Goal: Task Accomplishment & Management: Manage account settings

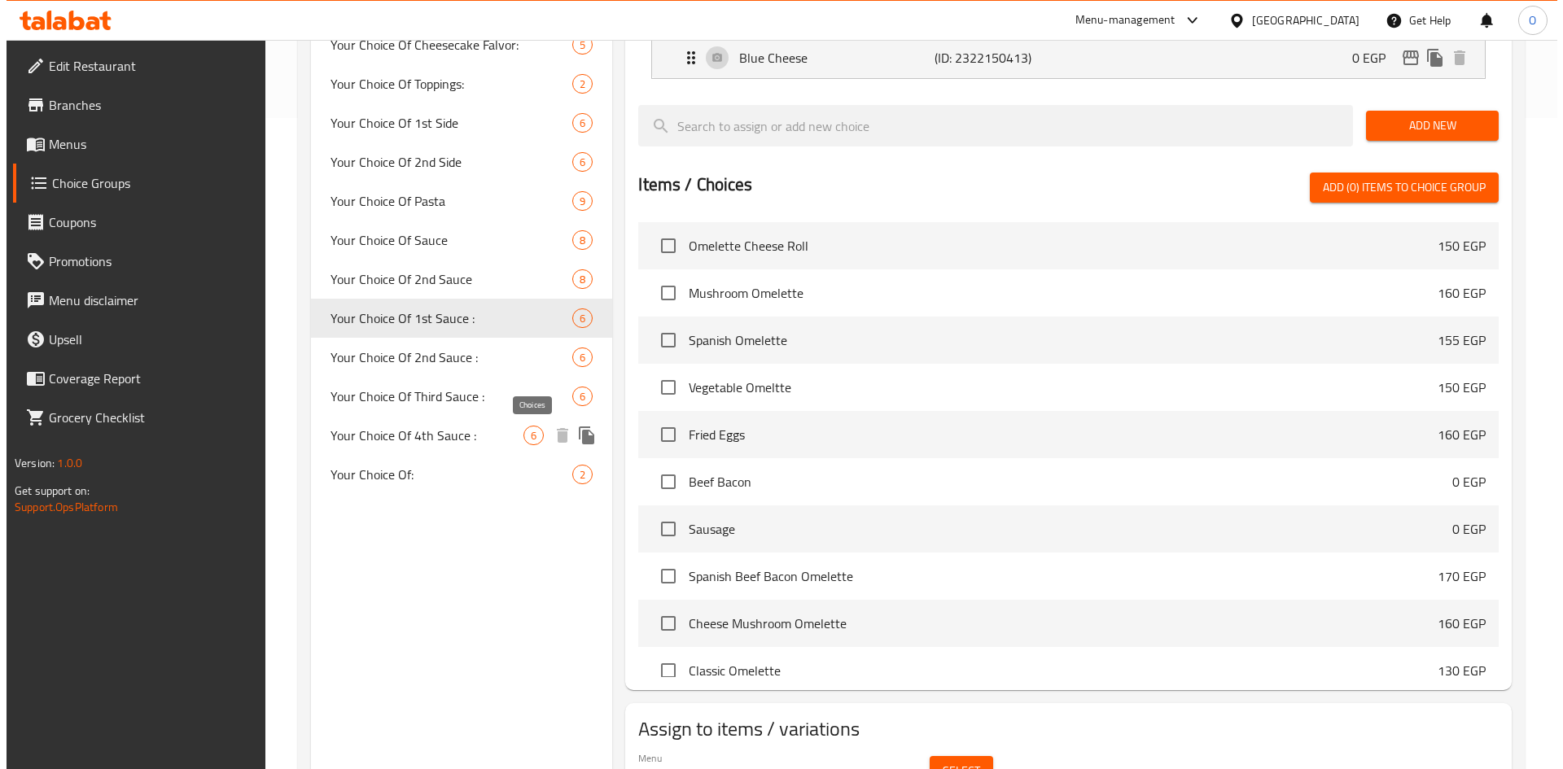
scroll to position [81, 0]
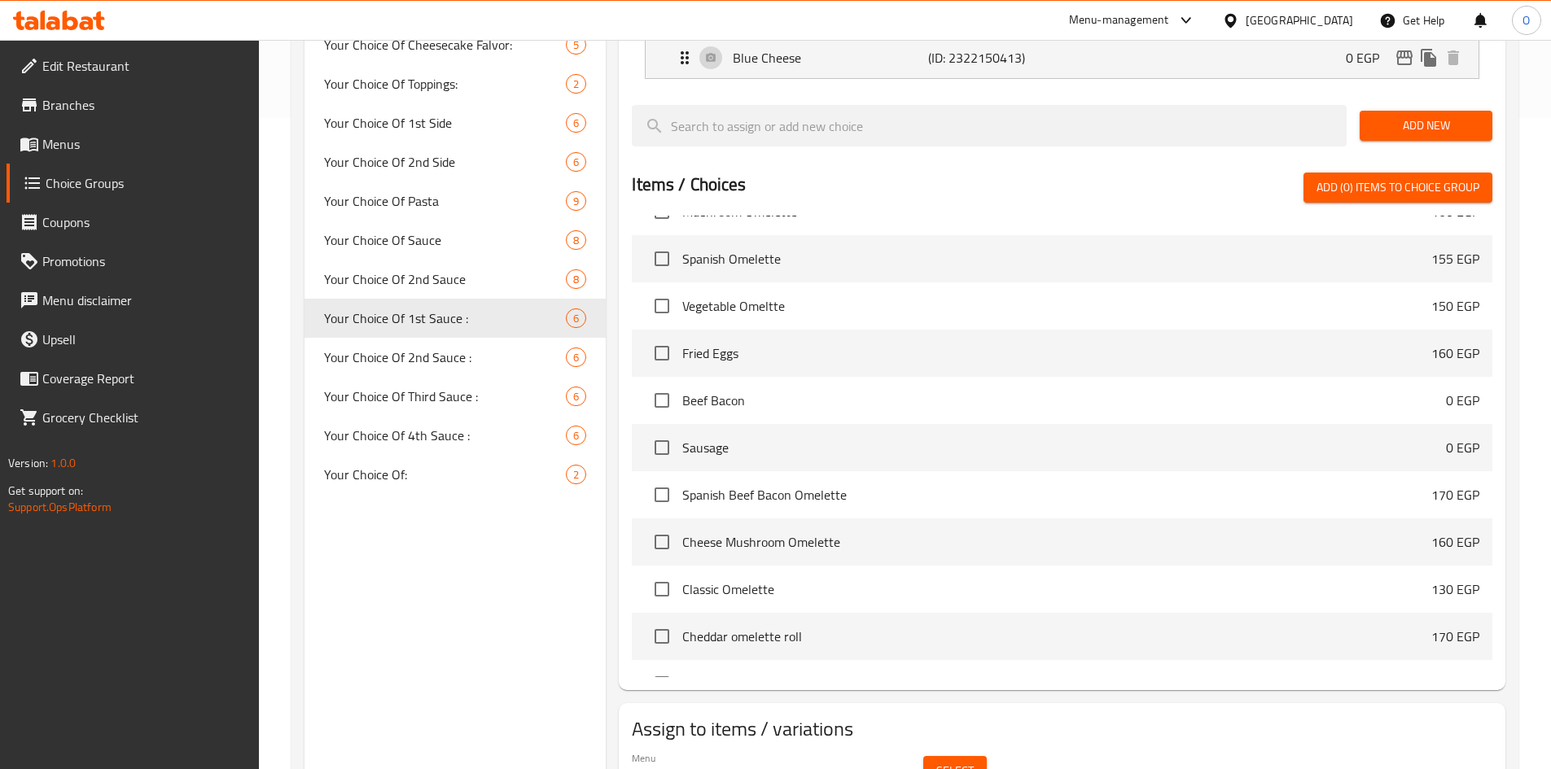
click at [947, 761] on span "Select" at bounding box center [954, 771] width 37 height 20
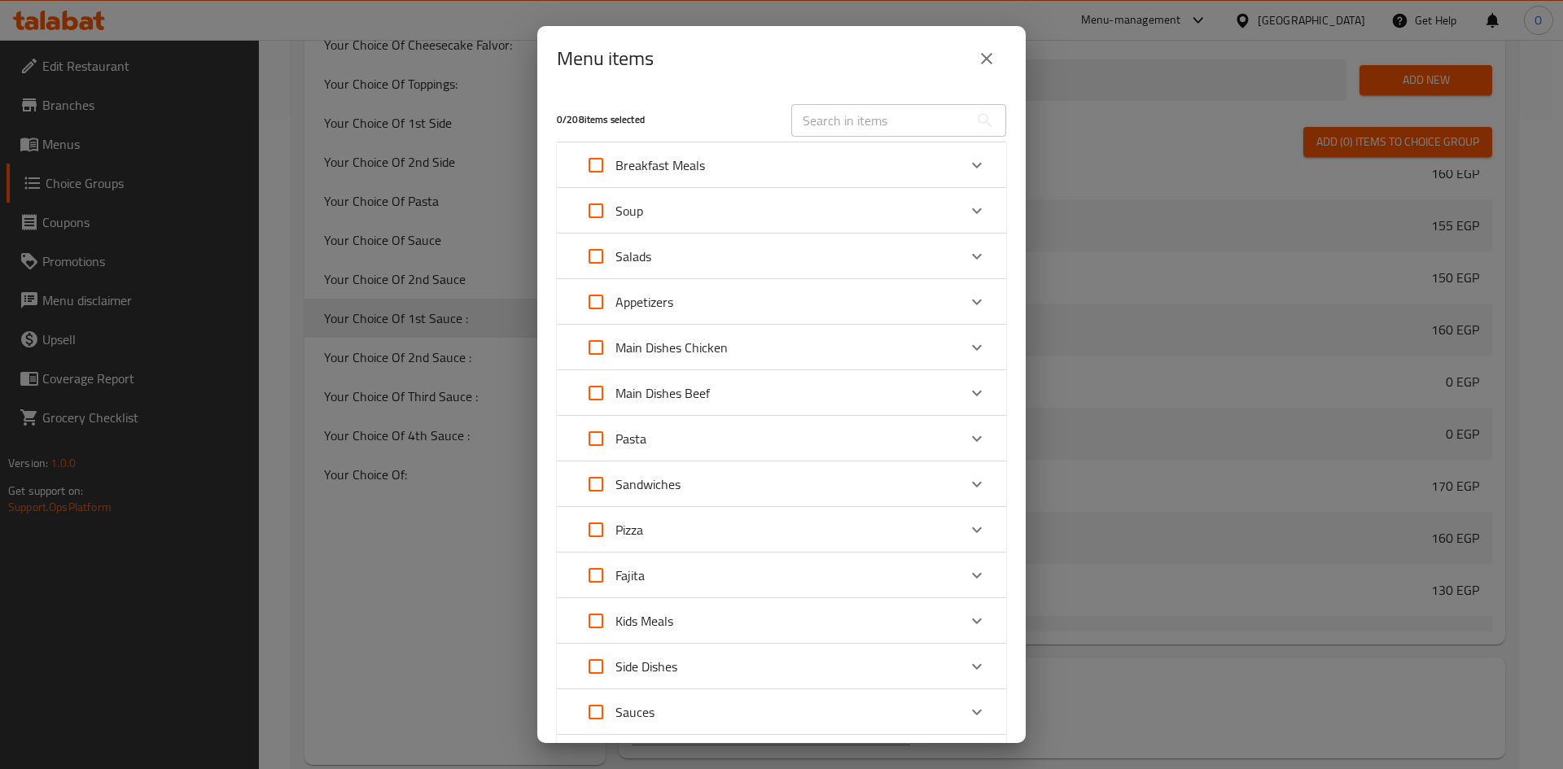
click at [746, 297] on div "Appetizers" at bounding box center [766, 301] width 381 height 39
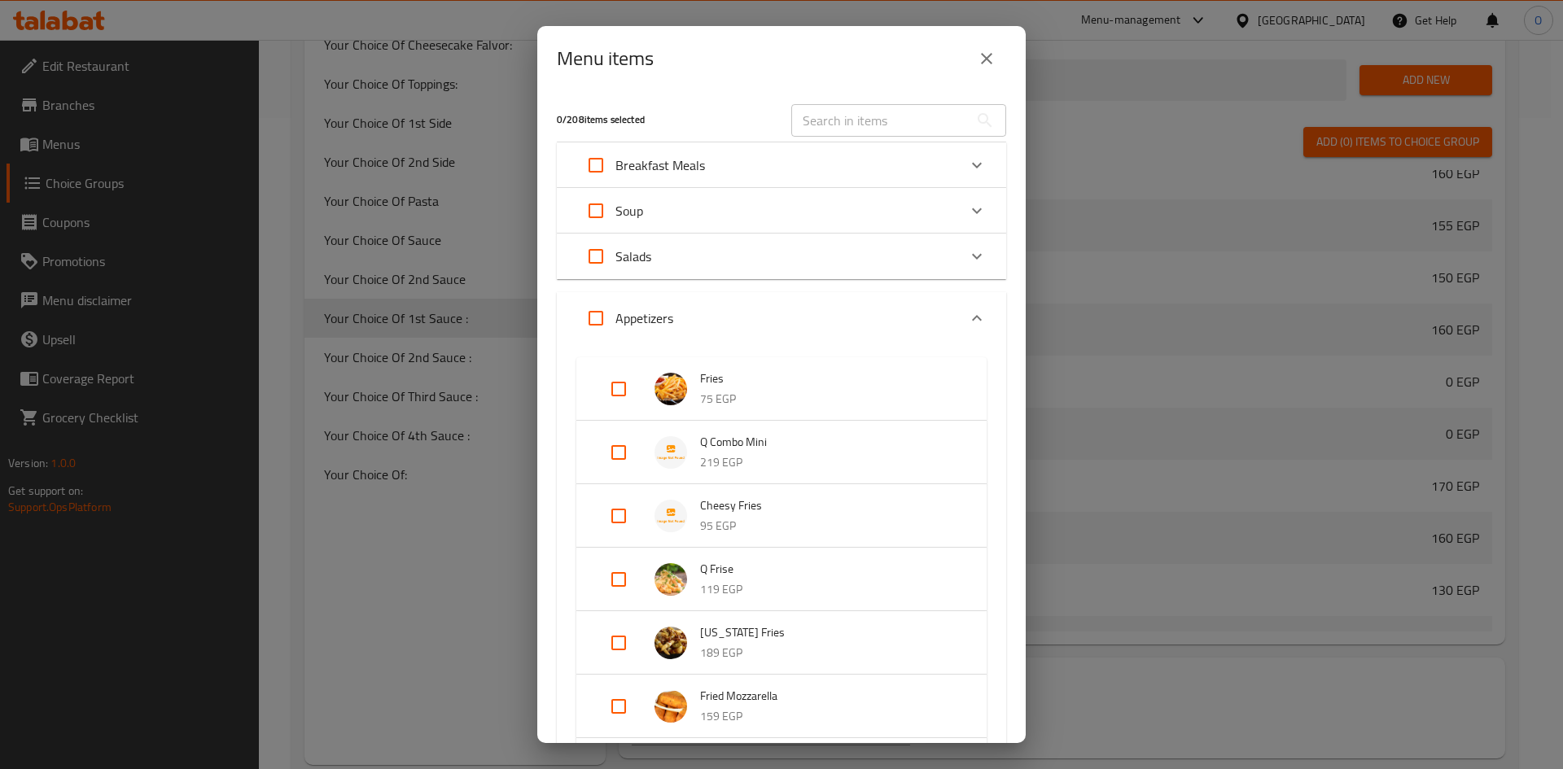
click at [616, 457] on input "Expand" at bounding box center [618, 452] width 39 height 39
checkbox input "true"
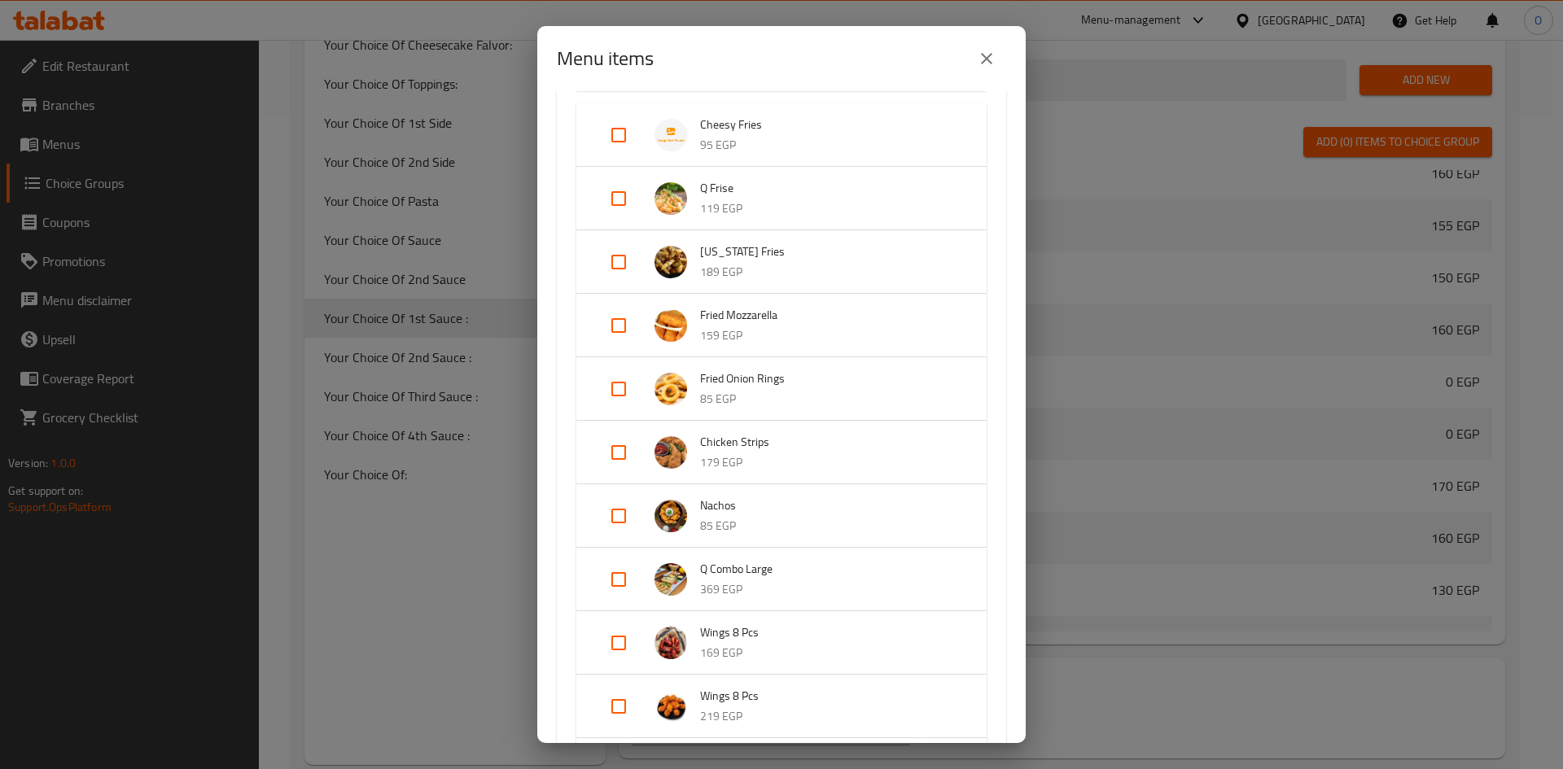
scroll to position [488, 0]
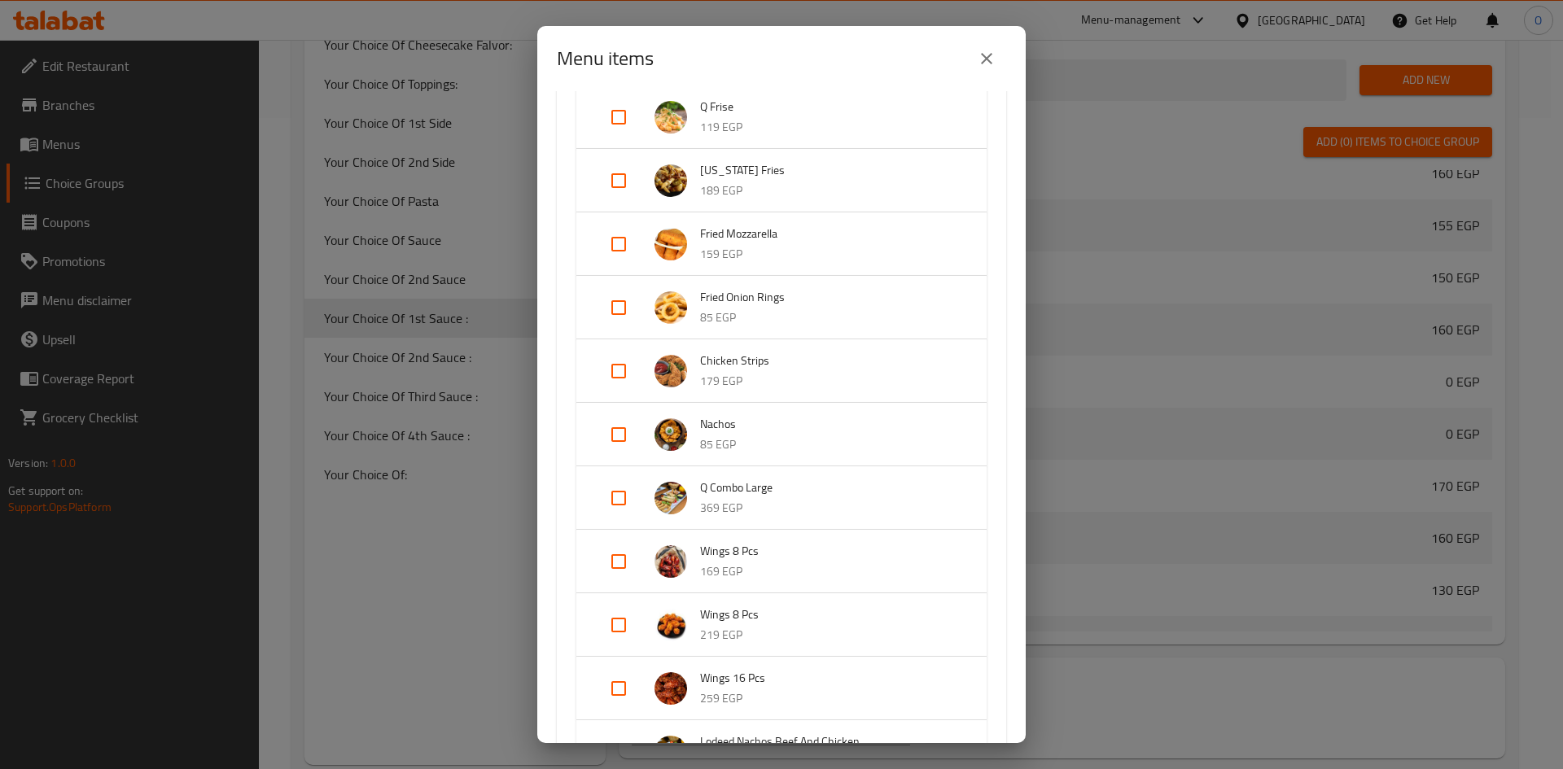
click at [623, 500] on input "Expand" at bounding box center [618, 498] width 39 height 39
checkbox input "true"
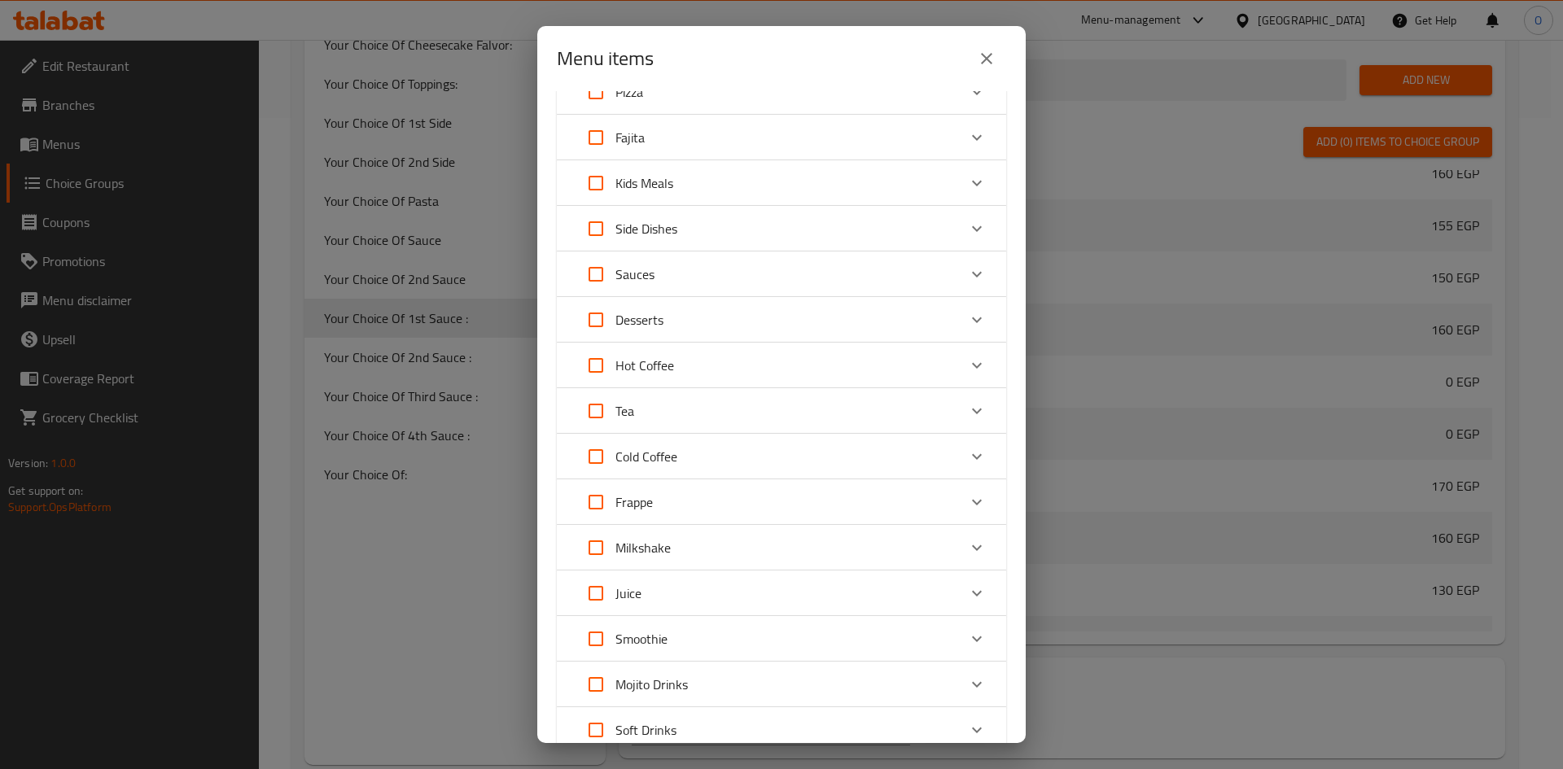
scroll to position [1574, 0]
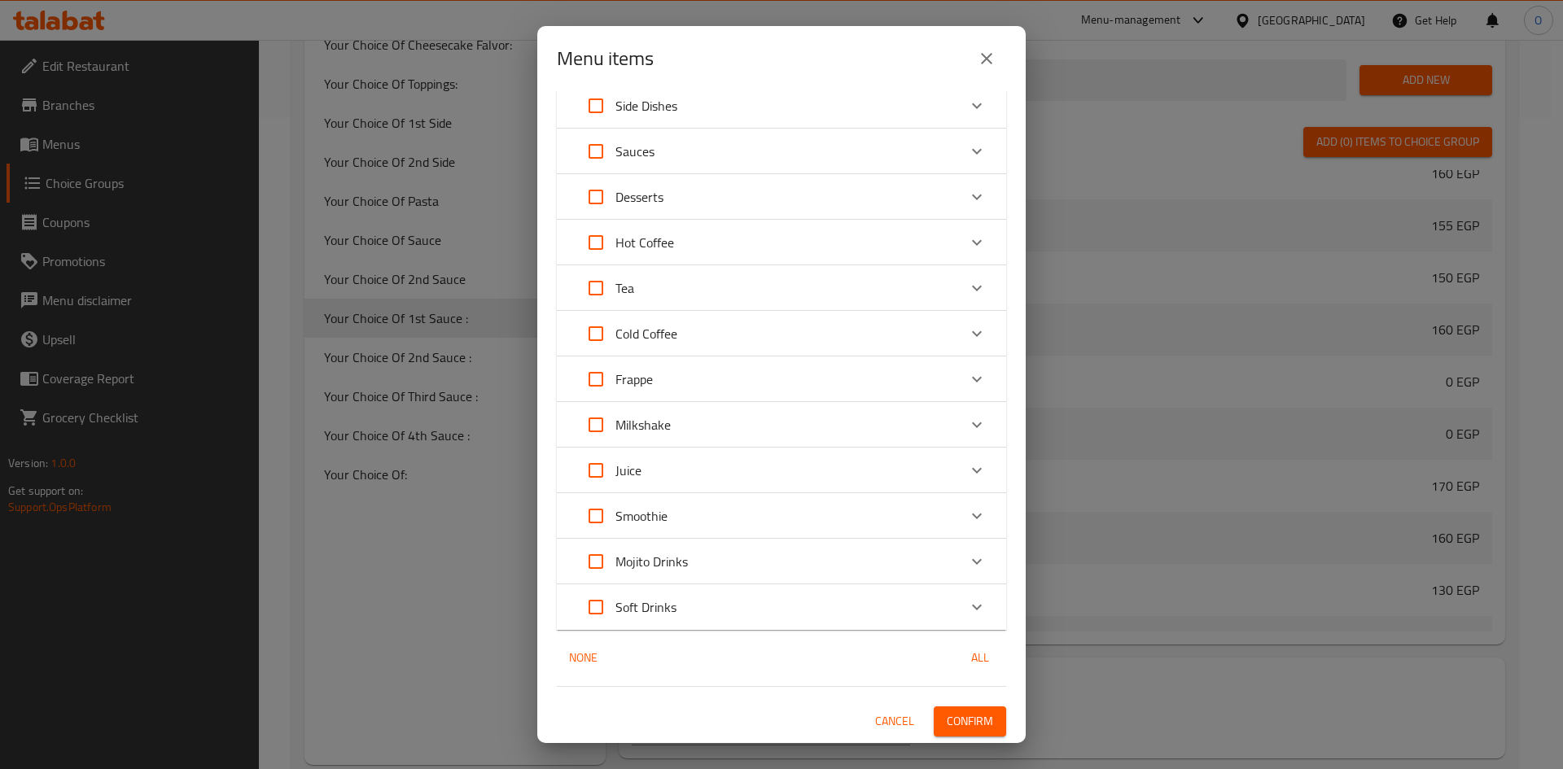
click at [948, 729] on span "Confirm" at bounding box center [970, 721] width 46 height 20
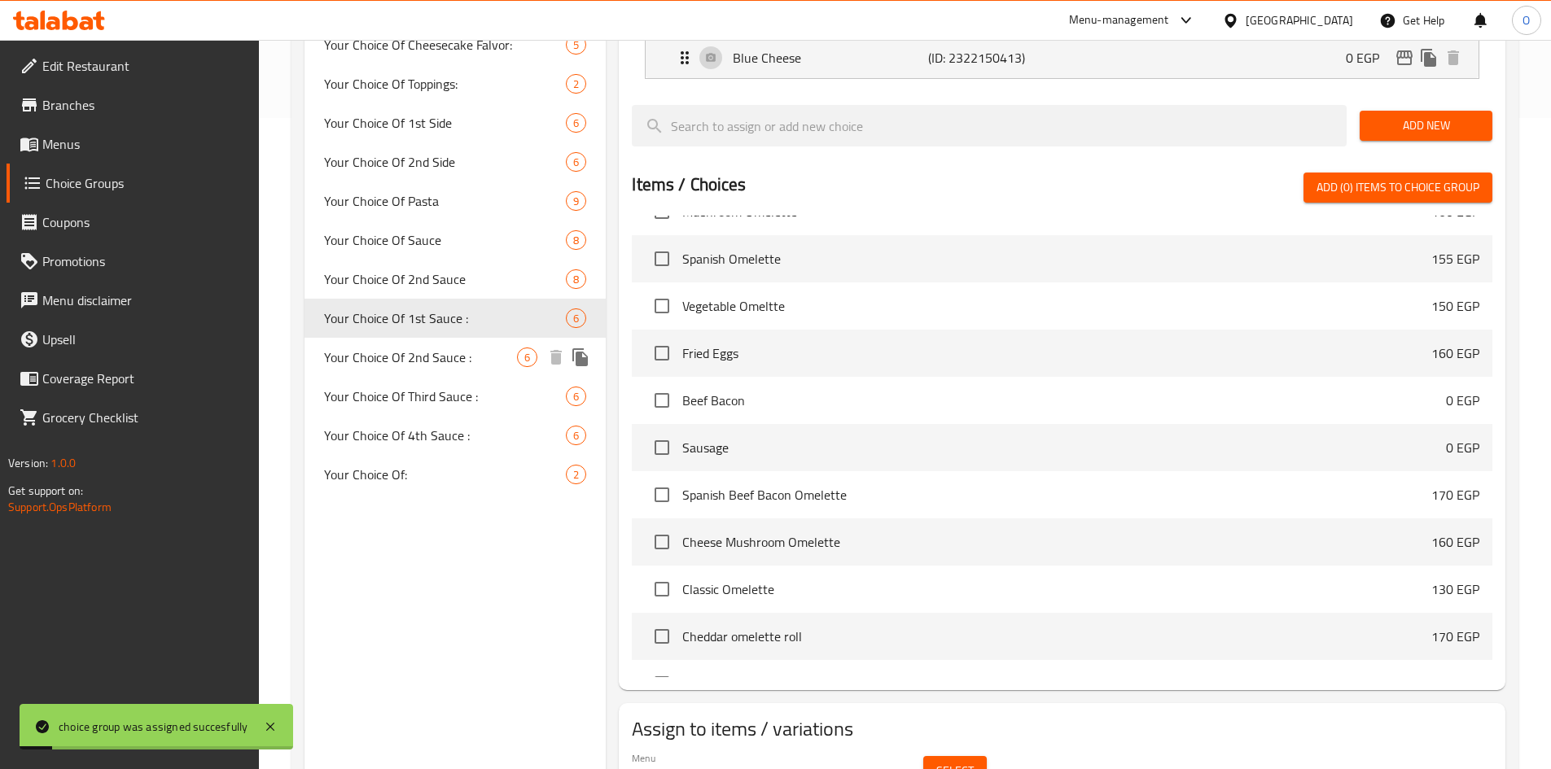
click at [491, 371] on div "Your Choice Of 2nd Sauce : 6" at bounding box center [455, 357] width 302 height 39
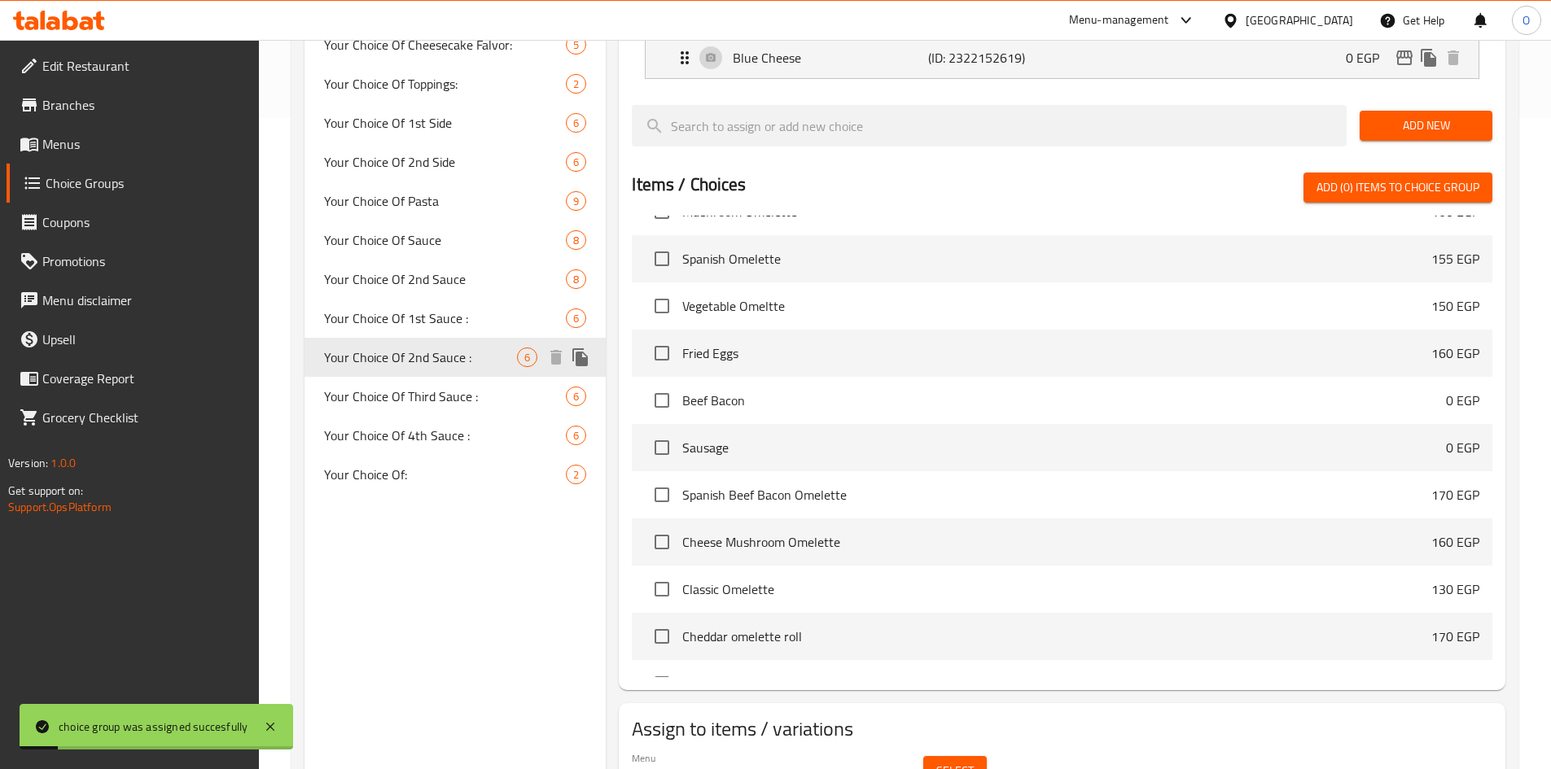
type input "Your Choice Of 2nd Sauce :"
type input "اختيارك من الصلصة الثانية:"
click at [977, 756] on button "Select" at bounding box center [954, 771] width 63 height 30
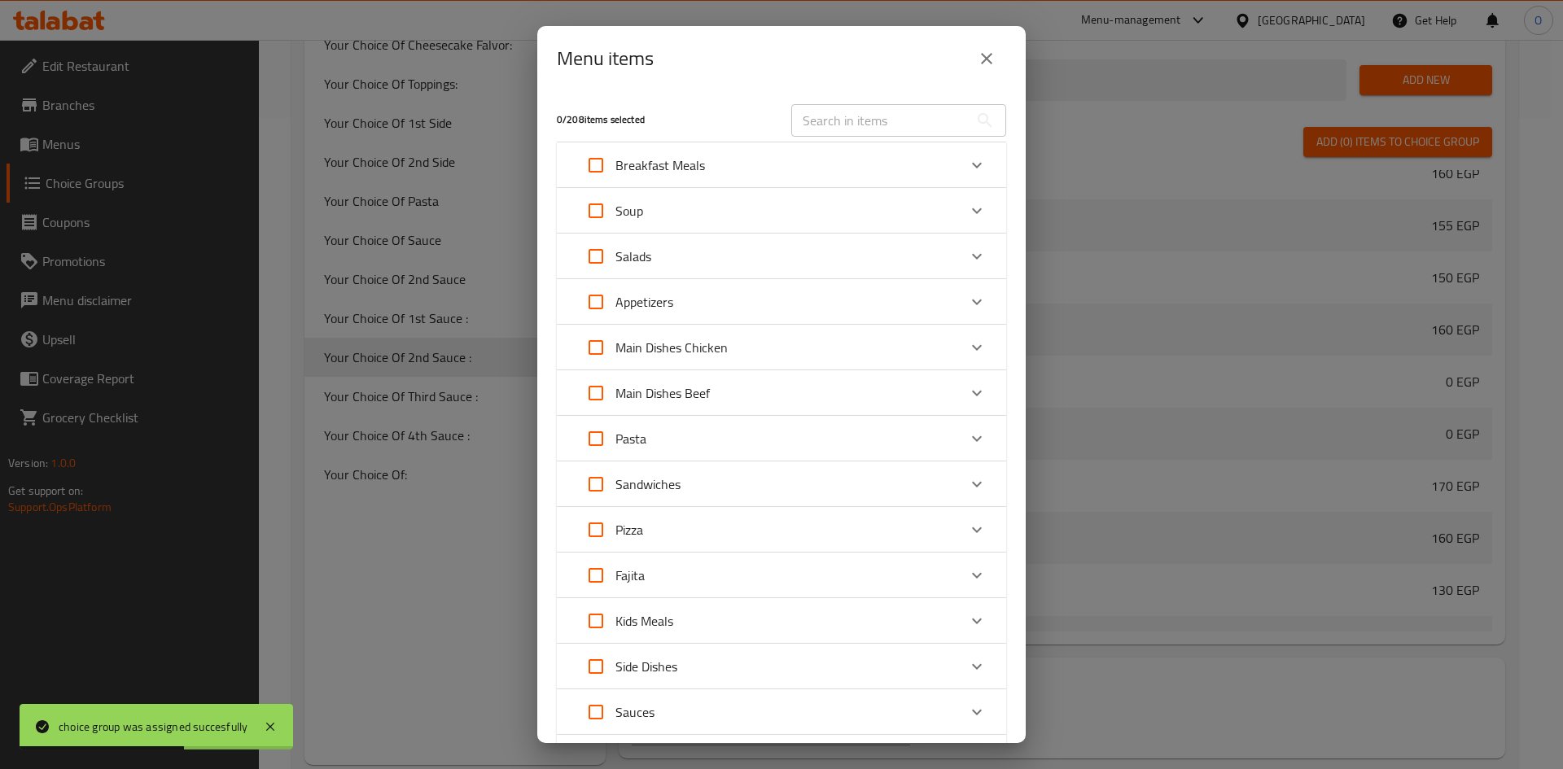
click at [702, 309] on div "Appetizers" at bounding box center [766, 301] width 381 height 39
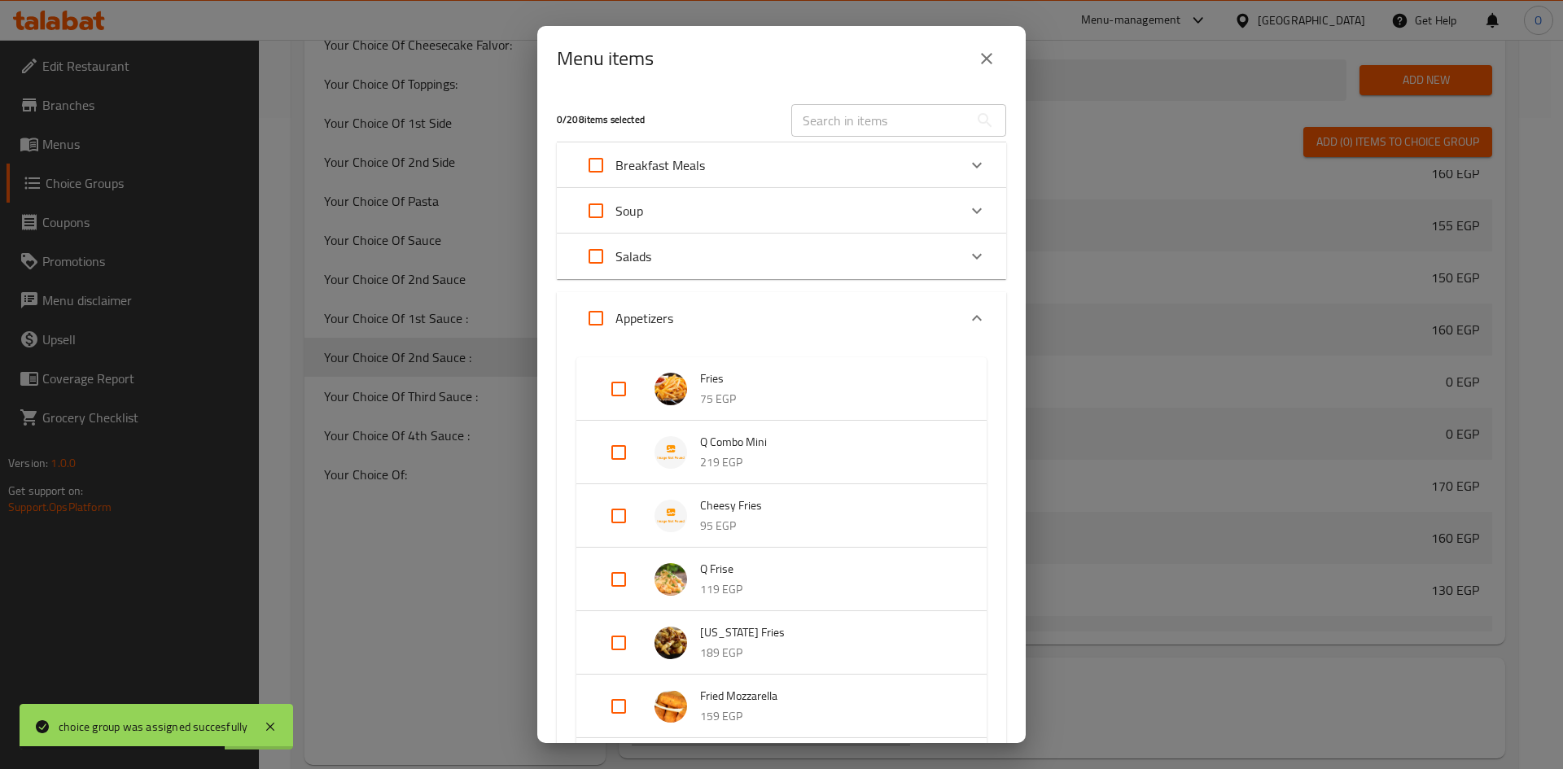
click at [619, 460] on input "Expand" at bounding box center [618, 452] width 39 height 39
checkbox input "true"
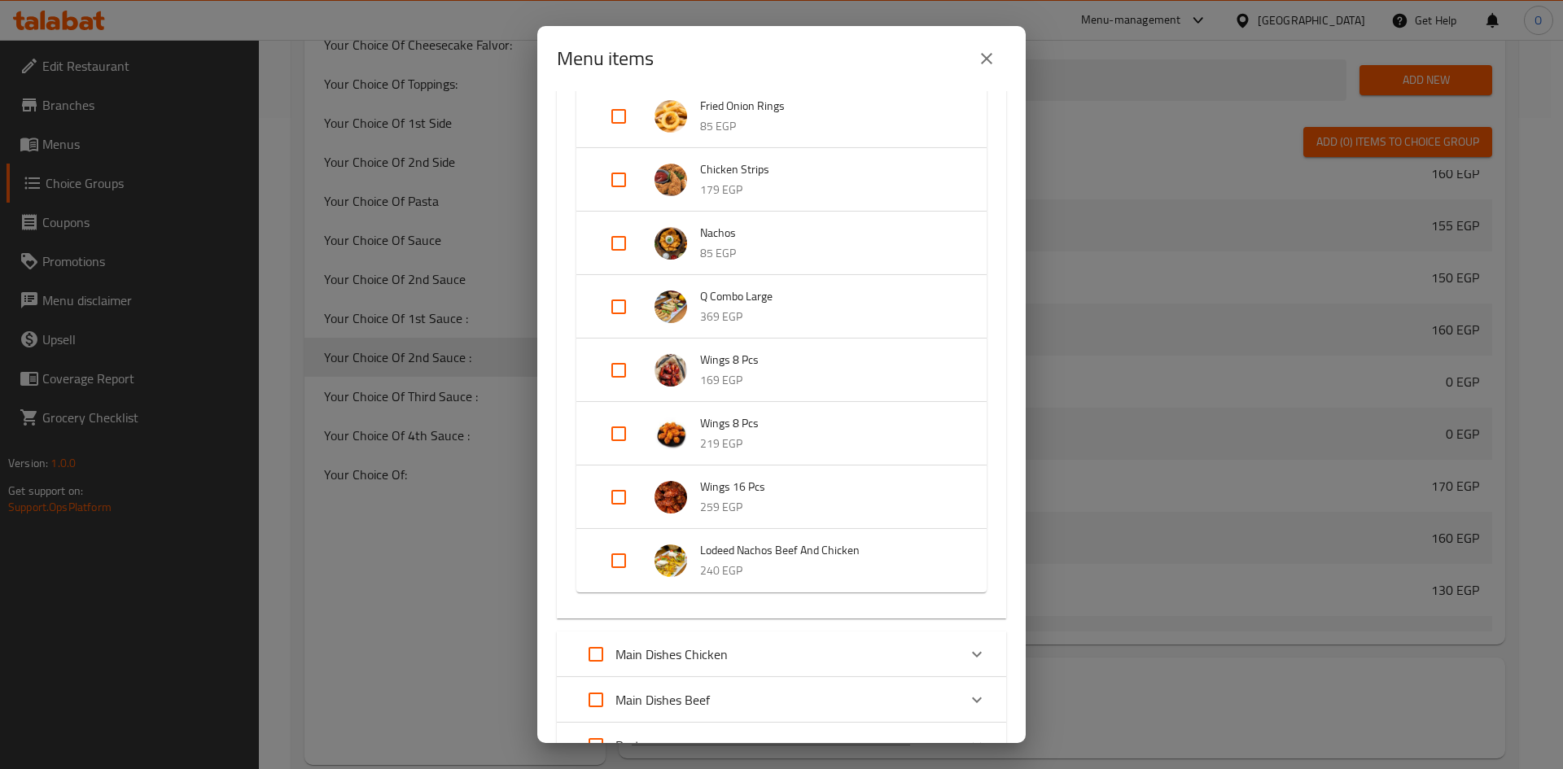
scroll to position [651, 0]
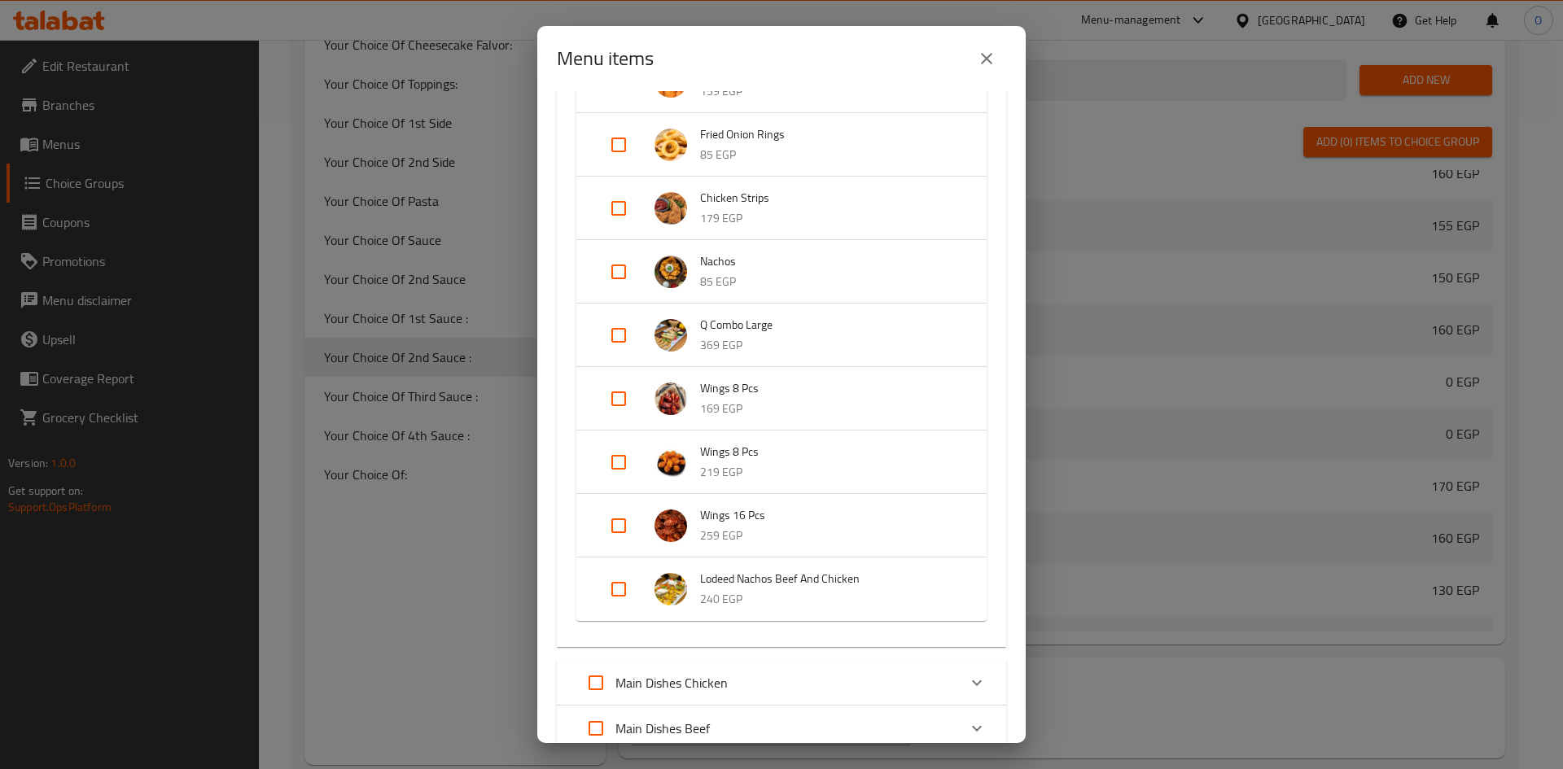
click at [616, 340] on input "Expand" at bounding box center [618, 335] width 39 height 39
checkbox input "true"
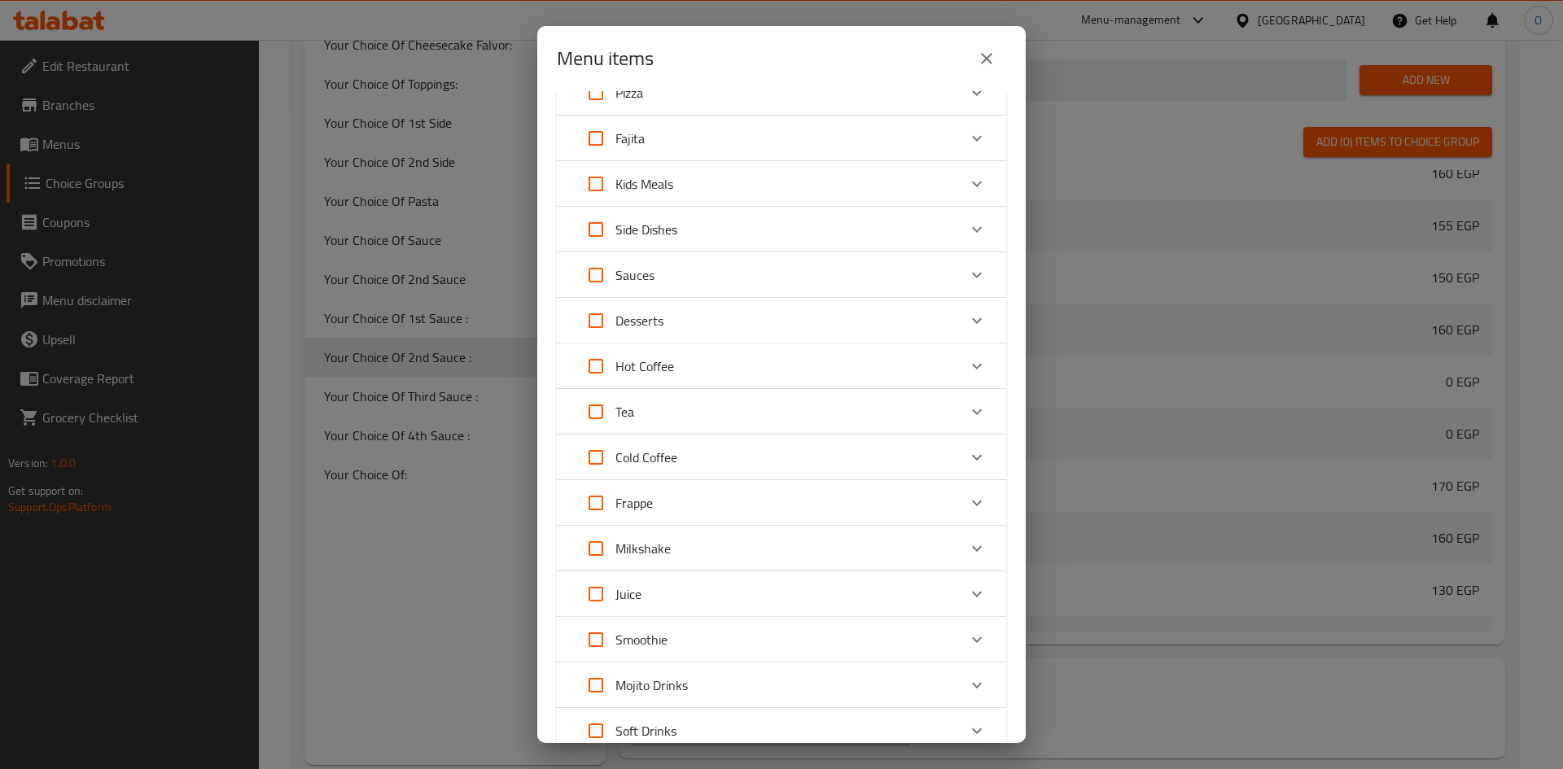
scroll to position [1574, 0]
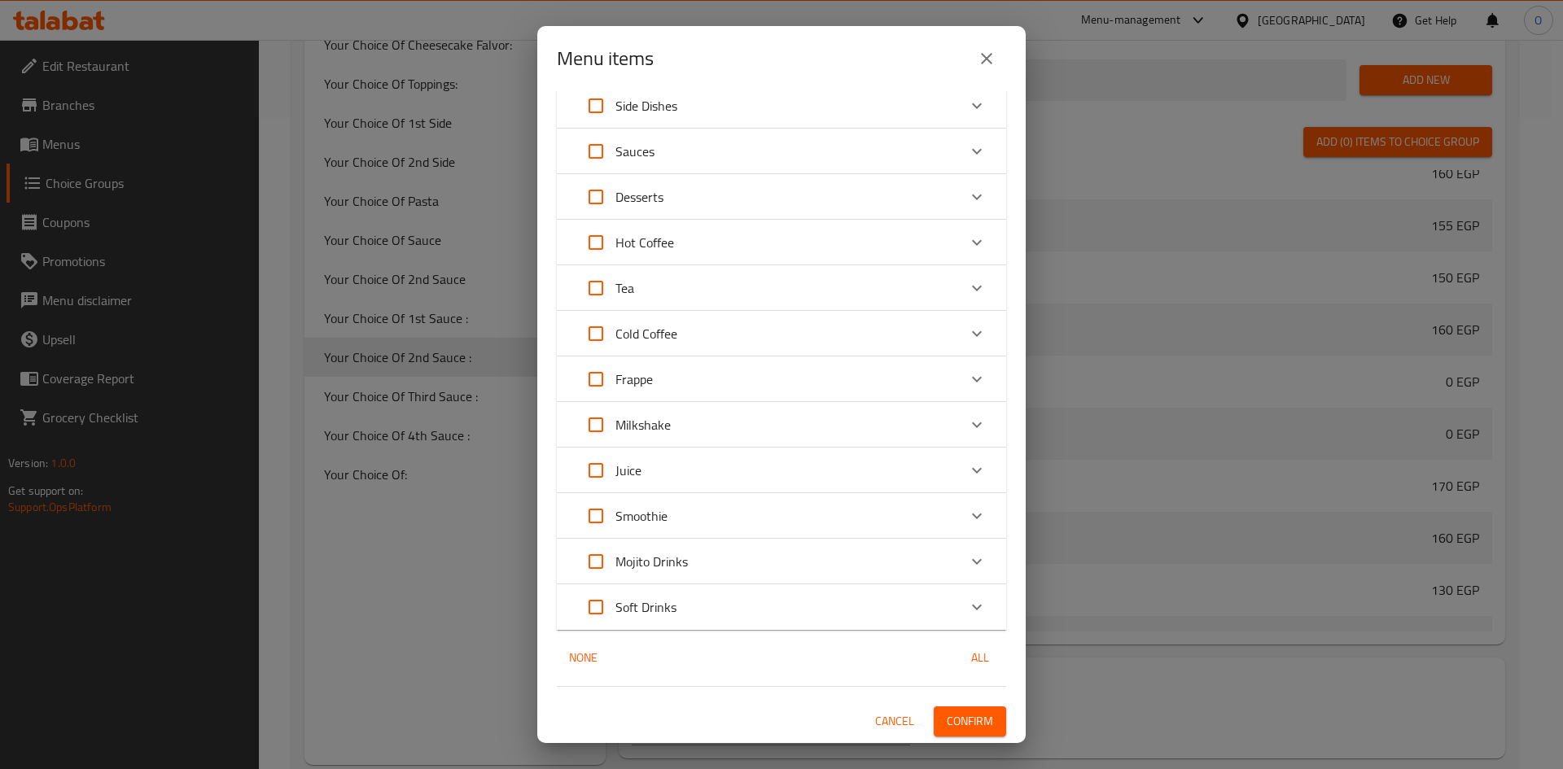
click at [978, 709] on button "Confirm" at bounding box center [970, 722] width 72 height 30
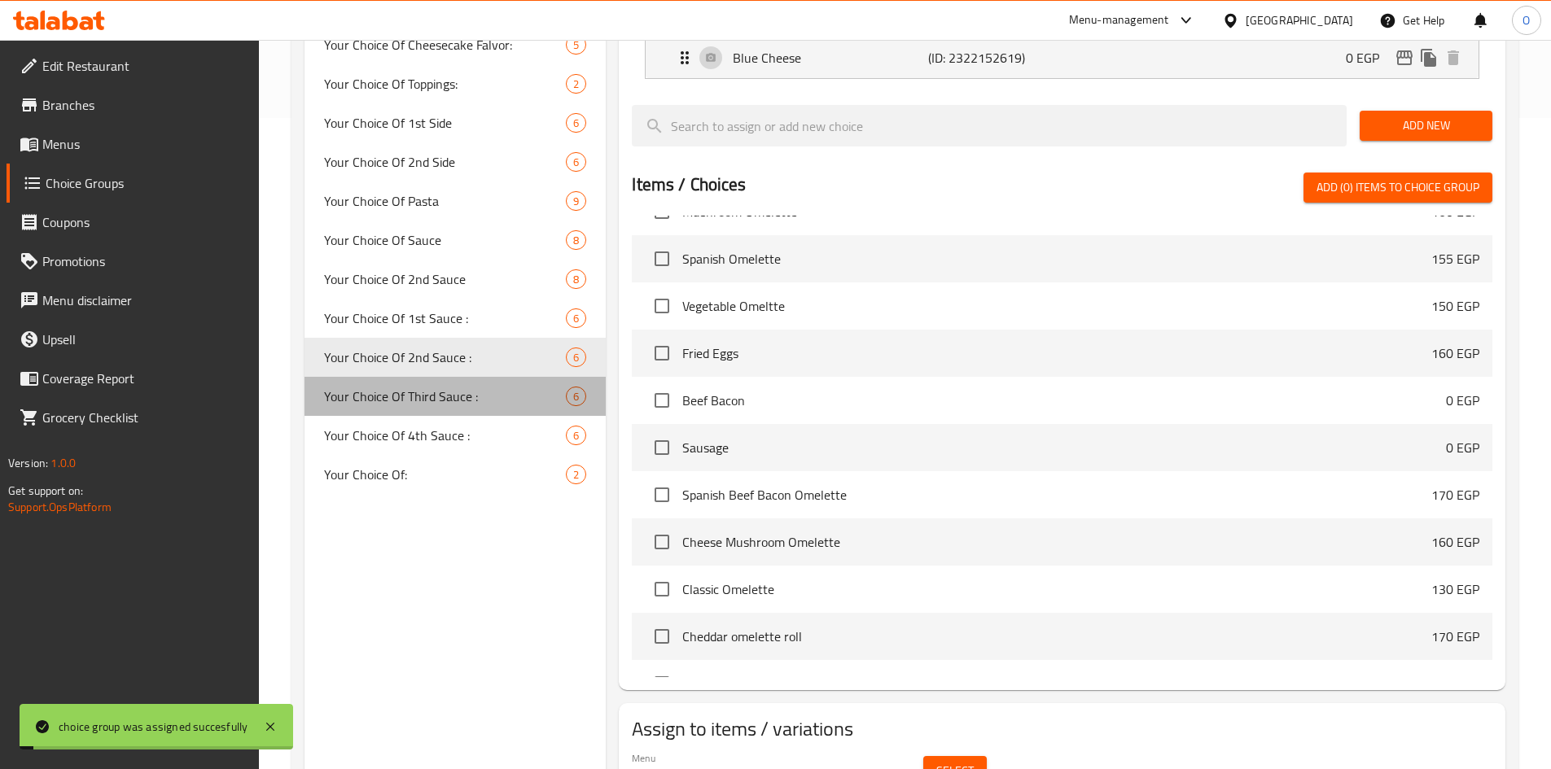
click at [456, 398] on span "Your Choice Of Third Sauce :" at bounding box center [445, 397] width 243 height 20
type input "Your Choice Of Third Sauce :"
type input "اختيارك للصلصة الثالثة:"
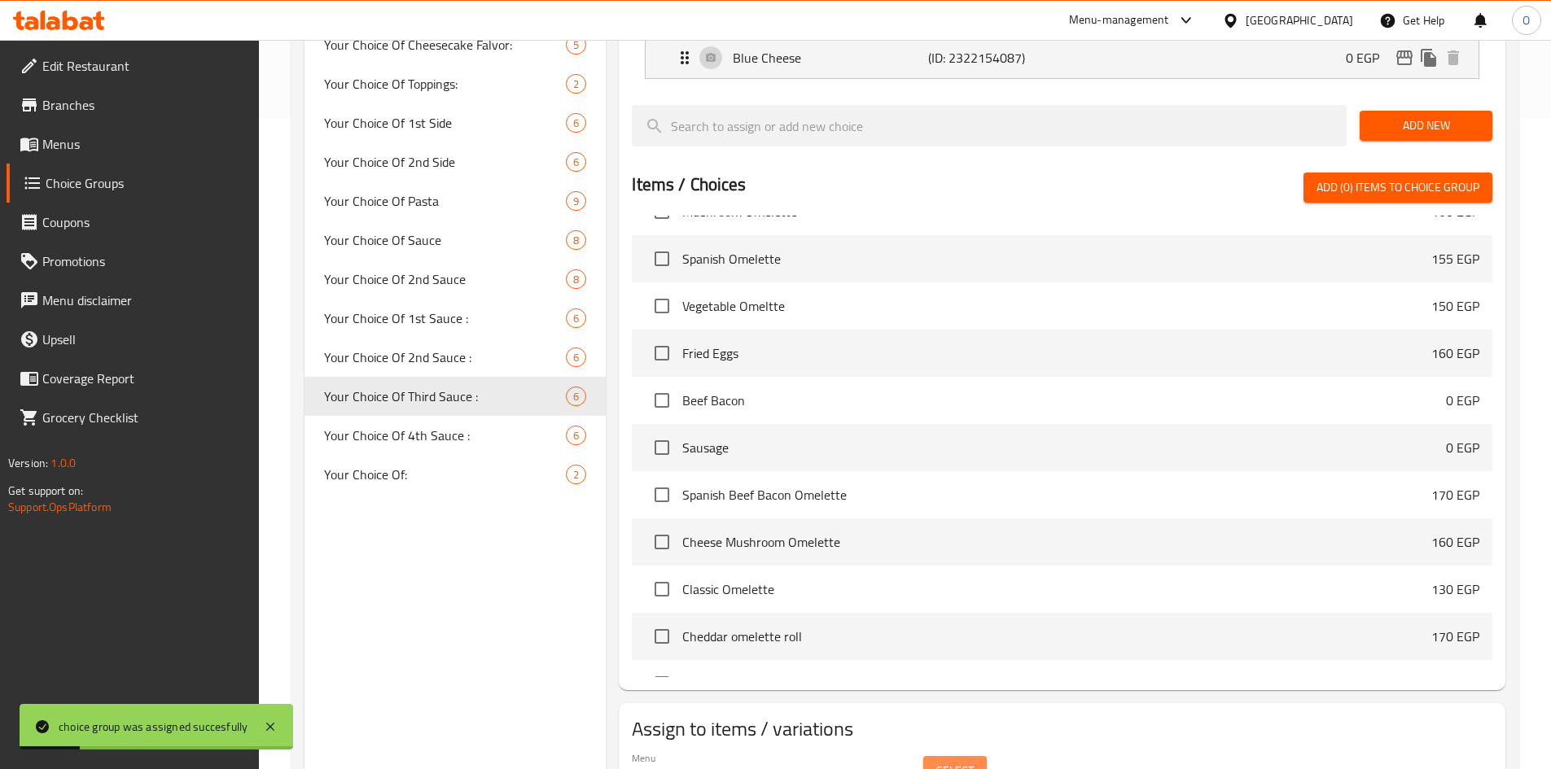
click at [983, 756] on button "Select" at bounding box center [954, 771] width 63 height 30
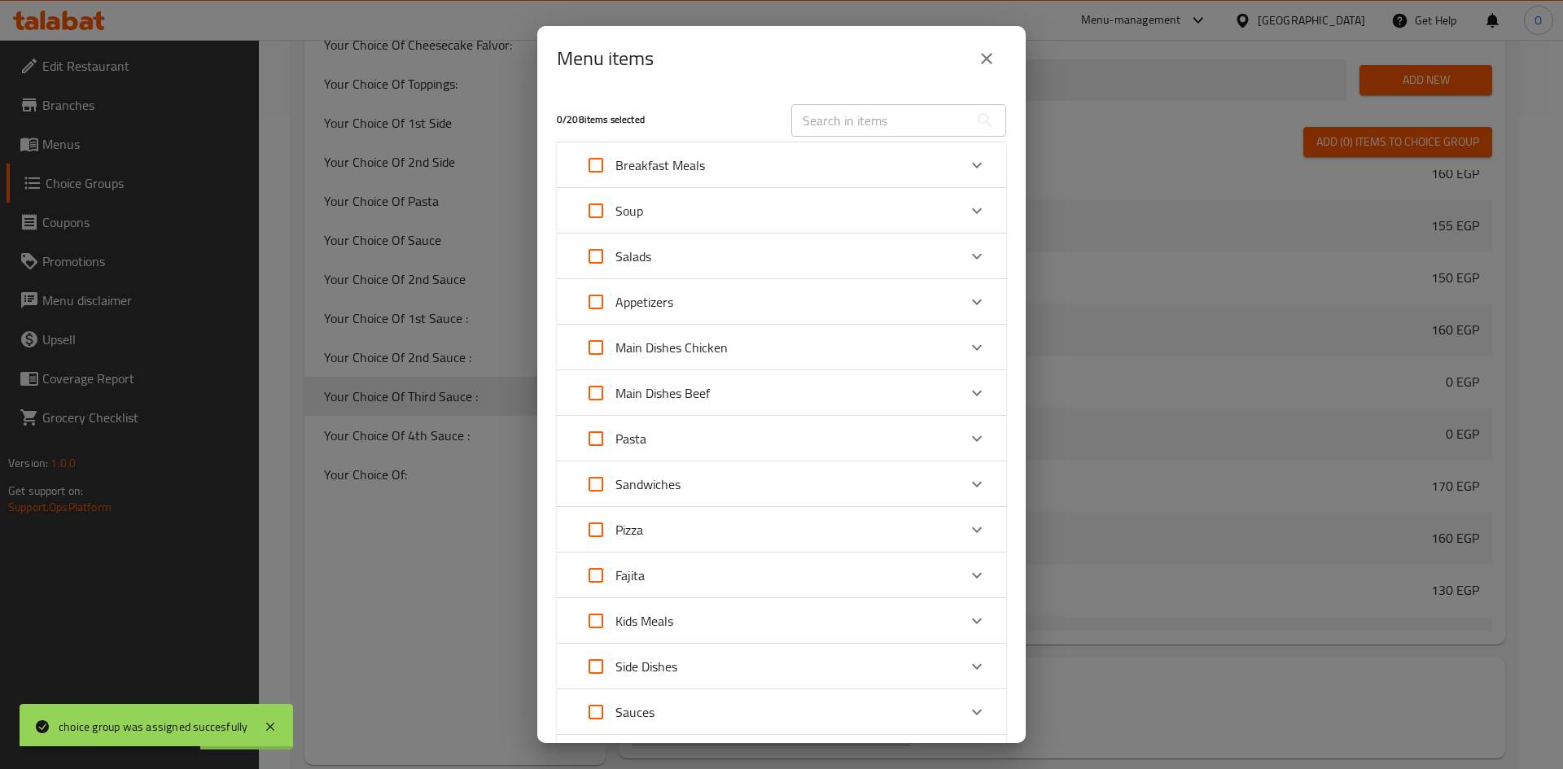
click at [670, 303] on p "Appetizers" at bounding box center [644, 302] width 58 height 20
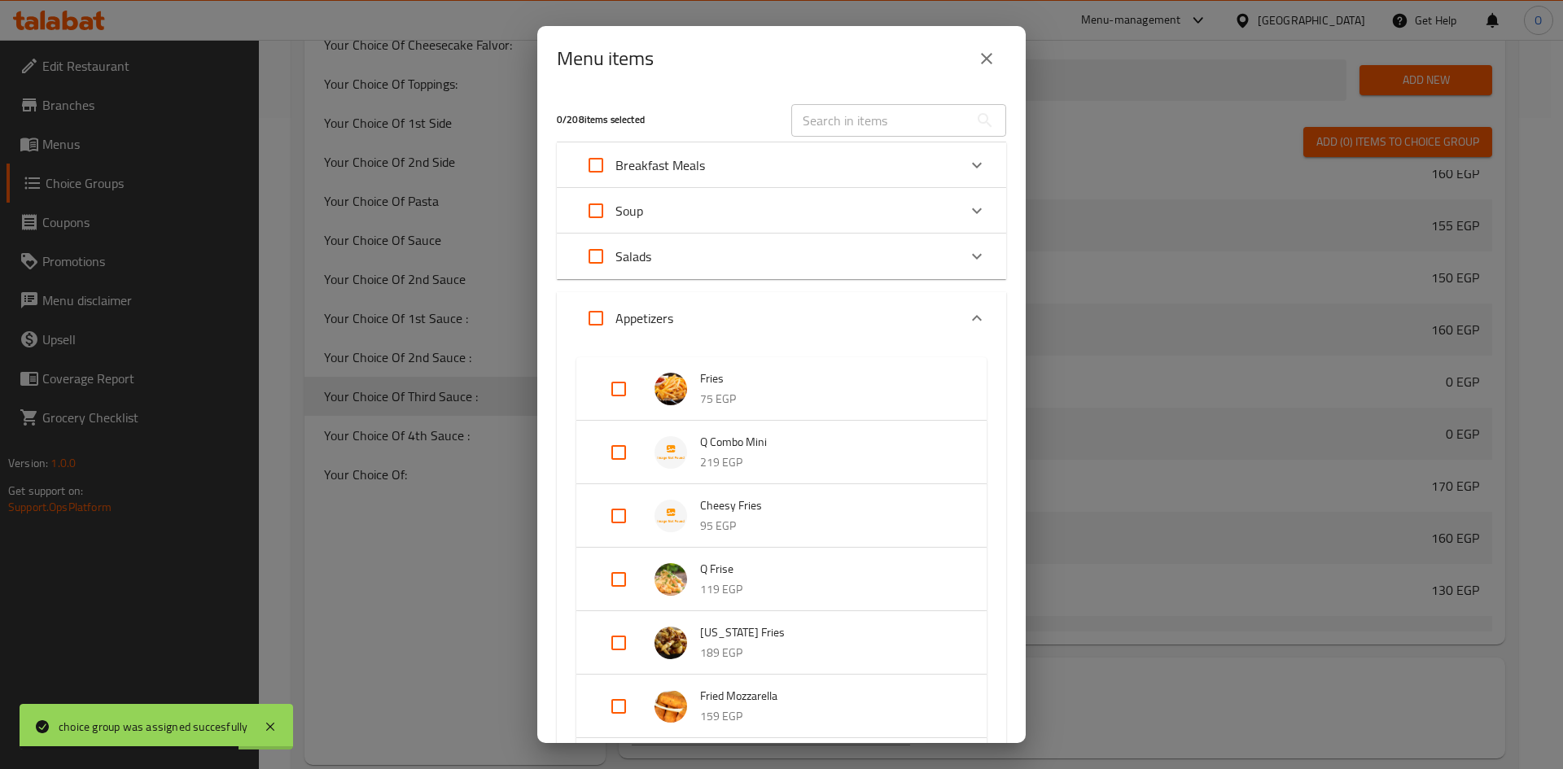
click at [612, 449] on input "Expand" at bounding box center [618, 452] width 39 height 39
checkbox input "true"
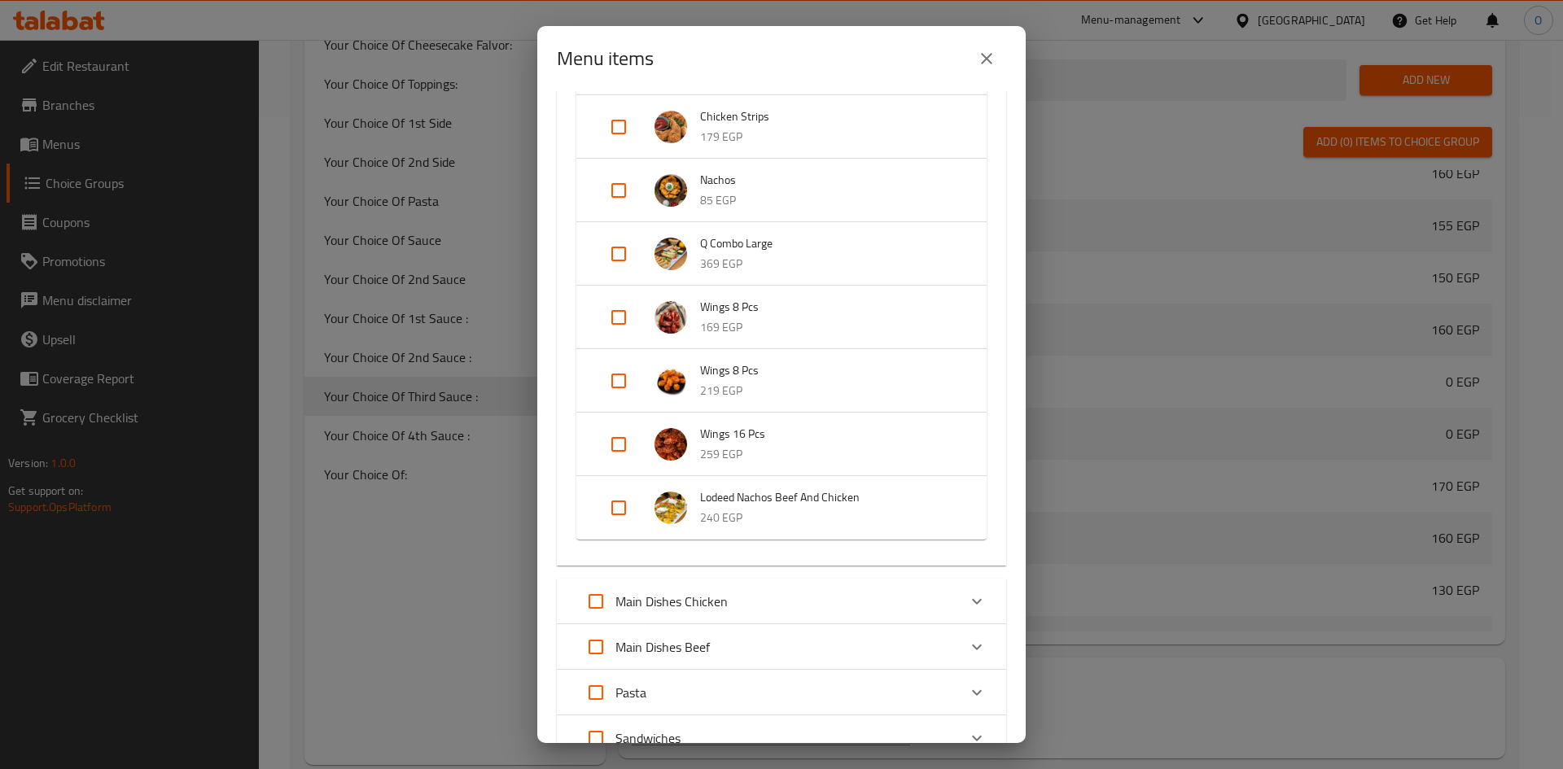
scroll to position [651, 0]
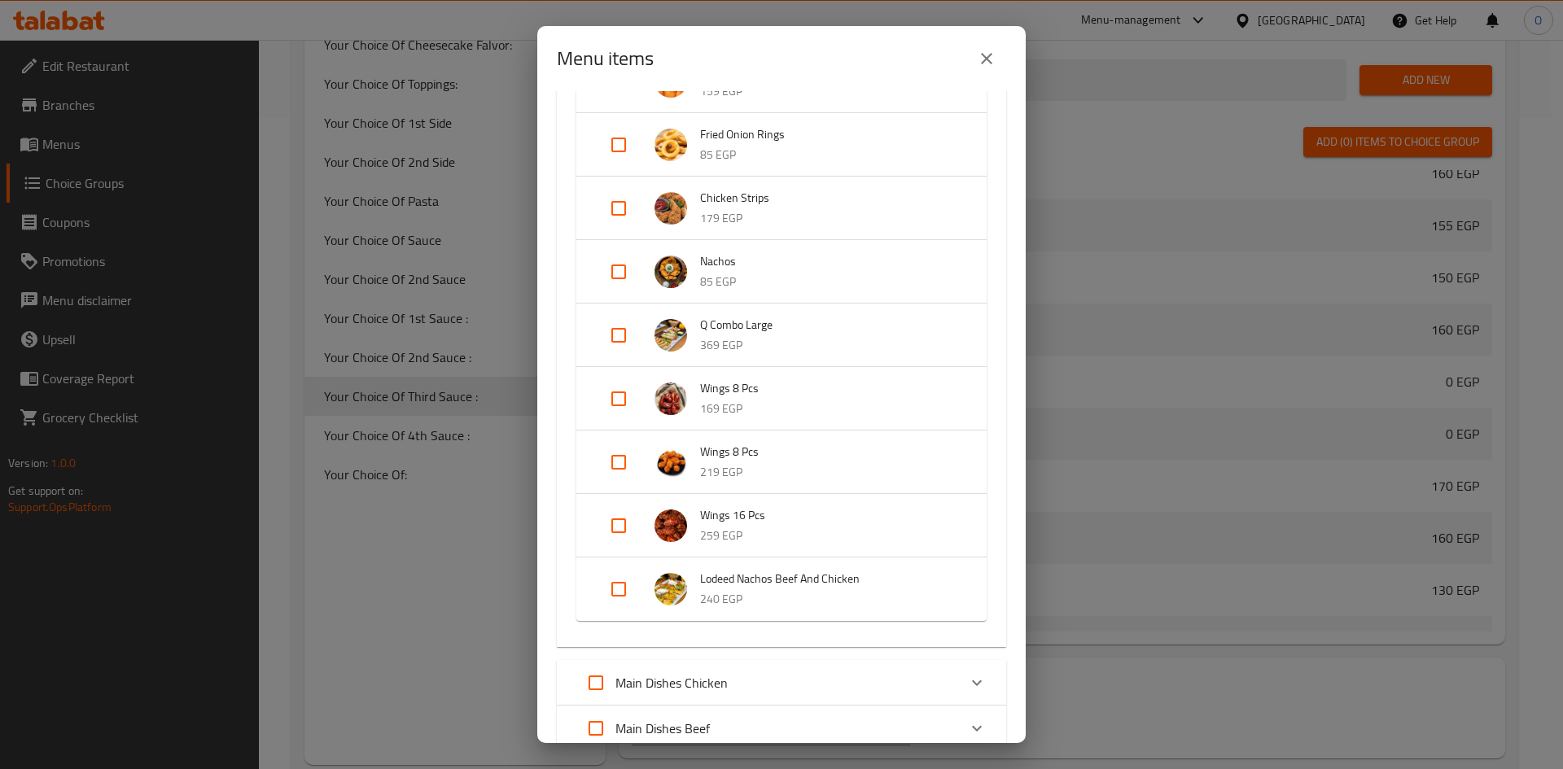
click at [619, 348] on input "Expand" at bounding box center [618, 335] width 39 height 39
checkbox input "true"
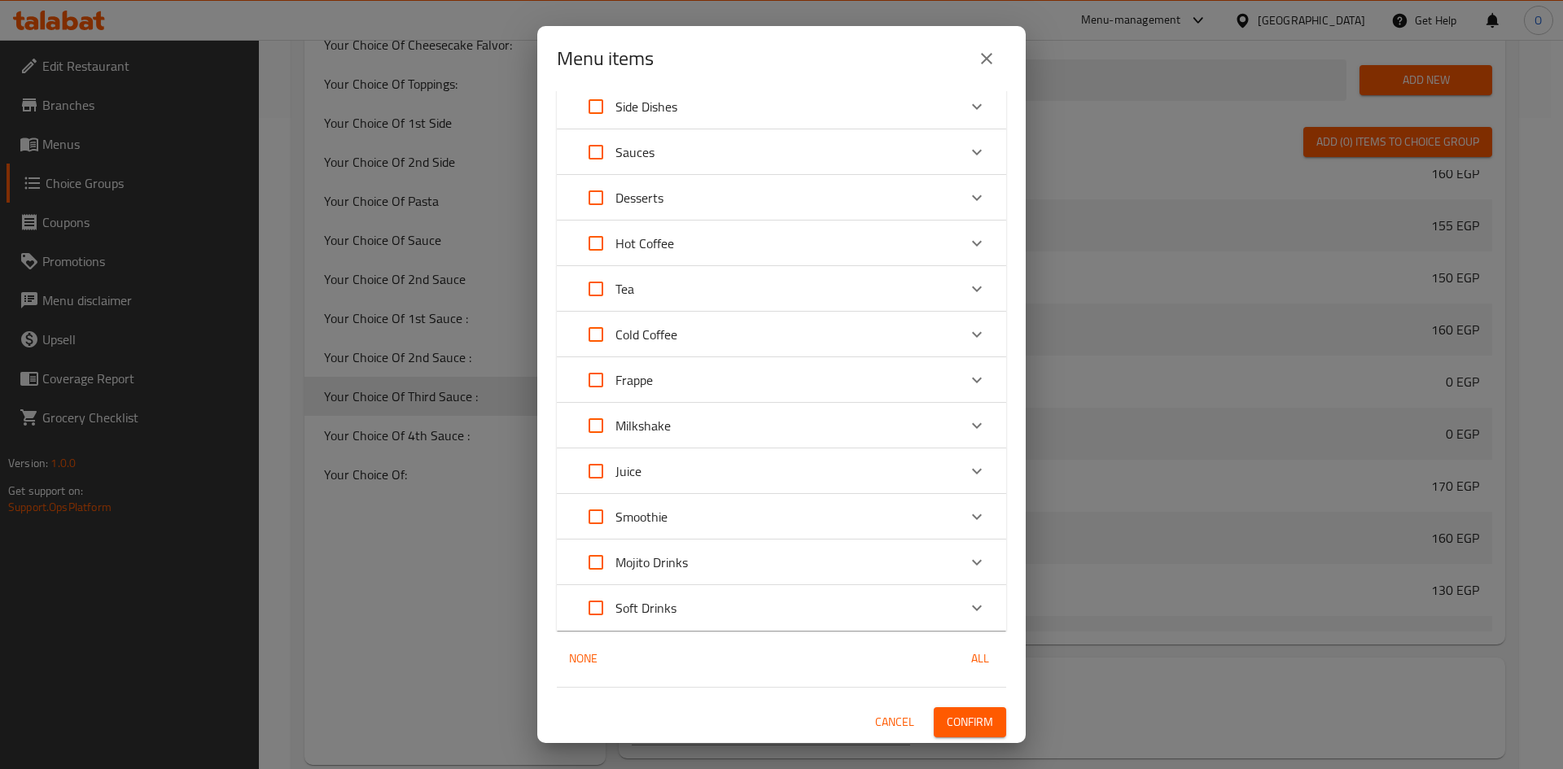
scroll to position [1574, 0]
click at [965, 720] on span "Confirm" at bounding box center [970, 721] width 46 height 20
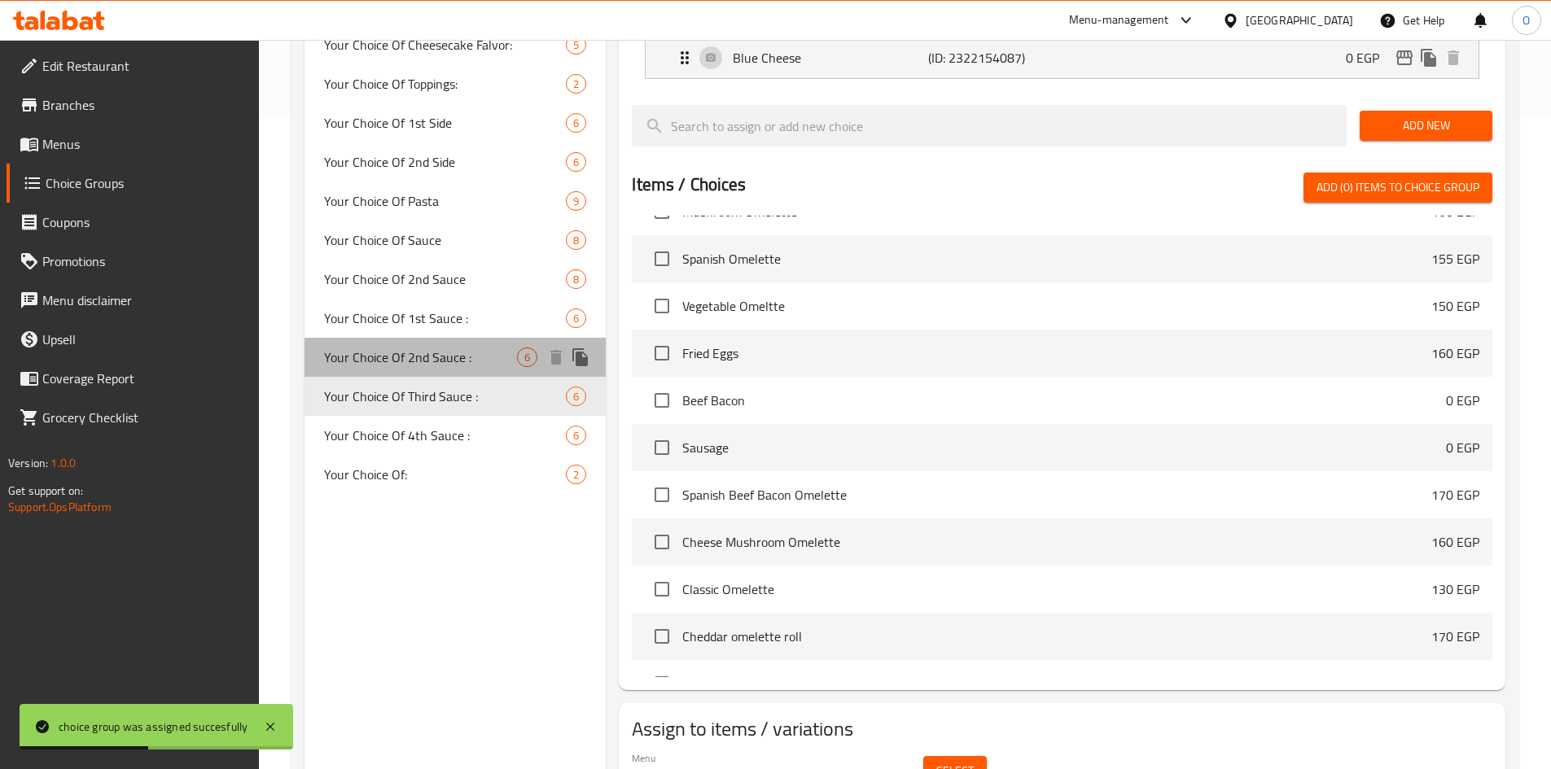
click at [488, 370] on div "Your Choice Of 2nd Sauce : 6" at bounding box center [455, 357] width 302 height 39
type input "Your Choice Of 2nd Sauce :"
type input "اختيارك من الصلصة الثانية:"
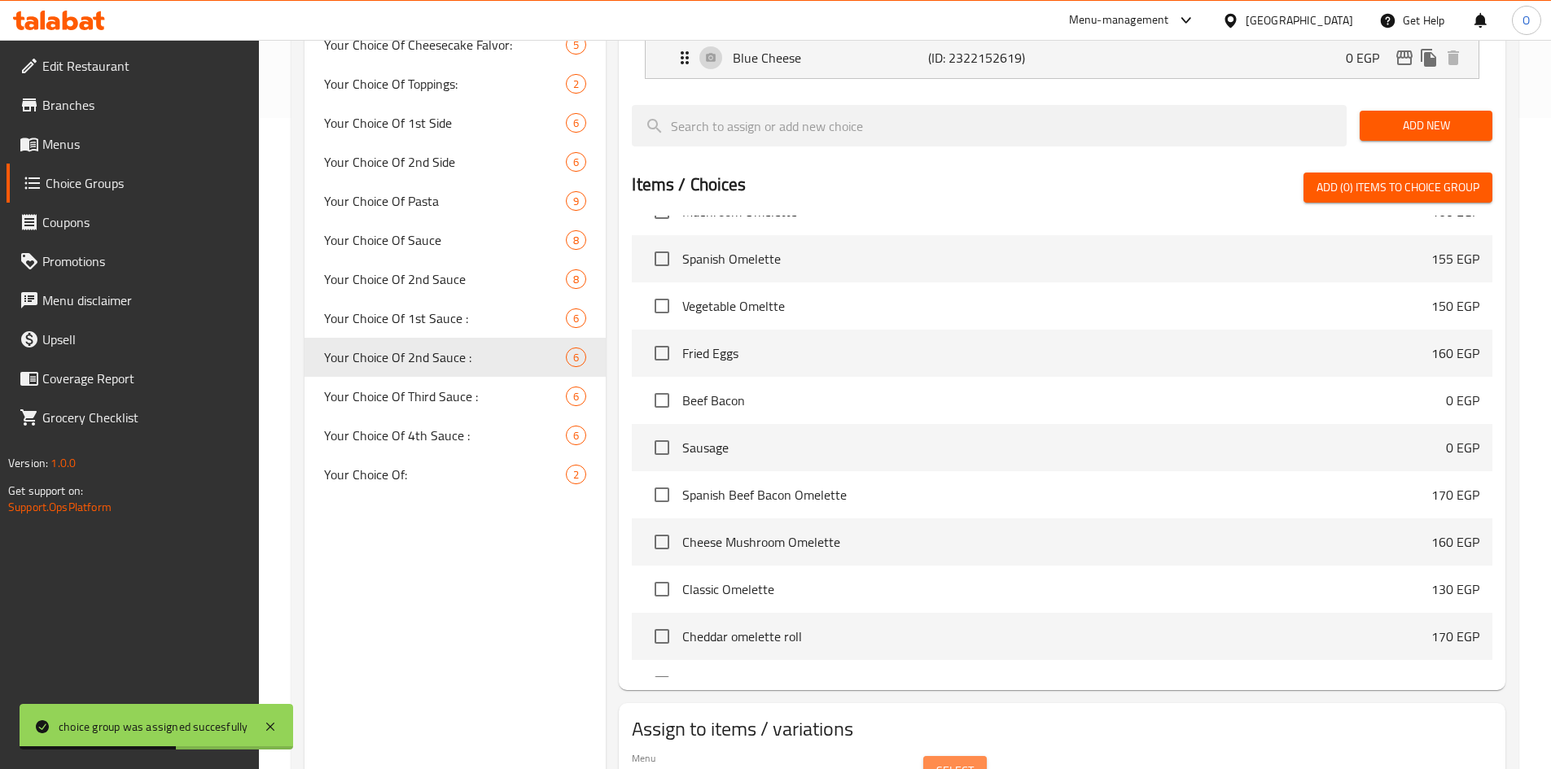
click at [959, 761] on span "Select" at bounding box center [954, 771] width 37 height 20
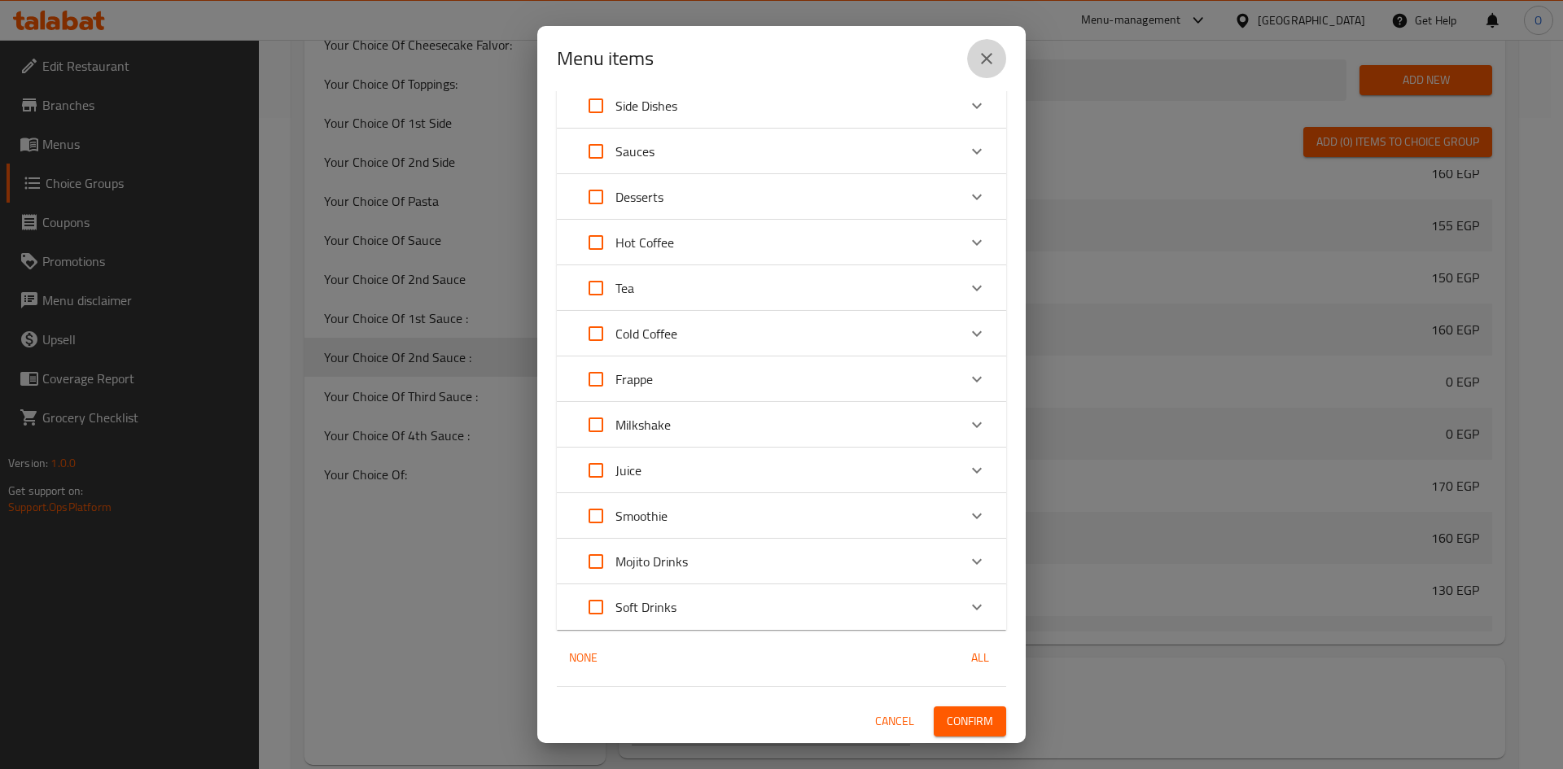
click at [993, 60] on icon "close" at bounding box center [987, 59] width 20 height 20
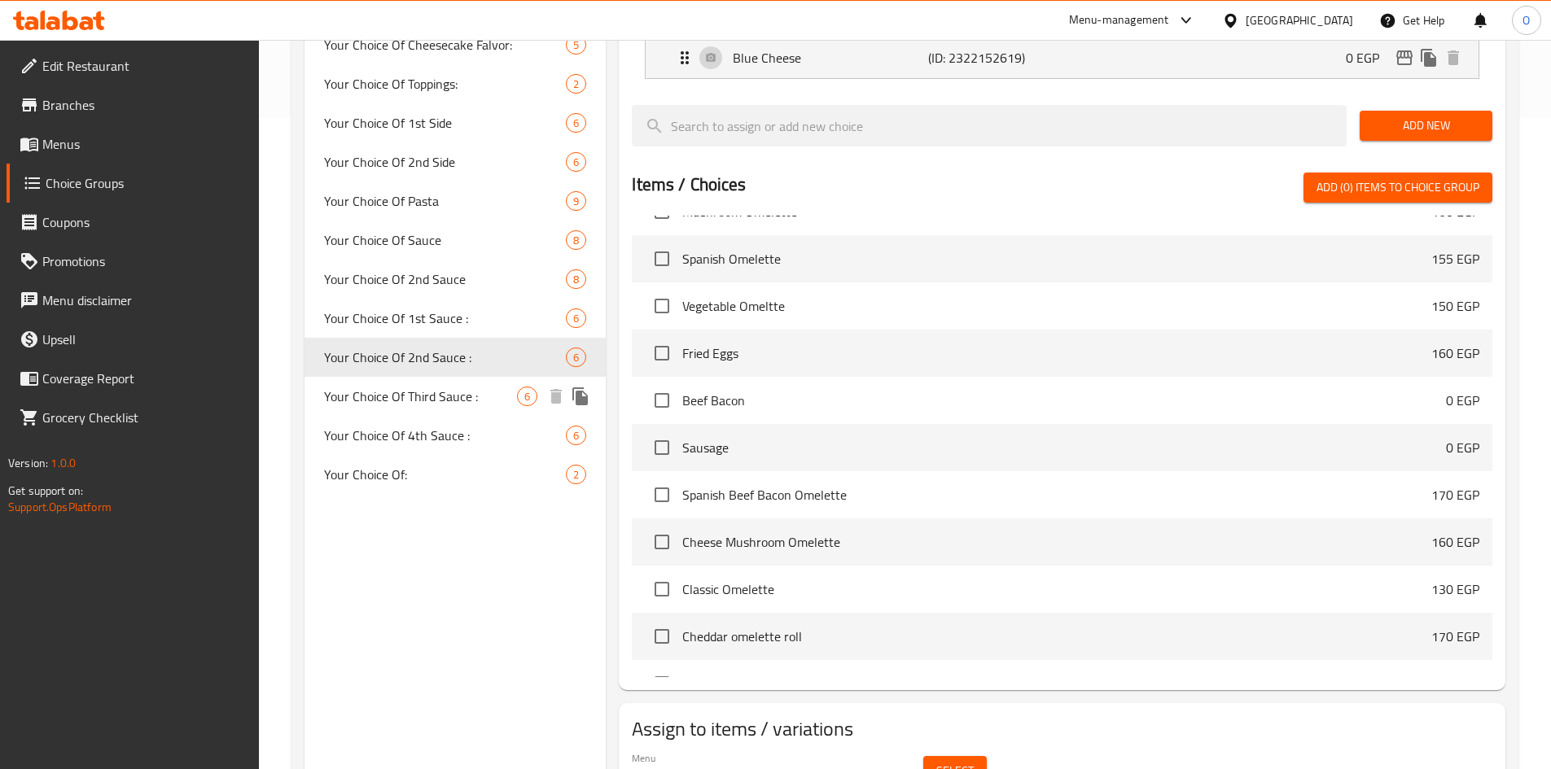
click at [480, 400] on span "Your Choice Of Third Sauce :" at bounding box center [421, 397] width 194 height 20
type input "Your Choice Of Third Sauce :"
type input "اختيارك للصلصة الثالثة:"
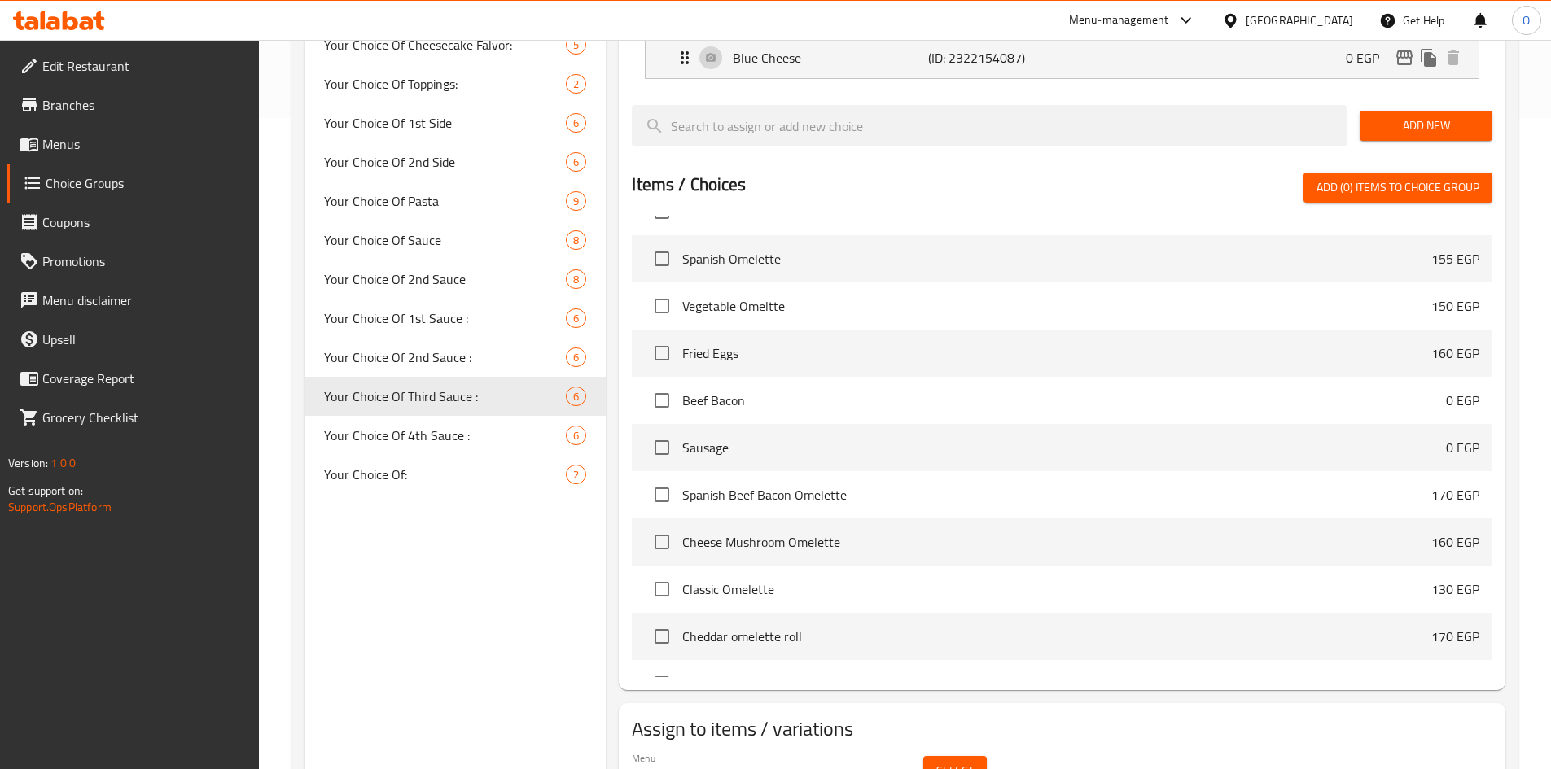
click at [949, 761] on span "Select" at bounding box center [954, 771] width 37 height 20
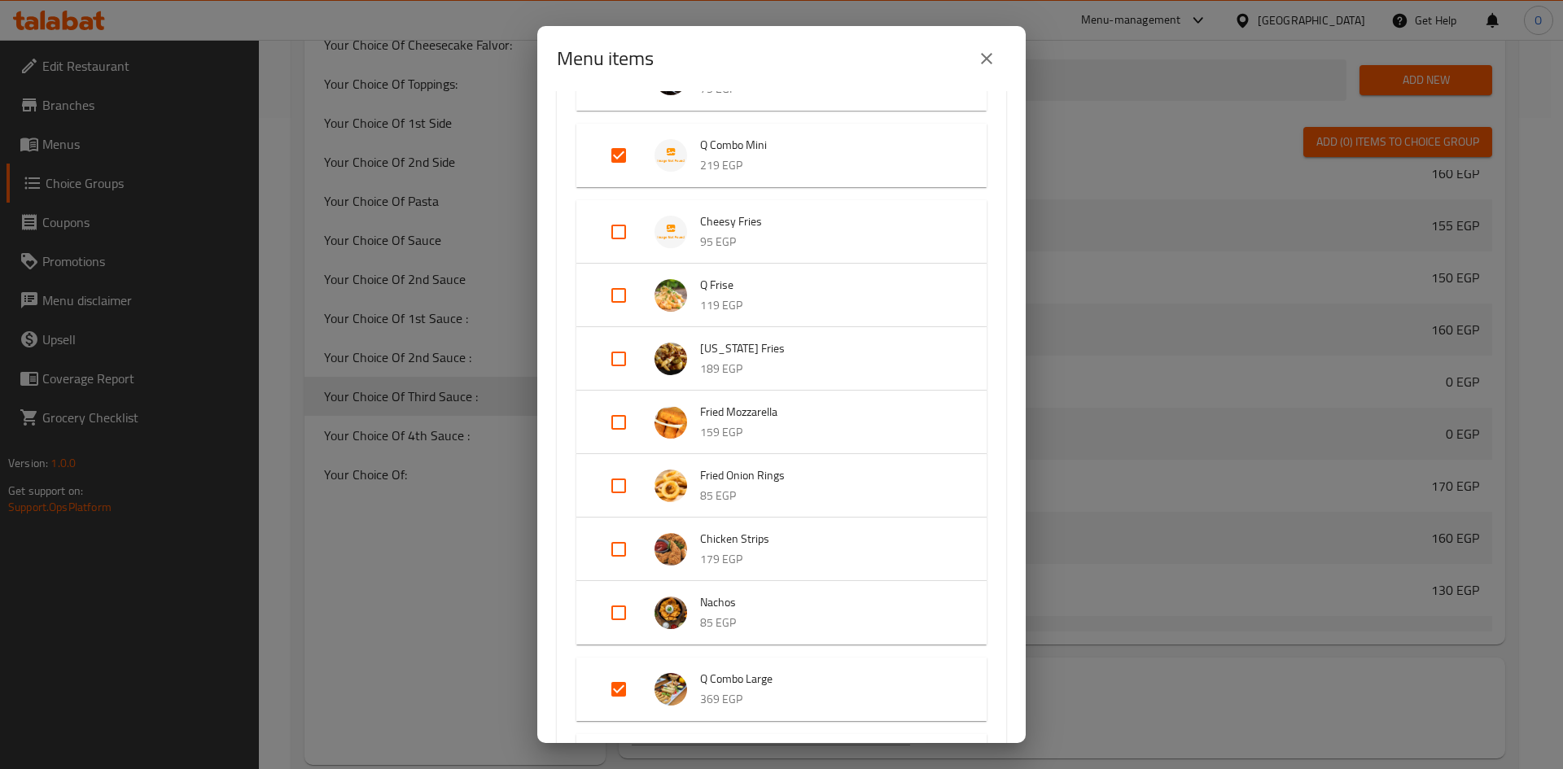
scroll to position [163, 0]
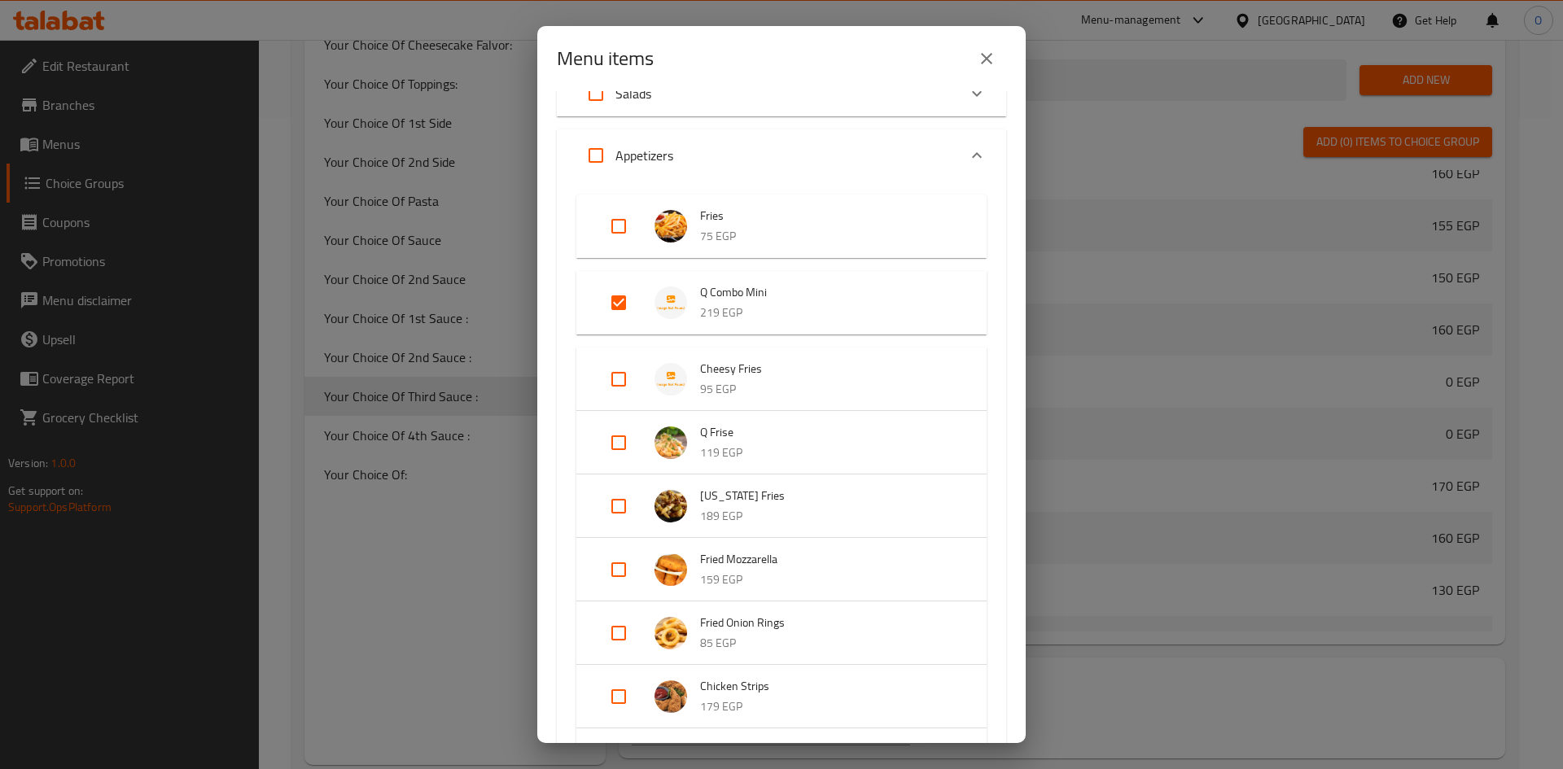
click at [623, 313] on input "Expand" at bounding box center [618, 302] width 39 height 39
checkbox input "false"
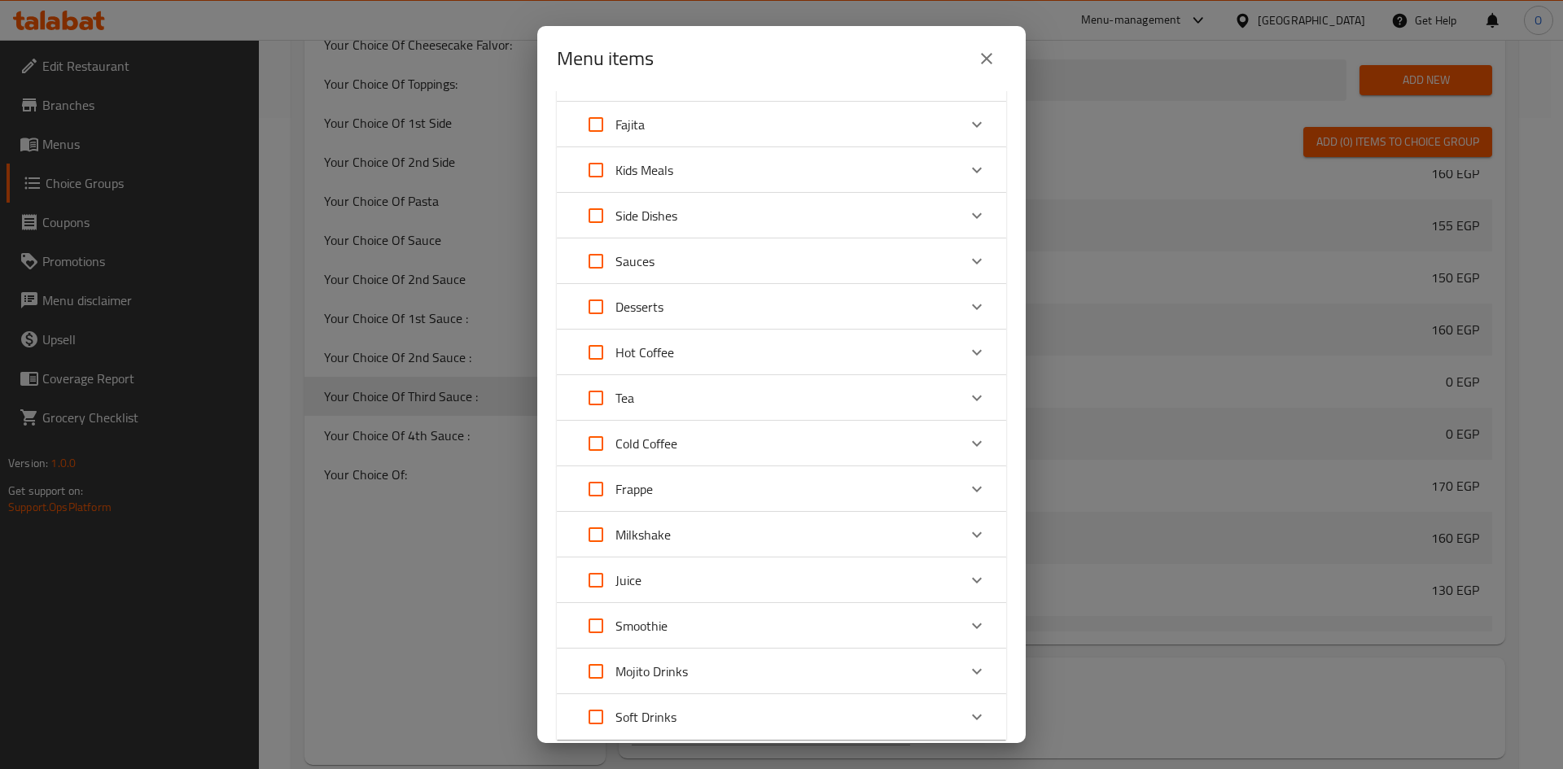
scroll to position [1547, 0]
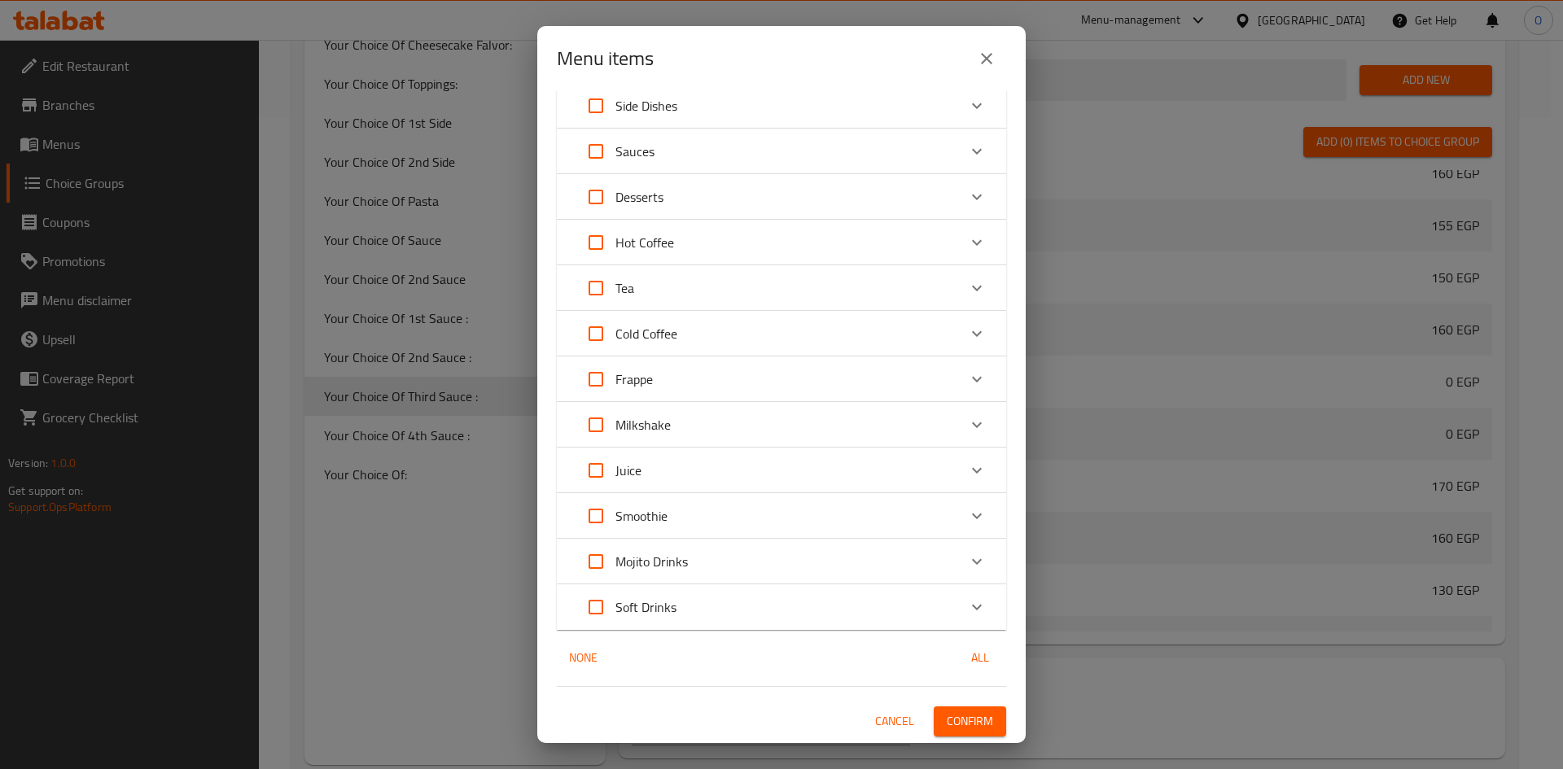
click at [985, 717] on button "Confirm" at bounding box center [970, 722] width 72 height 30
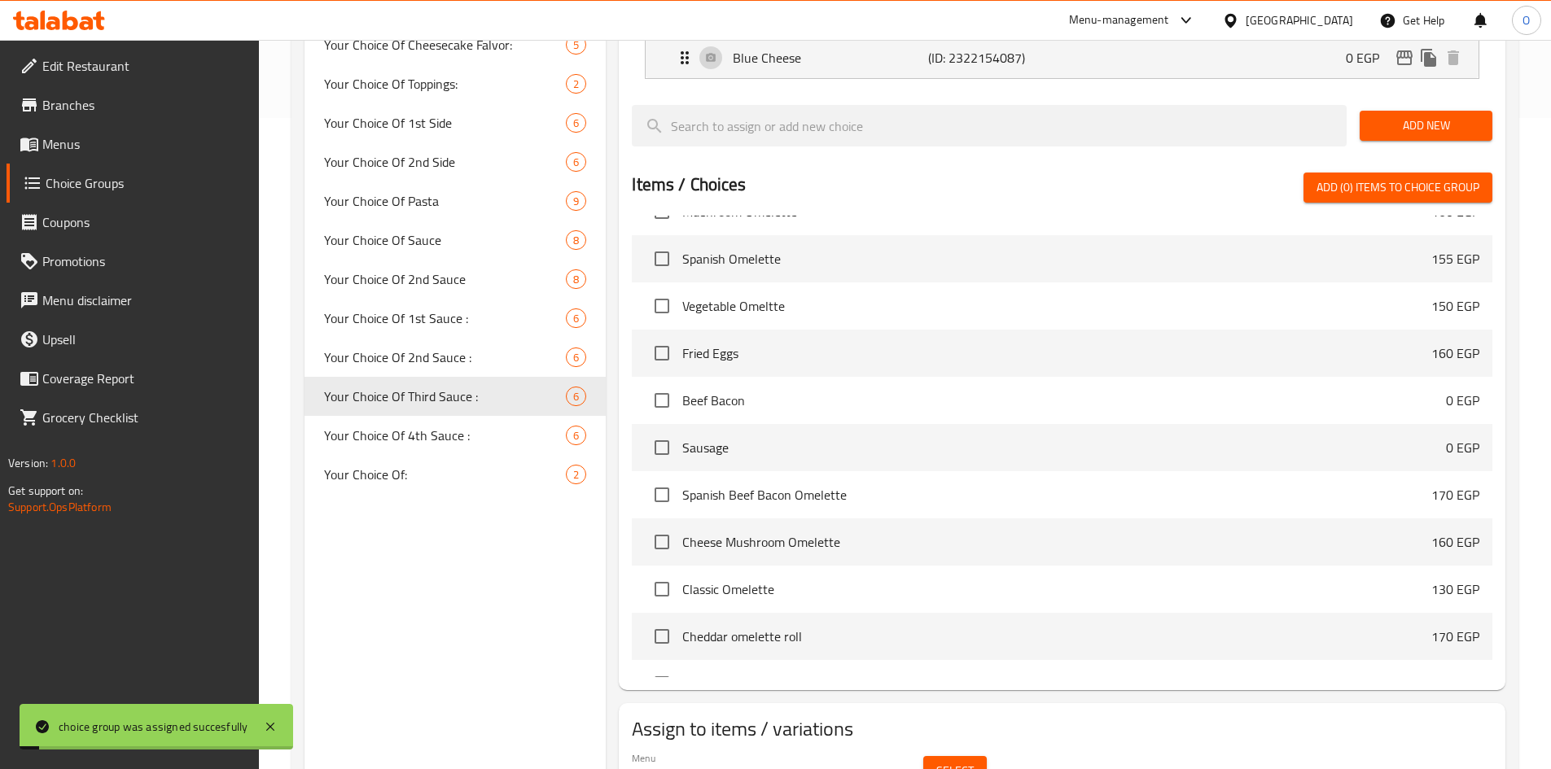
click at [453, 432] on span "Your Choice Of 4th Sauce :" at bounding box center [445, 436] width 243 height 20
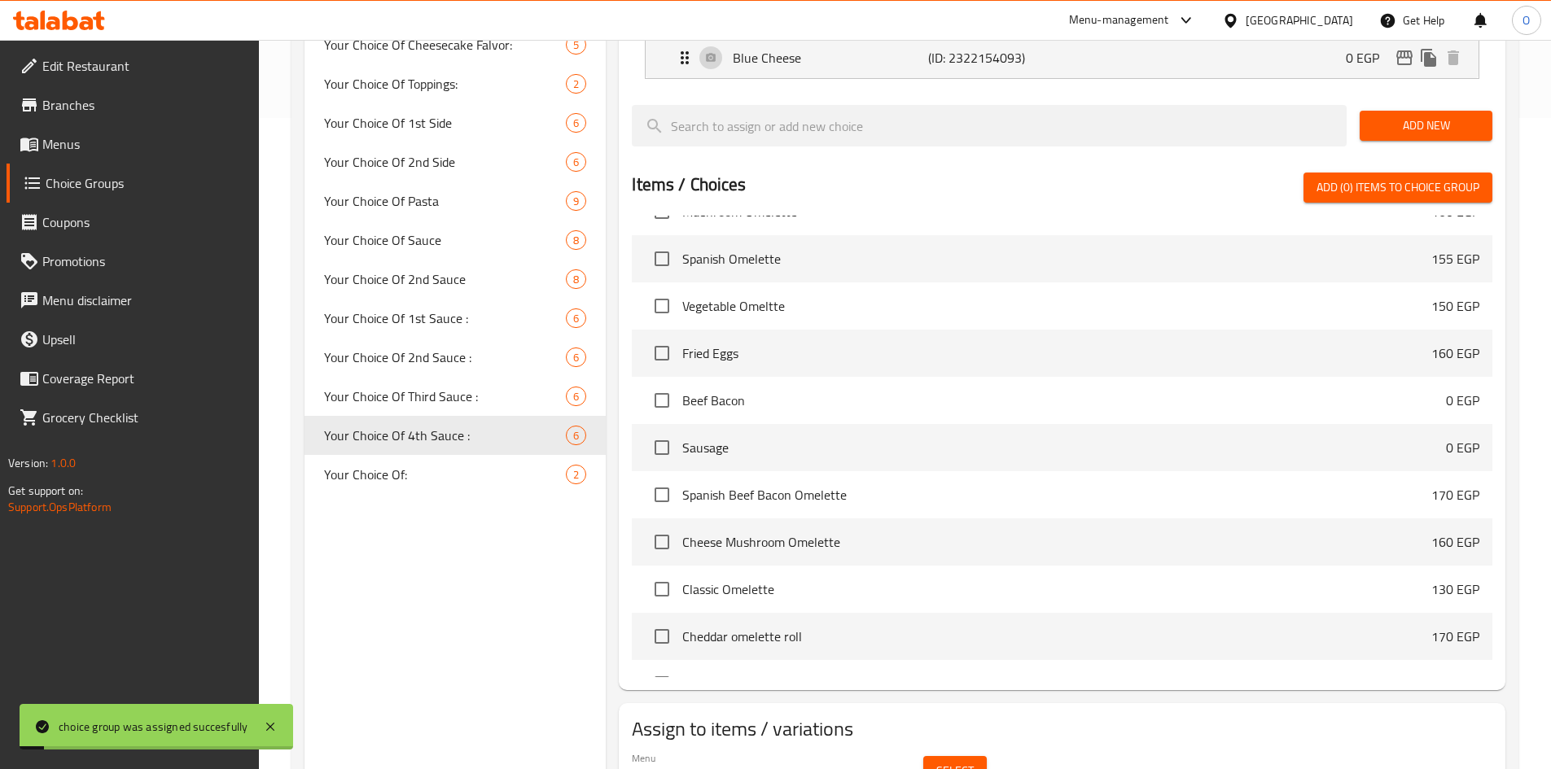
type input "Your Choice Of 4th Sauce :"
type input "اختيارك للصلصة الرابعة:"
click at [960, 761] on span "Select" at bounding box center [954, 771] width 37 height 20
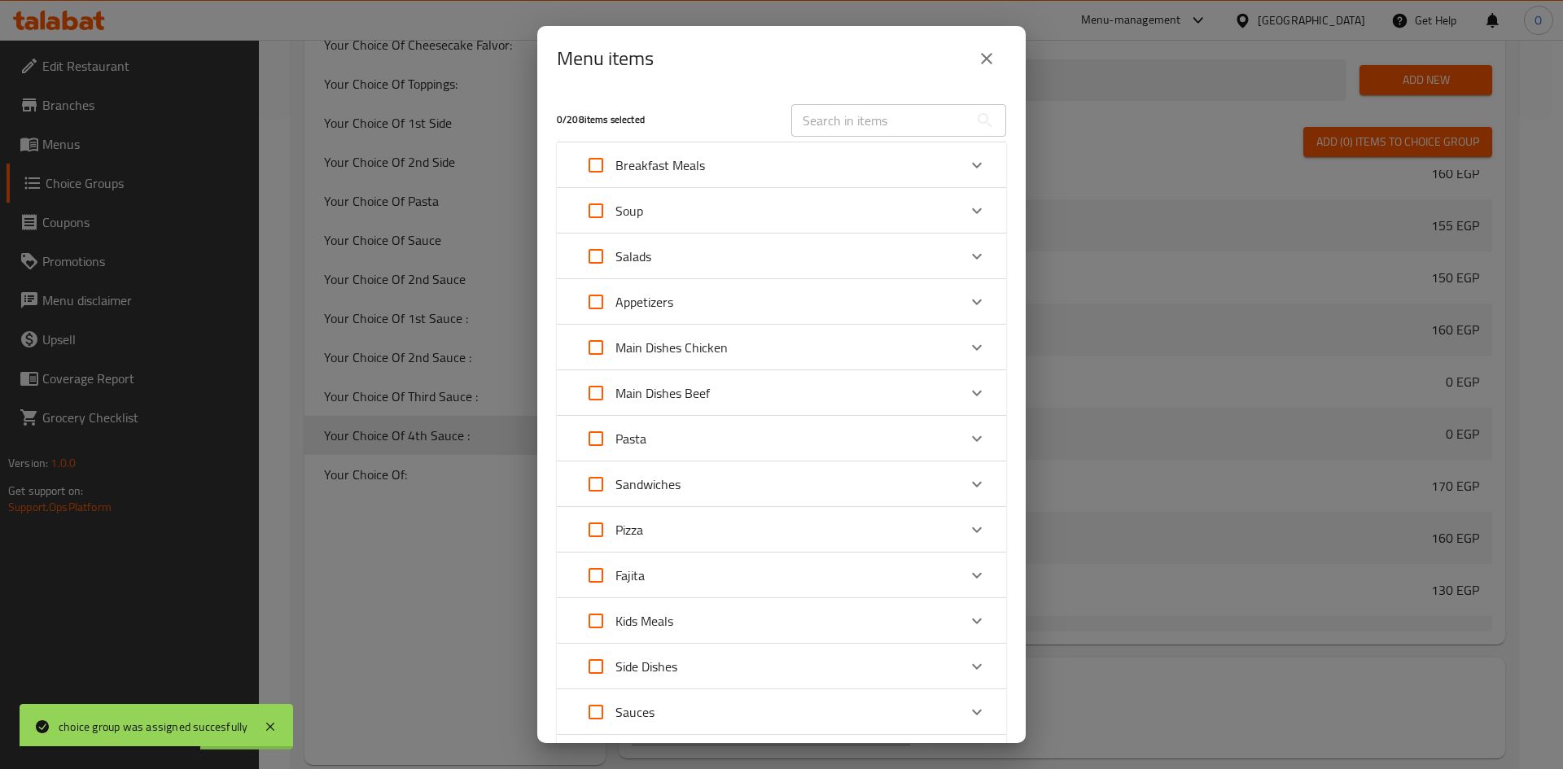
click at [739, 309] on div "Appetizers" at bounding box center [766, 301] width 381 height 39
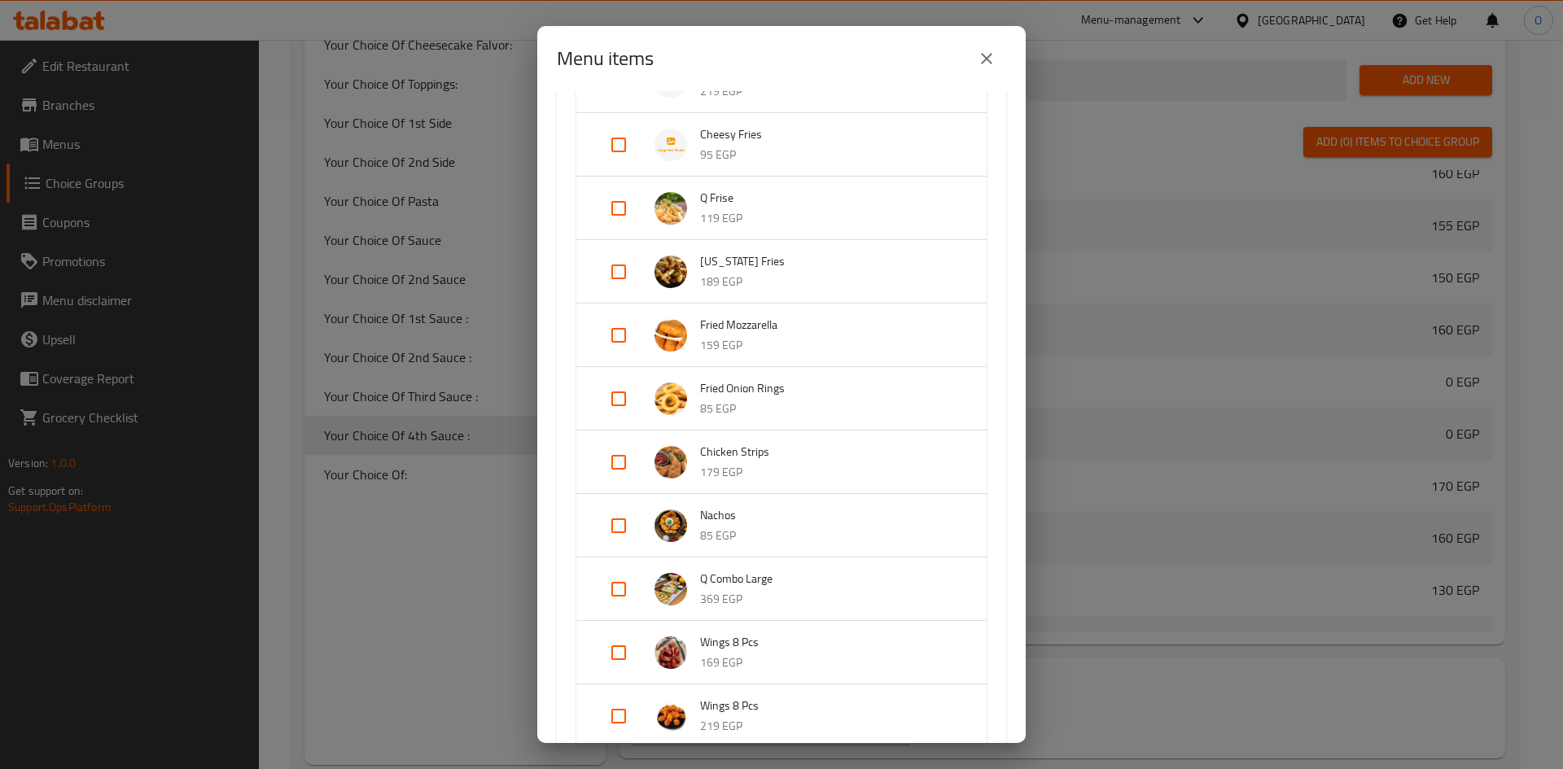
scroll to position [407, 0]
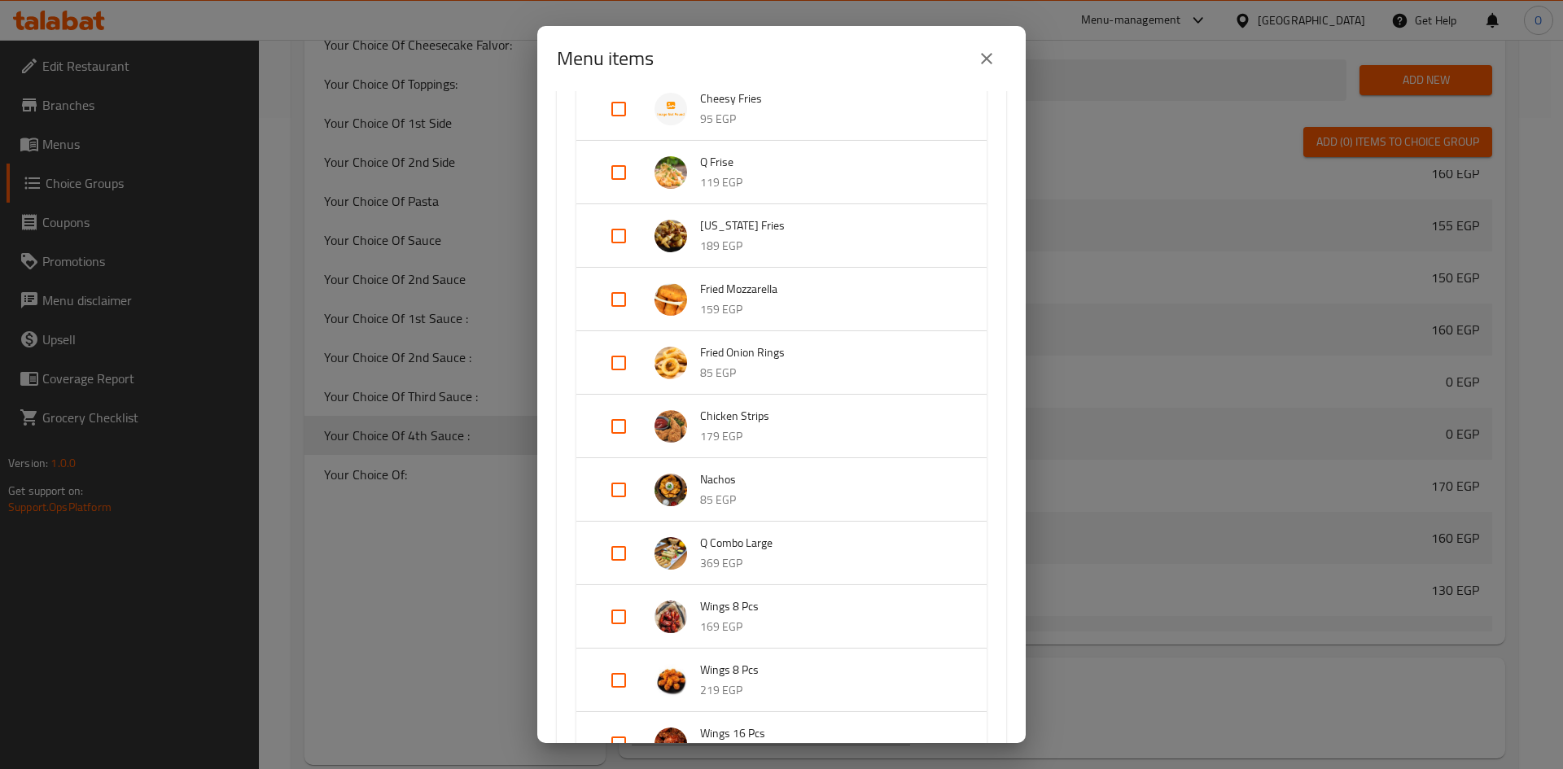
click at [615, 549] on input "Expand" at bounding box center [618, 553] width 39 height 39
checkbox input "true"
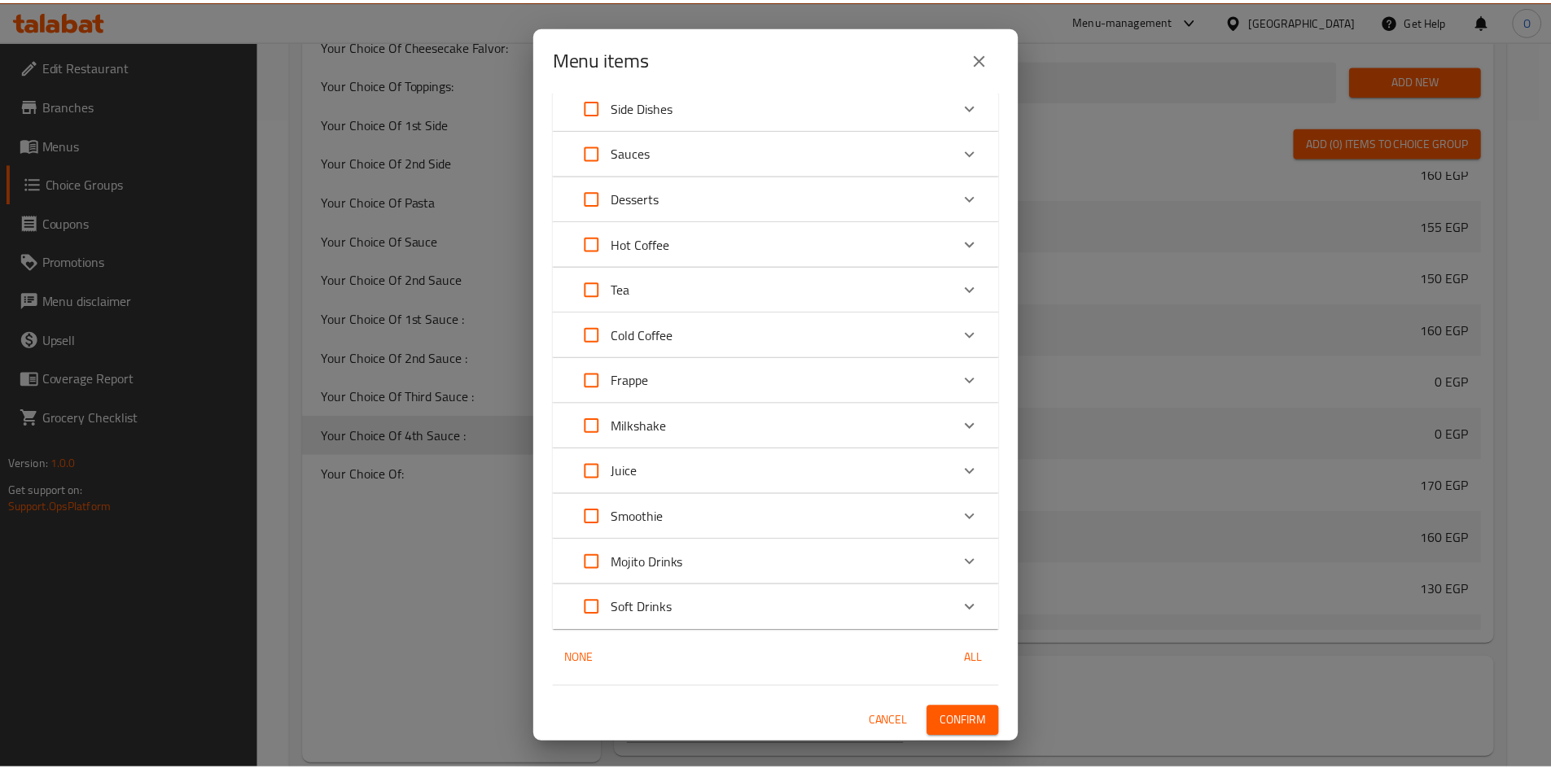
scroll to position [1547, 0]
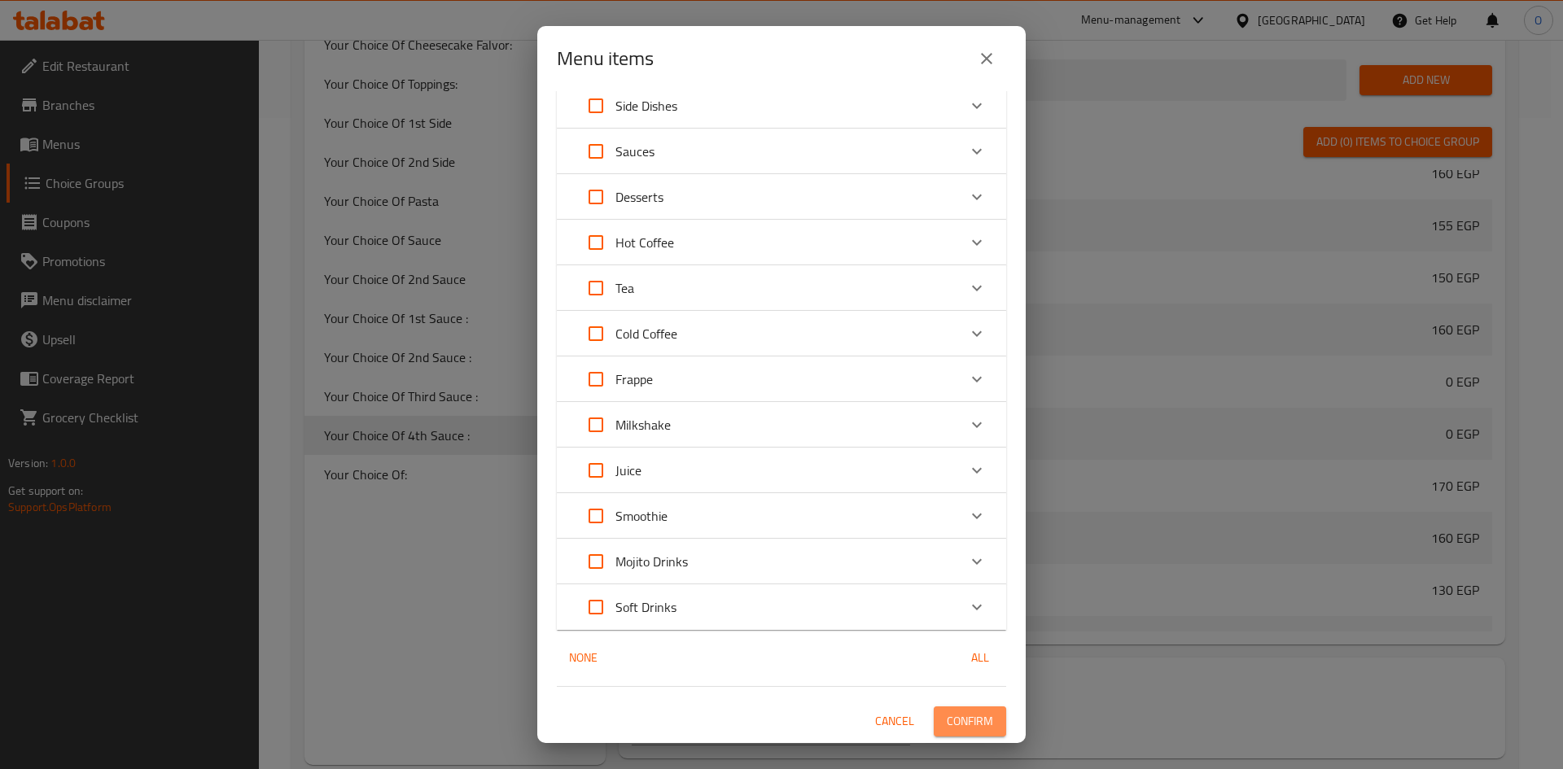
click at [956, 718] on span "Confirm" at bounding box center [970, 721] width 46 height 20
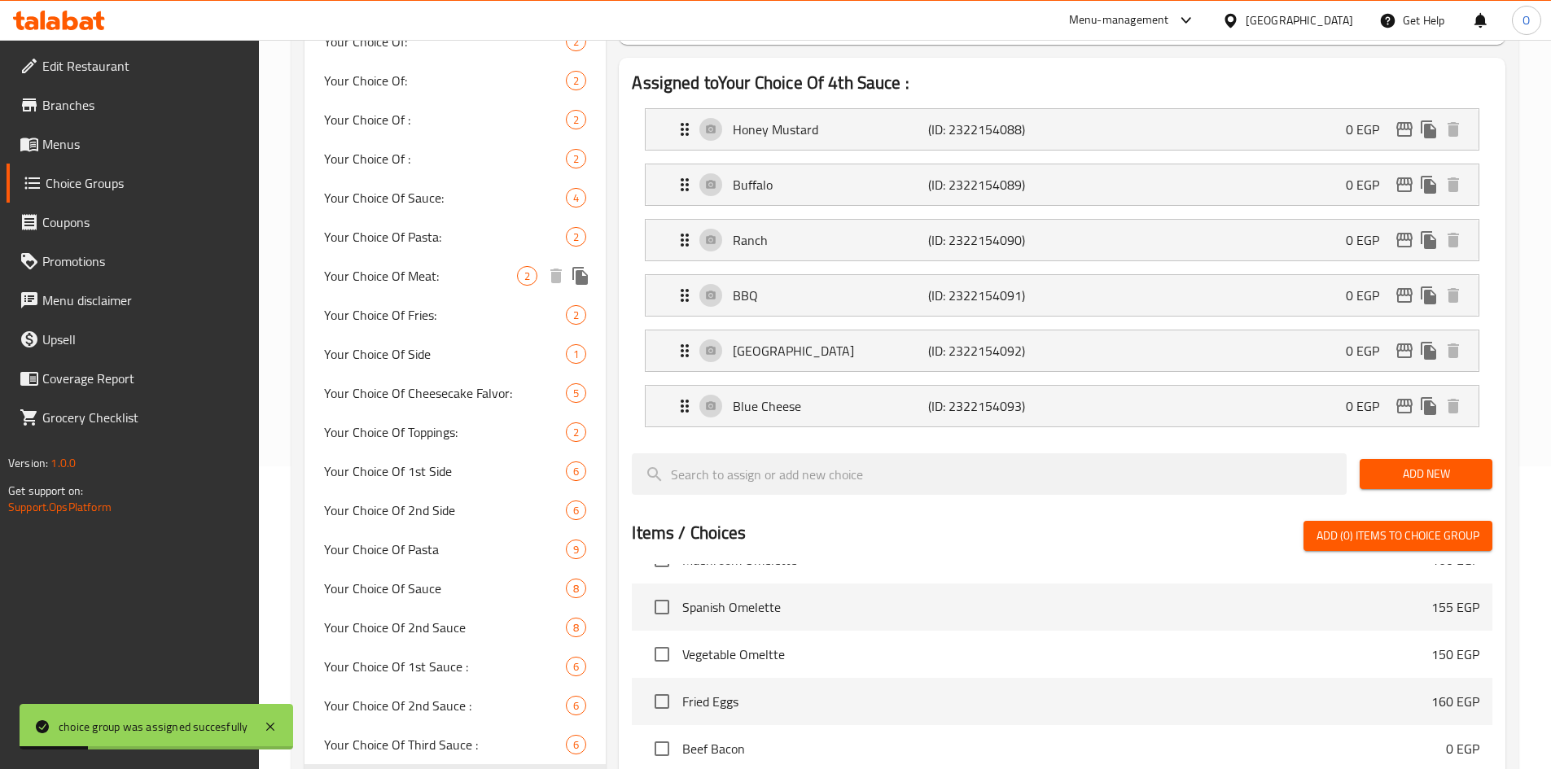
scroll to position [81, 0]
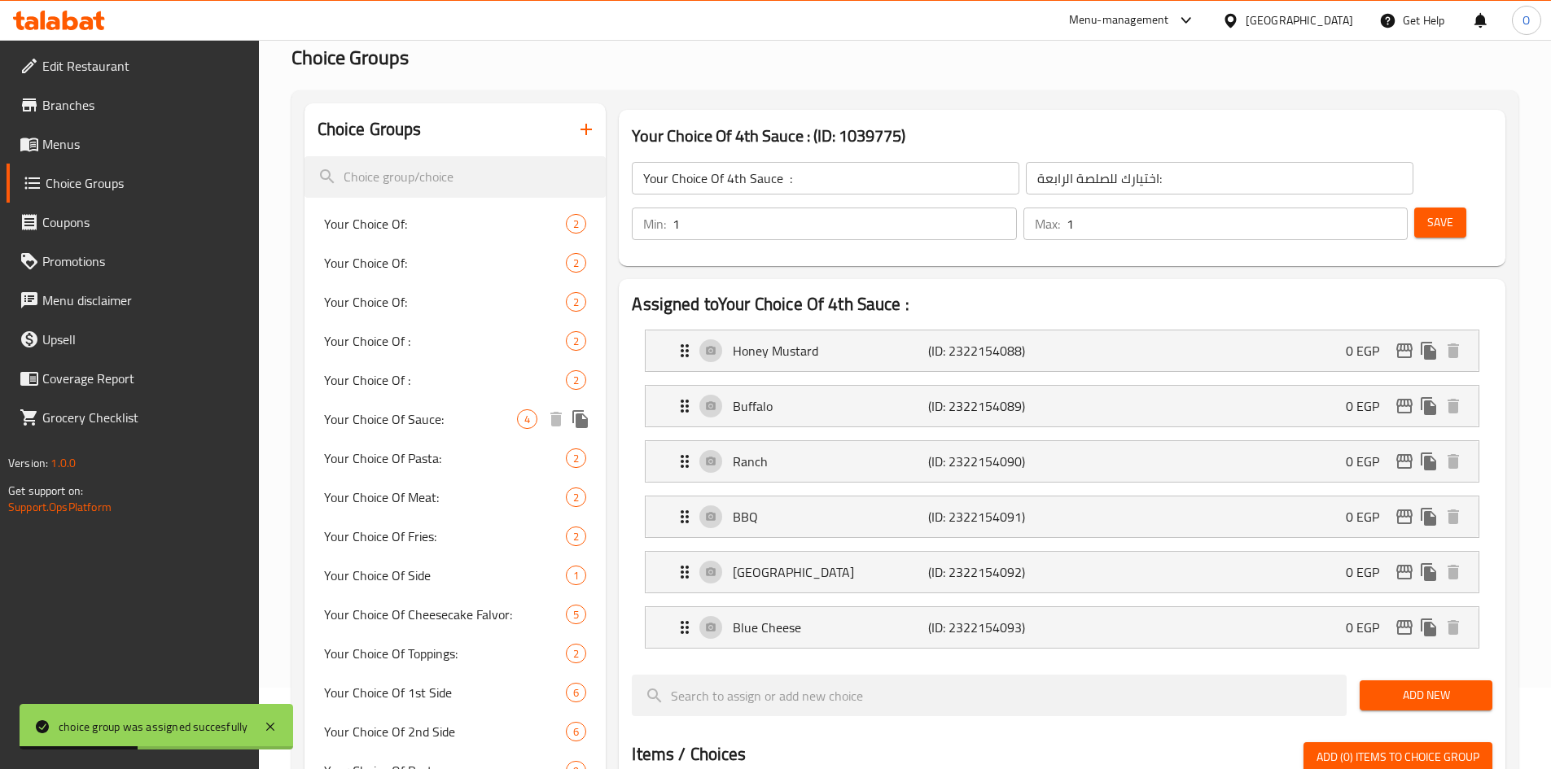
click at [444, 417] on span "Your Choice Of Sauce:" at bounding box center [421, 419] width 194 height 20
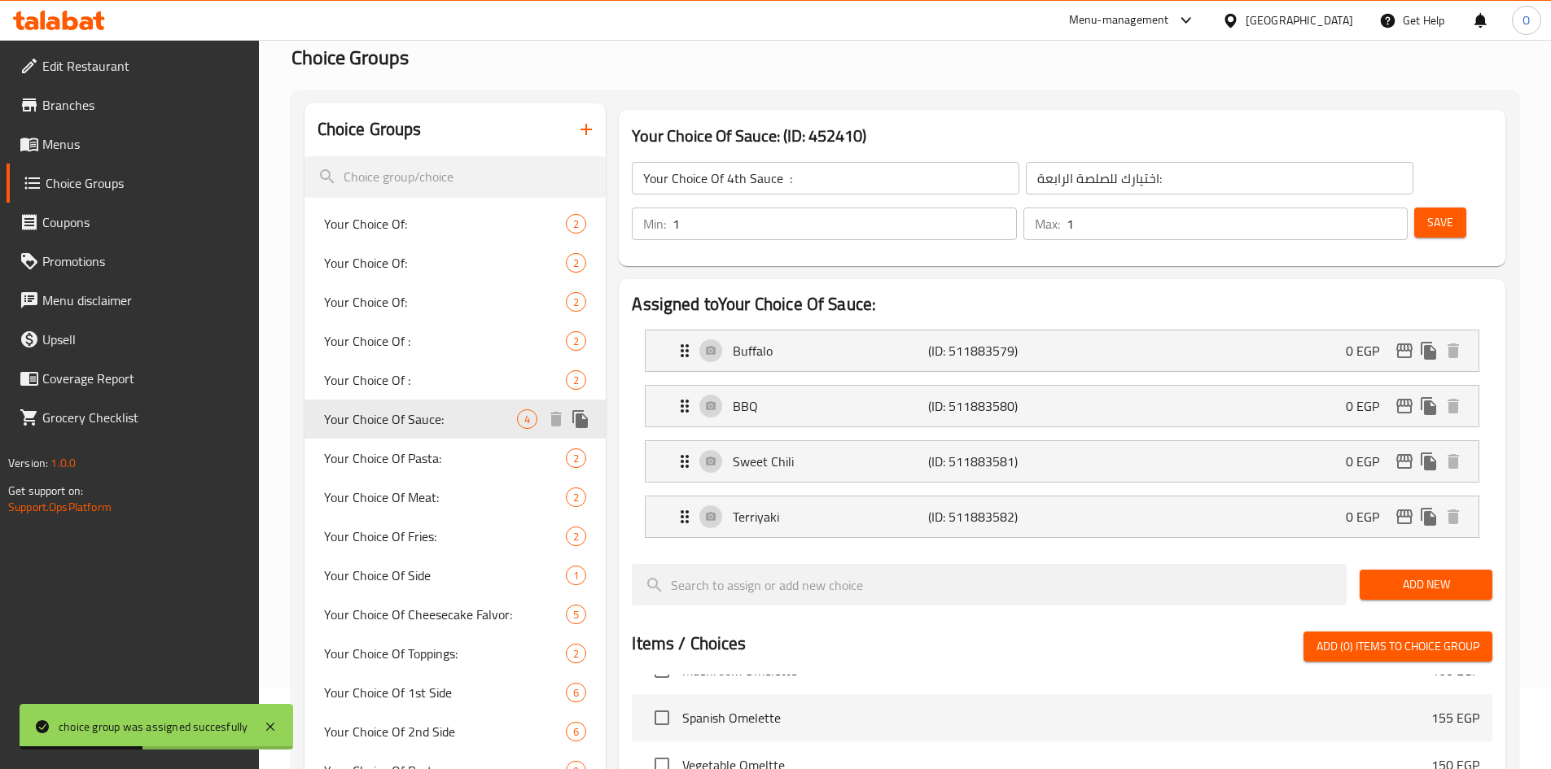
type input "Your Choice Of Sauce:"
type input "اختيارك من الصوص:"
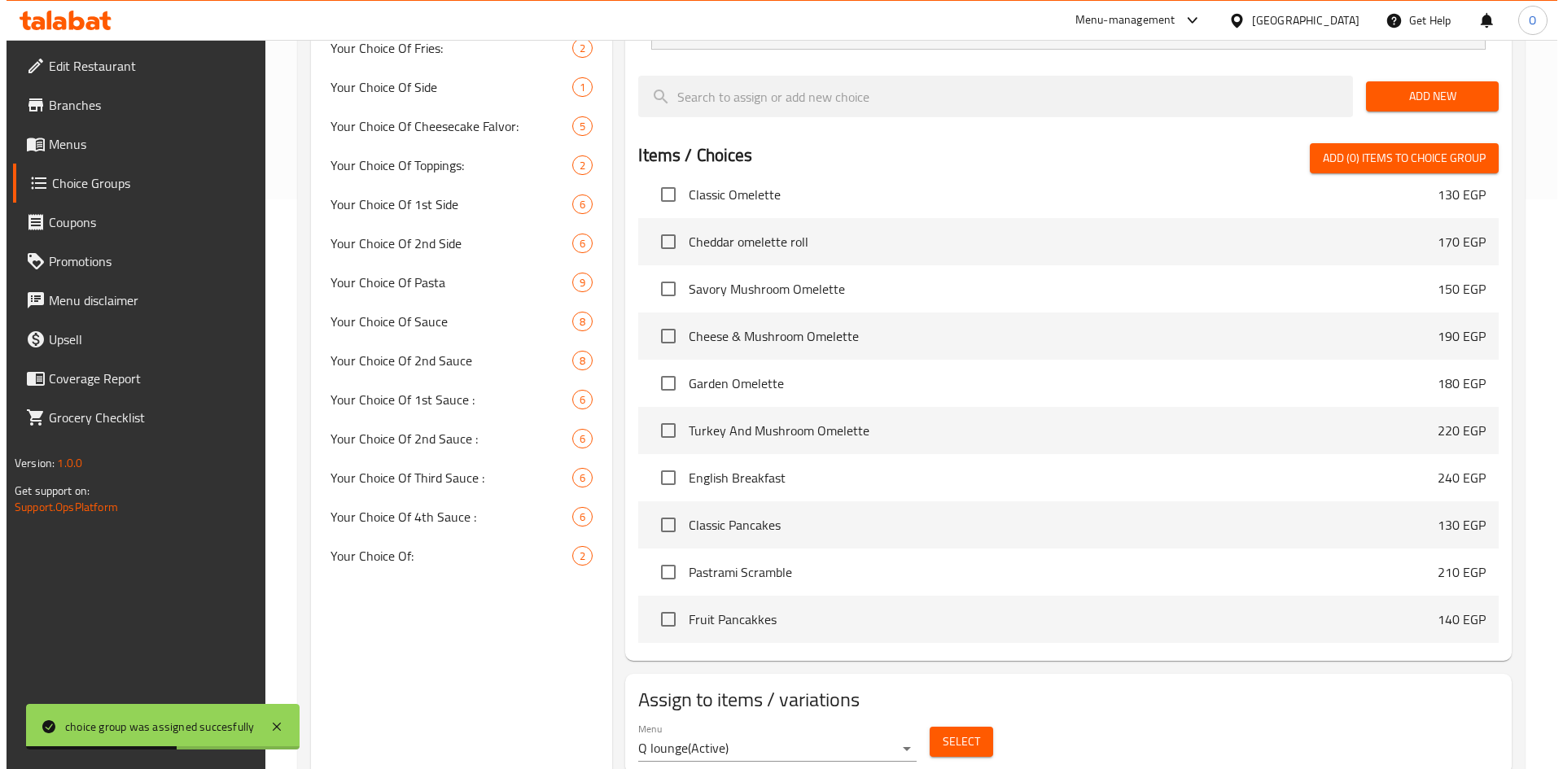
scroll to position [488, 0]
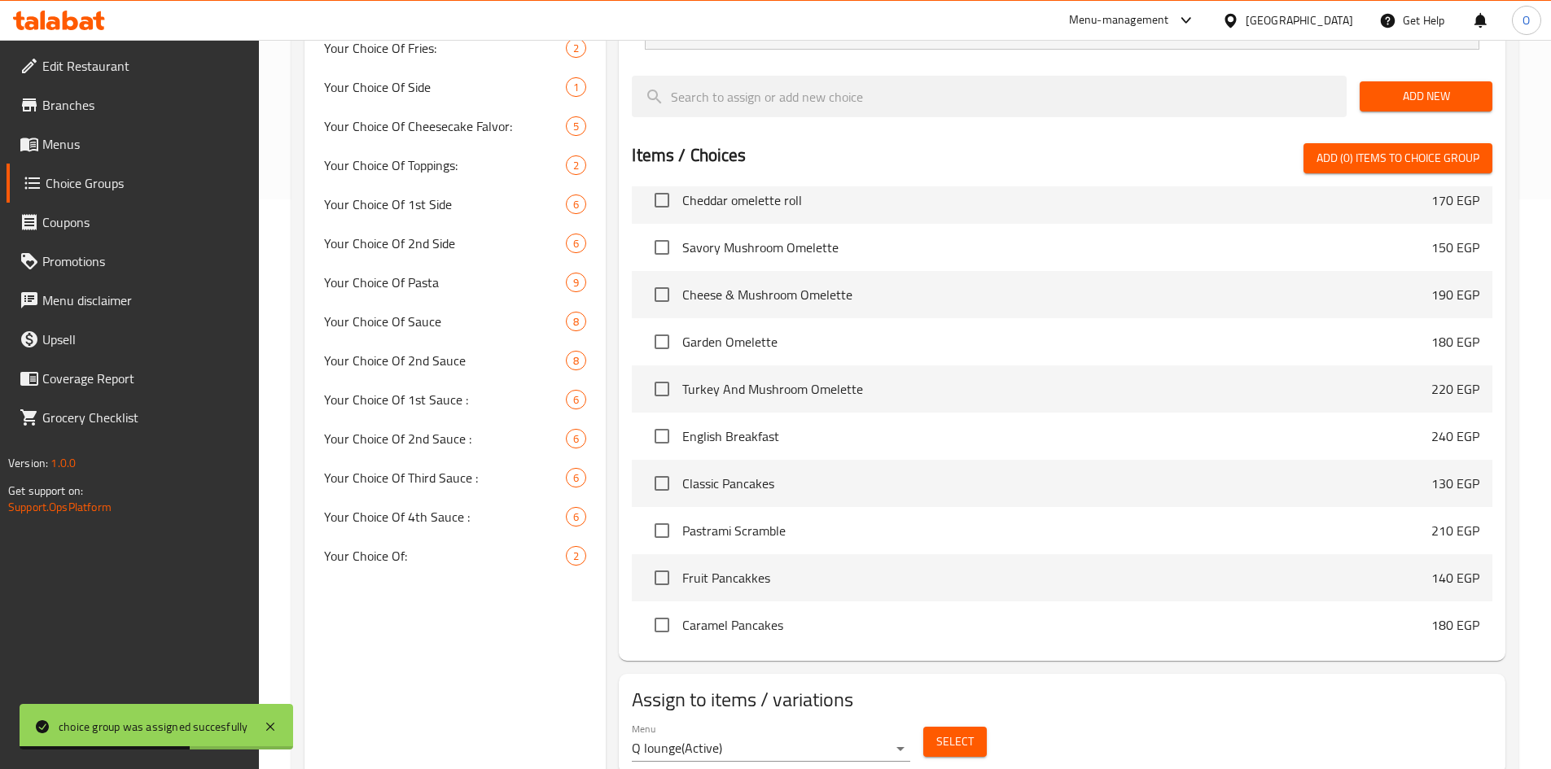
click at [938, 732] on span "Select" at bounding box center [954, 742] width 37 height 20
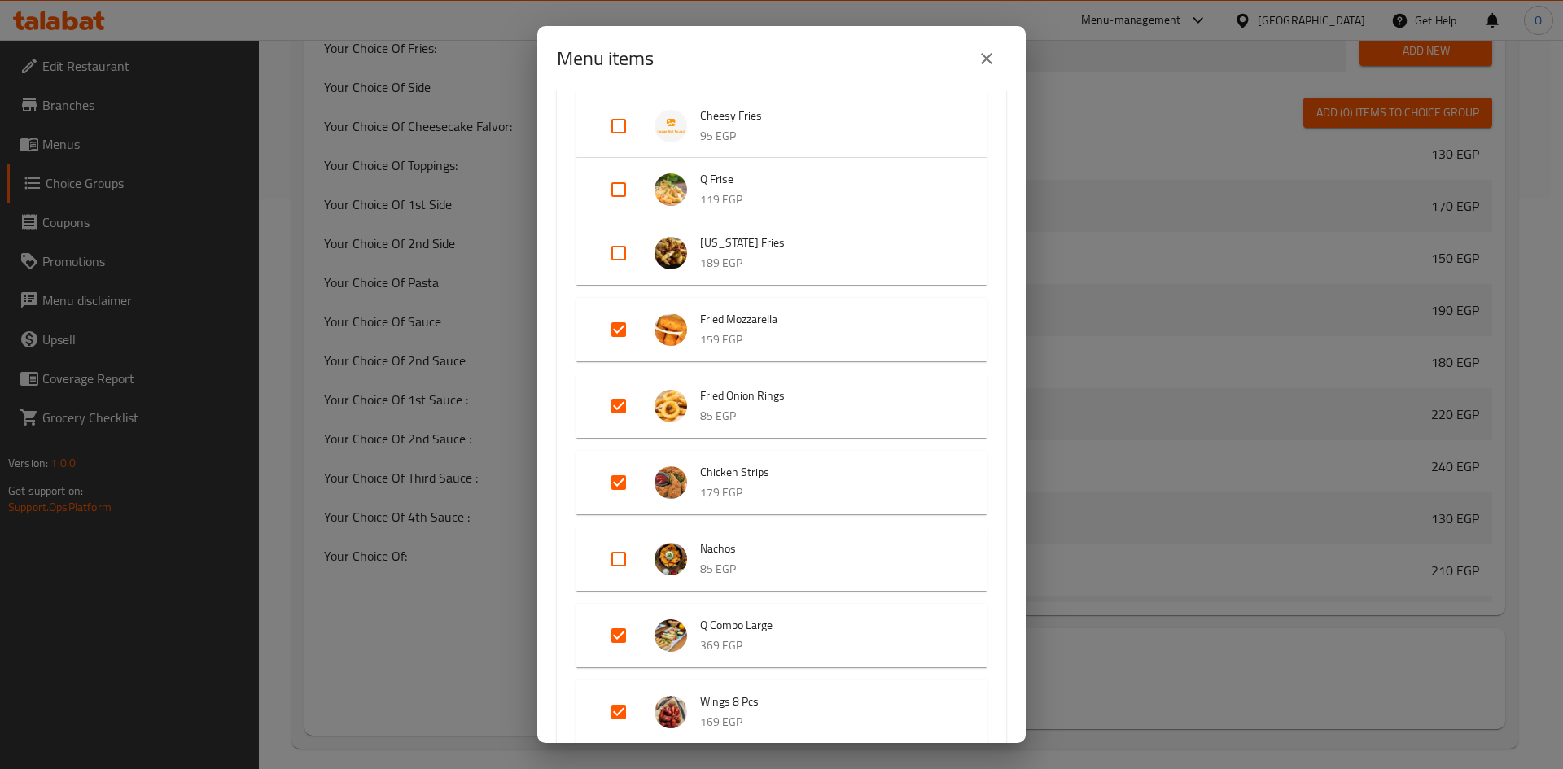
scroll to position [407, 0]
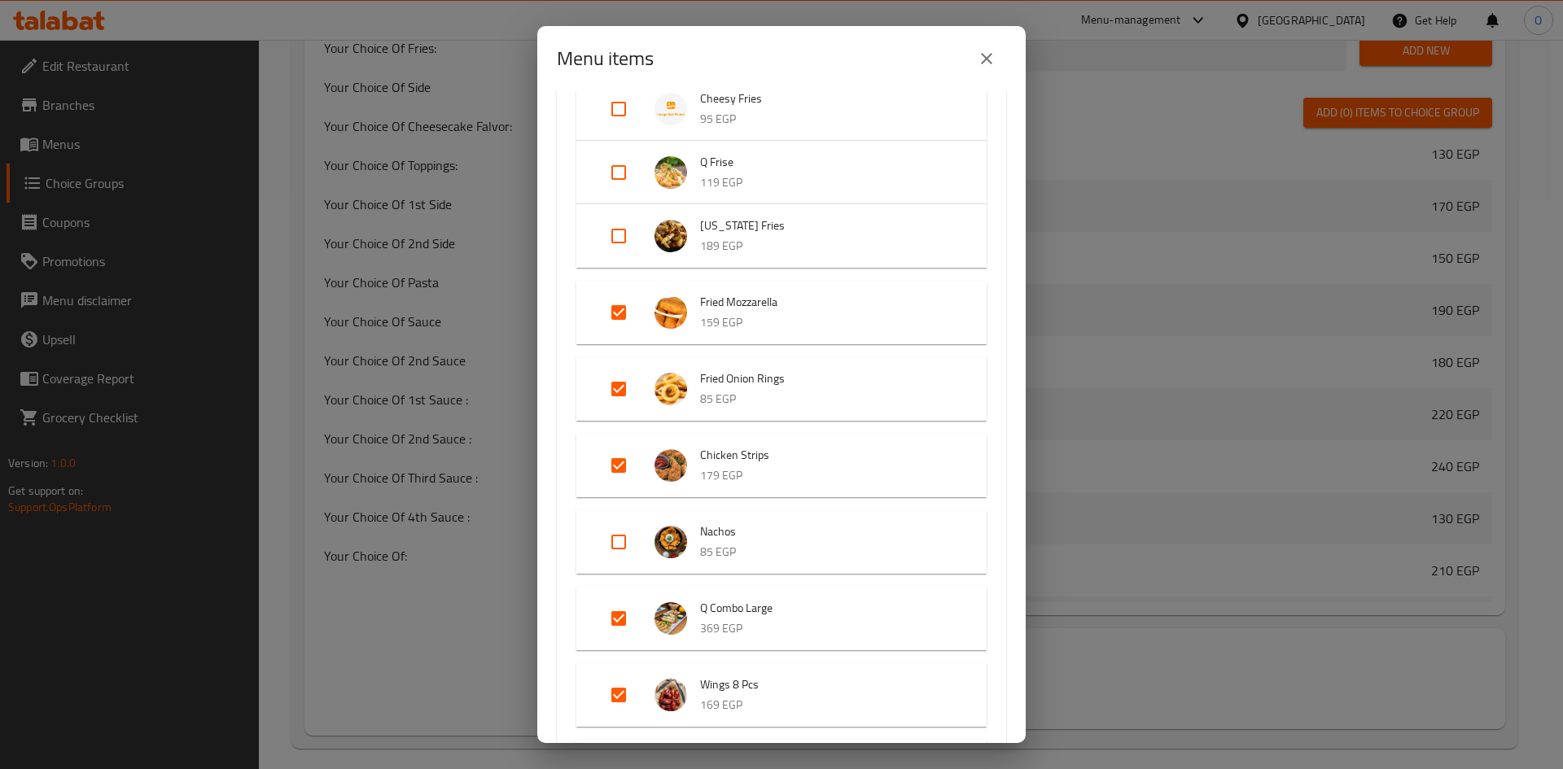
click at [623, 619] on input "Expand" at bounding box center [618, 618] width 39 height 39
checkbox input "false"
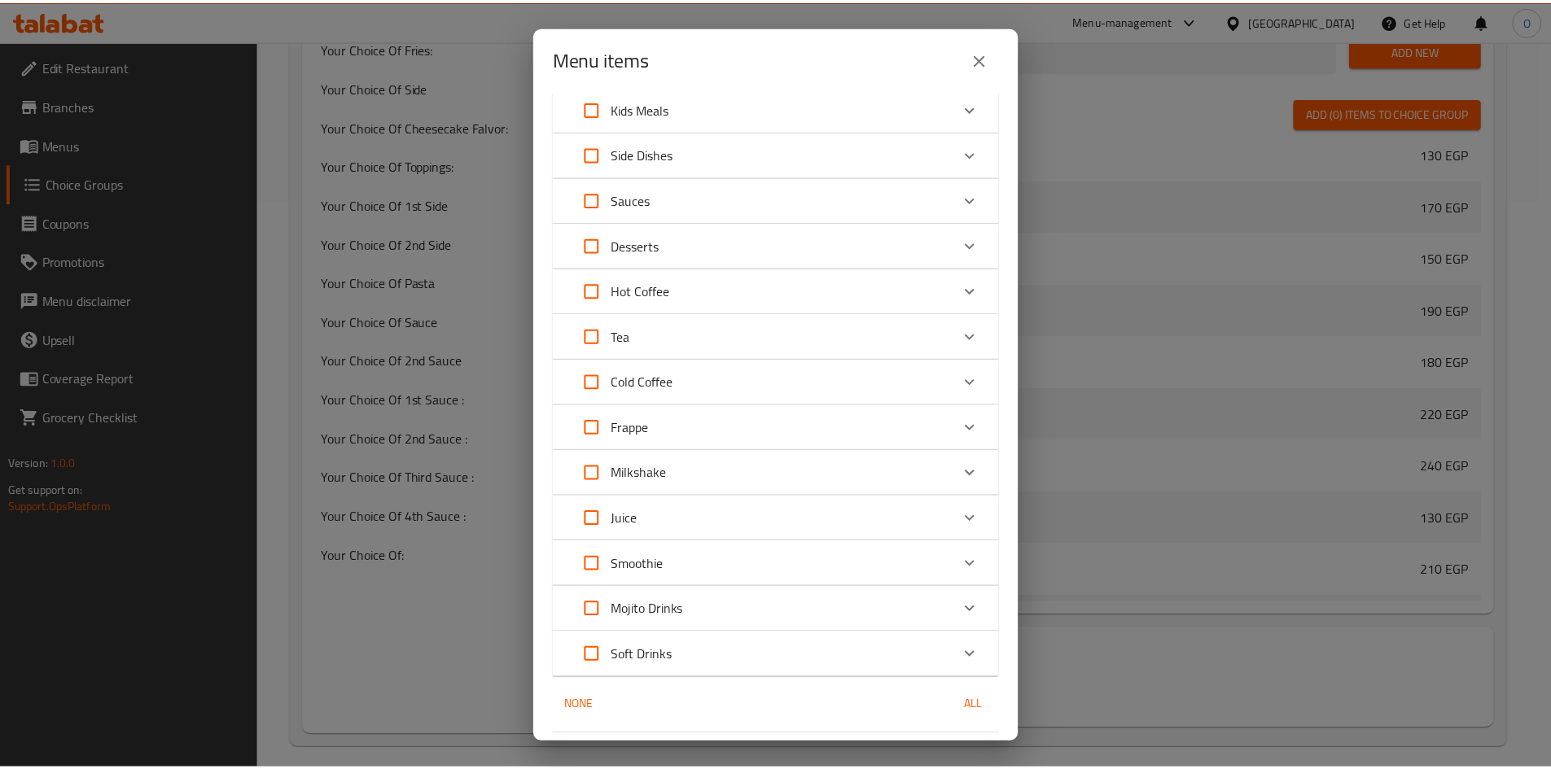
scroll to position [2218, 0]
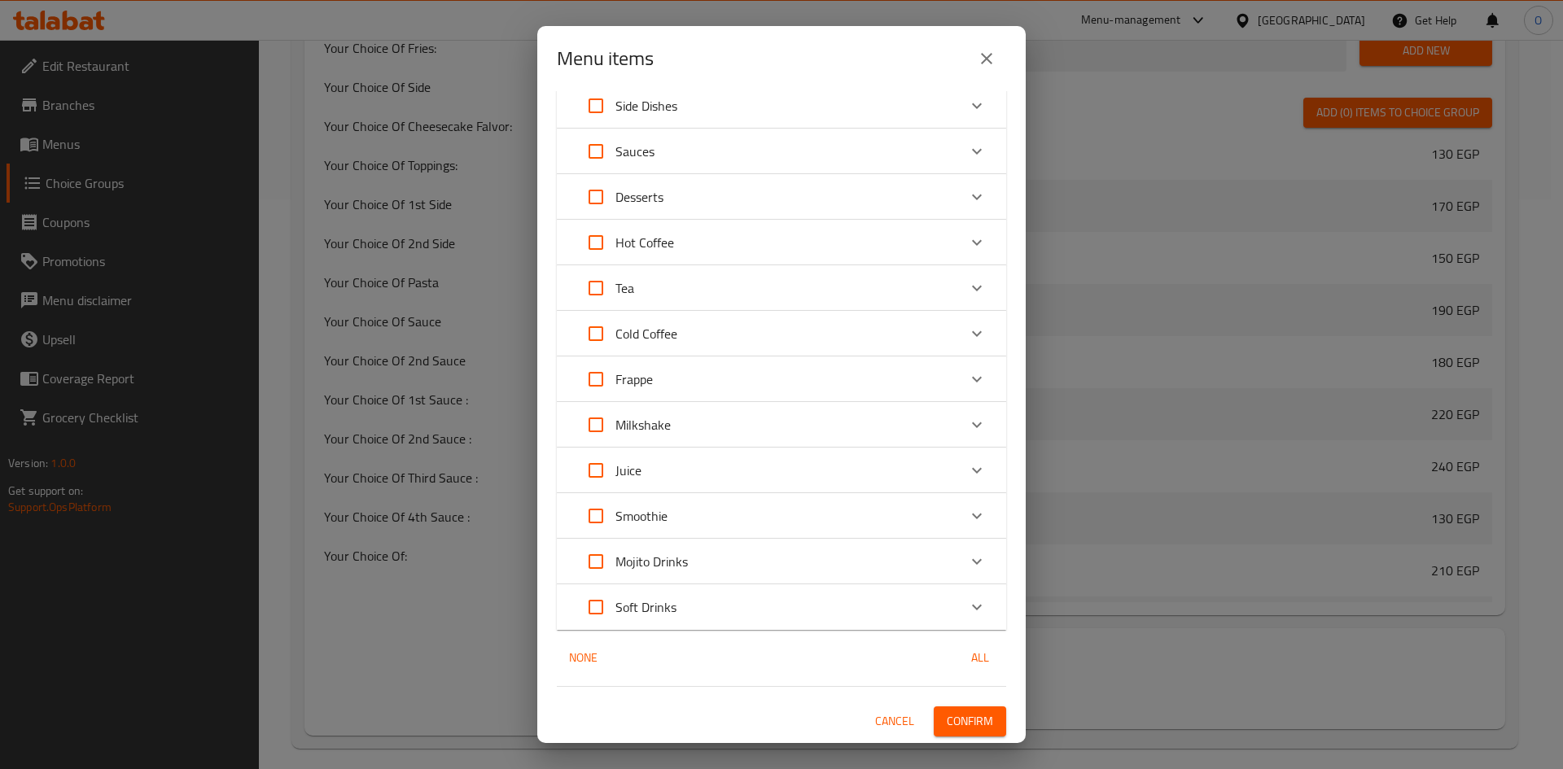
click at [986, 713] on button "Confirm" at bounding box center [970, 722] width 72 height 30
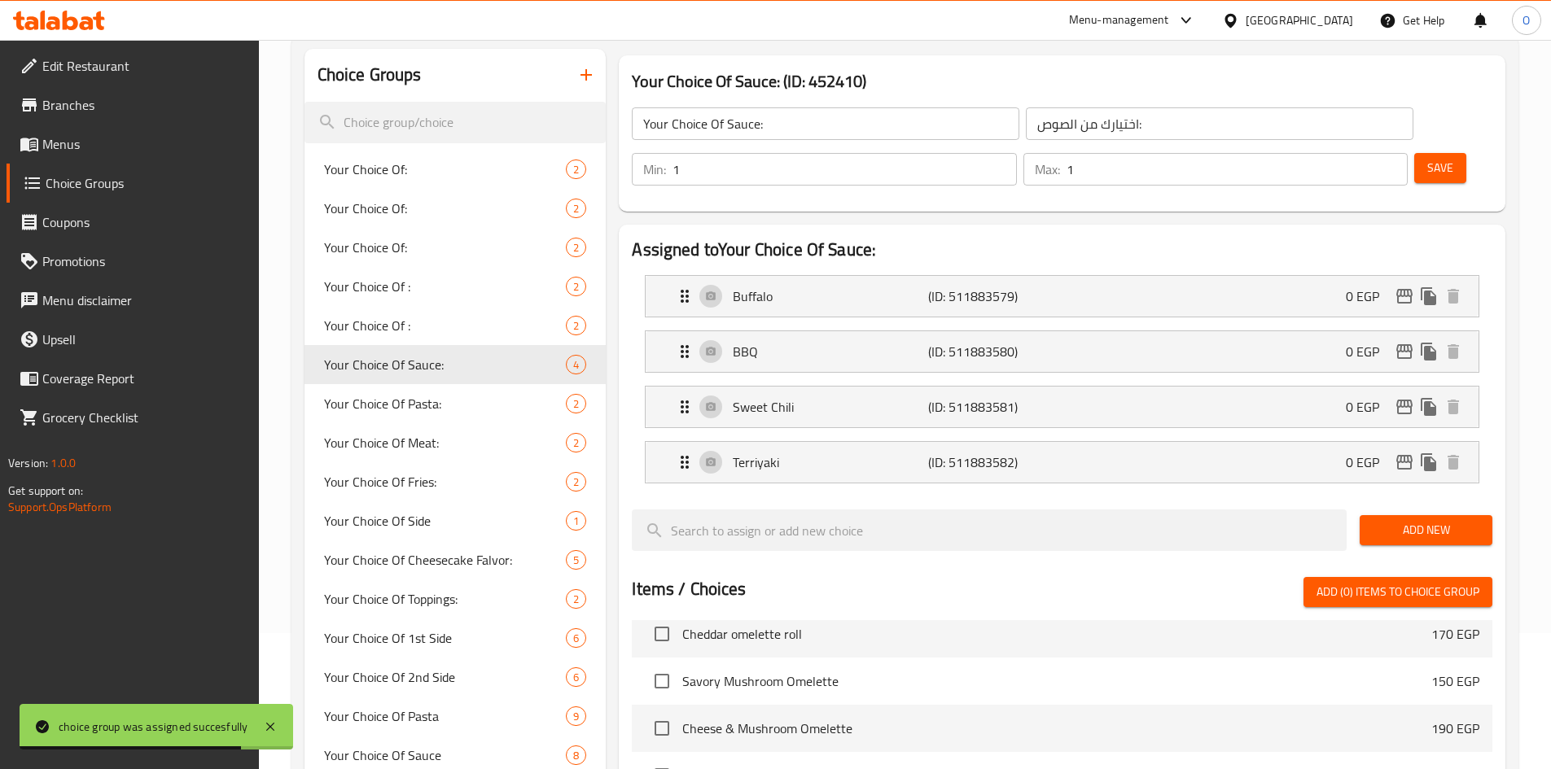
scroll to position [0, 0]
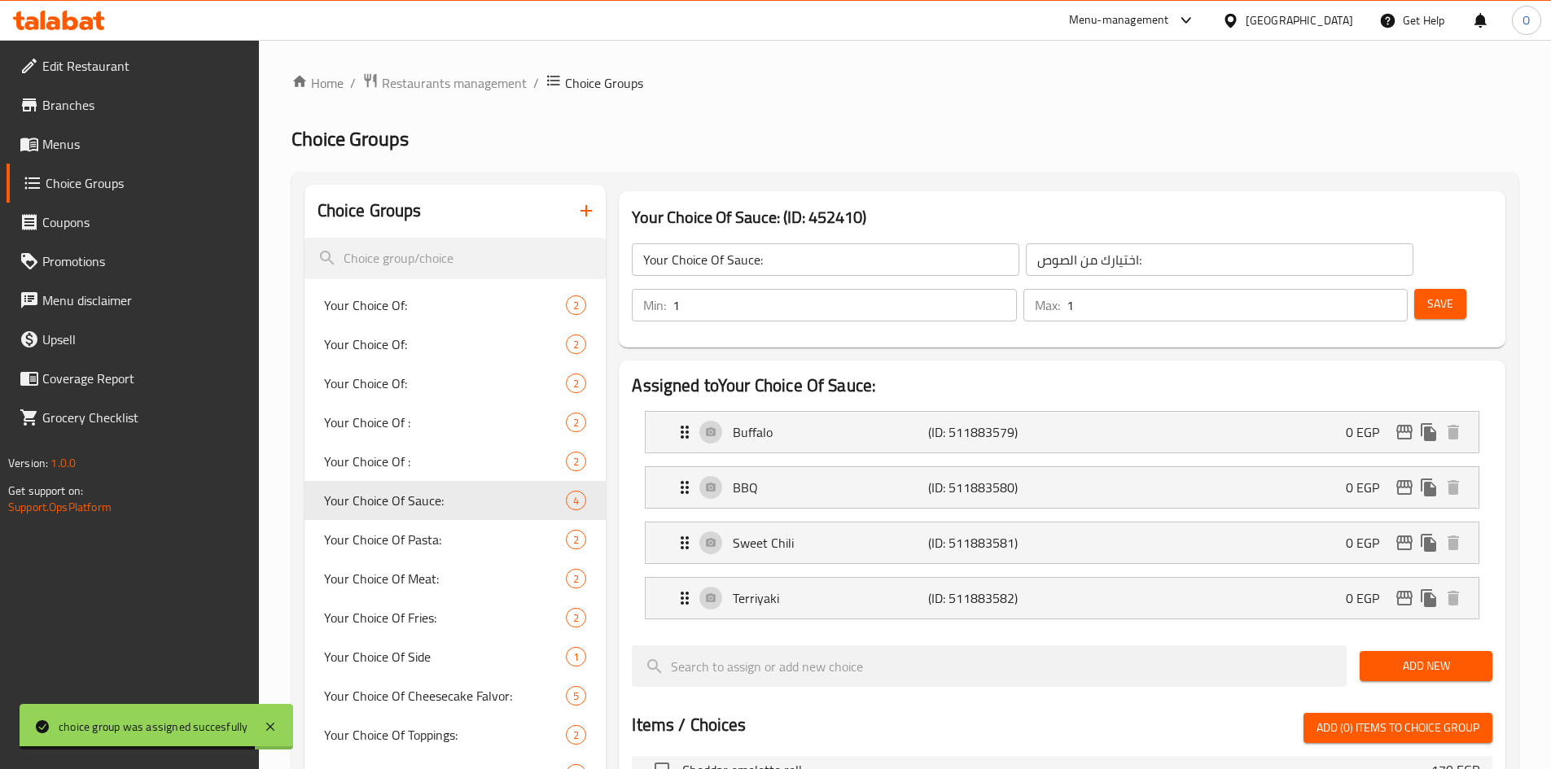
click at [579, 209] on icon "button" at bounding box center [586, 211] width 20 height 20
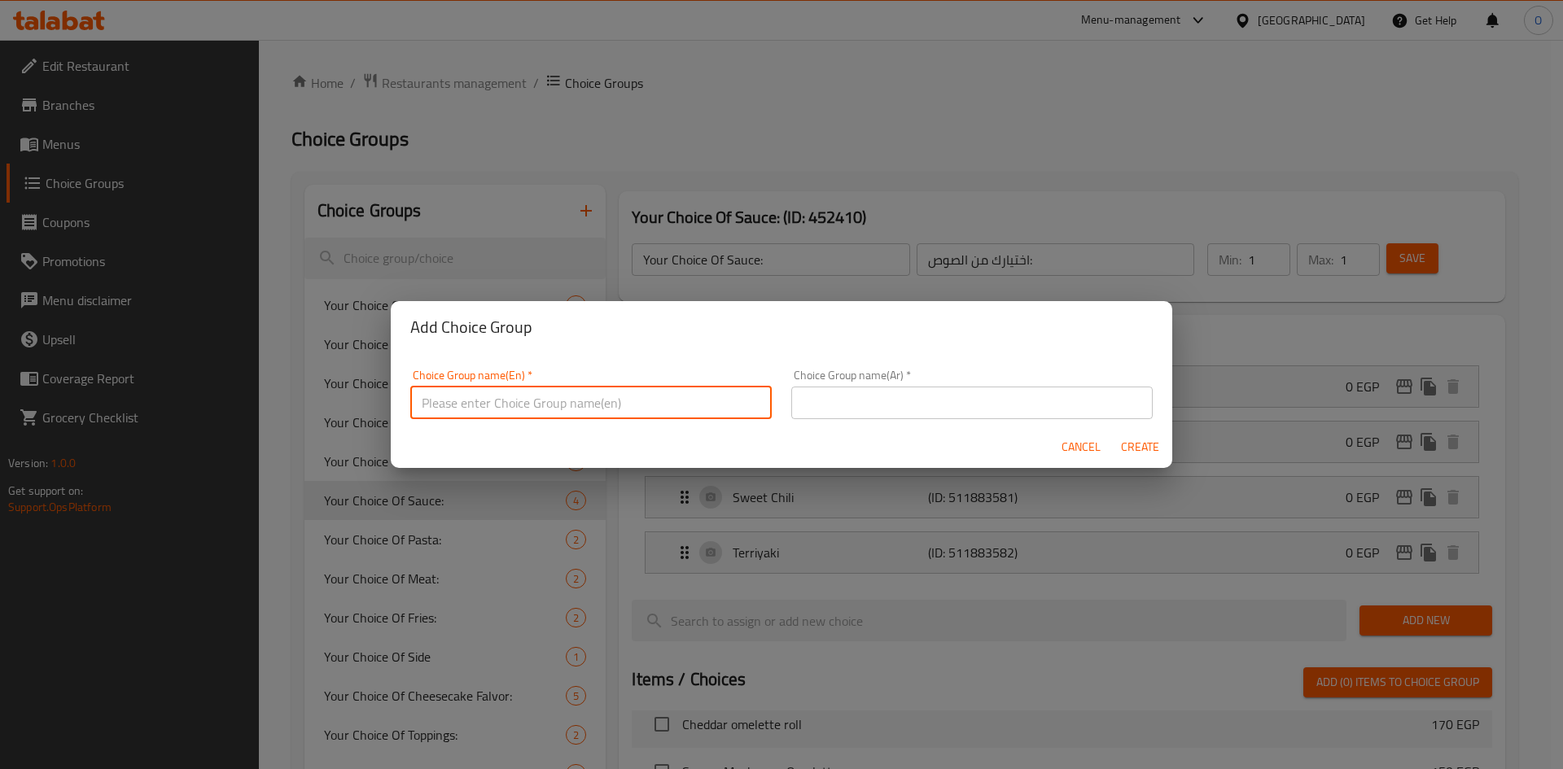
paste input "Flavors"
click at [425, 405] on input "Flavors" at bounding box center [590, 403] width 361 height 33
click at [558, 410] on input "1st Flavors" at bounding box center [590, 403] width 361 height 33
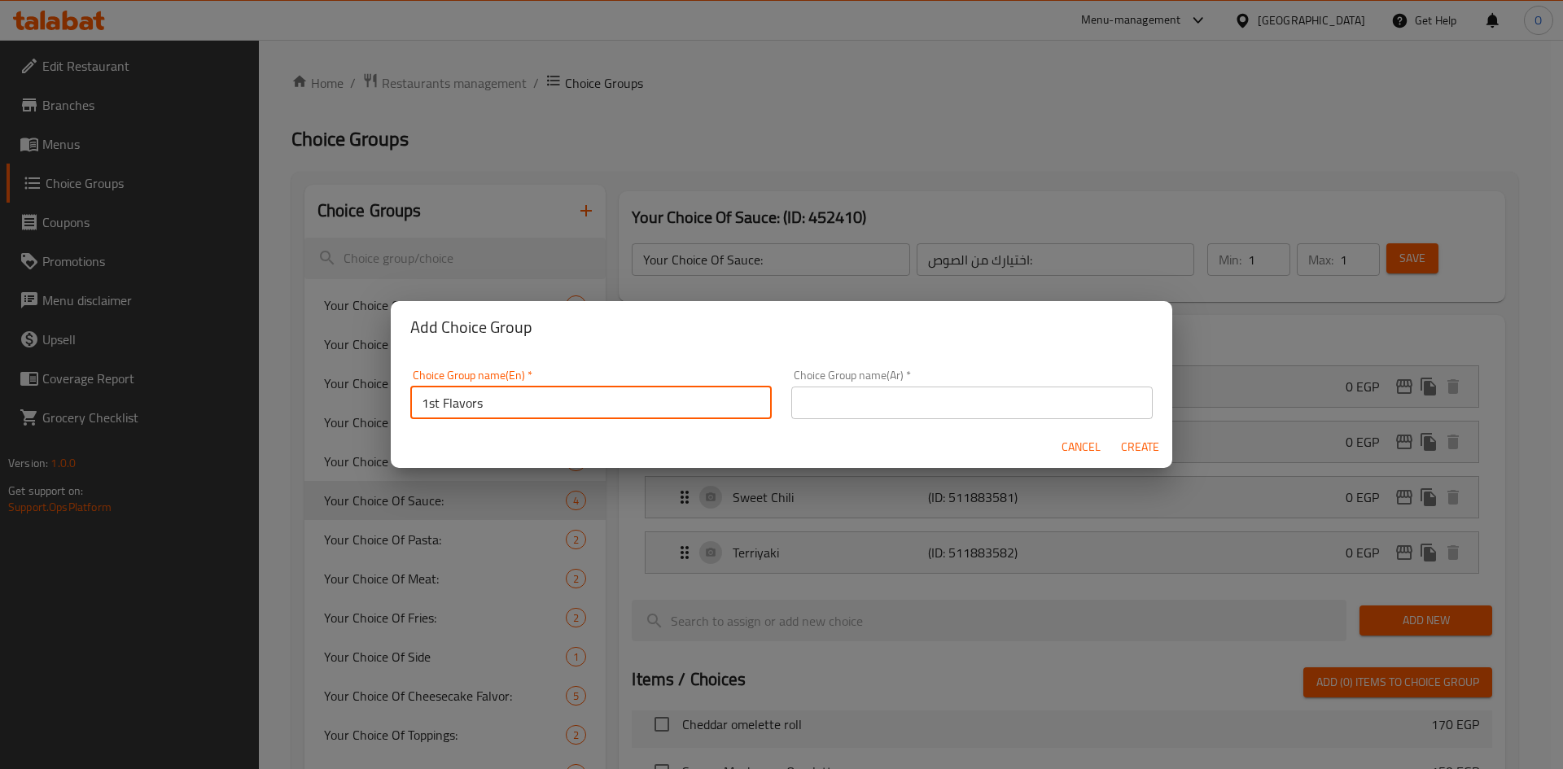
type input "1st Flavors"
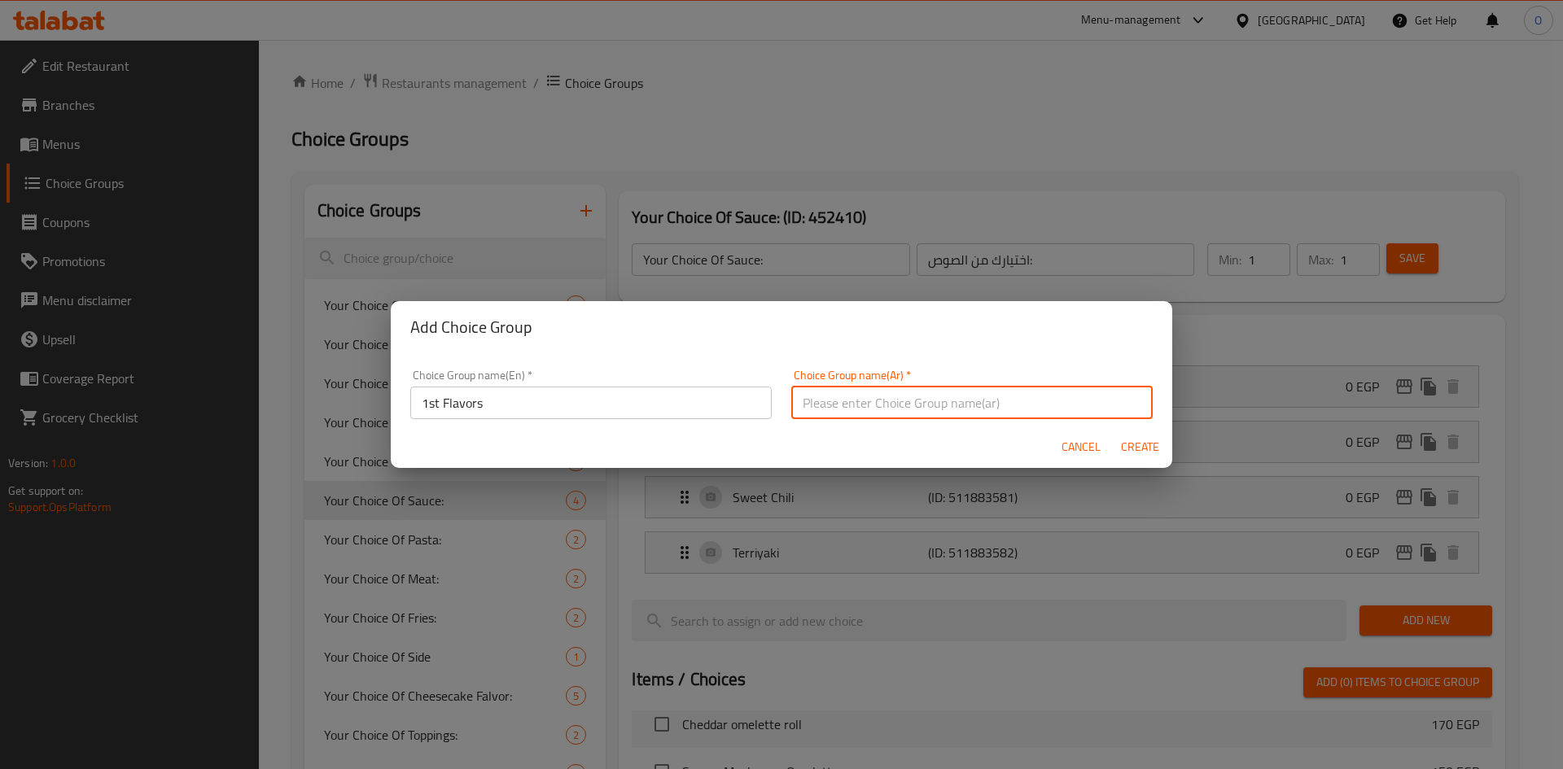
paste input "النكهة الأولى"
type input "النكهة الأولى"
click at [532, 396] on input "1st Flavors" at bounding box center [590, 403] width 361 height 33
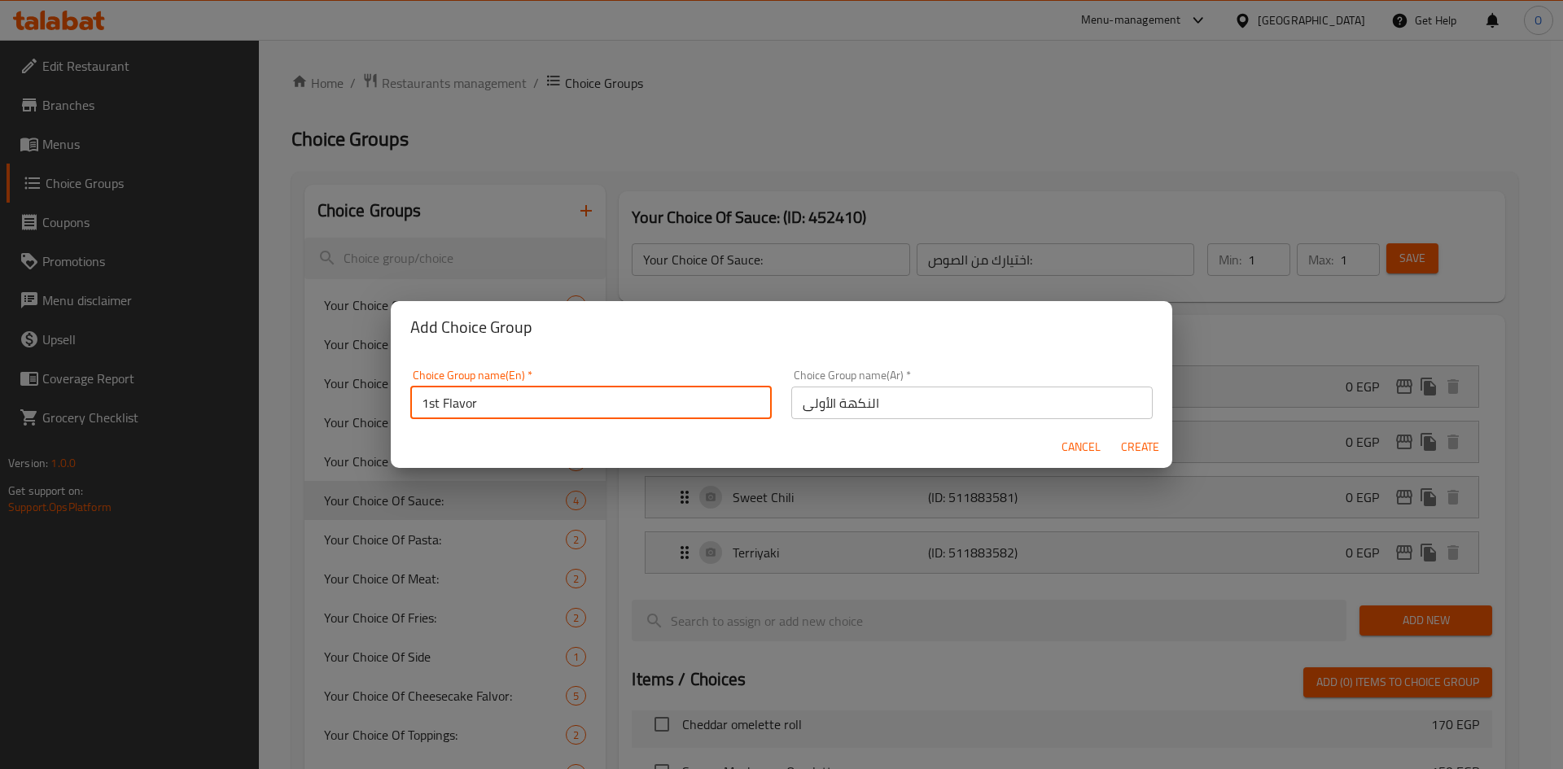
type input "1st Flavor"
click at [1136, 455] on span "Create" at bounding box center [1139, 447] width 39 height 20
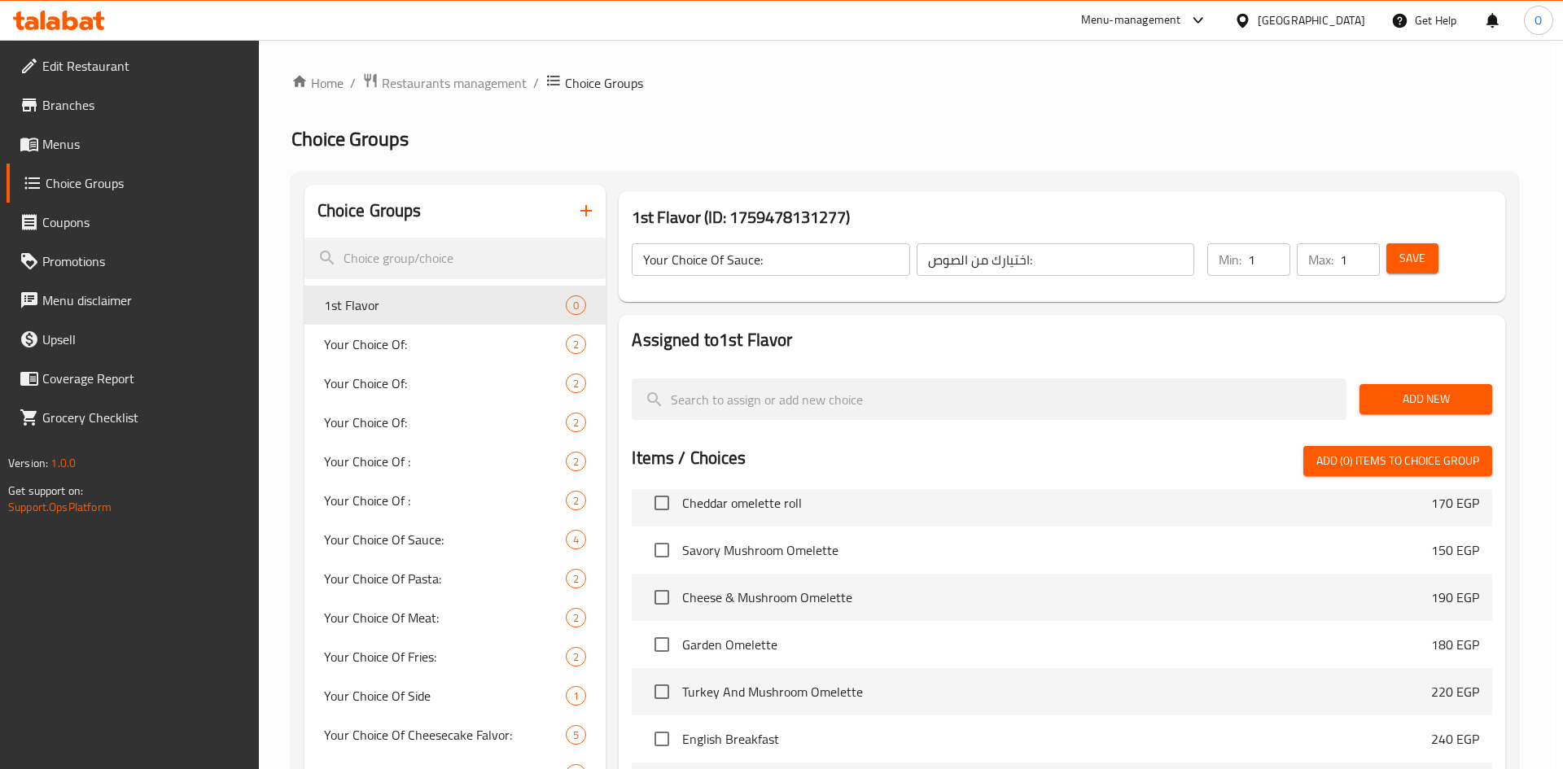
type input "1st Flavor"
type input "النكهة الأولى"
type input "0"
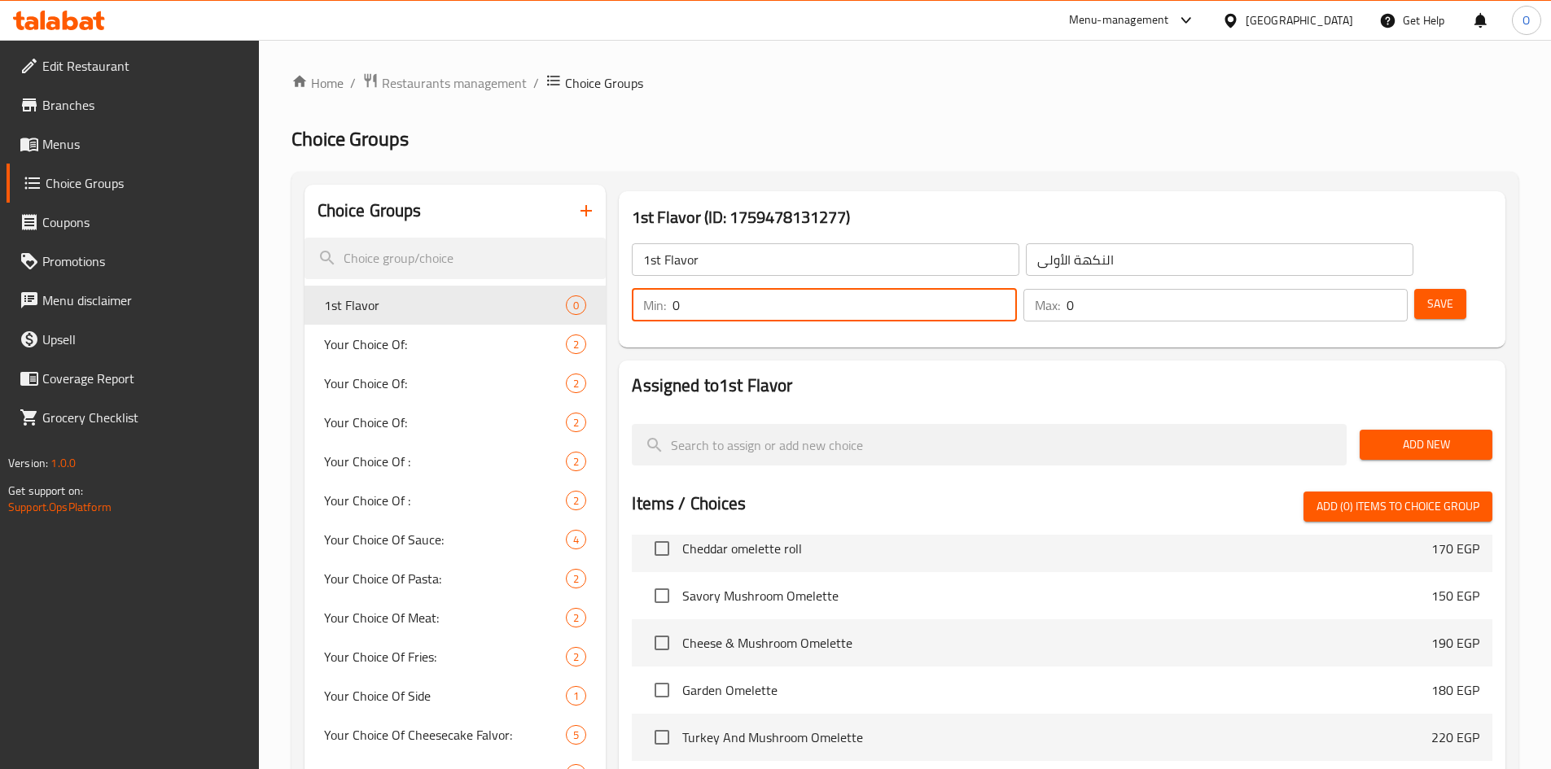
drag, startPoint x: 1262, startPoint y: 257, endPoint x: 1250, endPoint y: 260, distance: 12.6
click at [1016, 289] on input "0" at bounding box center [844, 305] width 344 height 33
type input "1"
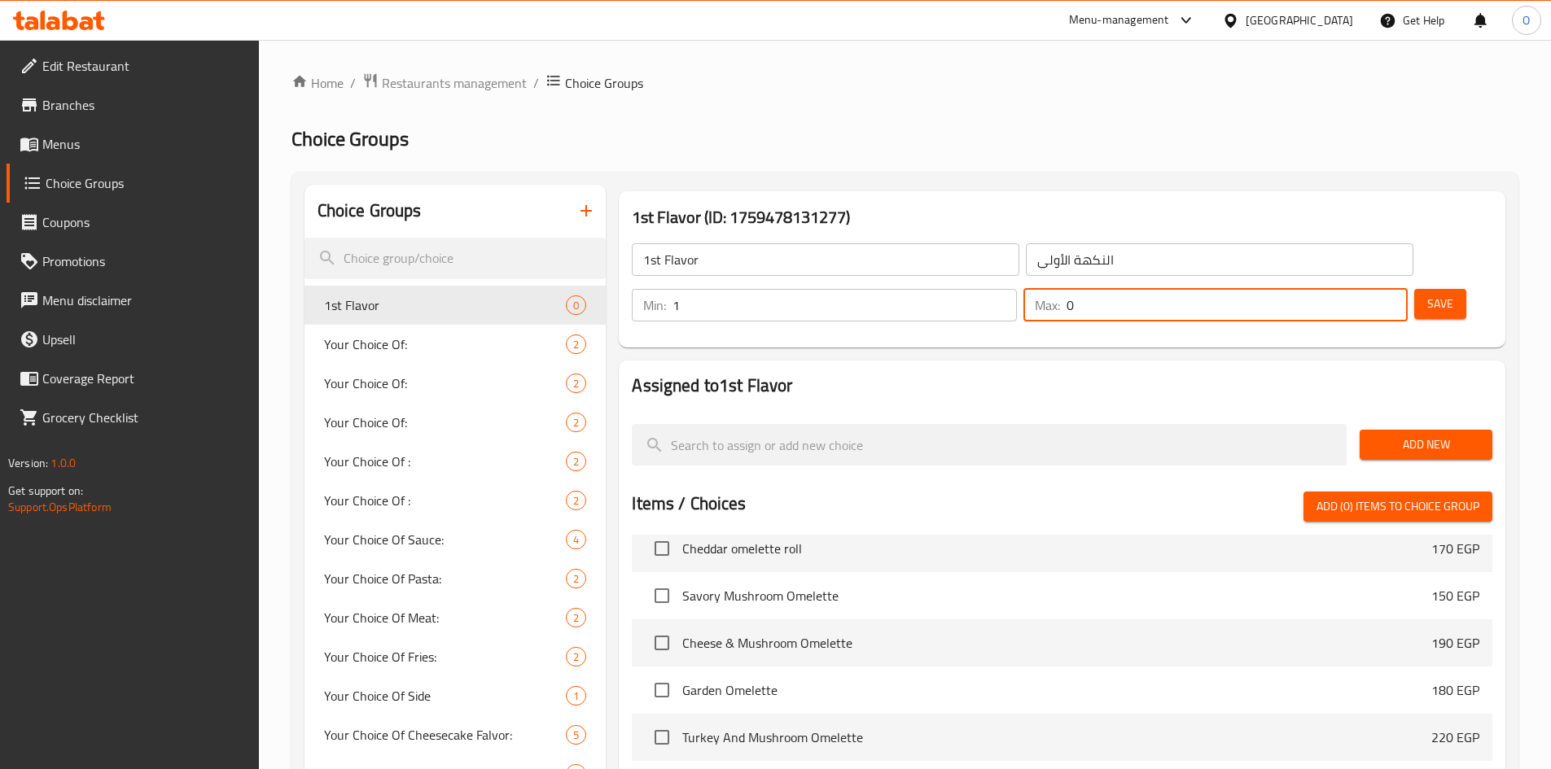
drag, startPoint x: 1346, startPoint y: 269, endPoint x: 1326, endPoint y: 274, distance: 20.9
click at [1326, 289] on div "Max: 0 ​" at bounding box center [1215, 305] width 384 height 33
type input "1"
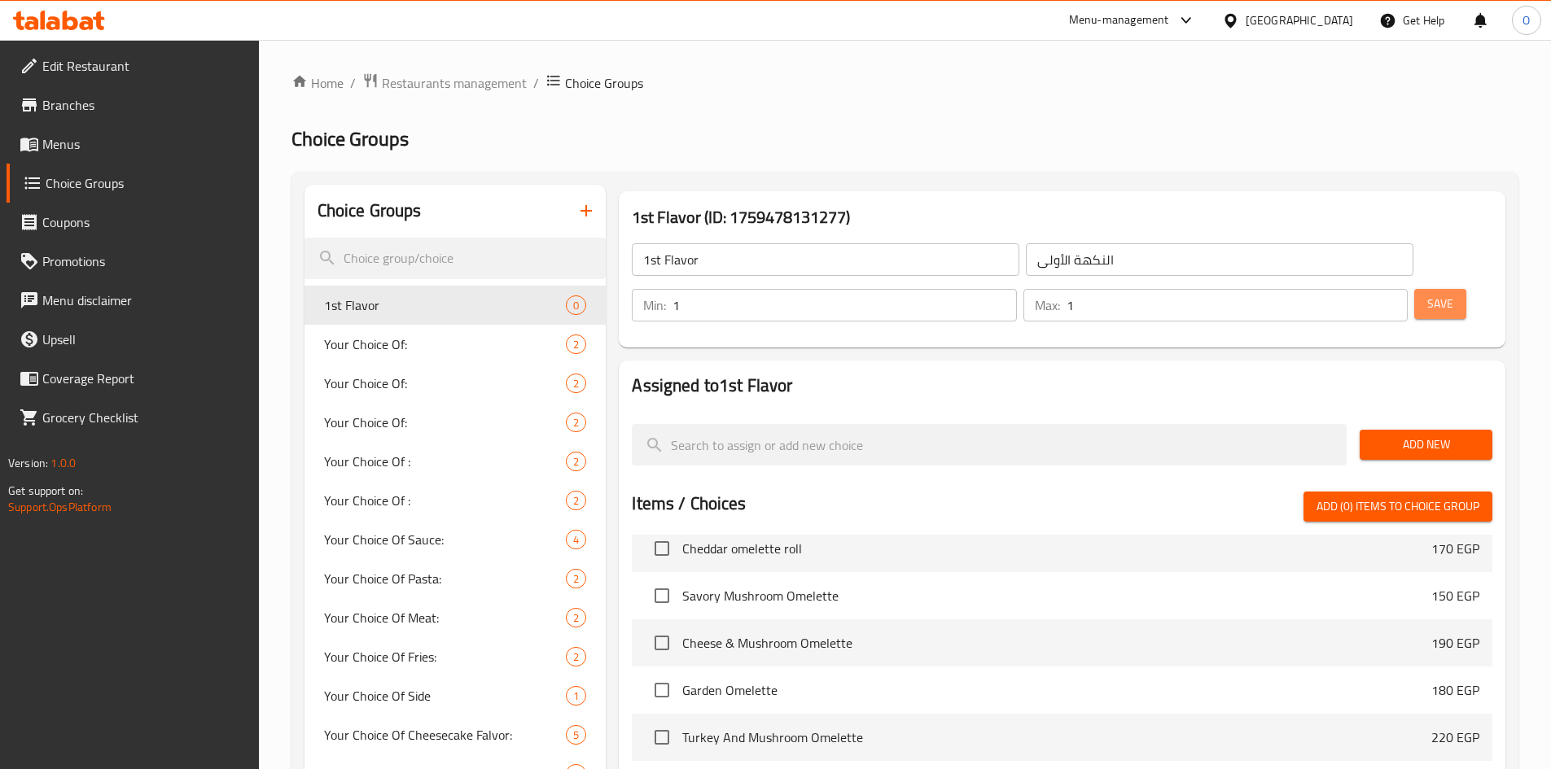
click at [1427, 294] on span "Save" at bounding box center [1440, 304] width 26 height 20
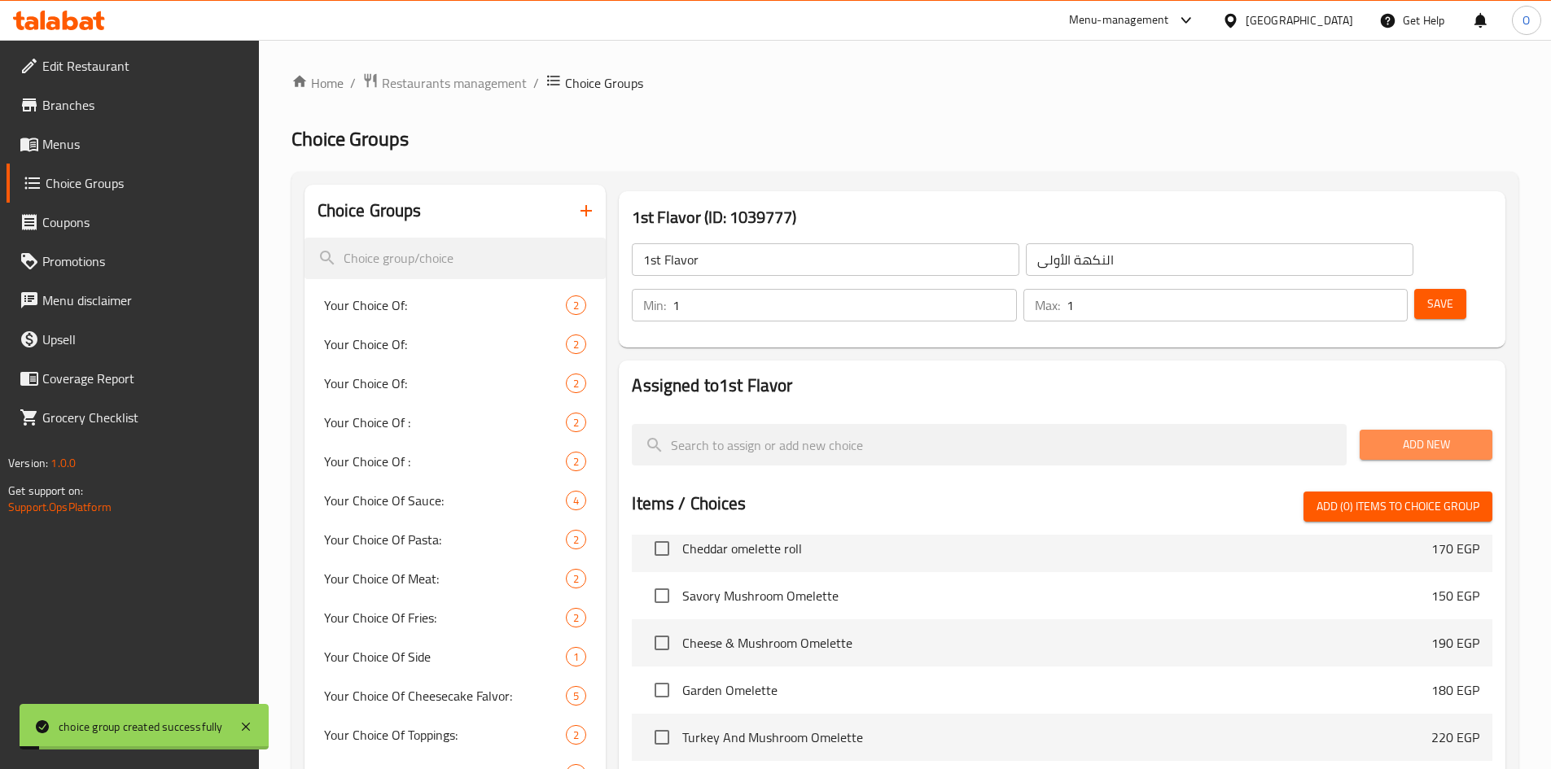
click at [1400, 435] on span "Add New" at bounding box center [1425, 445] width 107 height 20
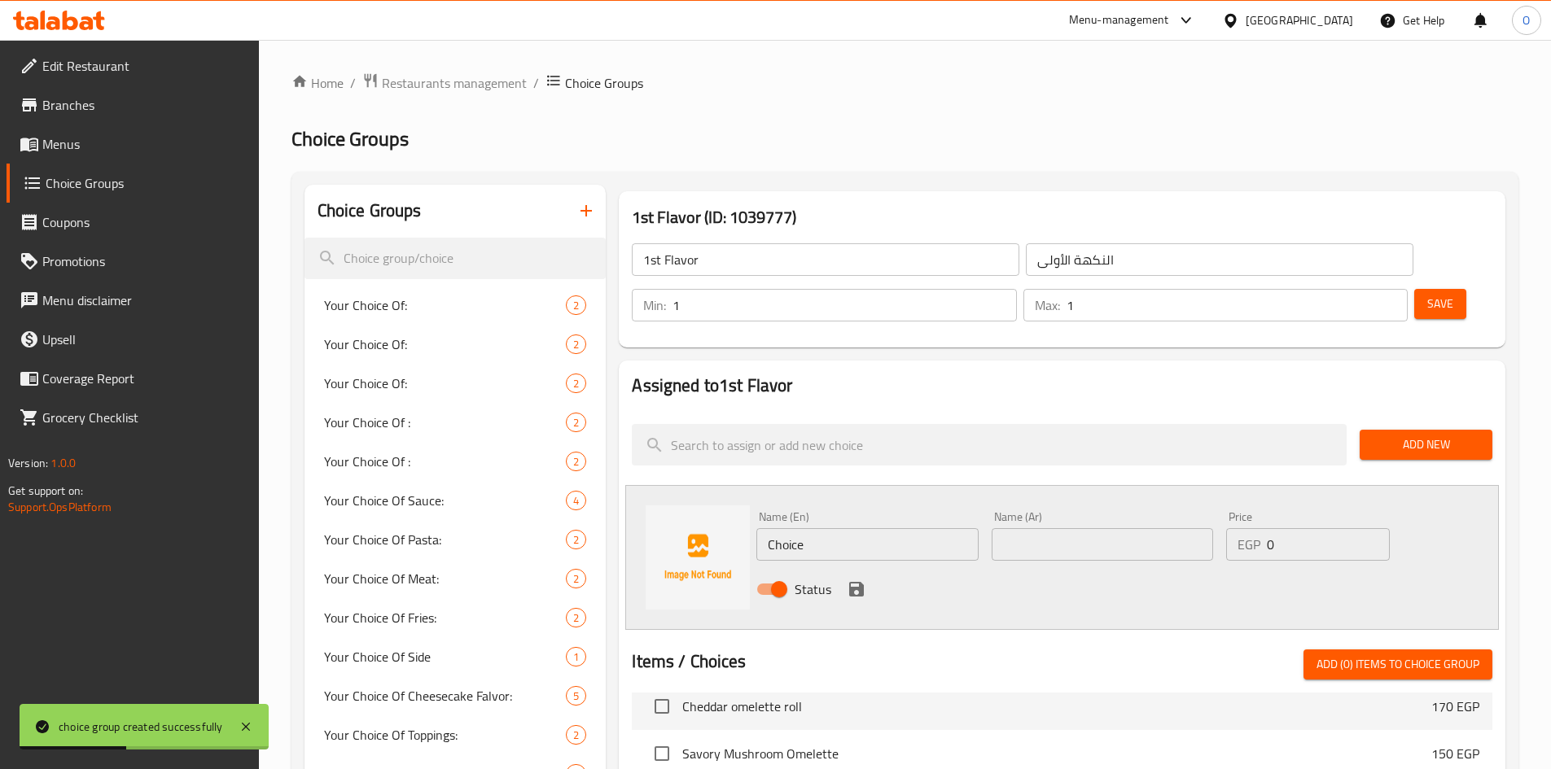
click at [829, 528] on input "Choice" at bounding box center [866, 544] width 221 height 33
paste input "Mango"
type input "Mango"
paste input "مانجو"
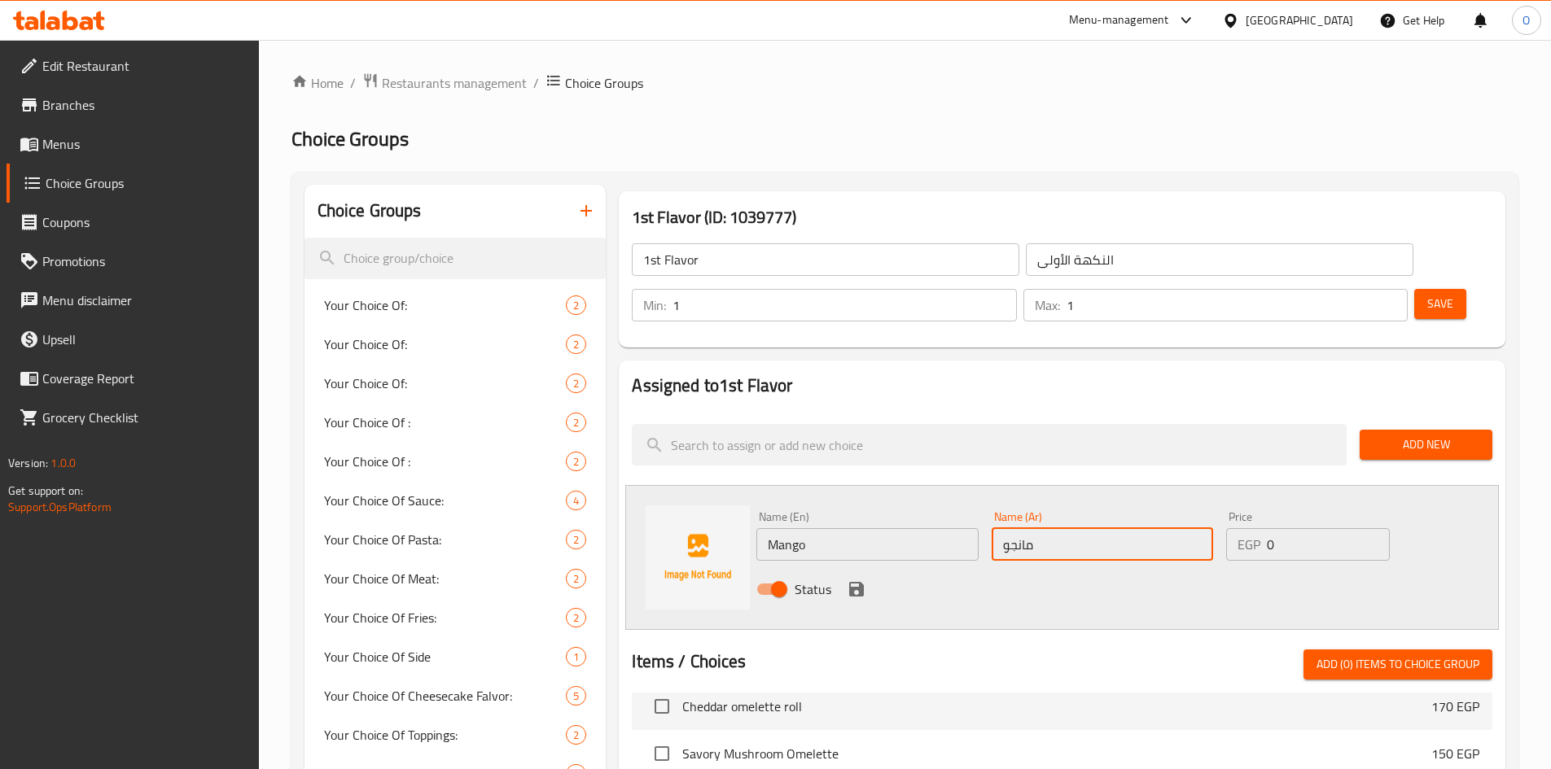
type input "مانجو"
click at [857, 580] on icon "save" at bounding box center [857, 590] width 20 height 20
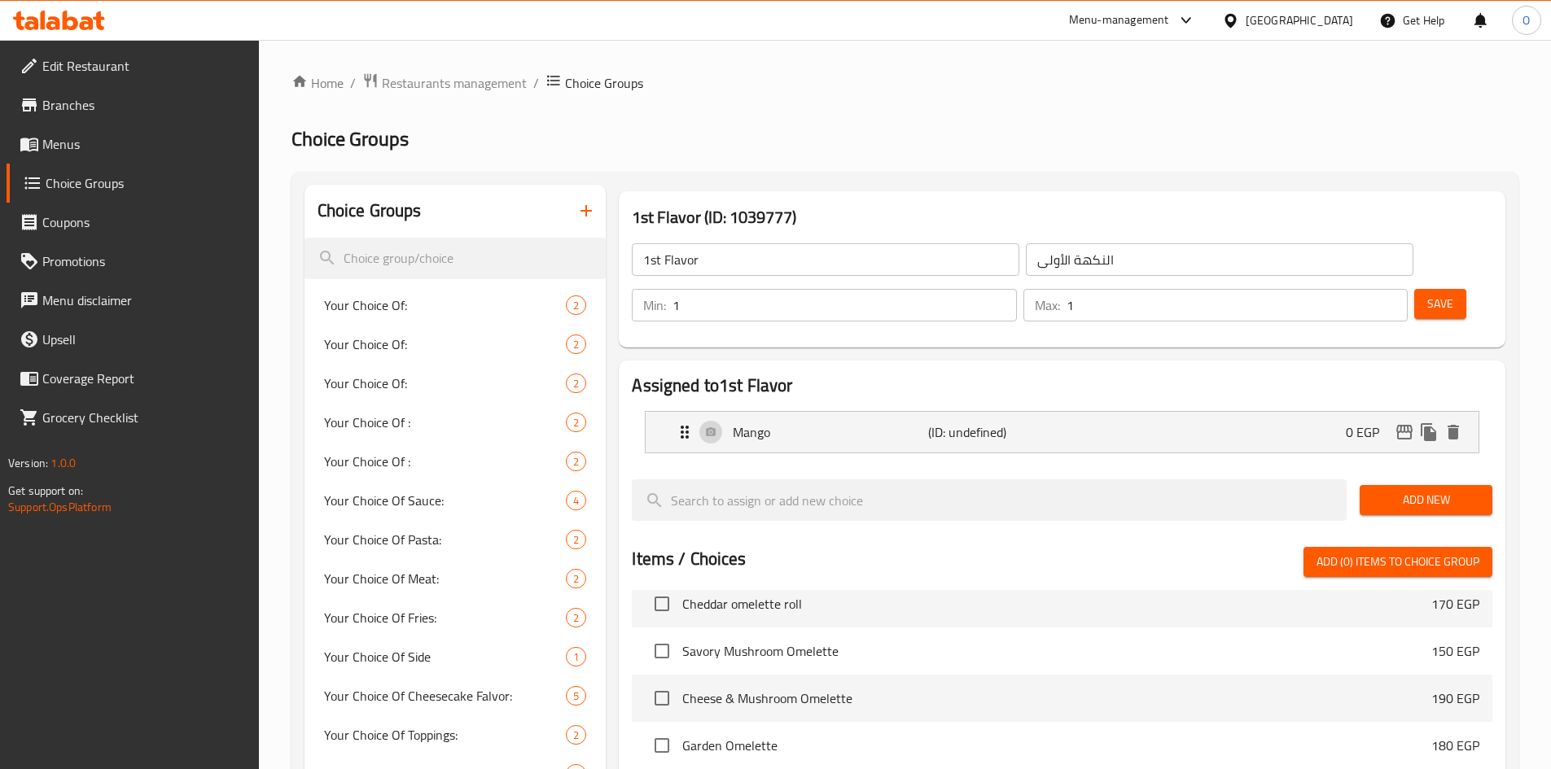
click at [1450, 490] on span "Add New" at bounding box center [1425, 500] width 107 height 20
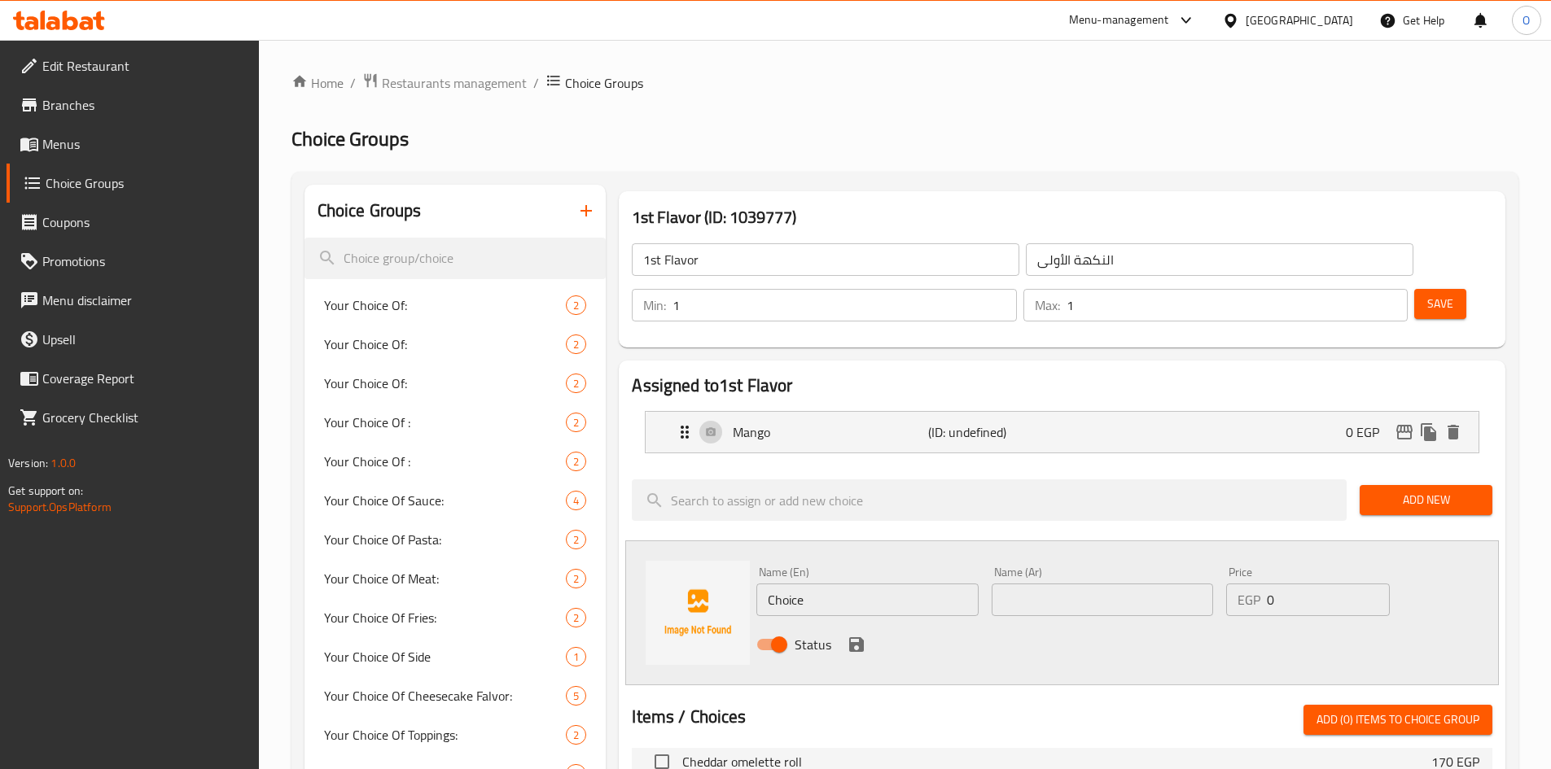
click at [812, 584] on input "Choice" at bounding box center [866, 600] width 221 height 33
paste input "Strawberry"
type input "Strawberry"
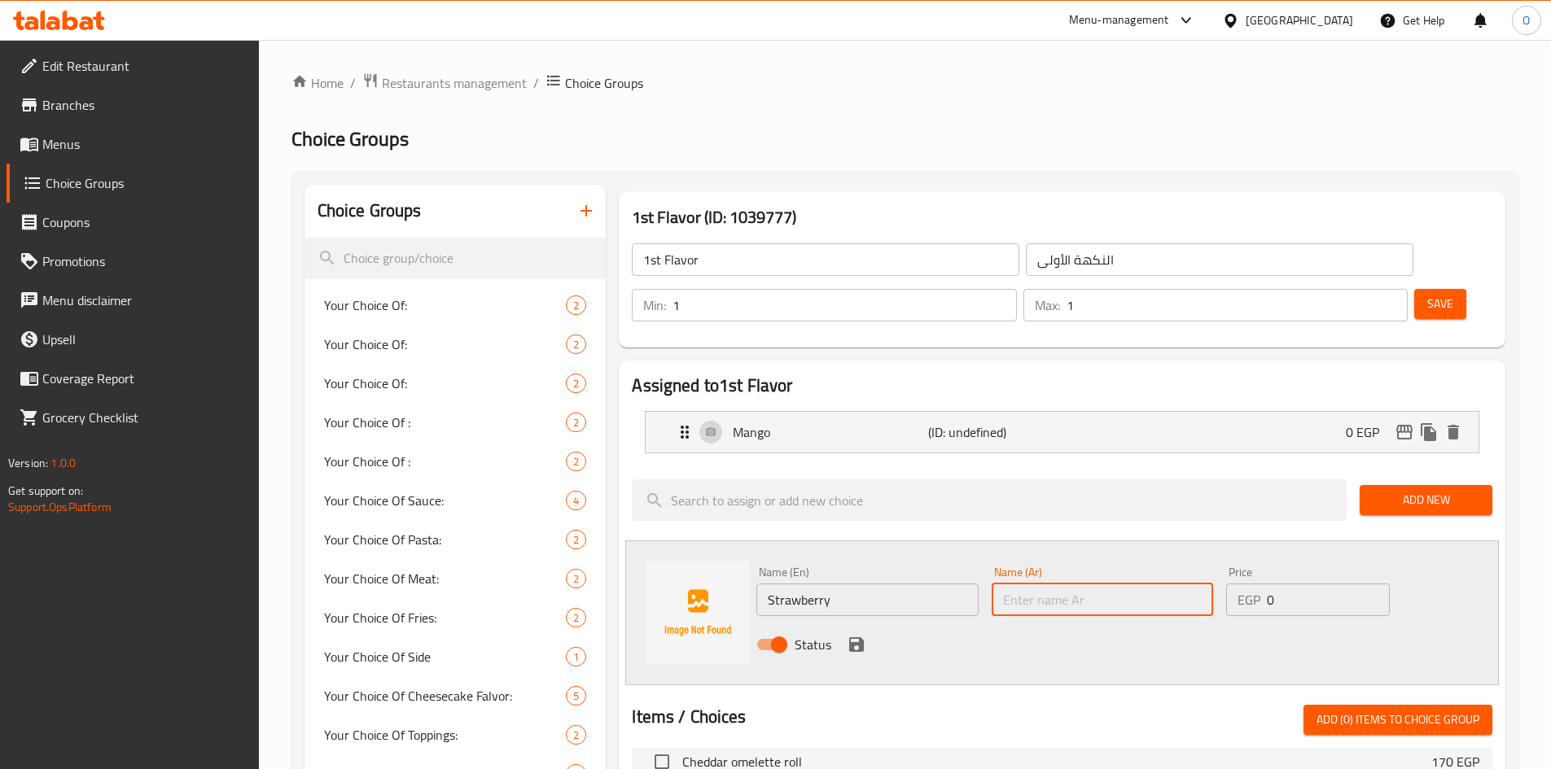
click at [1069, 584] on input "text" at bounding box center [1101, 600] width 221 height 33
paste input "الفراولة"
type input "الفراولة"
click at [851, 637] on icon "save" at bounding box center [856, 644] width 15 height 15
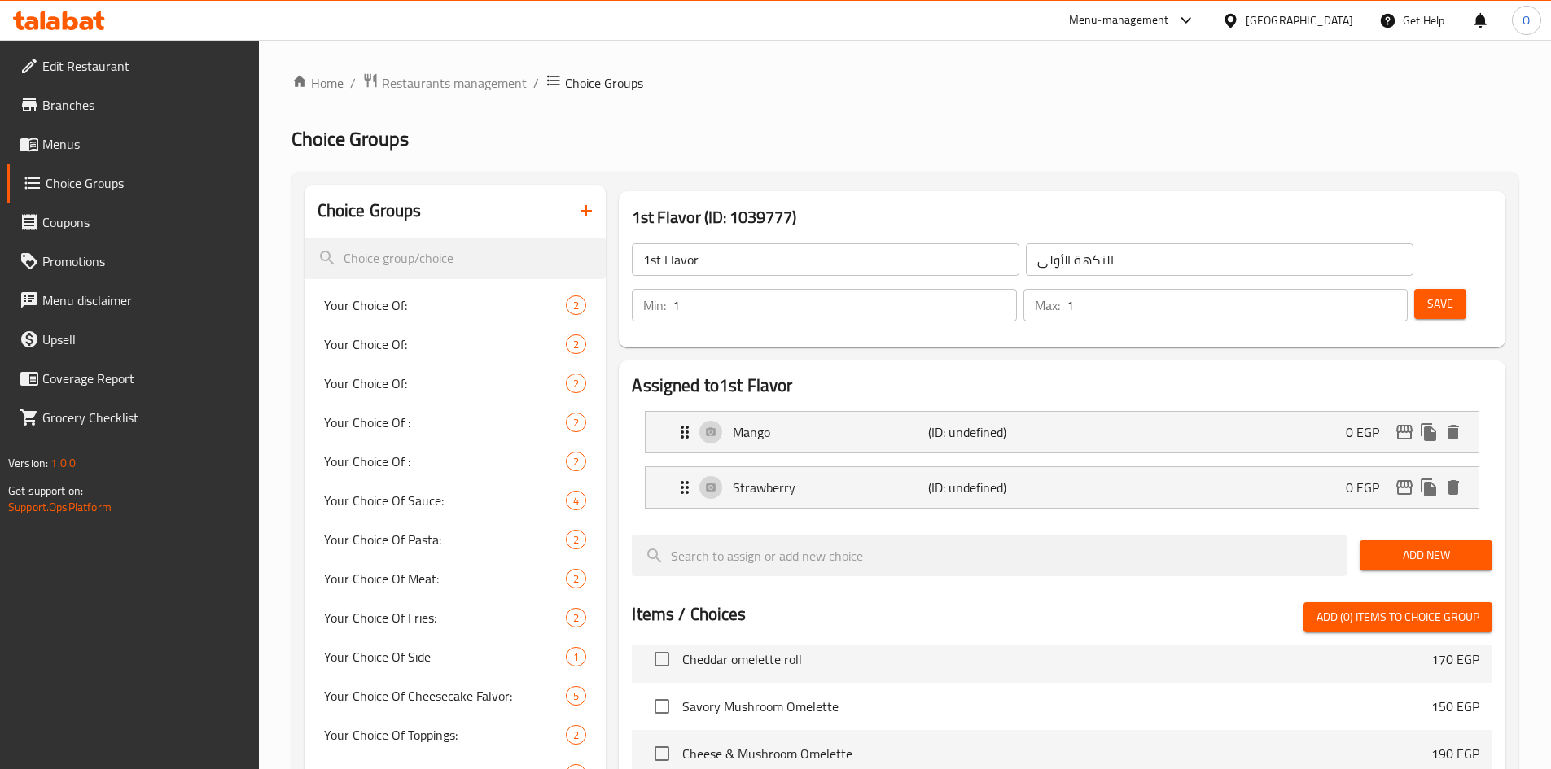
click at [1423, 545] on span "Add New" at bounding box center [1425, 555] width 107 height 20
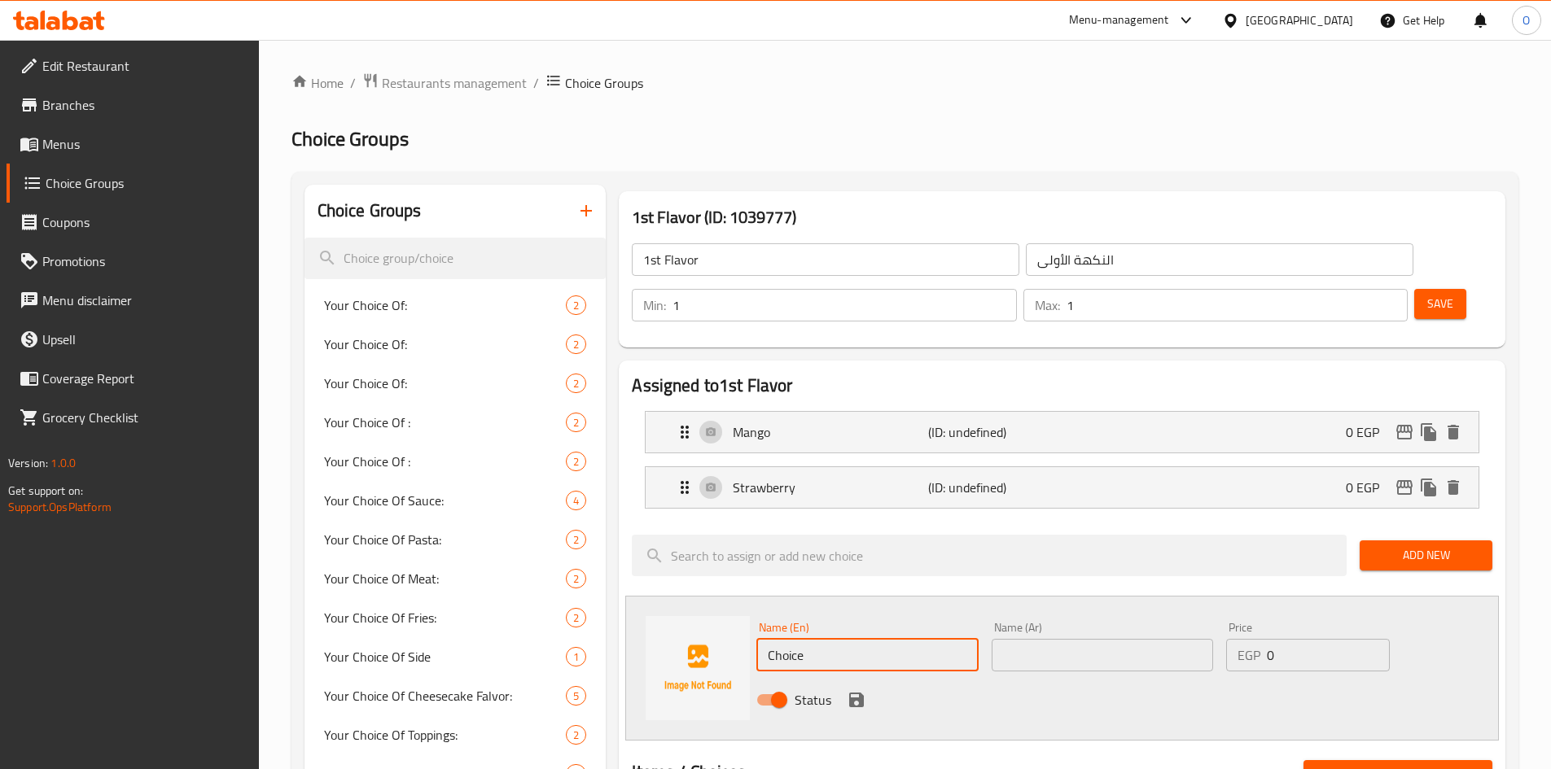
click at [819, 639] on input "Choice" at bounding box center [866, 655] width 221 height 33
paste input "Vanilla"
type input "Vanilla"
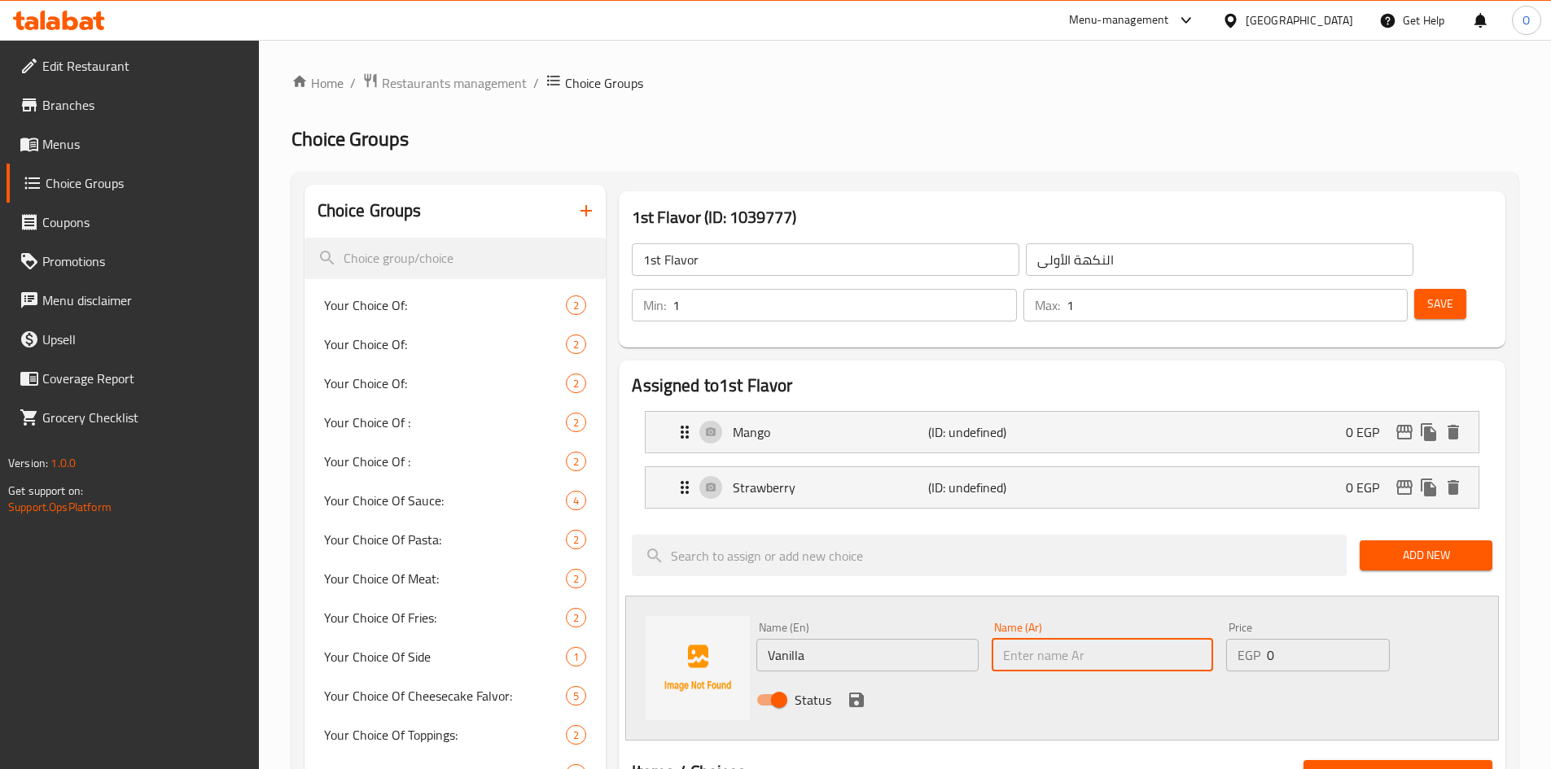
paste input "الفانيليا"
type input "الفانيليا"
click at [854, 693] on icon "save" at bounding box center [856, 700] width 15 height 15
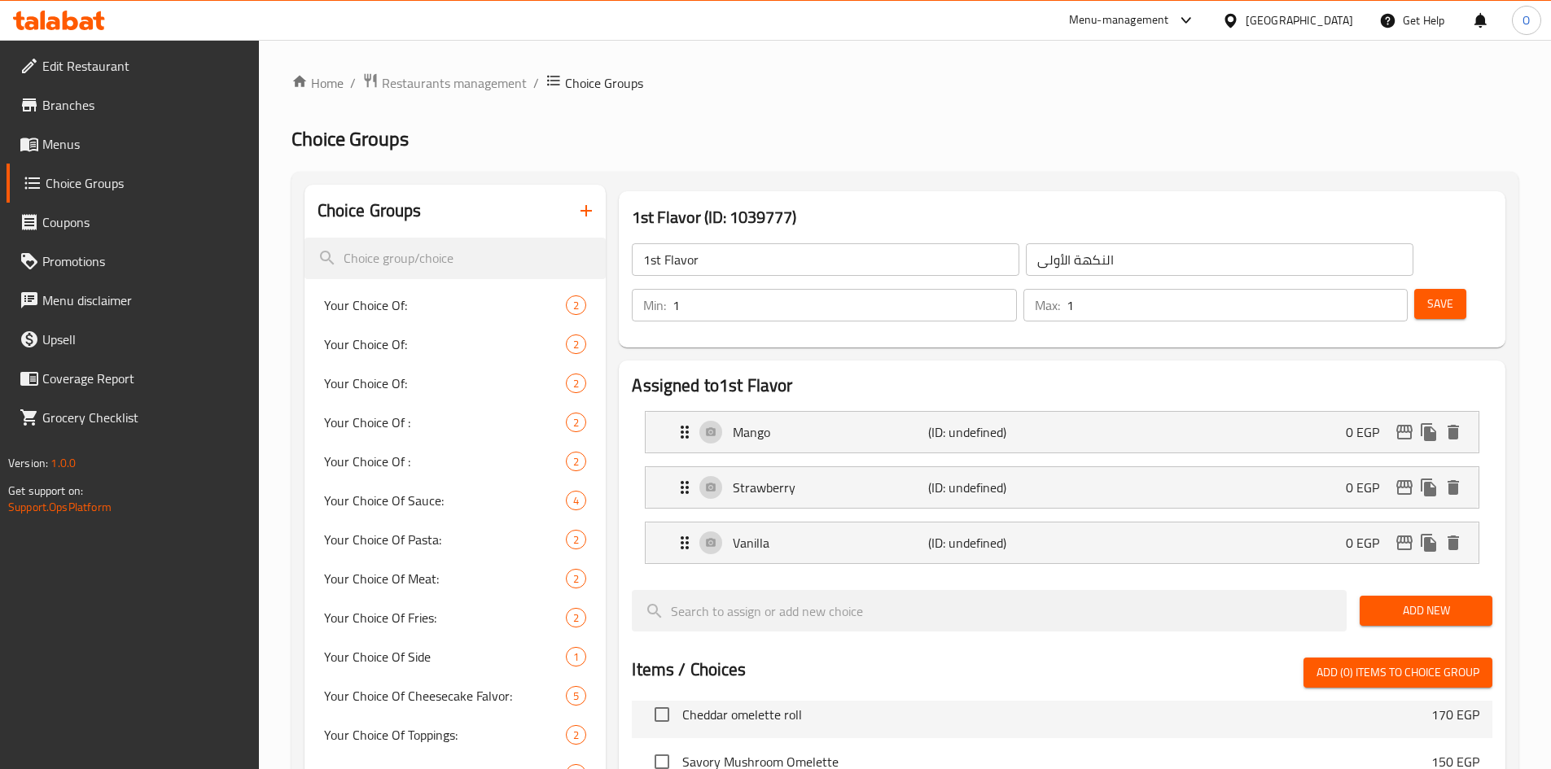
click at [1381, 601] on span "Add New" at bounding box center [1425, 611] width 107 height 20
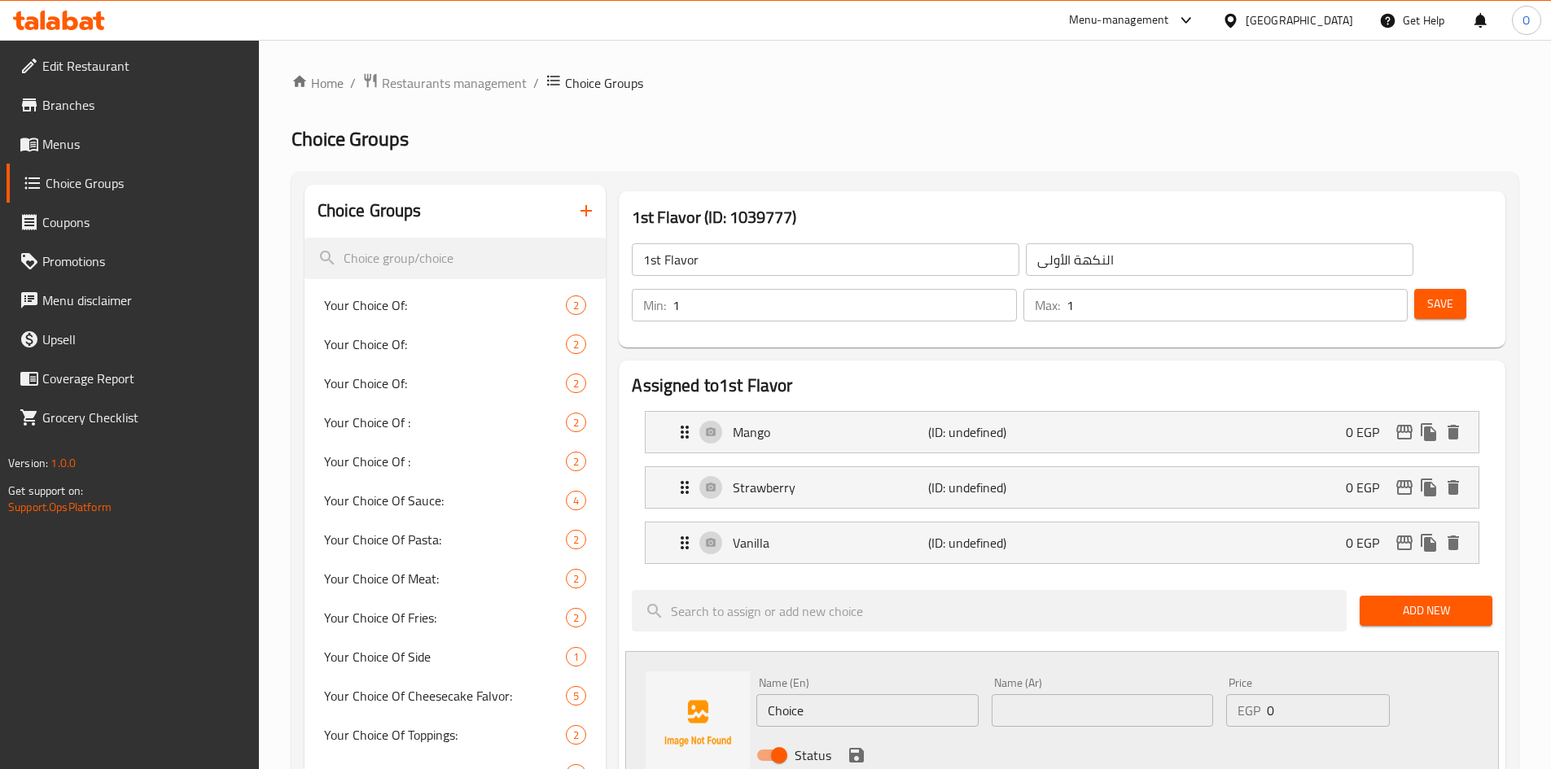
click at [851, 694] on input "Choice" at bounding box center [866, 710] width 221 height 33
paste input "colat"
type input "Chocolate"
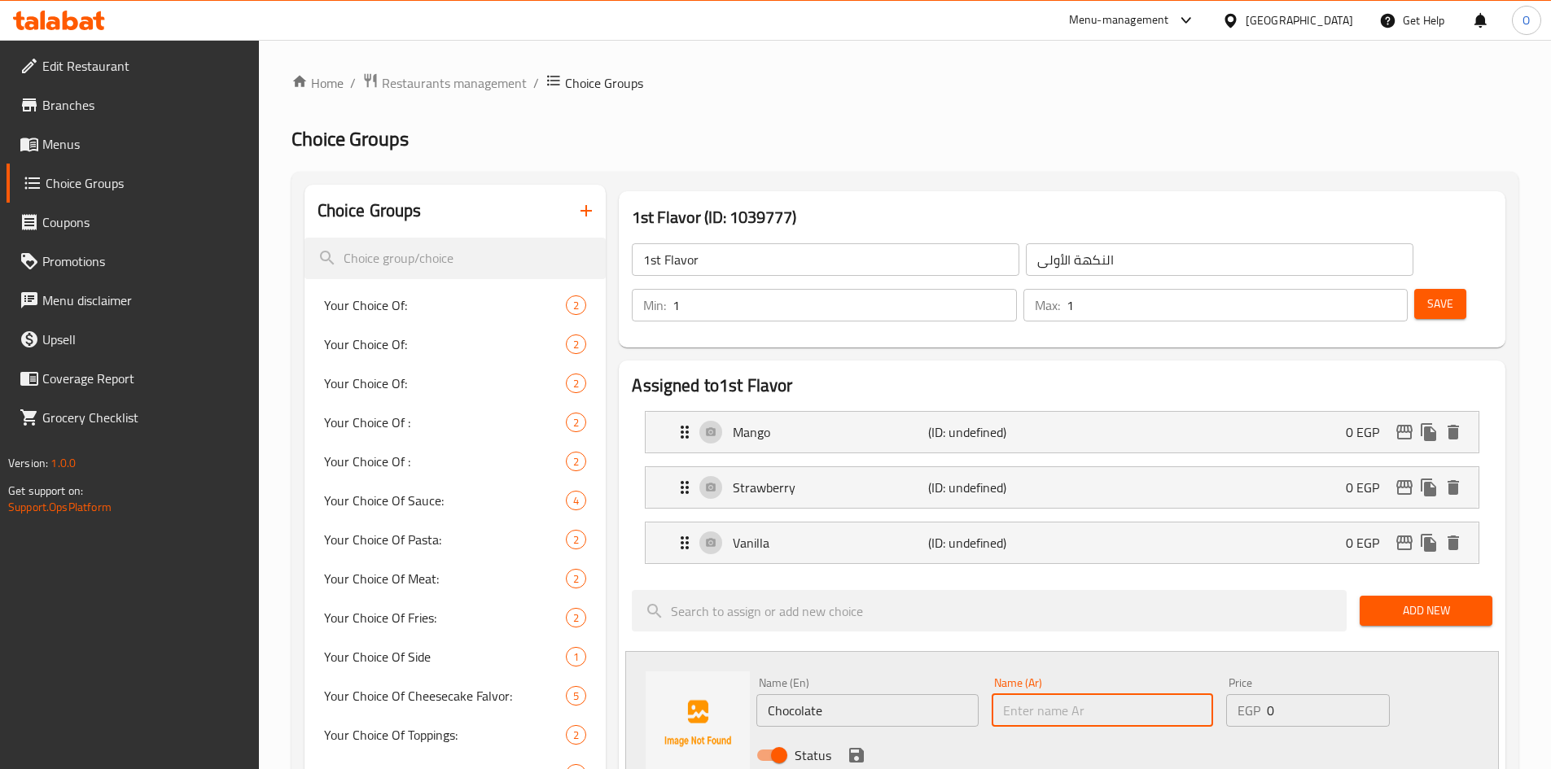
paste input "الشوكولاتة"
type input "الشوكولاتة"
click at [855, 746] on icon "save" at bounding box center [857, 756] width 20 height 20
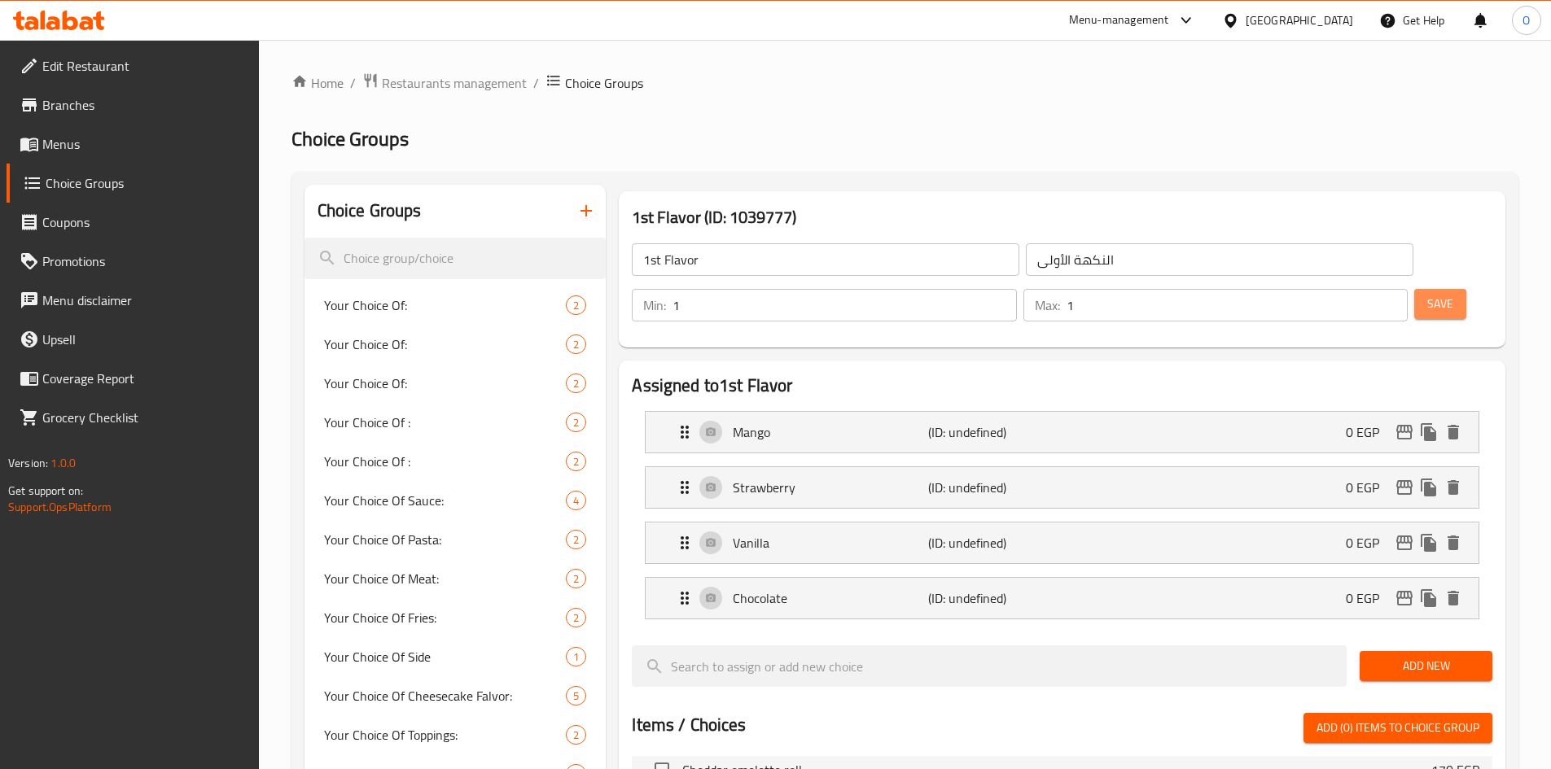
click at [1414, 289] on button "Save" at bounding box center [1440, 304] width 52 height 30
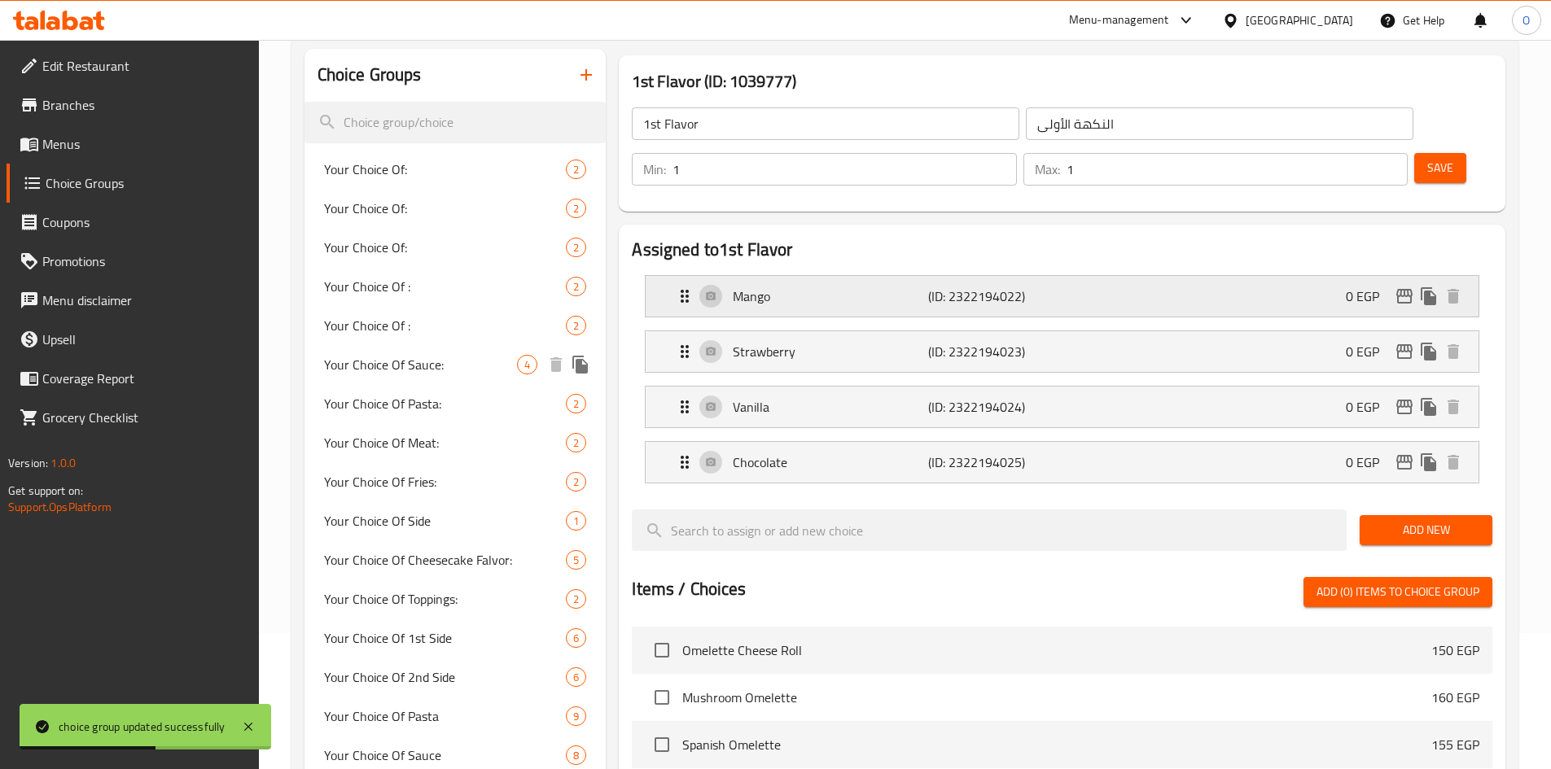
scroll to position [12, 0]
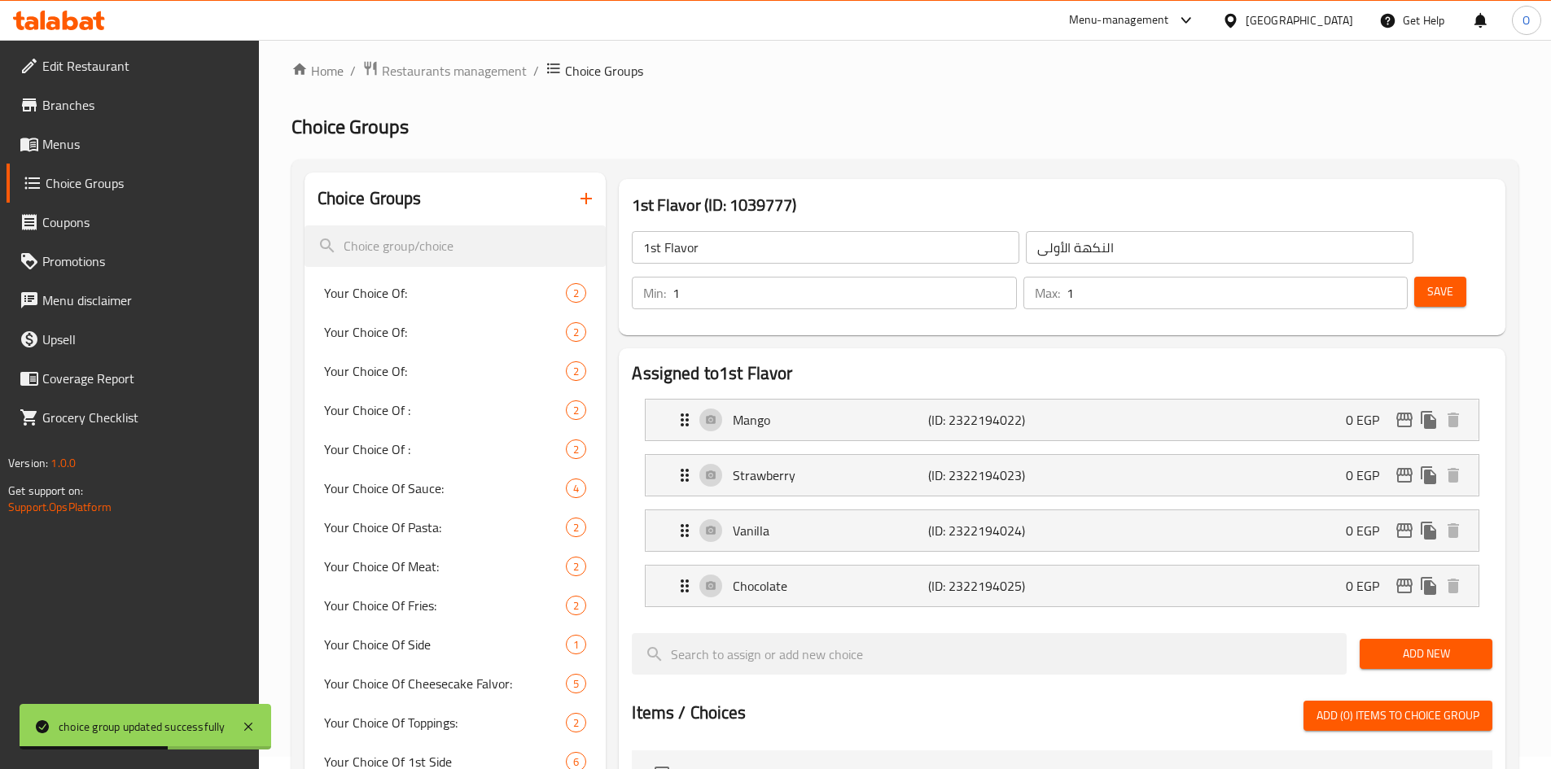
click at [765, 243] on input "1st Flavor" at bounding box center [825, 247] width 387 height 33
paste input "الشوكولاتة"
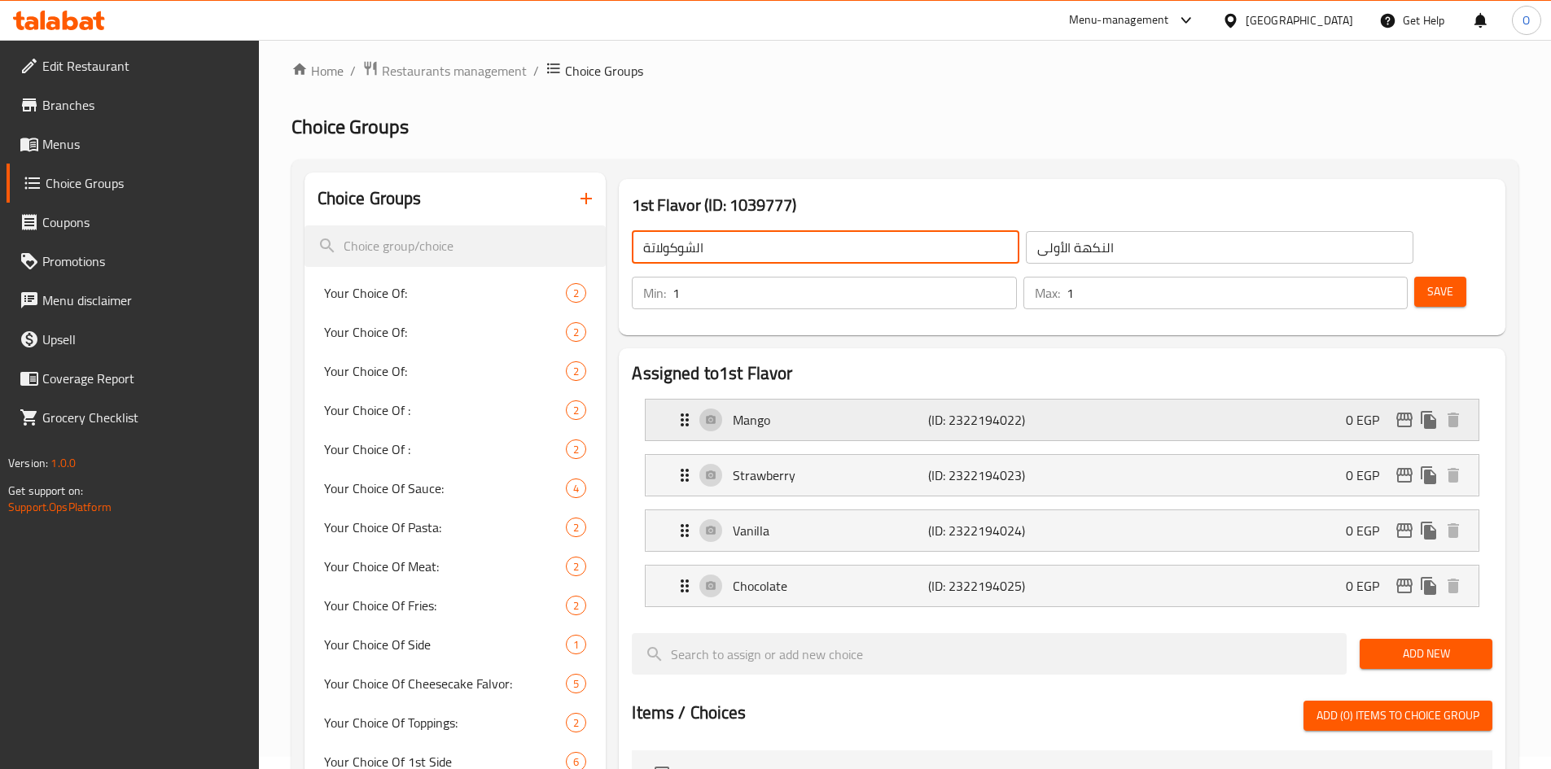
type input "1st Flavor"
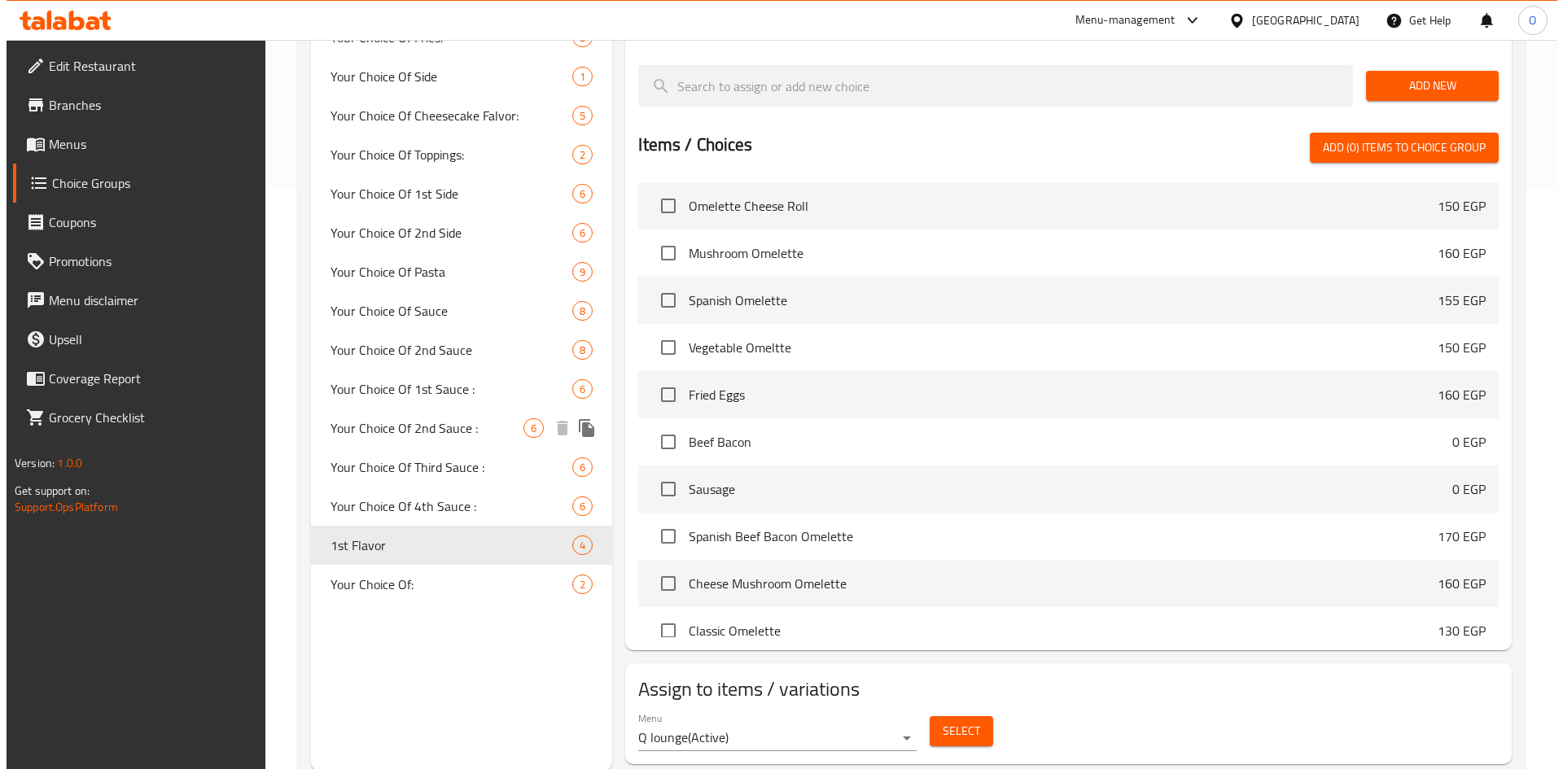
scroll to position [582, 0]
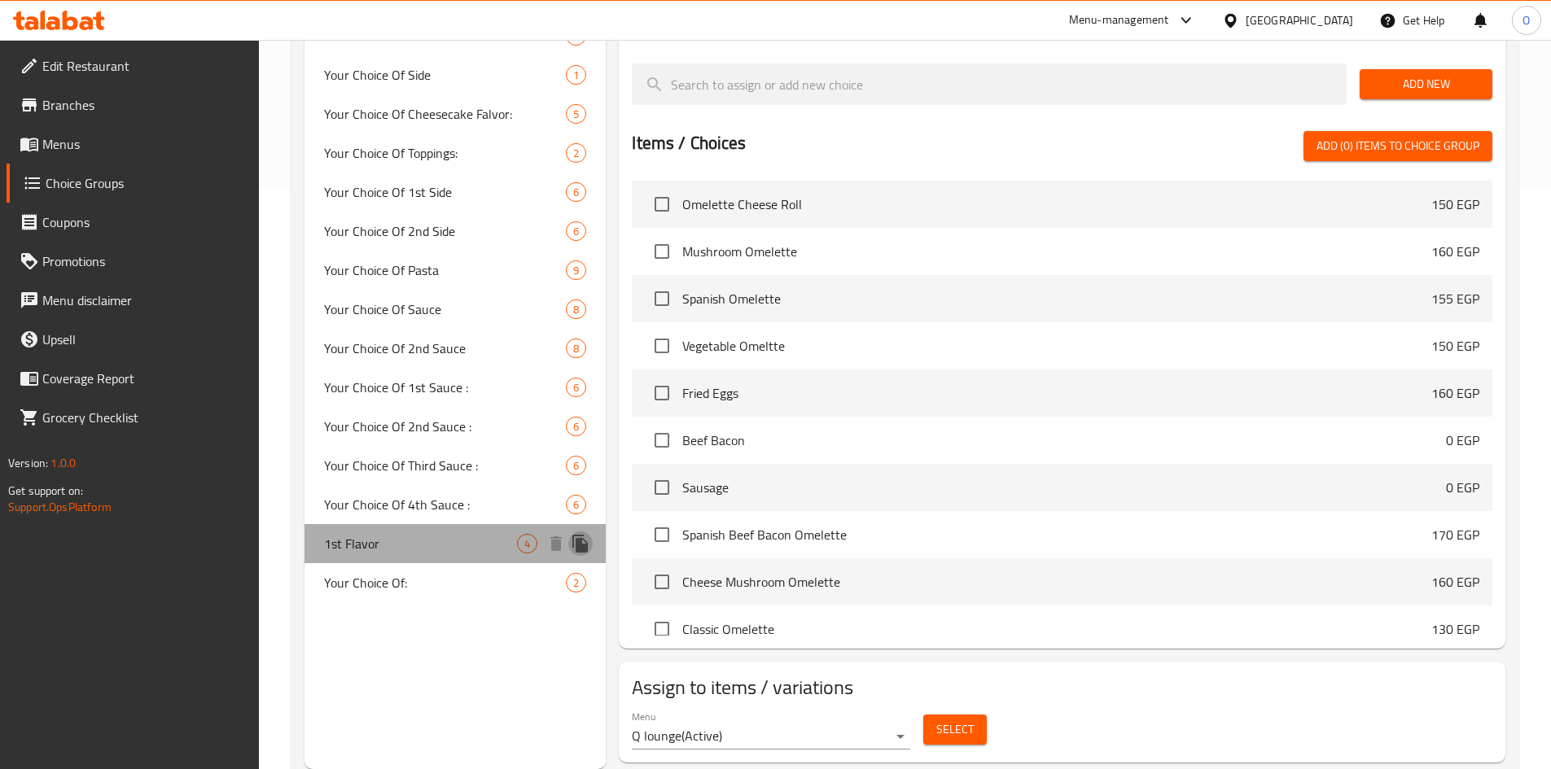
click at [584, 541] on icon "duplicate" at bounding box center [581, 544] width 20 height 20
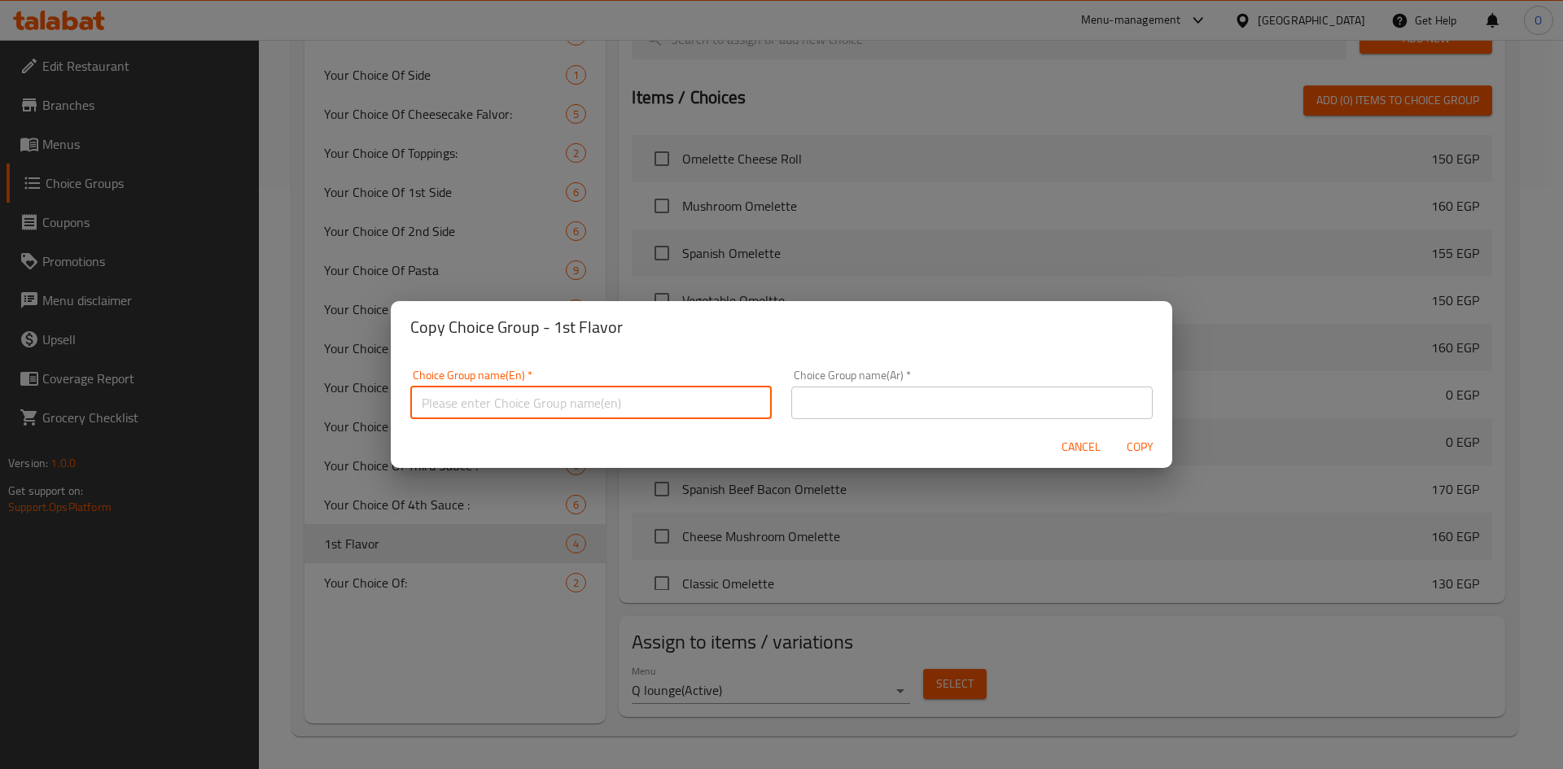
paste input "1st Flavor"
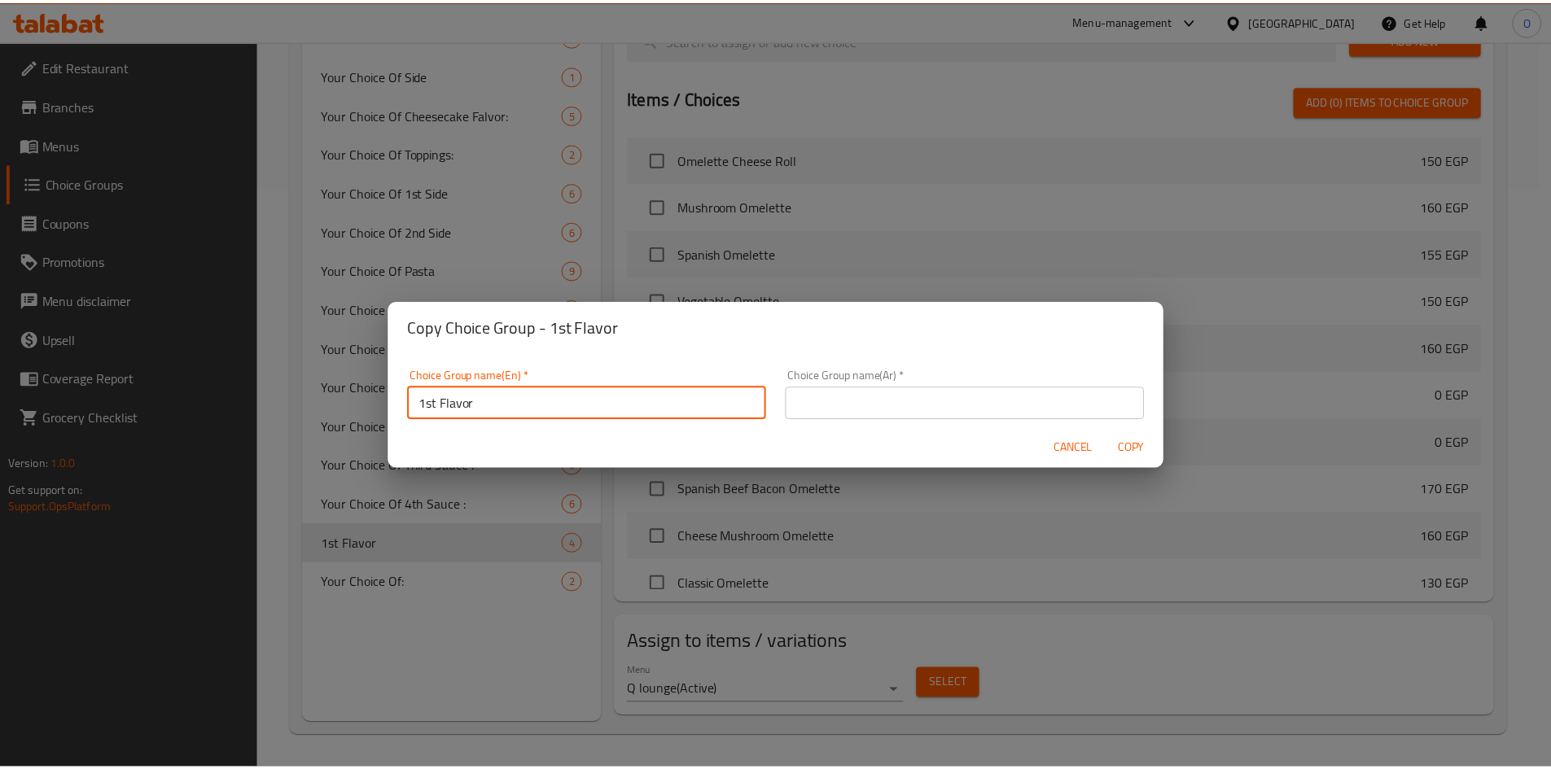
scroll to position [5, 0]
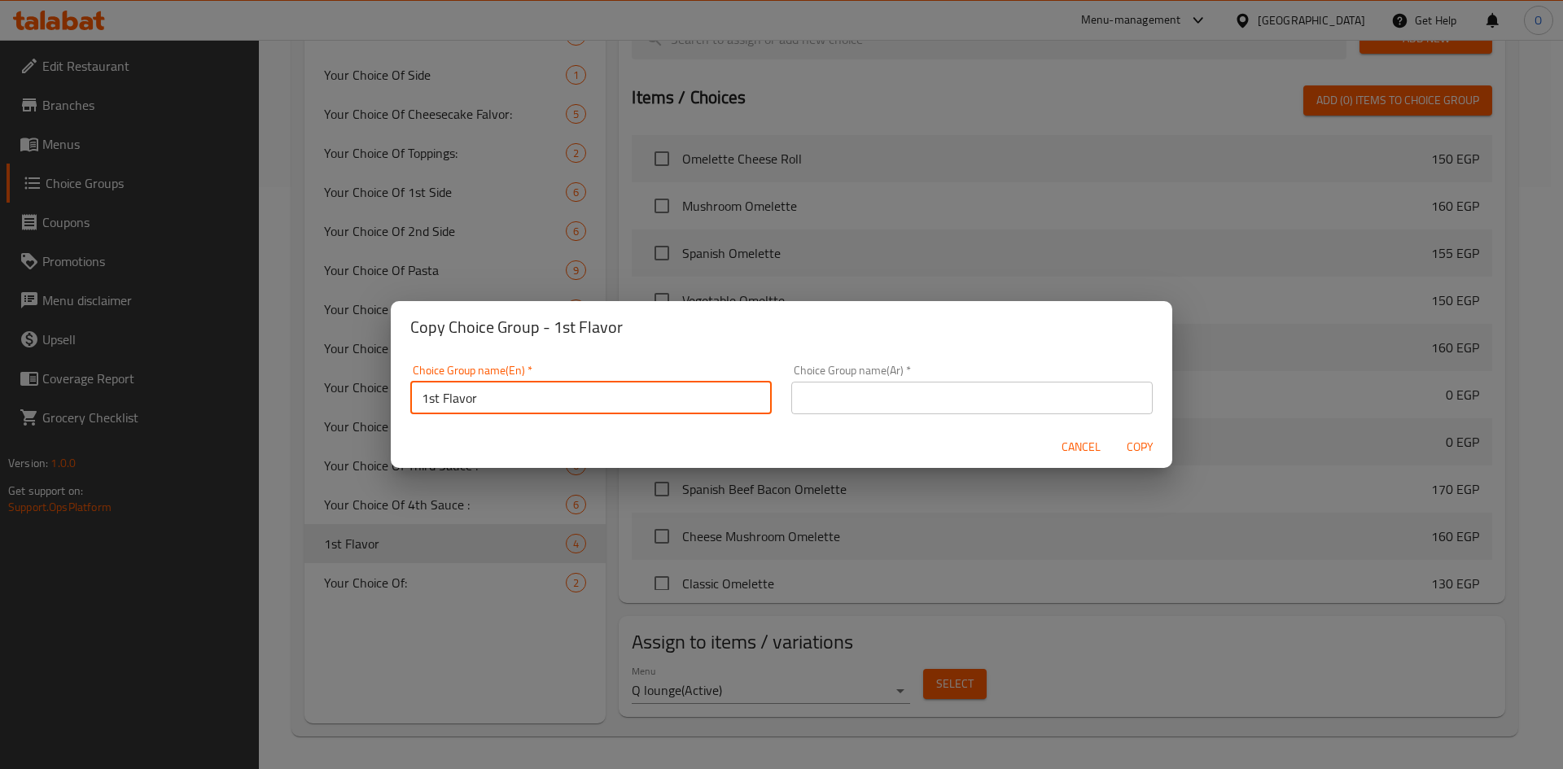
drag, startPoint x: 439, startPoint y: 404, endPoint x: 398, endPoint y: 409, distance: 41.1
click at [398, 409] on div "Choice Group name(En)   * 1st Flavor Choice Group name(En) * Choice Group name(…" at bounding box center [781, 389] width 781 height 72
click at [492, 402] on input "2nd Flavor" at bounding box center [590, 398] width 361 height 33
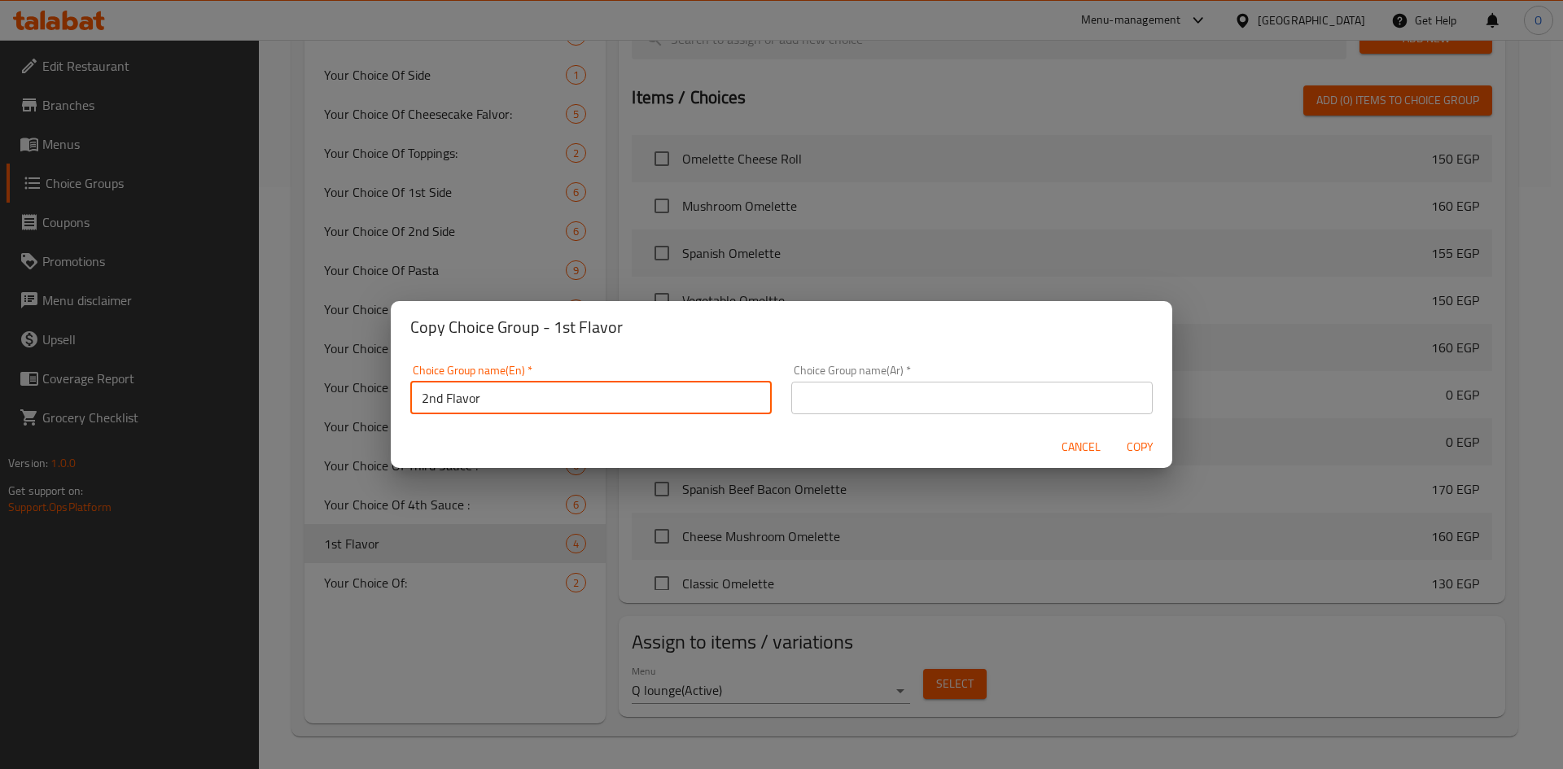
drag, startPoint x: 492, startPoint y: 402, endPoint x: 463, endPoint y: 401, distance: 28.5
click at [463, 401] on input "2nd Flavor" at bounding box center [590, 398] width 361 height 33
type input "2nd Flavor"
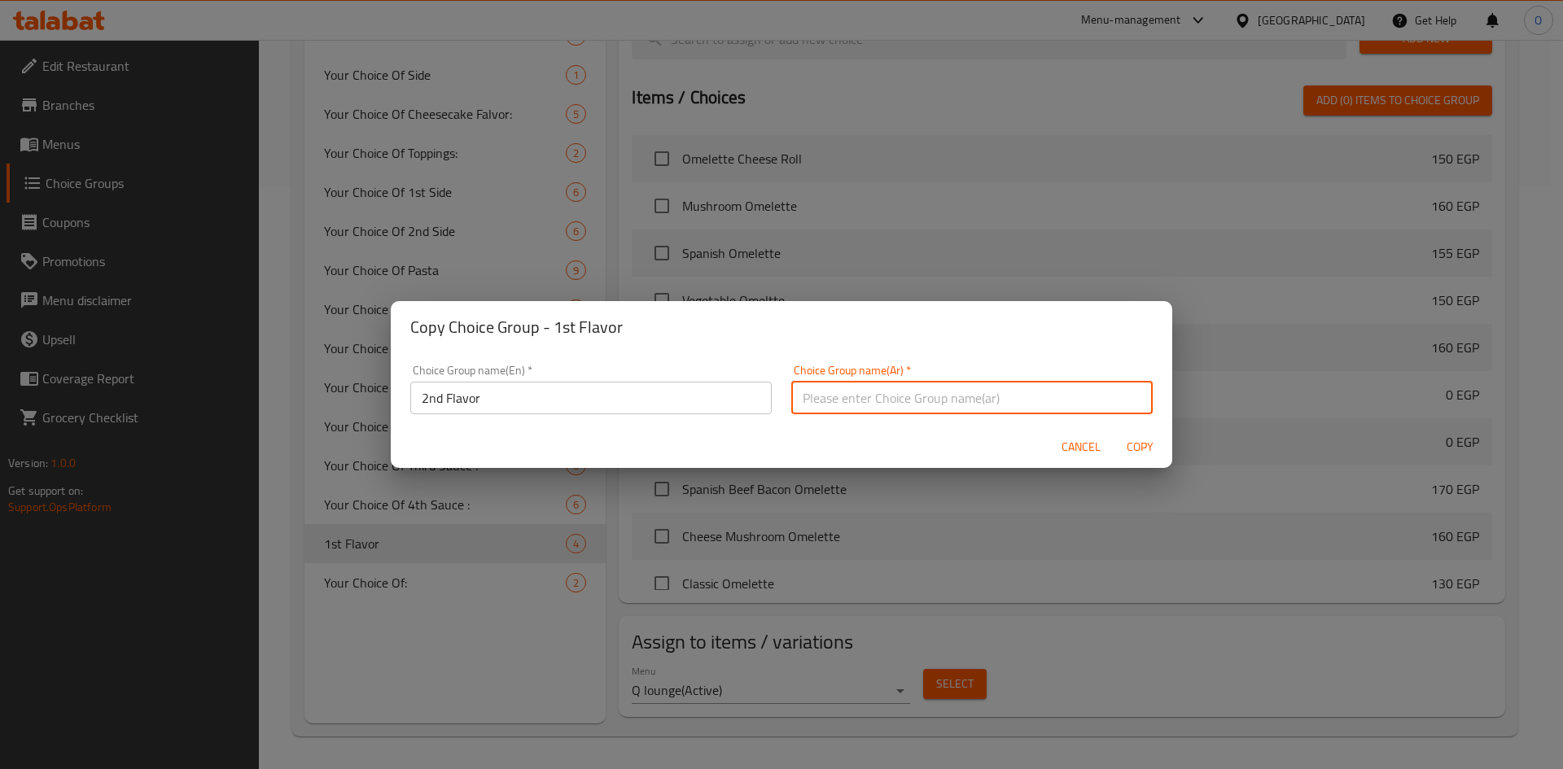
paste input "النكهة الثانية"
type input "النكهة الثانية"
click at [1134, 449] on span "Copy" at bounding box center [1139, 447] width 39 height 20
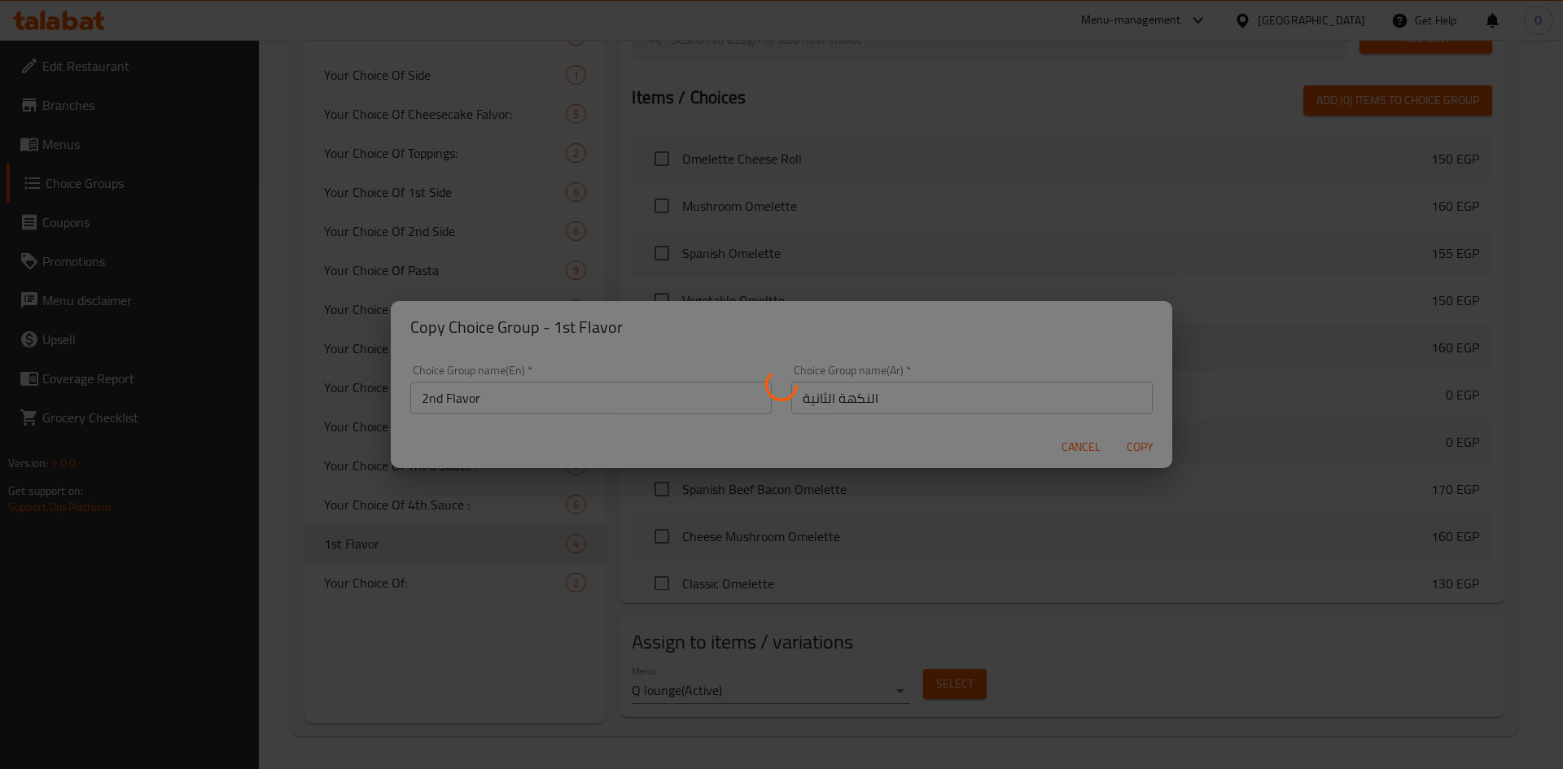
type input "2nd Flavor"
type input "النكهة الثانية"
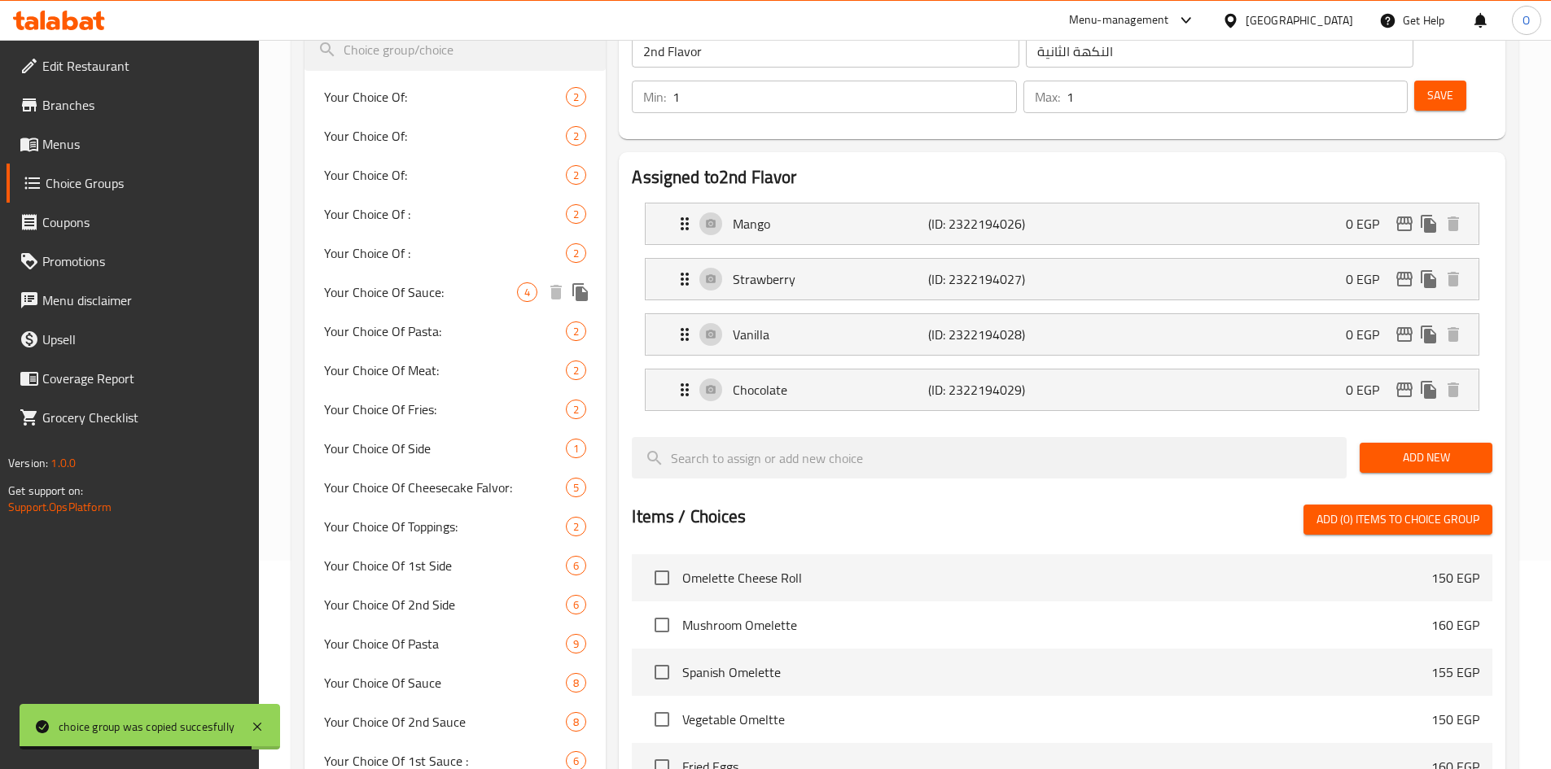
scroll to position [175, 0]
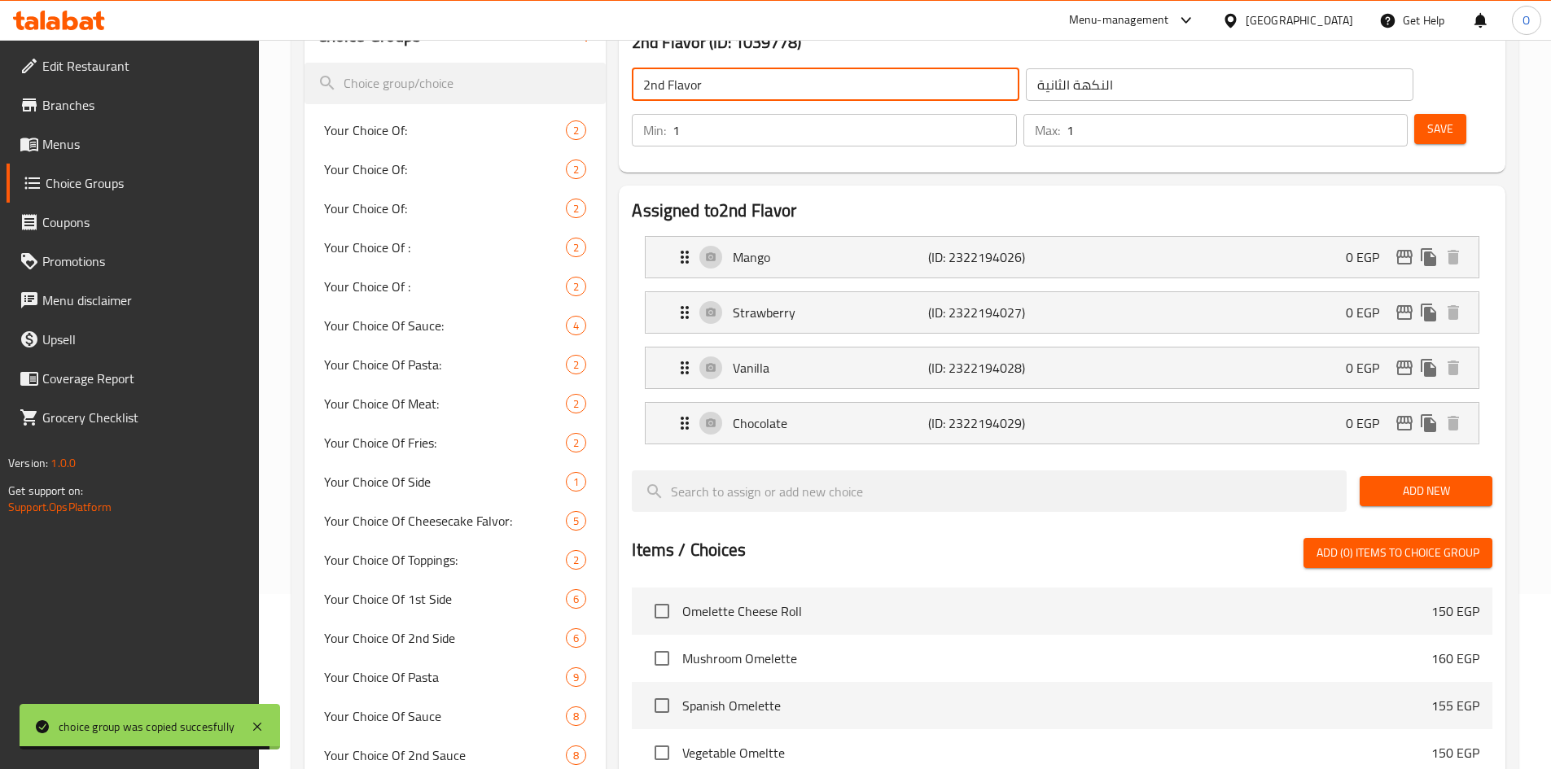
click at [850, 89] on input "2nd Flavor" at bounding box center [825, 84] width 387 height 33
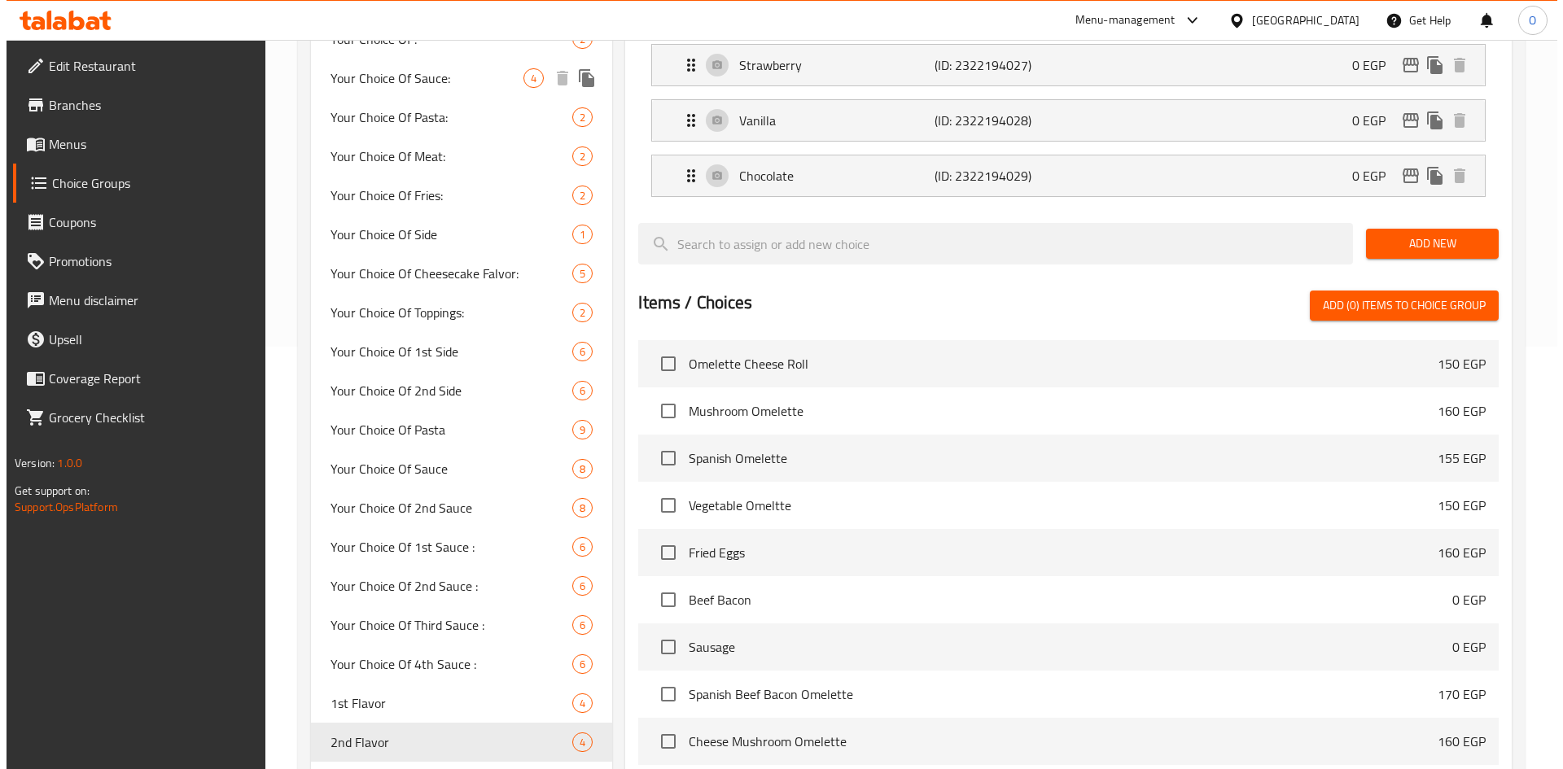
scroll to position [582, 0]
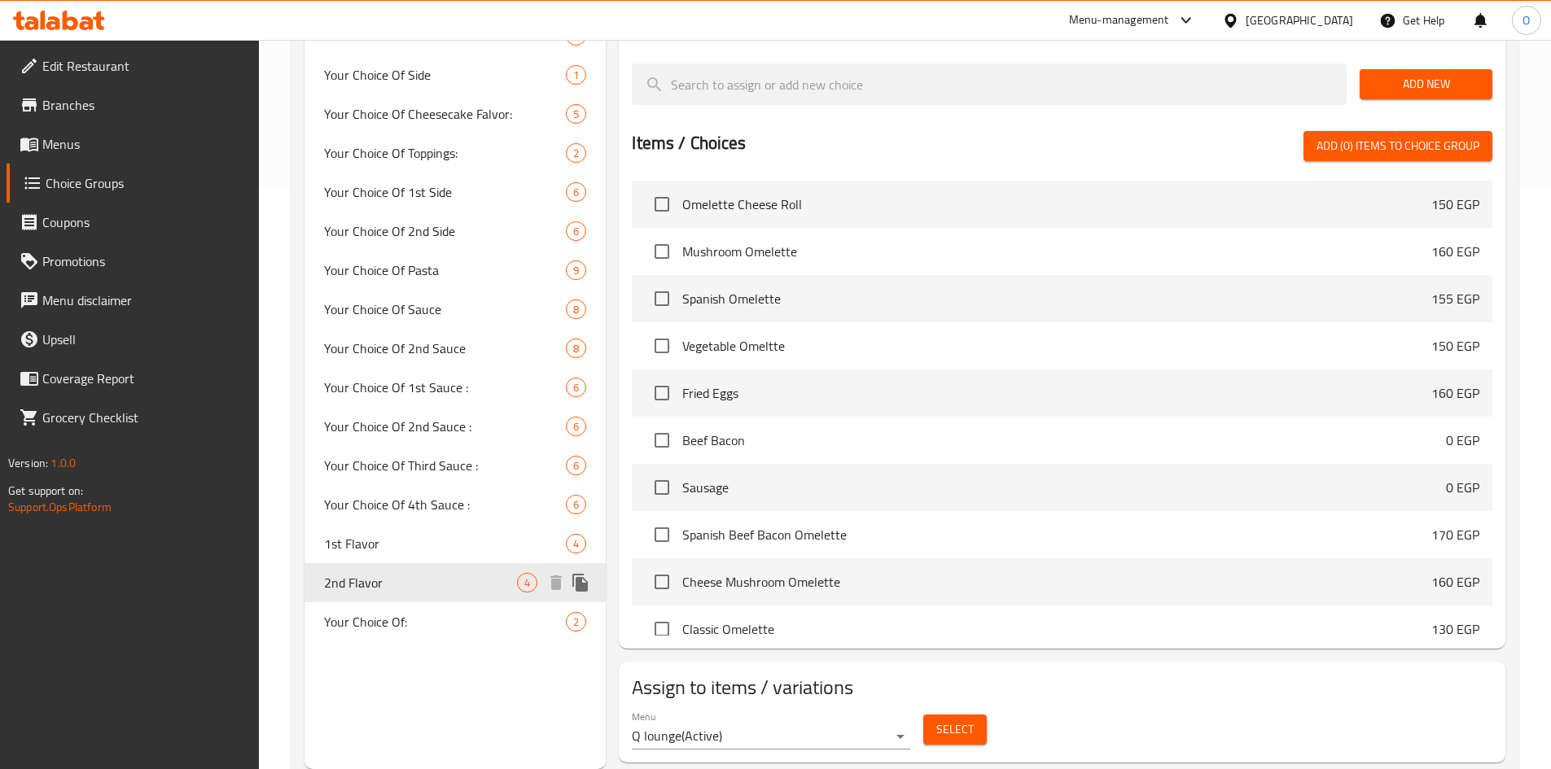
click at [582, 589] on icon "duplicate" at bounding box center [579, 583] width 15 height 18
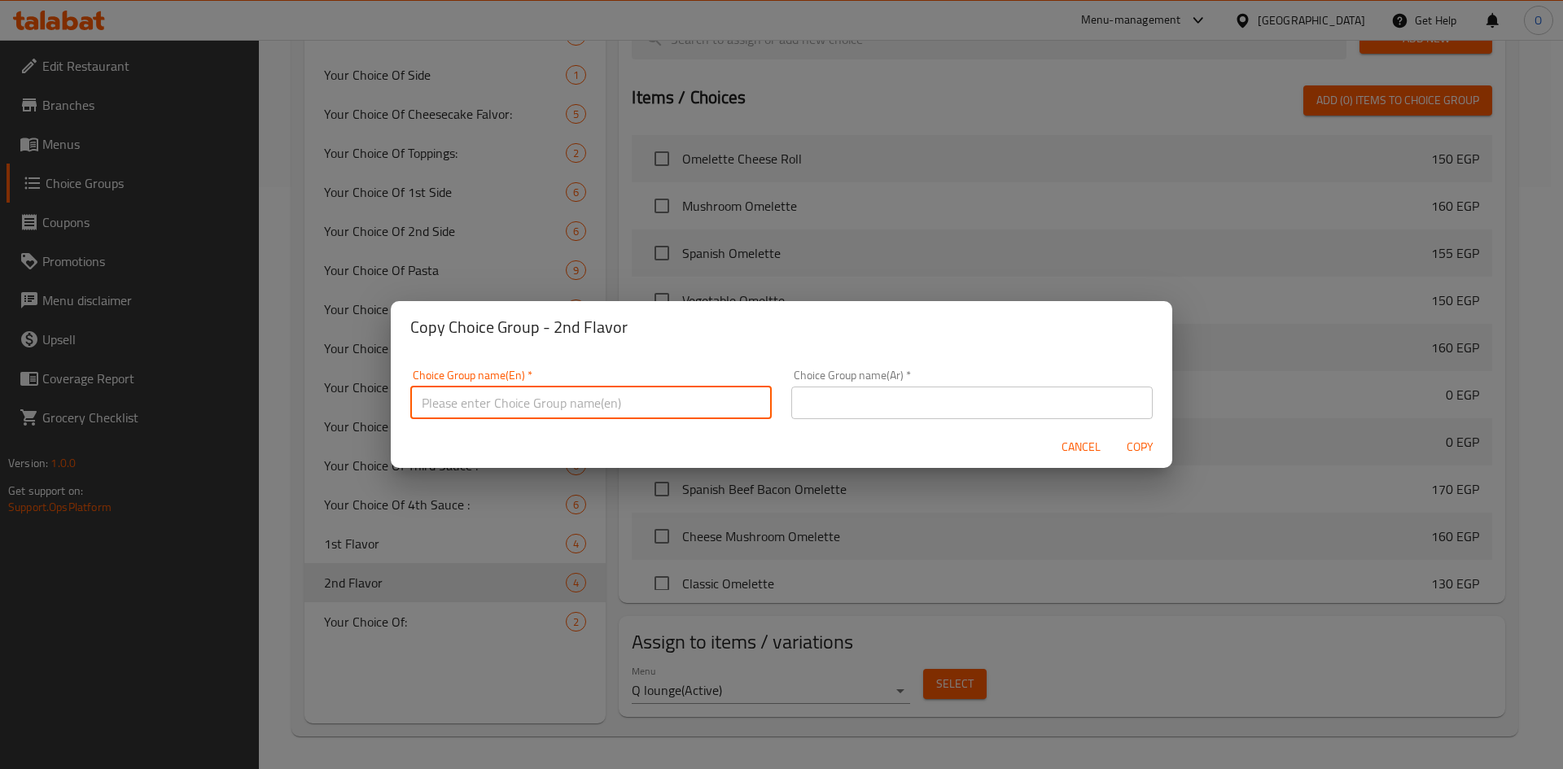
paste input "2nd Flavor"
drag, startPoint x: 444, startPoint y: 404, endPoint x: 406, endPoint y: 409, distance: 38.6
click at [406, 409] on div "Choice Group name(En)   * 2nd Flavor Choice Group name(En) *" at bounding box center [591, 394] width 381 height 69
click at [484, 395] on input "Third Flavor" at bounding box center [590, 403] width 361 height 33
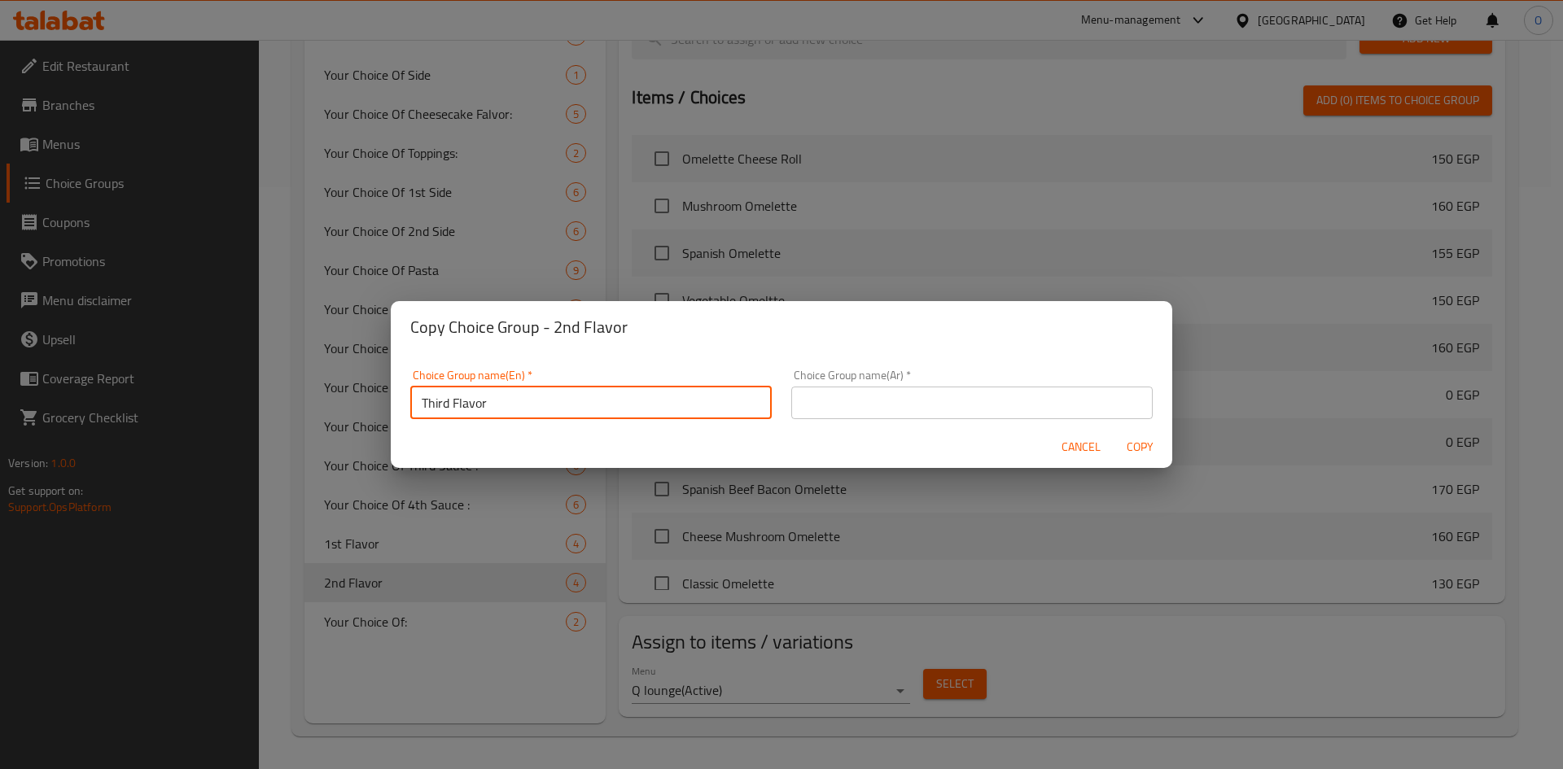
click at [484, 395] on input "Third Flavor" at bounding box center [590, 403] width 361 height 33
type input "Third Flavor"
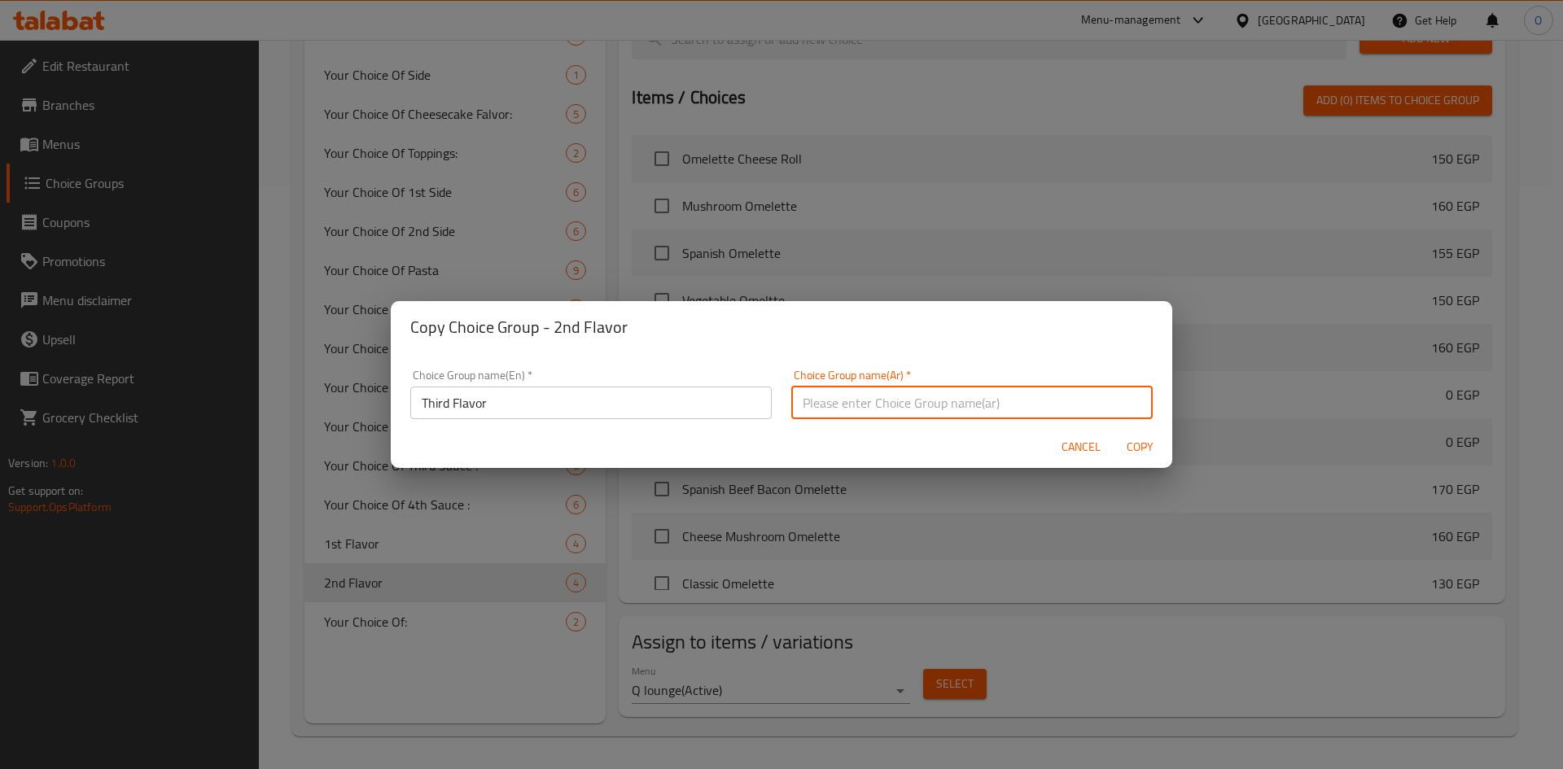
paste input "النكهة الثالثة"
type input "النكهة الثالثة"
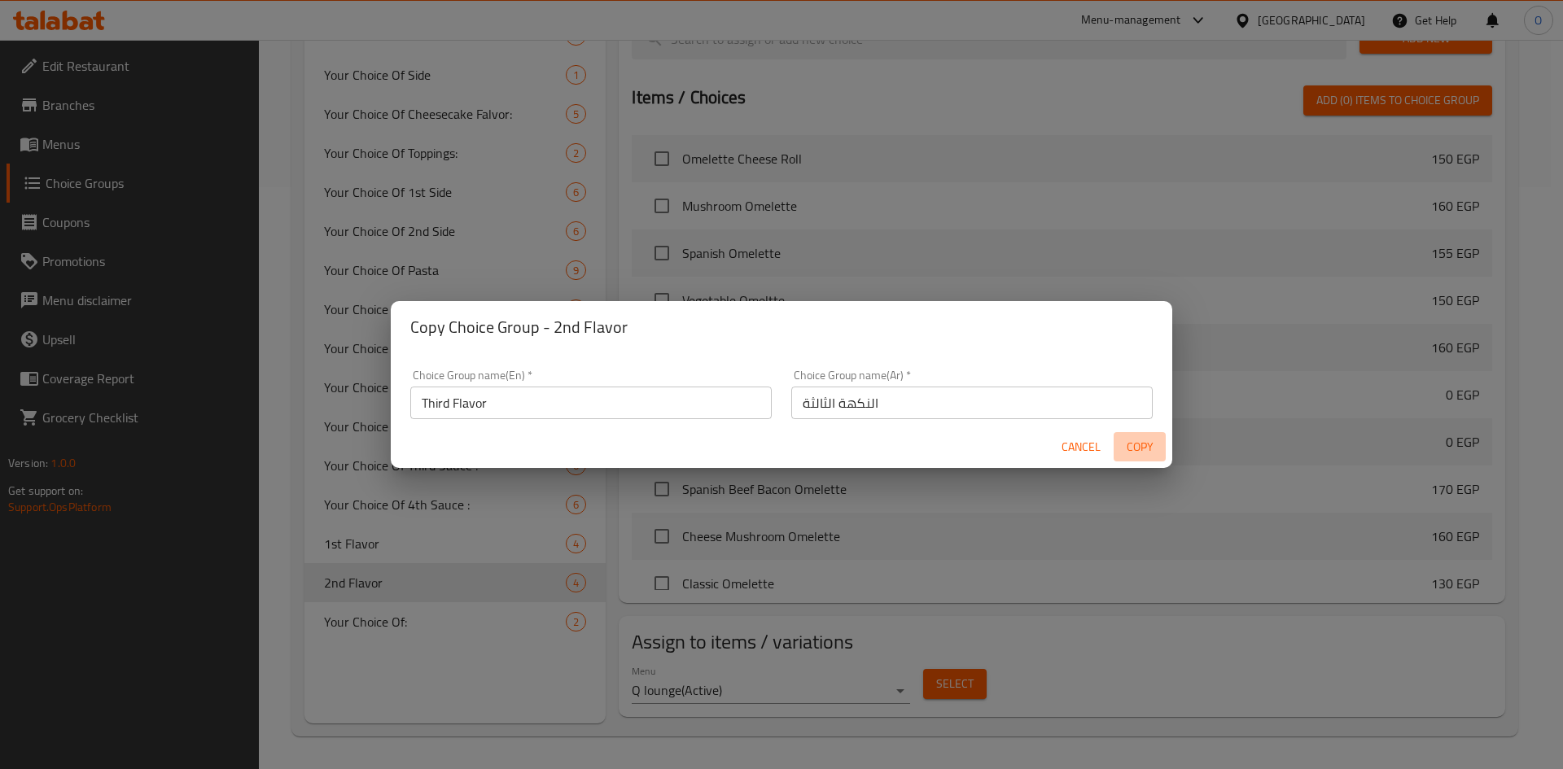
click at [1146, 444] on span "Copy" at bounding box center [1139, 447] width 39 height 20
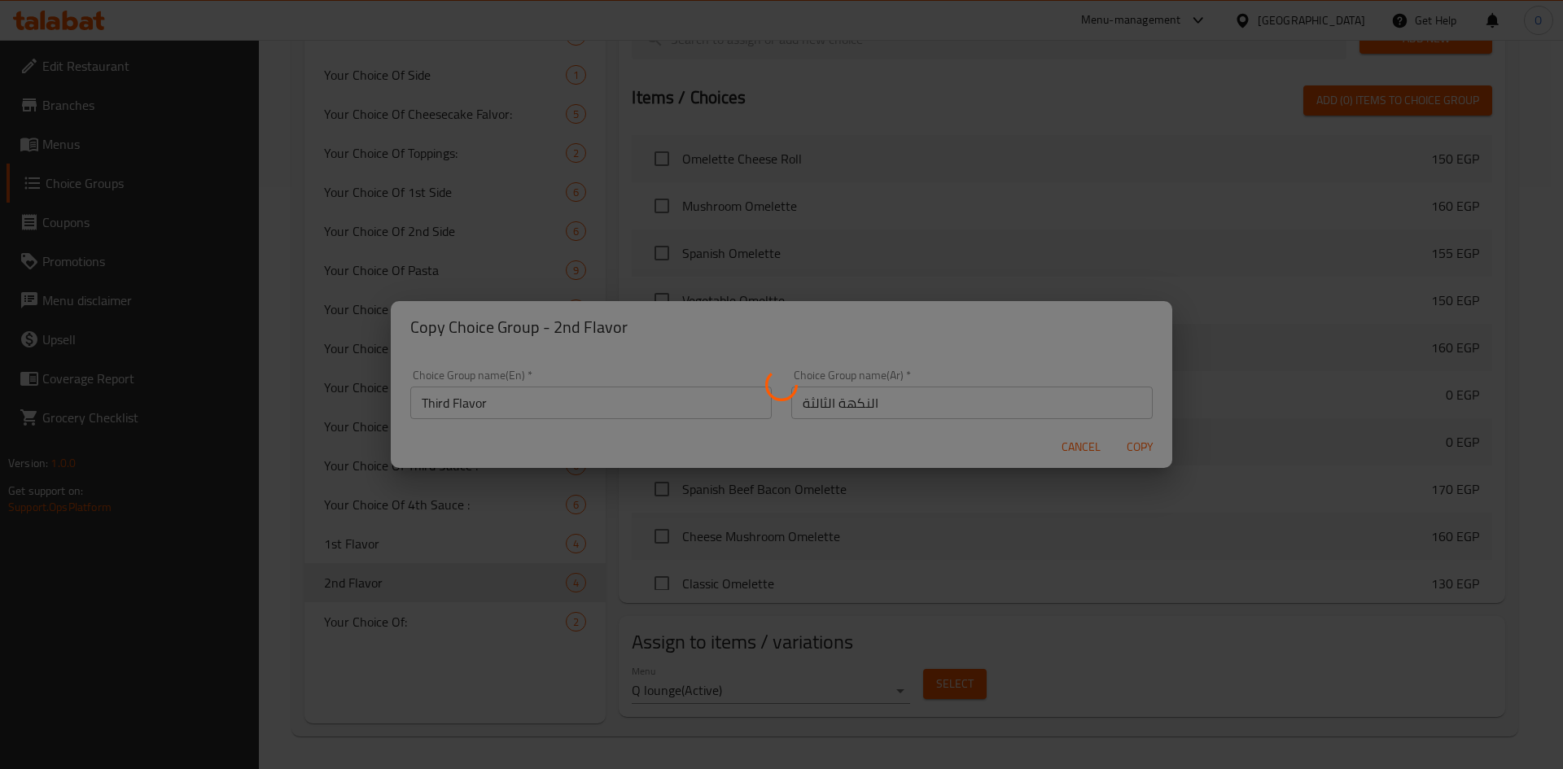
type input "Third Flavor"
type input "النكهة الثالثة"
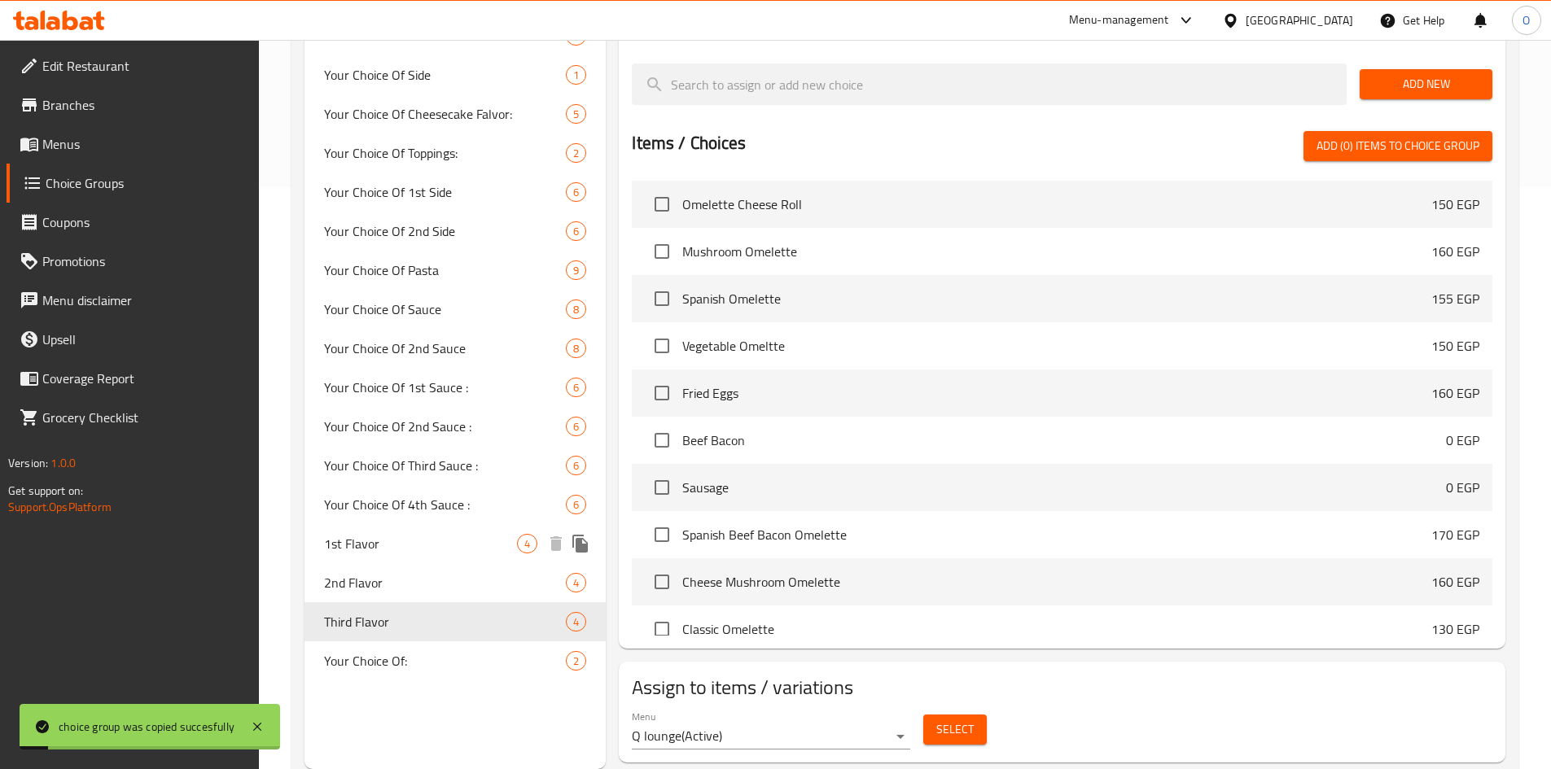
click at [486, 554] on div "1st Flavor 4" at bounding box center [455, 543] width 302 height 39
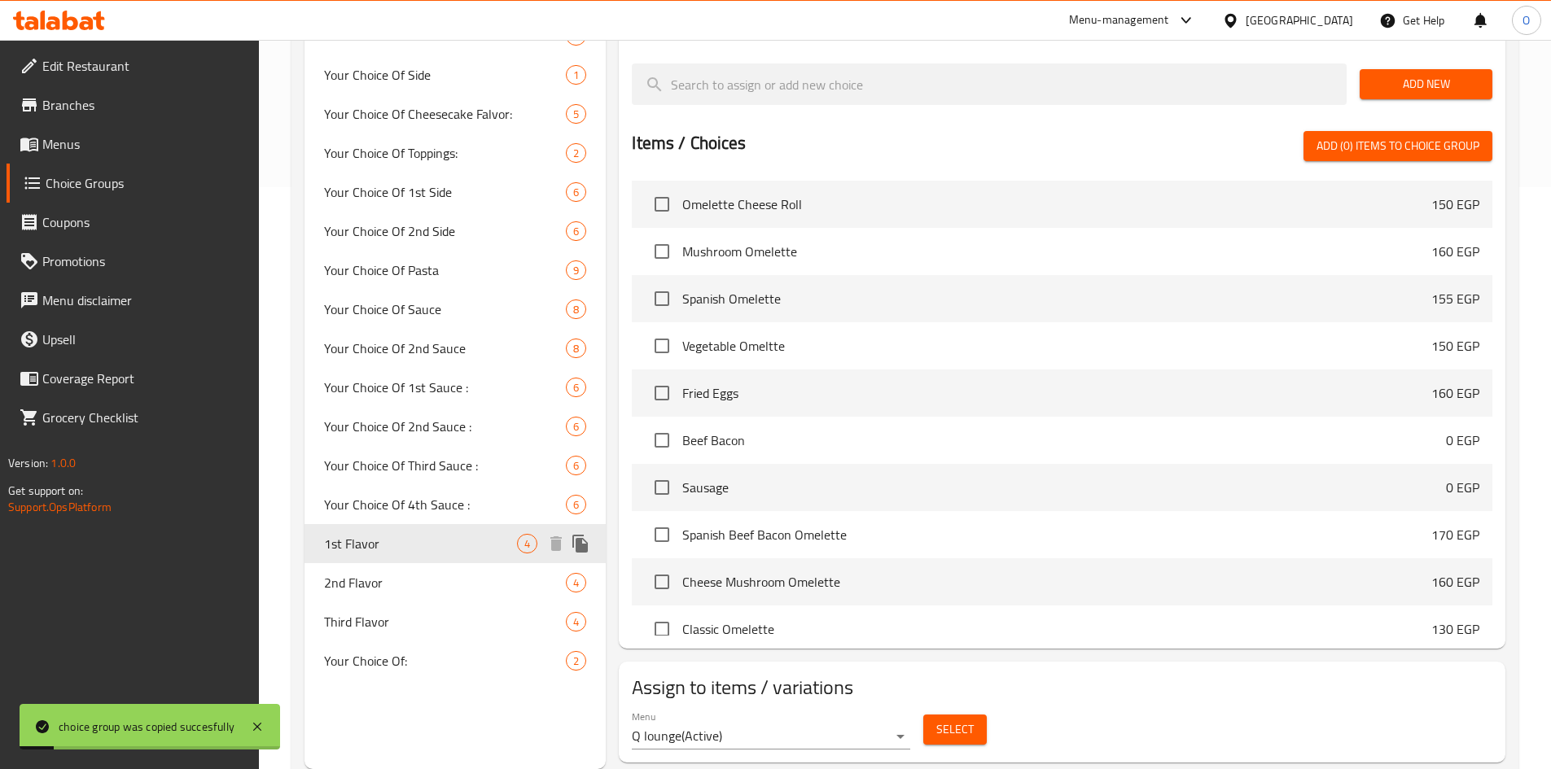
type input "1st Flavor"
type input "النكهة الأولى"
click at [949, 720] on span "Select" at bounding box center [954, 730] width 37 height 20
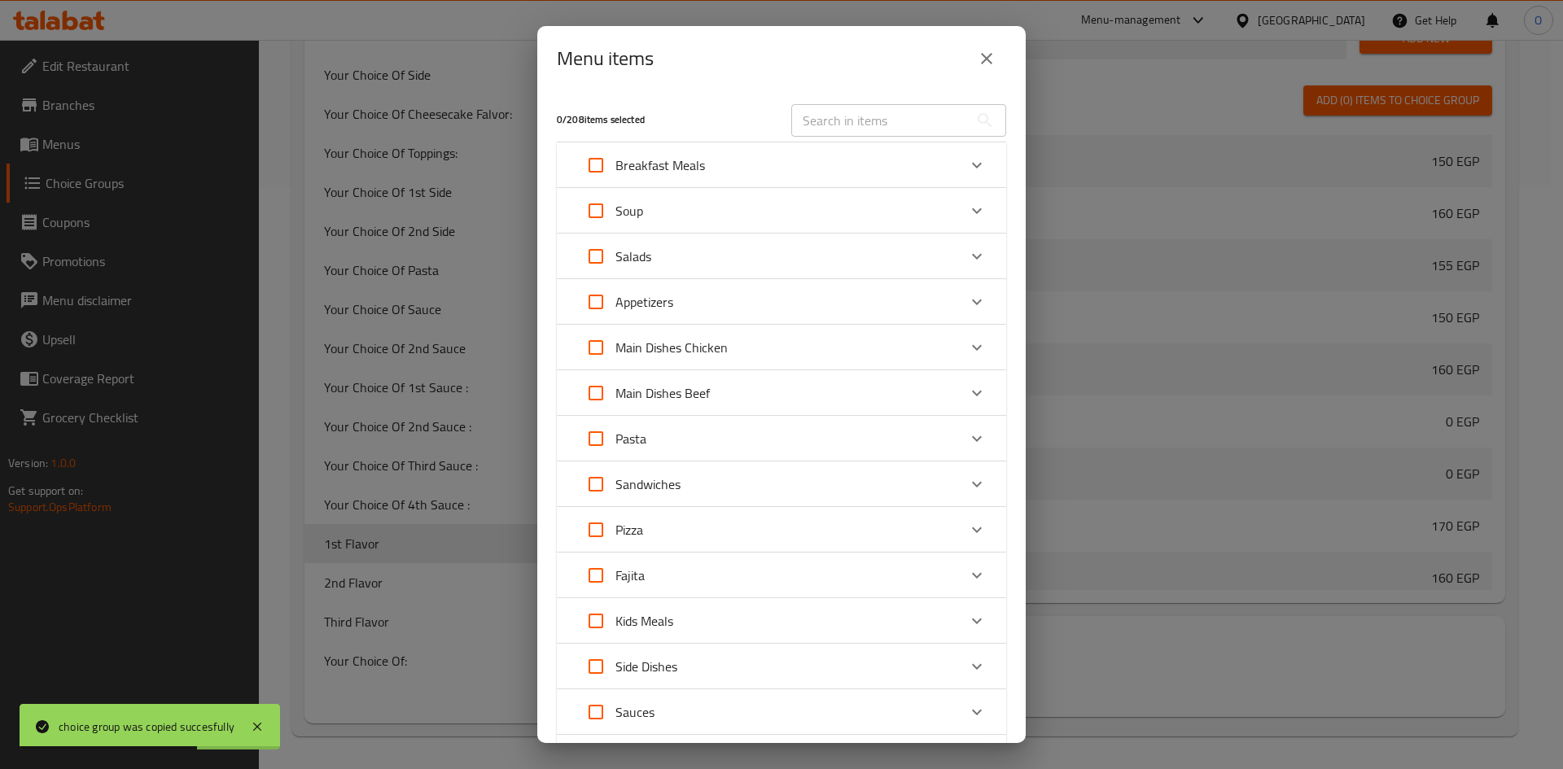
click at [978, 63] on icon "close" at bounding box center [987, 59] width 20 height 20
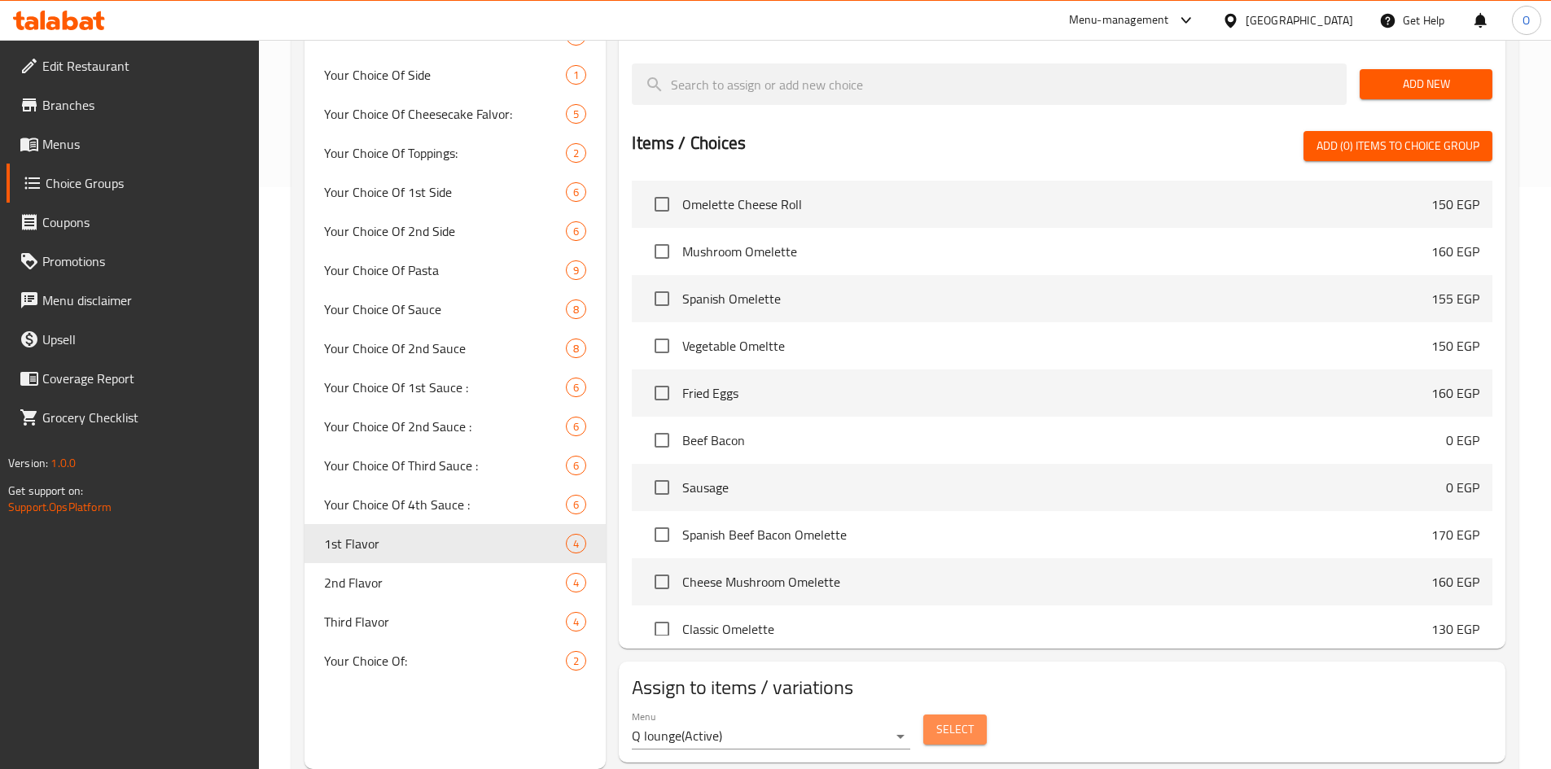
click at [959, 720] on span "Select" at bounding box center [954, 730] width 37 height 20
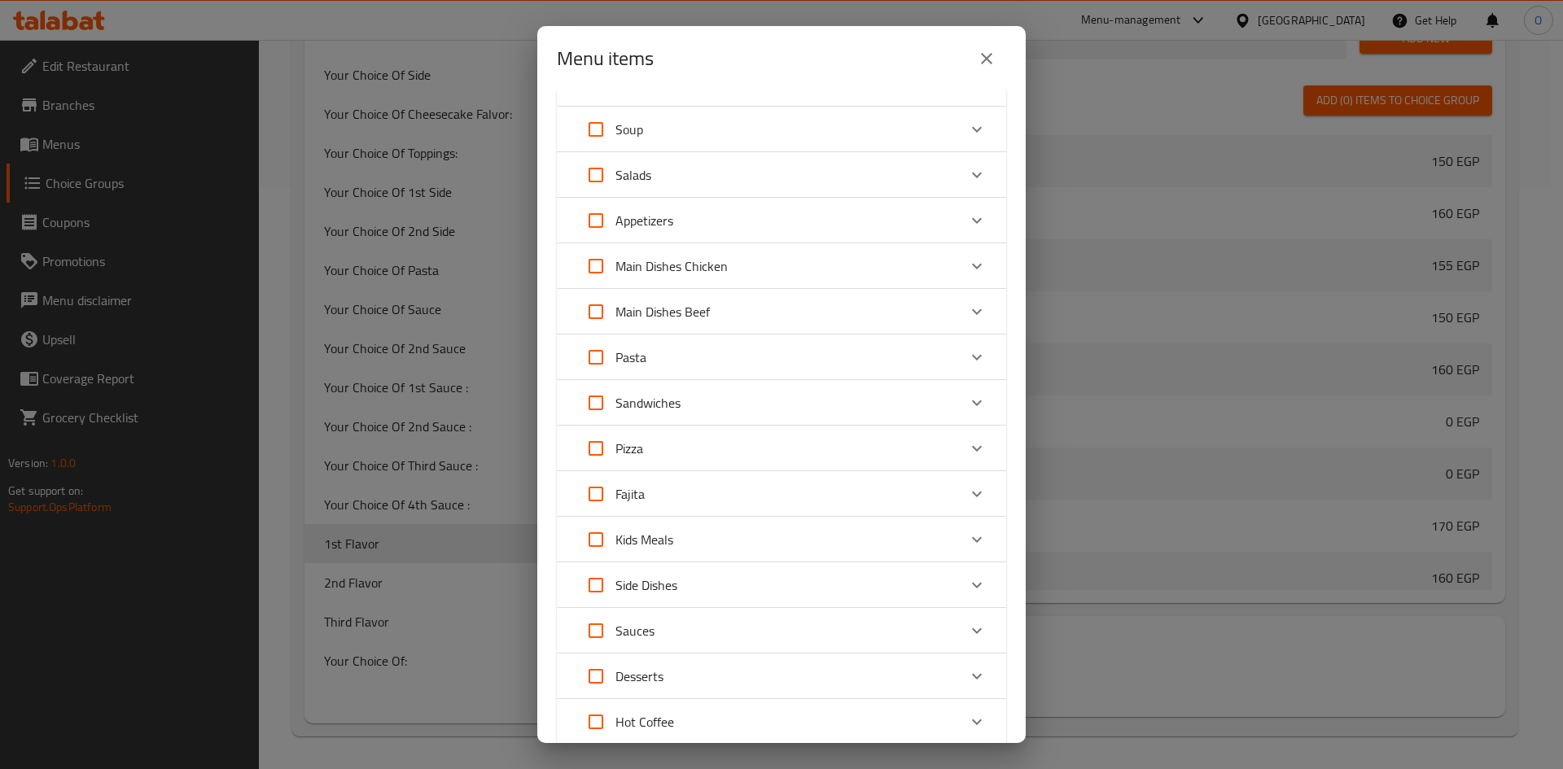
scroll to position [163, 0]
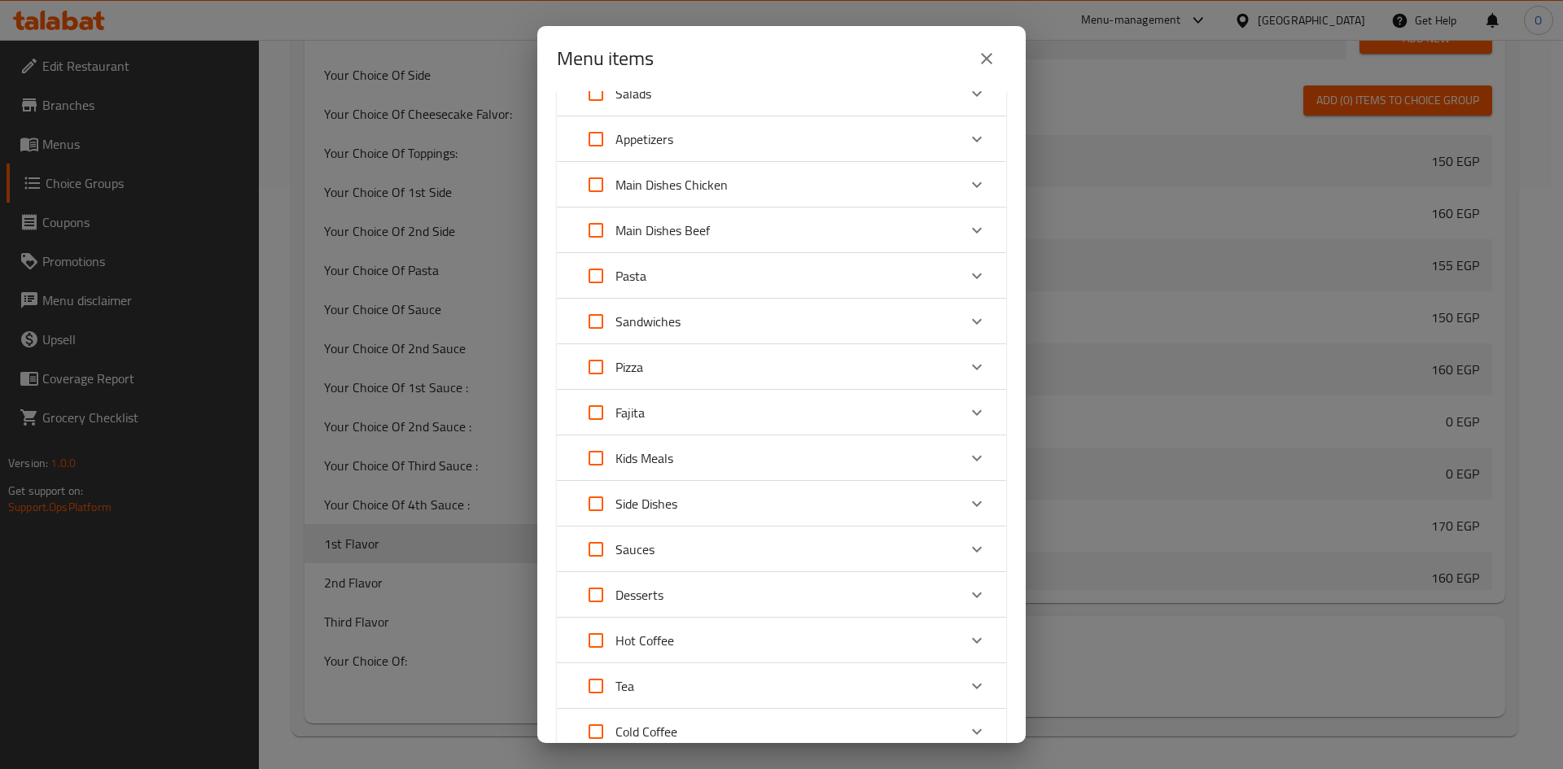
click at [722, 601] on div "Desserts" at bounding box center [766, 595] width 381 height 39
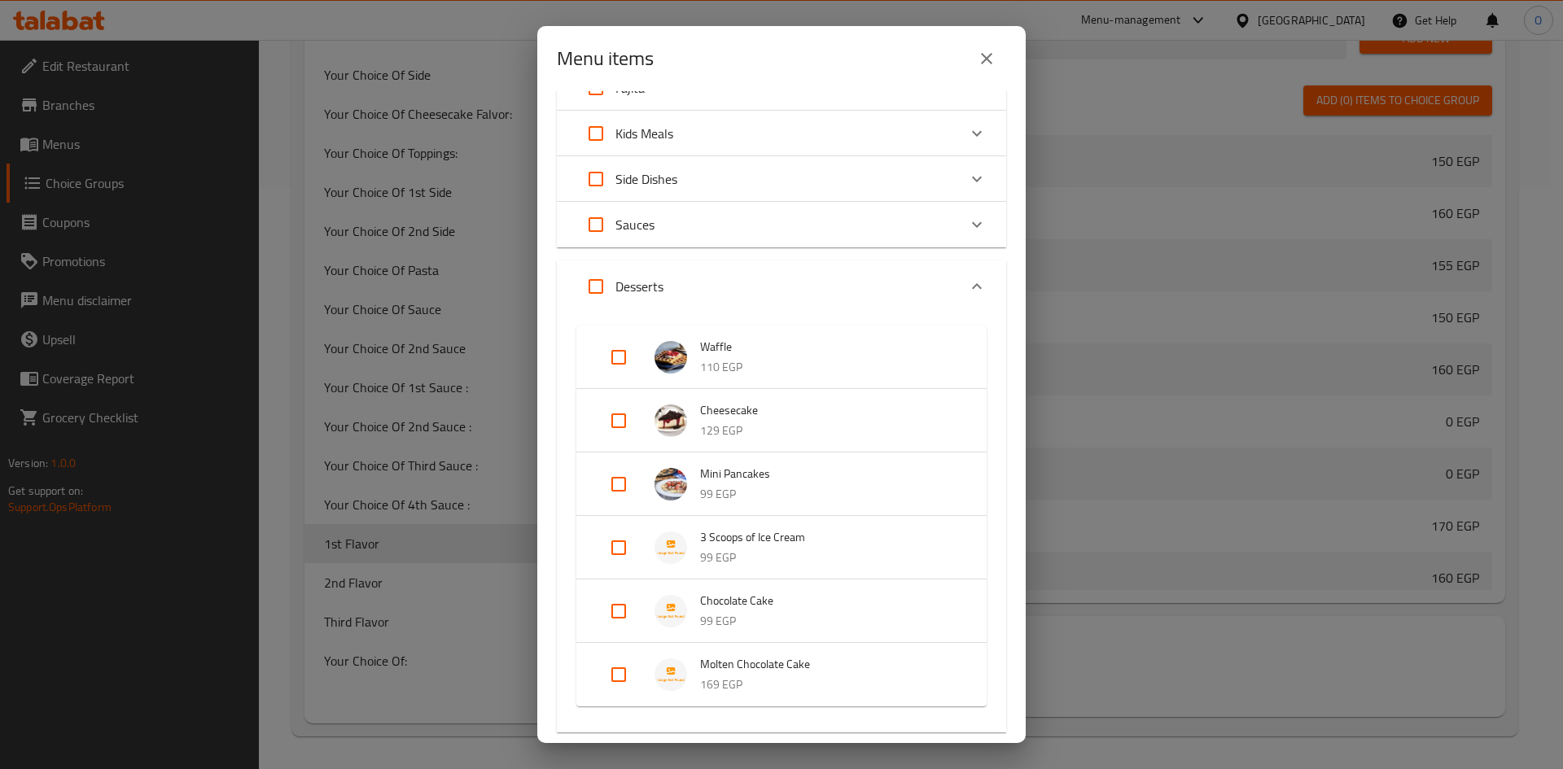
scroll to position [488, 0]
click at [616, 545] on input "Expand" at bounding box center [618, 546] width 39 height 39
checkbox input "true"
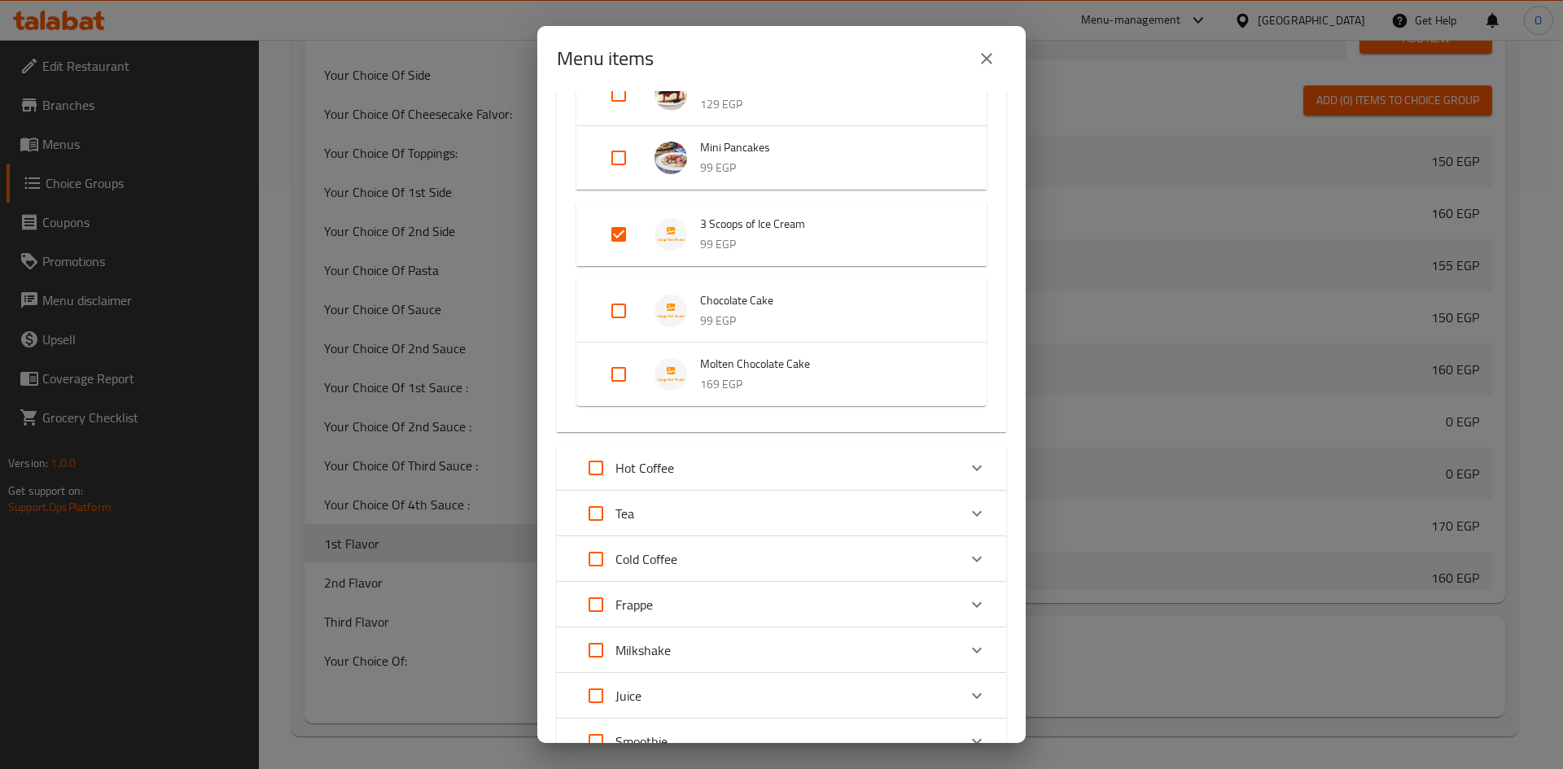
scroll to position [1040, 0]
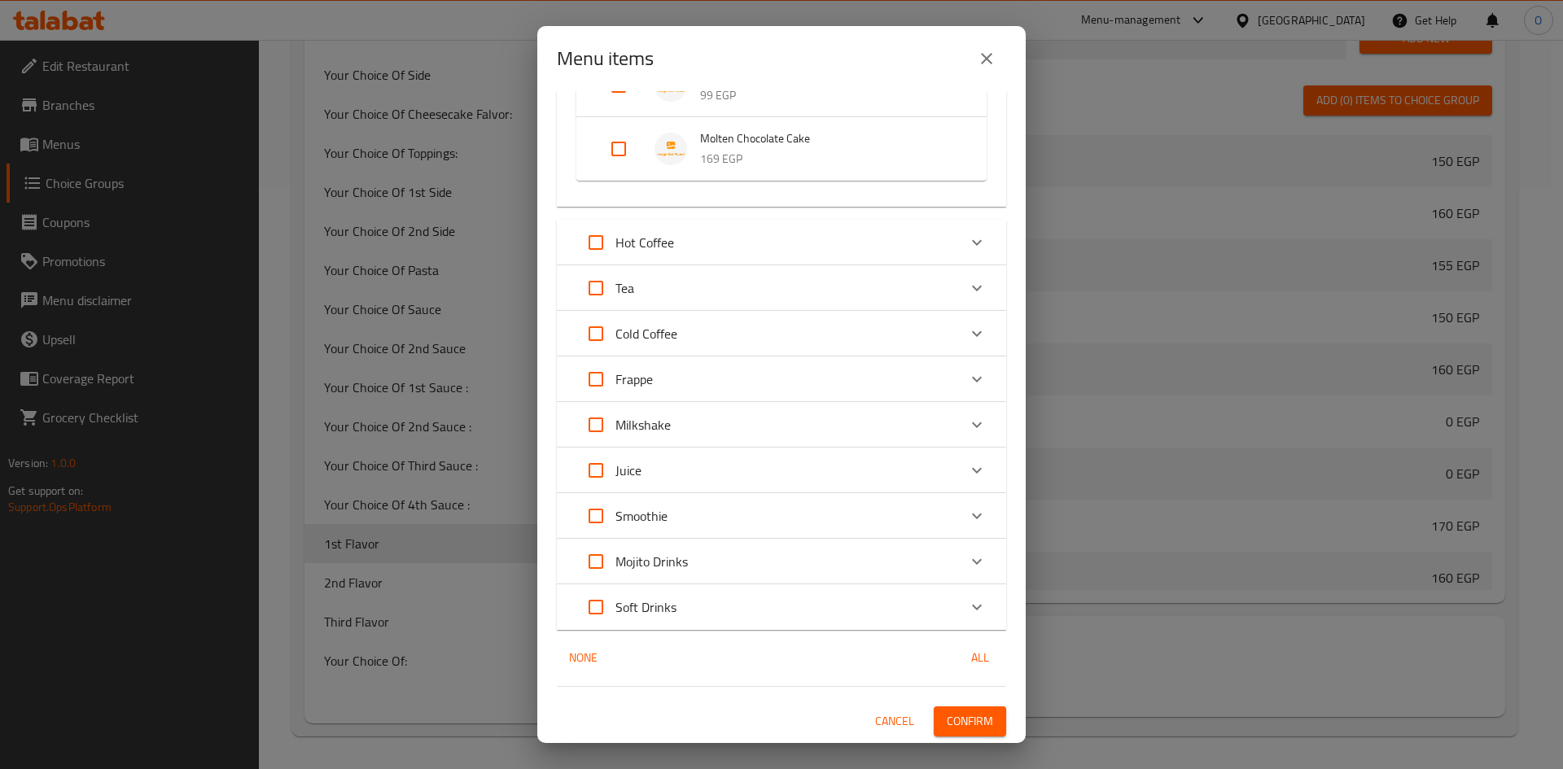
click at [965, 716] on span "Confirm" at bounding box center [970, 721] width 46 height 20
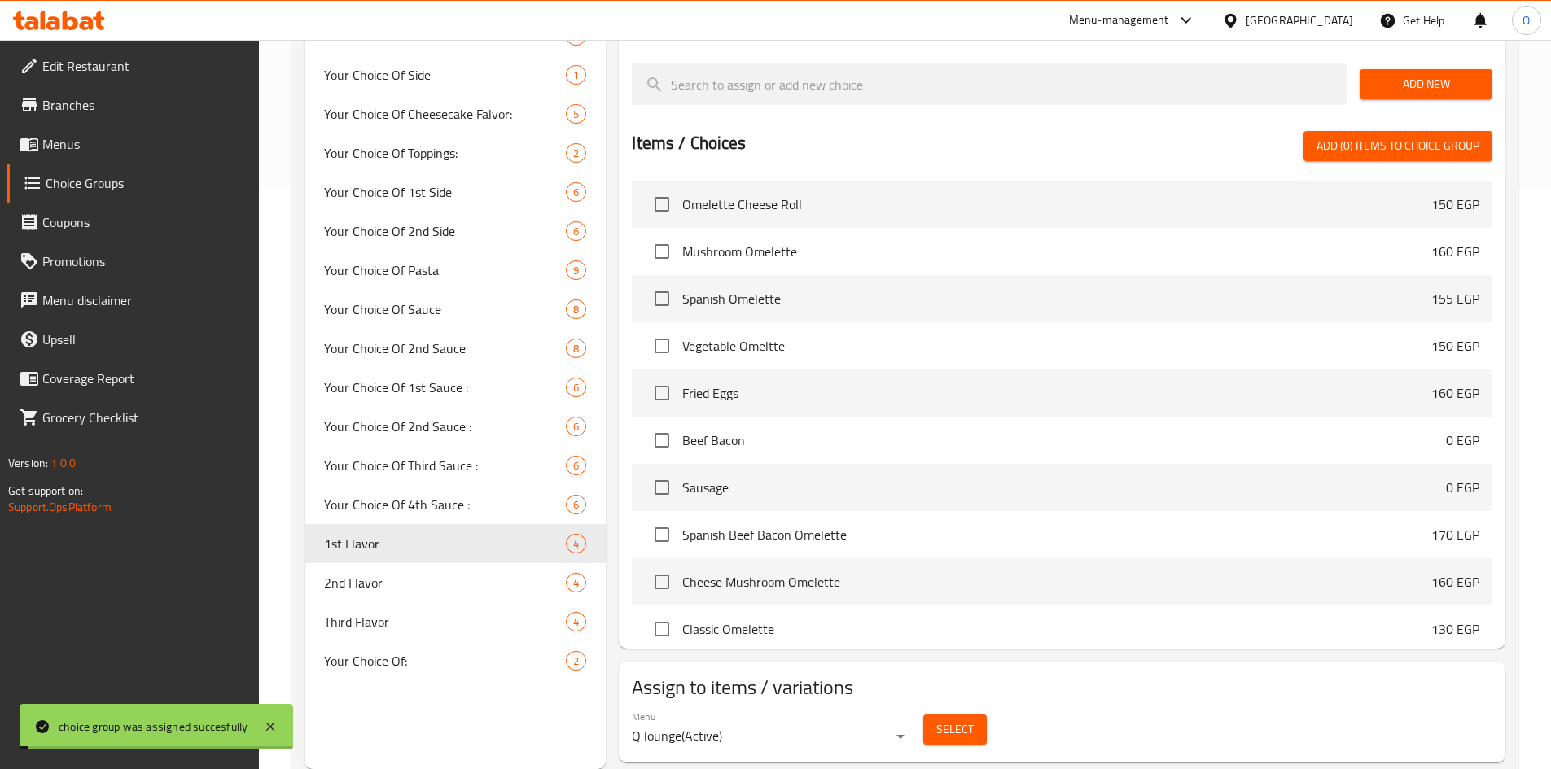
click at [406, 588] on span "2nd Flavor" at bounding box center [445, 583] width 243 height 20
type input "2nd Flavor"
type input "النكهة الثانية"
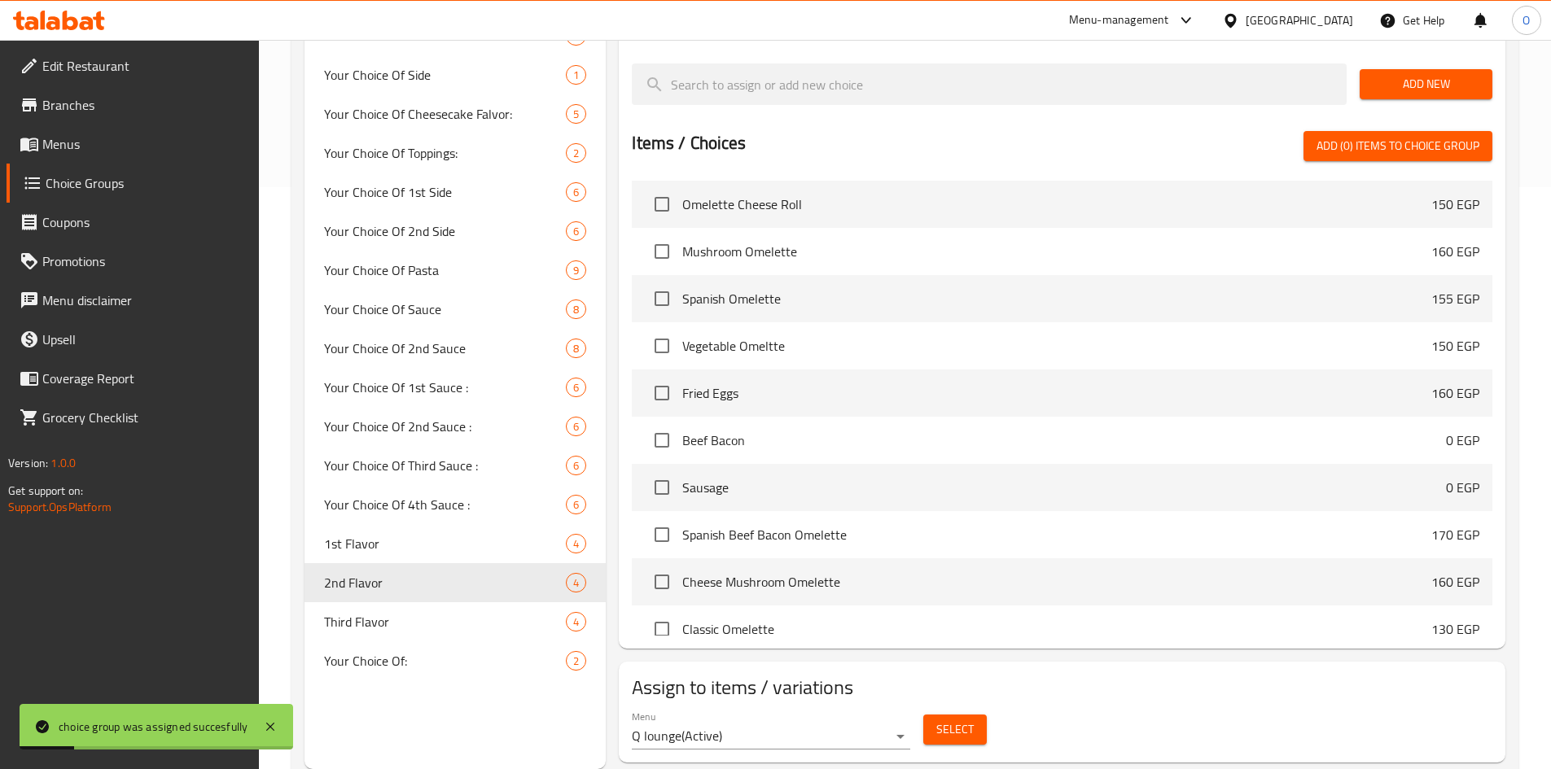
click at [935, 715] on button "Select" at bounding box center [954, 730] width 63 height 30
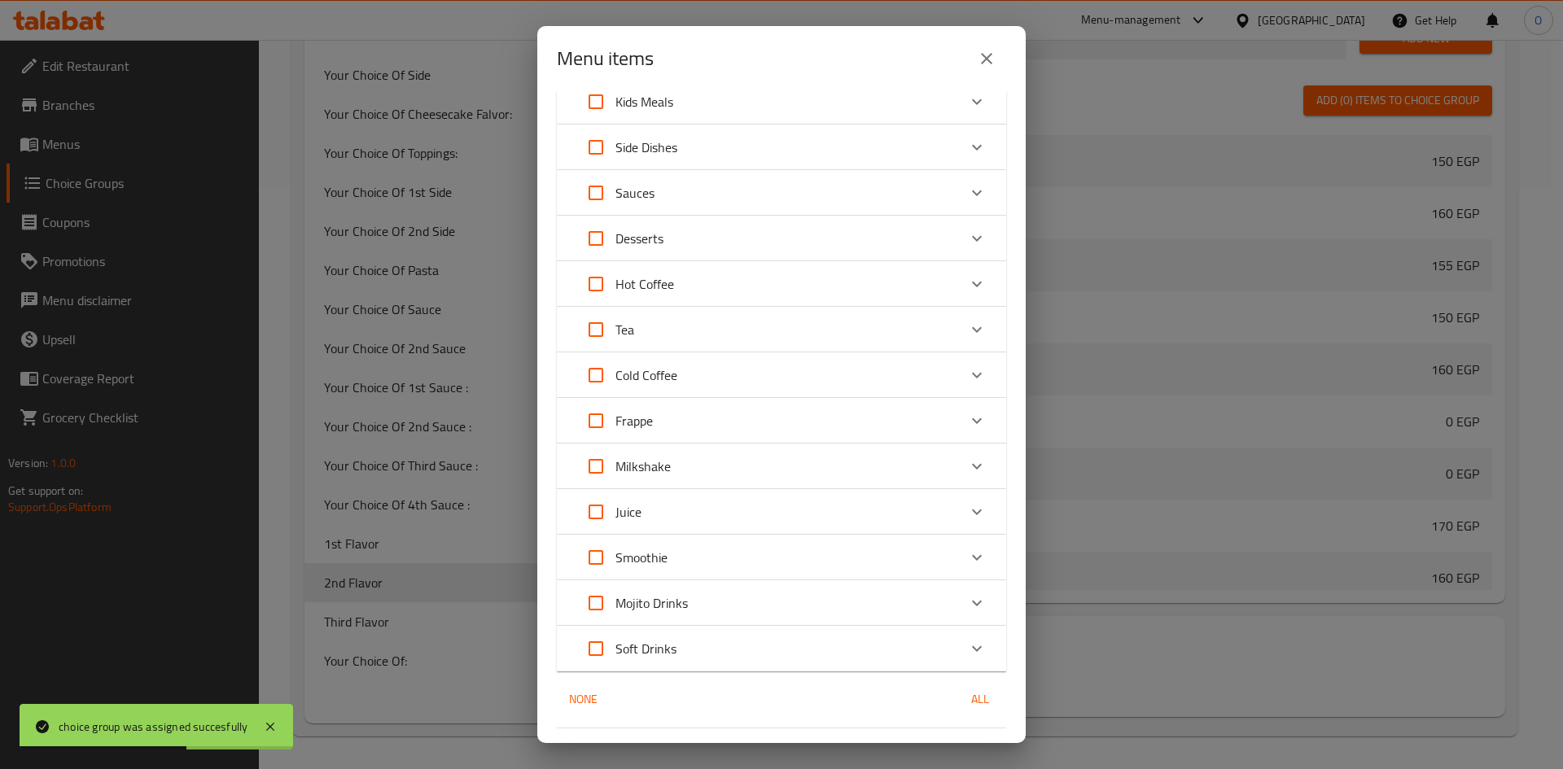
scroll to position [561, 0]
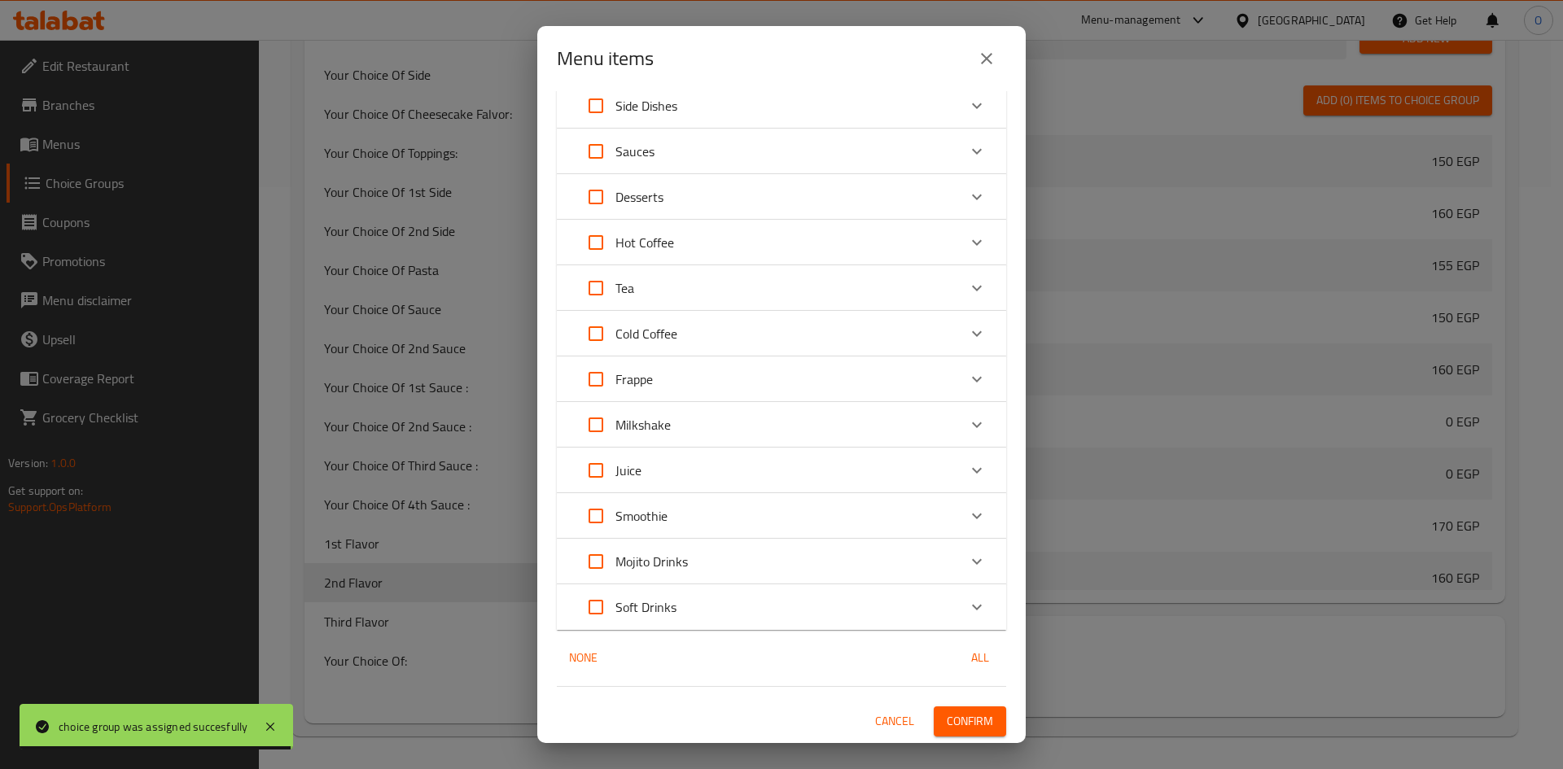
click at [842, 220] on div "Hot Coffee Single Espresso 59 EGP Double Espresso 74 EGP Espresso Macchiato 79 …" at bounding box center [781, 243] width 449 height 46
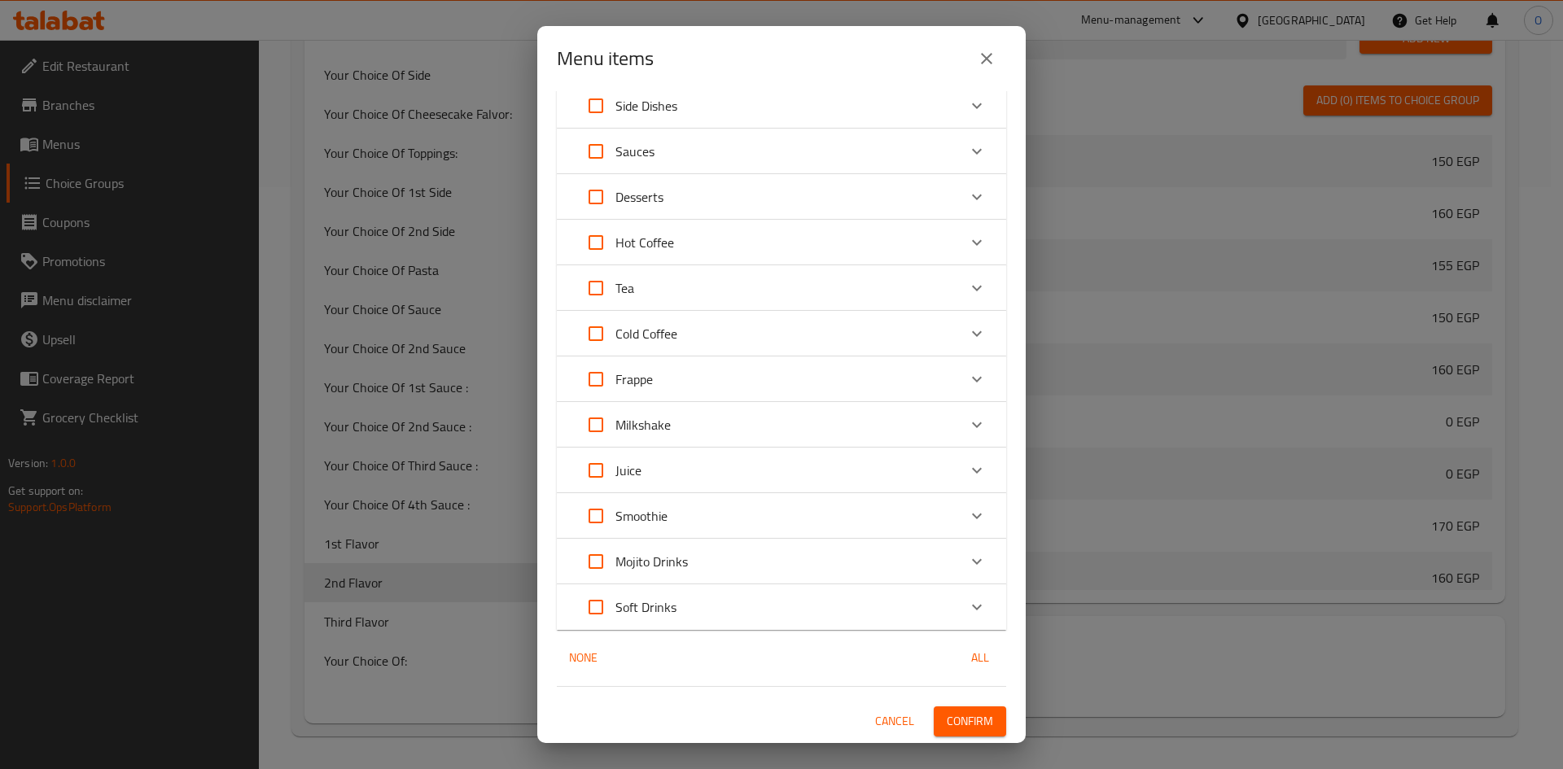
click at [851, 207] on div "Desserts" at bounding box center [766, 196] width 381 height 39
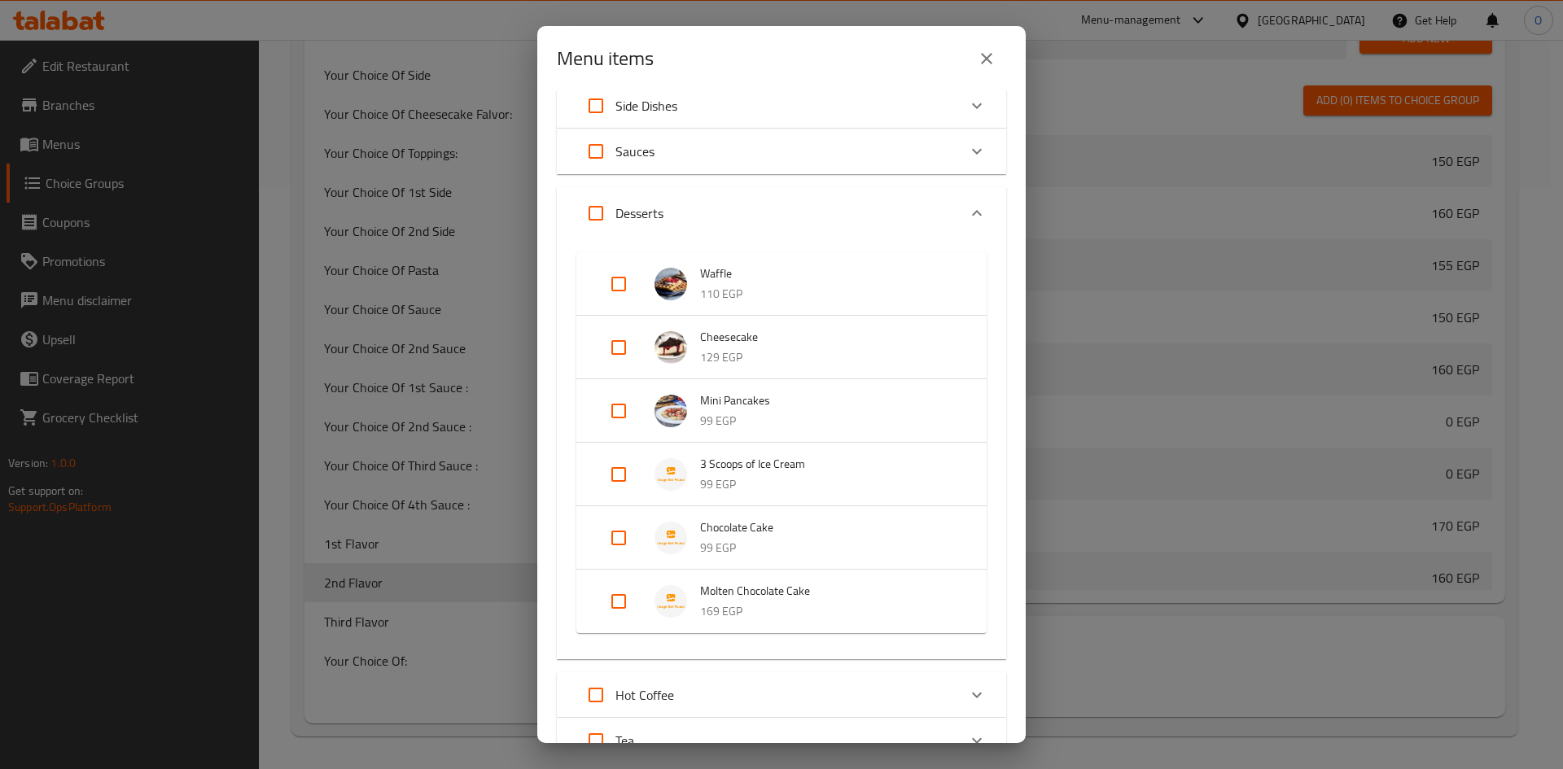
click at [611, 477] on input "Expand" at bounding box center [618, 474] width 39 height 39
checkbox input "true"
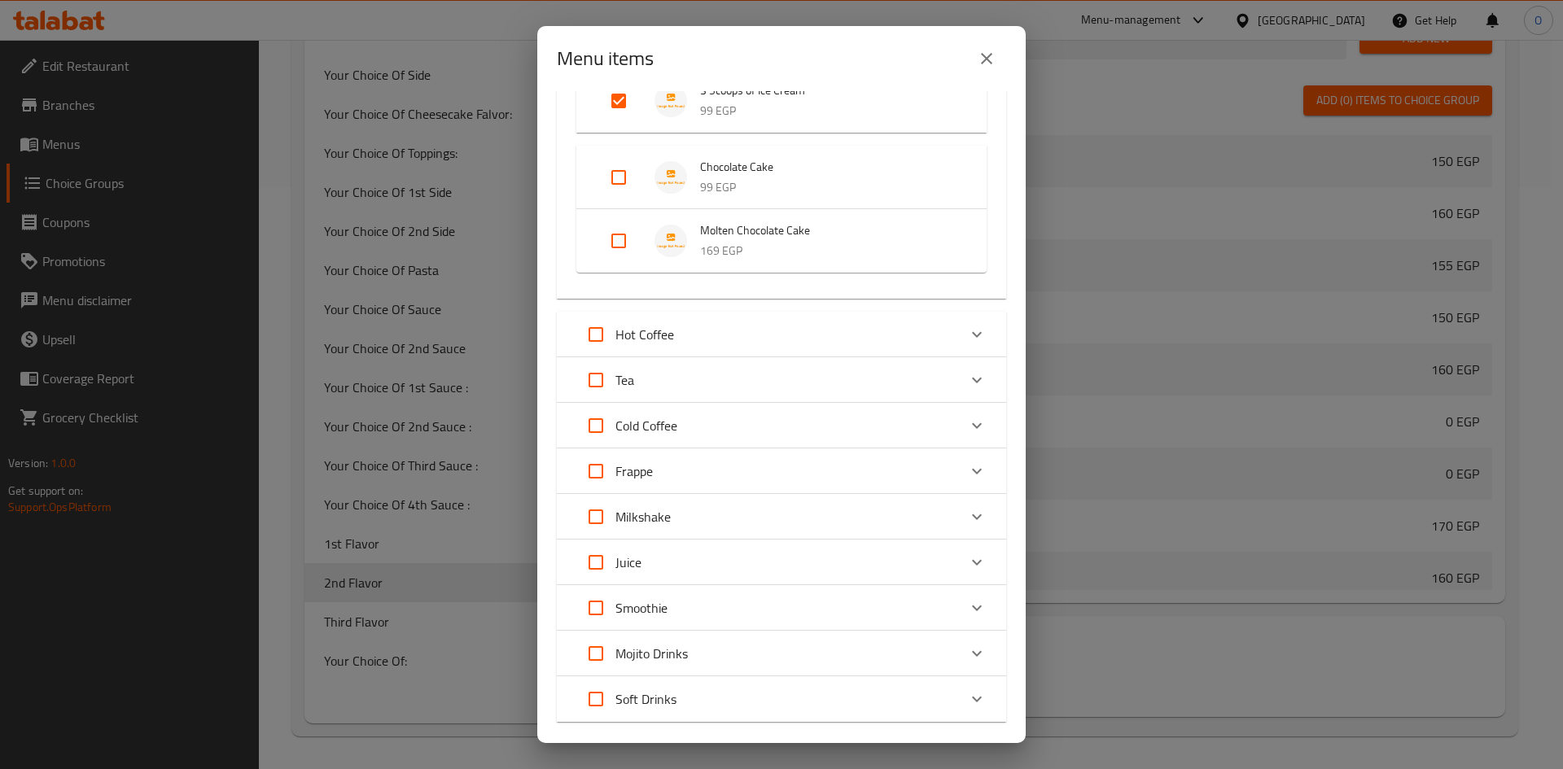
scroll to position [1040, 0]
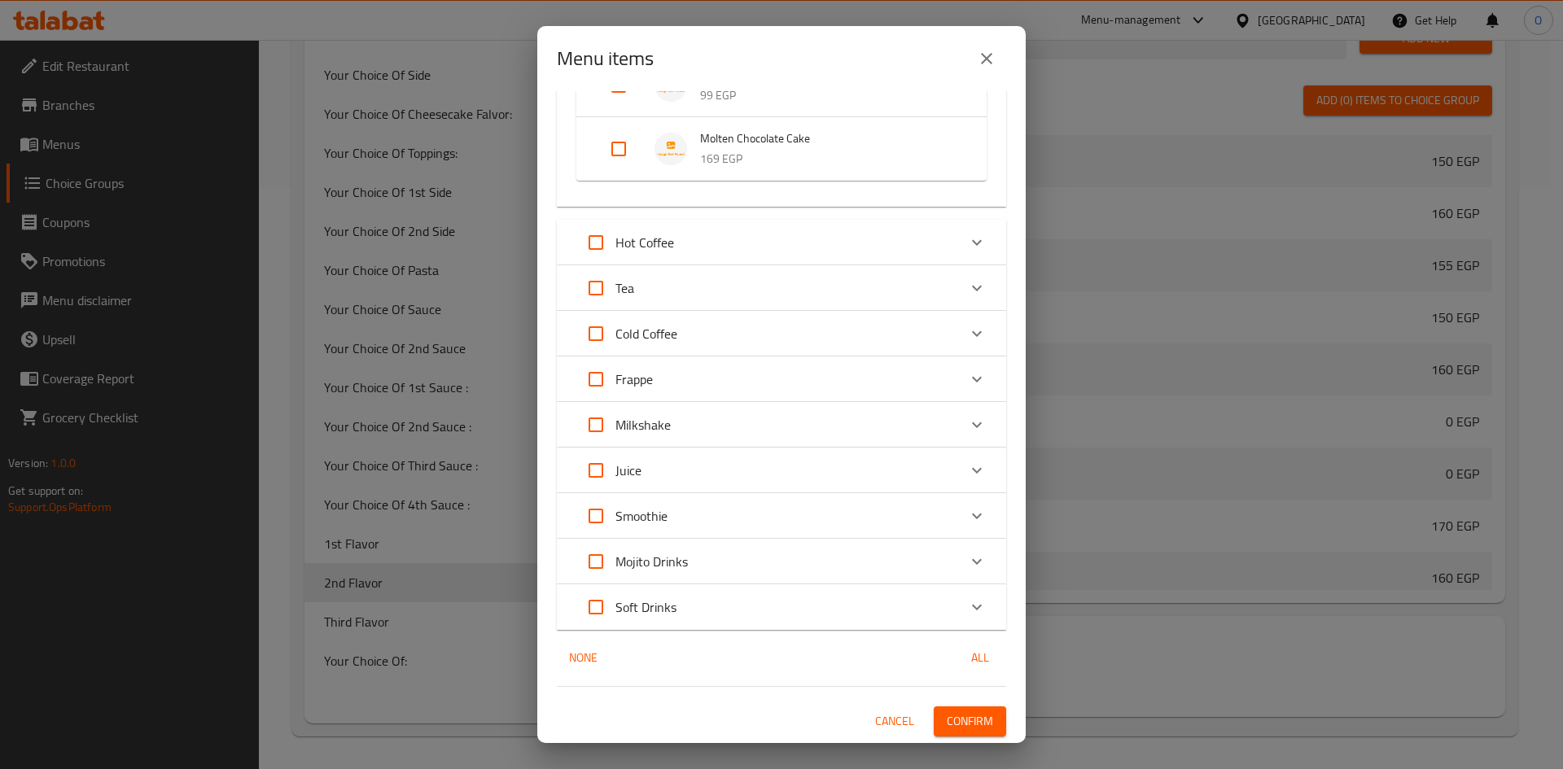
click at [968, 715] on span "Confirm" at bounding box center [970, 721] width 46 height 20
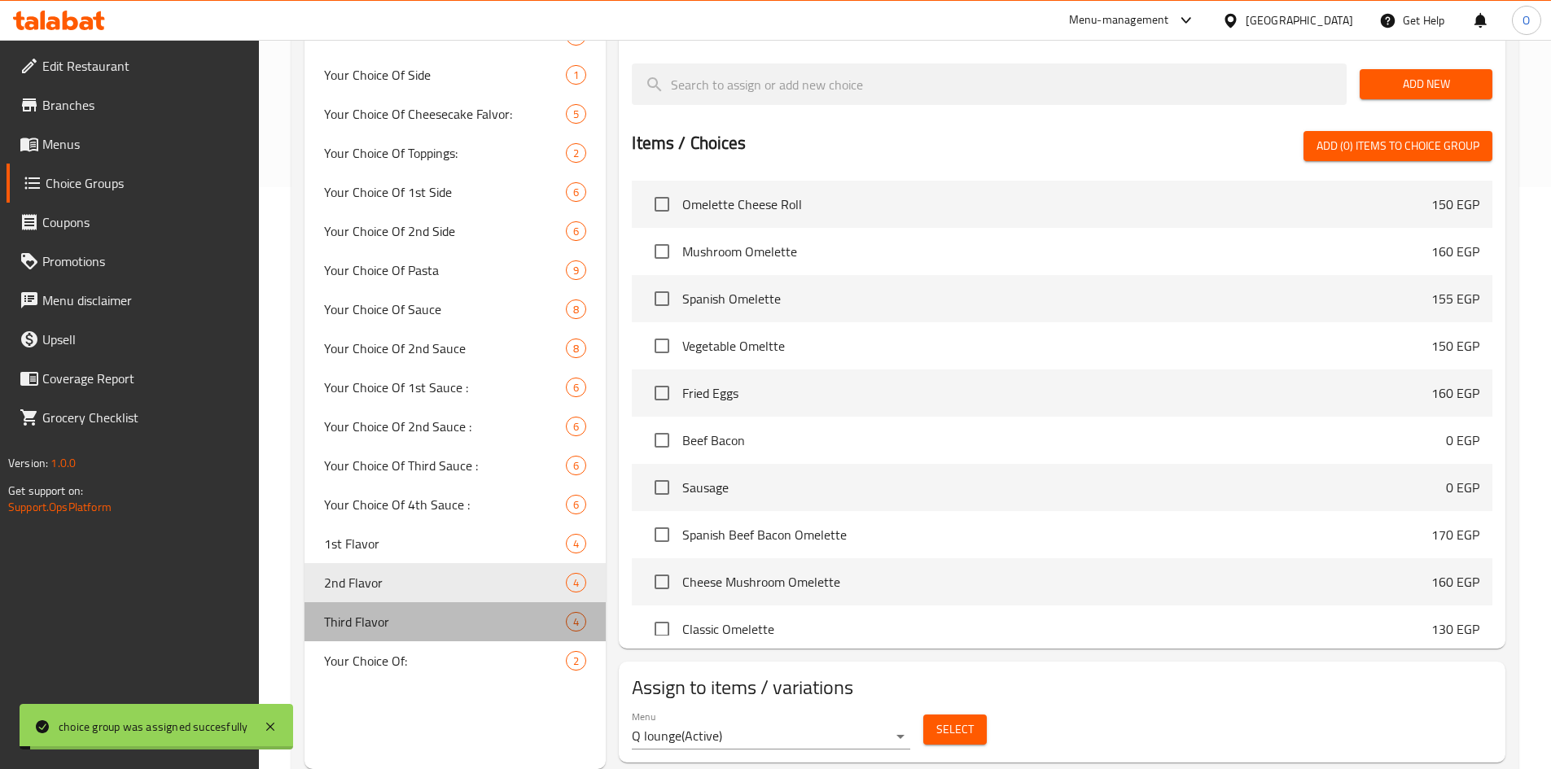
click at [394, 629] on span "Third Flavor" at bounding box center [445, 622] width 243 height 20
type input "Third Flavor"
type input "النكهة الثالثة"
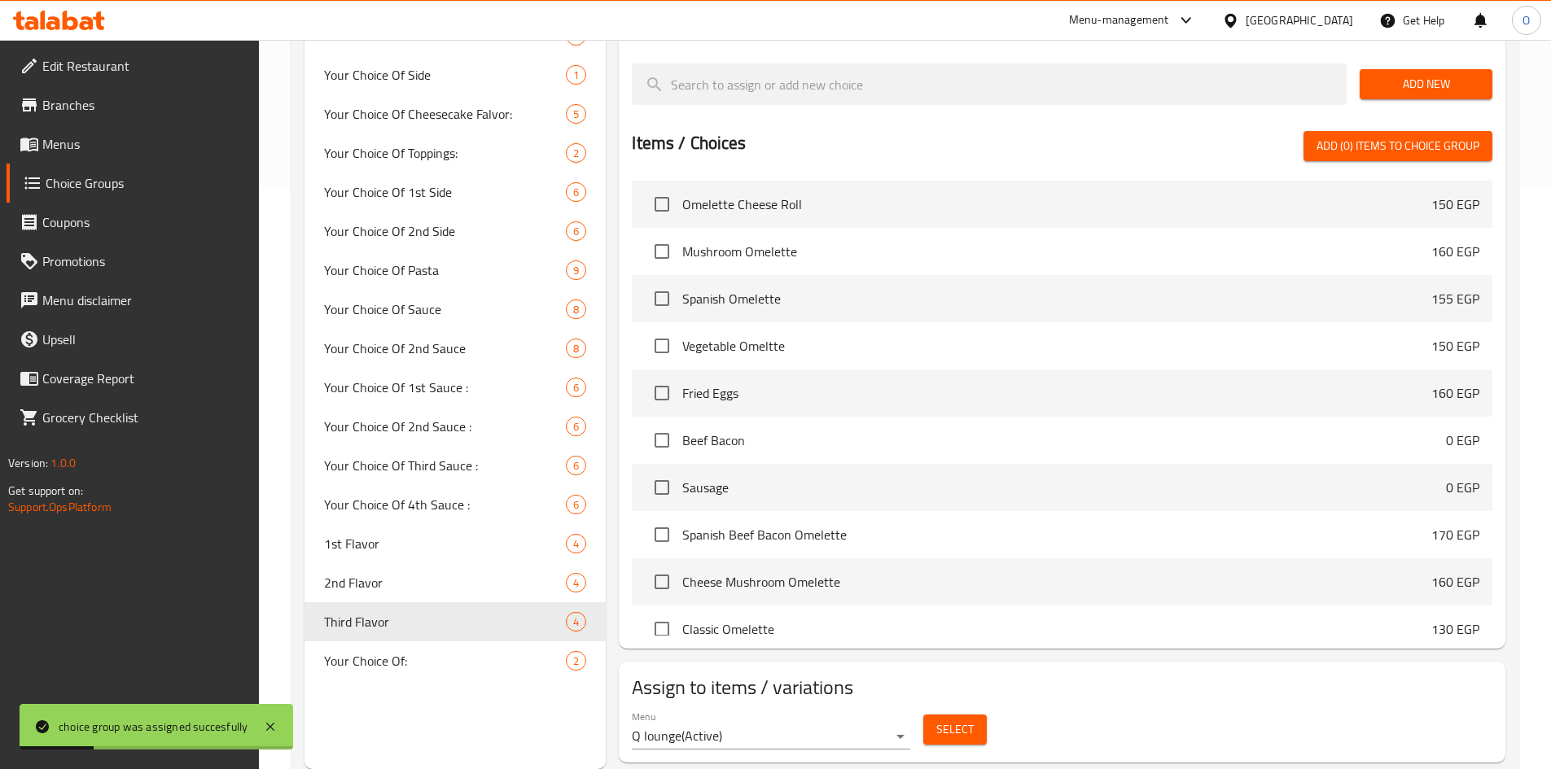
click at [938, 720] on span "Select" at bounding box center [954, 730] width 37 height 20
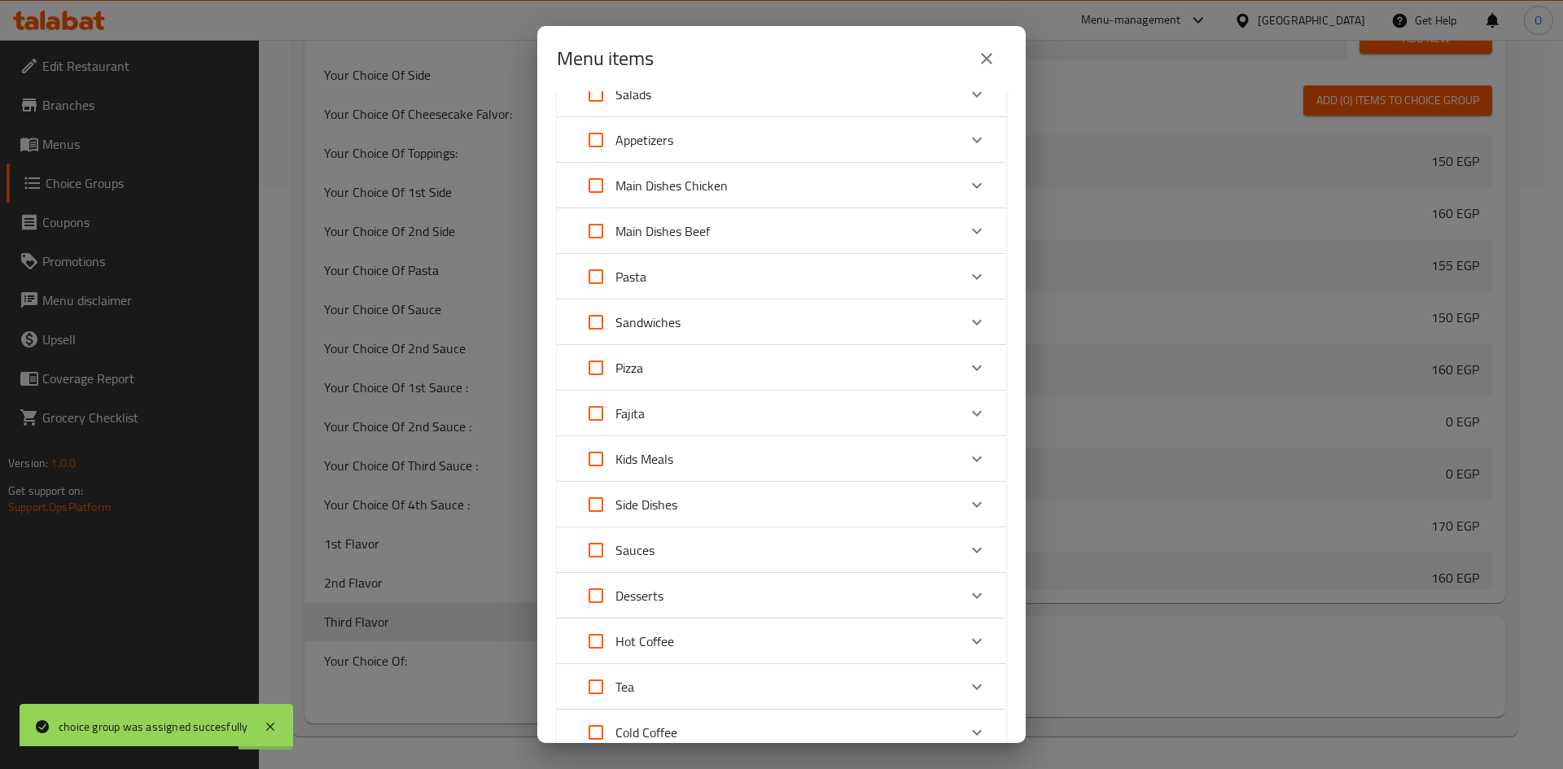
scroll to position [163, 0]
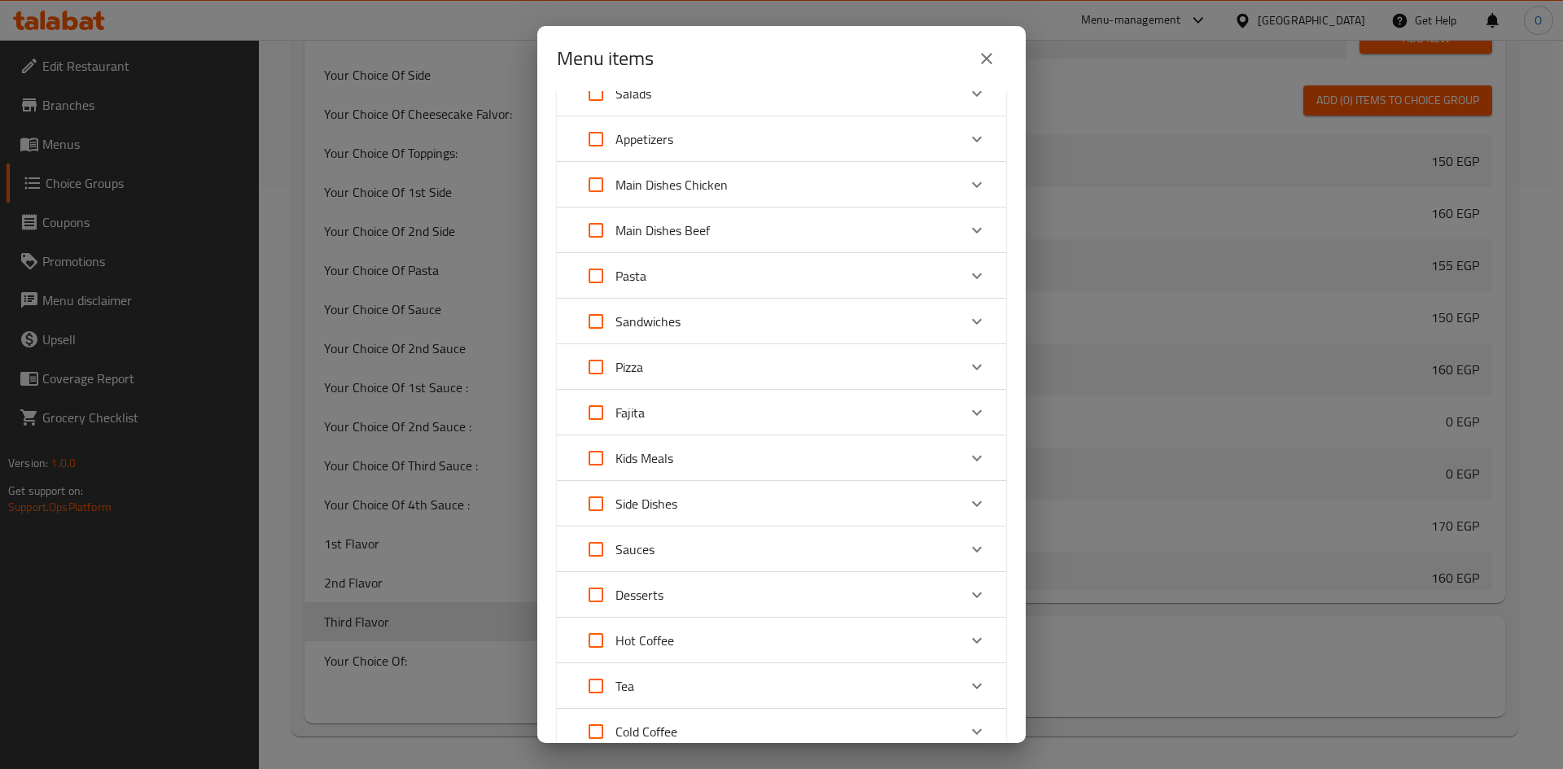
click at [744, 597] on div "Desserts" at bounding box center [766, 595] width 381 height 39
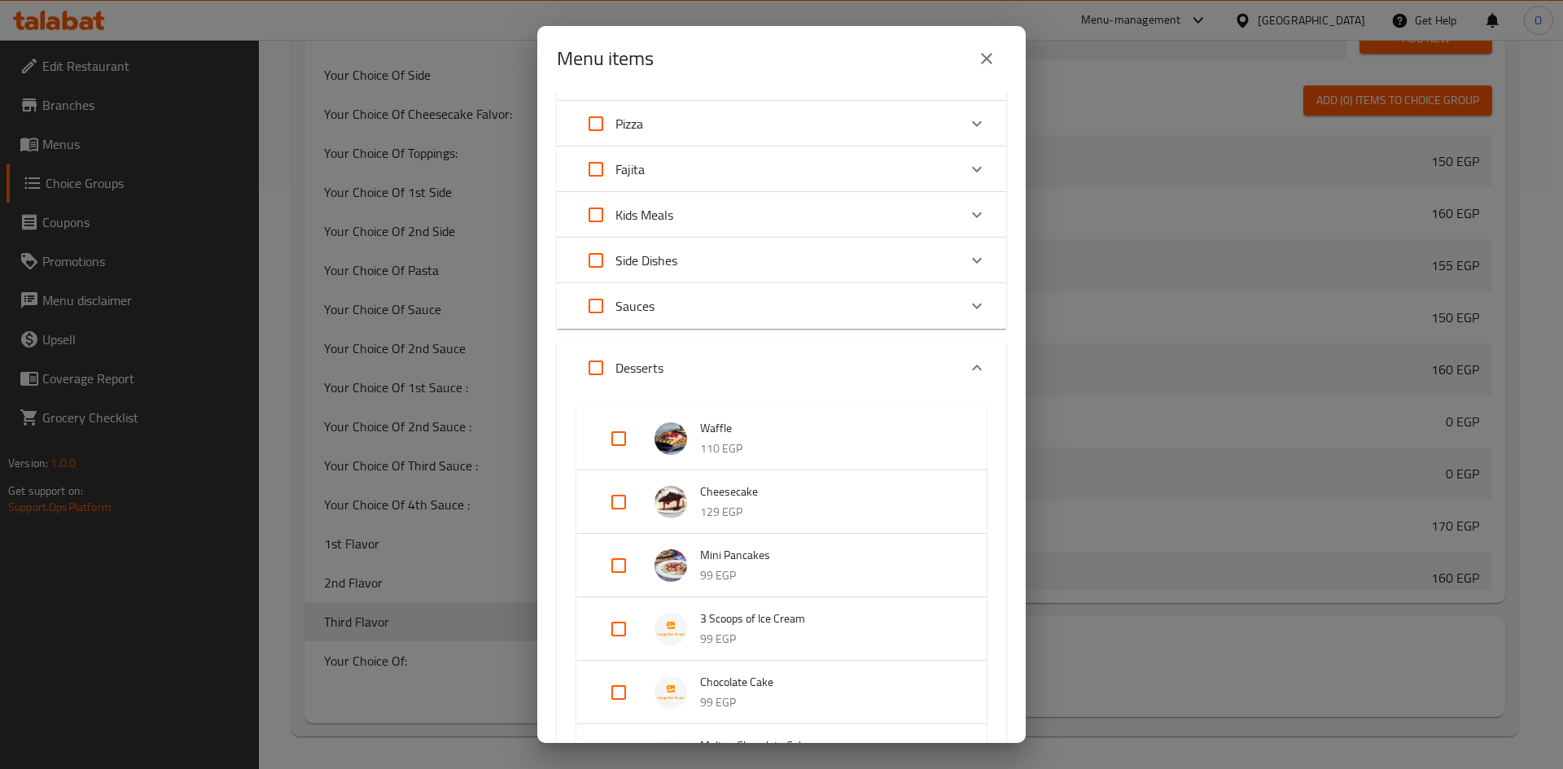
scroll to position [407, 0]
click at [619, 627] on input "Expand" at bounding box center [618, 628] width 39 height 39
checkbox input "true"
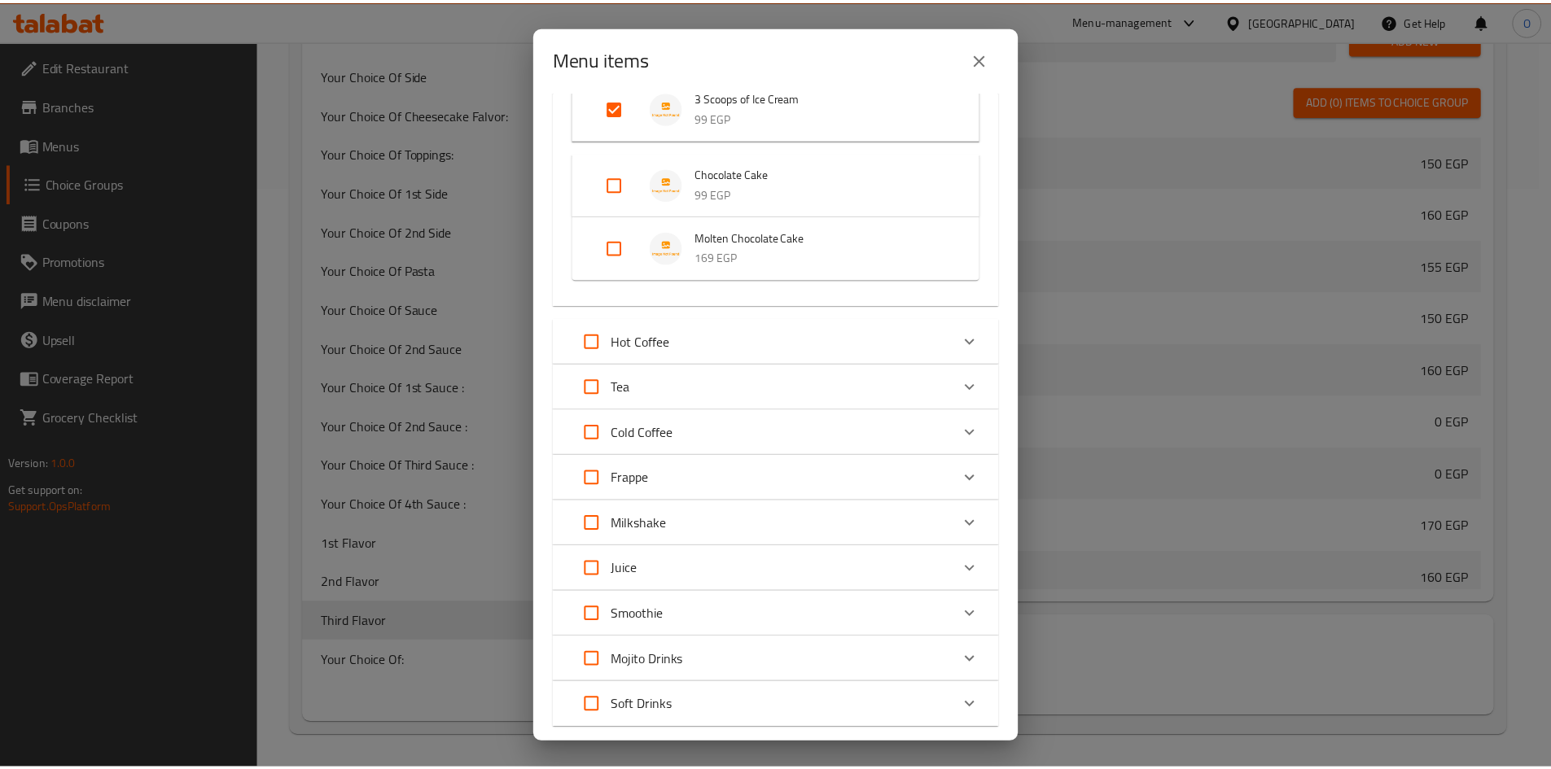
scroll to position [1040, 0]
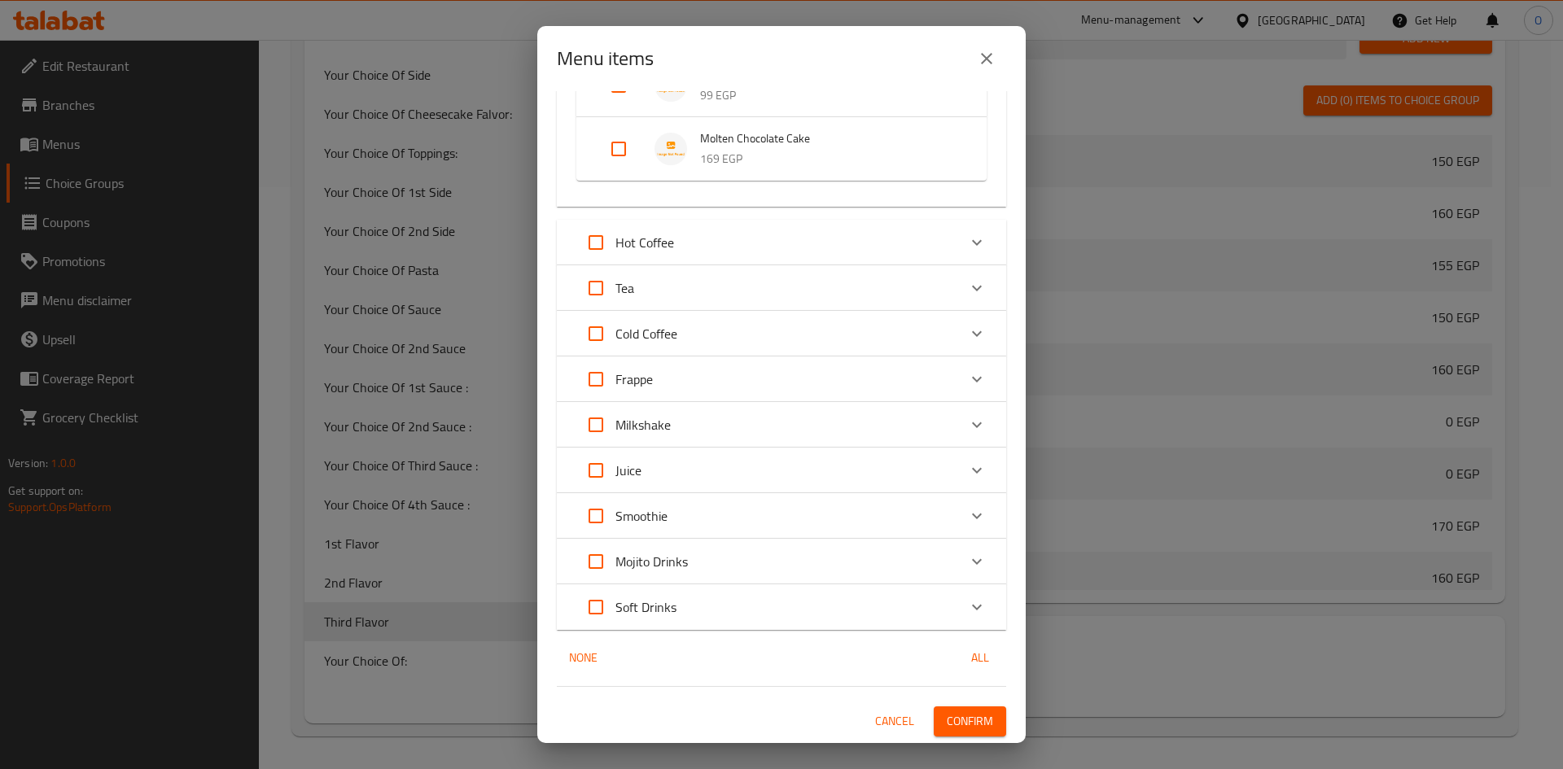
click at [971, 718] on span "Confirm" at bounding box center [970, 721] width 46 height 20
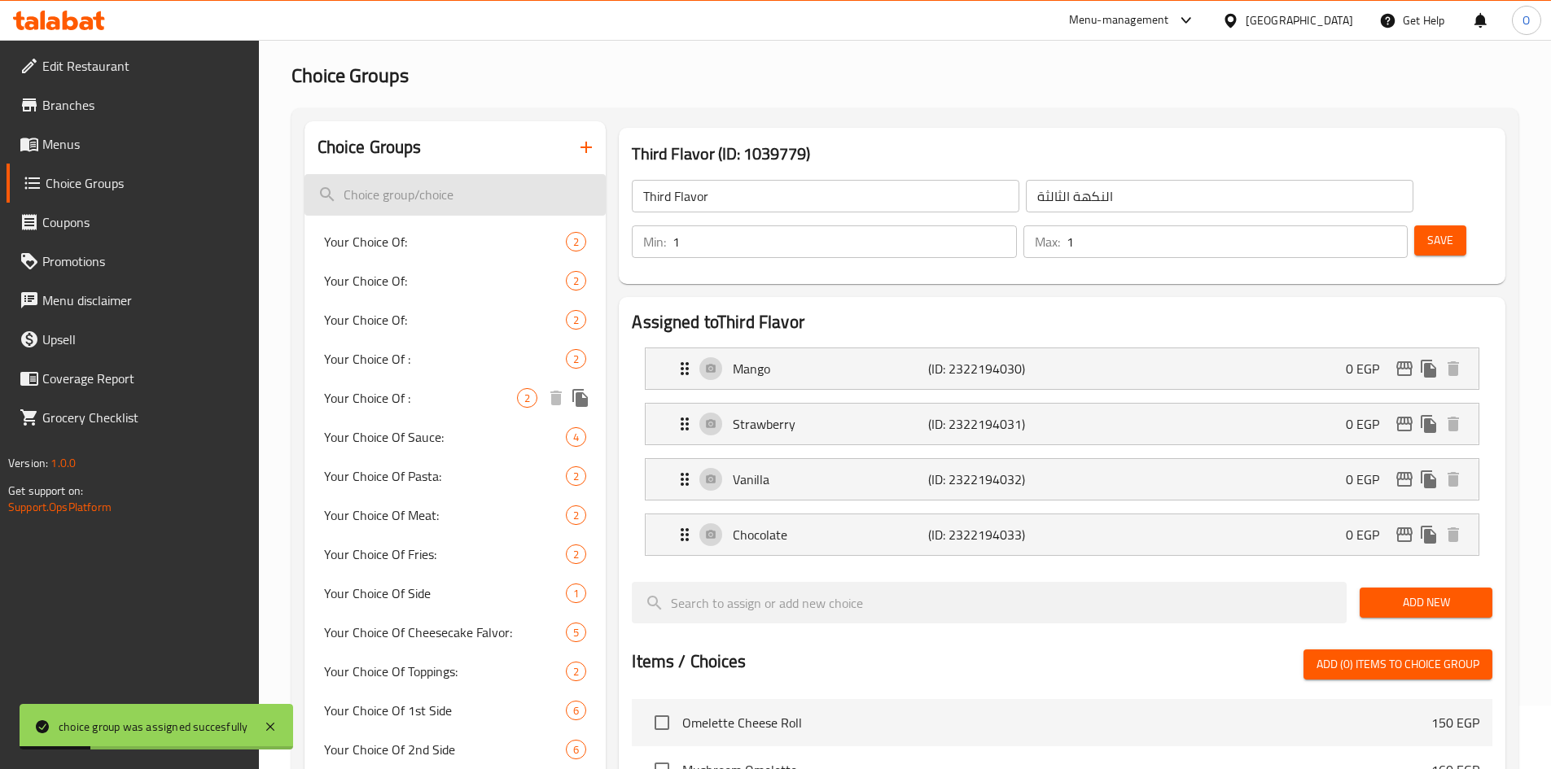
scroll to position [0, 0]
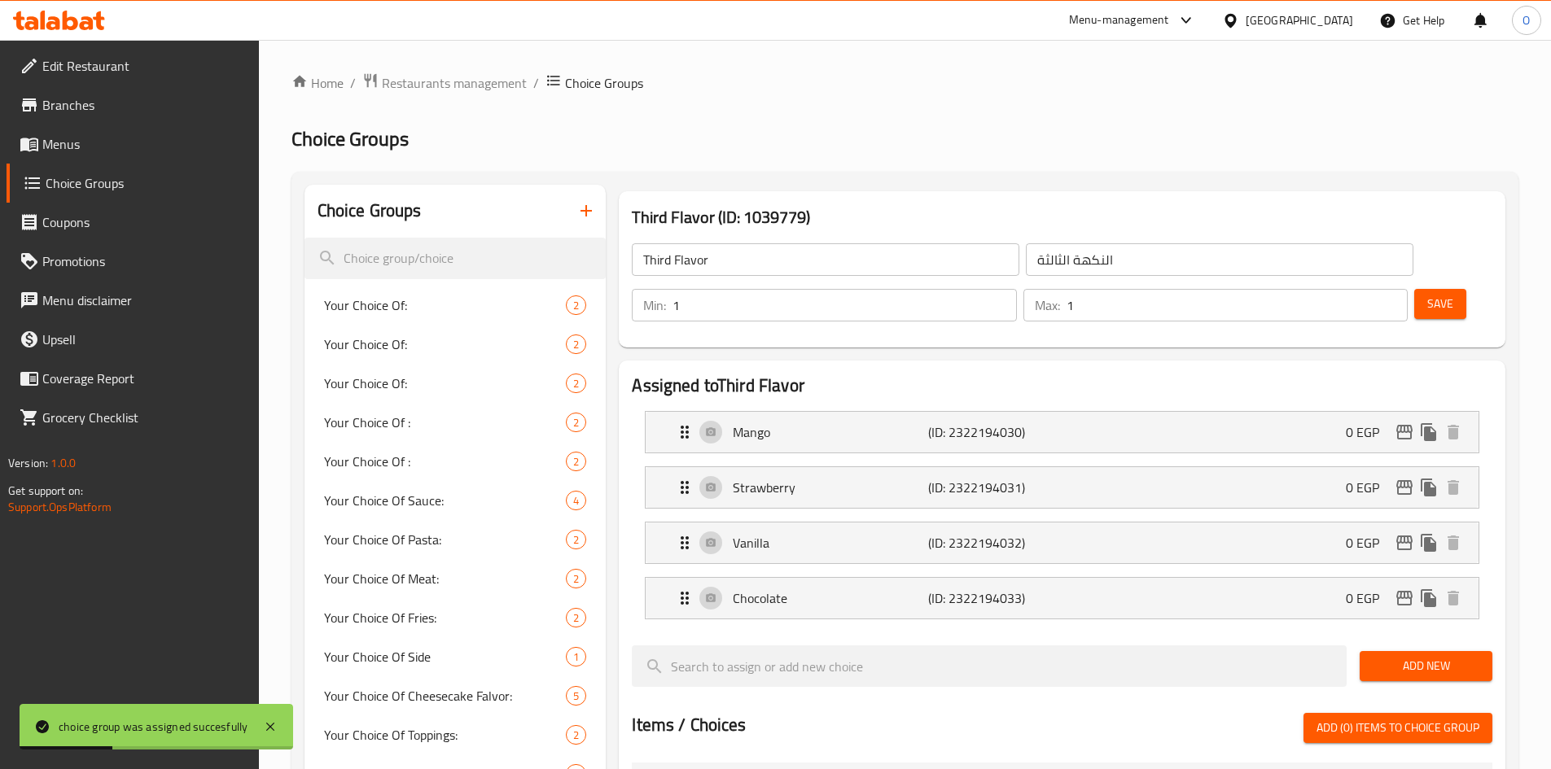
click at [580, 214] on icon "button" at bounding box center [586, 211] width 20 height 20
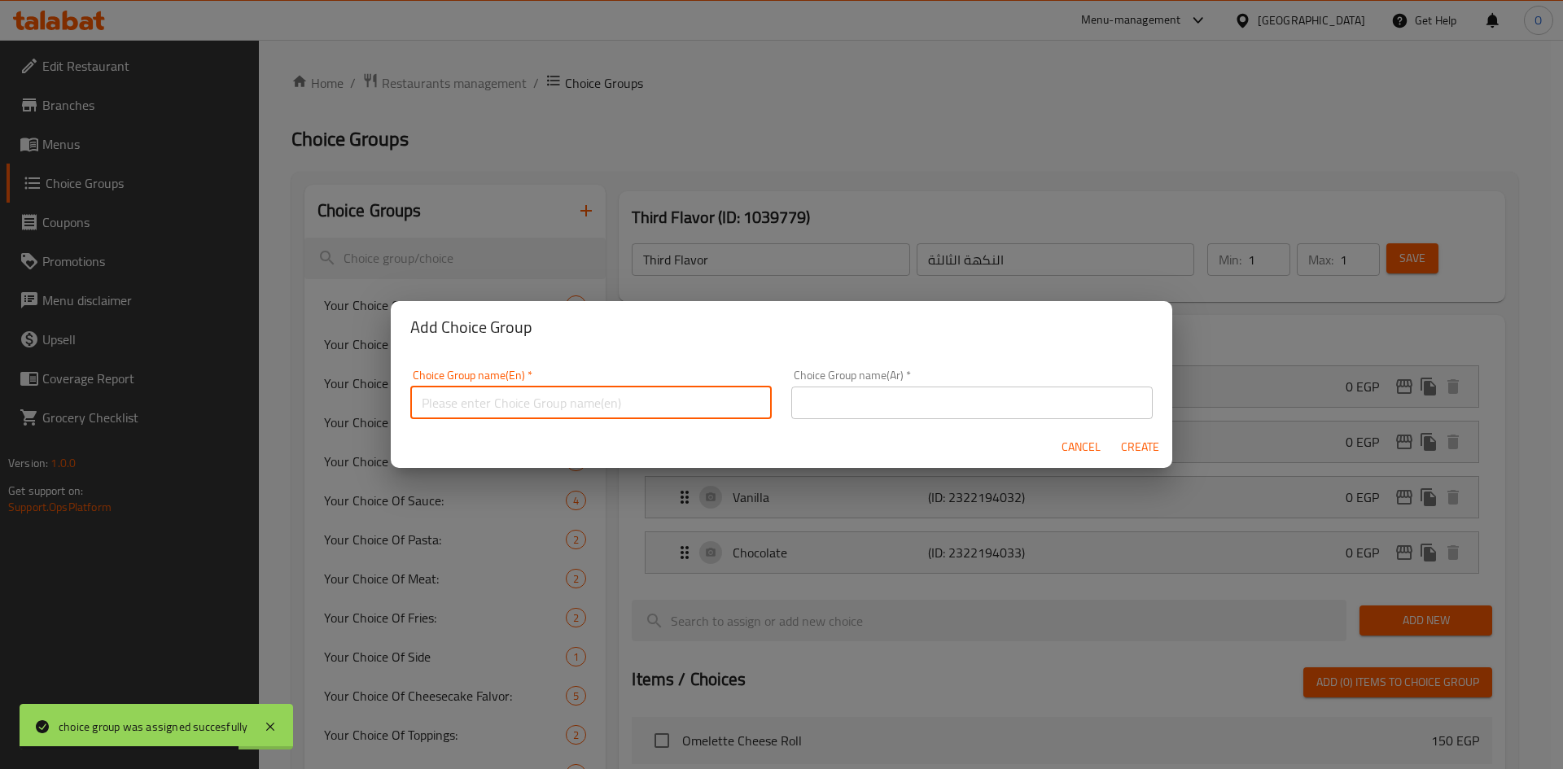
click at [521, 412] on input "text" at bounding box center [590, 403] width 361 height 33
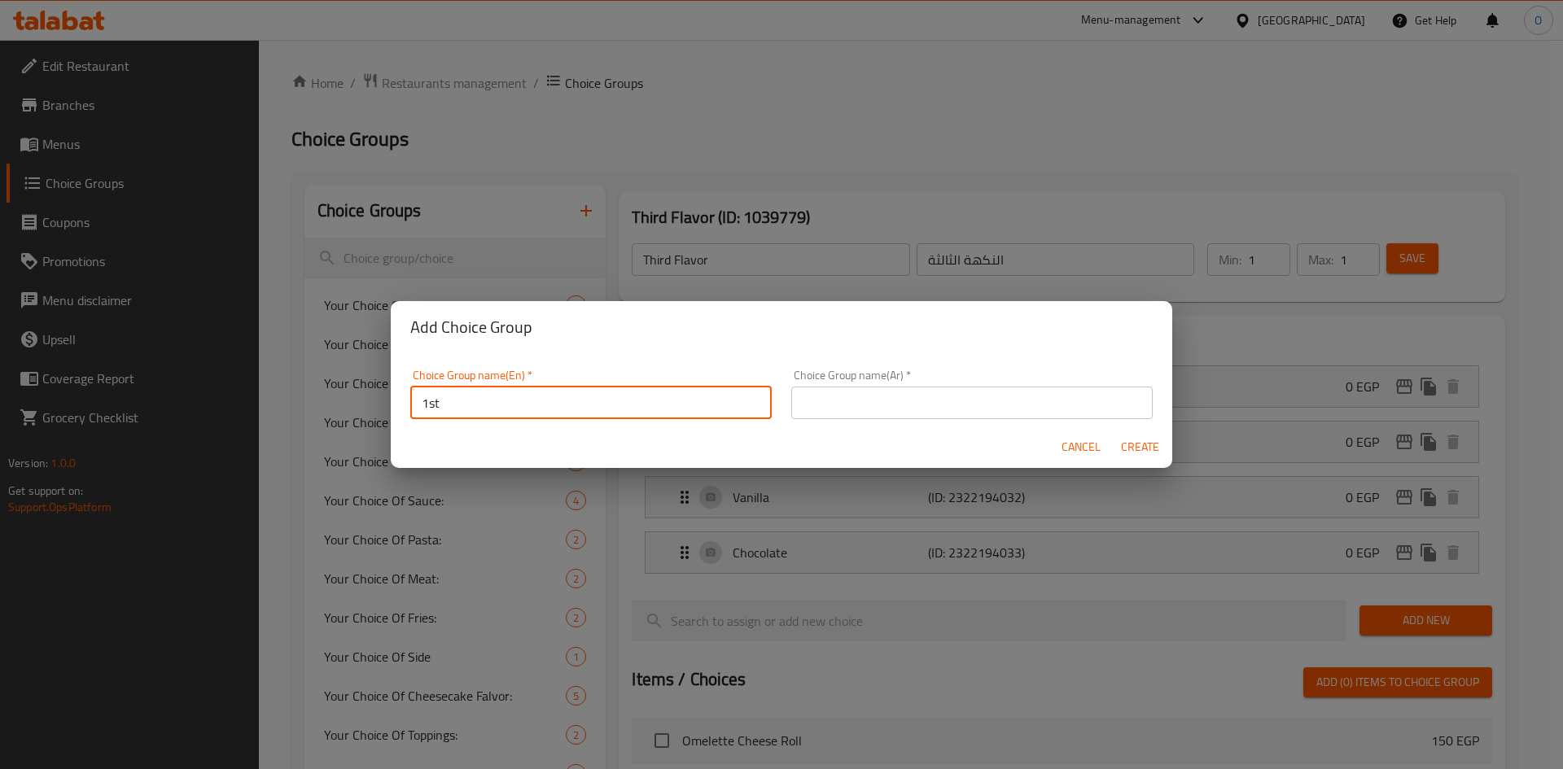
paste input "Toppings"
click at [521, 411] on input "1st Toppings" at bounding box center [590, 403] width 361 height 33
drag, startPoint x: 521, startPoint y: 411, endPoint x: 484, endPoint y: 405, distance: 37.9
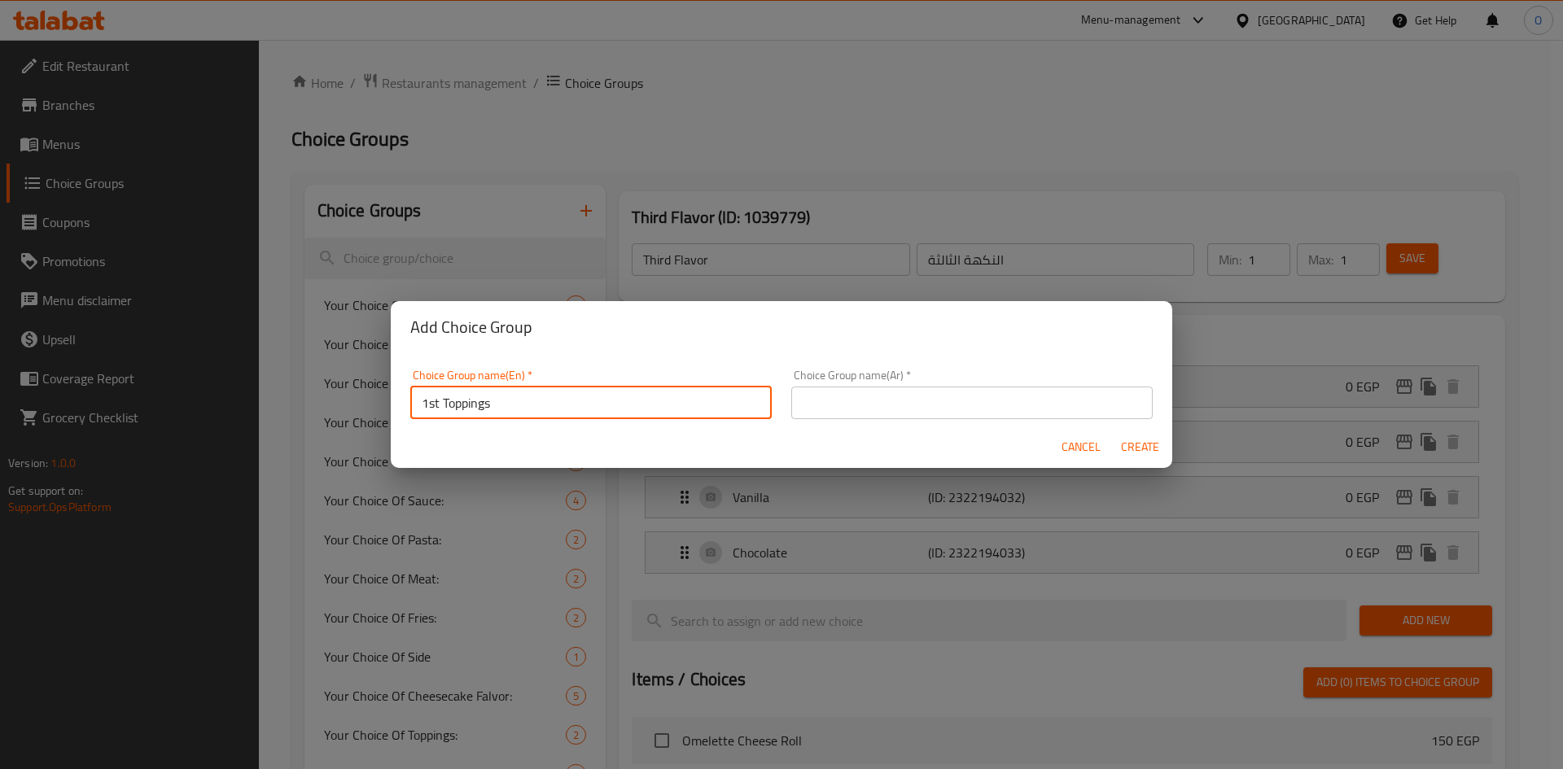
click at [484, 405] on input "1st Toppings" at bounding box center [590, 403] width 361 height 33
type input "1st Toppings"
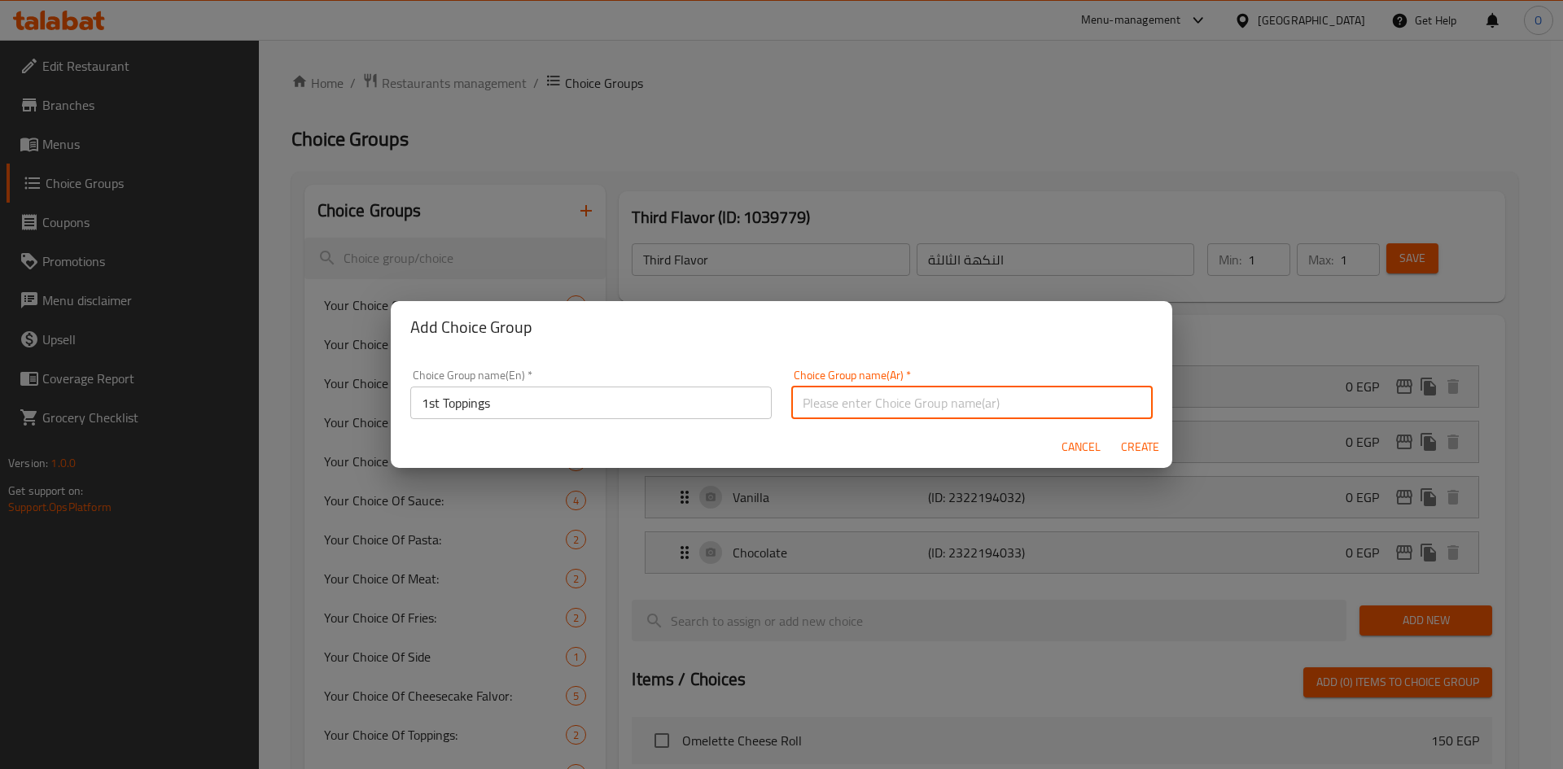
paste input "الإضافات الأولى"
type input "الإضافات الأولى"
click at [1136, 451] on span "Create" at bounding box center [1139, 447] width 39 height 20
type input "1st Toppings"
type input "الإضافات الأولى"
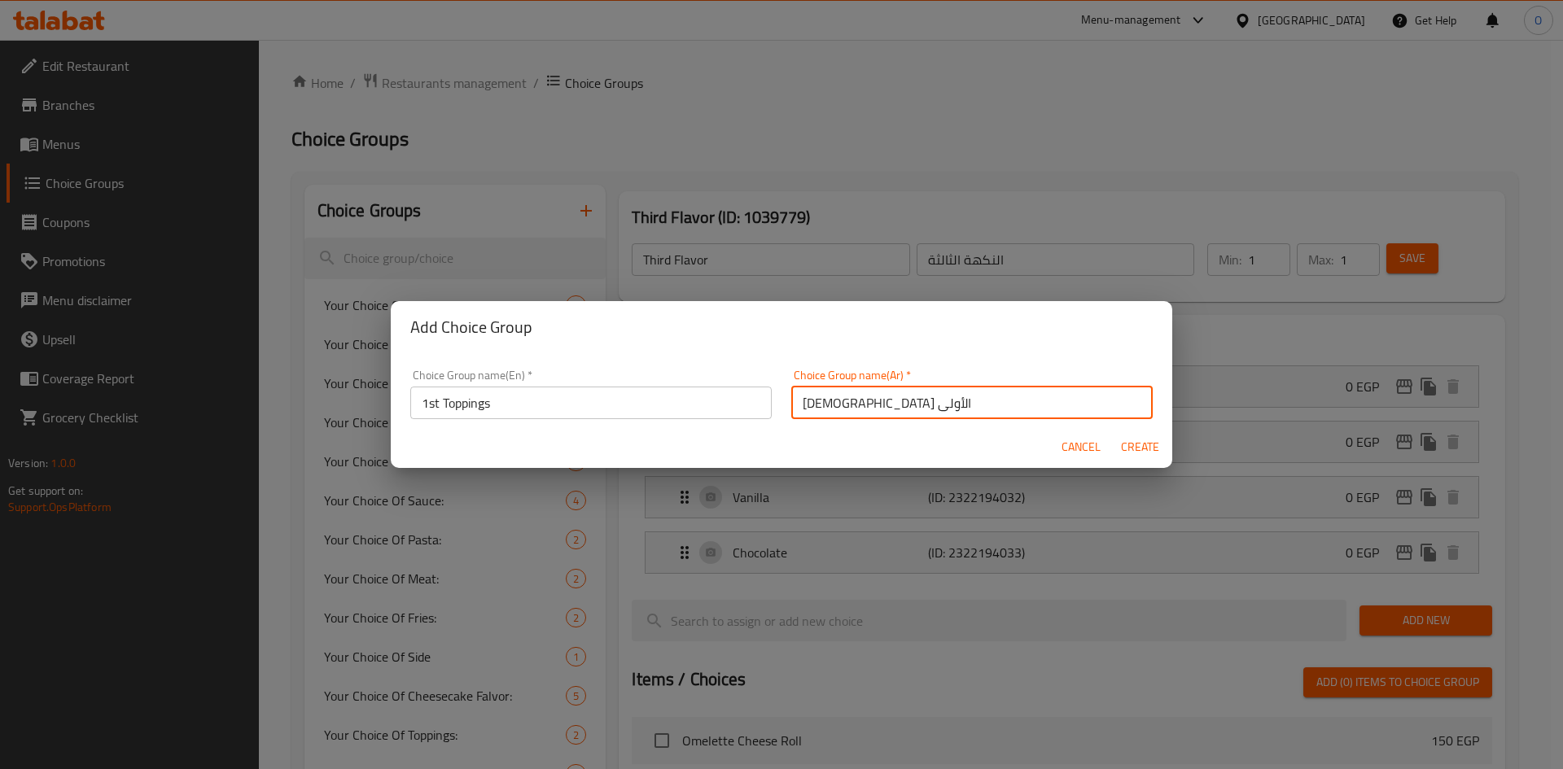
type input "0"
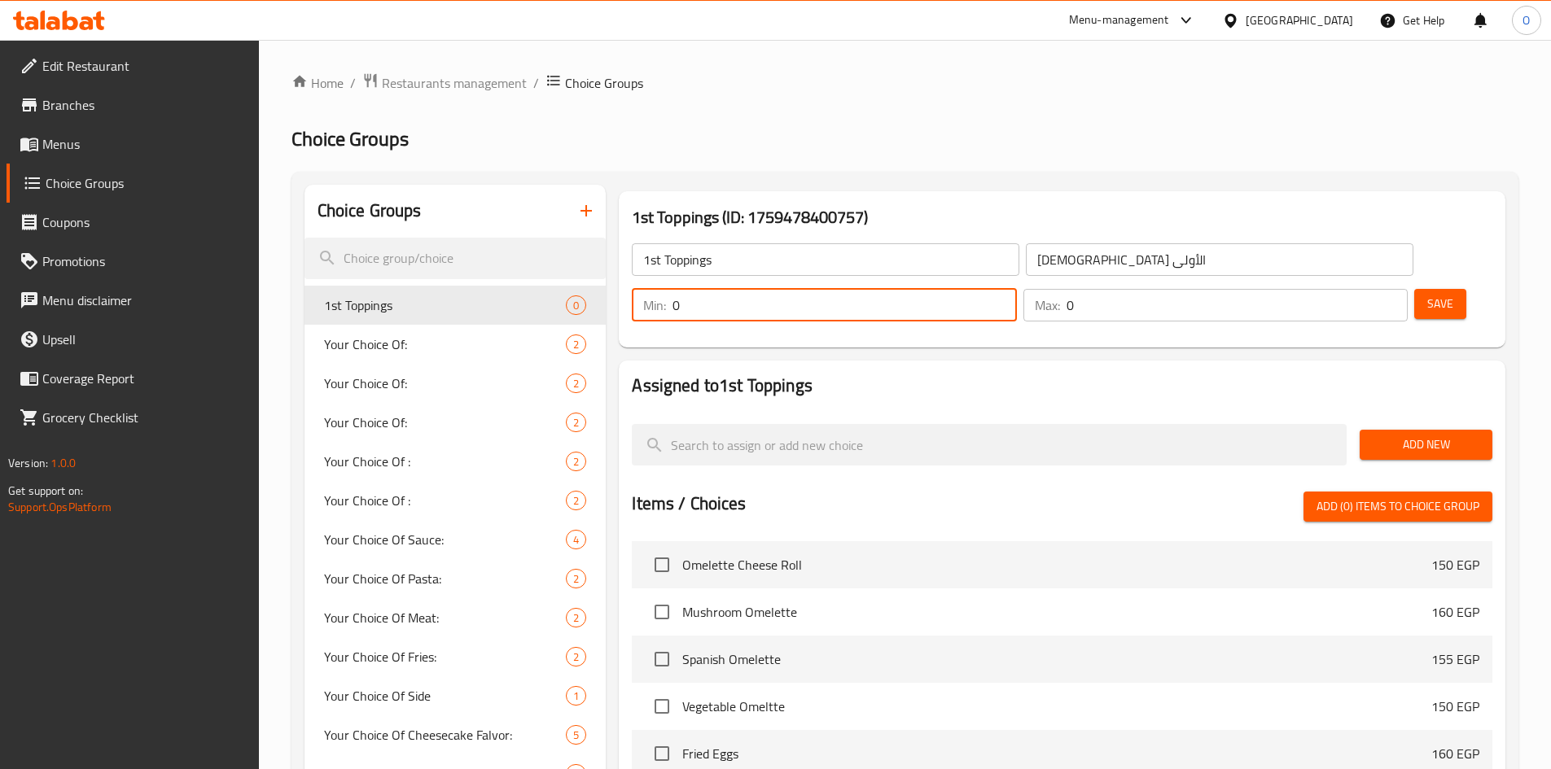
drag, startPoint x: 1259, startPoint y: 258, endPoint x: 1219, endPoint y: 267, distance: 41.7
click at [1016, 289] on div "Min: 0 ​" at bounding box center [824, 305] width 384 height 33
type input "1"
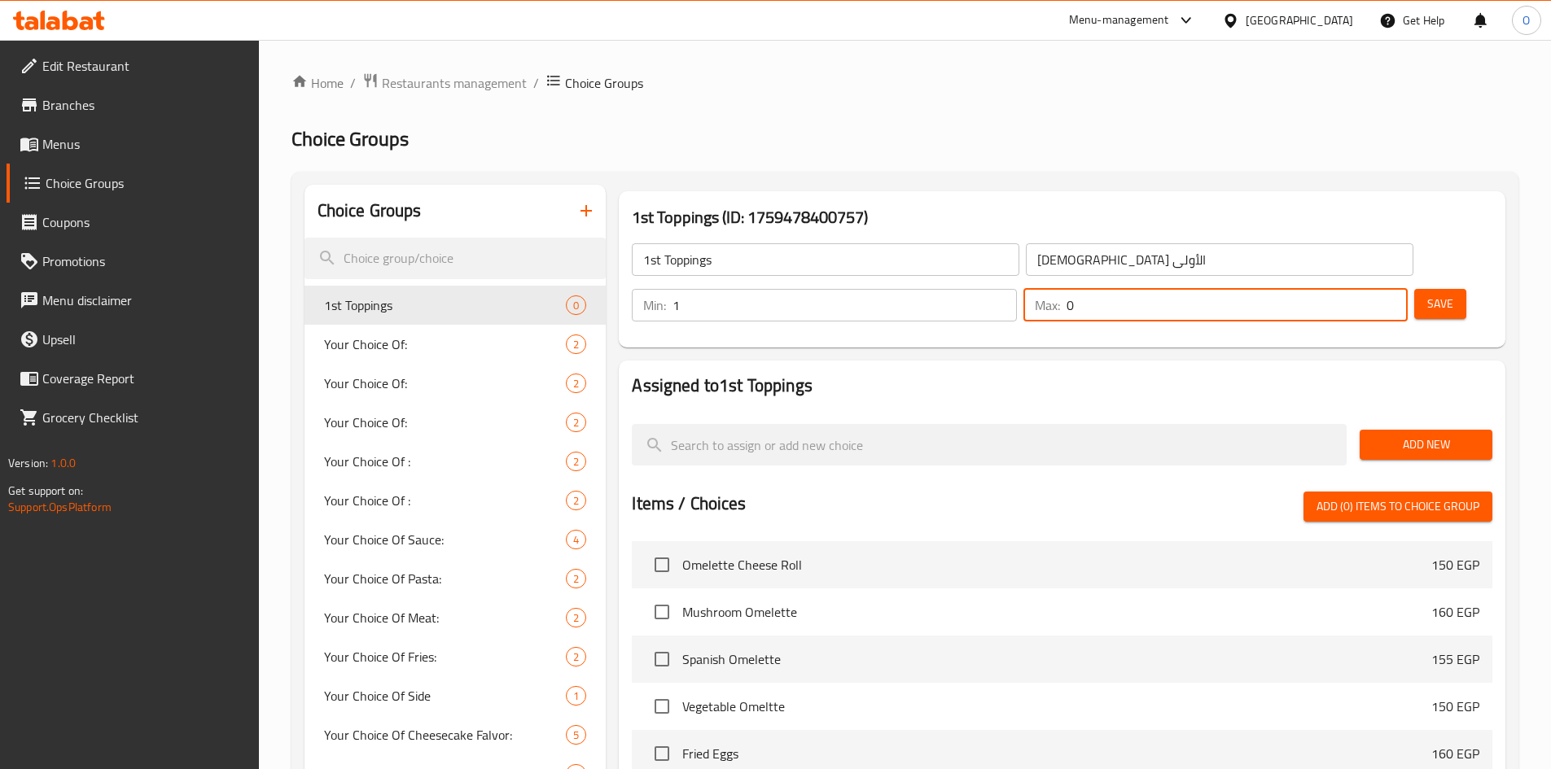
drag, startPoint x: 1350, startPoint y: 259, endPoint x: 1333, endPoint y: 265, distance: 18.0
click at [1333, 289] on div "Max: 0 ​" at bounding box center [1215, 305] width 384 height 33
type input "1"
click at [1427, 289] on button "Save" at bounding box center [1440, 304] width 52 height 30
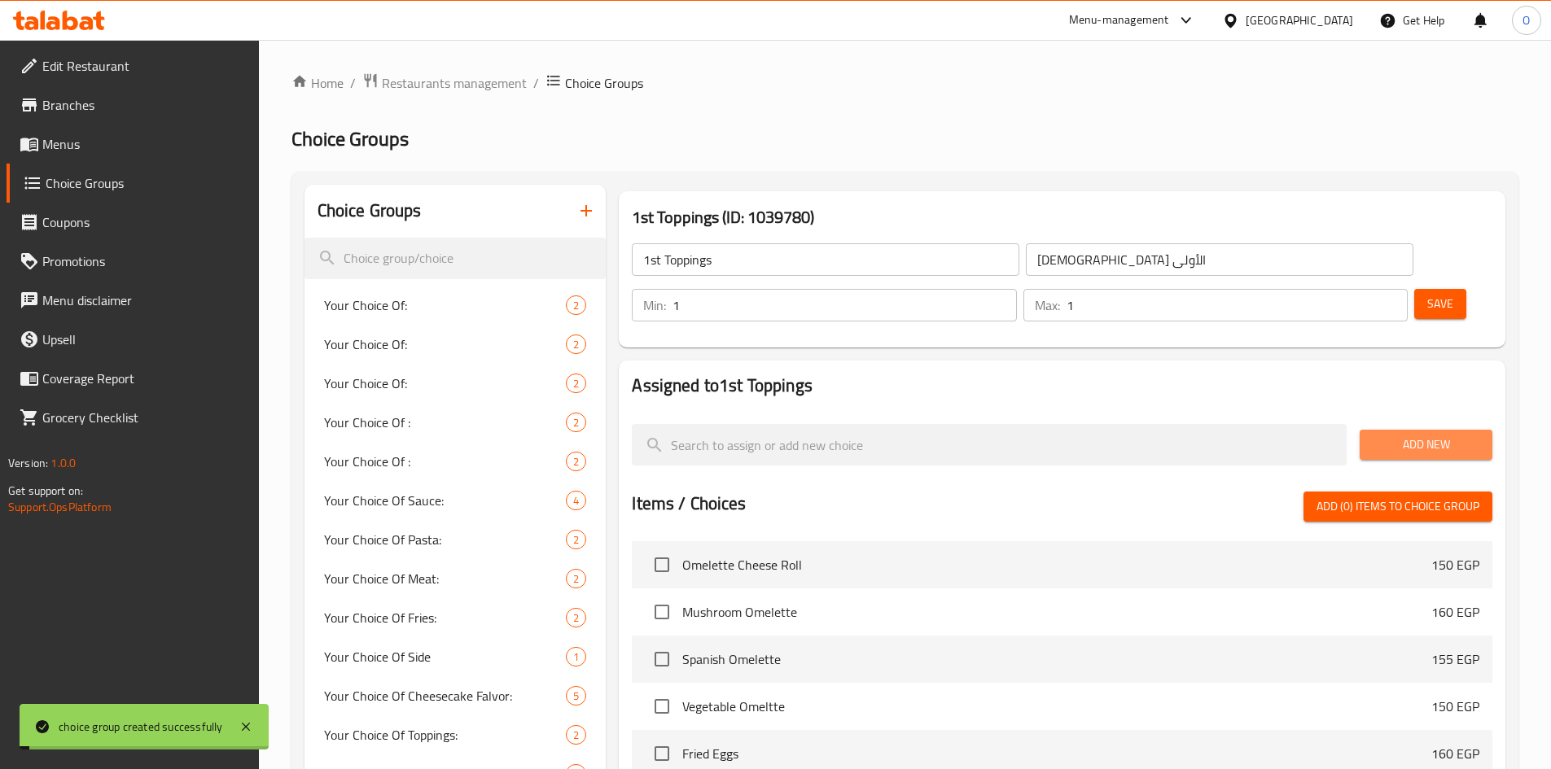
click at [1400, 435] on span "Add New" at bounding box center [1425, 445] width 107 height 20
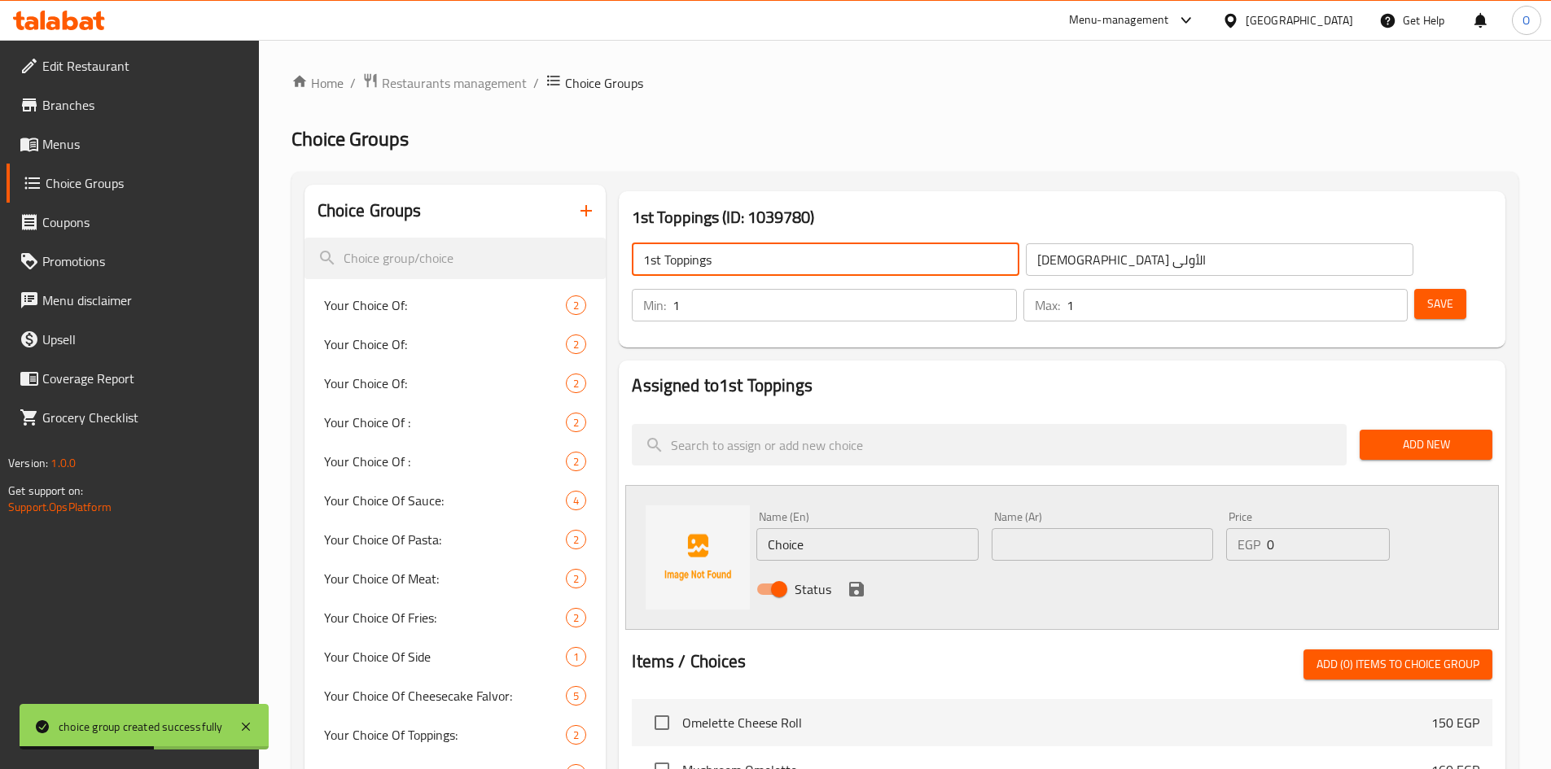
drag, startPoint x: 663, startPoint y: 256, endPoint x: 629, endPoint y: 266, distance: 35.8
click at [629, 266] on div "1st Toppings ​" at bounding box center [825, 259] width 394 height 39
type input "Toppings"
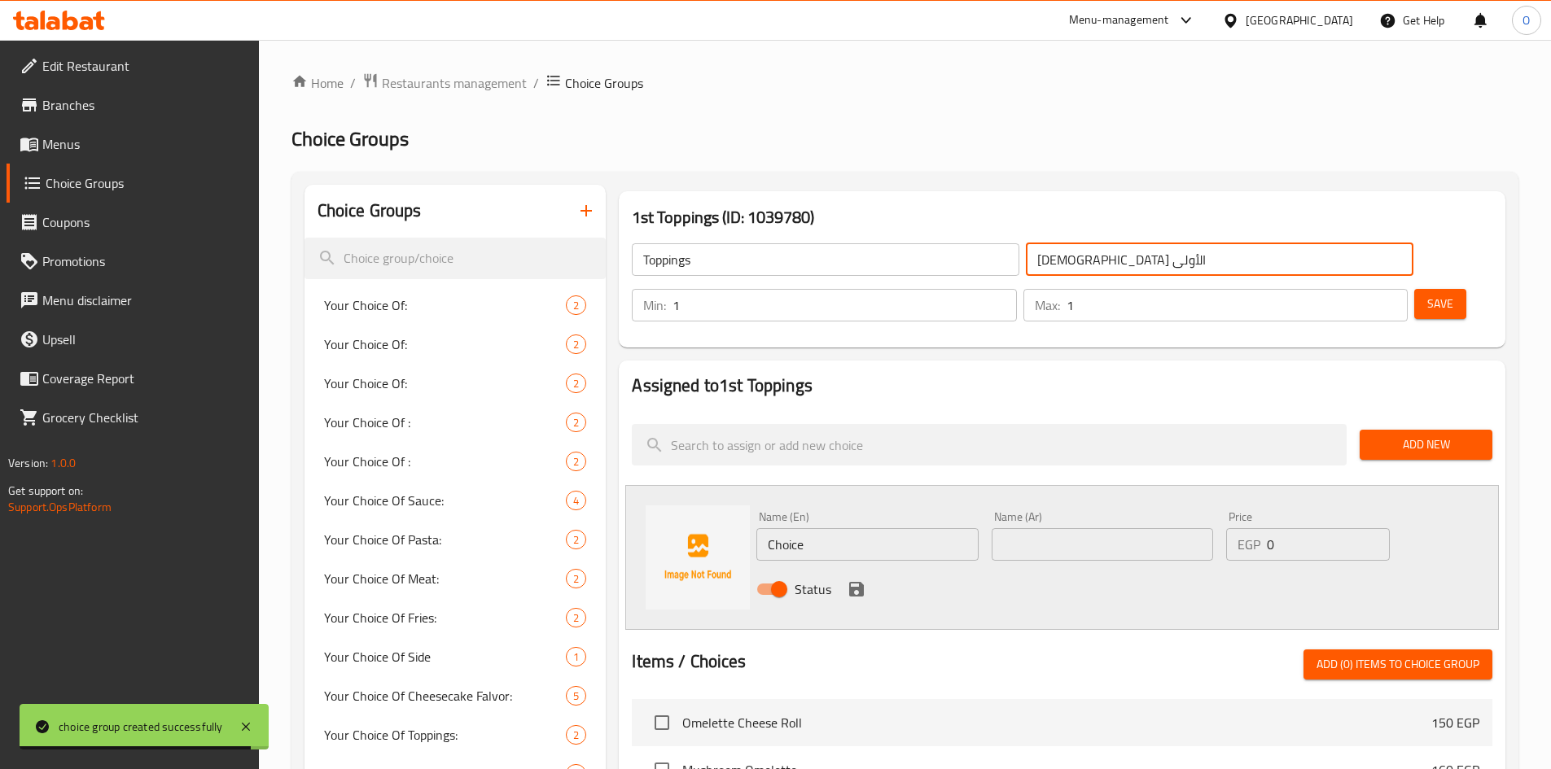
drag, startPoint x: 965, startPoint y: 260, endPoint x: 921, endPoint y: 270, distance: 45.0
click at [1026, 270] on input "الإضافات الأولى" at bounding box center [1219, 259] width 387 height 33
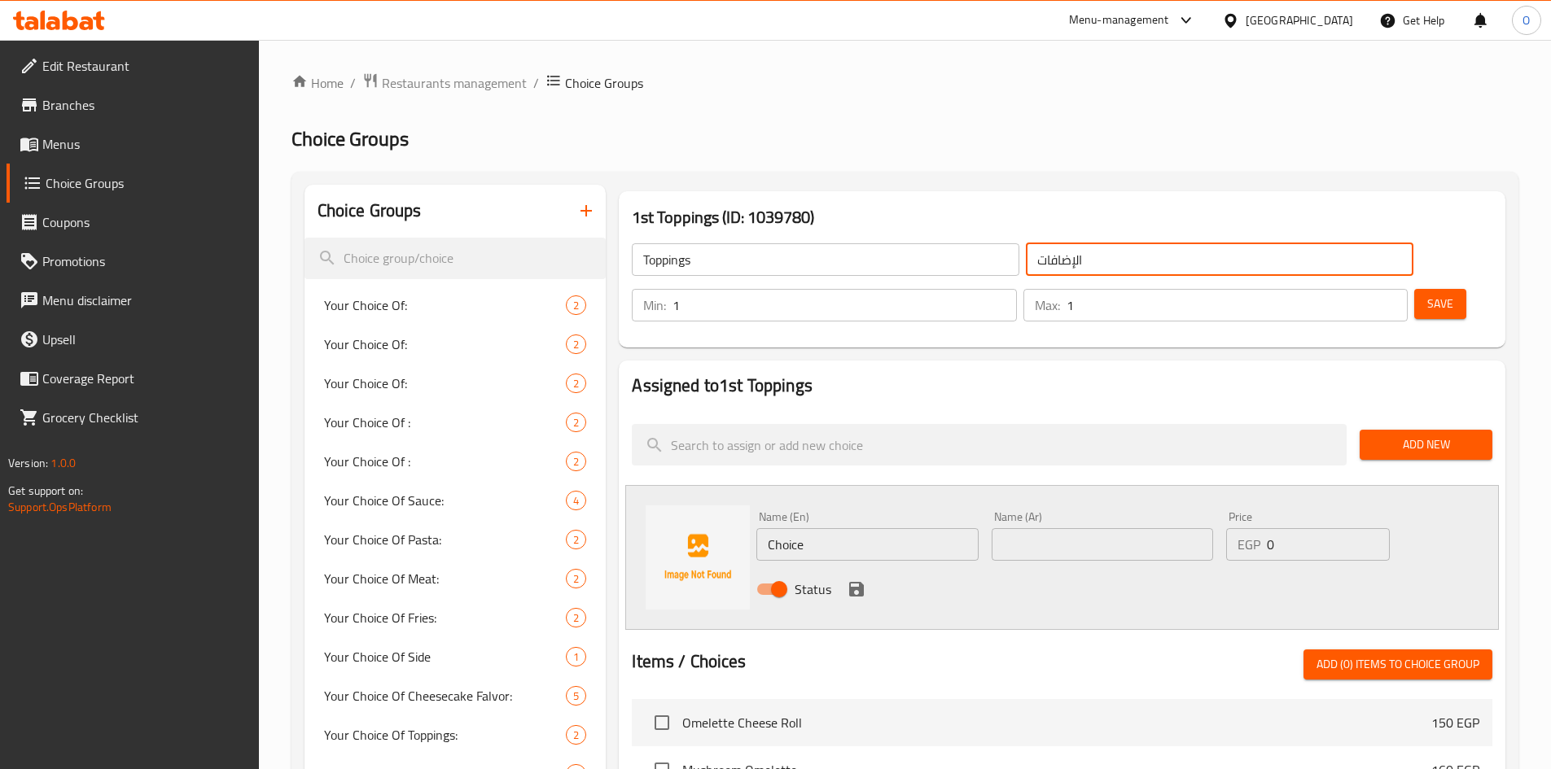
type input "الإضافات"
click at [1414, 289] on button "Save" at bounding box center [1440, 304] width 52 height 30
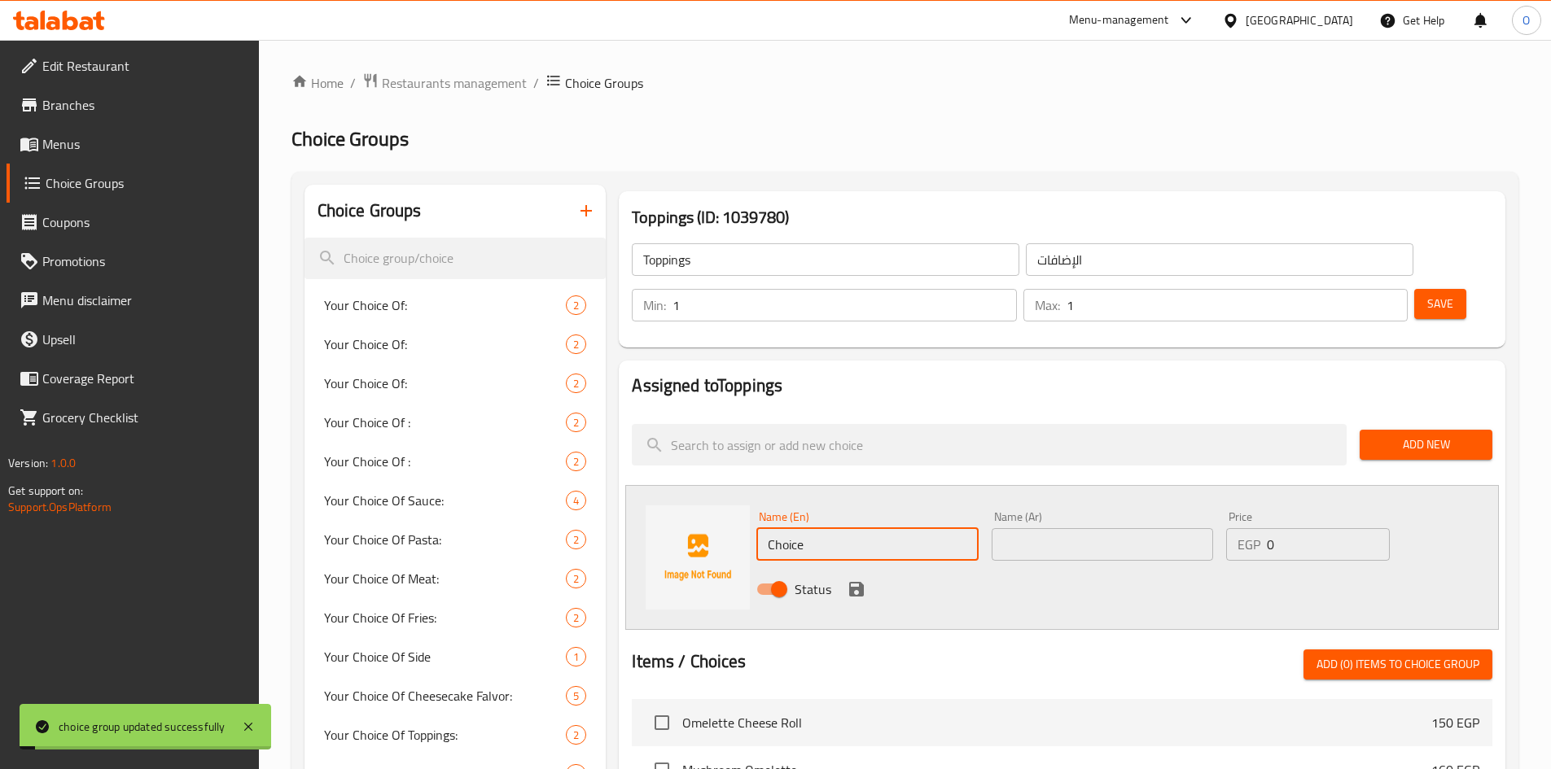
click at [838, 528] on input "Choice" at bounding box center [866, 544] width 221 height 33
paste input "colat"
type input "Chocolate"
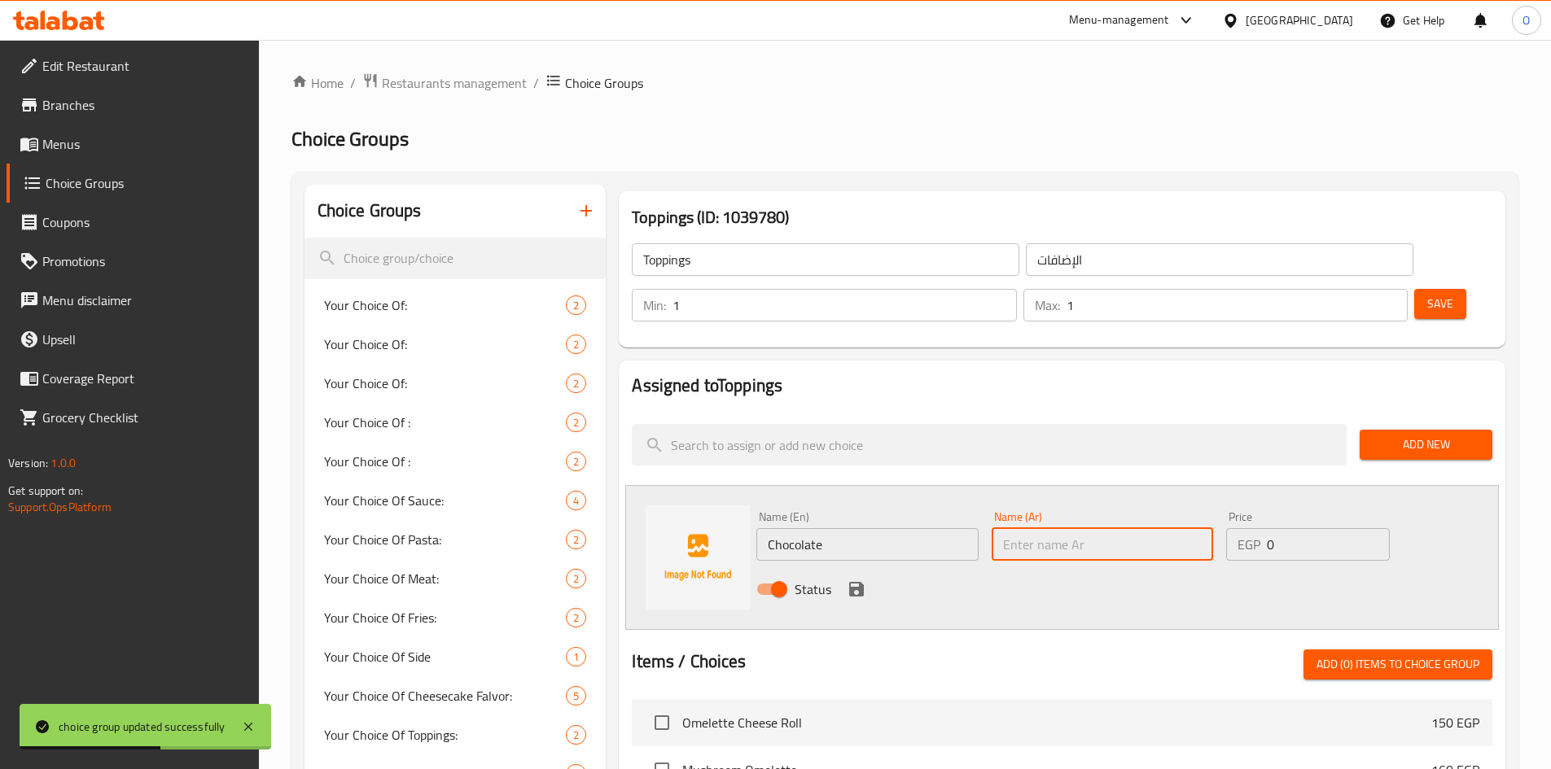
paste input "الشوكولاتة"
type input "الشوكولاتة"
click at [864, 567] on div "Status" at bounding box center [1102, 589] width 705 height 44
click at [862, 582] on icon "save" at bounding box center [856, 589] width 15 height 15
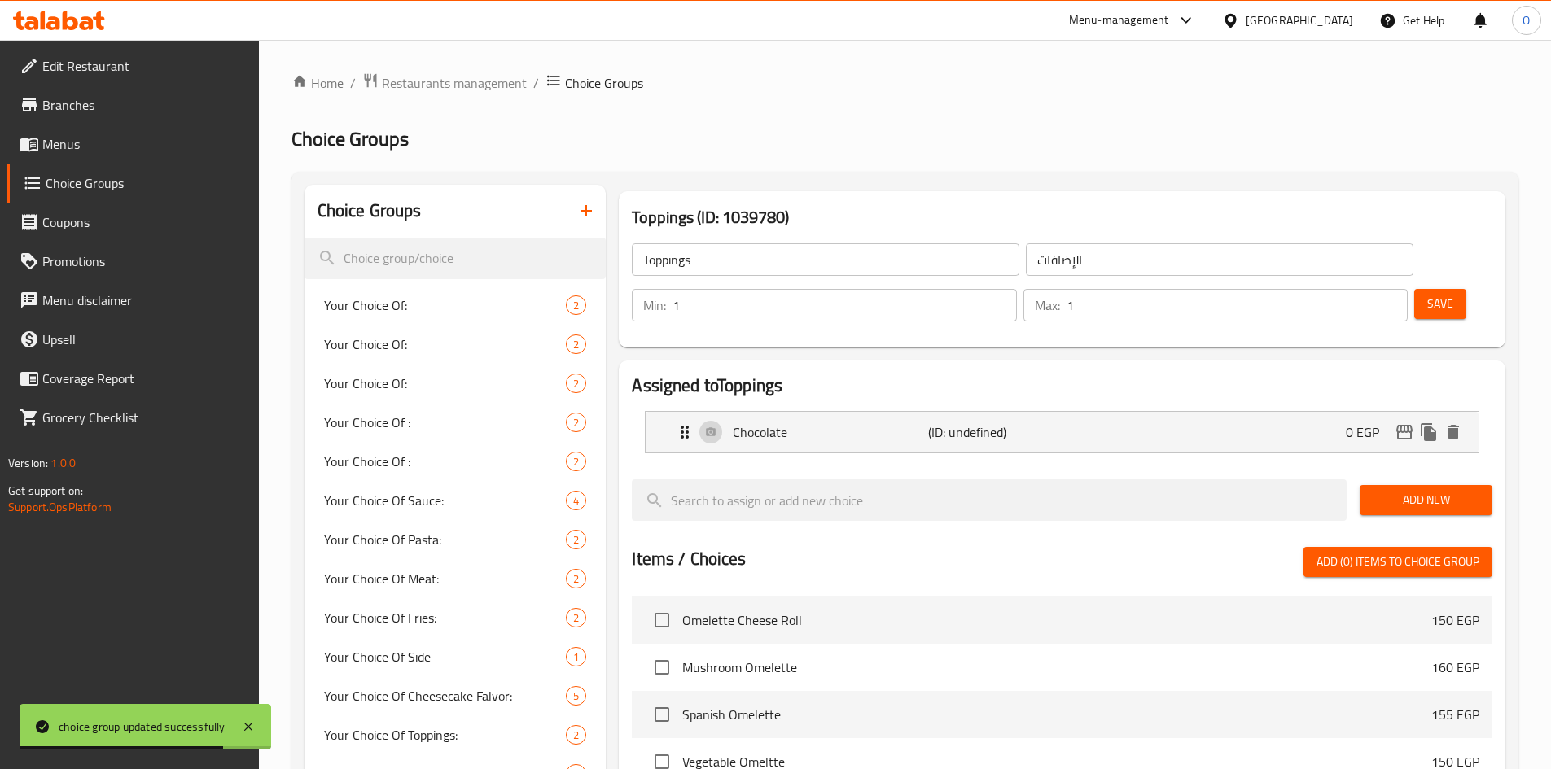
click at [1460, 490] on span "Add New" at bounding box center [1425, 500] width 107 height 20
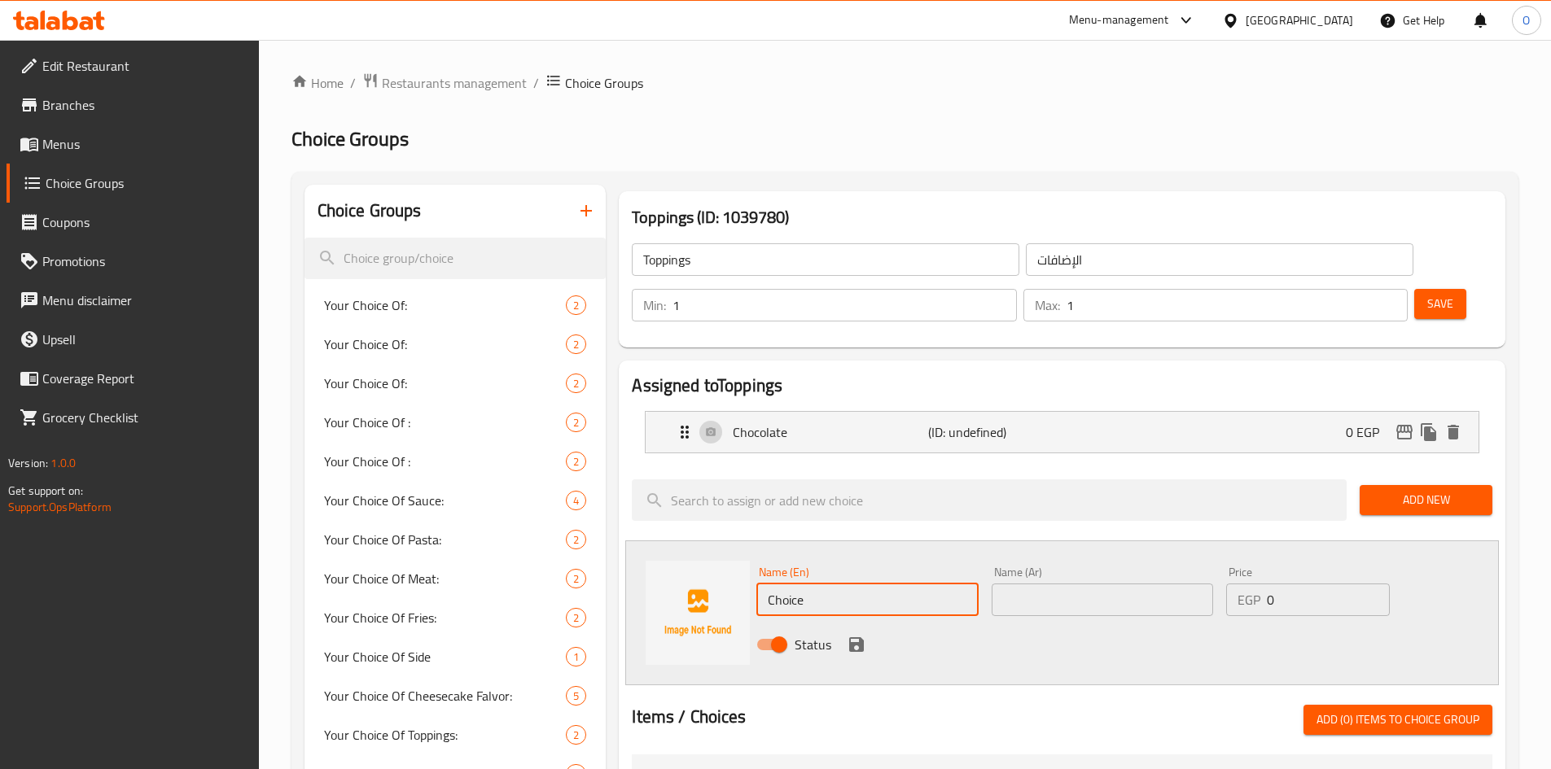
click at [831, 584] on input "Choice" at bounding box center [866, 600] width 221 height 33
paste input "aramel"
type input "Caramel"
click at [1032, 584] on input "text" at bounding box center [1101, 600] width 221 height 33
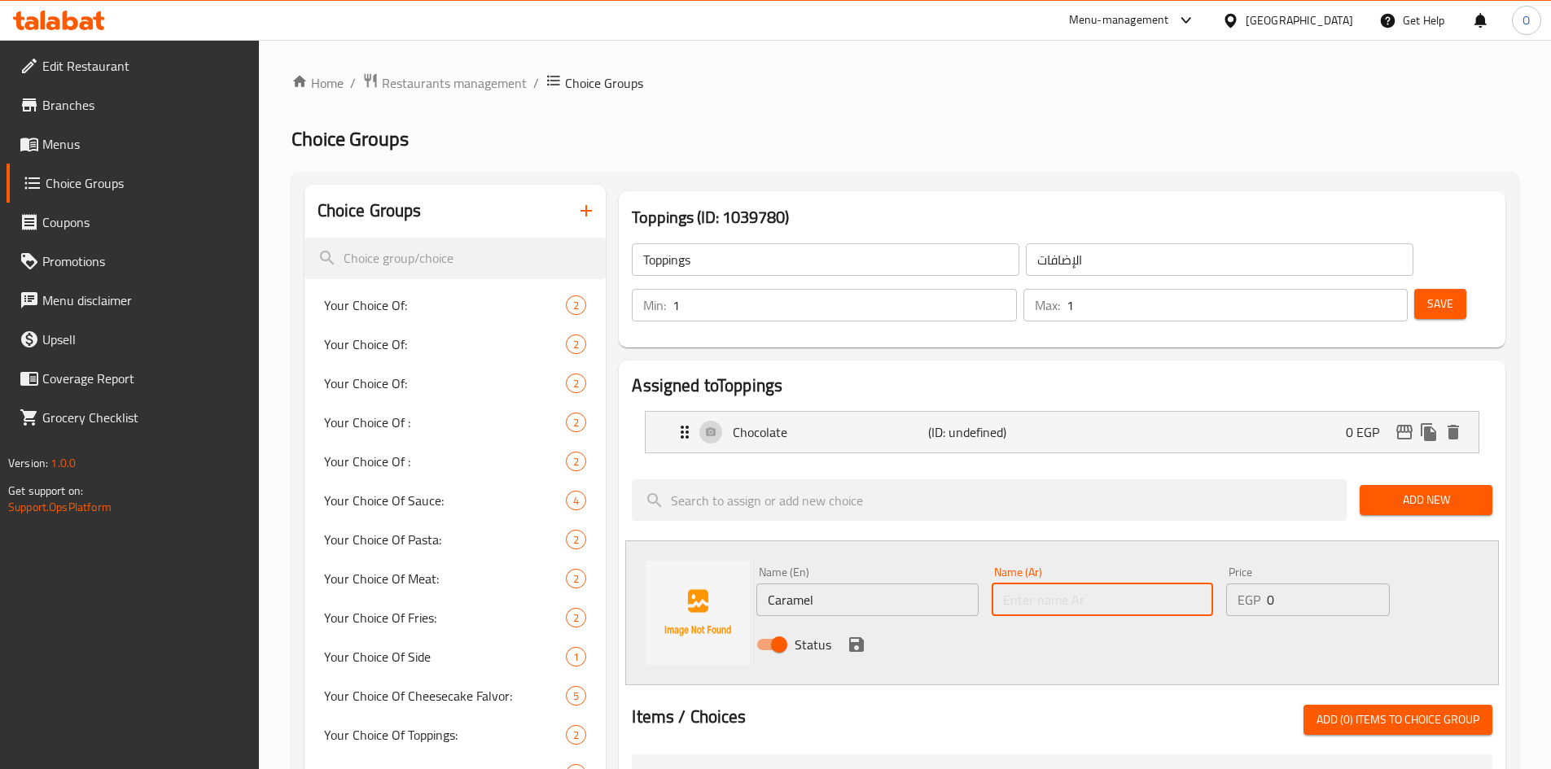
paste input "كراميل"
type input "كراميل"
click at [856, 637] on icon "save" at bounding box center [856, 644] width 15 height 15
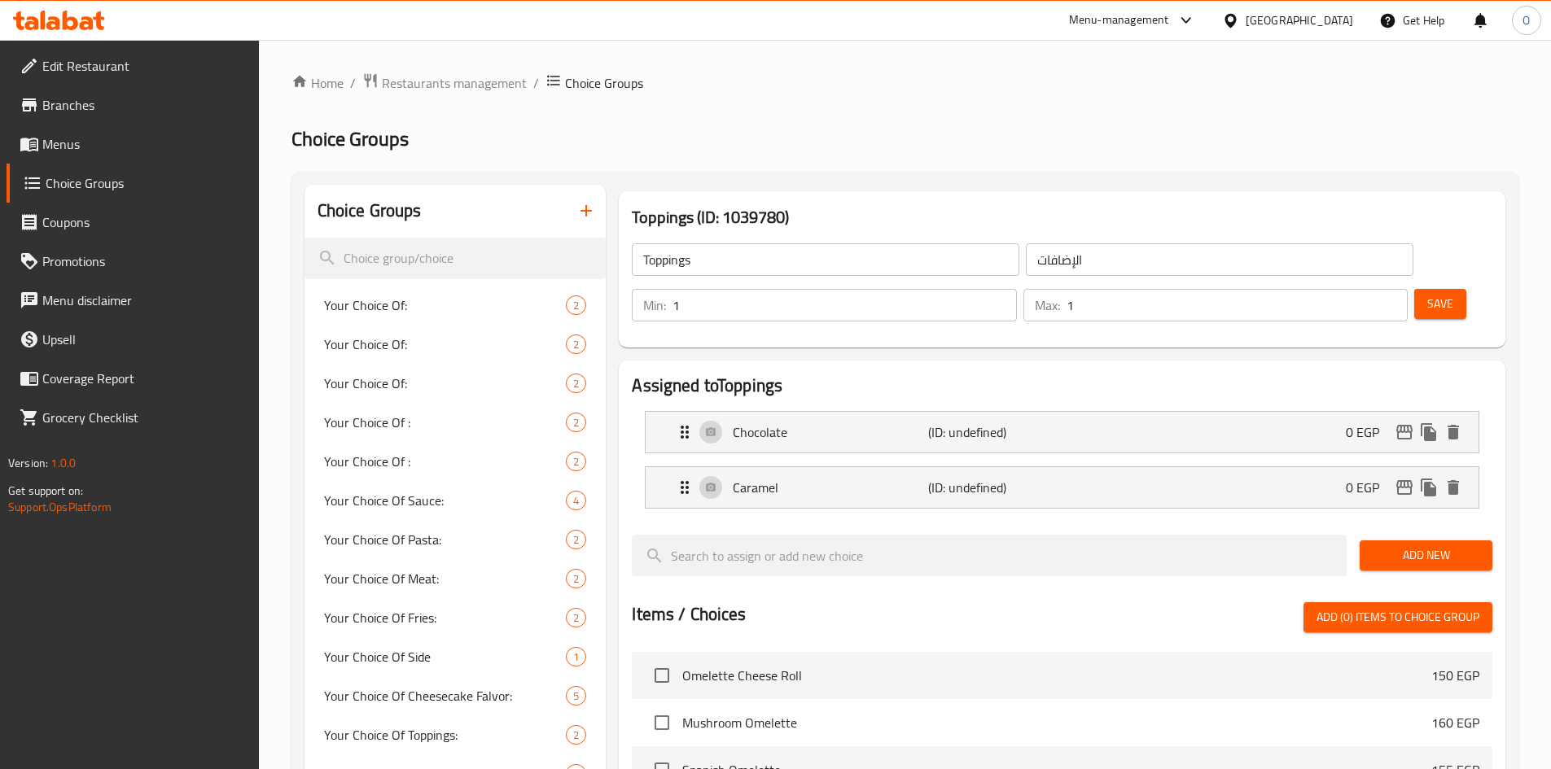
click at [1438, 545] on span "Add New" at bounding box center [1425, 555] width 107 height 20
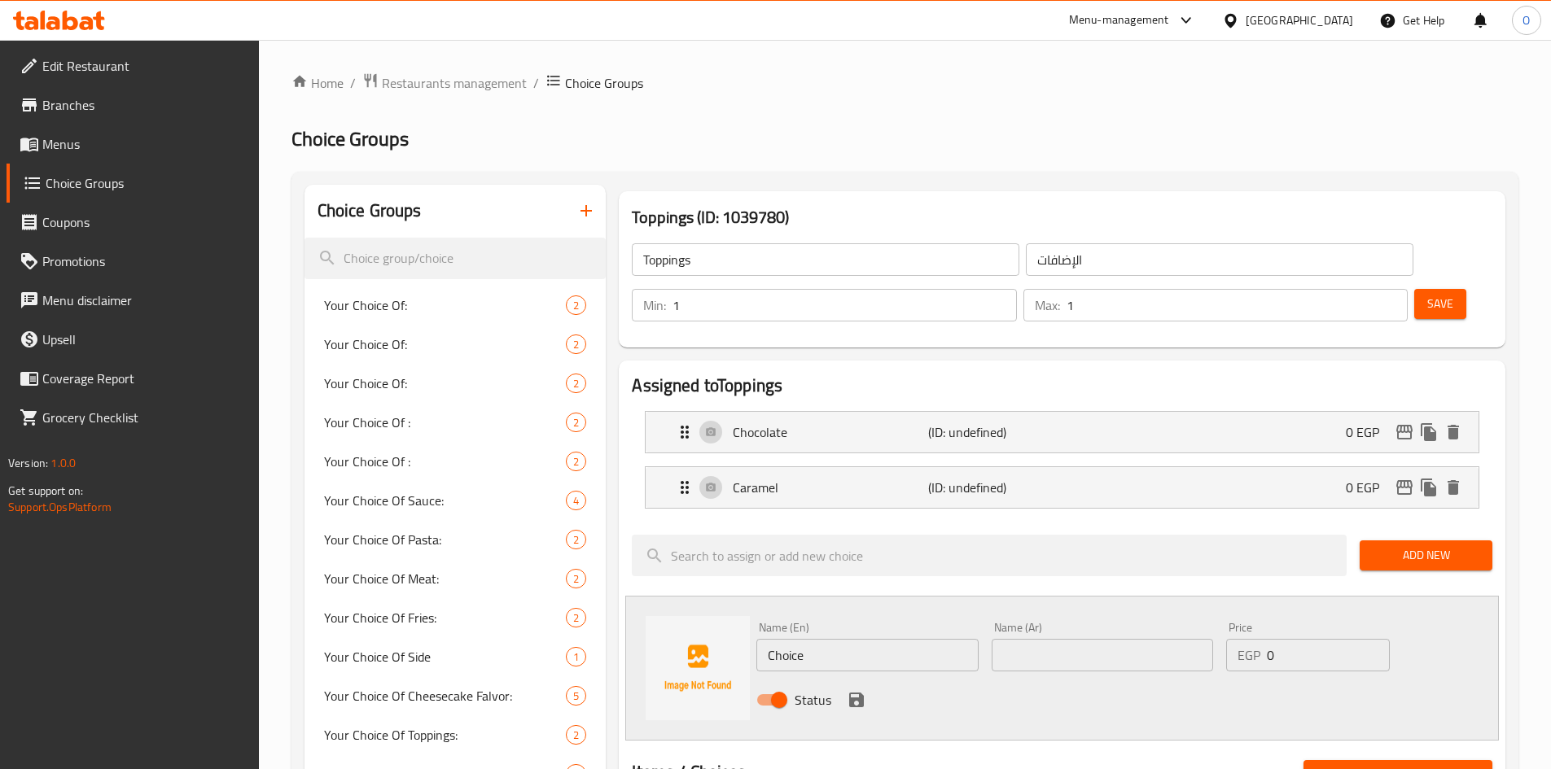
click at [850, 639] on input "Choice" at bounding box center [866, 655] width 221 height 33
paste input "Blueberry"
type input "Blueberry"
paste input "التوت الأزرق"
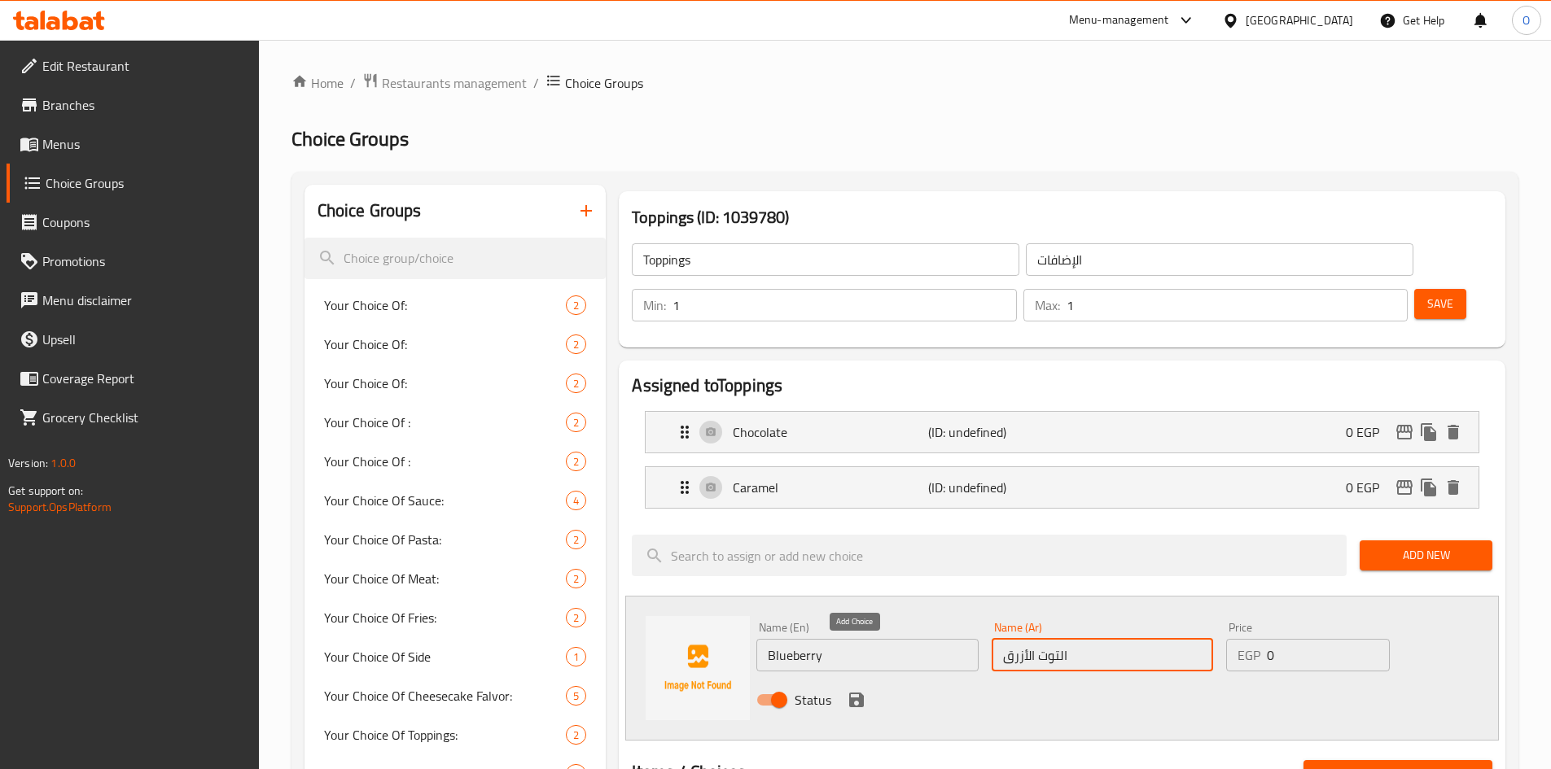
type input "التوت الأزرق"
click at [844, 688] on button "save" at bounding box center [856, 700] width 24 height 24
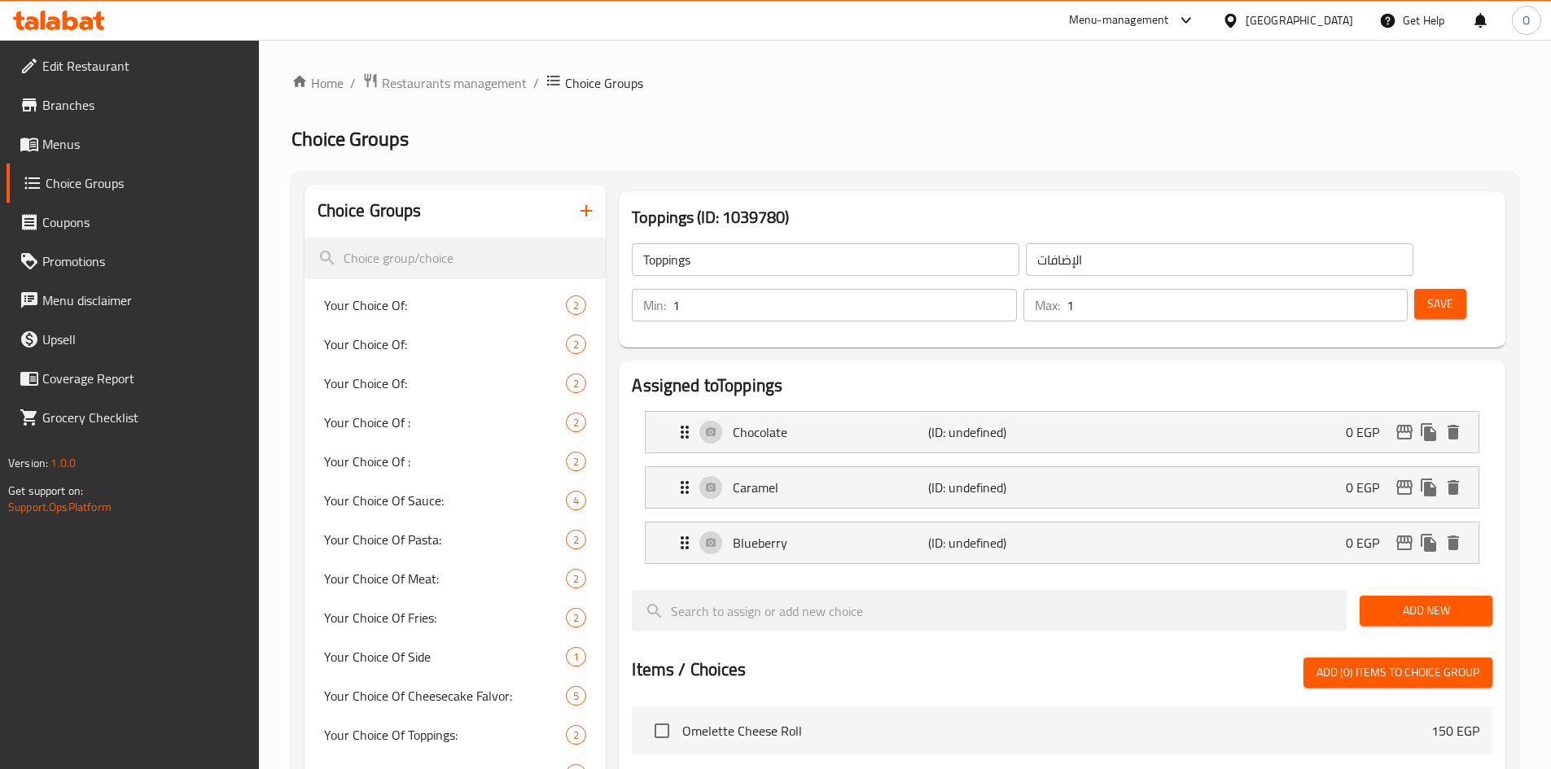
click at [1412, 601] on span "Add New" at bounding box center [1425, 611] width 107 height 20
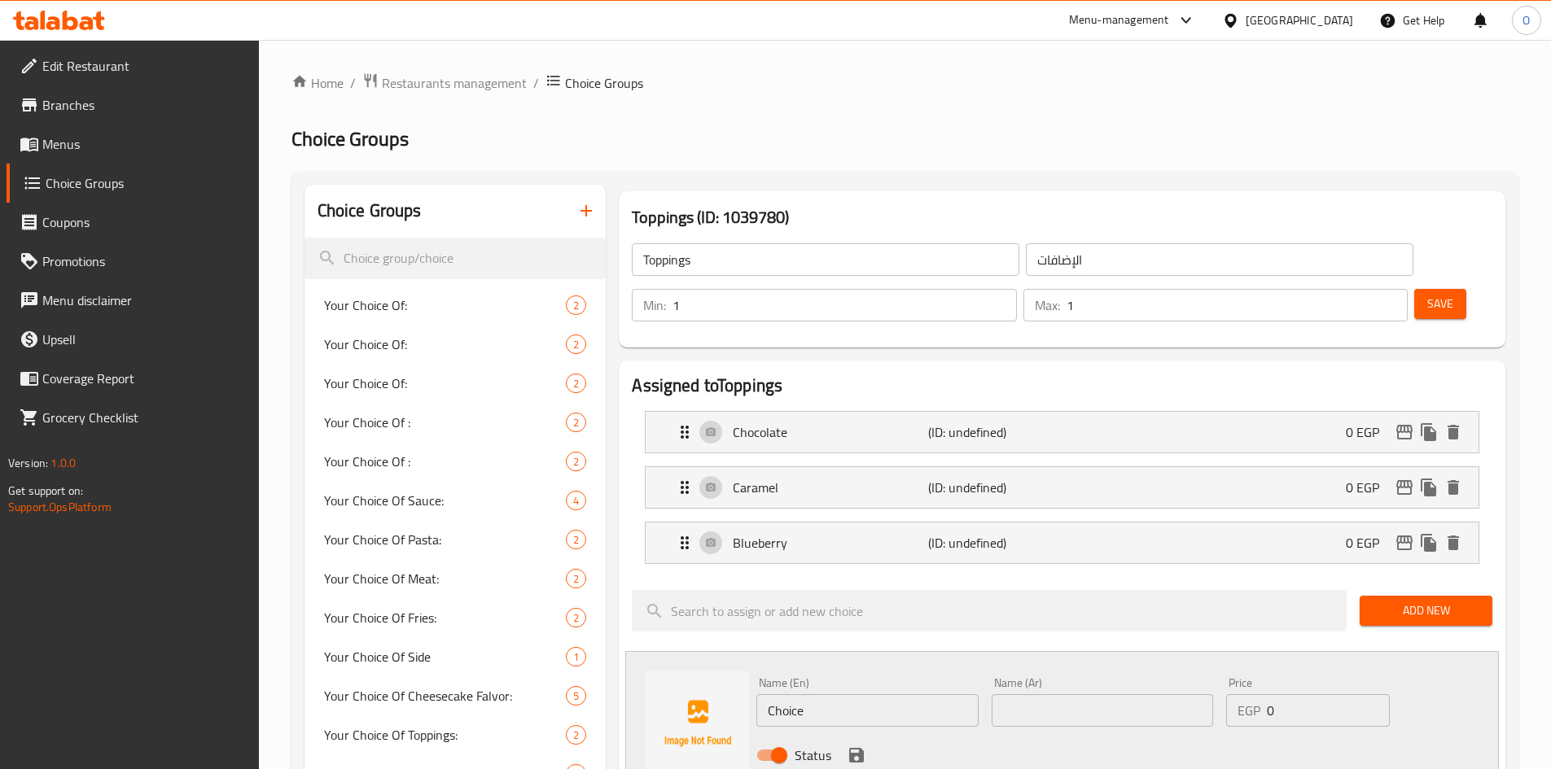
click at [836, 694] on input "Choice" at bounding box center [866, 710] width 221 height 33
paste input "Strawberry"
type input "Strawberry"
paste input "الفراولة"
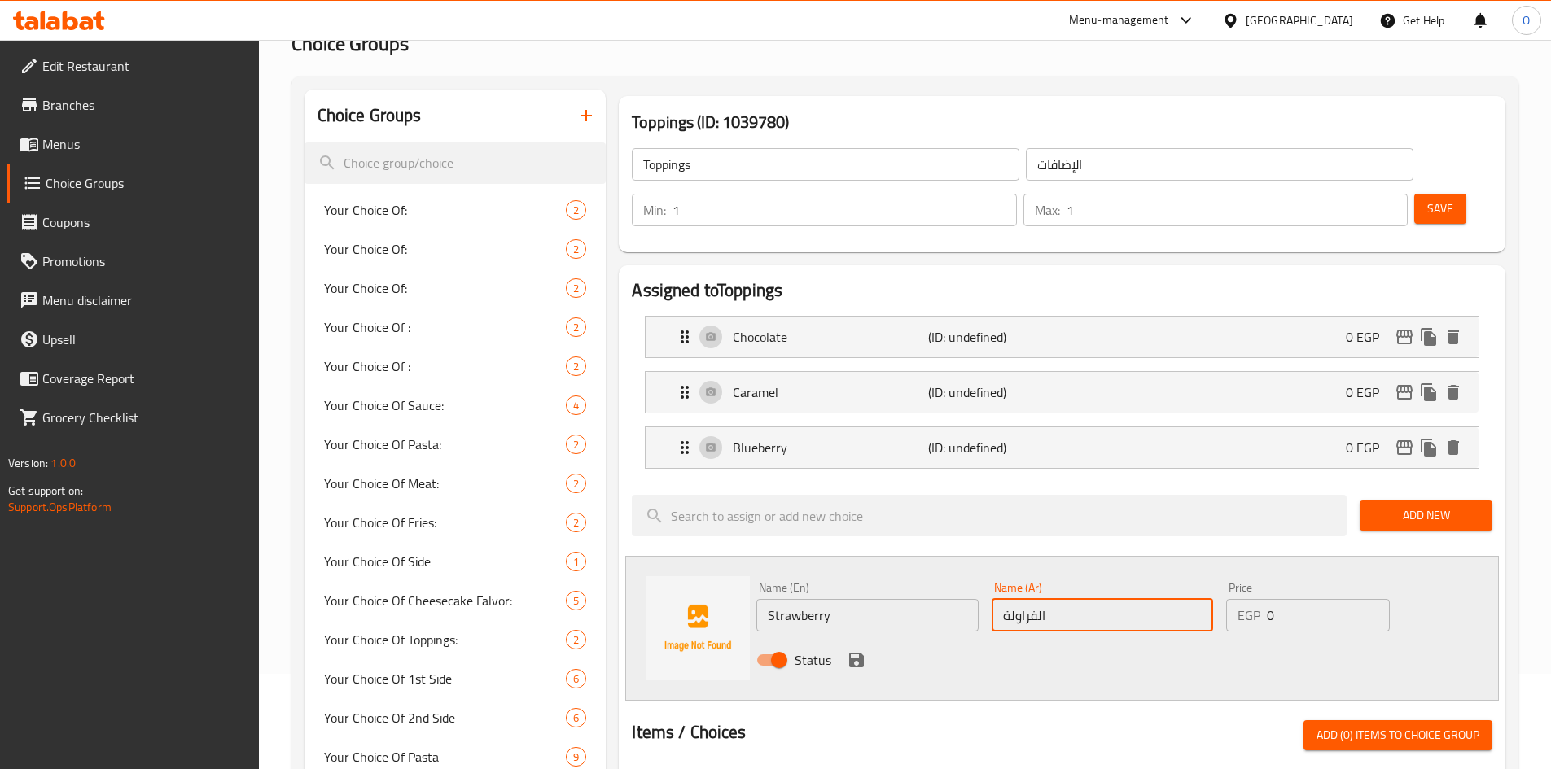
scroll to position [244, 0]
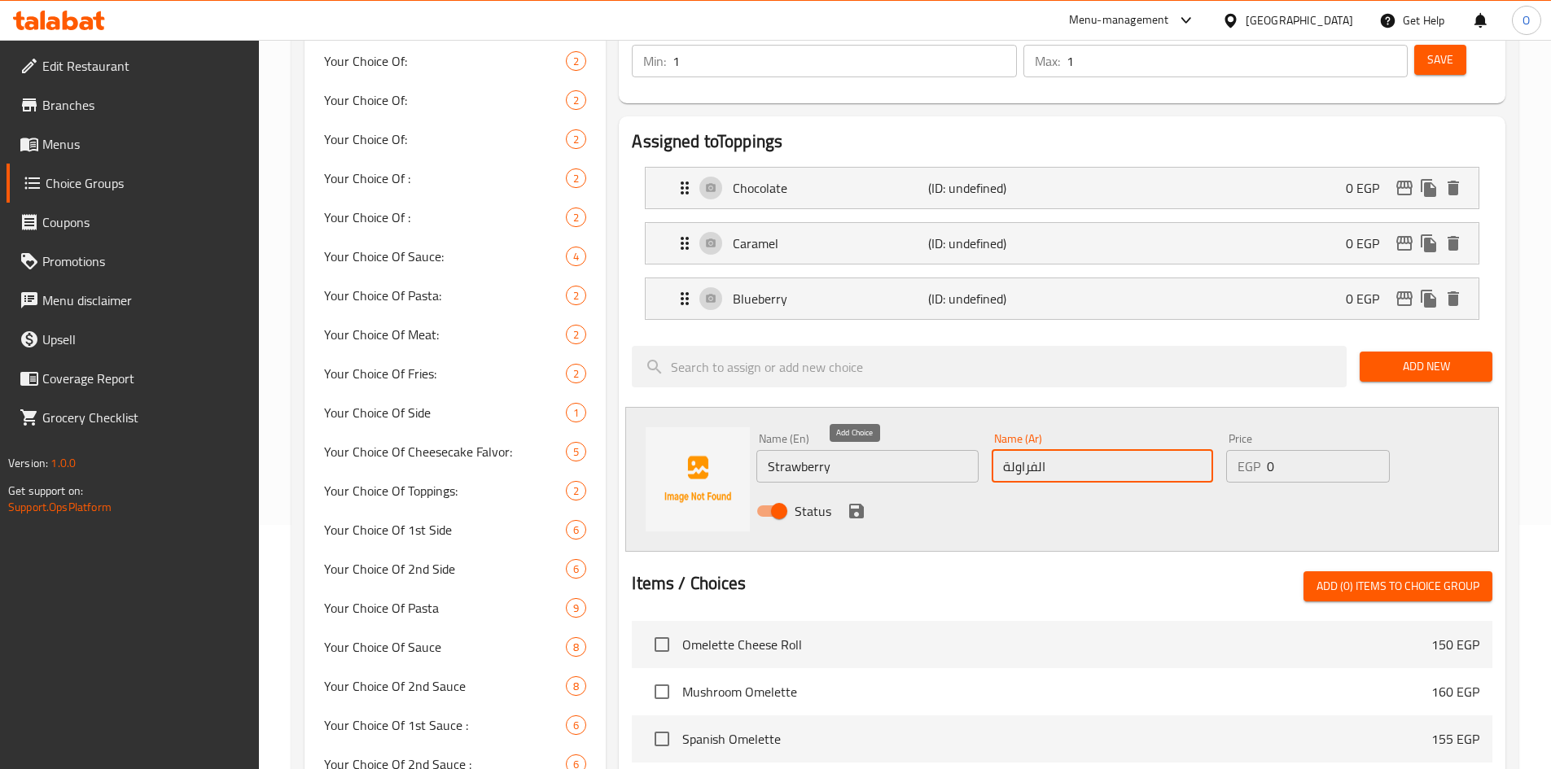
type input "الفراولة"
click at [862, 489] on div "Status" at bounding box center [1102, 511] width 705 height 44
click at [862, 501] on icon "save" at bounding box center [857, 511] width 20 height 20
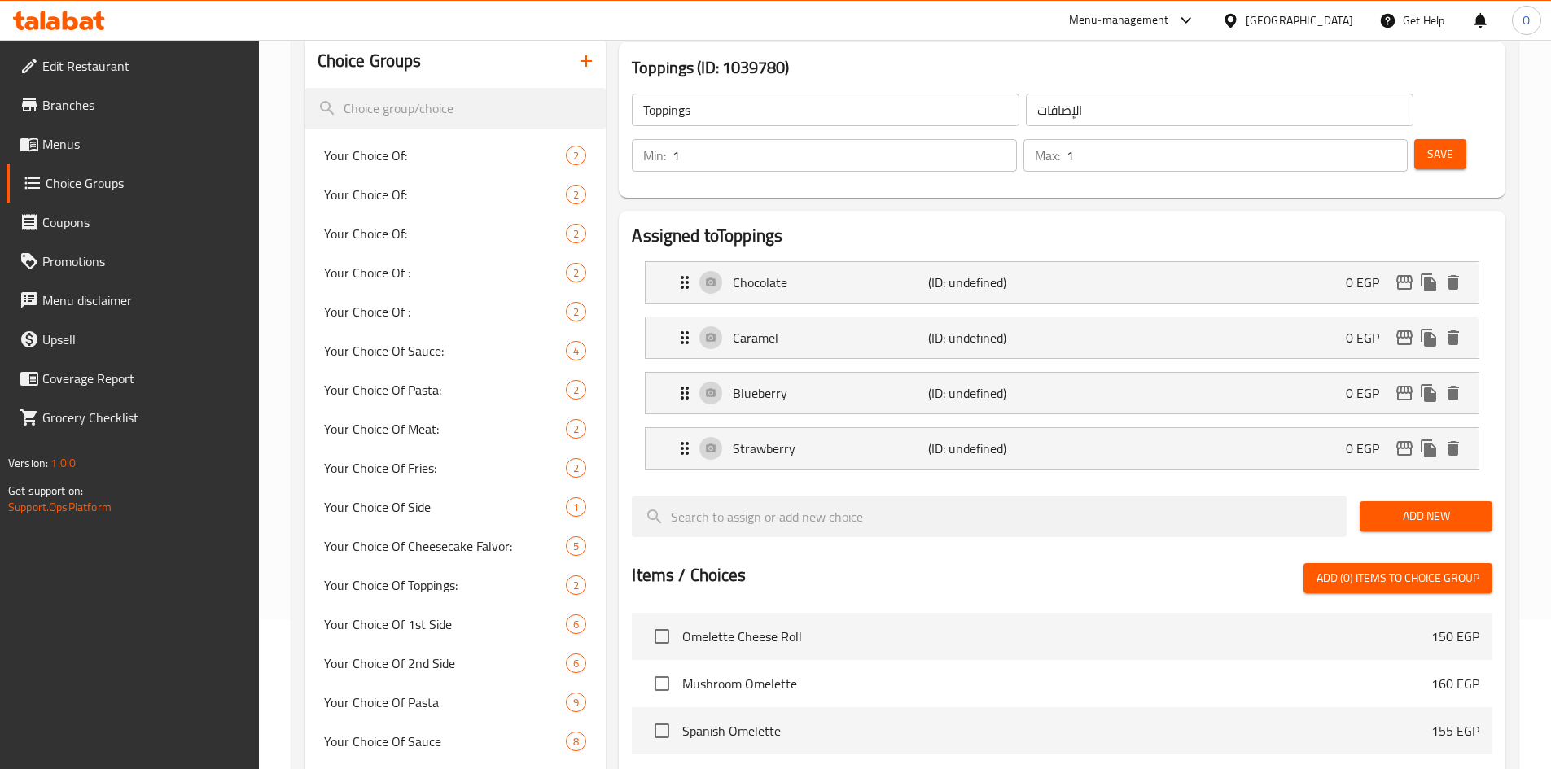
scroll to position [0, 0]
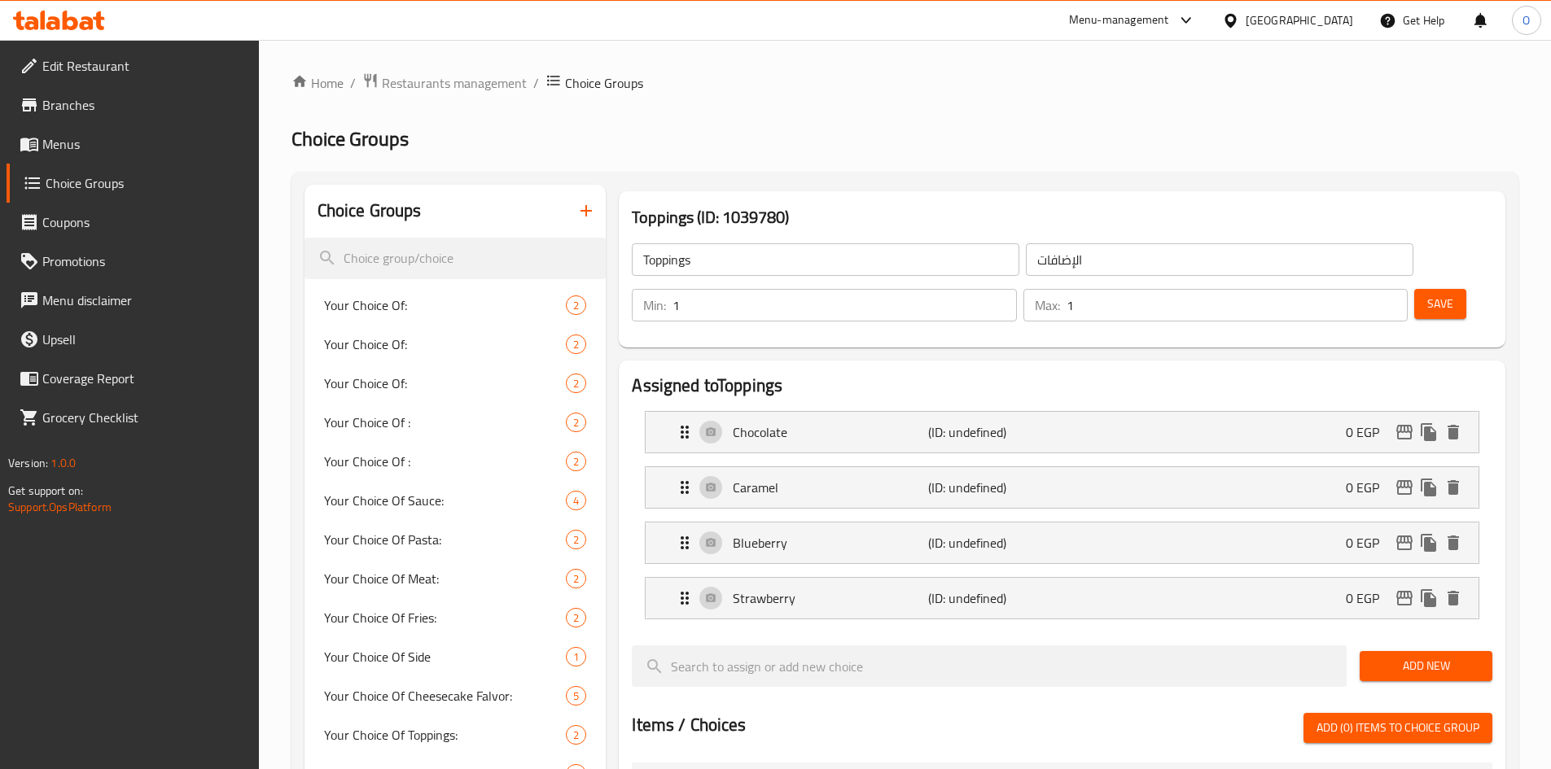
click at [1427, 294] on span "Save" at bounding box center [1440, 304] width 26 height 20
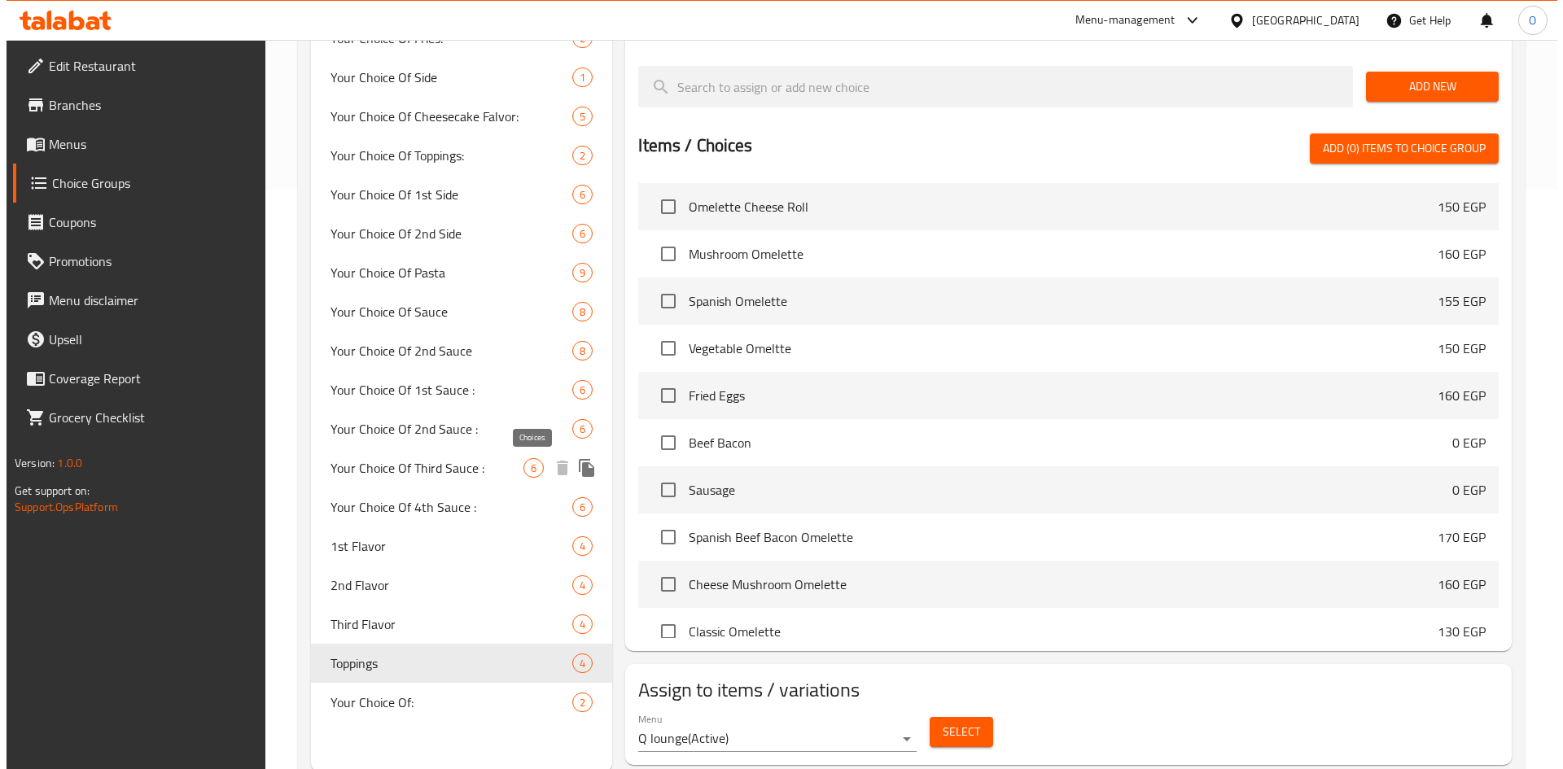
scroll to position [584, 0]
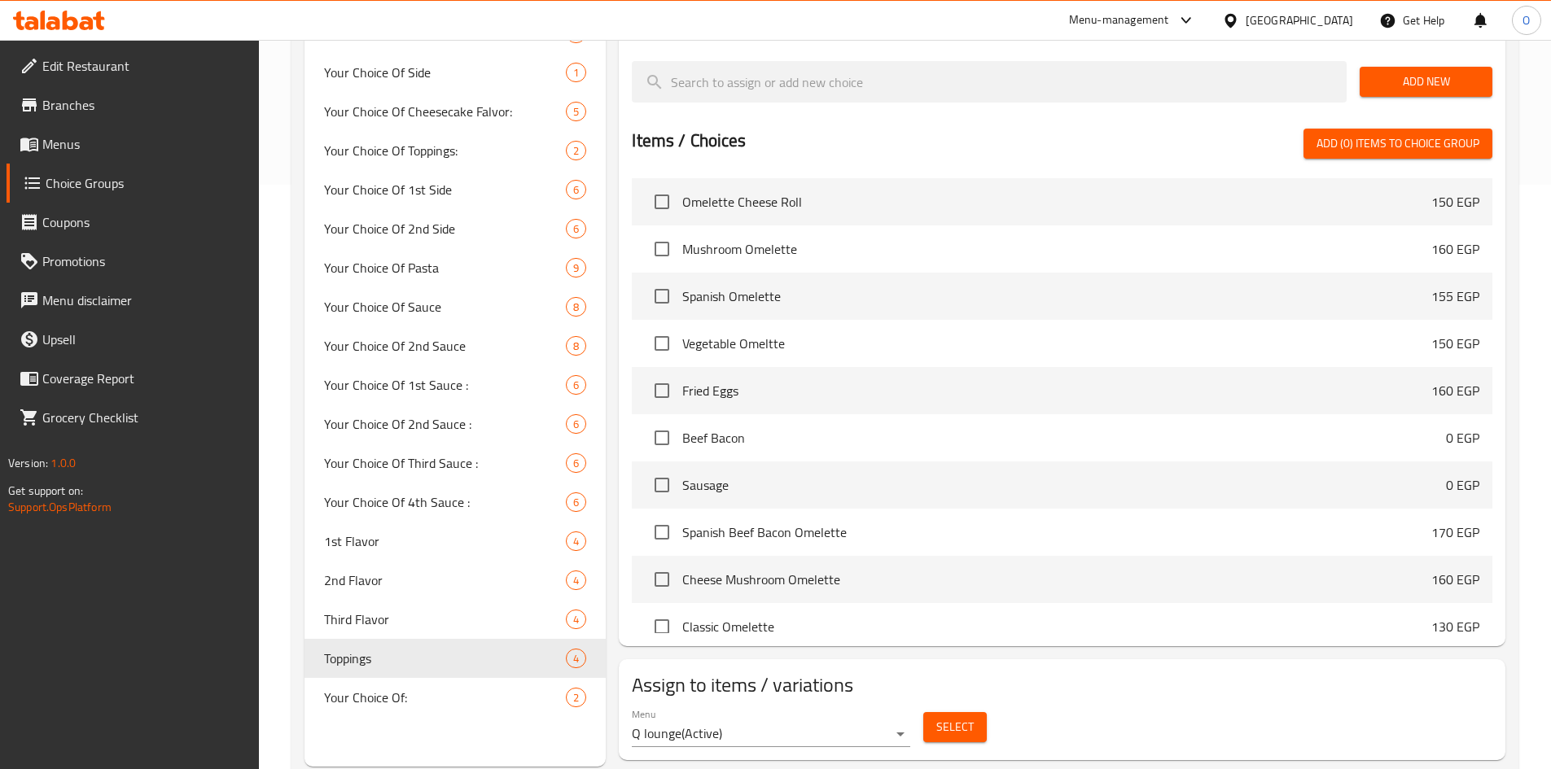
click at [970, 717] on span "Select" at bounding box center [954, 727] width 37 height 20
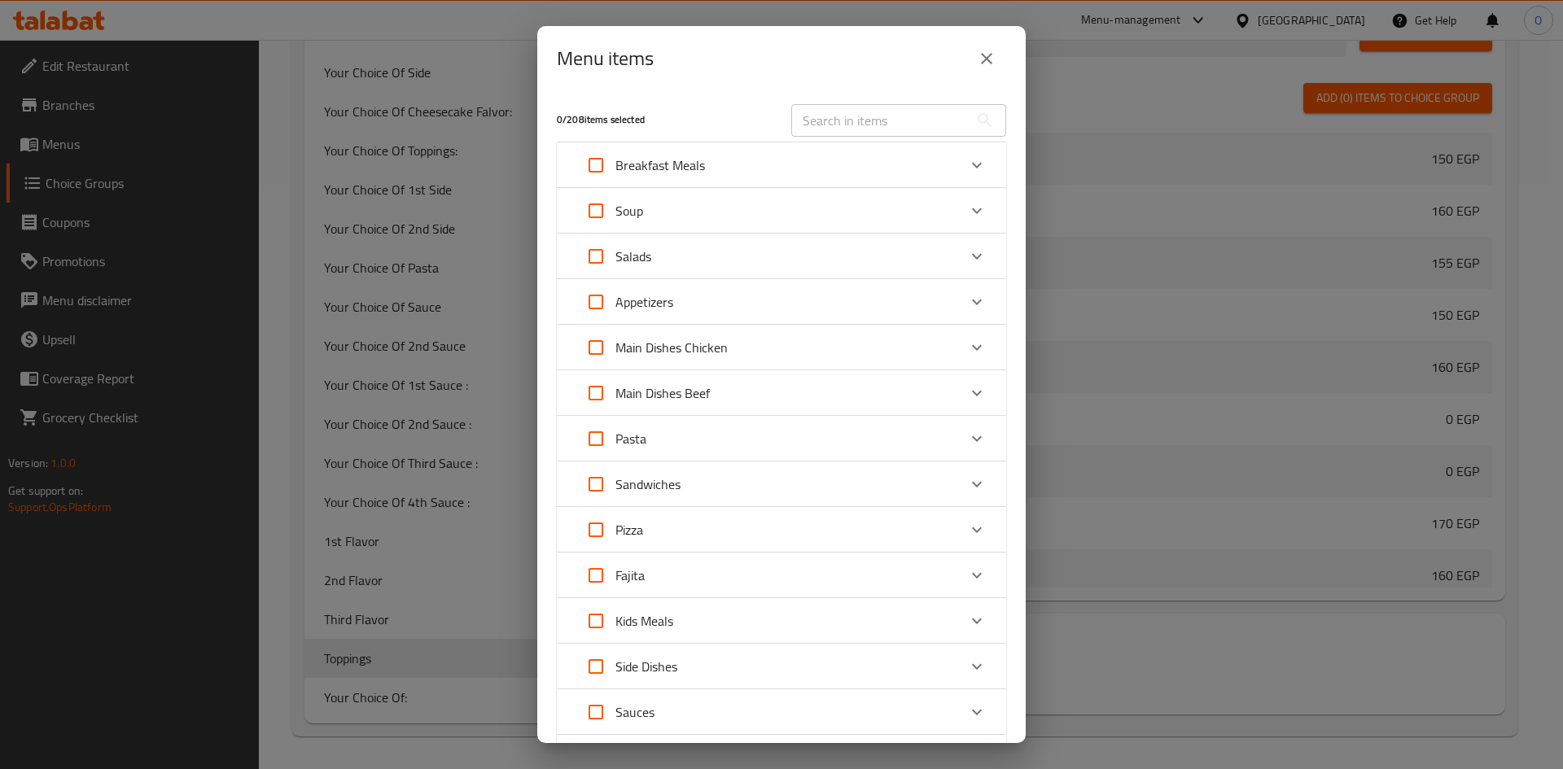
scroll to position [81, 0]
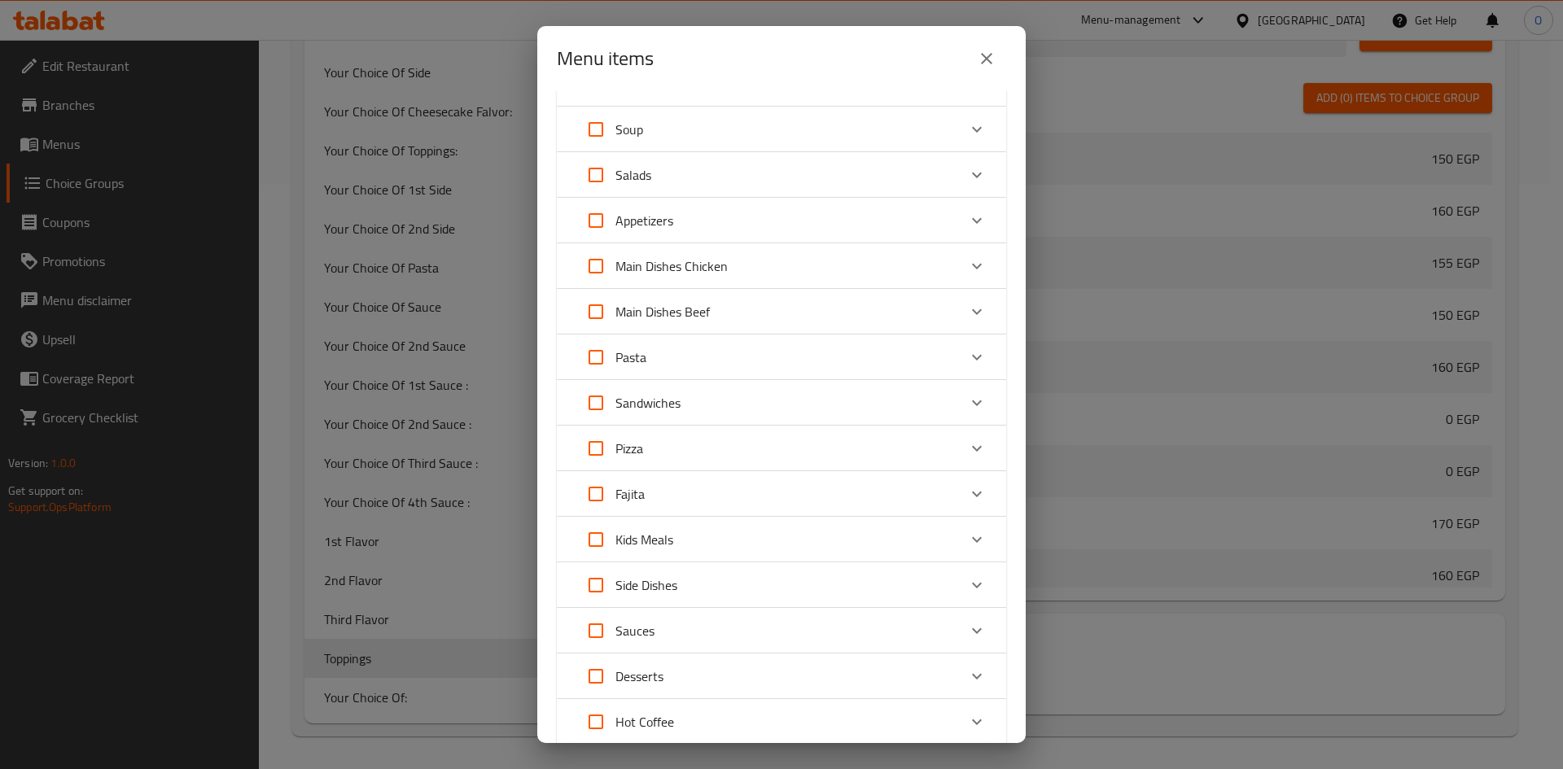
click at [694, 688] on div "Desserts" at bounding box center [766, 676] width 381 height 39
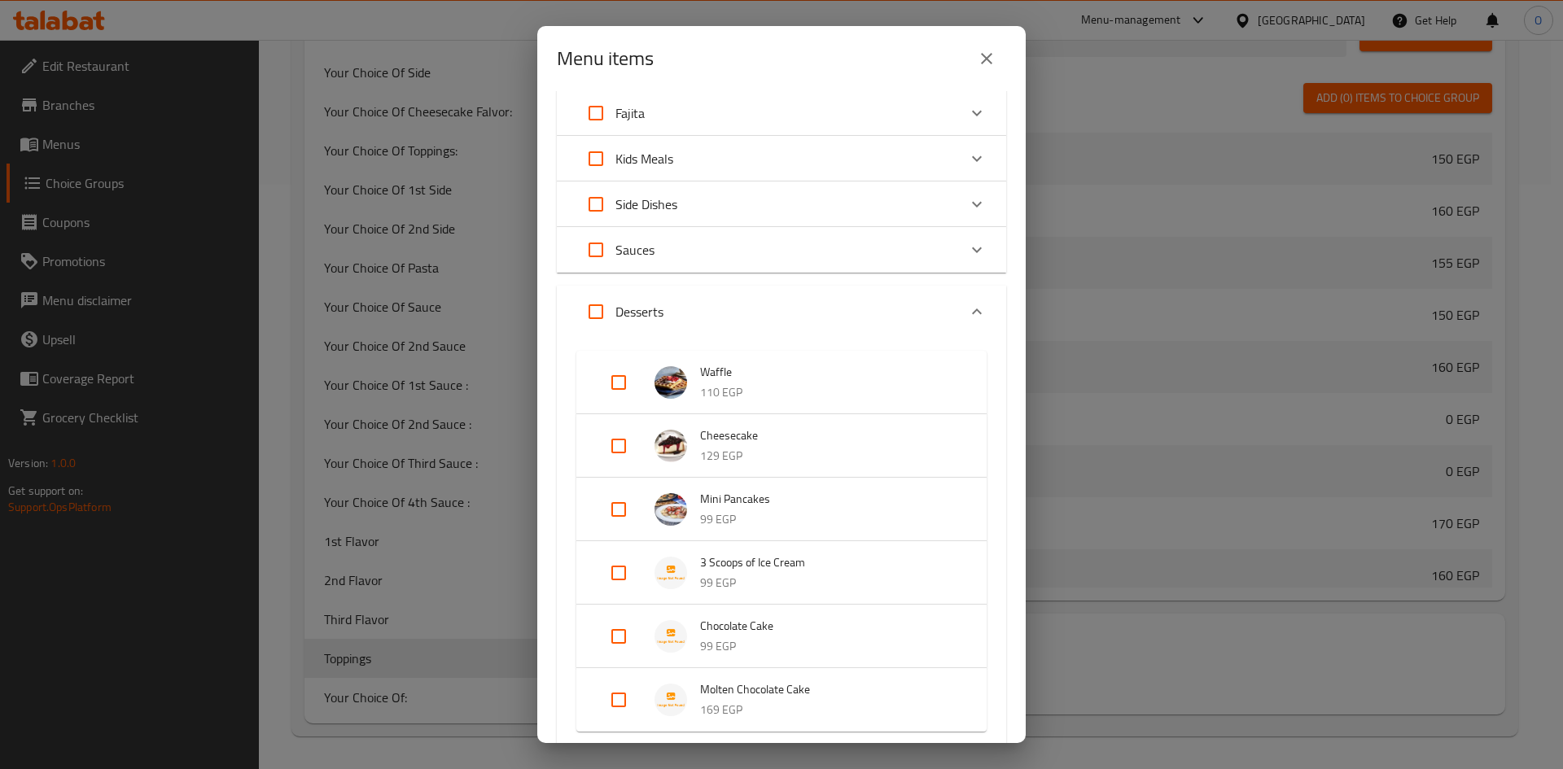
scroll to position [488, 0]
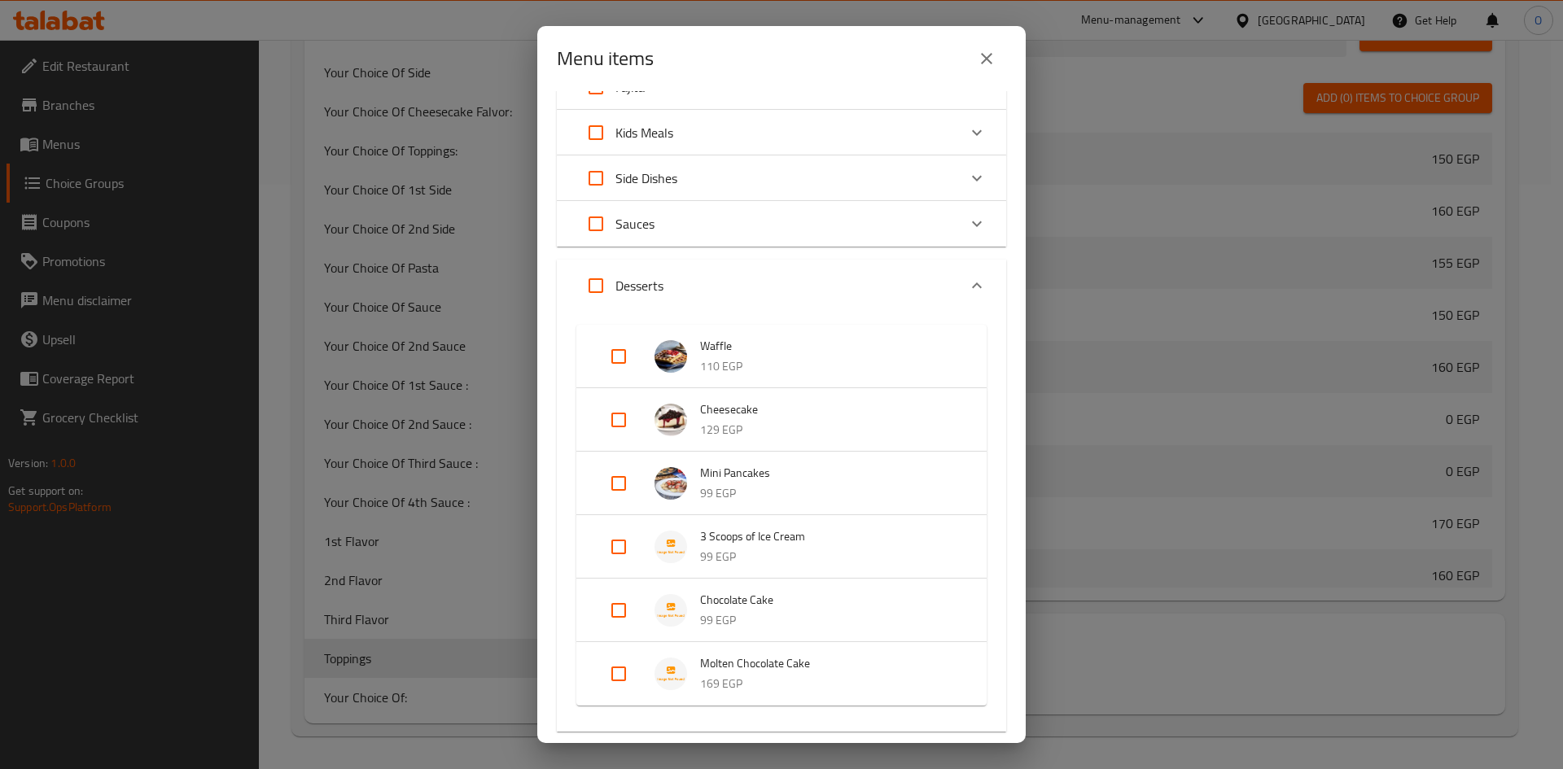
click at [621, 543] on input "Expand" at bounding box center [618, 546] width 39 height 39
checkbox input "true"
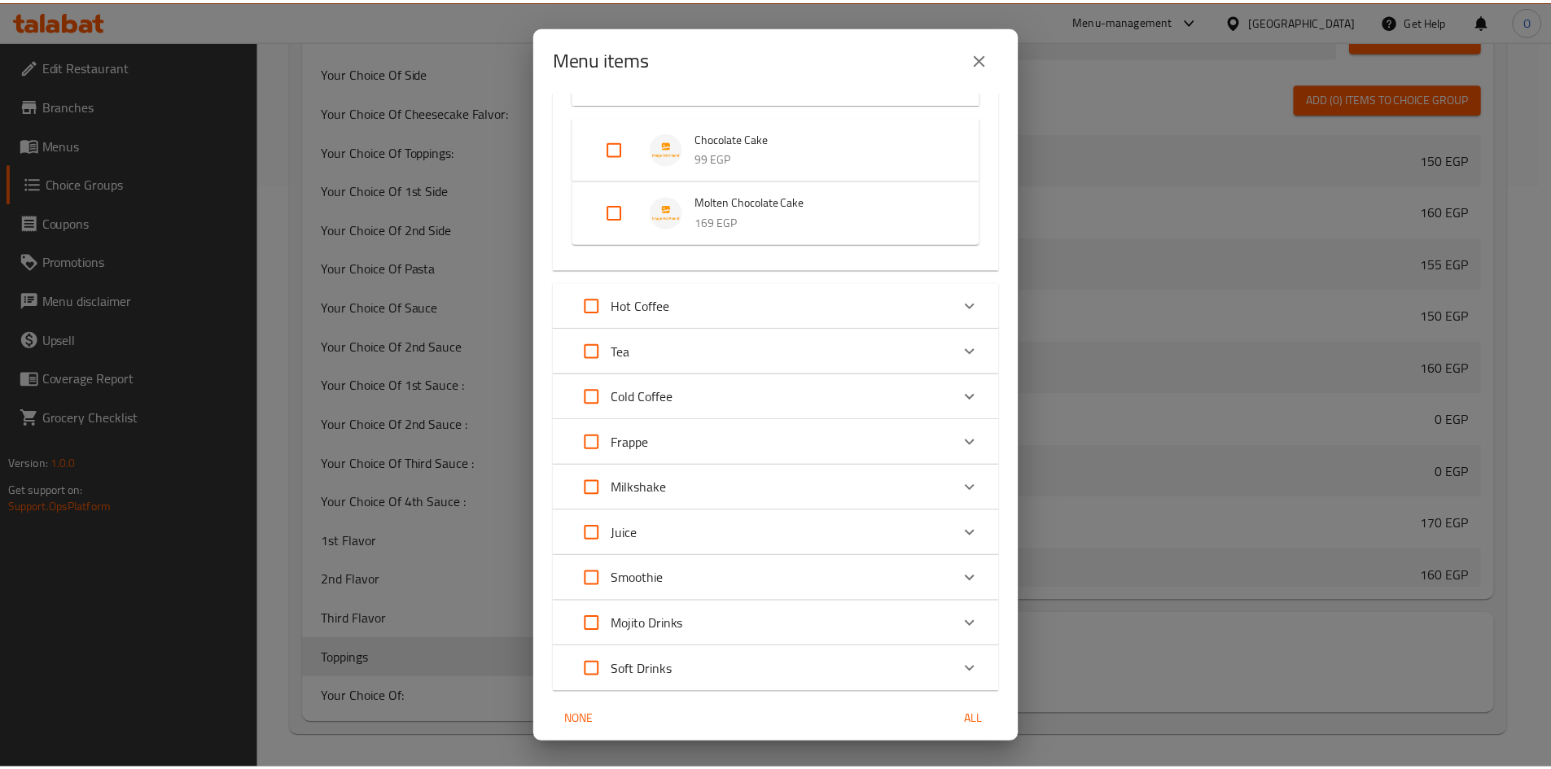
scroll to position [1040, 0]
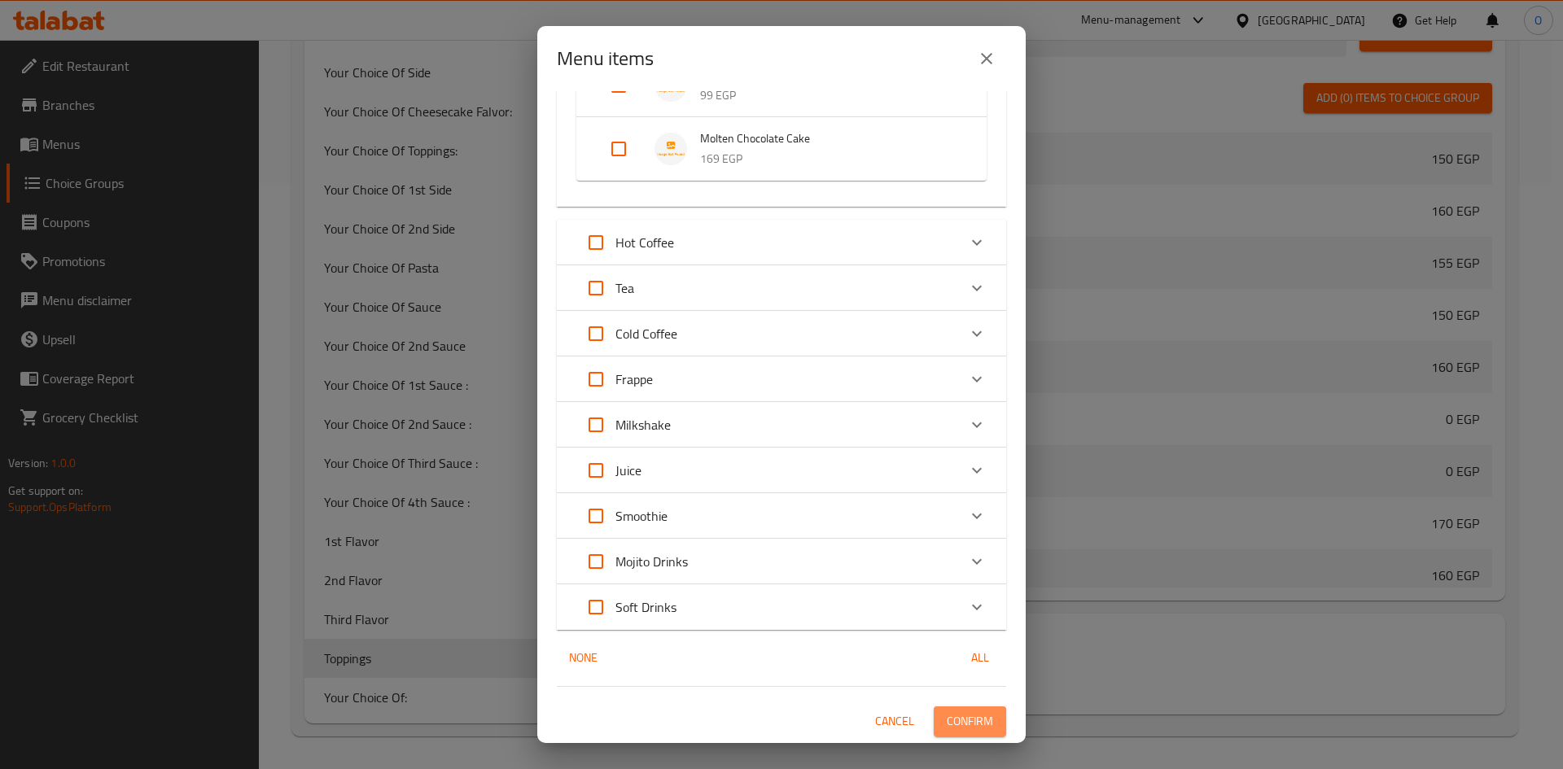
click at [976, 722] on span "Confirm" at bounding box center [970, 721] width 46 height 20
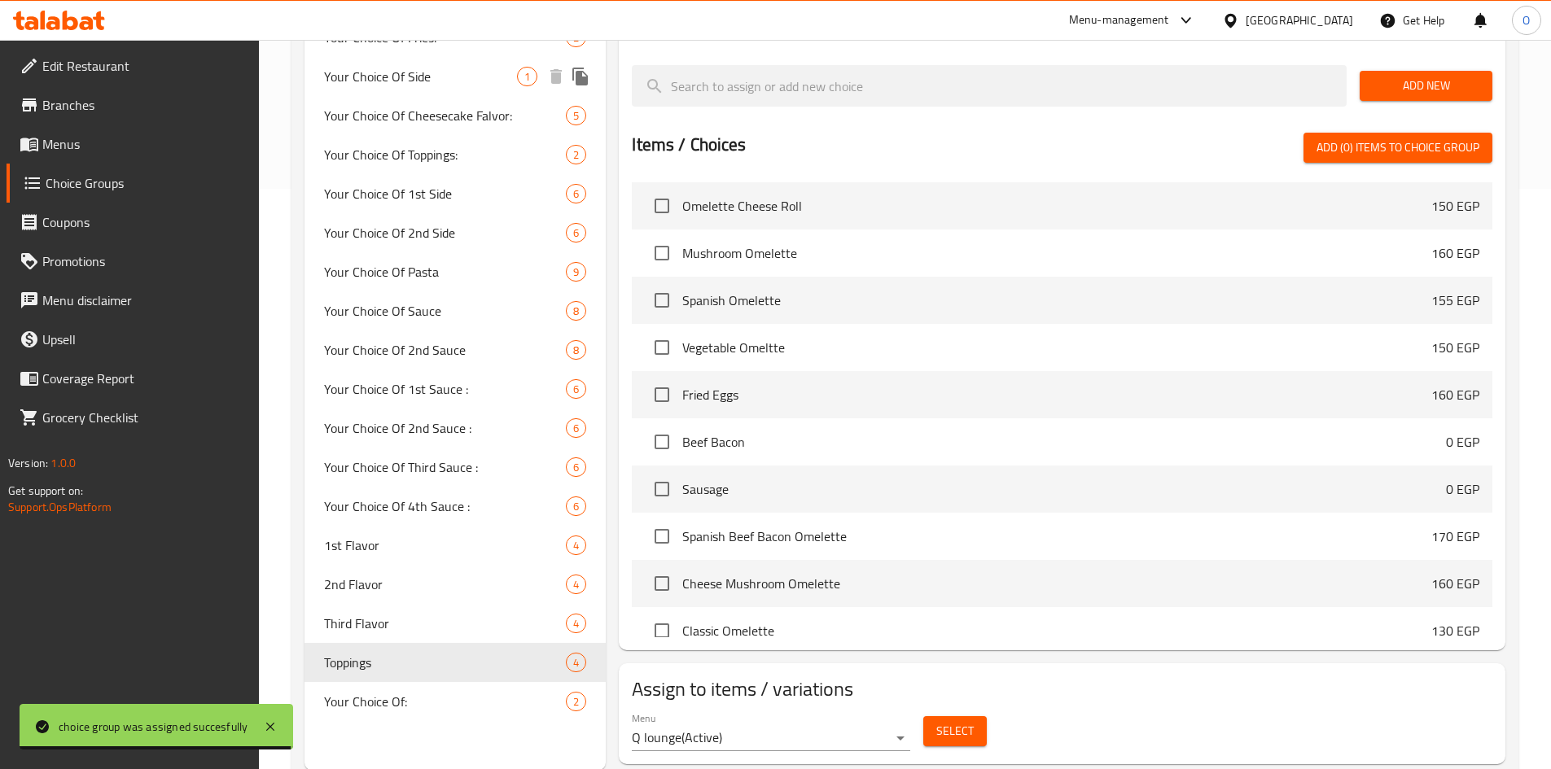
scroll to position [584, 0]
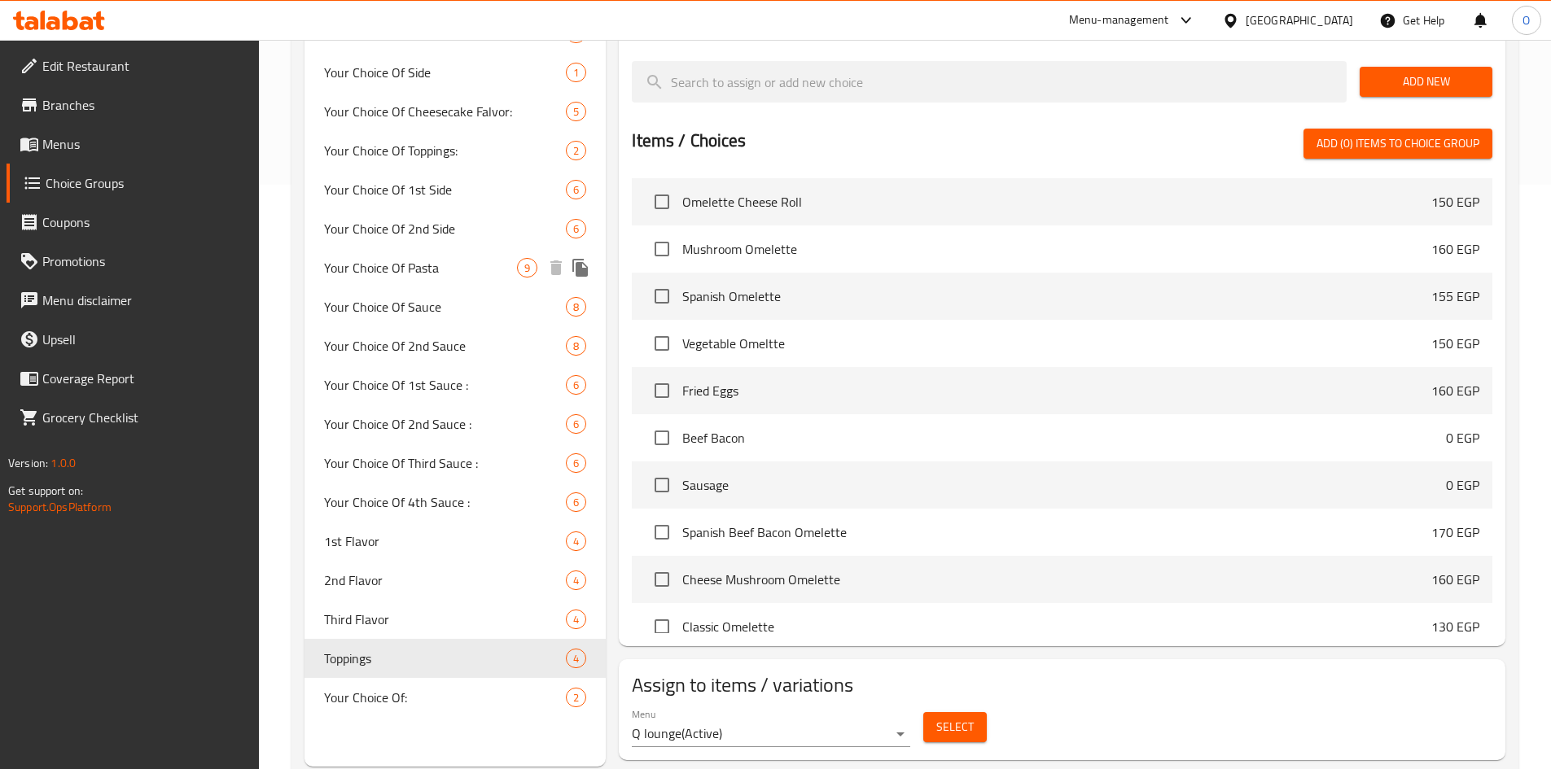
click at [468, 272] on span "Your Choice Of Pasta" at bounding box center [421, 268] width 194 height 20
type input "Your Choice Of Pasta"
type input "اختيارك من المكرونة"
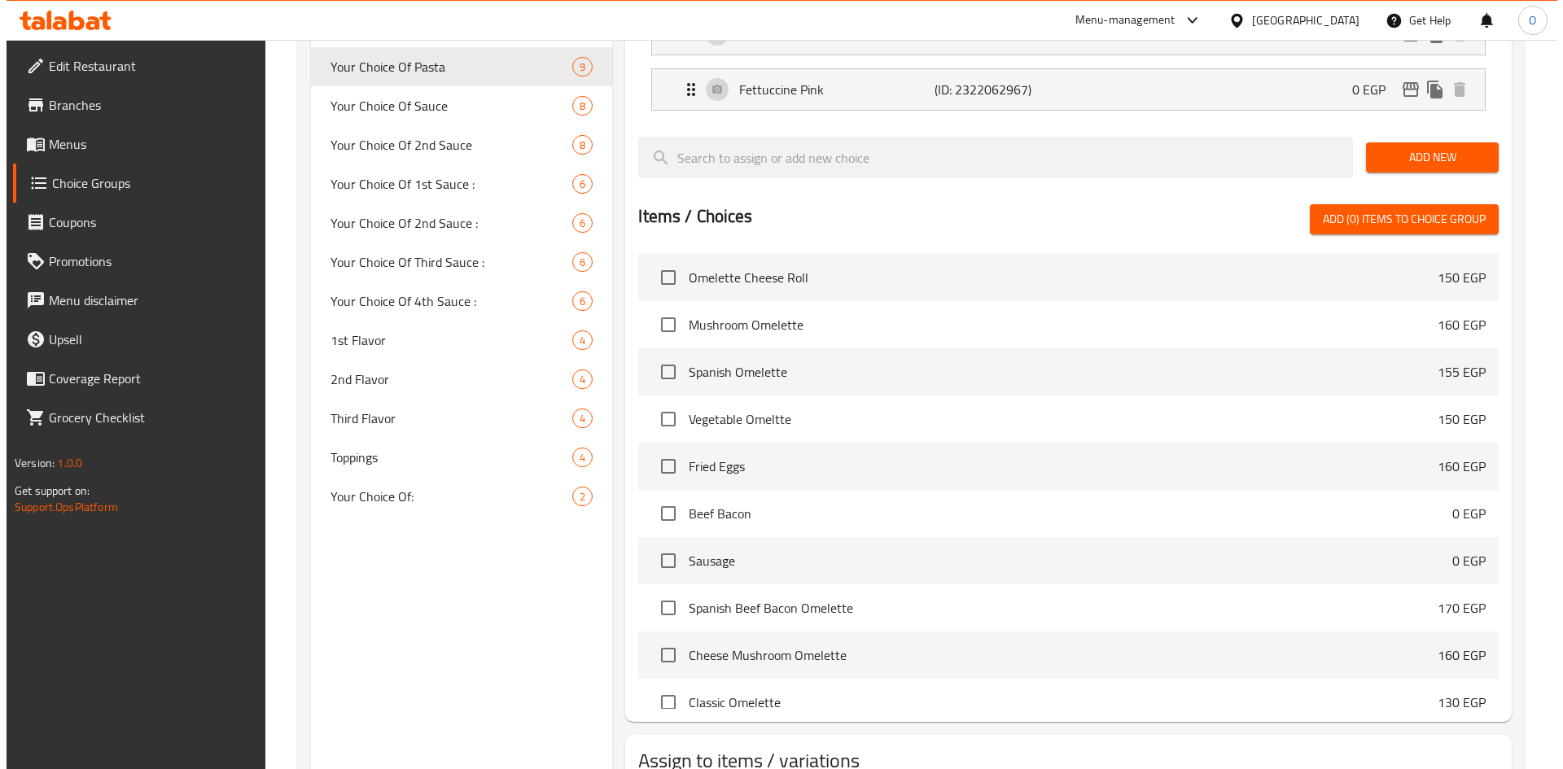
scroll to position [829, 0]
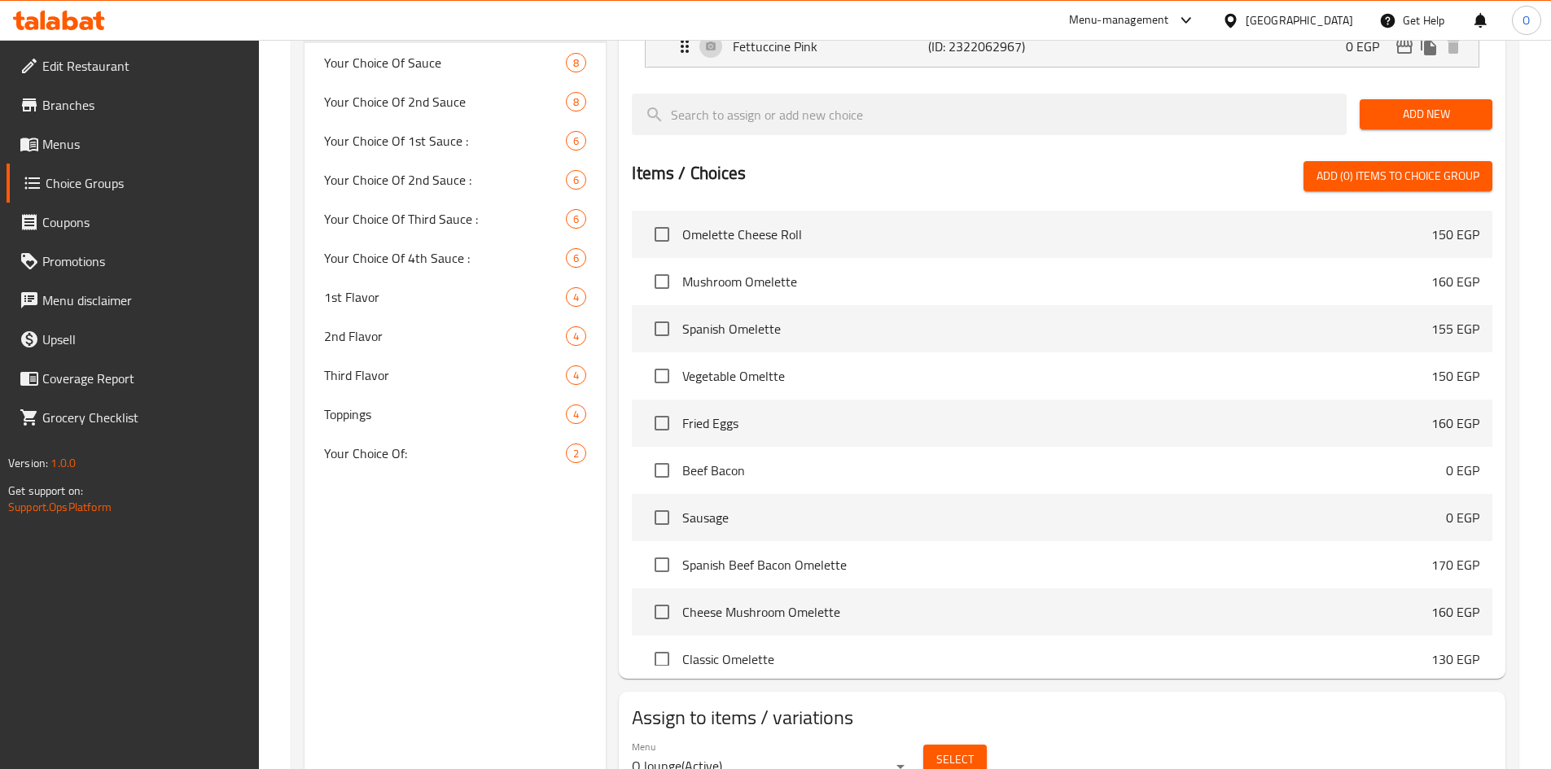
click at [928, 745] on button "Select" at bounding box center [954, 760] width 63 height 30
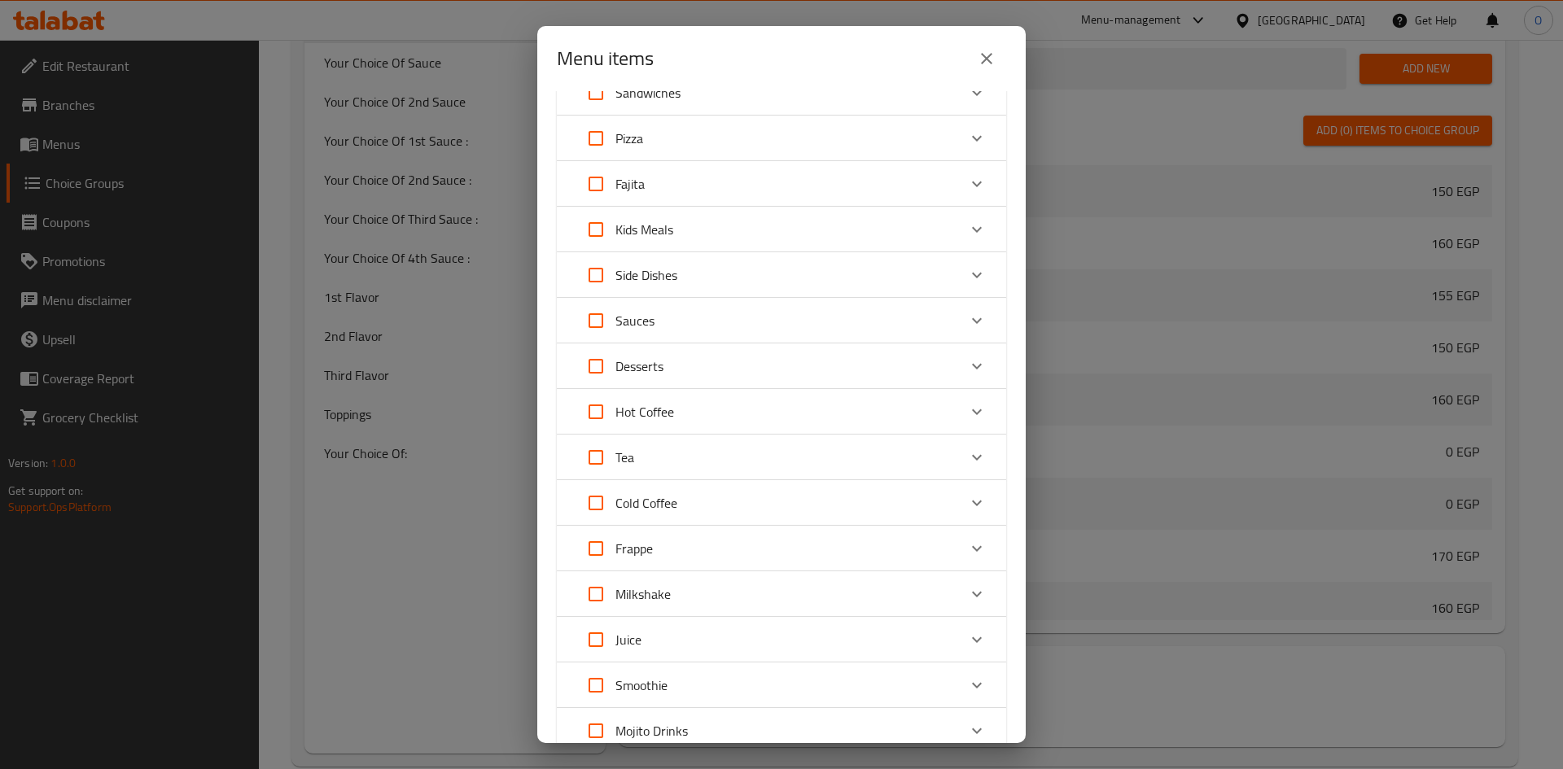
scroll to position [5601, 0]
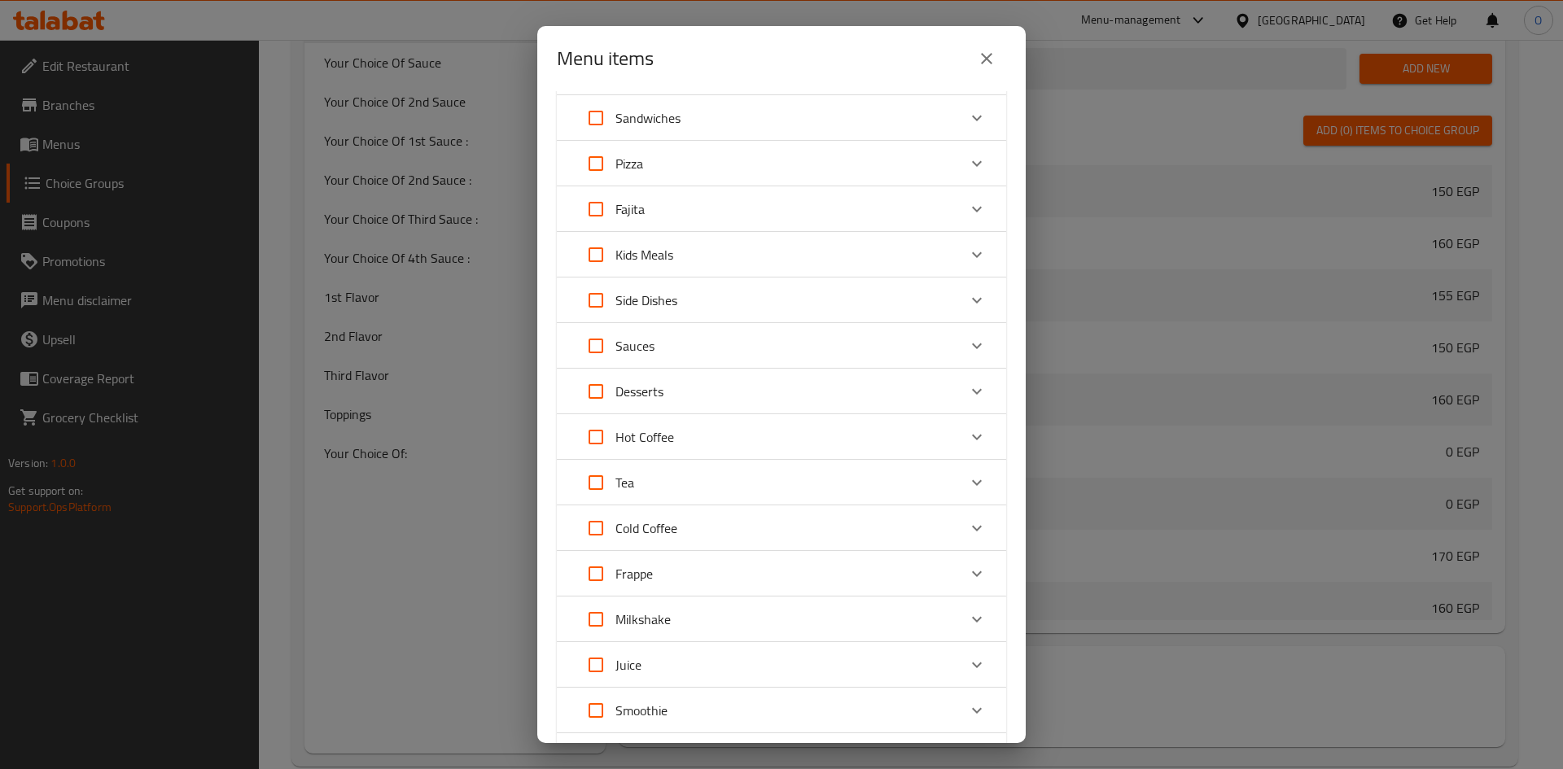
click at [834, 265] on div "Kids Meals" at bounding box center [766, 254] width 381 height 39
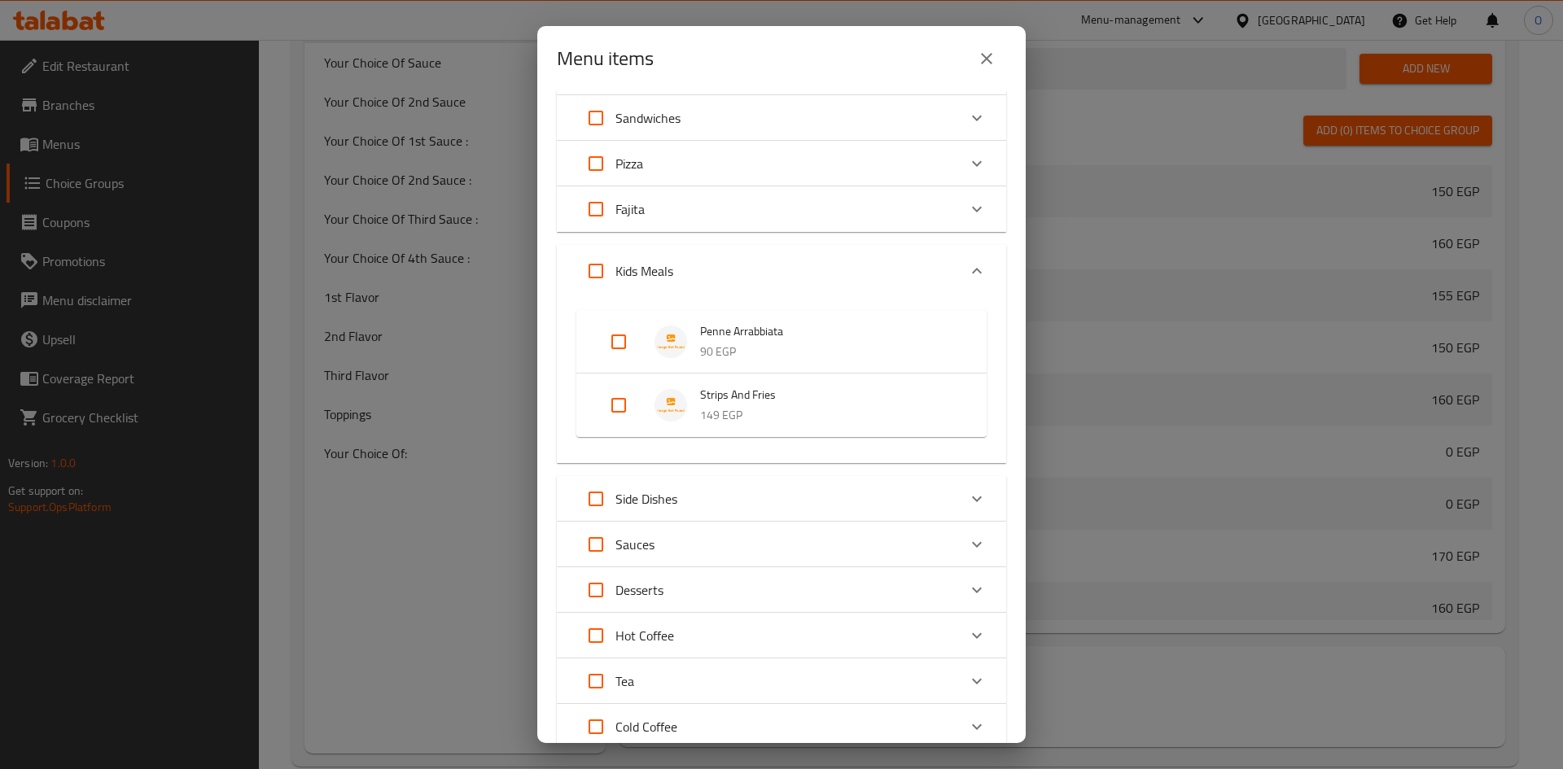
click at [610, 346] on input "Expand" at bounding box center [618, 341] width 39 height 39
checkbox input "true"
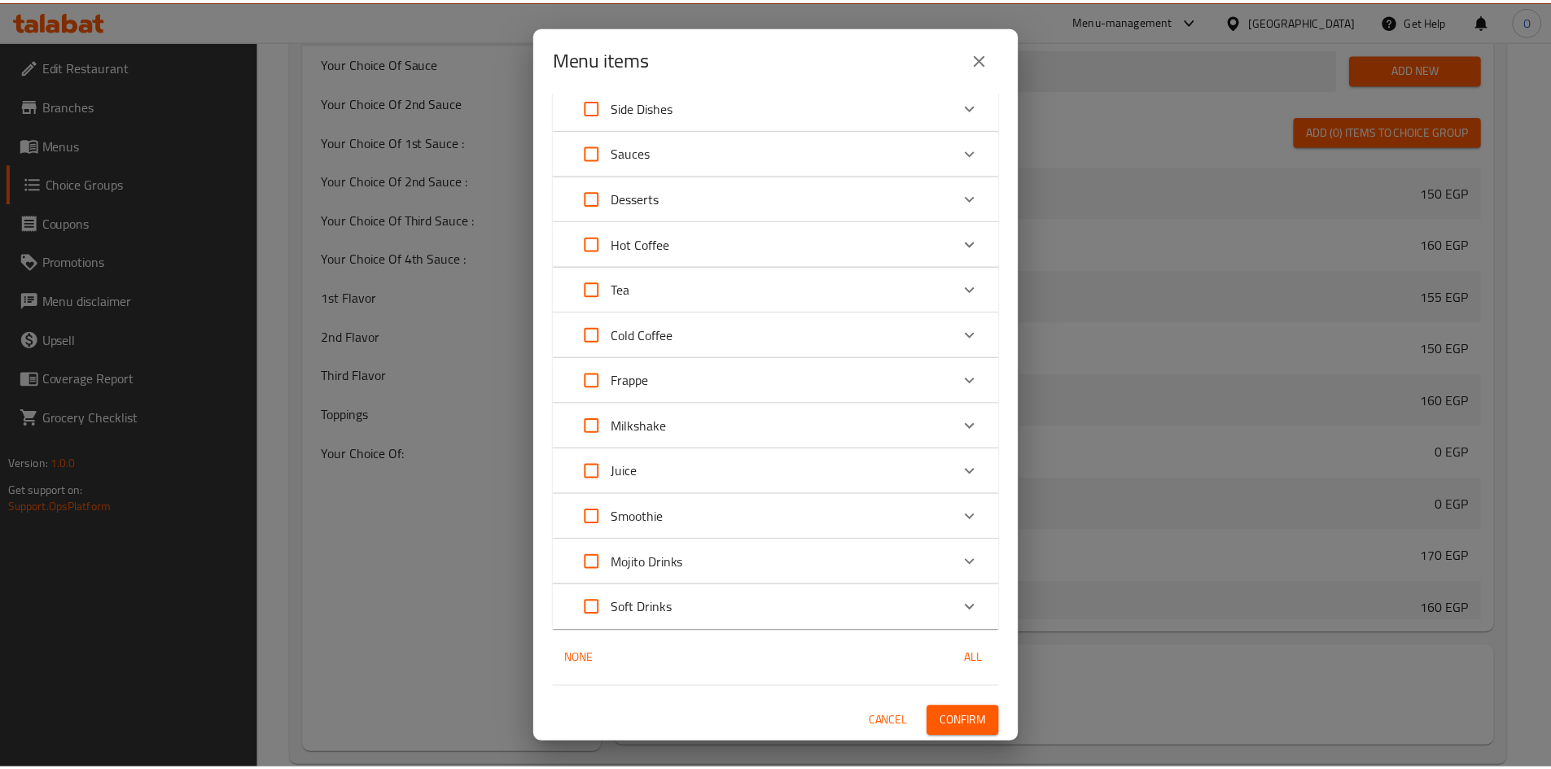
scroll to position [6008, 0]
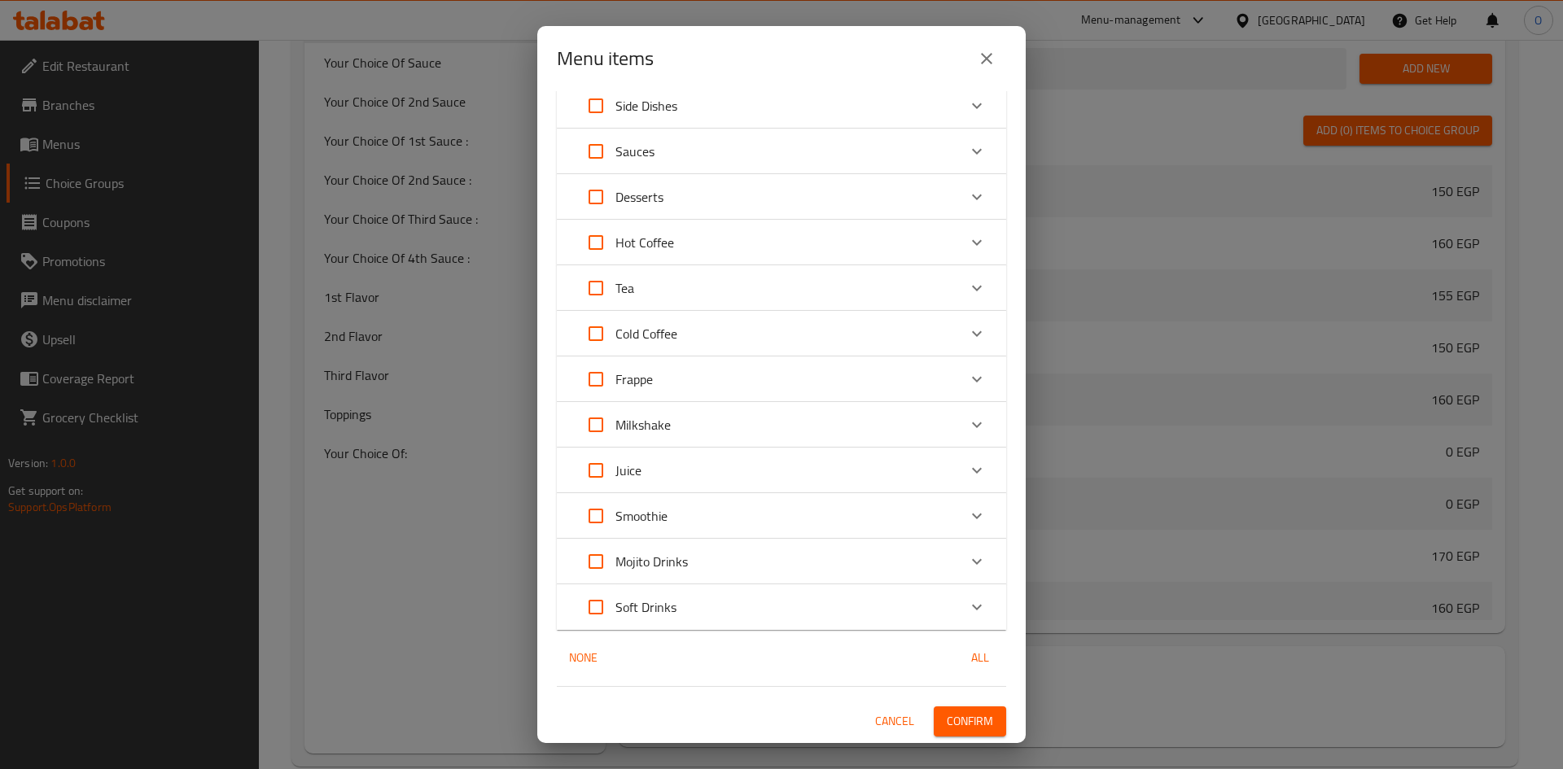
click at [978, 729] on span "Confirm" at bounding box center [970, 721] width 46 height 20
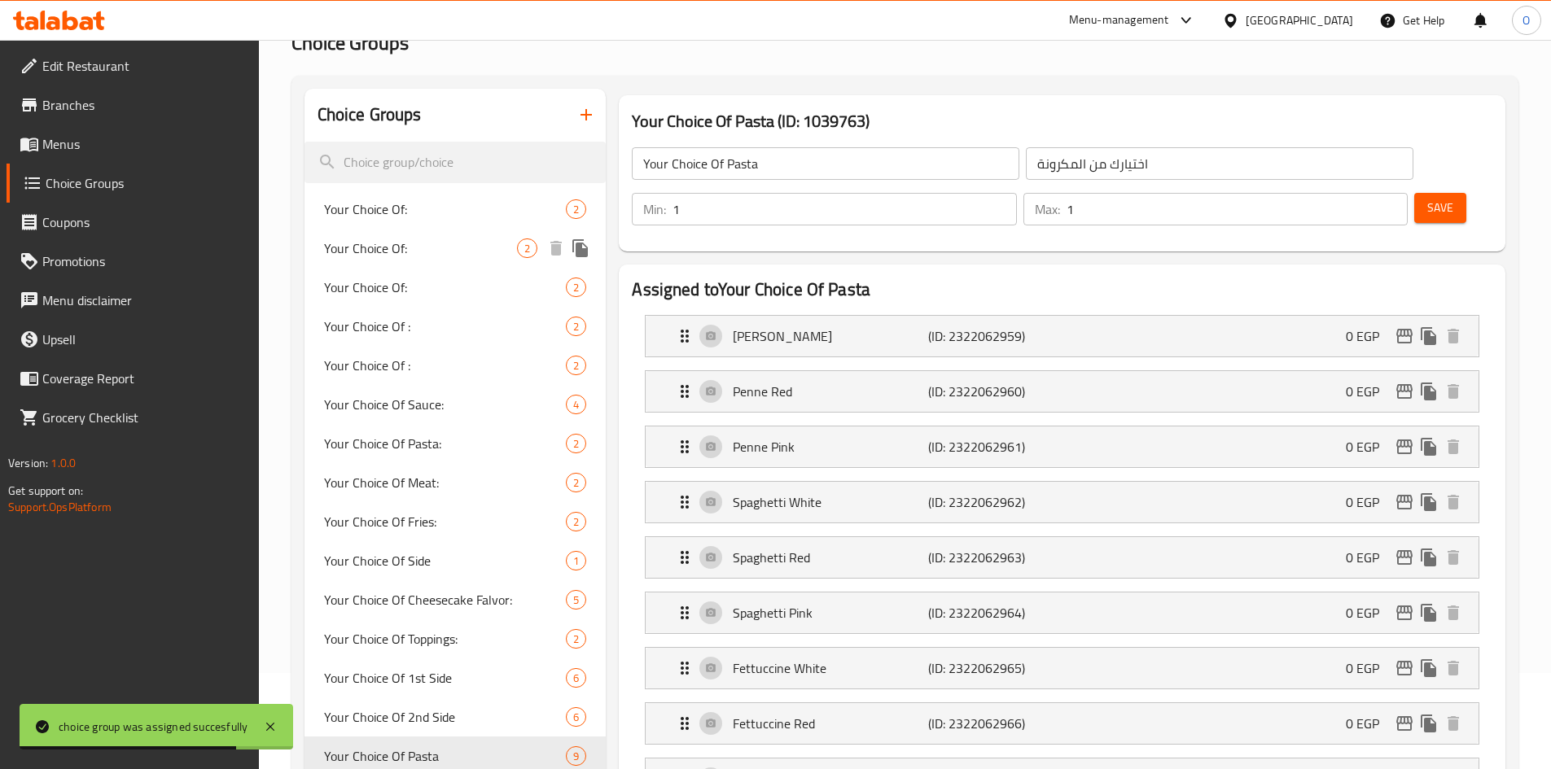
scroll to position [15, 0]
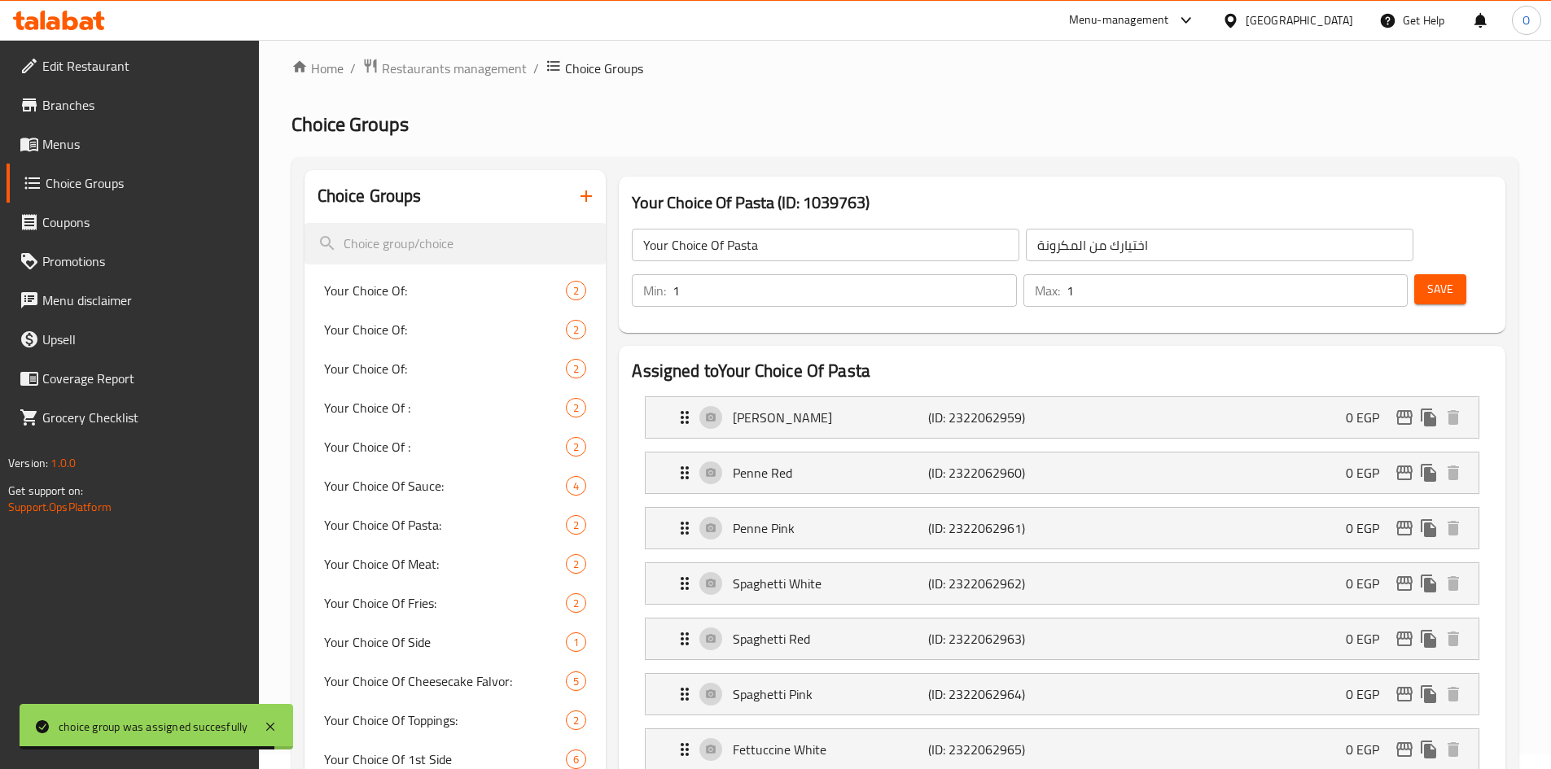
click at [683, 243] on input "Your Choice Of Pasta" at bounding box center [825, 245] width 387 height 33
click at [683, 245] on input "Your Choice Of Pasta" at bounding box center [825, 245] width 387 height 33
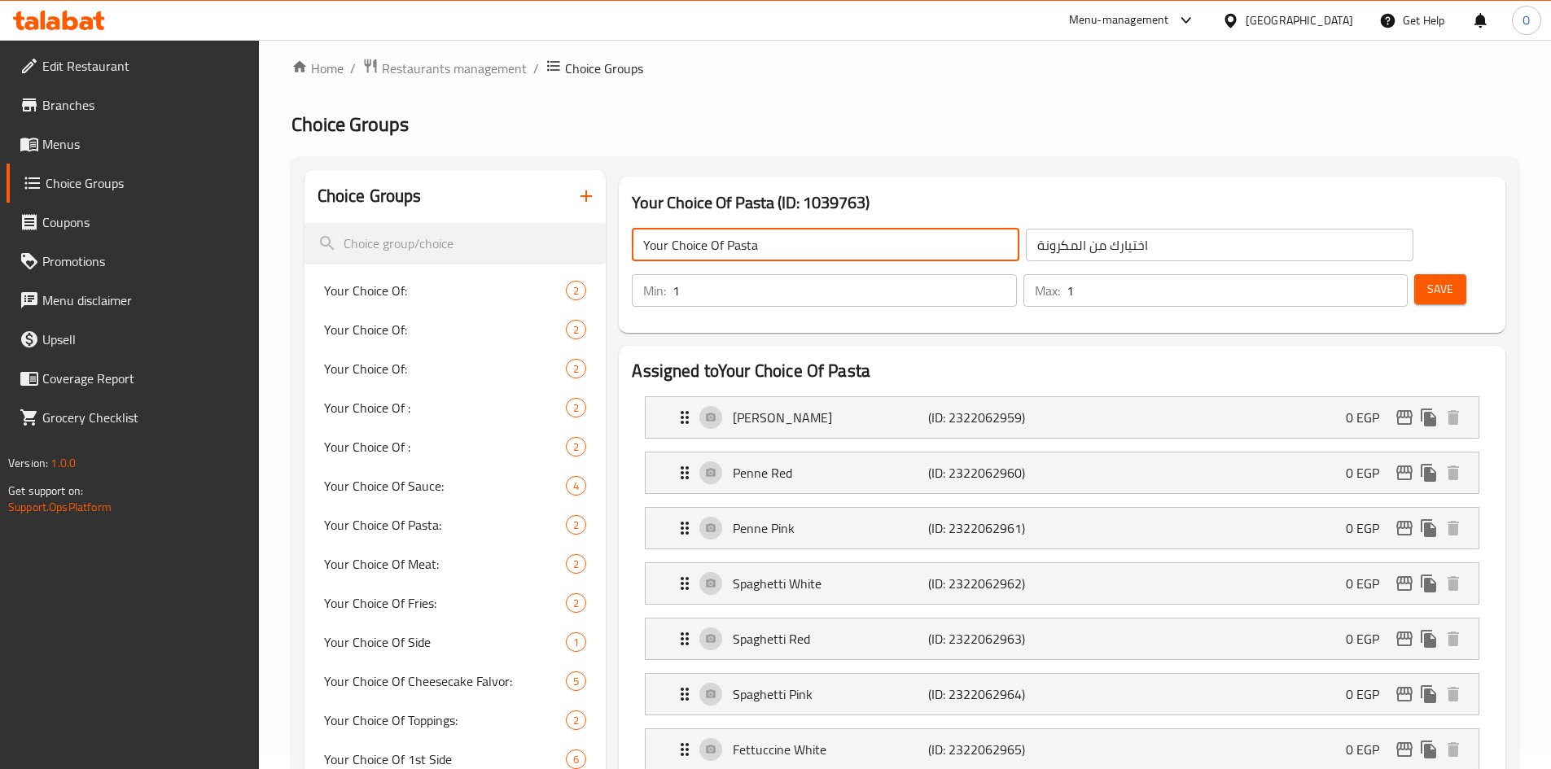
click at [588, 196] on icon "button" at bounding box center [585, 195] width 11 height 11
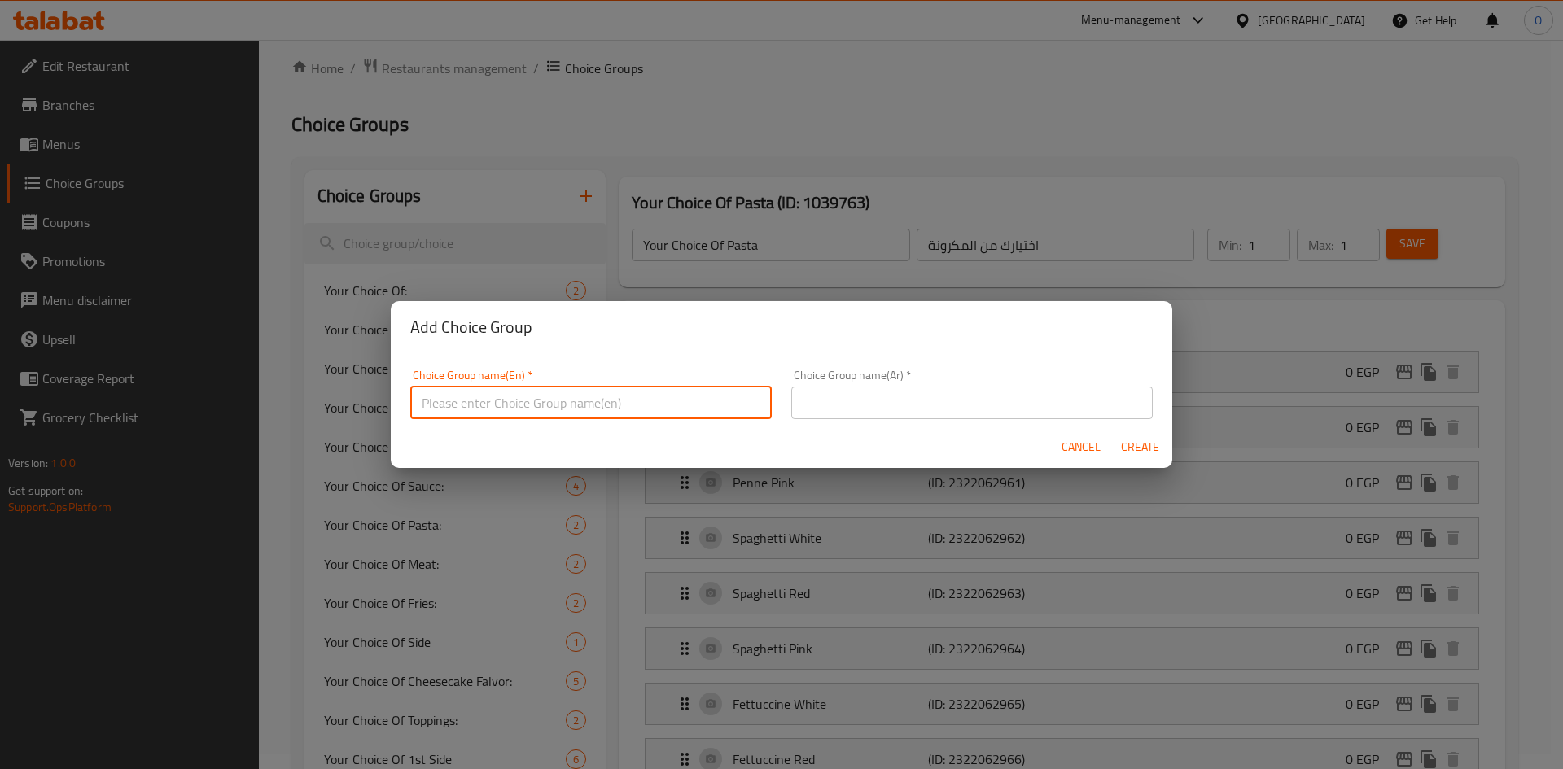
paste input "Your Choice Of Pasta"
click at [591, 389] on input "Your Choice Of Pasta:" at bounding box center [590, 403] width 361 height 33
type input "Your Choice Of Pasta:"
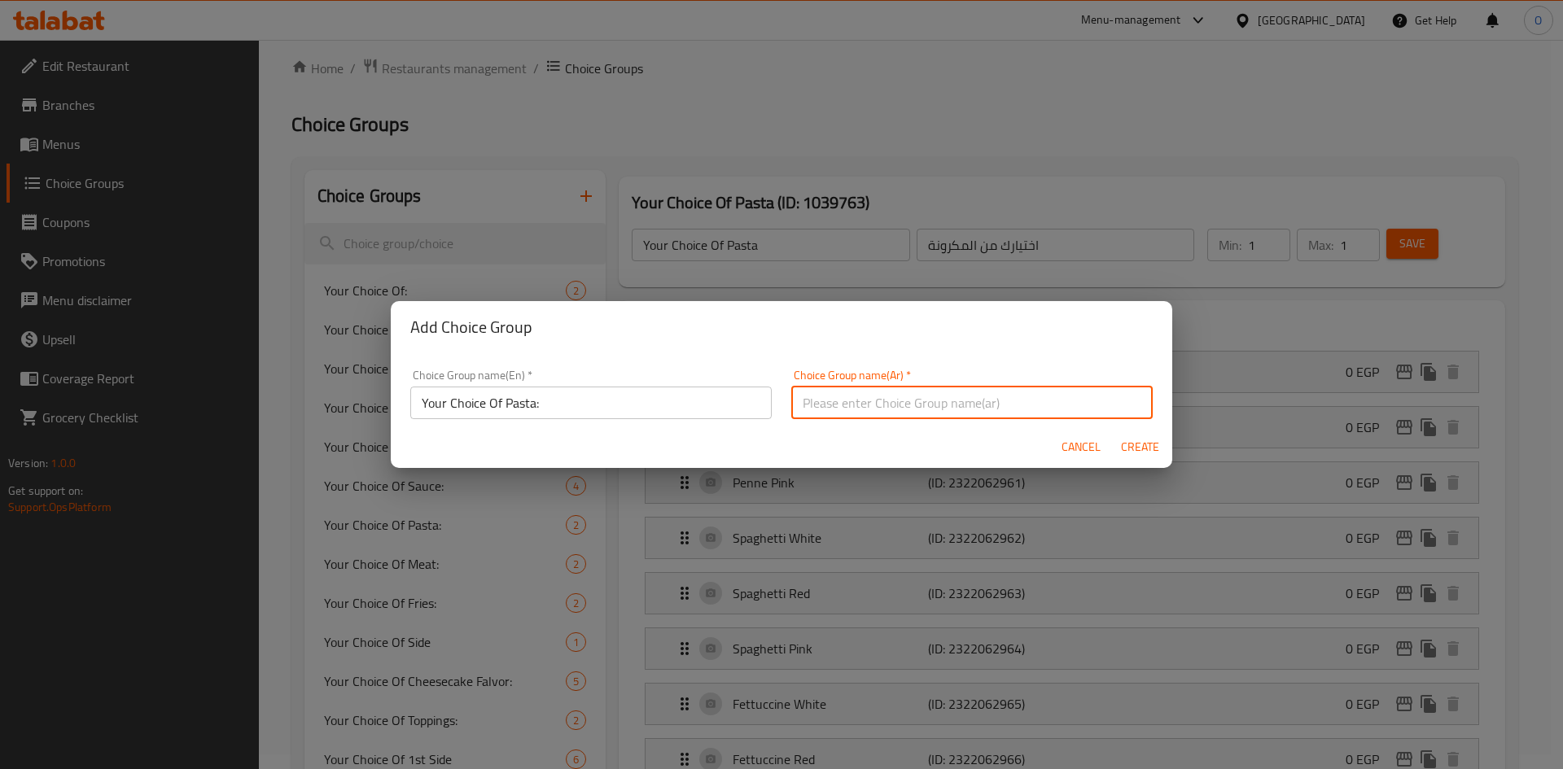
paste input "اختيارك من المعكرونة:"
click at [829, 404] on input "اختيارك من المعكرونة:" at bounding box center [971, 403] width 361 height 33
type input "اختيارك من المكرونة:"
click at [1158, 449] on span "Create" at bounding box center [1139, 447] width 39 height 20
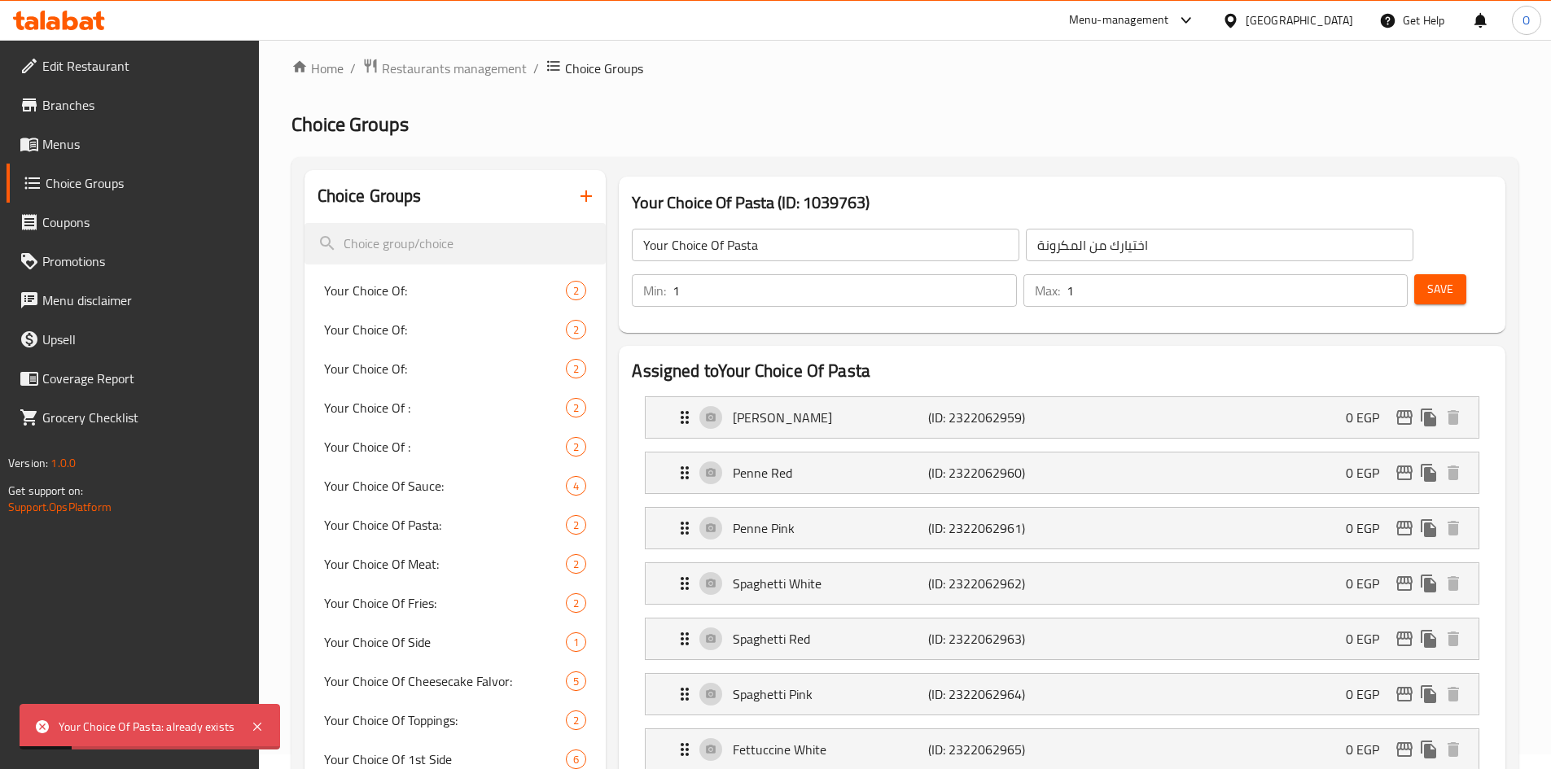
click at [594, 193] on icon "button" at bounding box center [586, 196] width 20 height 20
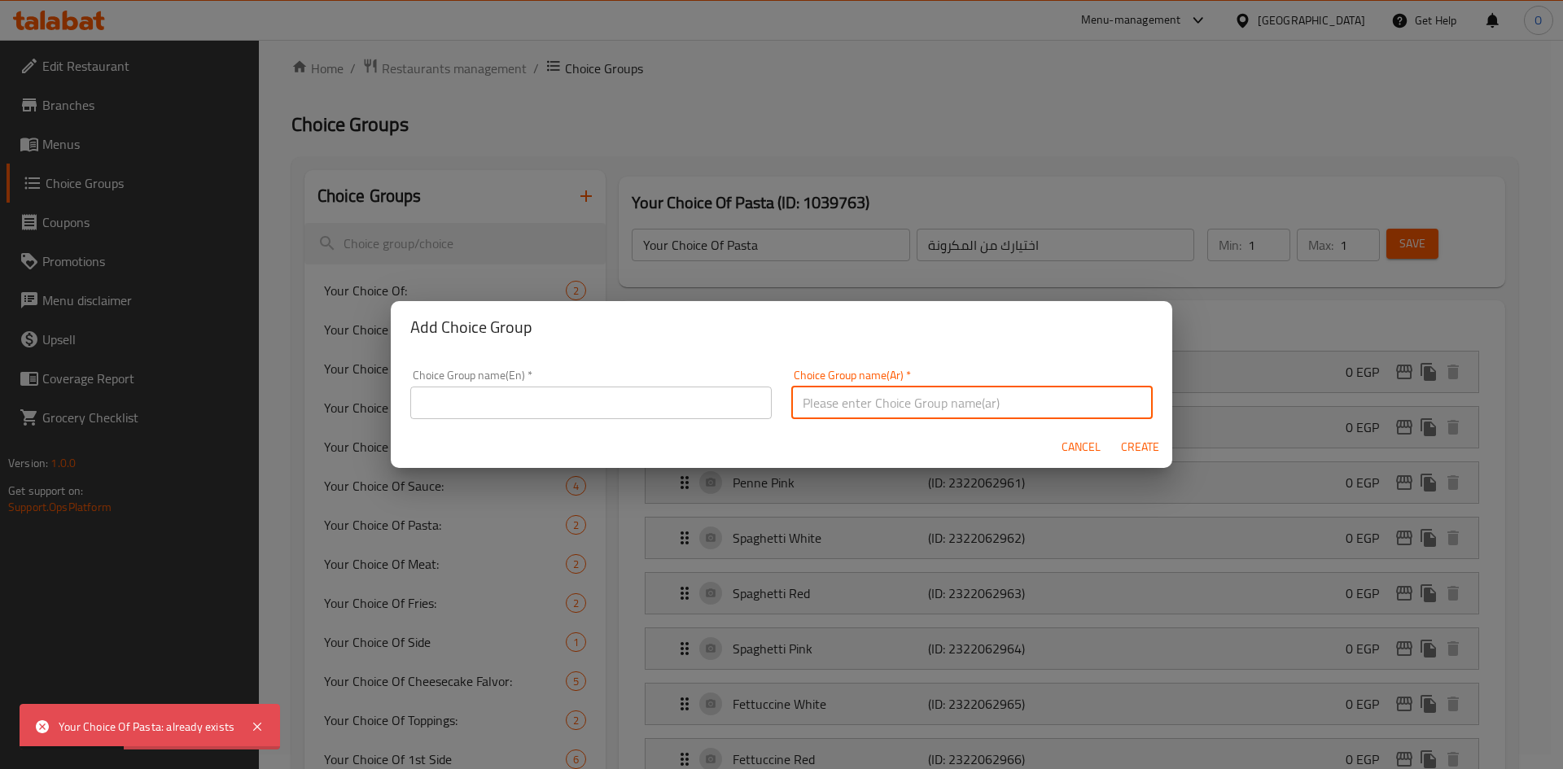
paste input "اختيارك من المعكرونة:"
click at [913, 407] on input "اختيارك من المعكرونة:" at bounding box center [971, 403] width 361 height 33
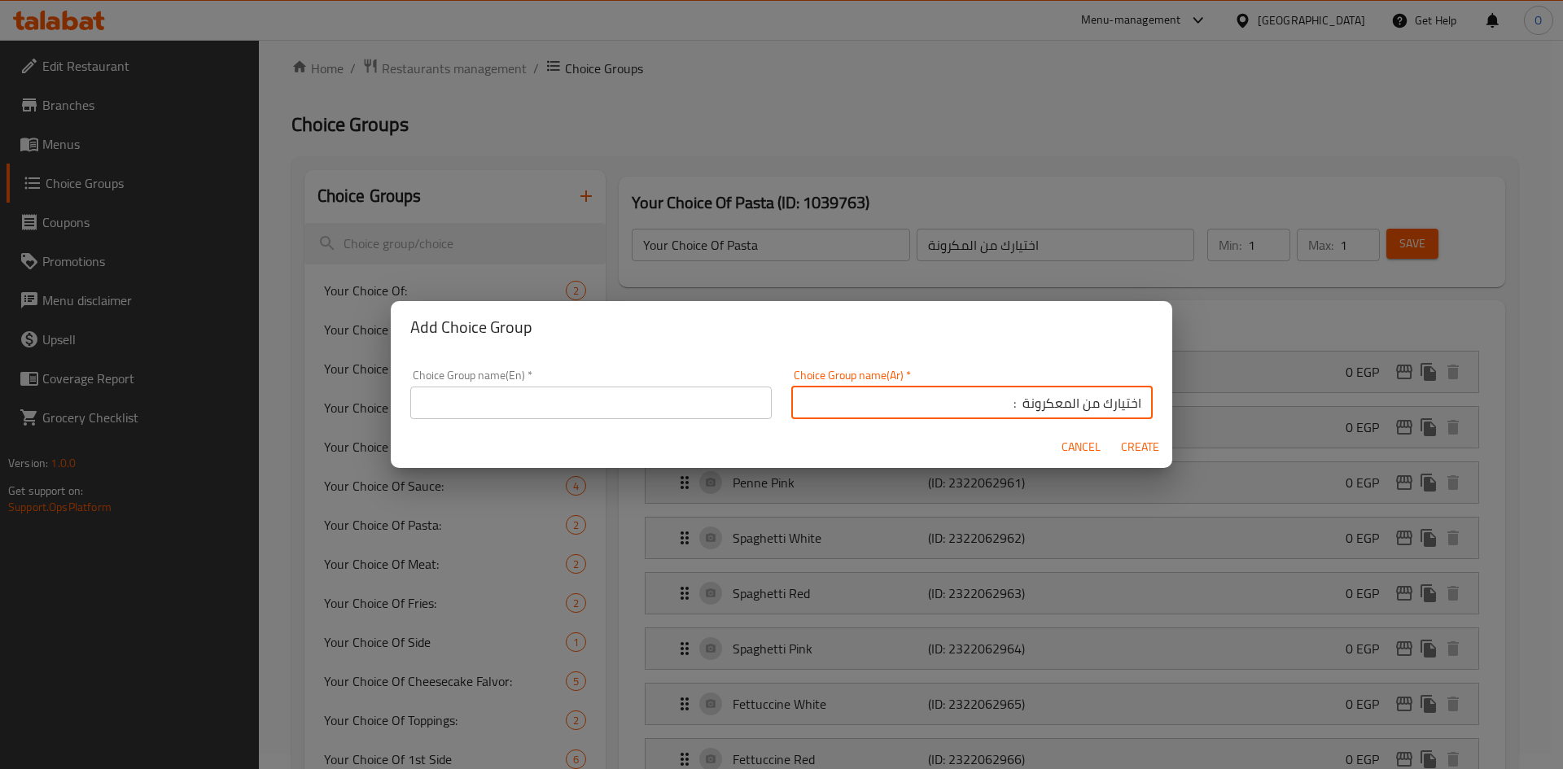
type input "اختيارك من المعكرونة :"
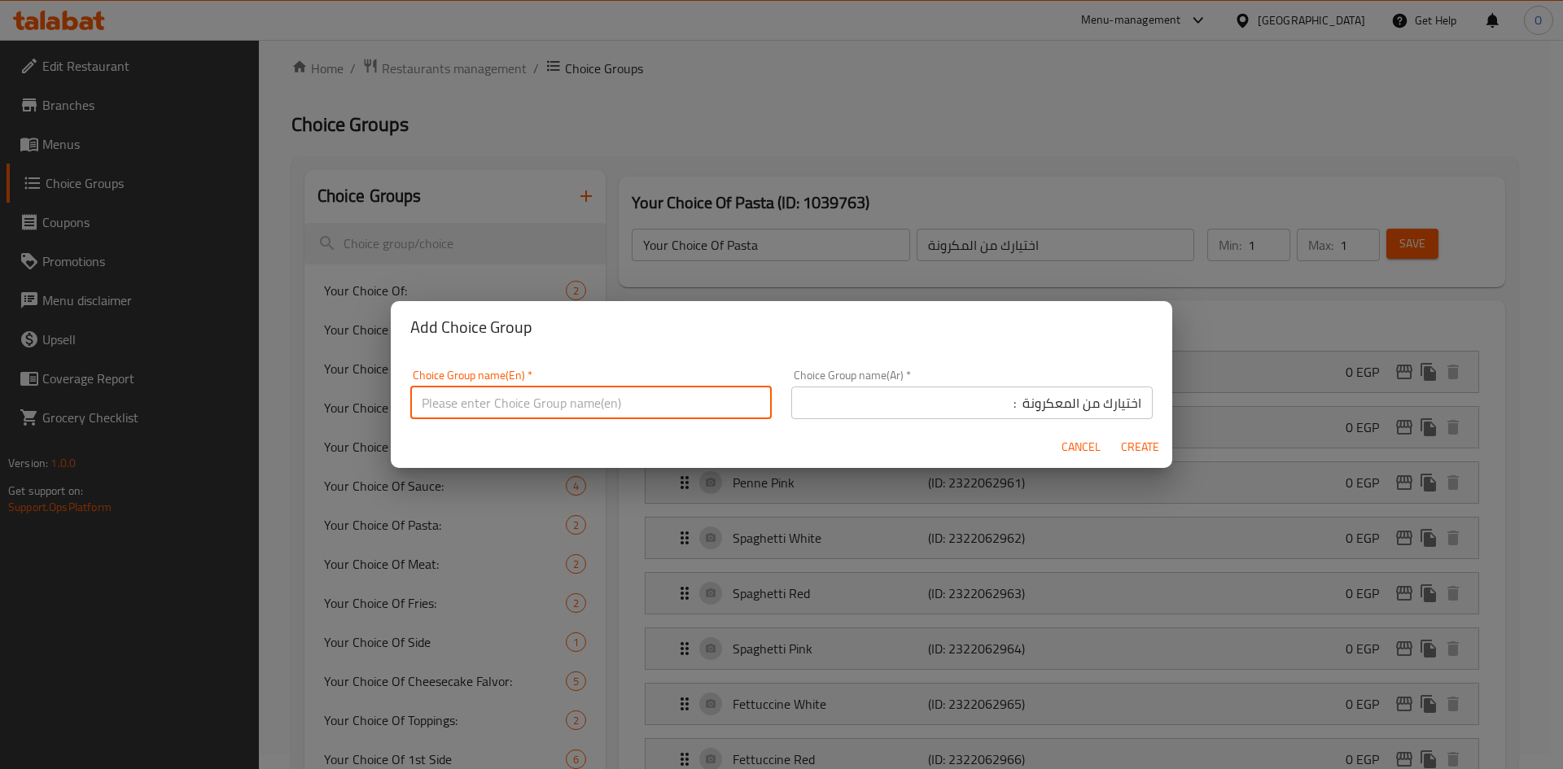
paste input "Your Choice Of Pasta:"
click at [537, 401] on input "Your Choice Of Pasta:" at bounding box center [590, 403] width 361 height 33
click at [535, 405] on input "Your Choice Of Pasta:" at bounding box center [590, 403] width 361 height 33
type input "Your Choice Of Pasta :"
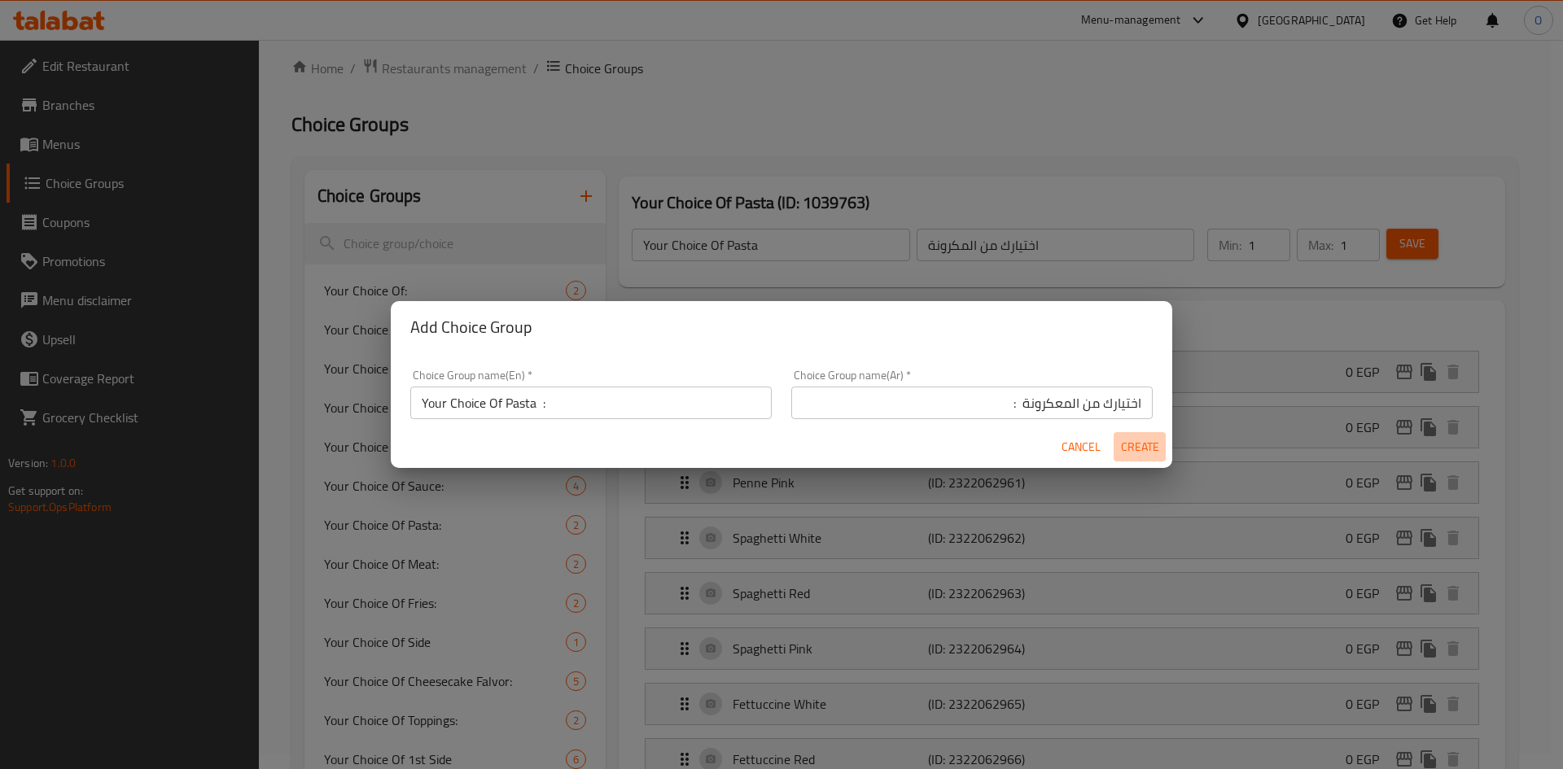
click at [1134, 456] on span "Create" at bounding box center [1139, 447] width 39 height 20
type input "Your Choice Of Pasta :"
type input "اختيارك من المعكرونة :"
type input "0"
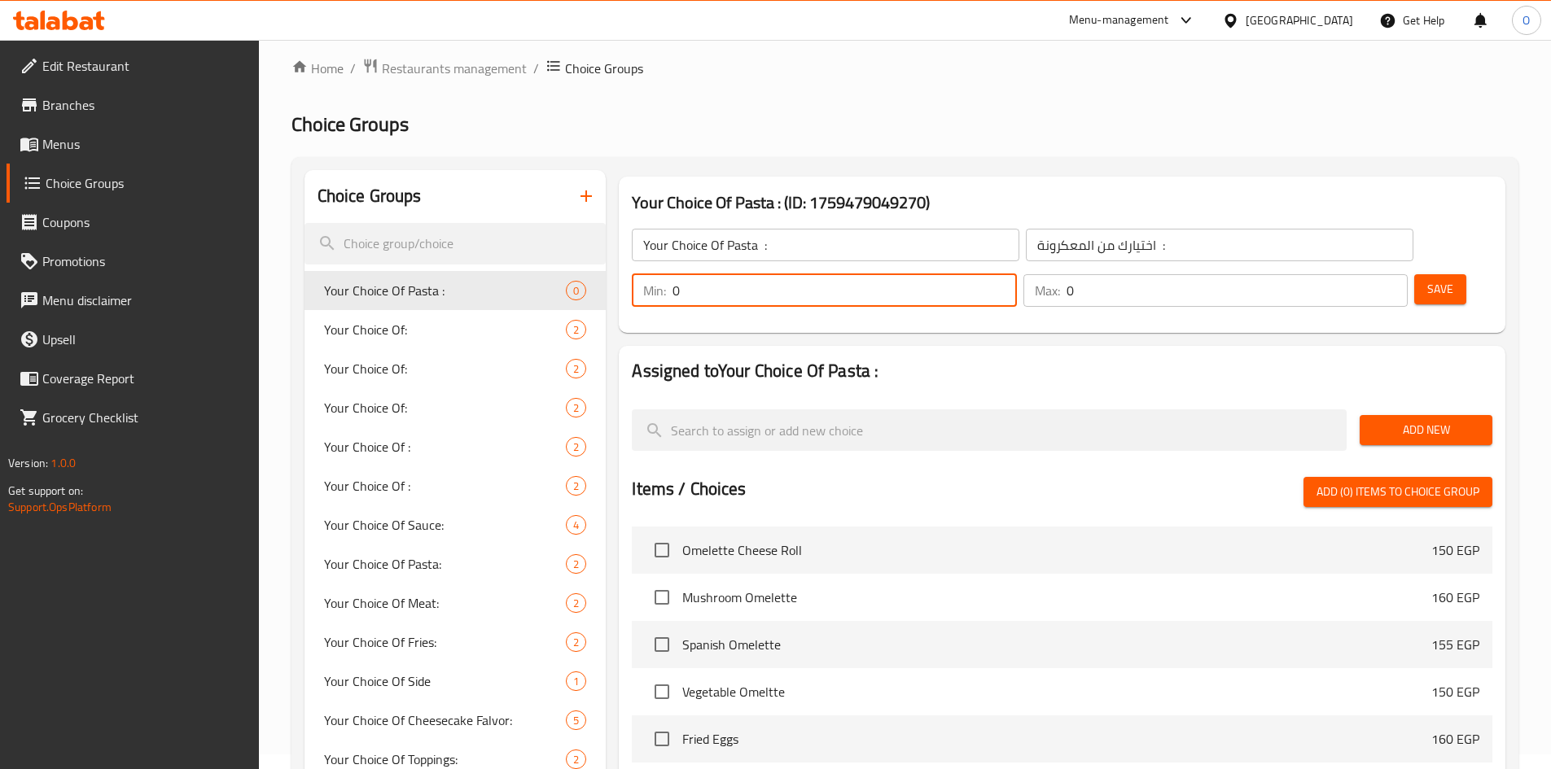
drag, startPoint x: 1260, startPoint y: 245, endPoint x: 1216, endPoint y: 251, distance: 44.3
click at [1016, 274] on div "Min: 0 ​" at bounding box center [824, 290] width 384 height 33
type input "1"
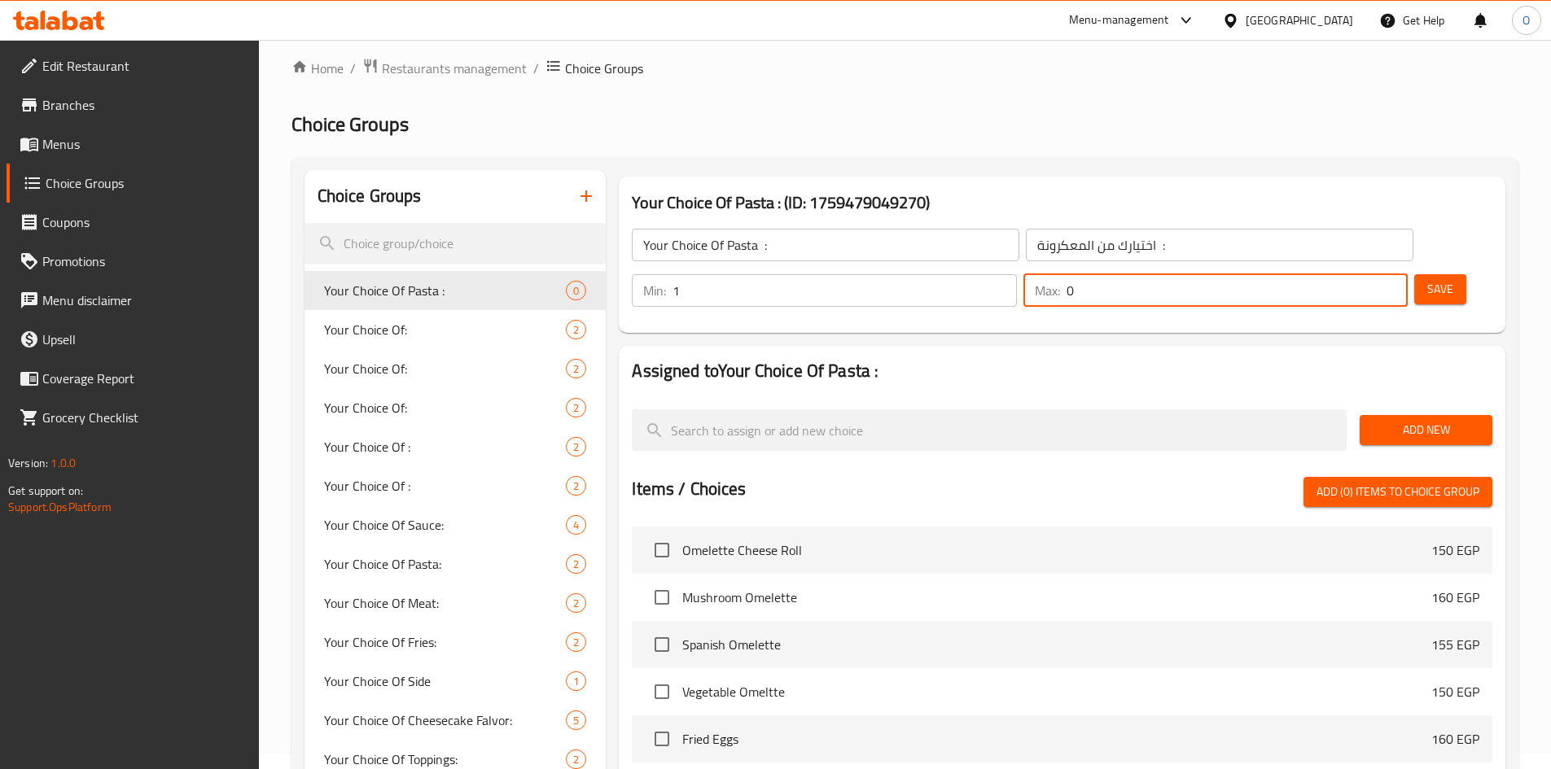
drag, startPoint x: 1355, startPoint y: 250, endPoint x: 1302, endPoint y: 248, distance: 53.8
click at [1302, 274] on div "Max: 0 ​" at bounding box center [1215, 290] width 384 height 33
type input "1"
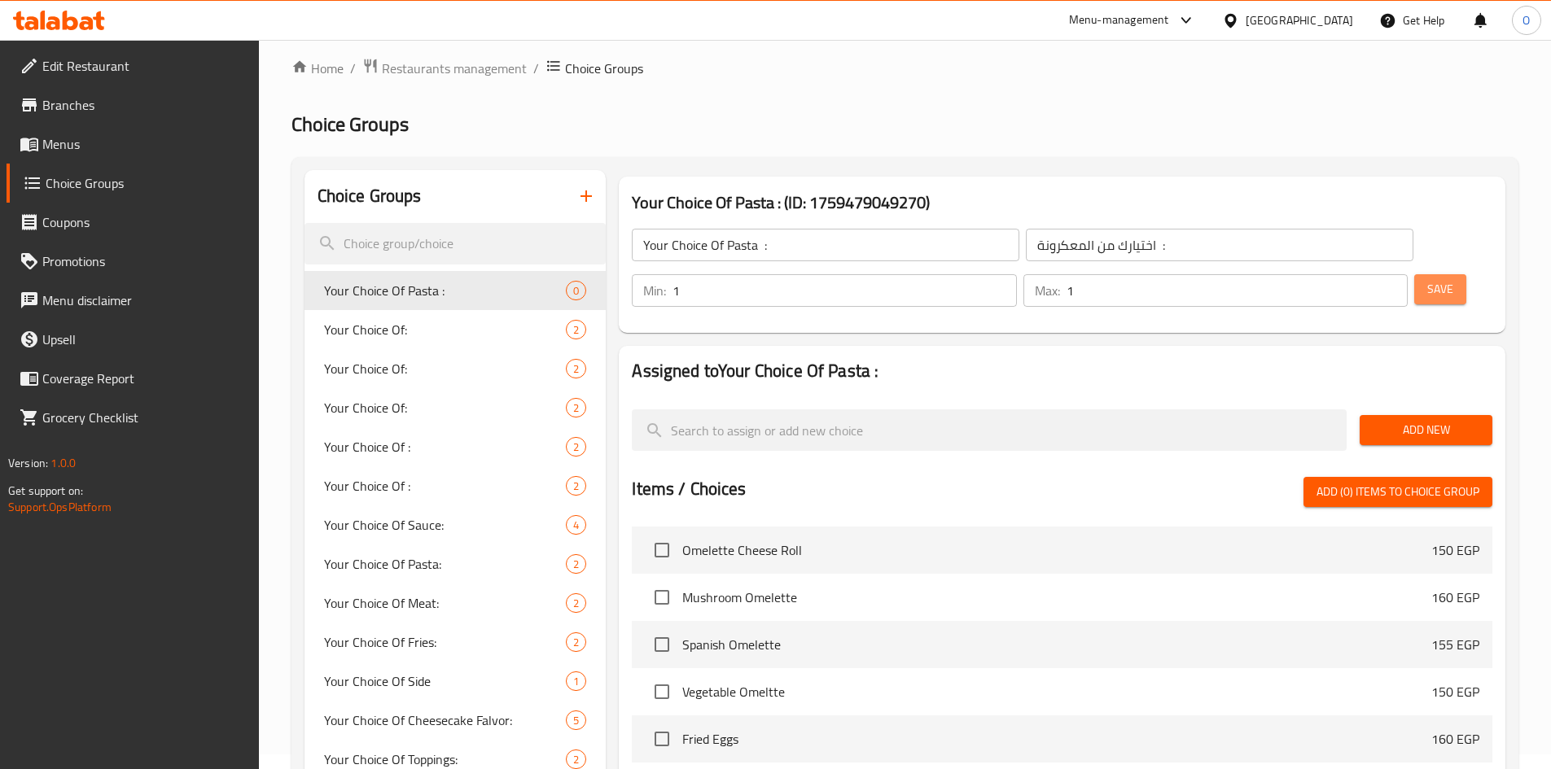
click at [1427, 279] on span "Save" at bounding box center [1440, 289] width 26 height 20
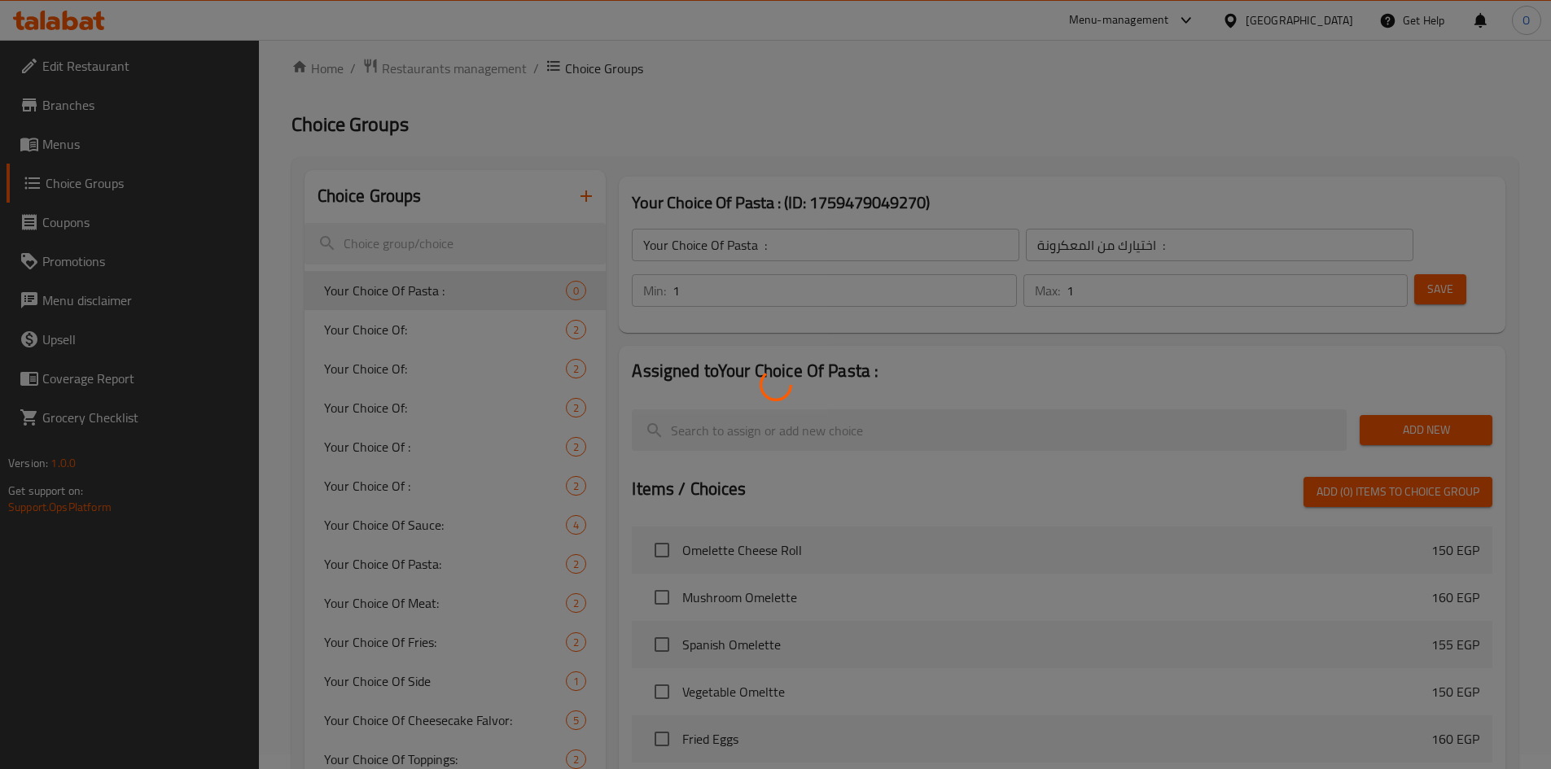
click at [1394, 382] on div at bounding box center [775, 384] width 1551 height 769
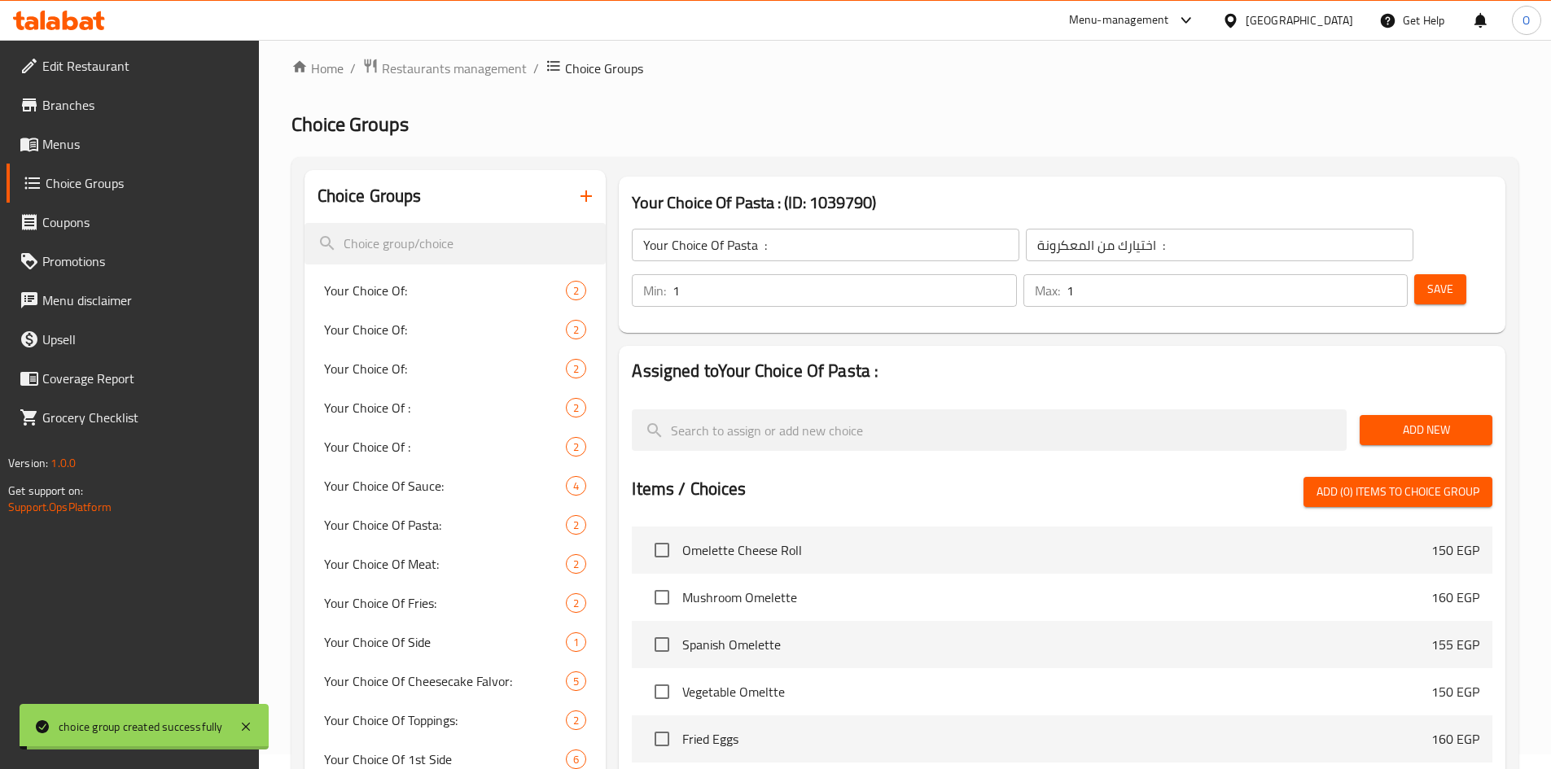
click at [1394, 420] on span "Add New" at bounding box center [1425, 430] width 107 height 20
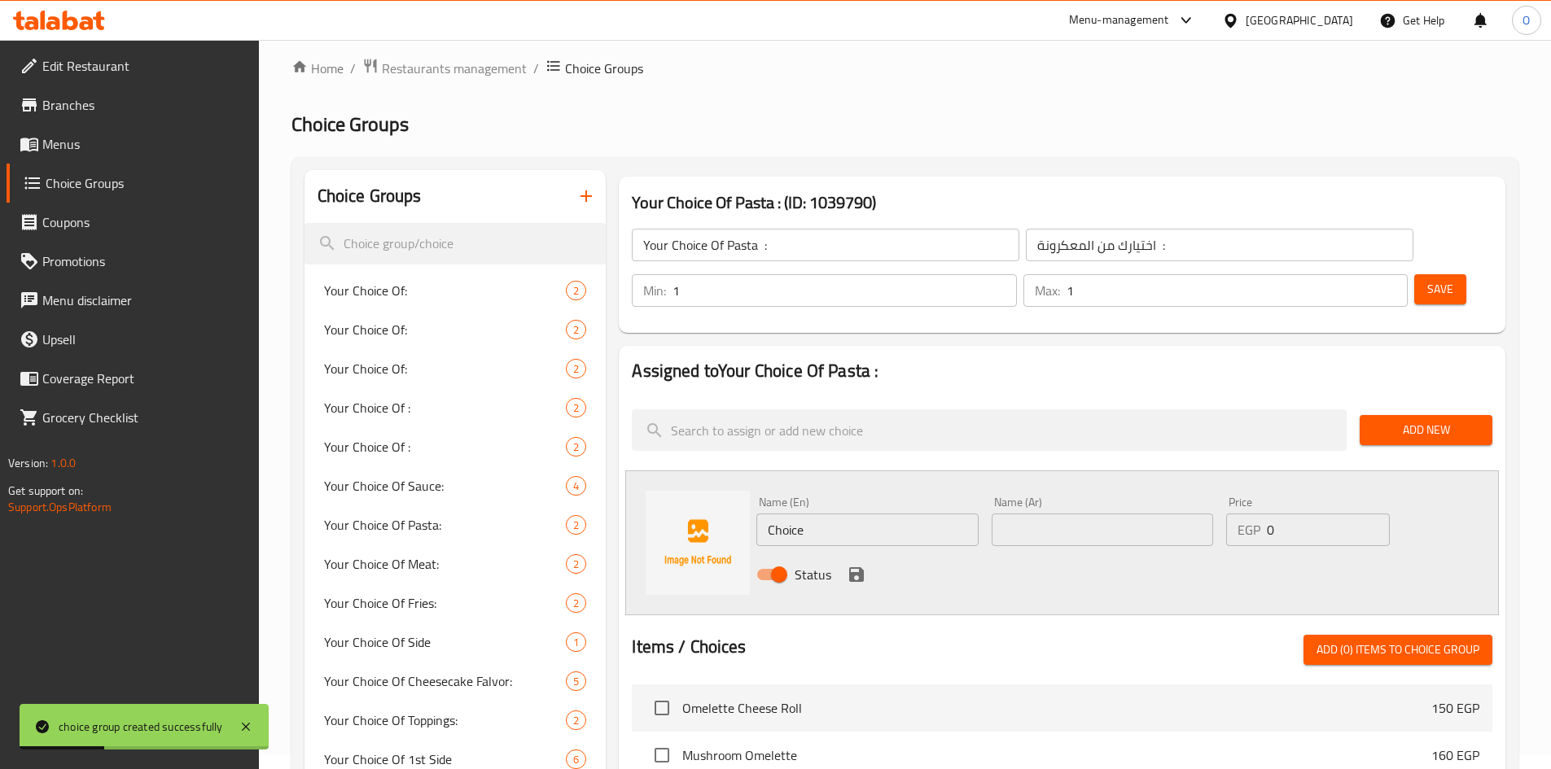
click at [827, 514] on input "Choice" at bounding box center [866, 530] width 221 height 33
paste input "Penn"
type input "Penne"
paste input "بيني"
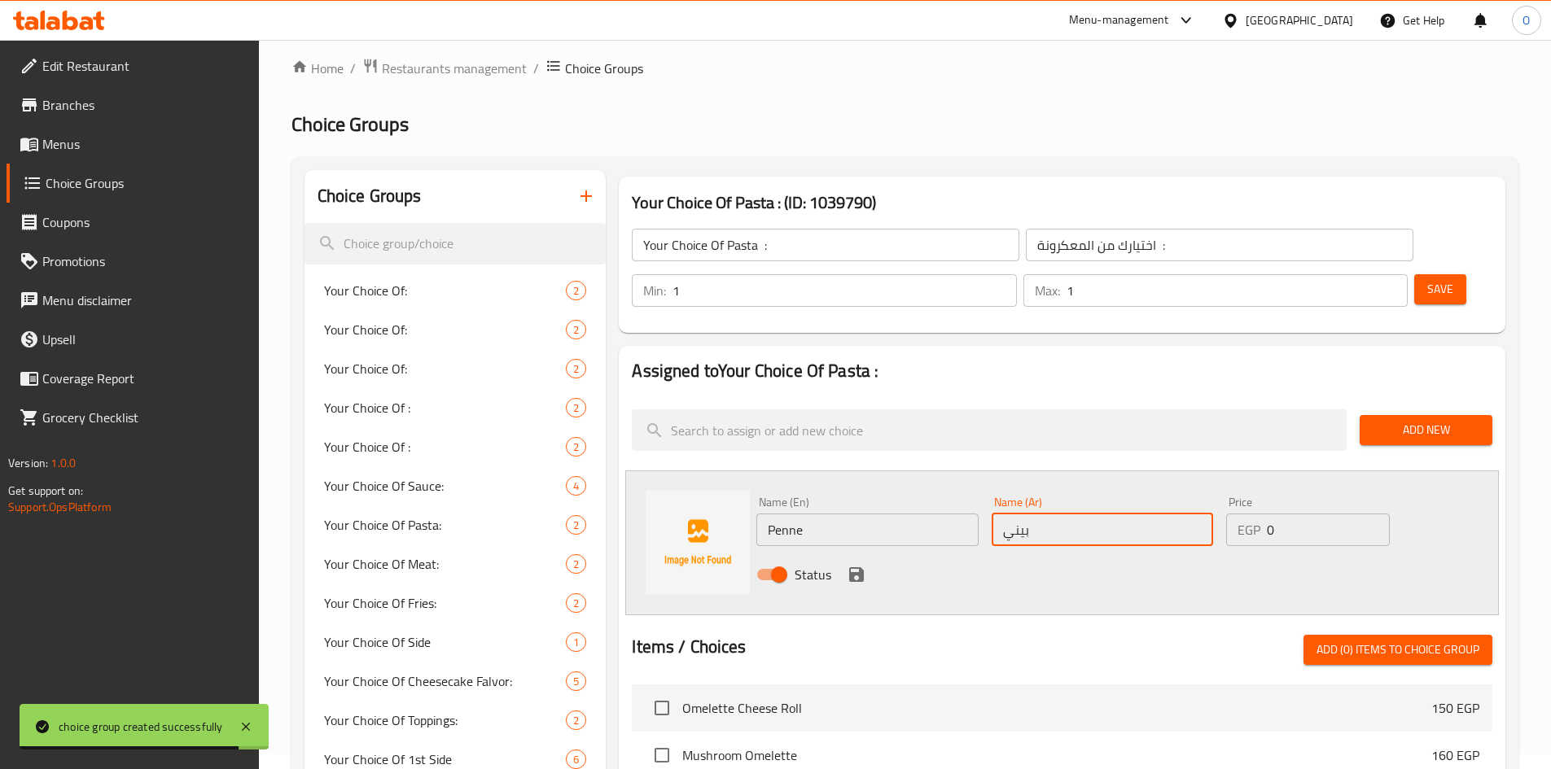
type input "بيني"
click at [873, 553] on div "Status" at bounding box center [1102, 575] width 705 height 44
click at [856, 565] on icon "save" at bounding box center [857, 575] width 20 height 20
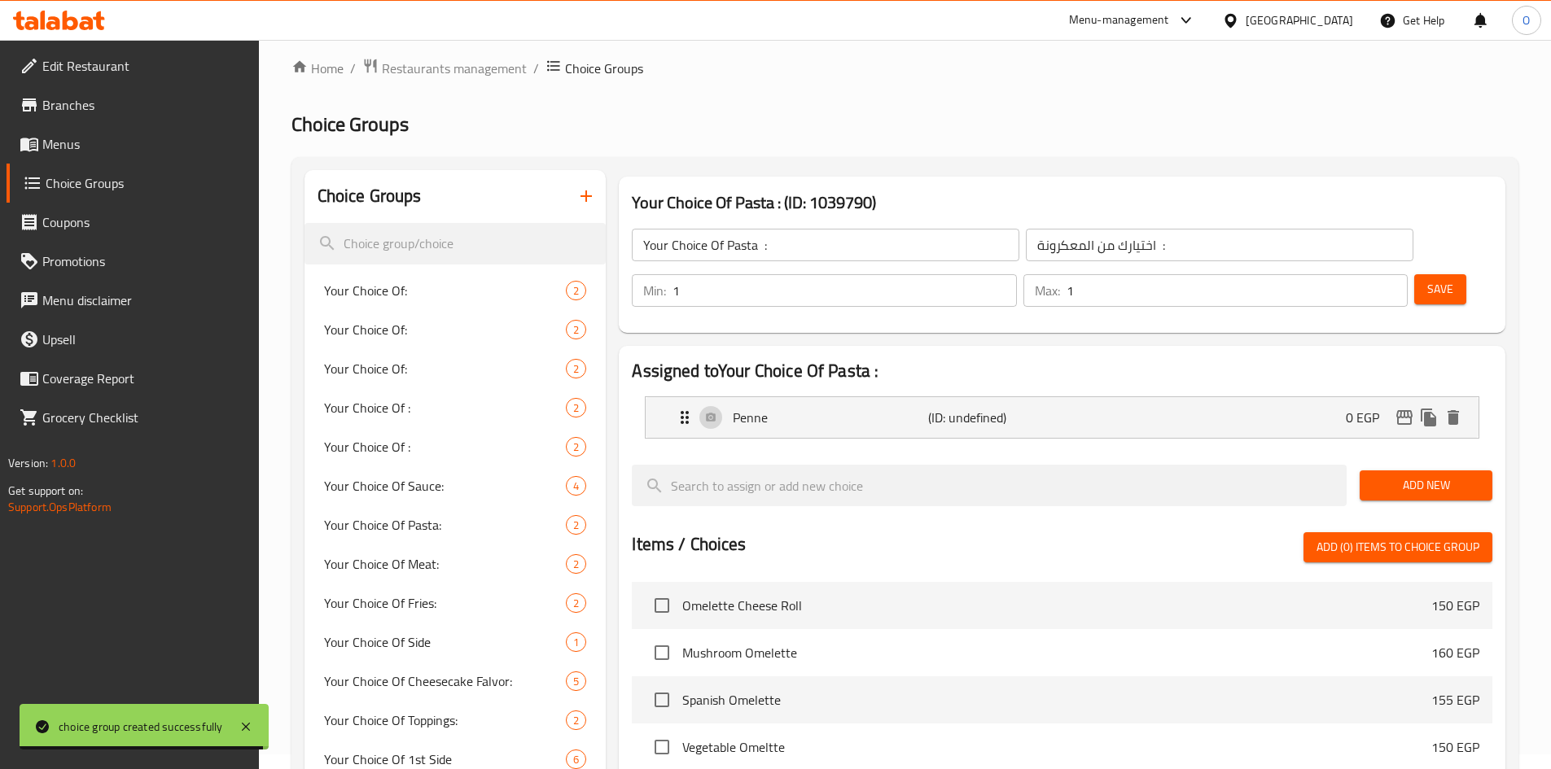
click at [1477, 471] on button "Add New" at bounding box center [1425, 486] width 133 height 30
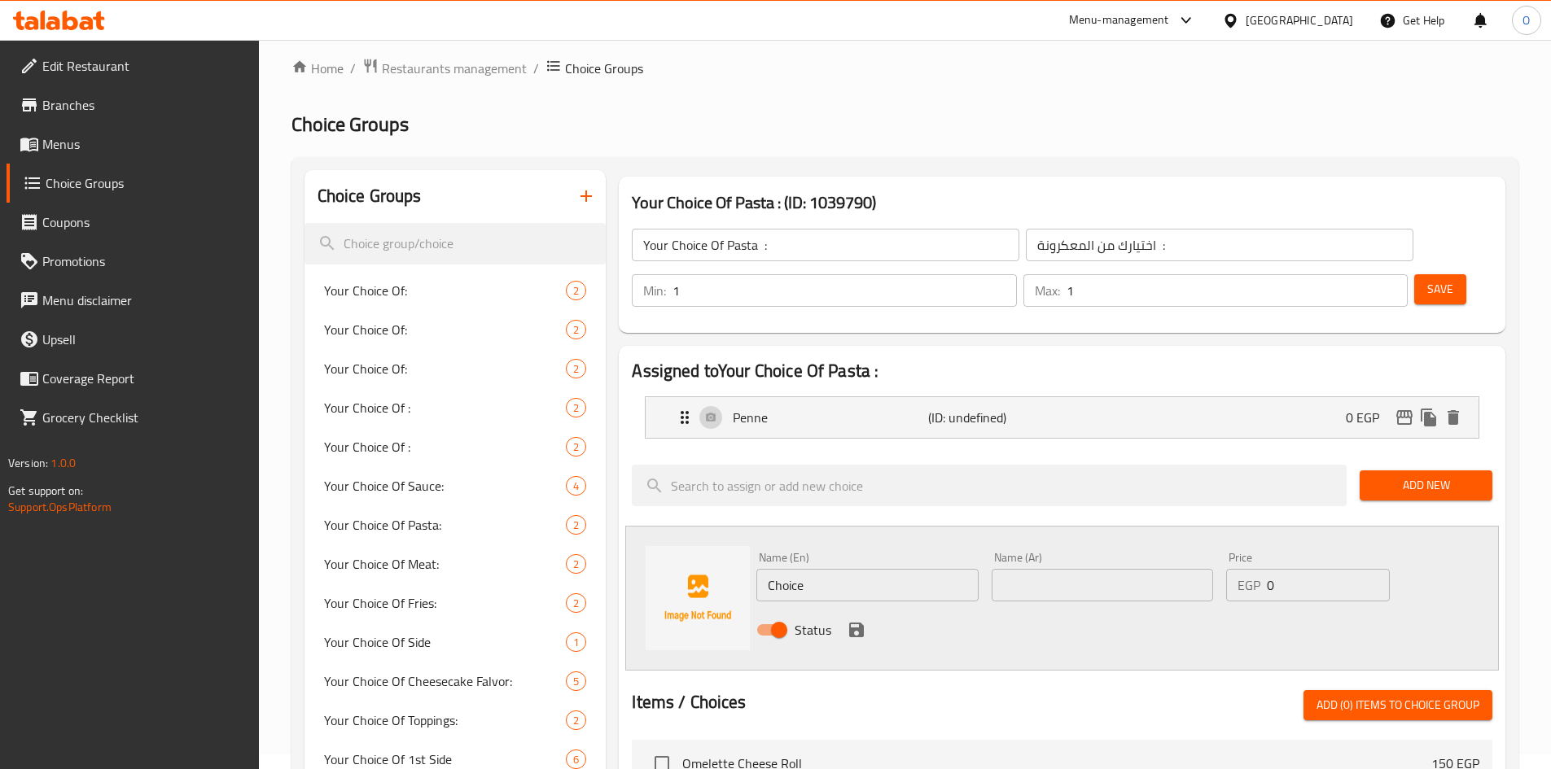
click at [908, 559] on div "Name (En) Choice Name (En)" at bounding box center [867, 576] width 234 height 63
click at [895, 569] on input "Choice" at bounding box center [866, 585] width 221 height 33
paste input "Spaghetti"
type input "Spaghetti"
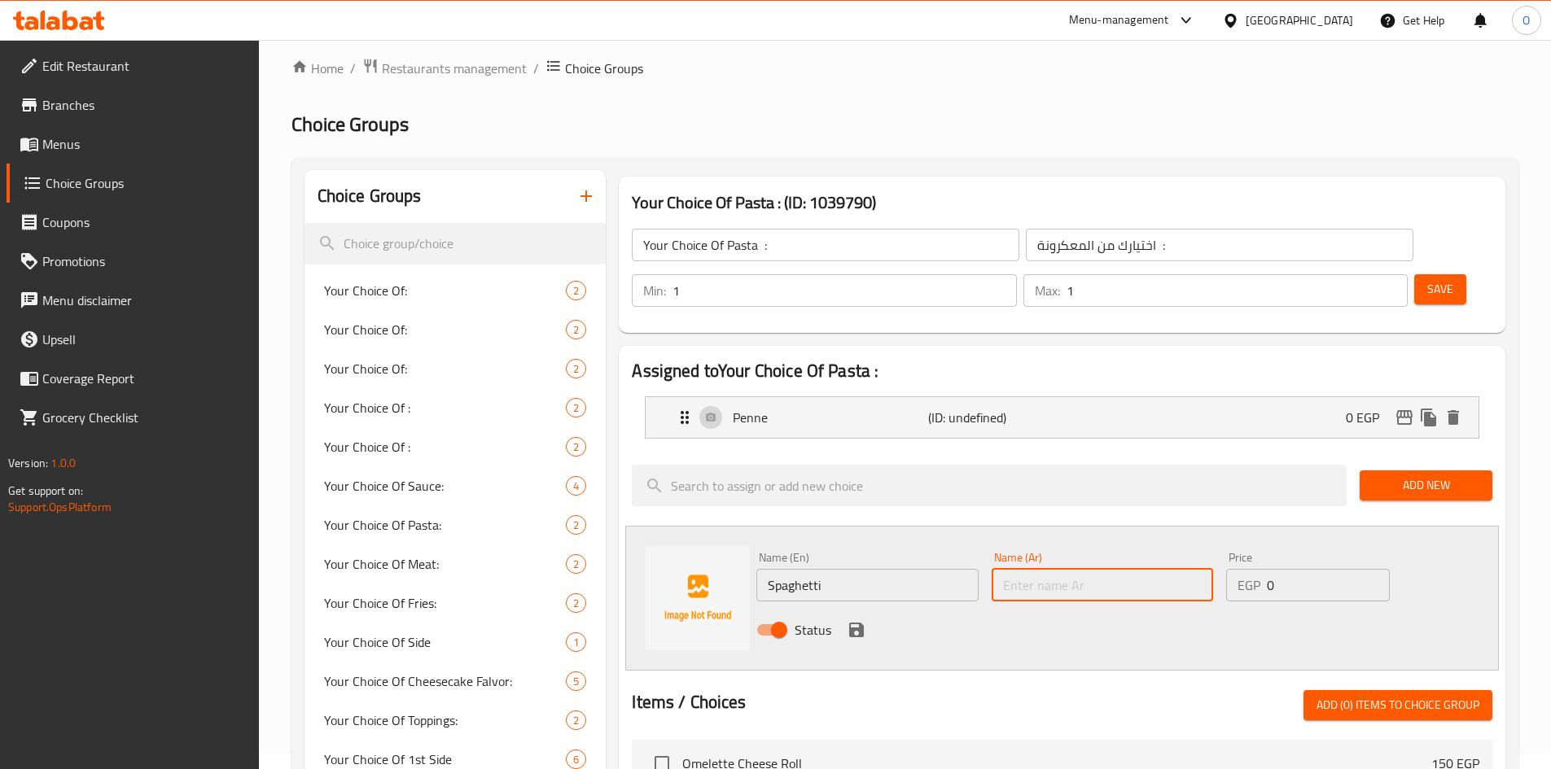
paste input "سباغيتي"
type input "سباغيتي"
click at [857, 623] on icon "save" at bounding box center [856, 630] width 15 height 15
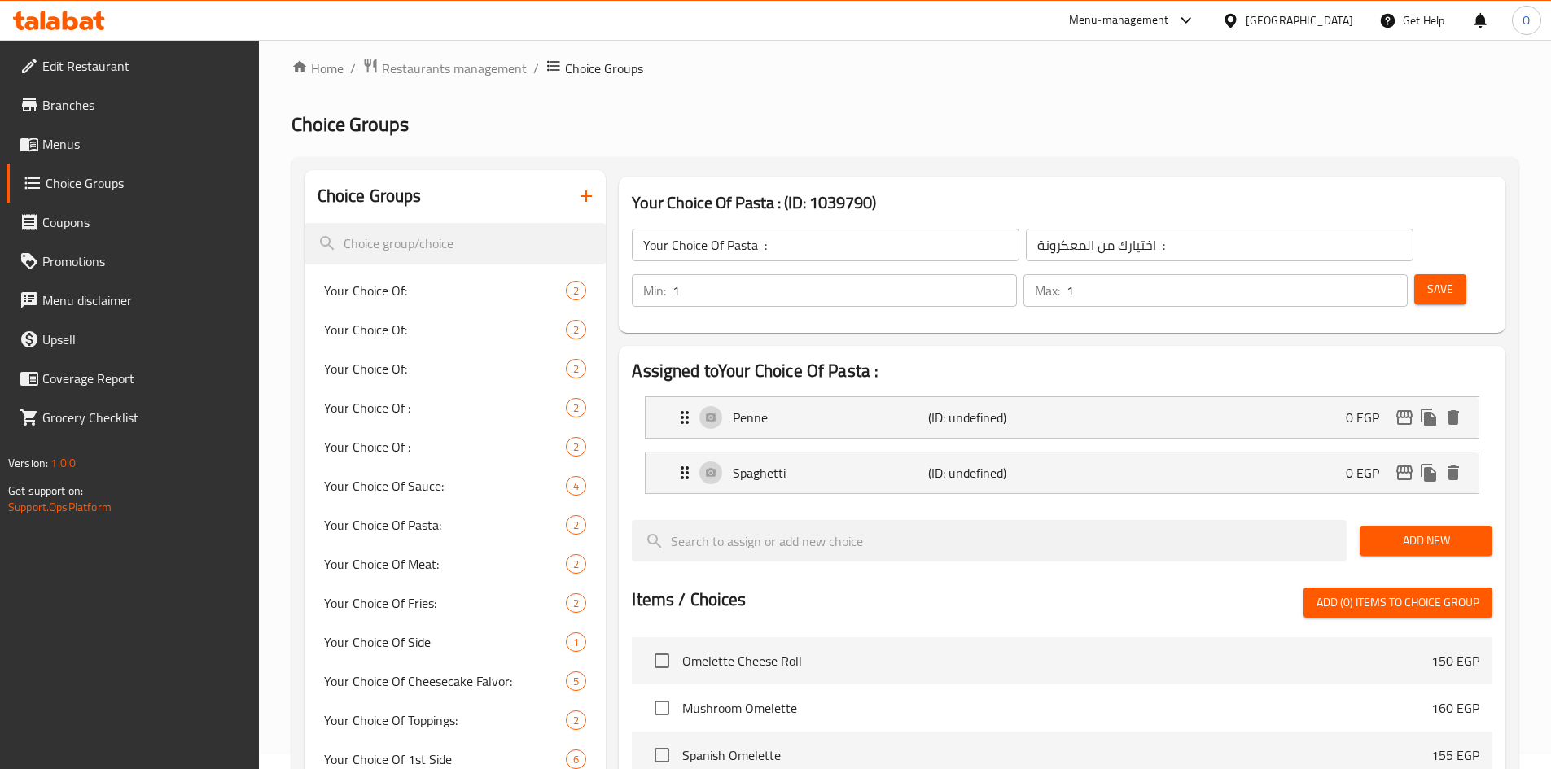
click at [1392, 531] on span "Add New" at bounding box center [1425, 541] width 107 height 20
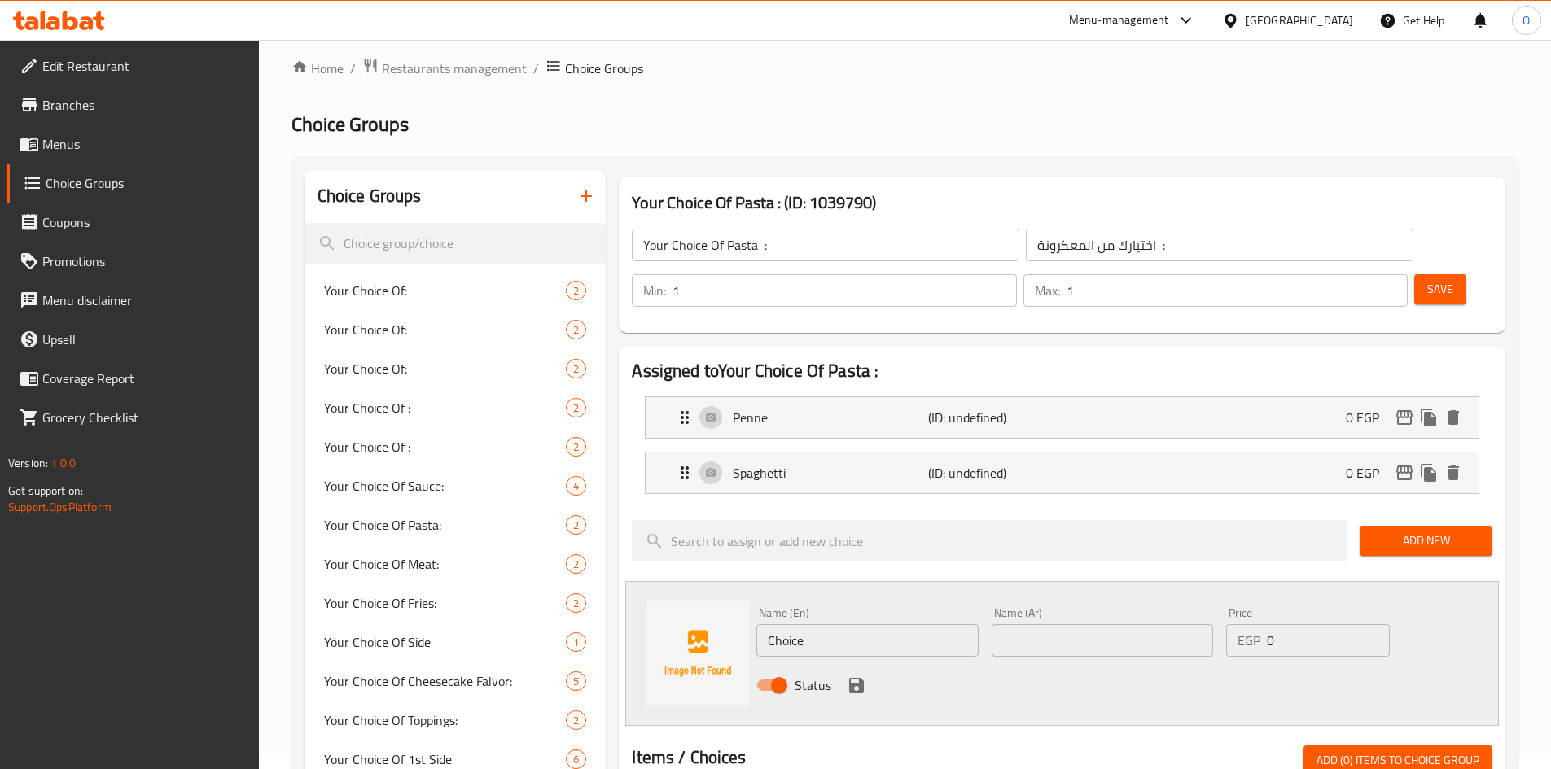
click at [884, 624] on input "Choice" at bounding box center [866, 640] width 221 height 33
paste input "Fettuccin"
type input "Fettuccine"
paste input "فيتوتشيني"
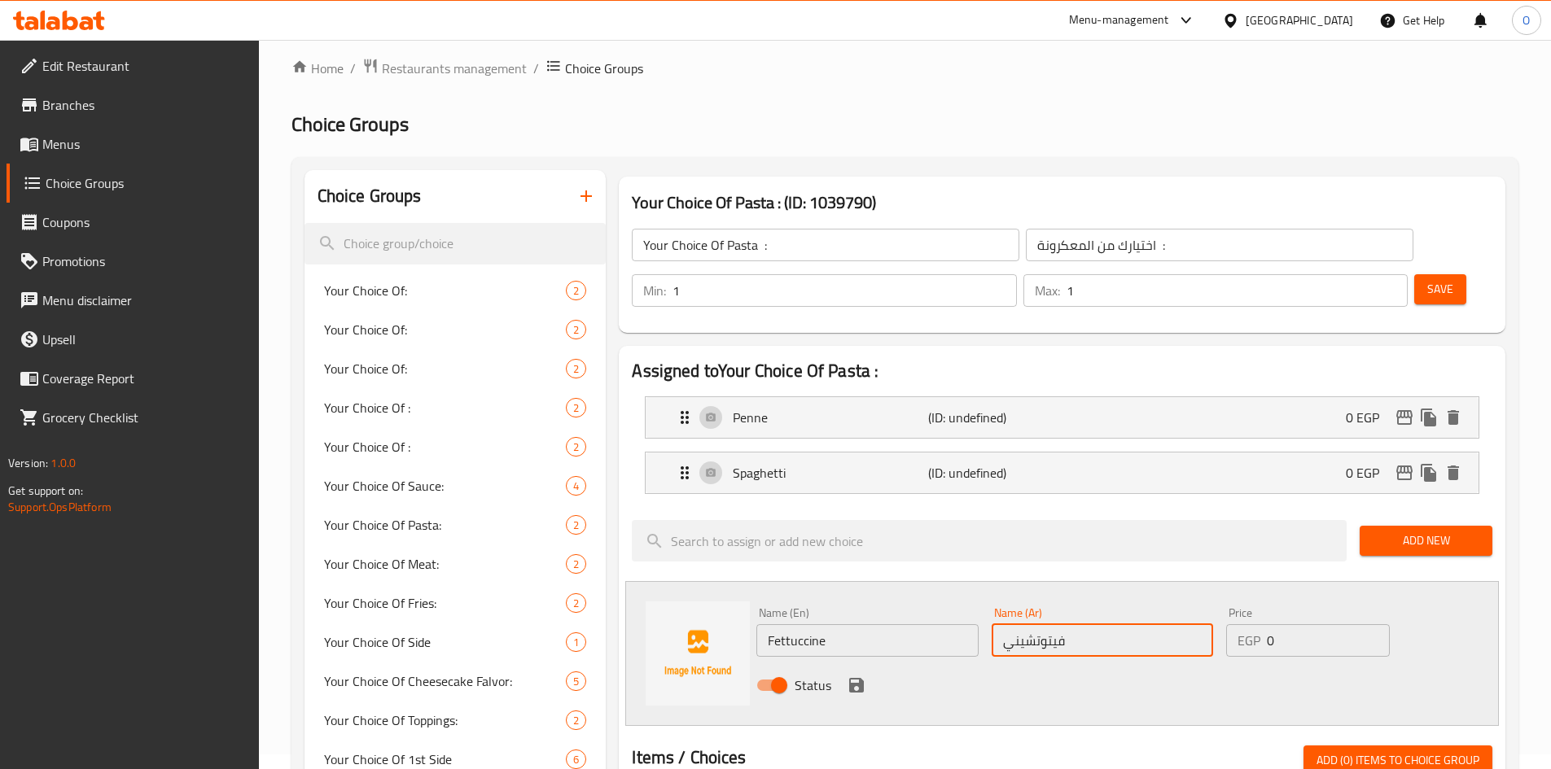
type input "فيتوتشيني"
drag, startPoint x: 865, startPoint y: 635, endPoint x: 940, endPoint y: 580, distance: 93.1
click at [865, 676] on icon "save" at bounding box center [857, 686] width 20 height 20
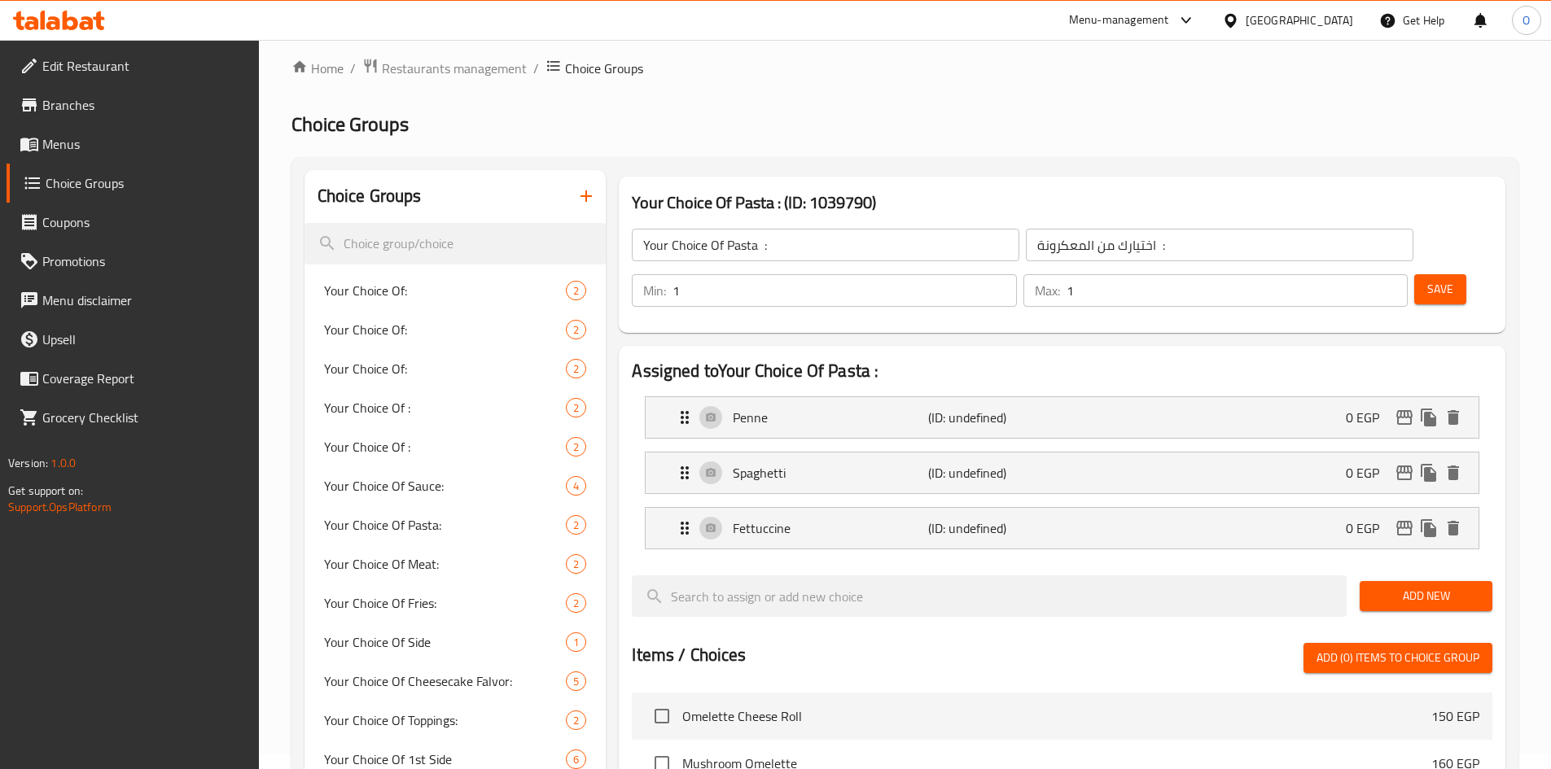
click at [1427, 279] on span "Save" at bounding box center [1440, 289] width 26 height 20
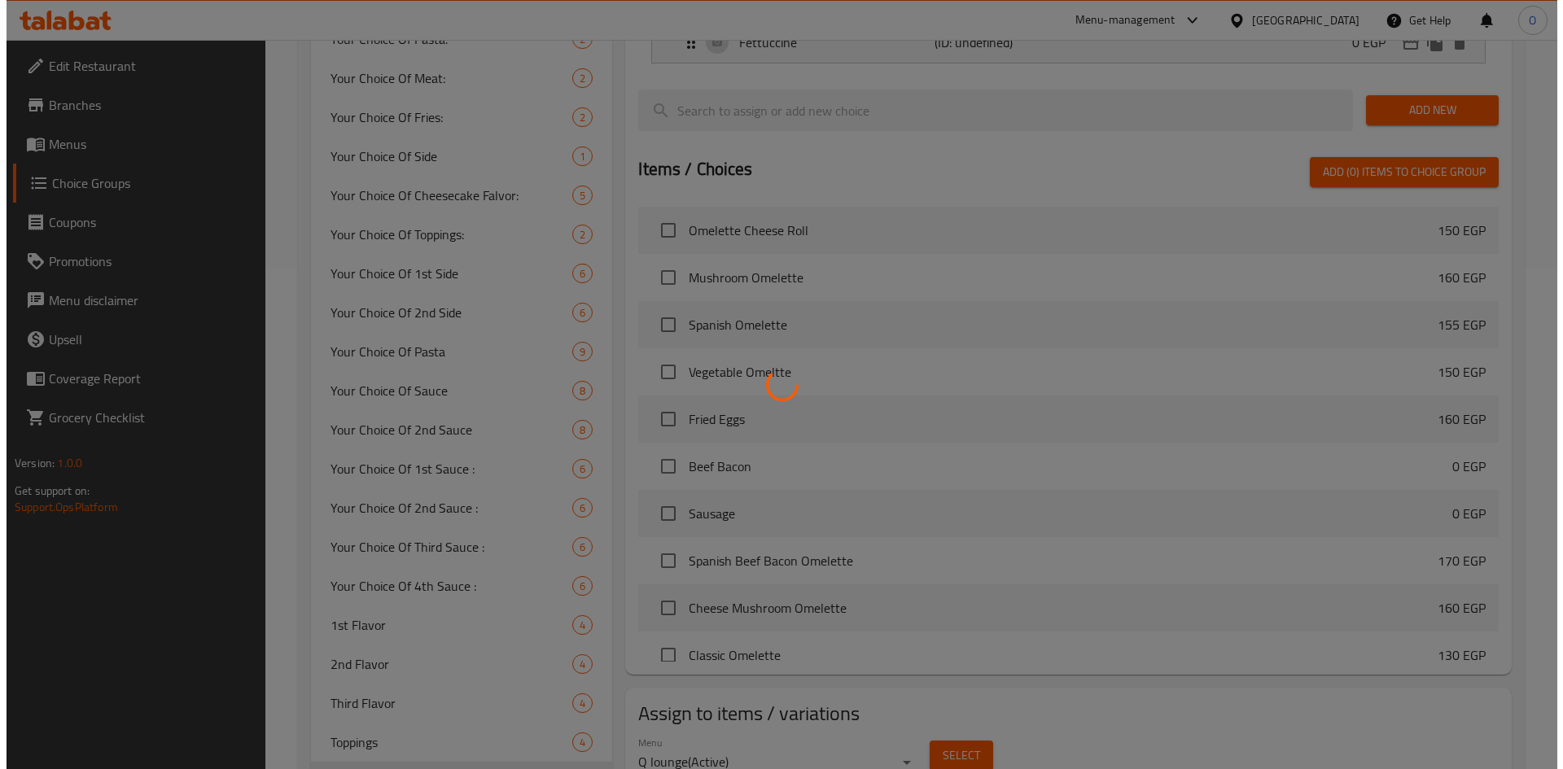
scroll to position [624, 0]
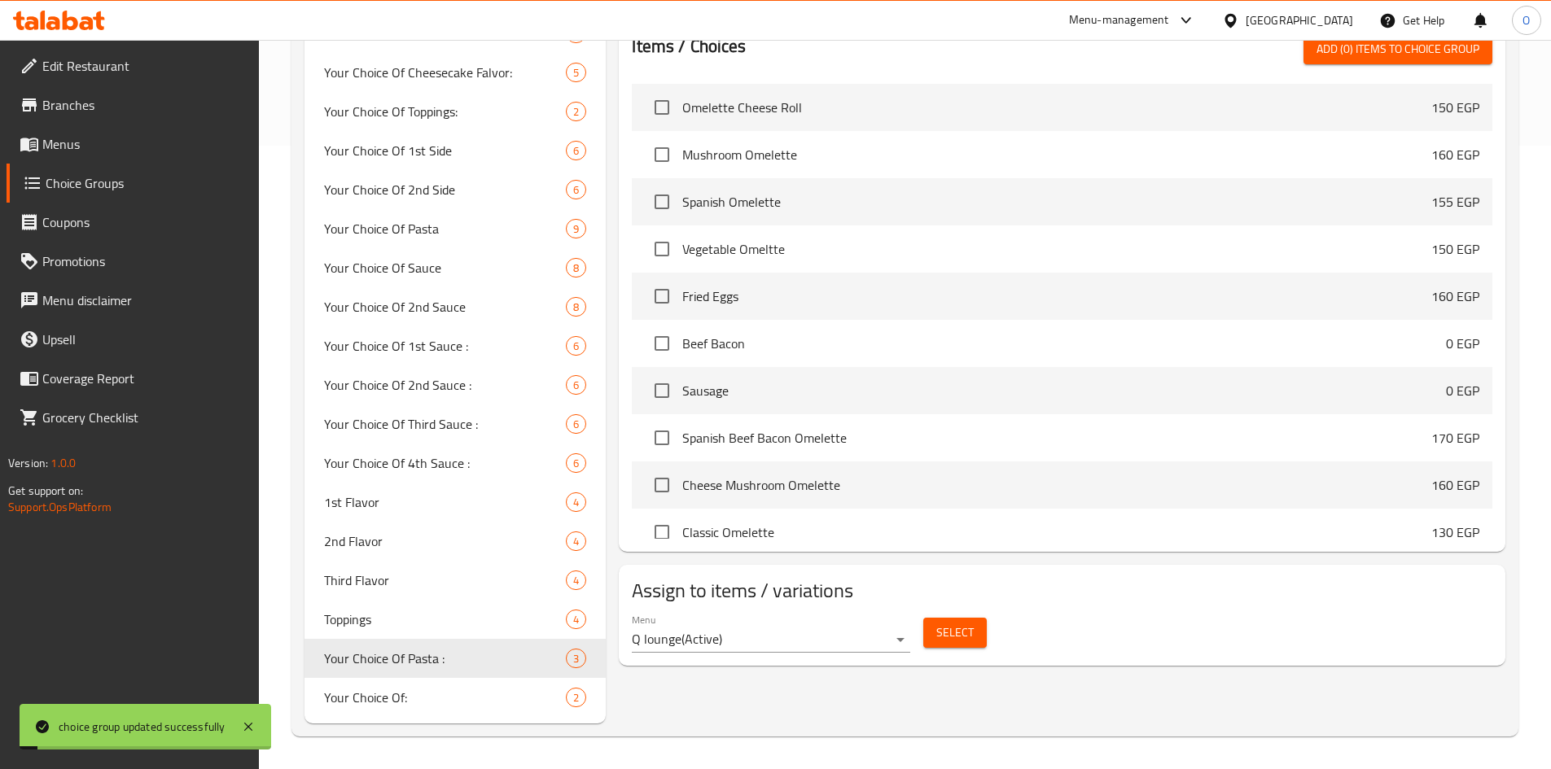
click at [947, 623] on span "Select" at bounding box center [954, 633] width 37 height 20
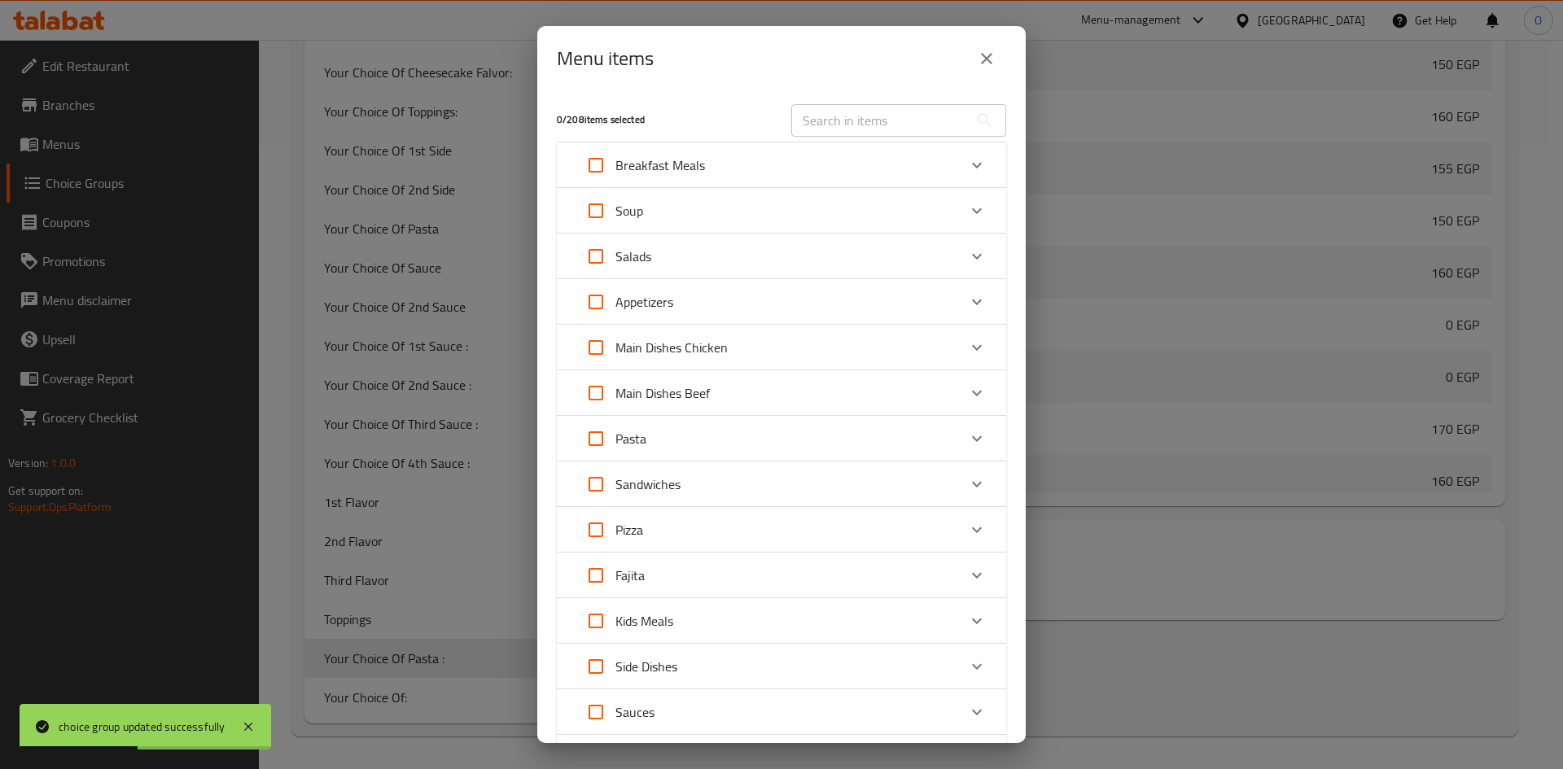
click at [707, 440] on div "Pasta" at bounding box center [766, 438] width 381 height 39
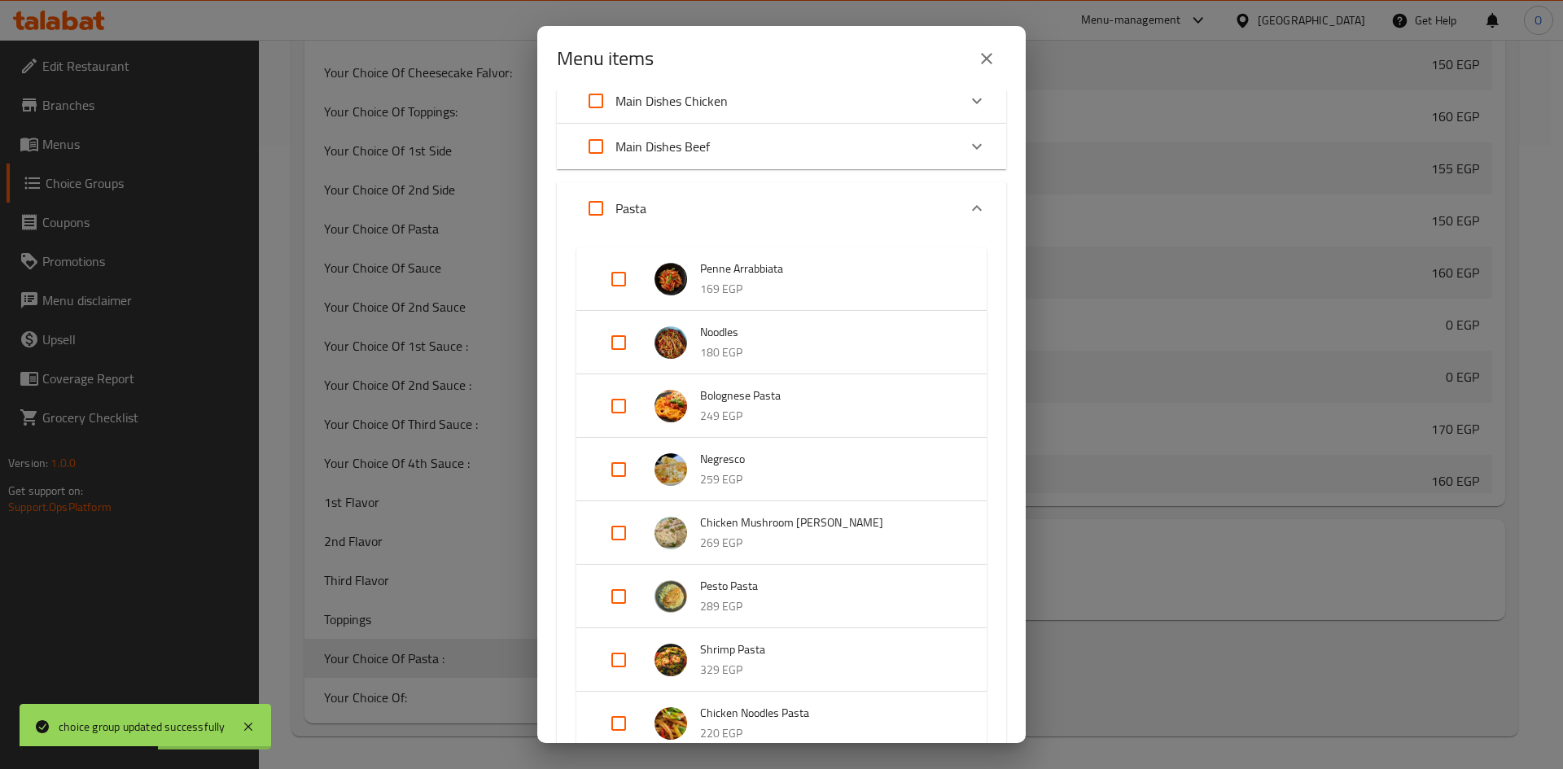
scroll to position [326, 0]
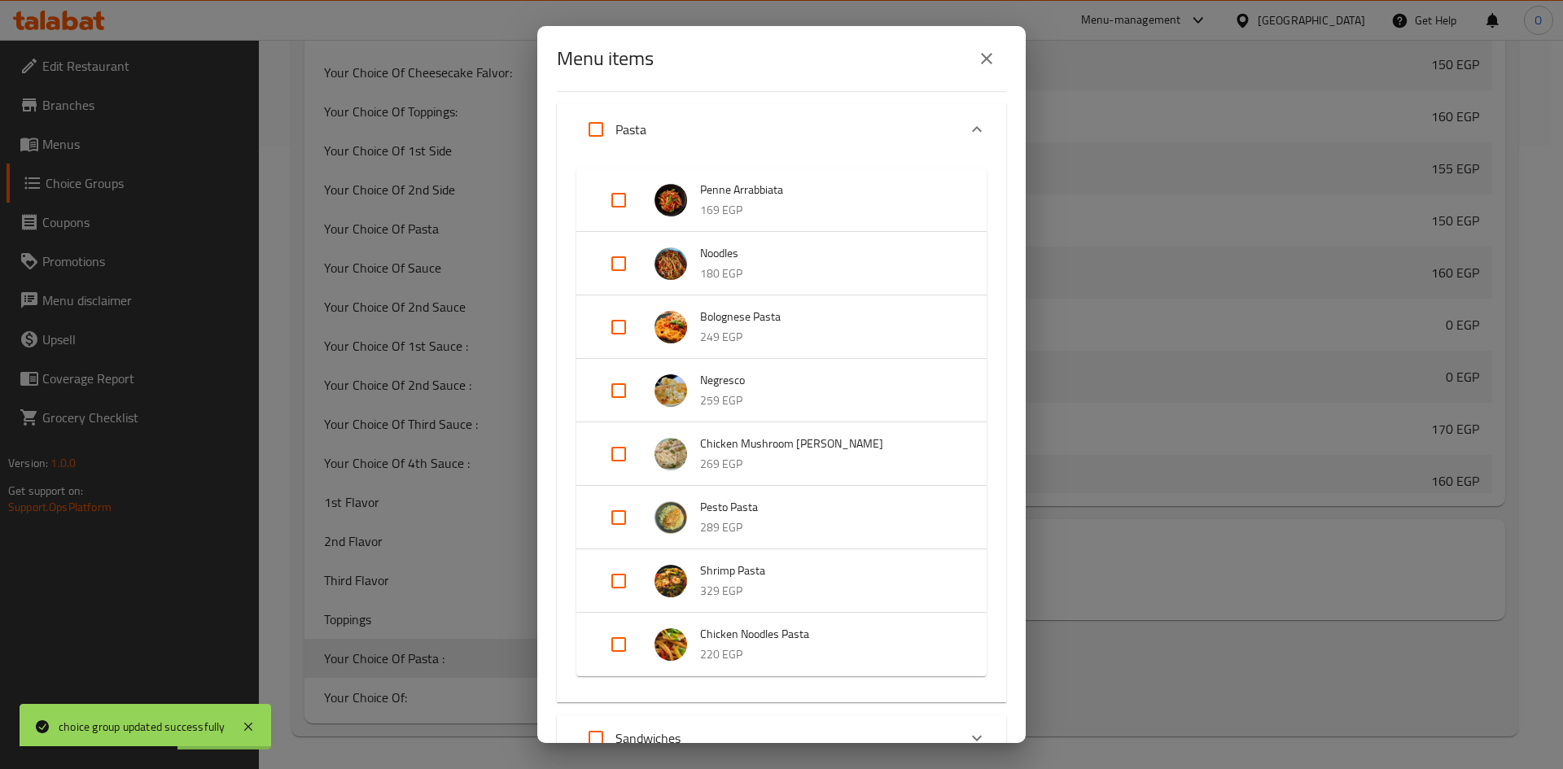
click at [623, 646] on input "Expand" at bounding box center [618, 644] width 39 height 39
click at [623, 646] on input "Expand" at bounding box center [618, 657] width 39 height 39
checkbox input "false"
drag, startPoint x: 619, startPoint y: 582, endPoint x: 726, endPoint y: 615, distance: 111.7
click at [619, 581] on input "Expand" at bounding box center [618, 581] width 39 height 39
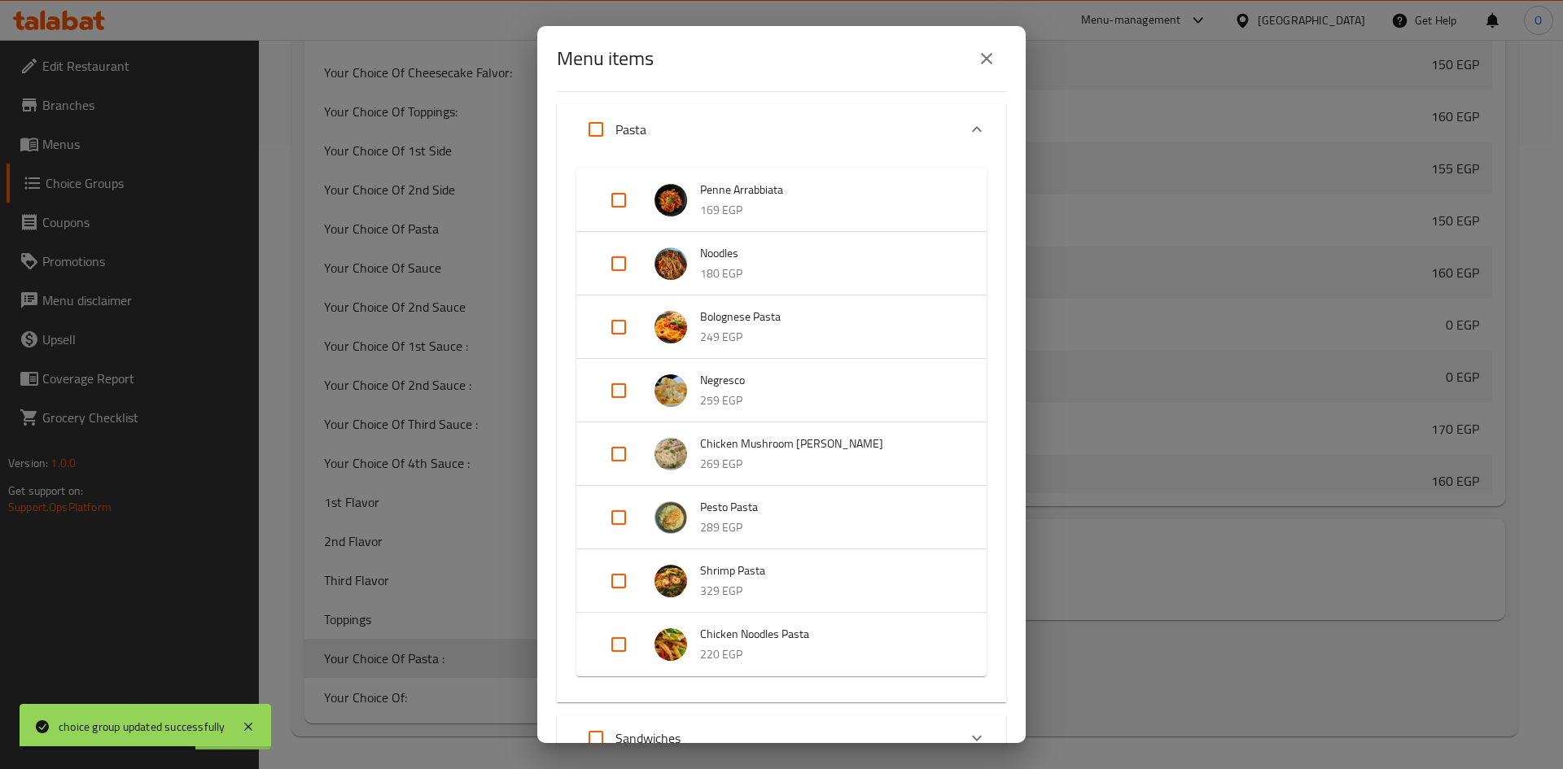
checkbox input "true"
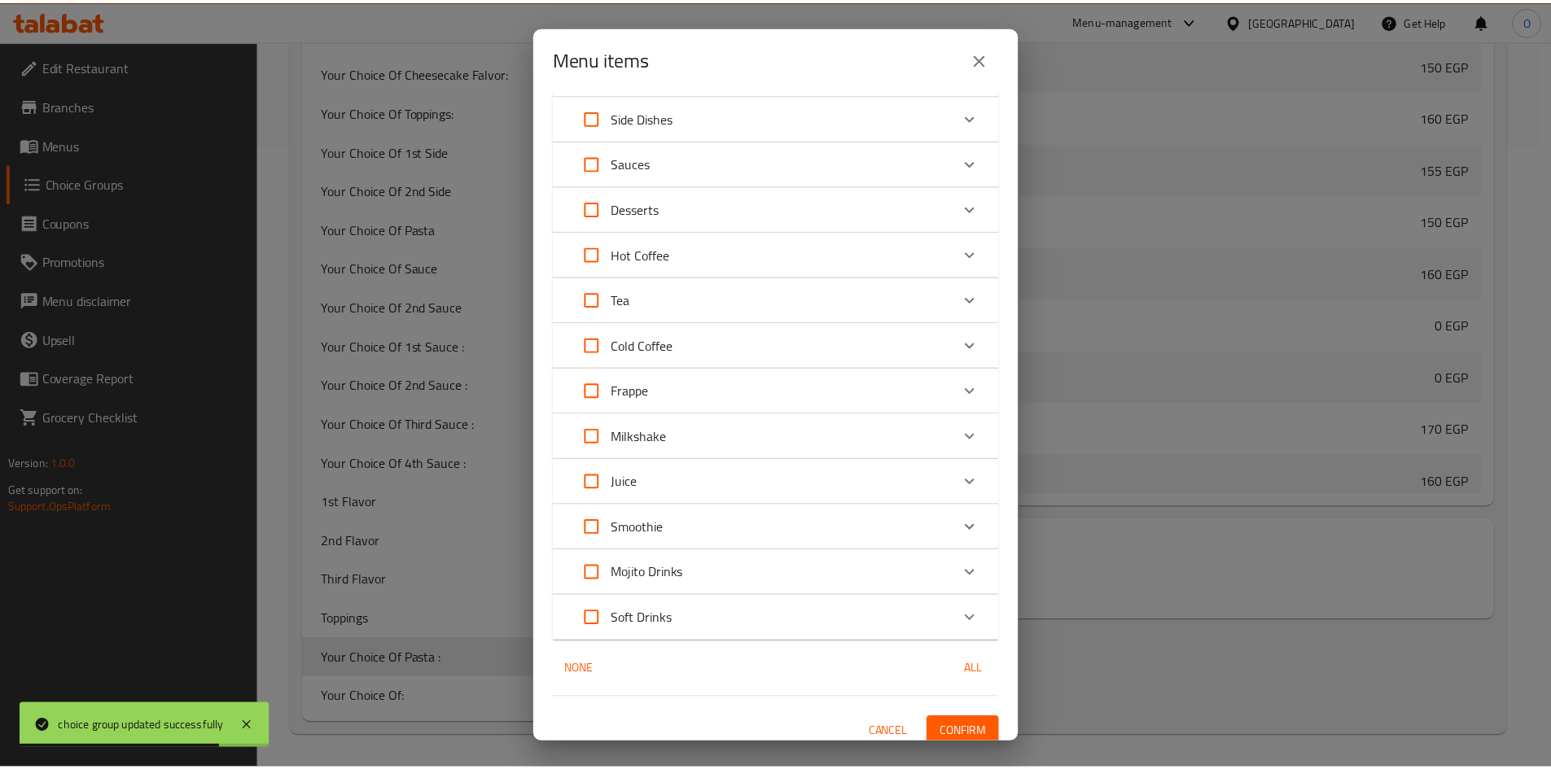
scroll to position [1166, 0]
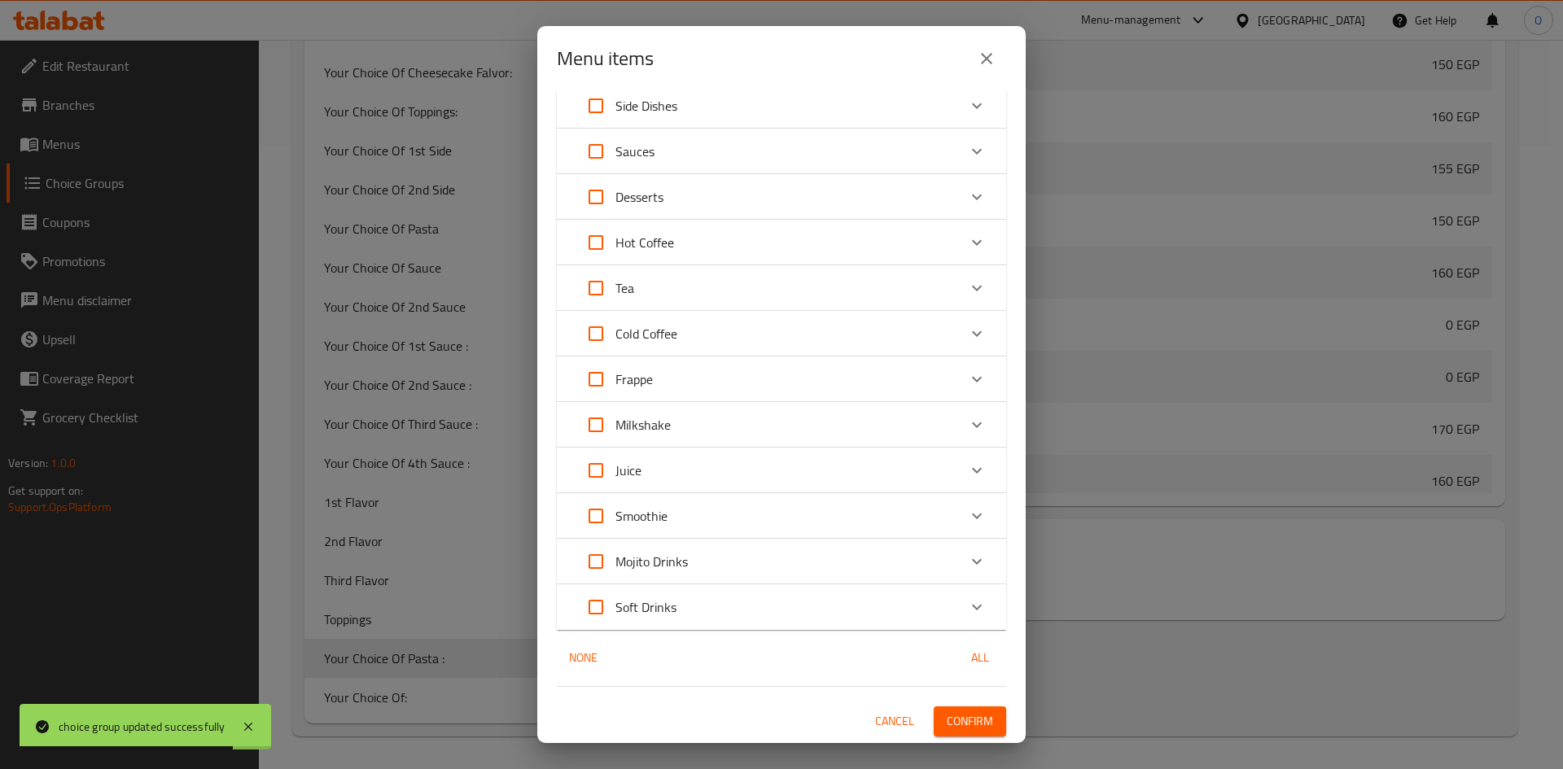
click at [965, 717] on span "Confirm" at bounding box center [970, 721] width 46 height 20
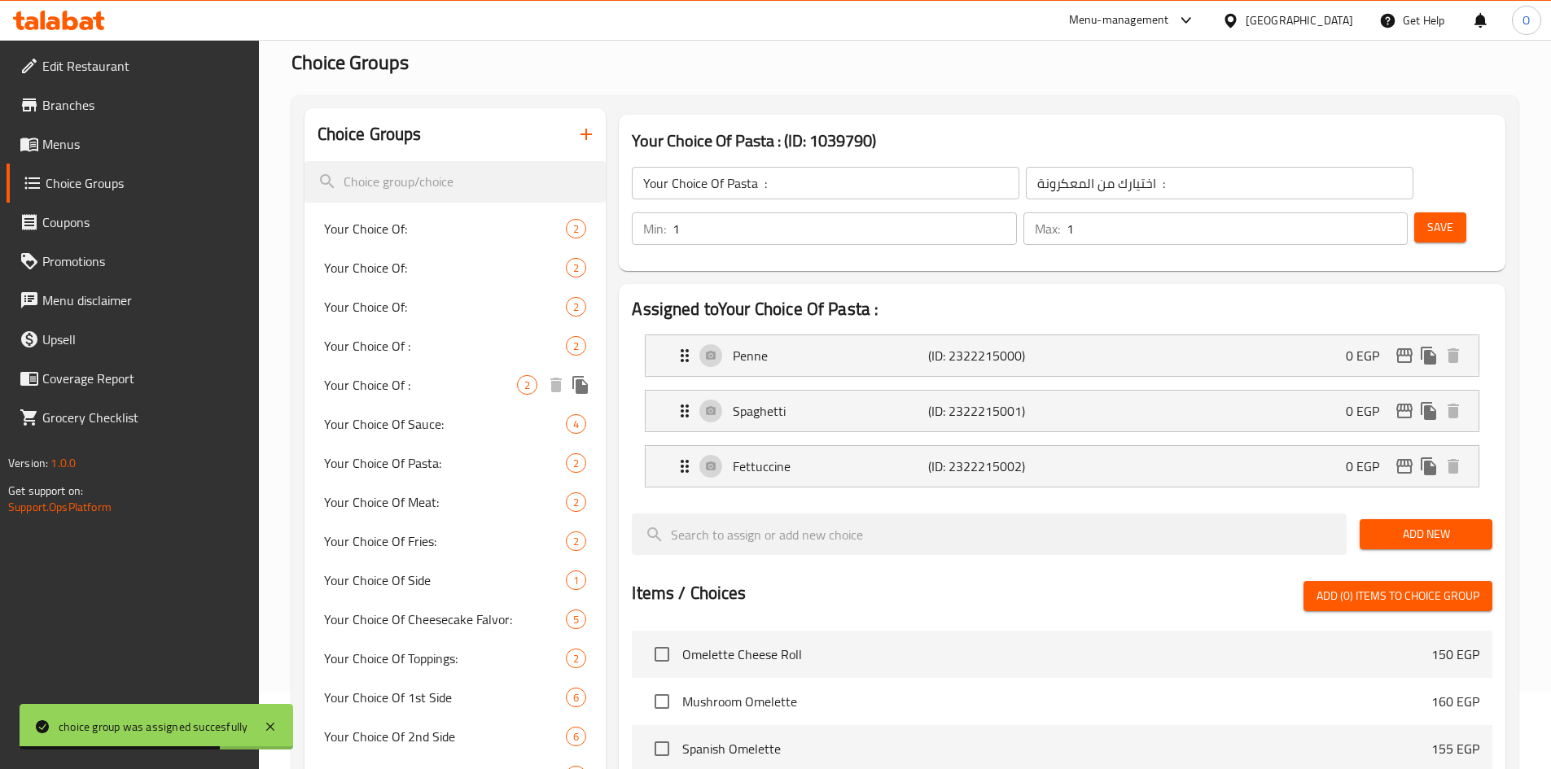
scroll to position [54, 0]
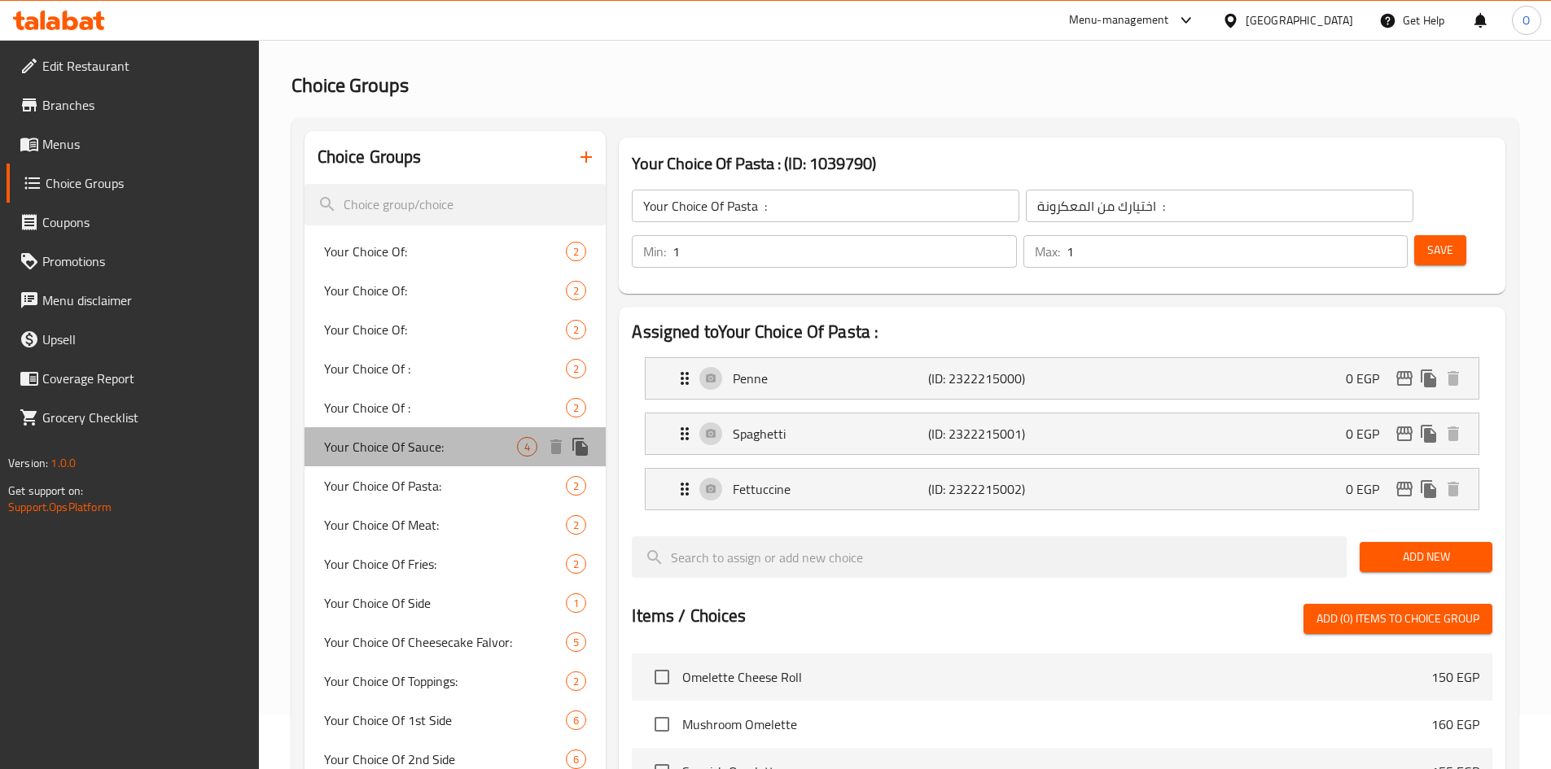
click at [455, 455] on span "Your Choice Of Sauce:" at bounding box center [421, 447] width 194 height 20
type input "Your Choice Of Sauce:"
type input "اختيارك من الصوص:"
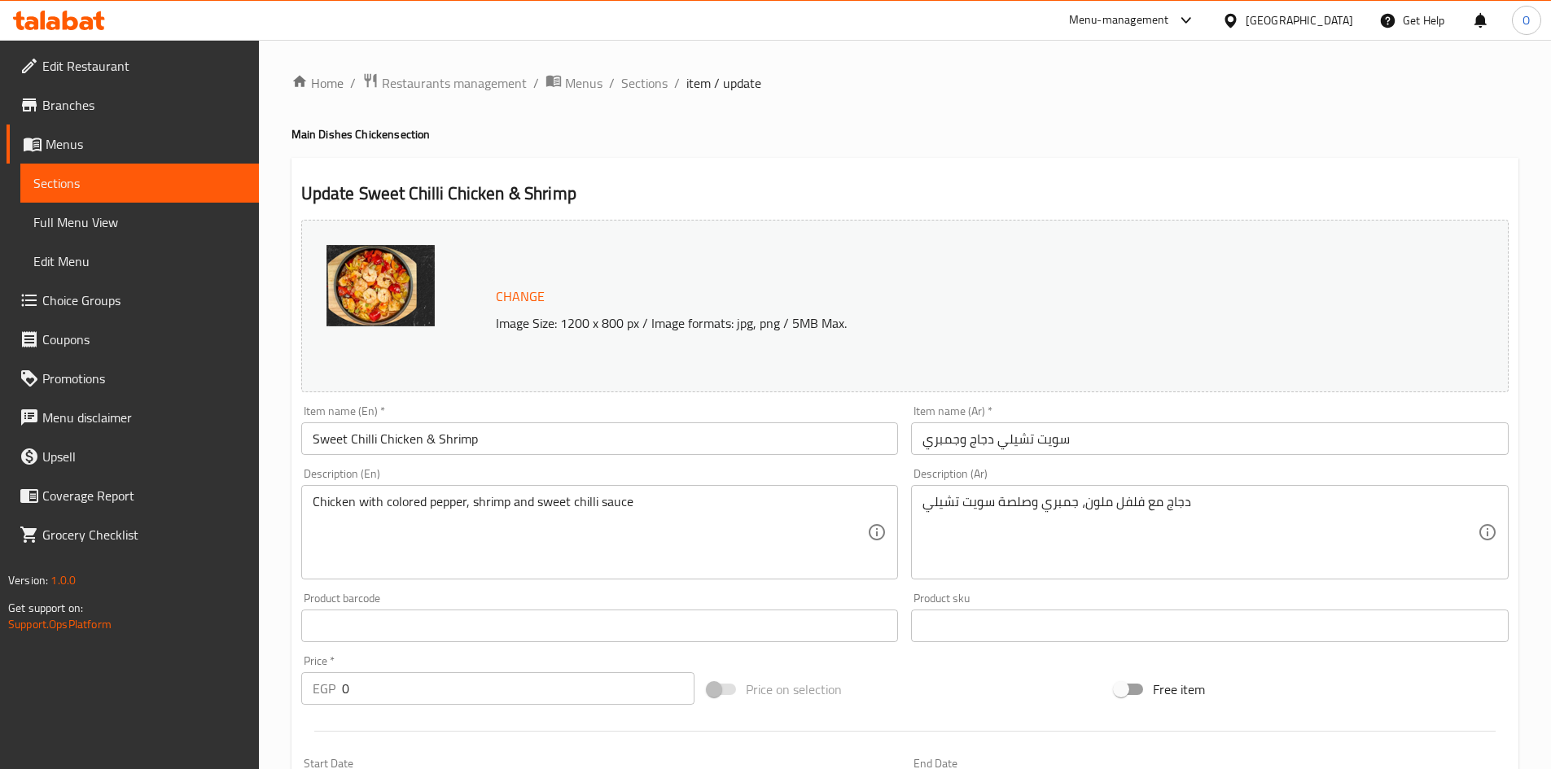
scroll to position [648, 0]
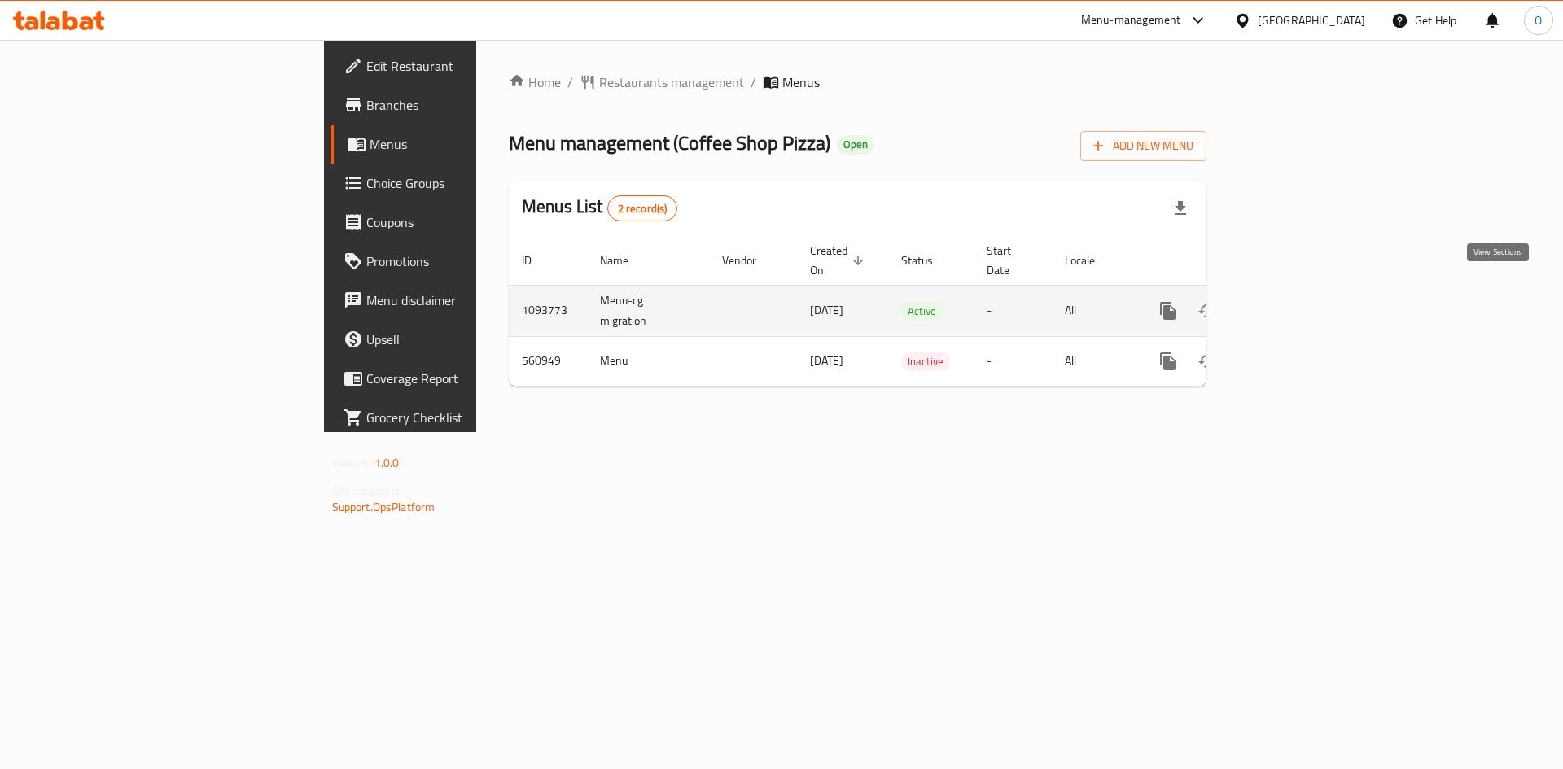
click at [1305, 298] on link "enhanced table" at bounding box center [1285, 310] width 39 height 39
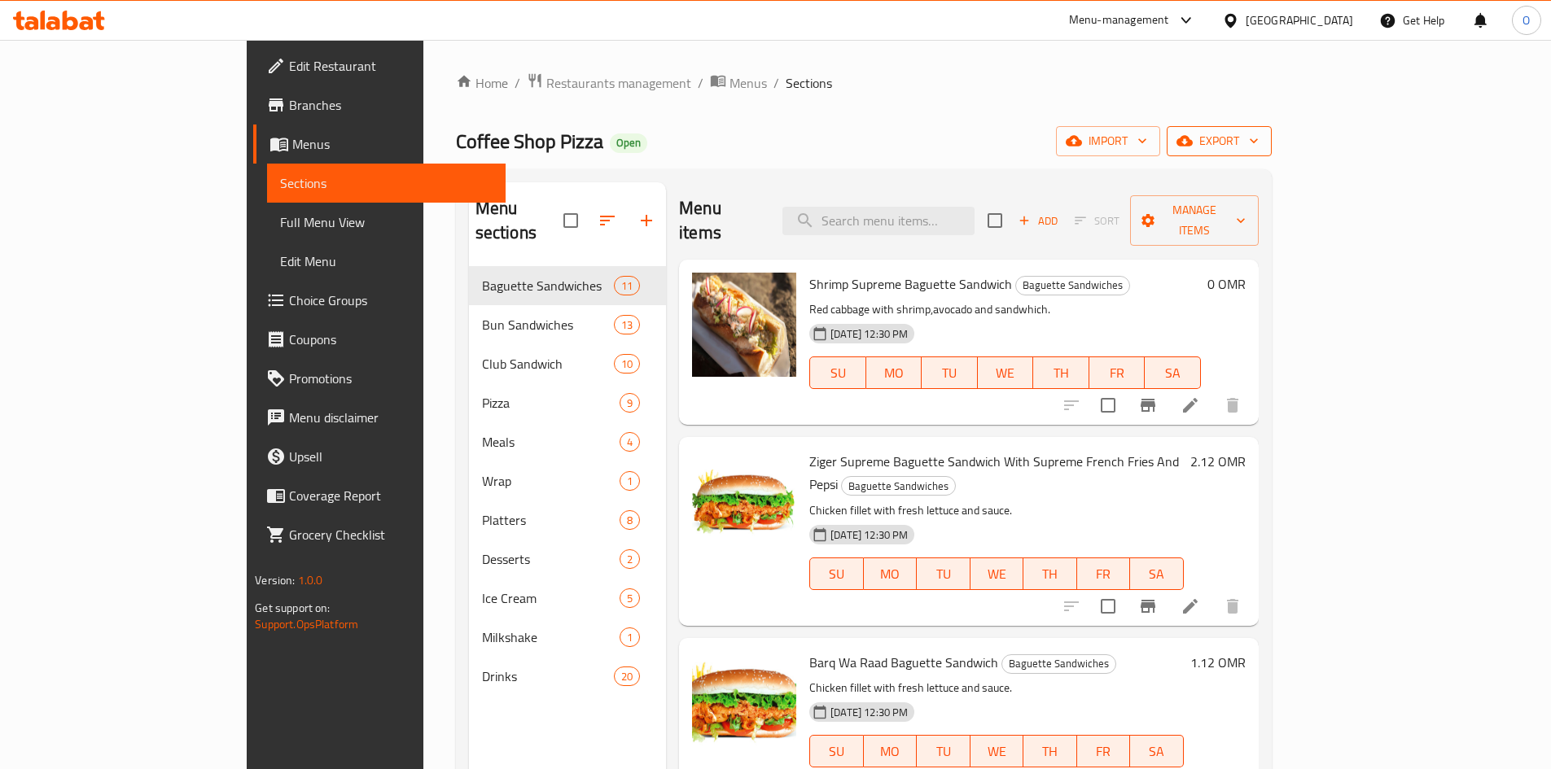
click at [1258, 146] on span "export" at bounding box center [1219, 141] width 79 height 20
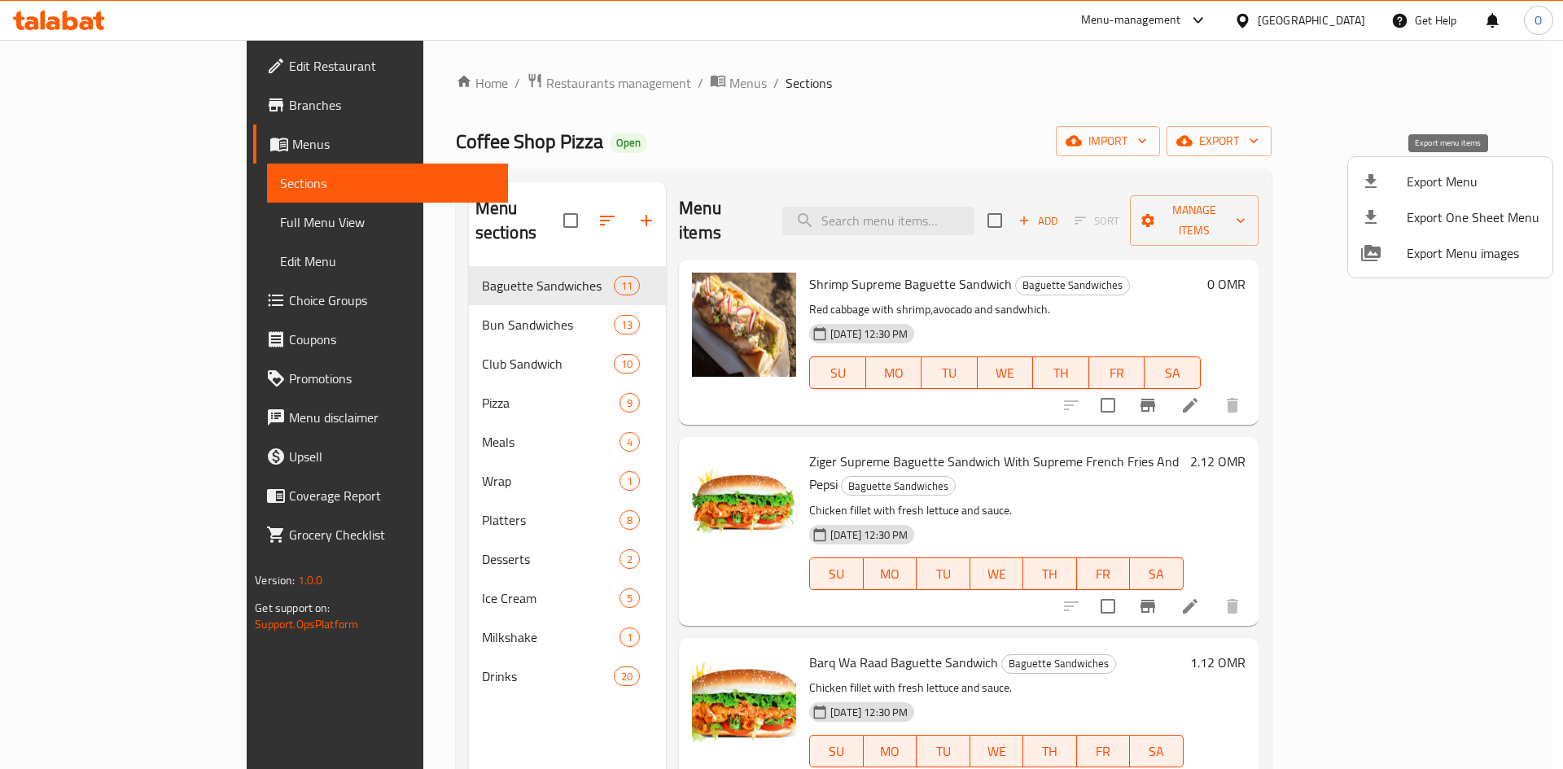
click at [1449, 177] on span "Export Menu" at bounding box center [1473, 182] width 133 height 20
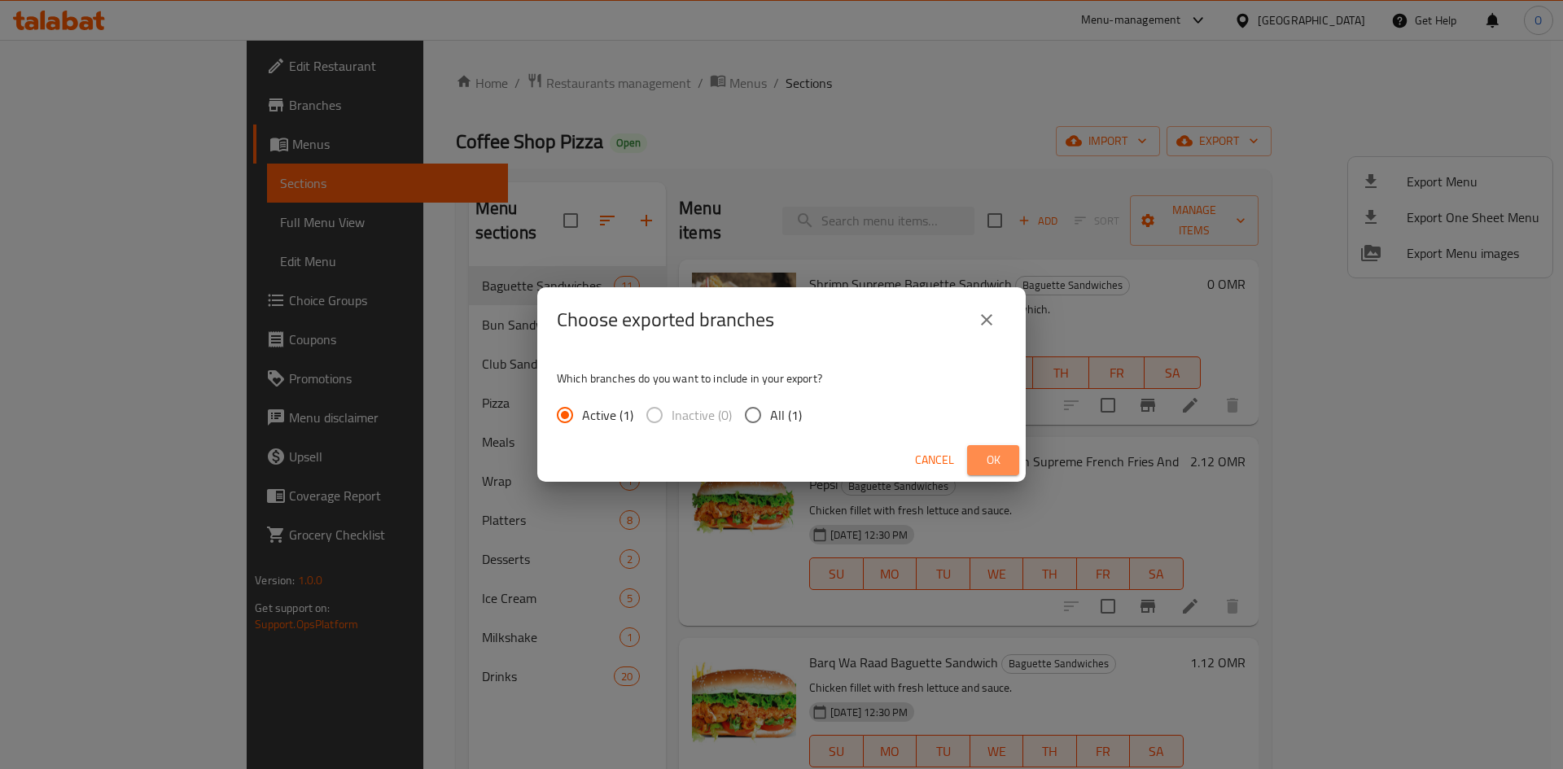
click at [1014, 461] on button "Ok" at bounding box center [993, 460] width 52 height 30
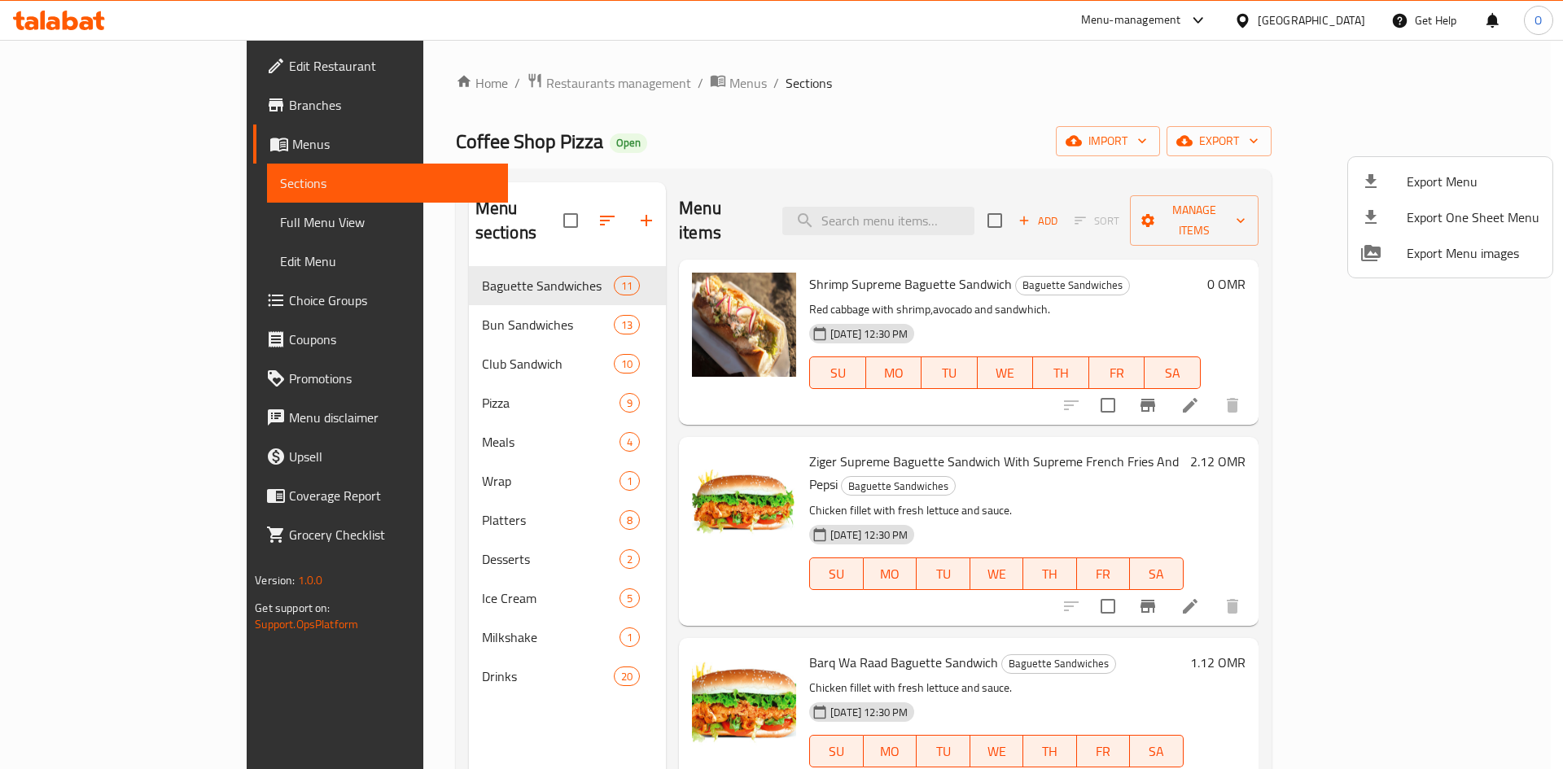
click at [1382, 391] on div at bounding box center [781, 384] width 1563 height 769
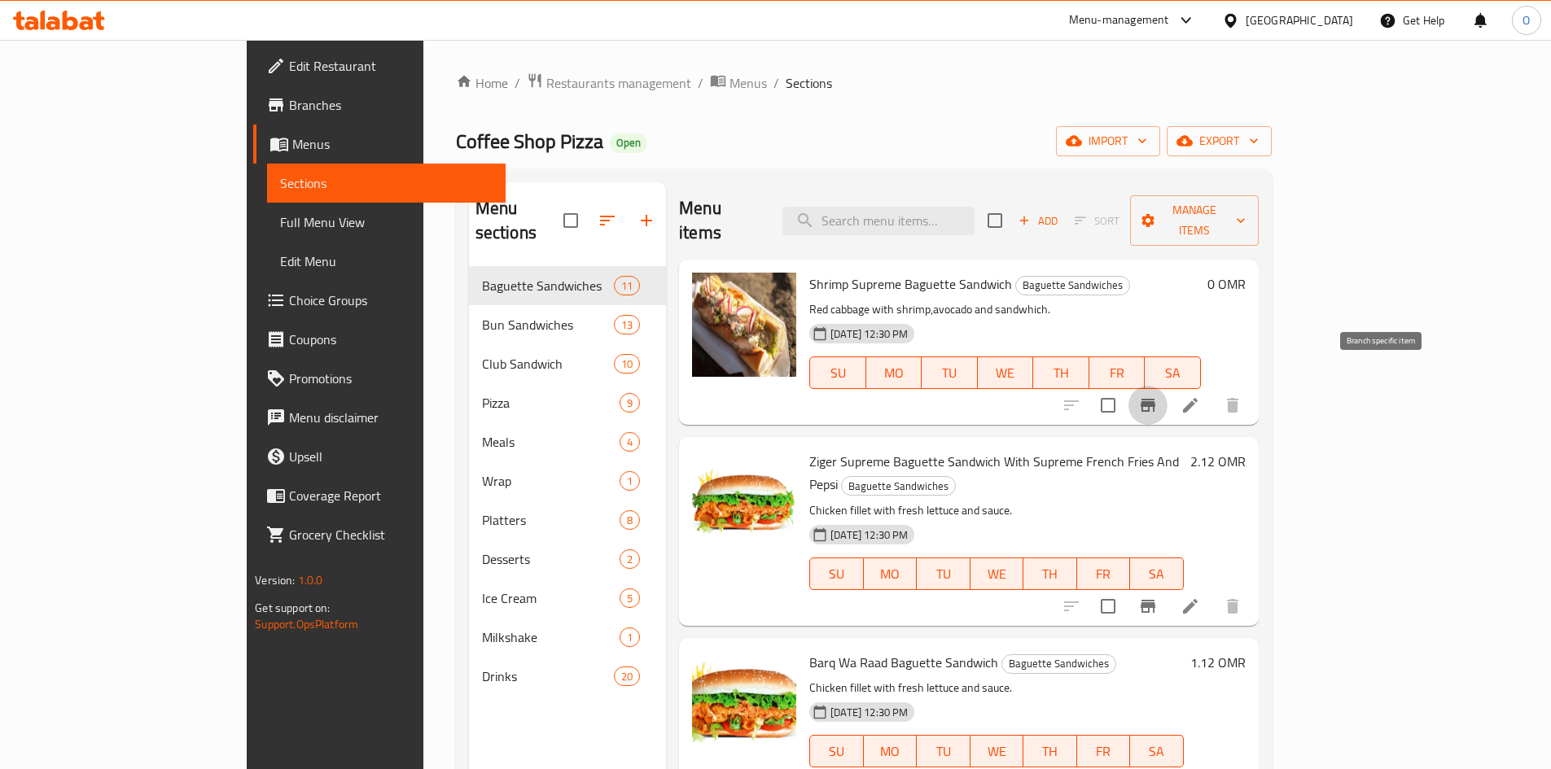
click at [1158, 396] on icon "Branch-specific-item" at bounding box center [1148, 406] width 20 height 20
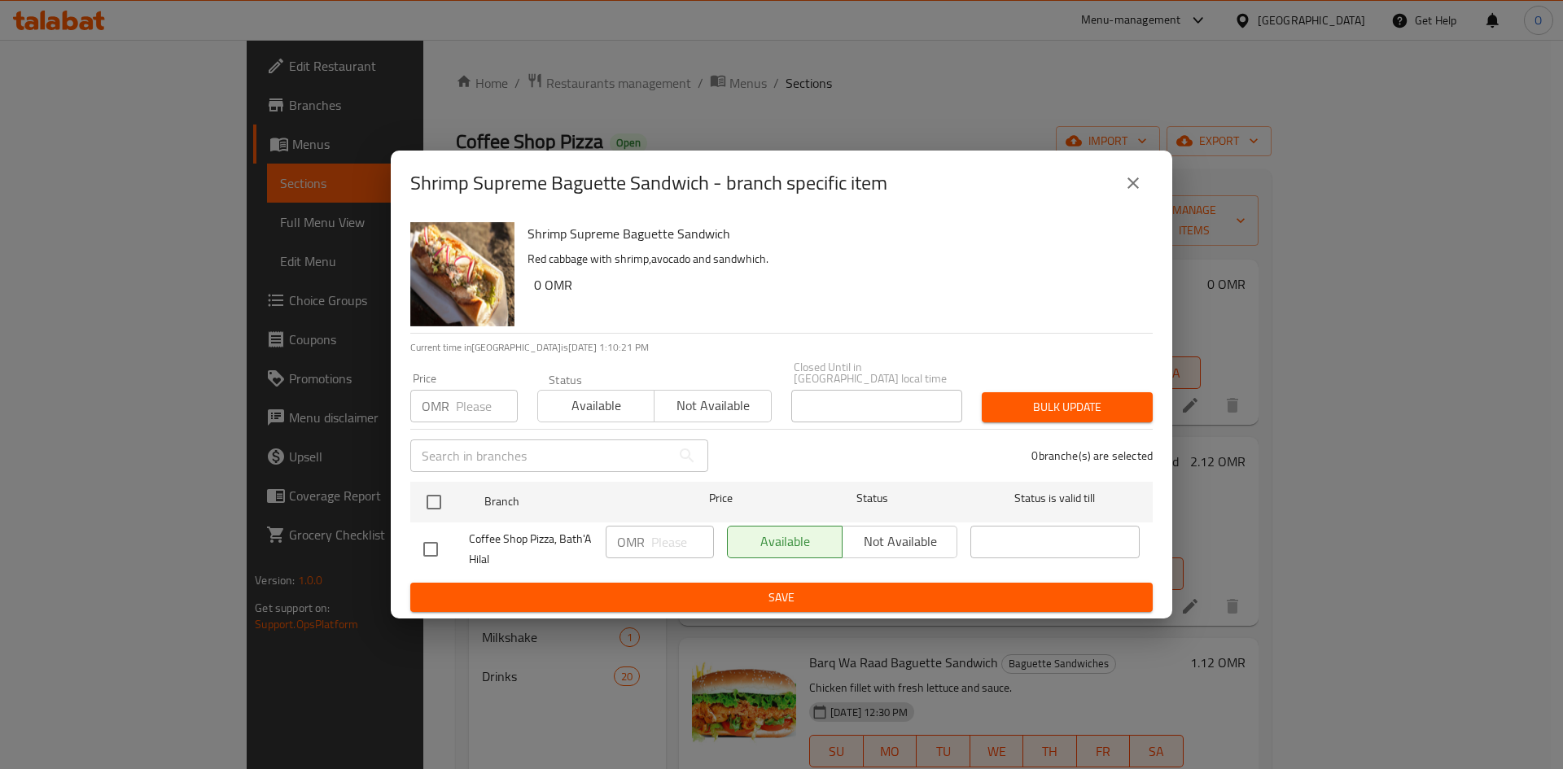
click at [1127, 200] on button "close" at bounding box center [1133, 183] width 39 height 39
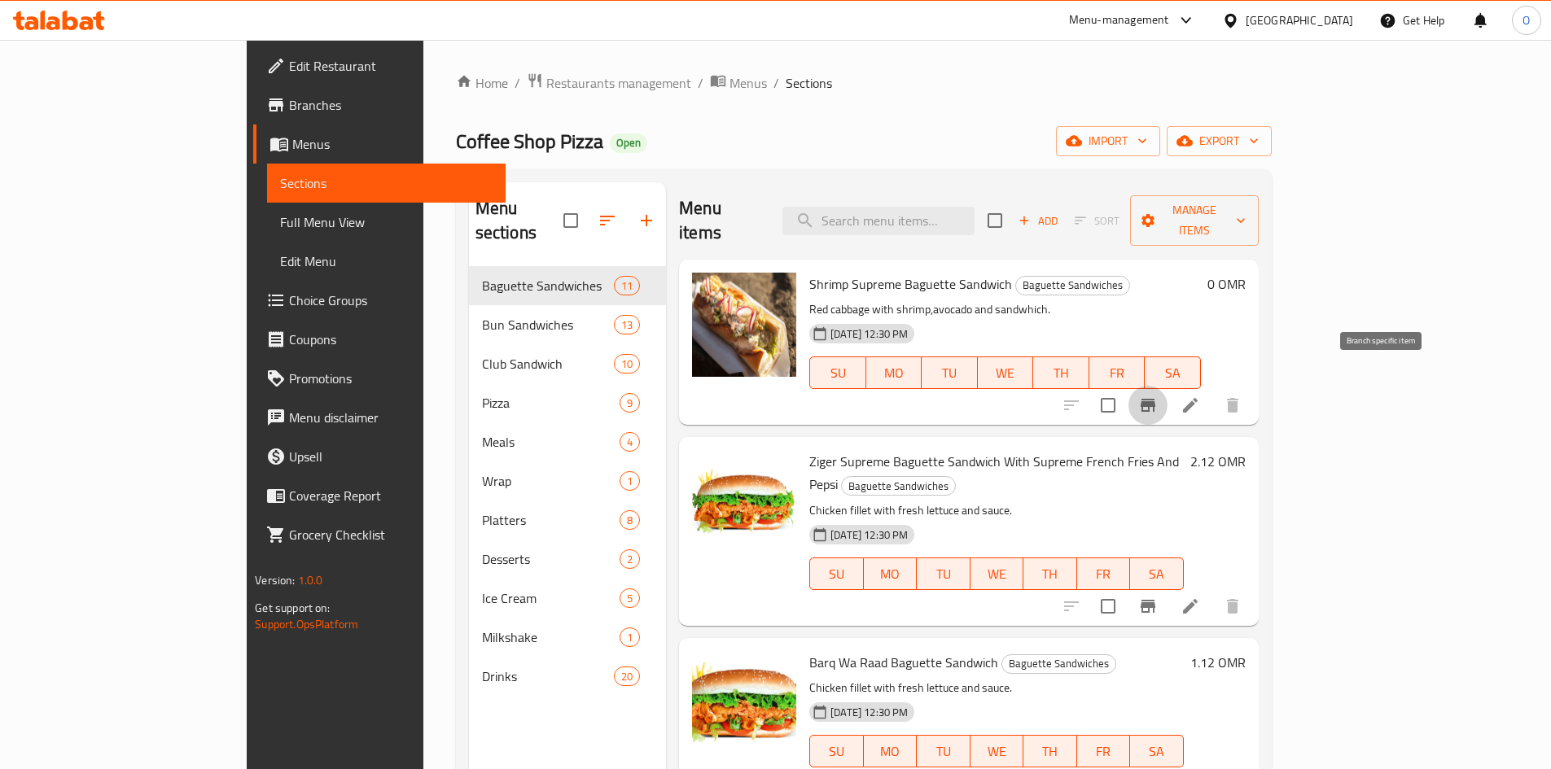
click at [1158, 396] on icon "Branch-specific-item" at bounding box center [1148, 406] width 20 height 20
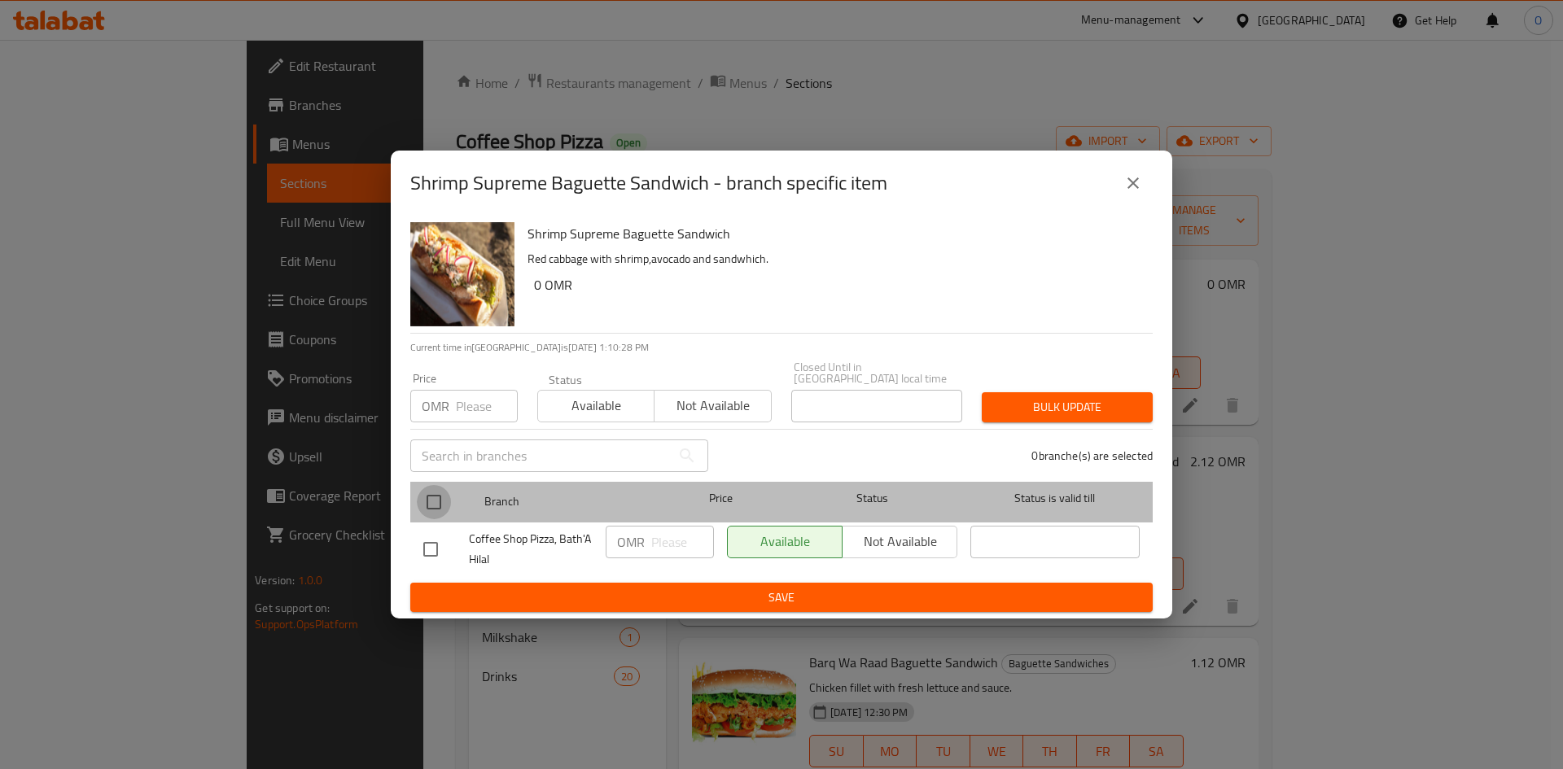
click at [445, 499] on input "checkbox" at bounding box center [434, 502] width 34 height 34
checkbox input "true"
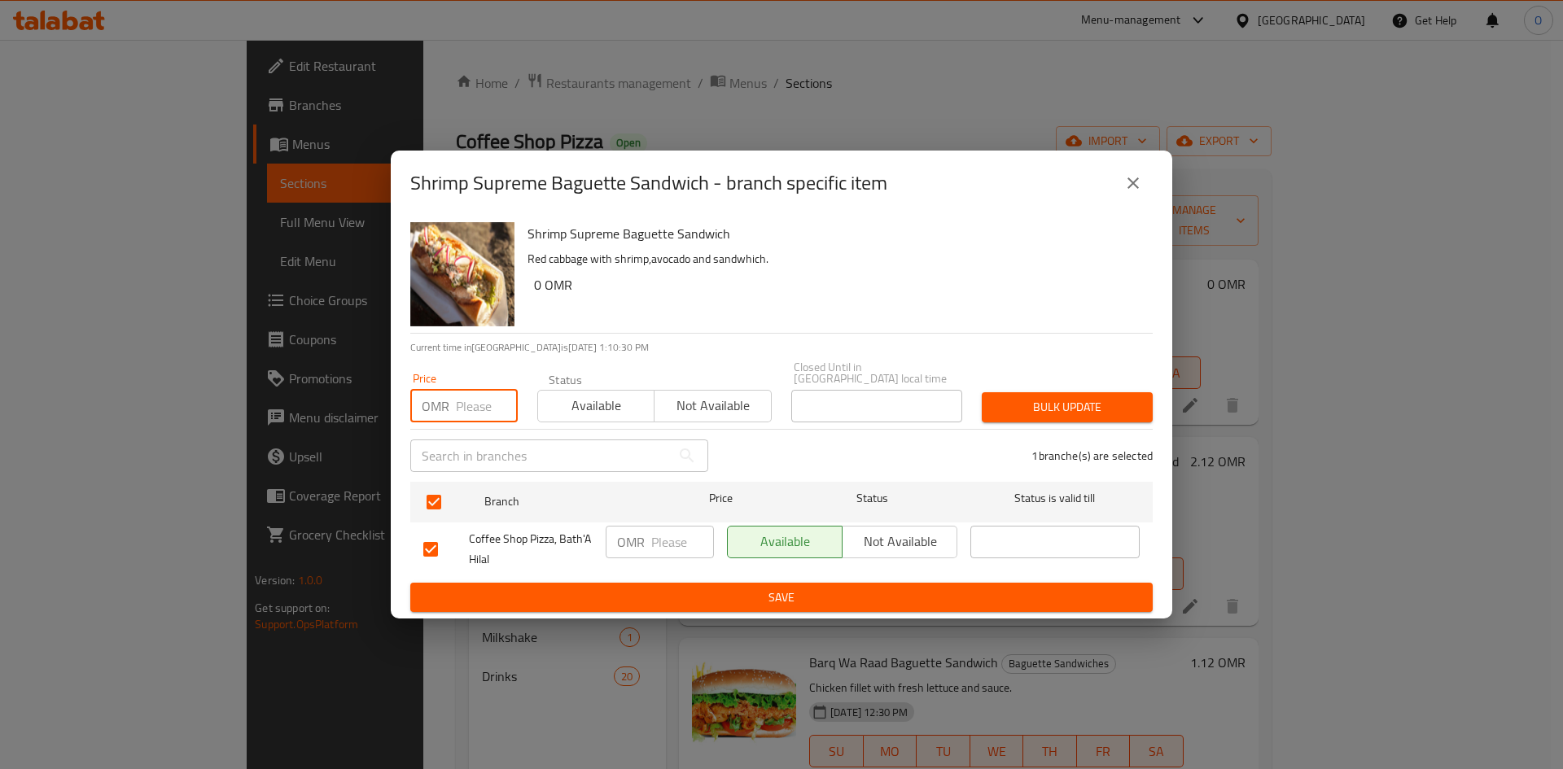
paste input "1.300"
type input "1.300"
click at [1056, 403] on span "Bulk update" at bounding box center [1067, 407] width 145 height 20
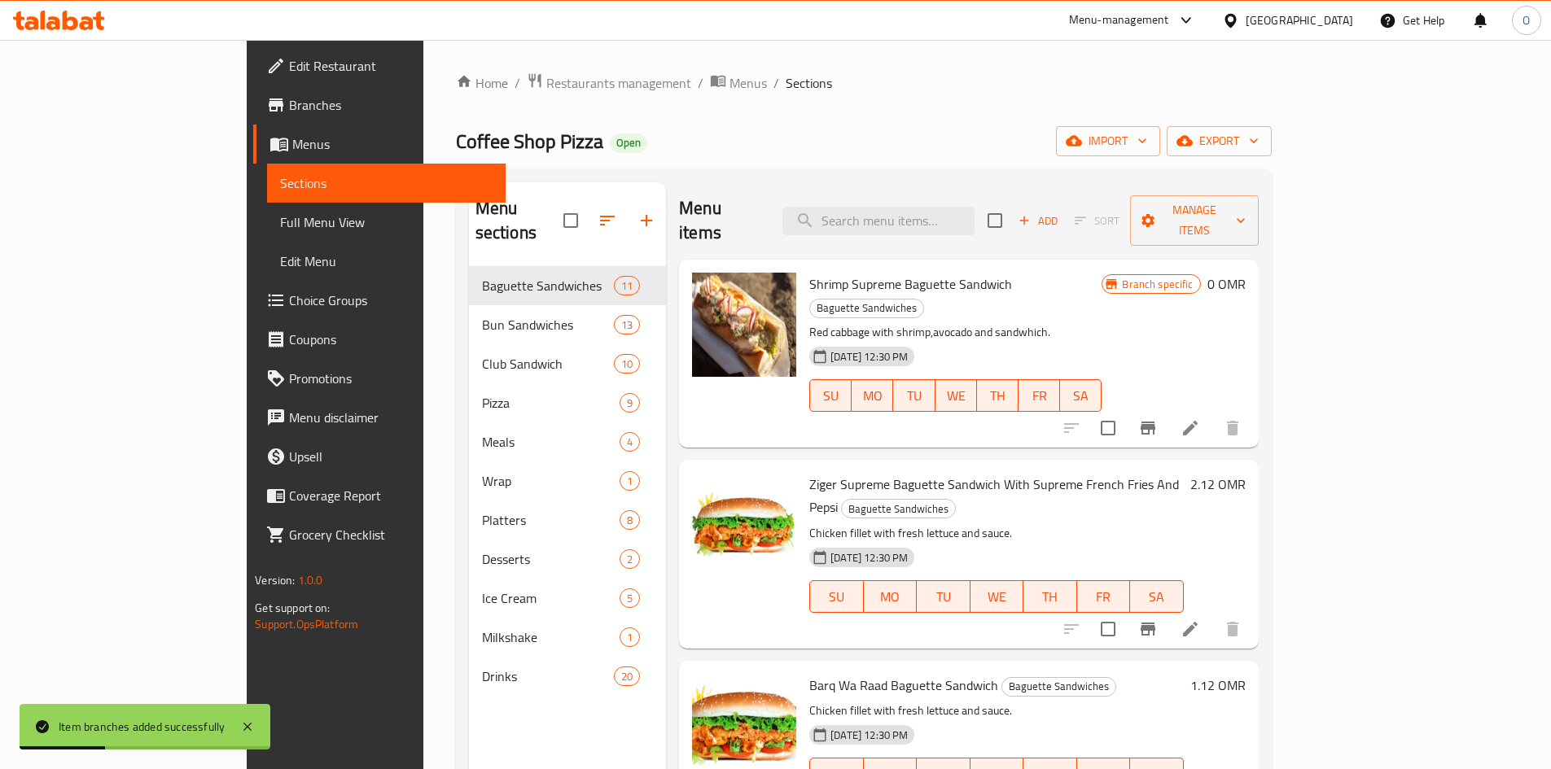
click at [1245, 273] on h6 "0 OMR" at bounding box center [1226, 284] width 38 height 23
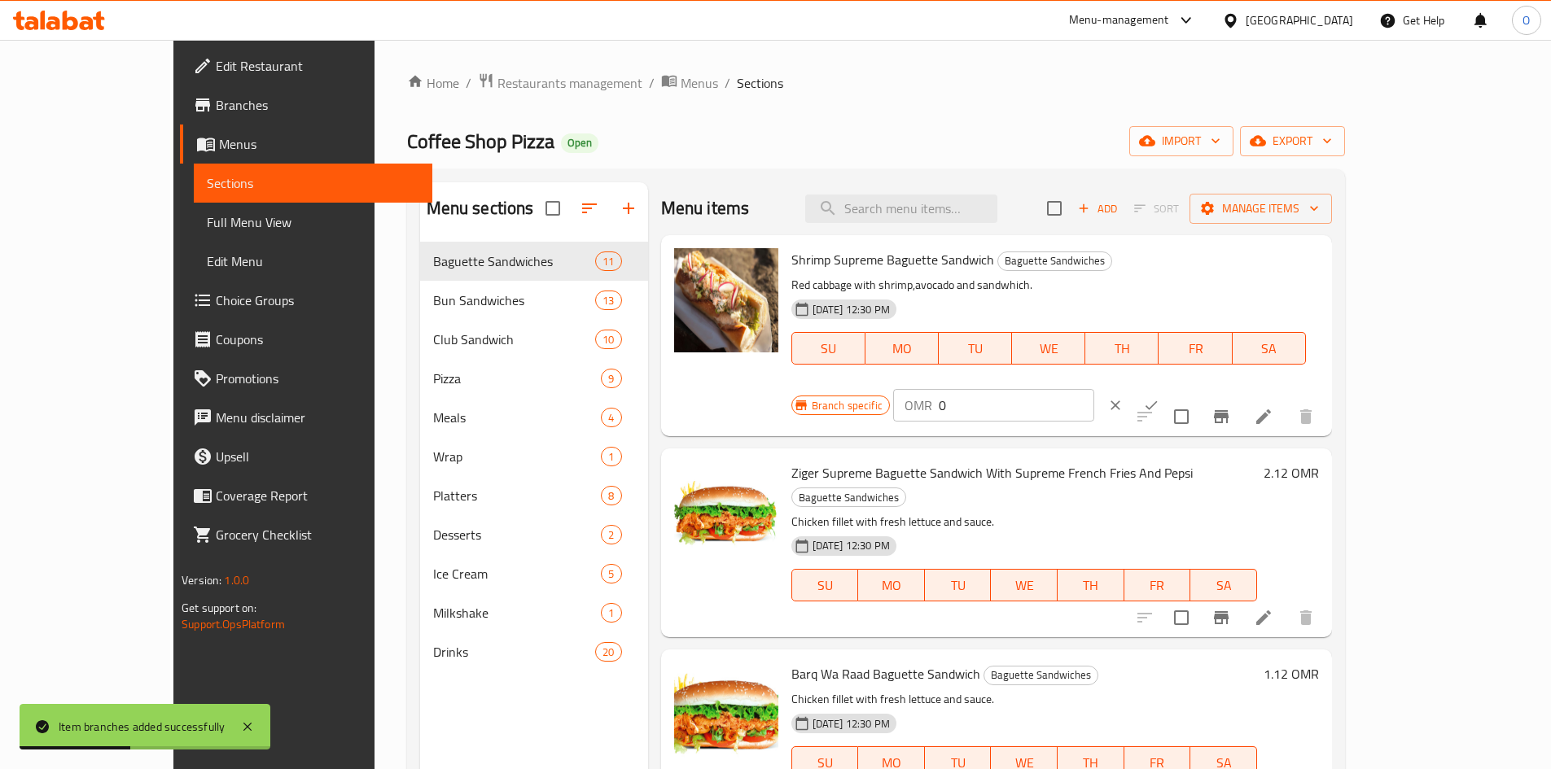
click at [1094, 389] on input "0" at bounding box center [1016, 405] width 155 height 33
paste input "1.30"
type input "1.300"
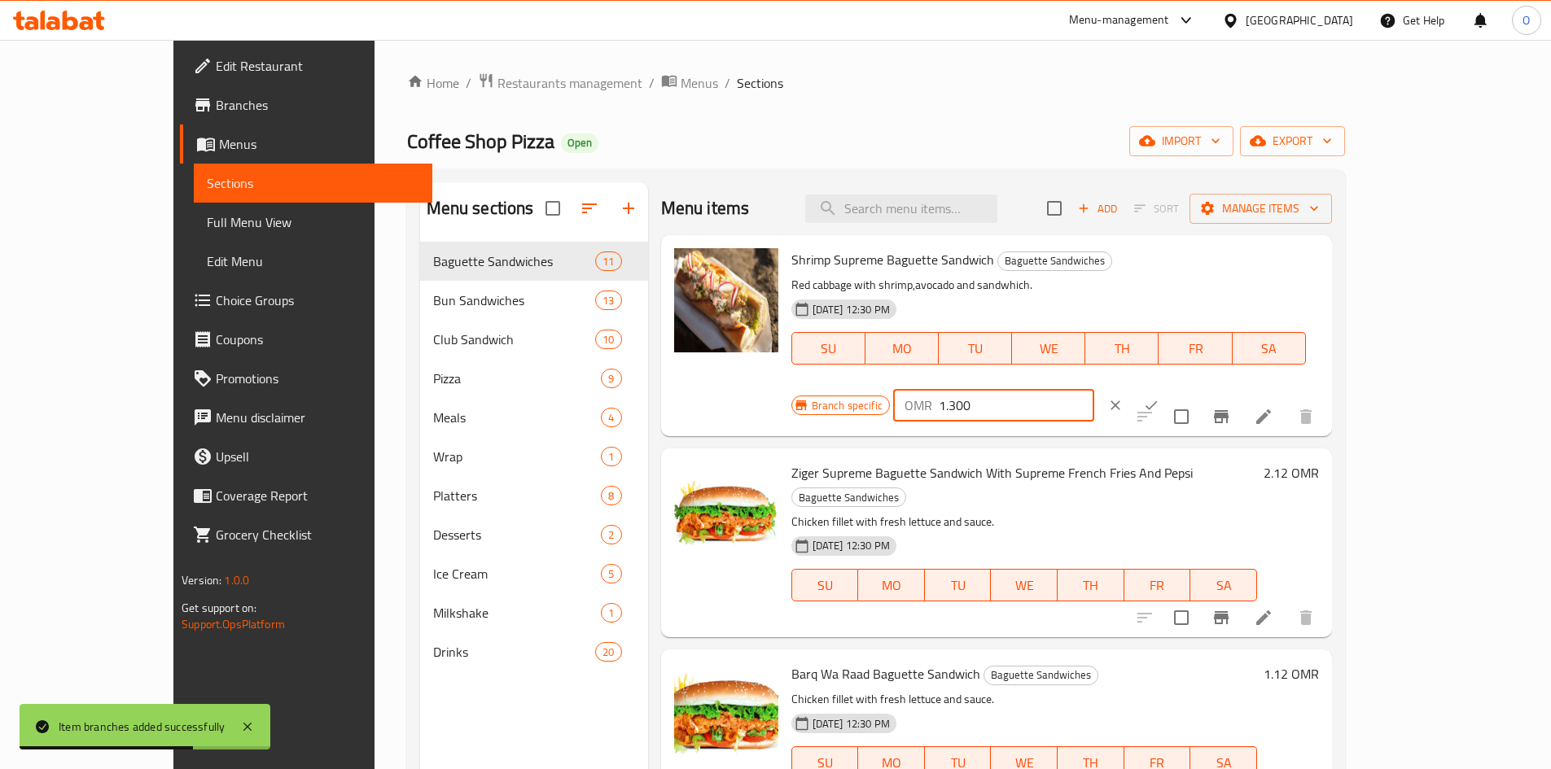
click at [1159, 397] on icon "ok" at bounding box center [1151, 405] width 16 height 16
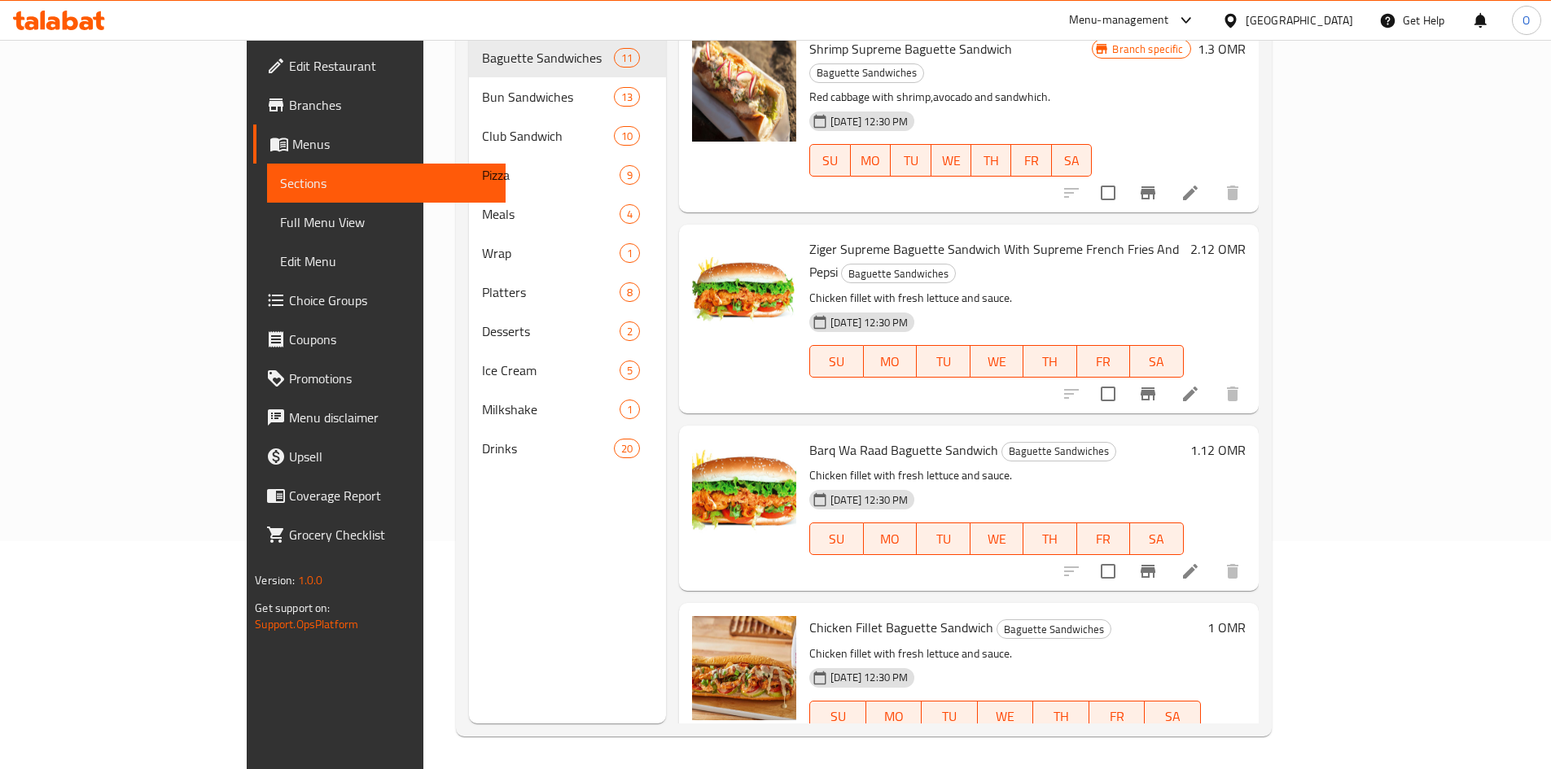
scroll to position [7, 0]
click at [1155, 388] on icon "Branch-specific-item" at bounding box center [1147, 394] width 15 height 13
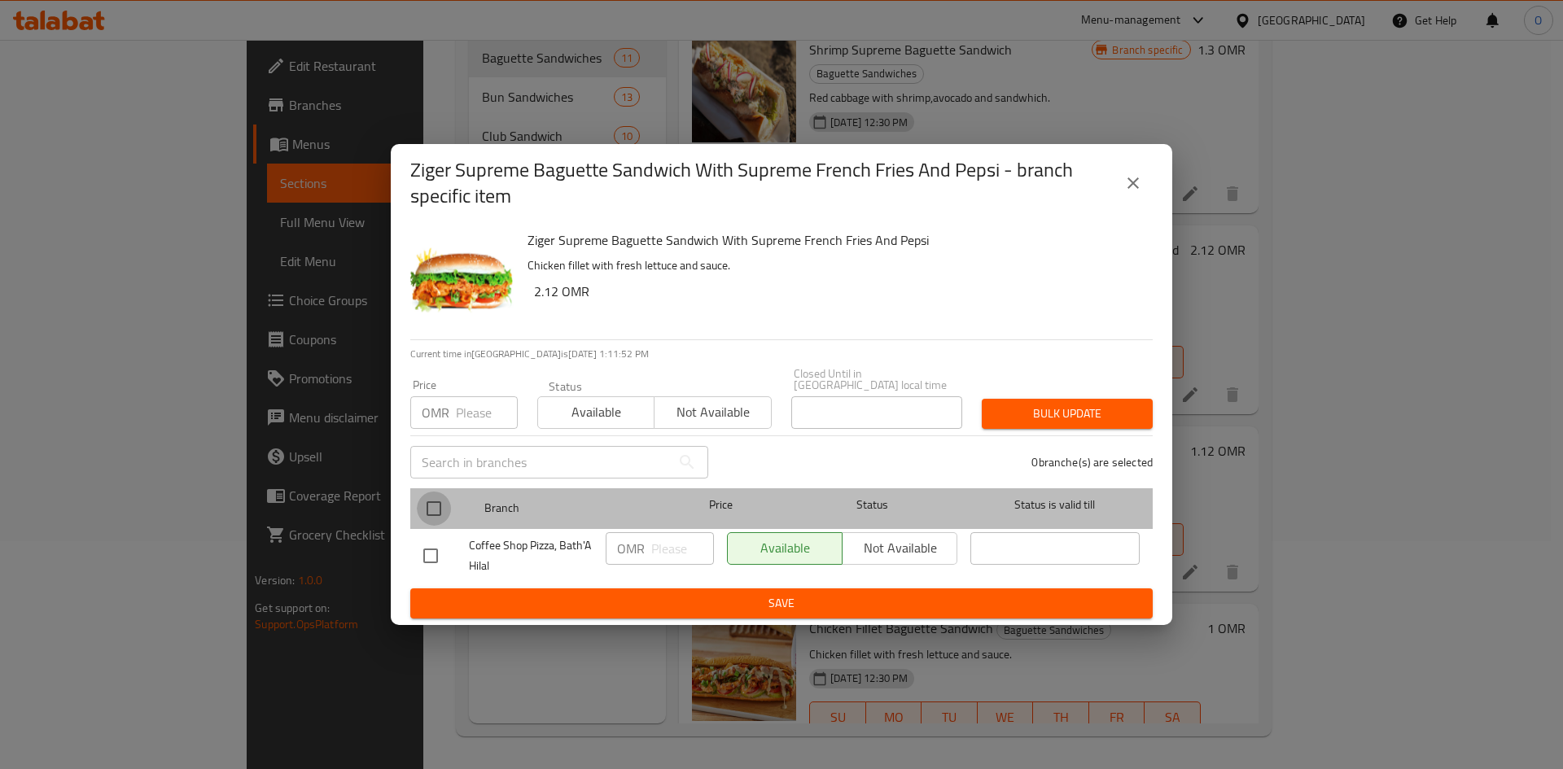
click at [421, 505] on input "checkbox" at bounding box center [434, 509] width 34 height 34
checkbox input "true"
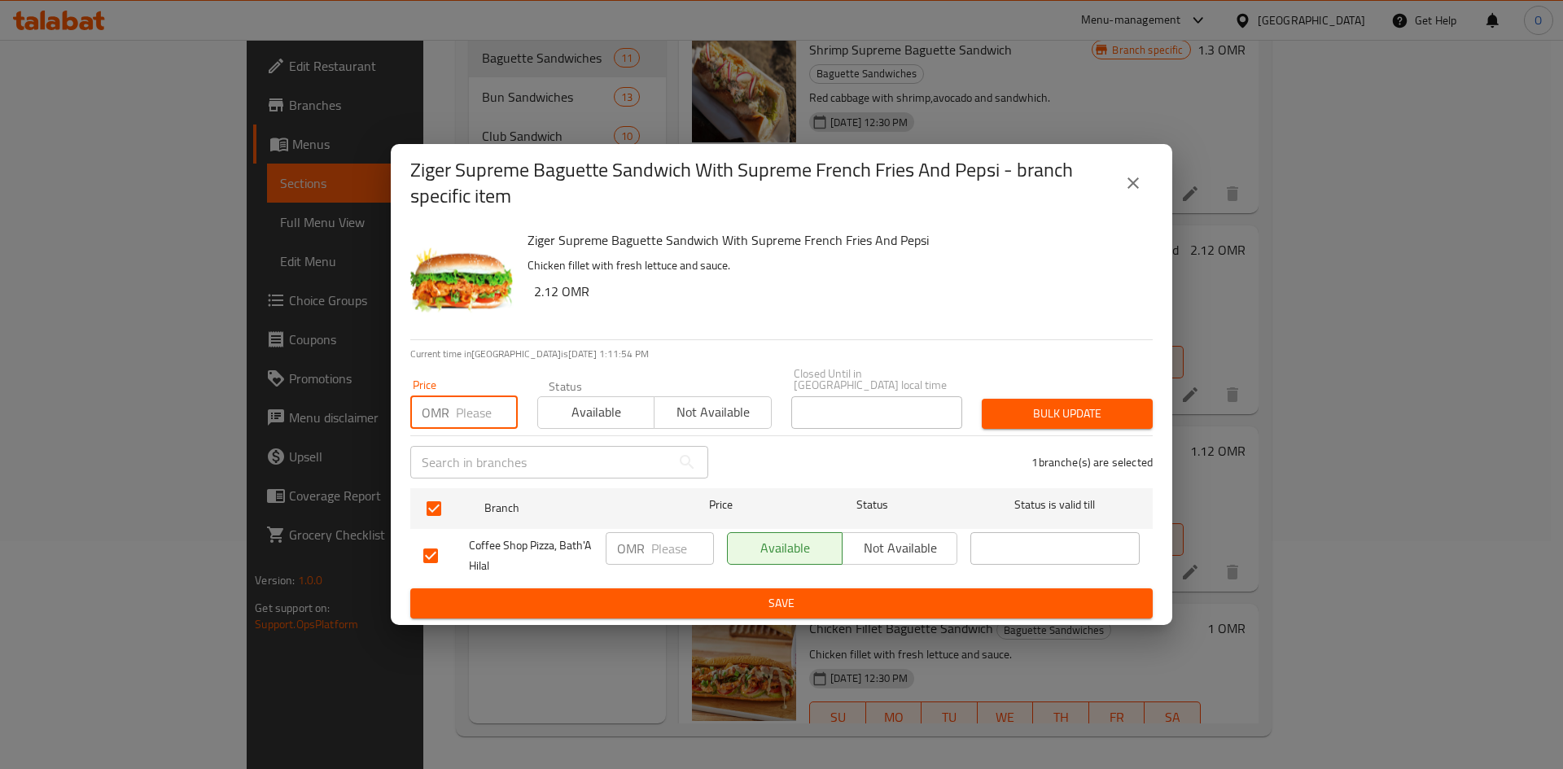
paste input "2.100"
type input "2.100"
click at [1035, 399] on button "Bulk update" at bounding box center [1067, 414] width 171 height 30
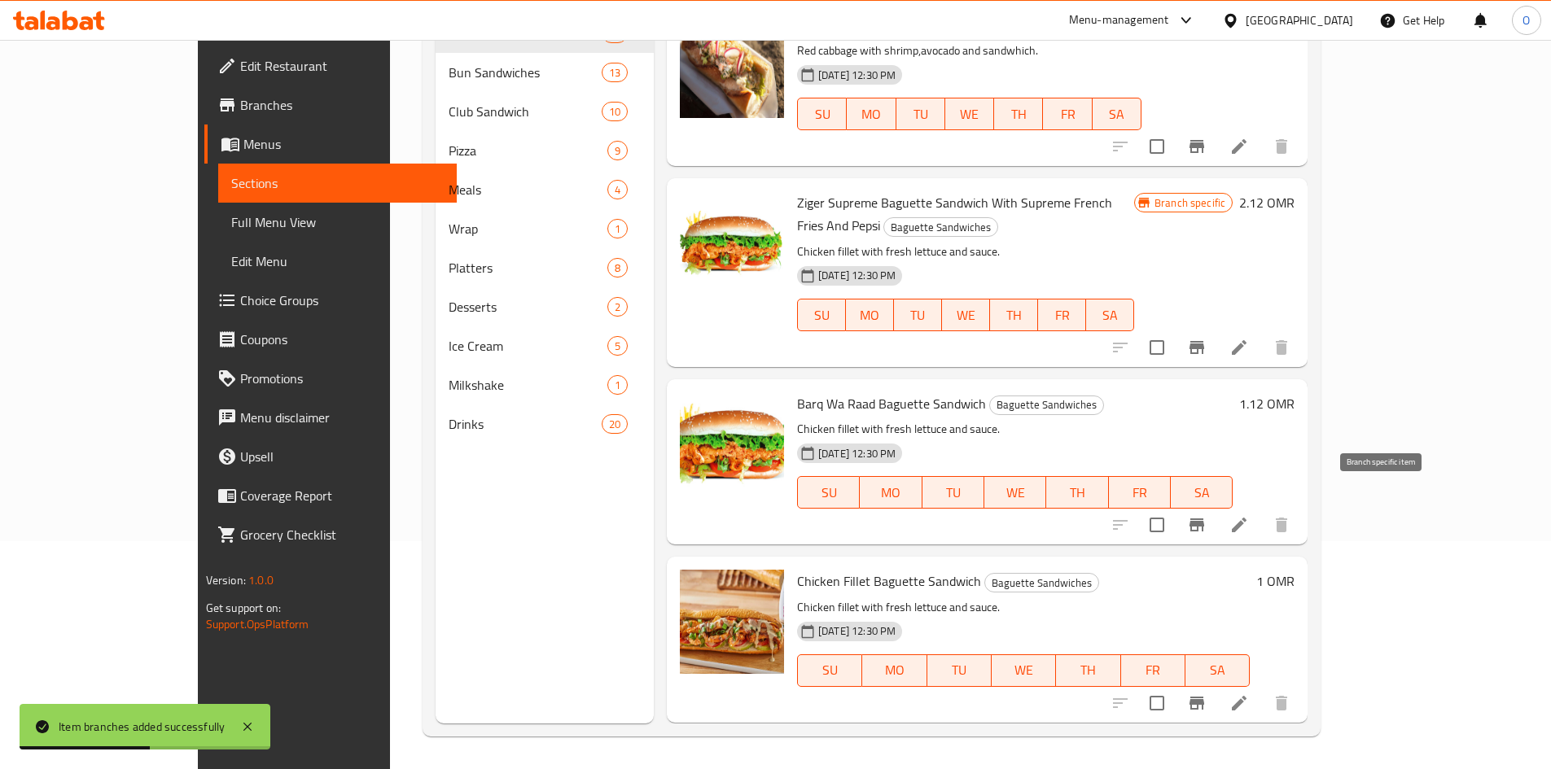
click at [1206, 515] on icon "Branch-specific-item" at bounding box center [1197, 525] width 20 height 20
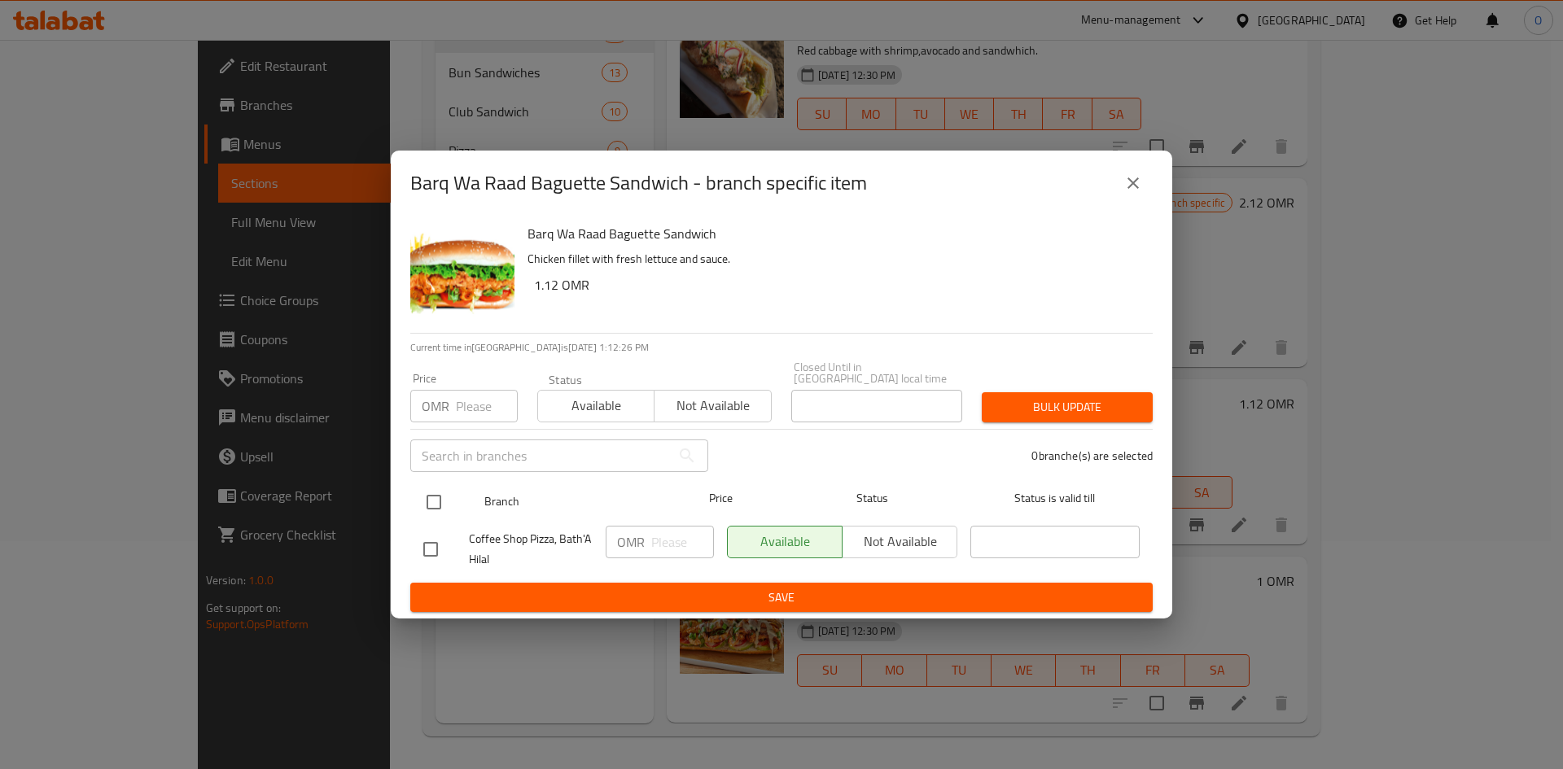
click at [426, 500] on input "checkbox" at bounding box center [434, 502] width 34 height 34
checkbox input "true"
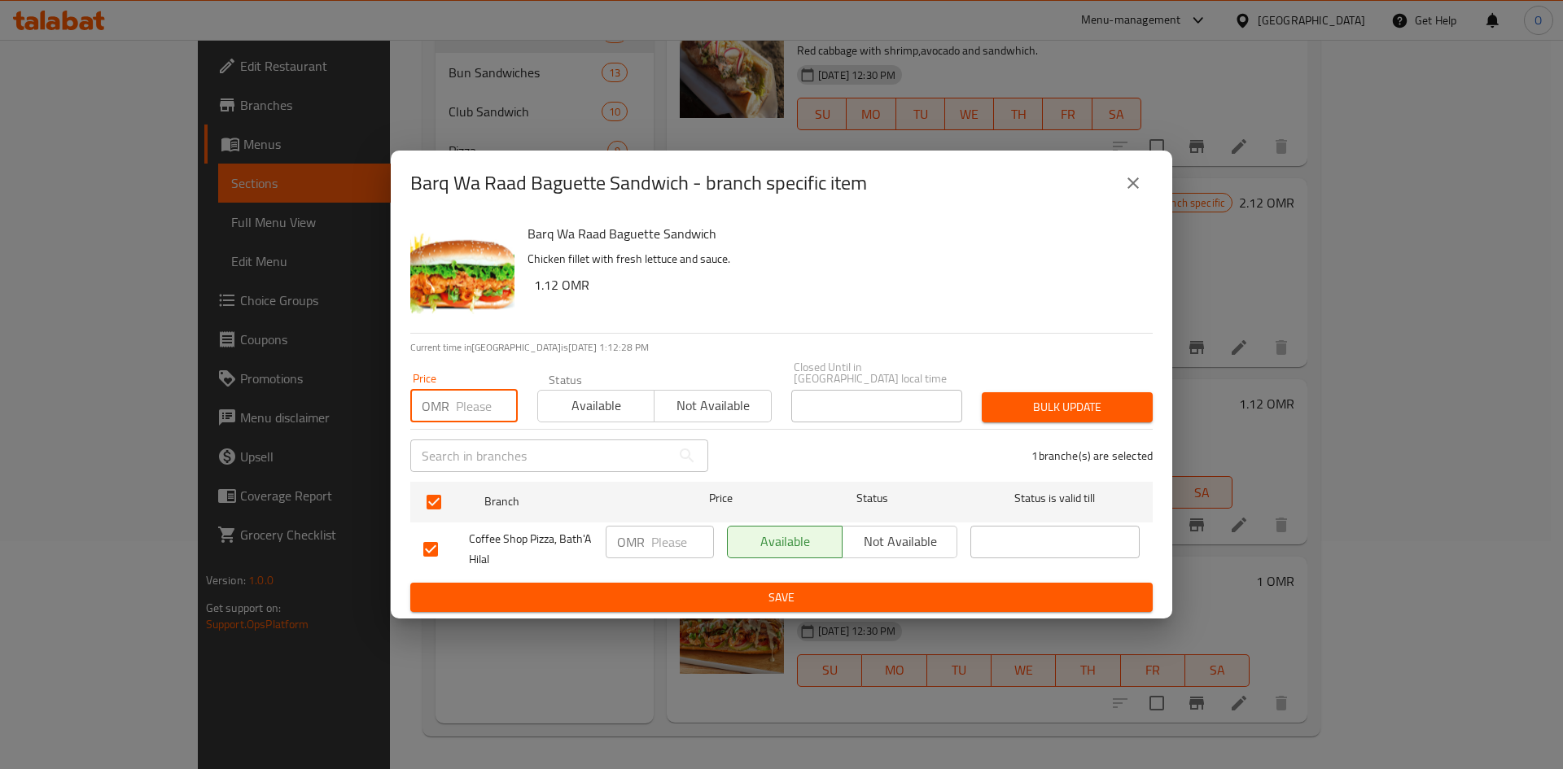
paste input "1.500"
type input "1.500"
click at [1129, 399] on span "Bulk update" at bounding box center [1067, 407] width 145 height 20
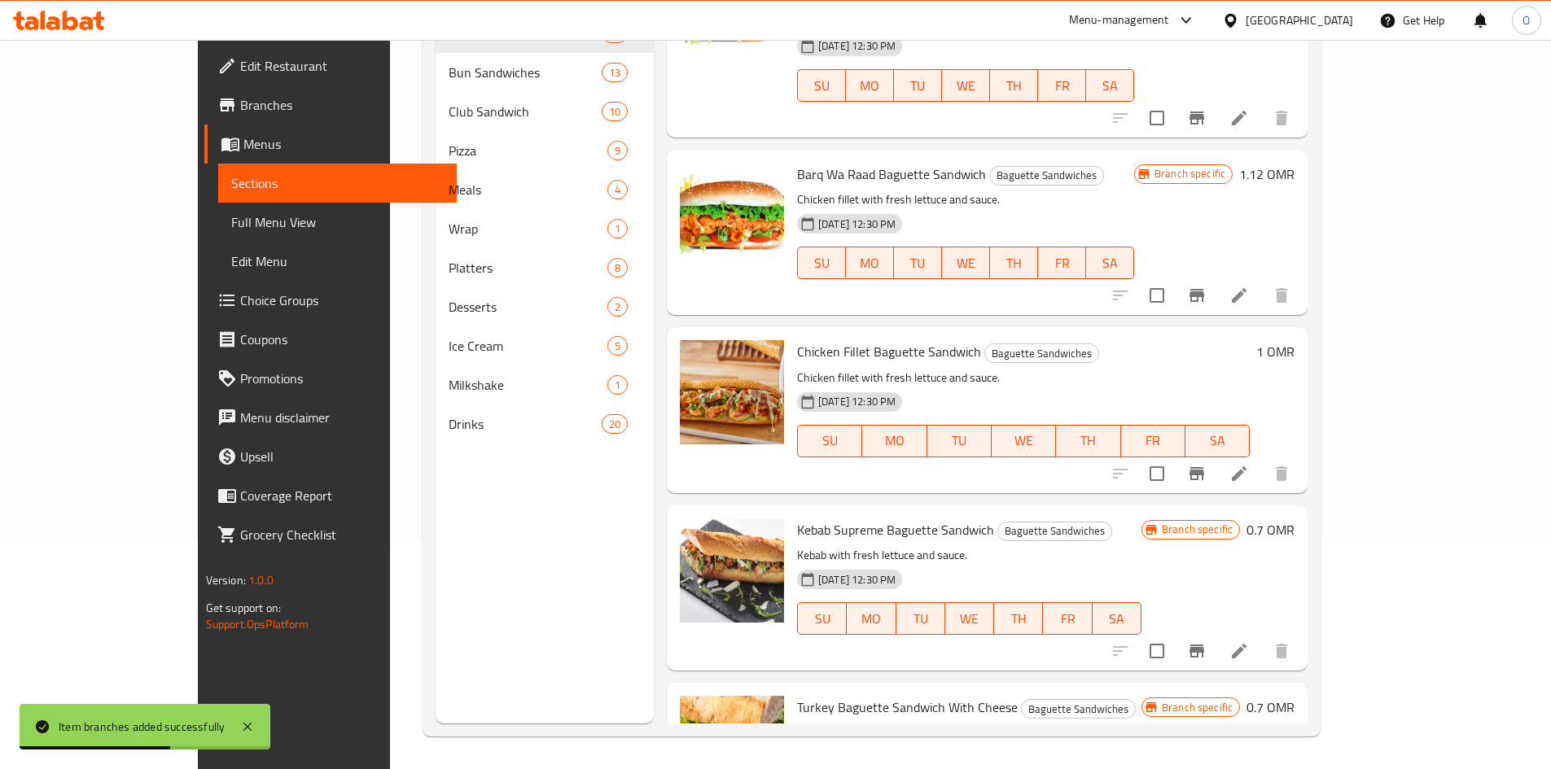
scroll to position [251, 0]
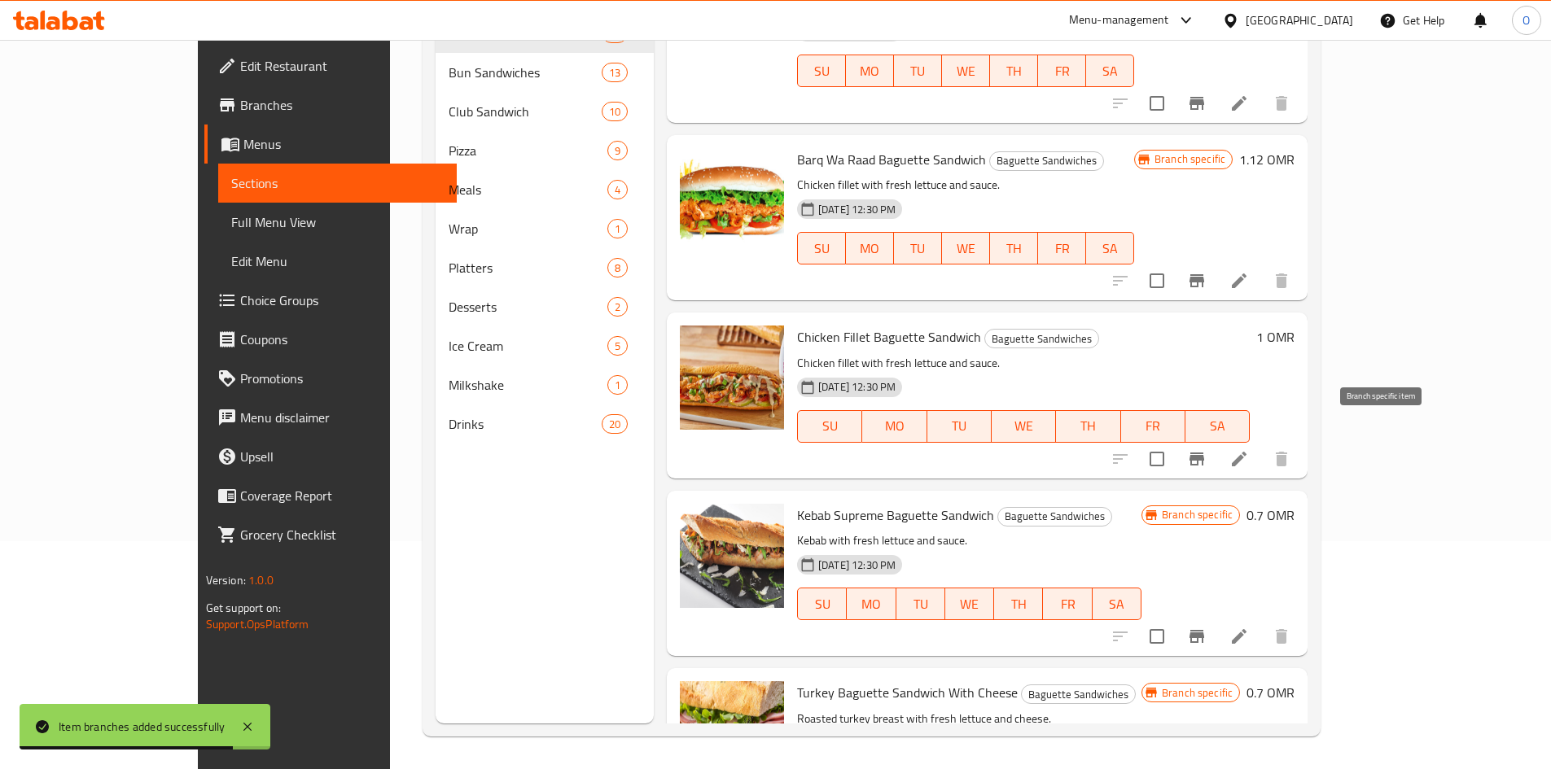
click at [1204, 453] on icon "Branch-specific-item" at bounding box center [1196, 459] width 15 height 13
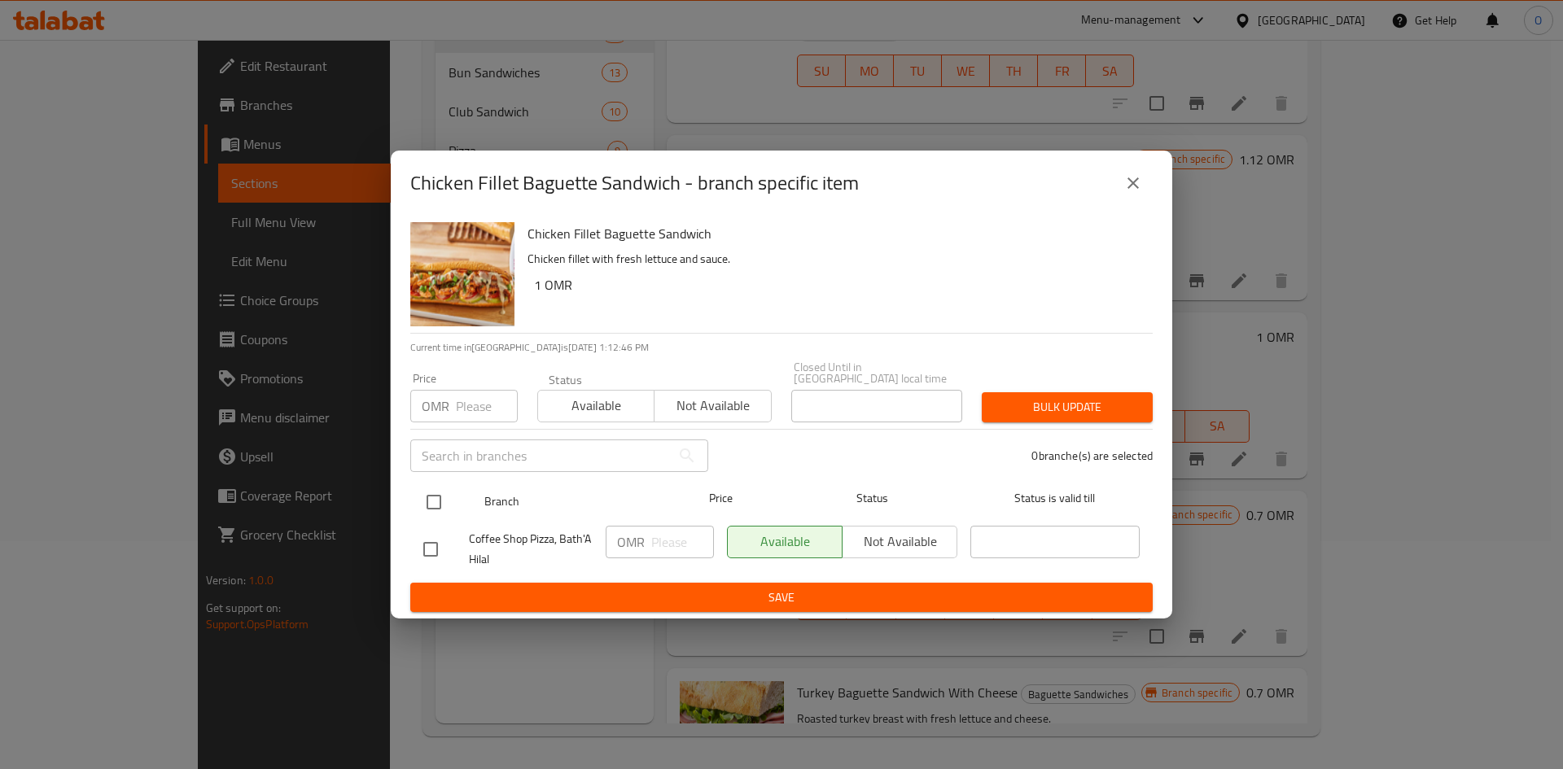
drag, startPoint x: 442, startPoint y: 506, endPoint x: 449, endPoint y: 495, distance: 13.1
click at [444, 506] on input "checkbox" at bounding box center [434, 502] width 34 height 34
checkbox input "true"
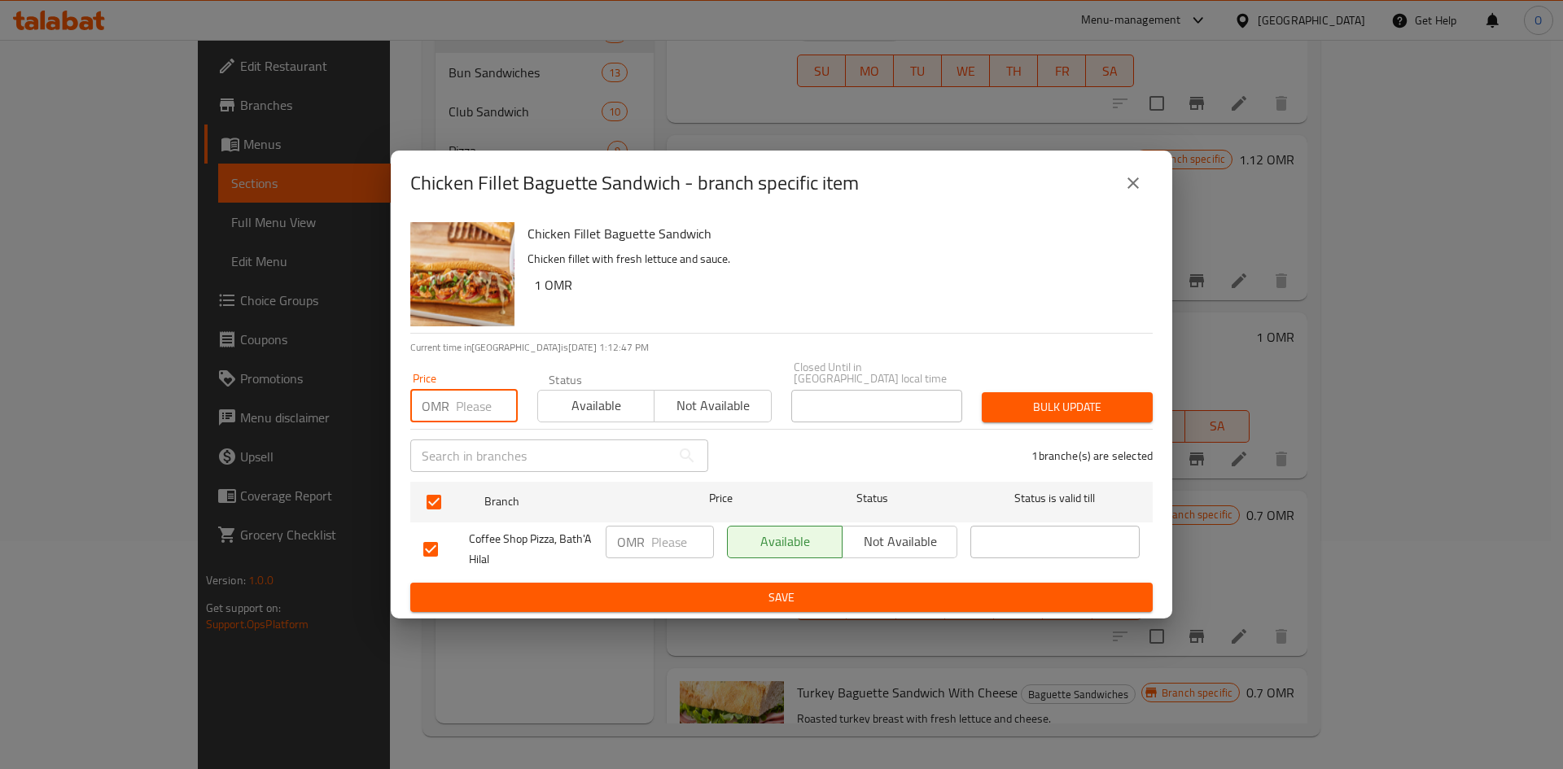
paste input "1.300"
type input "1.300"
click at [1135, 397] on span "Bulk update" at bounding box center [1067, 407] width 145 height 20
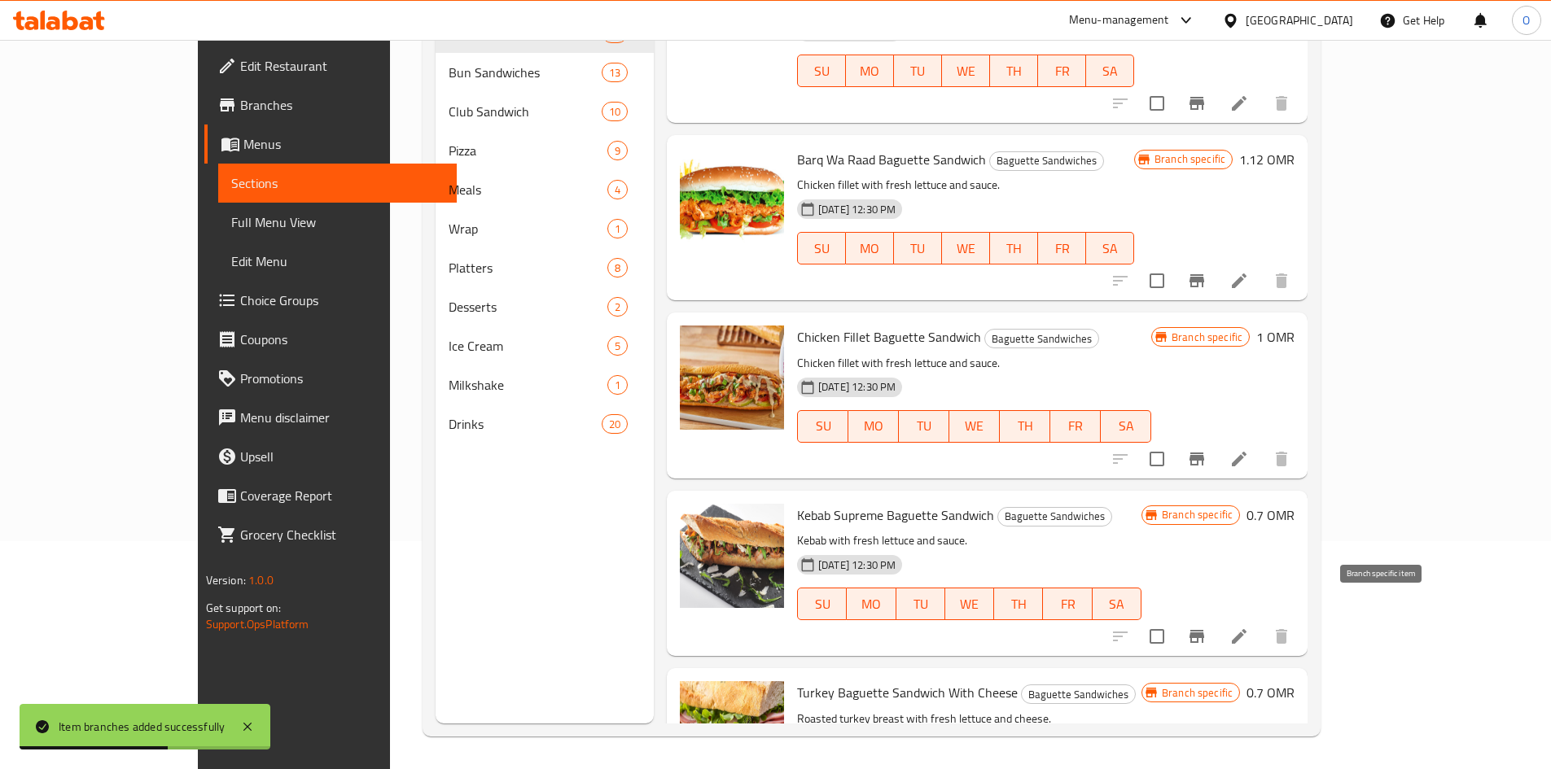
click at [1206, 627] on icon "Branch-specific-item" at bounding box center [1197, 637] width 20 height 20
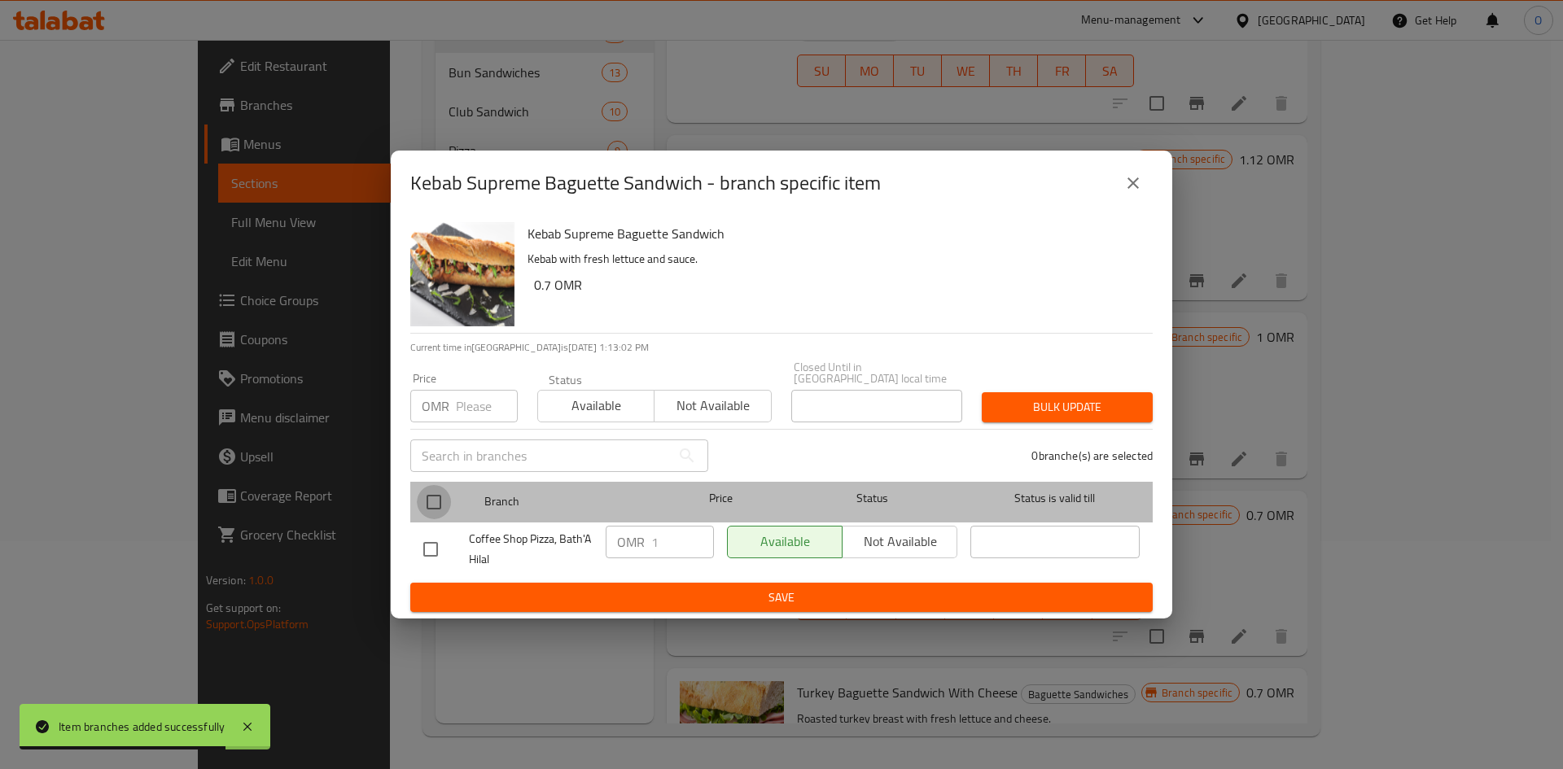
click at [438, 496] on input "checkbox" at bounding box center [434, 502] width 34 height 34
checkbox input "true"
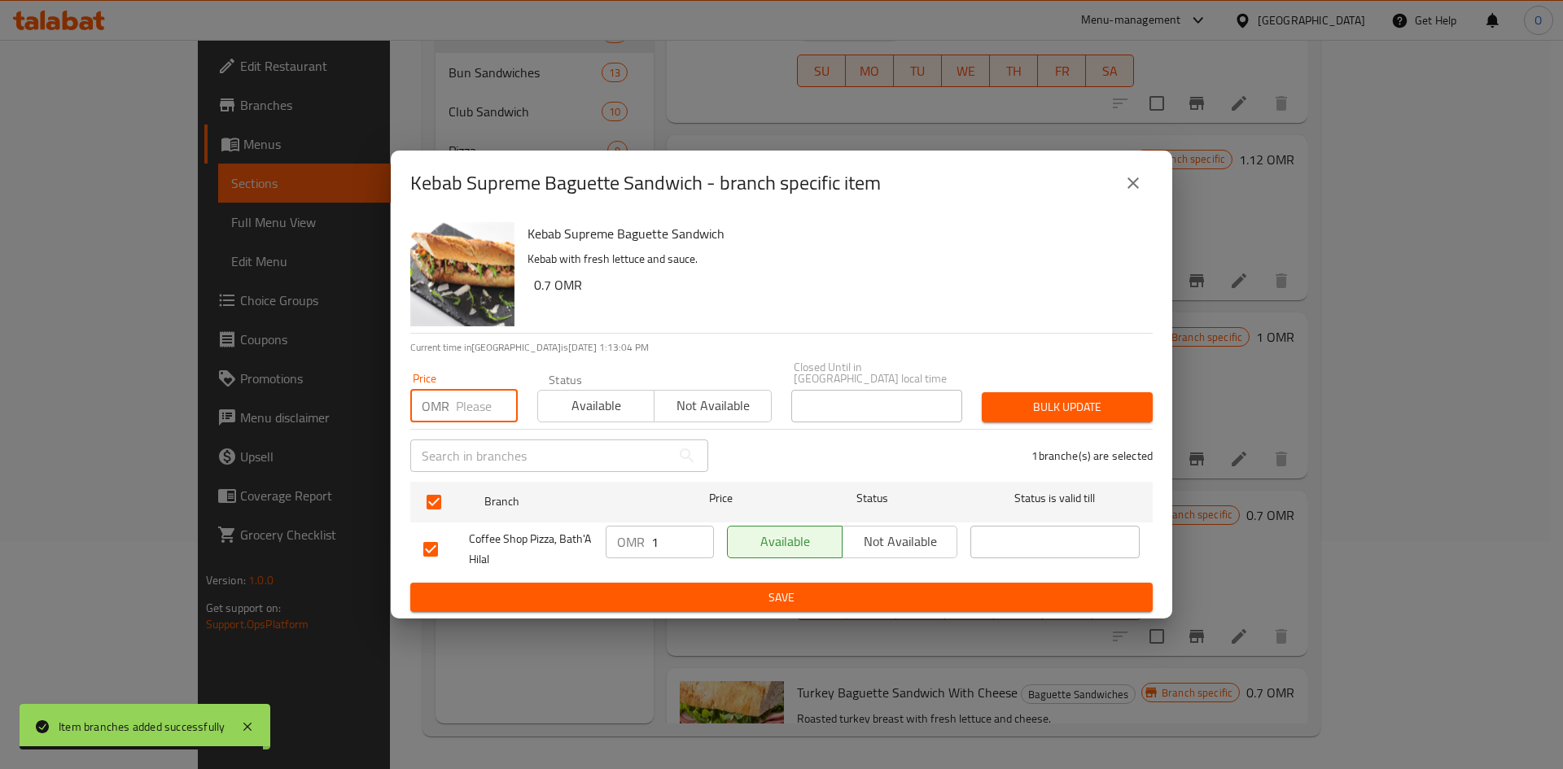
paste input "1.300"
type input "1.300"
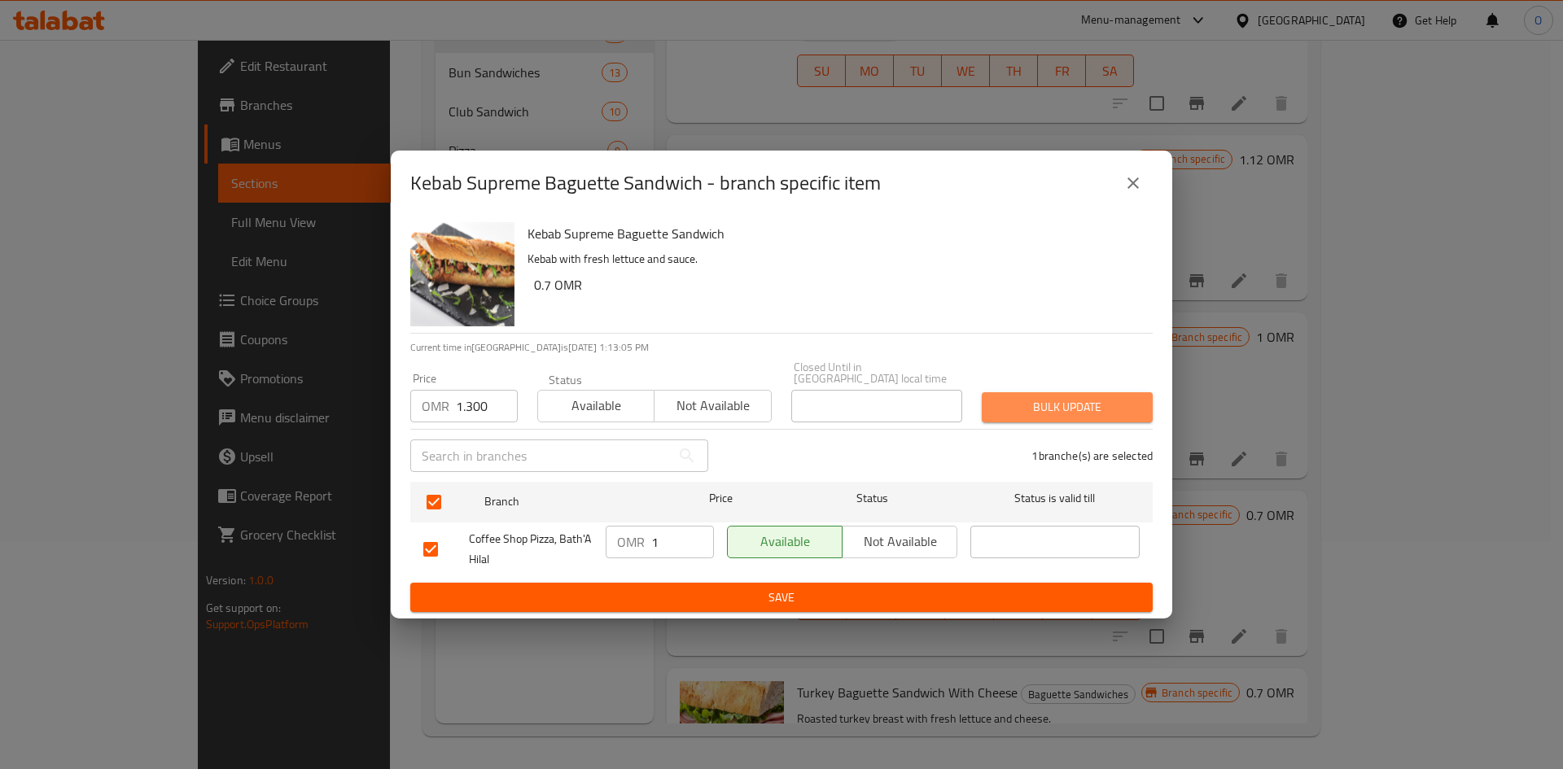
click at [1049, 414] on button "Bulk update" at bounding box center [1067, 407] width 171 height 30
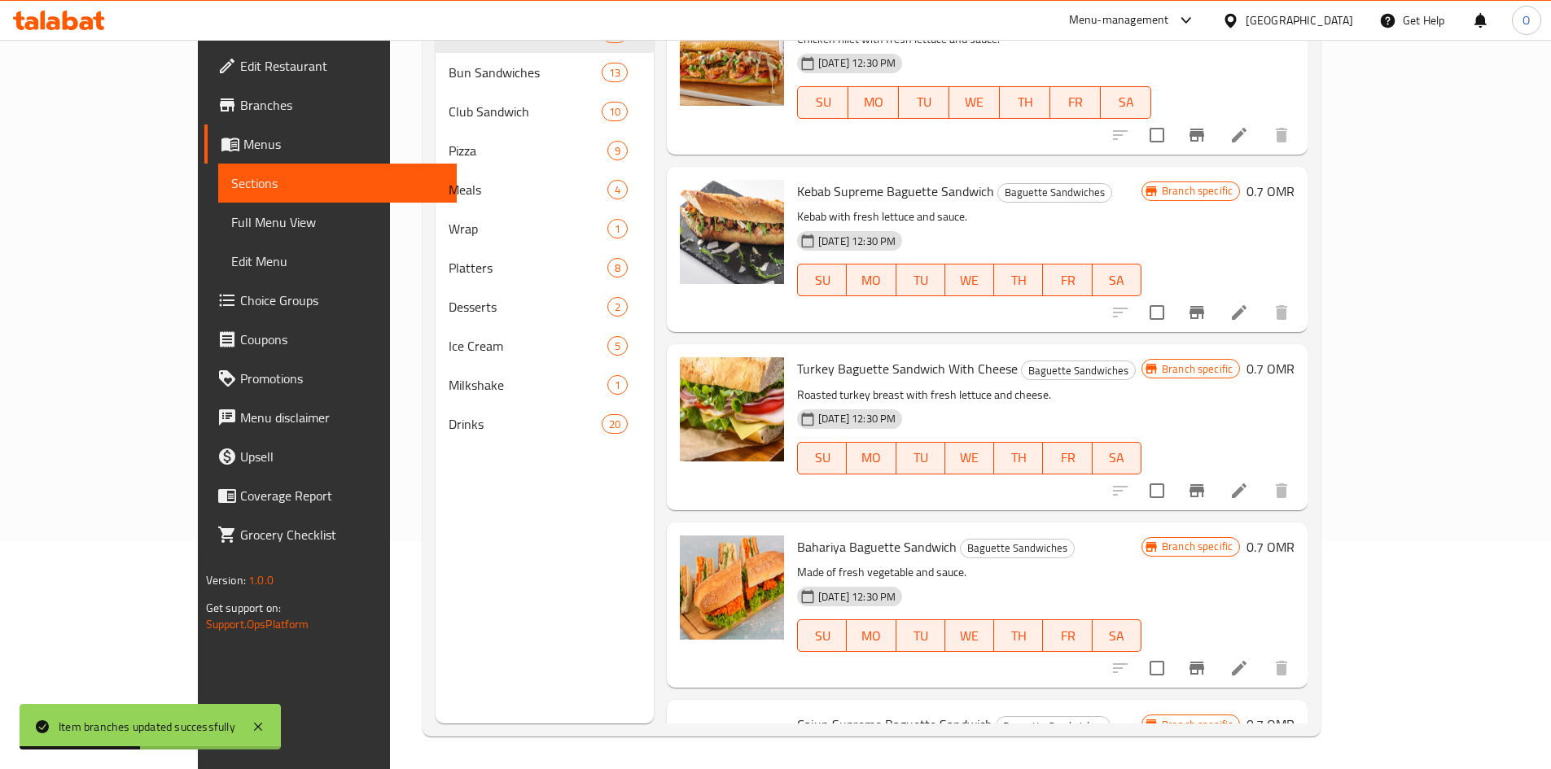
scroll to position [576, 0]
click at [1206, 479] on icon "Branch-specific-item" at bounding box center [1197, 489] width 20 height 20
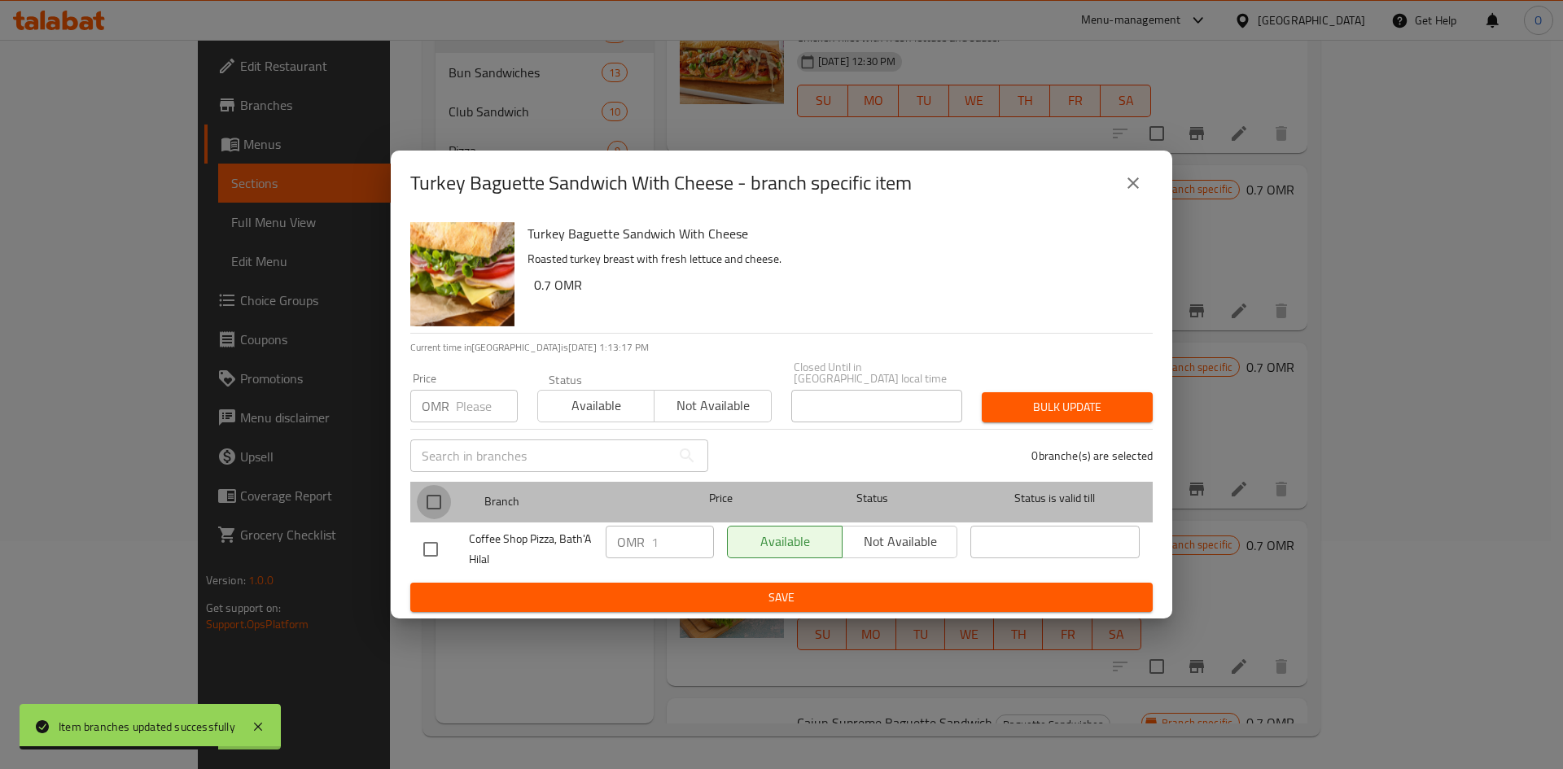
click at [436, 496] on input "checkbox" at bounding box center [434, 502] width 34 height 34
checkbox input "true"
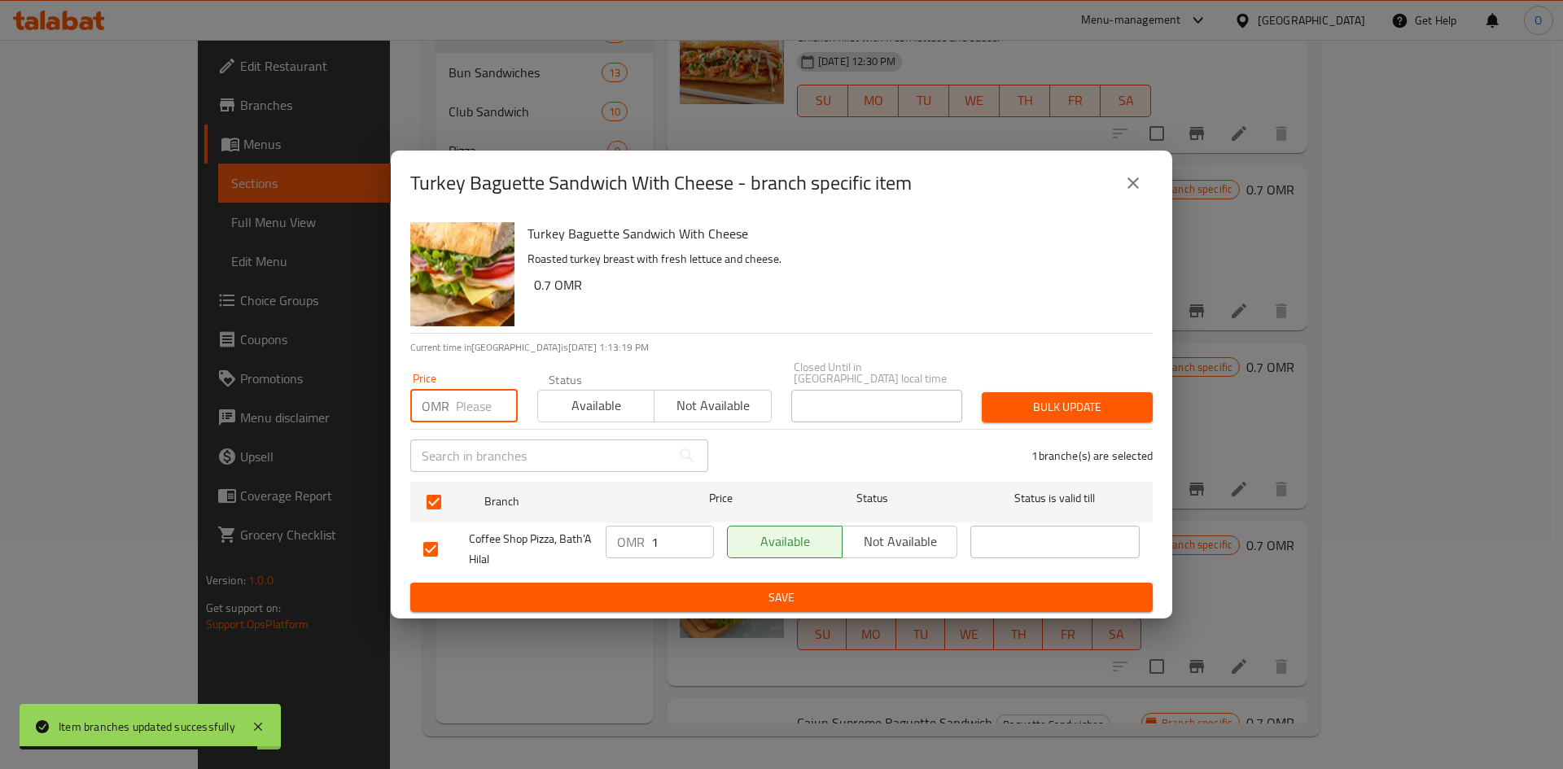
paste input "1.300"
type input "1.300"
click at [1032, 404] on span "Bulk update" at bounding box center [1067, 407] width 145 height 20
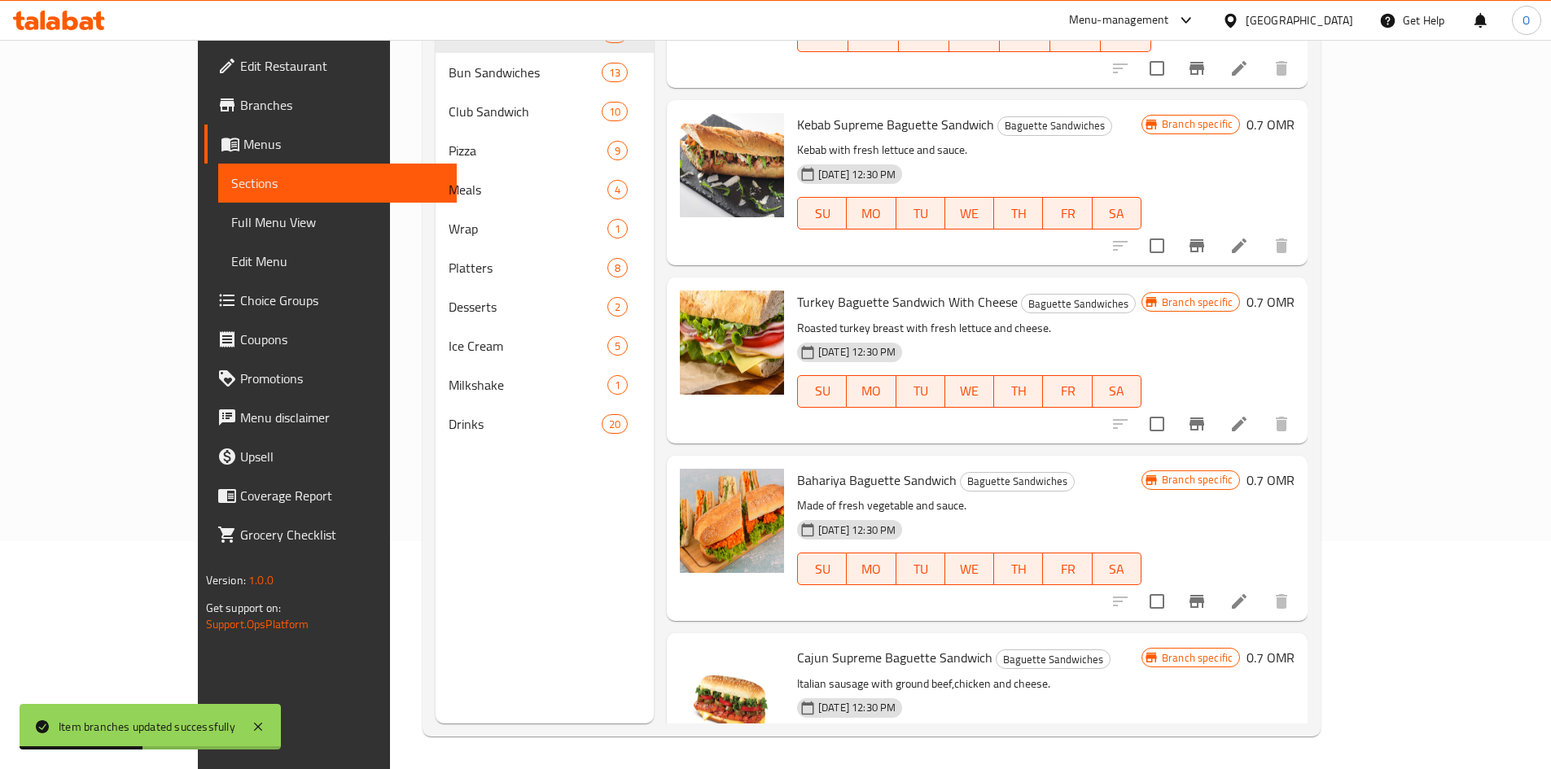
scroll to position [821, 0]
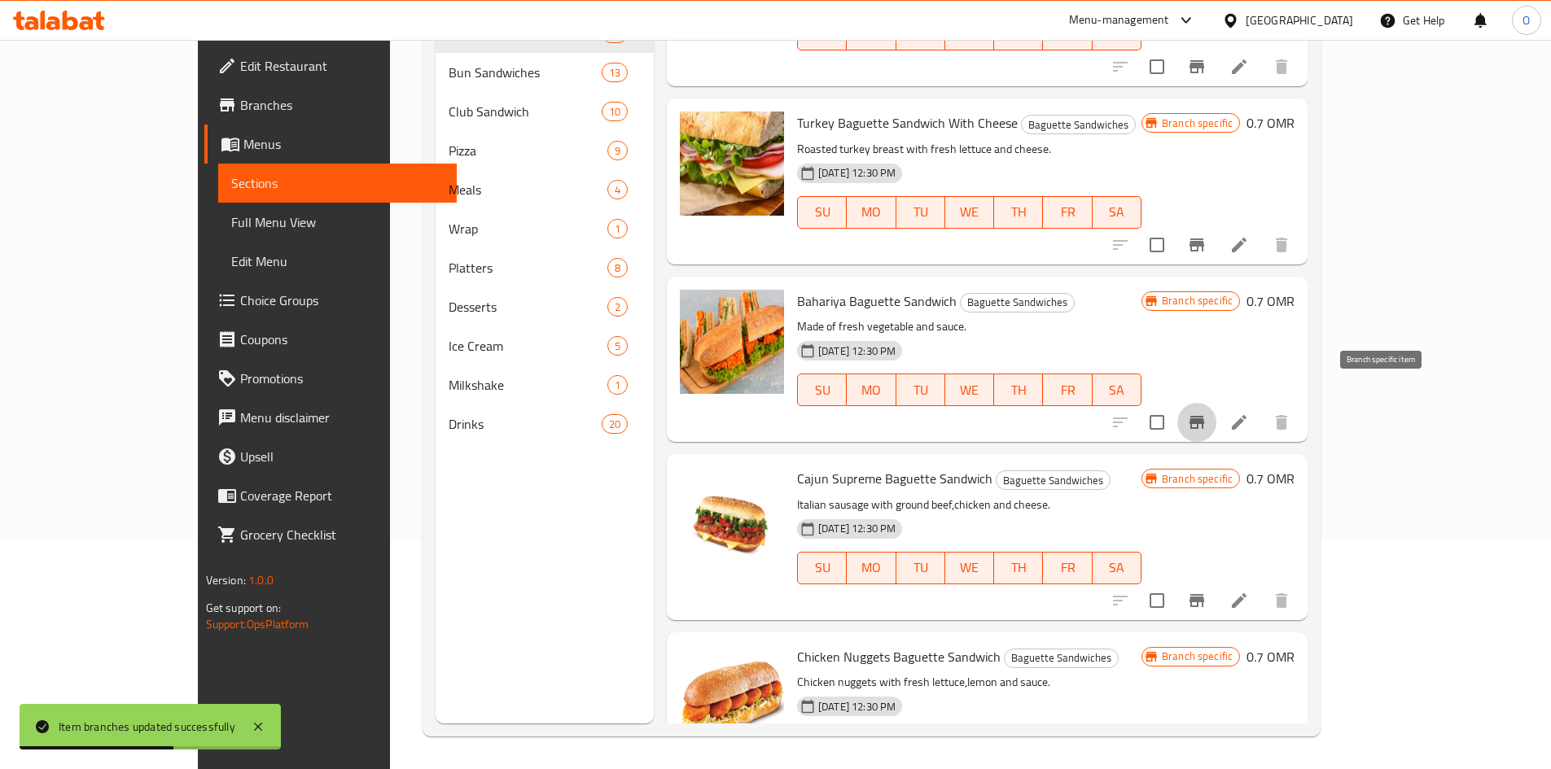
click at [1204, 416] on icon "Branch-specific-item" at bounding box center [1196, 422] width 15 height 13
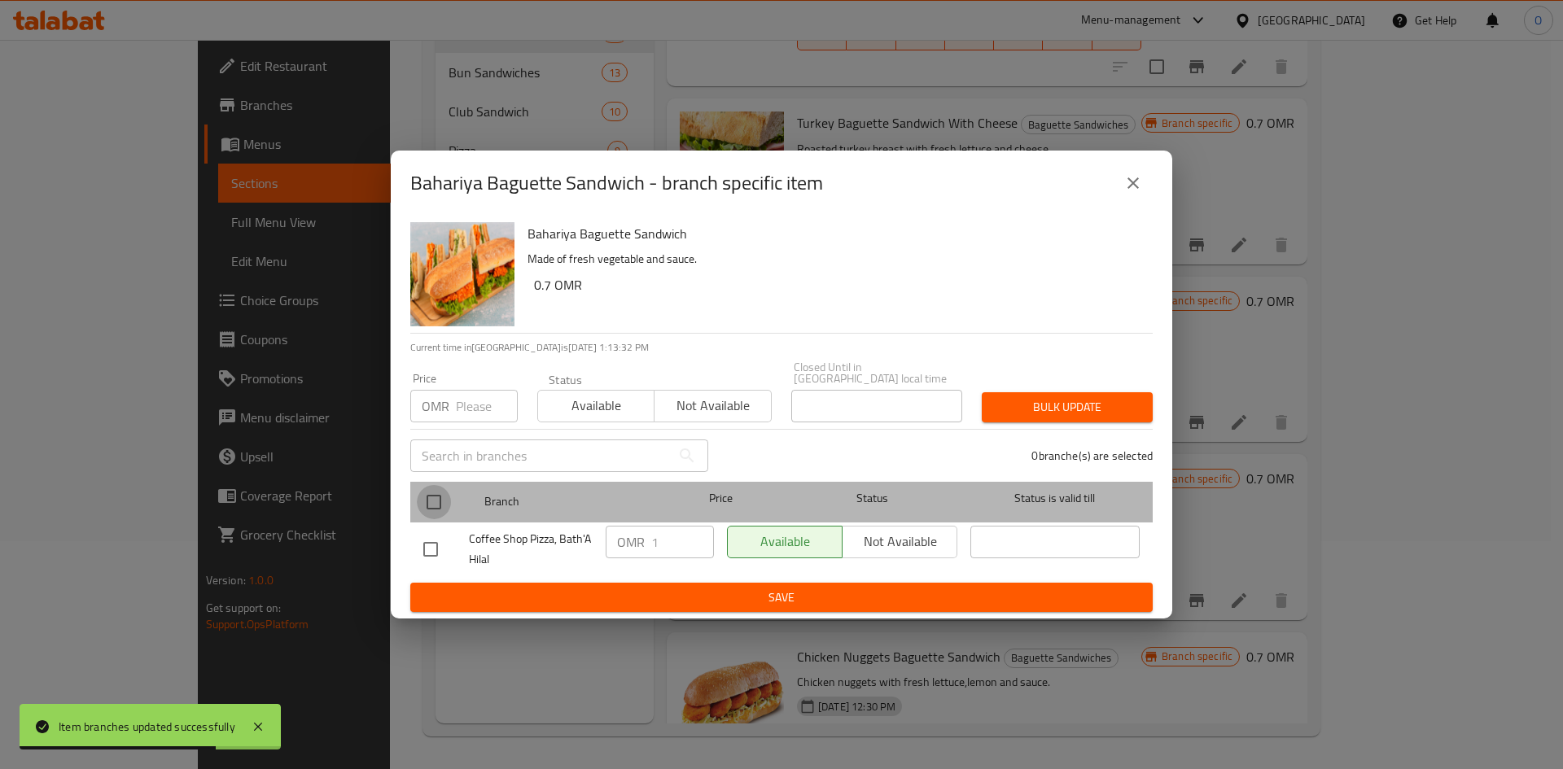
drag, startPoint x: 436, startPoint y: 495, endPoint x: 461, endPoint y: 435, distance: 65.3
click at [436, 493] on input "checkbox" at bounding box center [434, 502] width 34 height 34
checkbox input "true"
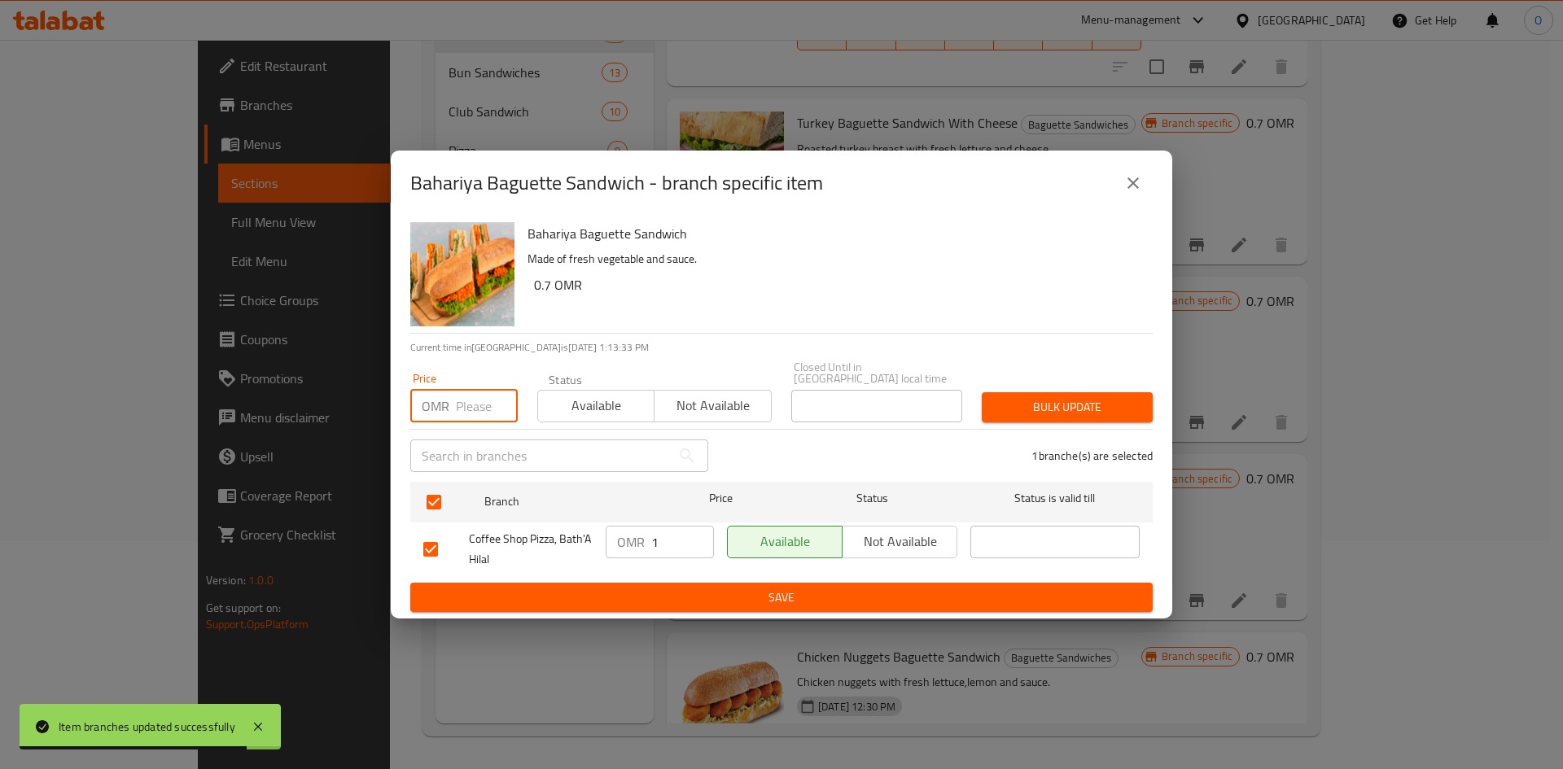
paste input "1.300"
type input "1.300"
click at [1072, 398] on span "Bulk update" at bounding box center [1067, 407] width 145 height 20
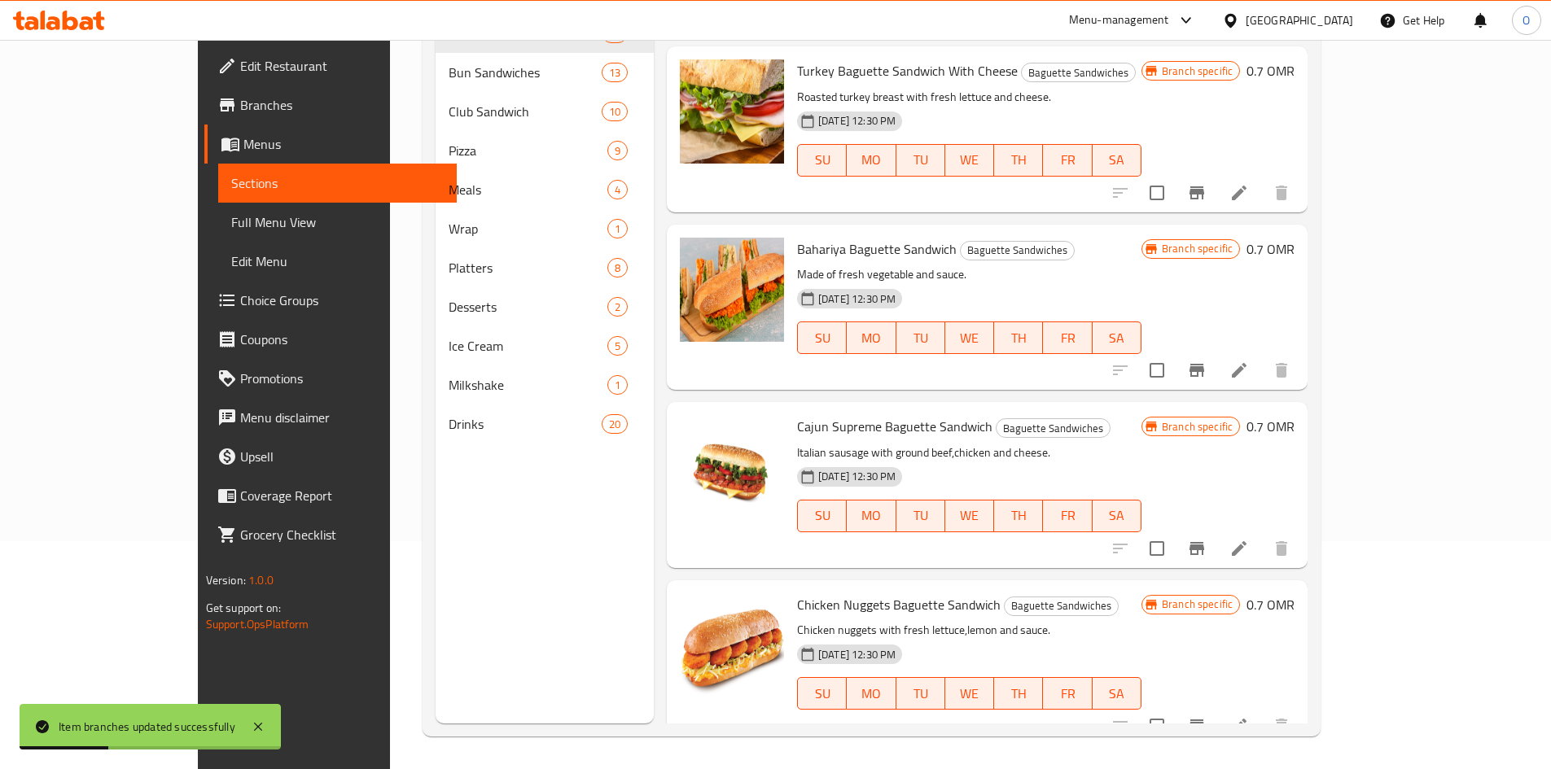
scroll to position [902, 0]
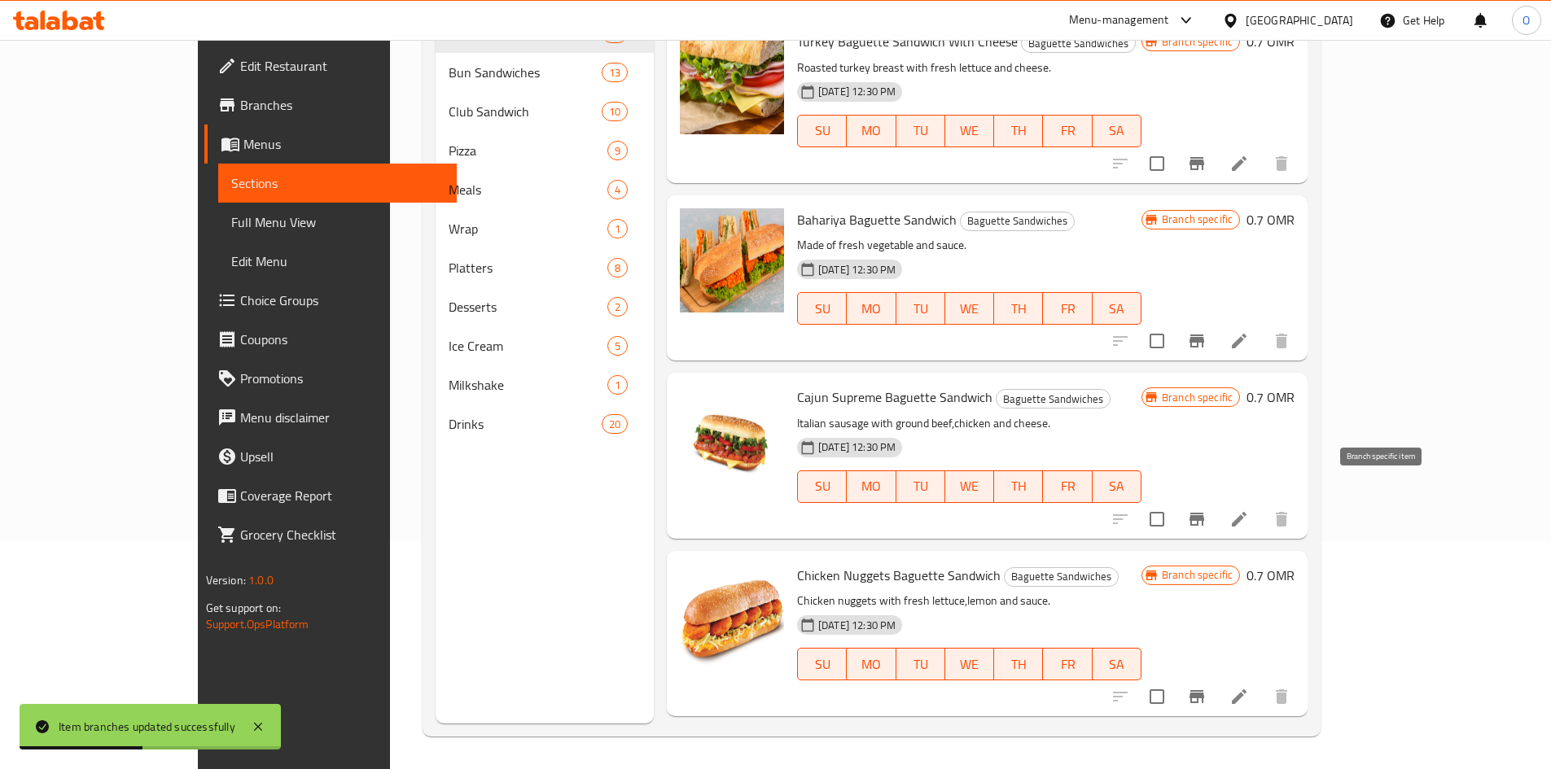
click at [1206, 510] on icon "Branch-specific-item" at bounding box center [1197, 520] width 20 height 20
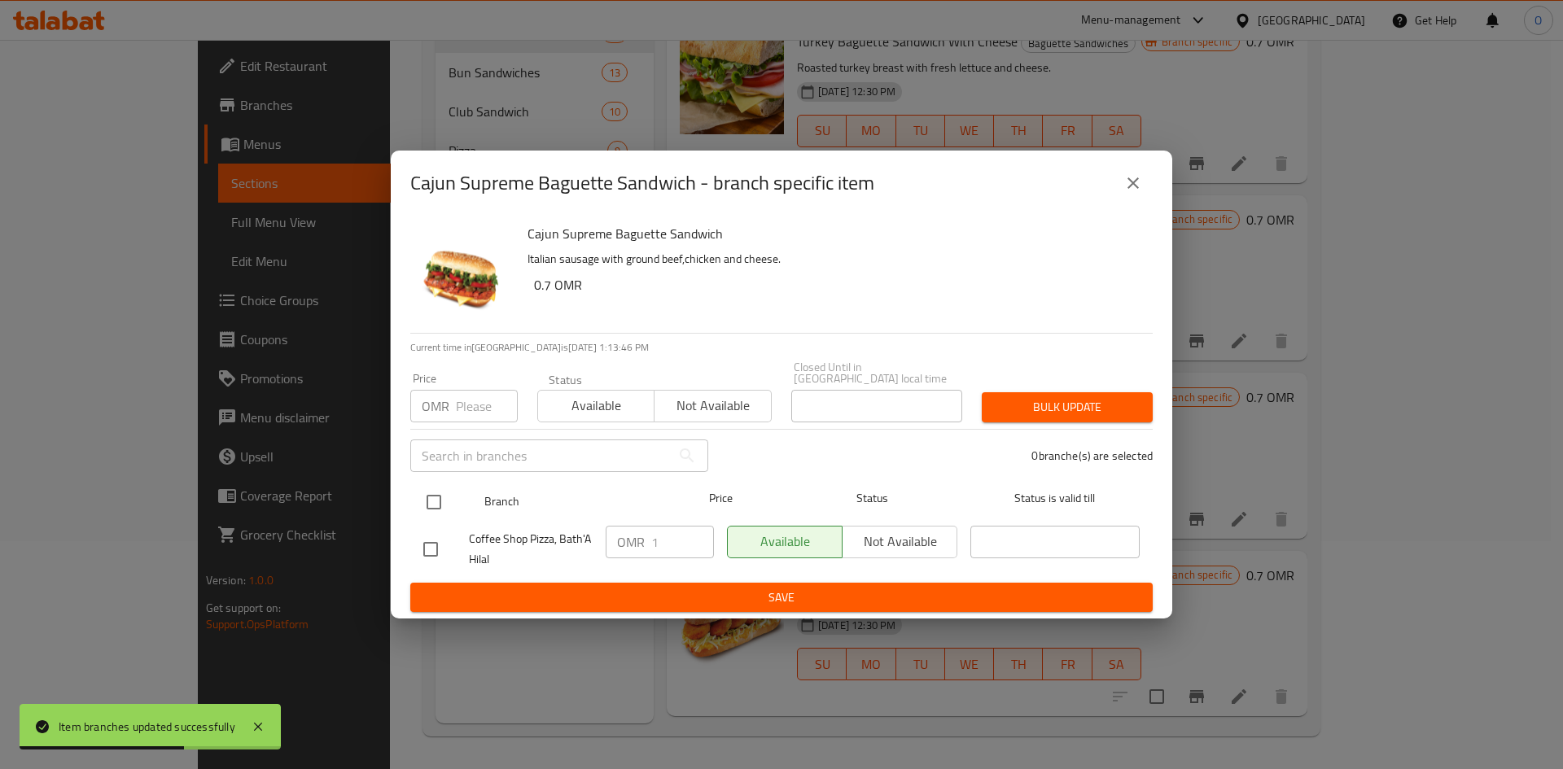
click at [440, 497] on input "checkbox" at bounding box center [434, 502] width 34 height 34
checkbox input "true"
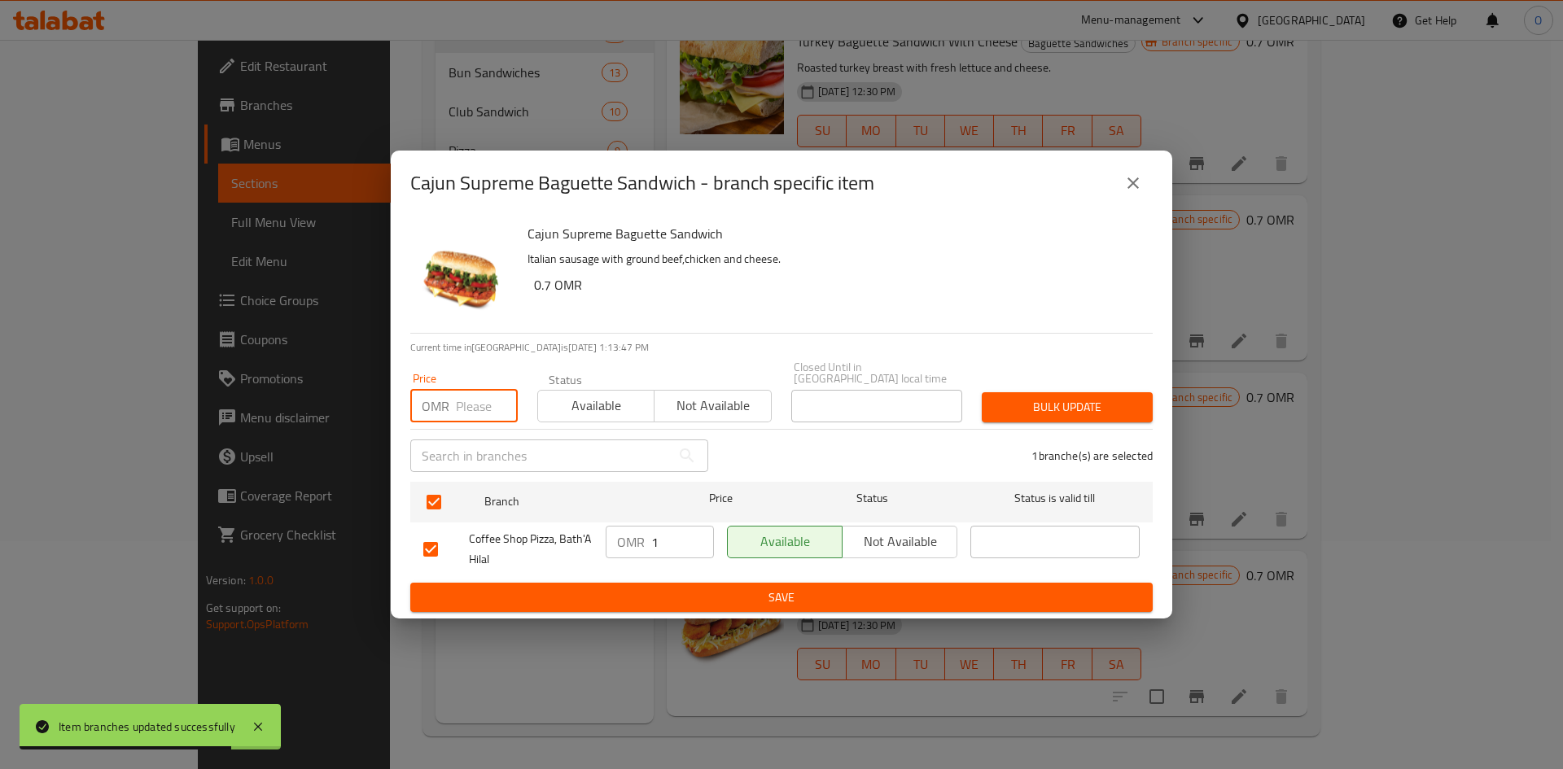
paste input "1.300"
type input "1.300"
click at [1055, 402] on span "Bulk update" at bounding box center [1067, 407] width 145 height 20
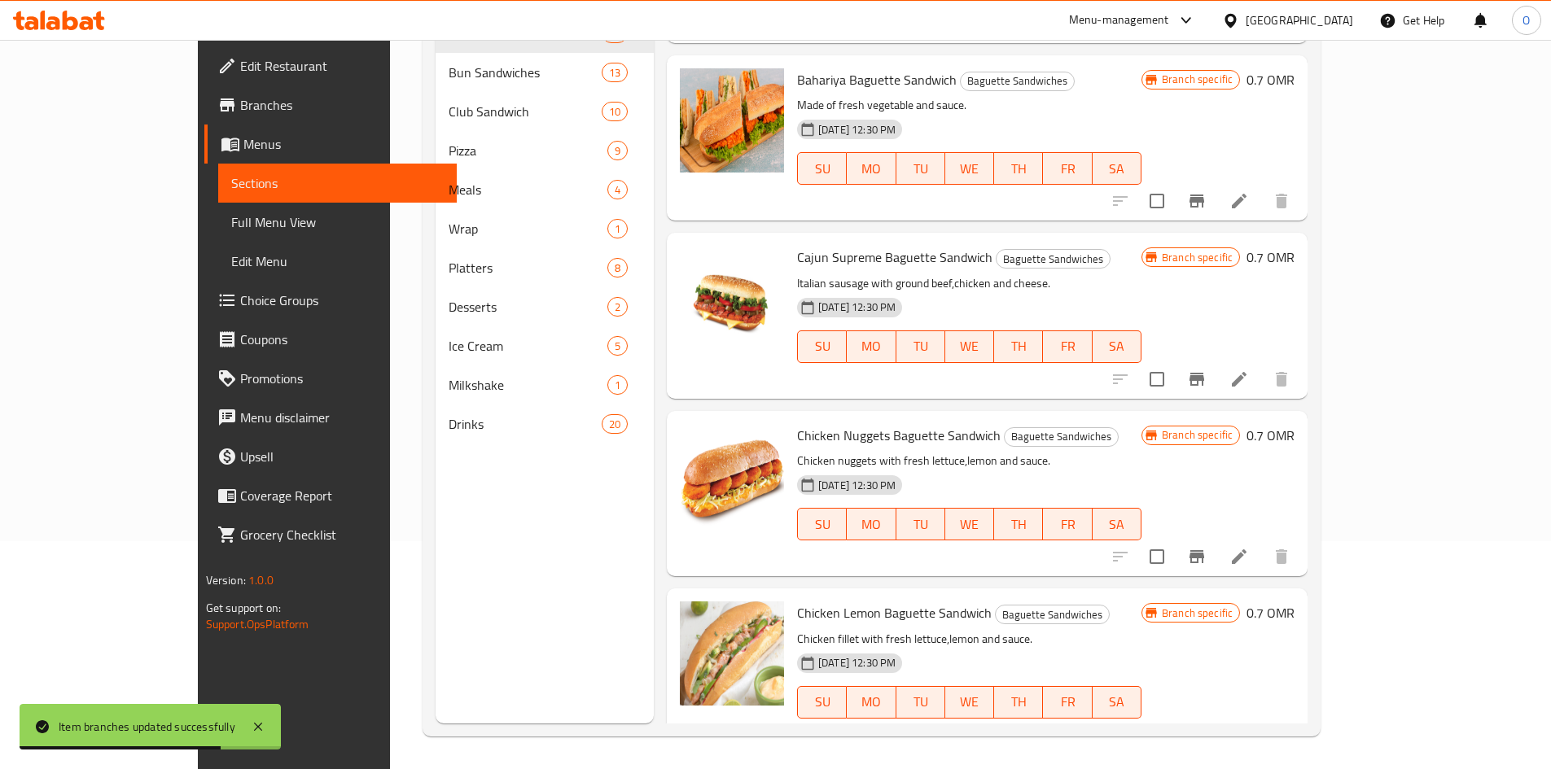
scroll to position [1065, 0]
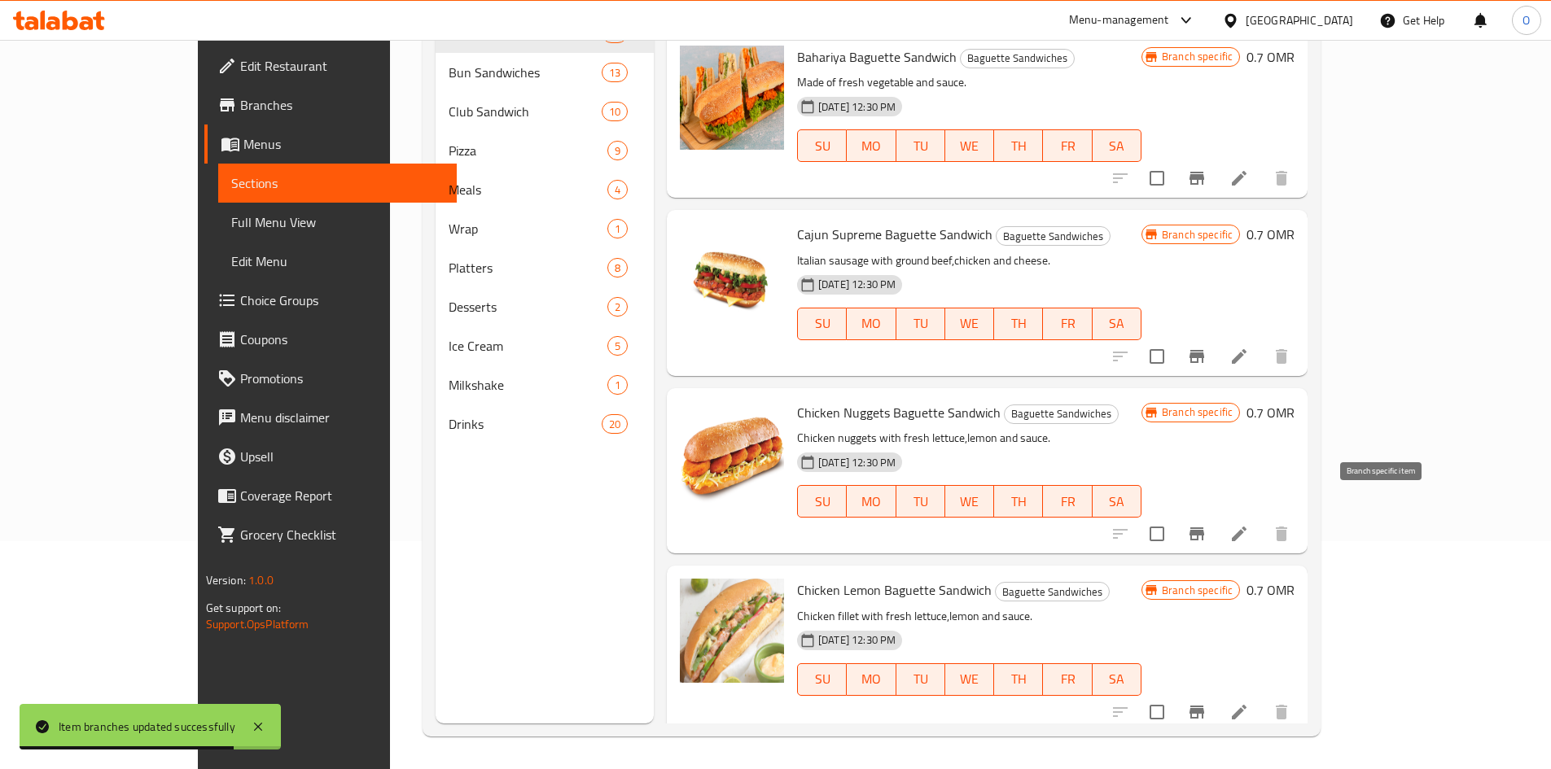
click at [1216, 514] on button "Branch-specific-item" at bounding box center [1196, 533] width 39 height 39
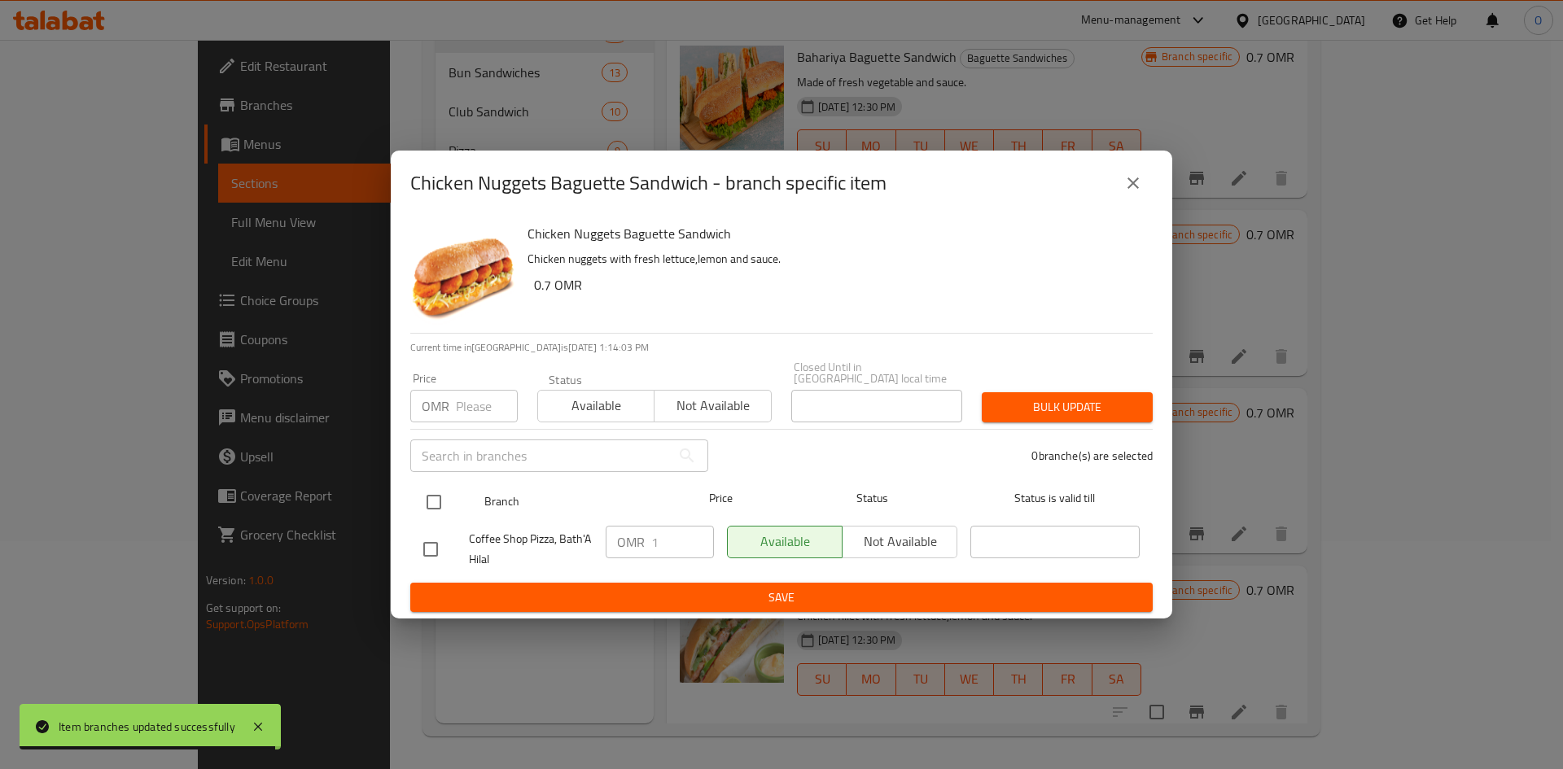
click at [434, 488] on input "checkbox" at bounding box center [434, 502] width 34 height 34
checkbox input "true"
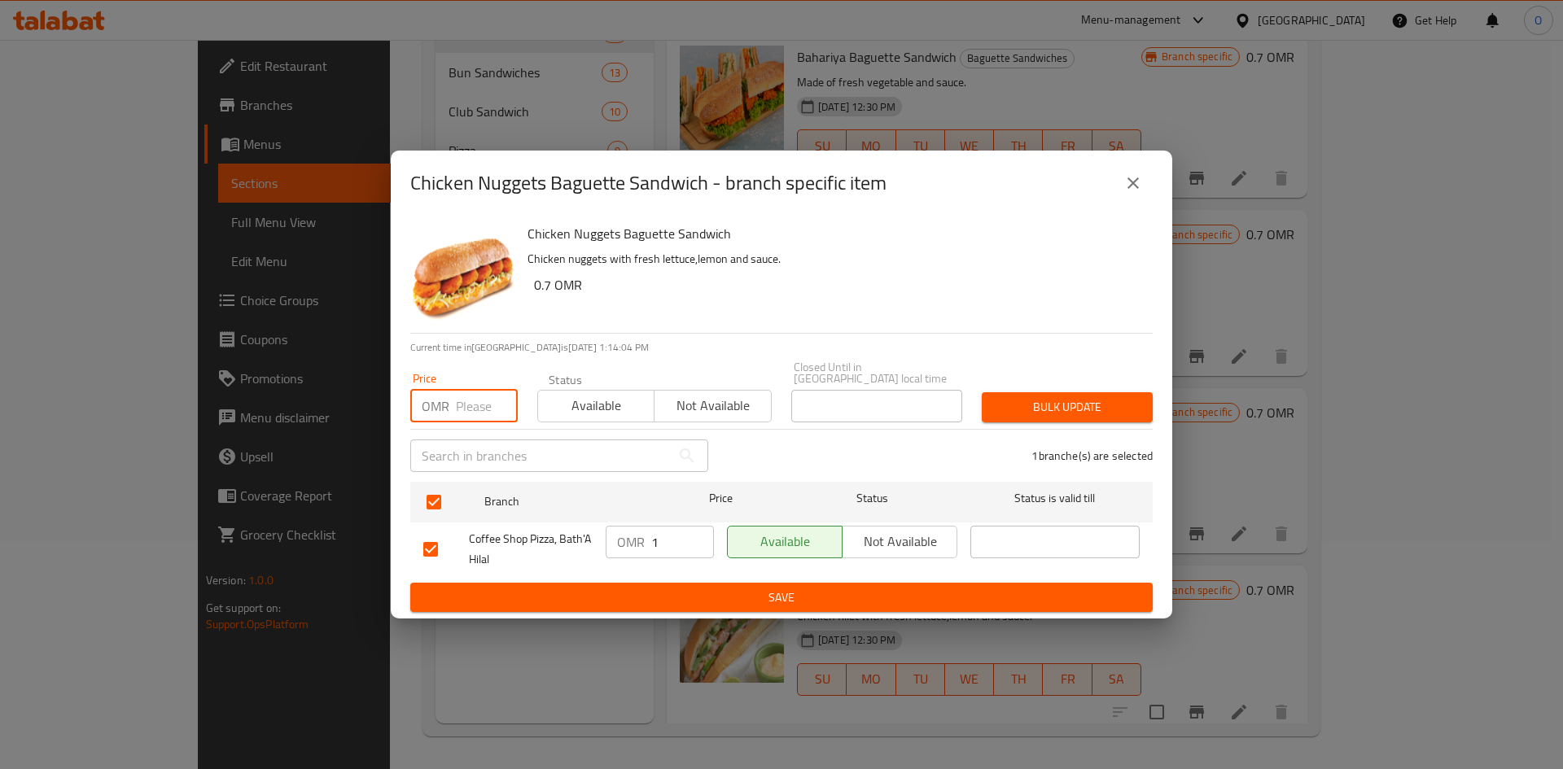
paste input "1.300"
type input "1.300"
click at [1049, 401] on span "Bulk update" at bounding box center [1067, 407] width 145 height 20
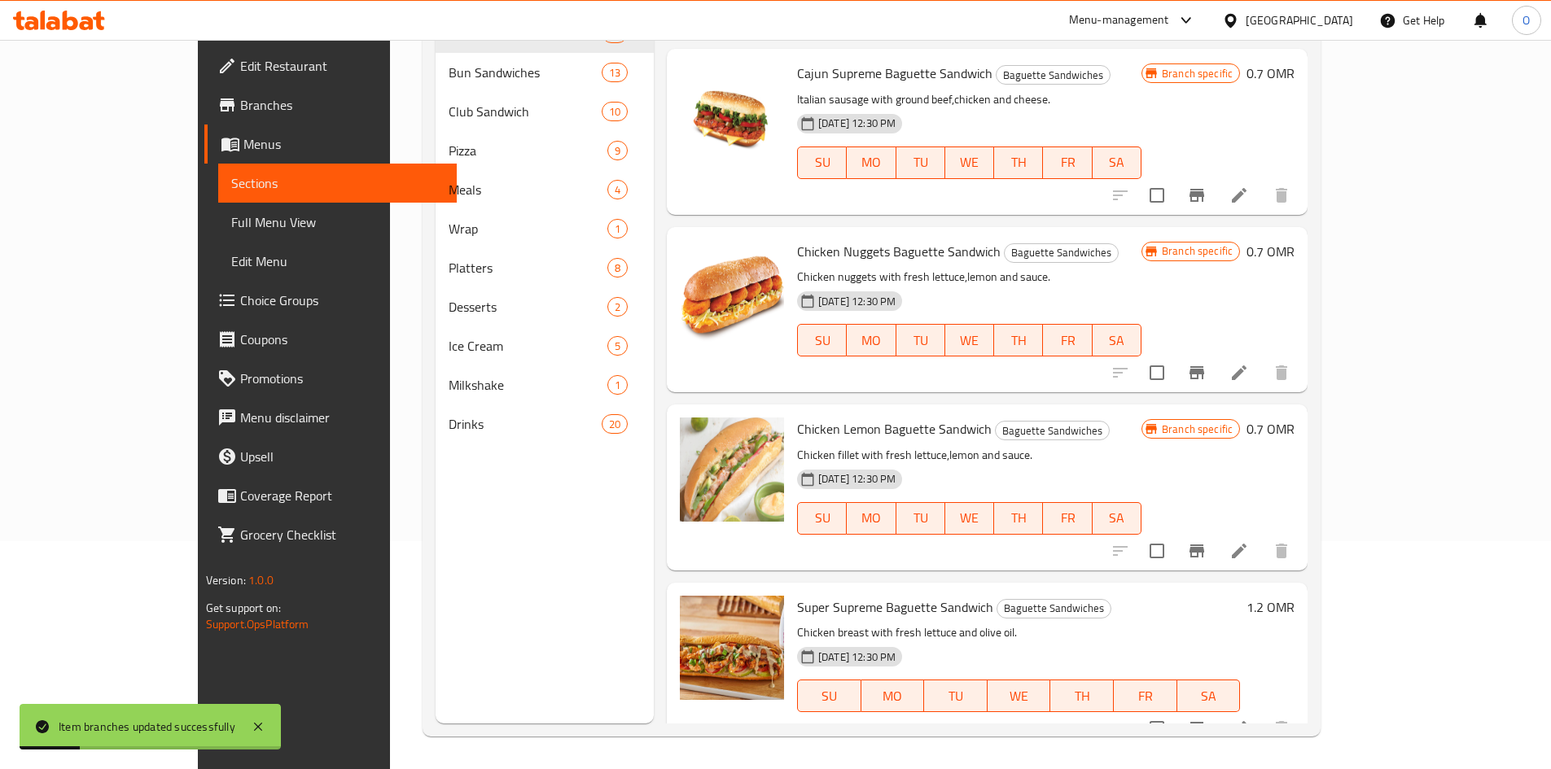
scroll to position [1228, 0]
click at [1206, 540] on icon "Branch-specific-item" at bounding box center [1197, 550] width 20 height 20
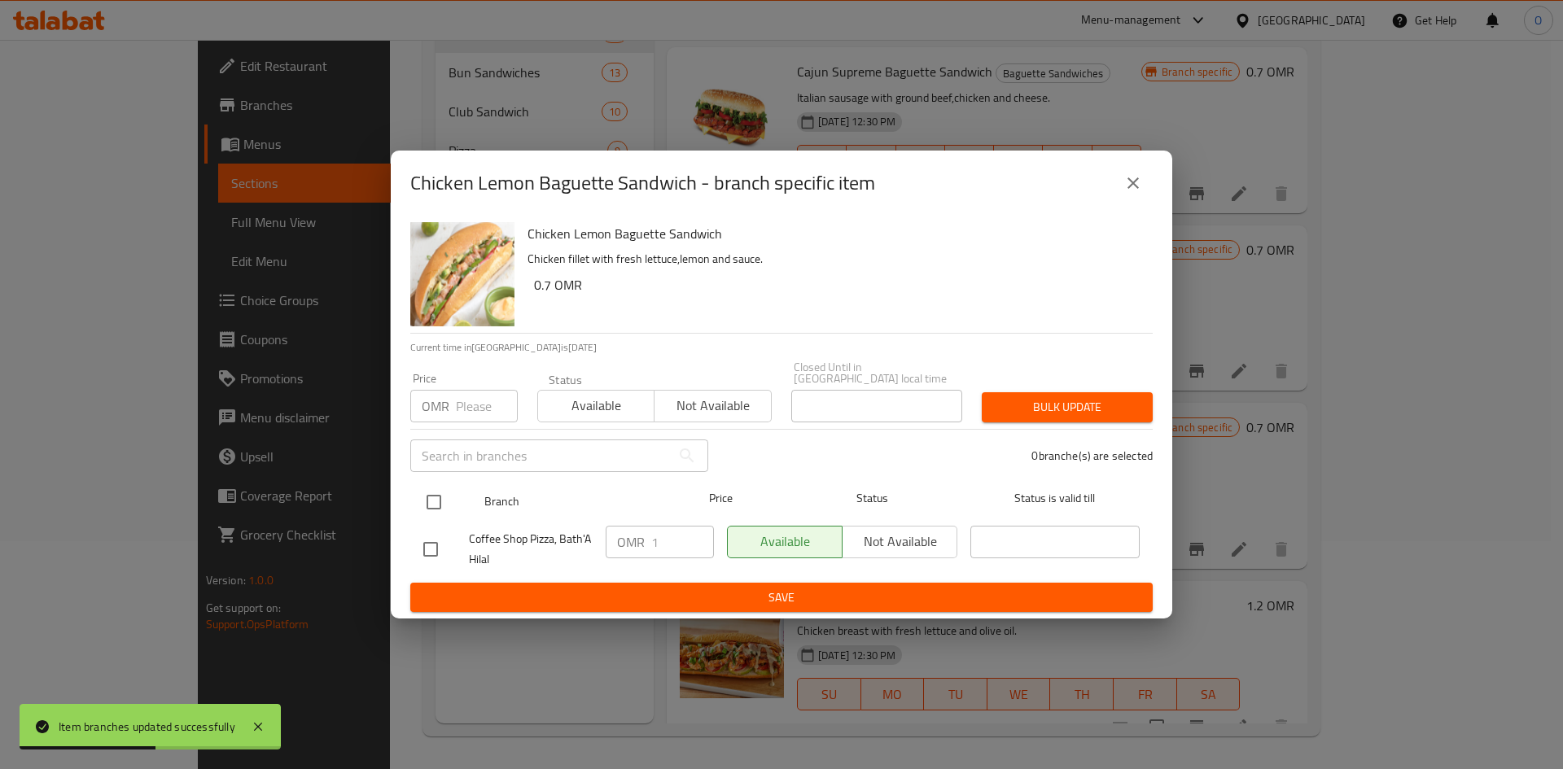
click at [425, 485] on input "checkbox" at bounding box center [434, 502] width 34 height 34
checkbox input "true"
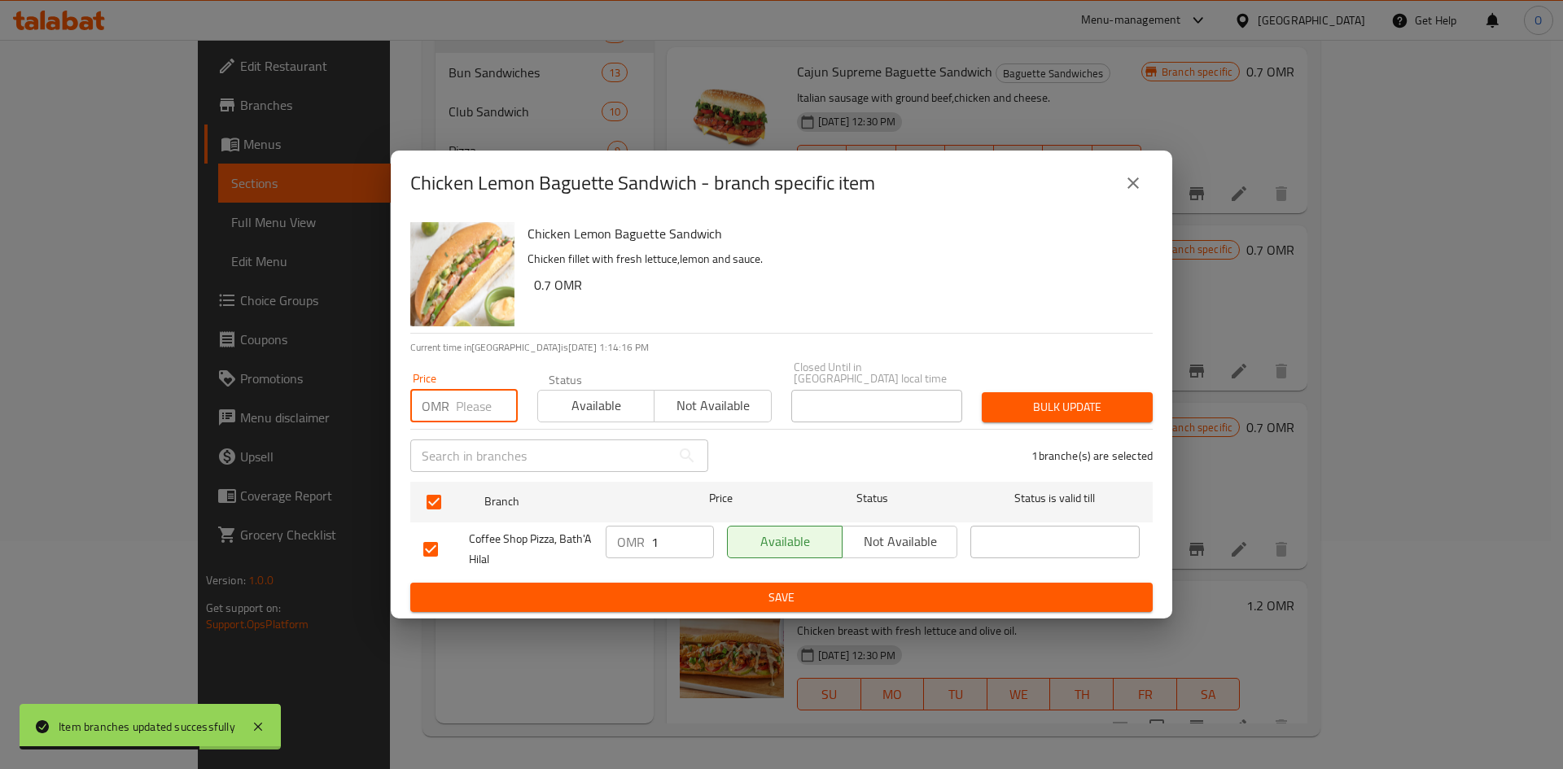
paste input "1.300"
type input "1.300"
click at [1100, 398] on span "Bulk update" at bounding box center [1067, 407] width 145 height 20
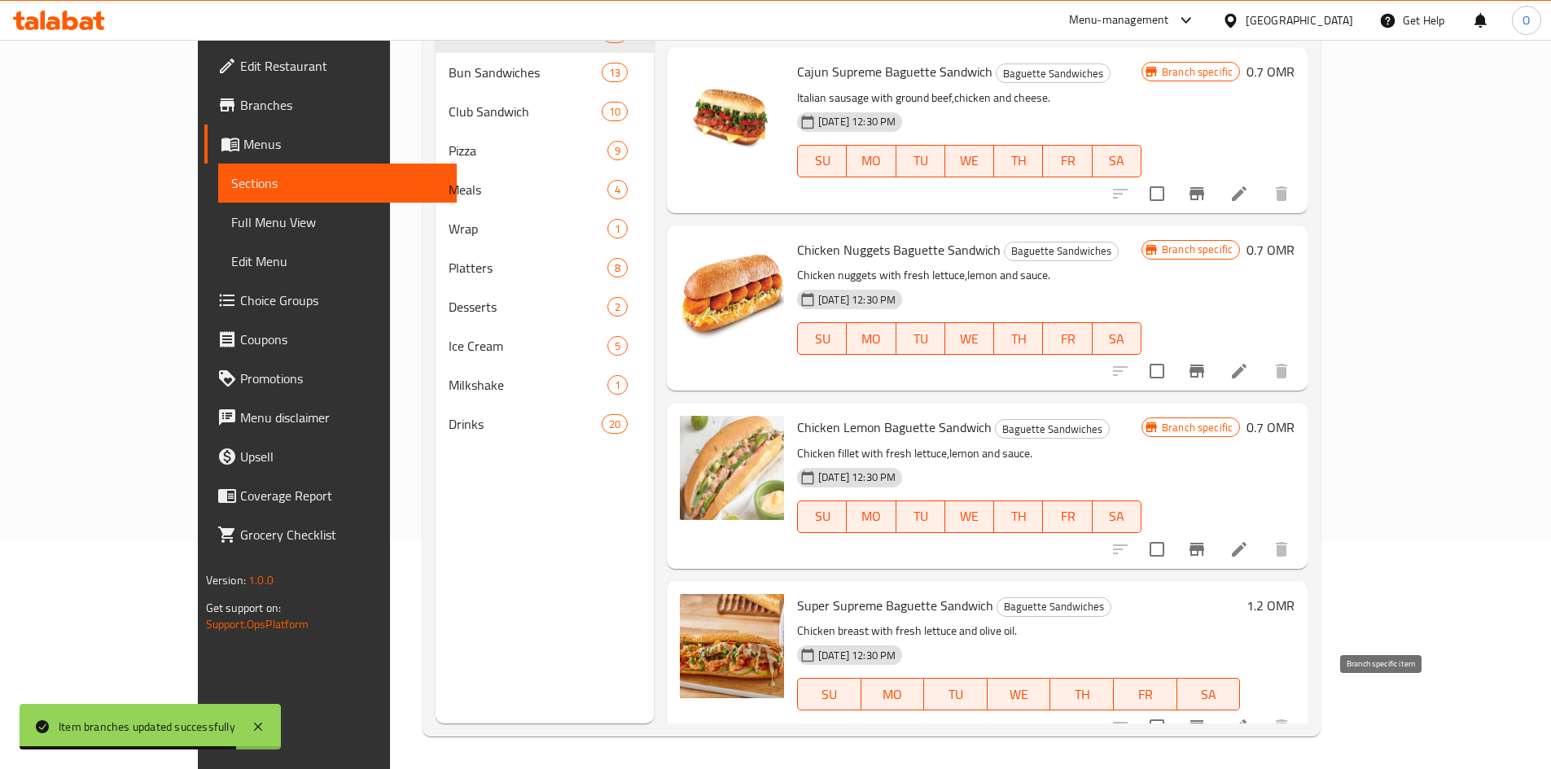
click at [1216, 710] on button "Branch-specific-item" at bounding box center [1196, 726] width 39 height 39
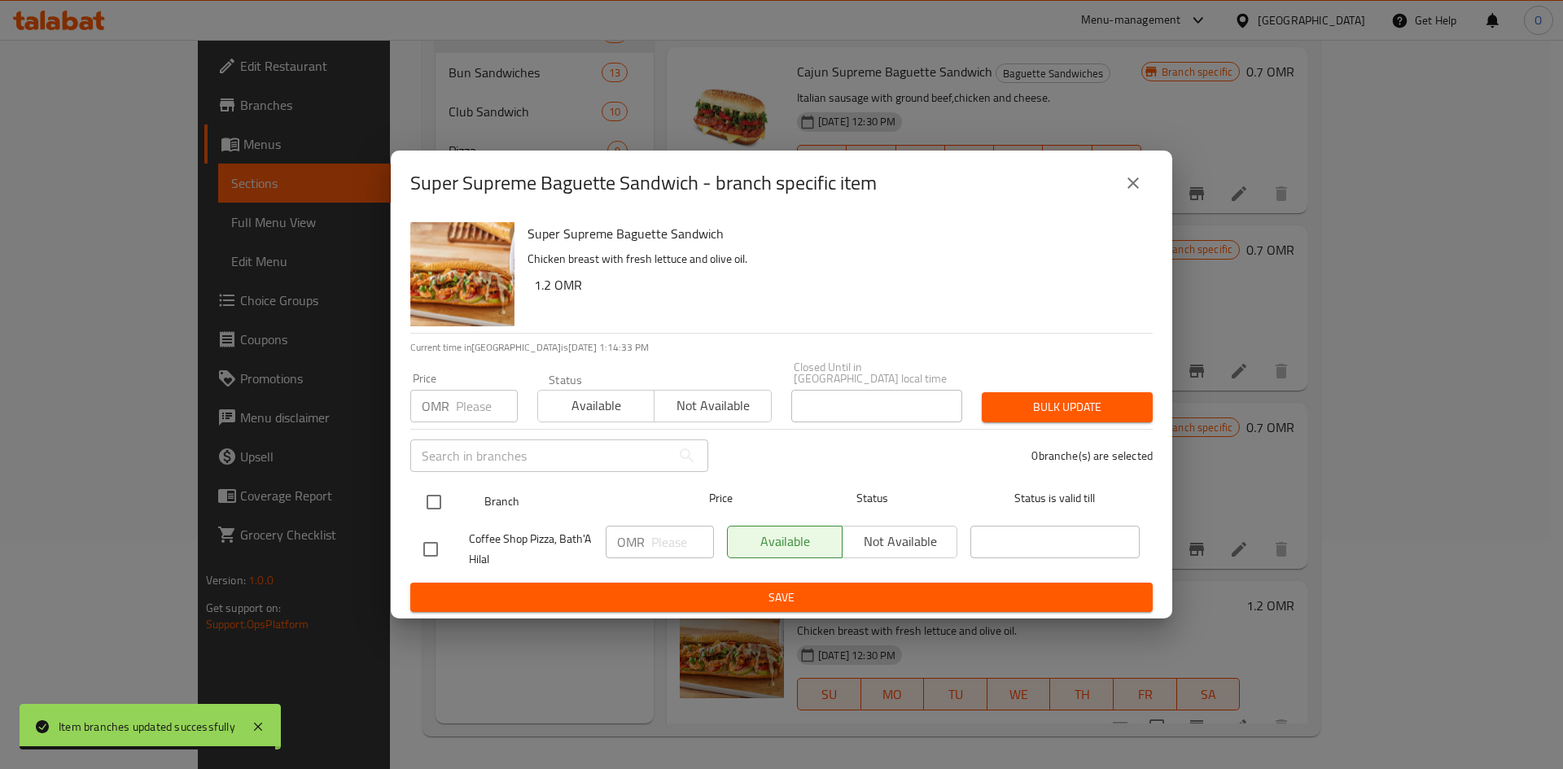
click at [433, 504] on input "checkbox" at bounding box center [434, 502] width 34 height 34
checkbox input "true"
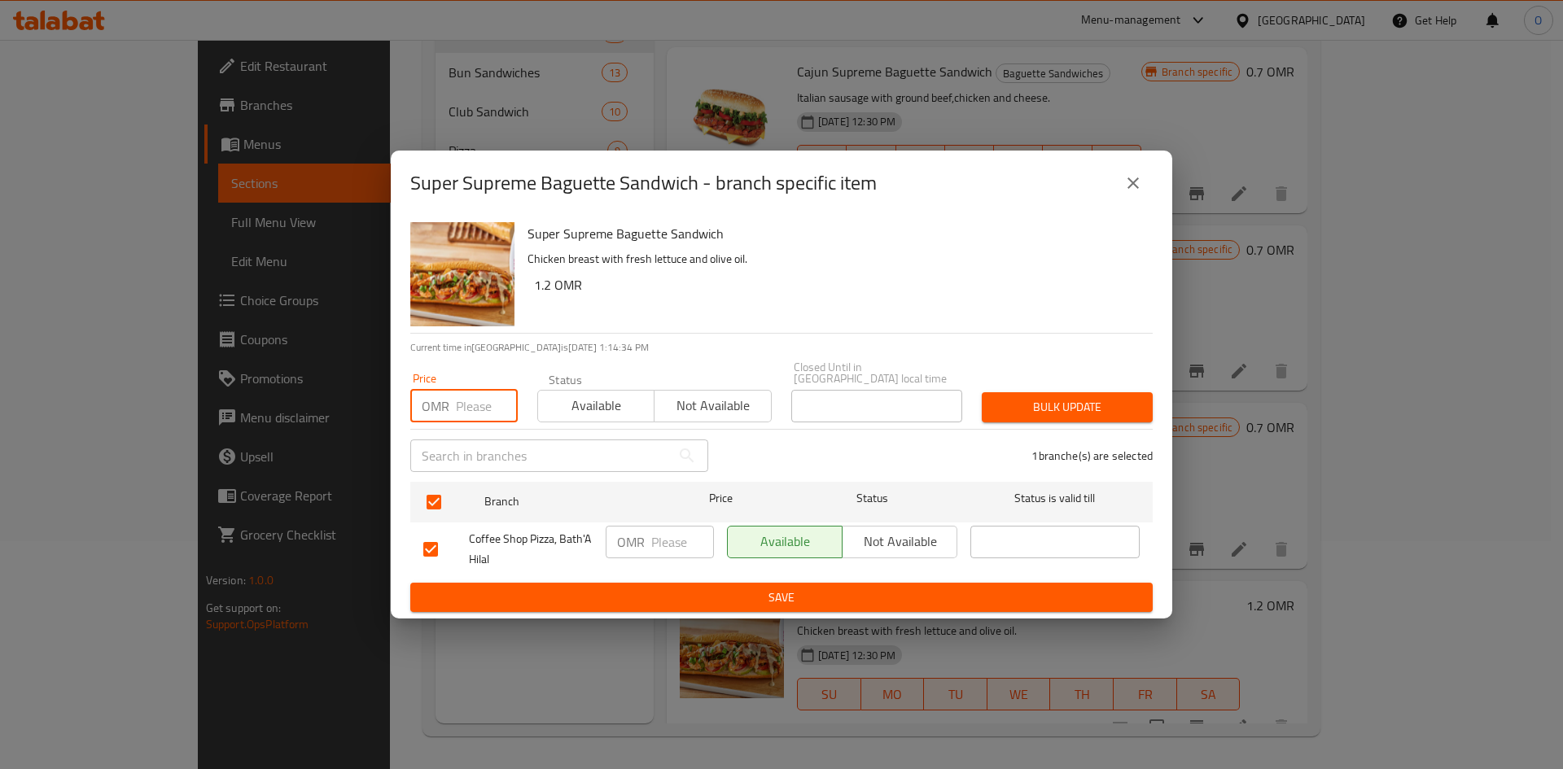
paste input "1.600"
type input "1.600"
click at [1014, 397] on span "Bulk update" at bounding box center [1067, 407] width 145 height 20
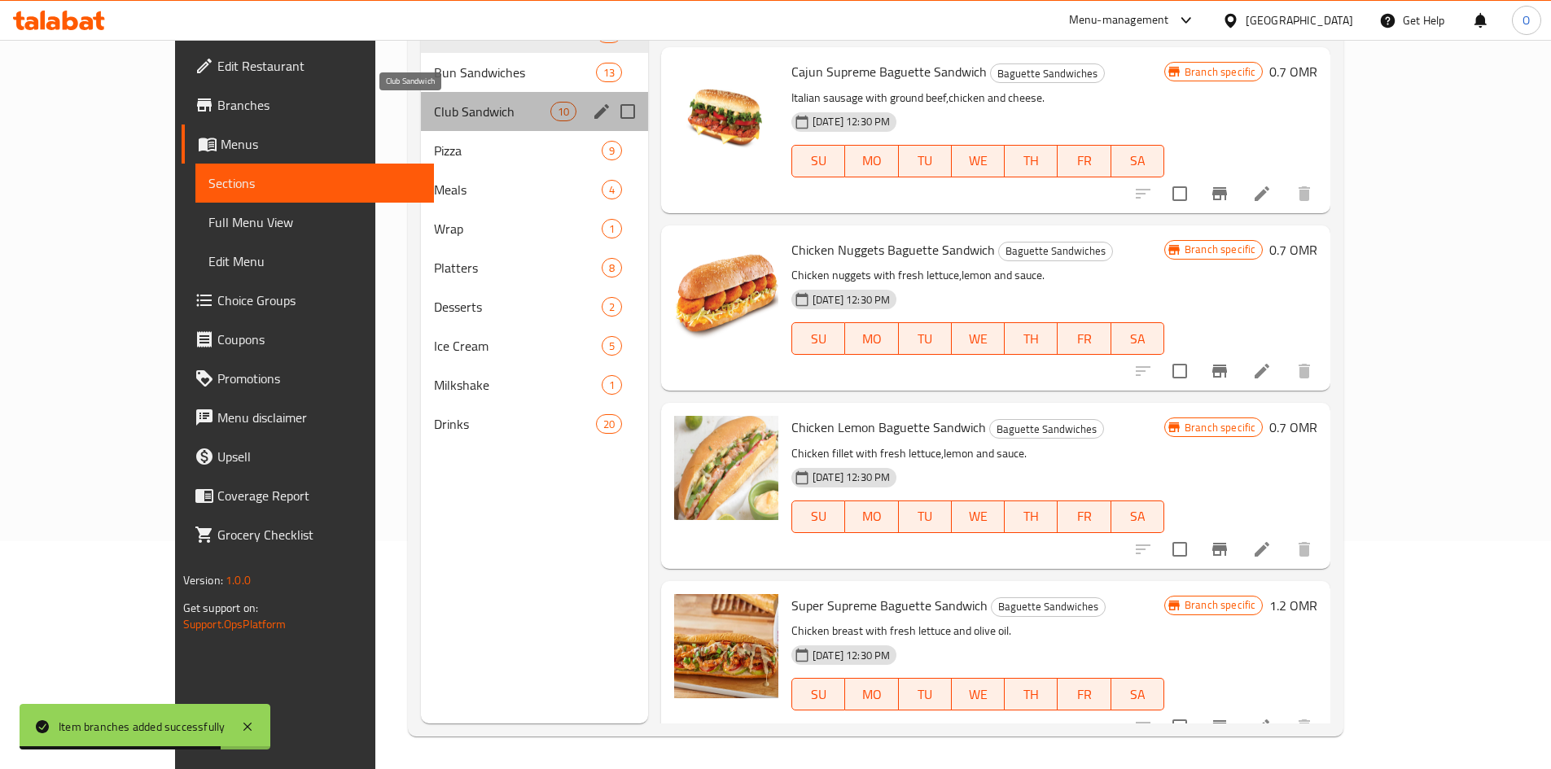
click at [434, 112] on span "Club Sandwich" at bounding box center [492, 112] width 116 height 20
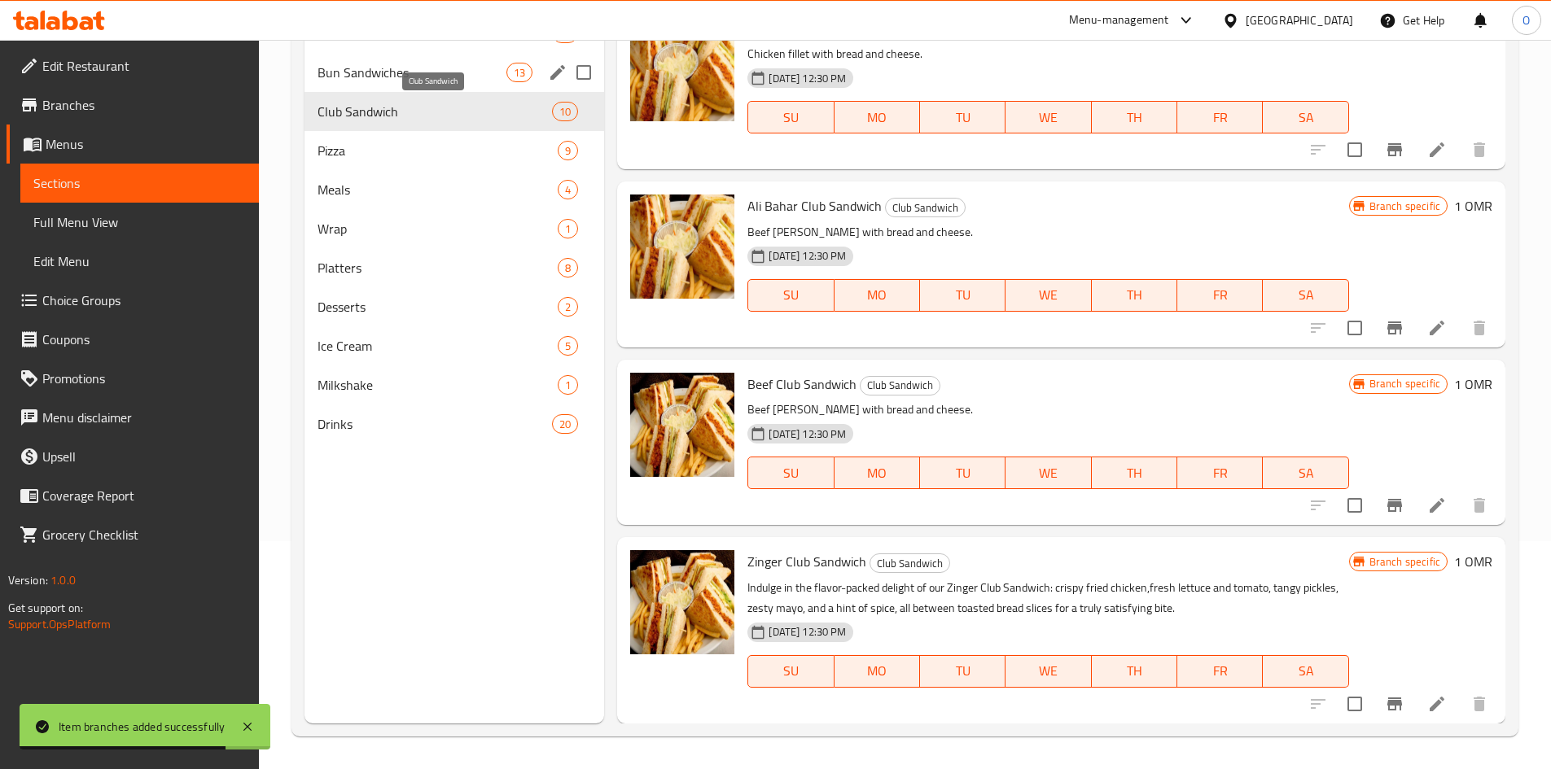
scroll to position [1070, 0]
click at [398, 81] on span "Bun Sandwiches" at bounding box center [412, 73] width 190 height 20
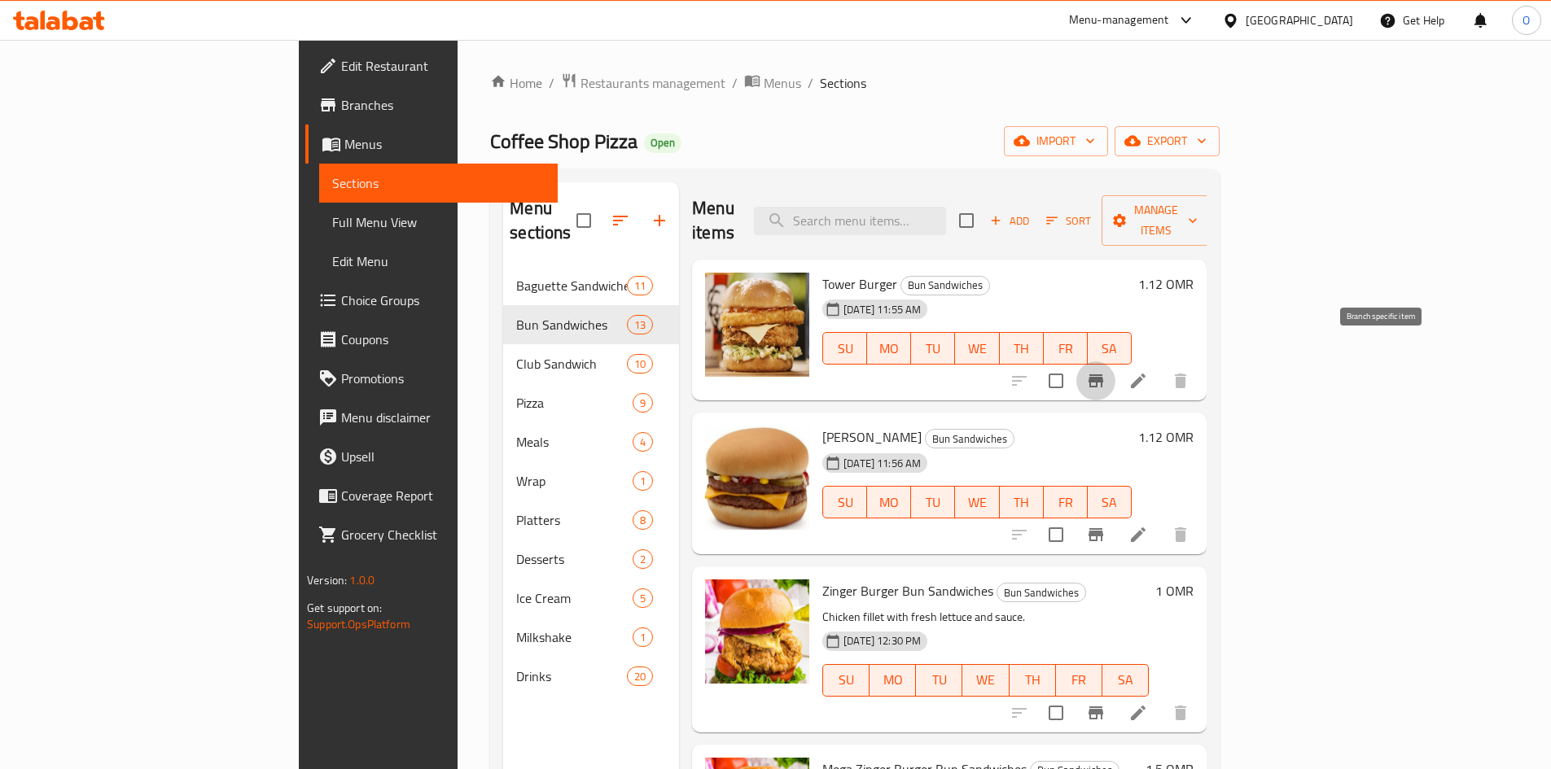
click at [1105, 371] on icon "Branch-specific-item" at bounding box center [1096, 381] width 20 height 20
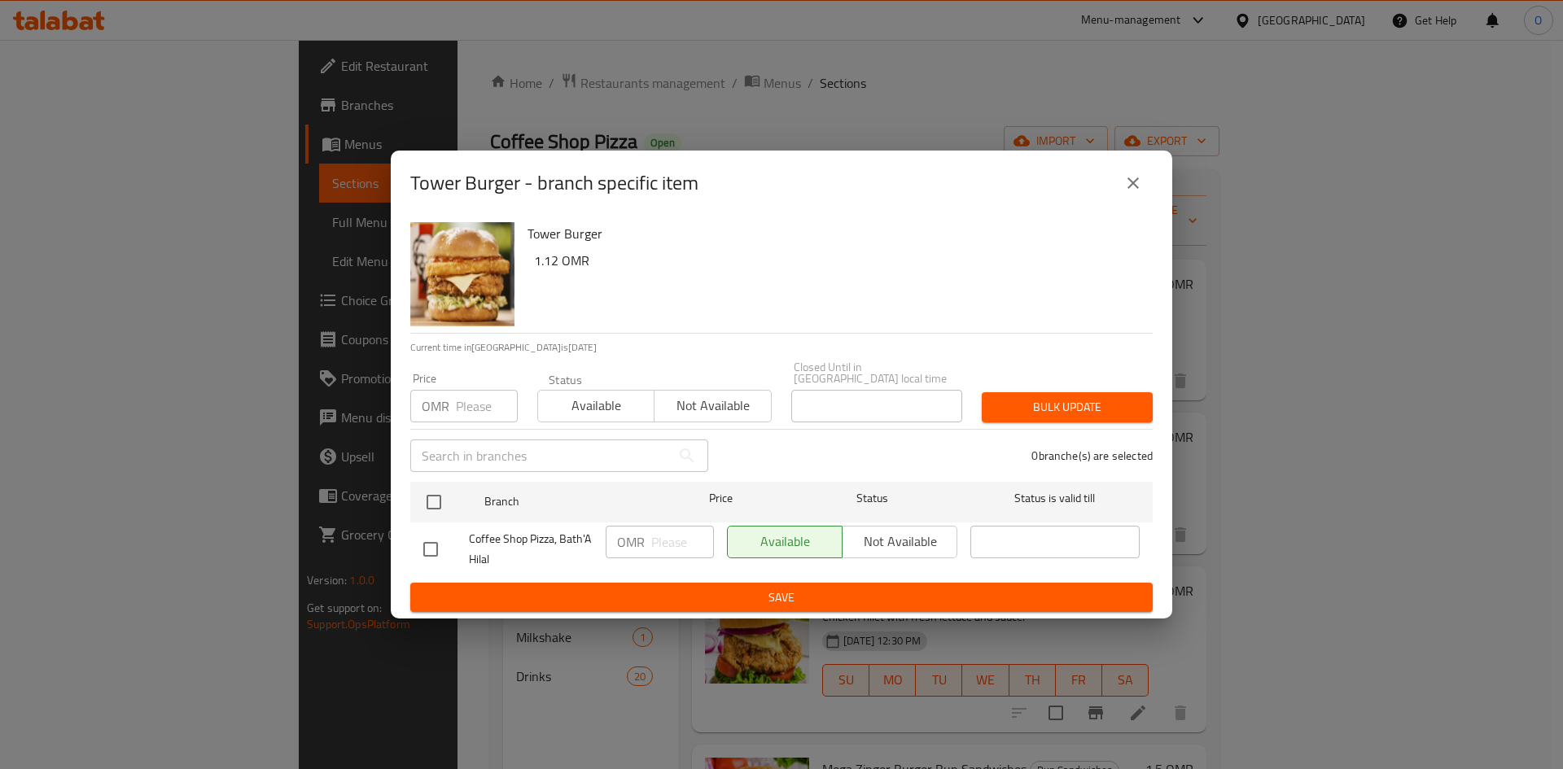
drag, startPoint x: 442, startPoint y: 492, endPoint x: 456, endPoint y: 448, distance: 46.9
click at [441, 492] on input "checkbox" at bounding box center [434, 502] width 34 height 34
checkbox input "true"
paste input "1.500"
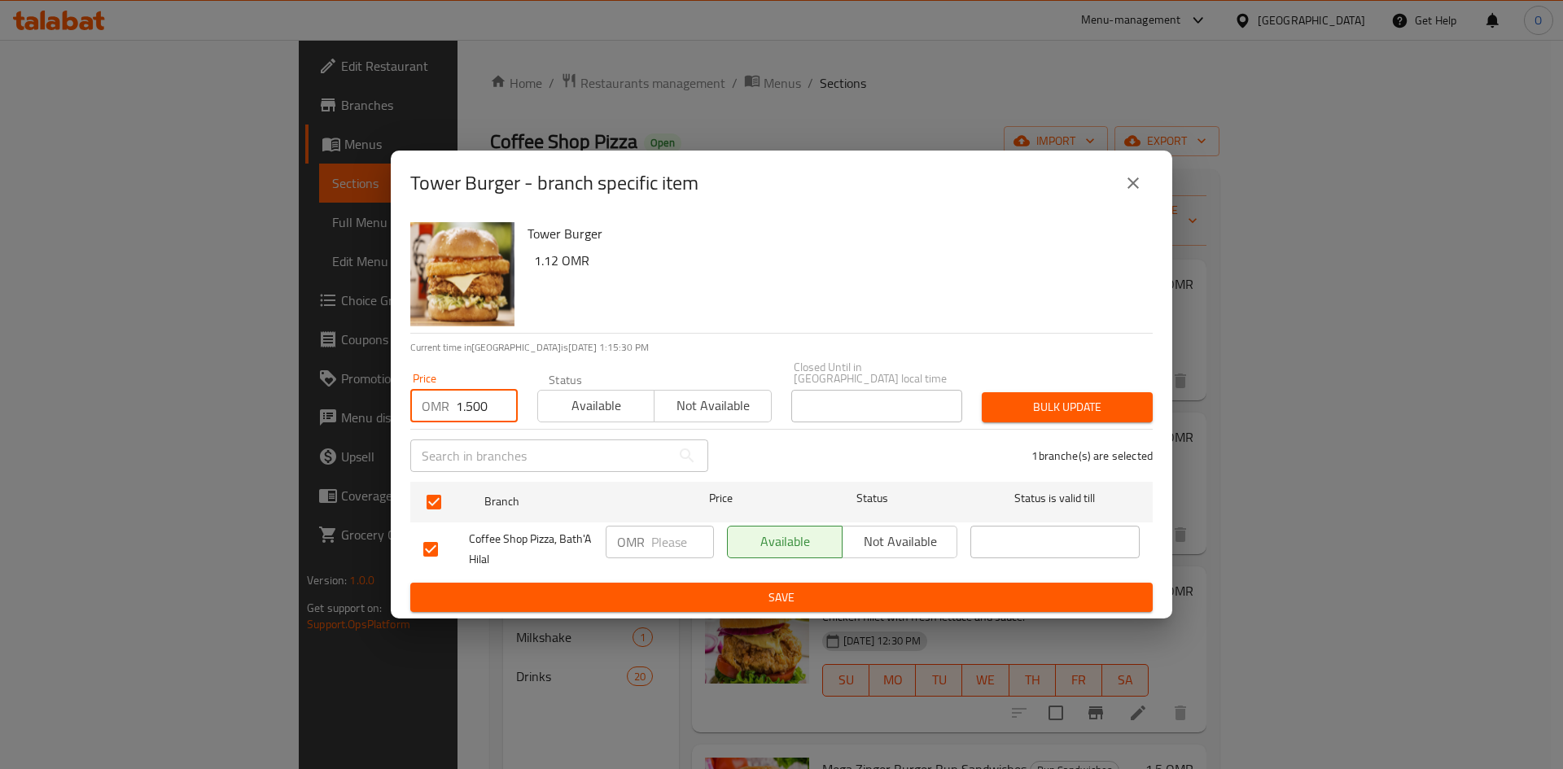
type input "1.500"
click at [1022, 414] on button "Bulk update" at bounding box center [1067, 407] width 171 height 30
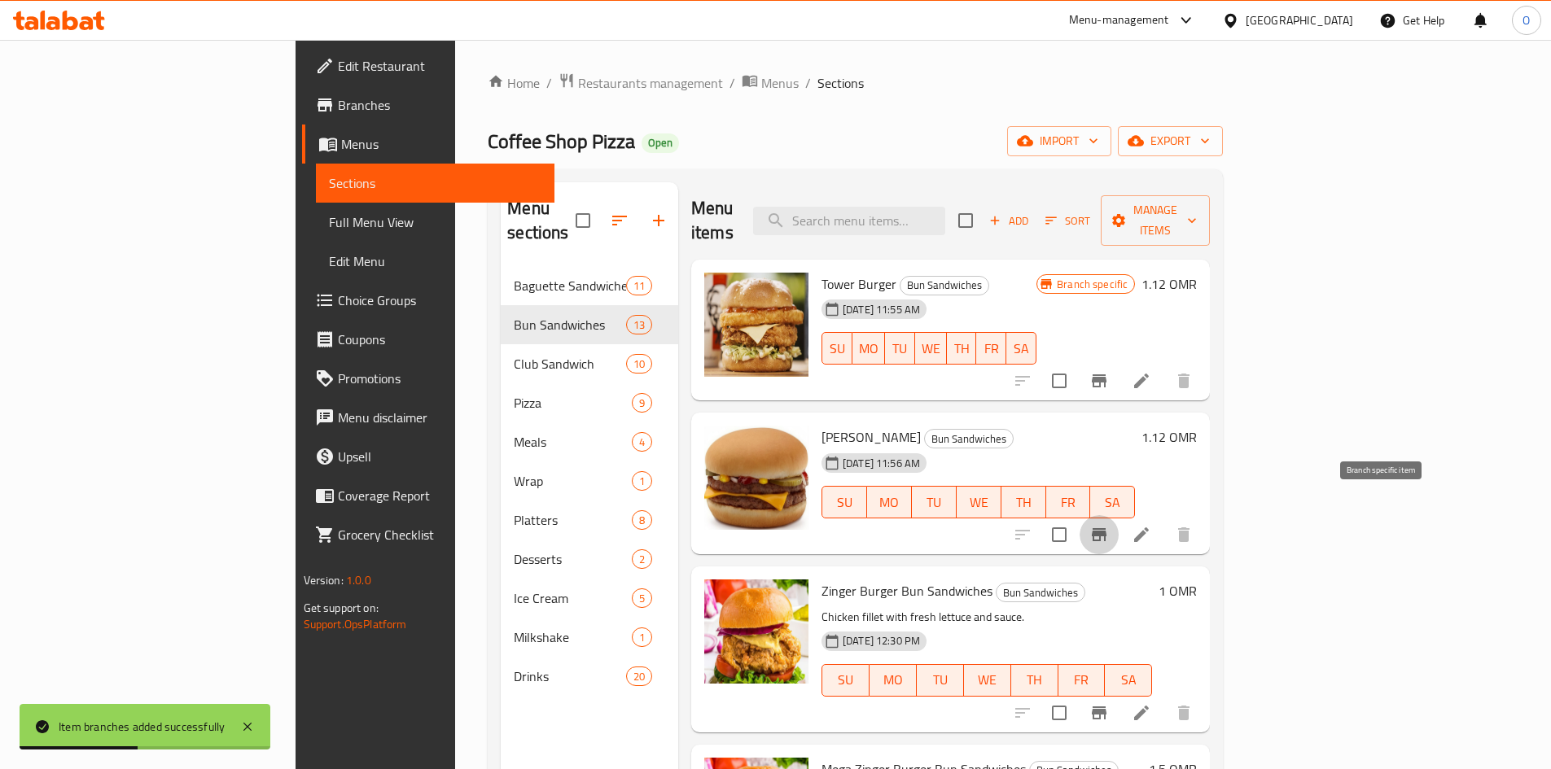
click at [1118, 515] on button "Branch-specific-item" at bounding box center [1098, 534] width 39 height 39
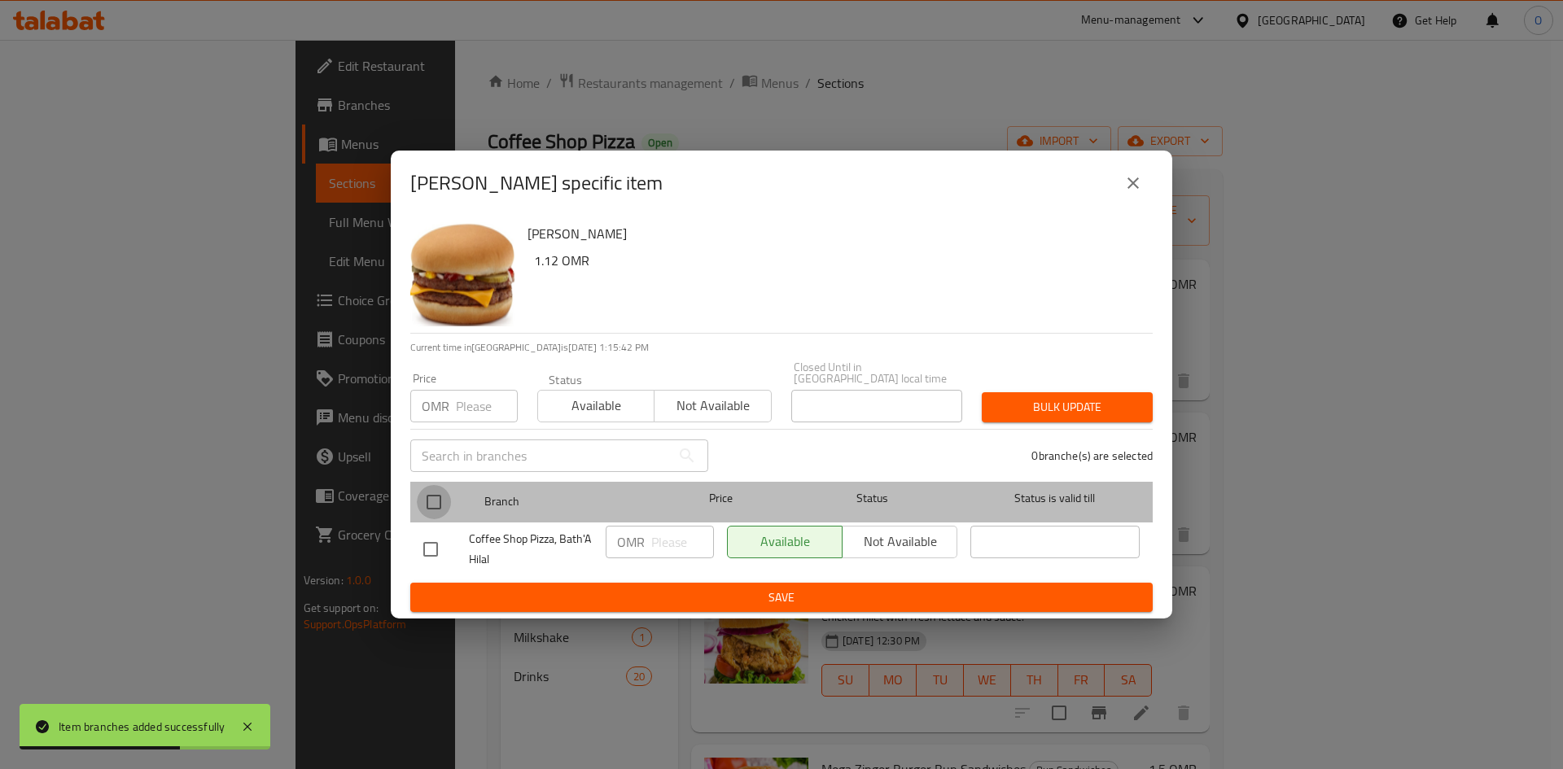
click at [431, 495] on input "checkbox" at bounding box center [434, 502] width 34 height 34
checkbox input "true"
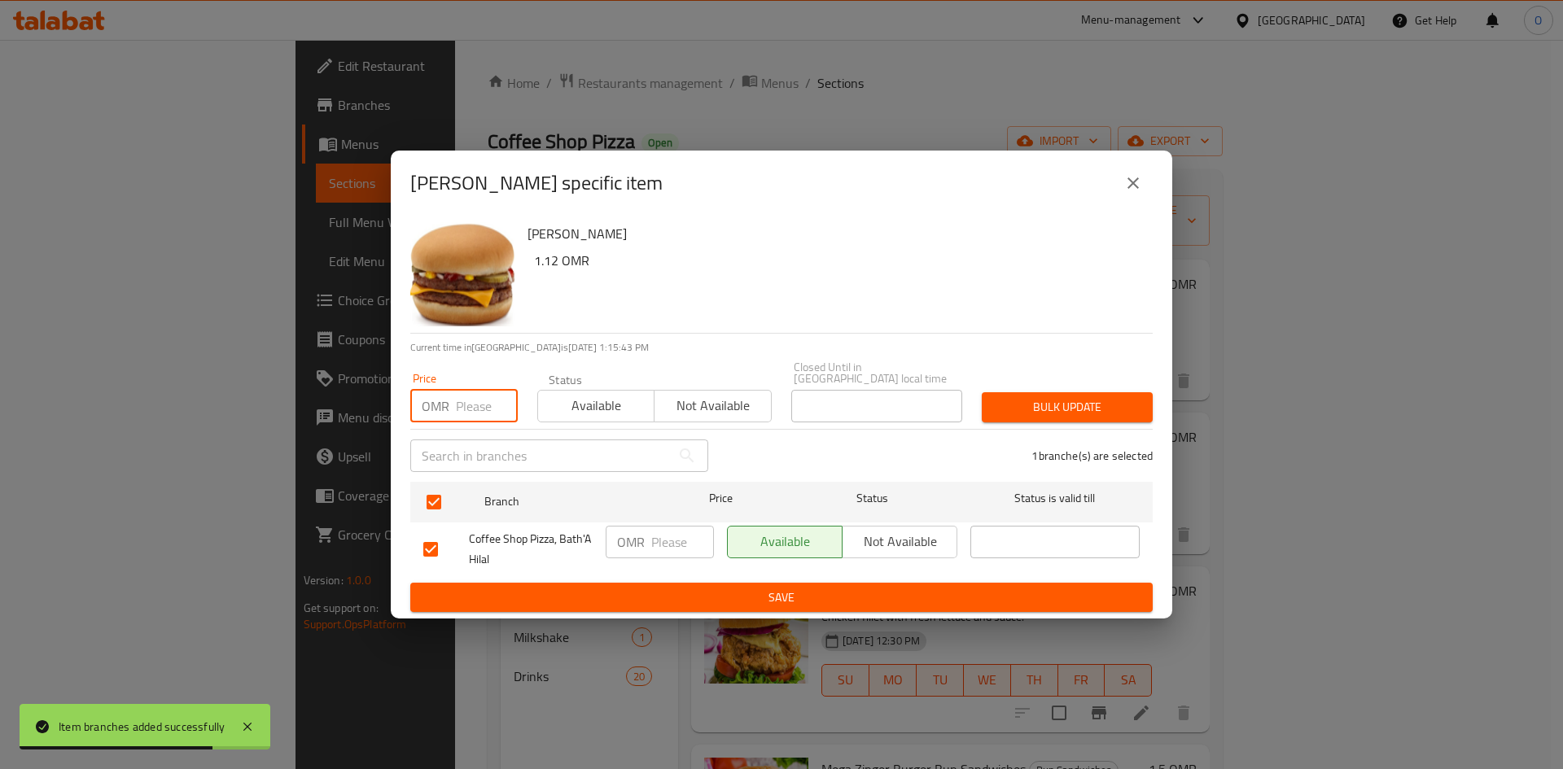
paste input "1.500"
type input "1.500"
click at [984, 395] on button "Bulk update" at bounding box center [1067, 407] width 171 height 30
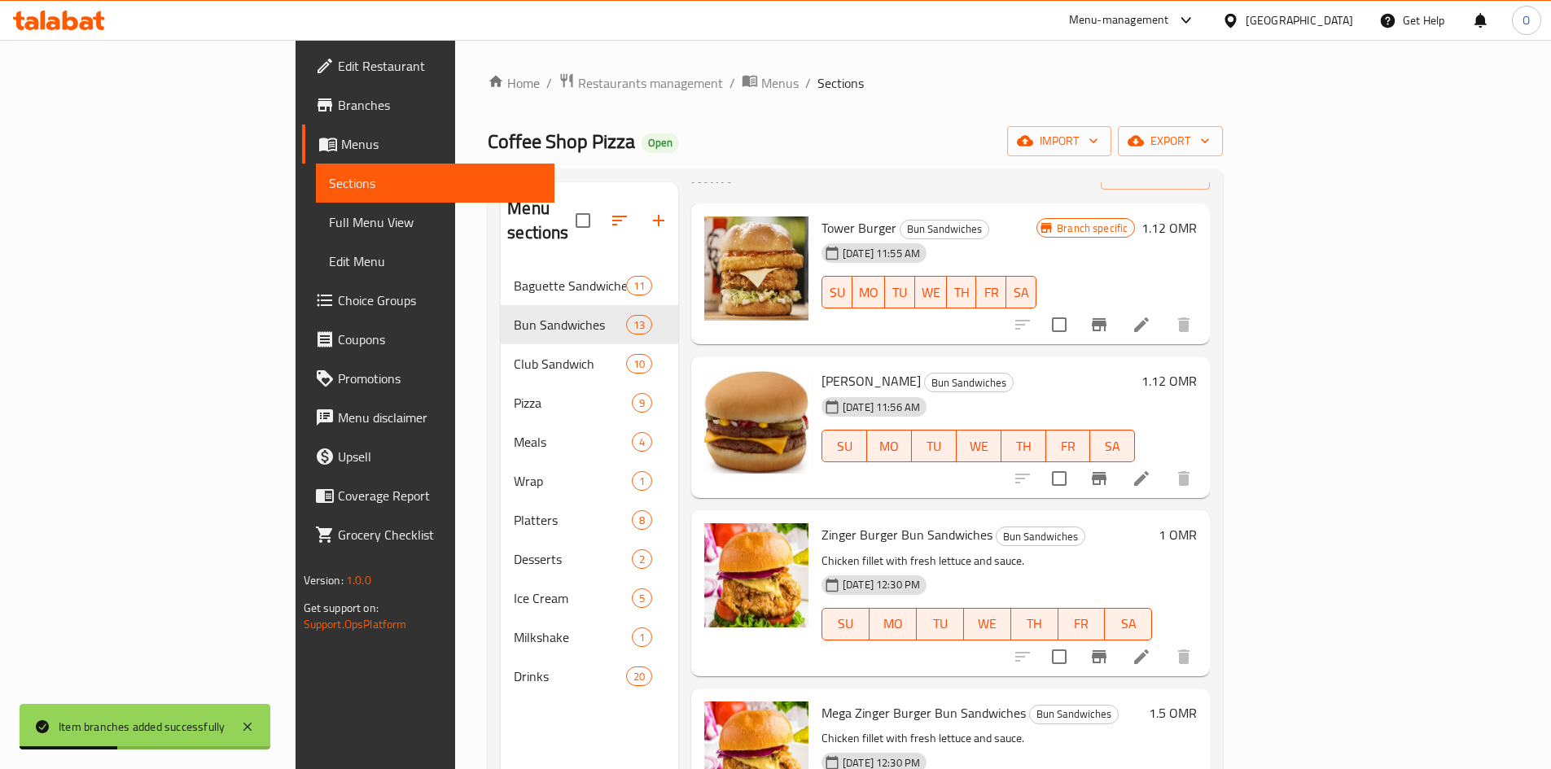
scroll to position [163, 0]
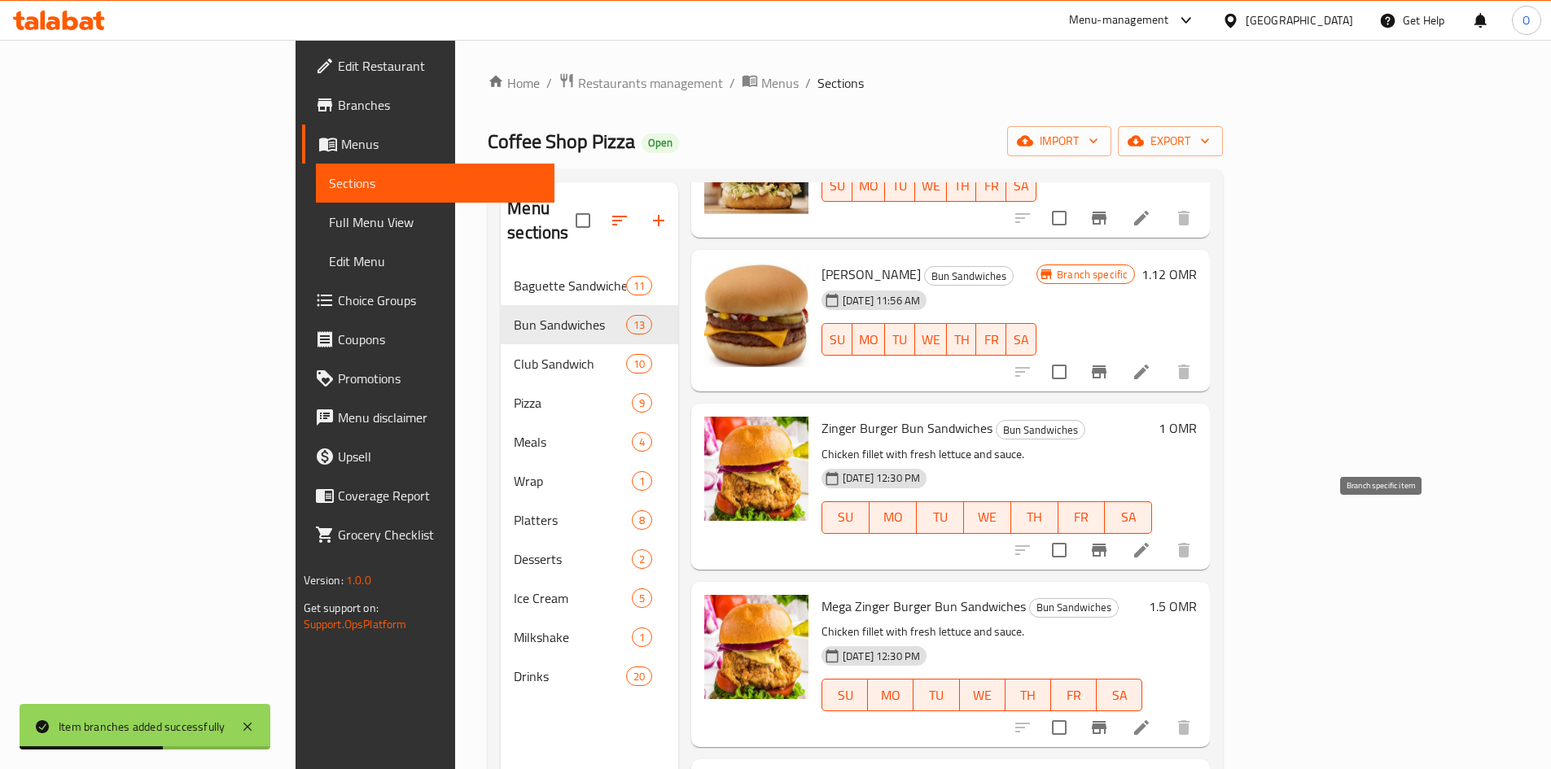
click at [1106, 544] on icon "Branch-specific-item" at bounding box center [1099, 550] width 15 height 13
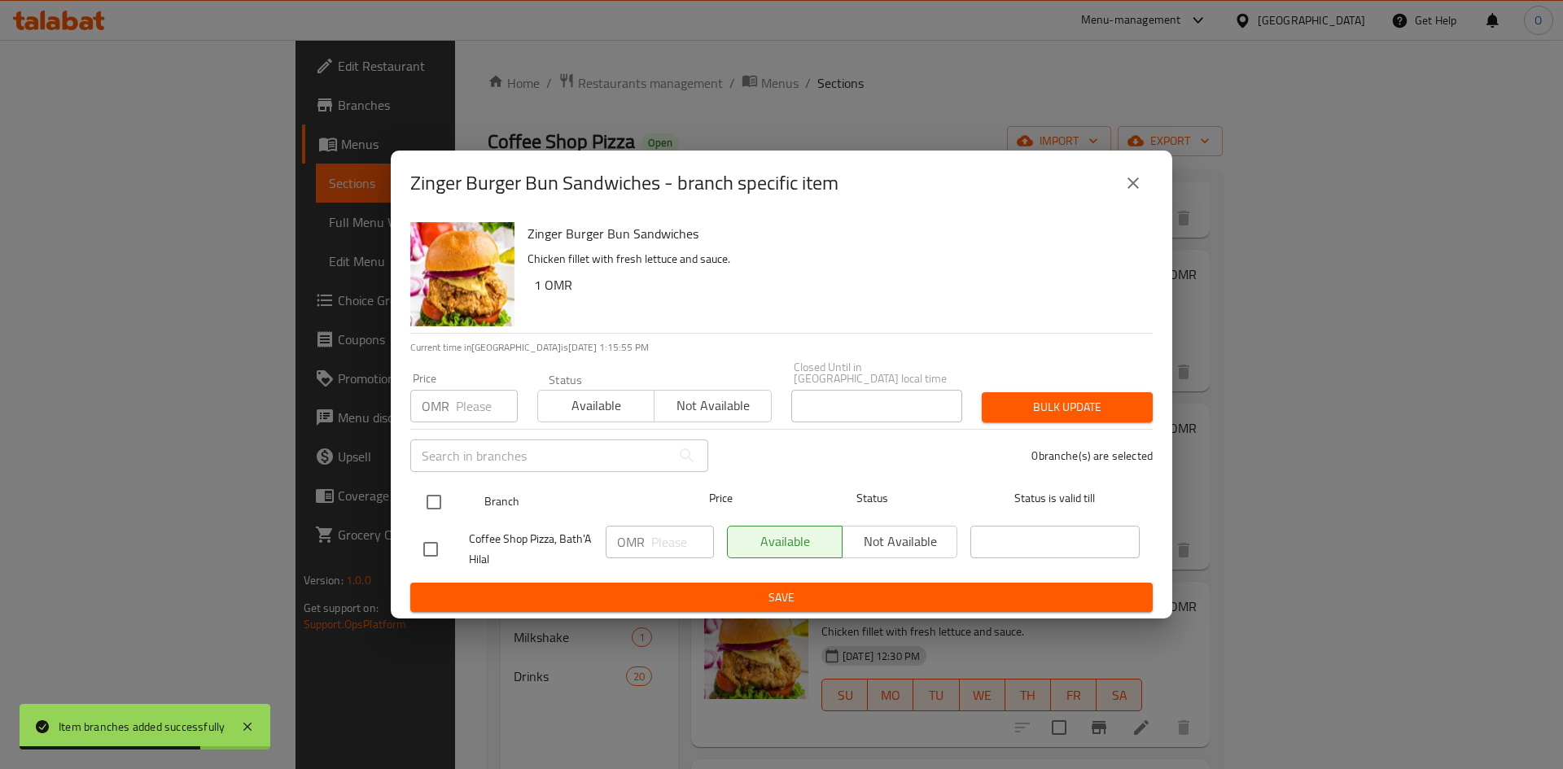
click at [431, 486] on input "checkbox" at bounding box center [434, 502] width 34 height 34
checkbox input "true"
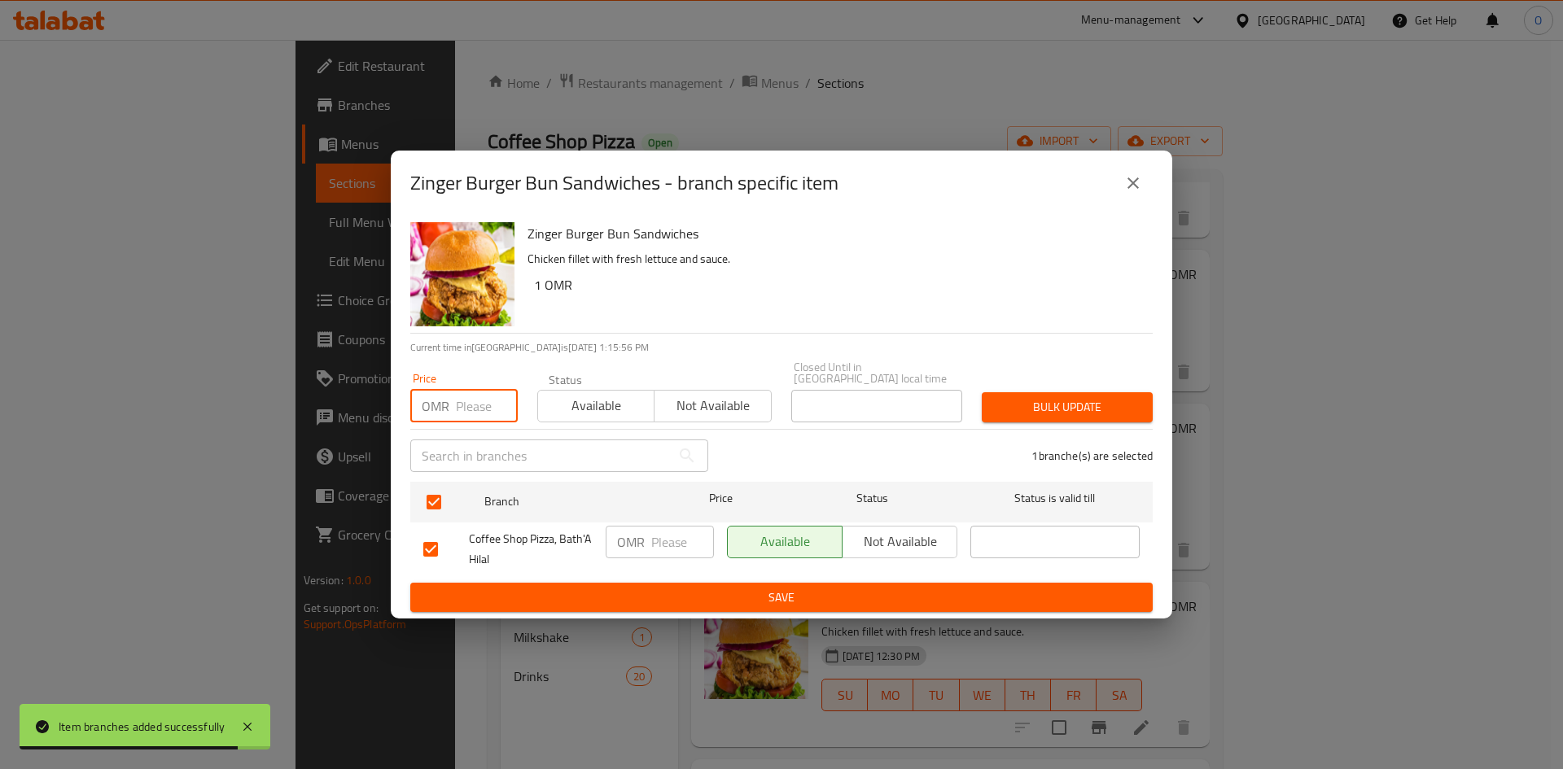
paste input "1.300"
type input "1.300"
click at [1070, 410] on span "Bulk update" at bounding box center [1067, 407] width 145 height 20
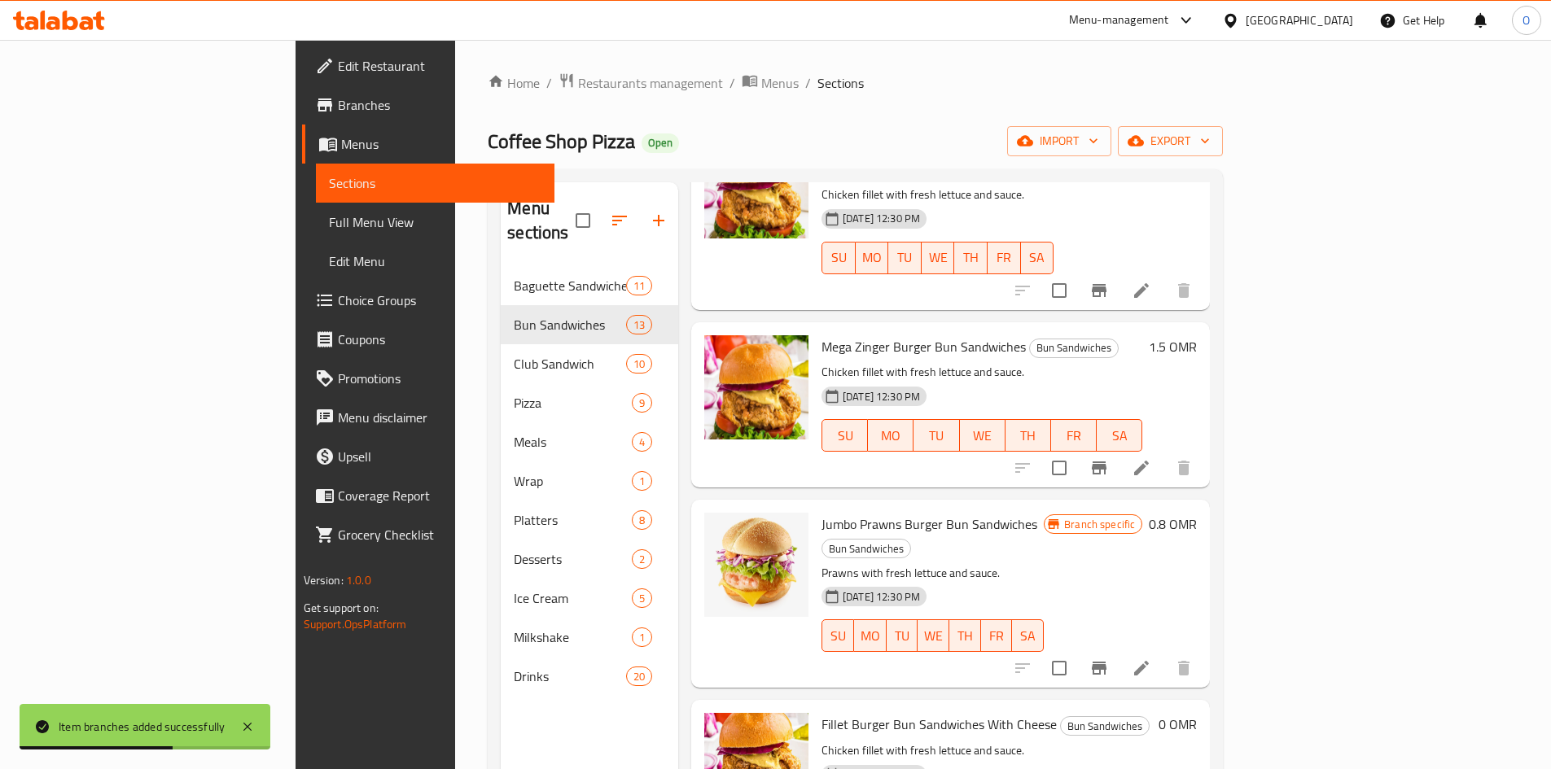
scroll to position [488, 0]
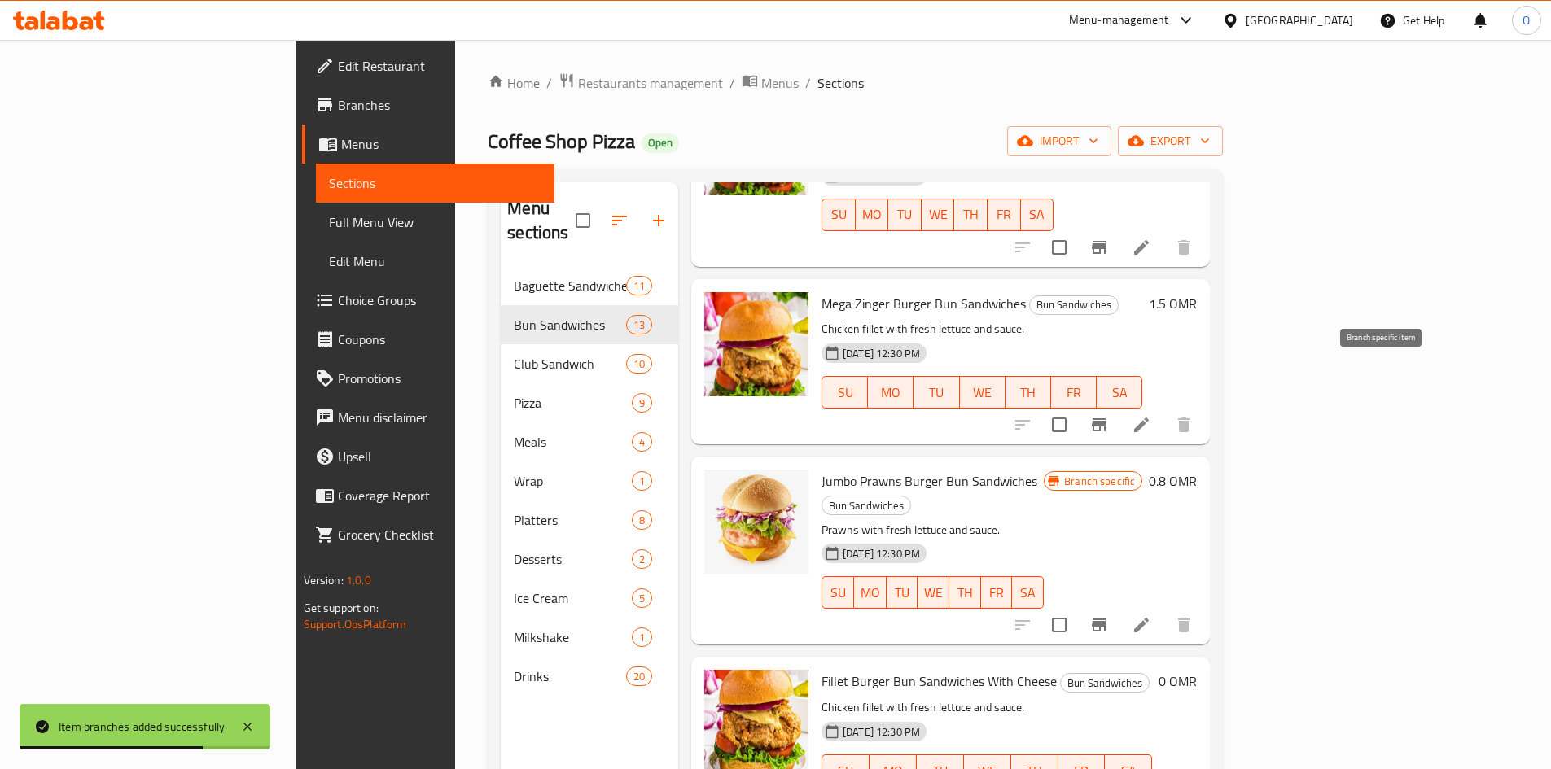
click at [1106, 418] on icon "Branch-specific-item" at bounding box center [1099, 424] width 15 height 13
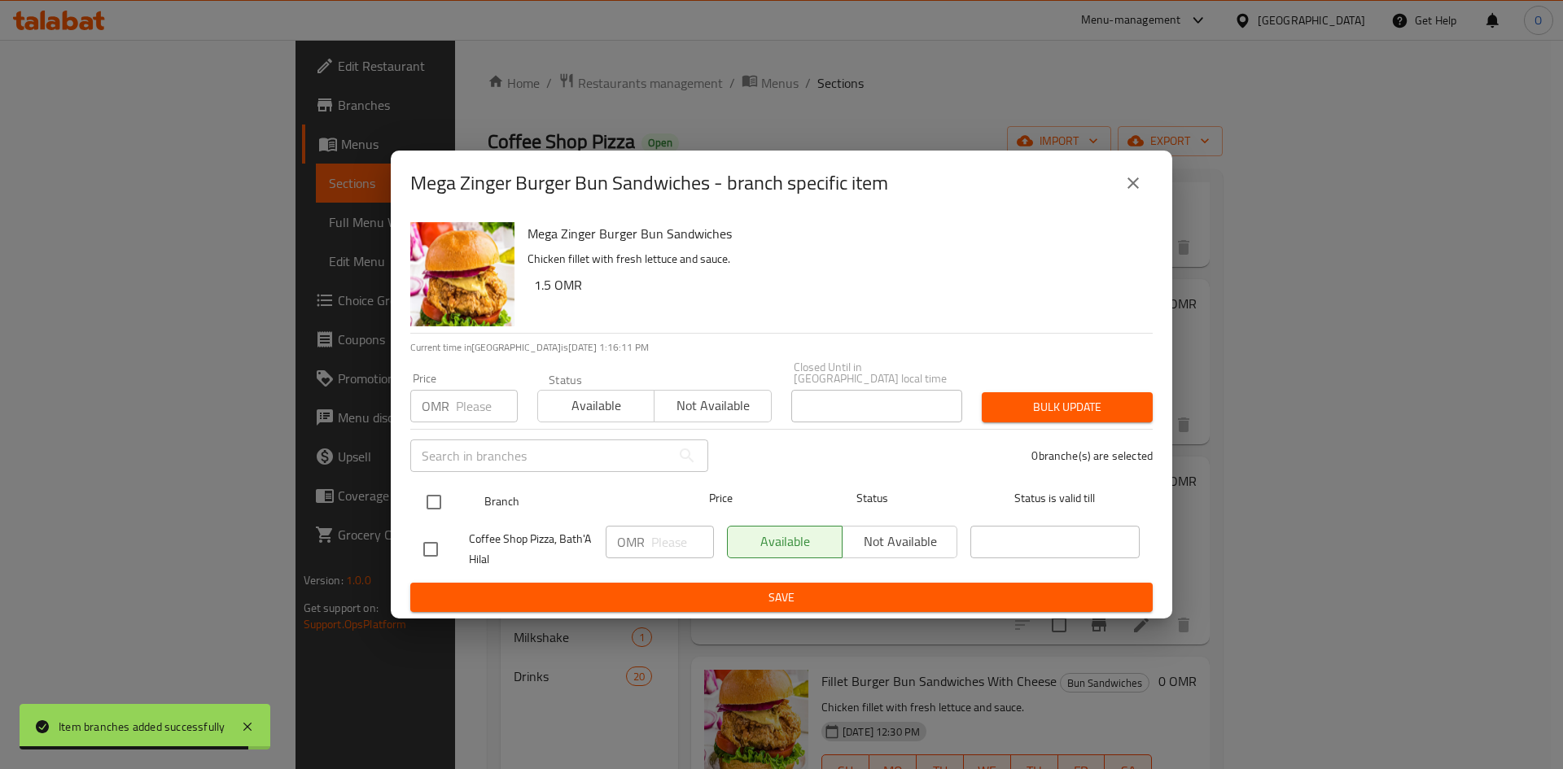
click at [455, 497] on div at bounding box center [447, 502] width 61 height 47
click at [442, 499] on input "checkbox" at bounding box center [434, 502] width 34 height 34
checkbox input "true"
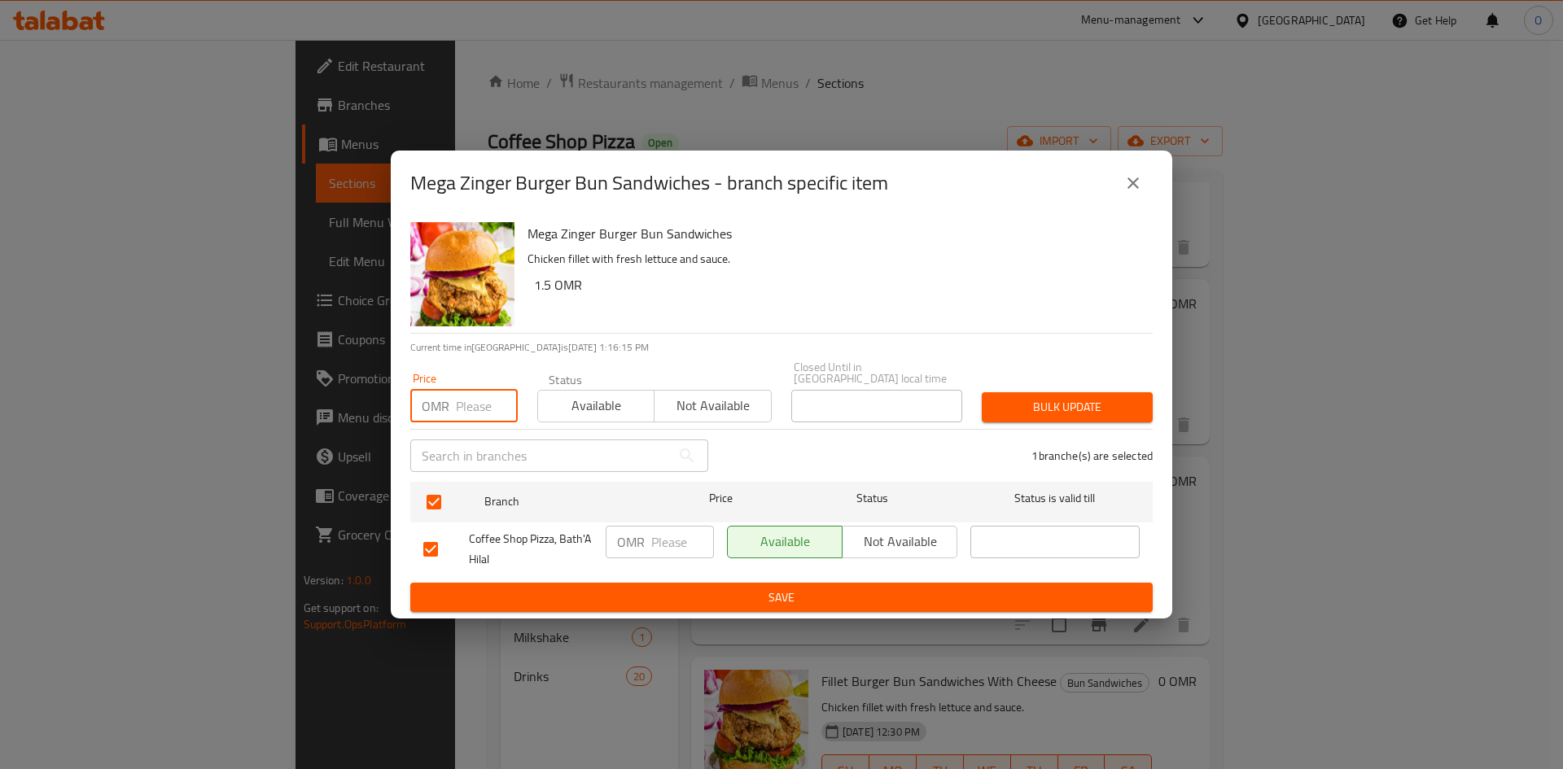
paste input "2.000"
type input "2.000"
click at [1053, 392] on button "Bulk update" at bounding box center [1067, 407] width 171 height 30
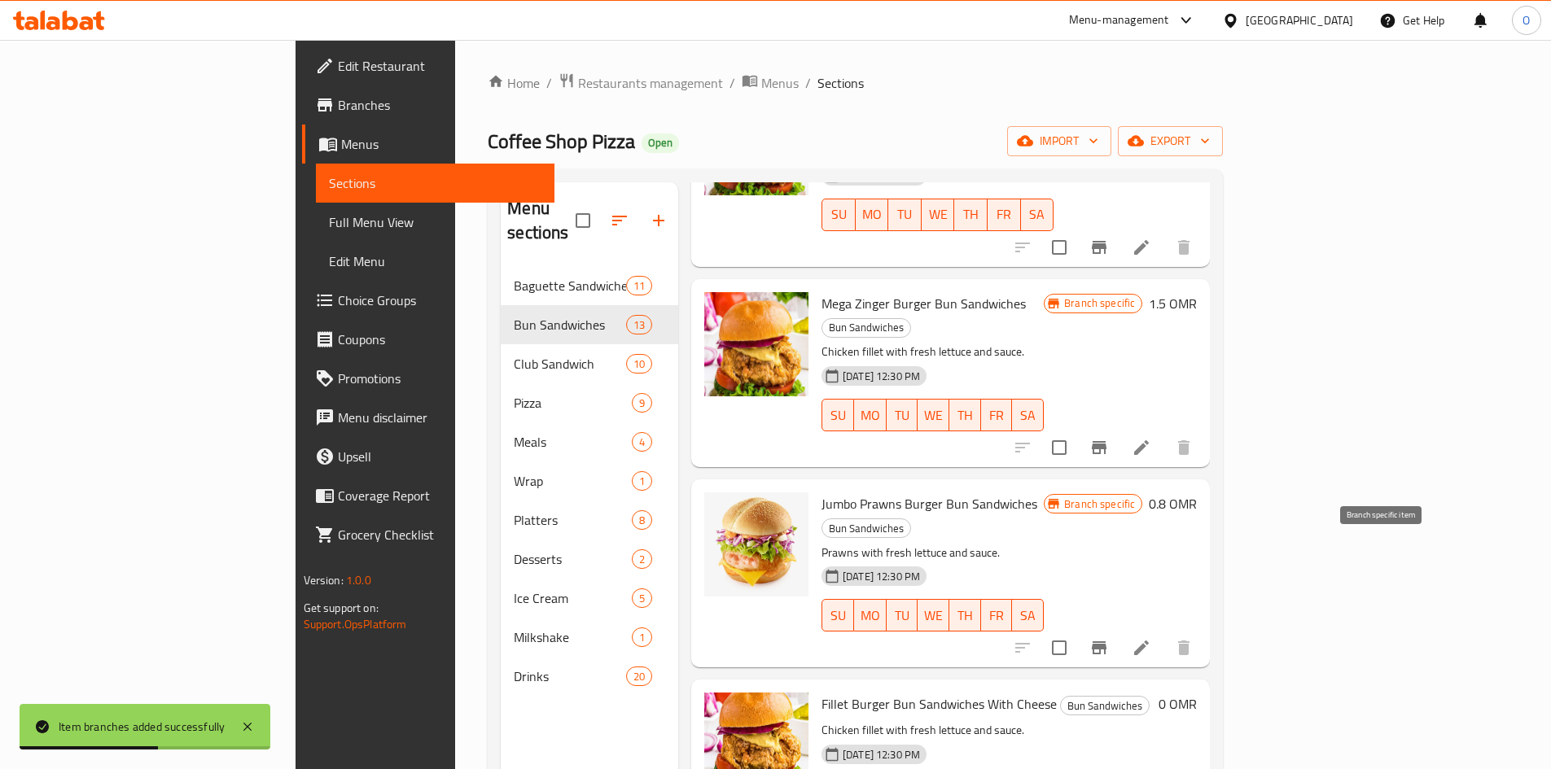
click at [1118, 628] on button "Branch-specific-item" at bounding box center [1098, 647] width 39 height 39
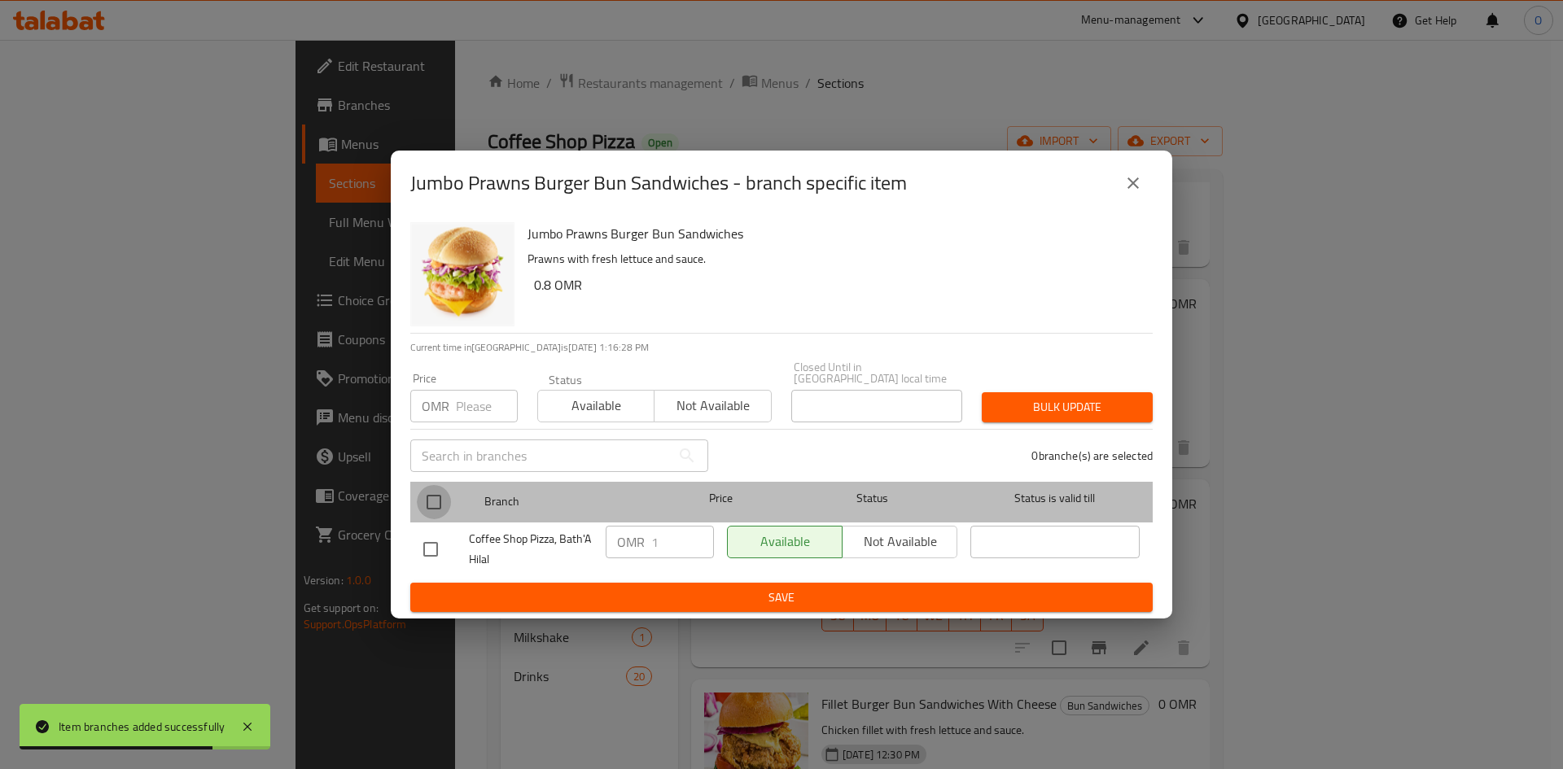
click at [445, 488] on input "checkbox" at bounding box center [434, 502] width 34 height 34
checkbox input "true"
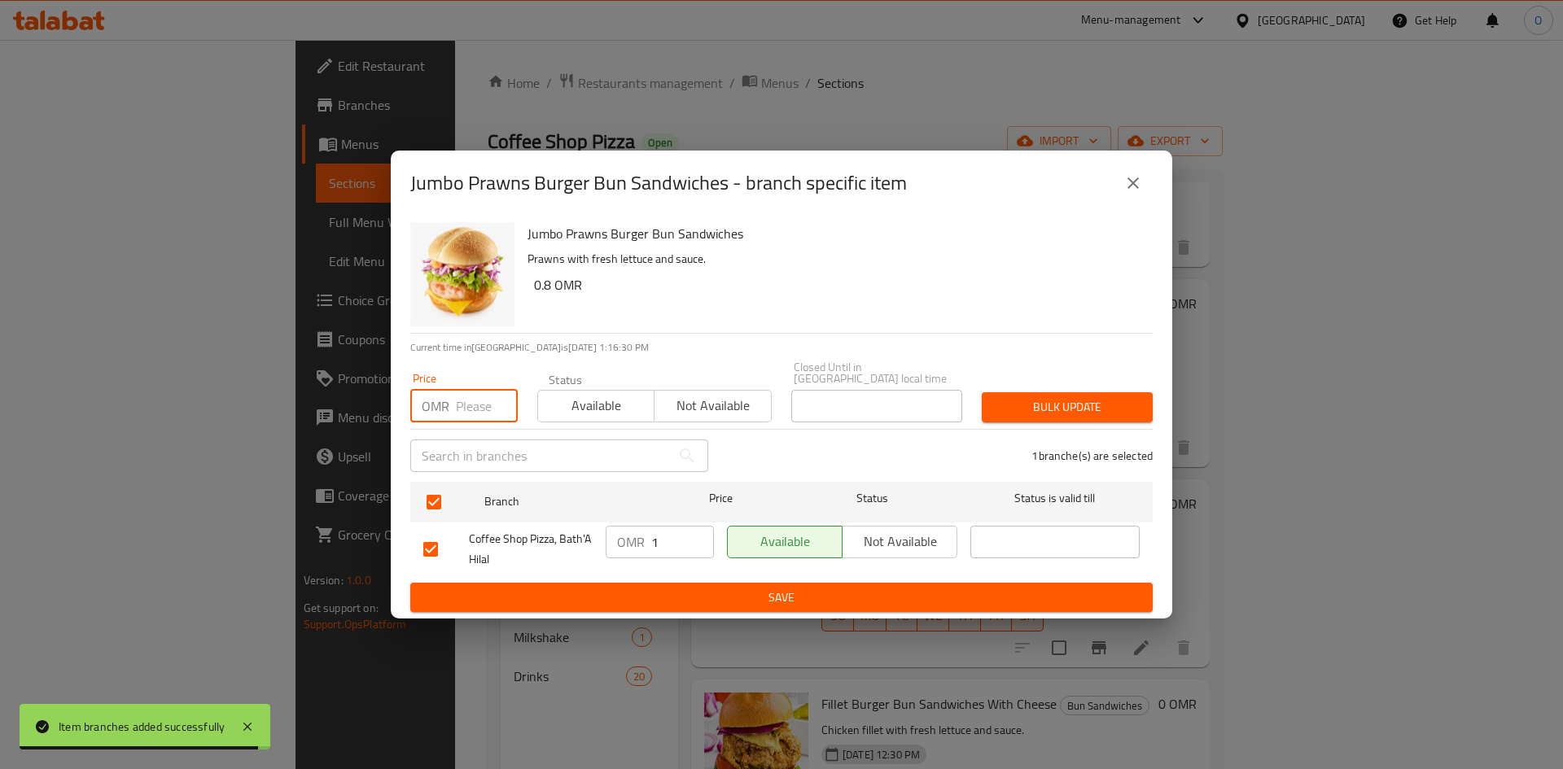
paste input "1.300"
type input "1.300"
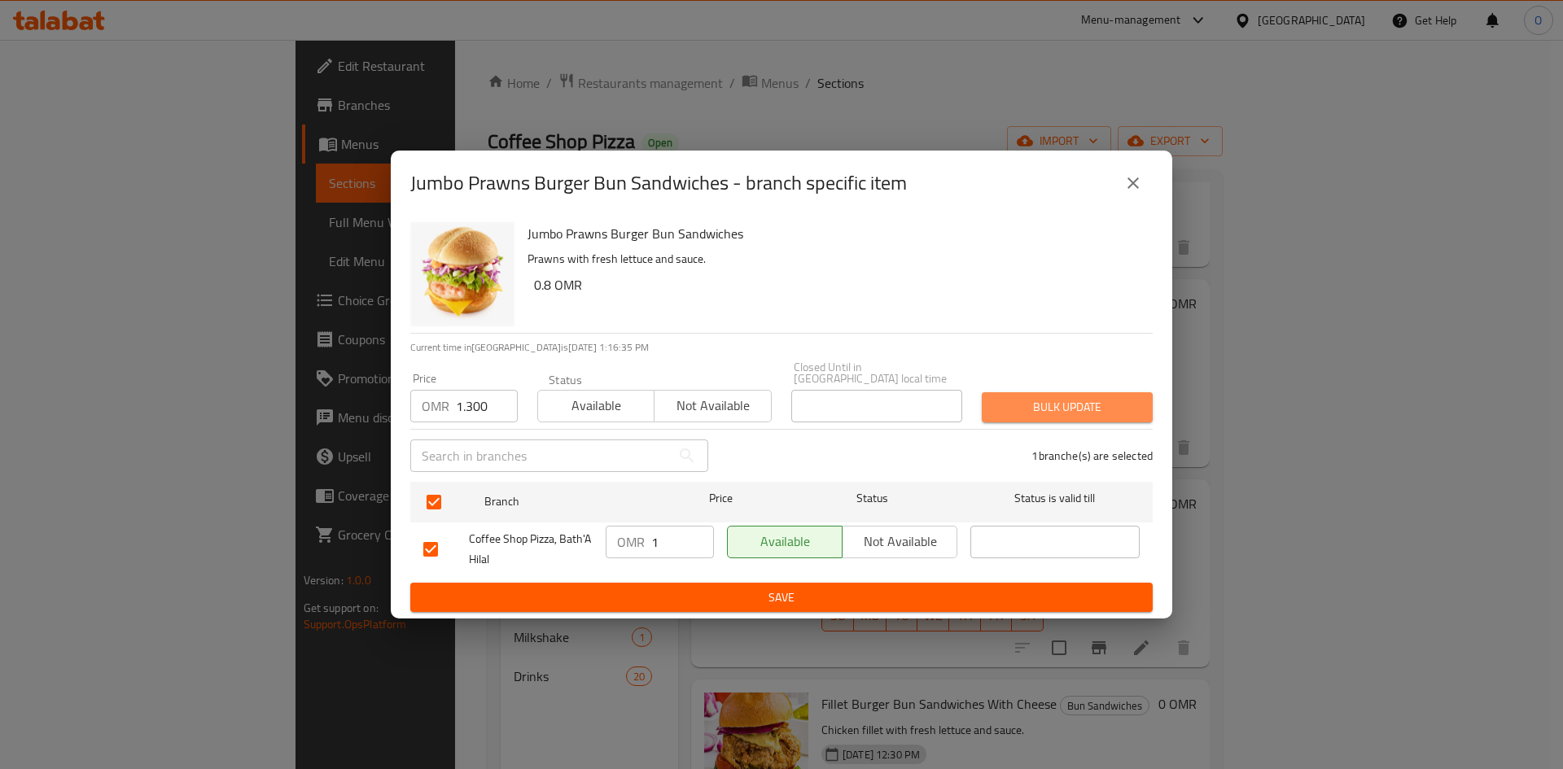
click at [1001, 397] on span "Bulk update" at bounding box center [1067, 407] width 145 height 20
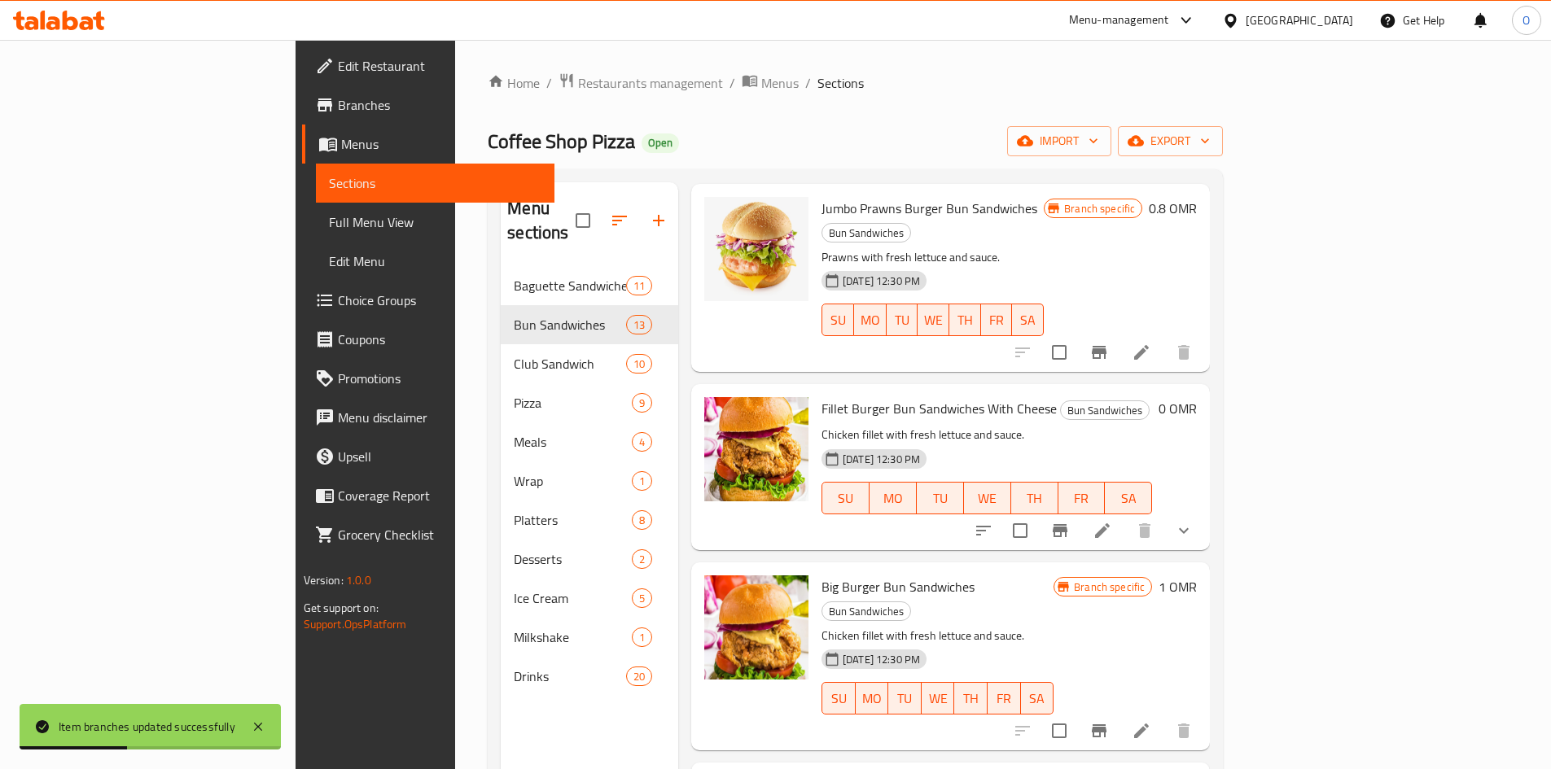
scroll to position [814, 0]
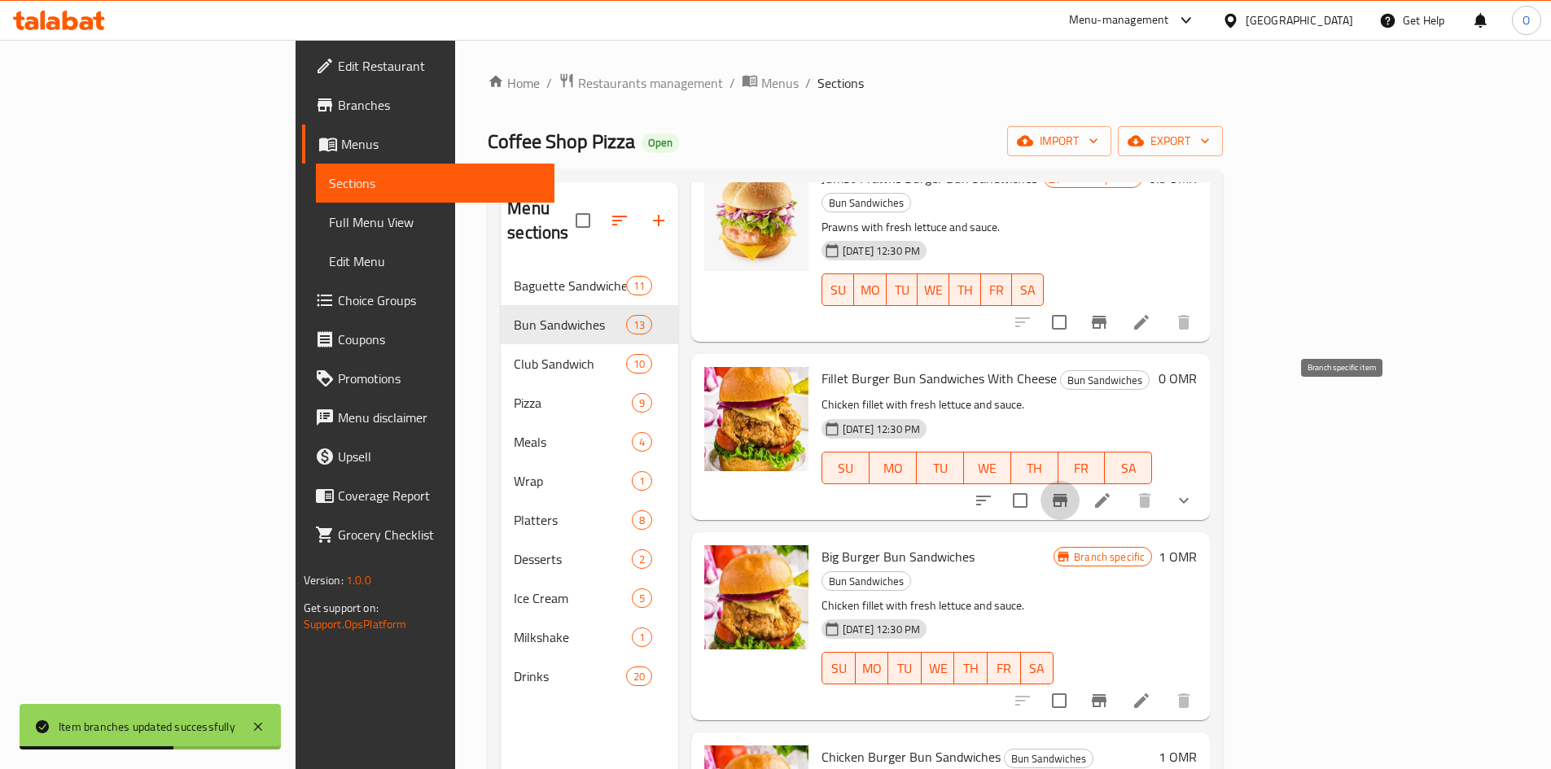
click at [1070, 491] on icon "Branch-specific-item" at bounding box center [1060, 501] width 20 height 20
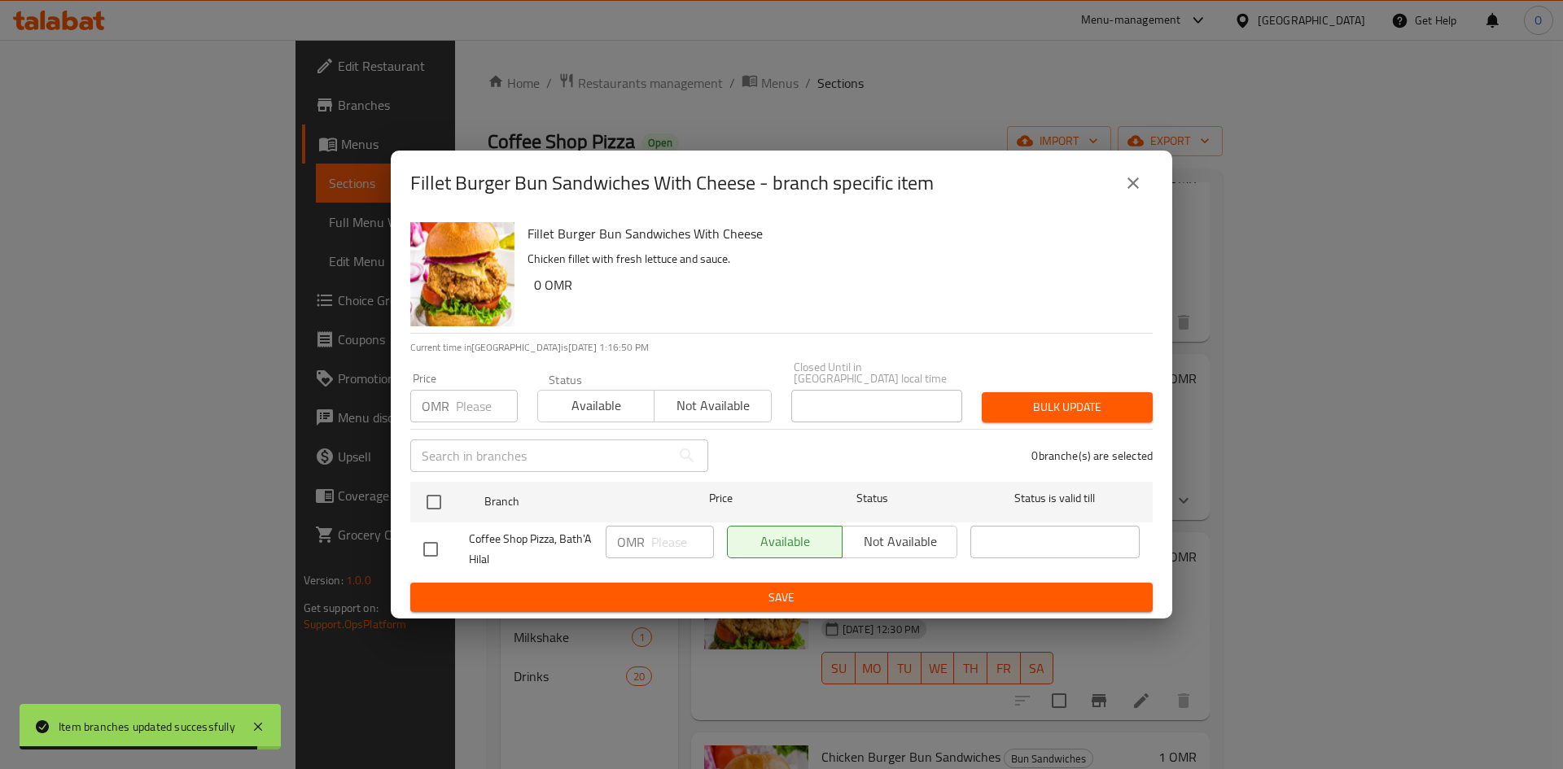
click at [1122, 187] on button "close" at bounding box center [1133, 183] width 39 height 39
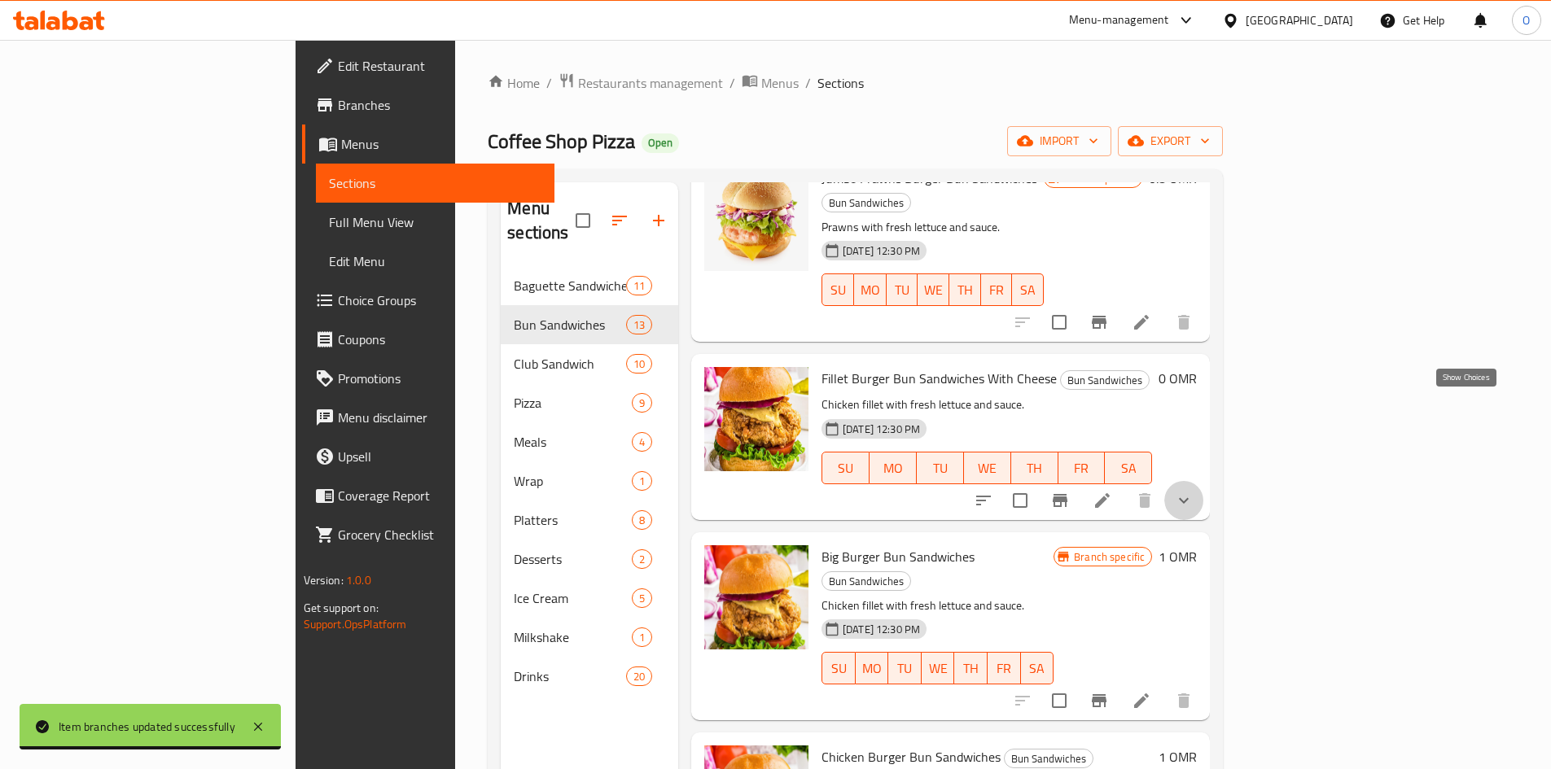
click at [1193, 491] on icon "show more" at bounding box center [1184, 501] width 20 height 20
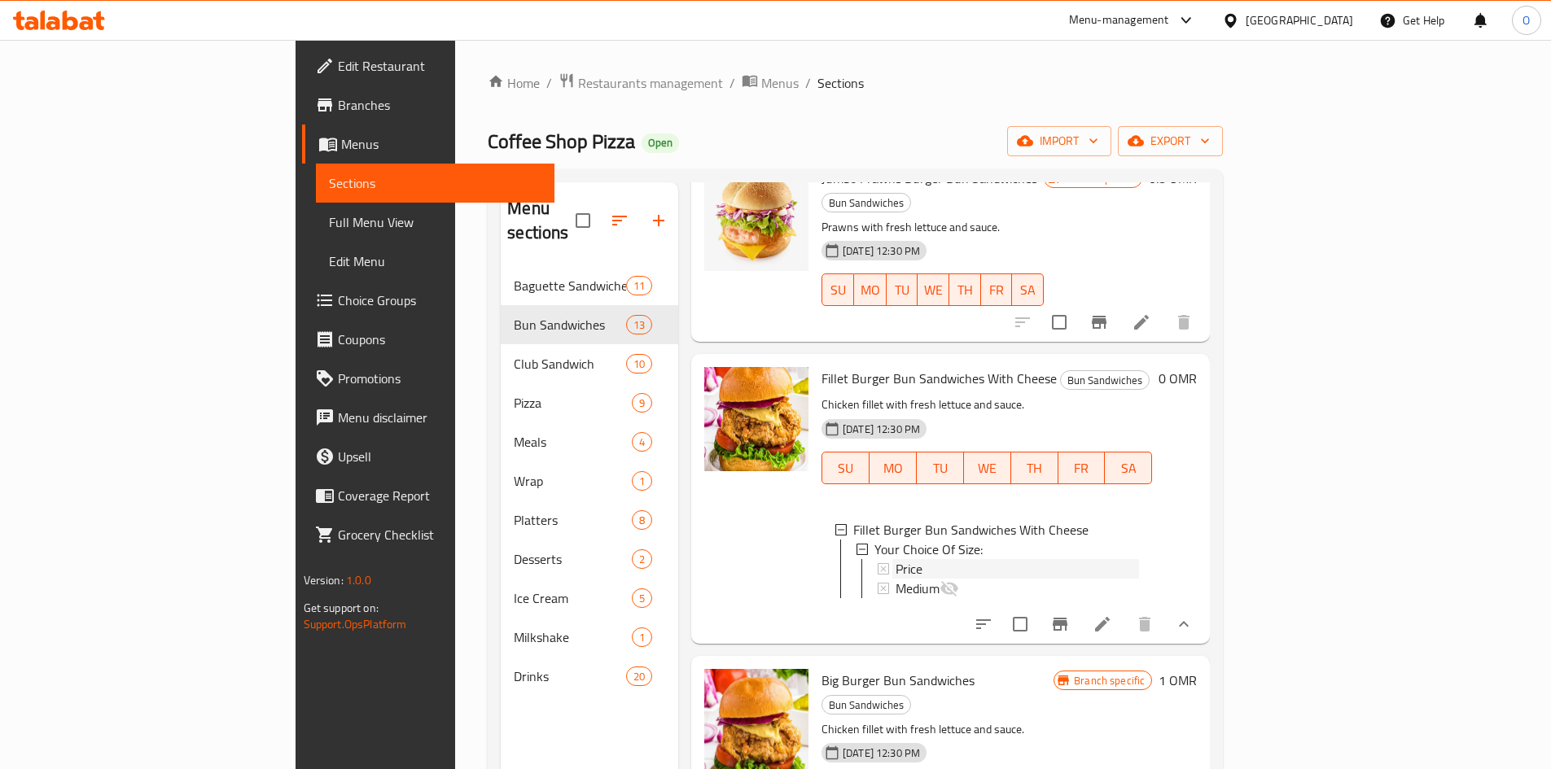
click at [908, 559] on div "Price" at bounding box center [1016, 569] width 243 height 20
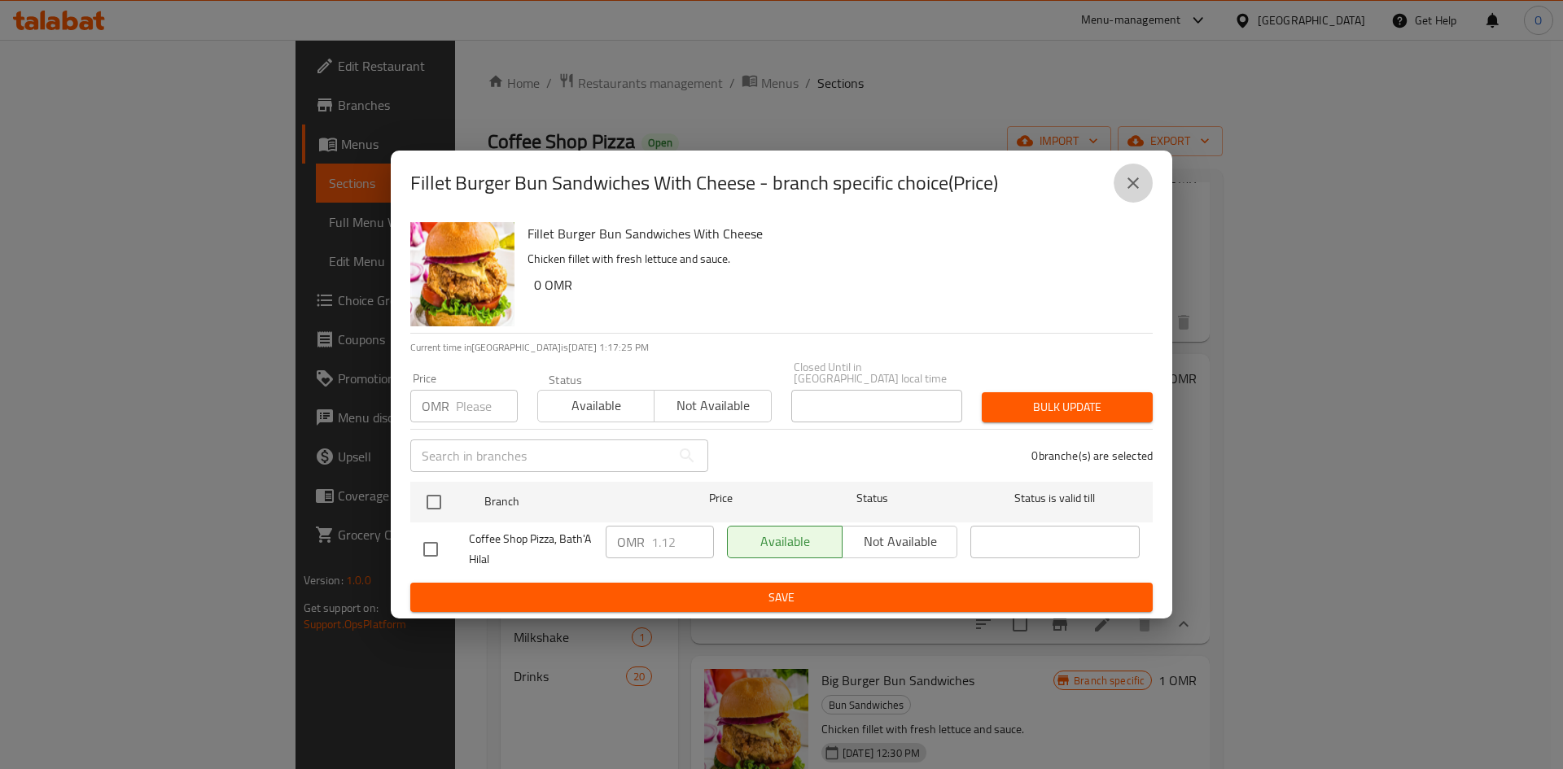
click at [1134, 186] on icon "close" at bounding box center [1133, 183] width 20 height 20
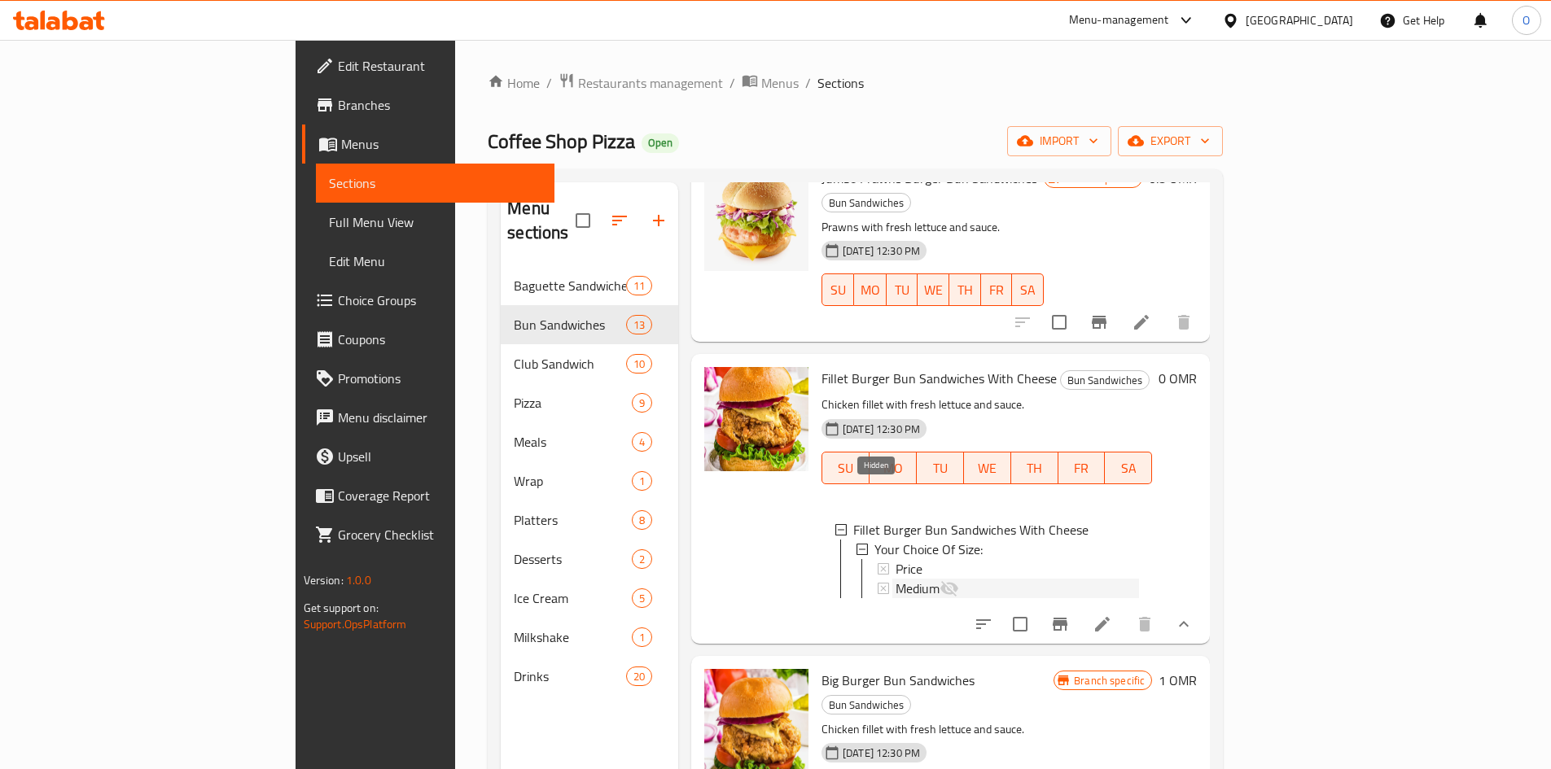
click at [939, 579] on icon at bounding box center [949, 589] width 20 height 20
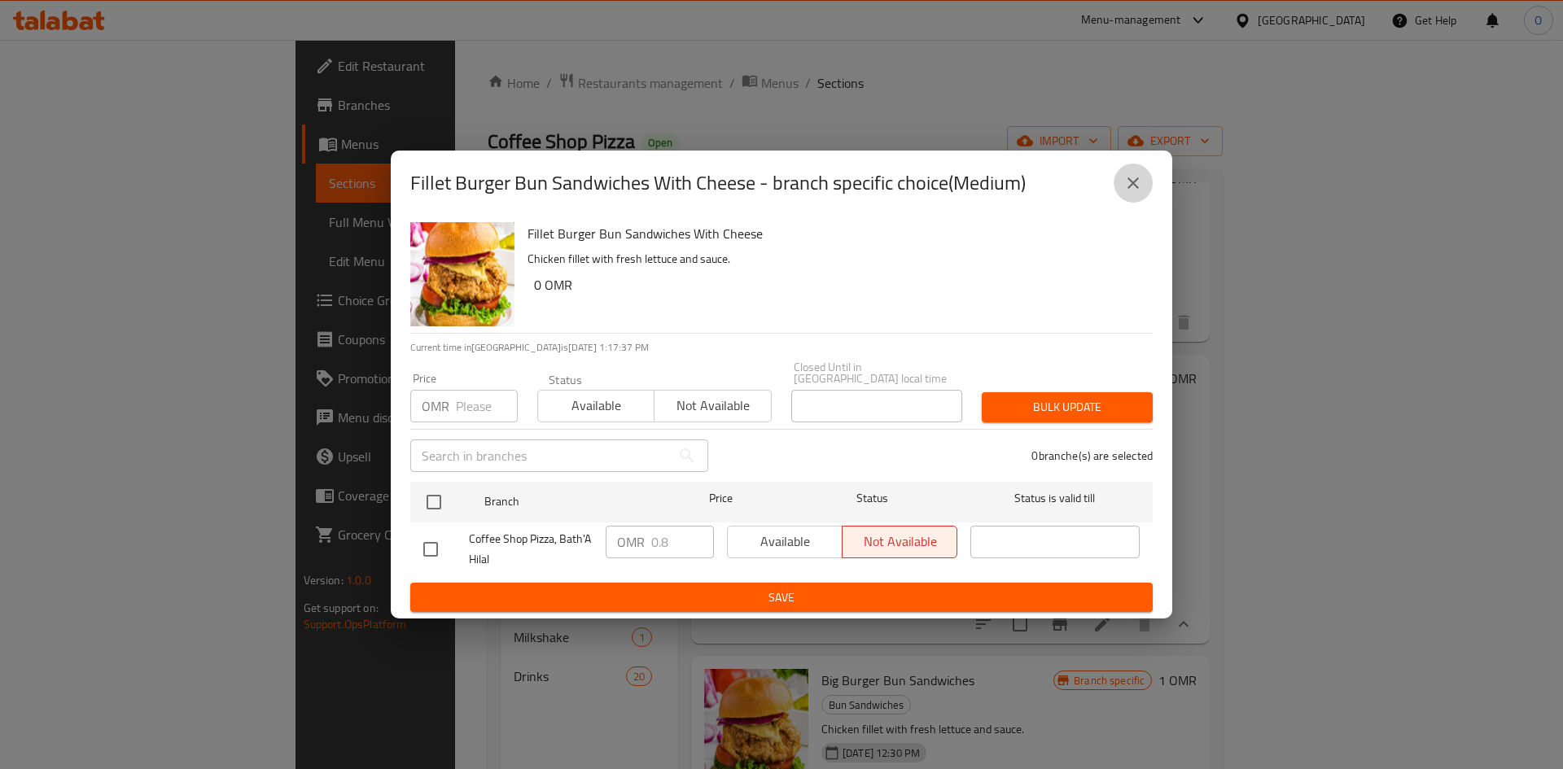
click at [1149, 196] on button "close" at bounding box center [1133, 183] width 39 height 39
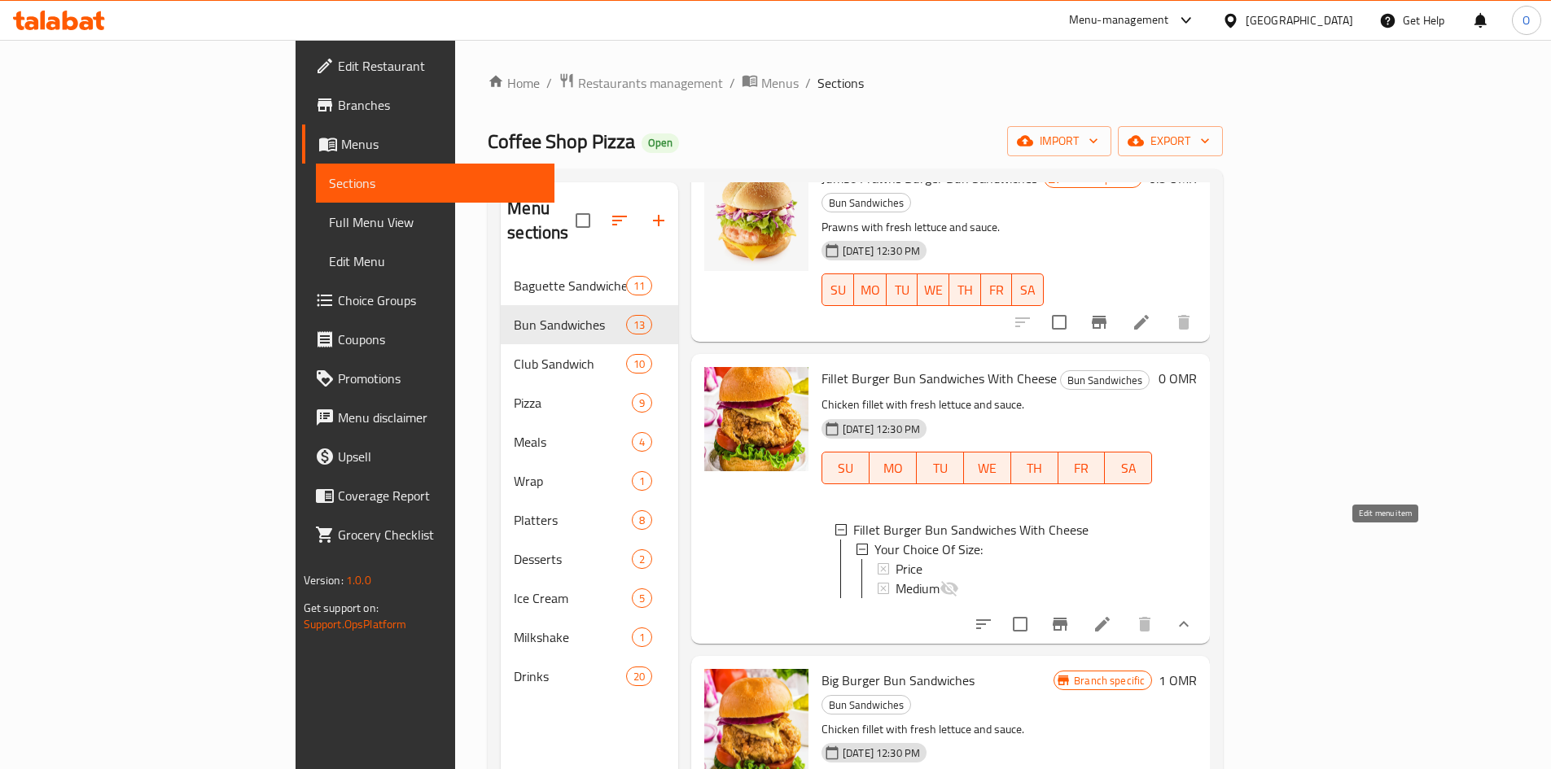
click at [1110, 617] on icon at bounding box center [1102, 624] width 15 height 15
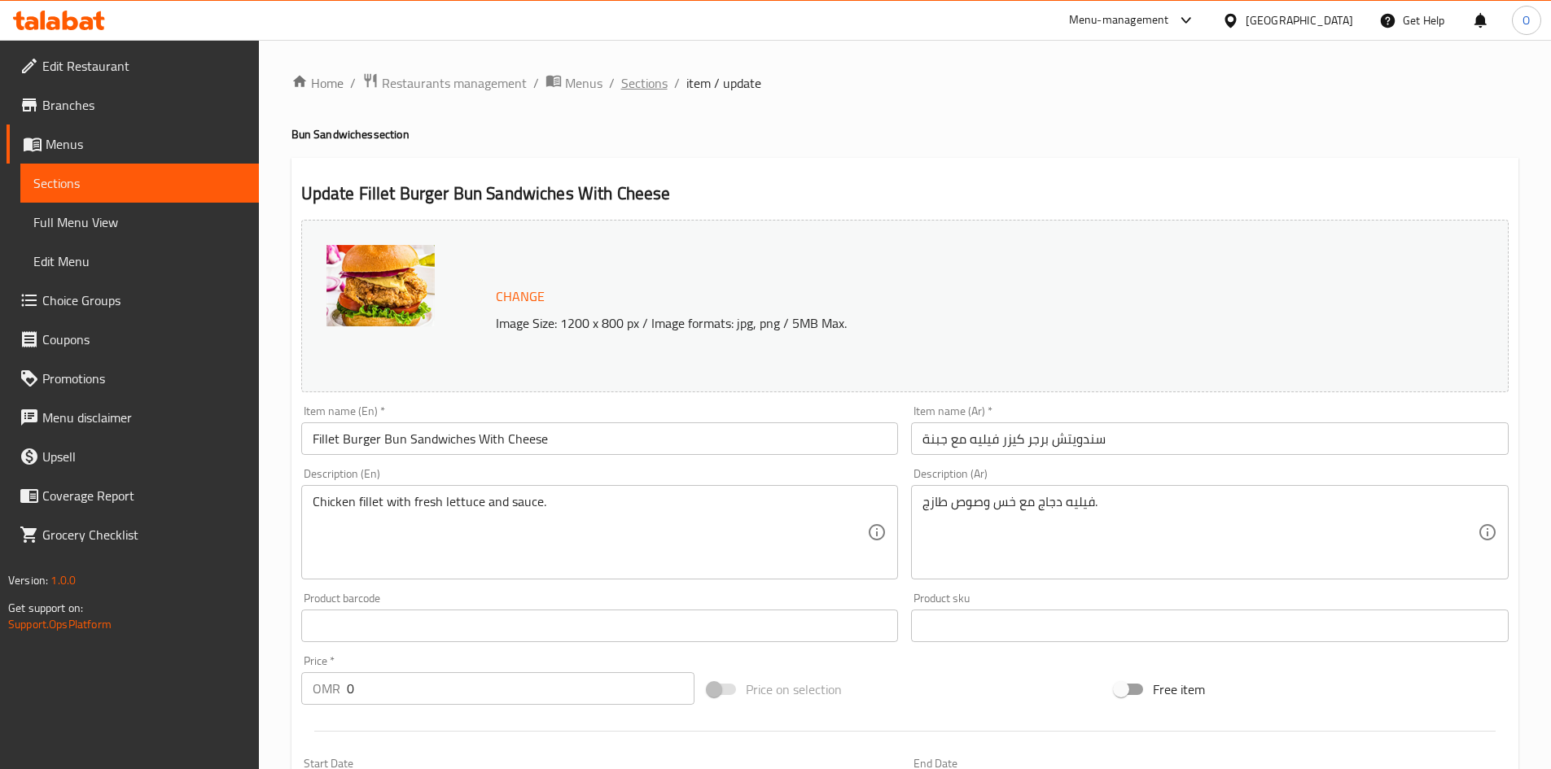
click at [649, 74] on span "Sections" at bounding box center [644, 83] width 46 height 20
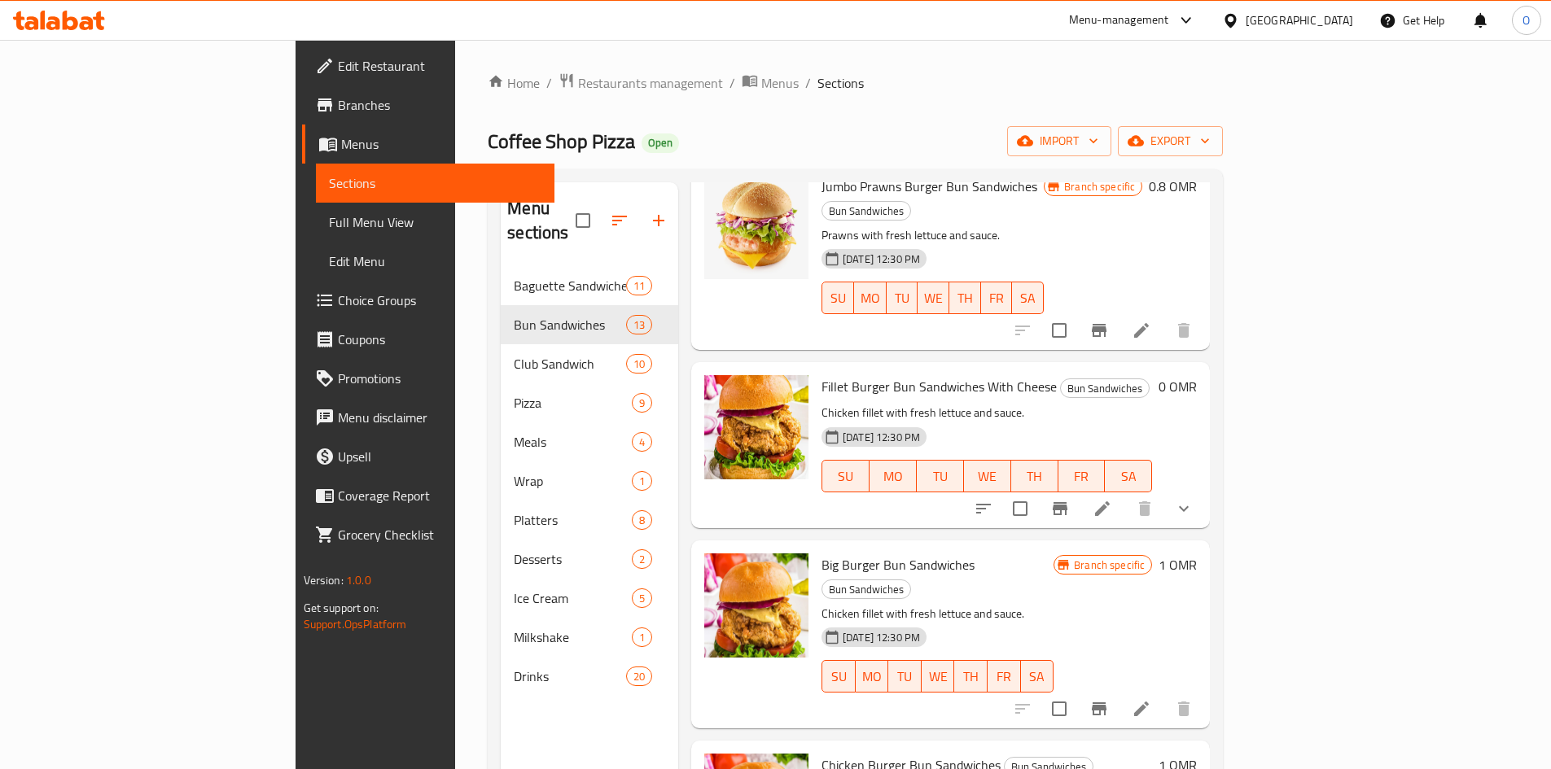
scroll to position [977, 0]
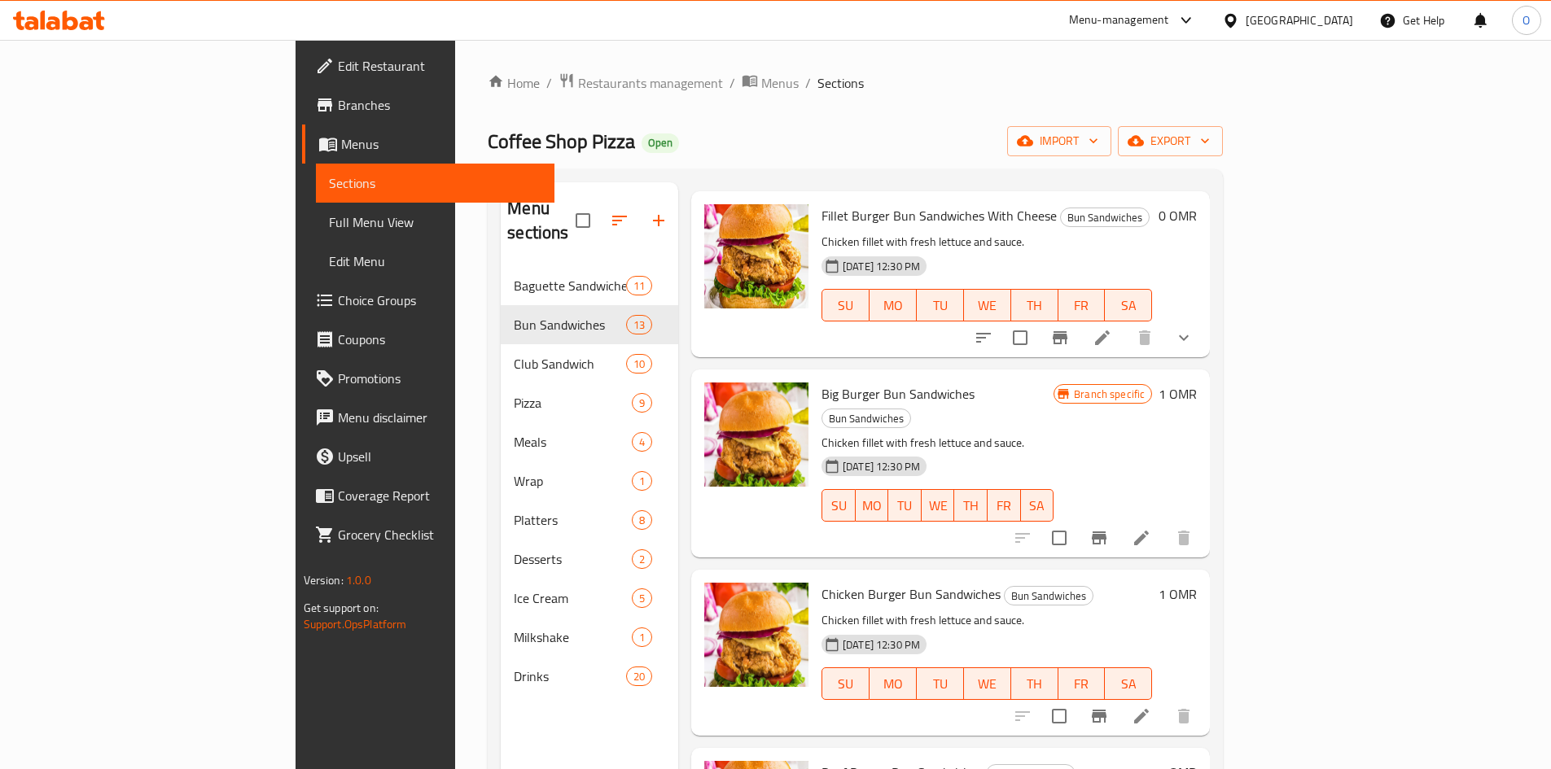
click at [1109, 528] on icon "Branch-specific-item" at bounding box center [1099, 538] width 20 height 20
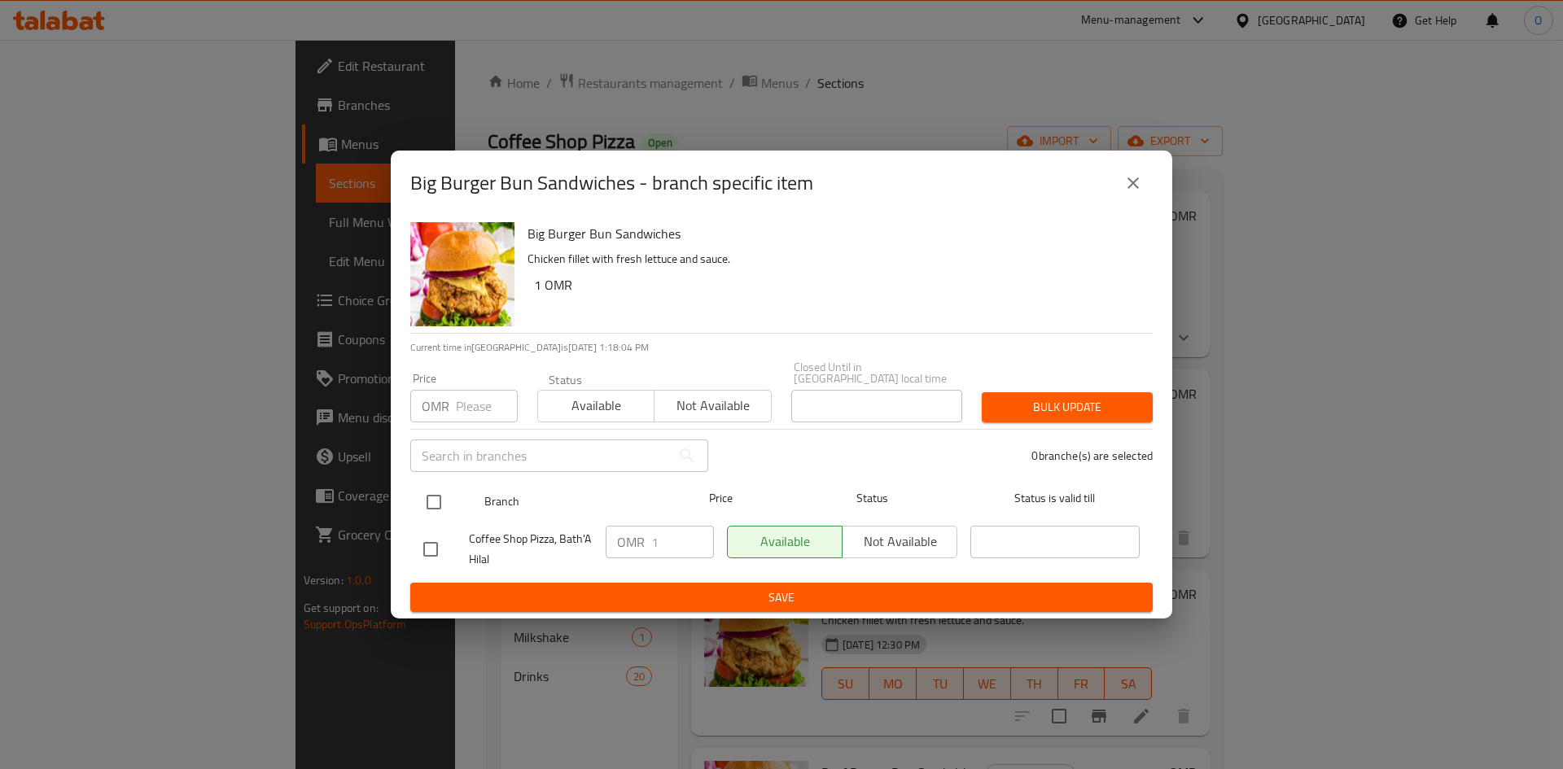
click at [441, 488] on input "checkbox" at bounding box center [434, 502] width 34 height 34
checkbox input "true"
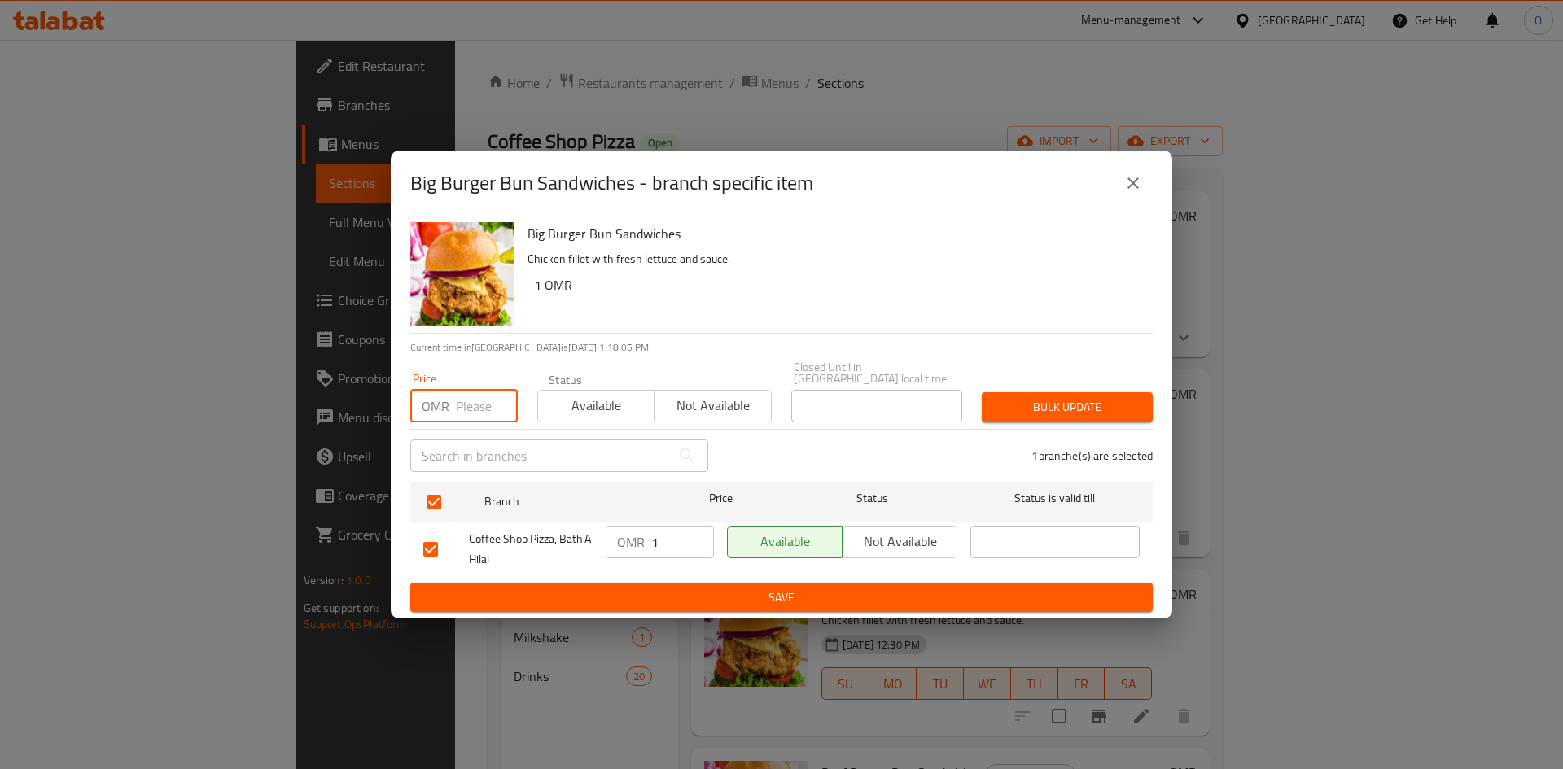
paste input "1.300"
type input "1.300"
click at [1013, 397] on span "Bulk update" at bounding box center [1067, 407] width 145 height 20
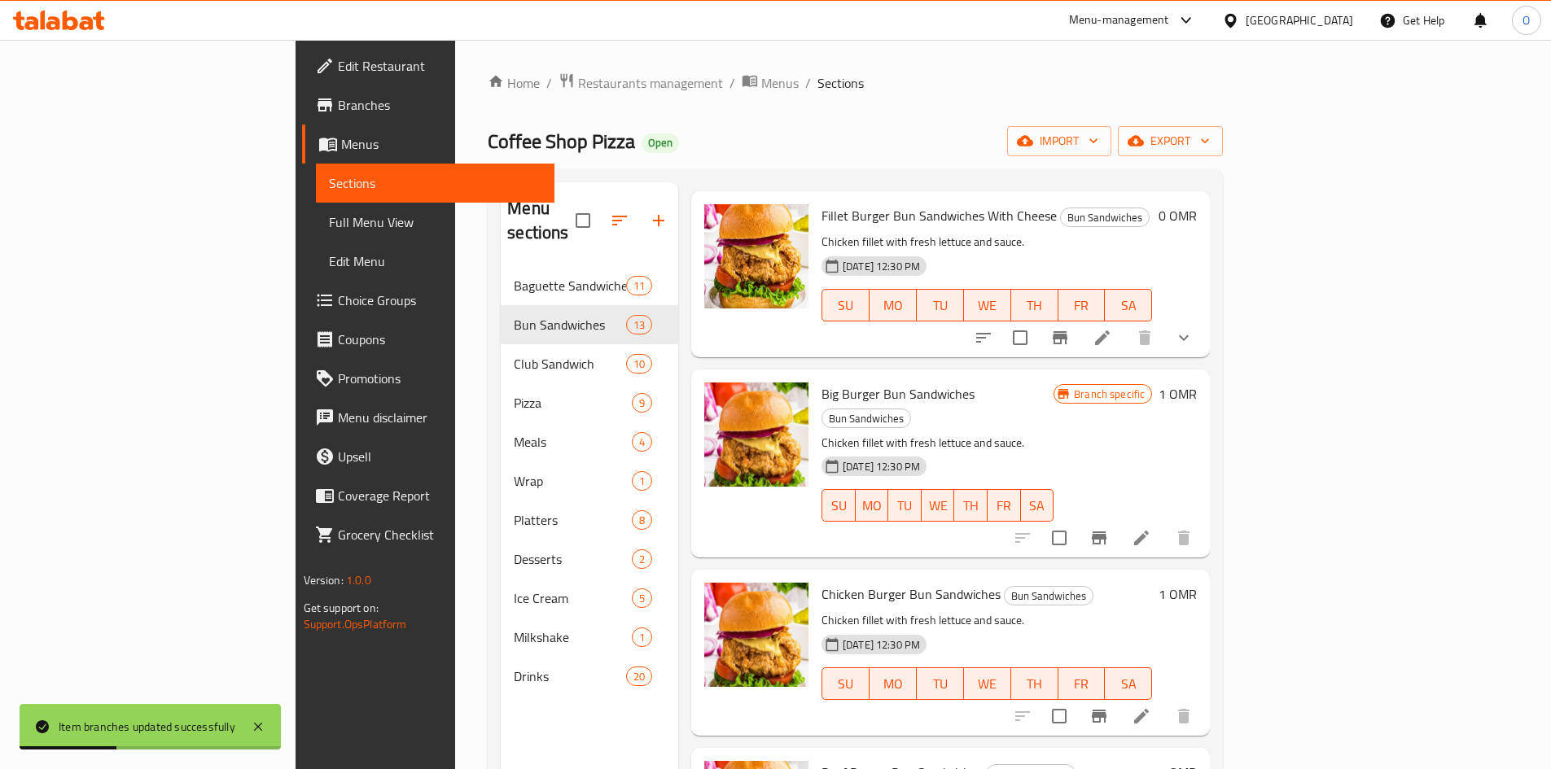
scroll to position [1058, 0]
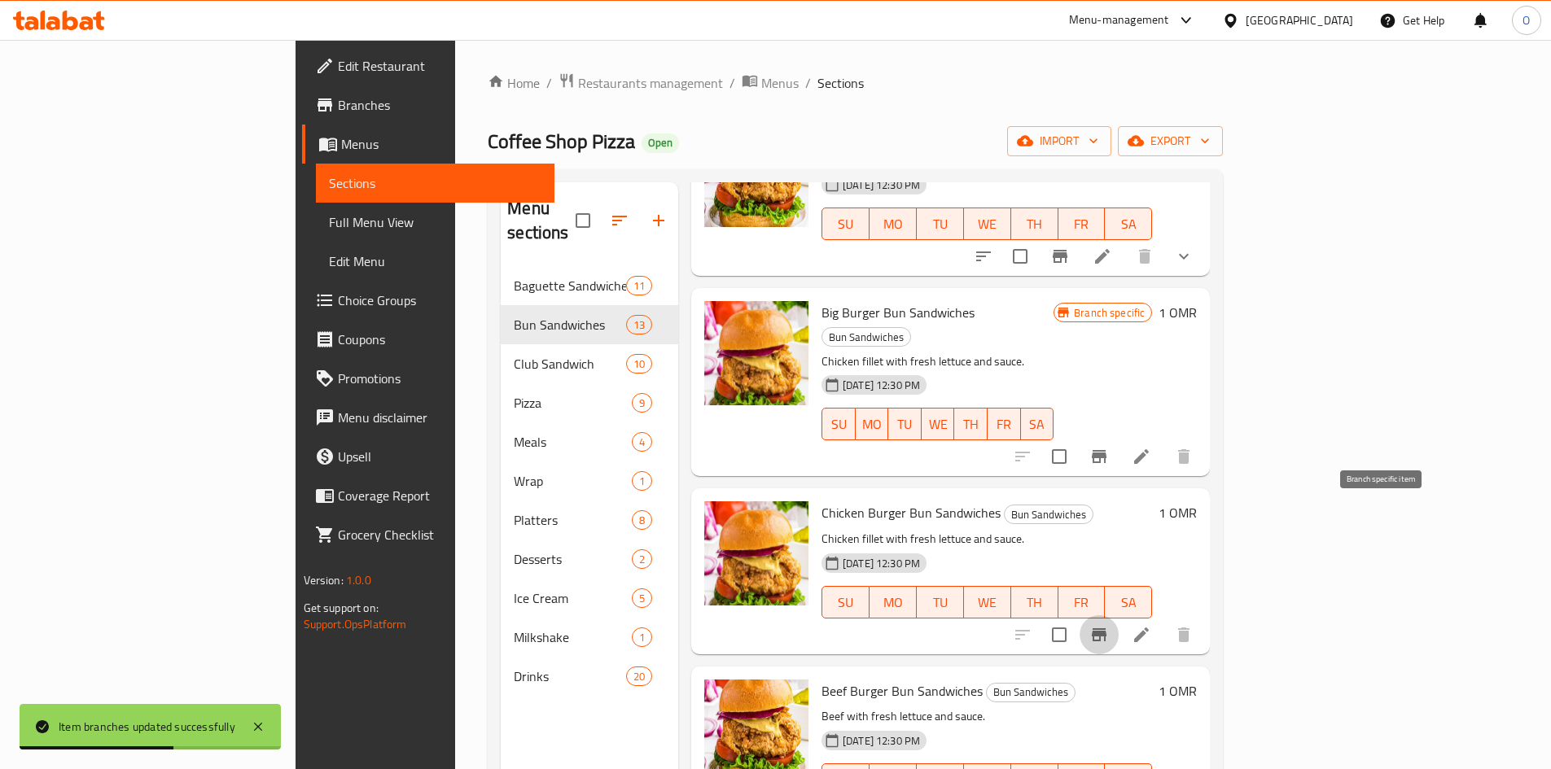
click at [1106, 628] on icon "Branch-specific-item" at bounding box center [1099, 634] width 15 height 13
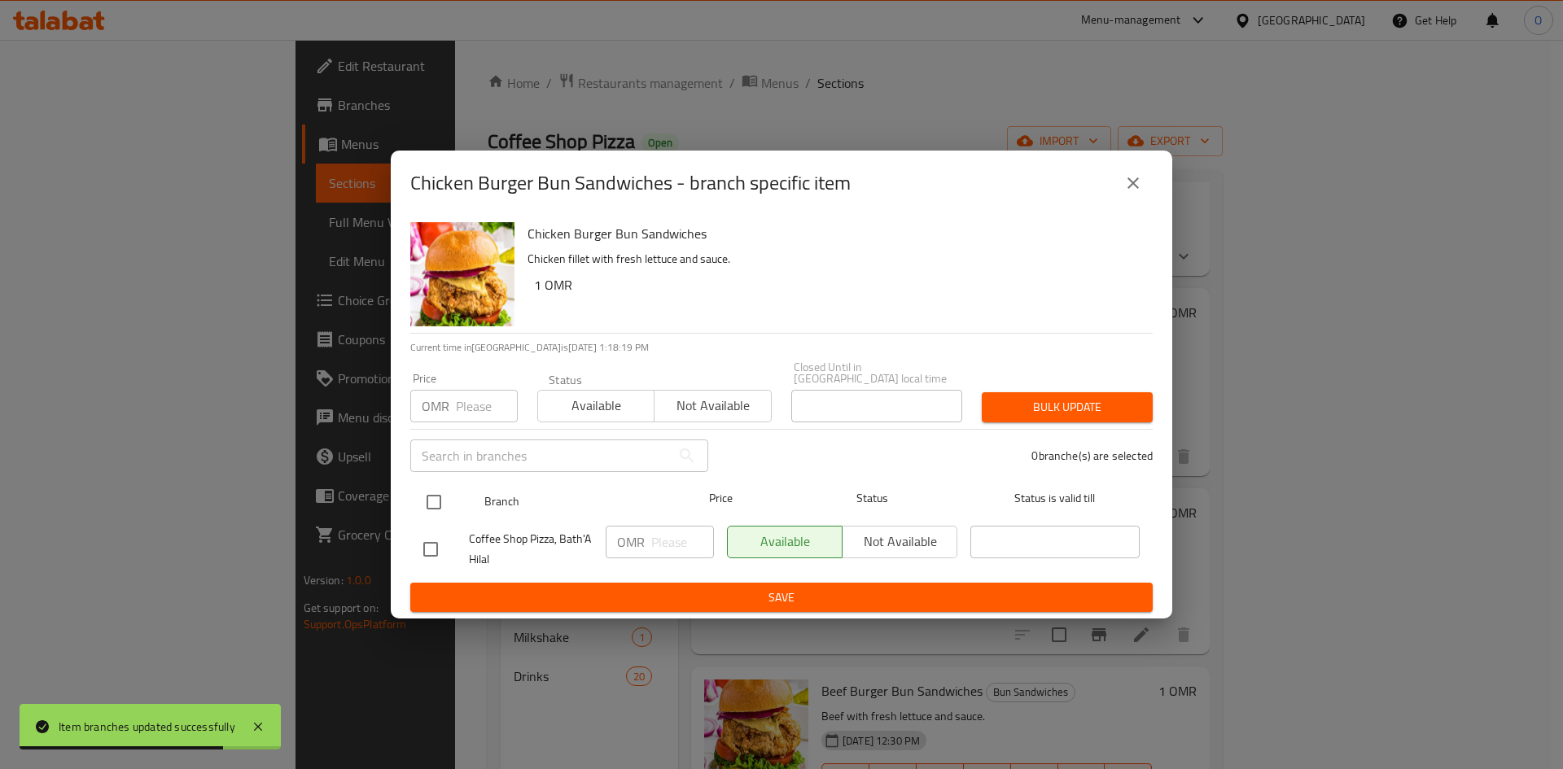
click at [444, 487] on input "checkbox" at bounding box center [434, 502] width 34 height 34
checkbox input "true"
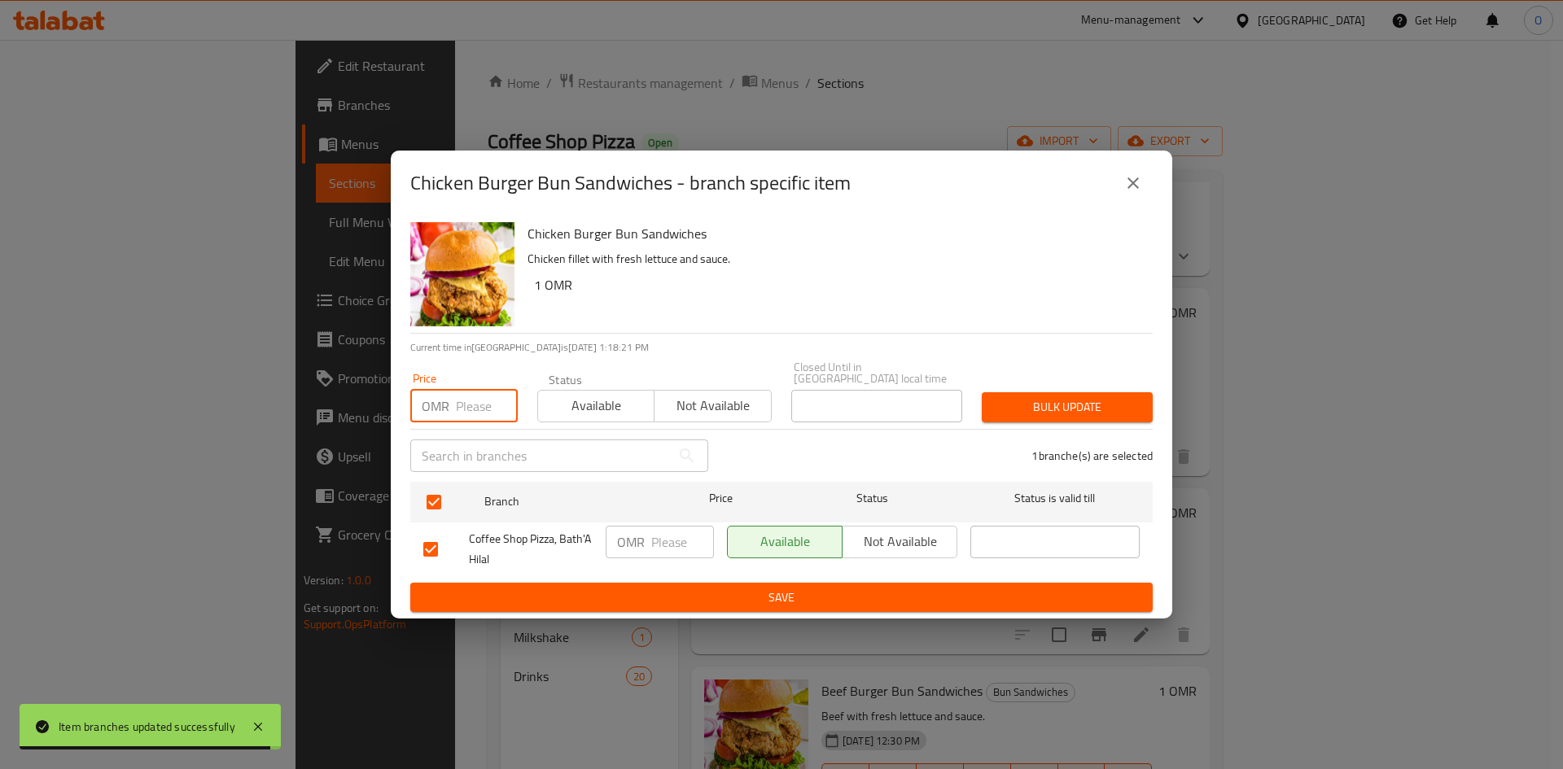
paste input "1.300"
type input "1.300"
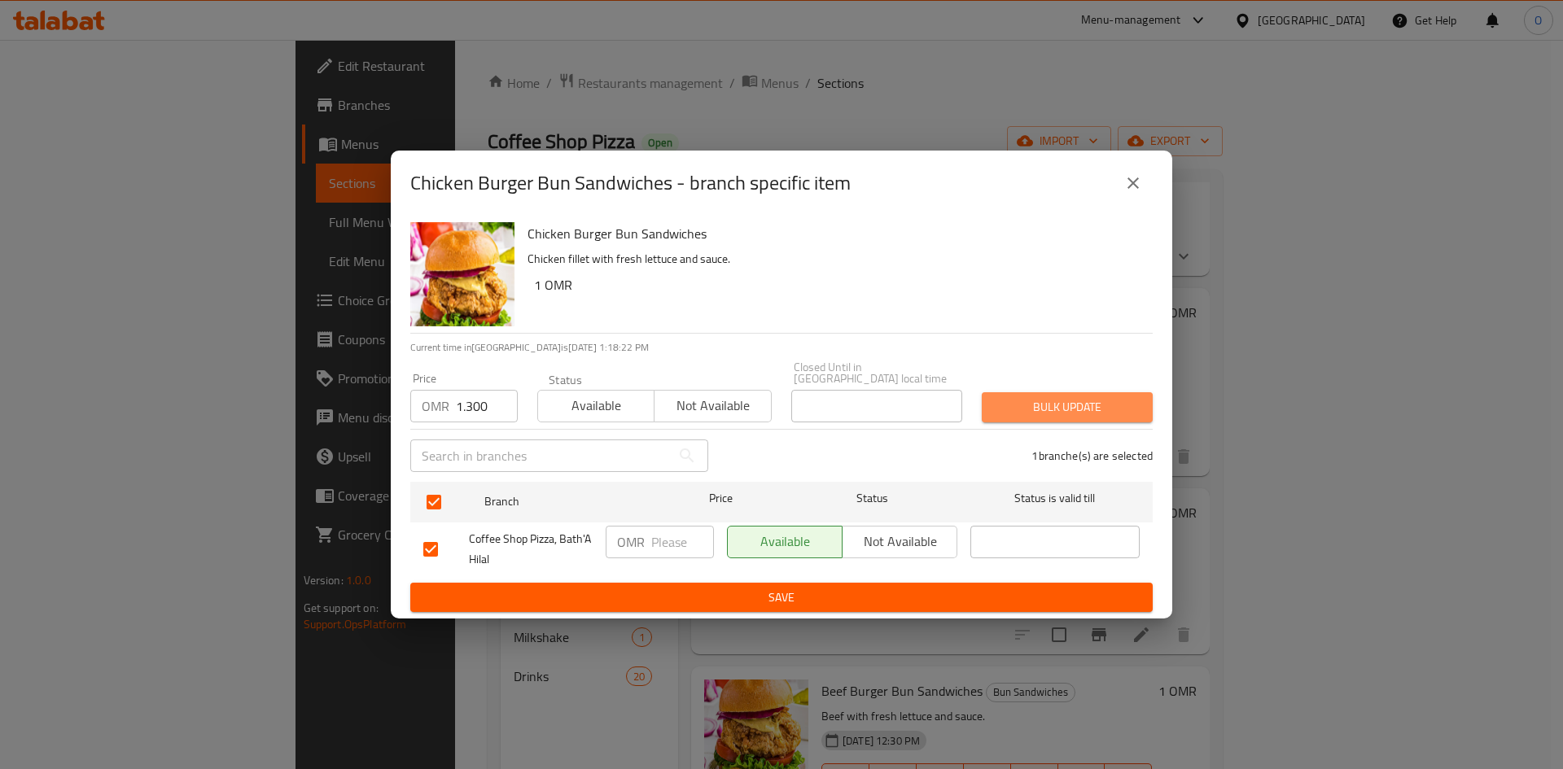
click at [1078, 397] on span "Bulk update" at bounding box center [1067, 407] width 145 height 20
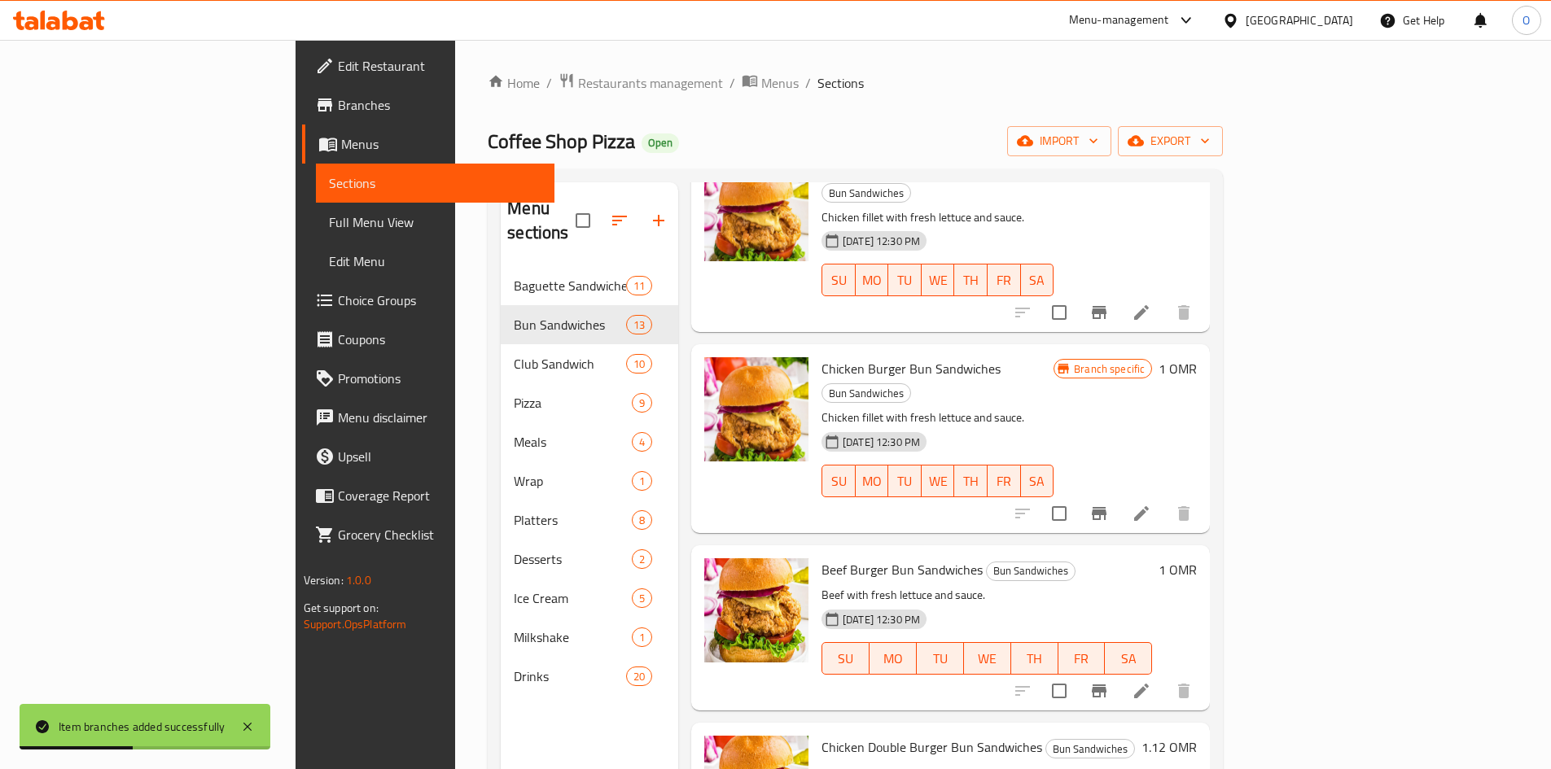
scroll to position [1221, 0]
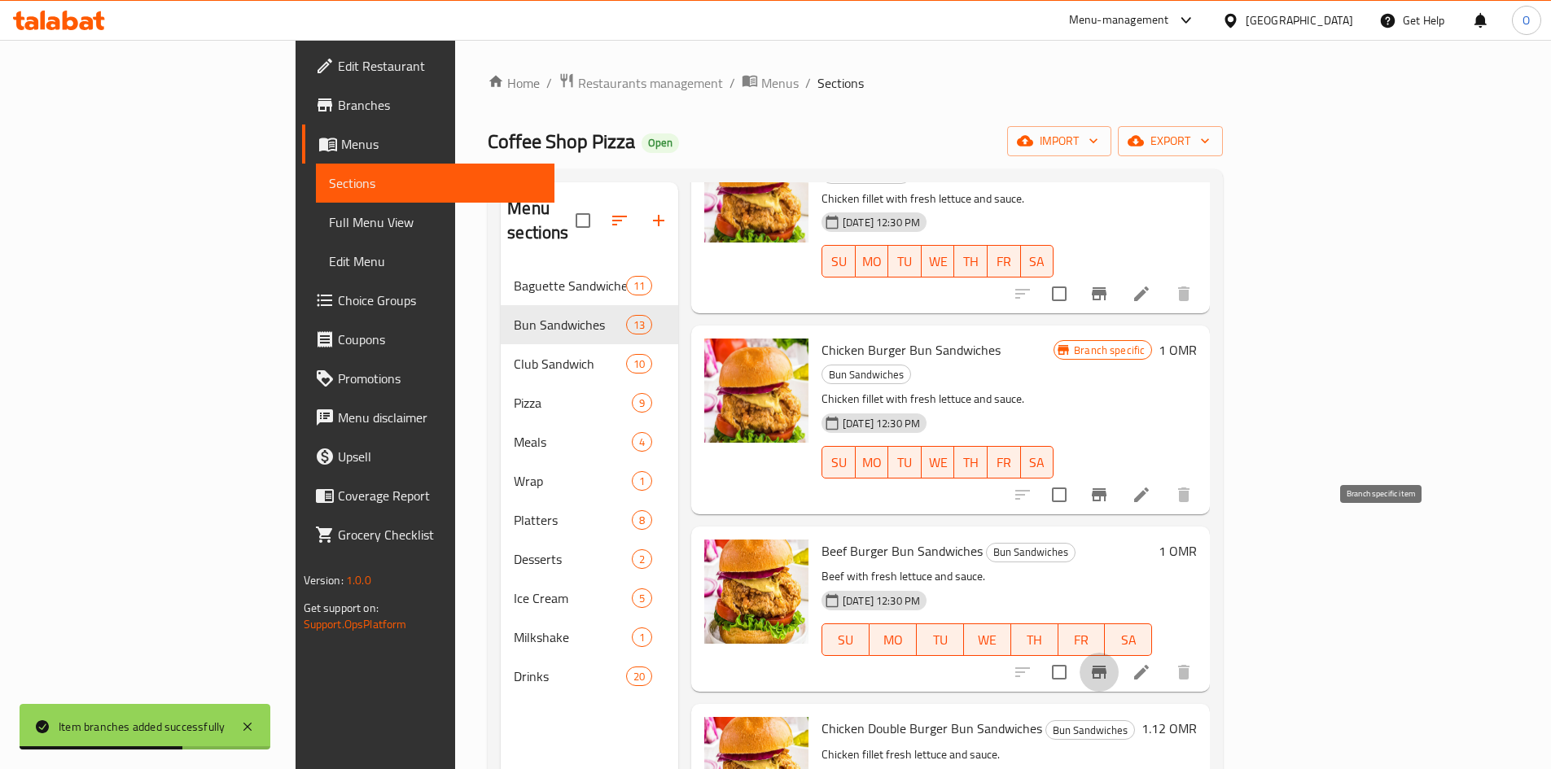
click at [1109, 663] on icon "Branch-specific-item" at bounding box center [1099, 673] width 20 height 20
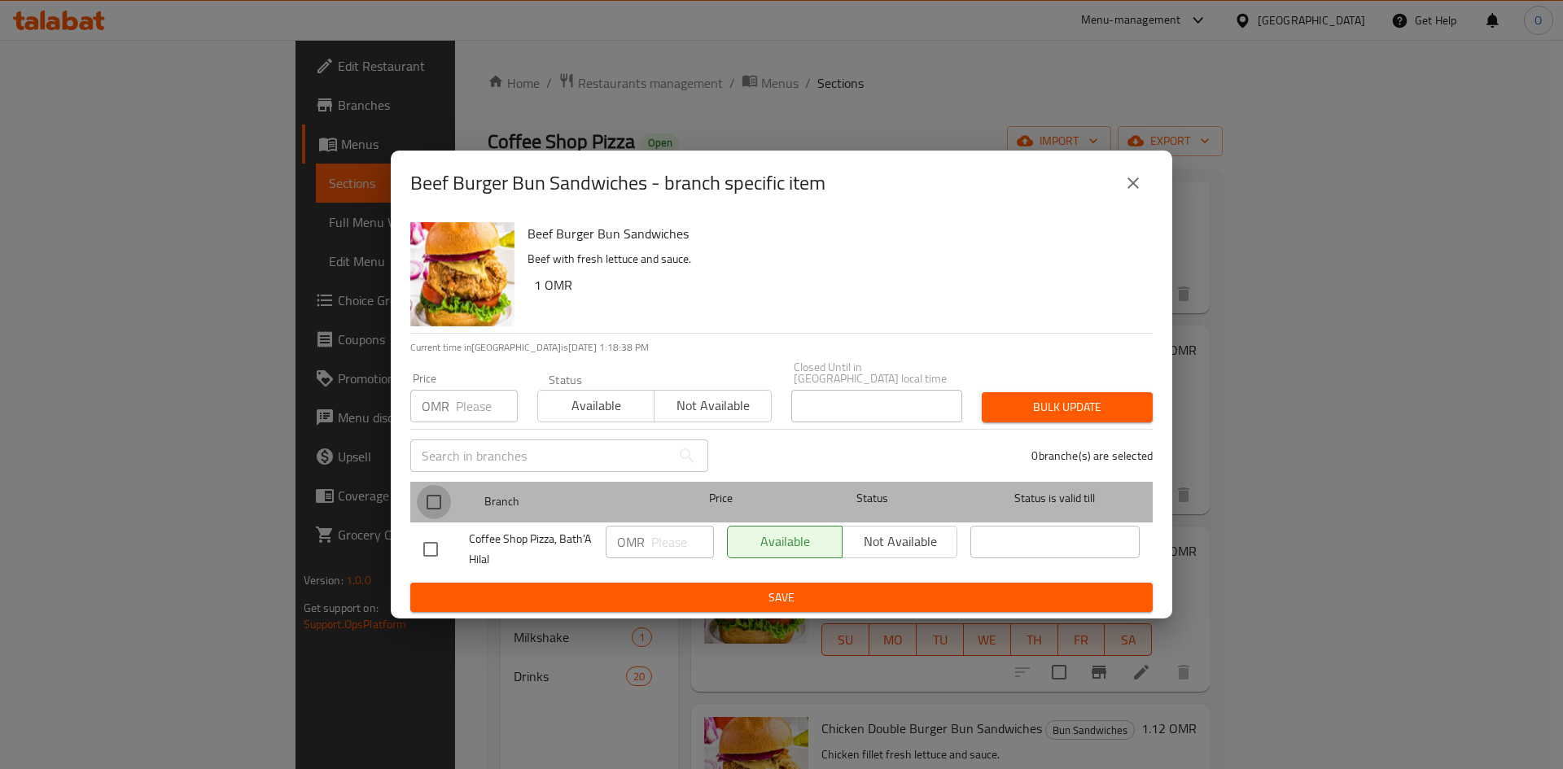
drag, startPoint x: 432, startPoint y: 494, endPoint x: 444, endPoint y: 444, distance: 51.7
click at [432, 492] on input "checkbox" at bounding box center [434, 502] width 34 height 34
checkbox input "true"
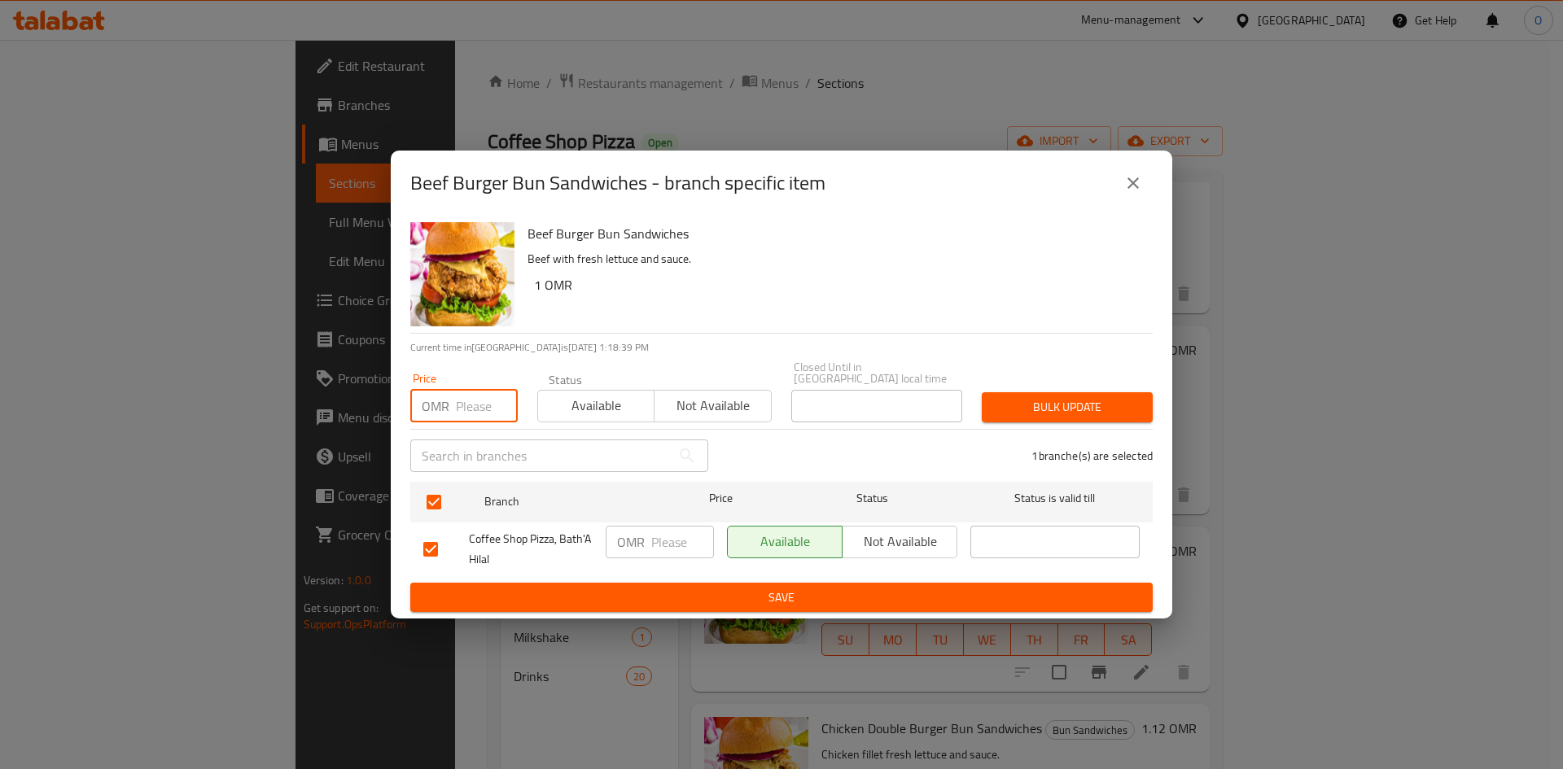
paste input "1.300"
type input "1.300"
click at [1048, 397] on span "Bulk update" at bounding box center [1067, 407] width 145 height 20
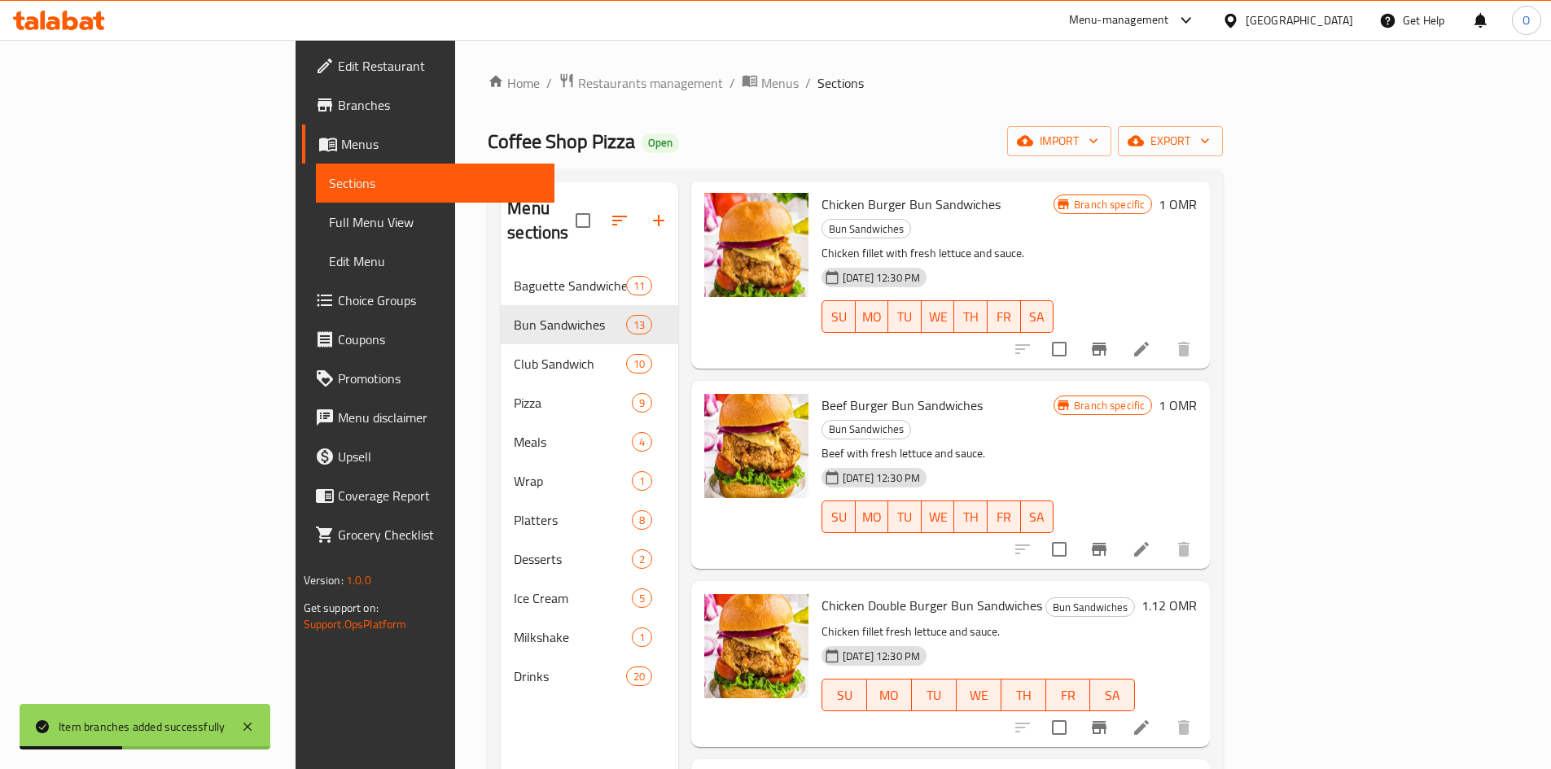
scroll to position [1384, 0]
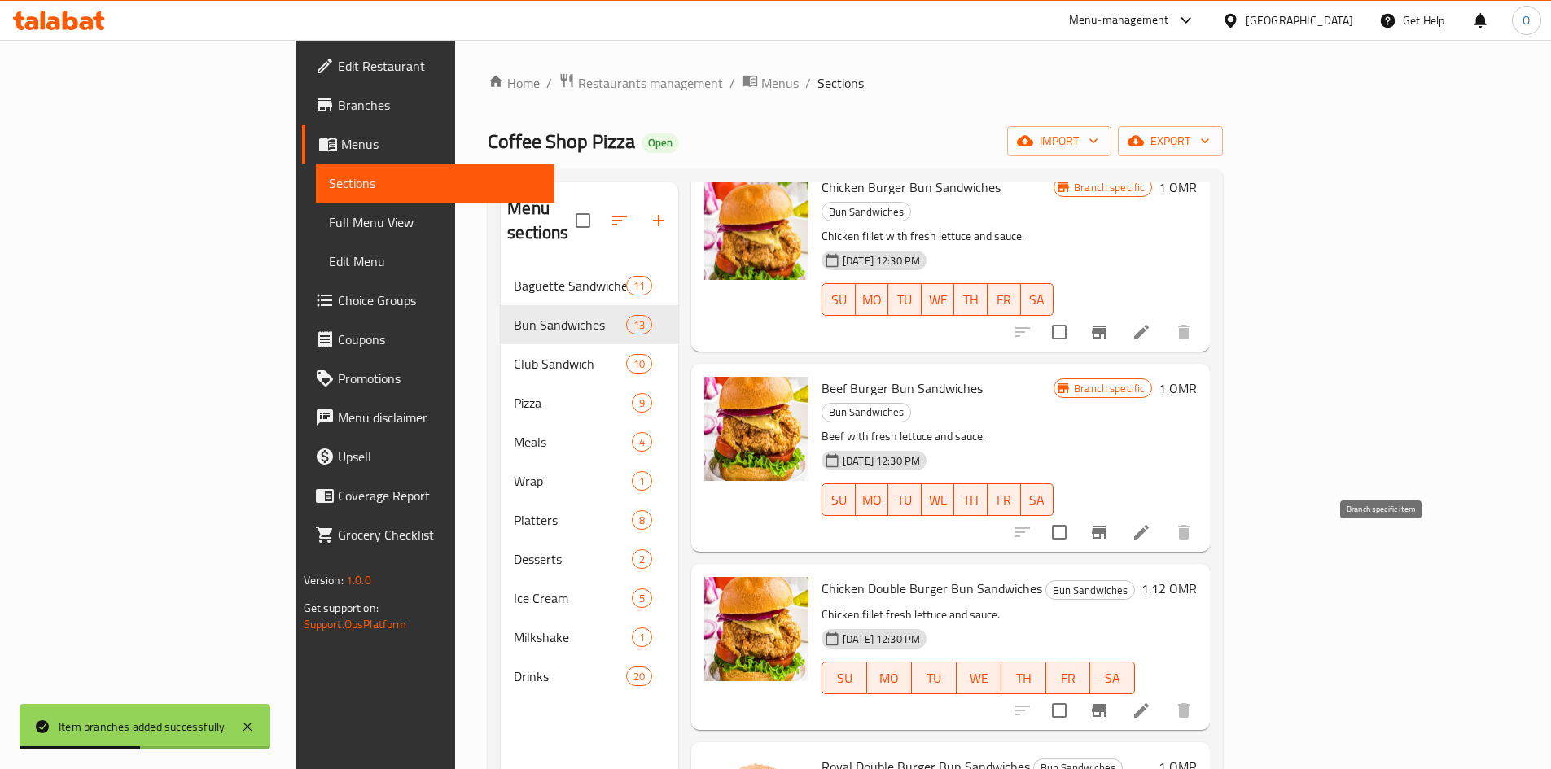
click at [1109, 701] on icon "Branch-specific-item" at bounding box center [1099, 711] width 20 height 20
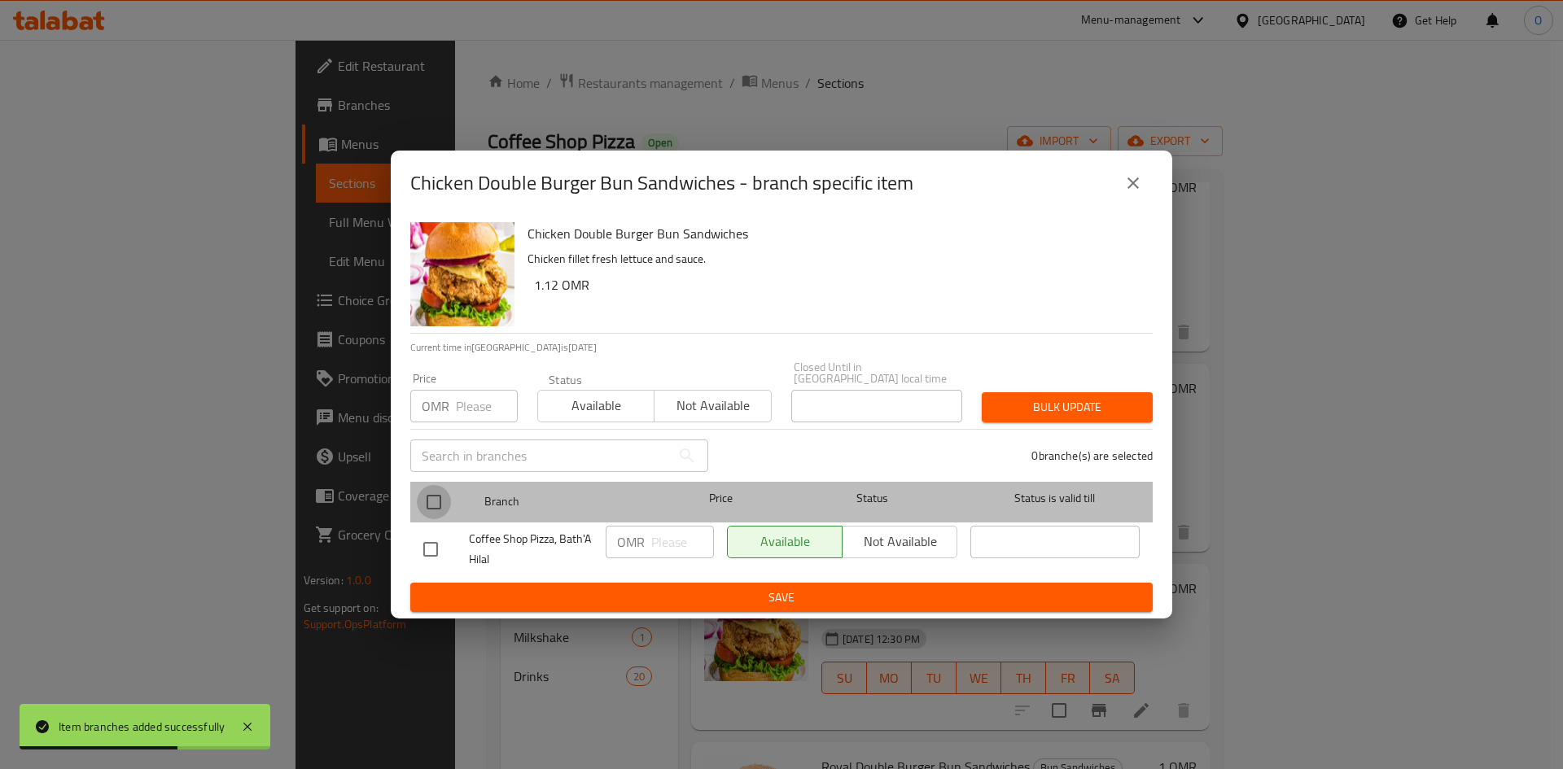
click at [444, 497] on input "checkbox" at bounding box center [434, 502] width 34 height 34
checkbox input "true"
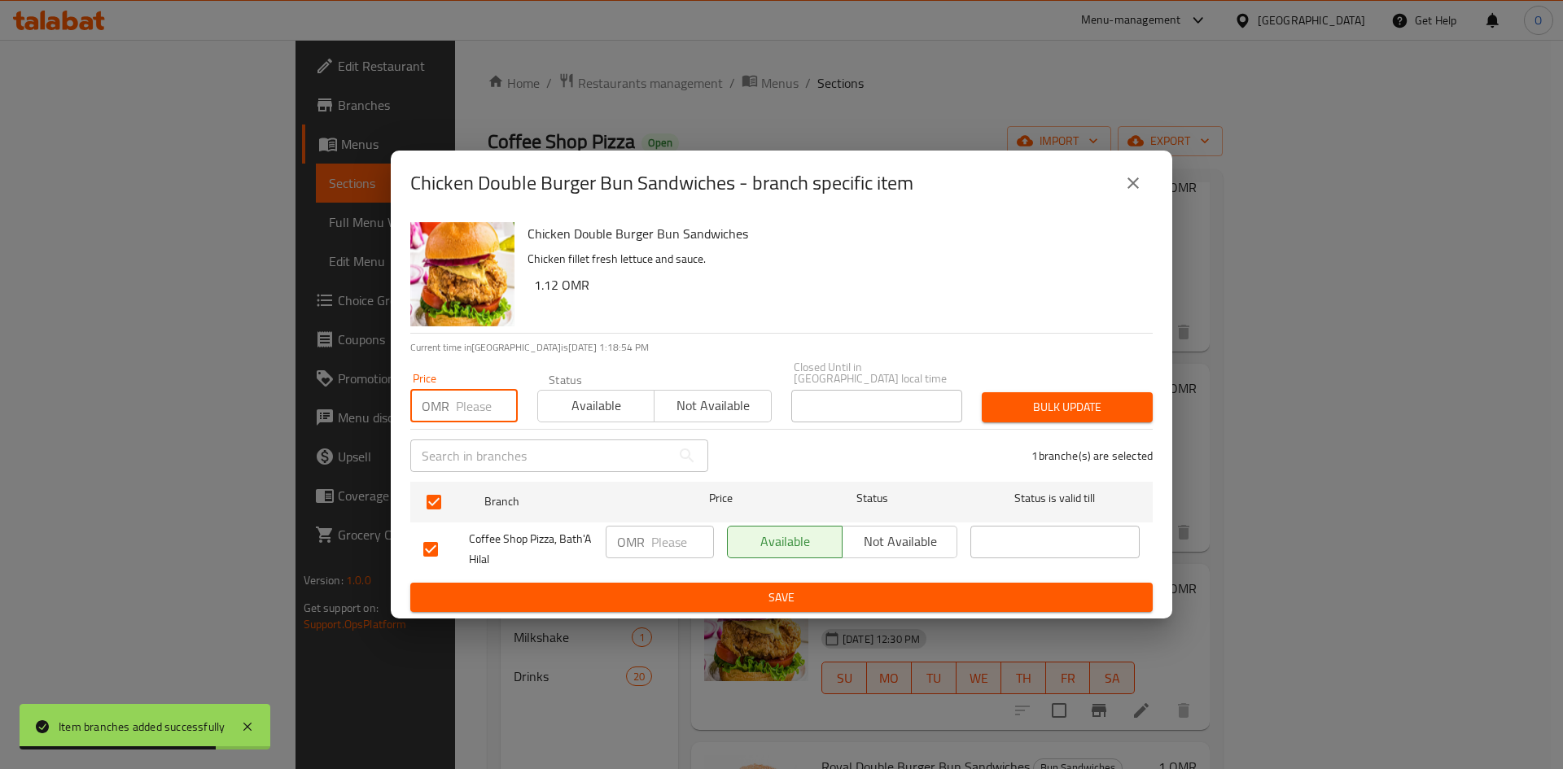
paste input "1.500"
type input "1.500"
click at [1046, 404] on span "Bulk update" at bounding box center [1067, 407] width 145 height 20
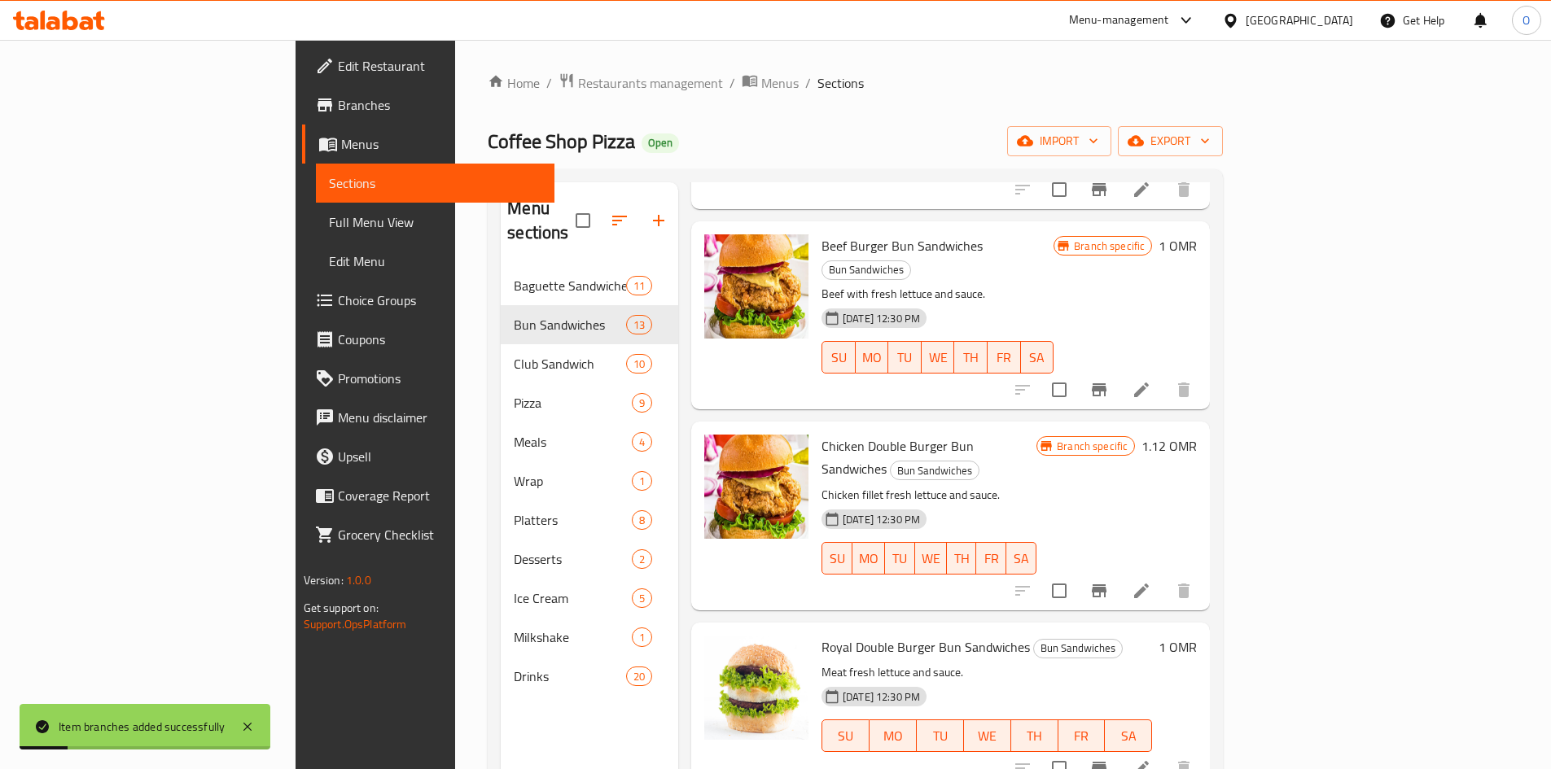
scroll to position [1534, 0]
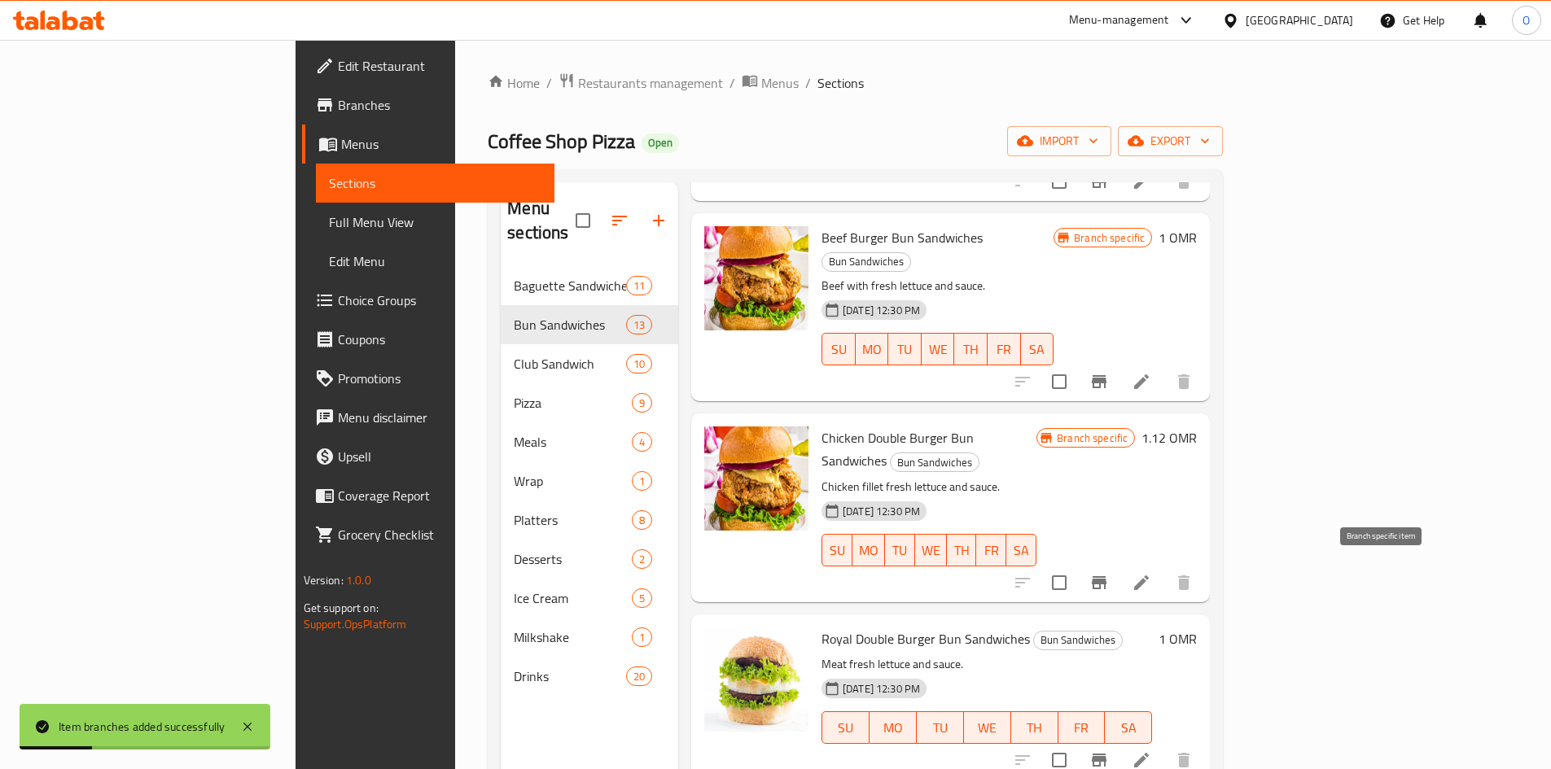
click at [1118, 741] on button "Branch-specific-item" at bounding box center [1098, 760] width 39 height 39
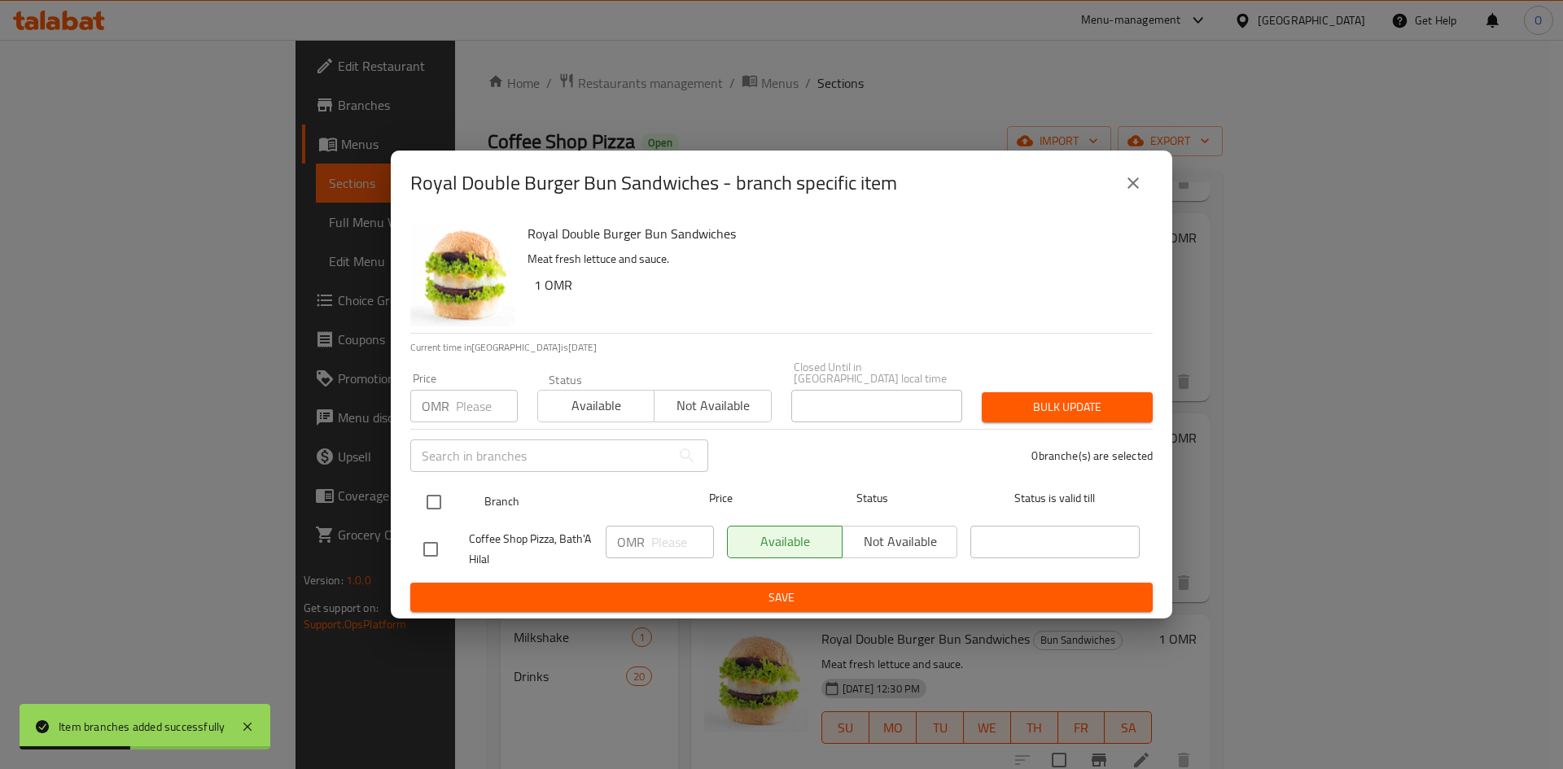
click at [432, 494] on input "checkbox" at bounding box center [434, 502] width 34 height 34
checkbox input "true"
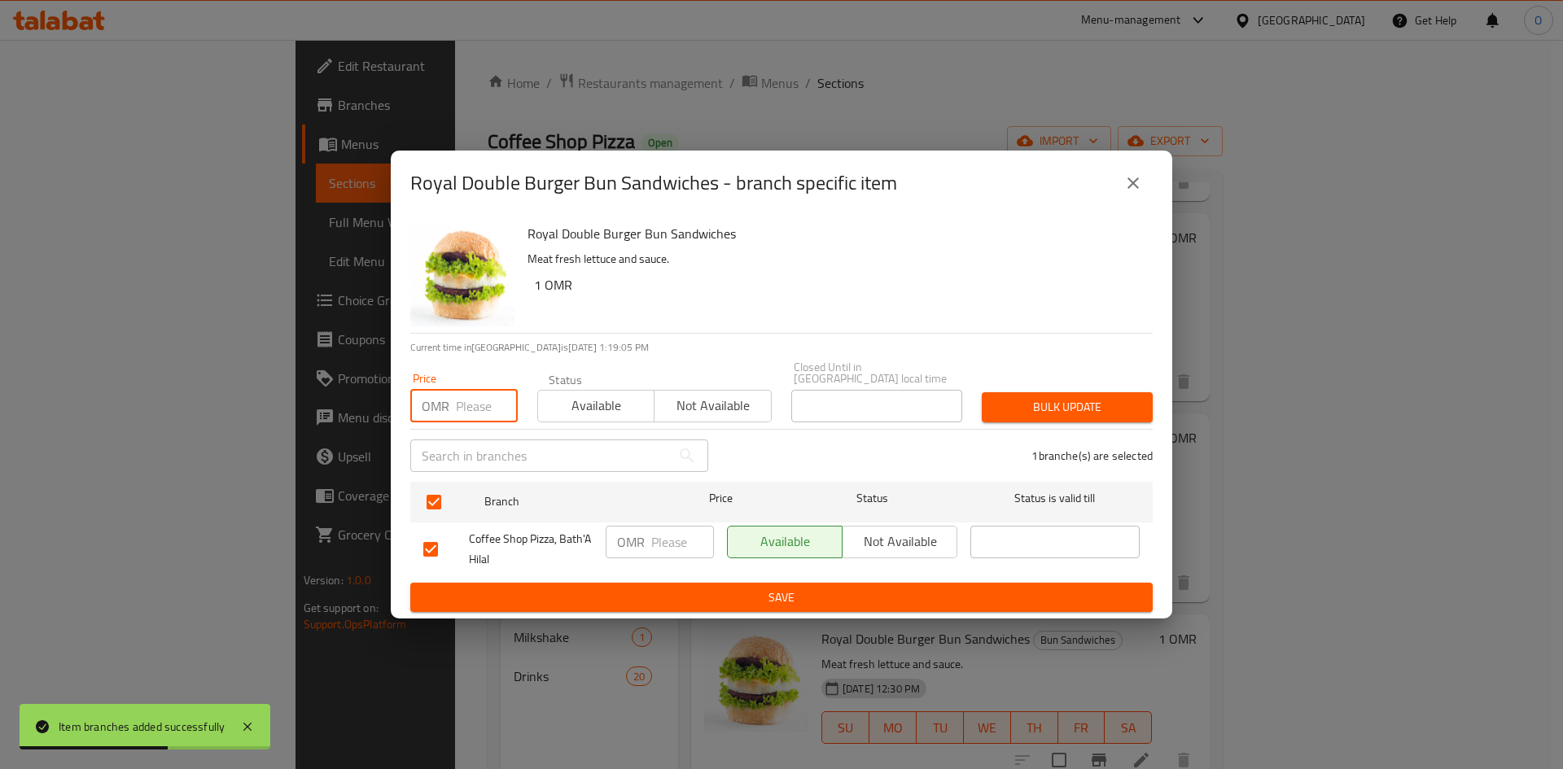
paste input "1.300"
type input "1.300"
click at [1074, 397] on span "Bulk update" at bounding box center [1067, 407] width 145 height 20
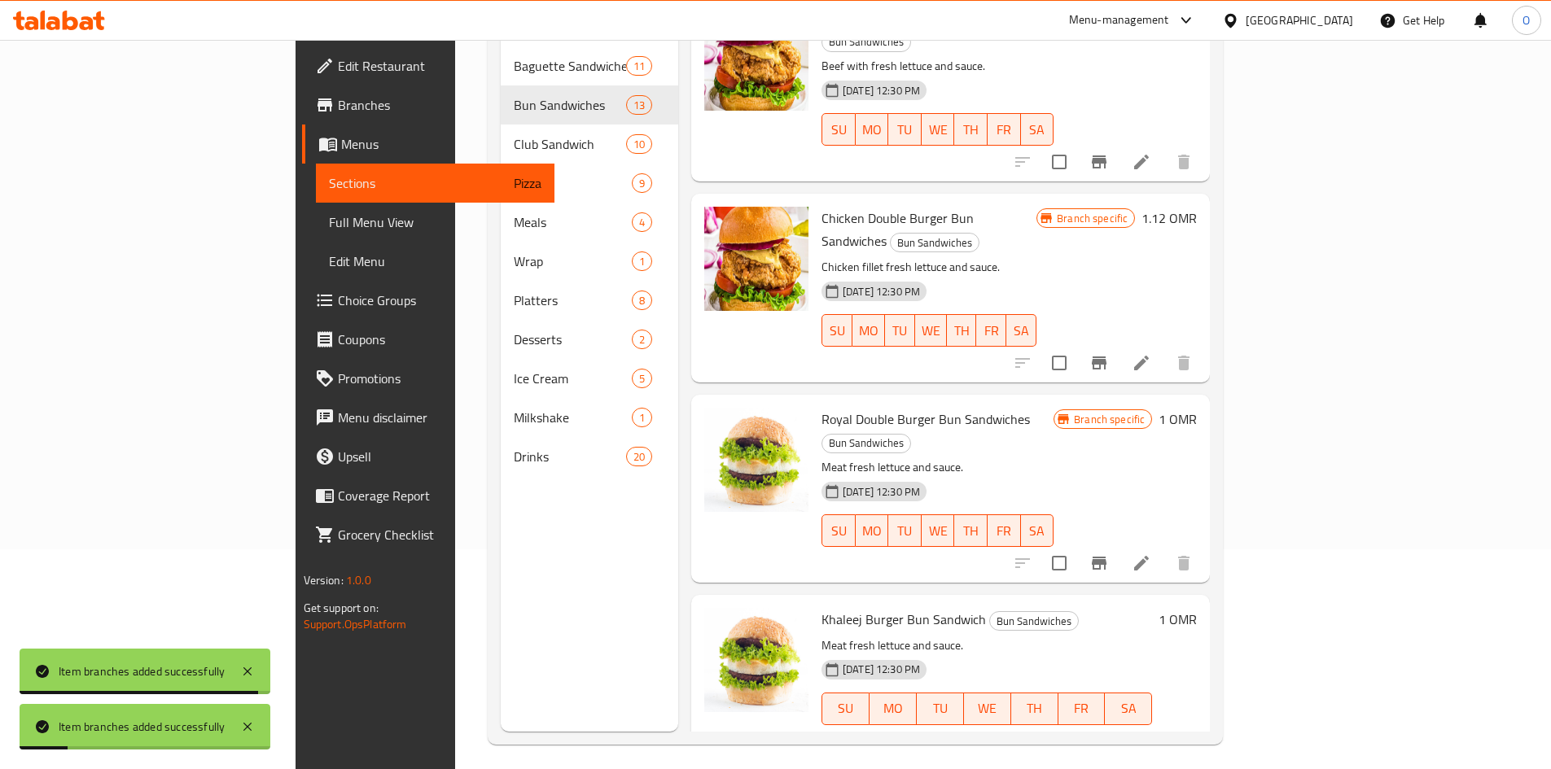
scroll to position [228, 0]
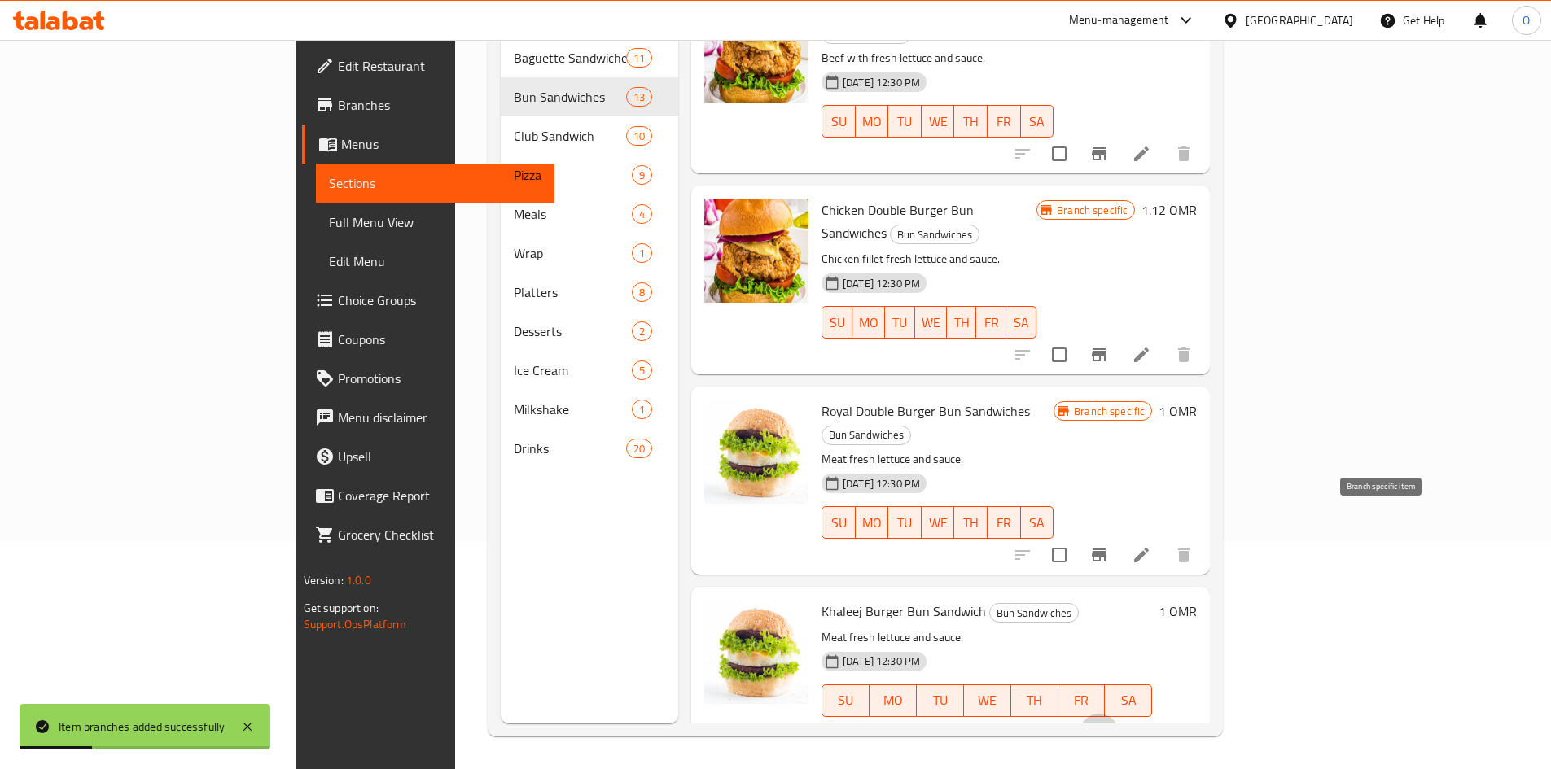
click at [1118, 714] on button "Branch-specific-item" at bounding box center [1098, 733] width 39 height 39
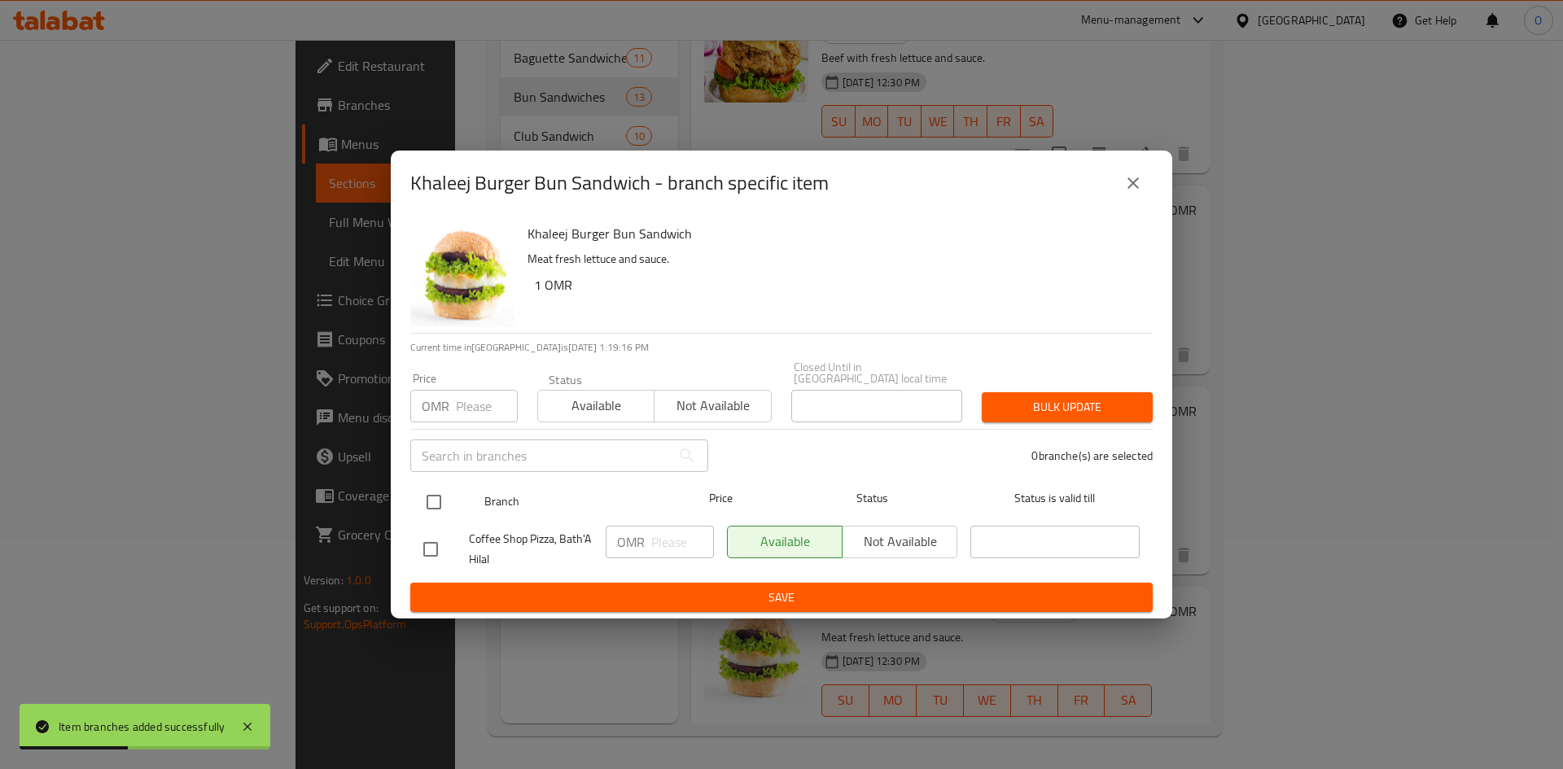
click at [421, 501] on input "checkbox" at bounding box center [434, 502] width 34 height 34
checkbox input "true"
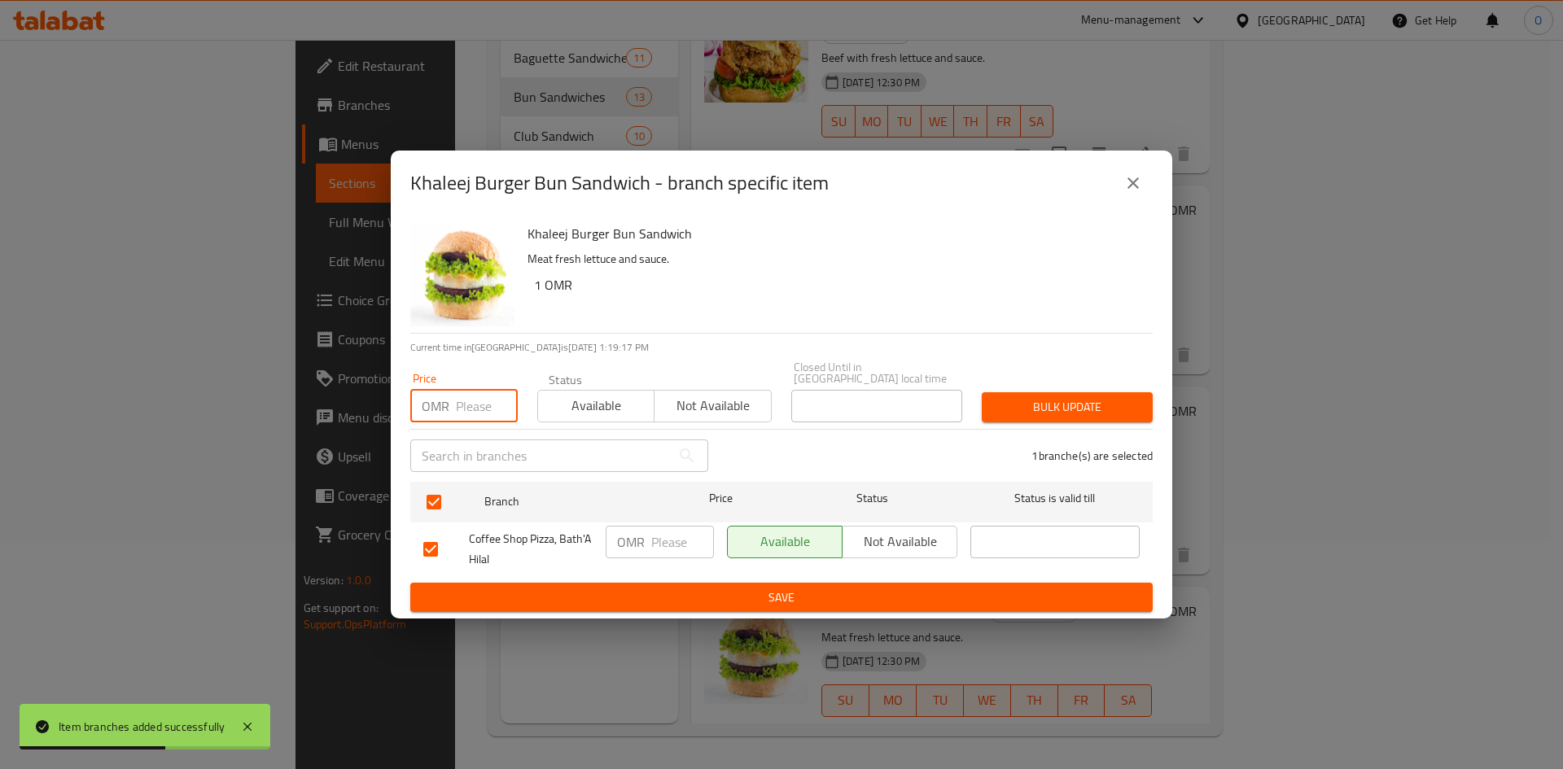
paste input "1.300"
type input "1.300"
click at [1003, 405] on span "Bulk update" at bounding box center [1067, 407] width 145 height 20
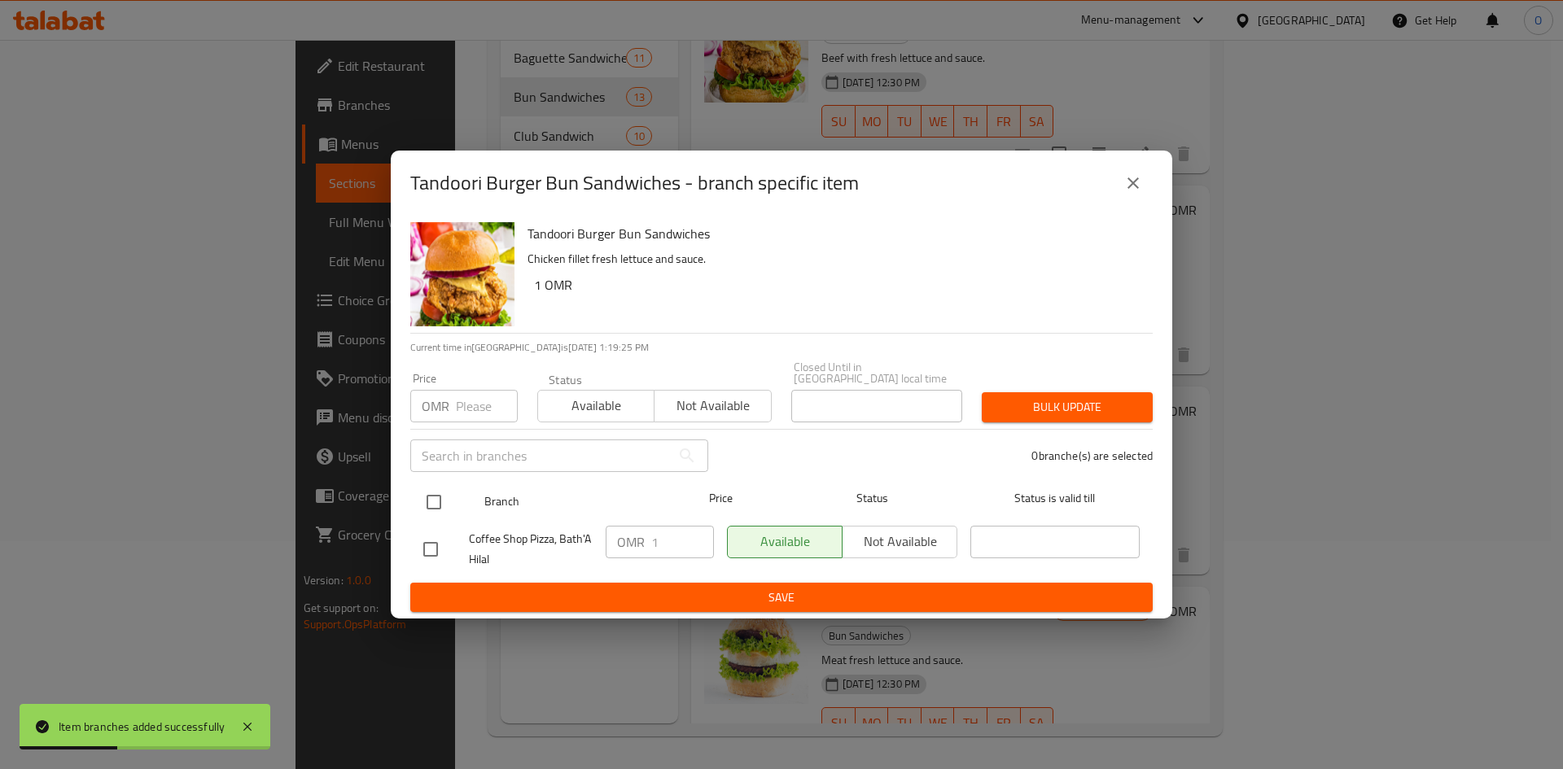
click at [428, 490] on input "checkbox" at bounding box center [434, 502] width 34 height 34
checkbox input "true"
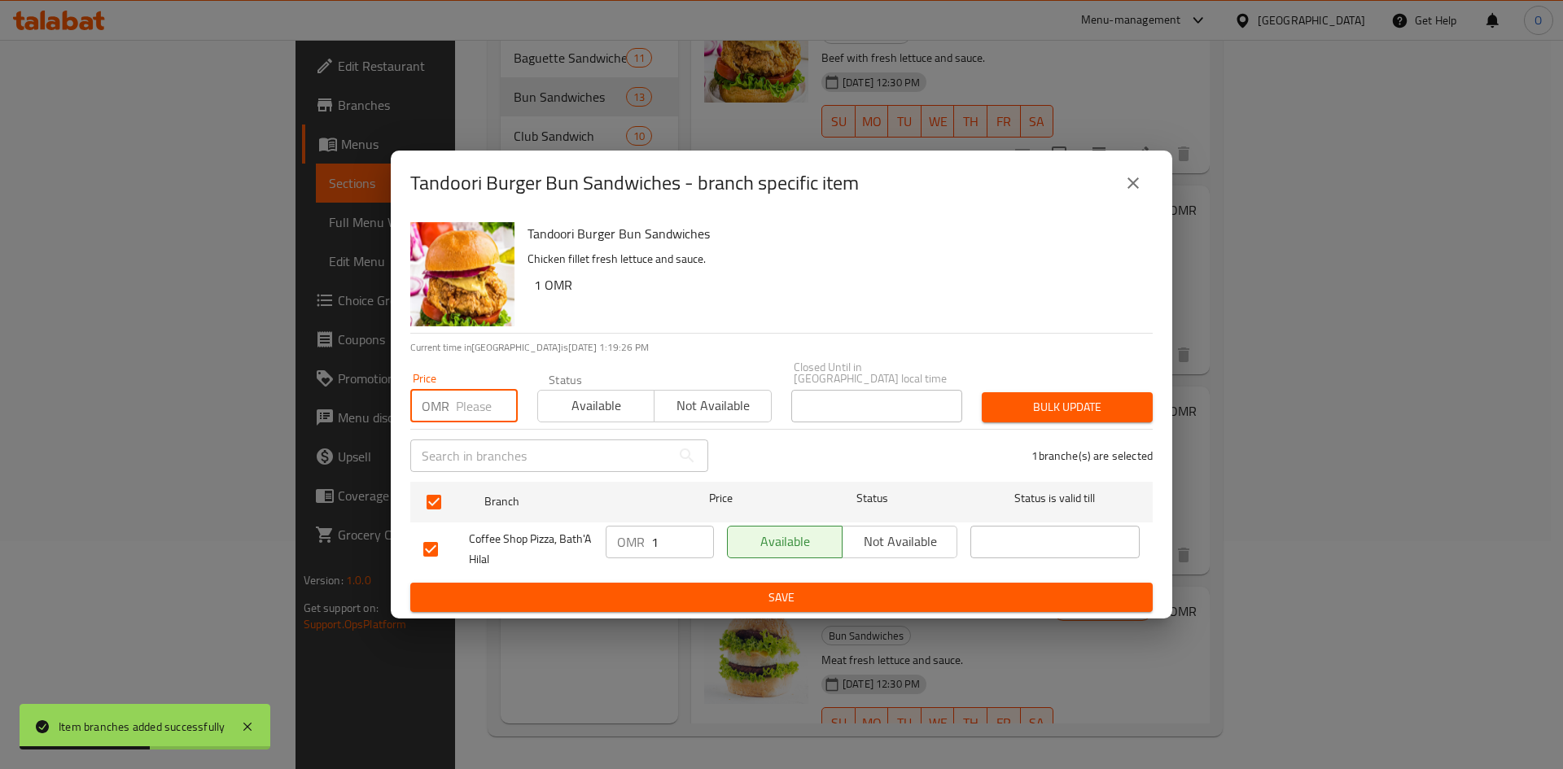
paste input "1.300"
type input "1.300"
click at [997, 401] on span "Bulk update" at bounding box center [1067, 407] width 145 height 20
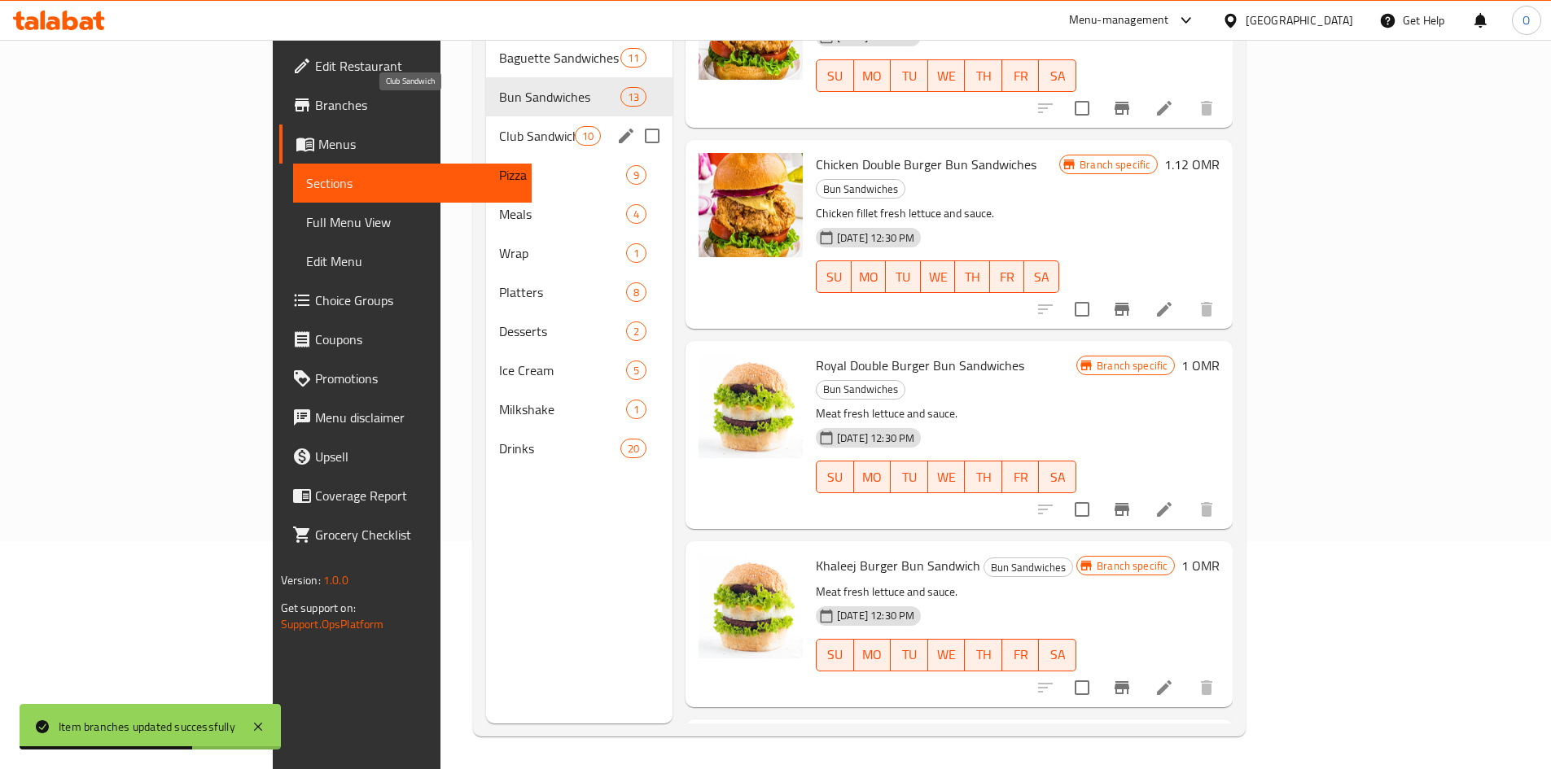
click at [499, 126] on span "Club Sandwich" at bounding box center [537, 136] width 76 height 20
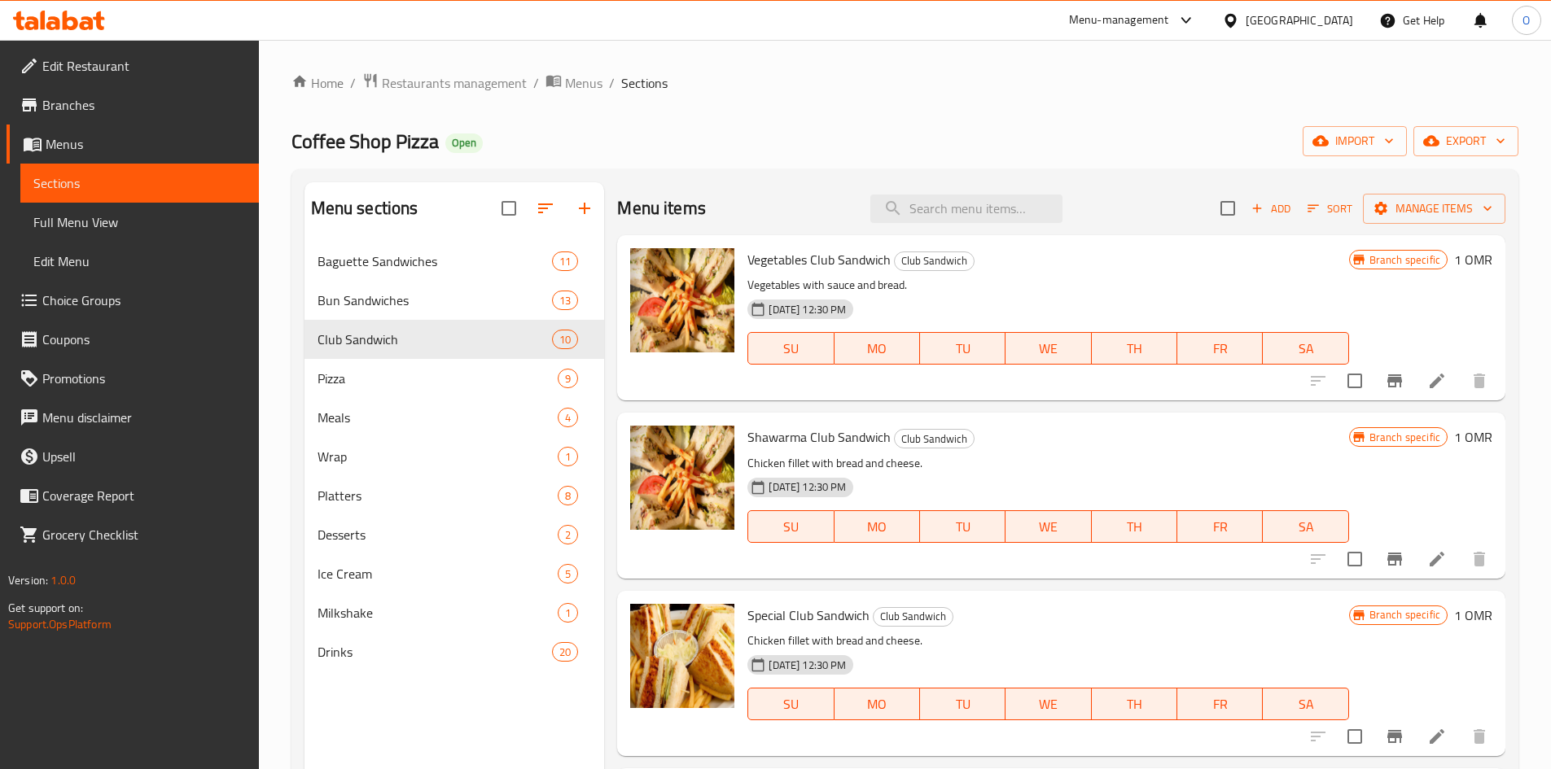
click at [1385, 384] on icon "Branch-specific-item" at bounding box center [1395, 381] width 20 height 20
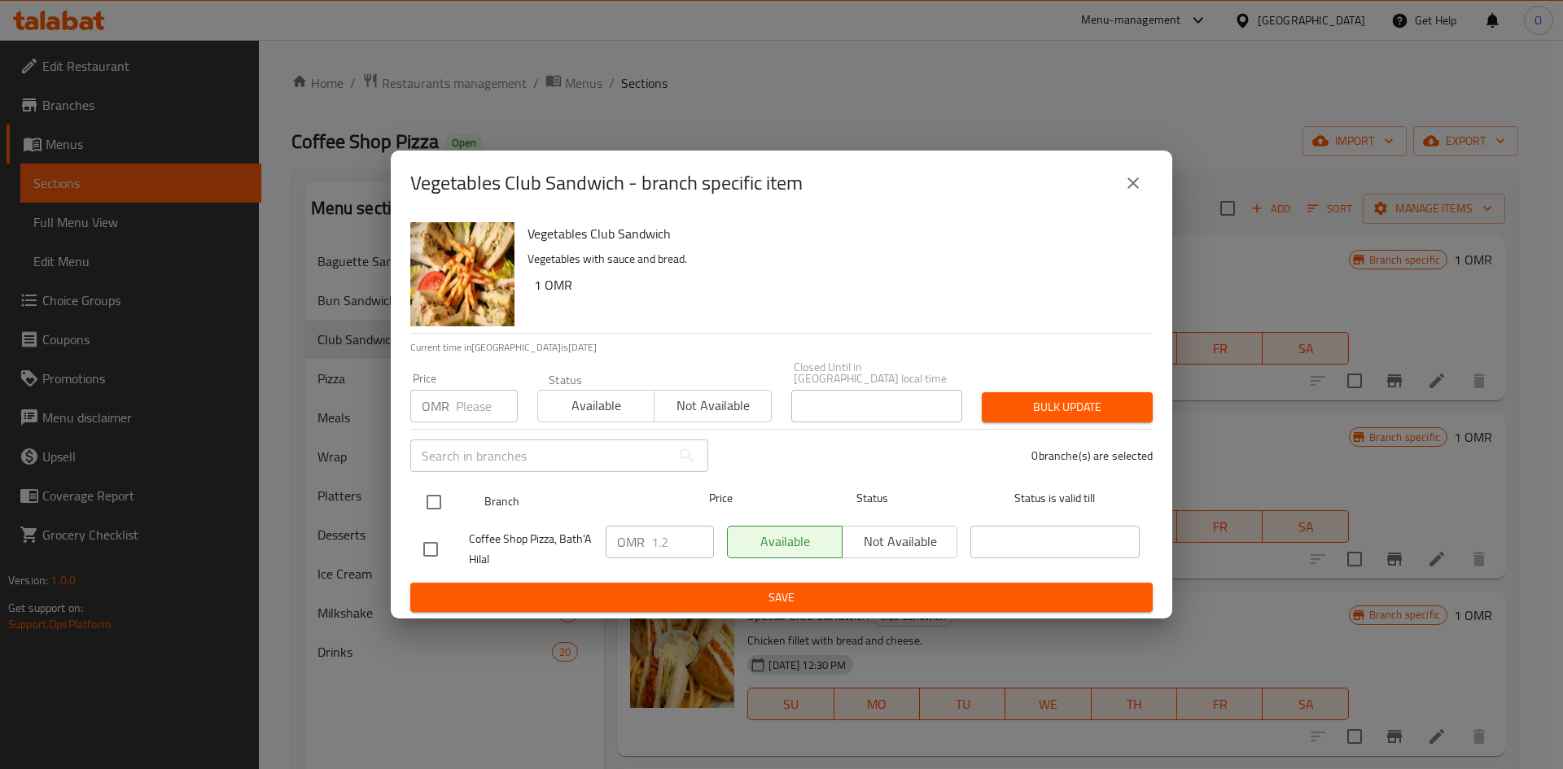
drag, startPoint x: 434, startPoint y: 501, endPoint x: 444, endPoint y: 485, distance: 18.3
click at [436, 501] on input "checkbox" at bounding box center [434, 502] width 34 height 34
checkbox input "true"
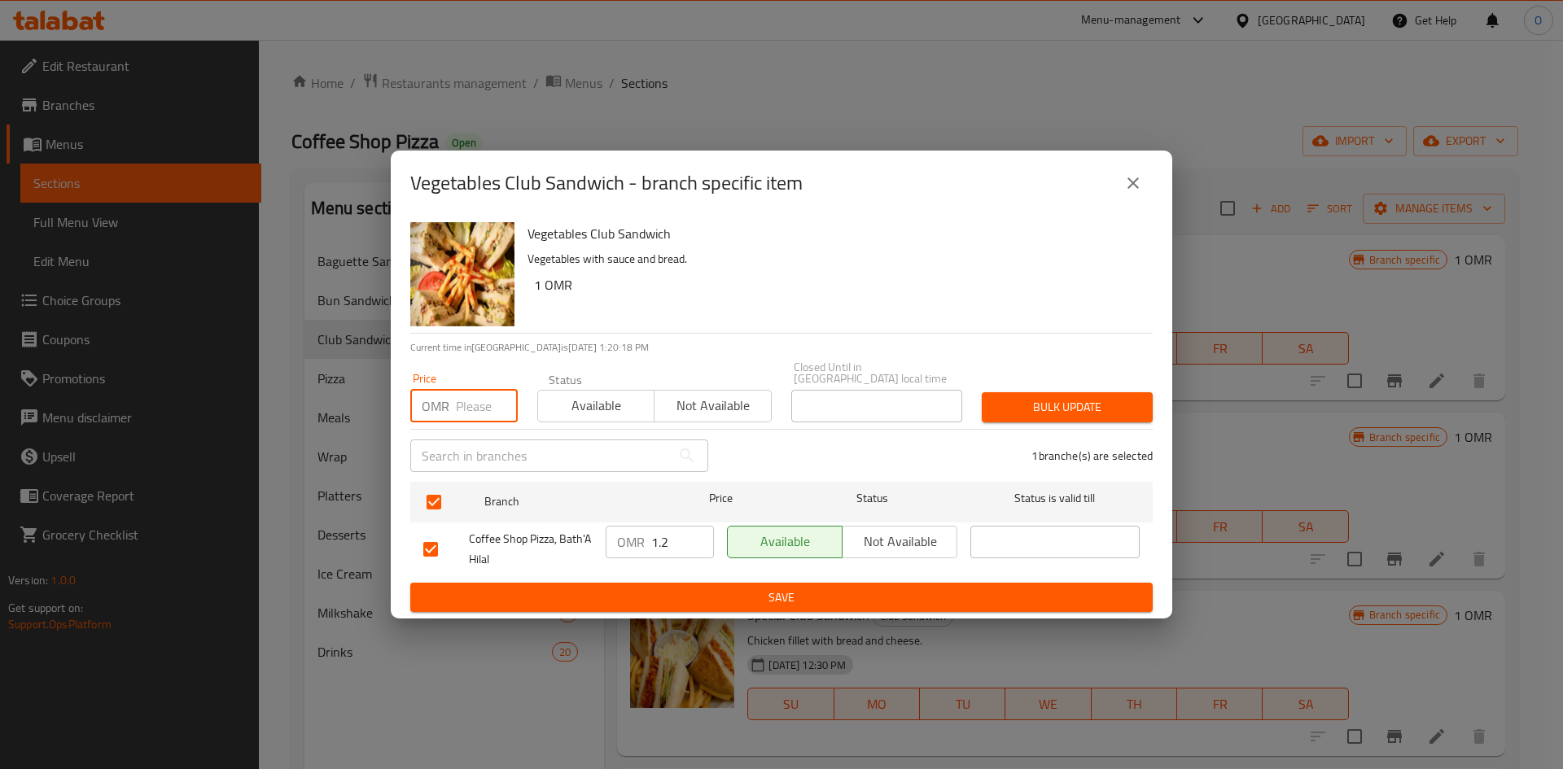
paste input "1.600"
type input "1.600"
click at [1067, 398] on span "Bulk update" at bounding box center [1067, 407] width 145 height 20
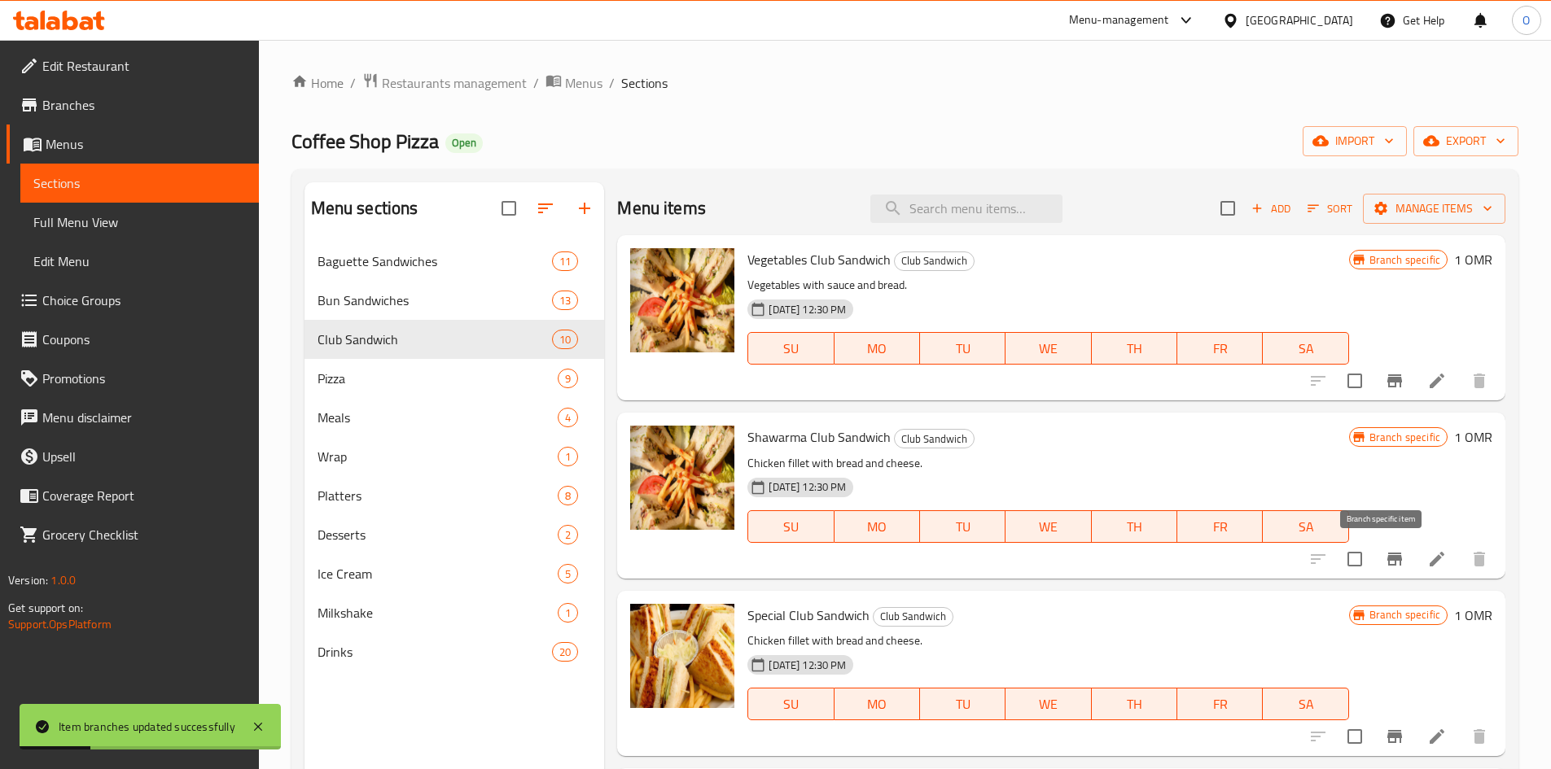
click at [1387, 558] on icon "Branch-specific-item" at bounding box center [1394, 559] width 15 height 13
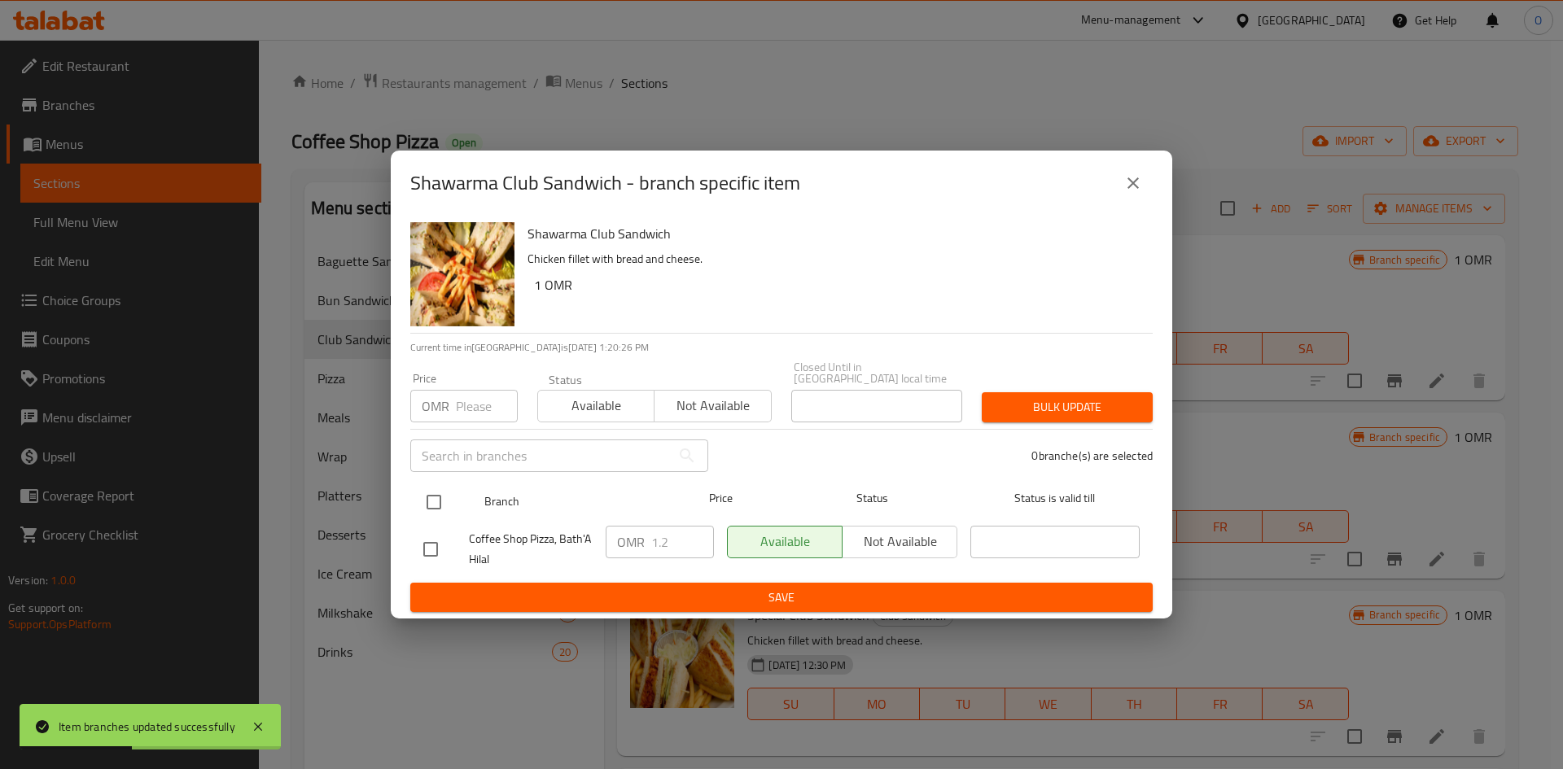
click at [440, 495] on input "checkbox" at bounding box center [434, 502] width 34 height 34
checkbox input "true"
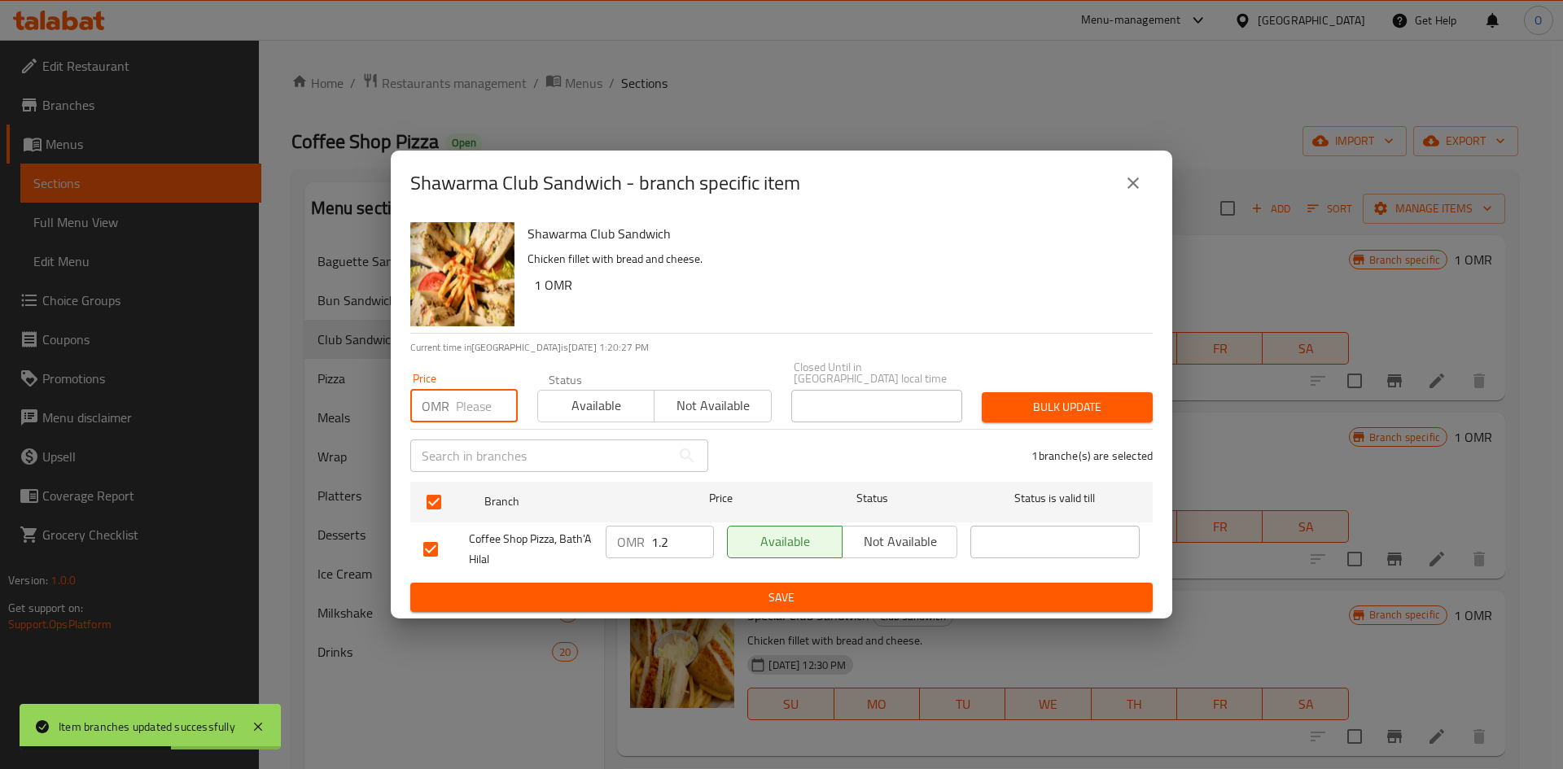
paste input "1.600"
type input "1.600"
click at [1058, 401] on span "Bulk update" at bounding box center [1067, 407] width 145 height 20
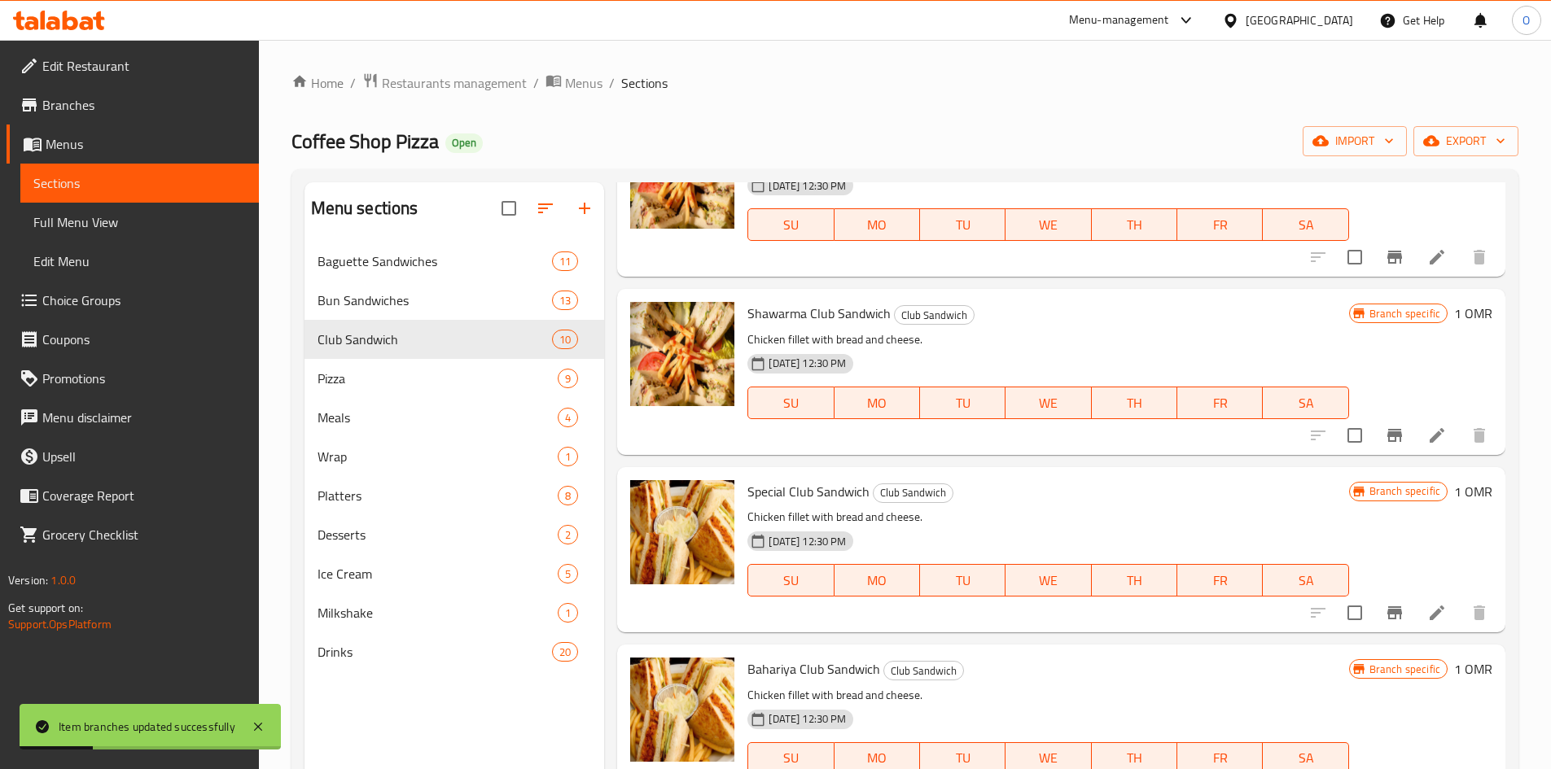
scroll to position [163, 0]
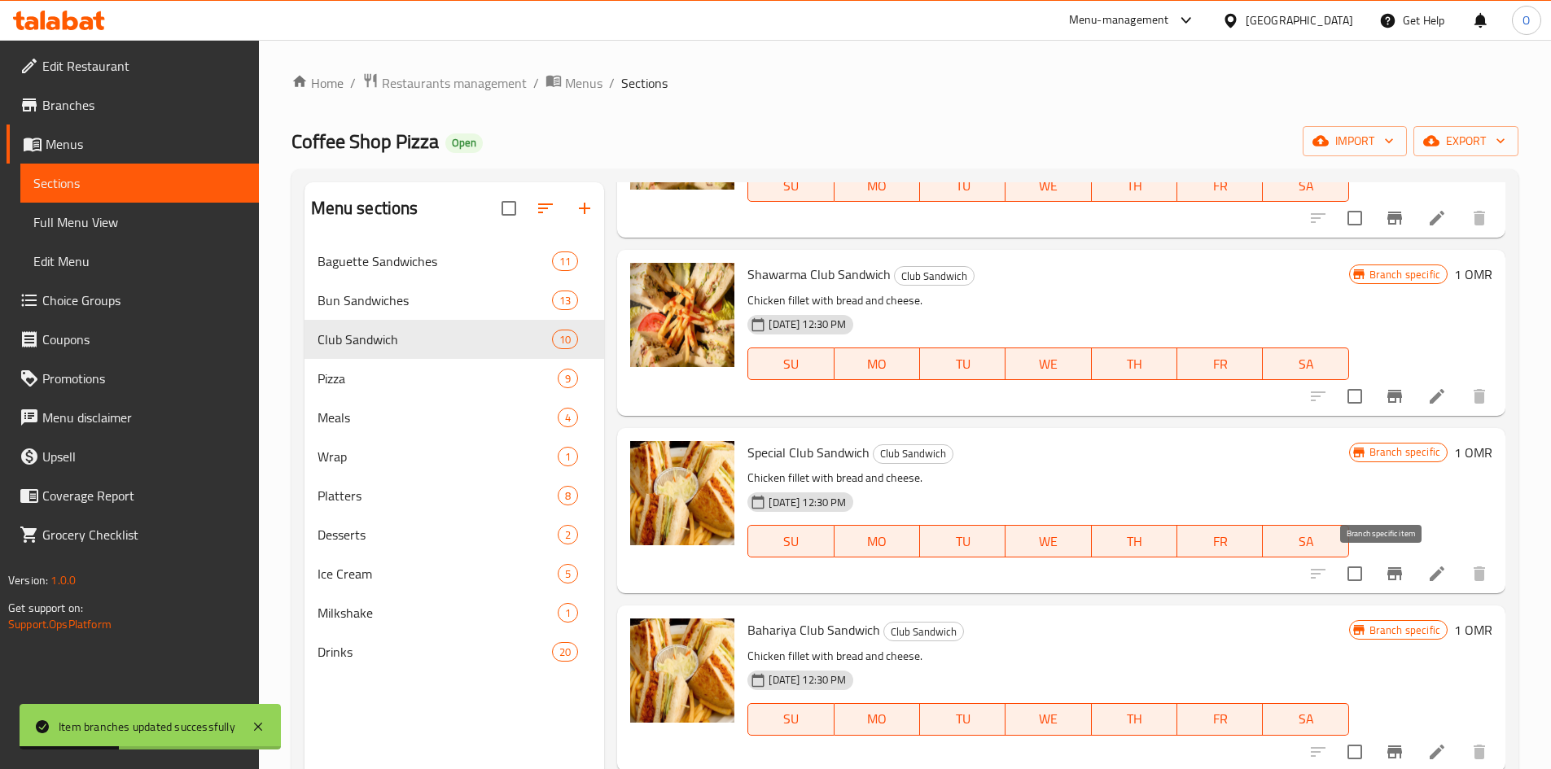
click at [1387, 571] on icon "Branch-specific-item" at bounding box center [1394, 573] width 15 height 13
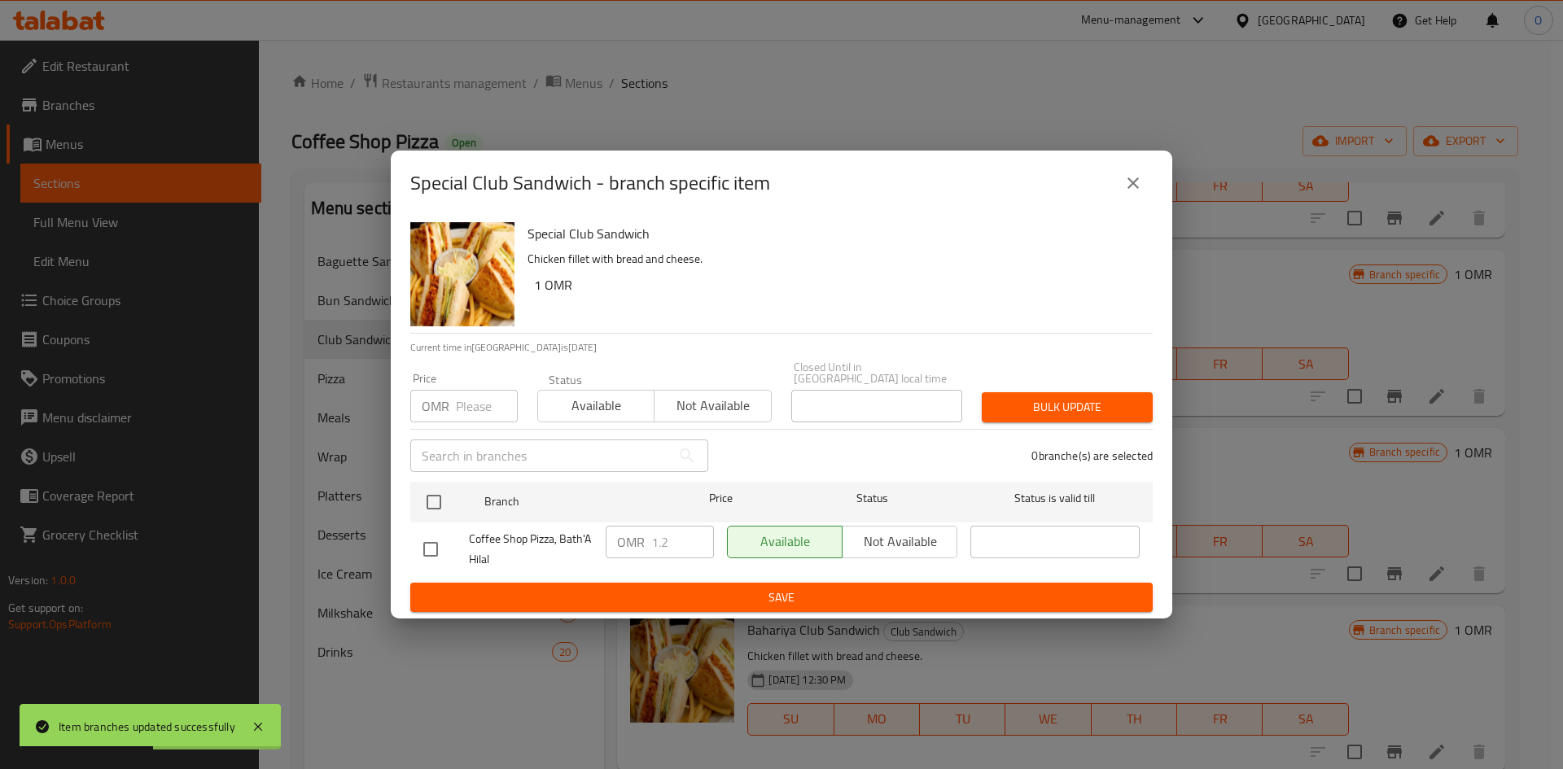
drag, startPoint x: 437, startPoint y: 491, endPoint x: 445, endPoint y: 451, distance: 40.7
click at [436, 492] on input "checkbox" at bounding box center [434, 502] width 34 height 34
checkbox input "true"
paste input "1.600"
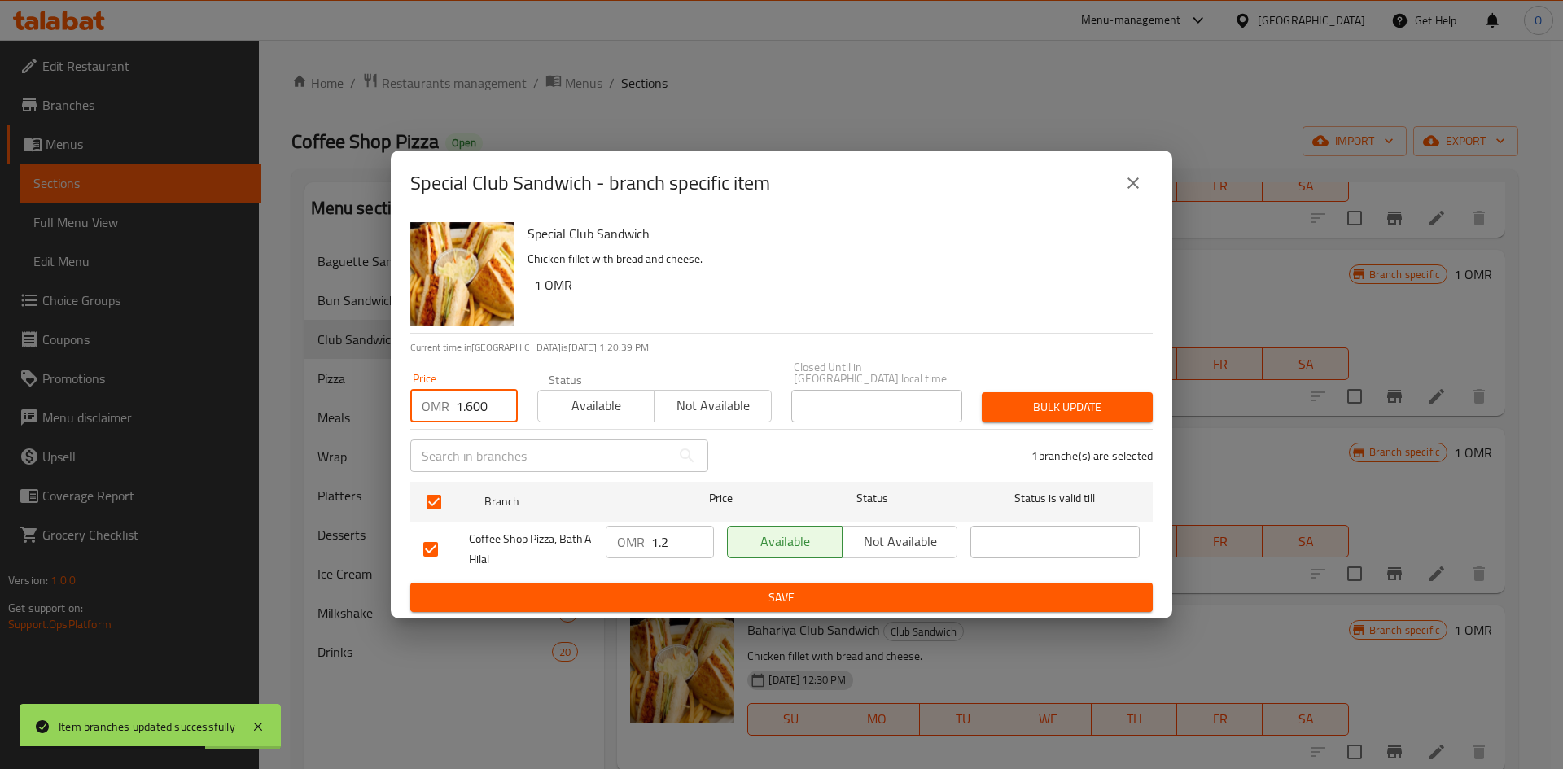
type input "1.600"
click at [1031, 397] on span "Bulk update" at bounding box center [1067, 407] width 145 height 20
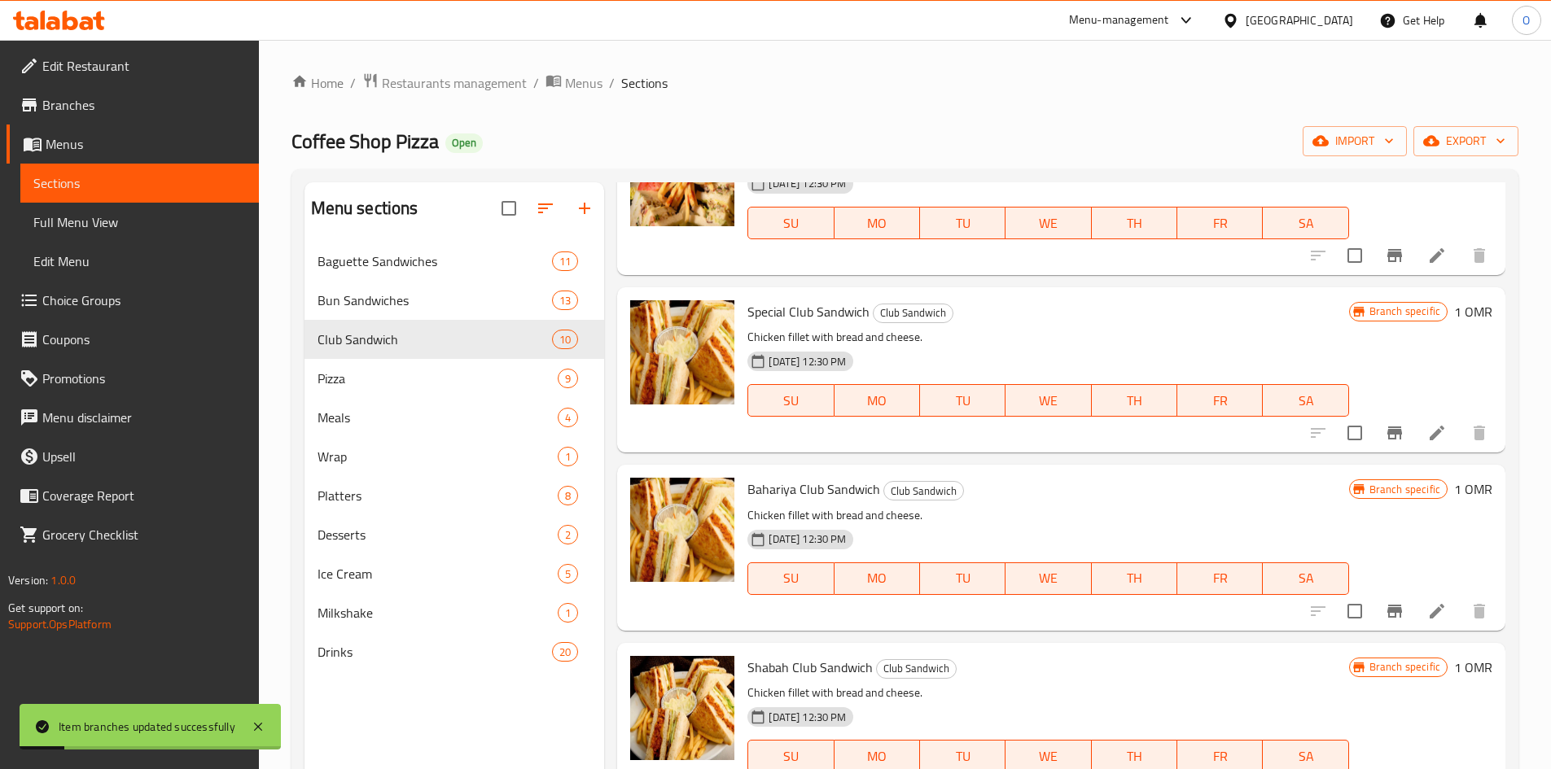
scroll to position [326, 0]
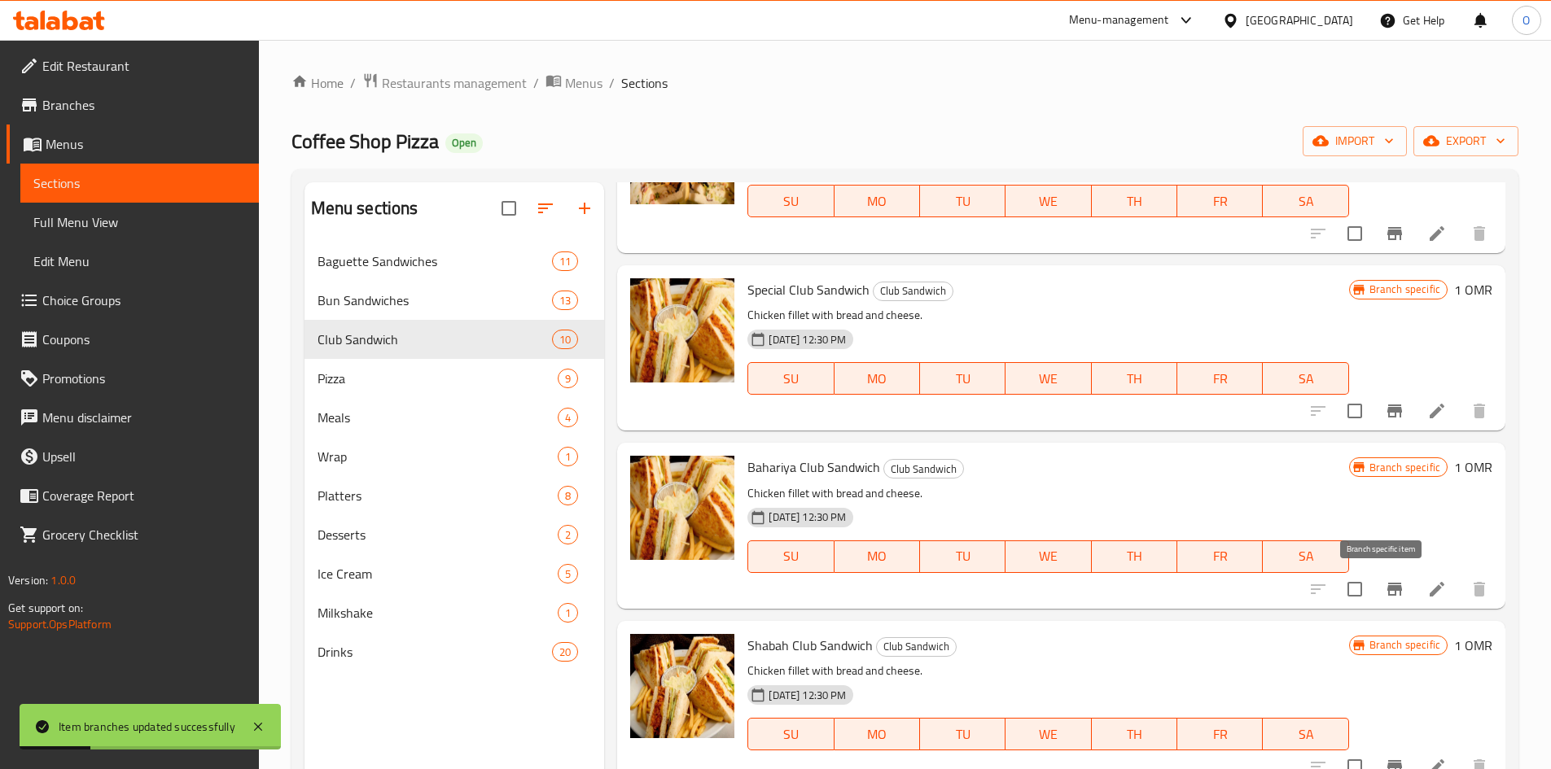
click at [1375, 592] on button "Branch-specific-item" at bounding box center [1394, 589] width 39 height 39
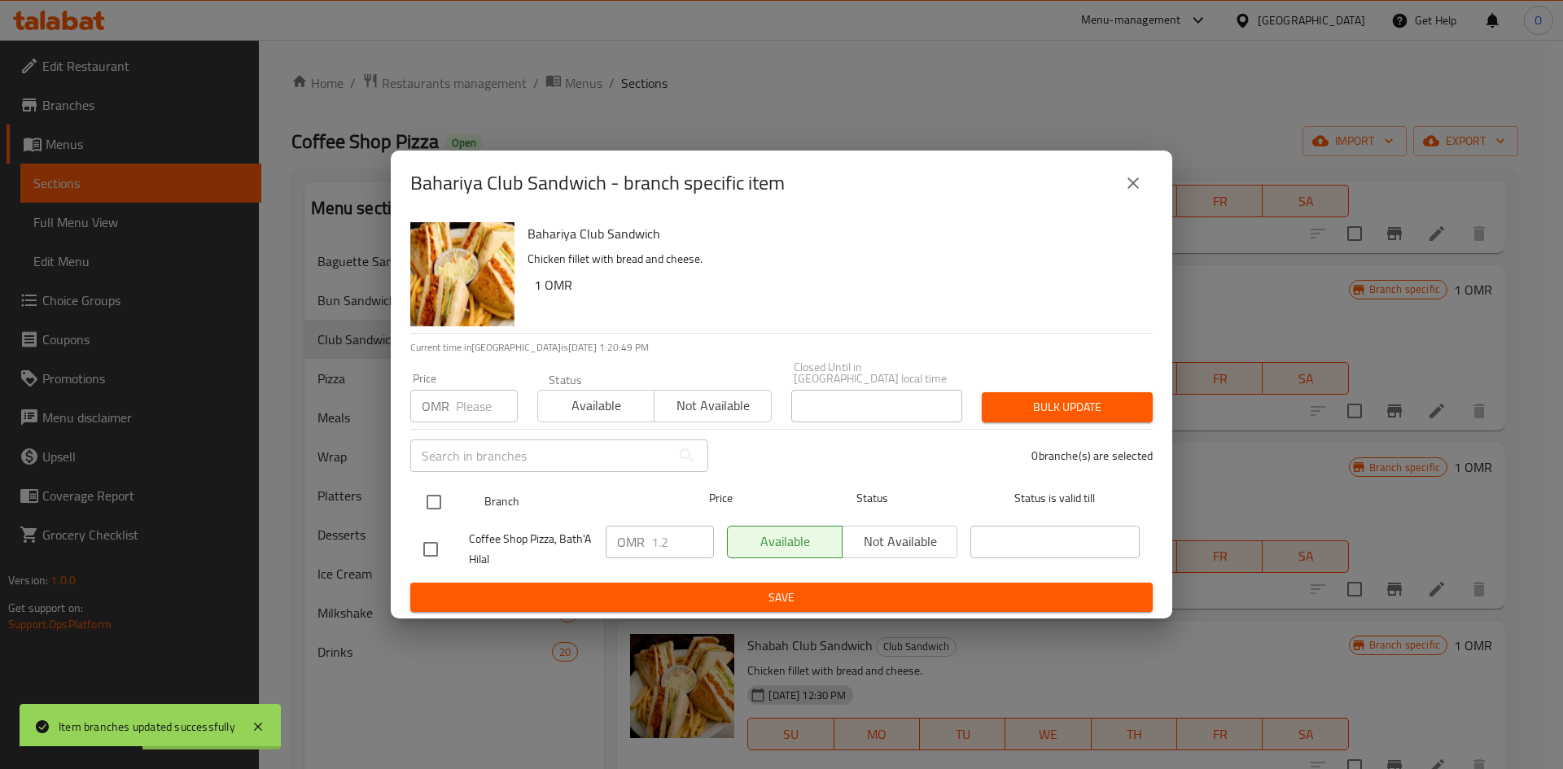
click at [427, 496] on input "checkbox" at bounding box center [434, 502] width 34 height 34
checkbox input "true"
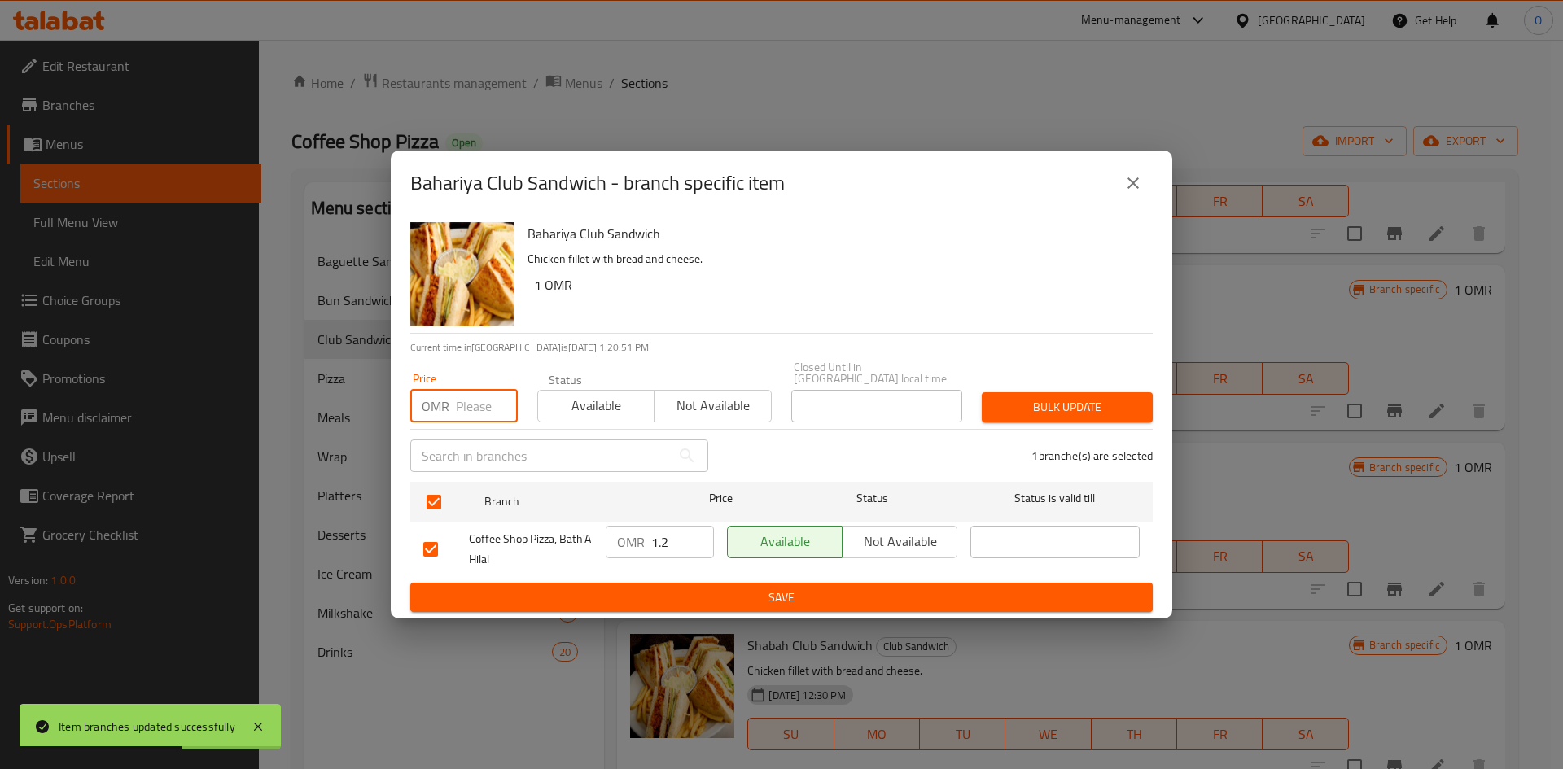
paste input "1.600"
type input "1.600"
click at [1011, 405] on span "Bulk update" at bounding box center [1067, 407] width 145 height 20
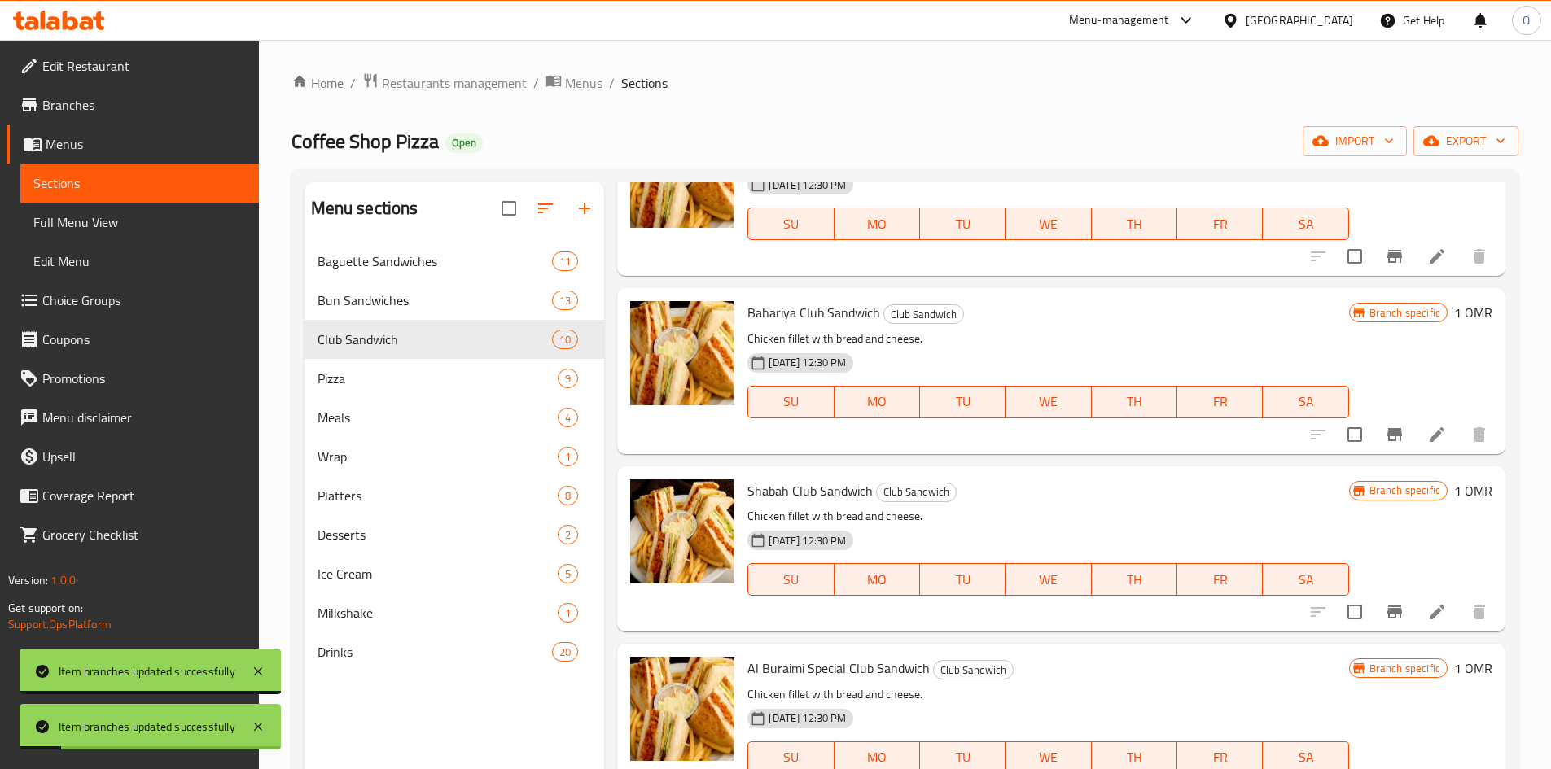
scroll to position [488, 0]
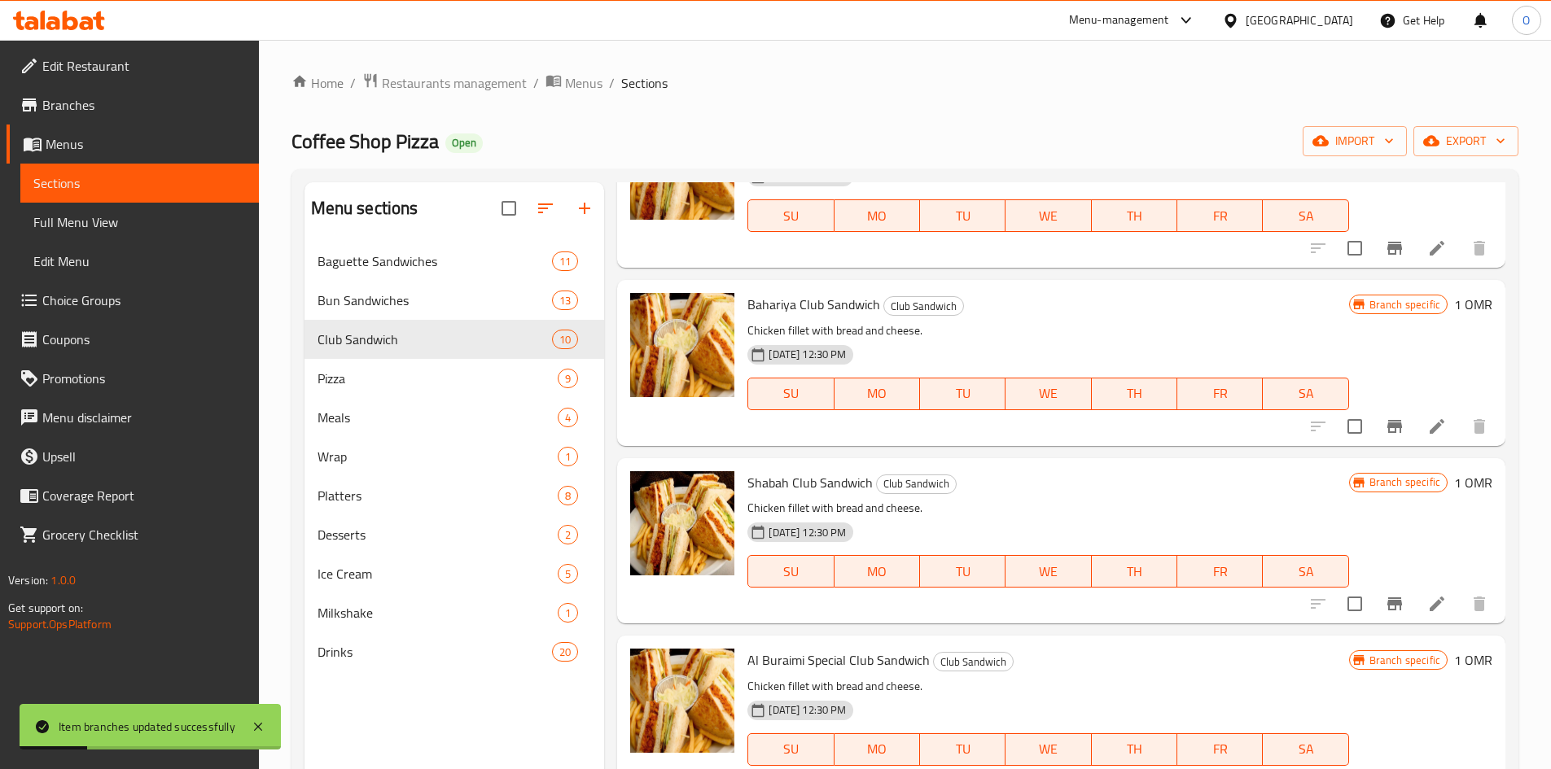
click at [1387, 606] on icon "Branch-specific-item" at bounding box center [1394, 603] width 15 height 13
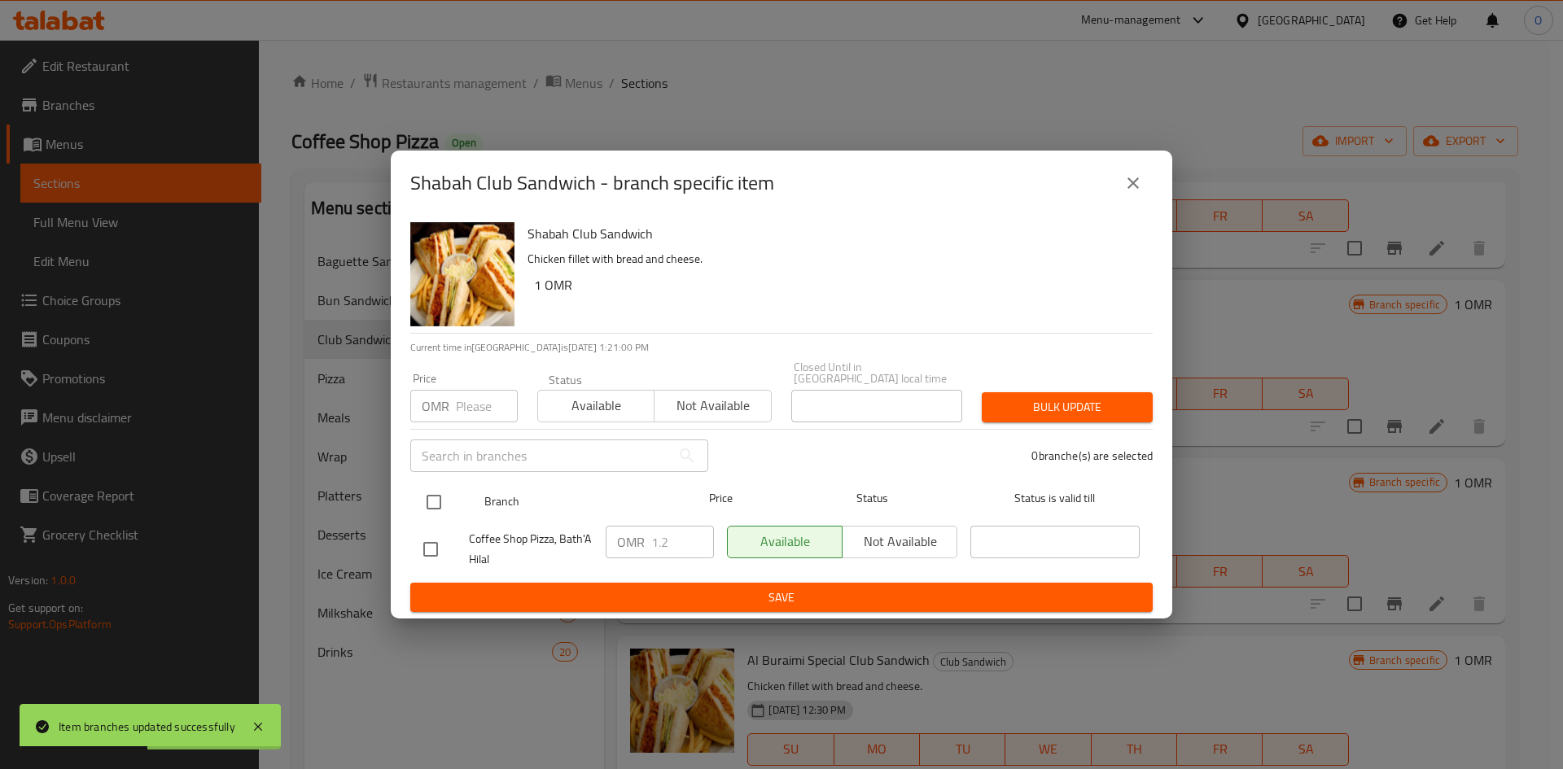
click at [427, 500] on input "checkbox" at bounding box center [434, 502] width 34 height 34
checkbox input "true"
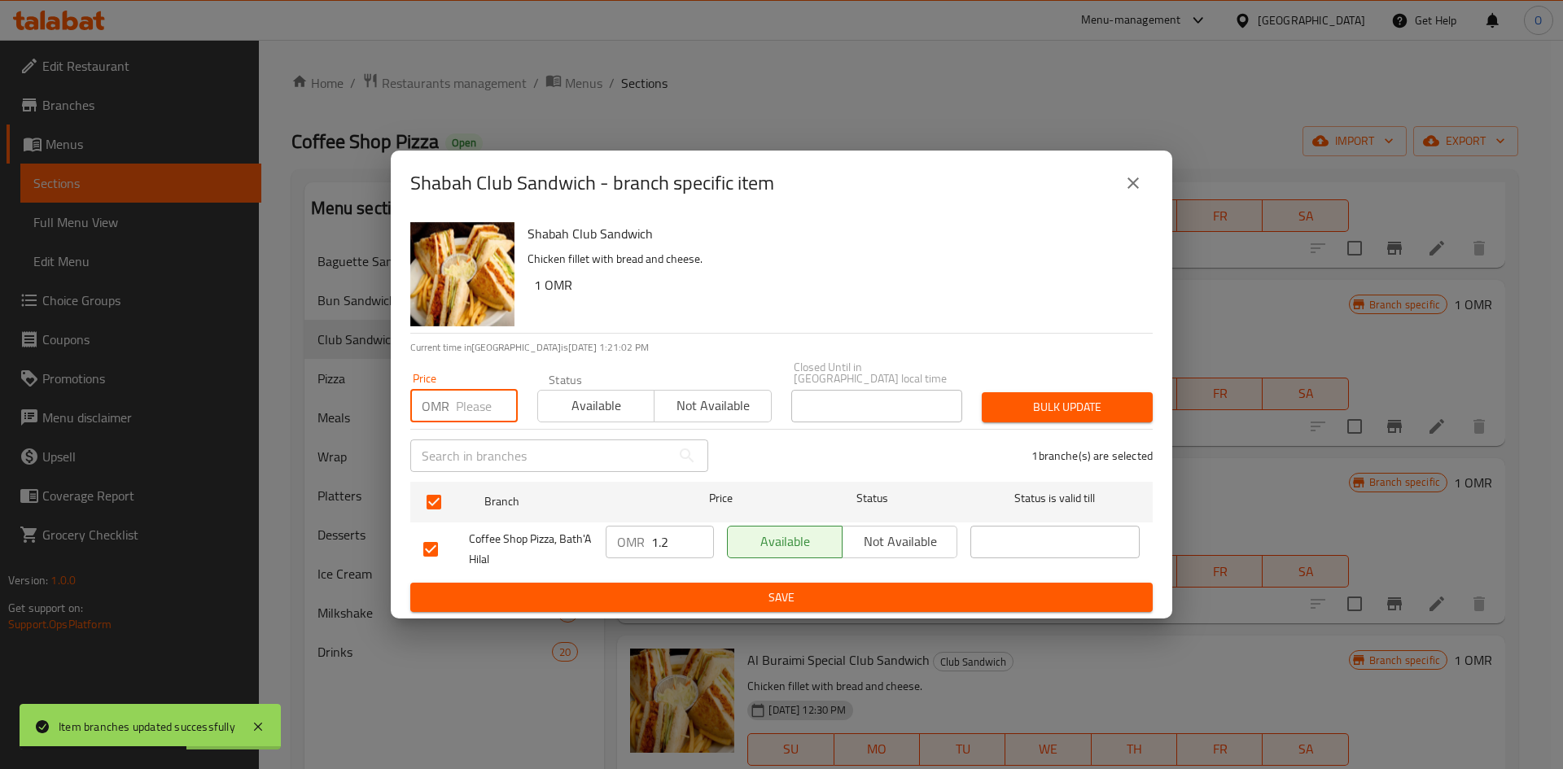
paste input "1.600"
type input "1.600"
click at [1001, 404] on span "Bulk update" at bounding box center [1067, 407] width 145 height 20
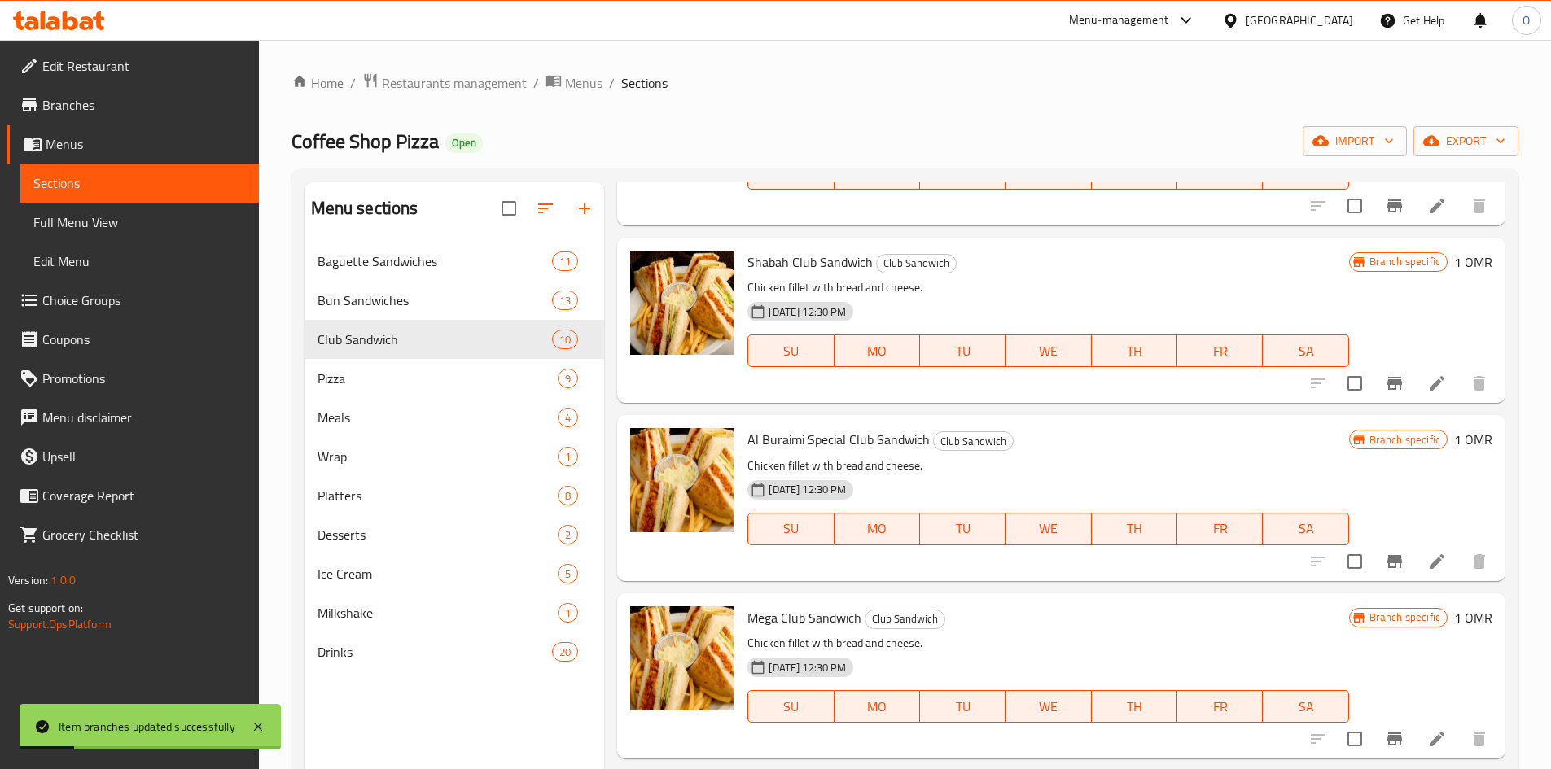
scroll to position [733, 0]
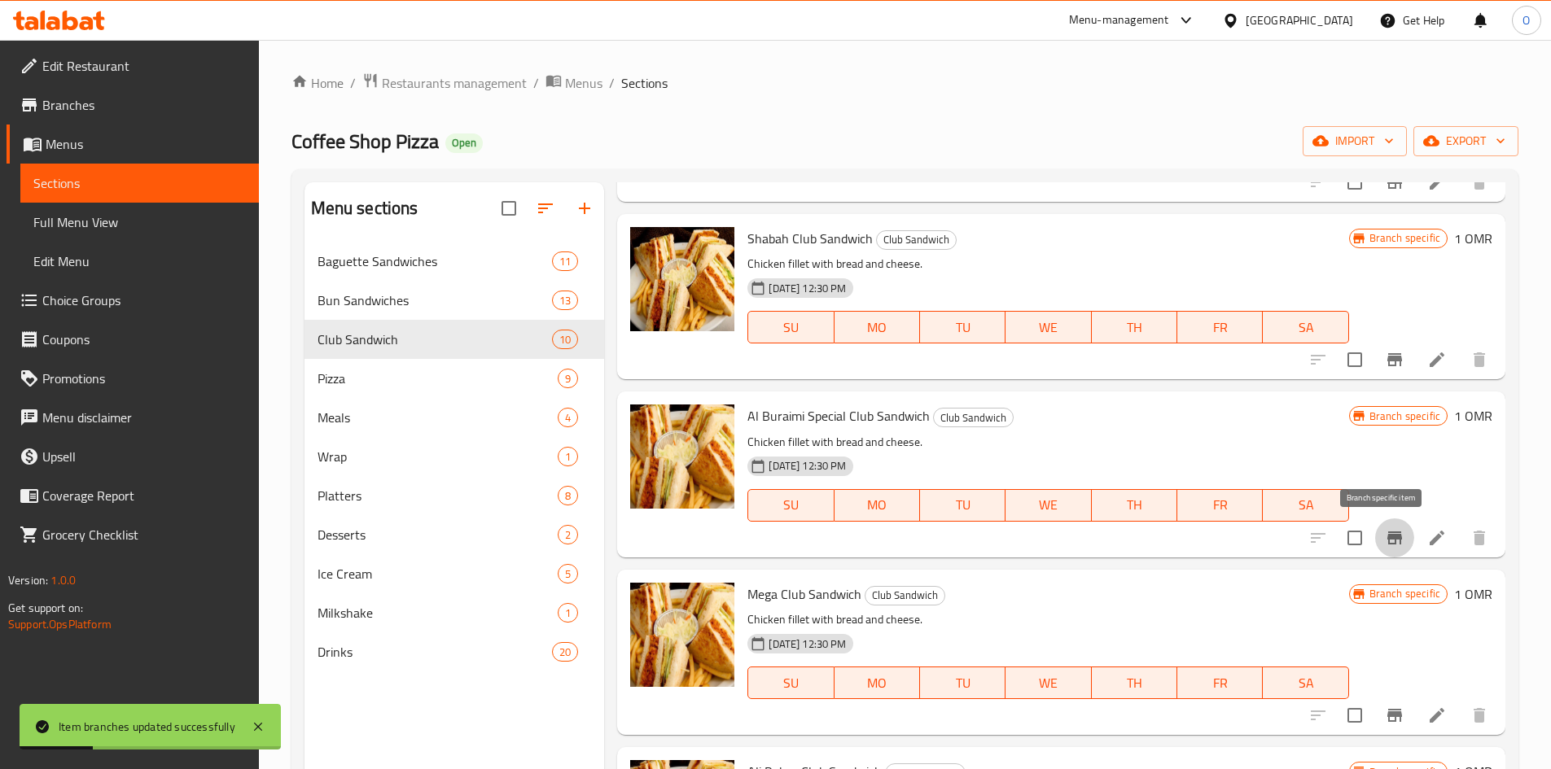
click at [1387, 541] on icon "Branch-specific-item" at bounding box center [1394, 538] width 15 height 13
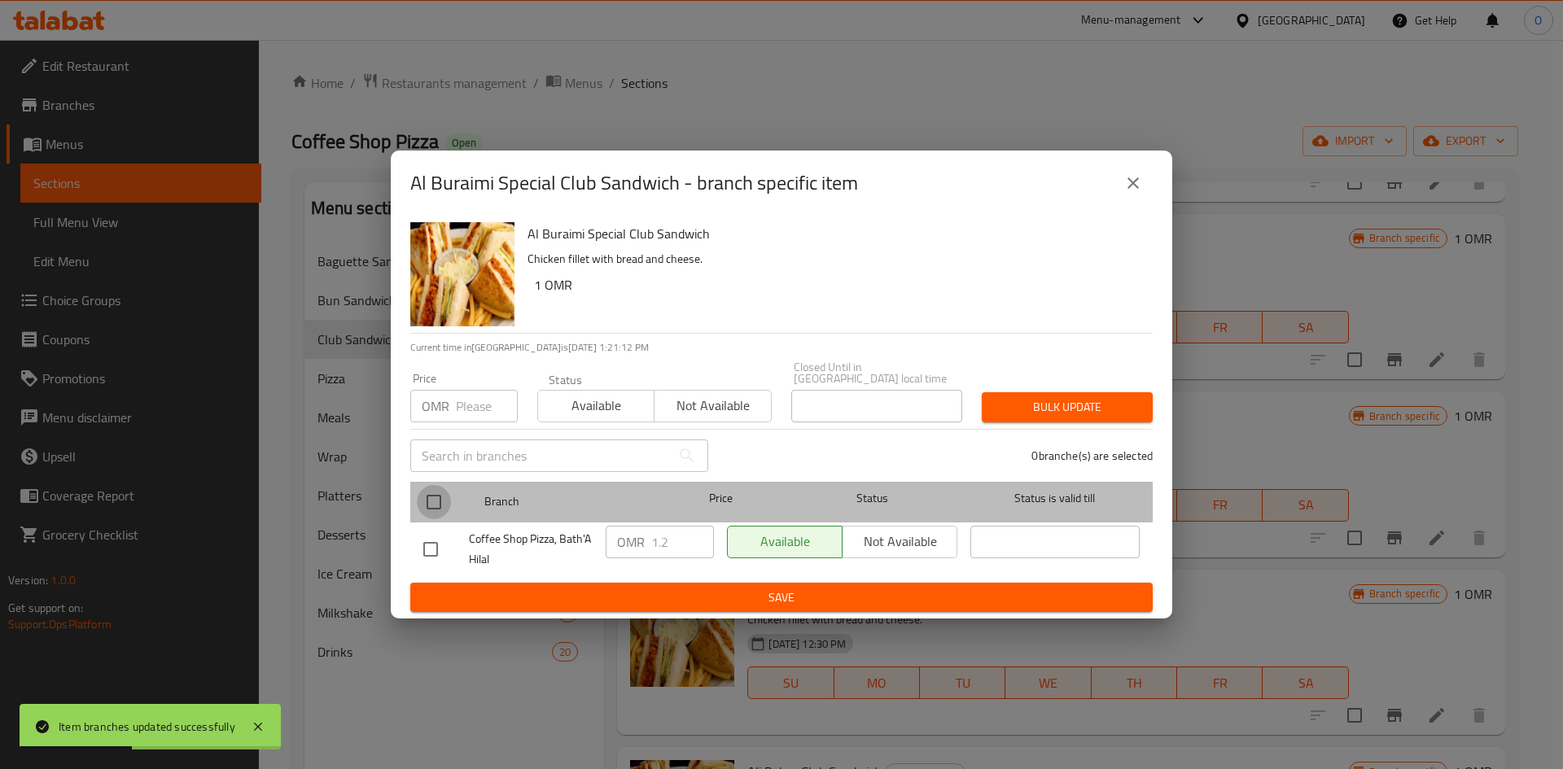
click at [442, 497] on input "checkbox" at bounding box center [434, 502] width 34 height 34
checkbox input "true"
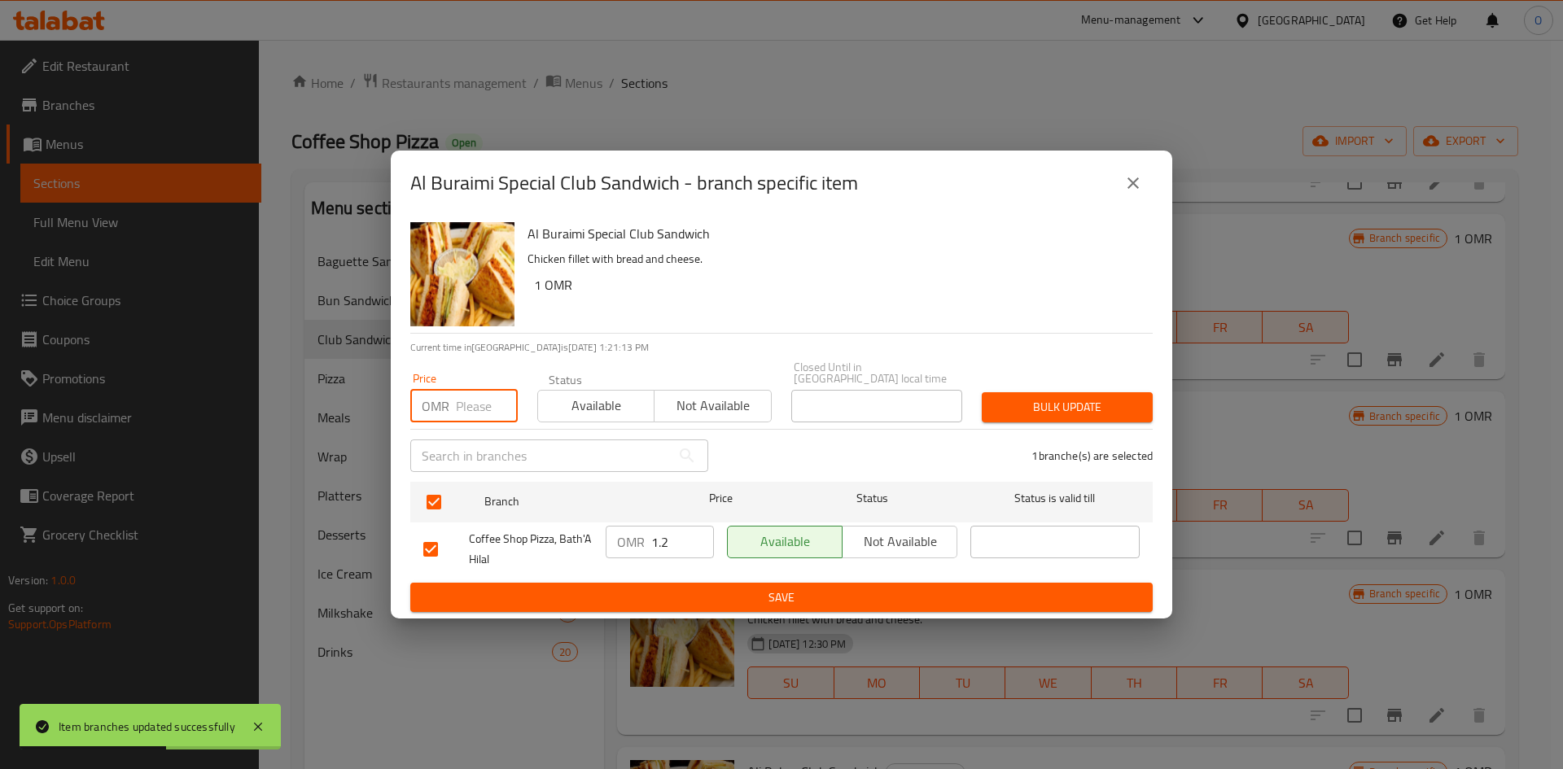
paste input "1.600"
type input "1.600"
click at [1009, 401] on span "Bulk update" at bounding box center [1067, 407] width 145 height 20
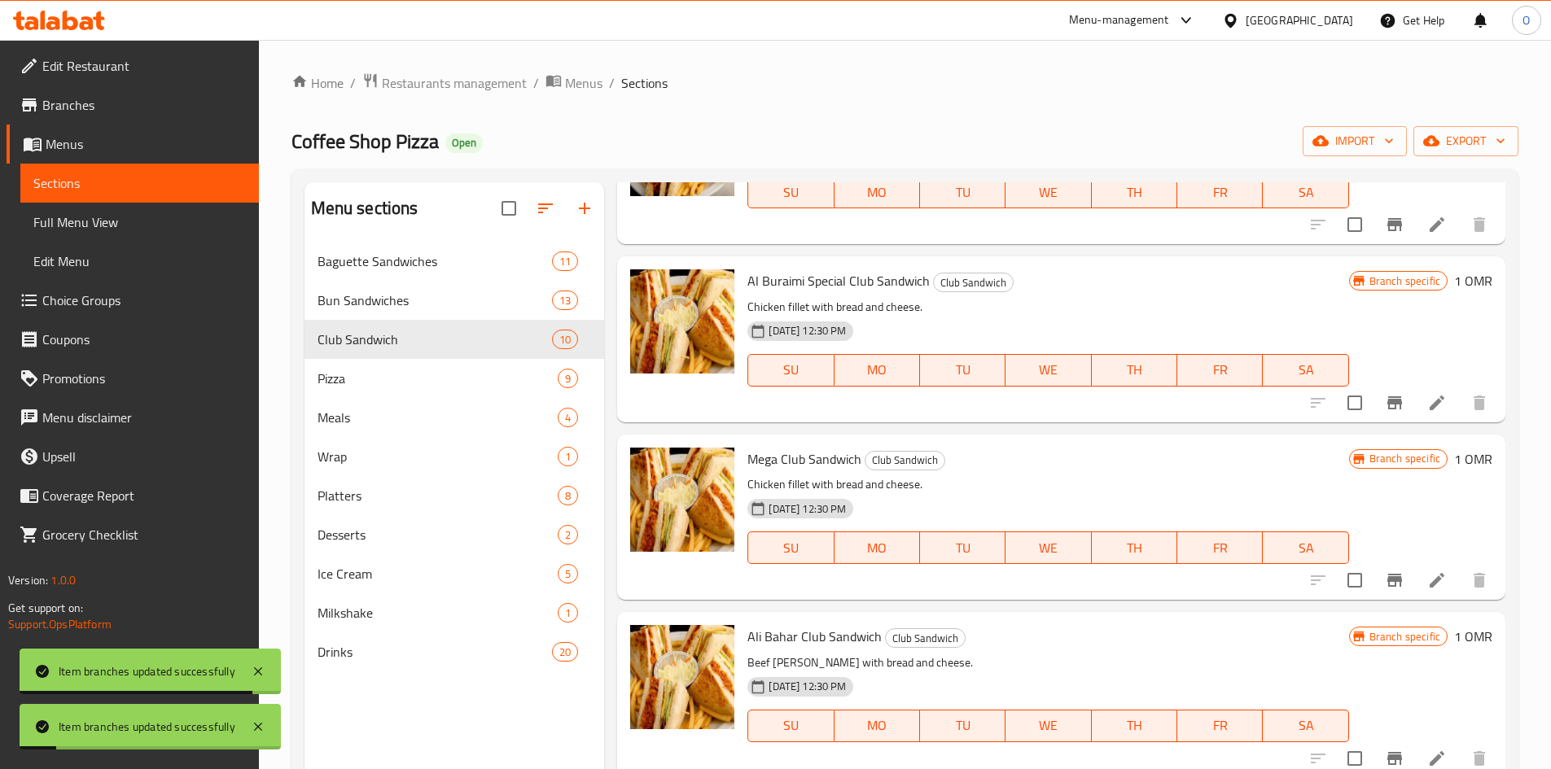
scroll to position [895, 0]
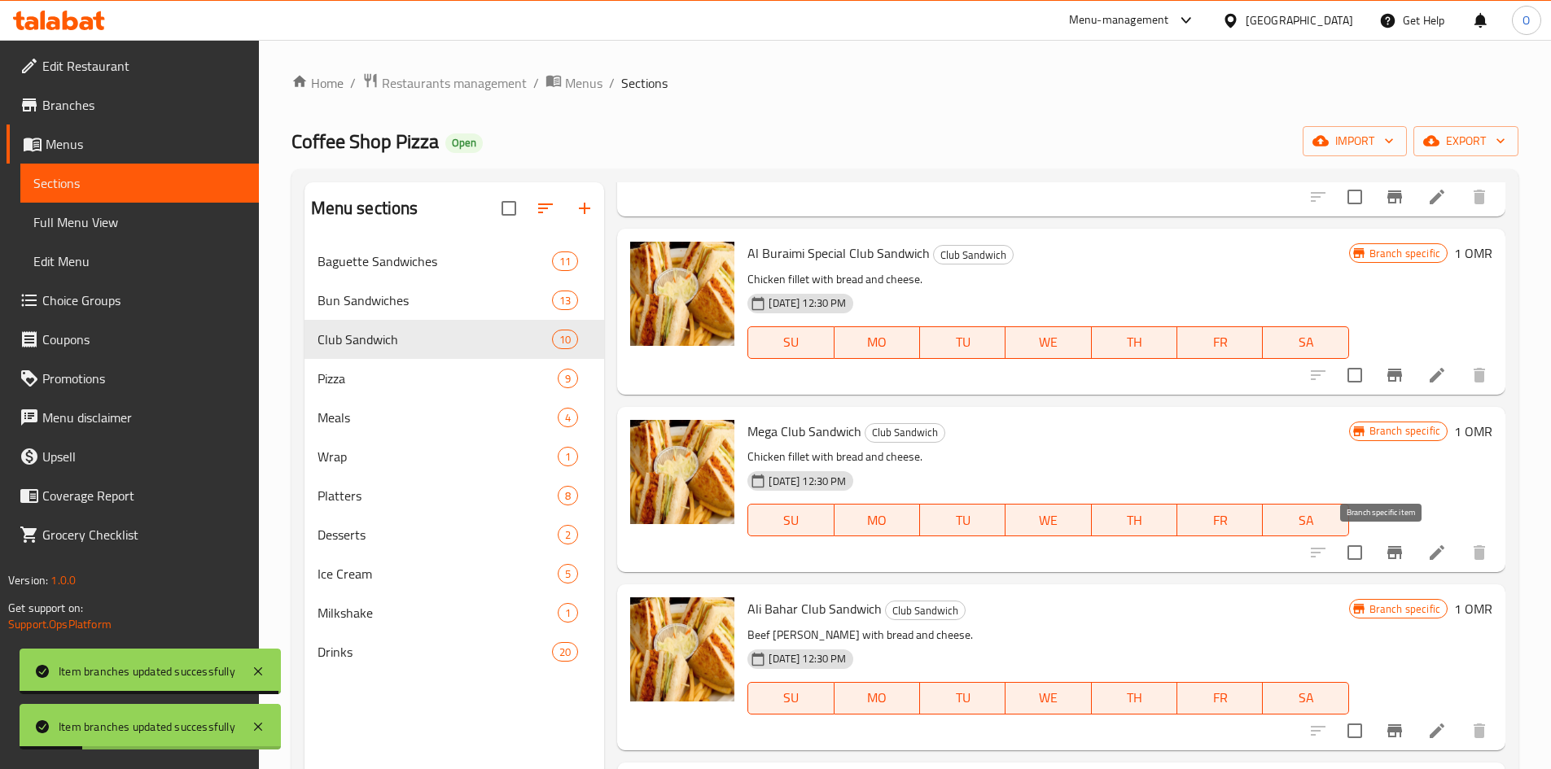
click at [1387, 554] on icon "Branch-specific-item" at bounding box center [1394, 552] width 15 height 13
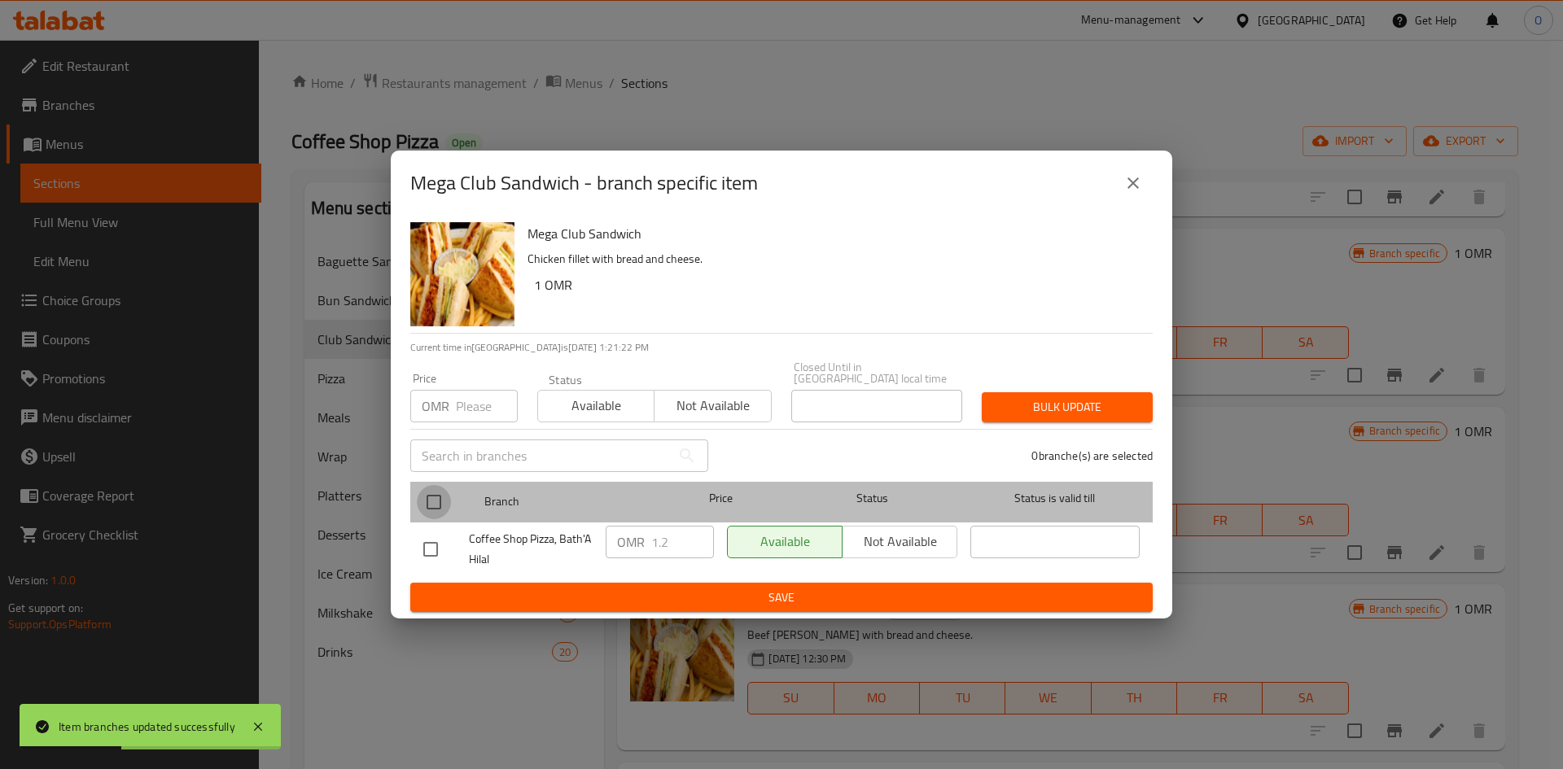
click at [441, 497] on input "checkbox" at bounding box center [434, 502] width 34 height 34
checkbox input "true"
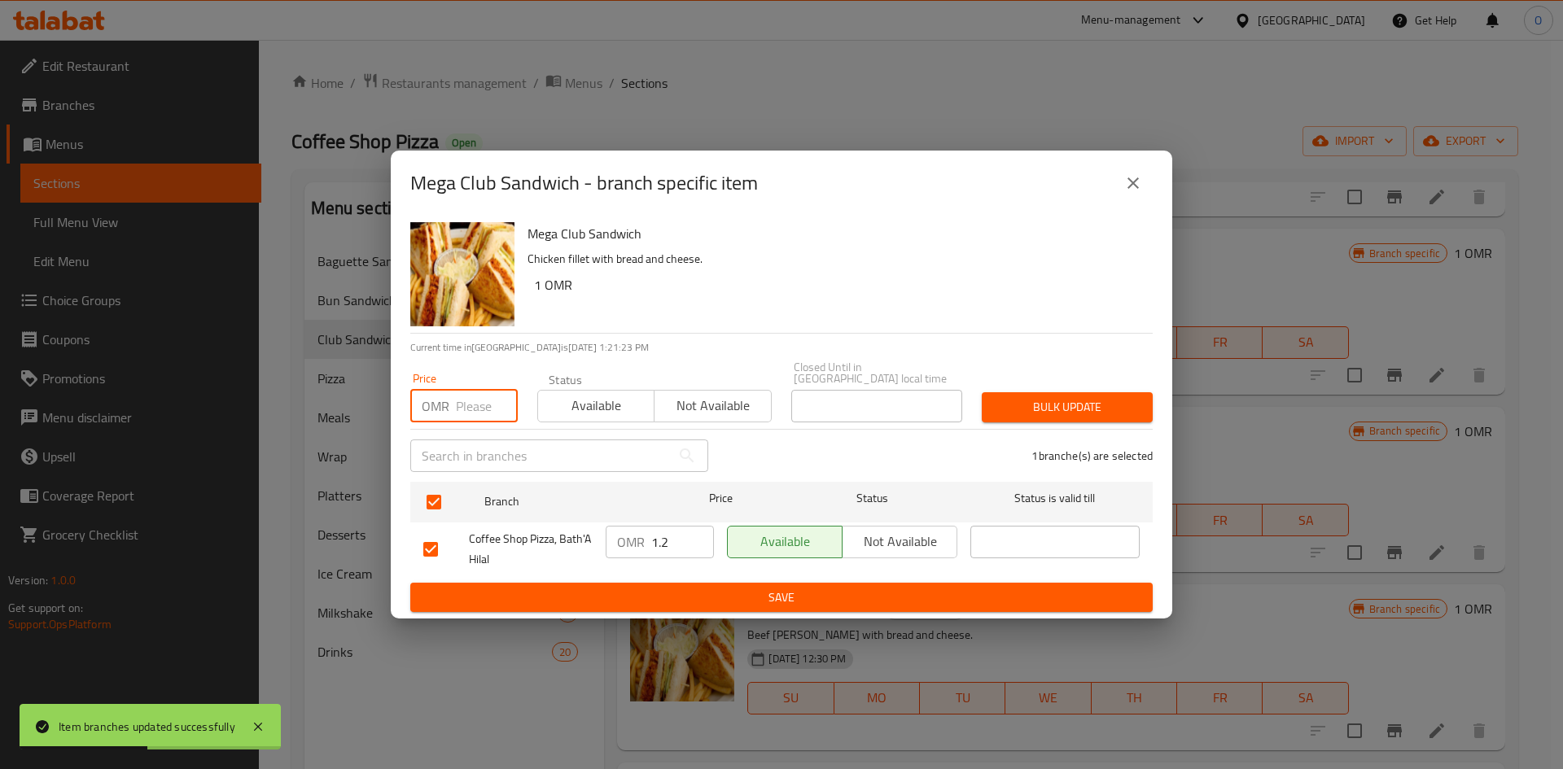
paste input "1.600"
type input "1.600"
click at [1002, 404] on span "Bulk update" at bounding box center [1067, 407] width 145 height 20
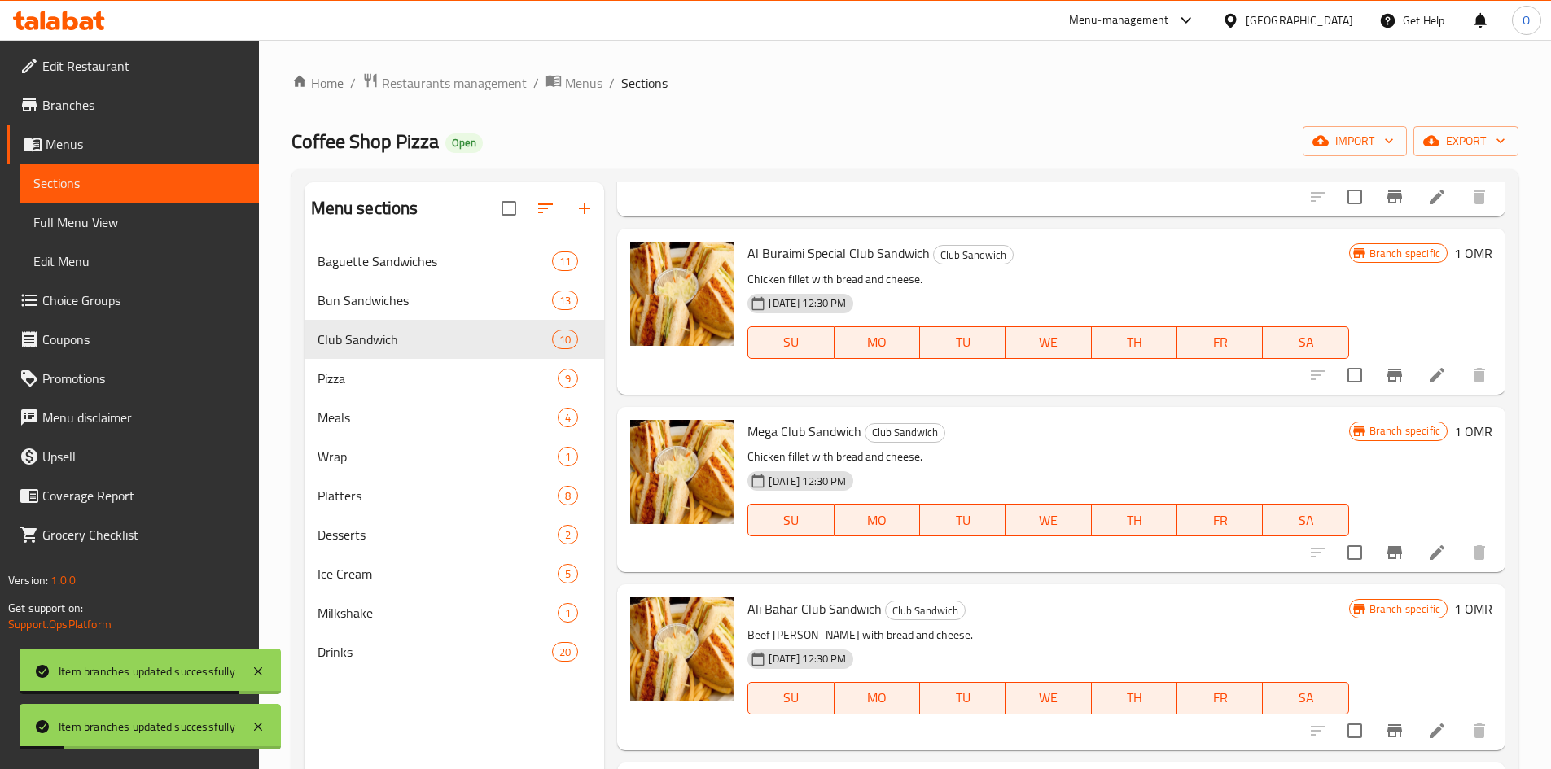
scroll to position [1058, 0]
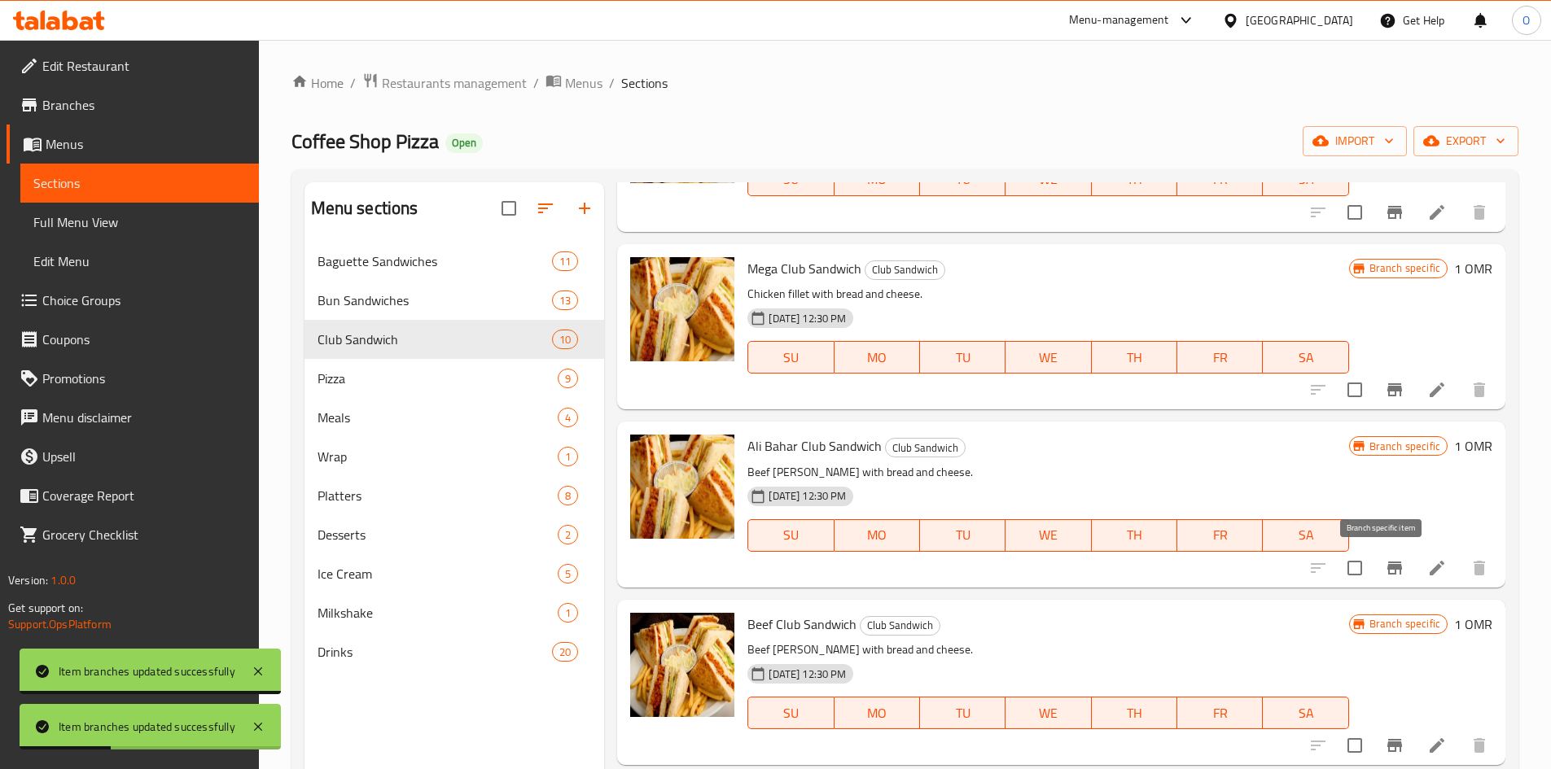
click at [1387, 564] on icon "Branch-specific-item" at bounding box center [1394, 568] width 15 height 13
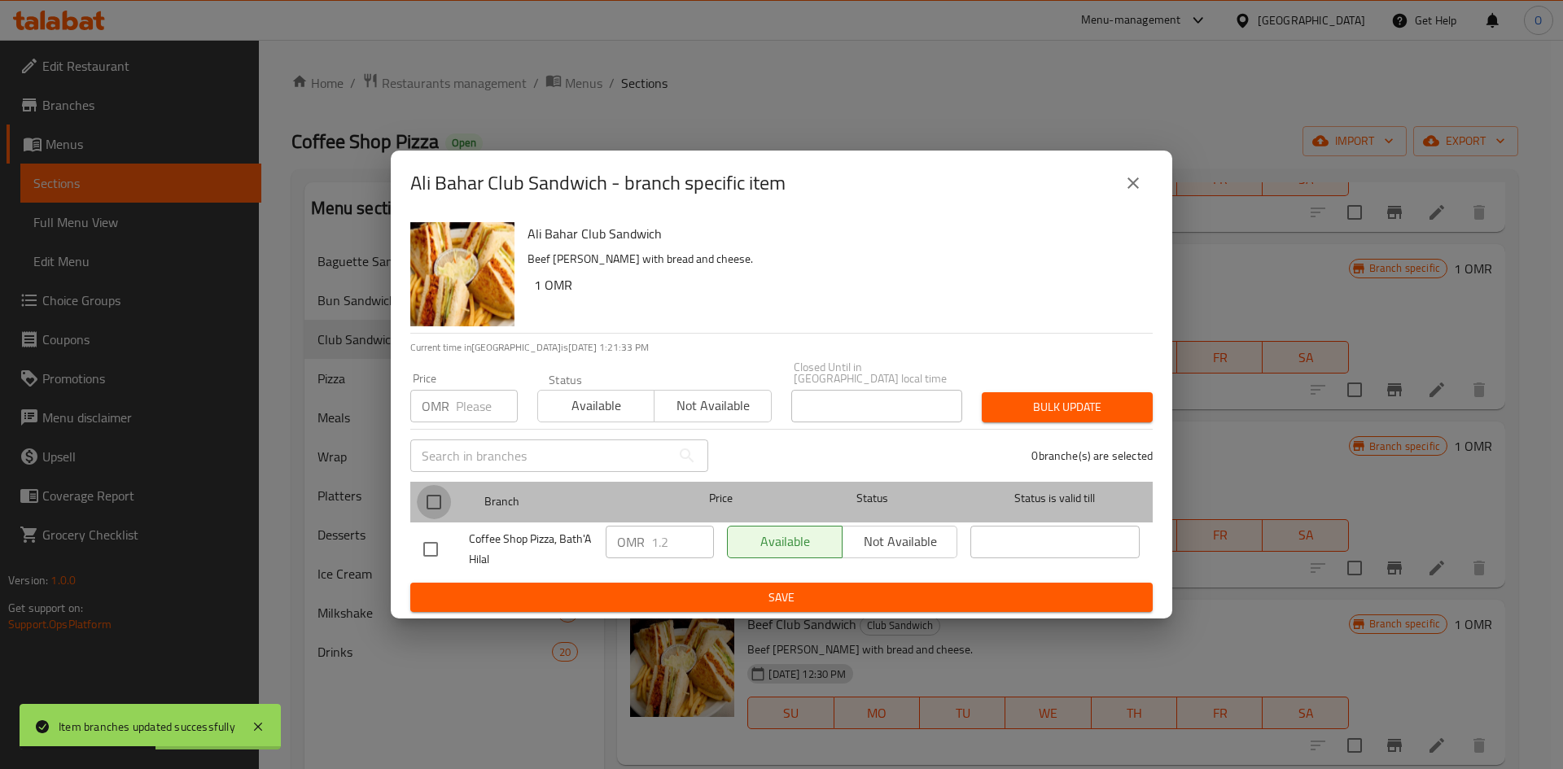
click at [442, 497] on input "checkbox" at bounding box center [434, 502] width 34 height 34
checkbox input "true"
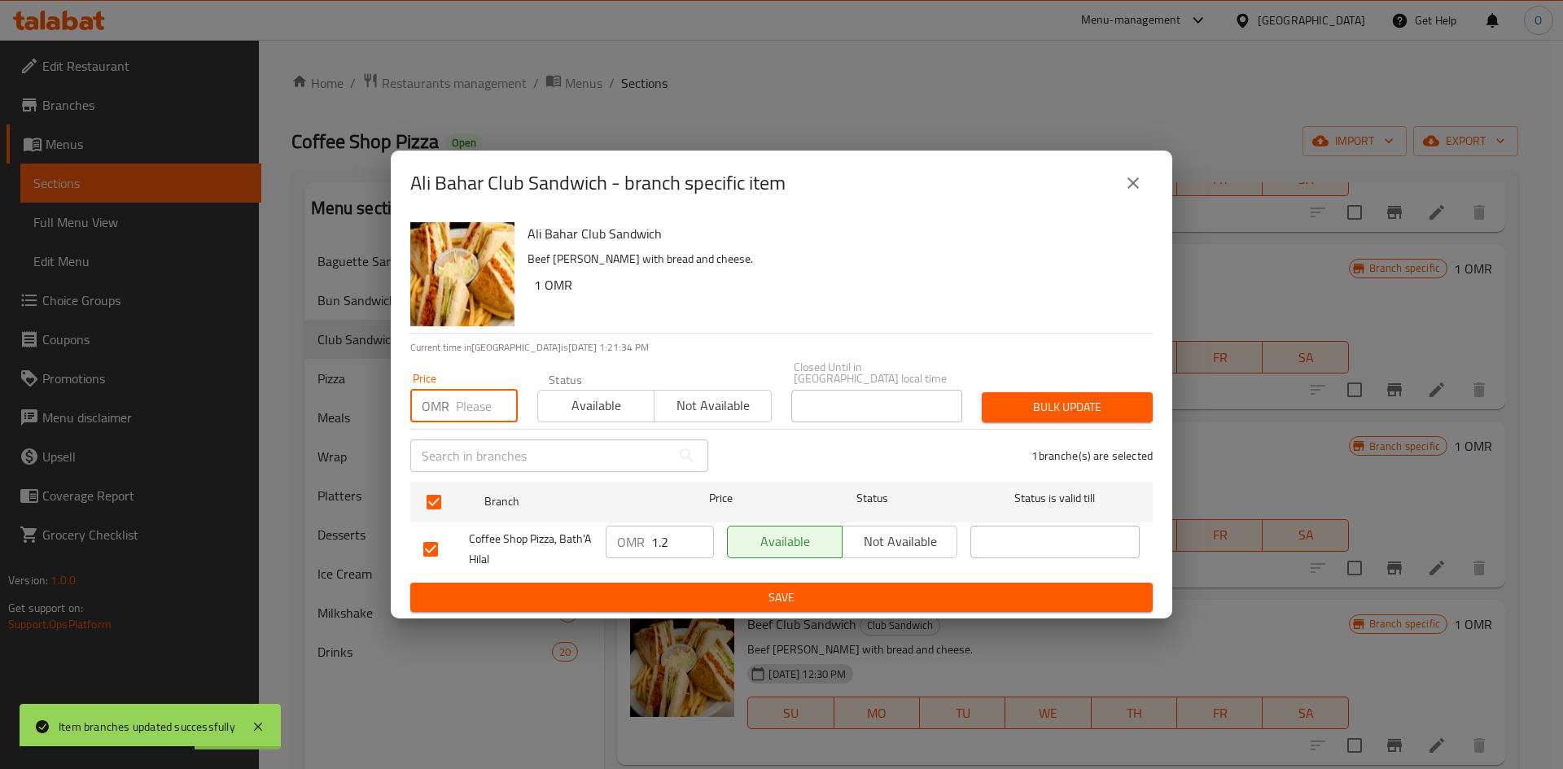
paste input "1.600"
type input "1.600"
click at [1037, 397] on span "Bulk update" at bounding box center [1067, 407] width 145 height 20
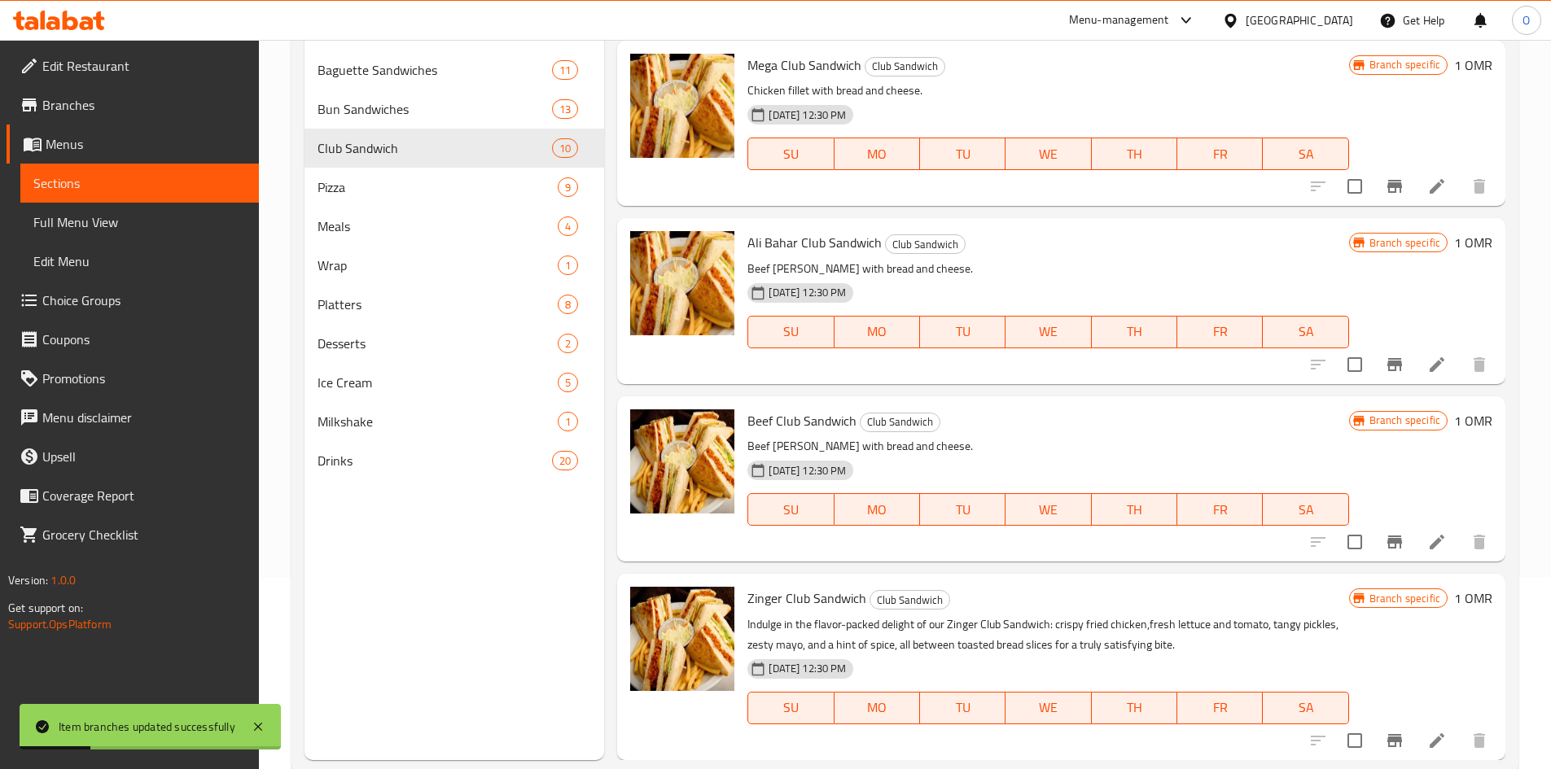
scroll to position [228, 0]
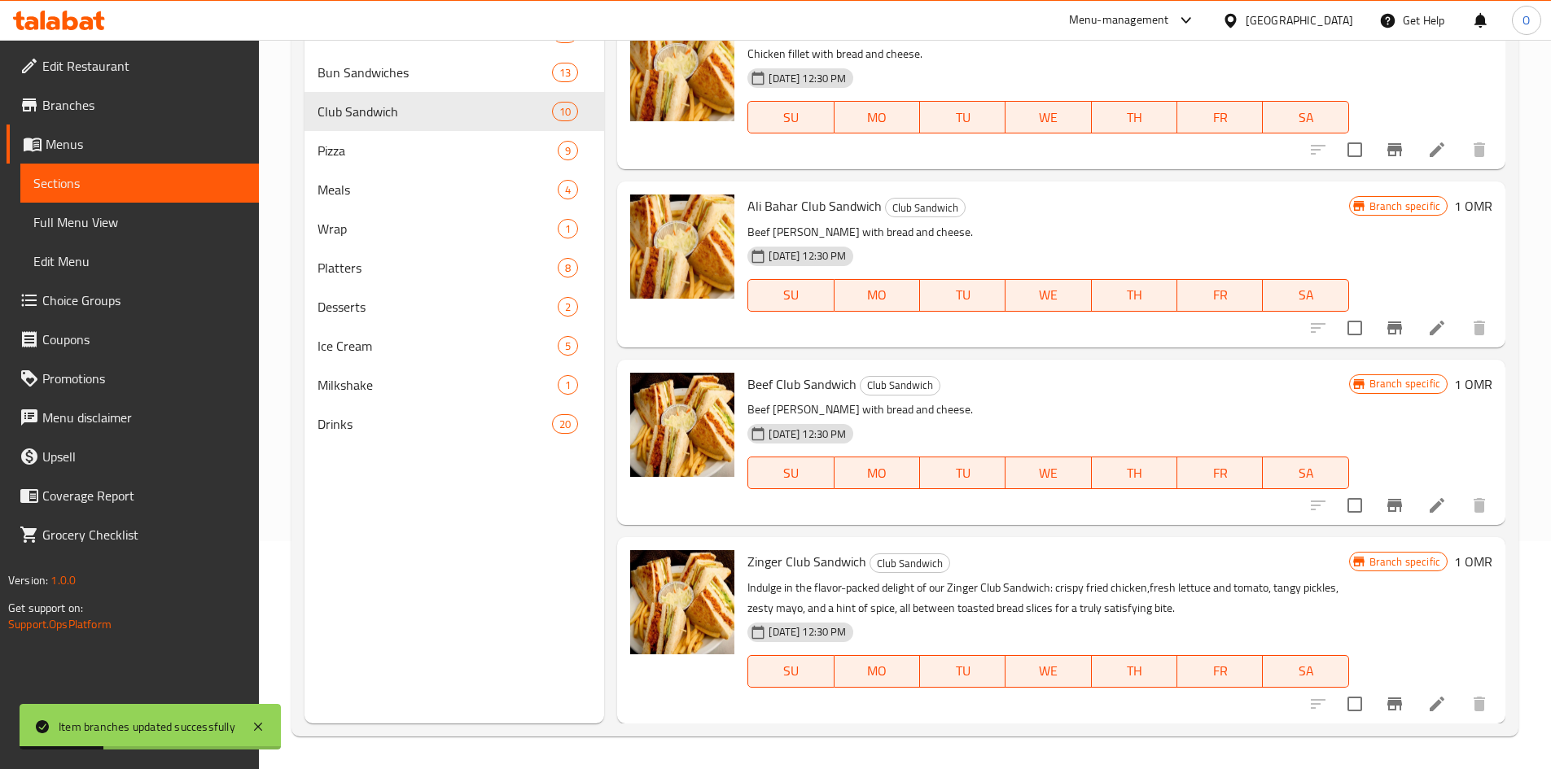
click at [1387, 504] on icon "Branch-specific-item" at bounding box center [1394, 505] width 15 height 13
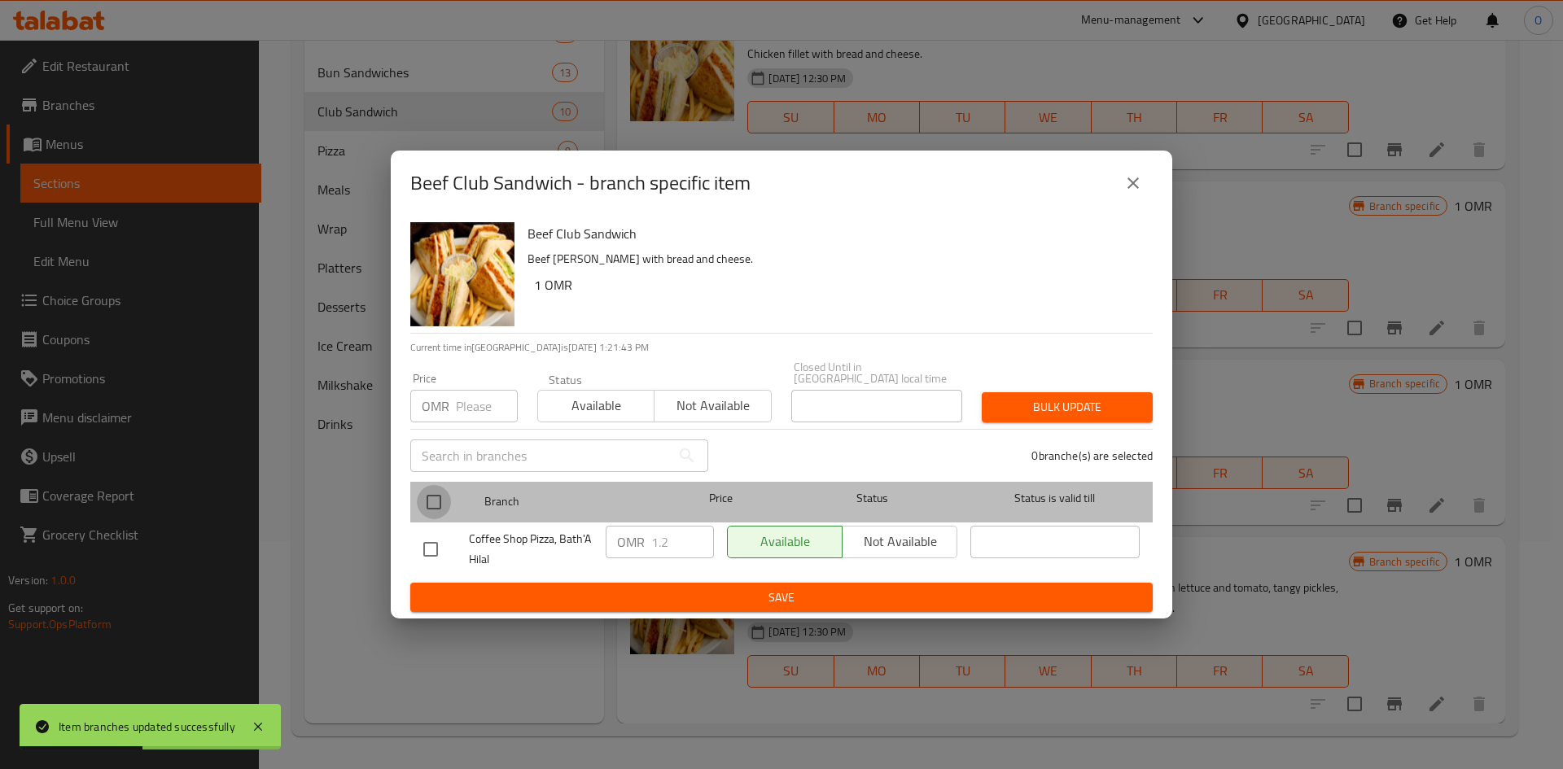
click at [431, 491] on input "checkbox" at bounding box center [434, 502] width 34 height 34
checkbox input "true"
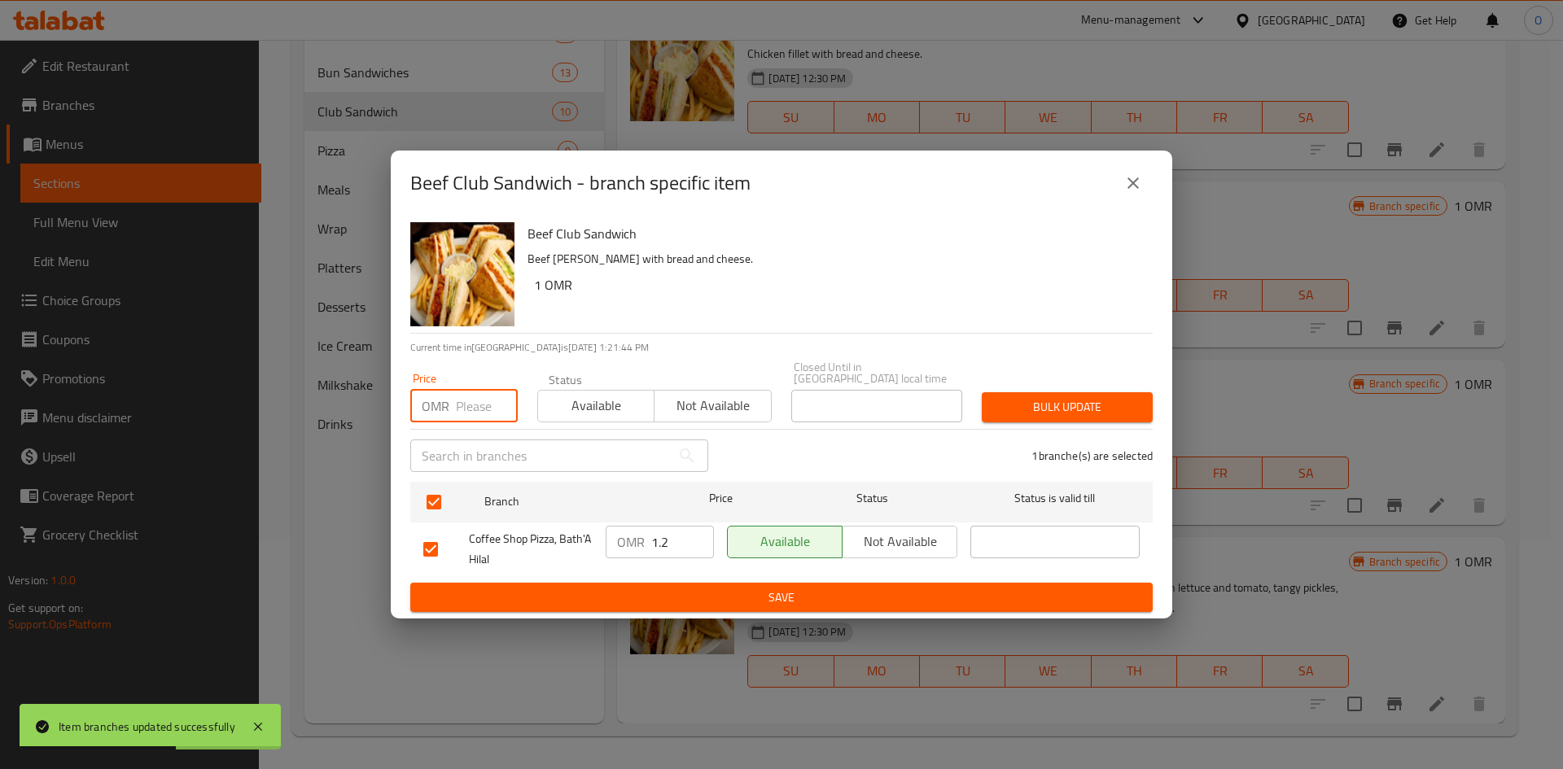
click at [471, 401] on input "number" at bounding box center [487, 406] width 62 height 33
paste input "1.600"
type input "1.600"
click at [1017, 419] on div "Bulk update" at bounding box center [1067, 408] width 190 height 50
click at [1009, 409] on span "Bulk update" at bounding box center [1067, 407] width 145 height 20
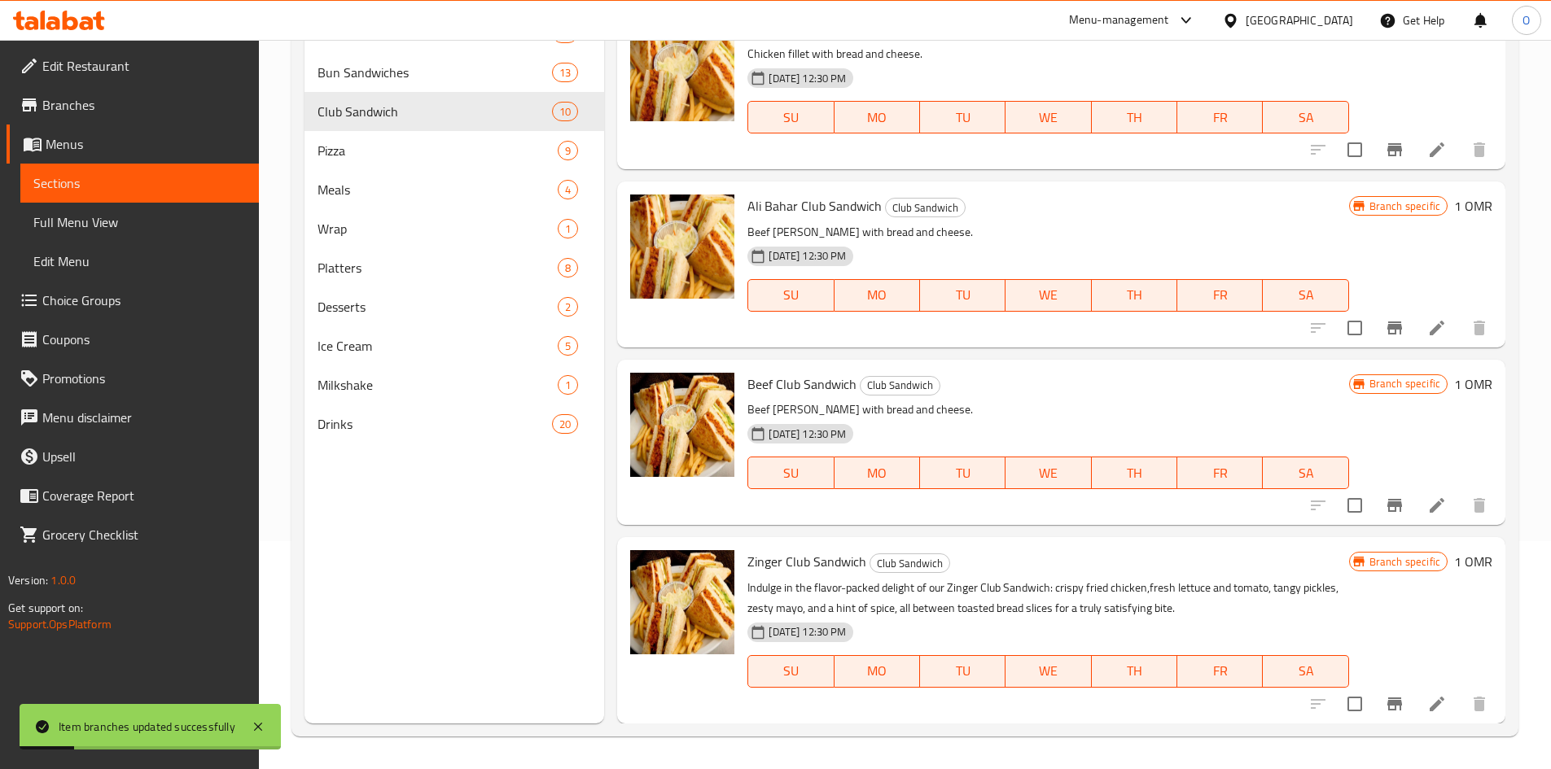
click at [1387, 705] on icon "Branch-specific-item" at bounding box center [1394, 704] width 15 height 13
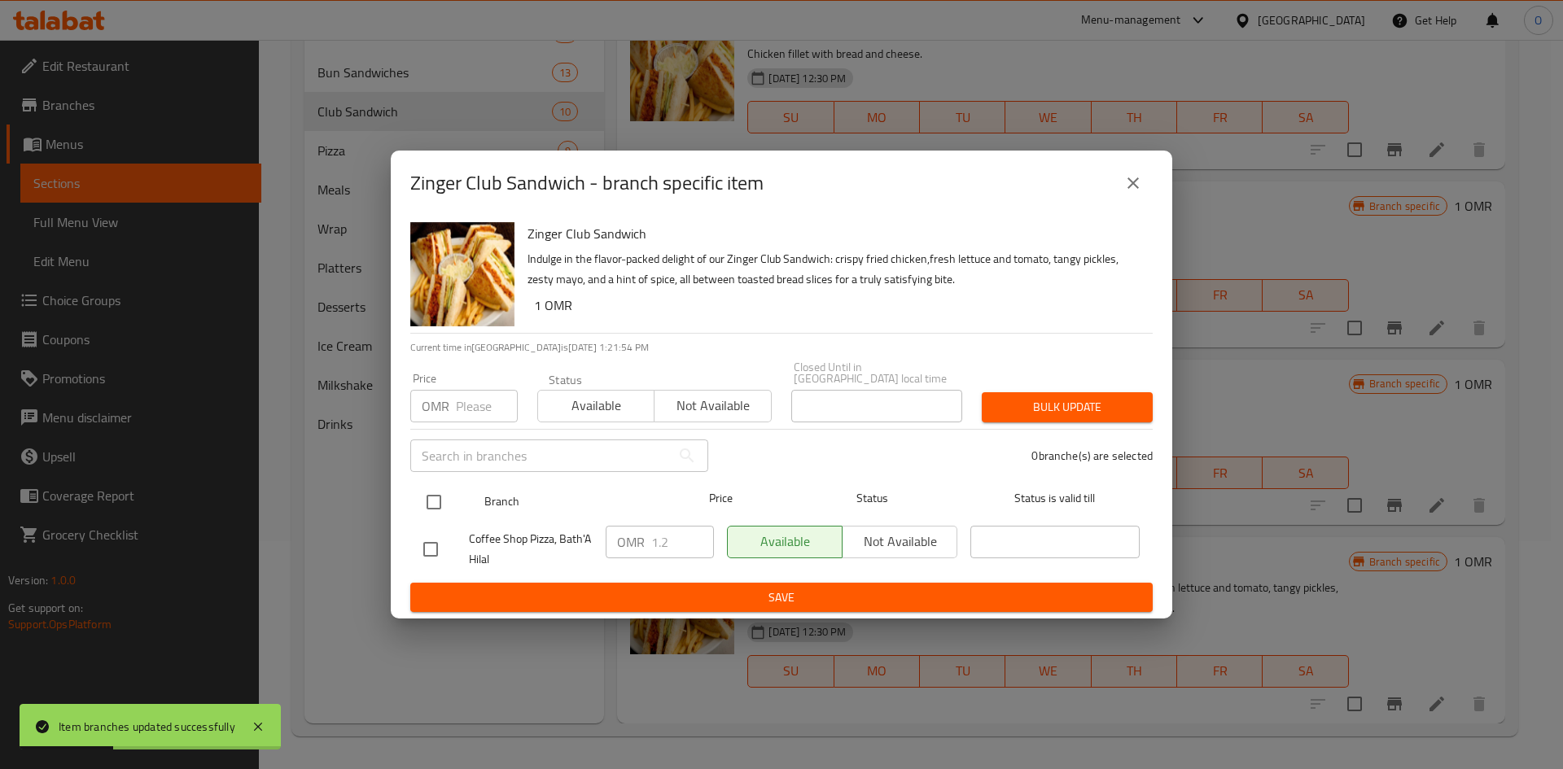
drag, startPoint x: 430, startPoint y: 501, endPoint x: 436, endPoint y: 492, distance: 10.6
click at [430, 501] on input "checkbox" at bounding box center [434, 502] width 34 height 34
checkbox input "true"
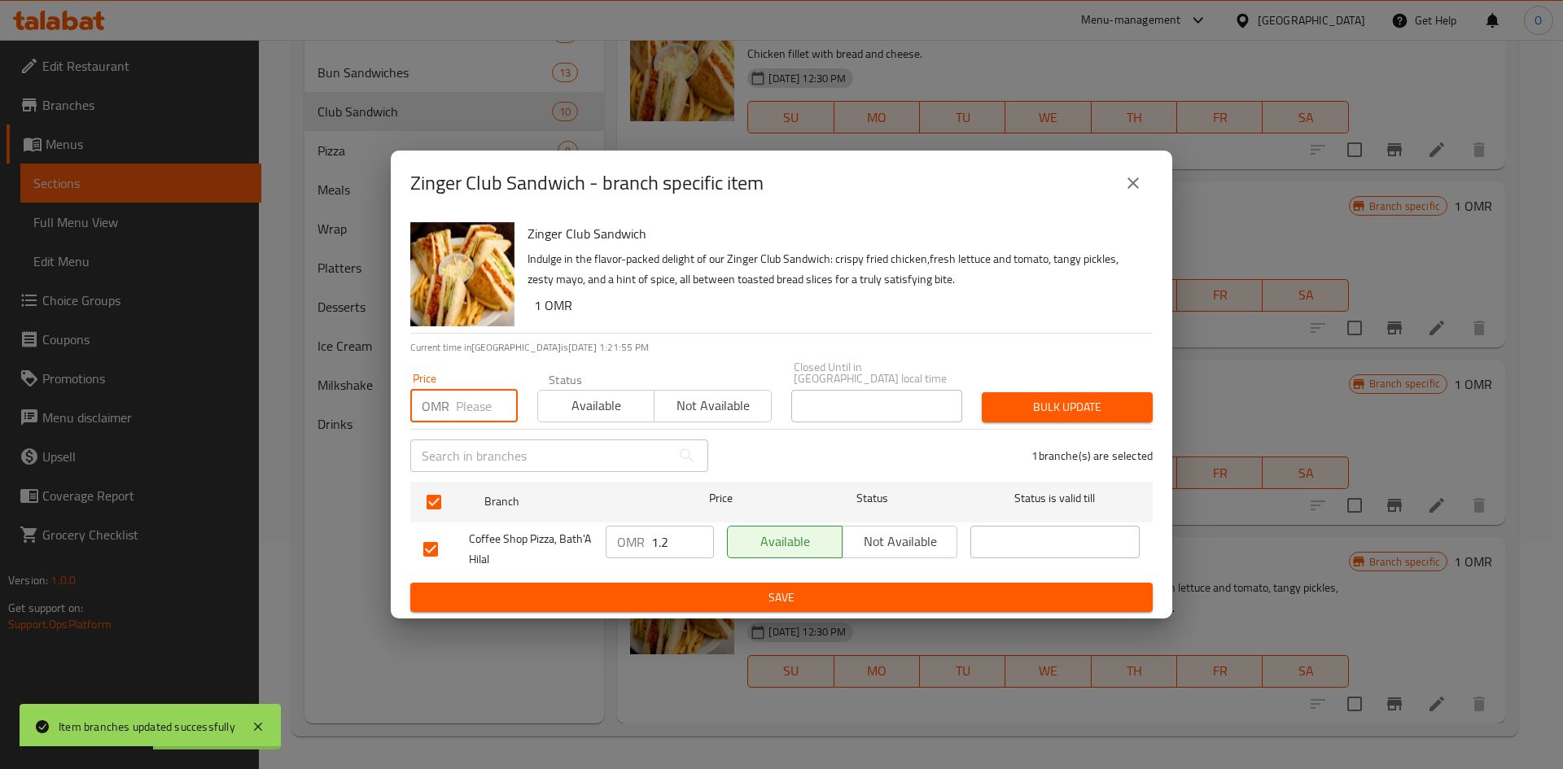
paste input "1.600"
type input "1.600"
click at [1076, 405] on span "Bulk update" at bounding box center [1067, 407] width 145 height 20
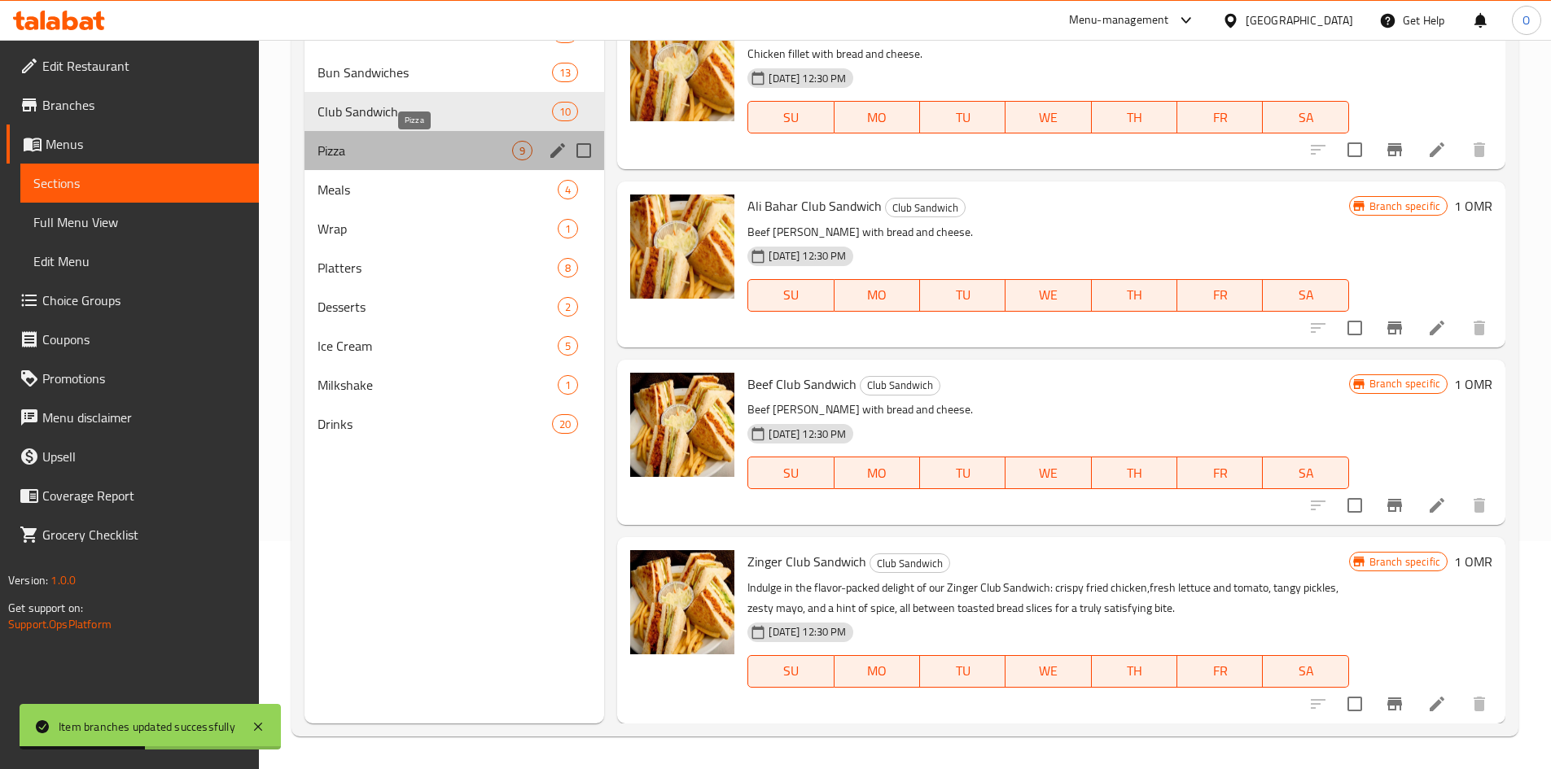
click at [401, 151] on span "Pizza" at bounding box center [414, 151] width 195 height 20
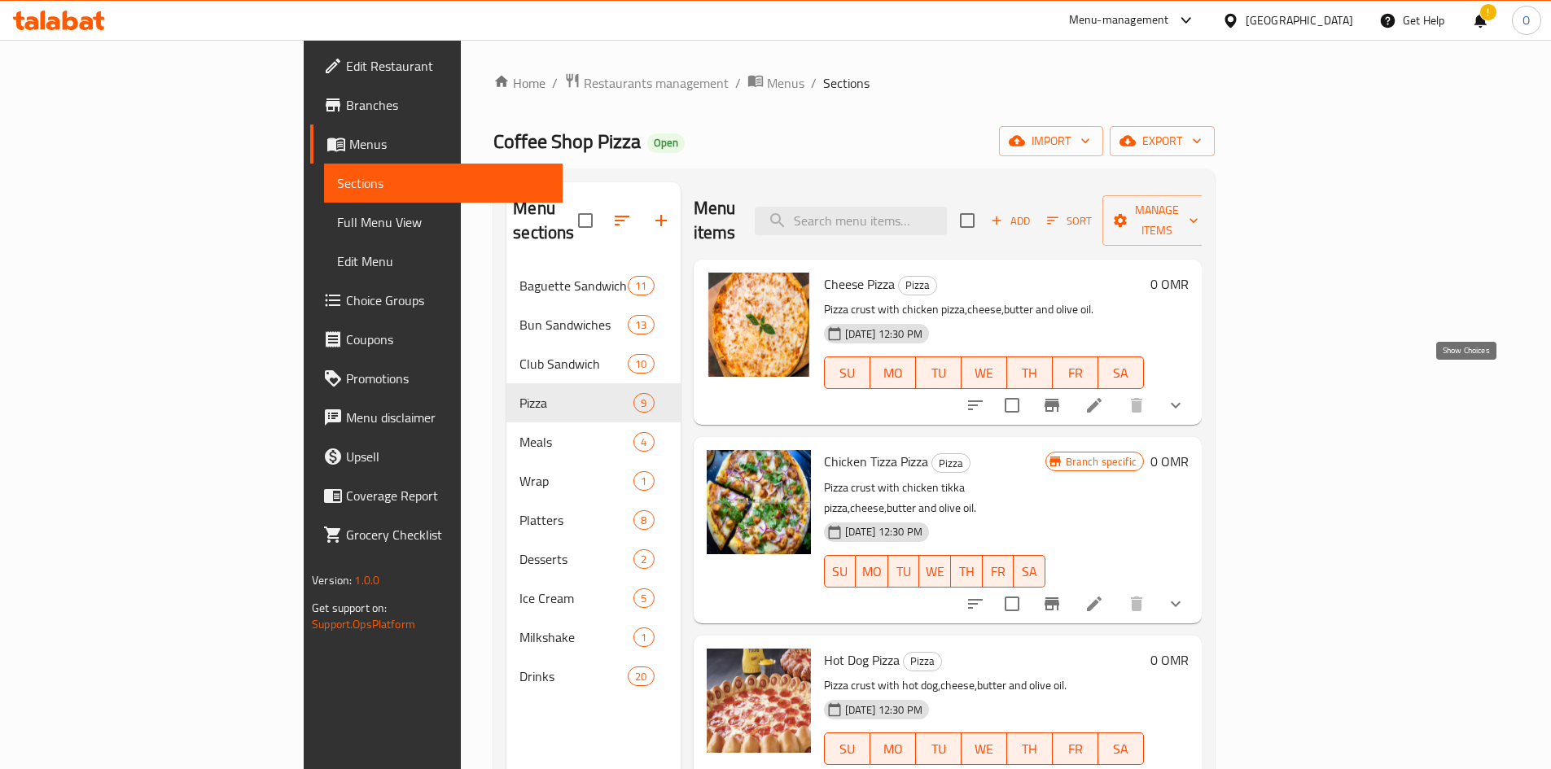
click at [1185, 396] on icon "show more" at bounding box center [1176, 406] width 20 height 20
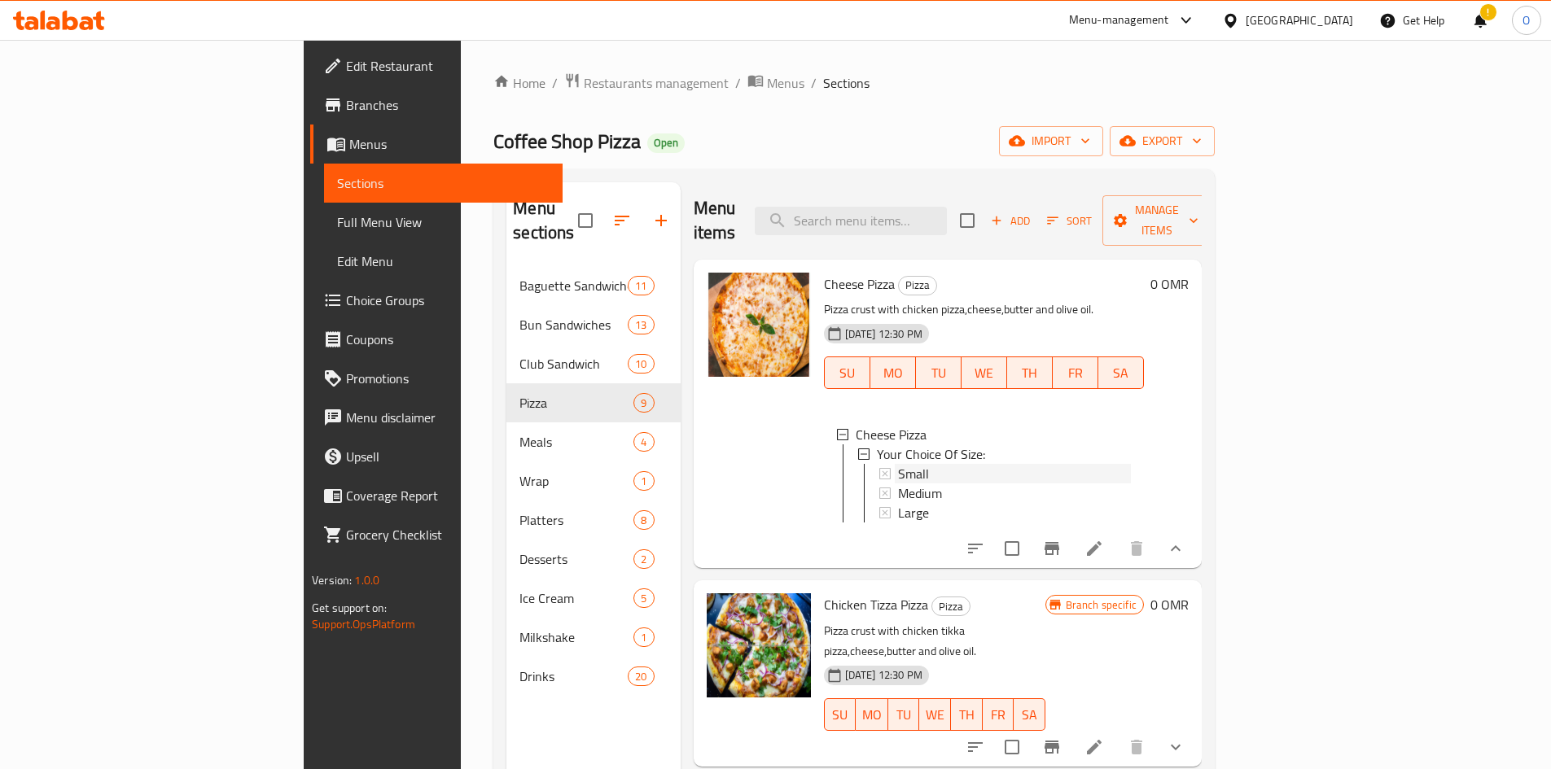
click at [898, 464] on div "Small" at bounding box center [1014, 474] width 233 height 20
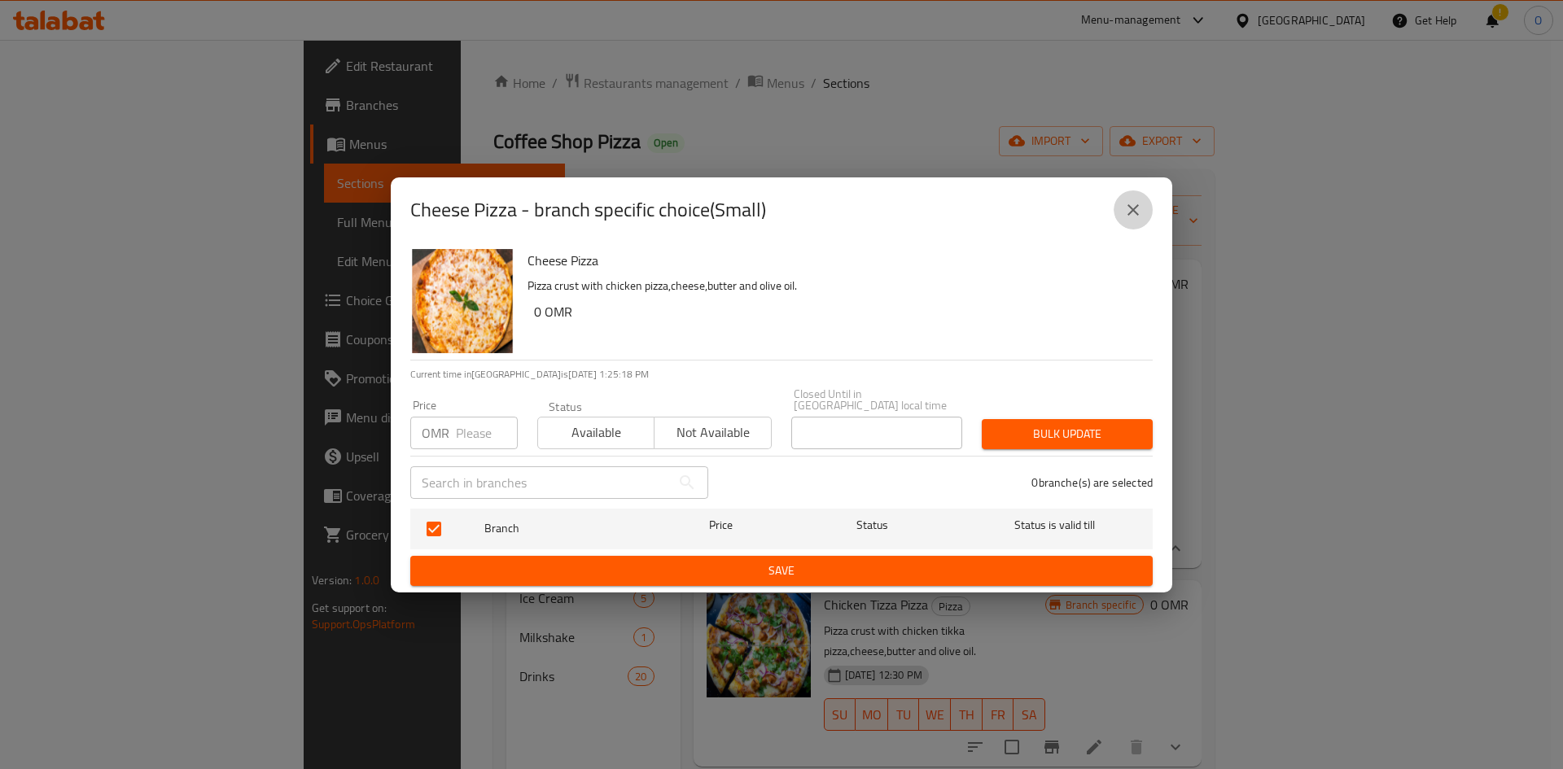
click at [1140, 220] on icon "close" at bounding box center [1133, 210] width 20 height 20
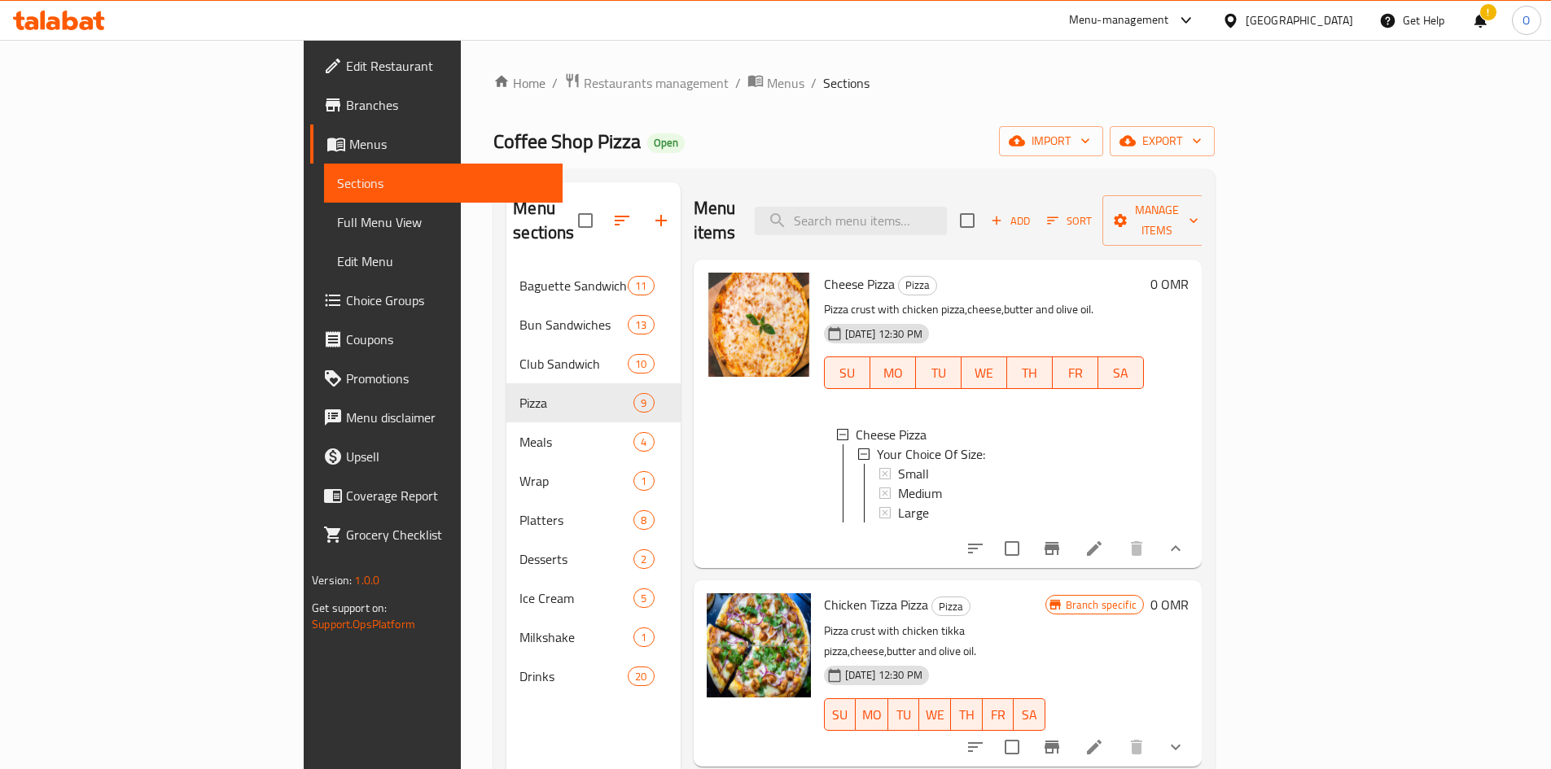
click at [1131, 464] on div "Small" at bounding box center [1014, 474] width 233 height 20
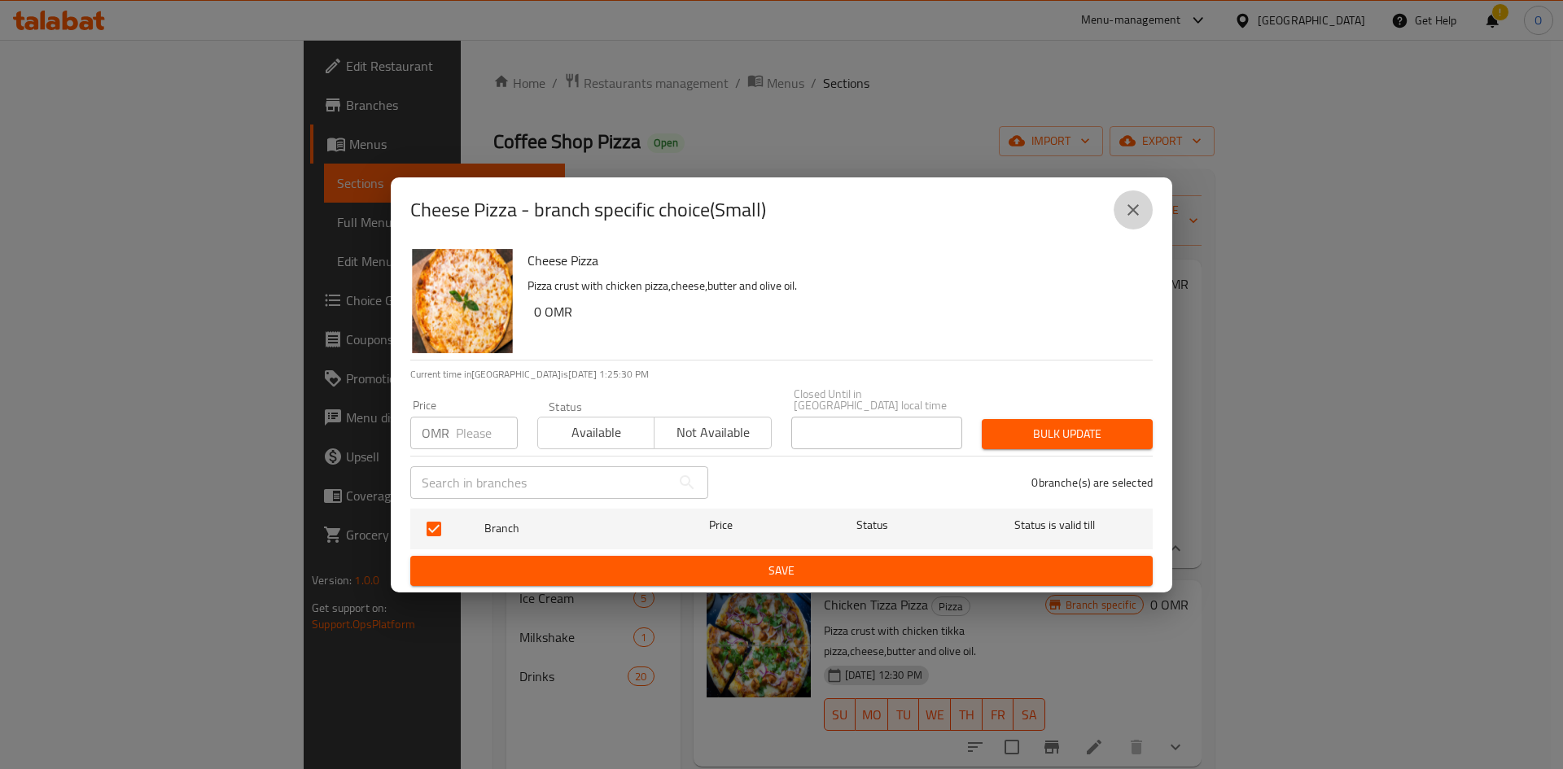
click at [1131, 225] on button "close" at bounding box center [1133, 209] width 39 height 39
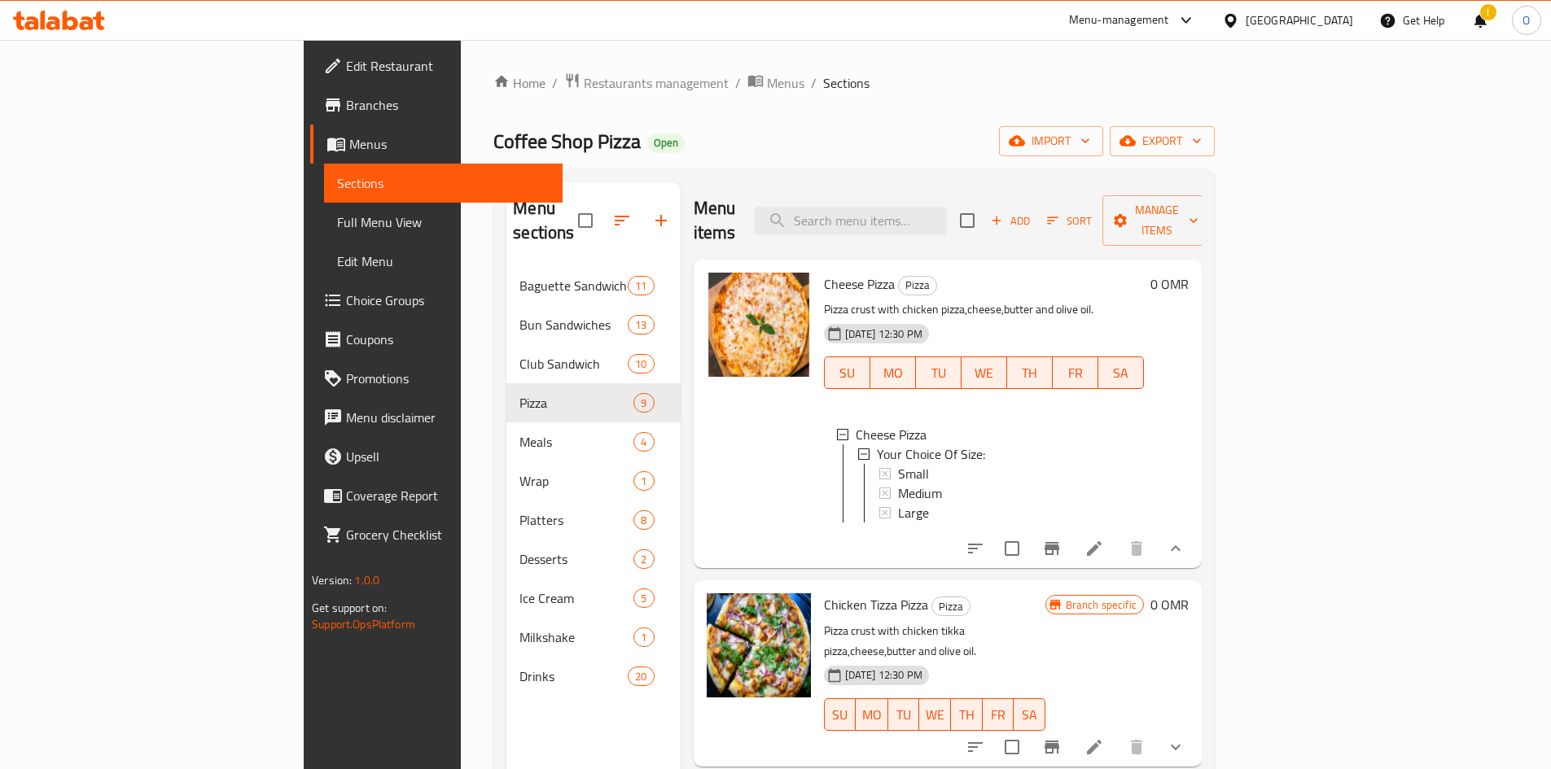
click at [995, 464] on div "Small" at bounding box center [1014, 474] width 233 height 20
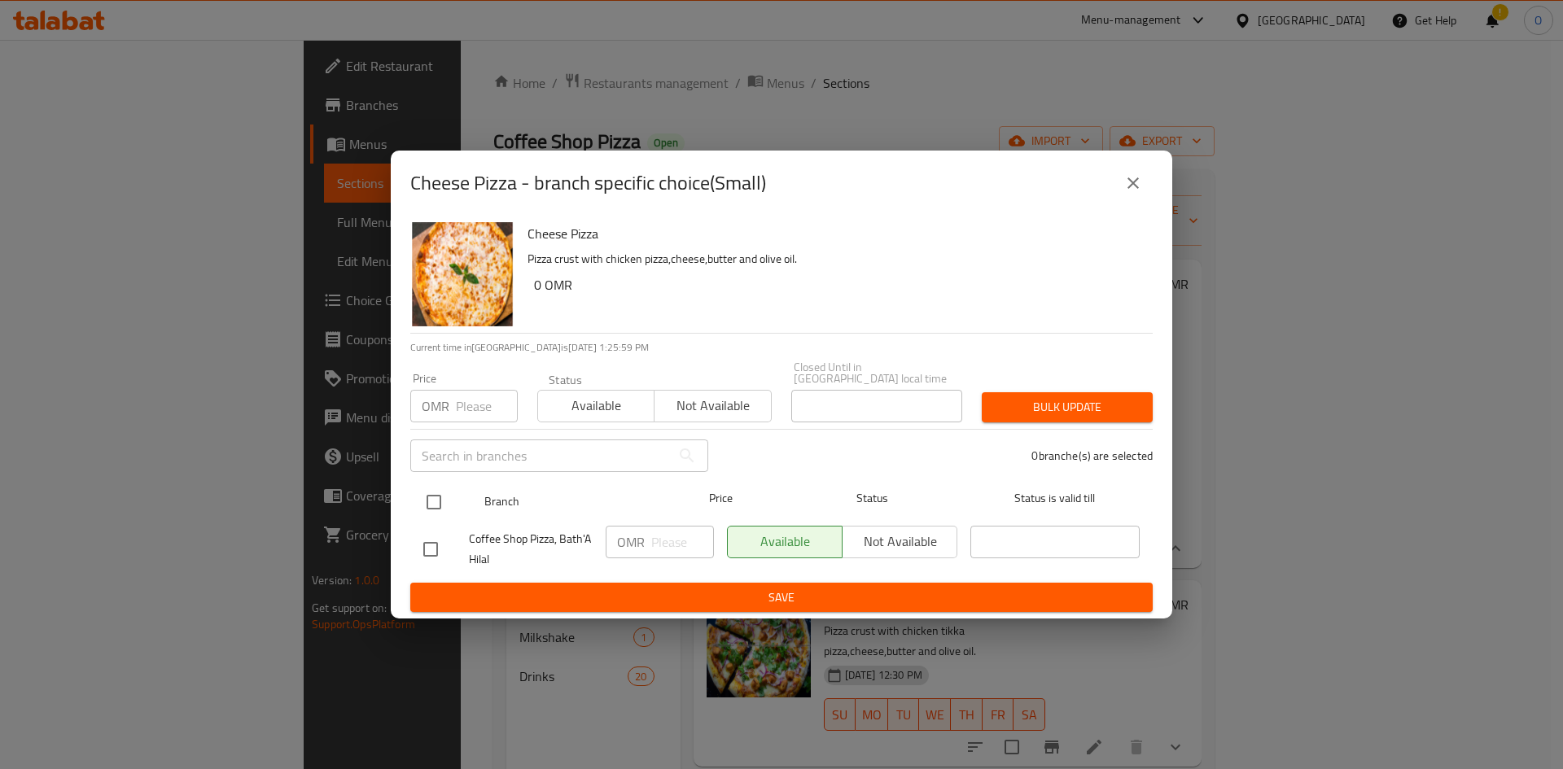
drag, startPoint x: 440, startPoint y: 495, endPoint x: 448, endPoint y: 485, distance: 12.2
click at [443, 493] on input "checkbox" at bounding box center [434, 502] width 34 height 34
checkbox input "true"
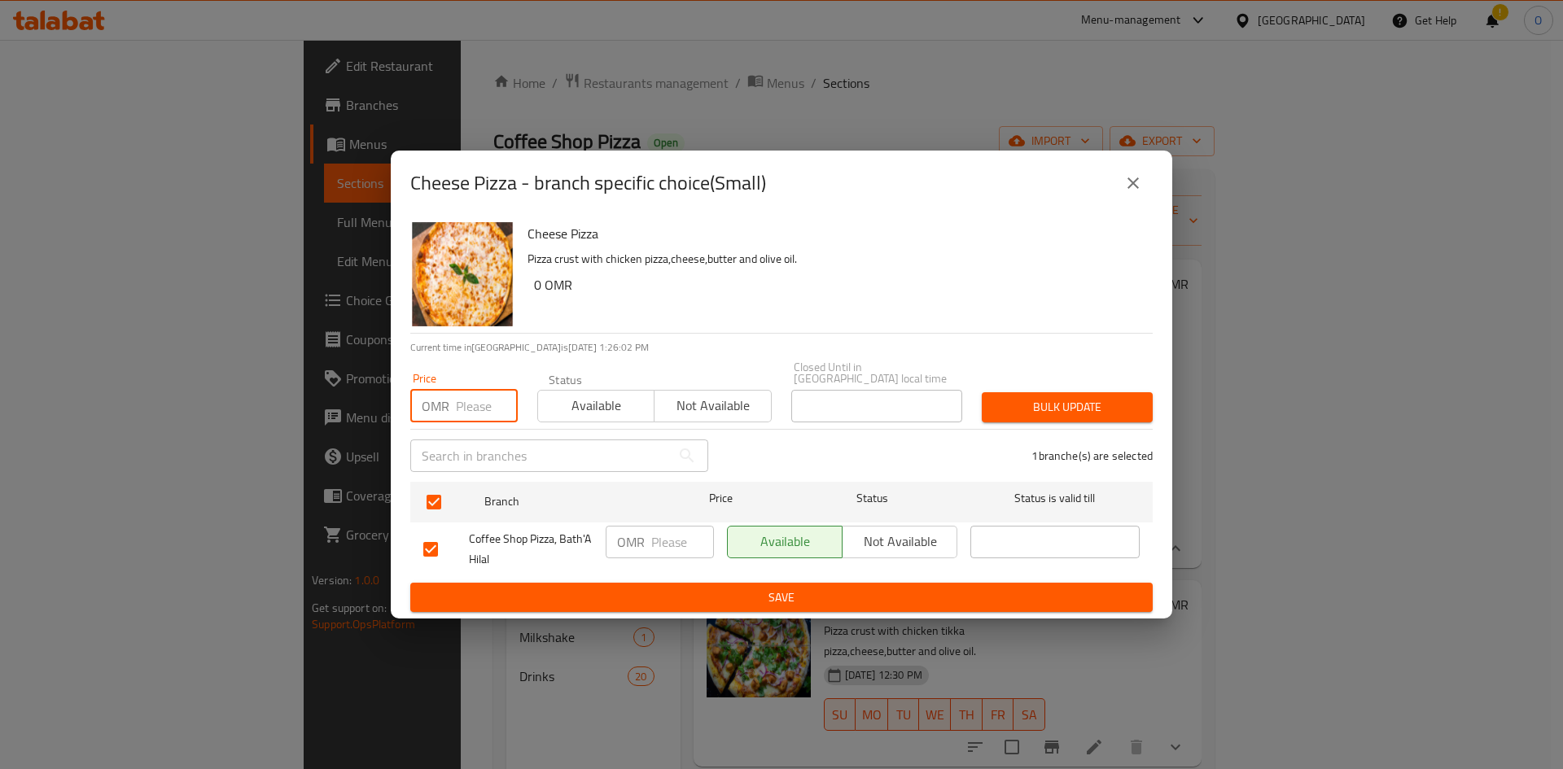
paste input "2.200"
type input "2.200"
click at [1026, 392] on button "Bulk update" at bounding box center [1067, 407] width 171 height 30
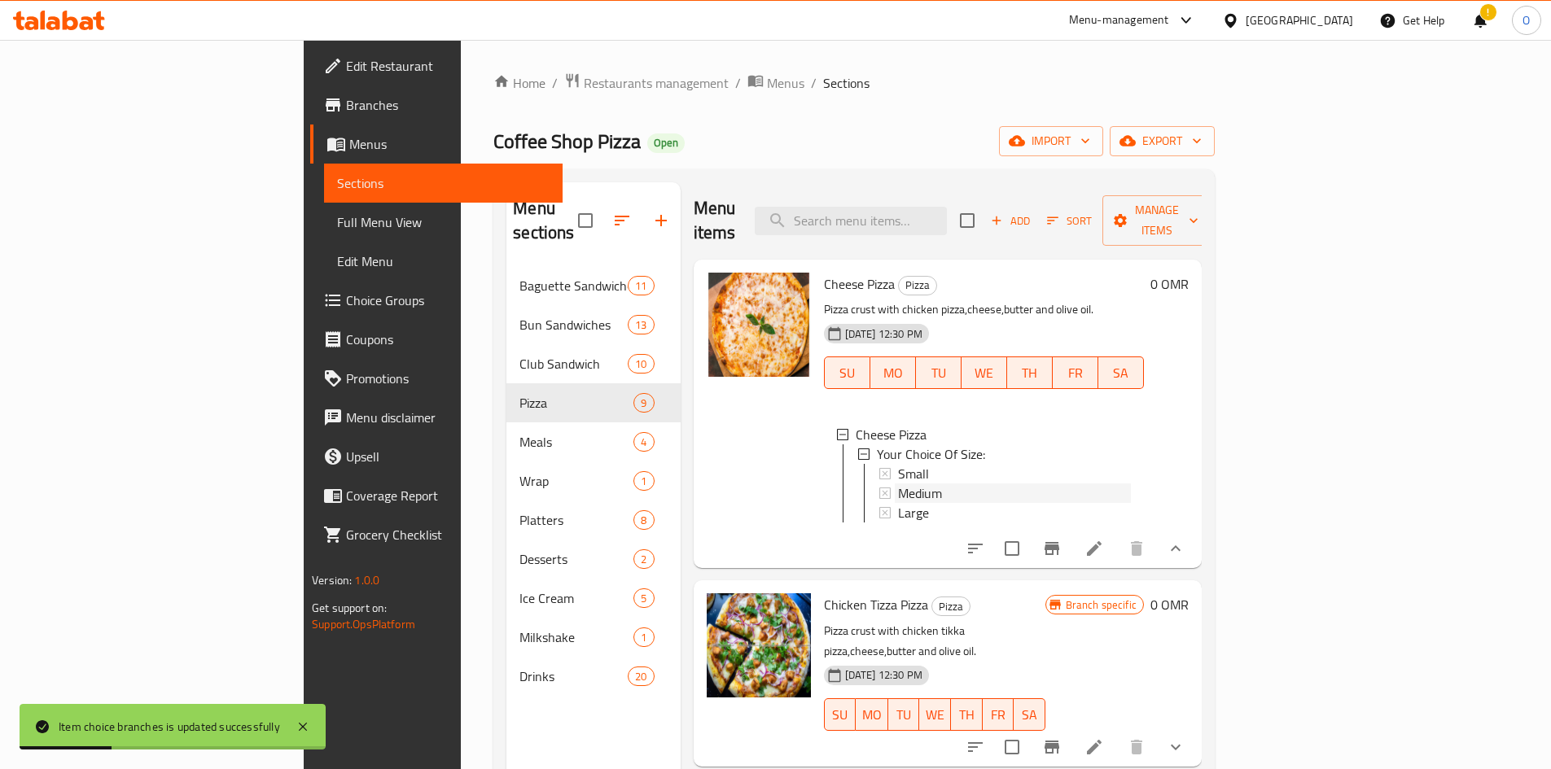
click at [947, 484] on div "Medium" at bounding box center [1014, 494] width 233 height 20
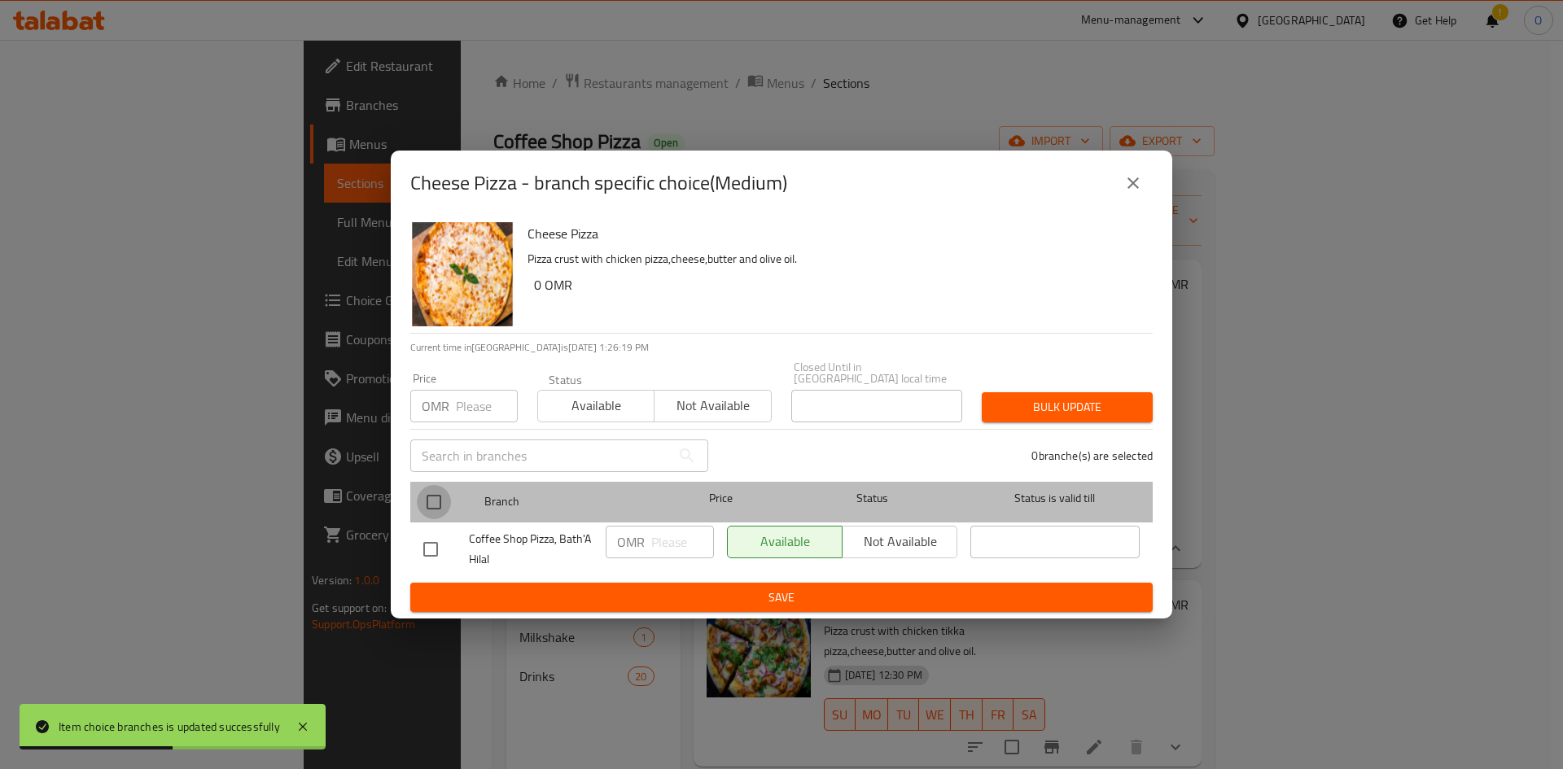
drag, startPoint x: 424, startPoint y: 492, endPoint x: 492, endPoint y: 433, distance: 90.1
click at [426, 492] on input "checkbox" at bounding box center [434, 502] width 34 height 34
checkbox input "true"
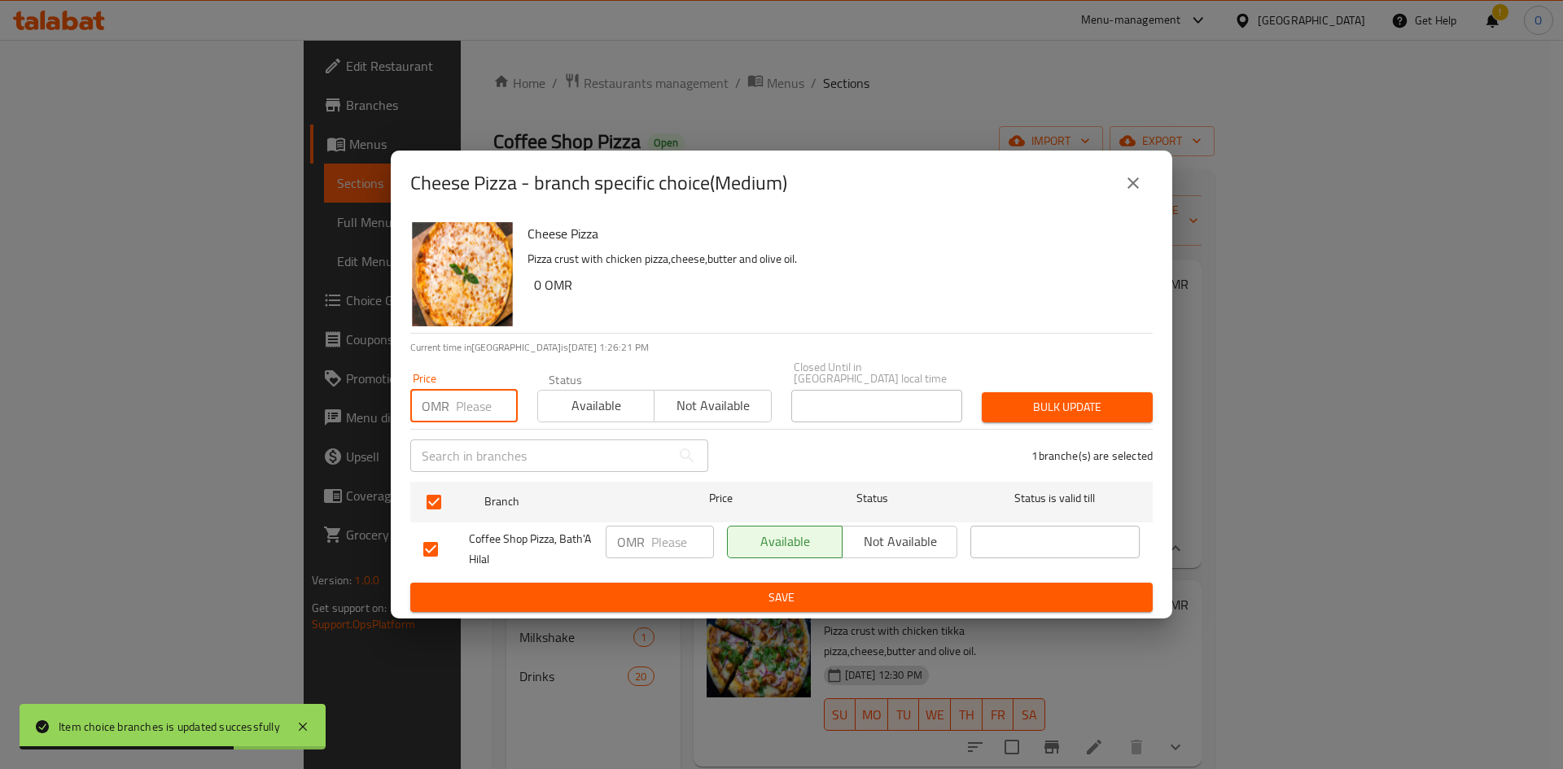
paste input "3.500"
type input "3.500"
click at [1000, 401] on span "Bulk update" at bounding box center [1067, 407] width 145 height 20
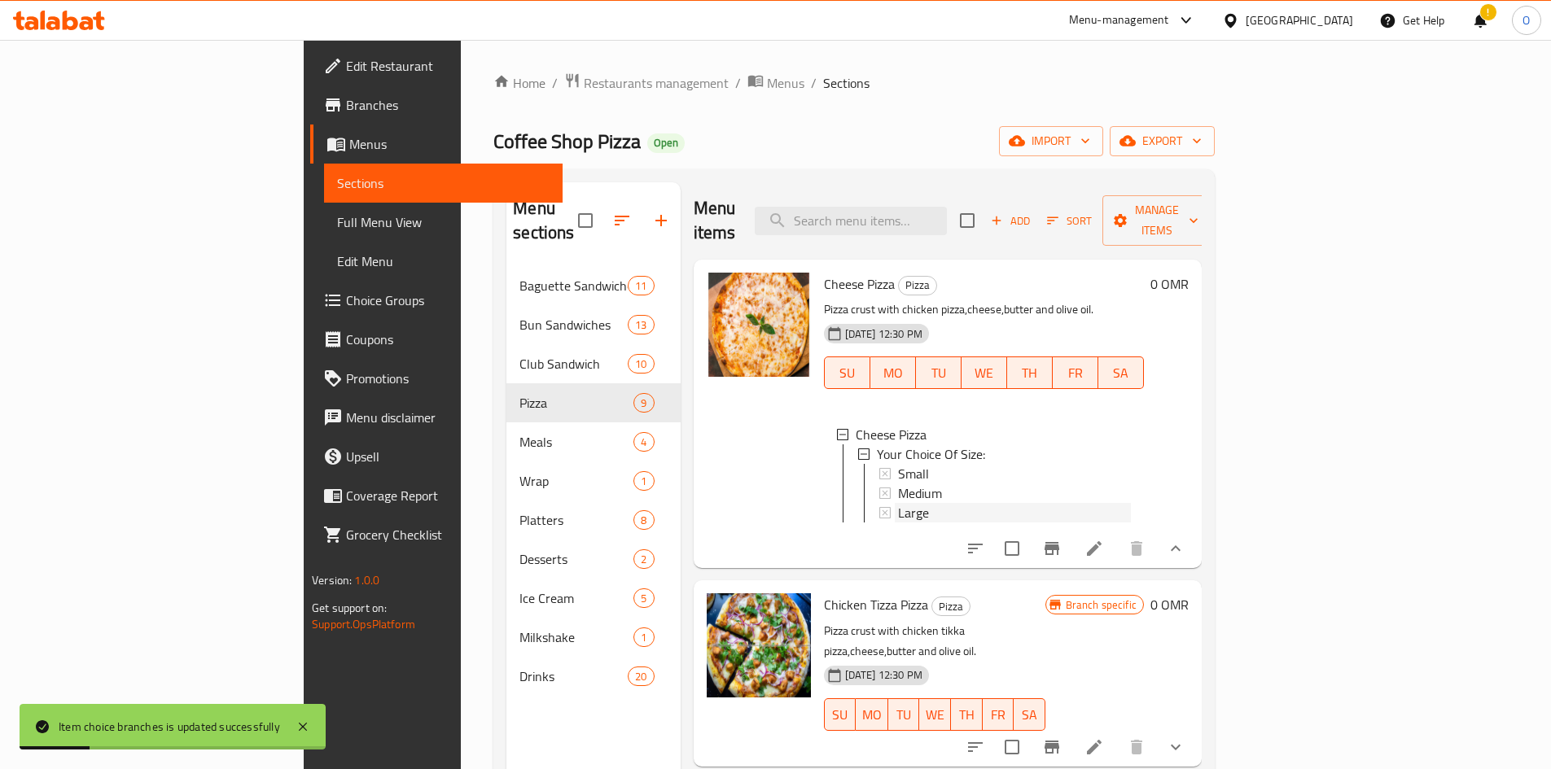
click at [898, 503] on div "Large" at bounding box center [1014, 513] width 233 height 20
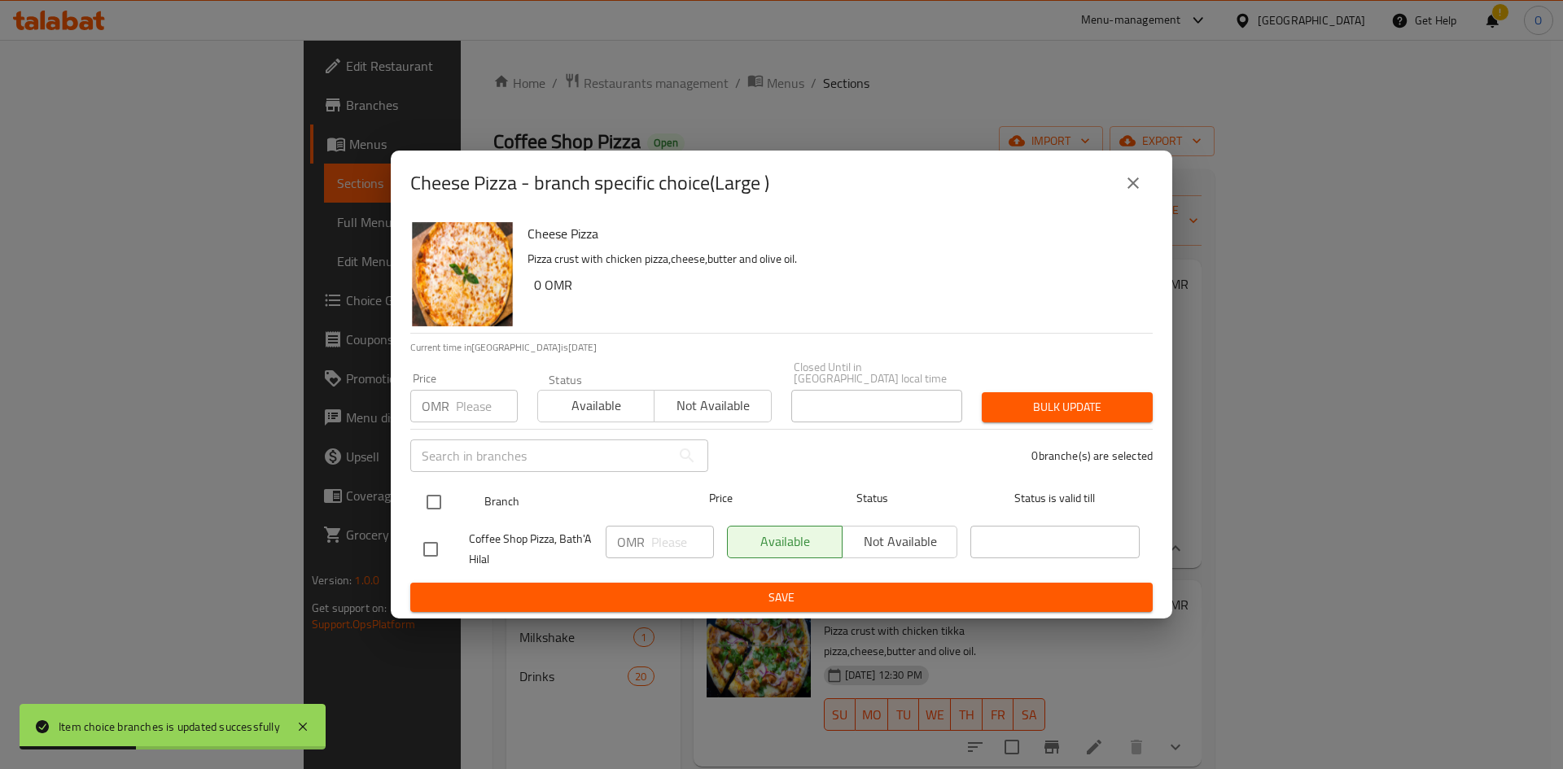
click at [431, 493] on input "checkbox" at bounding box center [434, 502] width 34 height 34
checkbox input "true"
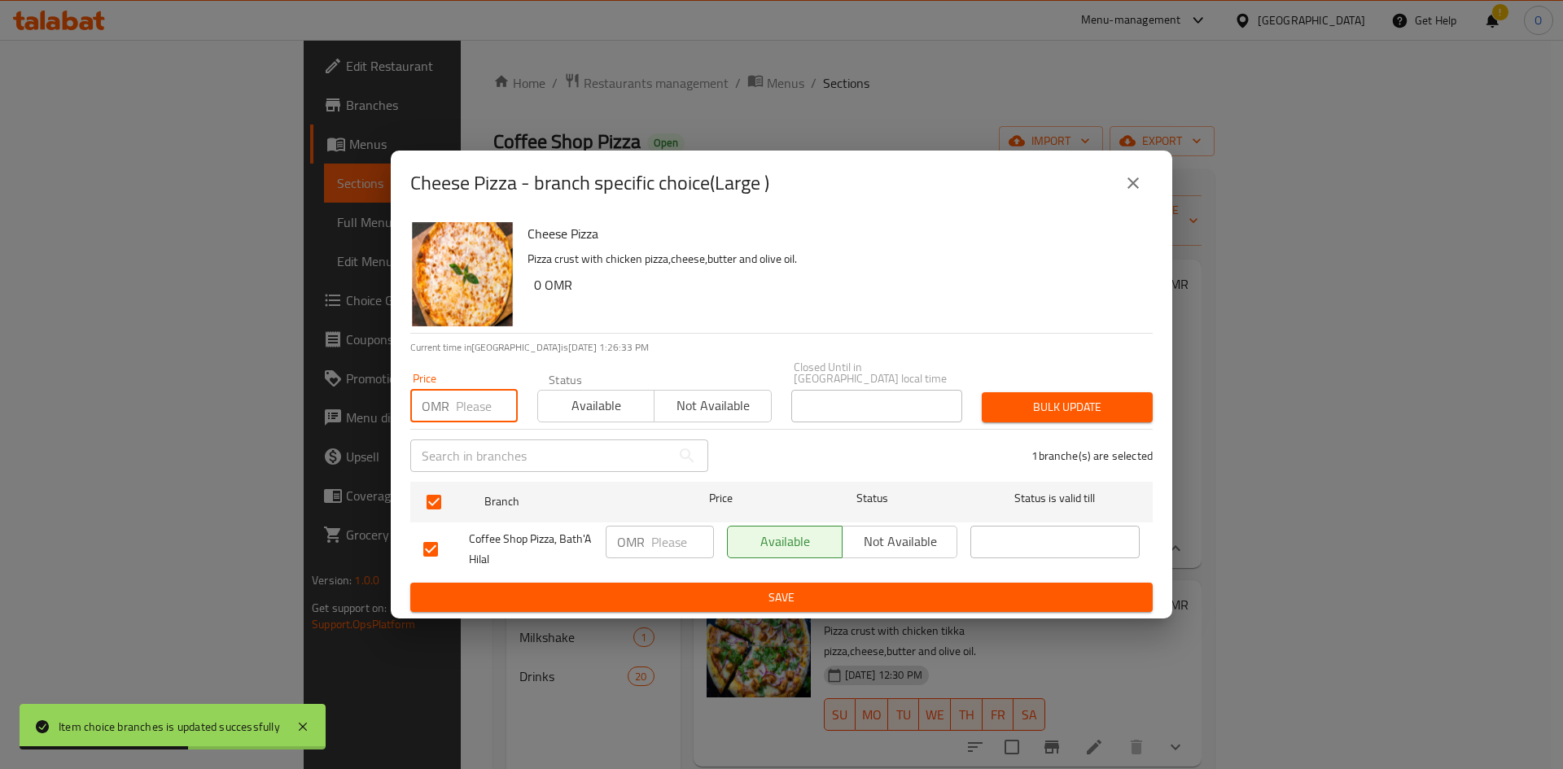
paste input "5.500"
type input "5.500"
click at [1031, 399] on span "Bulk update" at bounding box center [1067, 407] width 145 height 20
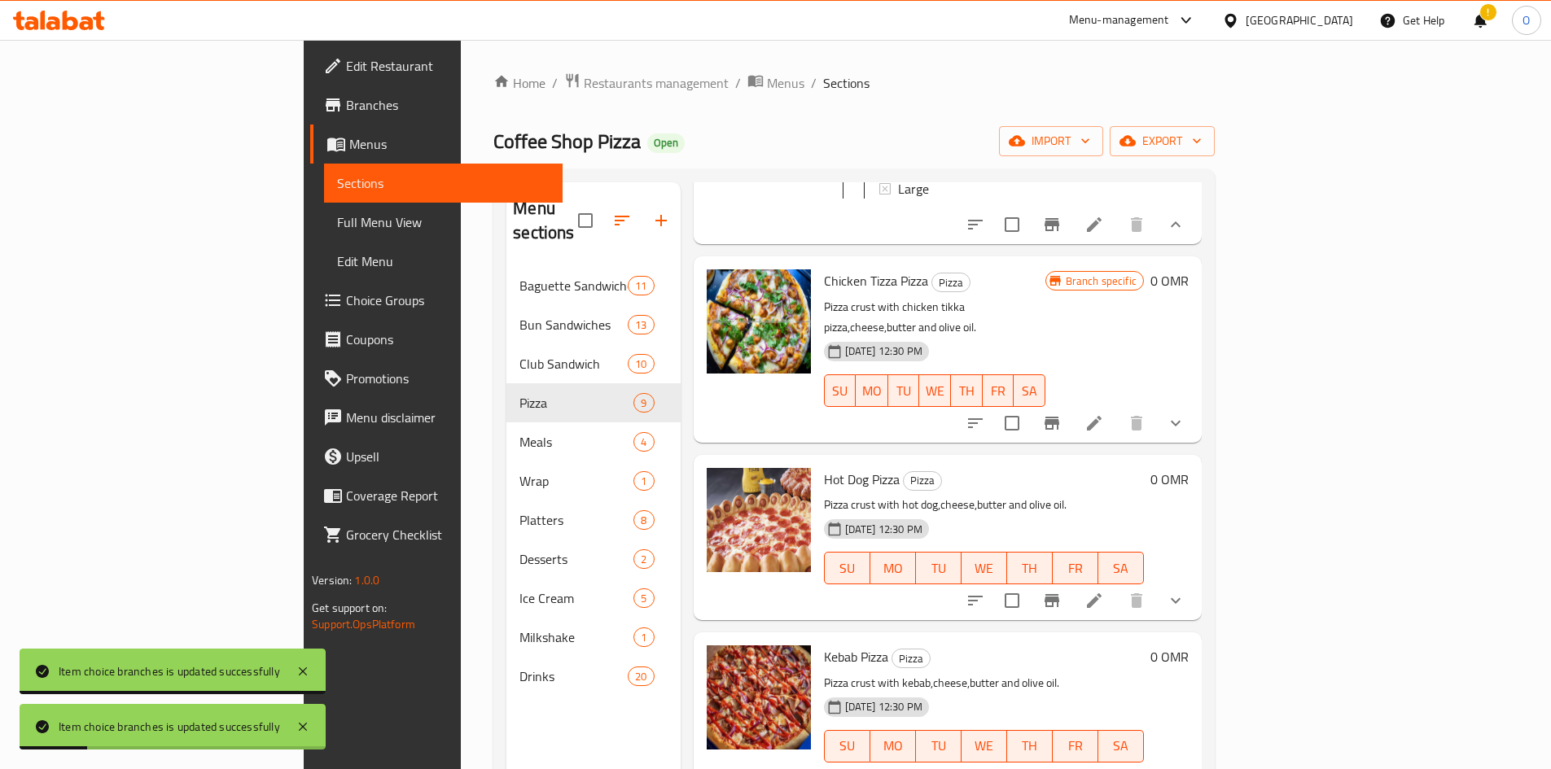
scroll to position [326, 0]
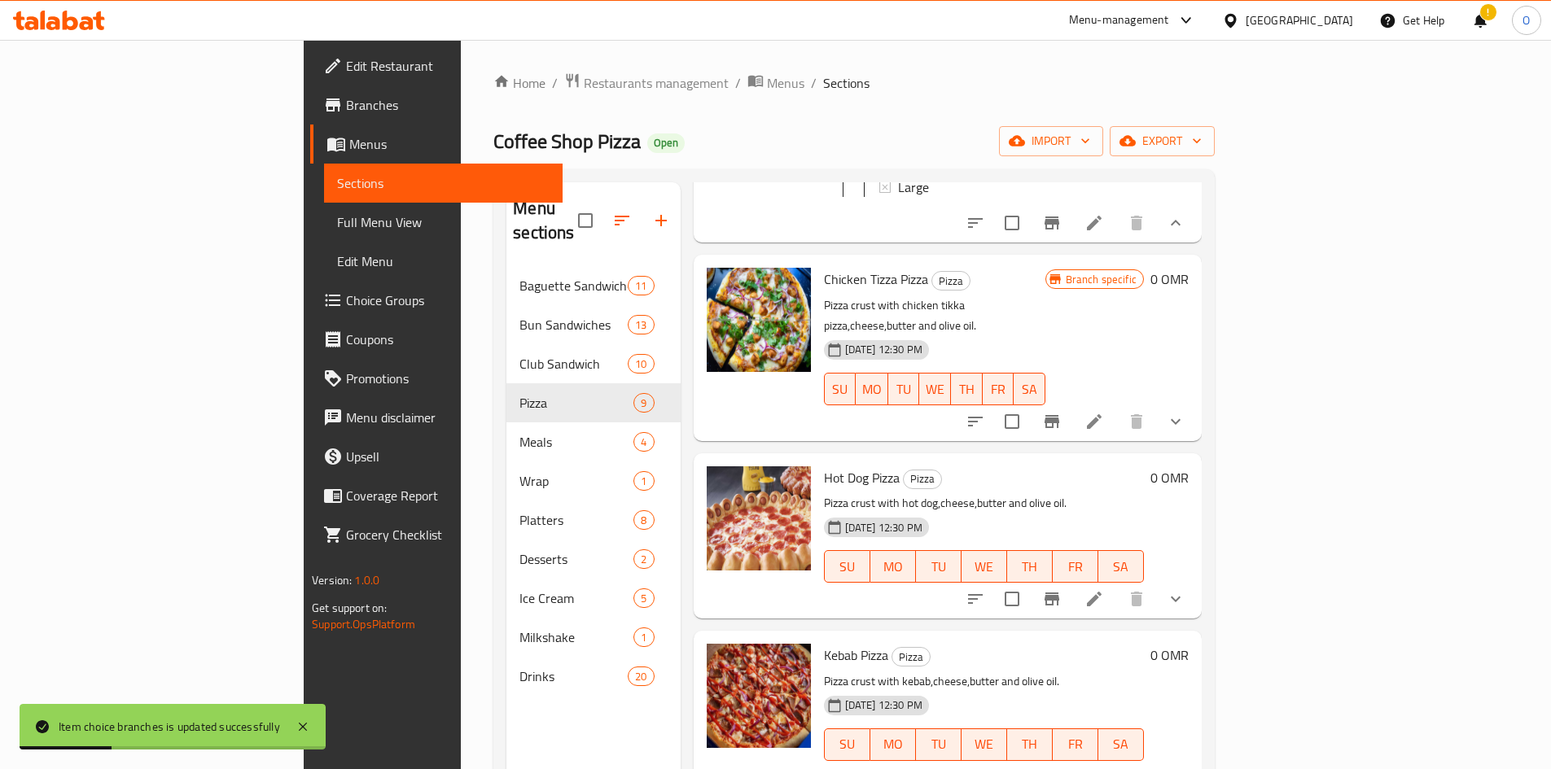
click at [1195, 402] on button "show more" at bounding box center [1175, 421] width 39 height 39
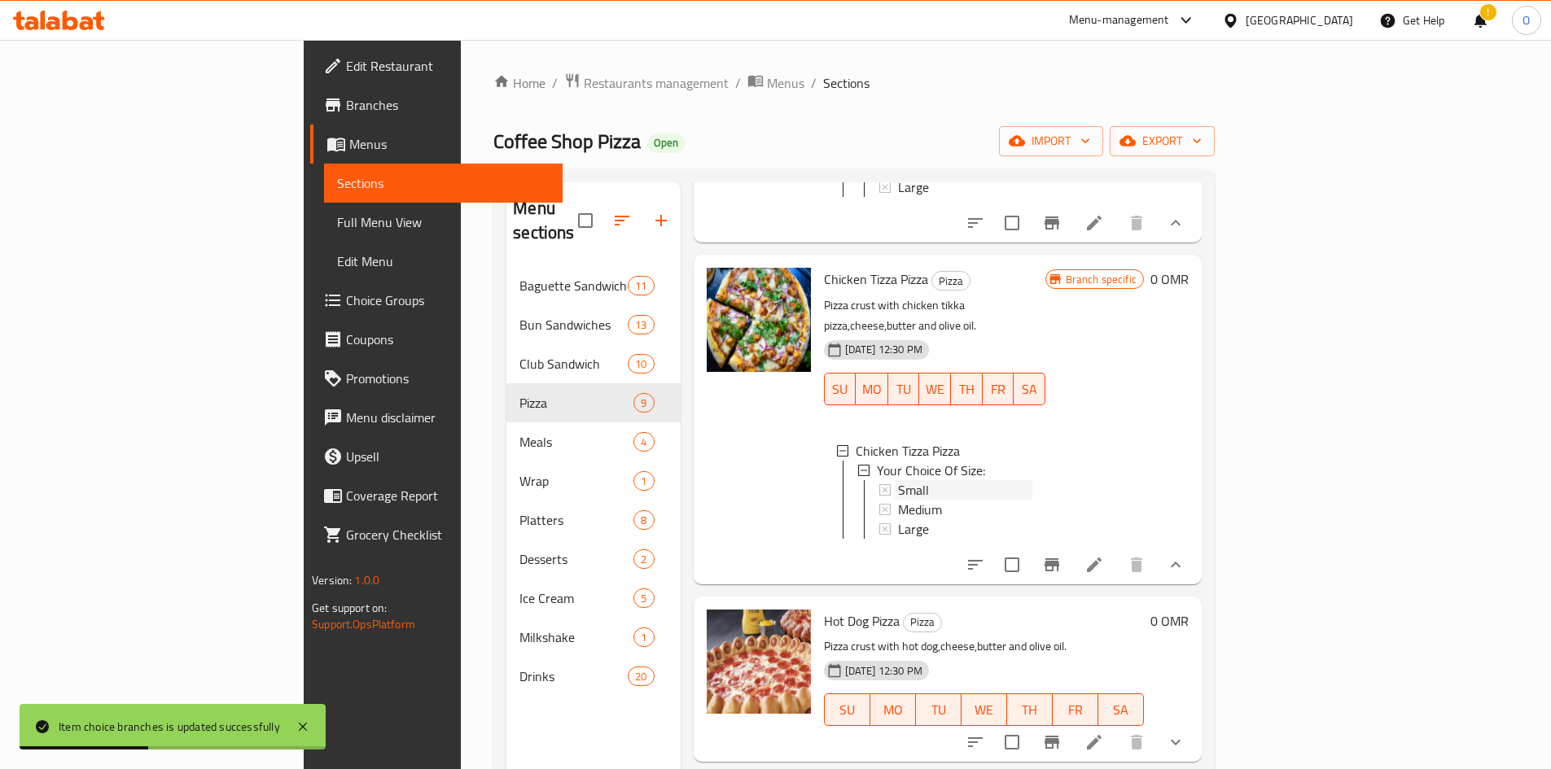
click at [898, 480] on span "Small" at bounding box center [913, 490] width 31 height 20
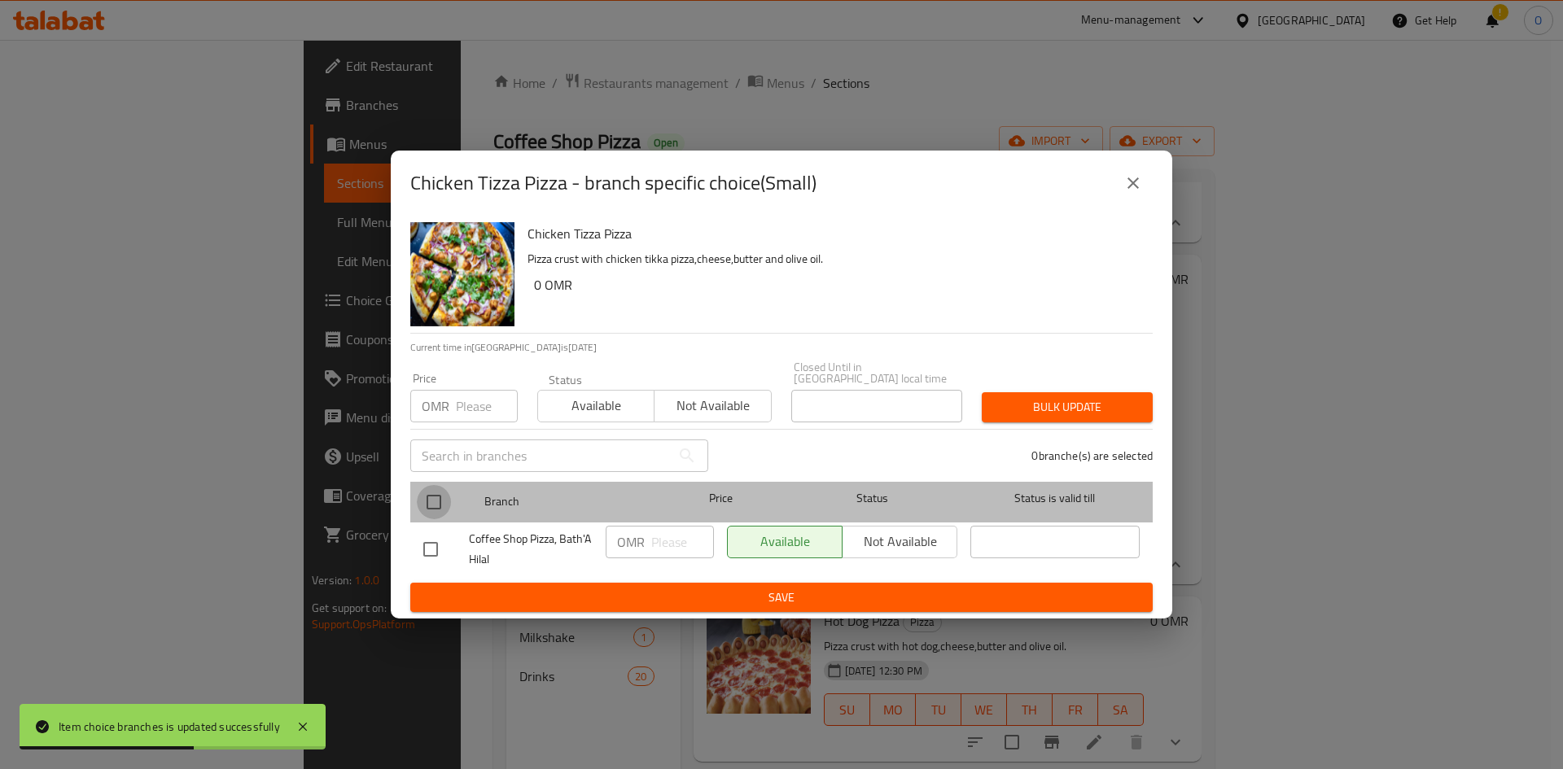
drag, startPoint x: 427, startPoint y: 497, endPoint x: 448, endPoint y: 453, distance: 48.4
click at [427, 497] on input "checkbox" at bounding box center [434, 502] width 34 height 34
checkbox input "true"
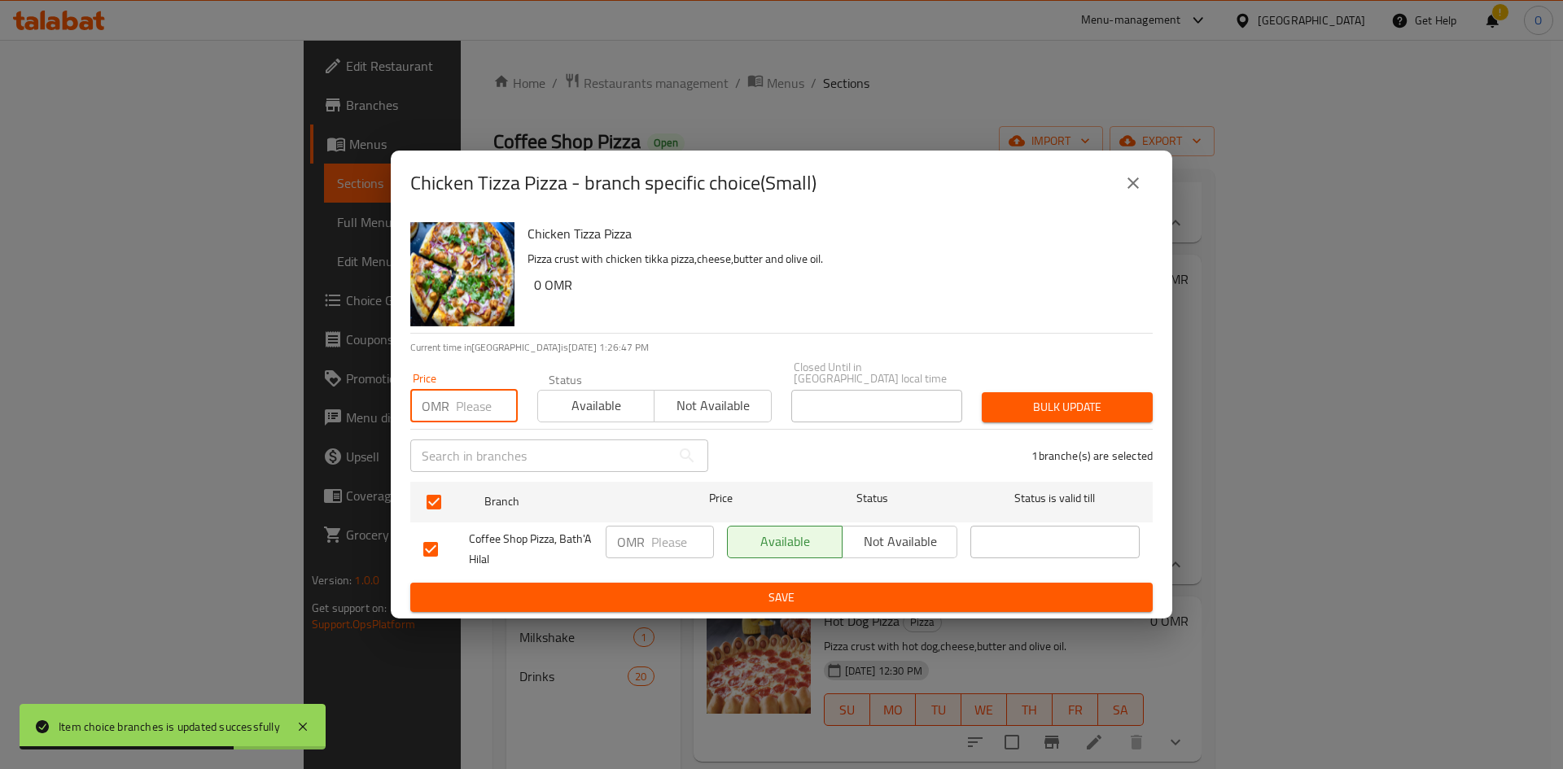
paste input "2.200"
type input "2.200"
click at [991, 401] on button "Bulk update" at bounding box center [1067, 407] width 171 height 30
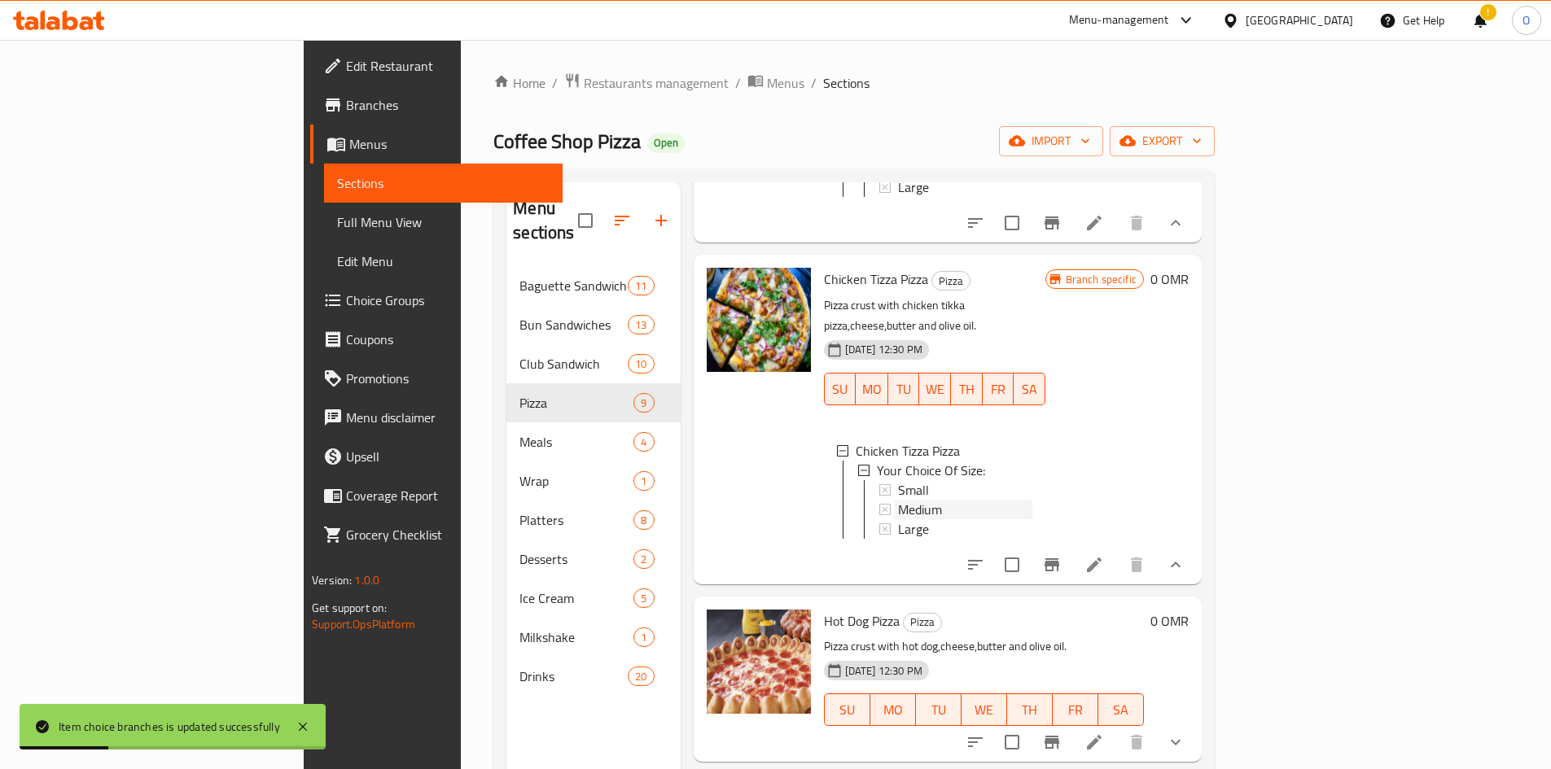
click at [898, 500] on div "Medium" at bounding box center [965, 510] width 134 height 20
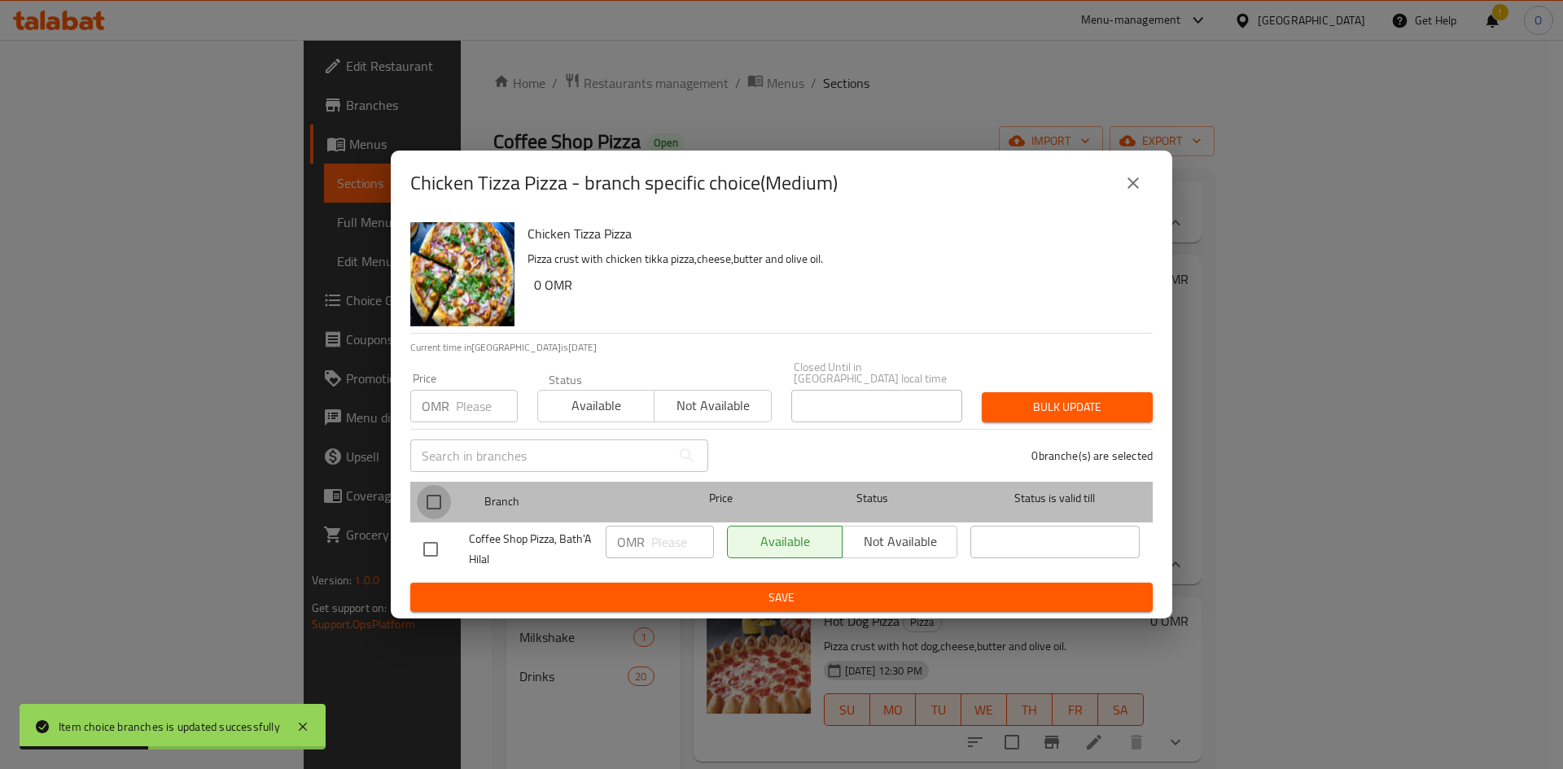
click at [440, 494] on input "checkbox" at bounding box center [434, 502] width 34 height 34
checkbox input "true"
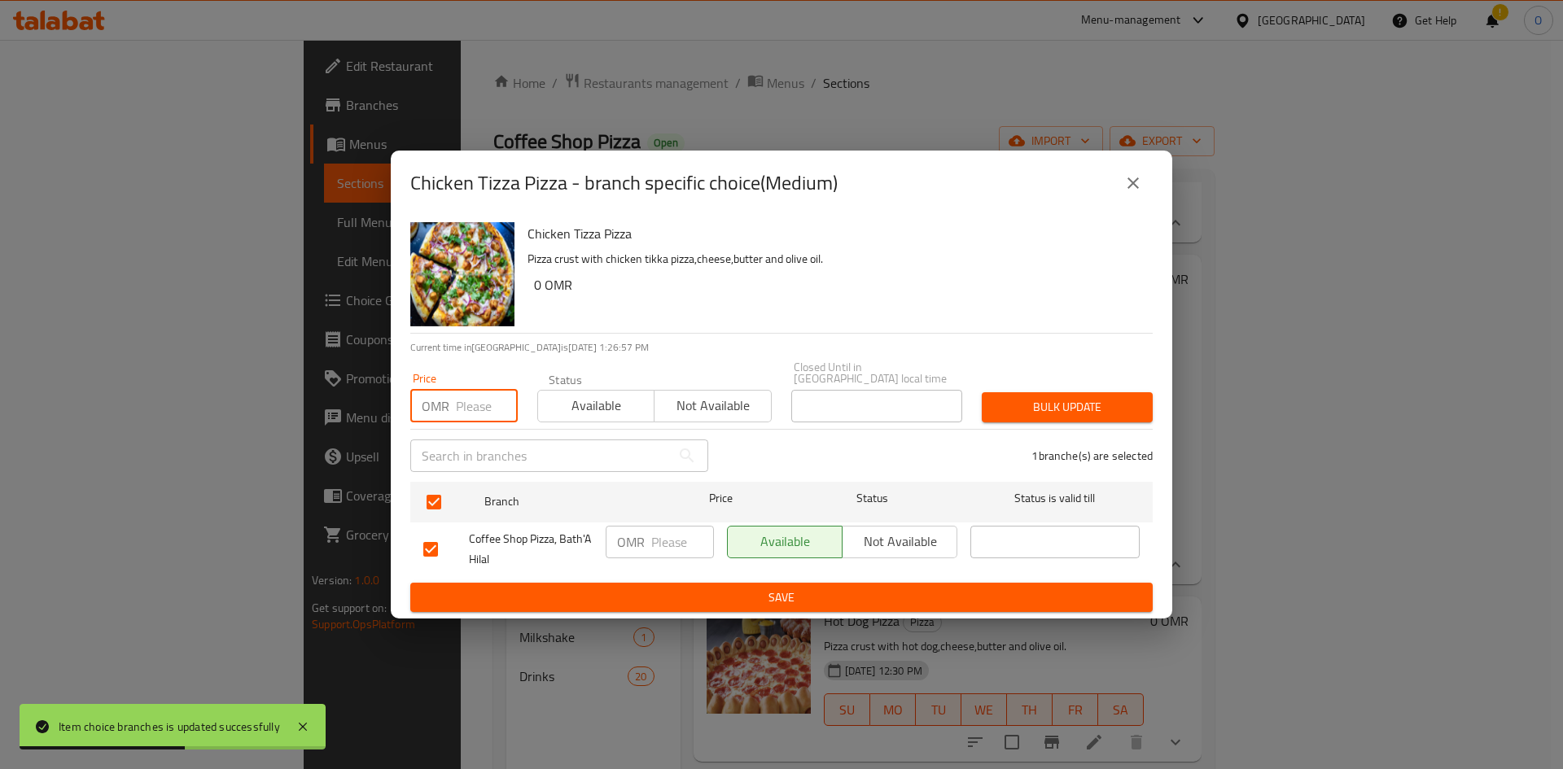
paste input "3.500"
type input "3.500"
click at [1007, 400] on span "Bulk update" at bounding box center [1067, 407] width 145 height 20
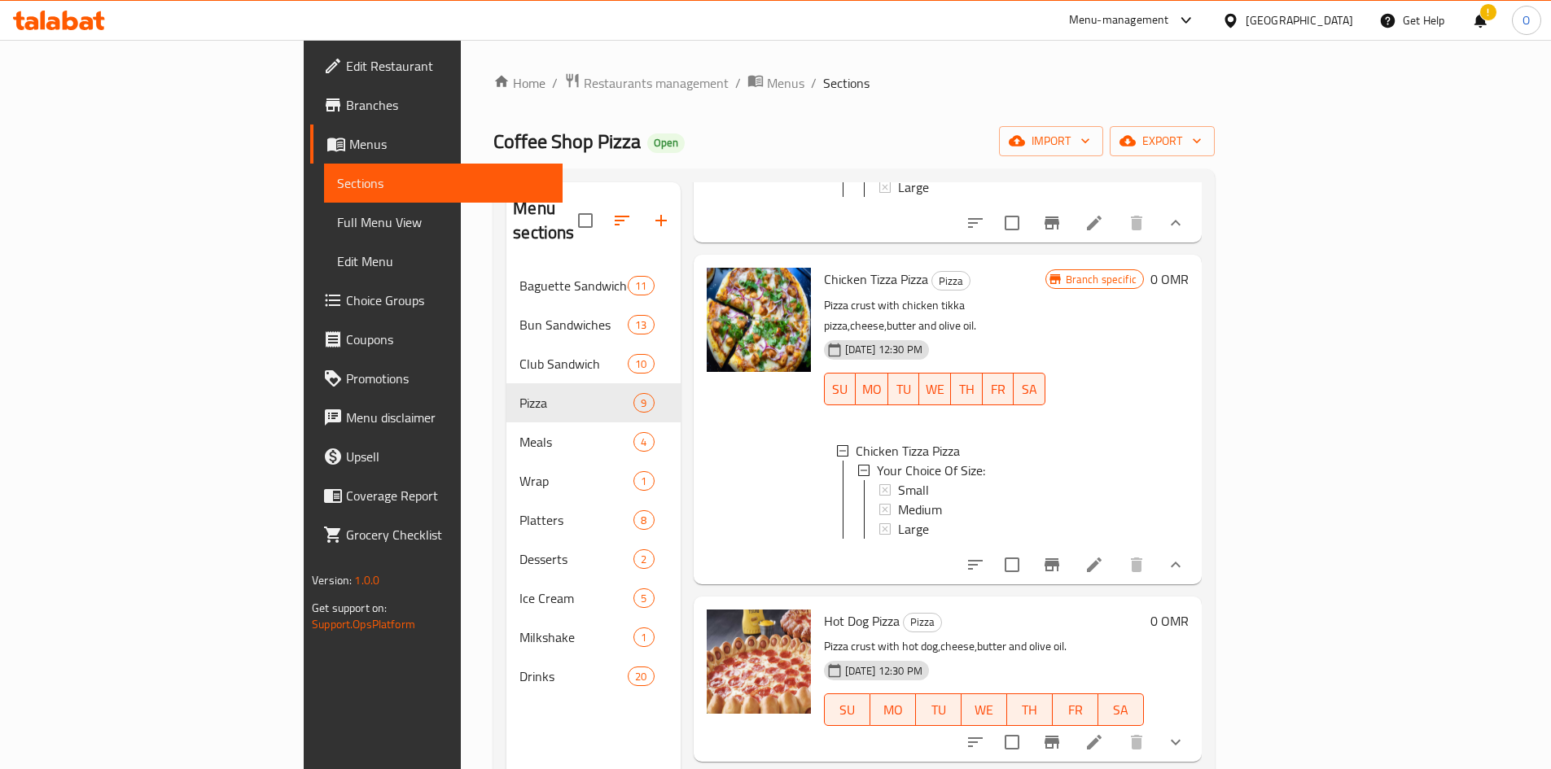
click at [898, 500] on div "Medium" at bounding box center [965, 510] width 134 height 20
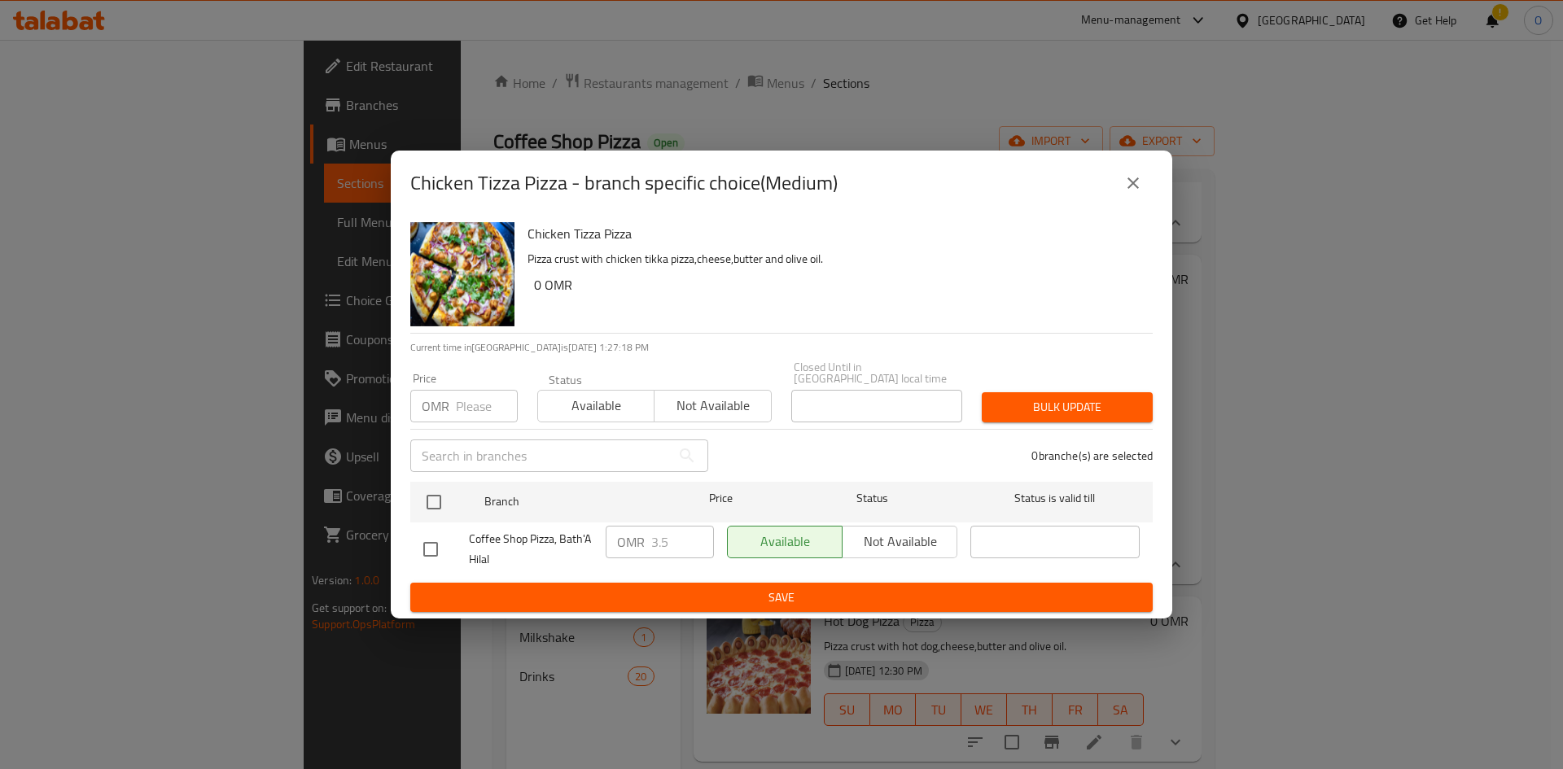
click at [1129, 186] on icon "close" at bounding box center [1133, 183] width 20 height 20
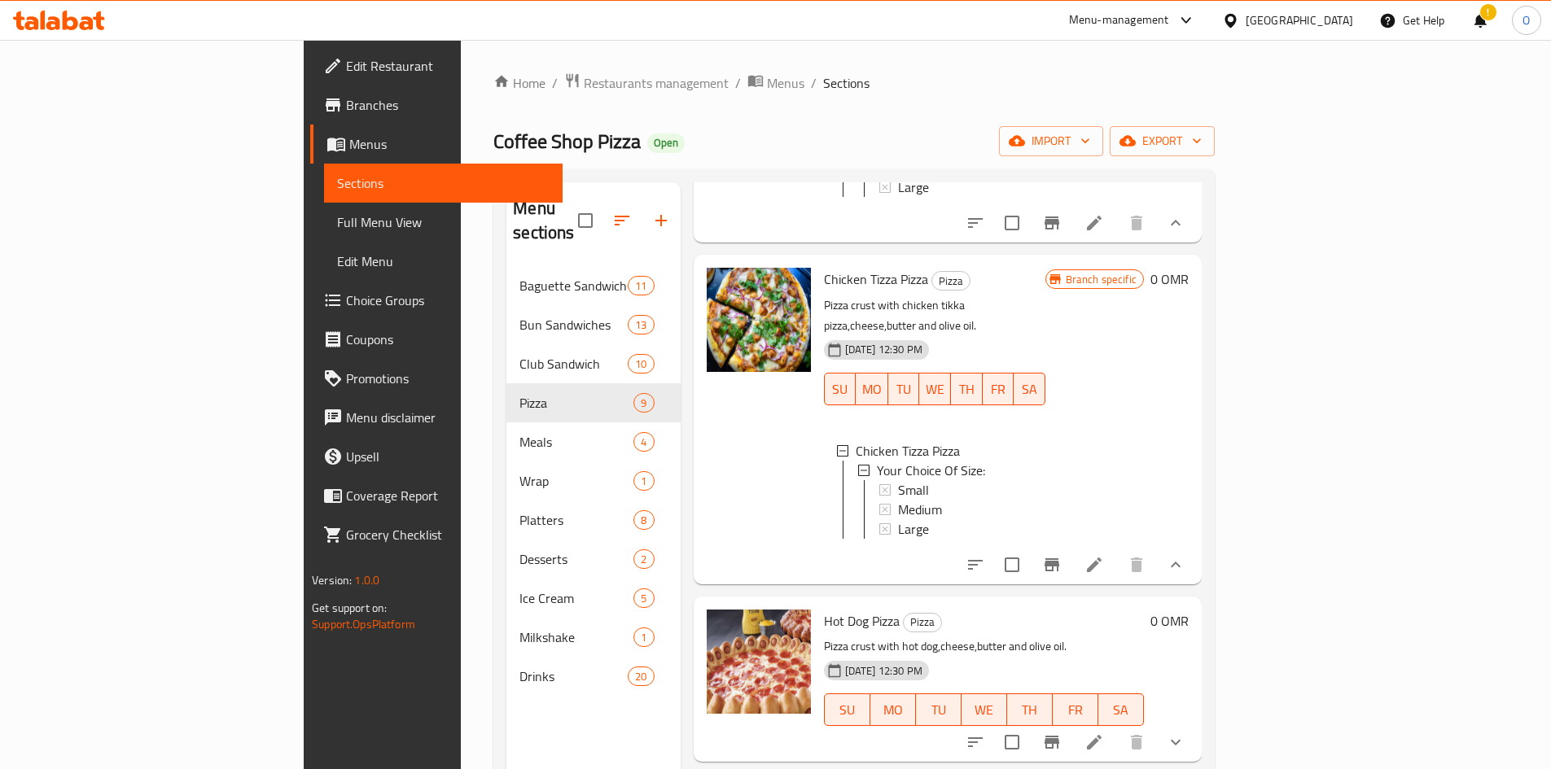
click at [966, 500] on div "Medium" at bounding box center [965, 510] width 134 height 20
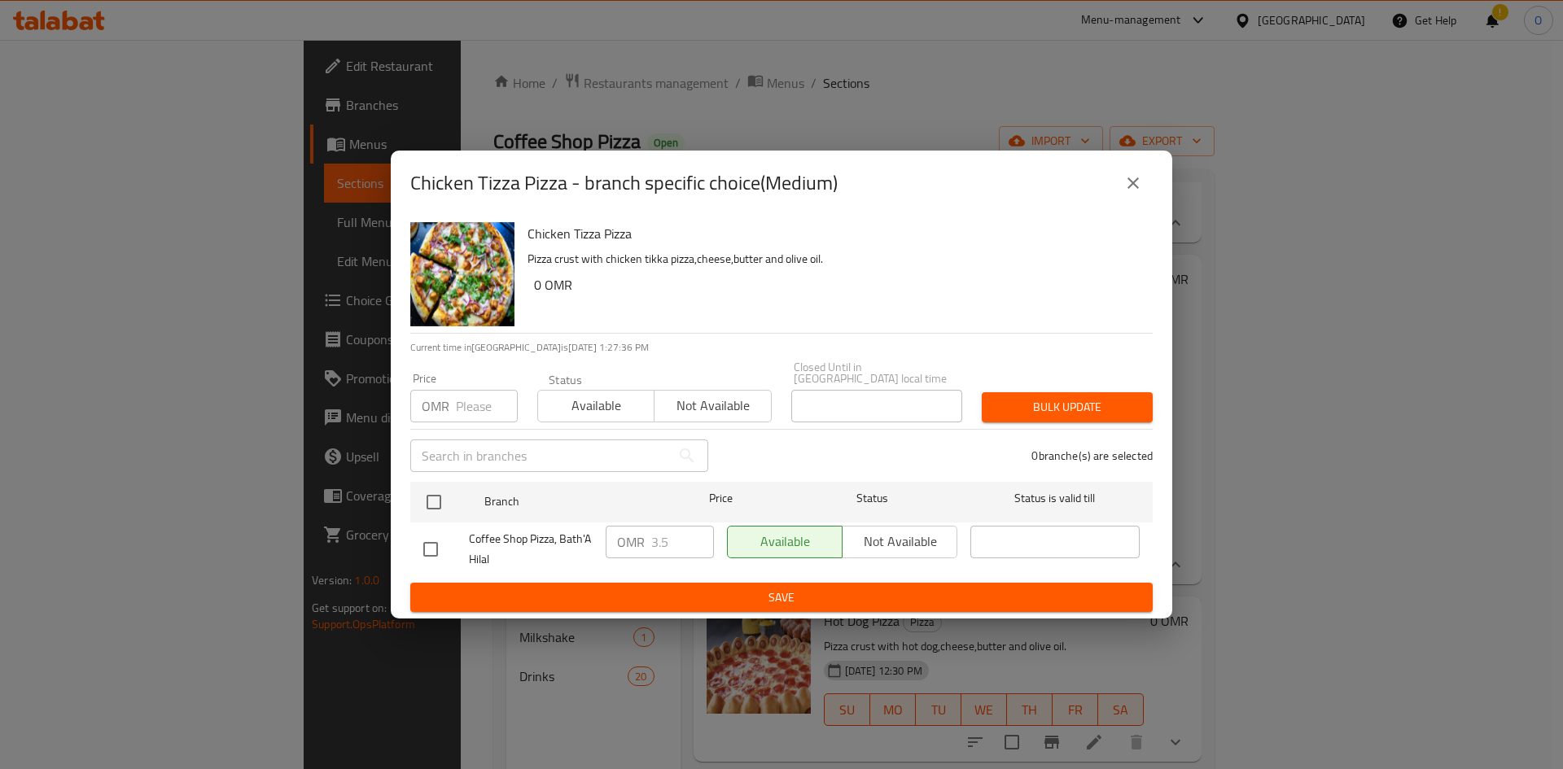
click at [1129, 188] on icon "close" at bounding box center [1133, 183] width 20 height 20
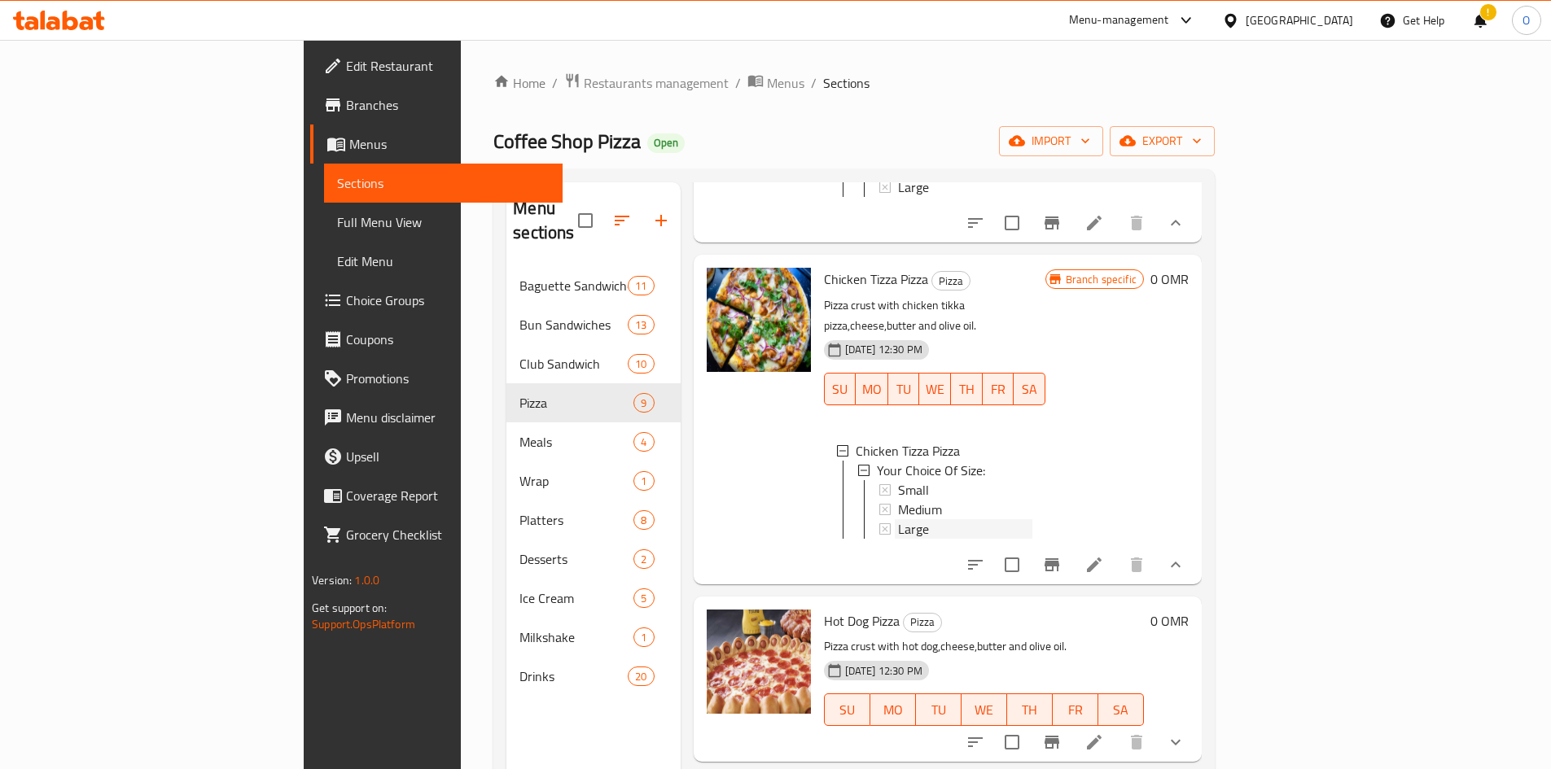
click at [898, 519] on div "Large" at bounding box center [965, 529] width 134 height 20
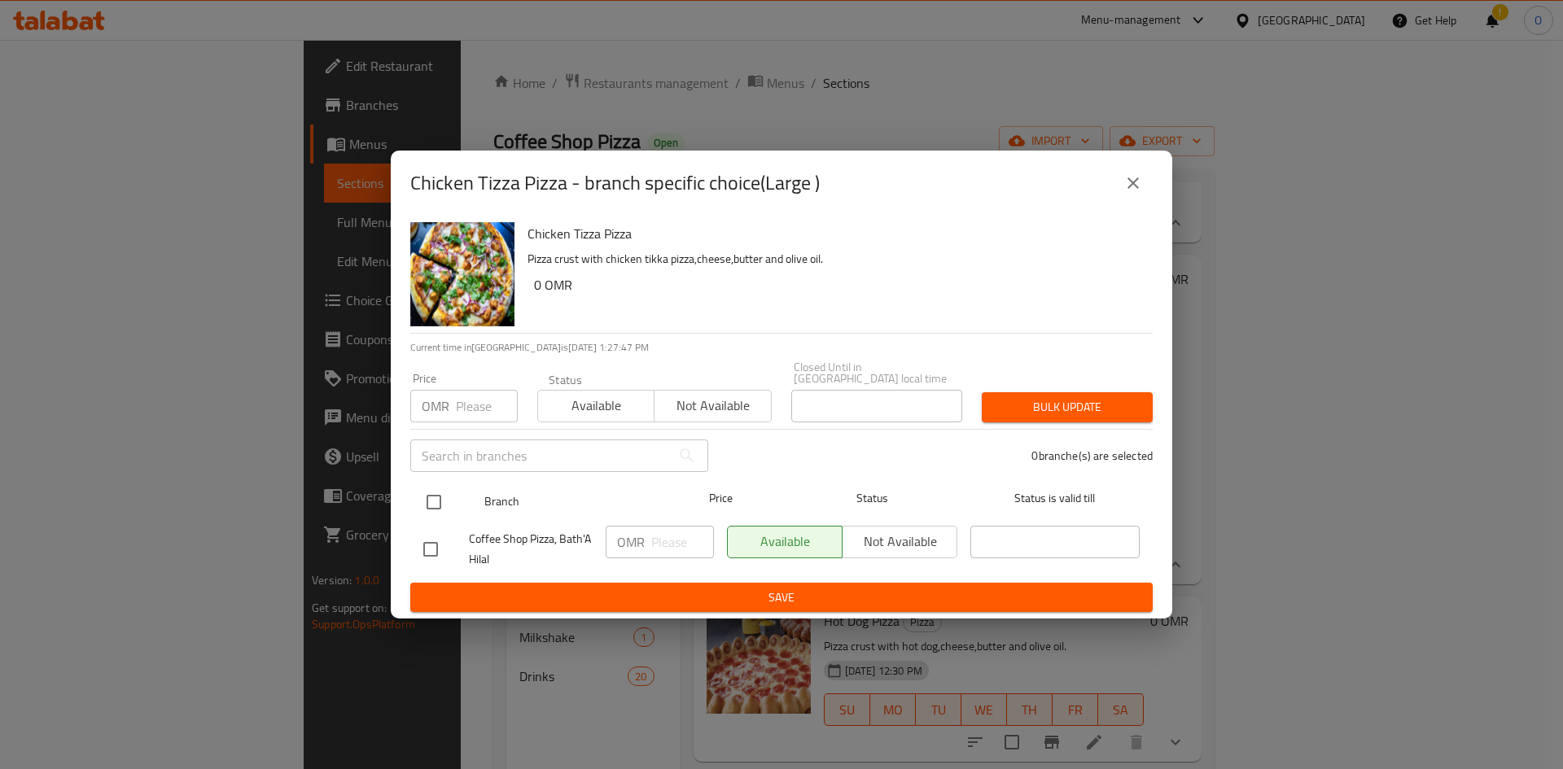
drag, startPoint x: 437, startPoint y: 510, endPoint x: 438, endPoint y: 480, distance: 29.3
click at [437, 509] on input "checkbox" at bounding box center [434, 502] width 34 height 34
checkbox input "true"
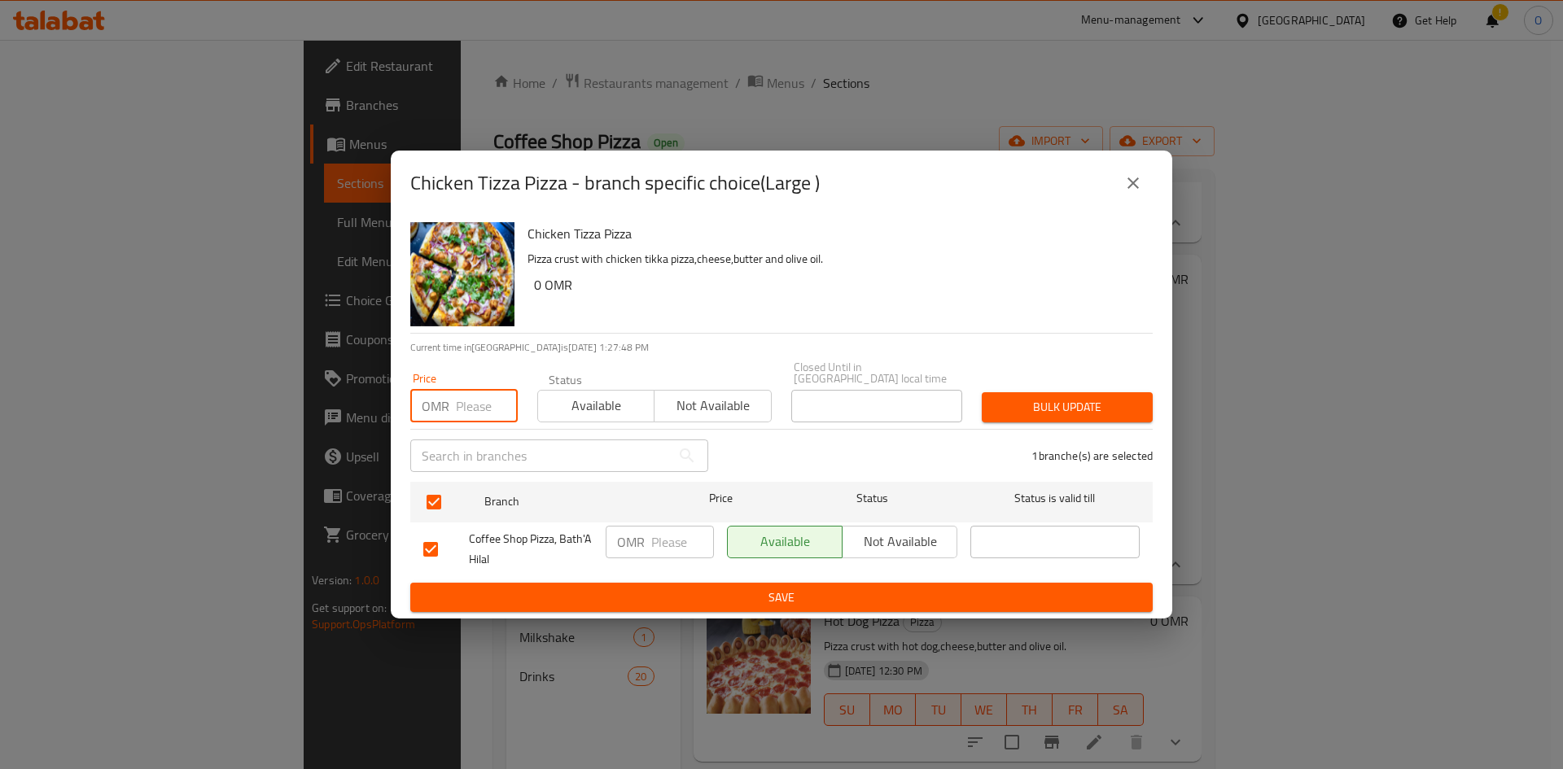
paste input "5.500"
type input "5.500"
click at [1040, 398] on span "Bulk update" at bounding box center [1067, 407] width 145 height 20
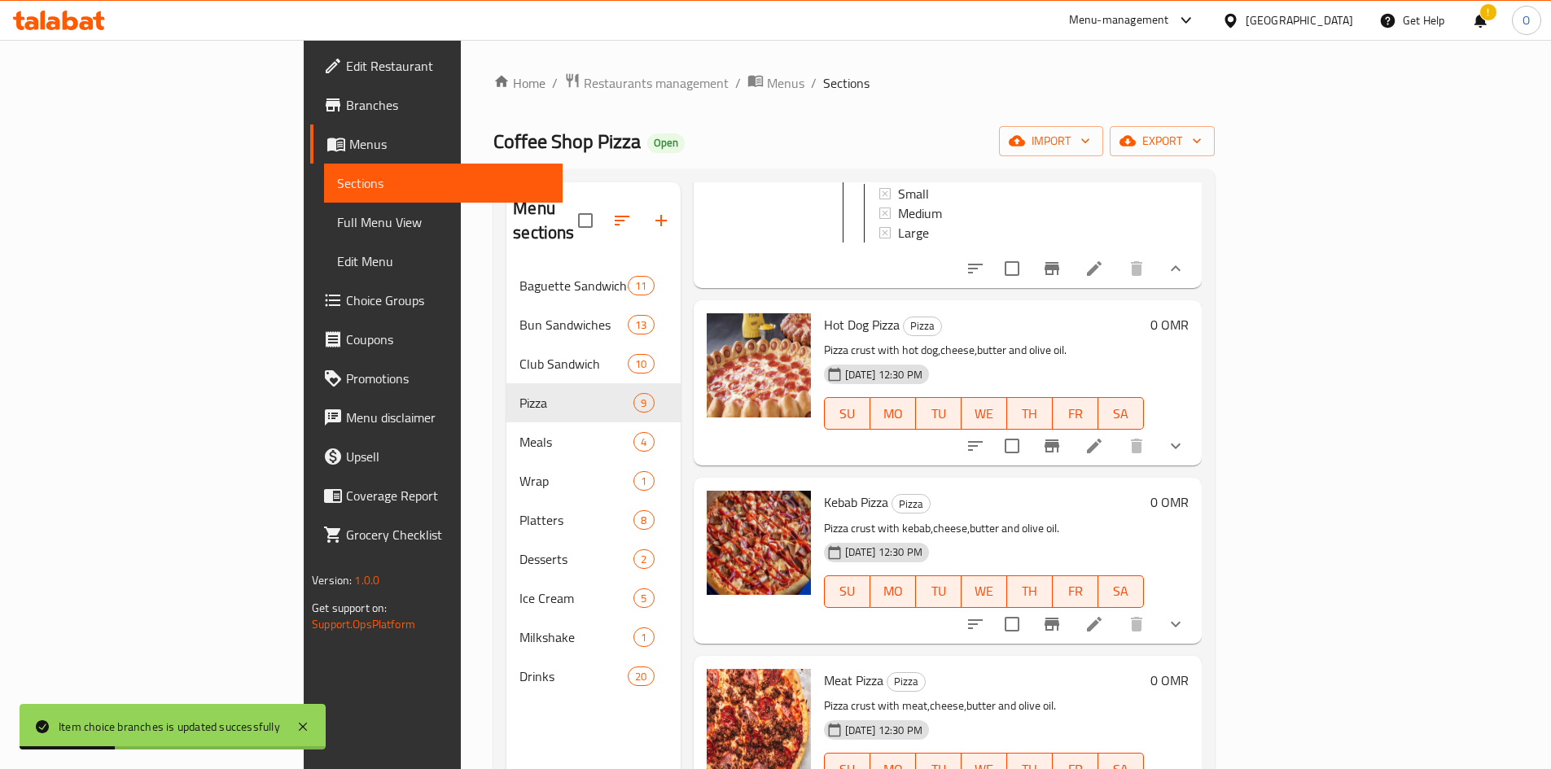
scroll to position [733, 0]
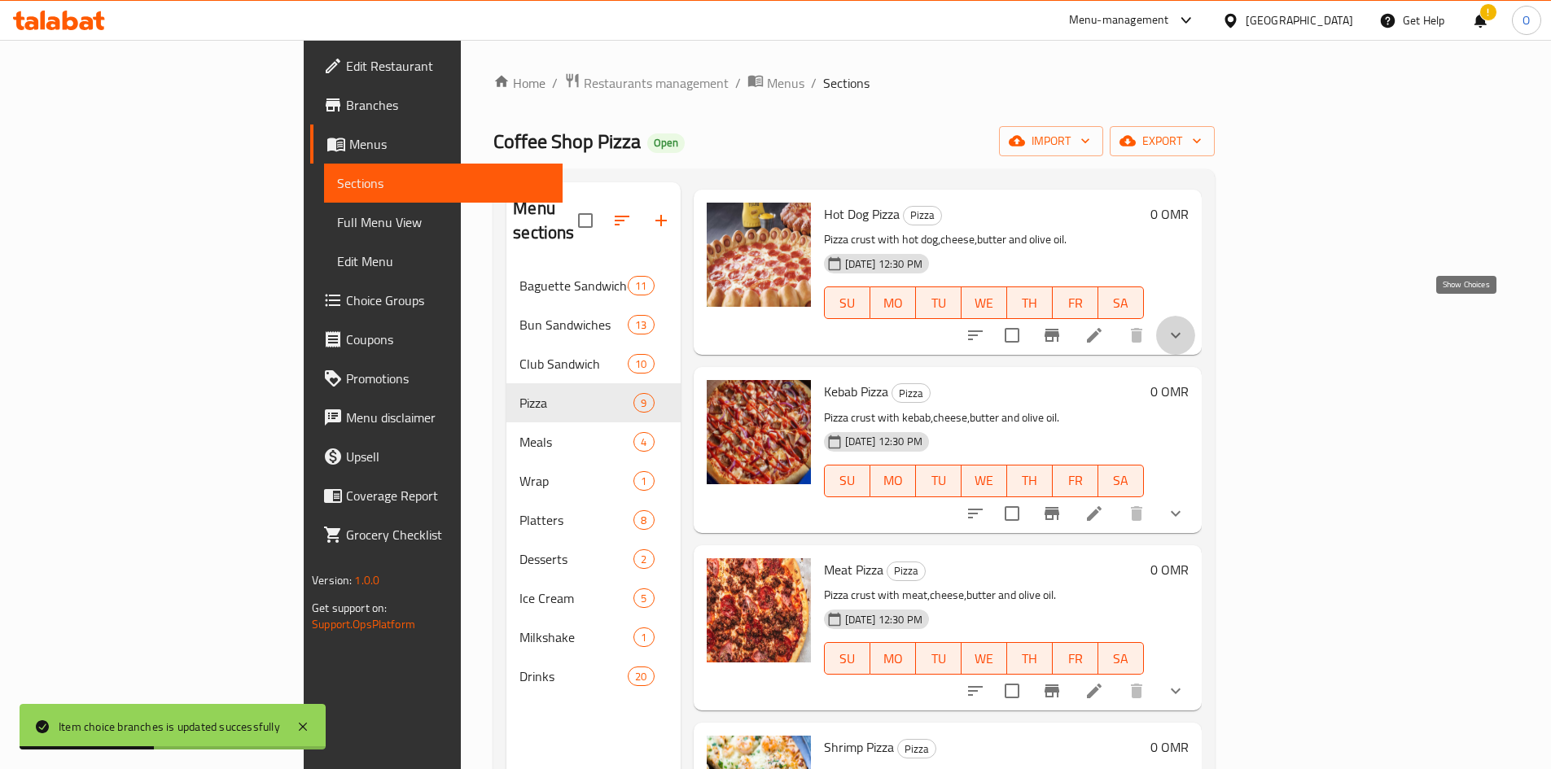
click at [1185, 326] on icon "show more" at bounding box center [1176, 336] width 20 height 20
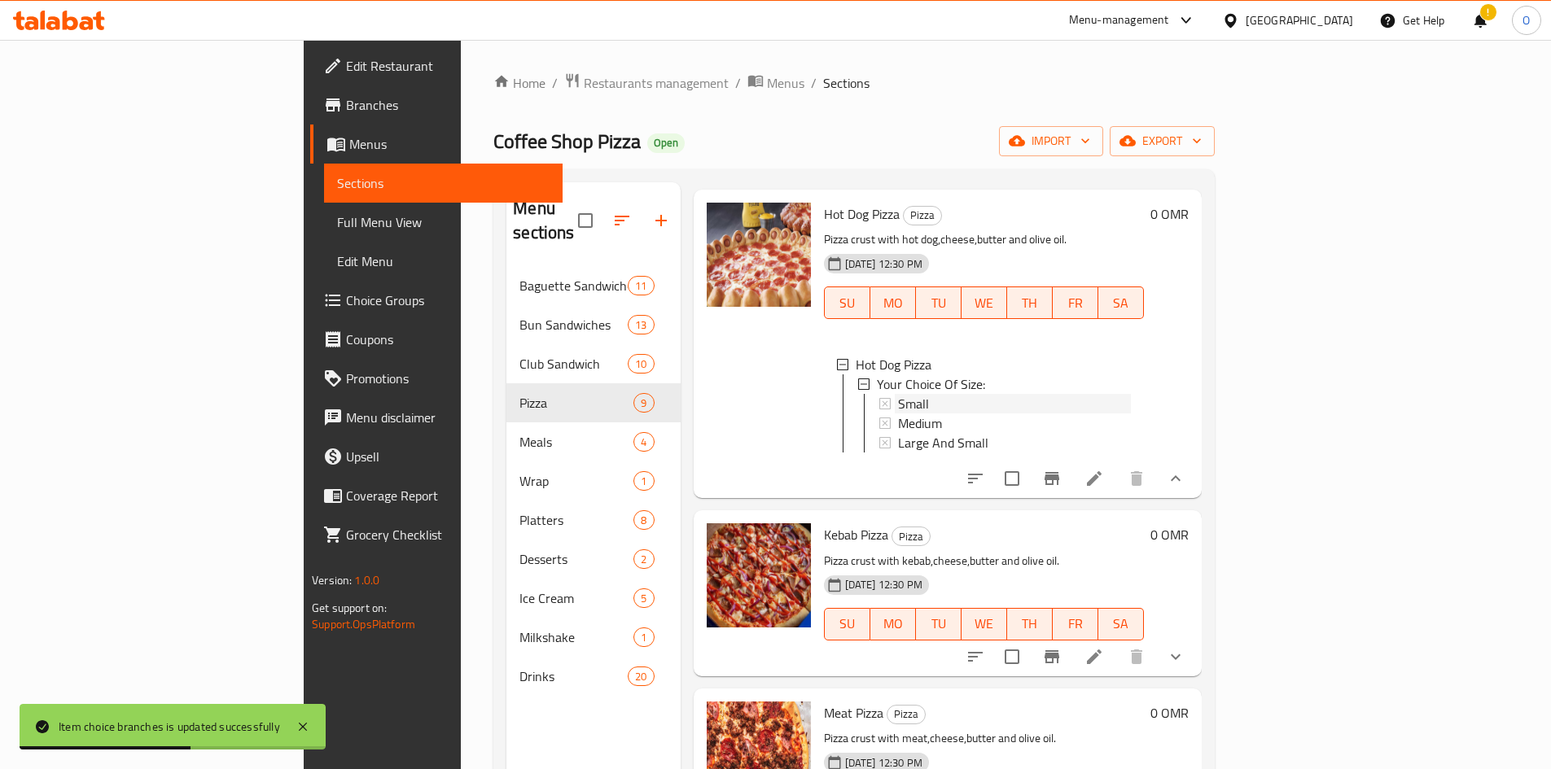
click at [898, 394] on div "Small" at bounding box center [1014, 404] width 233 height 20
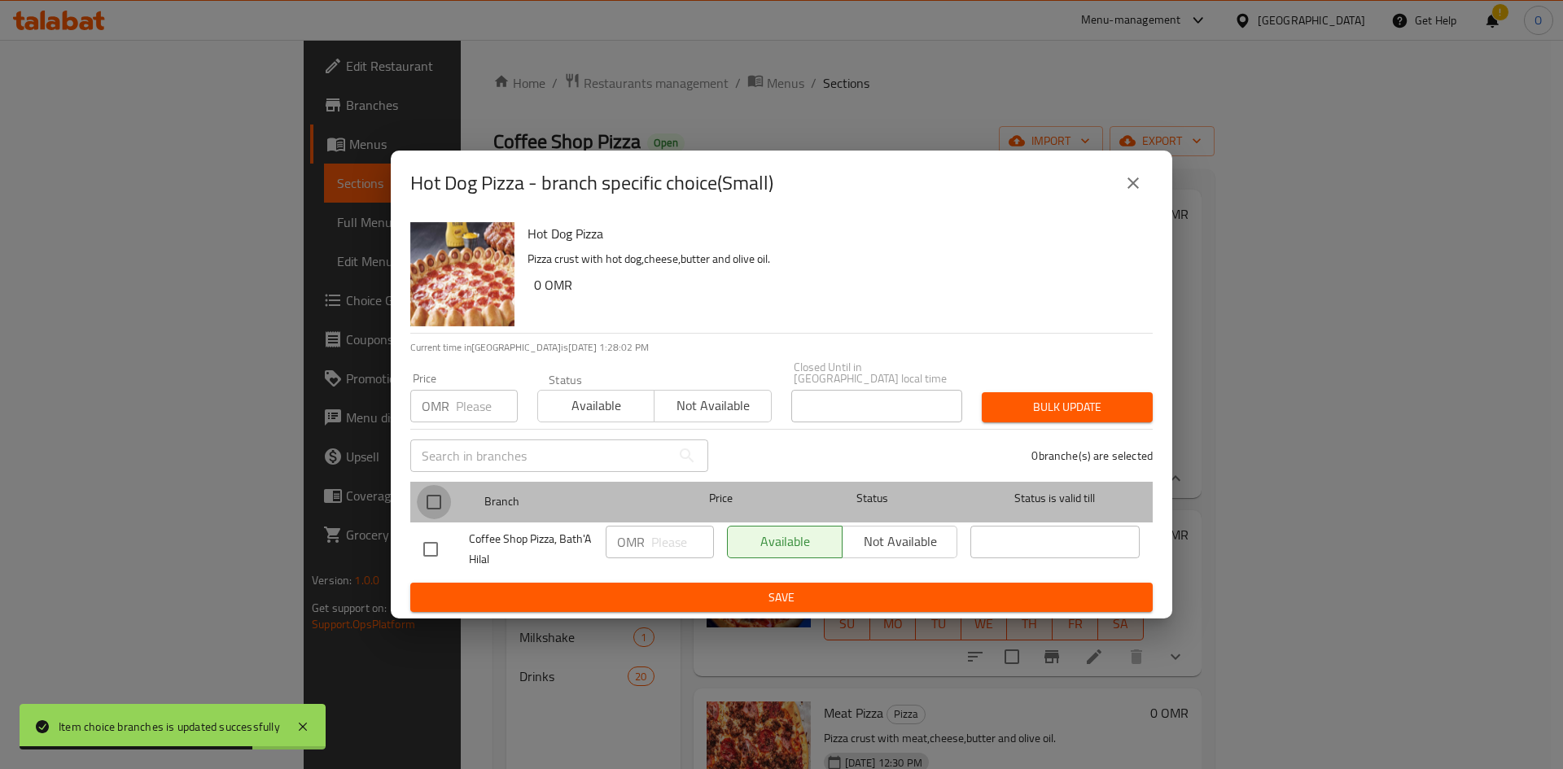
click at [445, 489] on input "checkbox" at bounding box center [434, 502] width 34 height 34
checkbox input "true"
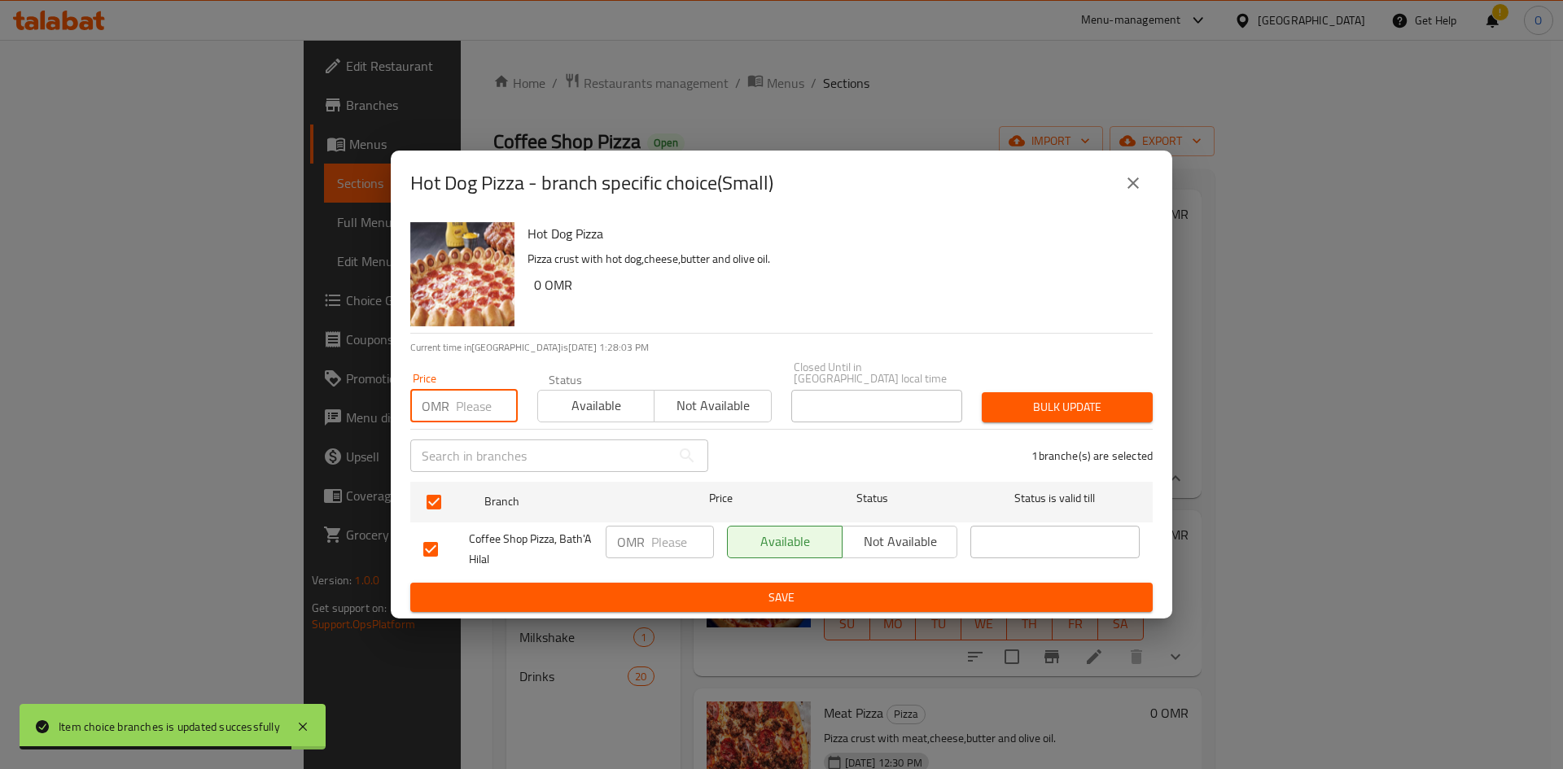
paste input "2.200"
type input "2.200"
click at [1101, 397] on span "Bulk update" at bounding box center [1067, 407] width 145 height 20
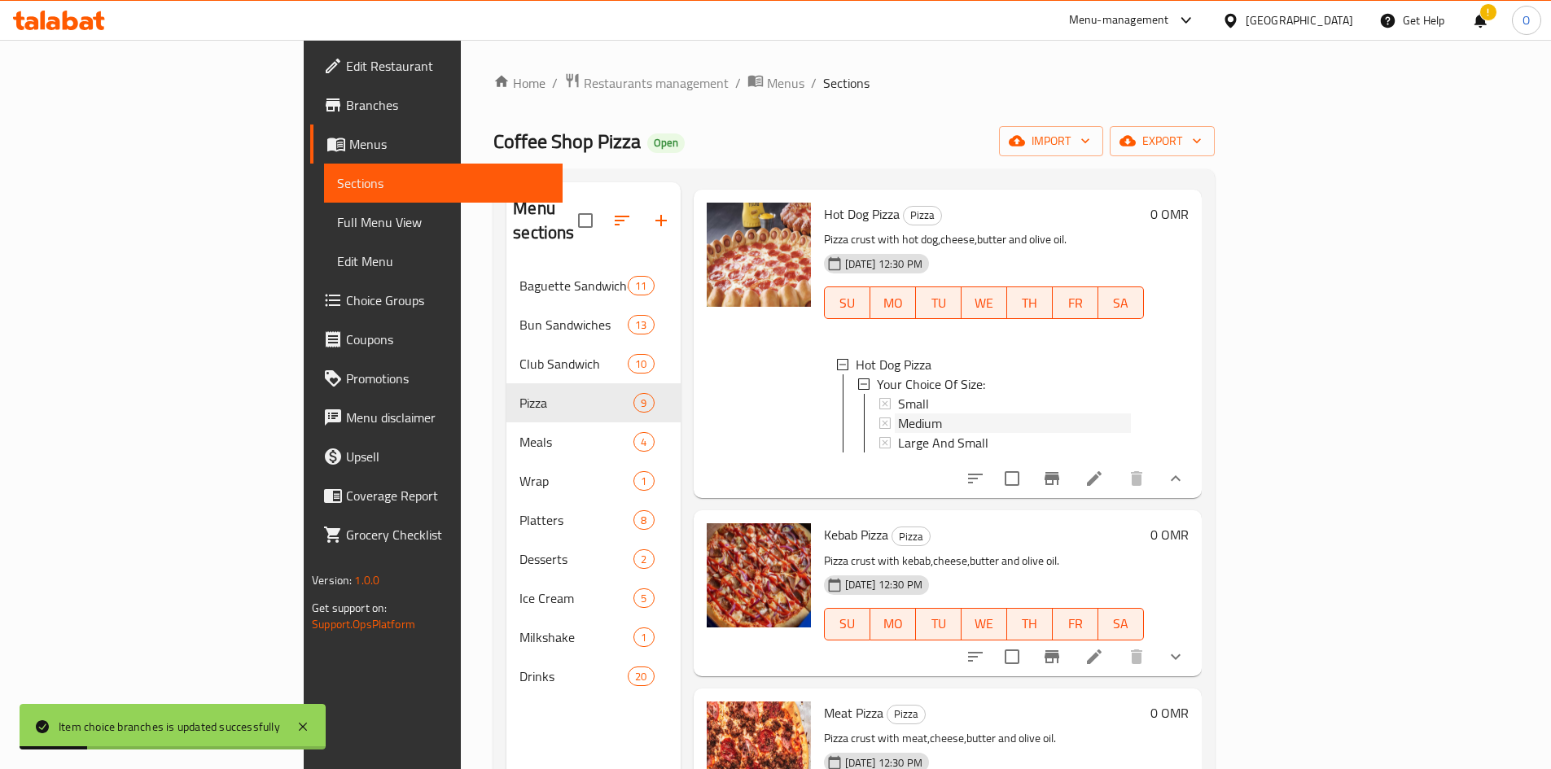
click at [898, 414] on span "Medium" at bounding box center [920, 424] width 44 height 20
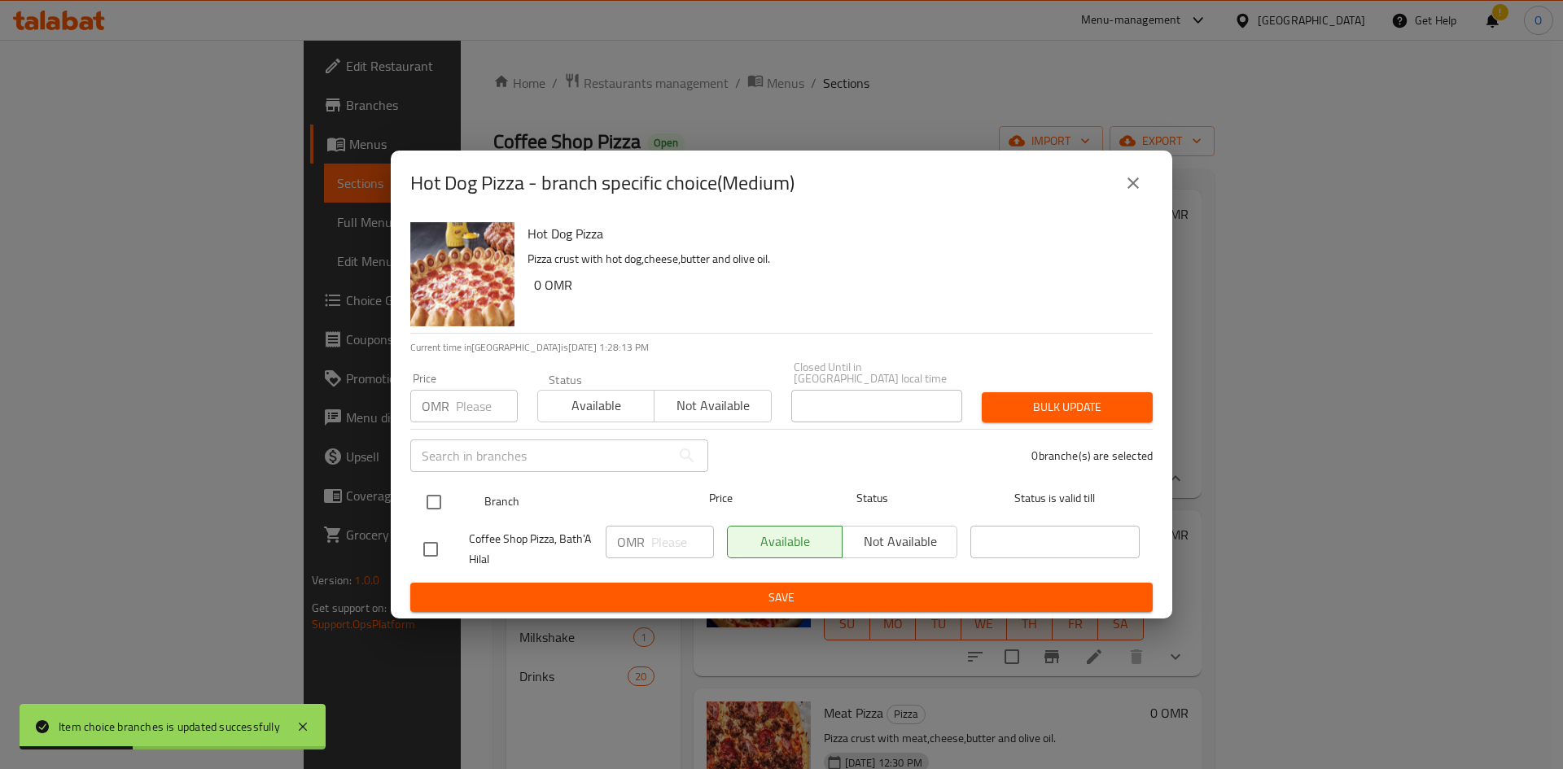
click at [437, 508] on input "checkbox" at bounding box center [434, 502] width 34 height 34
checkbox input "true"
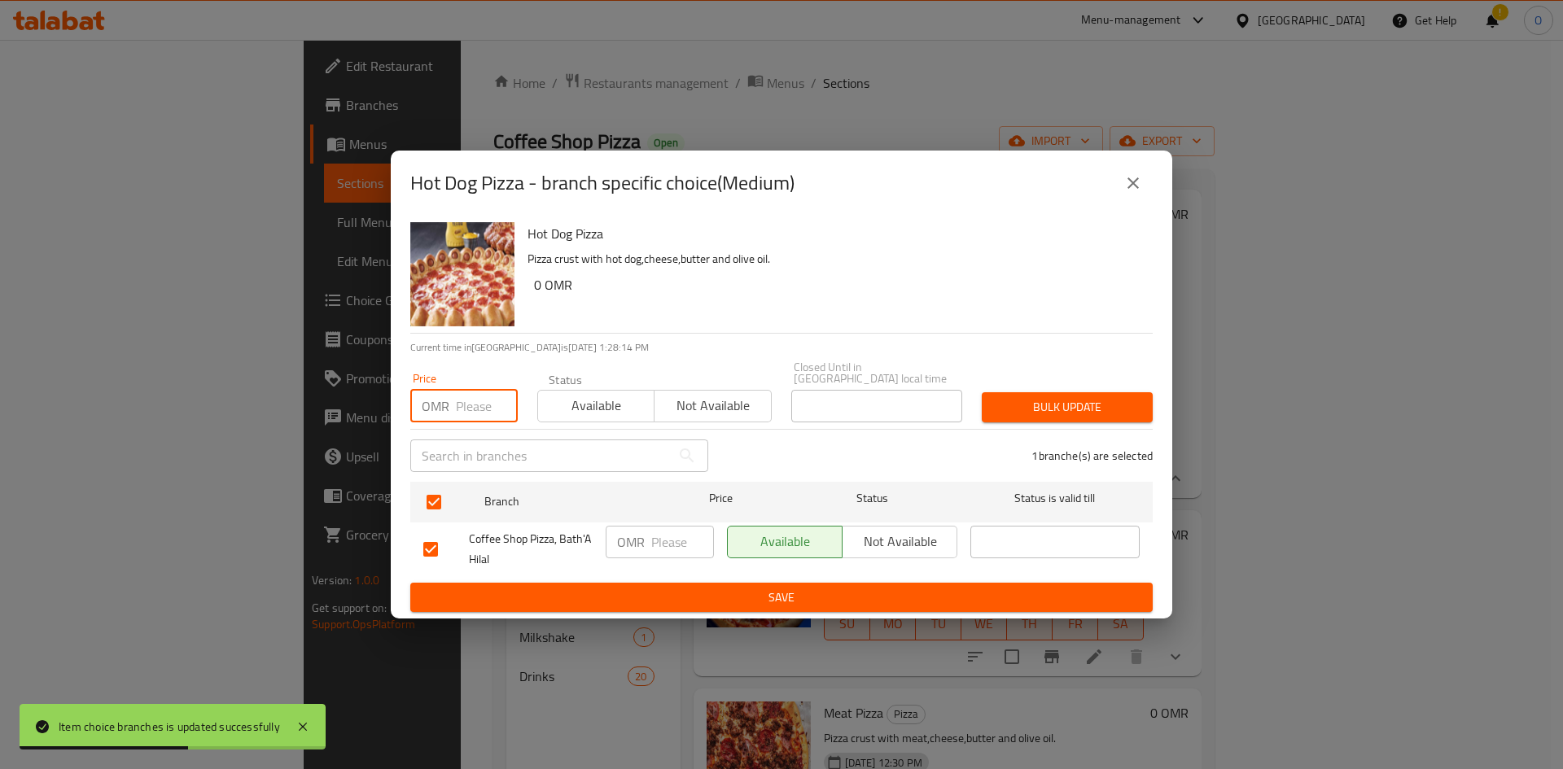
paste input "3.500"
type input "3.500"
click at [1007, 399] on span "Bulk update" at bounding box center [1067, 407] width 145 height 20
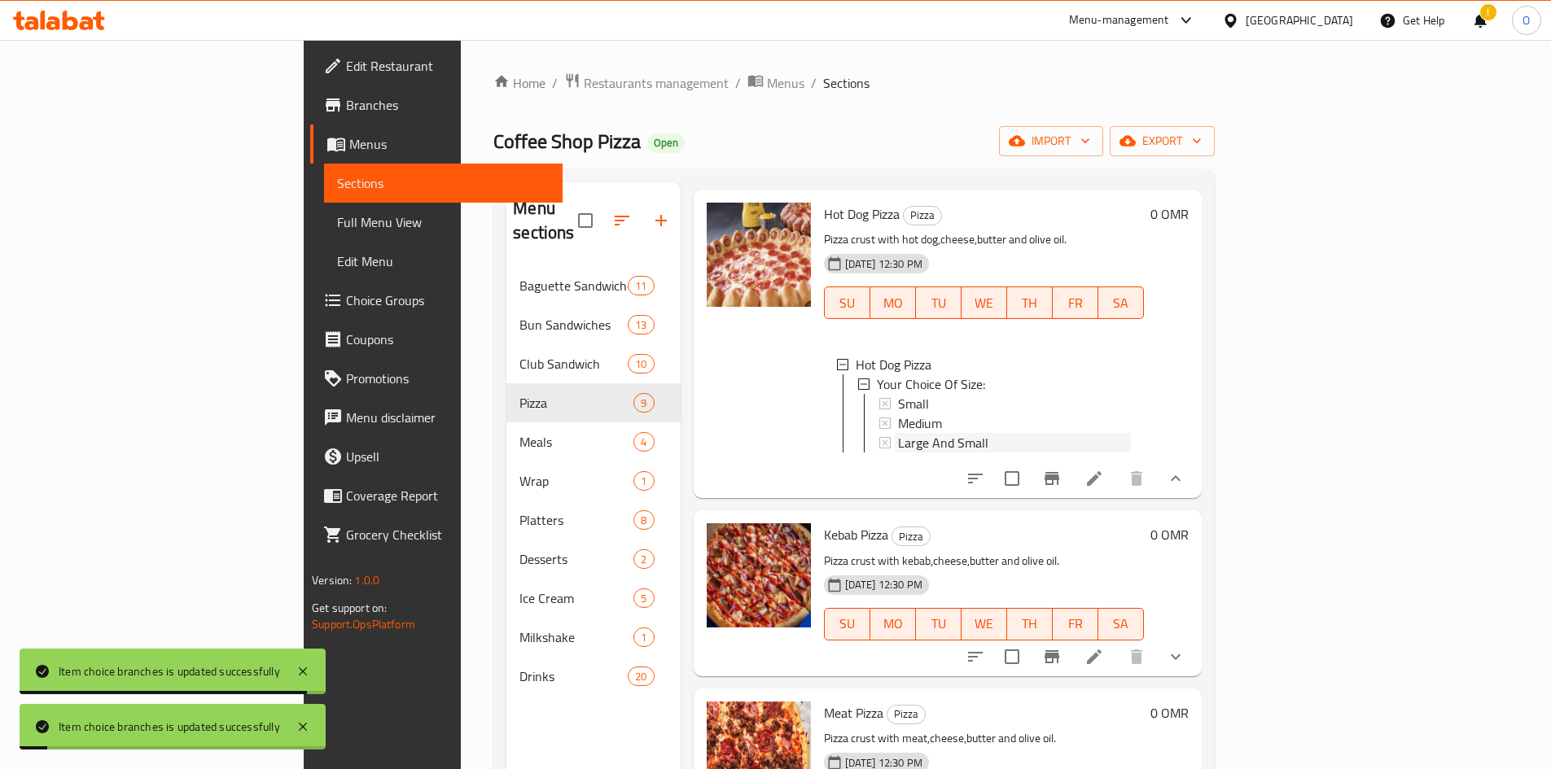
click at [898, 433] on span "Large And Small" at bounding box center [943, 443] width 90 height 20
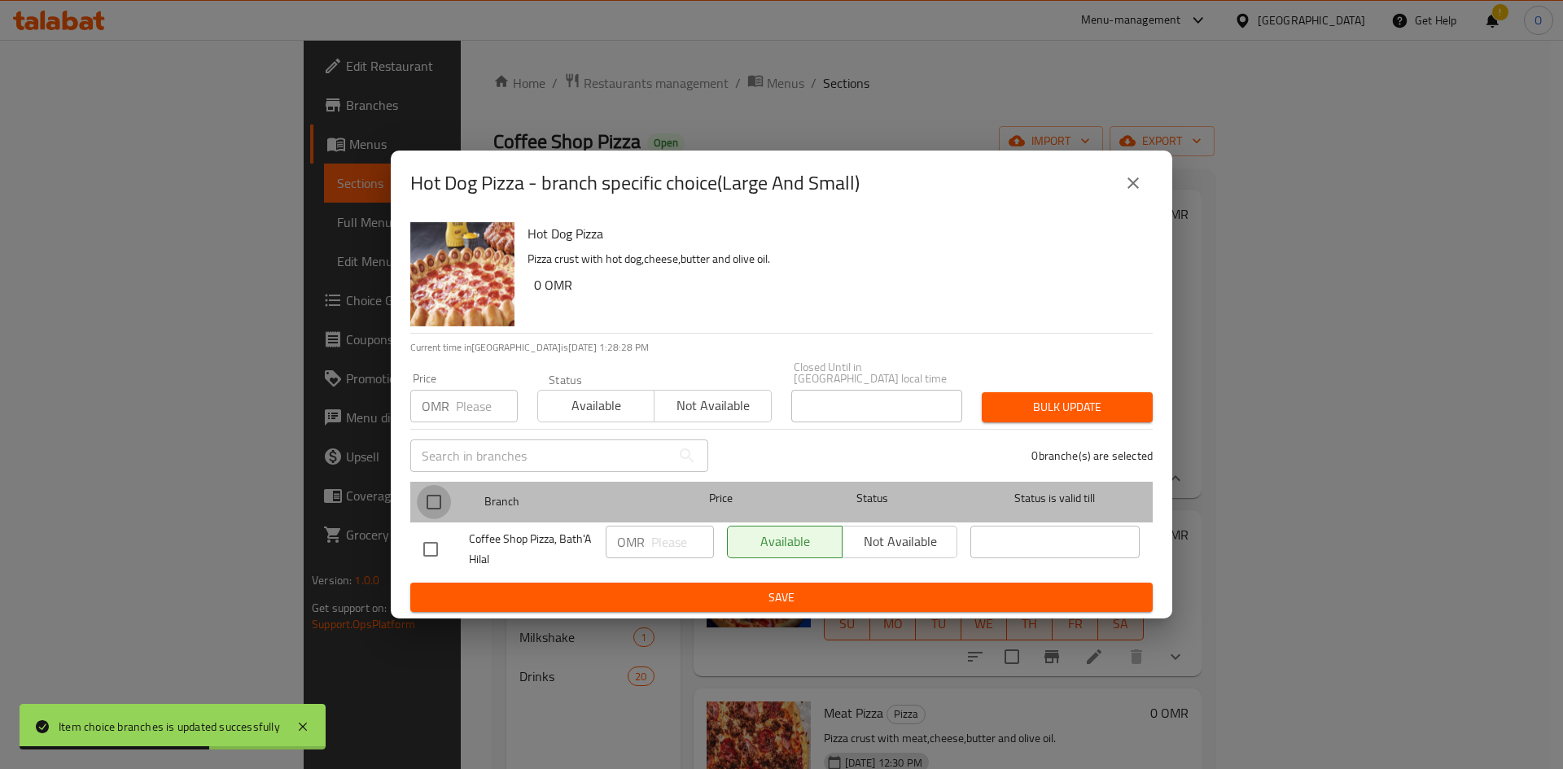
click at [430, 501] on input "checkbox" at bounding box center [434, 502] width 34 height 34
checkbox input "true"
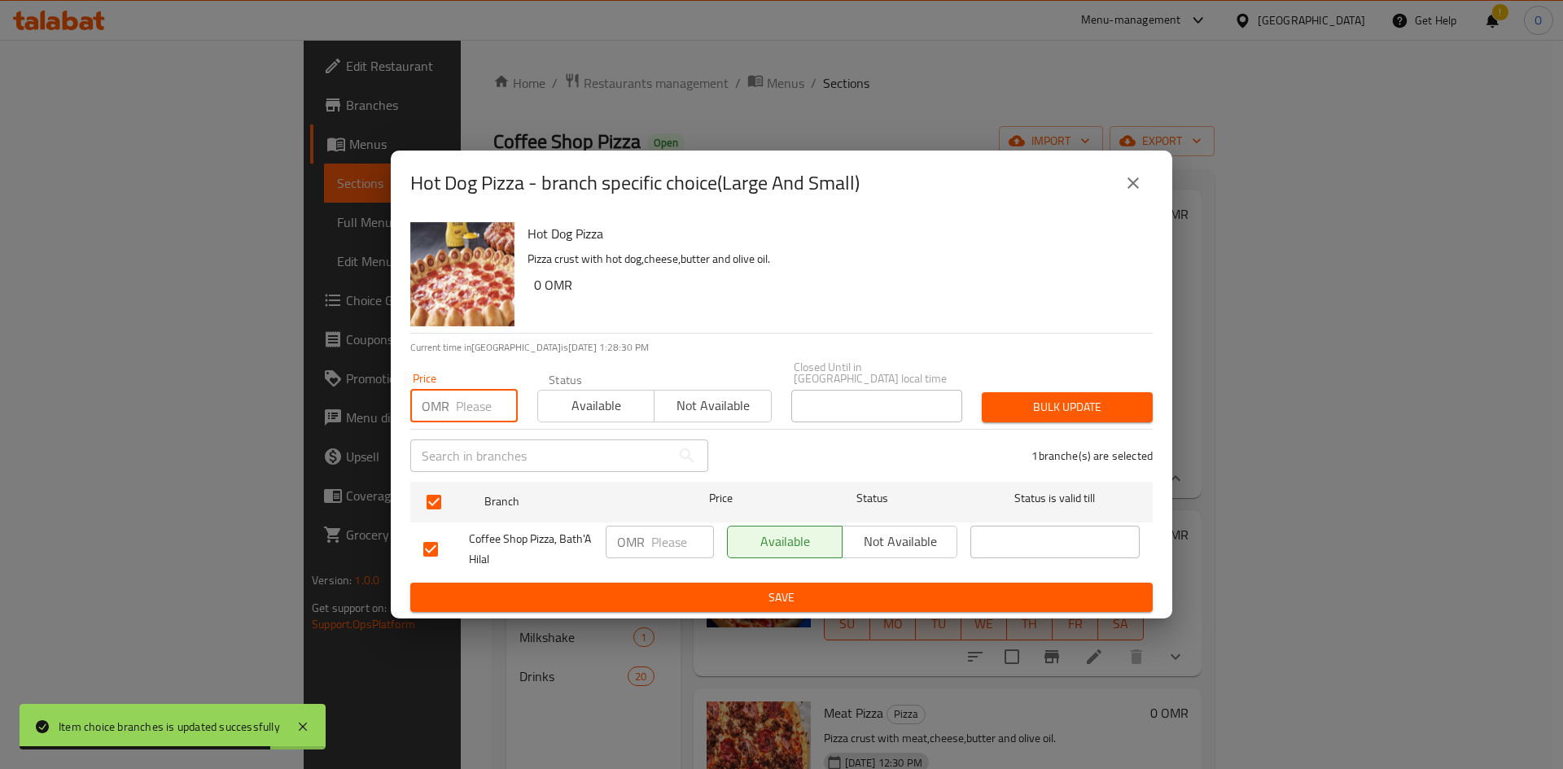
paste input "5.500"
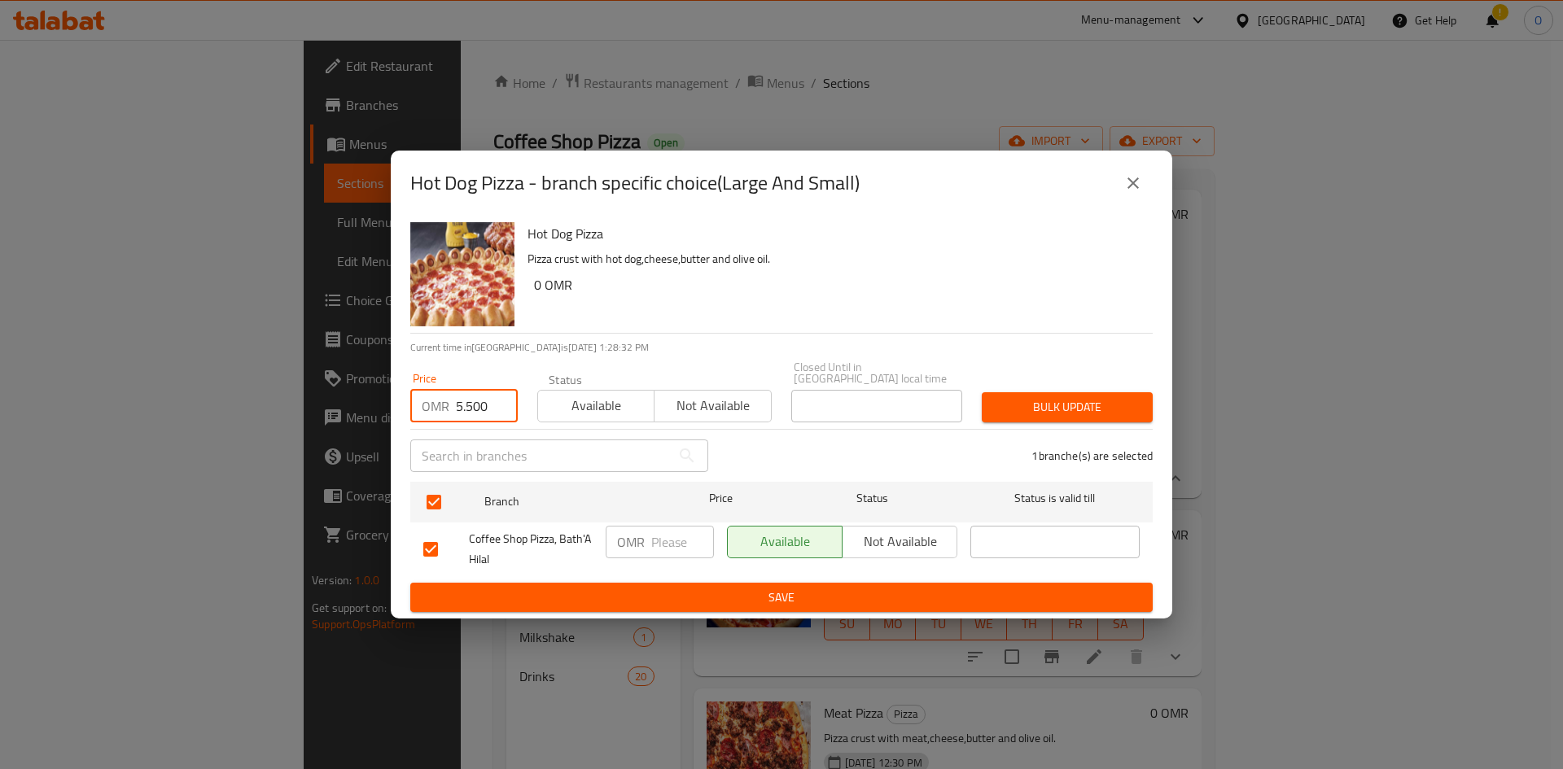
type input "5.500"
click at [1031, 399] on span "Bulk update" at bounding box center [1067, 407] width 145 height 20
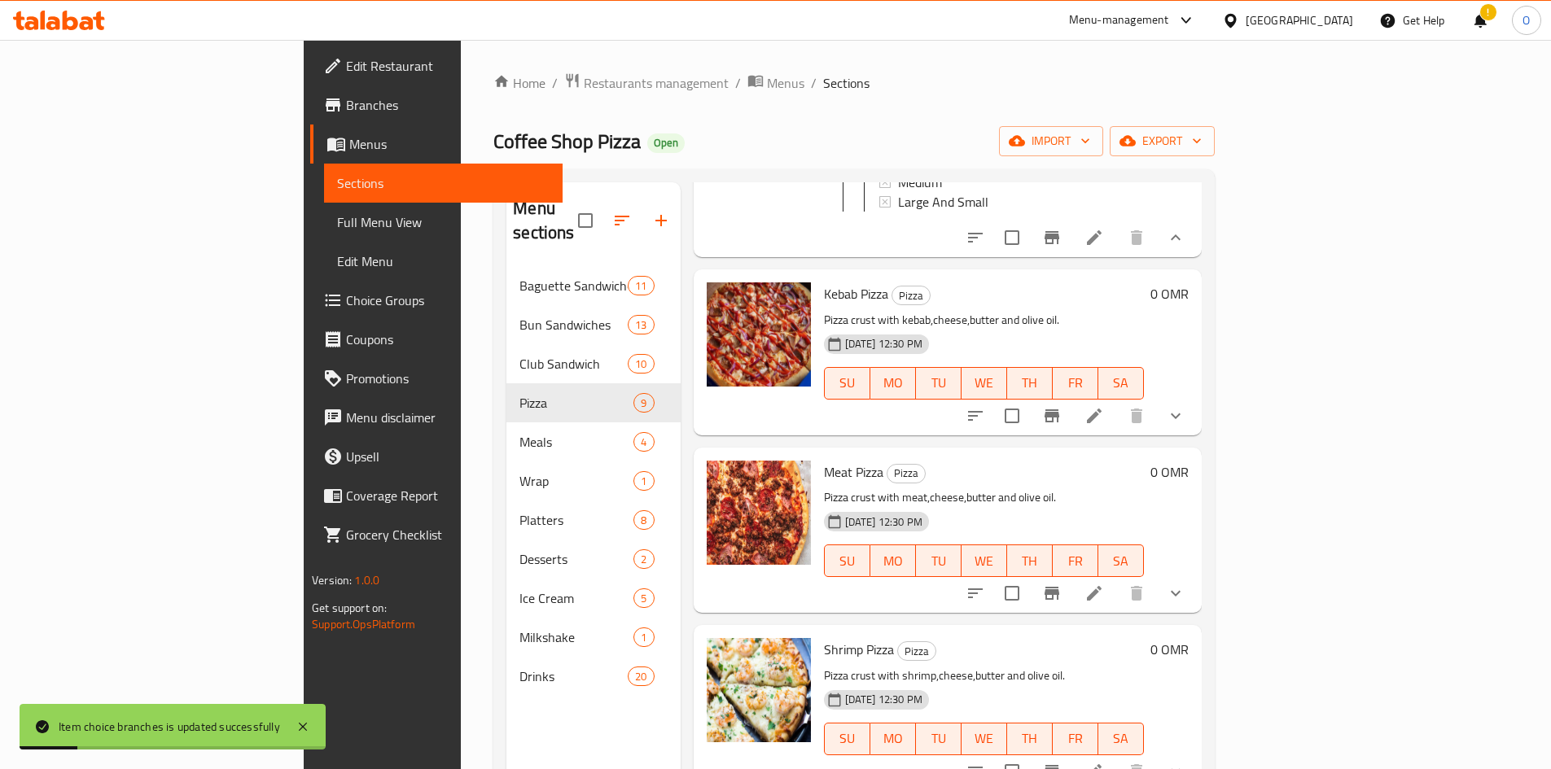
scroll to position [977, 0]
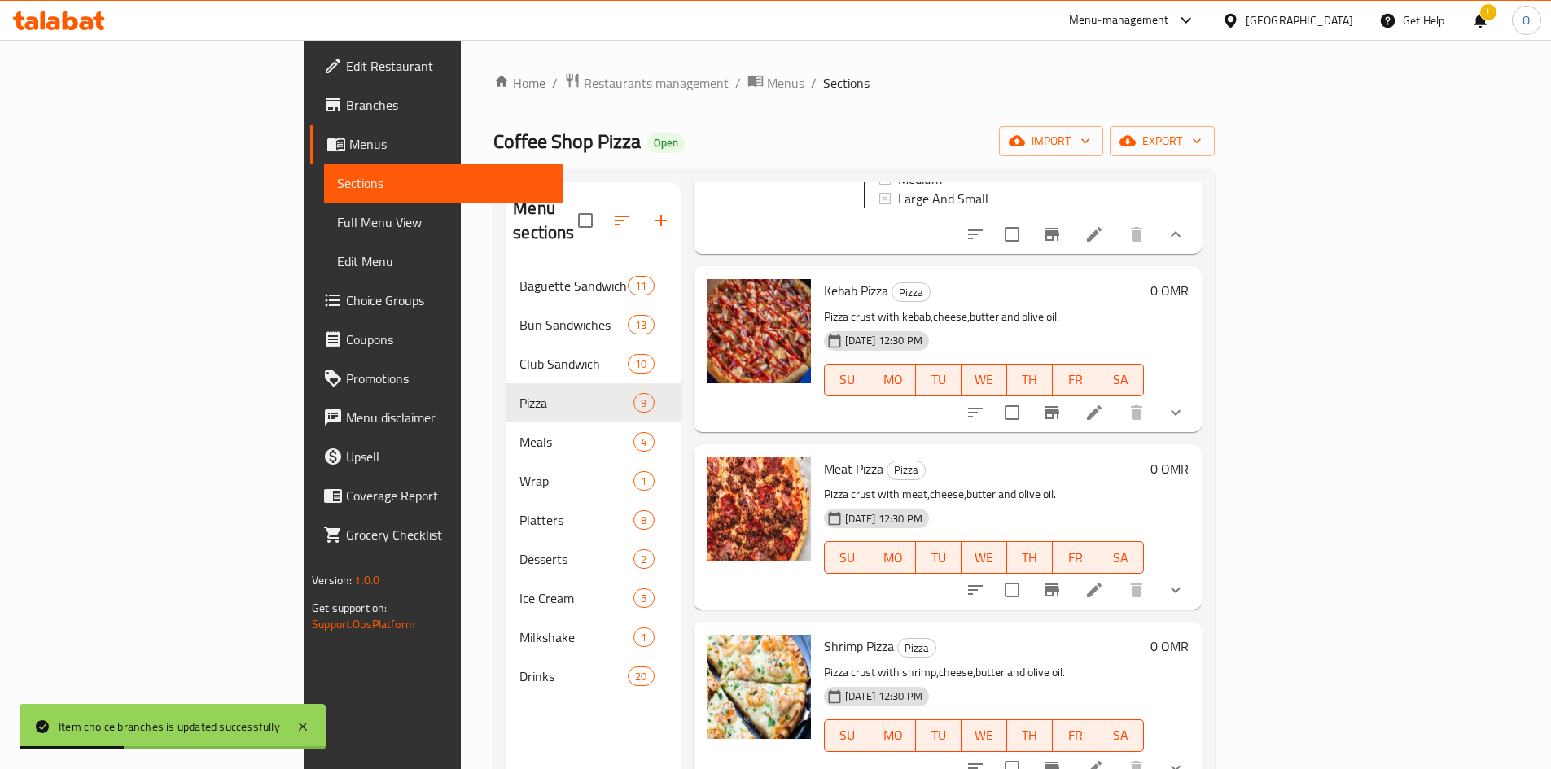
click at [1185, 403] on icon "show more" at bounding box center [1176, 413] width 20 height 20
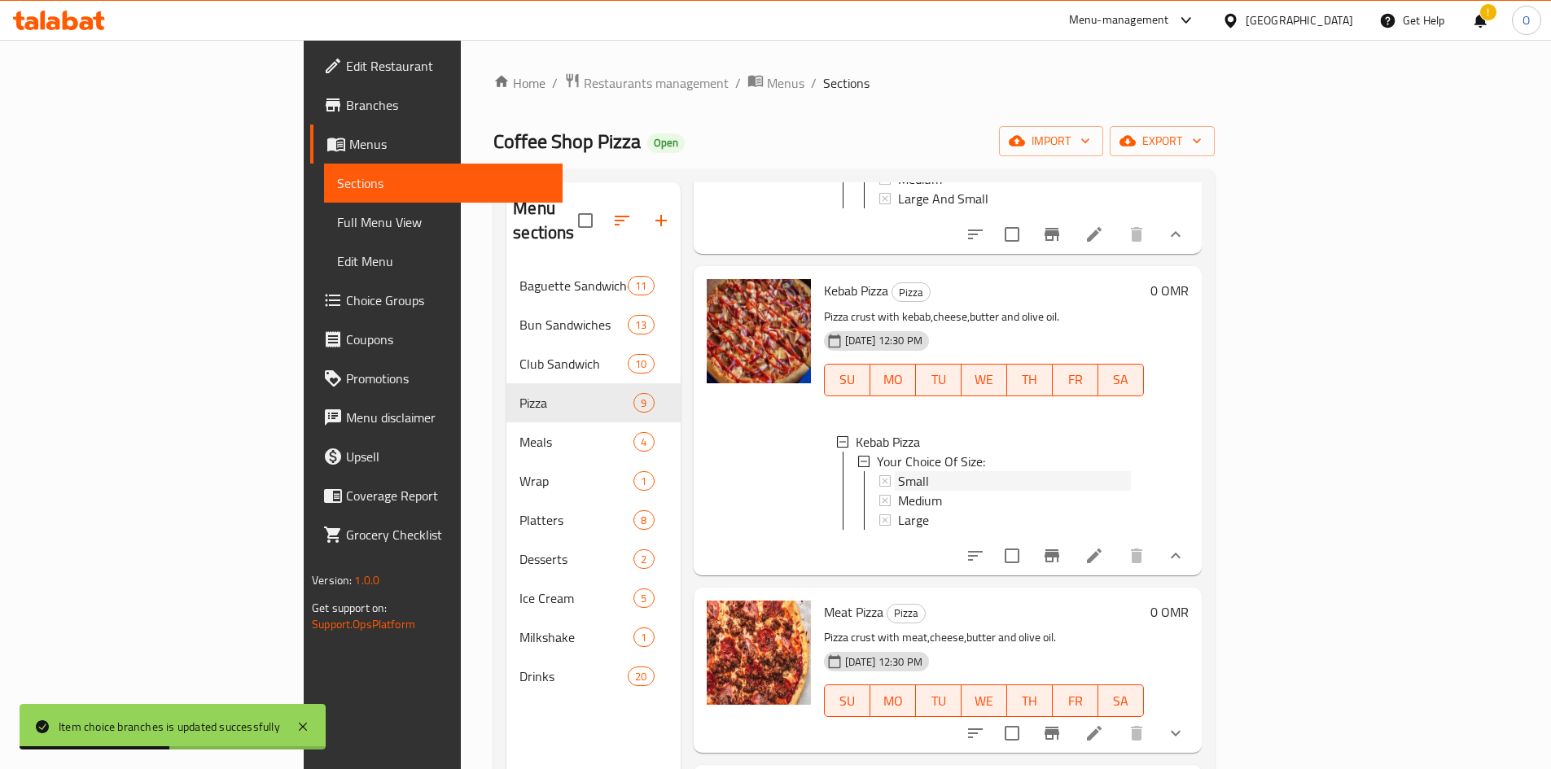
click at [898, 475] on div "Small" at bounding box center [1014, 481] width 233 height 20
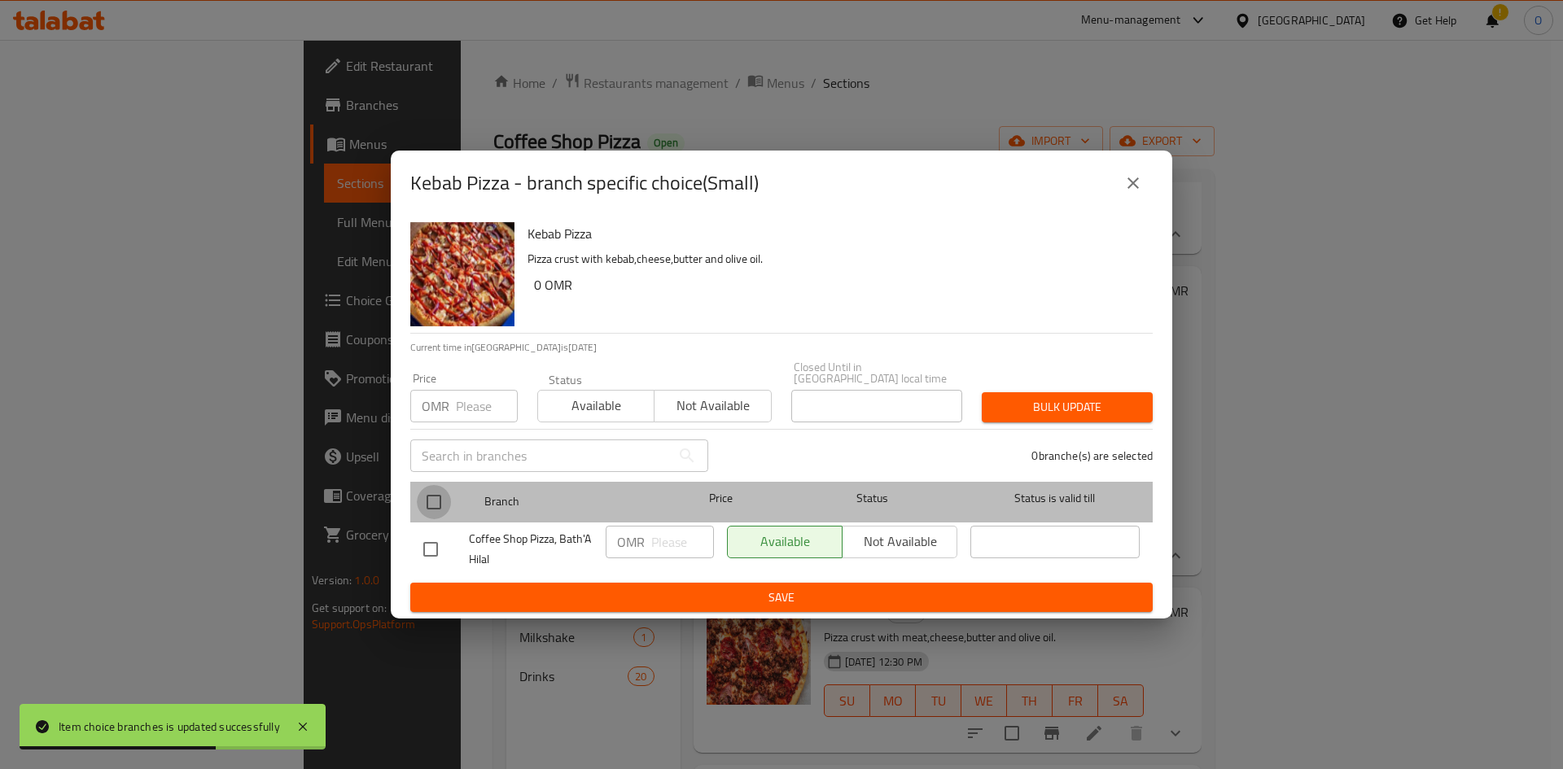
click at [440, 494] on input "checkbox" at bounding box center [434, 502] width 34 height 34
checkbox input "true"
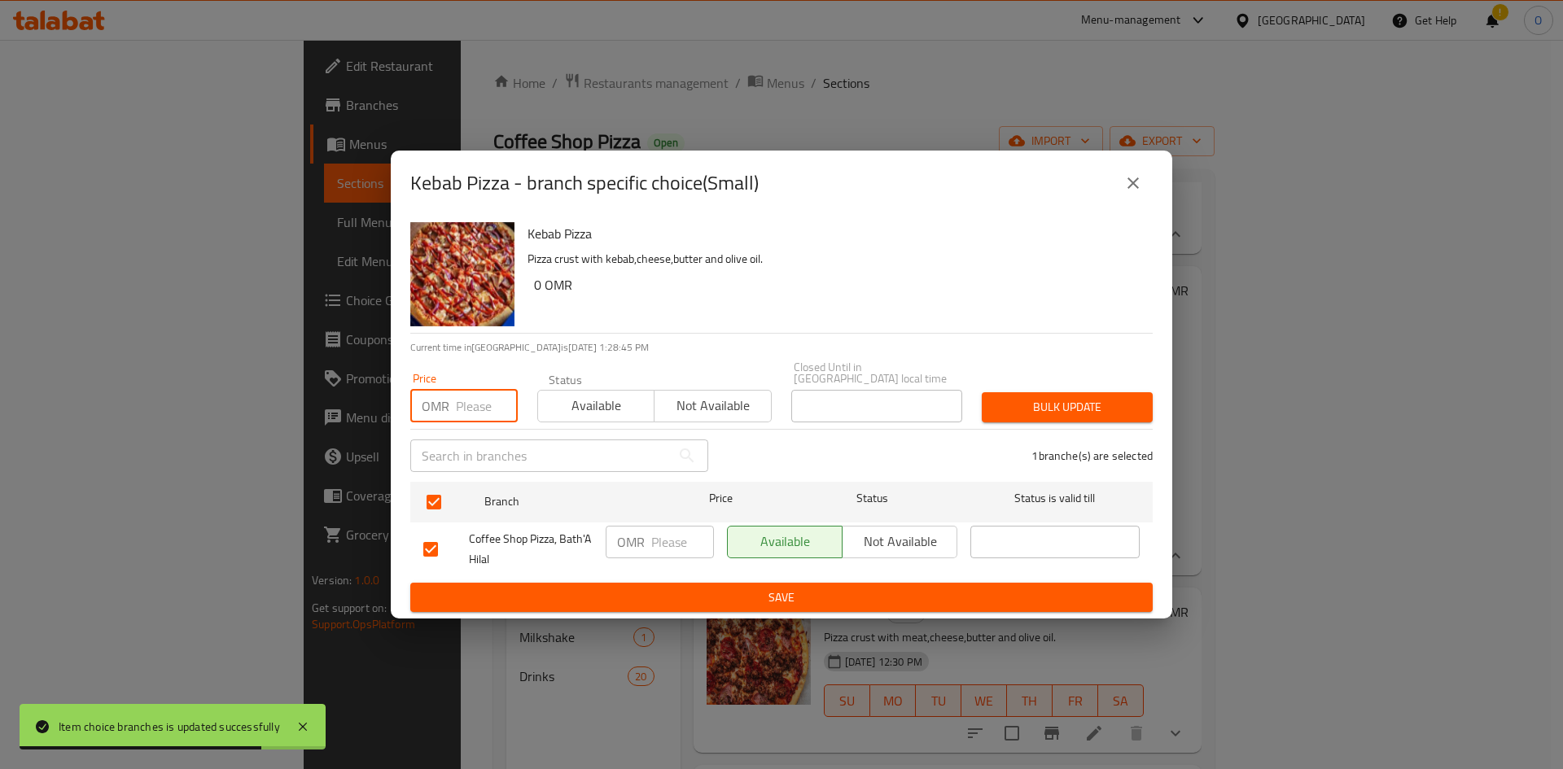
paste input "2.200"
type input "2.200"
click at [1033, 414] on button "Bulk update" at bounding box center [1067, 407] width 171 height 30
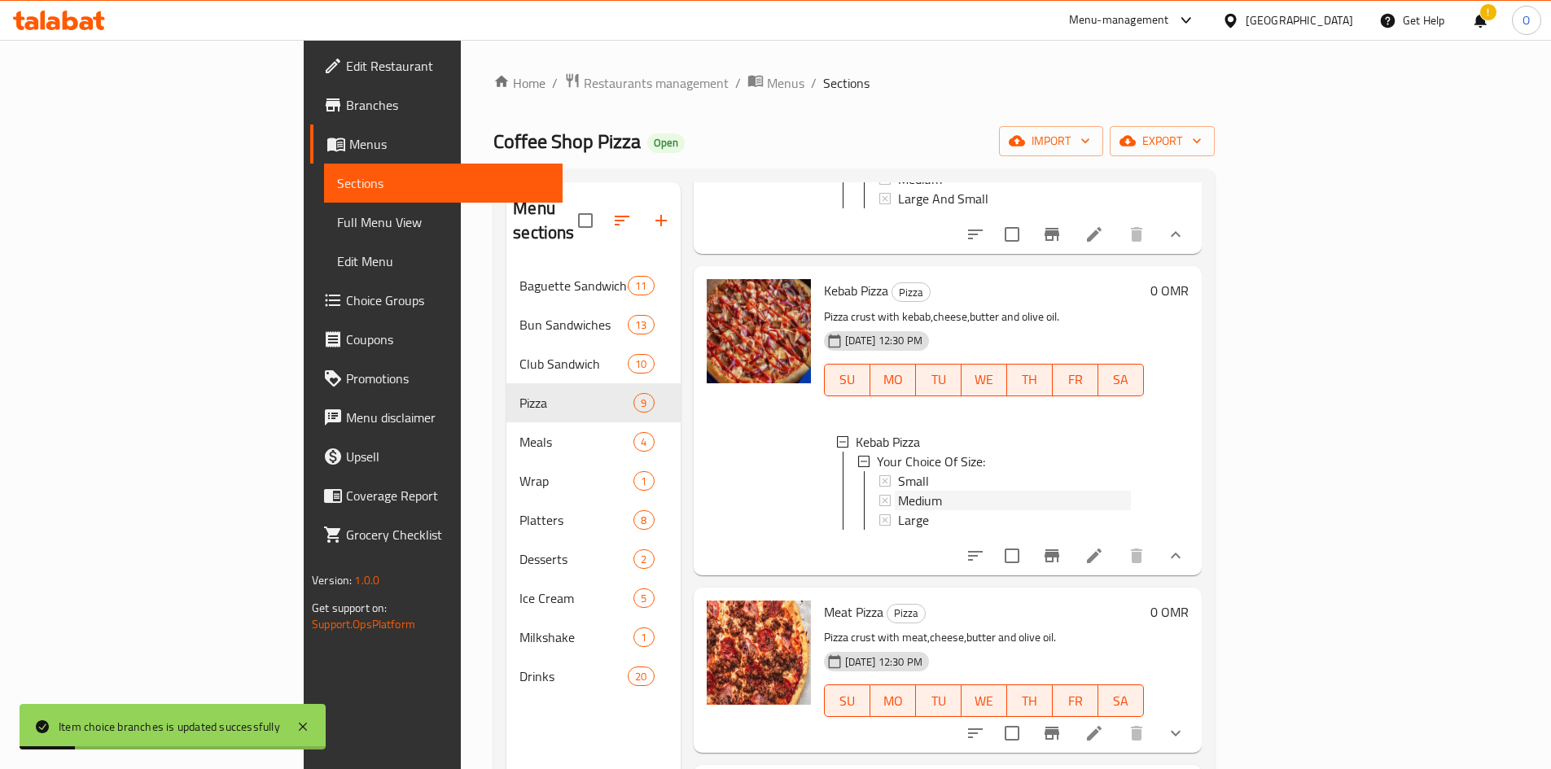
click at [898, 491] on span "Medium" at bounding box center [920, 501] width 44 height 20
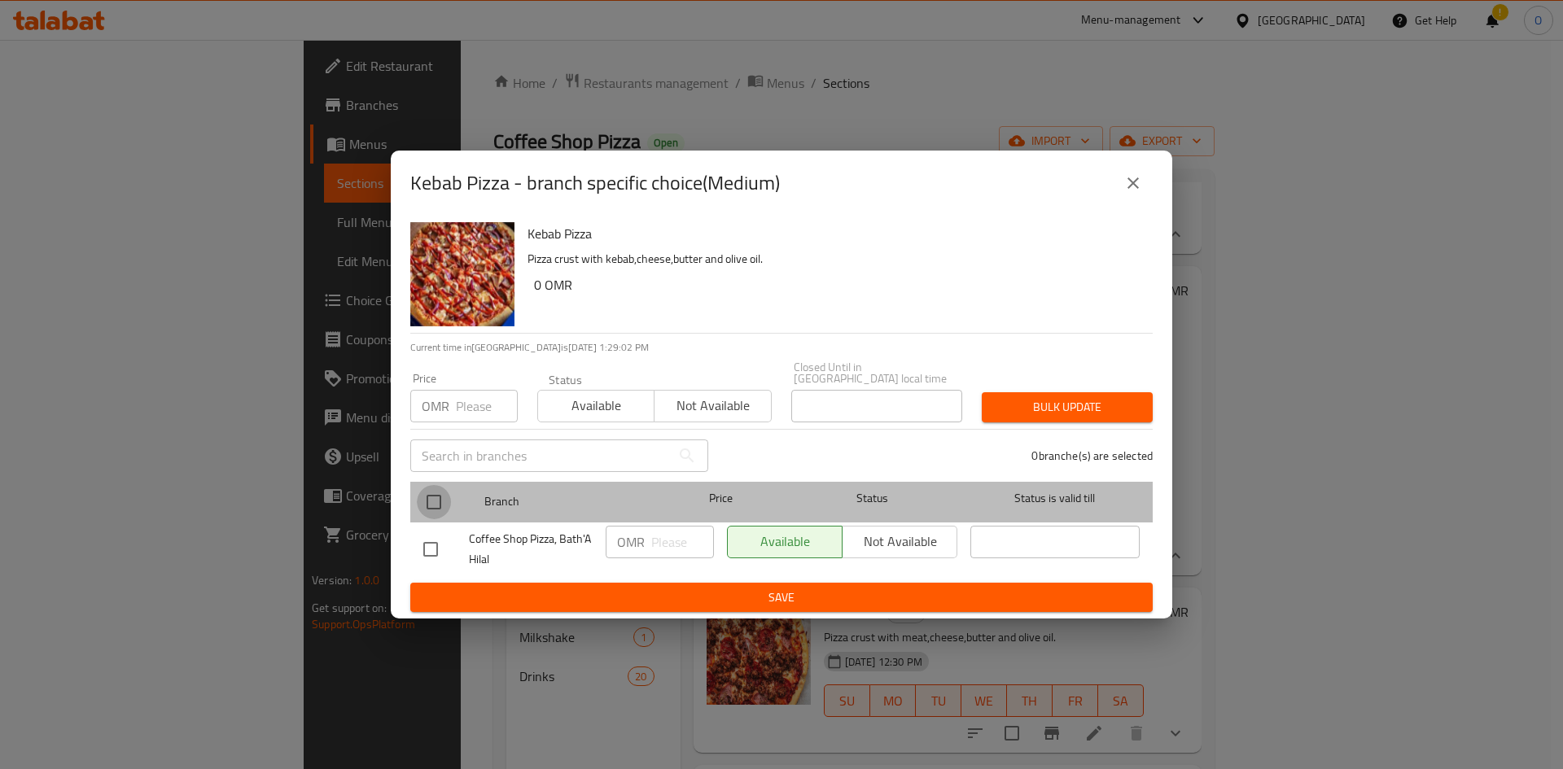
click at [427, 505] on input "checkbox" at bounding box center [434, 502] width 34 height 34
checkbox input "true"
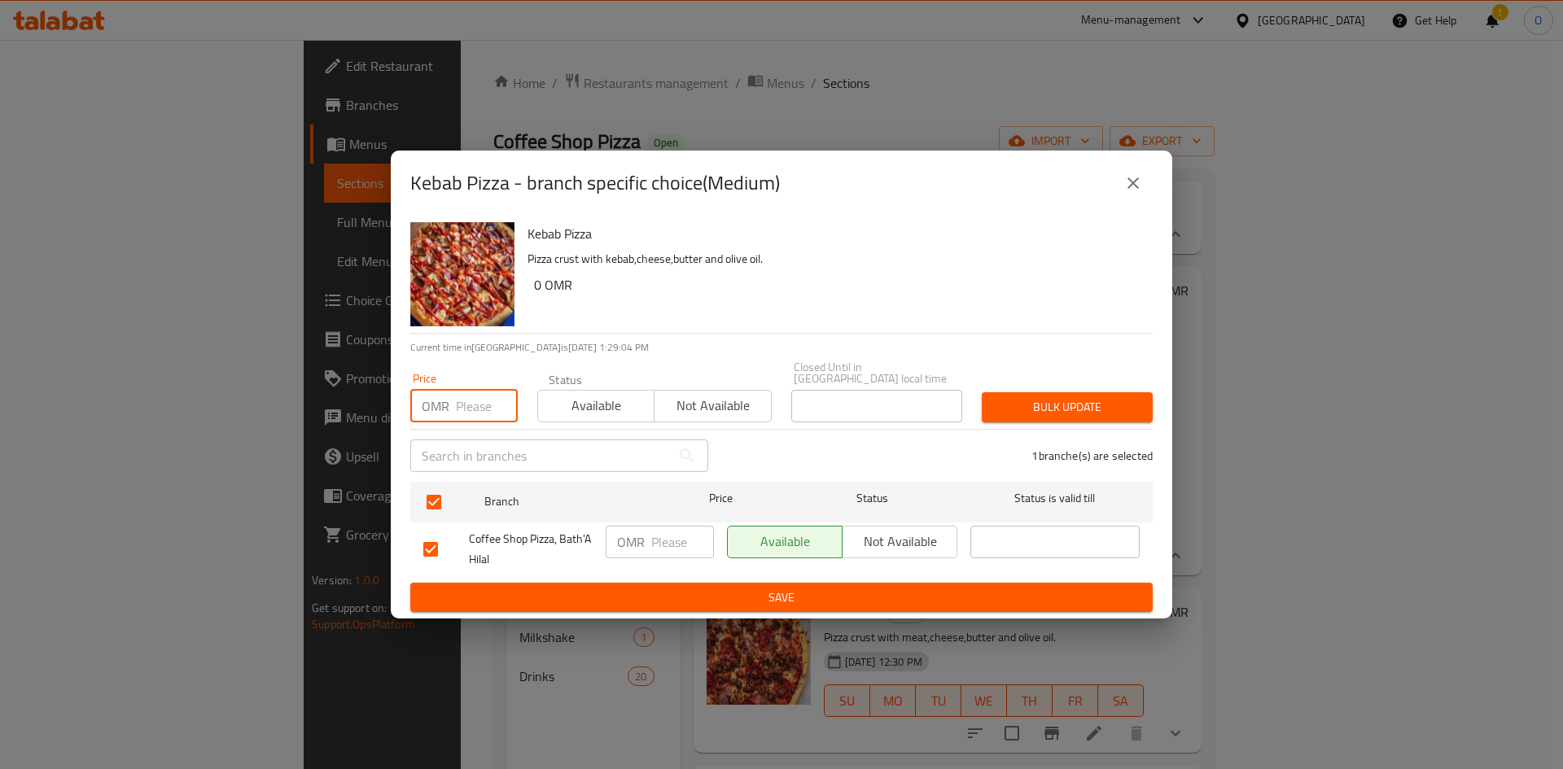
paste input "3.500"
type input "3.500"
click at [1025, 404] on span "Bulk update" at bounding box center [1067, 407] width 145 height 20
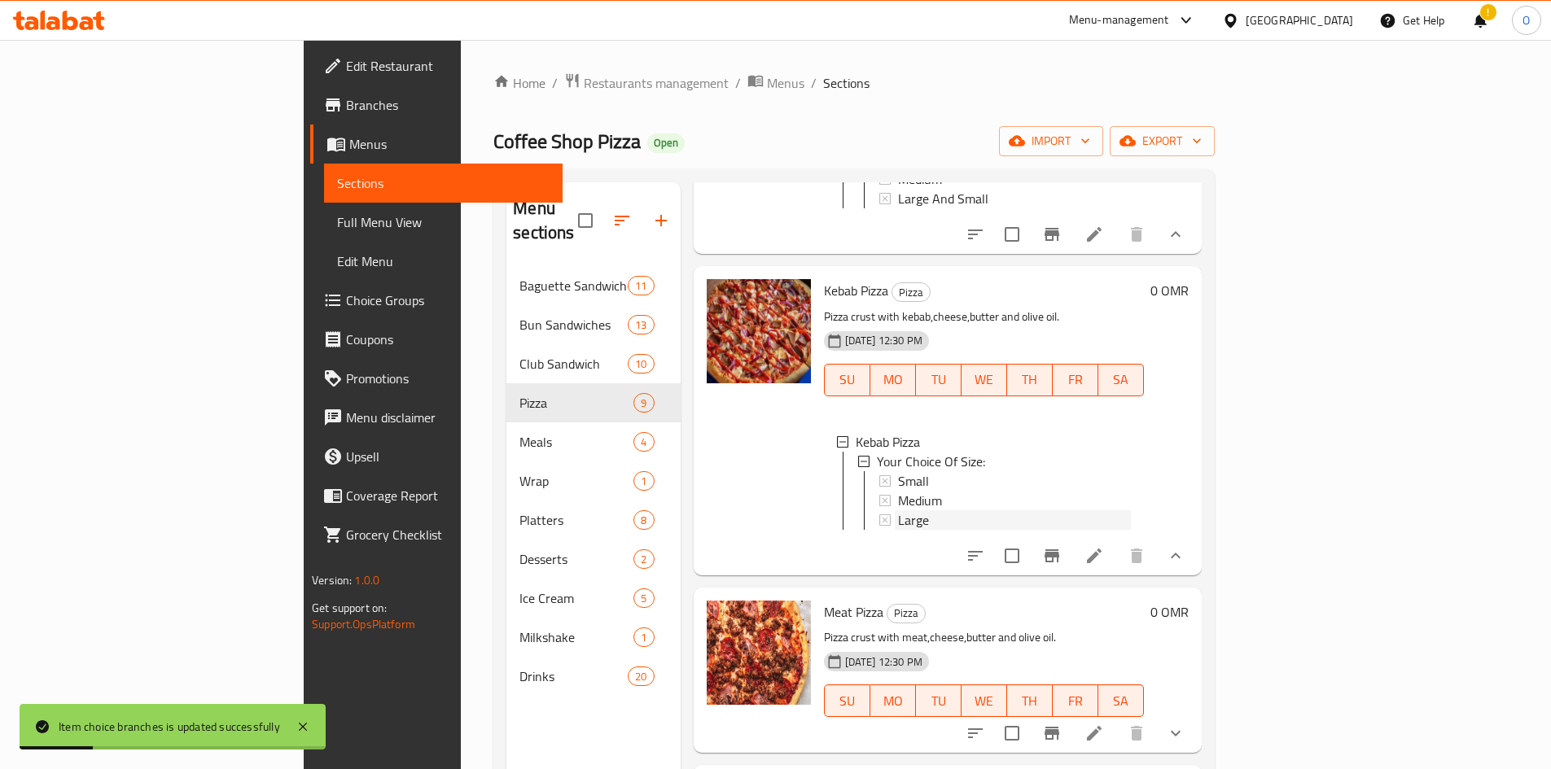
click at [898, 515] on span "Large" at bounding box center [913, 520] width 31 height 20
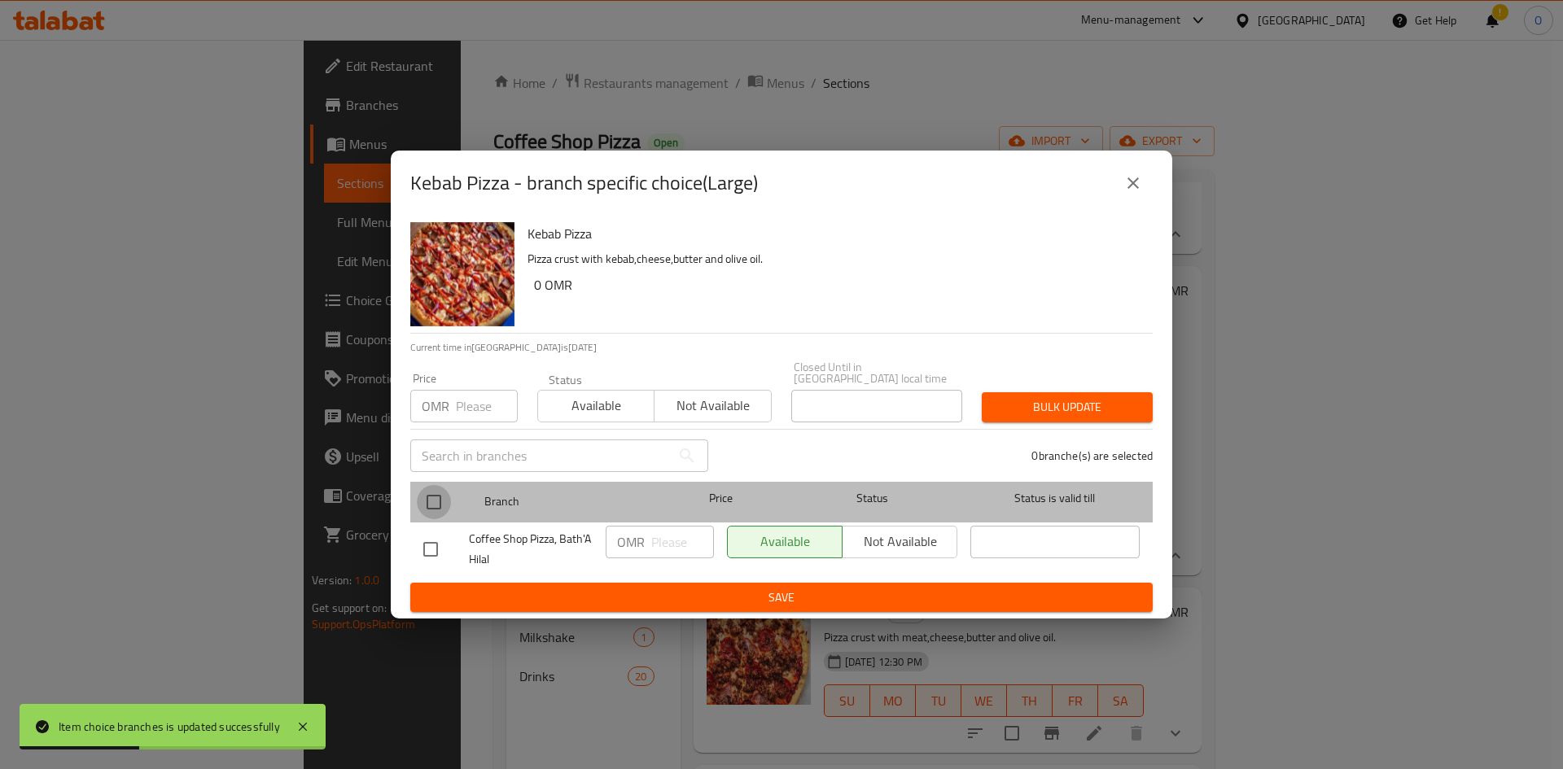
click at [444, 488] on input "checkbox" at bounding box center [434, 502] width 34 height 34
checkbox input "true"
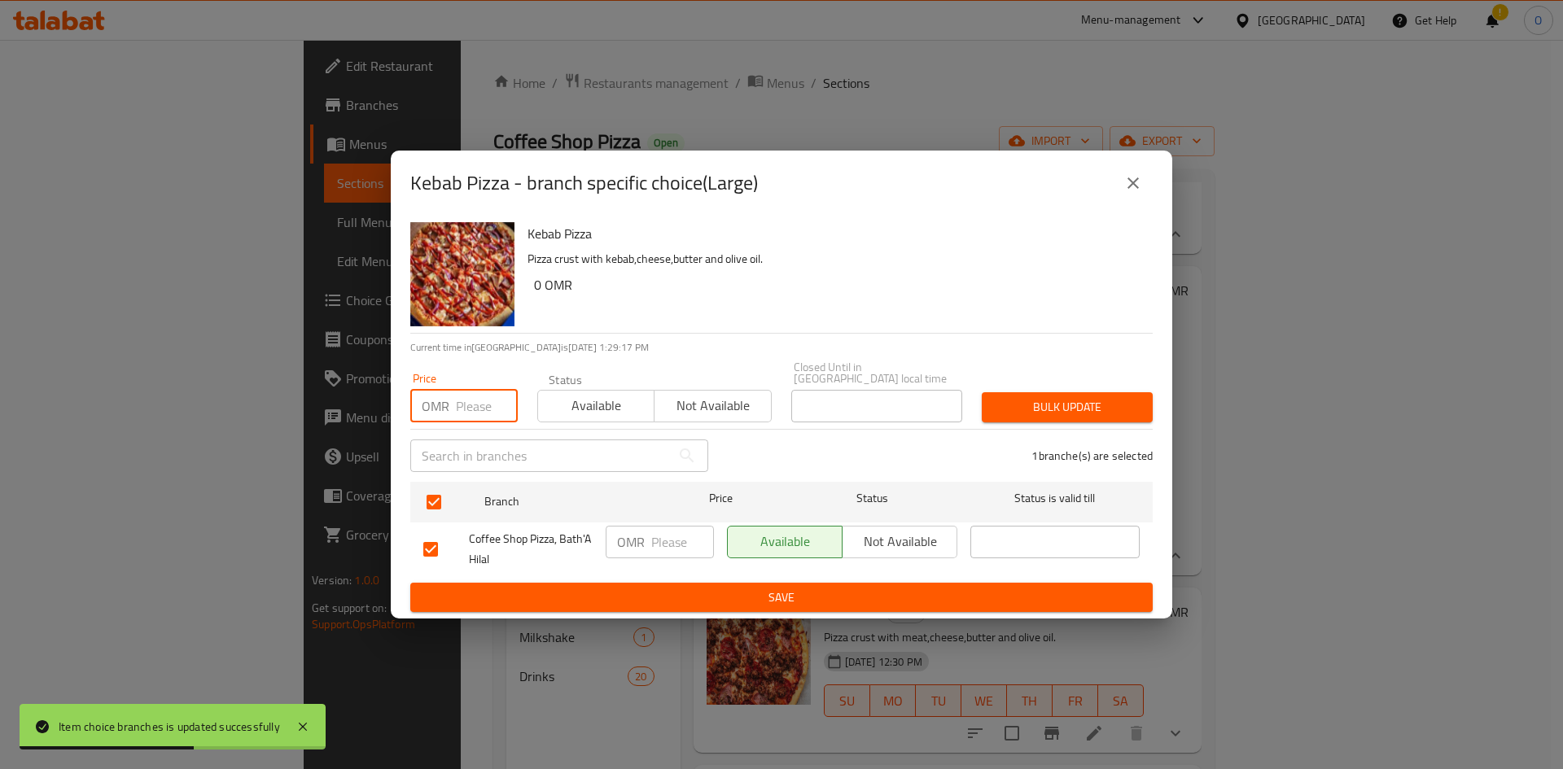
paste input "5.500"
type input "5.500"
click at [1087, 405] on span "Bulk update" at bounding box center [1067, 407] width 145 height 20
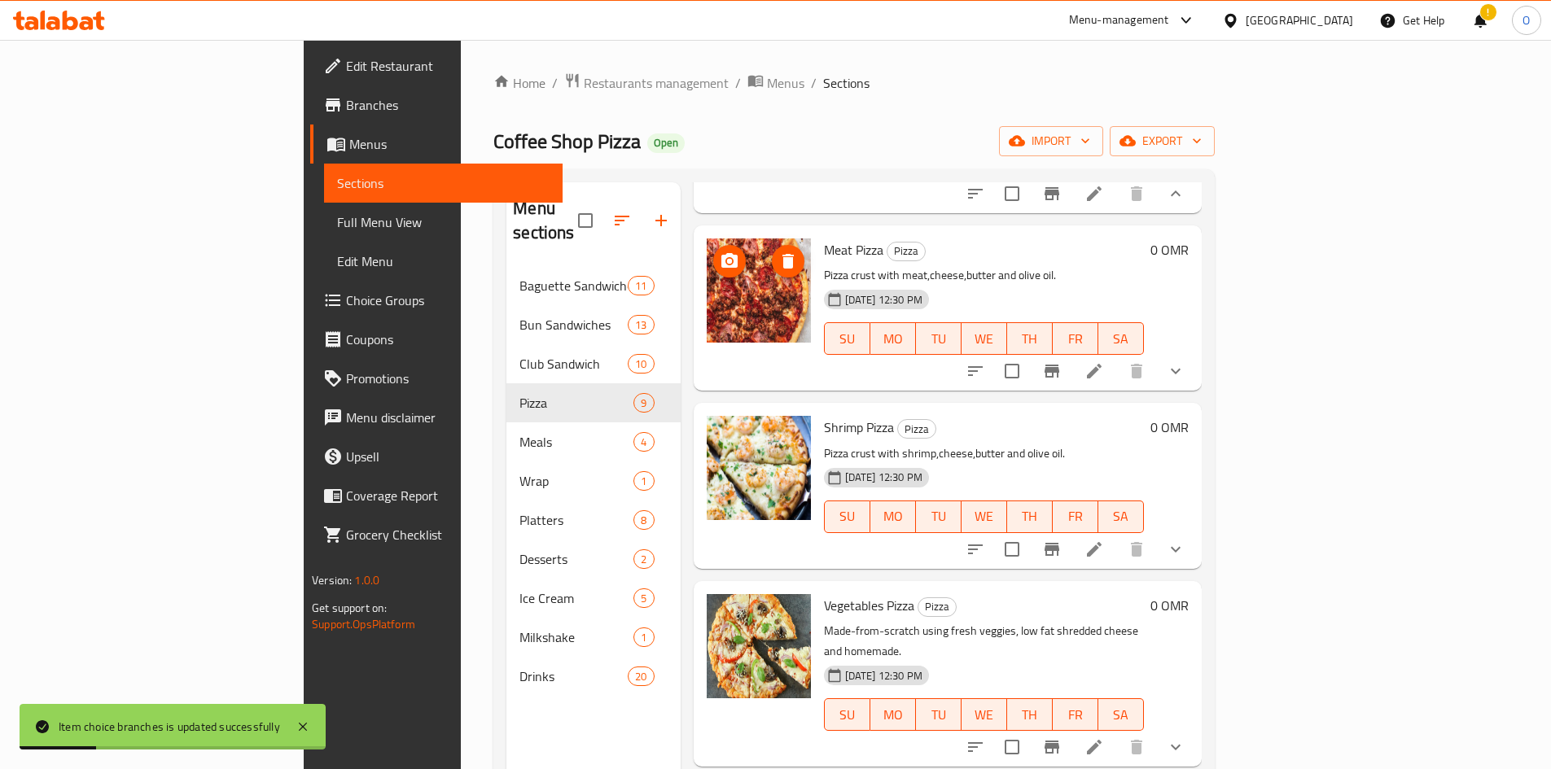
scroll to position [1384, 0]
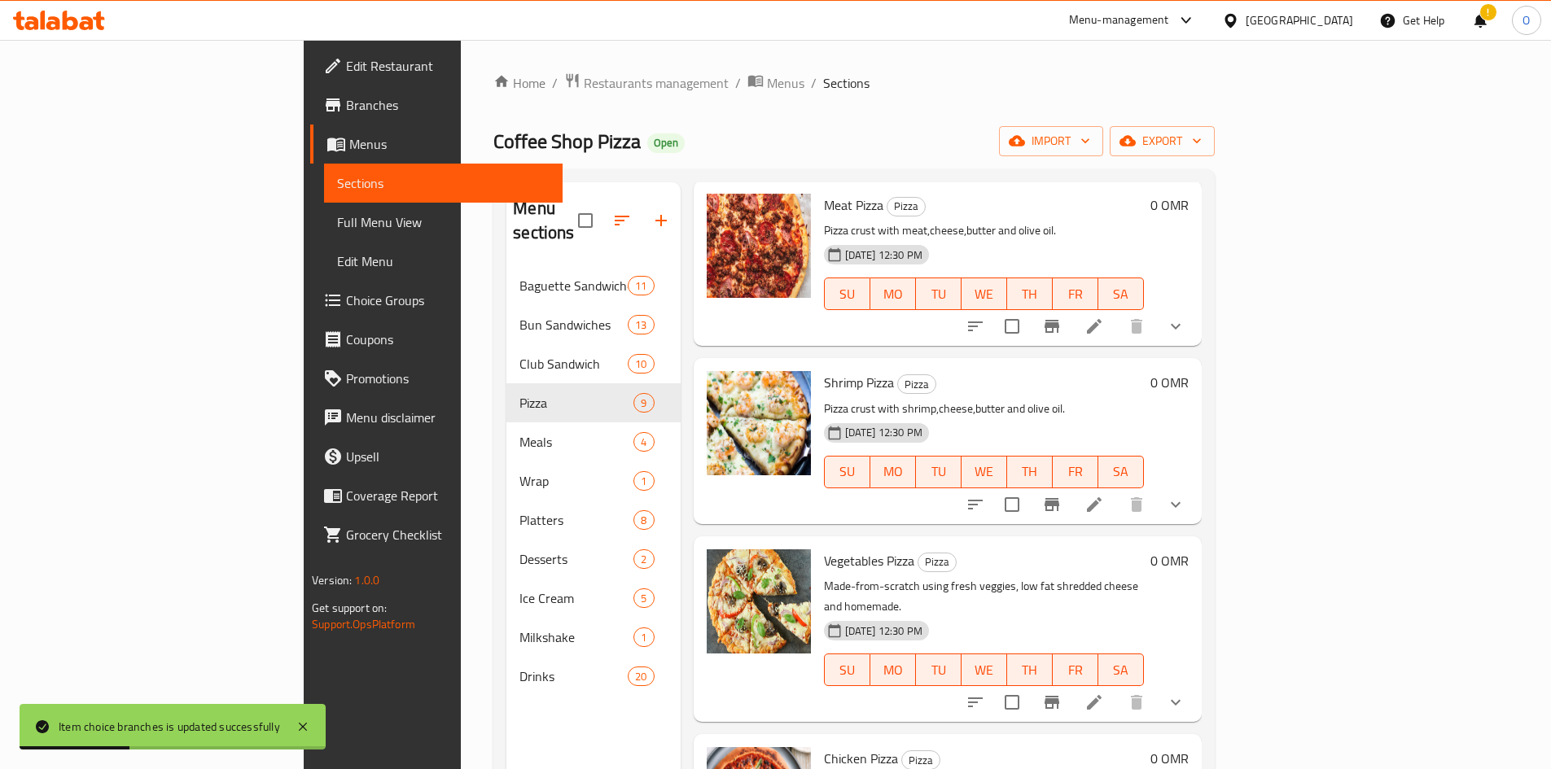
click at [1185, 336] on icon "show more" at bounding box center [1176, 327] width 20 height 20
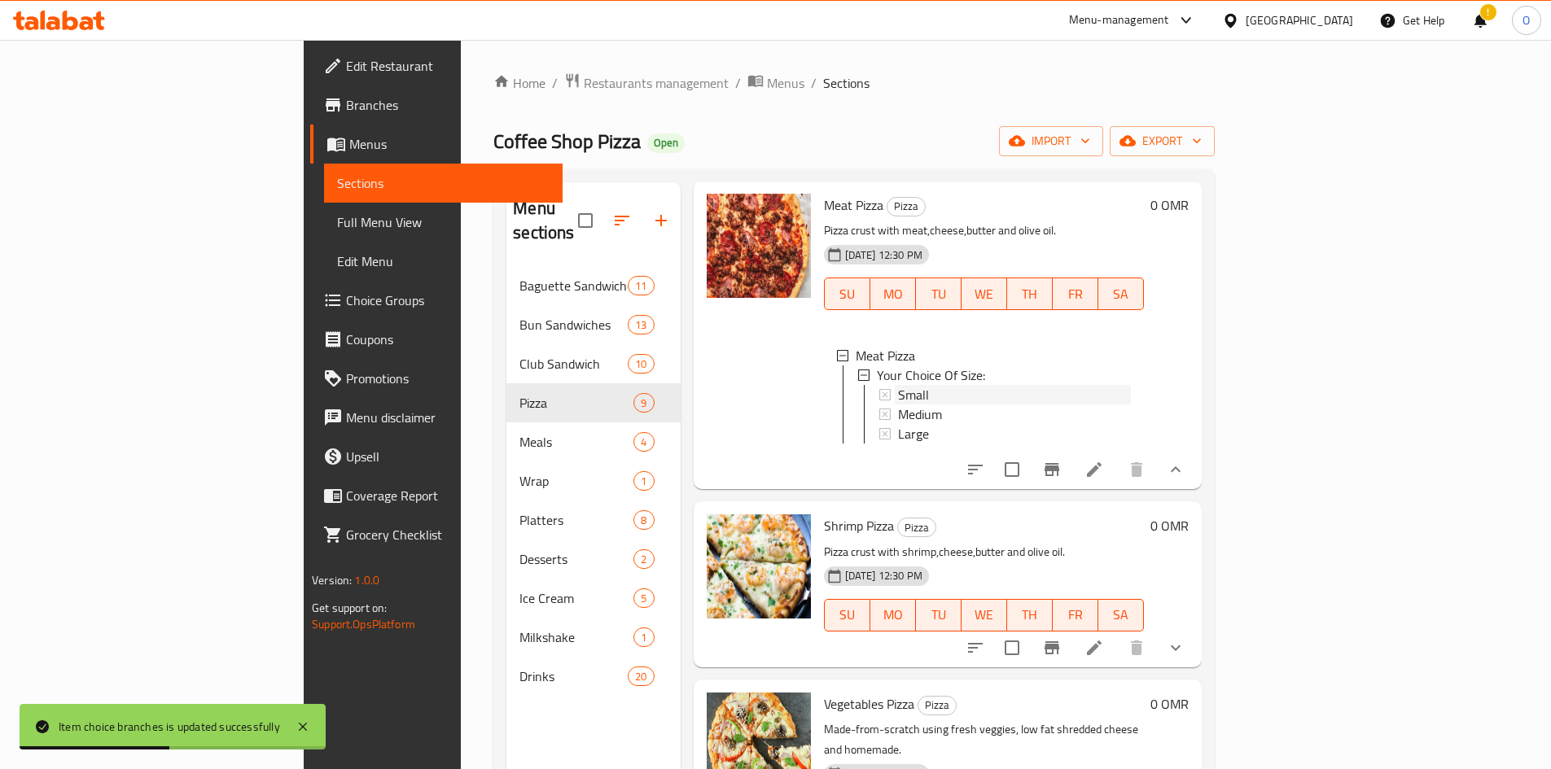
click at [898, 398] on div "Small" at bounding box center [1014, 395] width 233 height 20
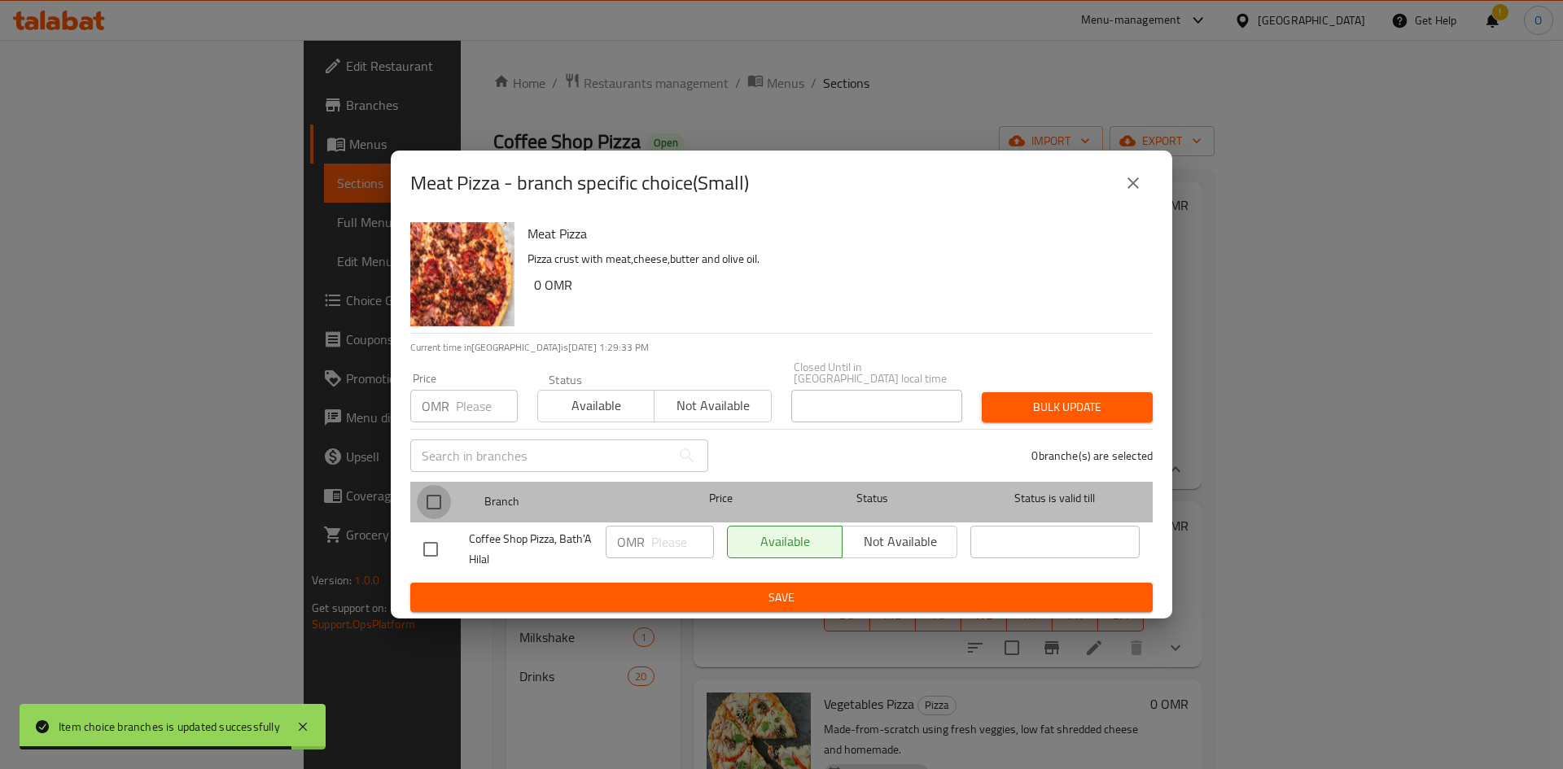
click at [428, 500] on input "checkbox" at bounding box center [434, 502] width 34 height 34
checkbox input "true"
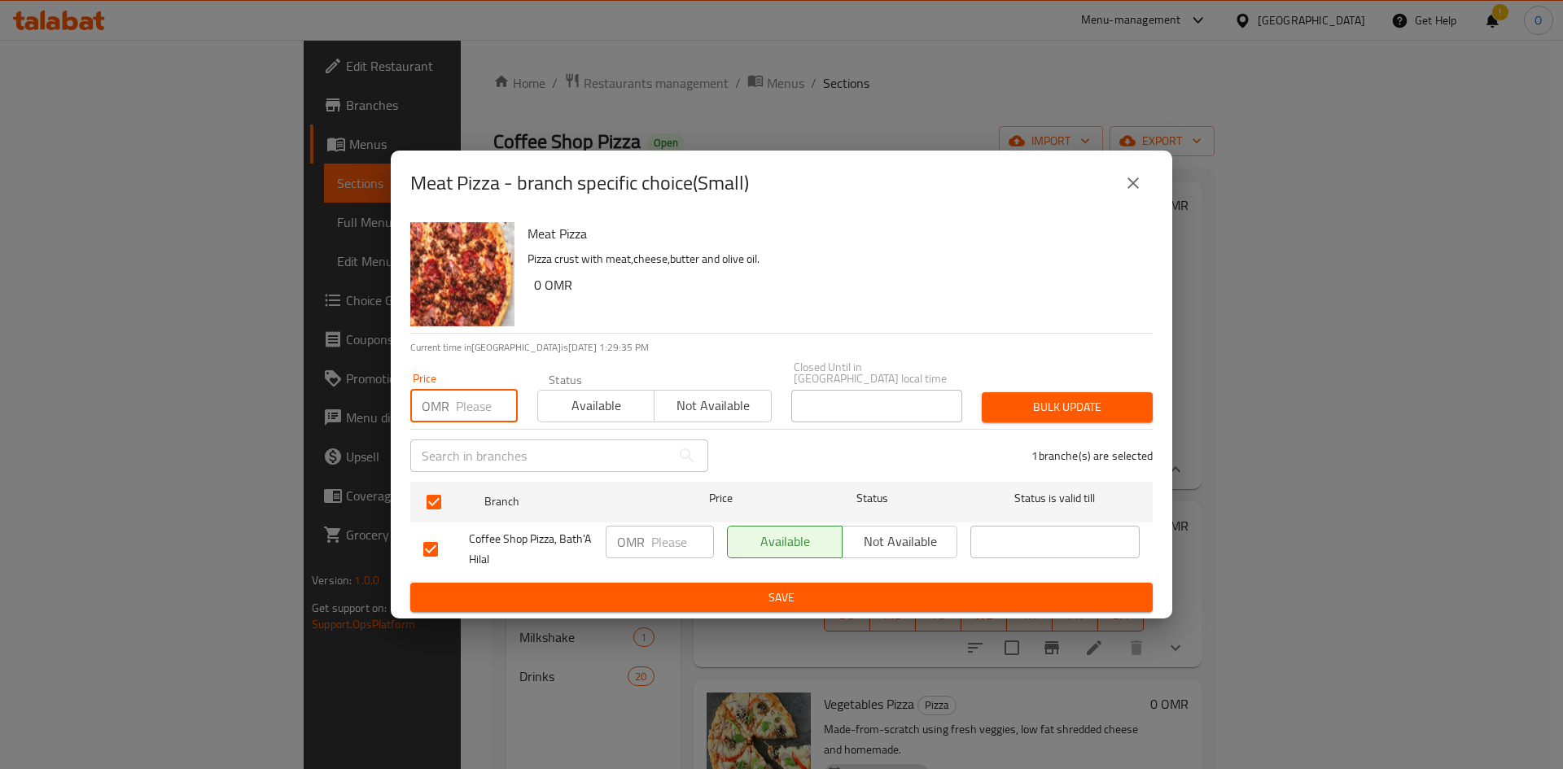
paste input "2.200"
type input "2.200"
click at [1092, 407] on span "Bulk update" at bounding box center [1067, 407] width 145 height 20
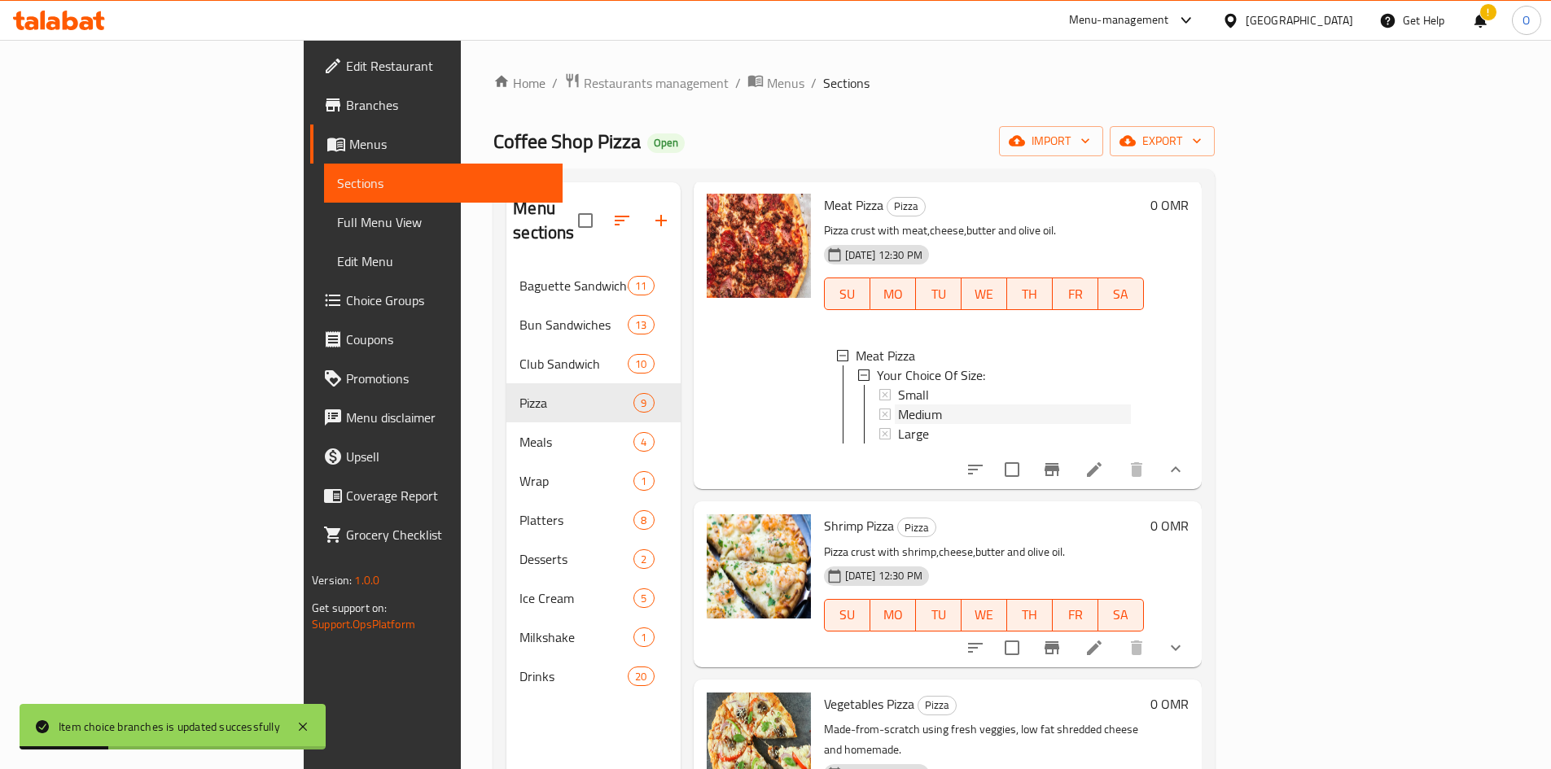
click at [898, 414] on span "Medium" at bounding box center [920, 415] width 44 height 20
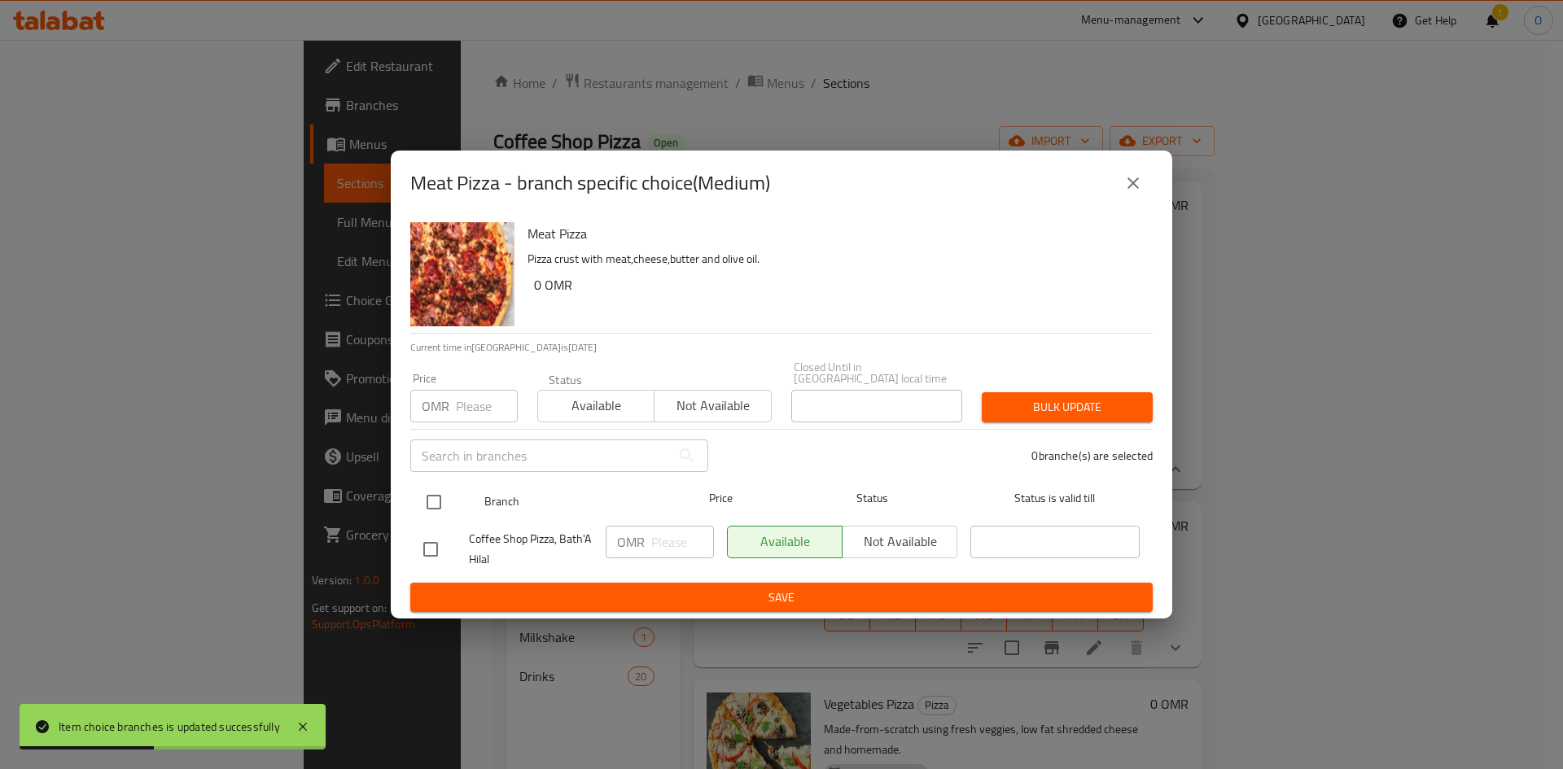
click at [430, 493] on input "checkbox" at bounding box center [434, 502] width 34 height 34
checkbox input "true"
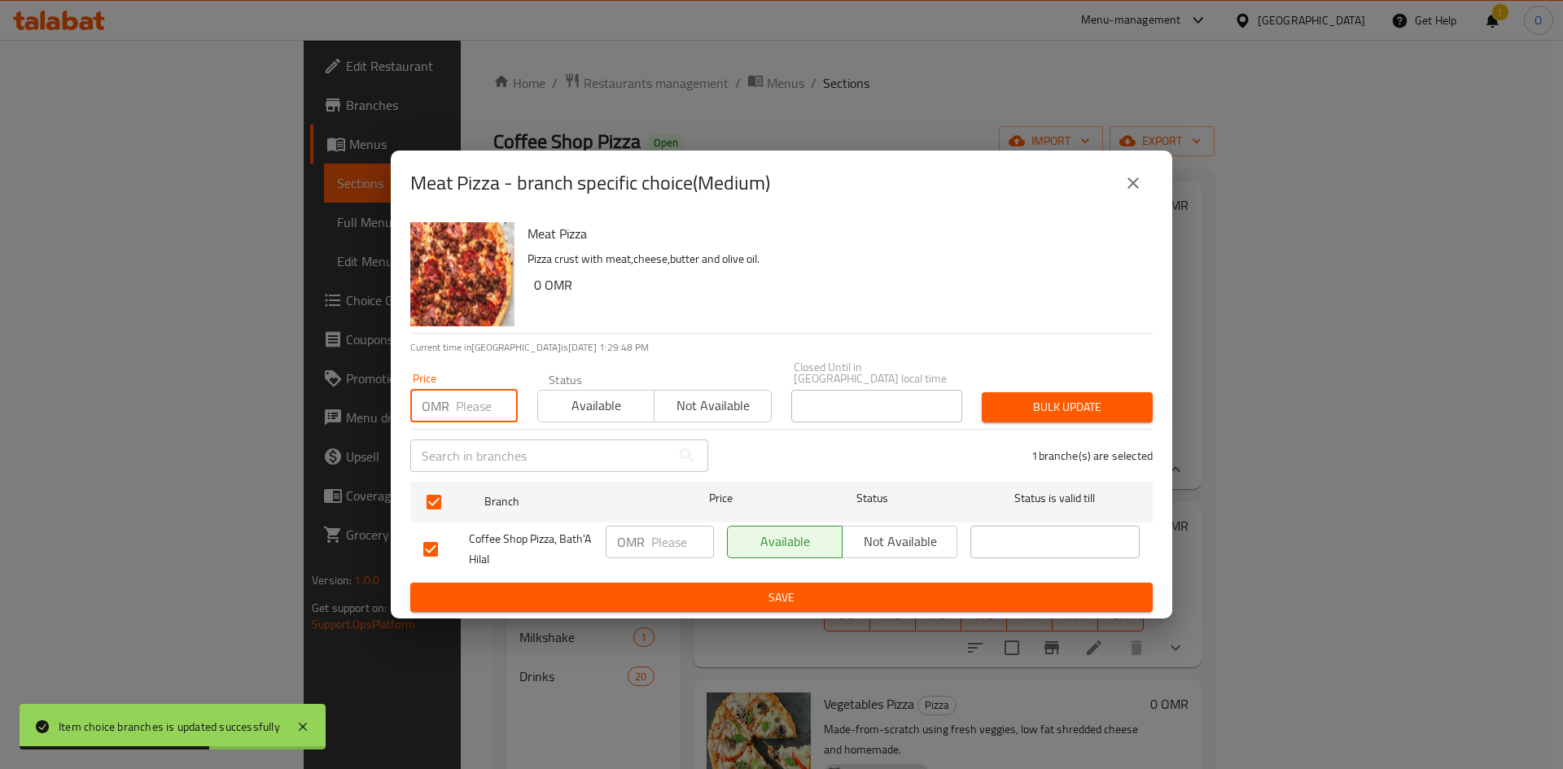
paste input "3.500"
type input "3.500"
click at [1059, 409] on span "Bulk update" at bounding box center [1067, 407] width 145 height 20
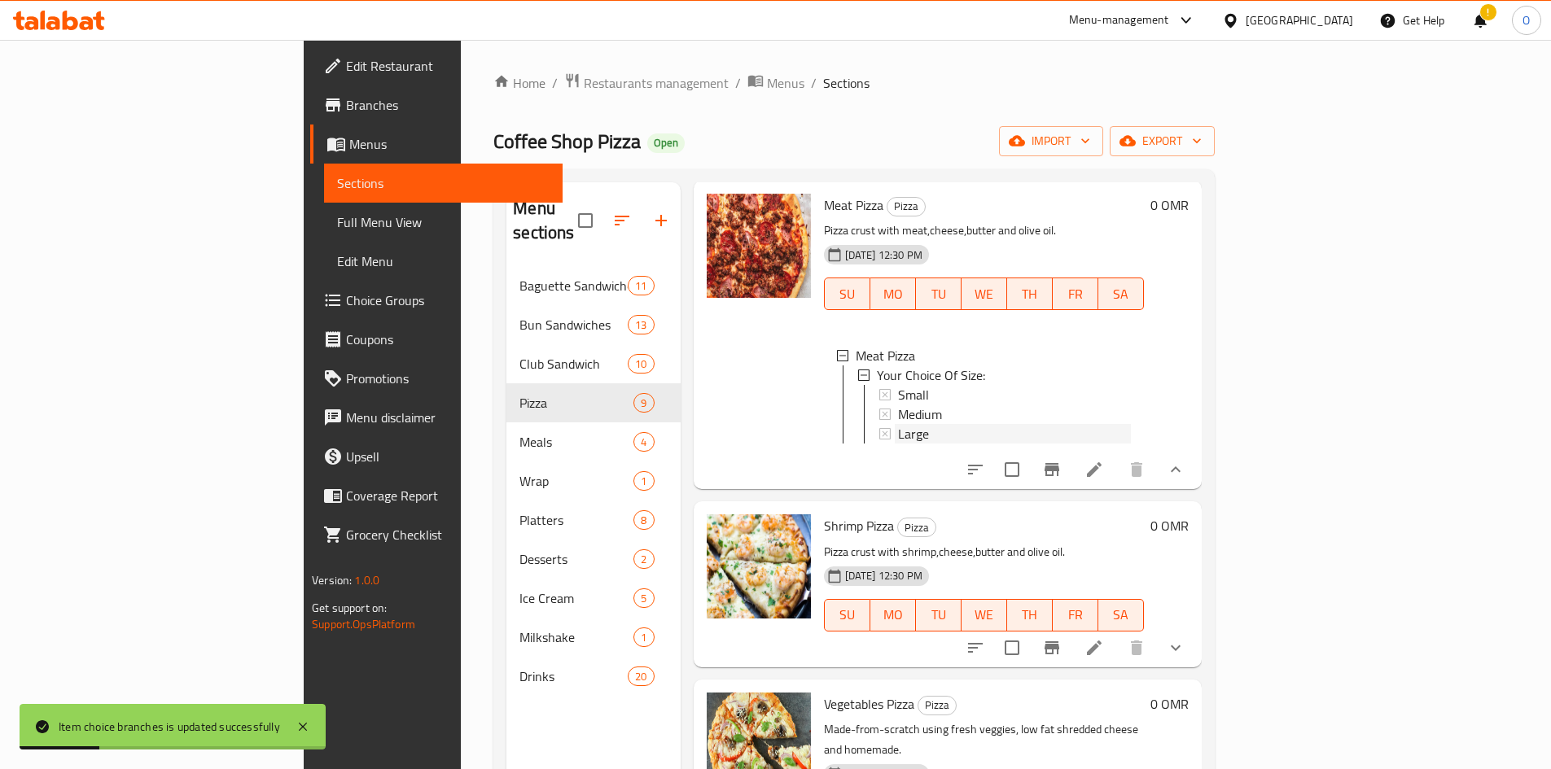
click at [898, 444] on span "Large" at bounding box center [913, 434] width 31 height 20
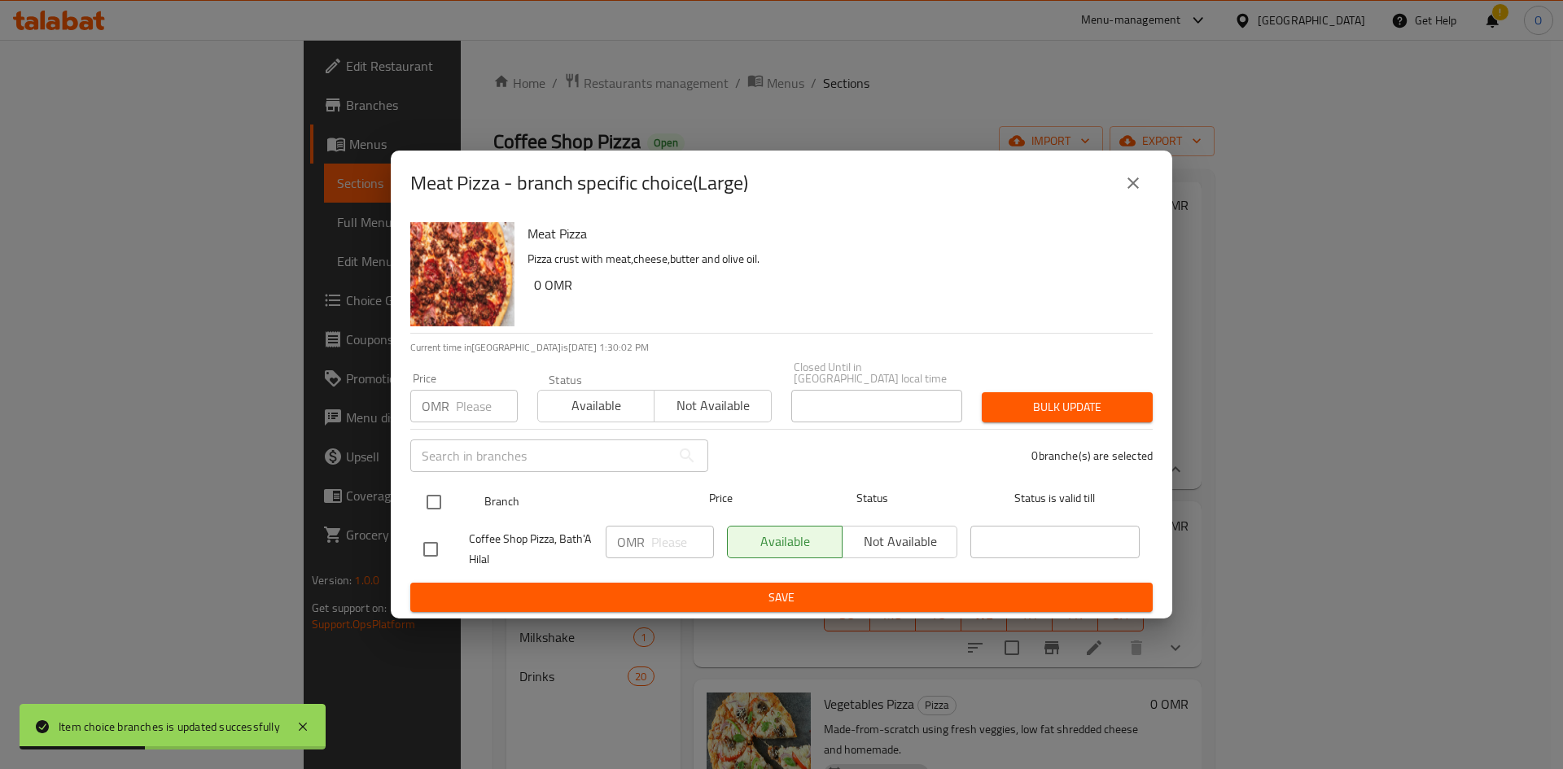
click at [436, 490] on input "checkbox" at bounding box center [434, 502] width 34 height 34
checkbox input "true"
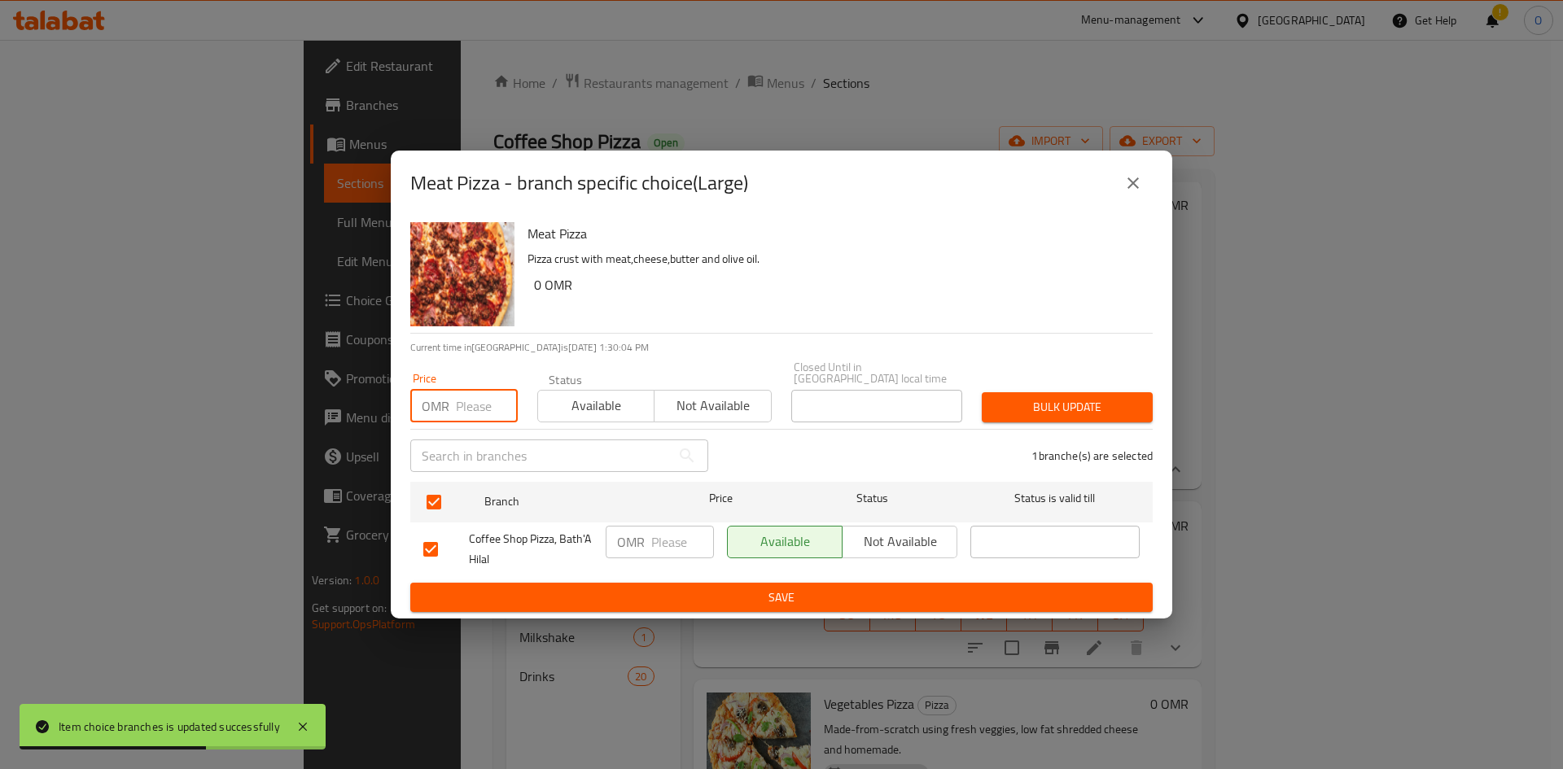
paste input "5.500"
type input "5.500"
click at [1044, 402] on span "Bulk update" at bounding box center [1067, 407] width 145 height 20
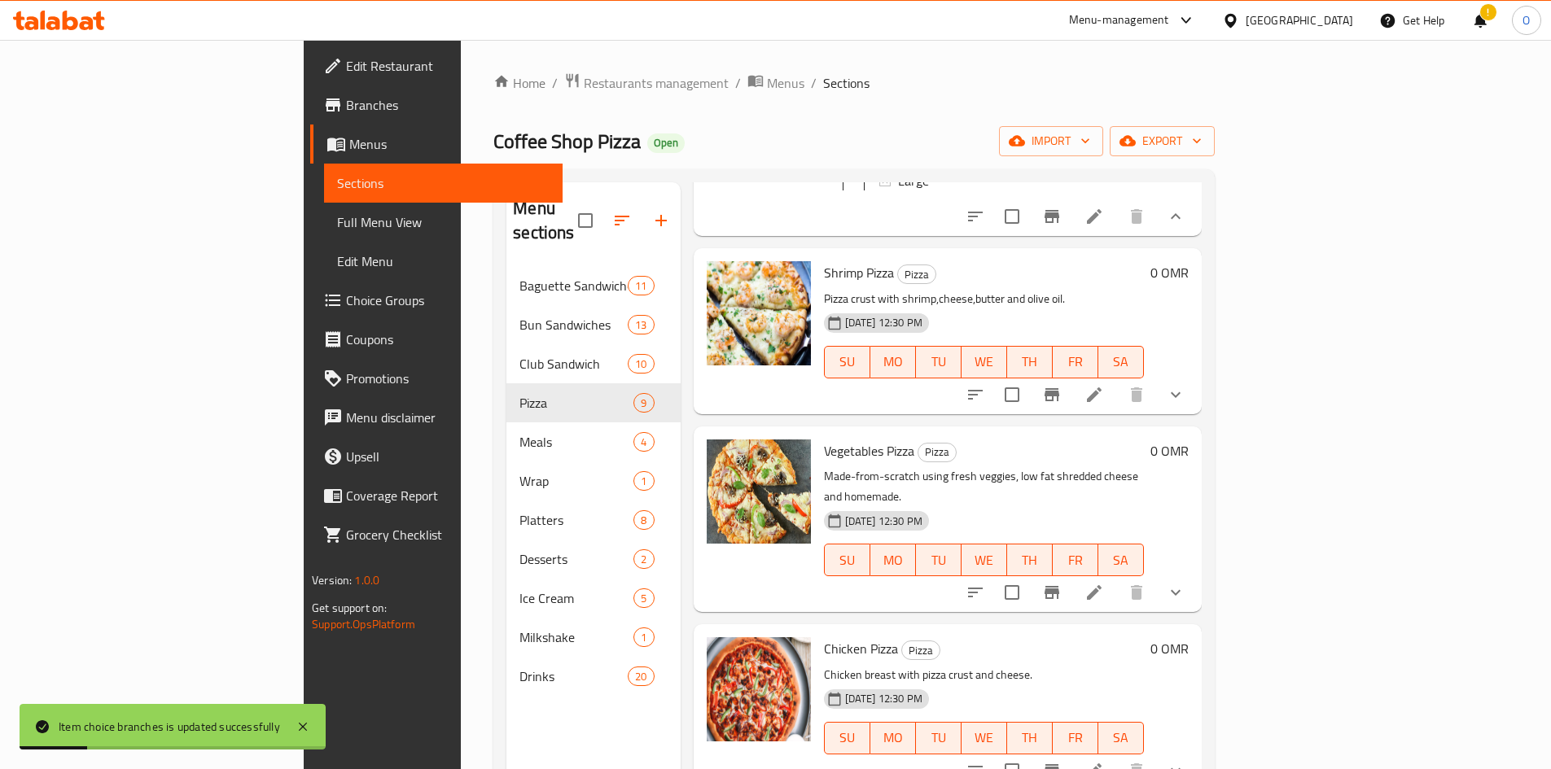
scroll to position [1649, 0]
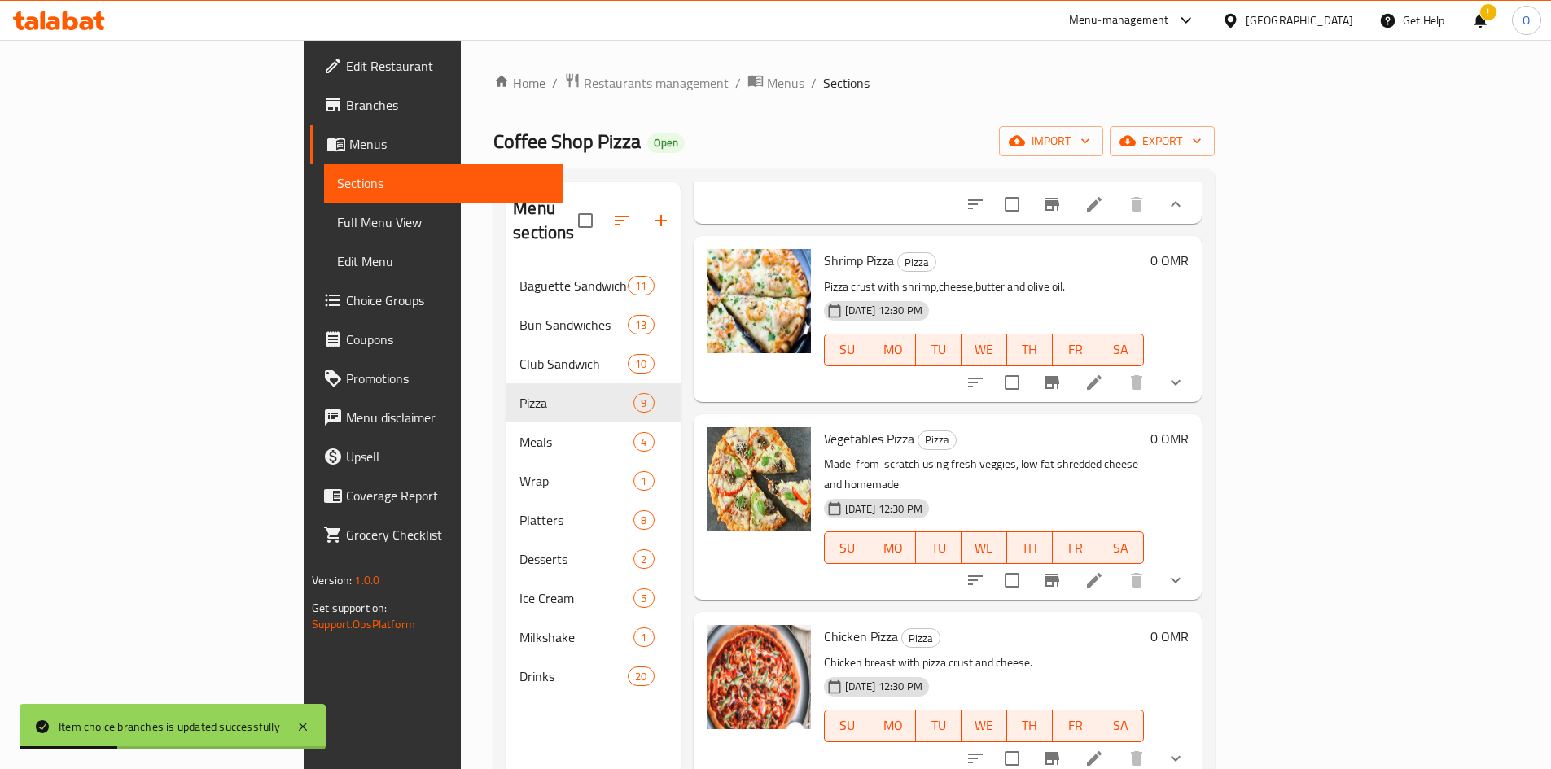
click at [1195, 402] on button "show more" at bounding box center [1175, 382] width 39 height 39
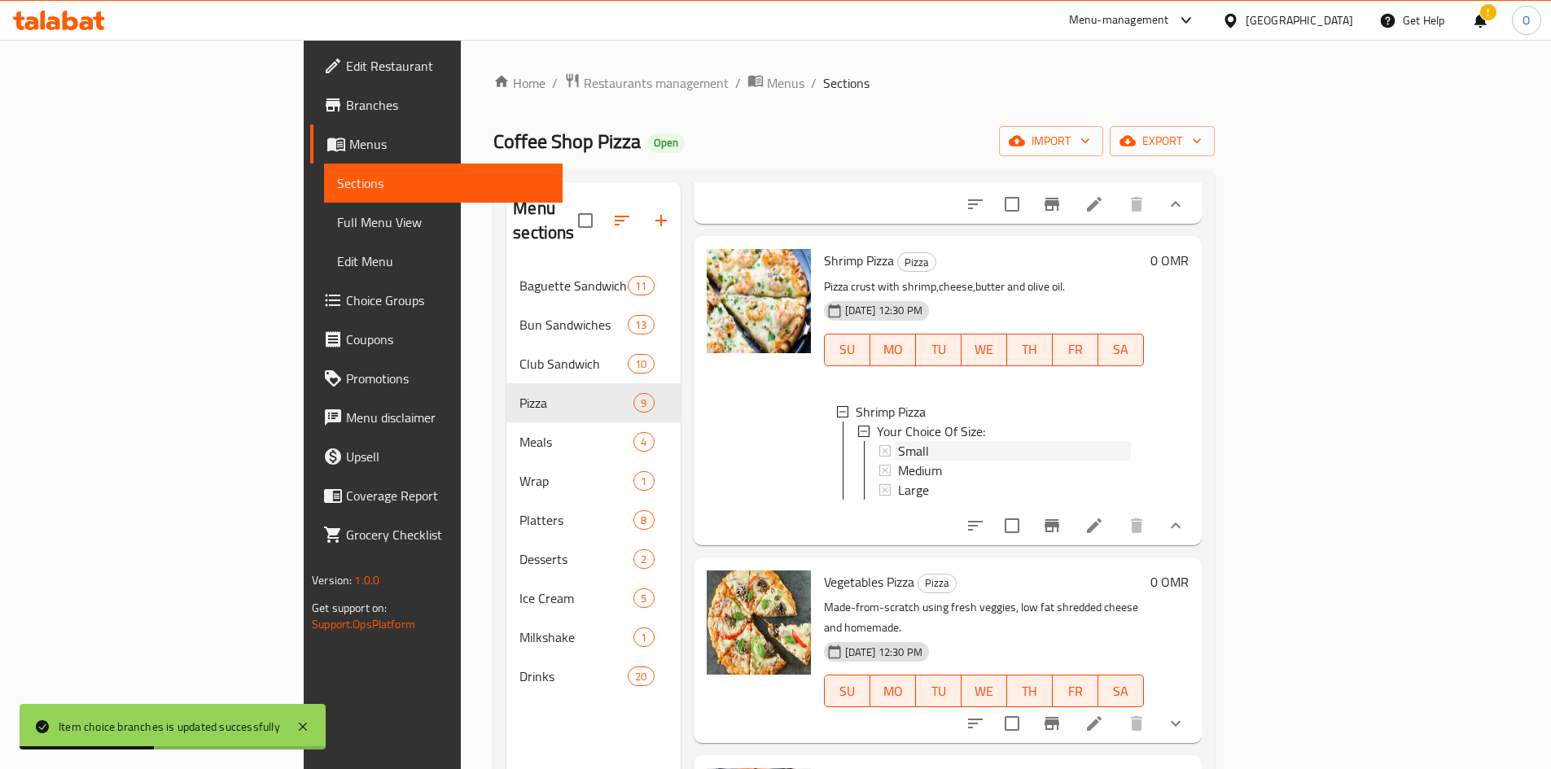
click at [898, 461] on div "Small" at bounding box center [1014, 451] width 233 height 20
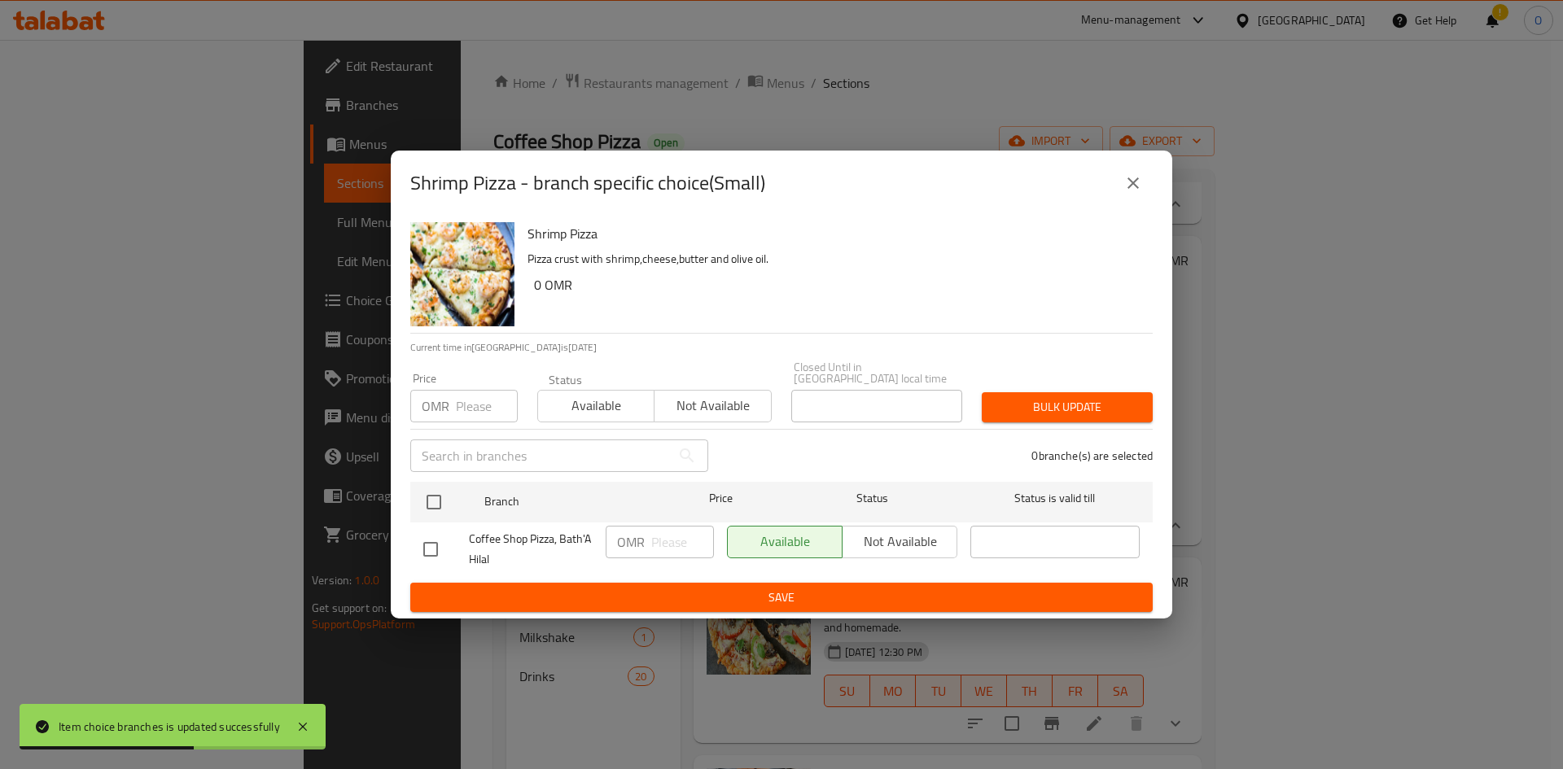
drag, startPoint x: 440, startPoint y: 501, endPoint x: 444, endPoint y: 470, distance: 32.1
click at [440, 500] on input "checkbox" at bounding box center [434, 502] width 34 height 34
checkbox input "true"
paste input "2.200"
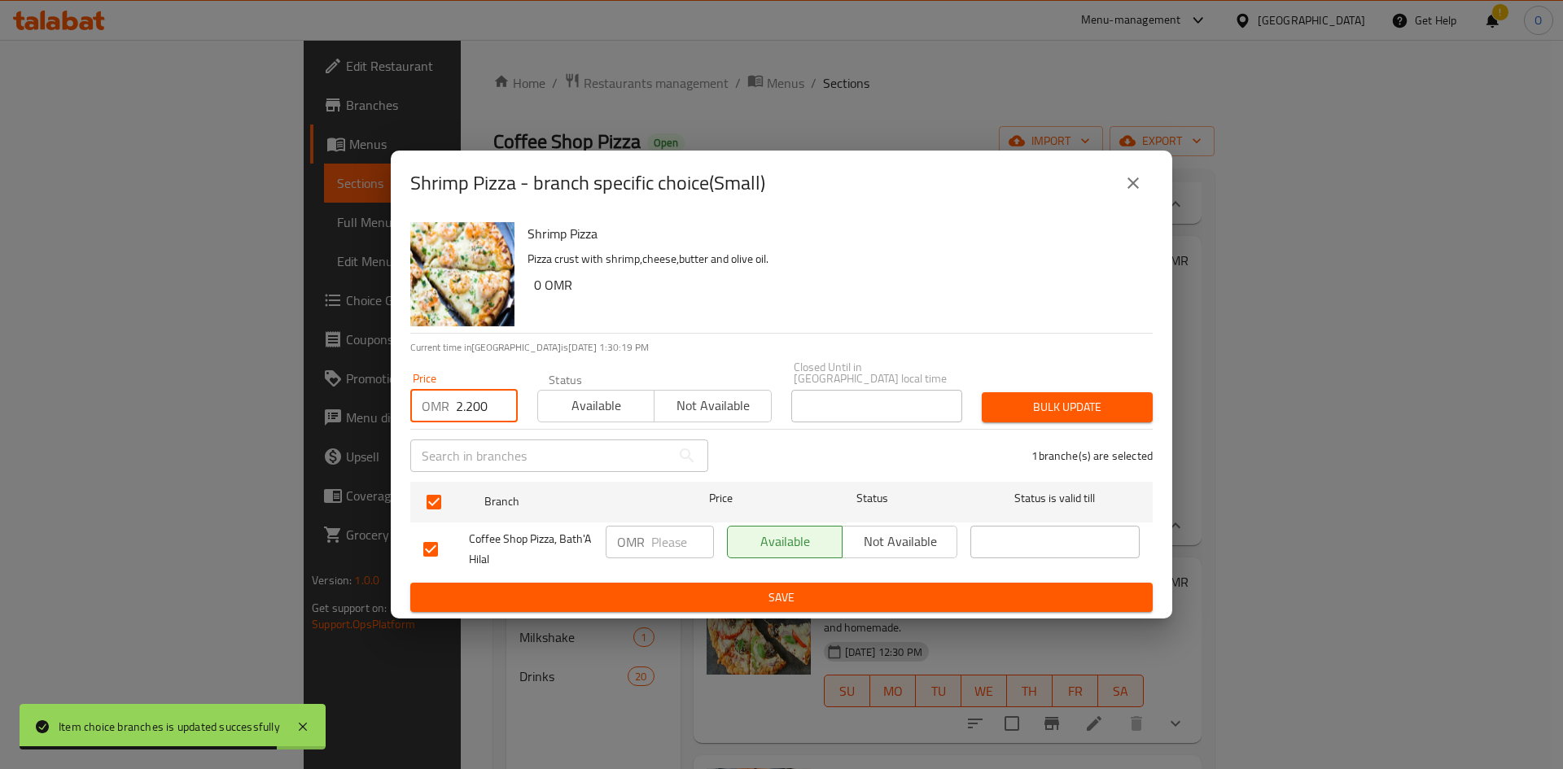
type input "2.200"
click at [1127, 397] on span "Bulk update" at bounding box center [1067, 407] width 145 height 20
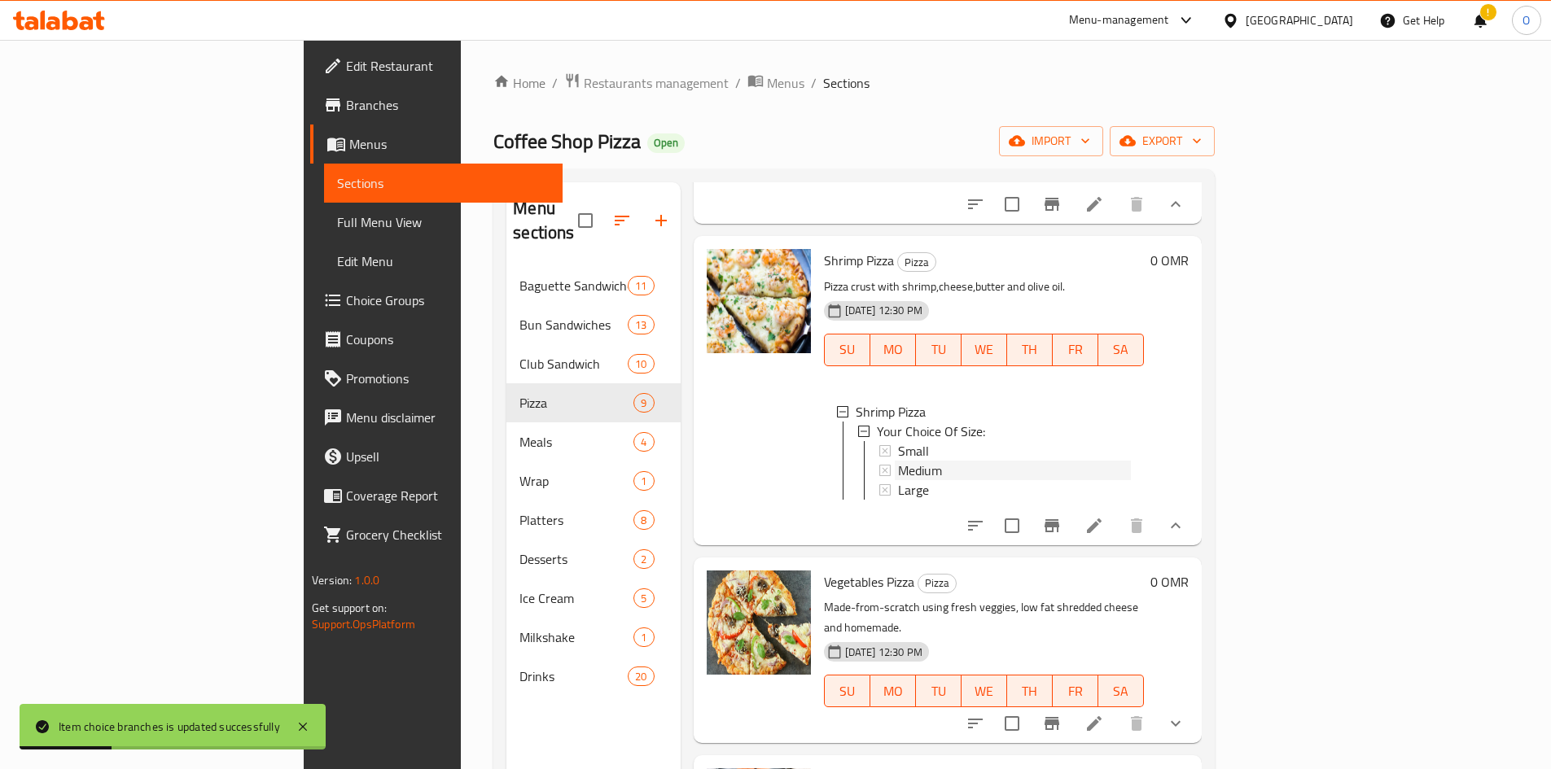
click at [898, 480] on div "Medium" at bounding box center [1014, 471] width 233 height 20
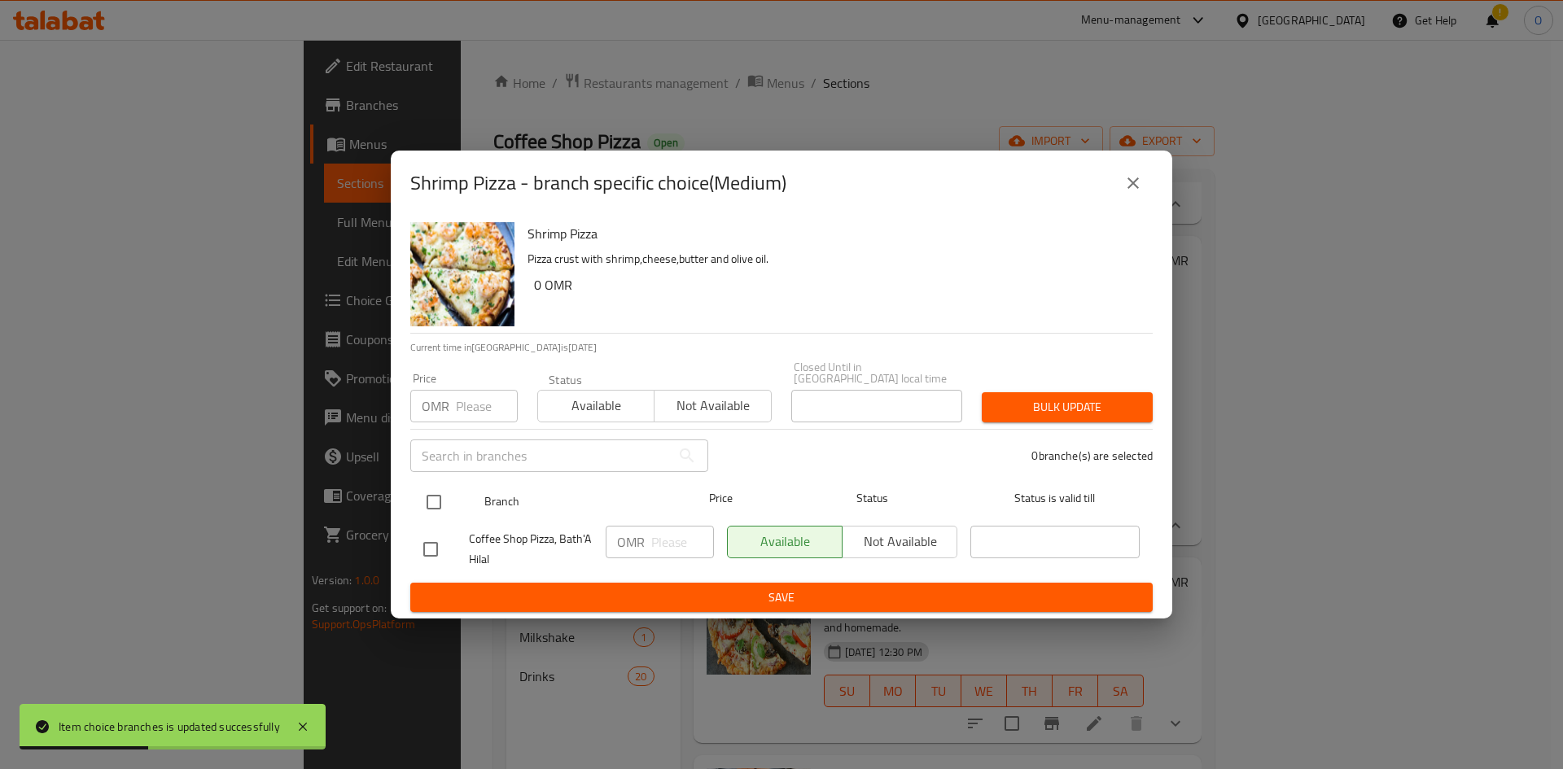
click at [449, 491] on input "checkbox" at bounding box center [434, 502] width 34 height 34
checkbox input "true"
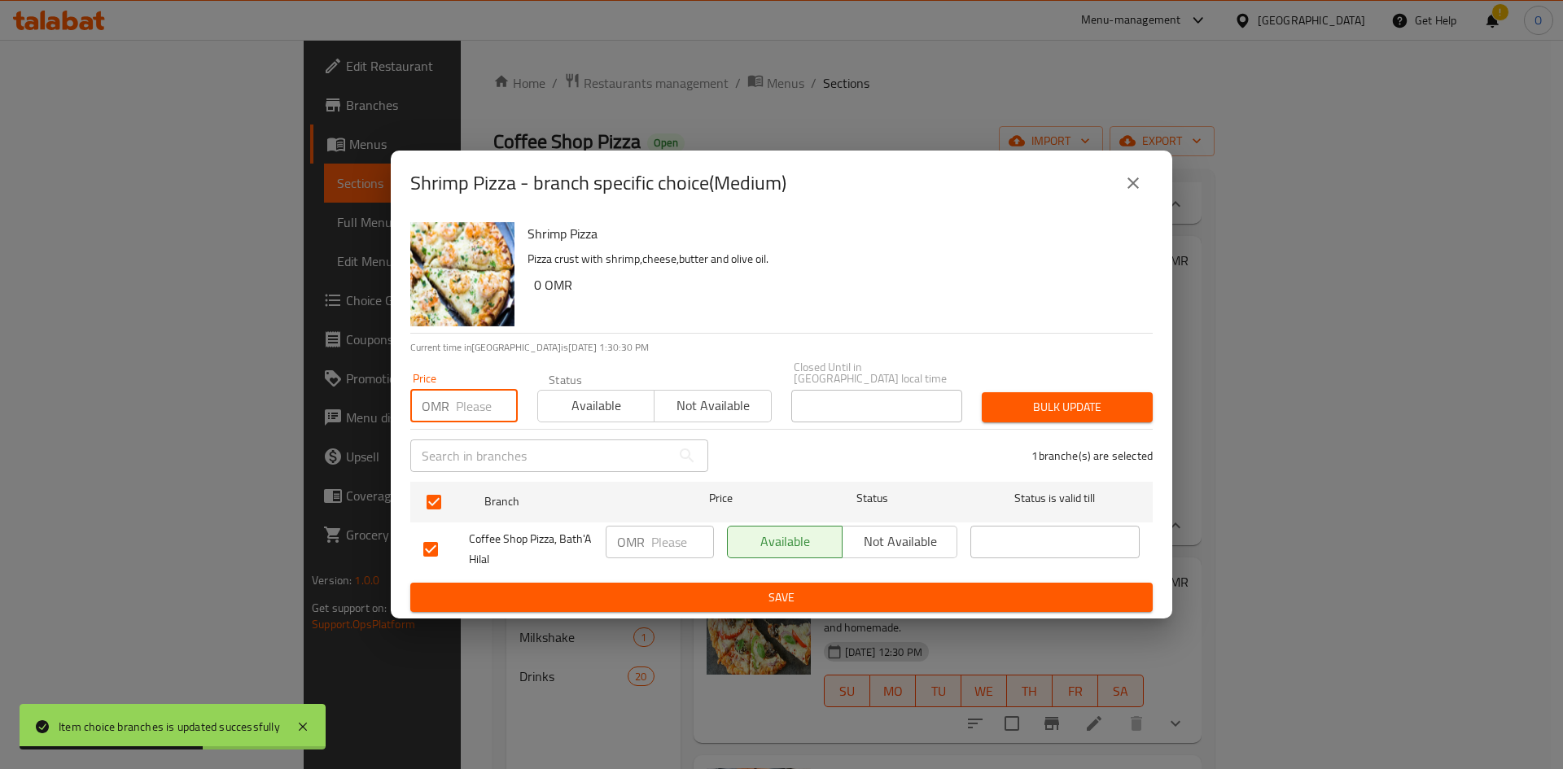
paste input "3.500"
type input "3.500"
click at [1051, 397] on span "Bulk update" at bounding box center [1067, 407] width 145 height 20
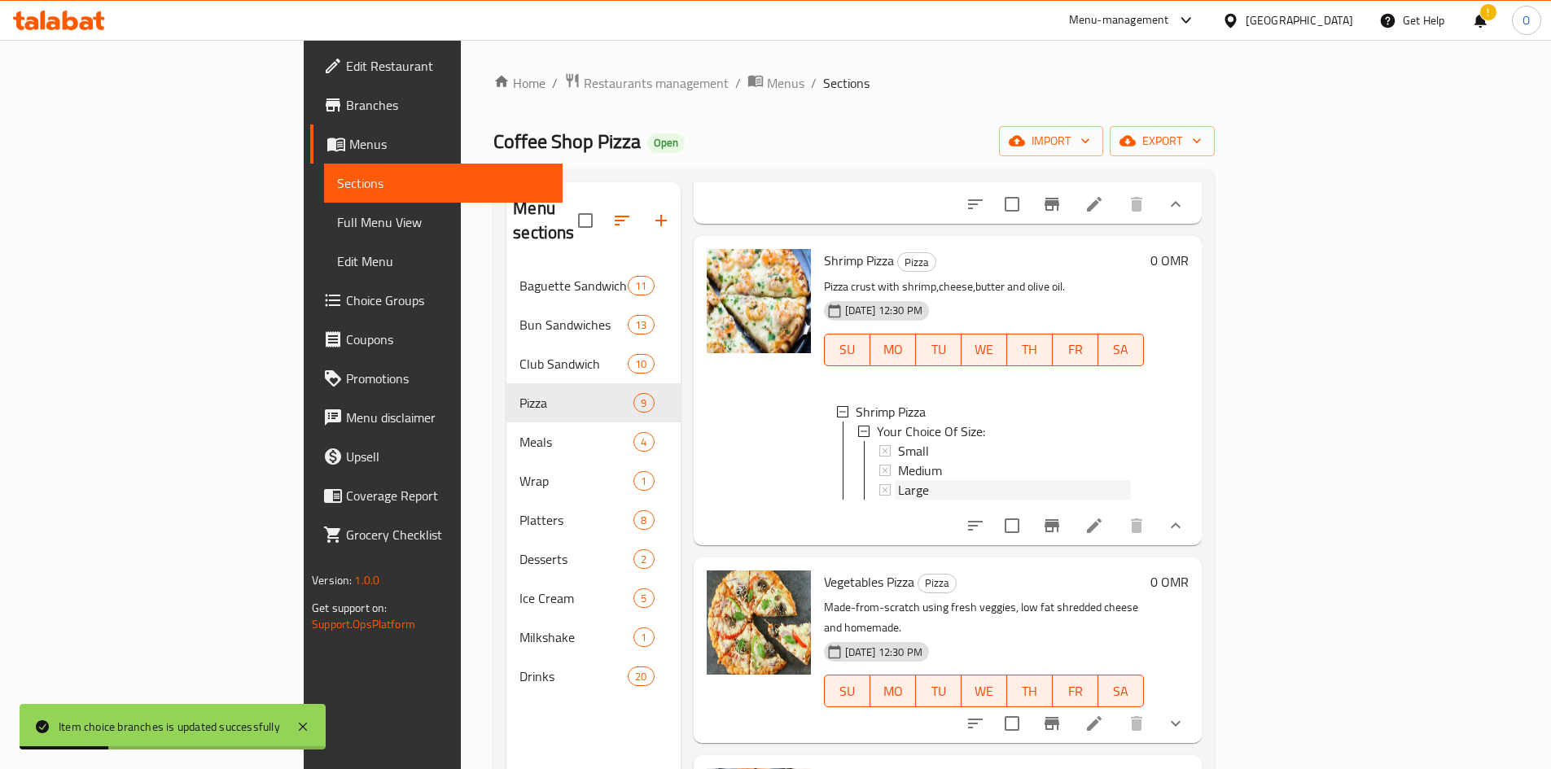
click at [898, 500] on div "Large" at bounding box center [1014, 490] width 233 height 20
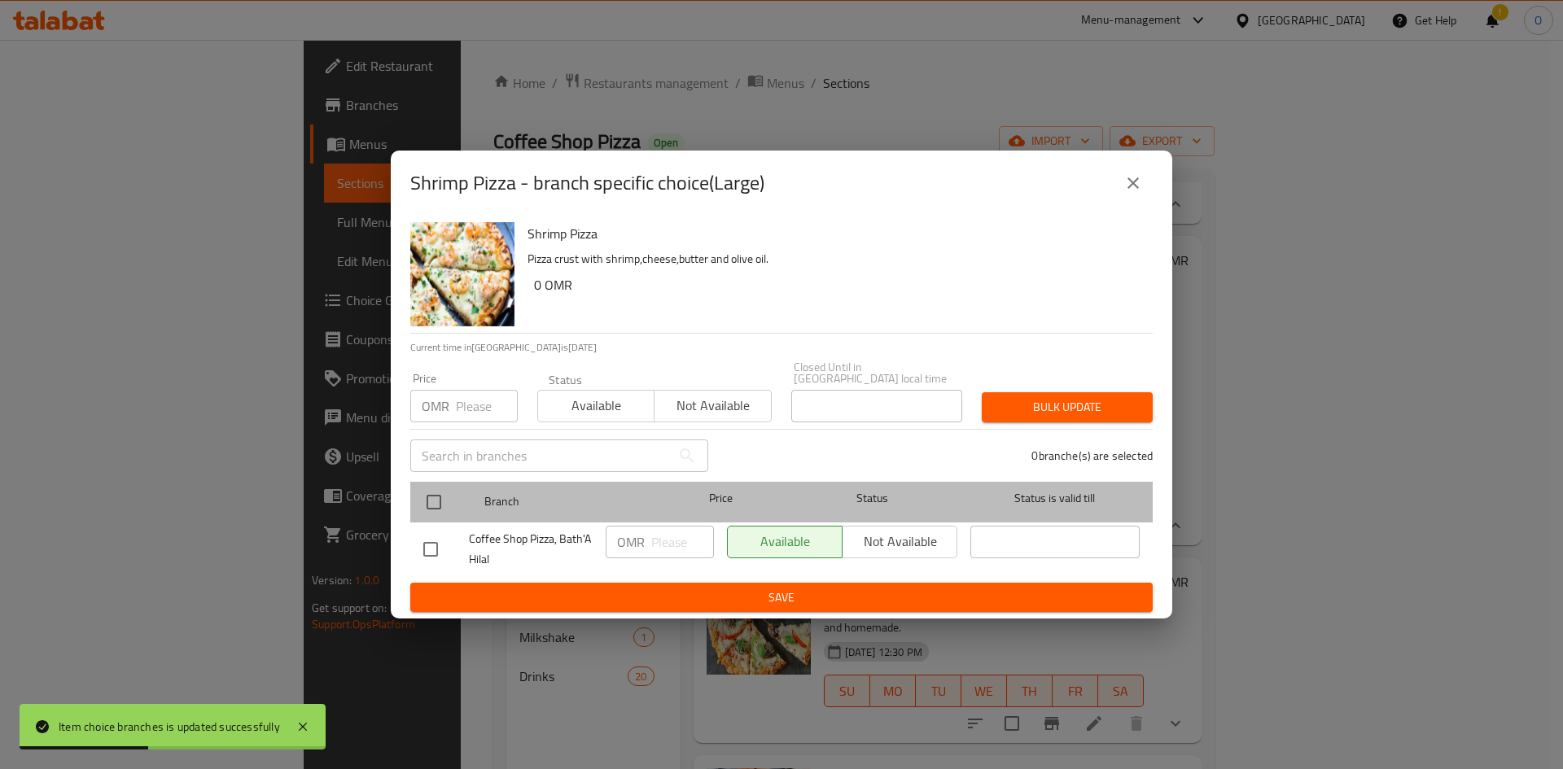
click at [451, 492] on div at bounding box center [447, 502] width 61 height 47
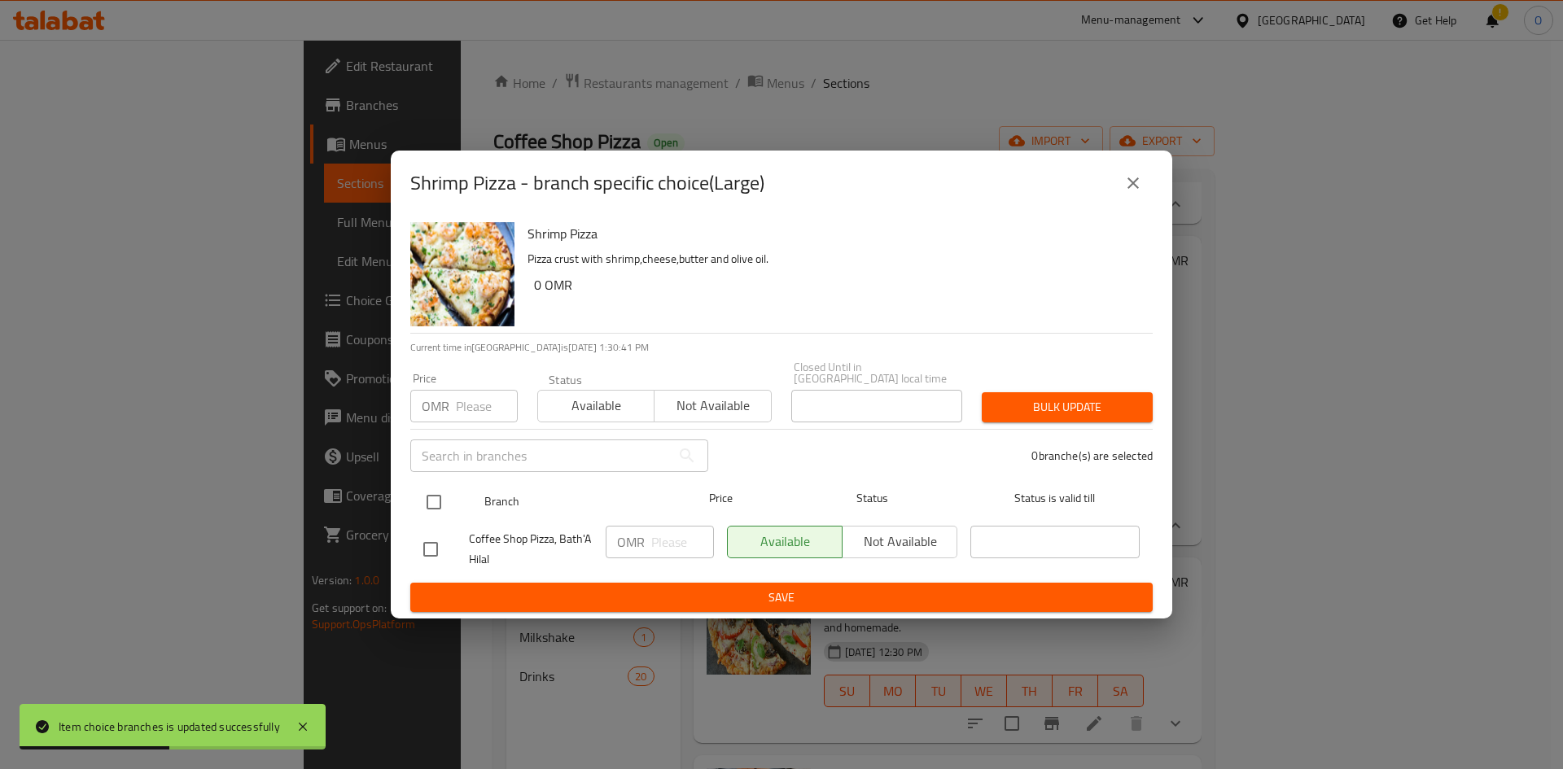
click at [436, 488] on input "checkbox" at bounding box center [434, 502] width 34 height 34
checkbox input "true"
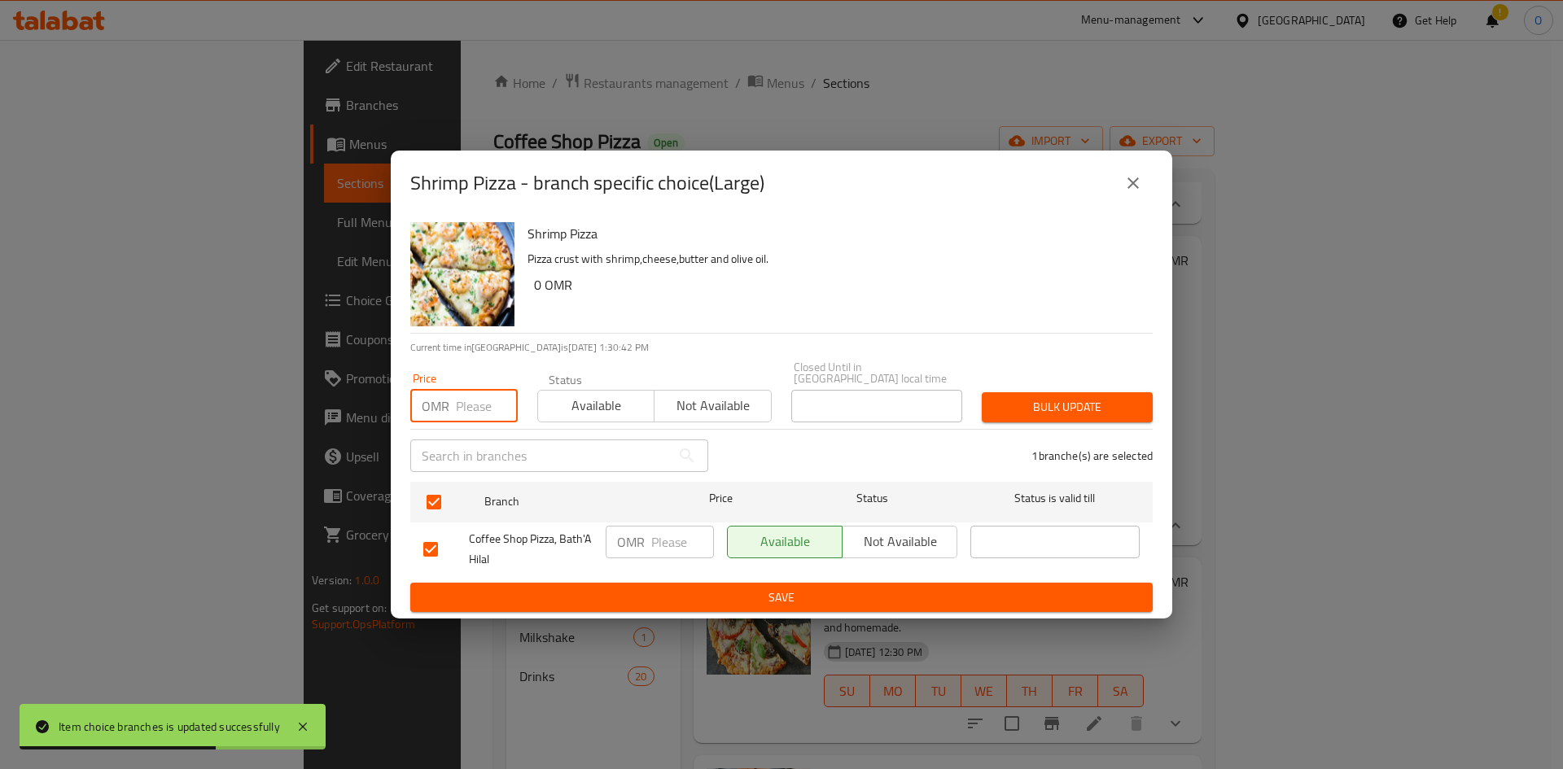
paste input "5.500"
type input "5.500"
click at [1027, 407] on span "Bulk update" at bounding box center [1067, 407] width 145 height 20
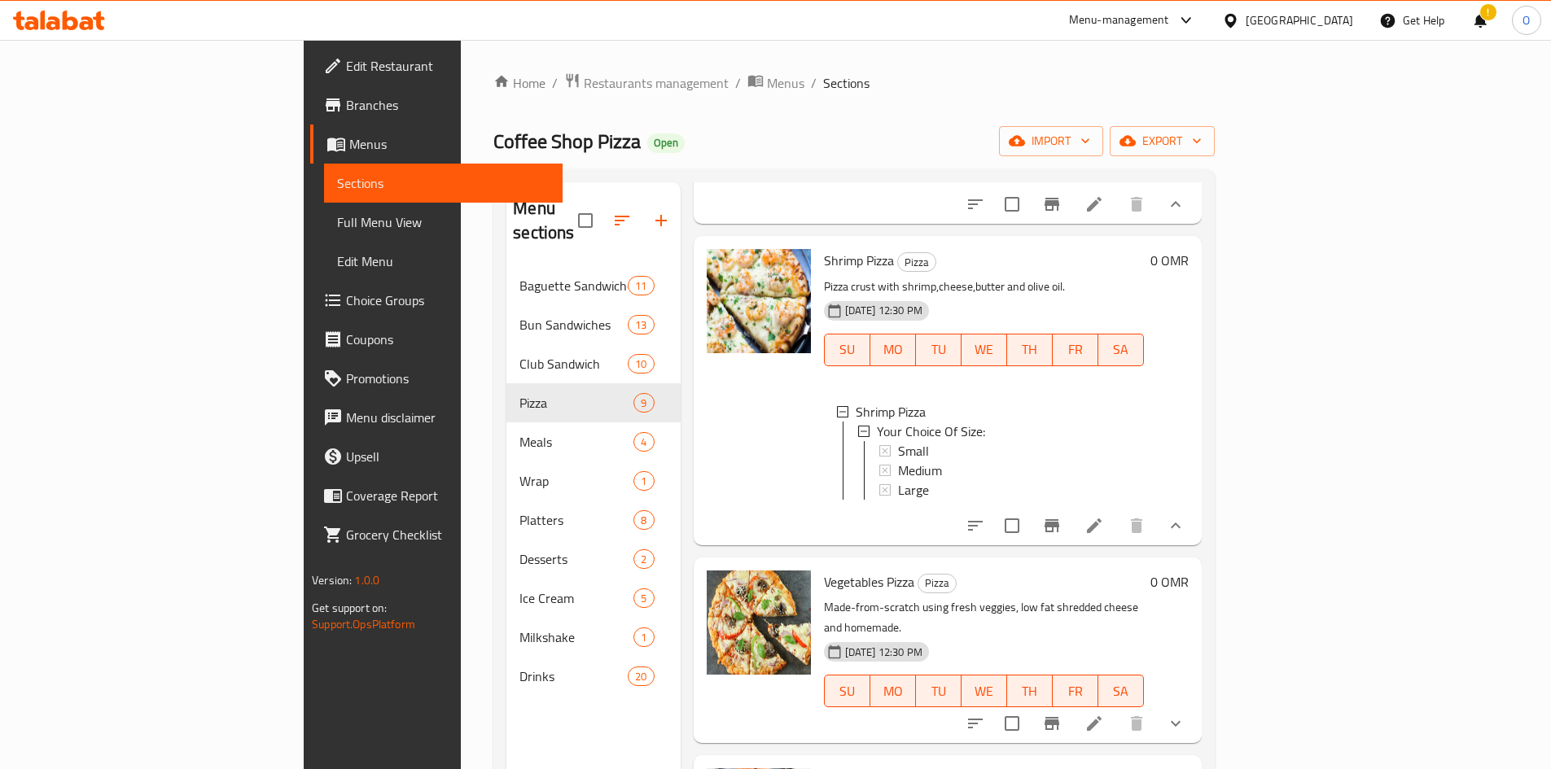
click at [898, 500] on div "Large" at bounding box center [1014, 490] width 233 height 20
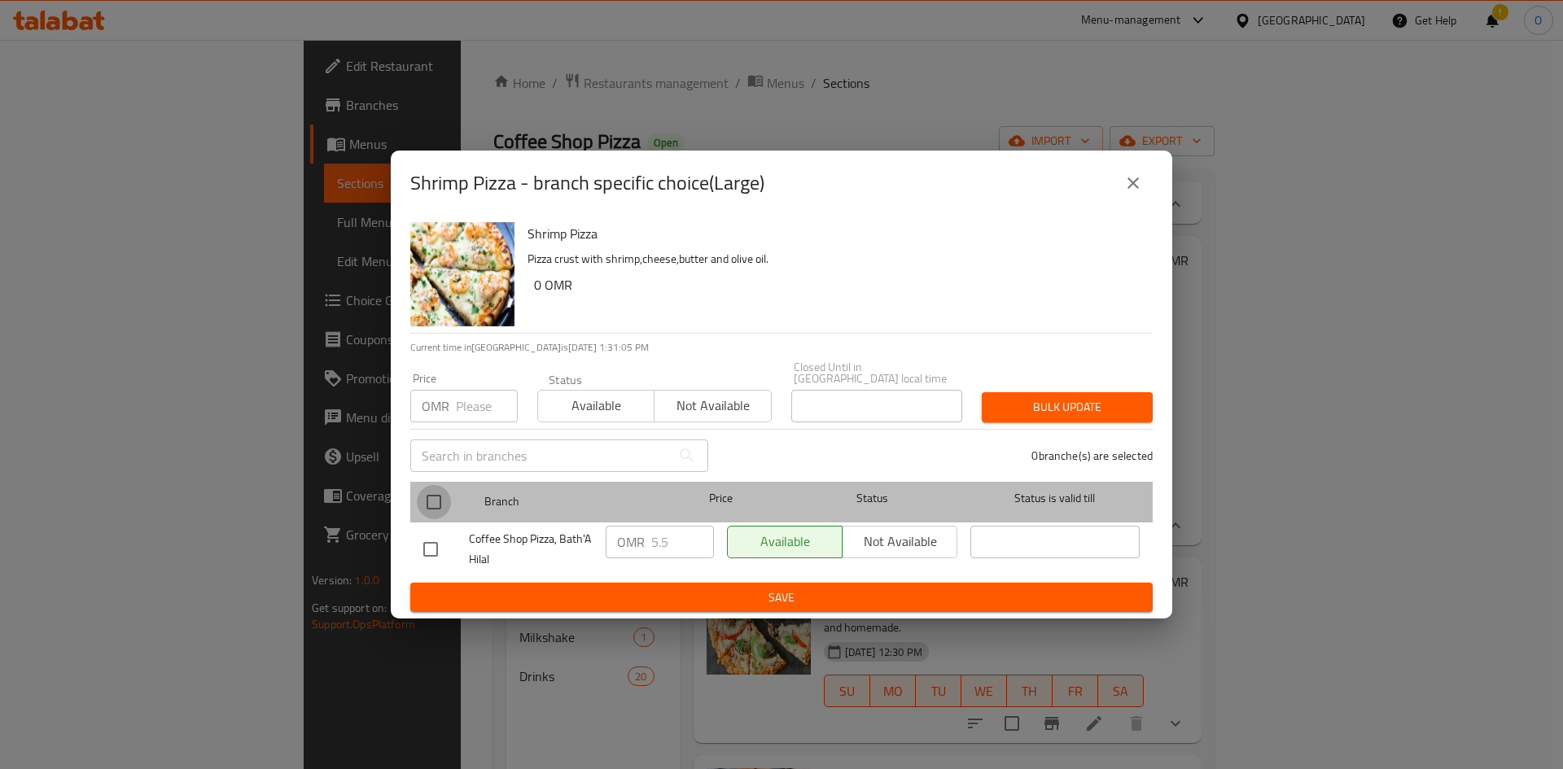
click at [427, 495] on input "checkbox" at bounding box center [434, 502] width 34 height 34
checkbox input "true"
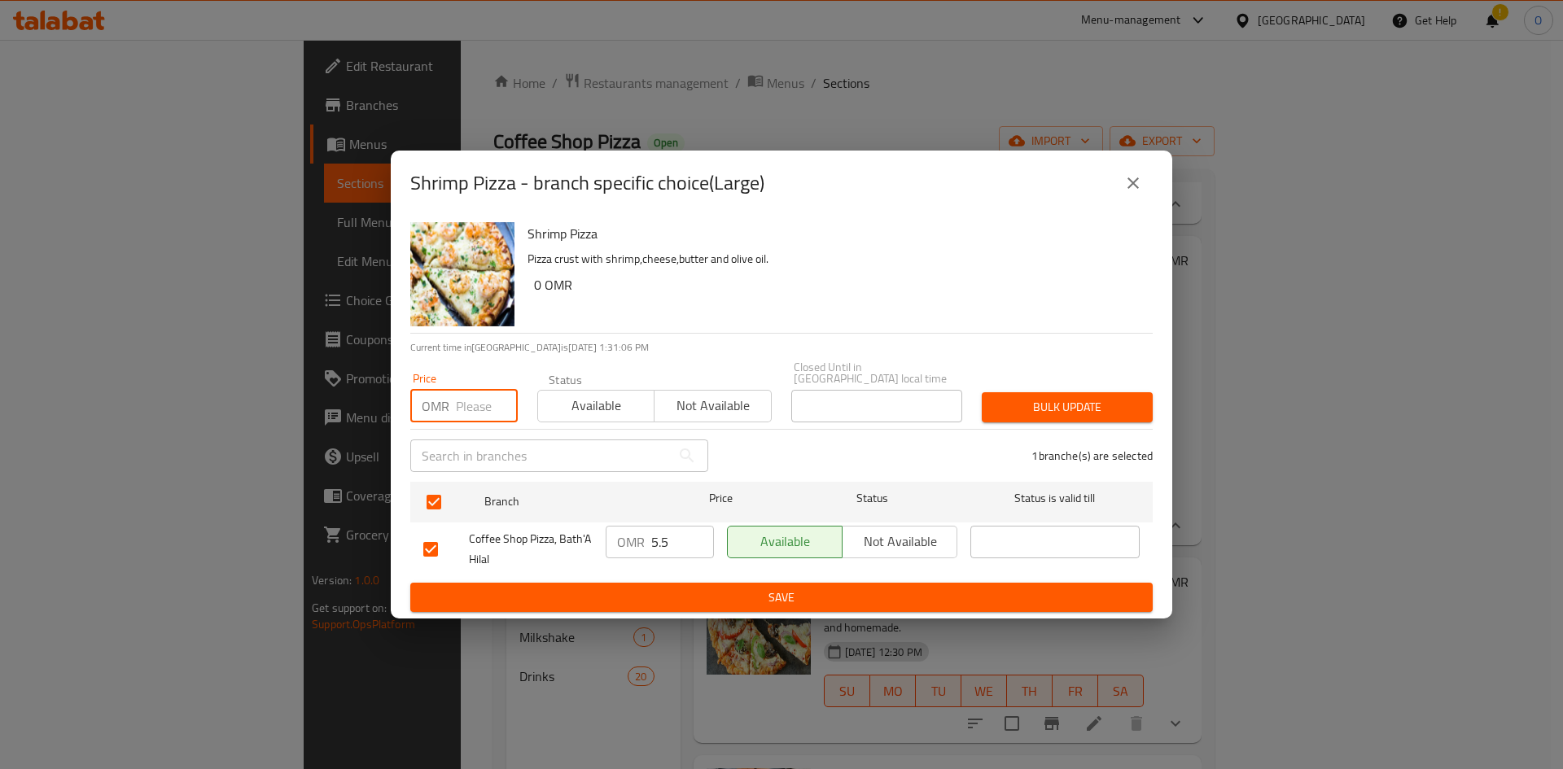
paste input "5.500"
type input "5.500"
click at [1038, 392] on button "Bulk update" at bounding box center [1067, 407] width 171 height 30
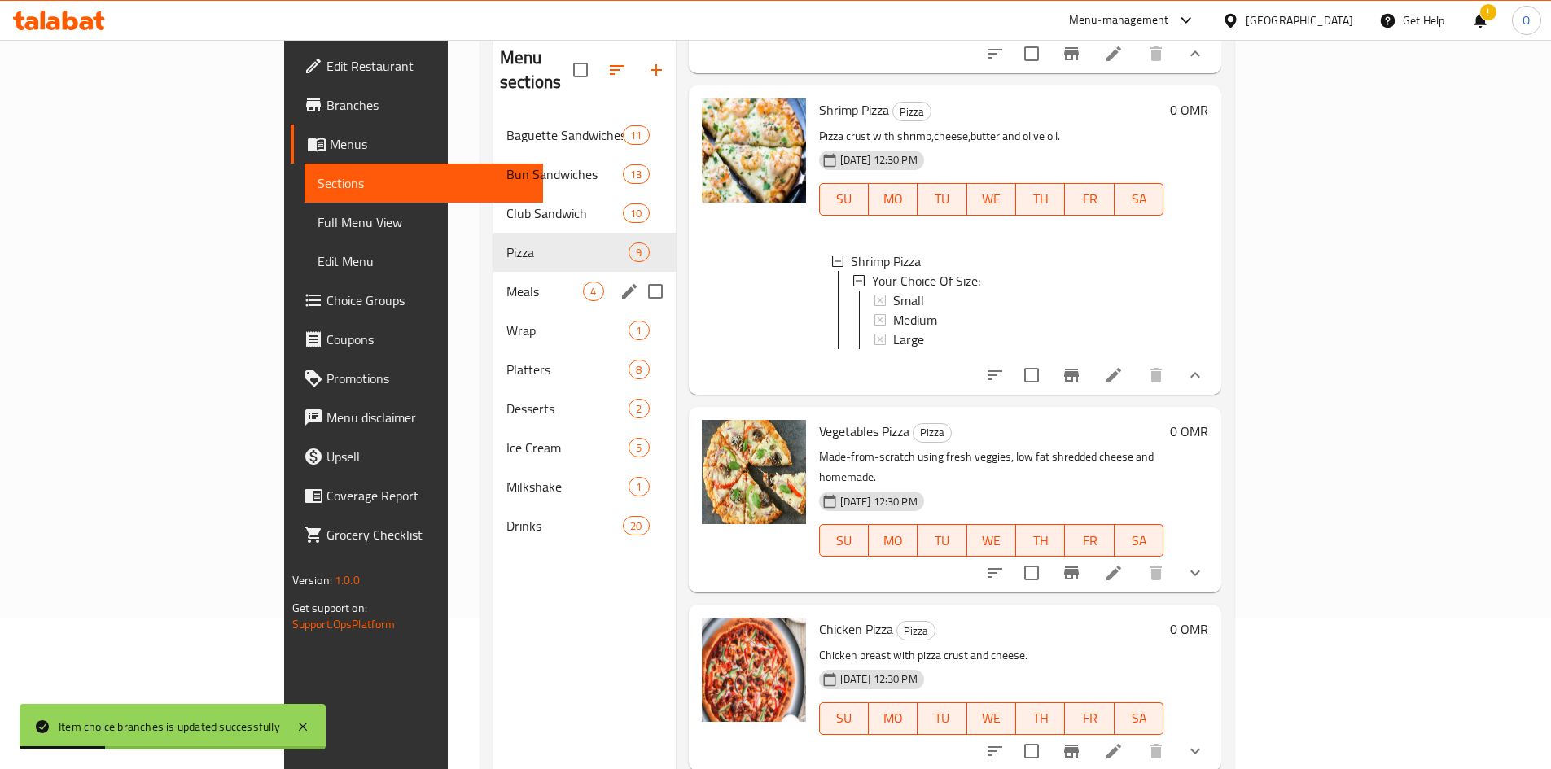
scroll to position [228, 0]
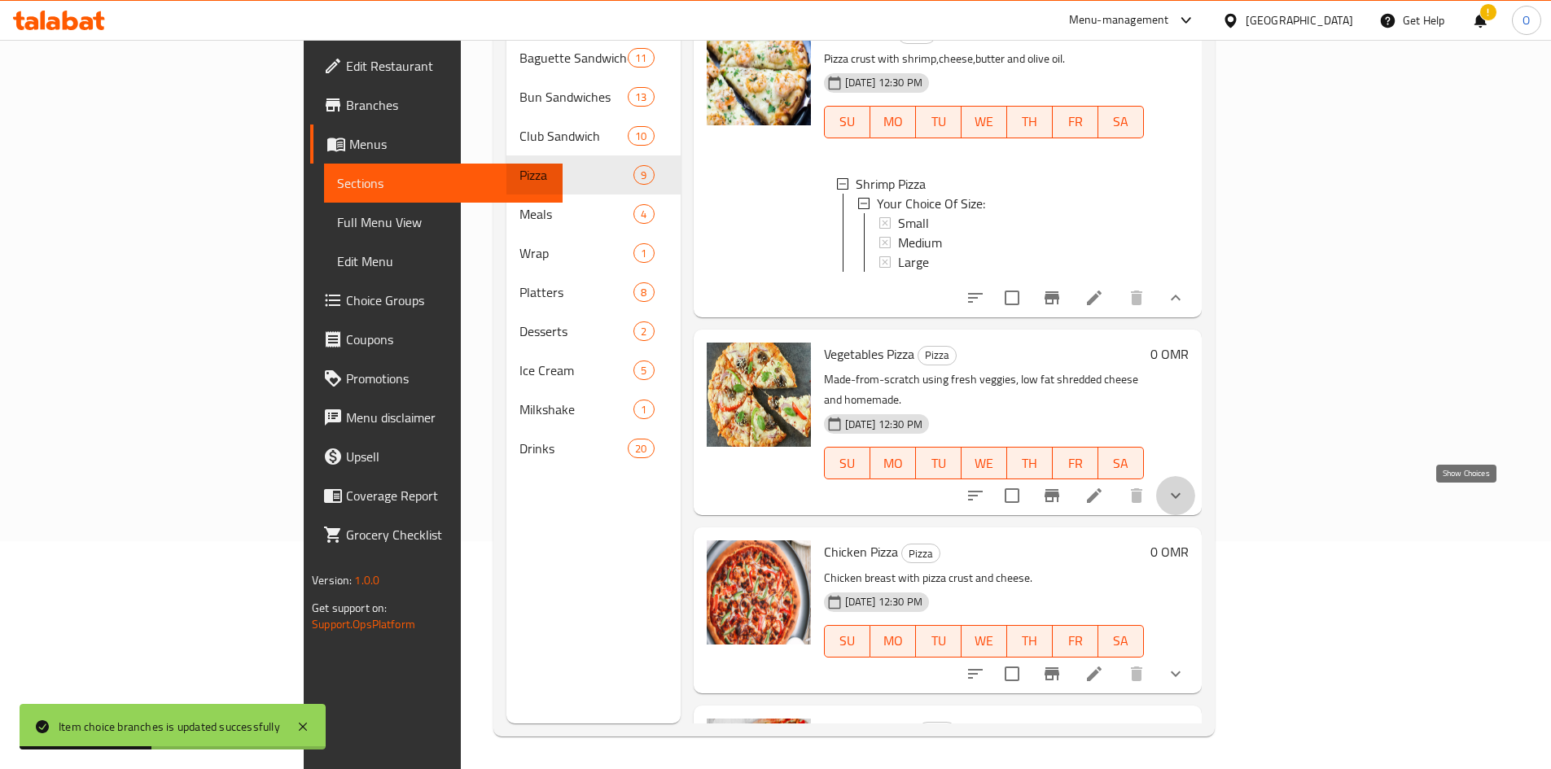
click at [1185, 506] on icon "show more" at bounding box center [1176, 496] width 20 height 20
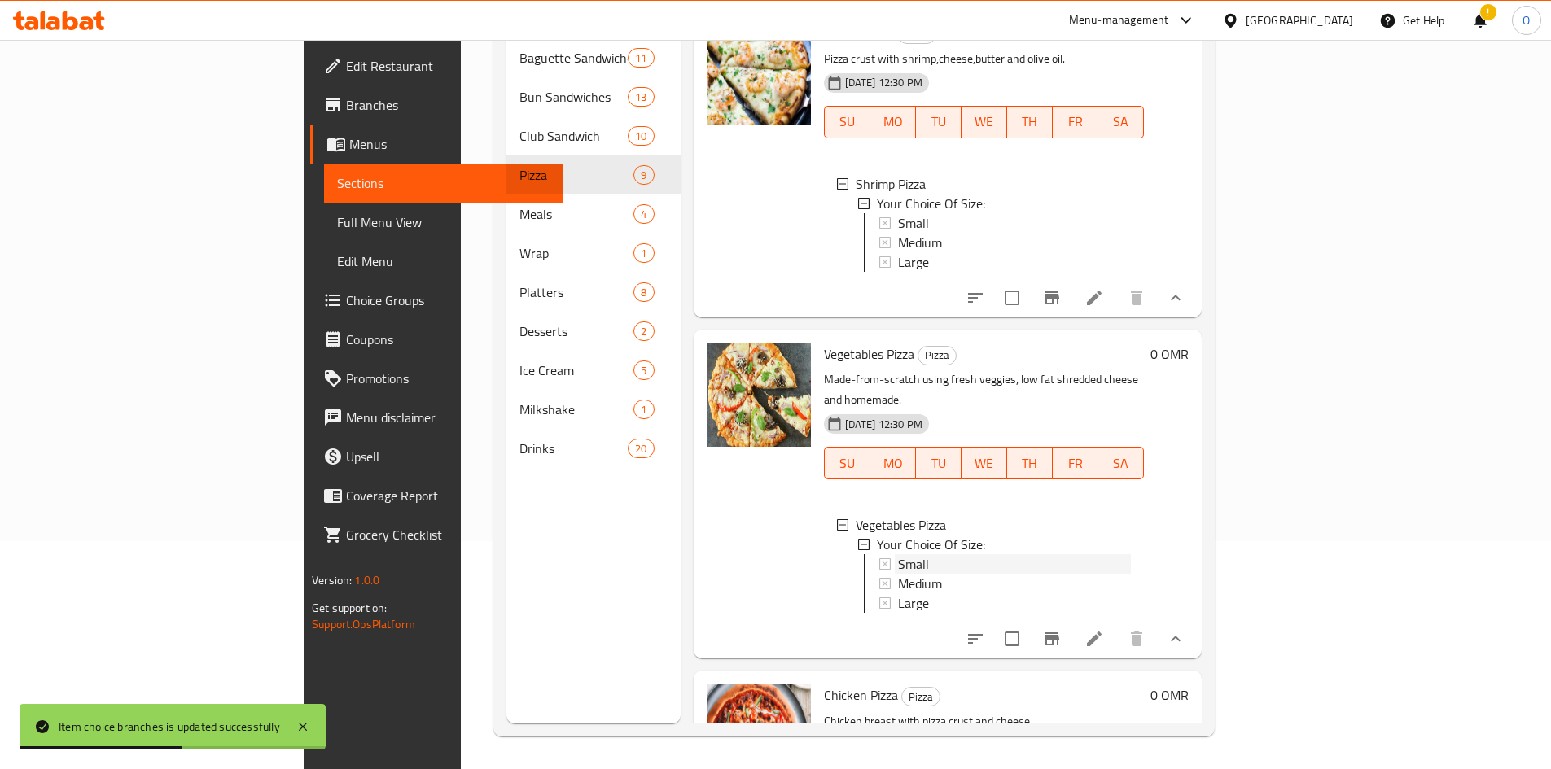
click at [943, 573] on div "Small" at bounding box center [1014, 564] width 233 height 20
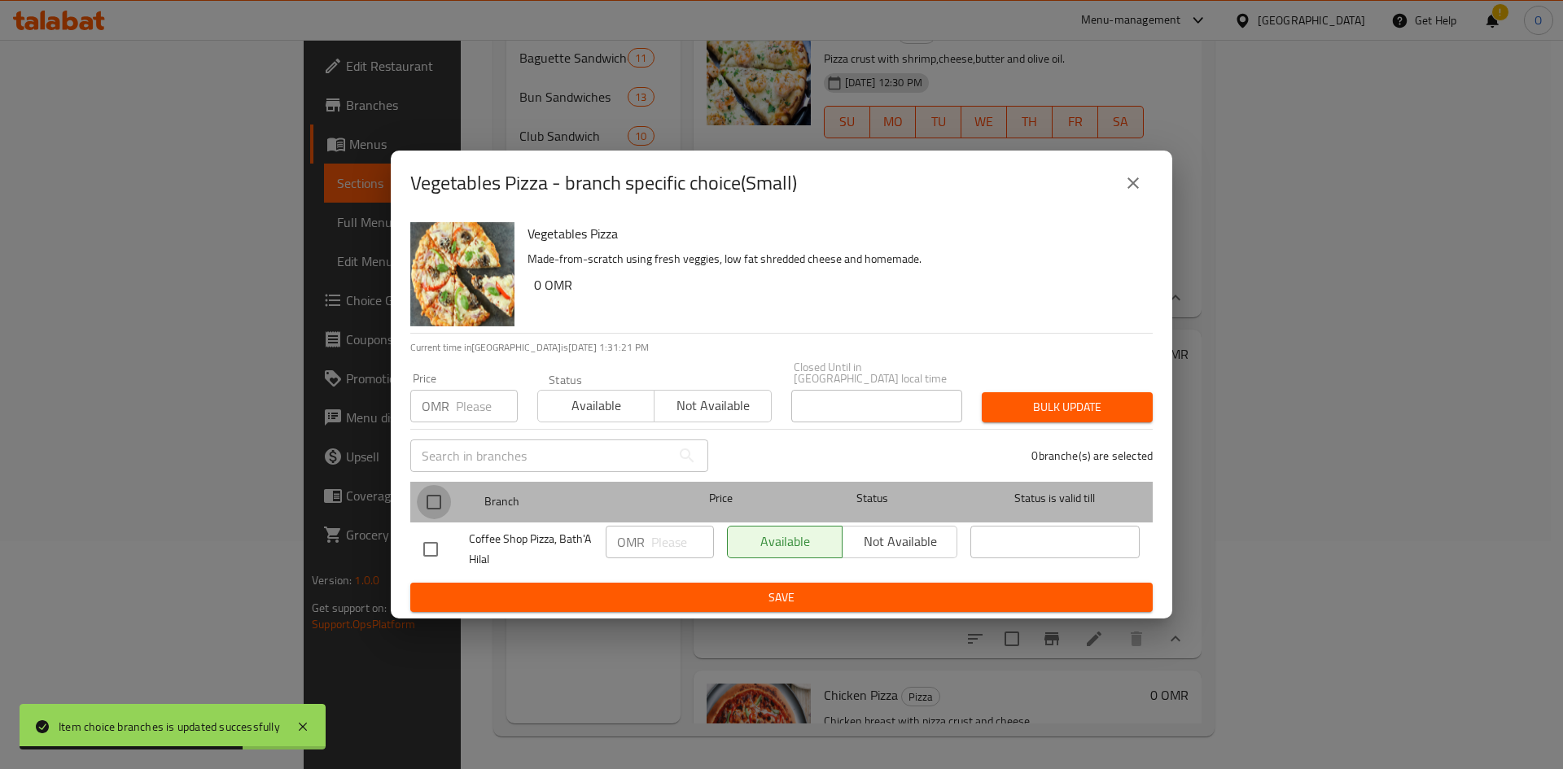
drag, startPoint x: 437, startPoint y: 497, endPoint x: 454, endPoint y: 450, distance: 49.4
click at [437, 496] on input "checkbox" at bounding box center [434, 502] width 34 height 34
checkbox input "true"
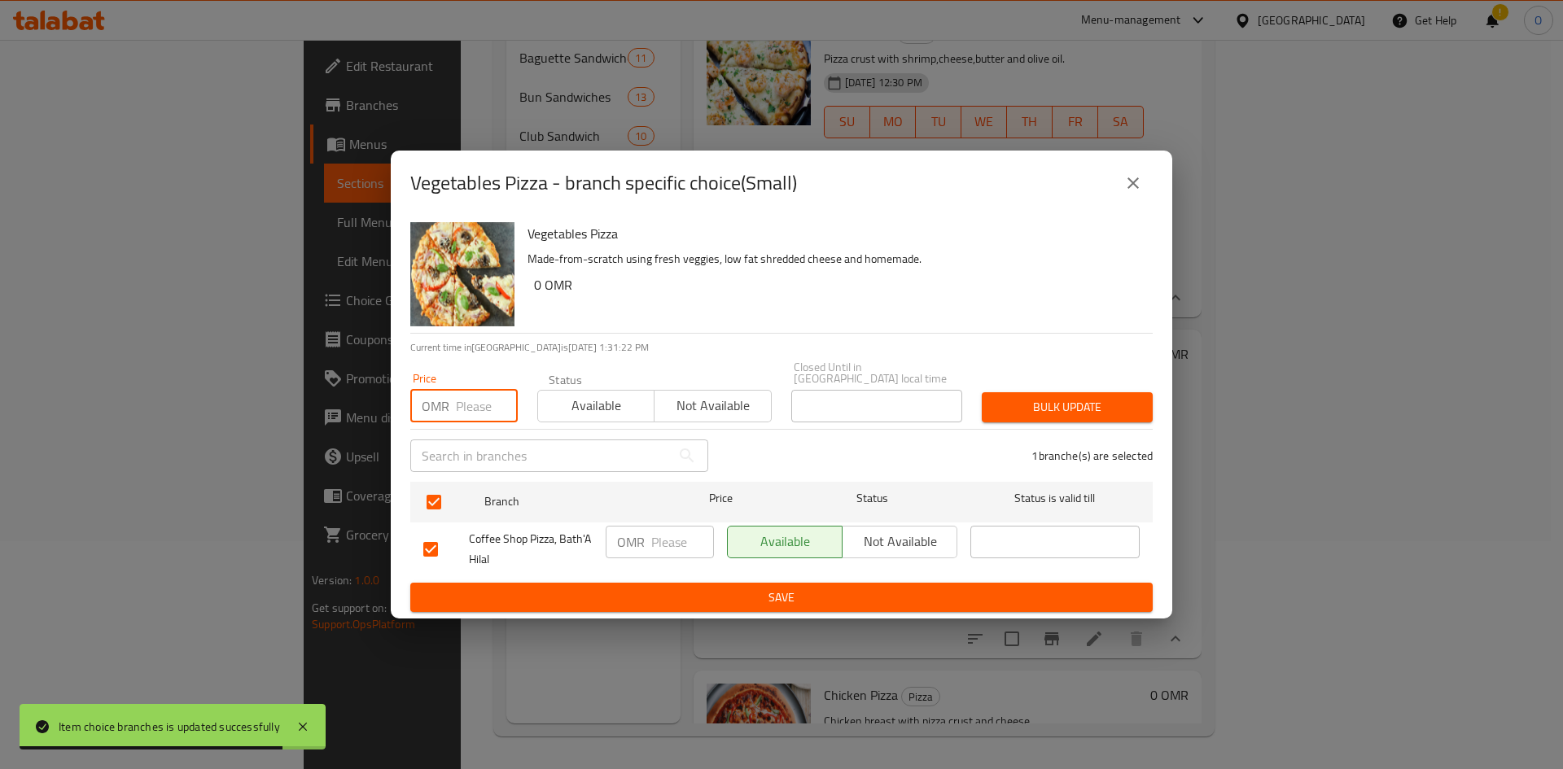
paste input "2.200"
type input "2.200"
click at [1093, 397] on span "Bulk update" at bounding box center [1067, 407] width 145 height 20
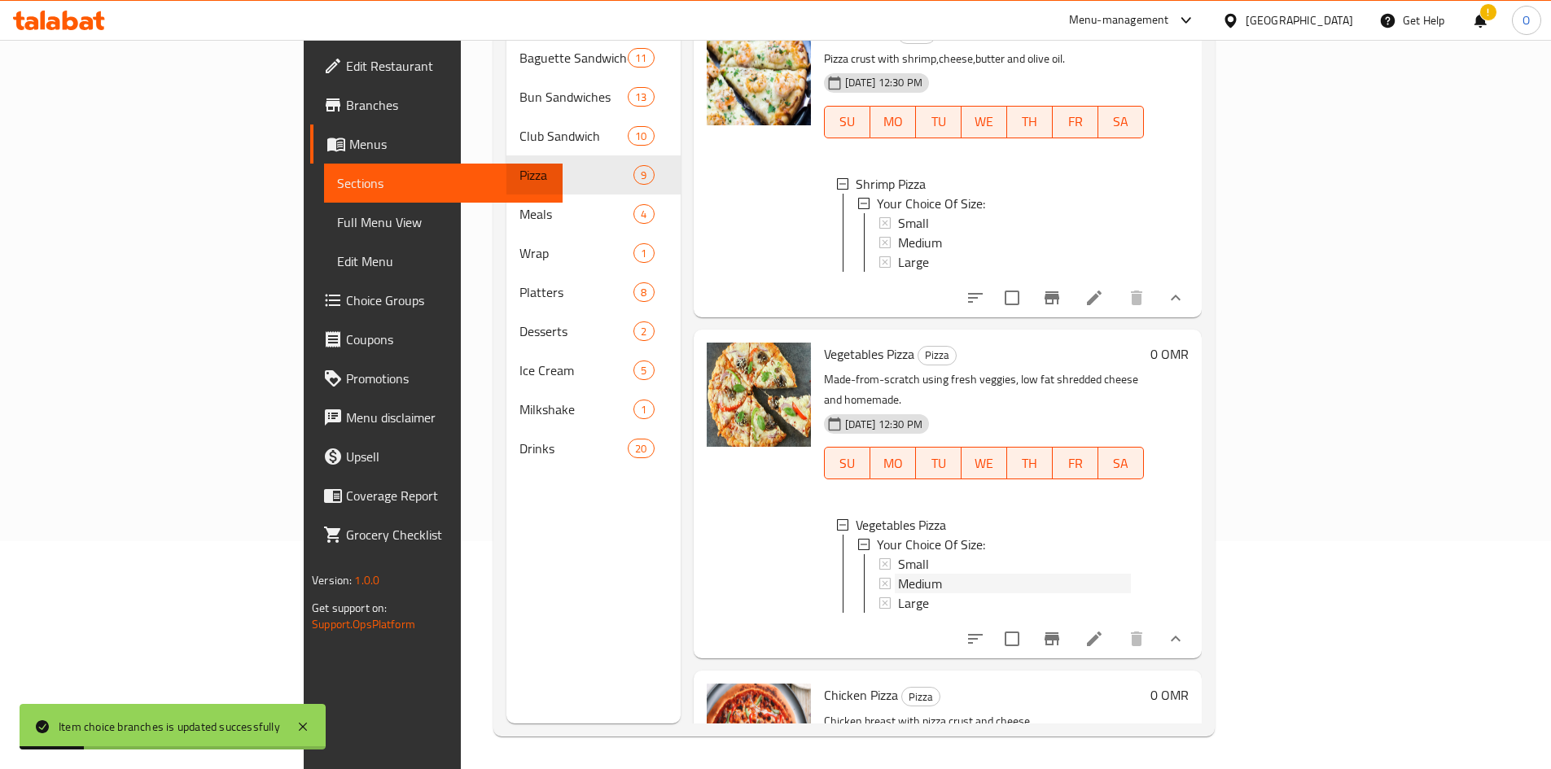
click at [898, 590] on span "Medium" at bounding box center [920, 584] width 44 height 20
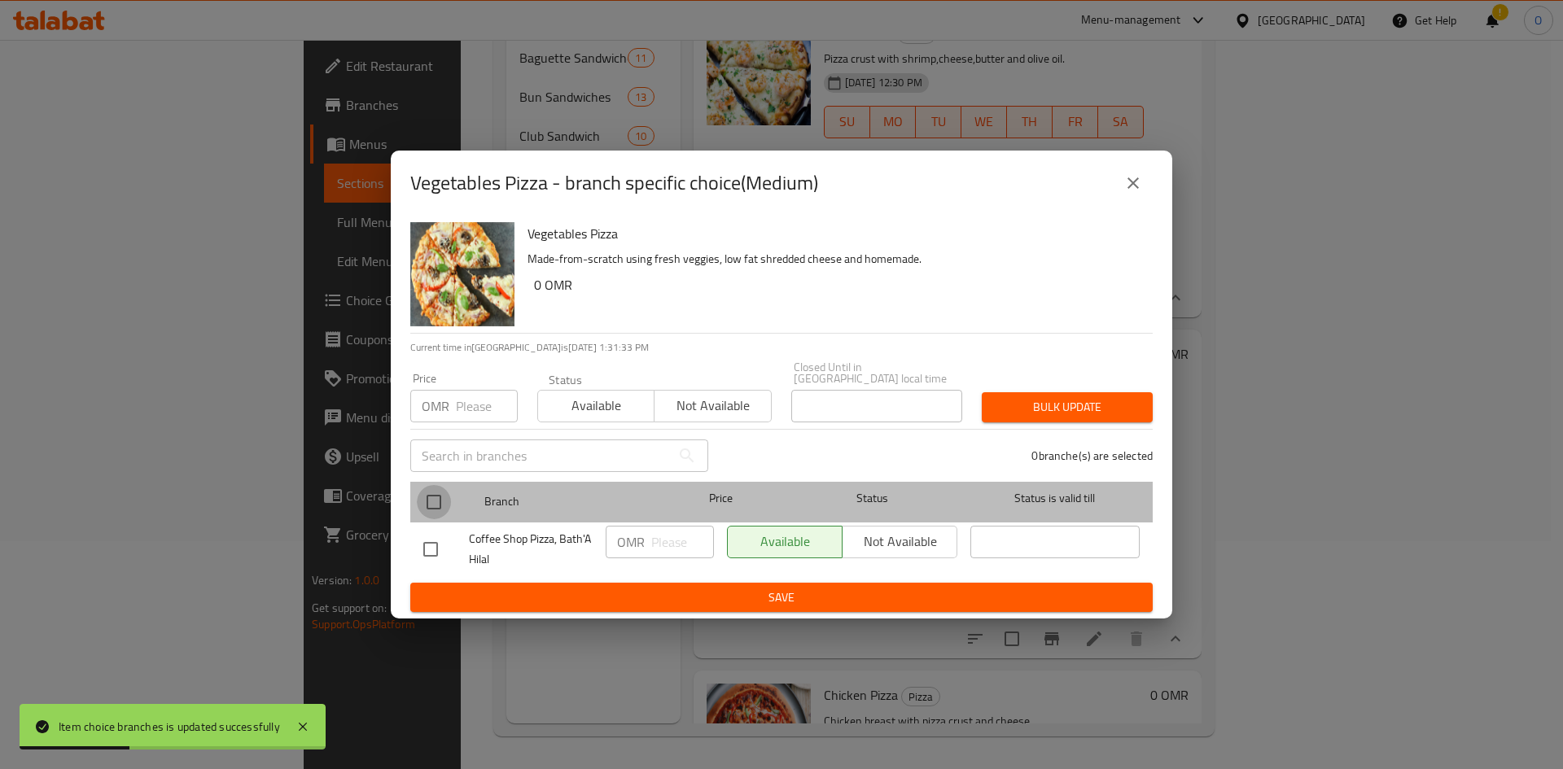
click at [434, 495] on input "checkbox" at bounding box center [434, 502] width 34 height 34
checkbox input "true"
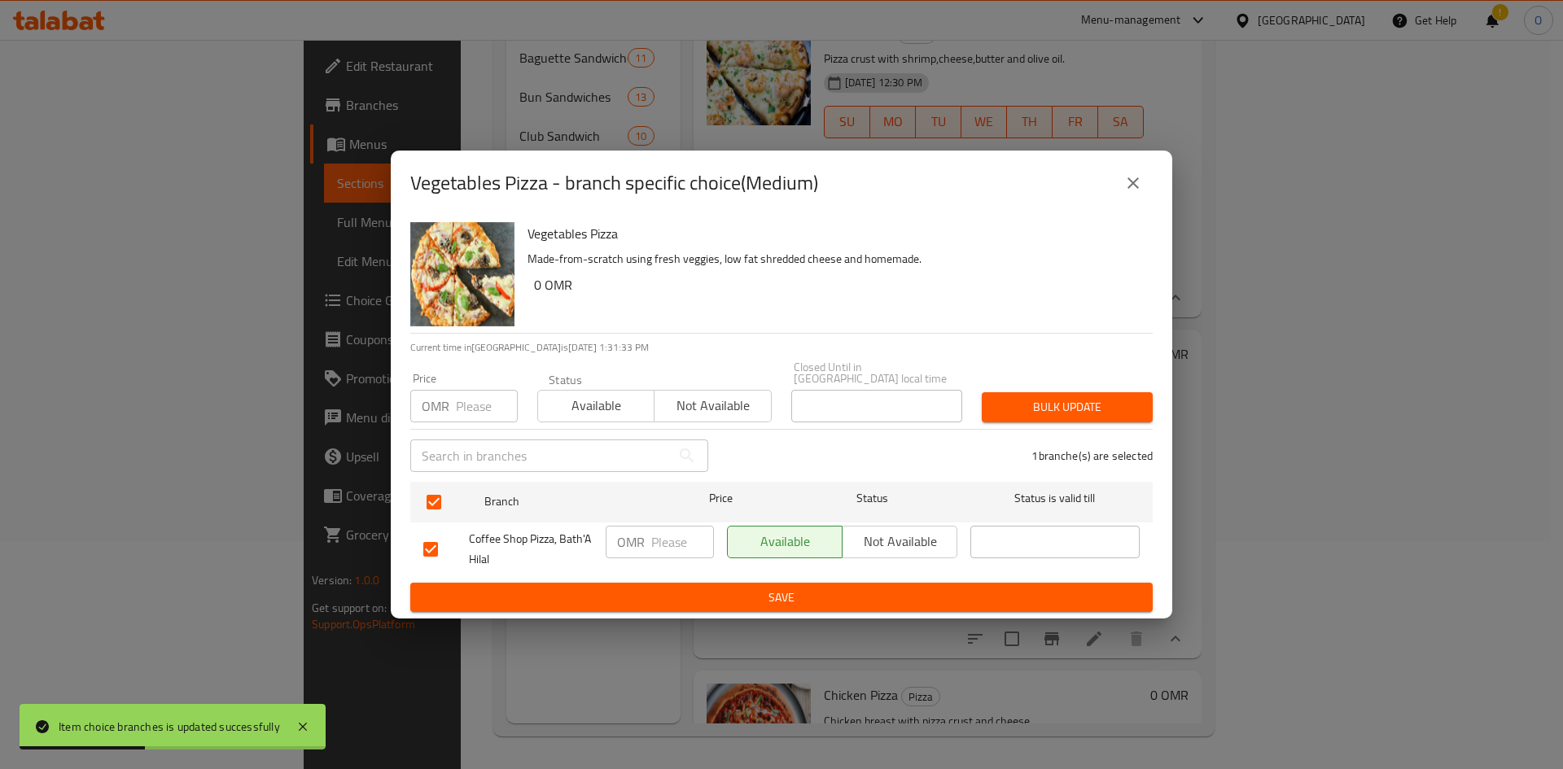
click at [479, 395] on input "number" at bounding box center [487, 406] width 62 height 33
paste input "3.500"
type input "3.500"
click at [1029, 397] on span "Bulk update" at bounding box center [1067, 407] width 145 height 20
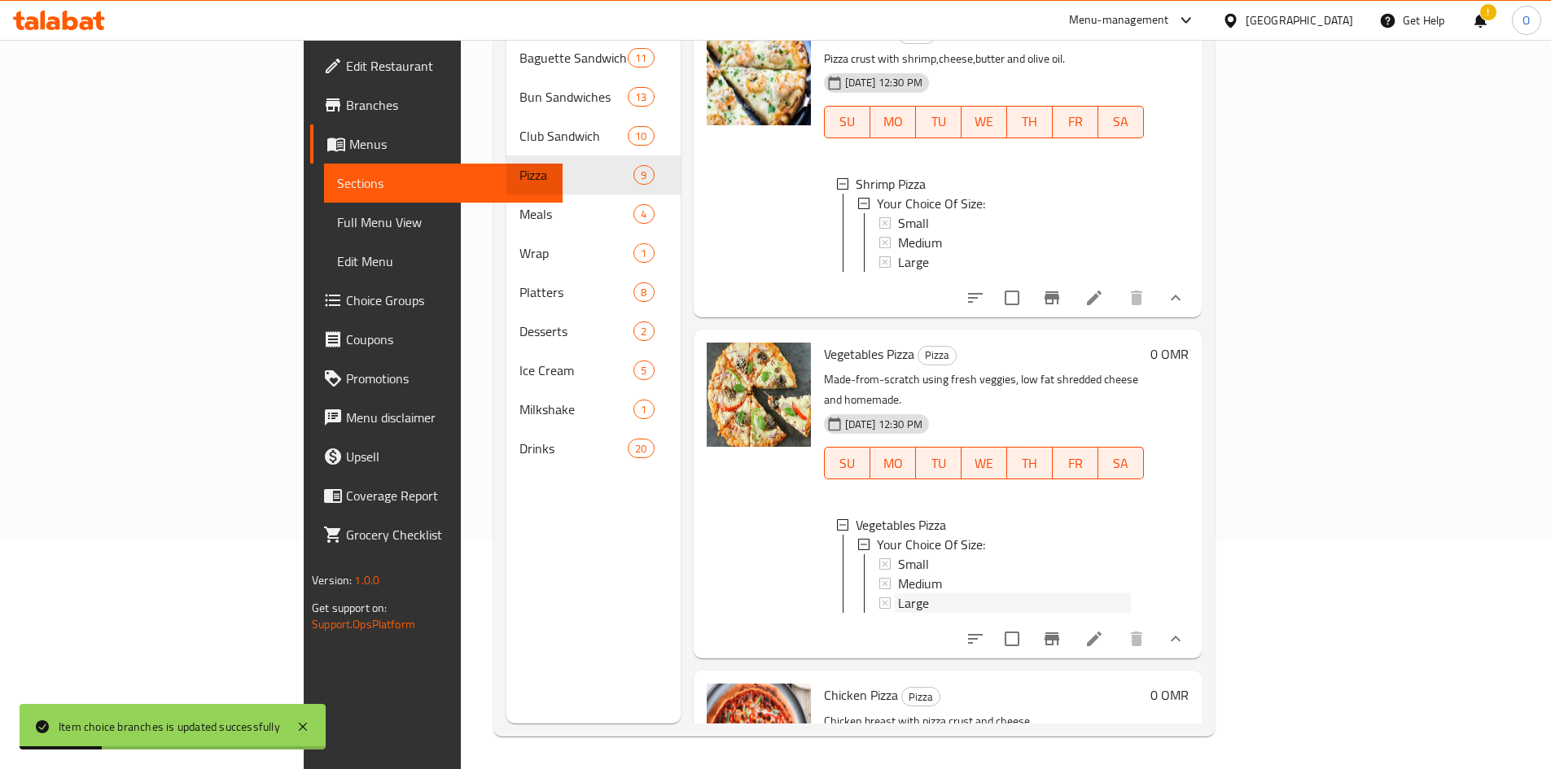
click at [898, 613] on span "Large" at bounding box center [913, 603] width 31 height 20
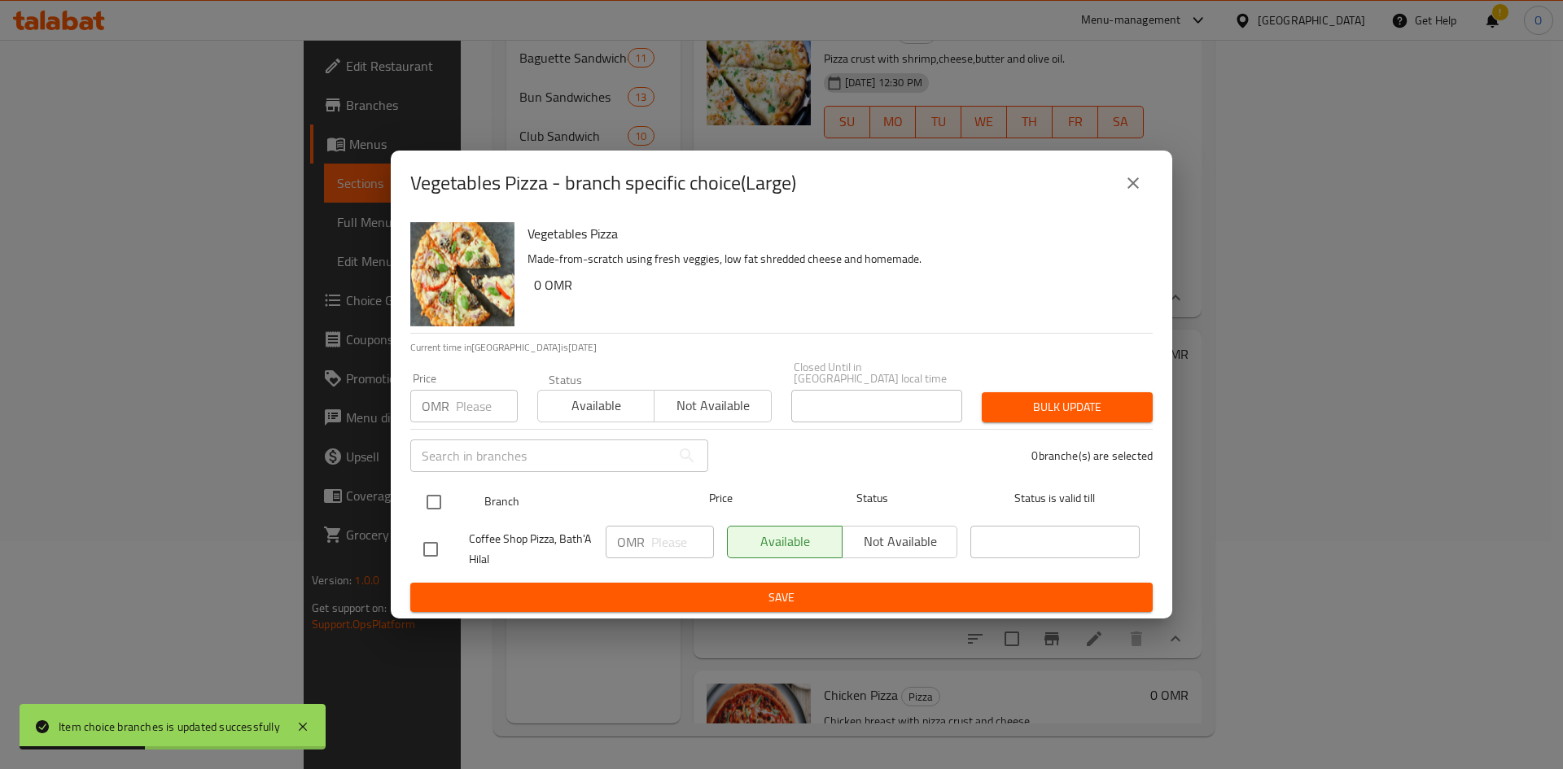
click at [440, 494] on input "checkbox" at bounding box center [434, 502] width 34 height 34
checkbox input "true"
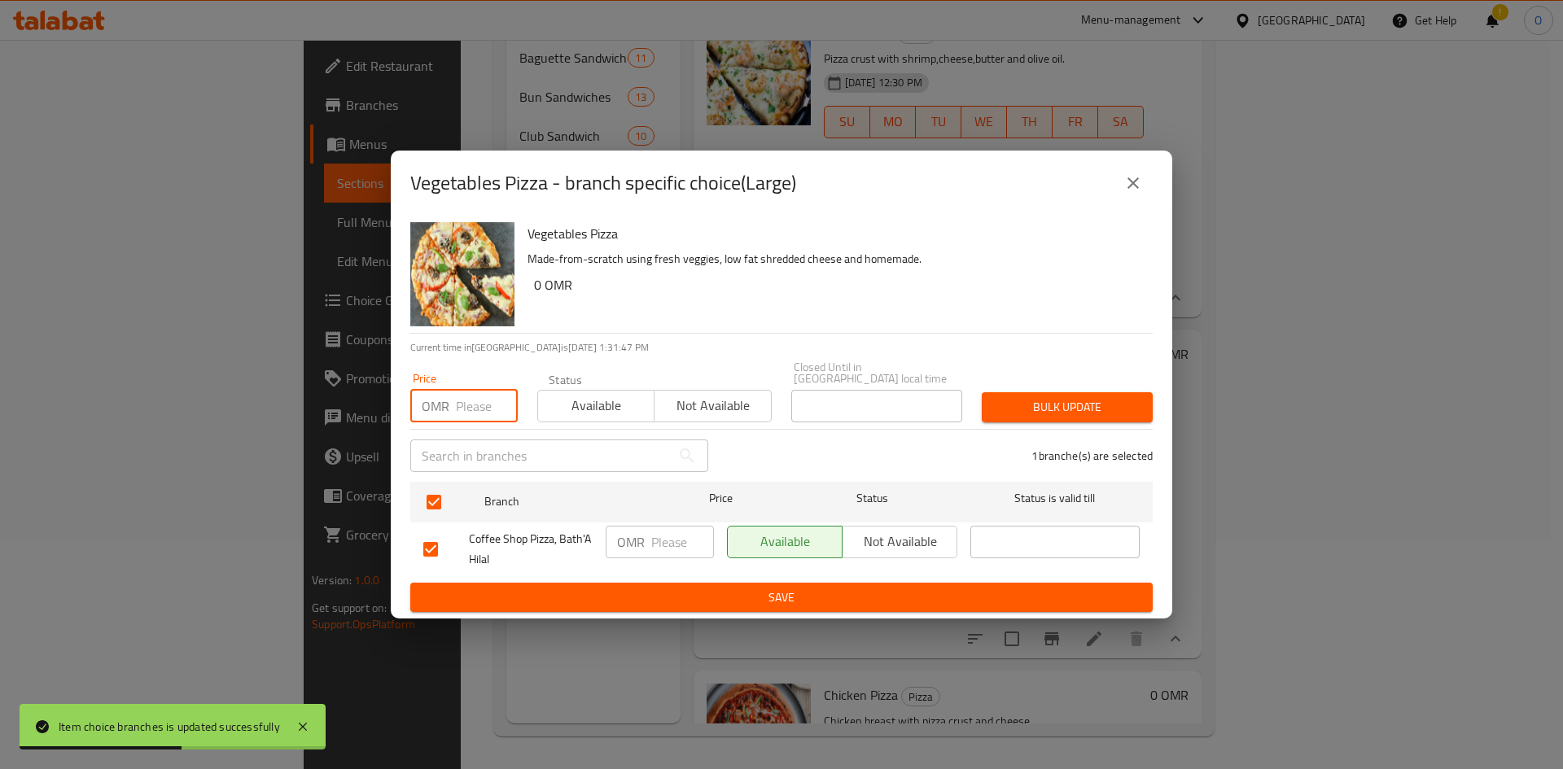
paste input "5.500"
type input "5.500"
click at [1098, 398] on span "Bulk update" at bounding box center [1067, 407] width 145 height 20
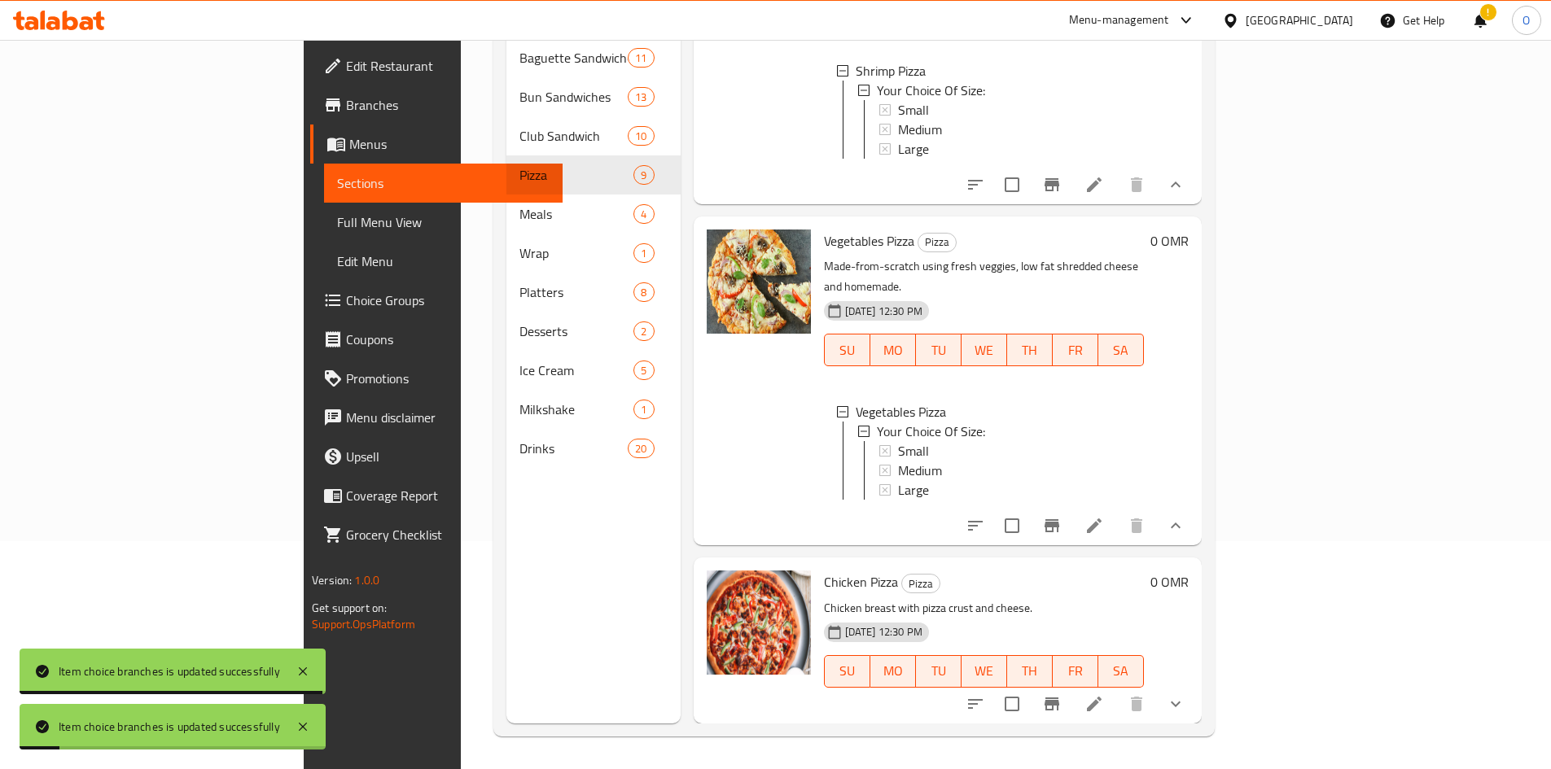
scroll to position [1960, 0]
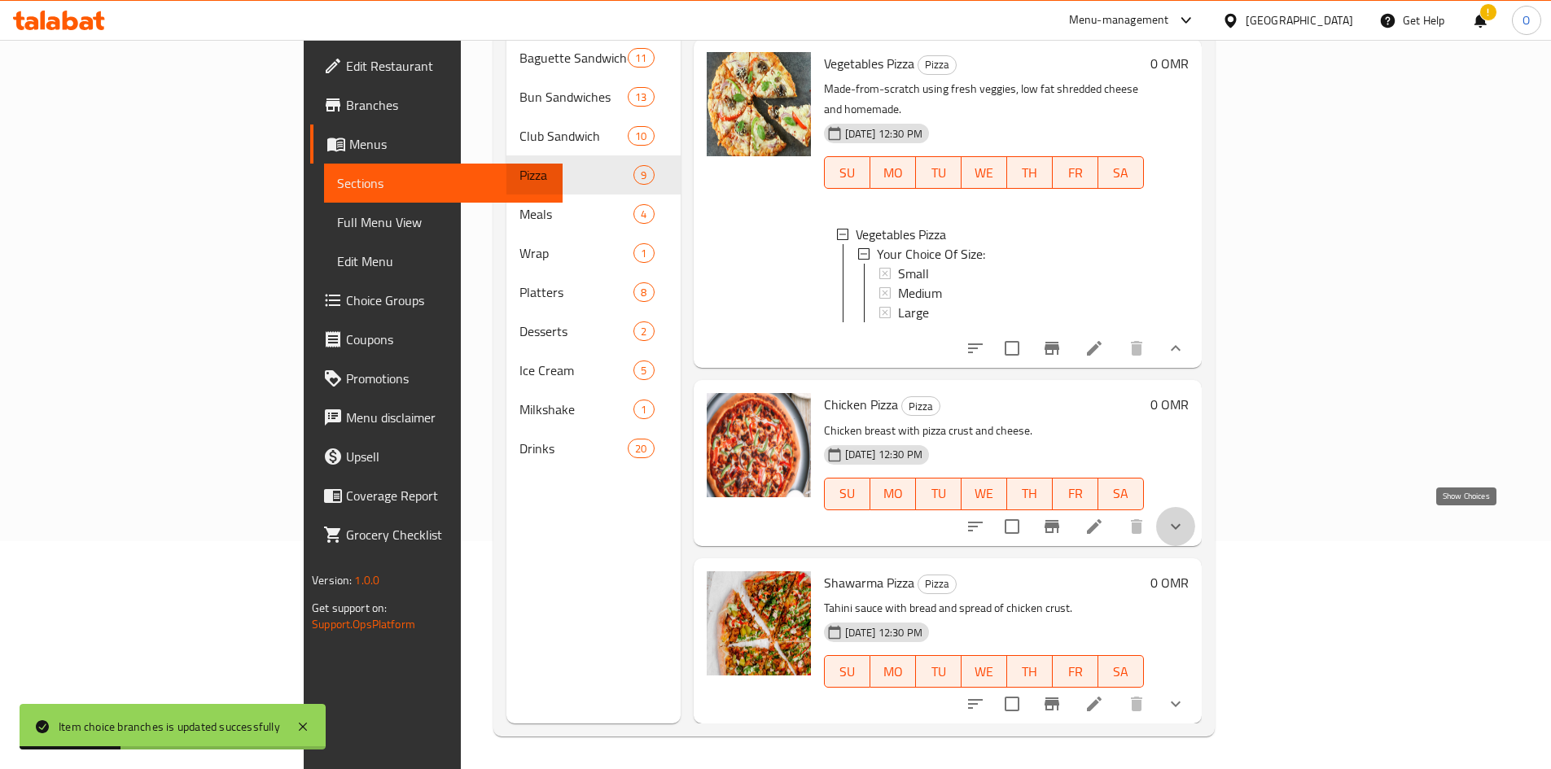
click at [1185, 529] on icon "show more" at bounding box center [1176, 527] width 20 height 20
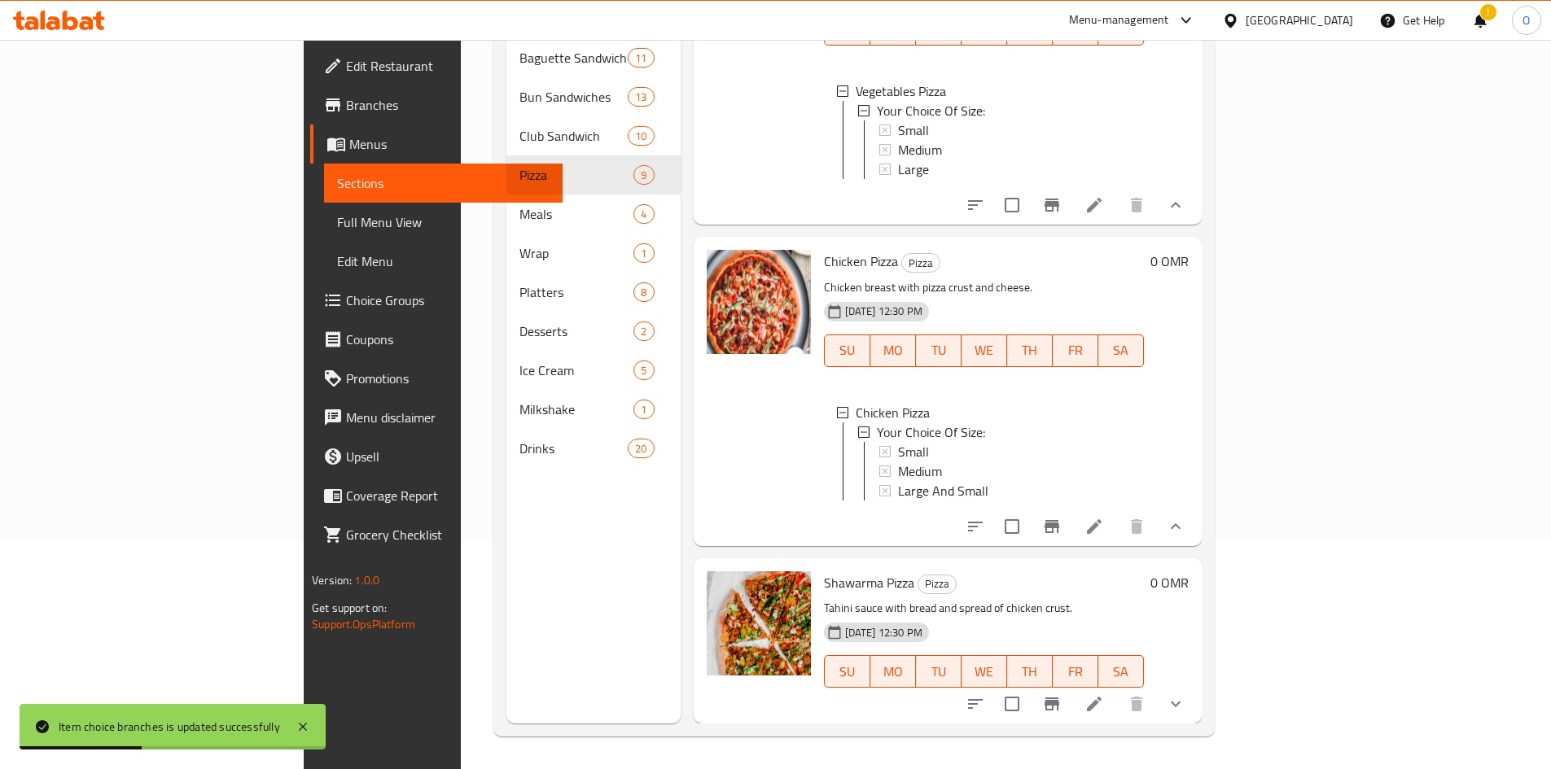
scroll to position [2116, 0]
click at [898, 442] on span "Small" at bounding box center [913, 452] width 31 height 20
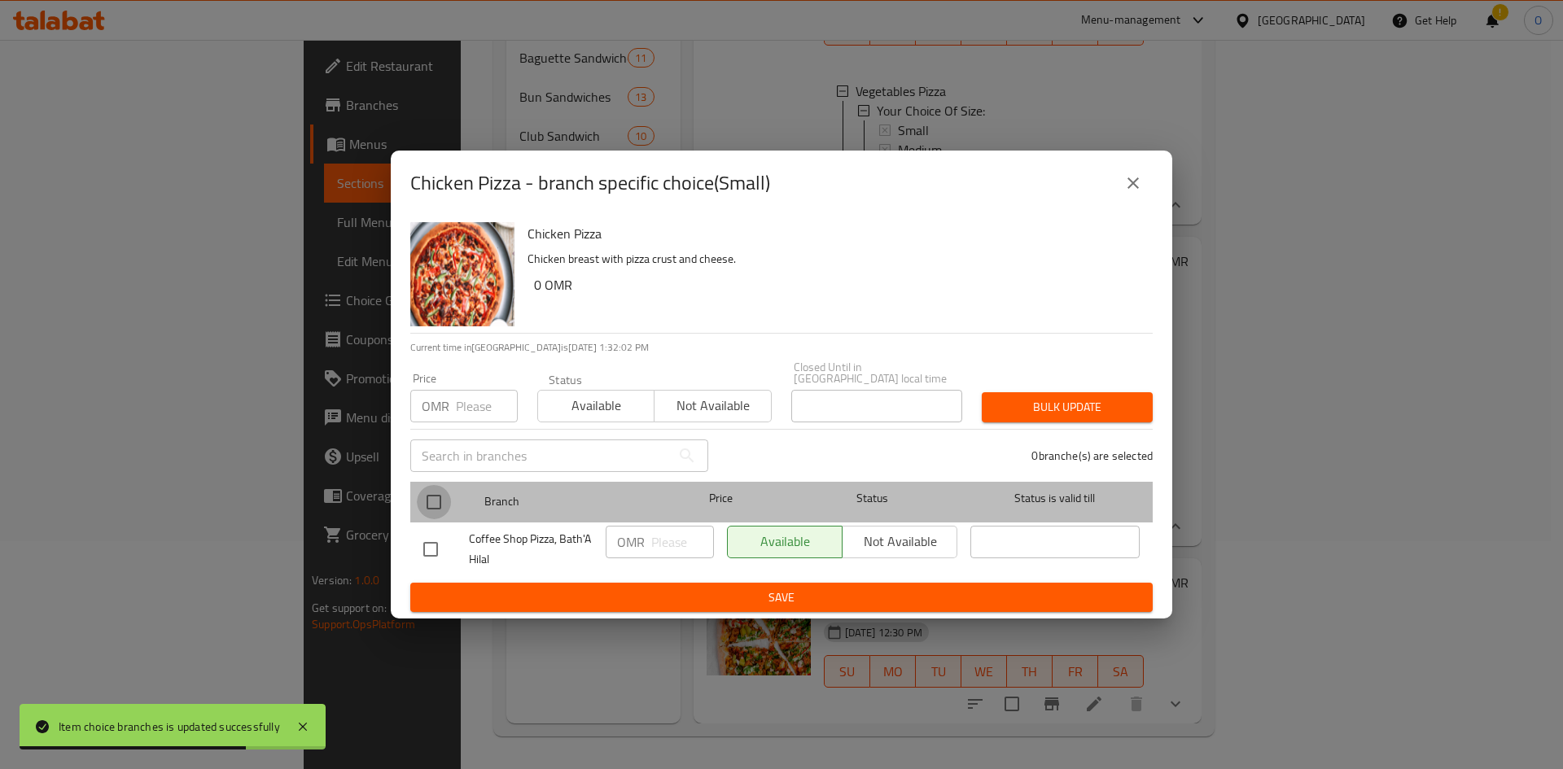
click at [444, 488] on input "checkbox" at bounding box center [434, 502] width 34 height 34
checkbox input "true"
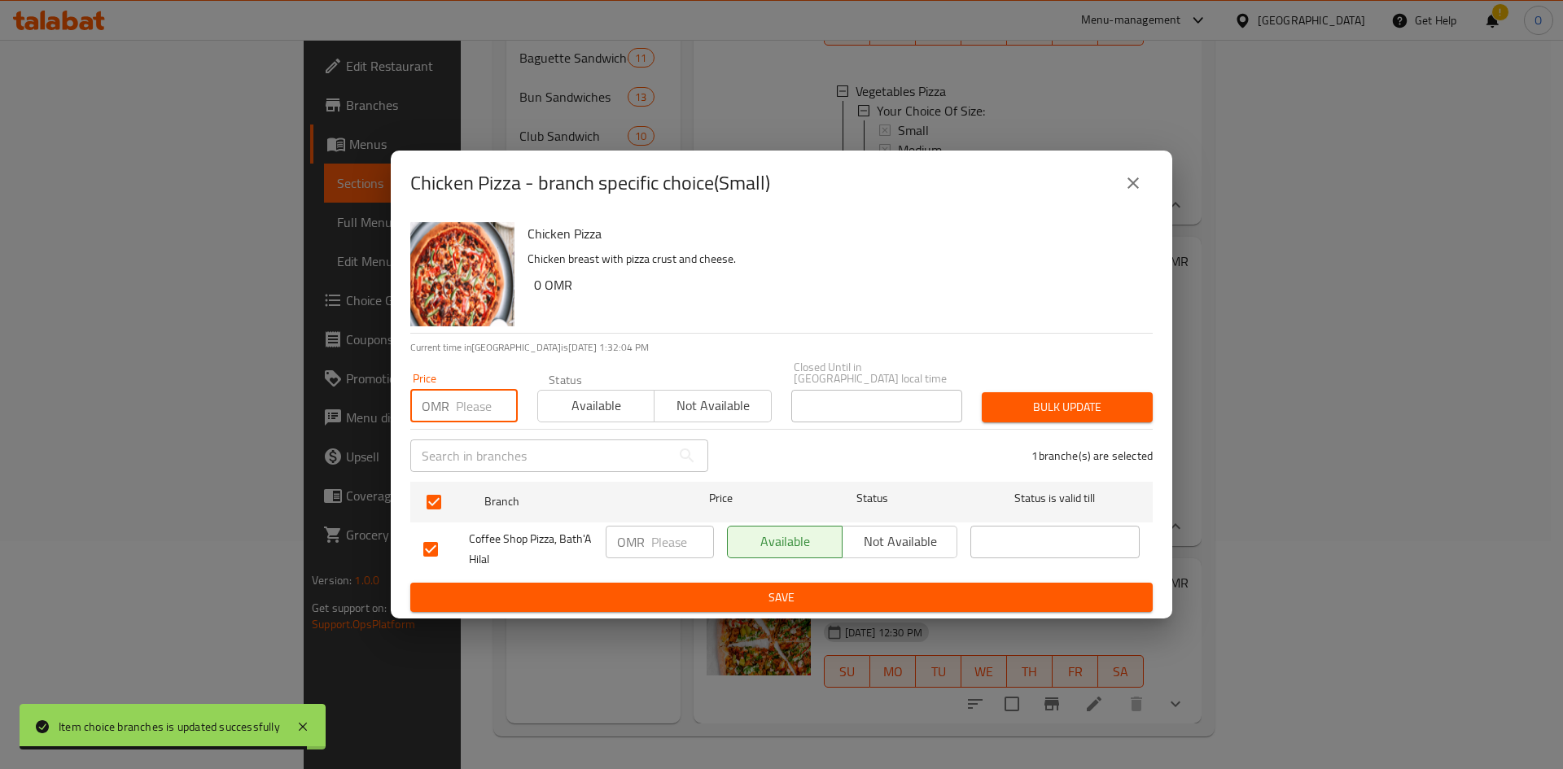
paste input "2.200"
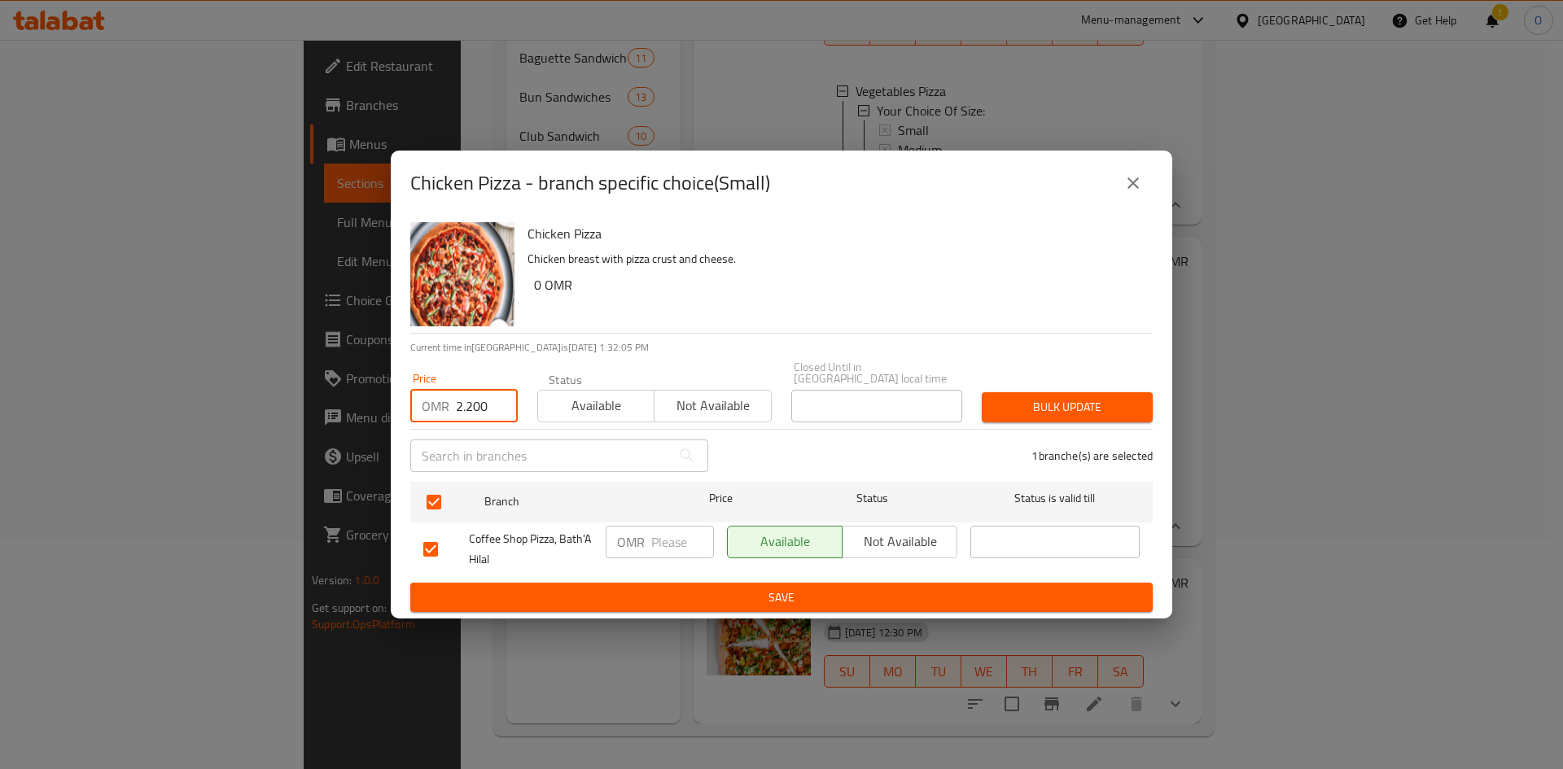
type input "2.200"
click at [1033, 413] on button "Bulk update" at bounding box center [1067, 407] width 171 height 30
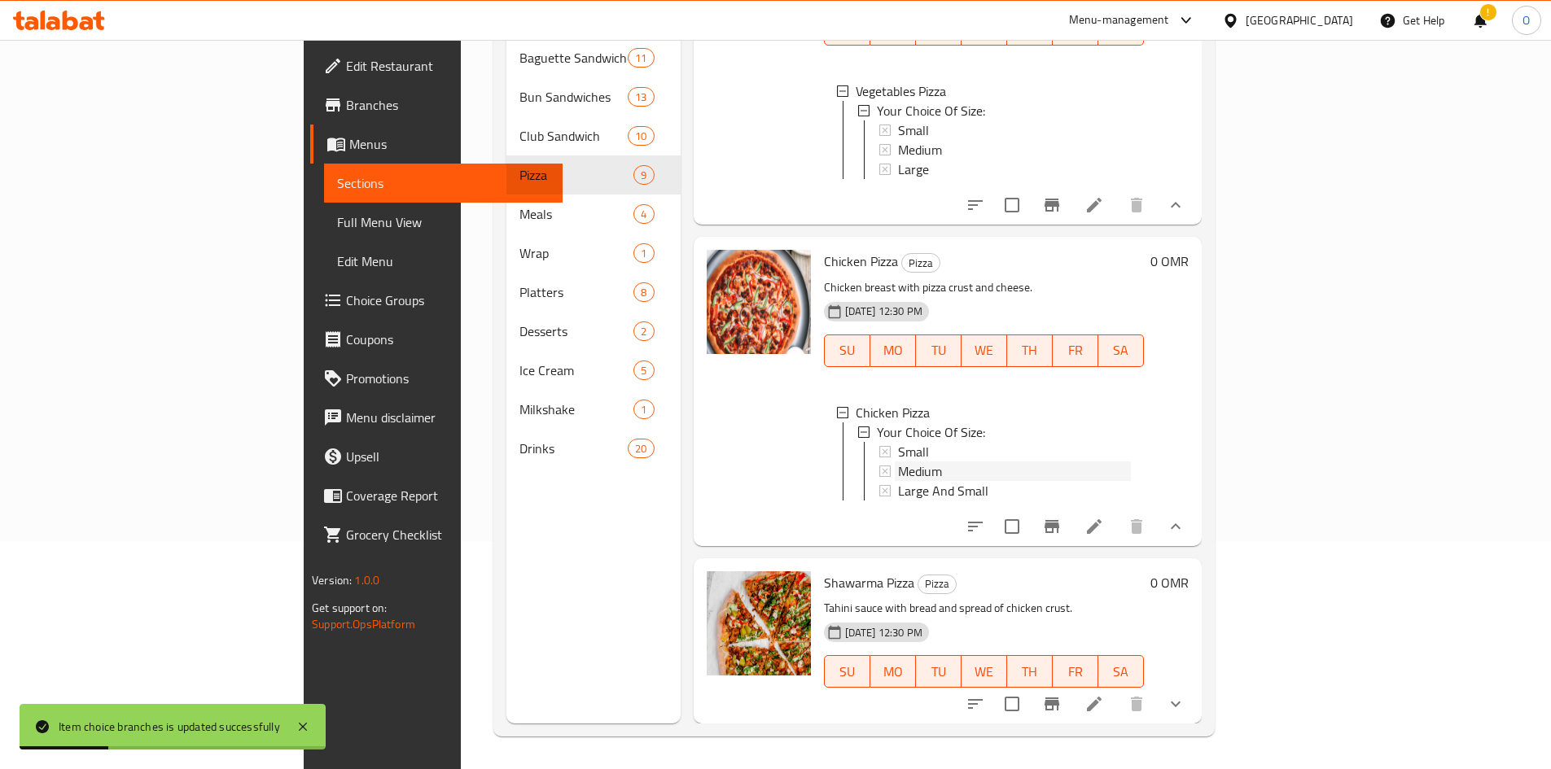
click at [898, 462] on span "Medium" at bounding box center [920, 472] width 44 height 20
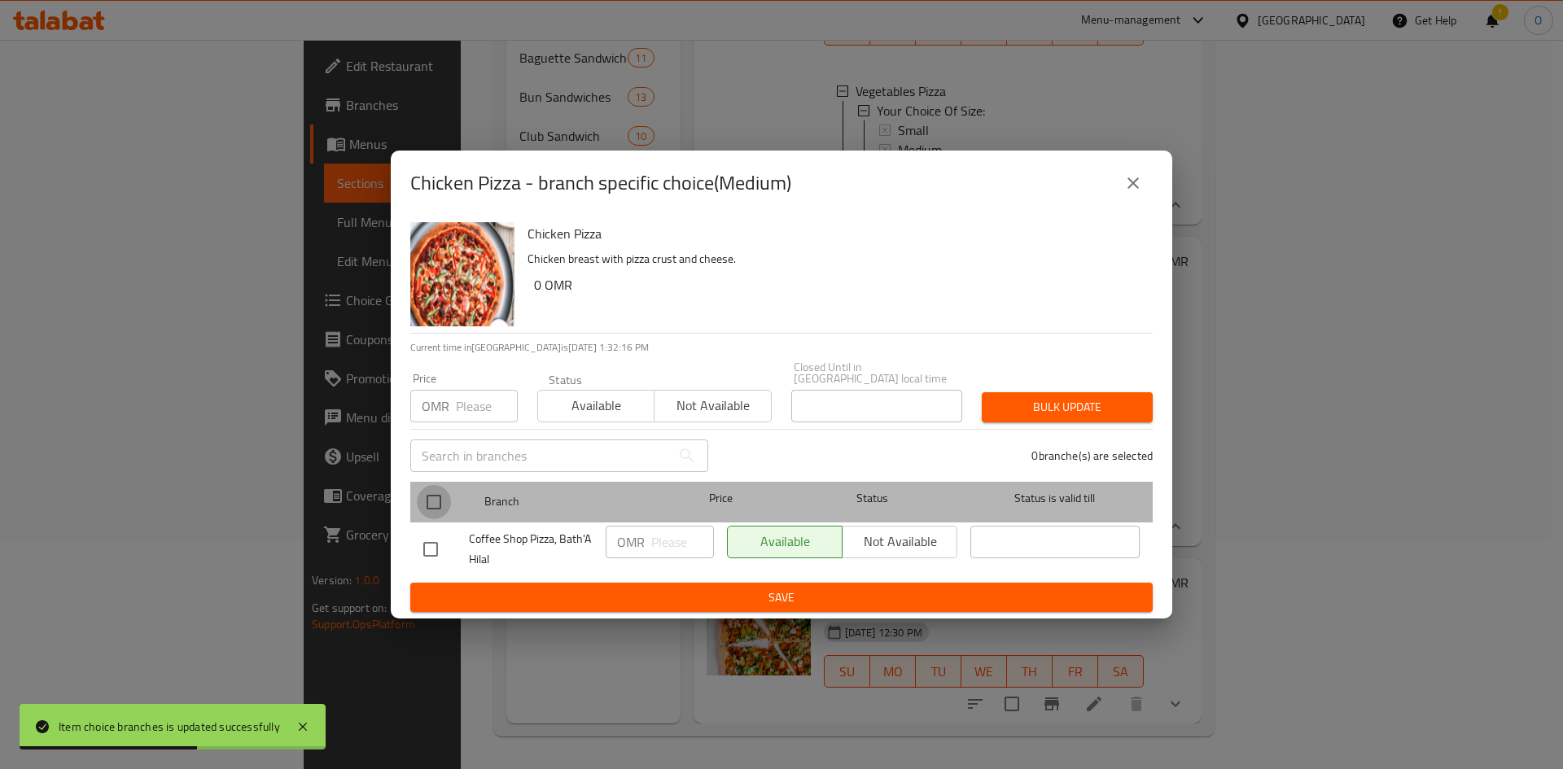
drag, startPoint x: 436, startPoint y: 492, endPoint x: 458, endPoint y: 423, distance: 72.6
click at [437, 492] on input "checkbox" at bounding box center [434, 502] width 34 height 34
checkbox input "true"
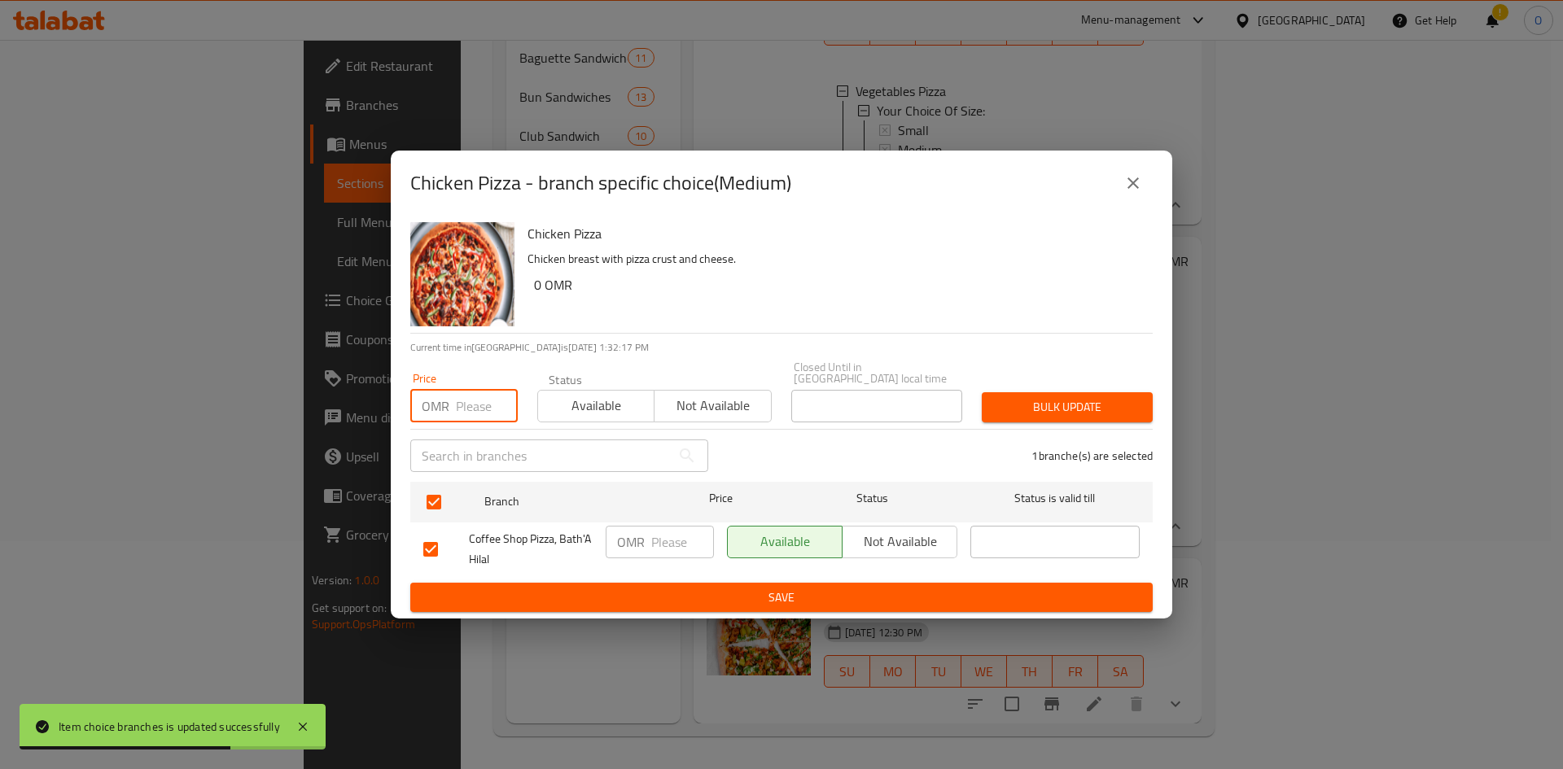
paste input "3.500"
type input "3.500"
click at [1079, 392] on button "Bulk update" at bounding box center [1067, 407] width 171 height 30
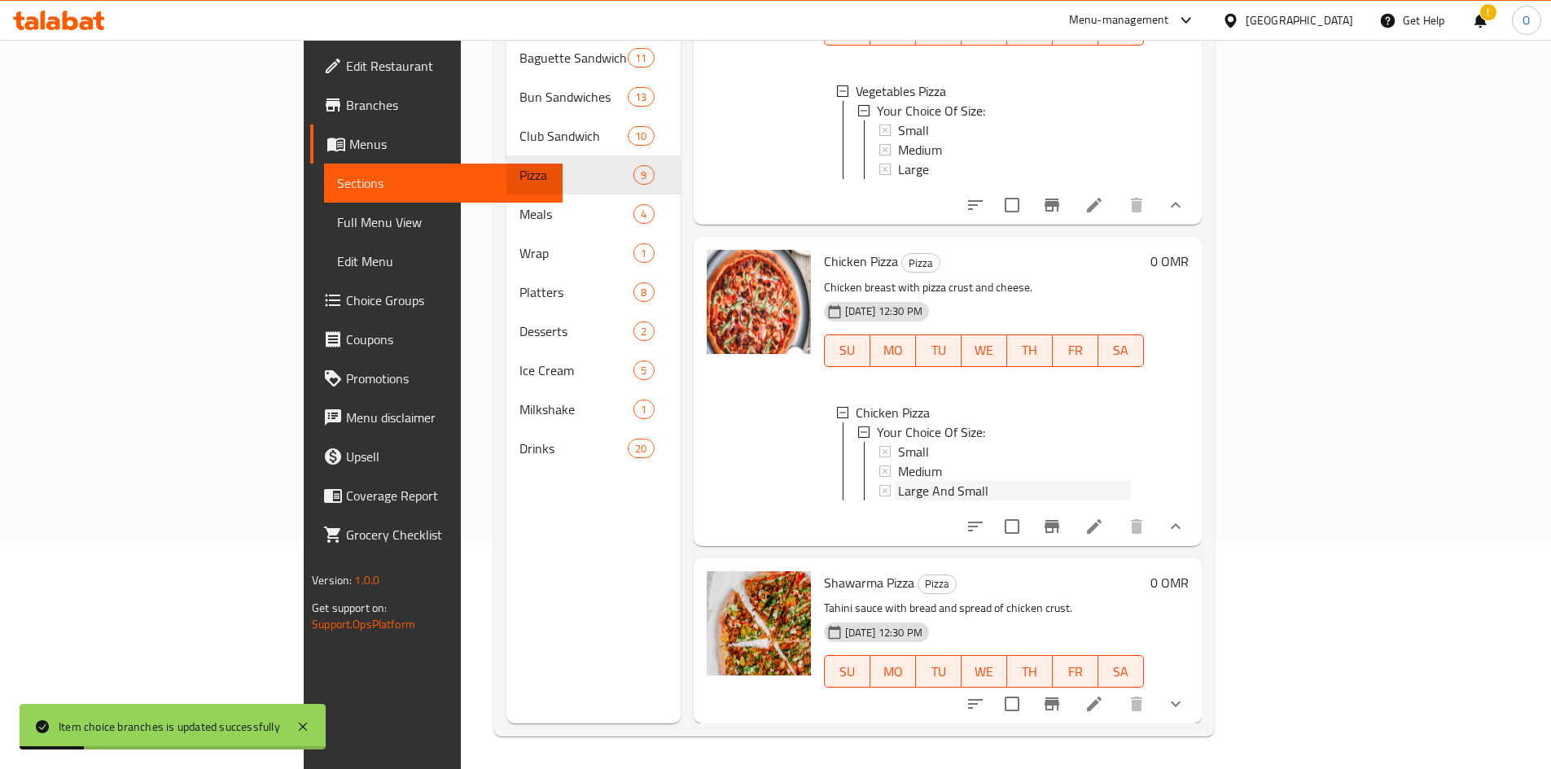
click at [898, 484] on span "Large And Small" at bounding box center [943, 491] width 90 height 20
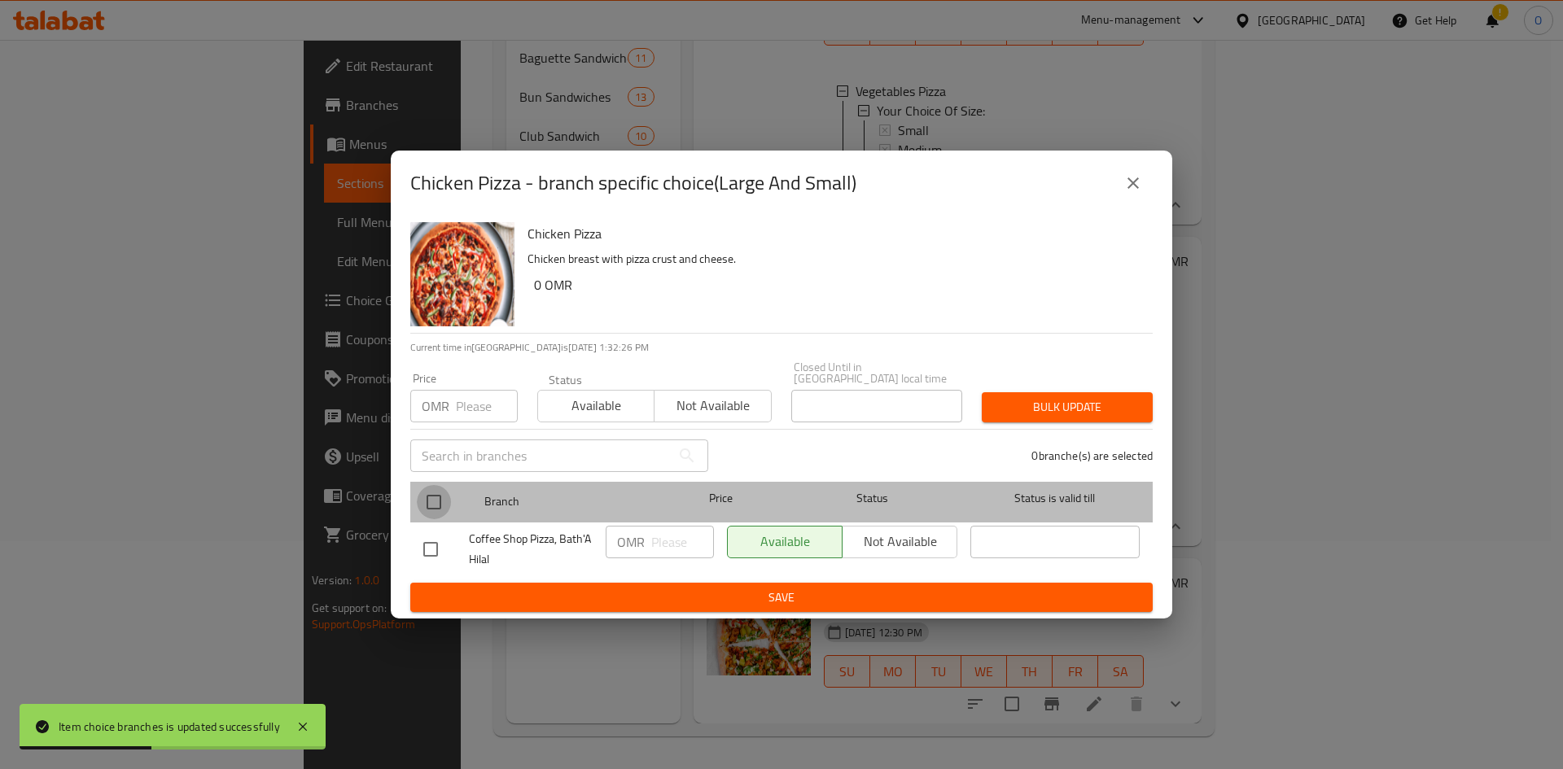
click at [442, 501] on input "checkbox" at bounding box center [434, 502] width 34 height 34
checkbox input "true"
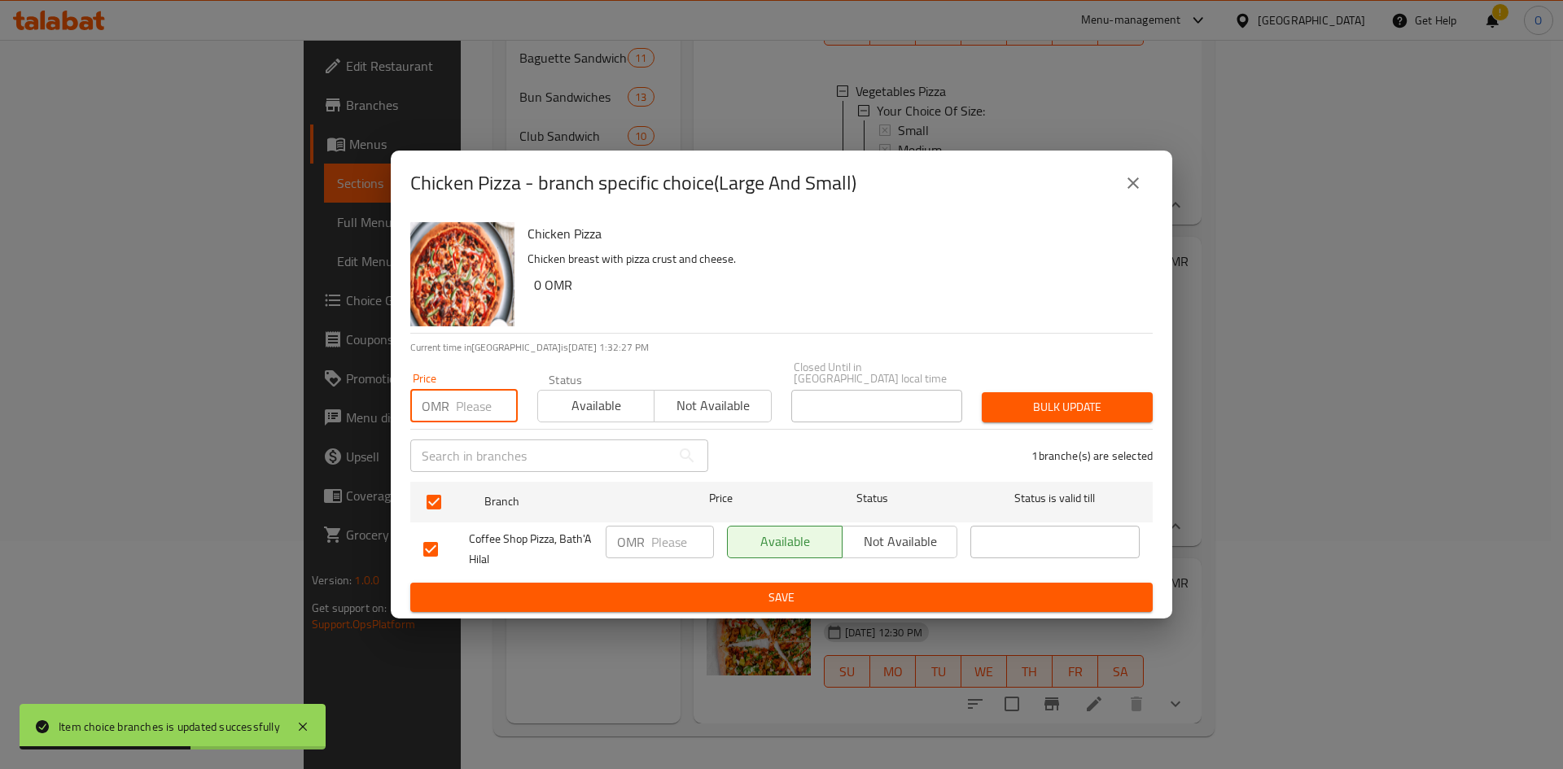
paste input "5.500"
type input "5.500"
click at [1083, 399] on span "Bulk update" at bounding box center [1067, 407] width 145 height 20
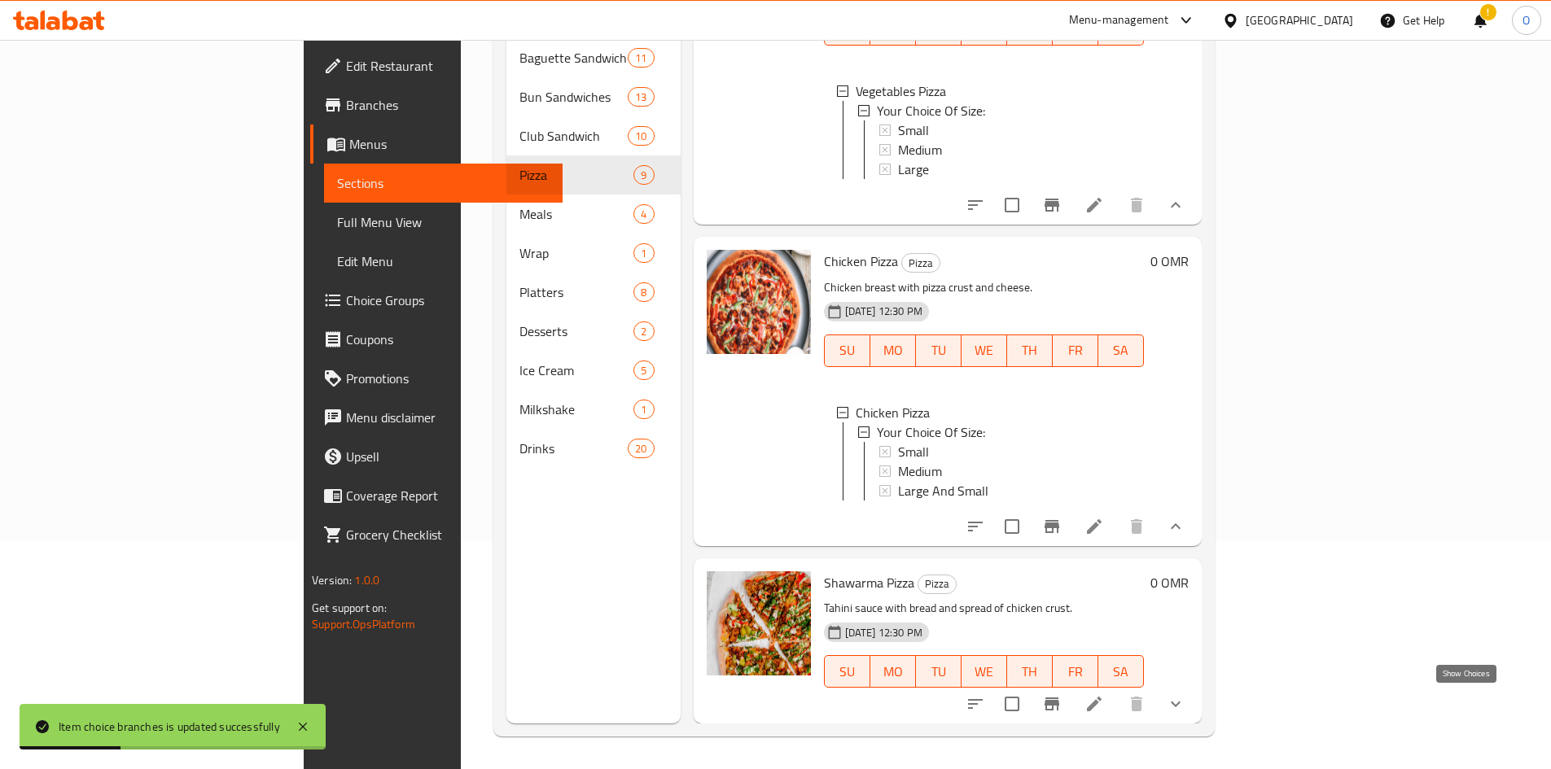
click at [1185, 707] on icon "show more" at bounding box center [1176, 704] width 20 height 20
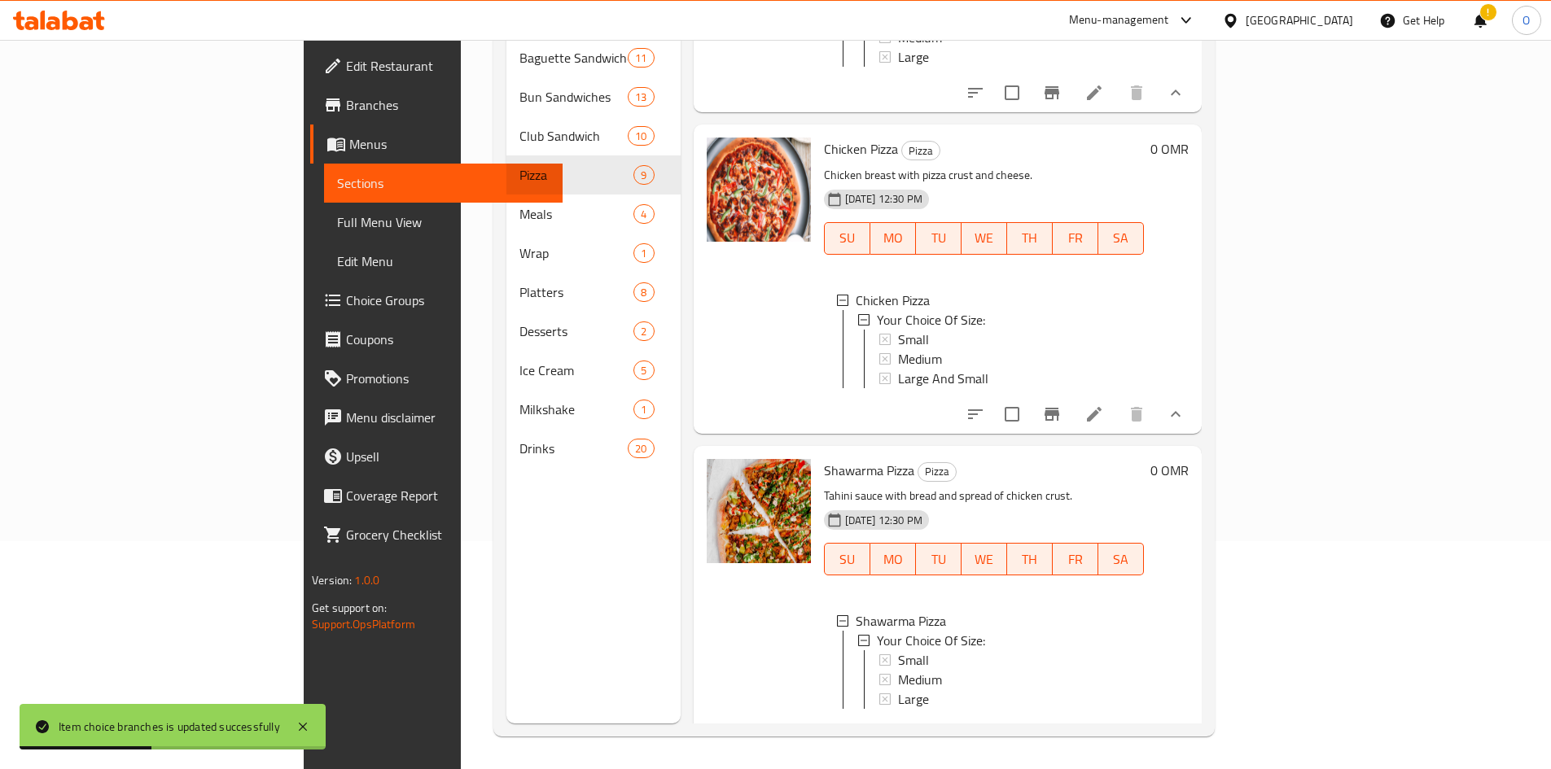
scroll to position [2271, 0]
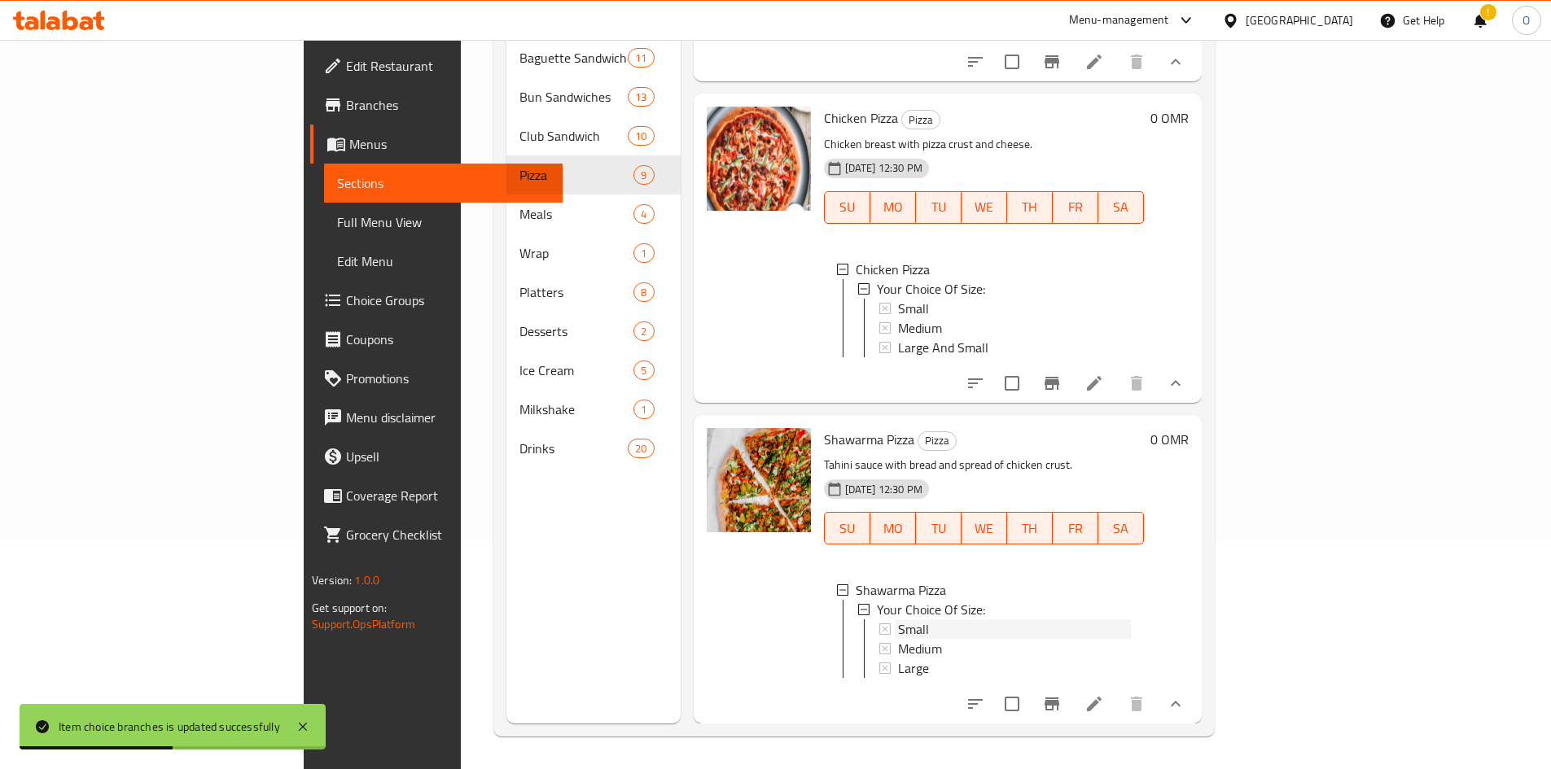
click at [902, 619] on div "Small" at bounding box center [1014, 629] width 233 height 20
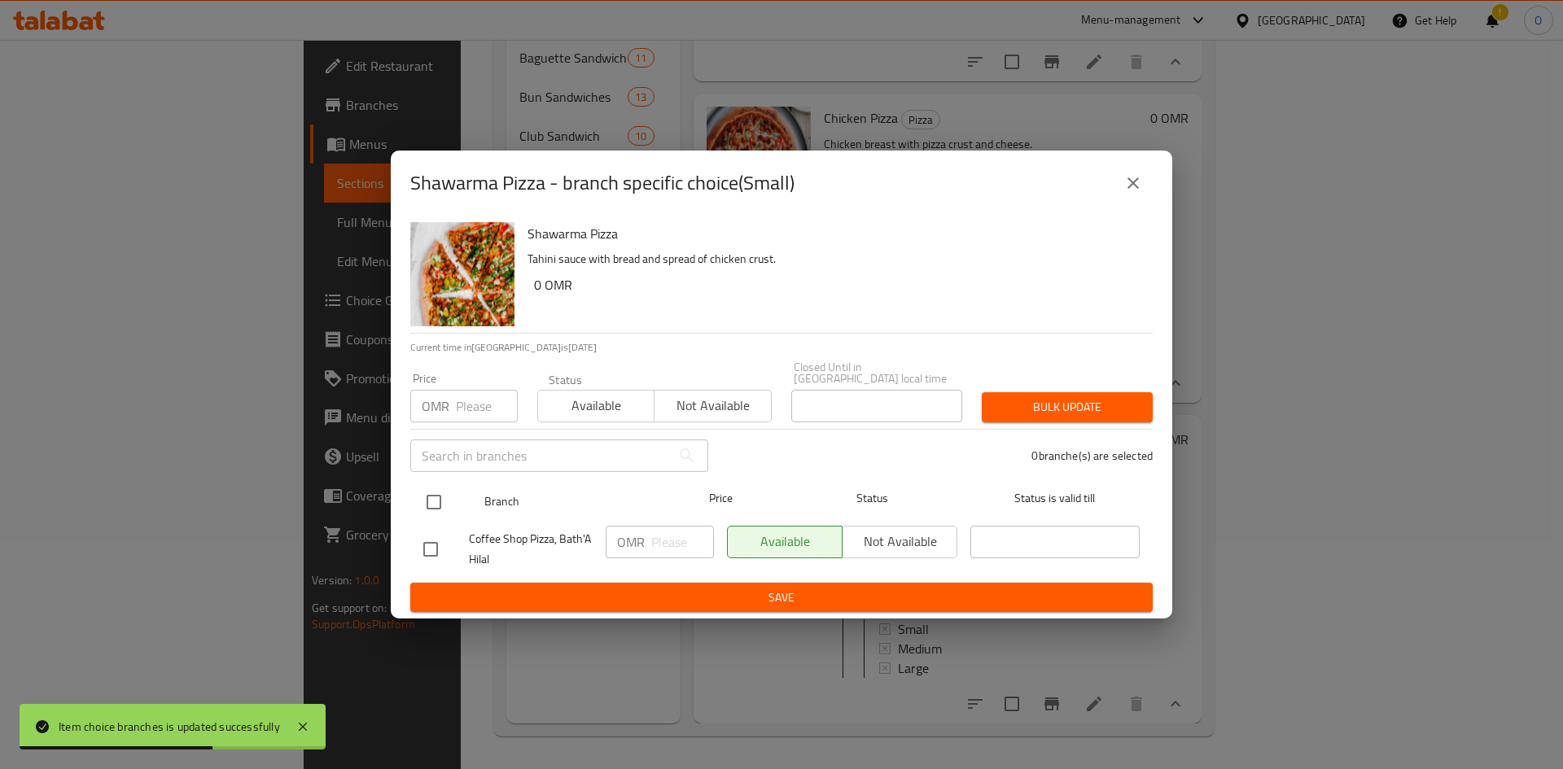
click at [442, 497] on input "checkbox" at bounding box center [434, 502] width 34 height 34
checkbox input "true"
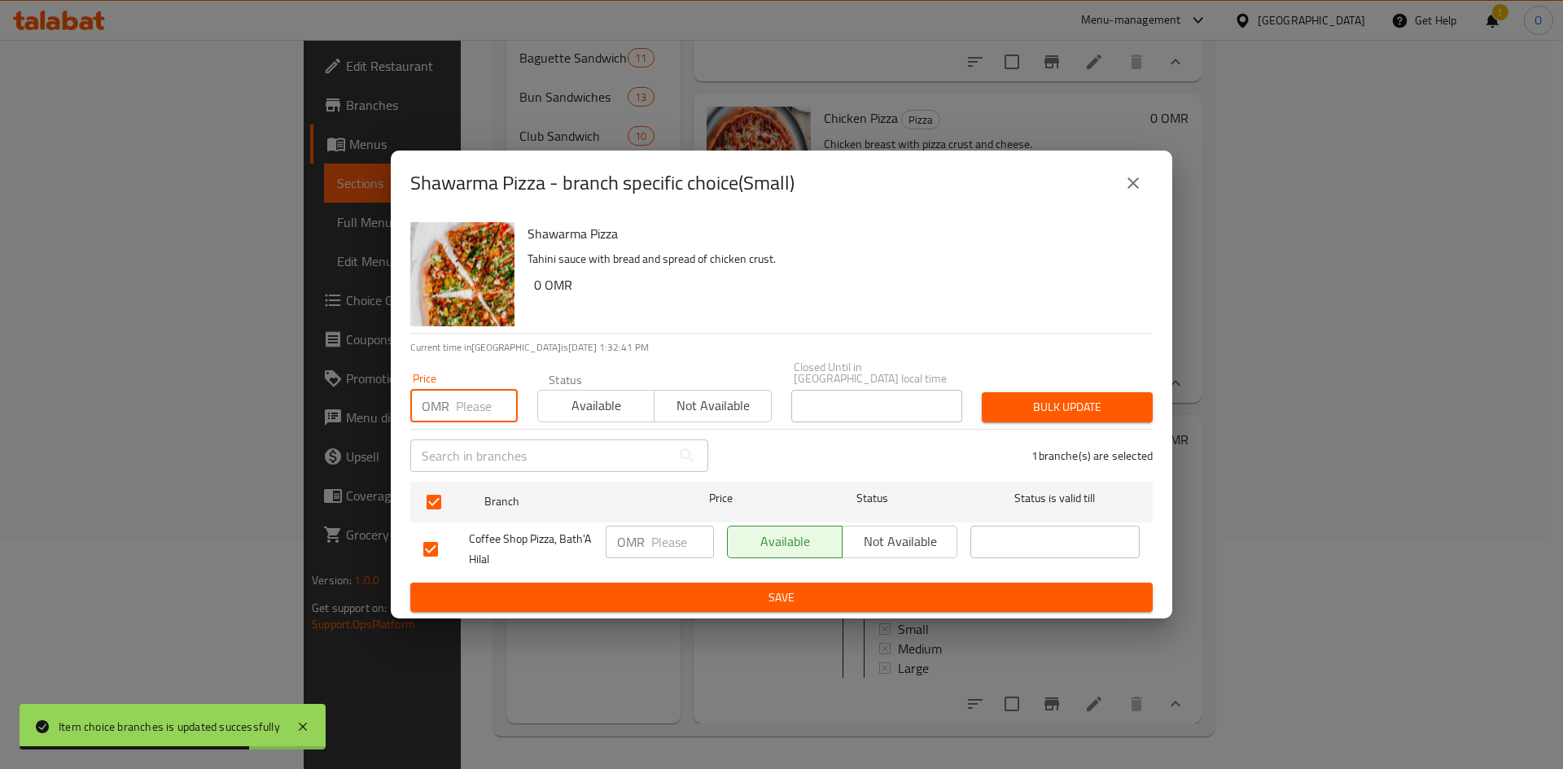
paste input "2.200"
type input "2.200"
click at [1032, 403] on span "Bulk update" at bounding box center [1067, 407] width 145 height 20
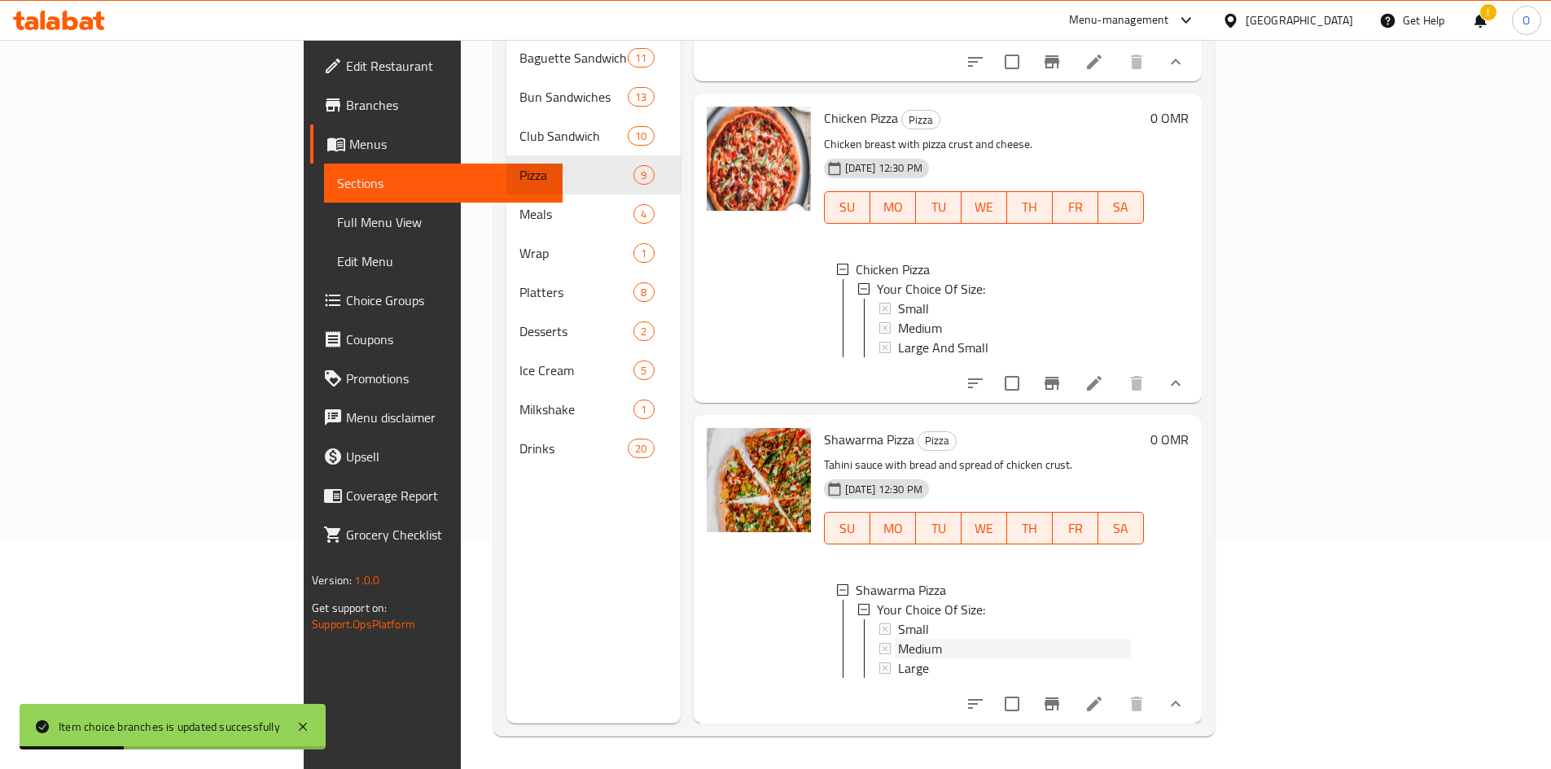
click at [898, 641] on div "Medium" at bounding box center [1014, 649] width 233 height 20
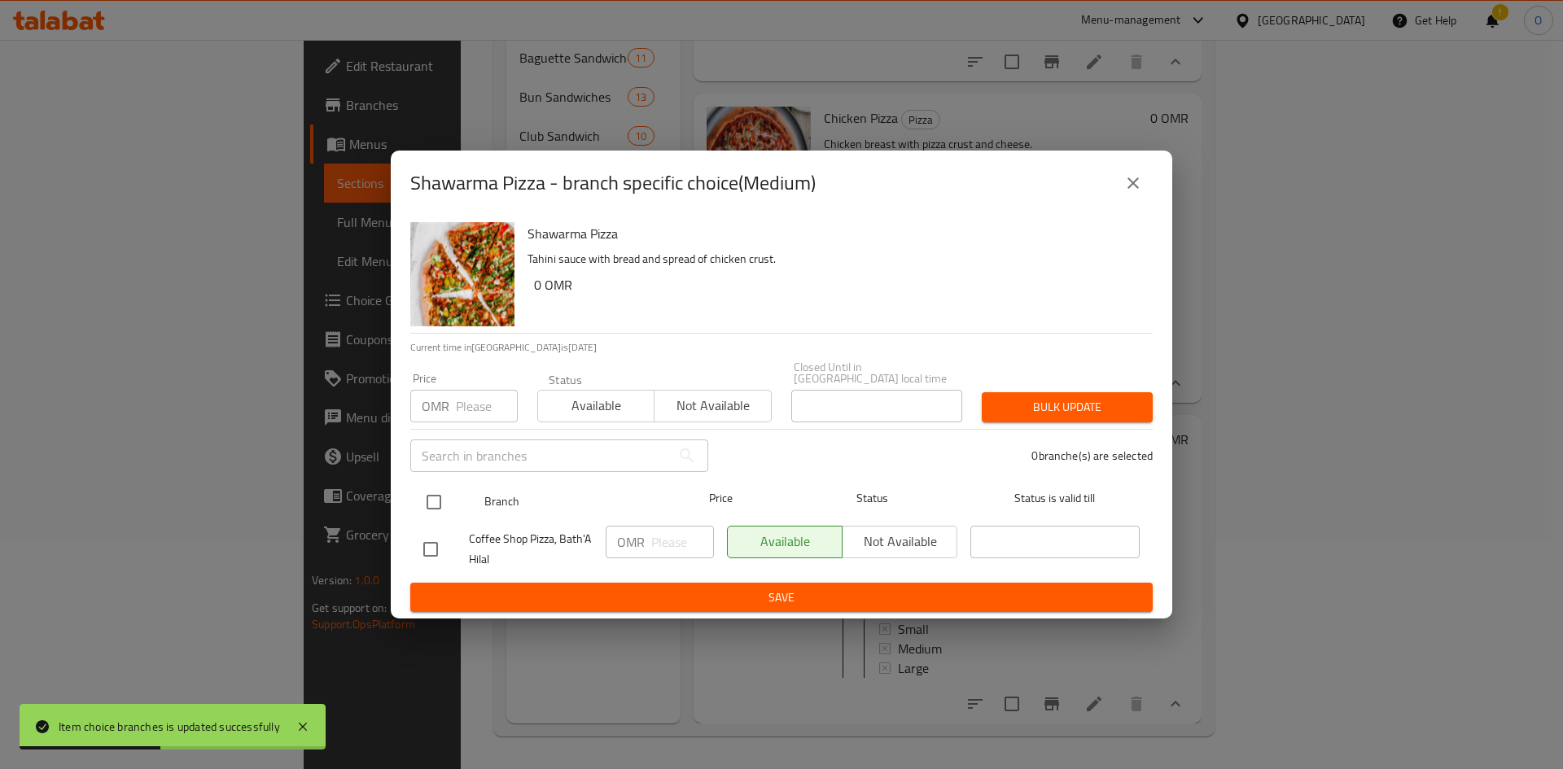
click at [442, 496] on input "checkbox" at bounding box center [434, 502] width 34 height 34
checkbox input "true"
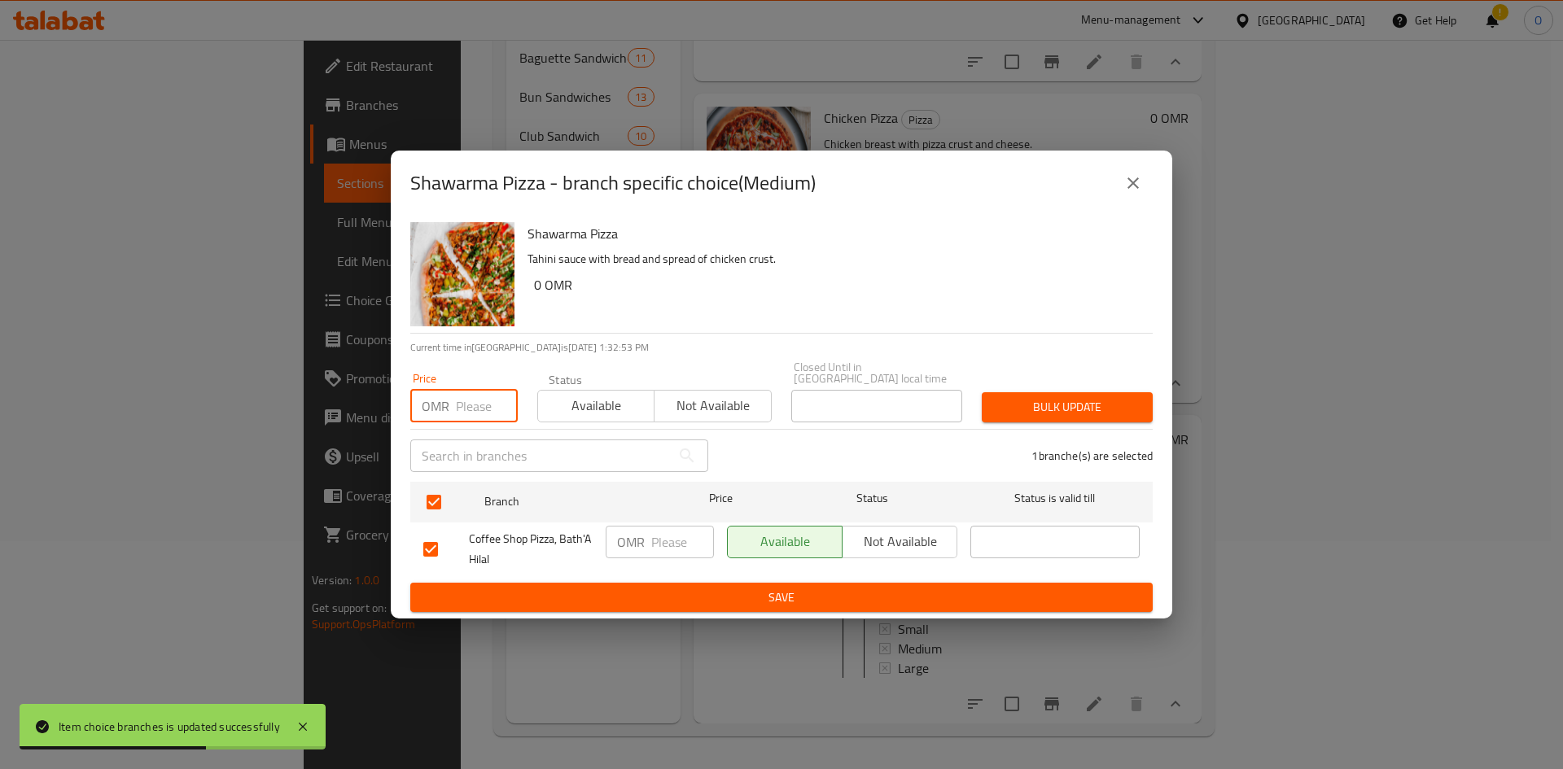
paste input "3.500"
type input "3.500"
drag, startPoint x: 1033, startPoint y: 395, endPoint x: 1015, endPoint y: 395, distance: 17.9
click at [1032, 397] on span "Bulk update" at bounding box center [1067, 407] width 145 height 20
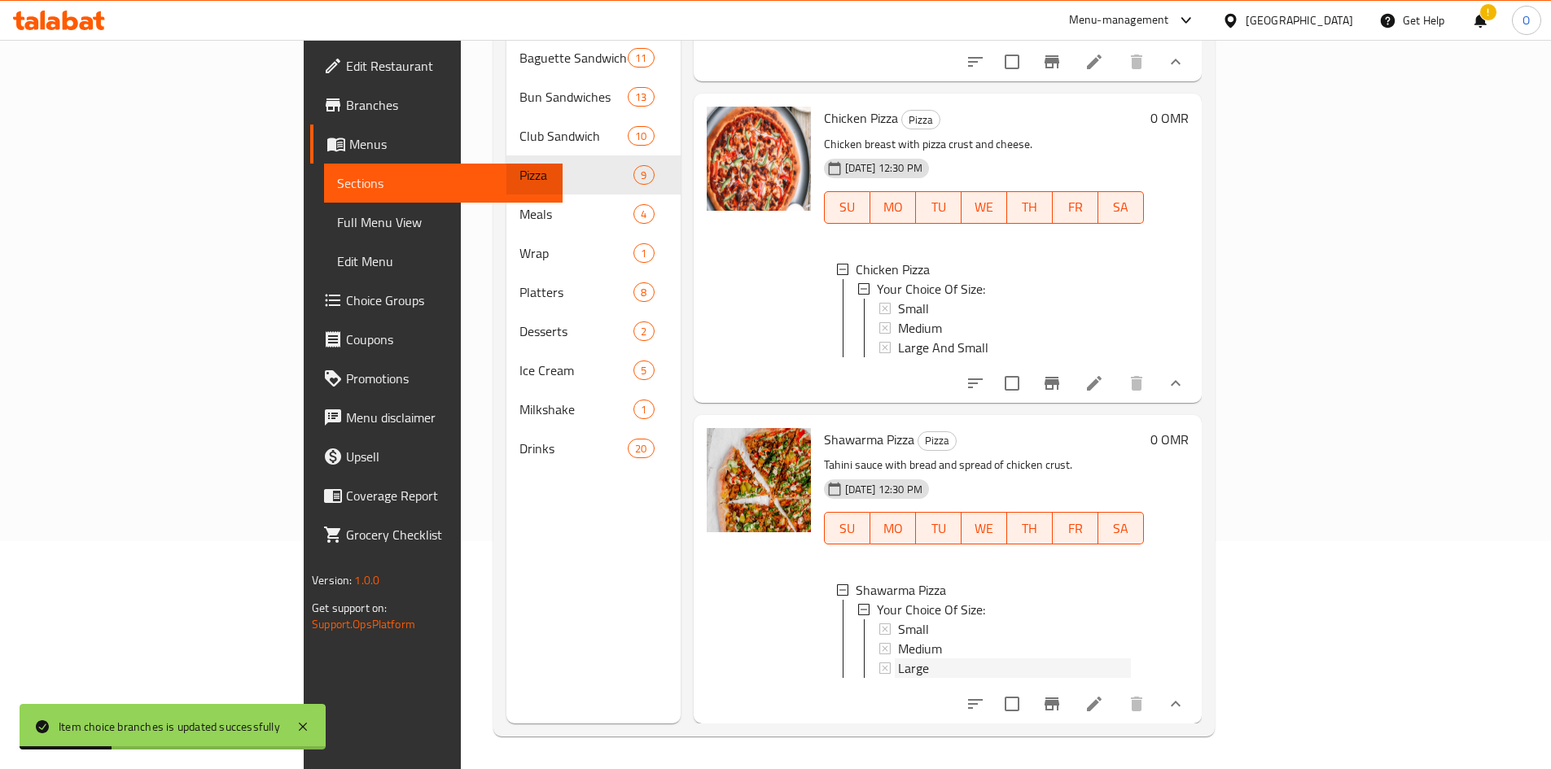
click at [898, 659] on div "Large" at bounding box center [1014, 669] width 233 height 20
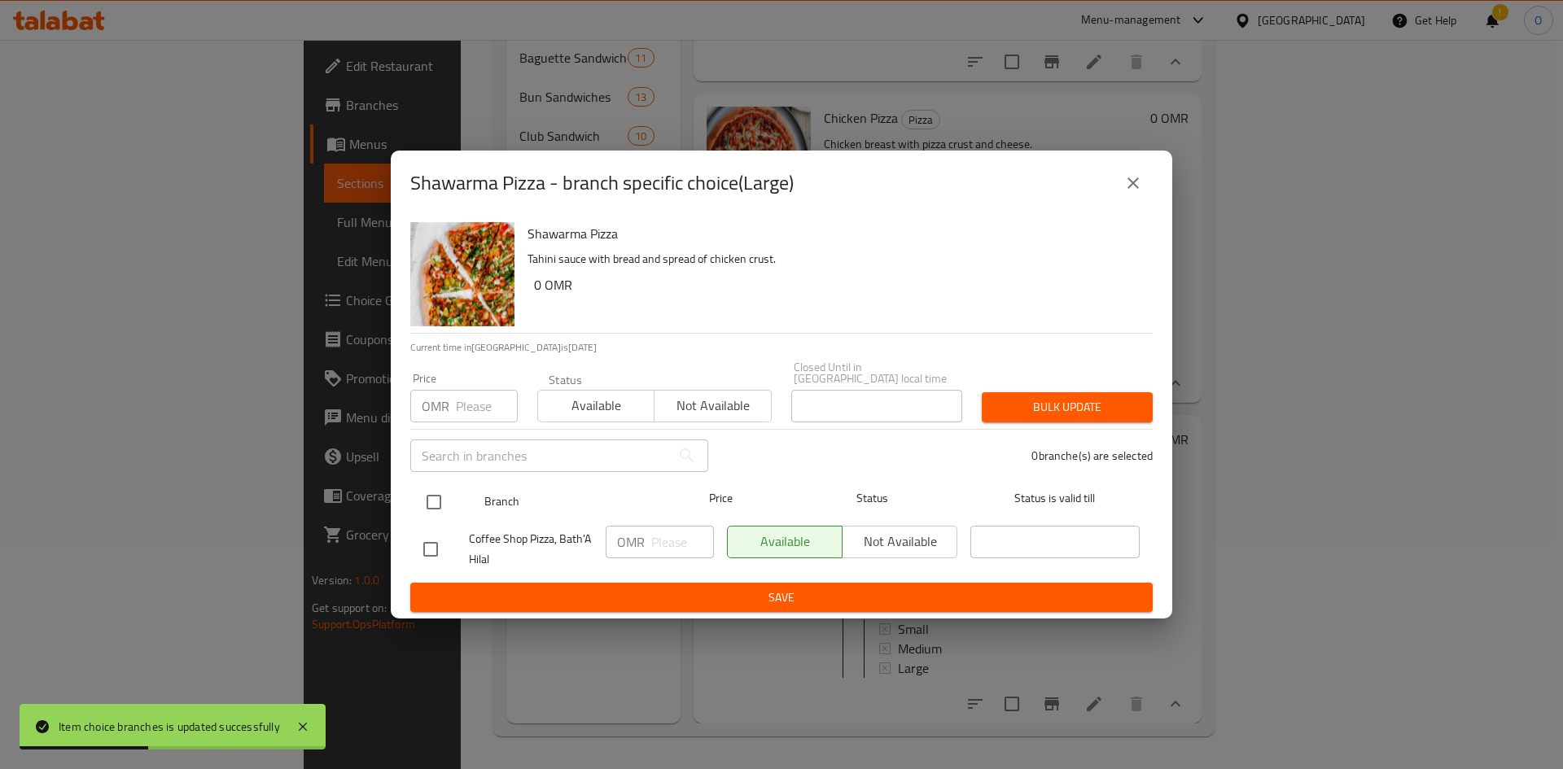
click at [440, 501] on input "checkbox" at bounding box center [434, 502] width 34 height 34
checkbox input "true"
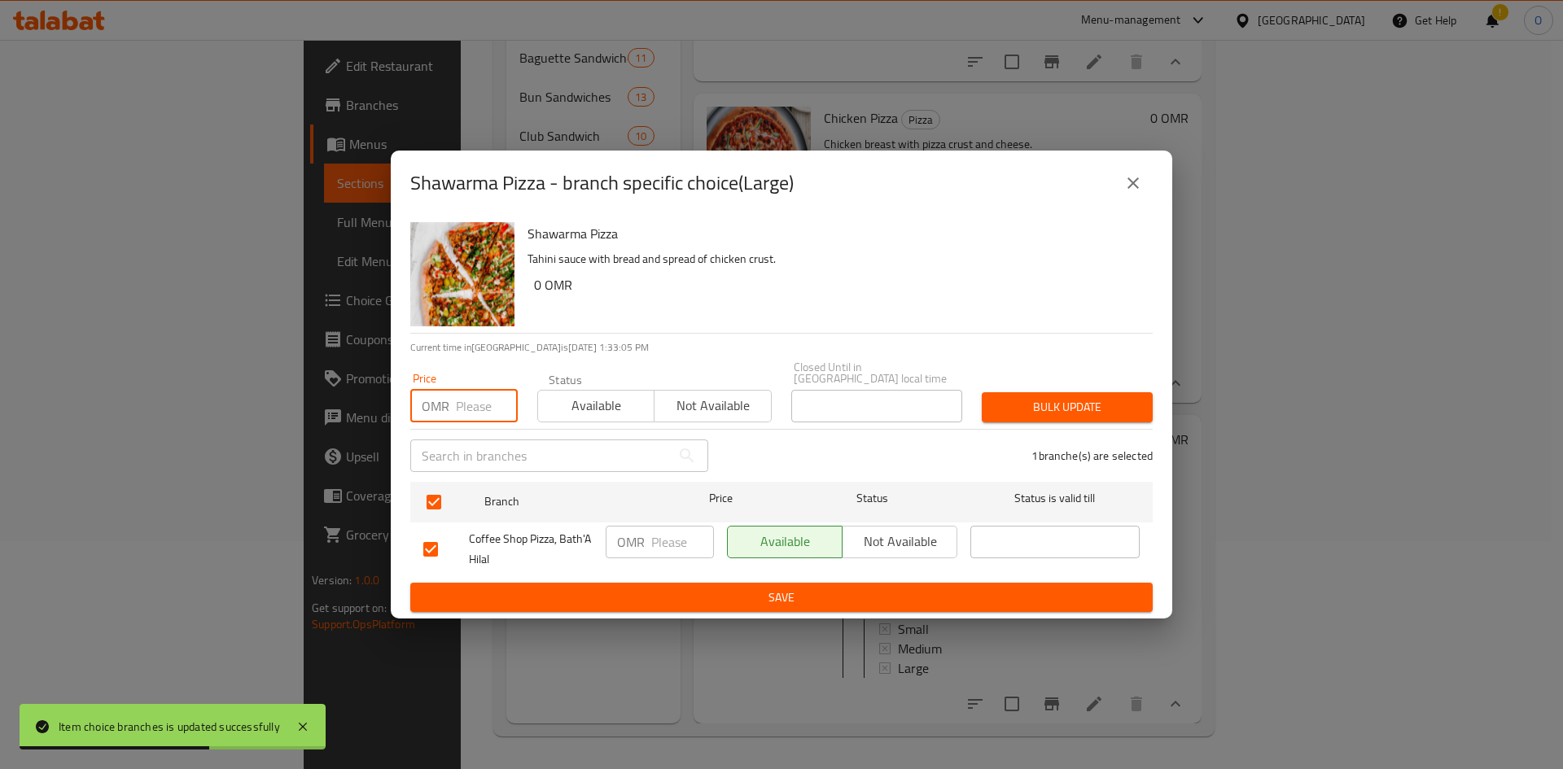
paste input "5.500"
type input "5.500"
click at [1090, 410] on span "Bulk update" at bounding box center [1067, 407] width 145 height 20
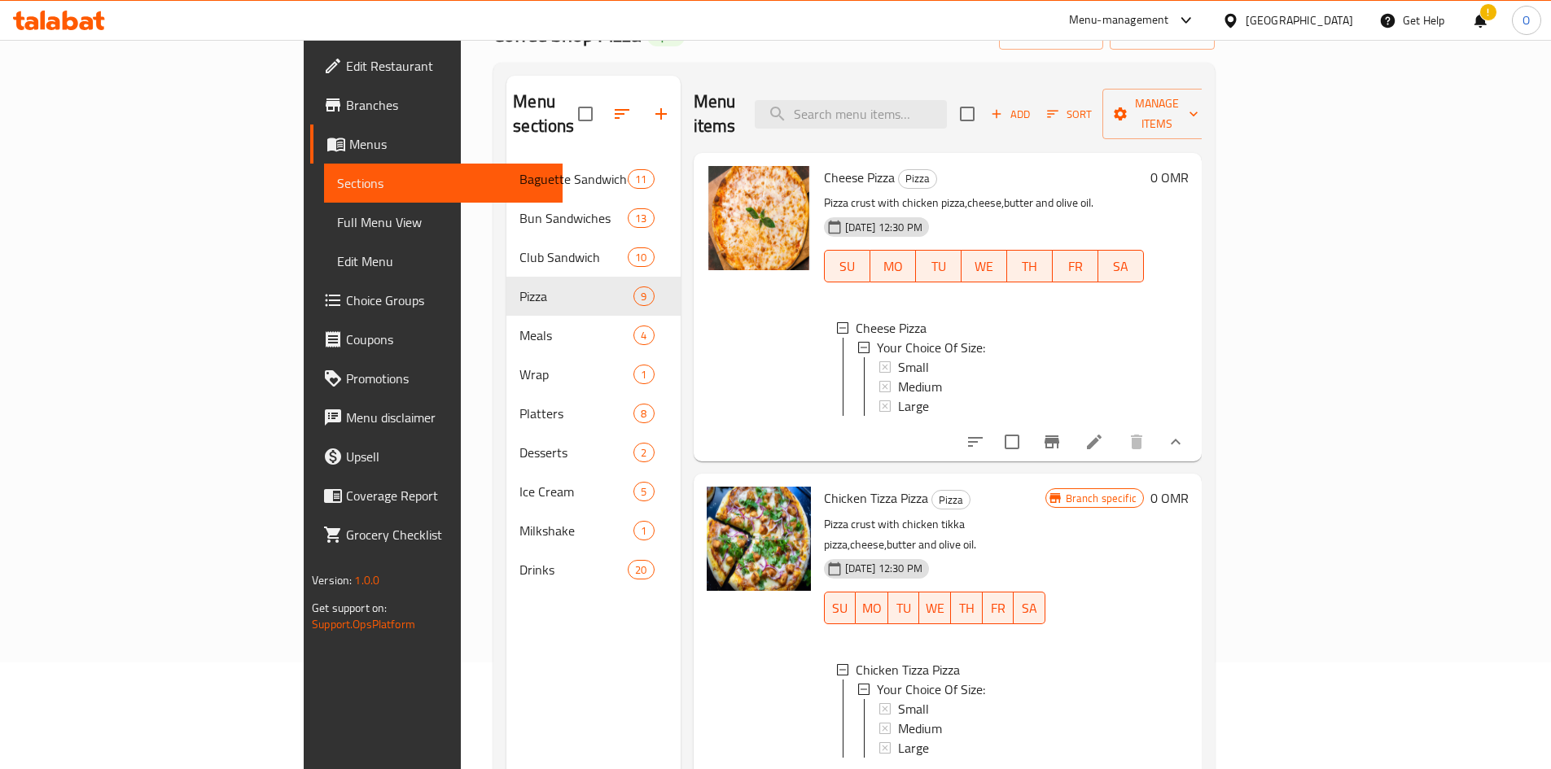
scroll to position [0, 0]
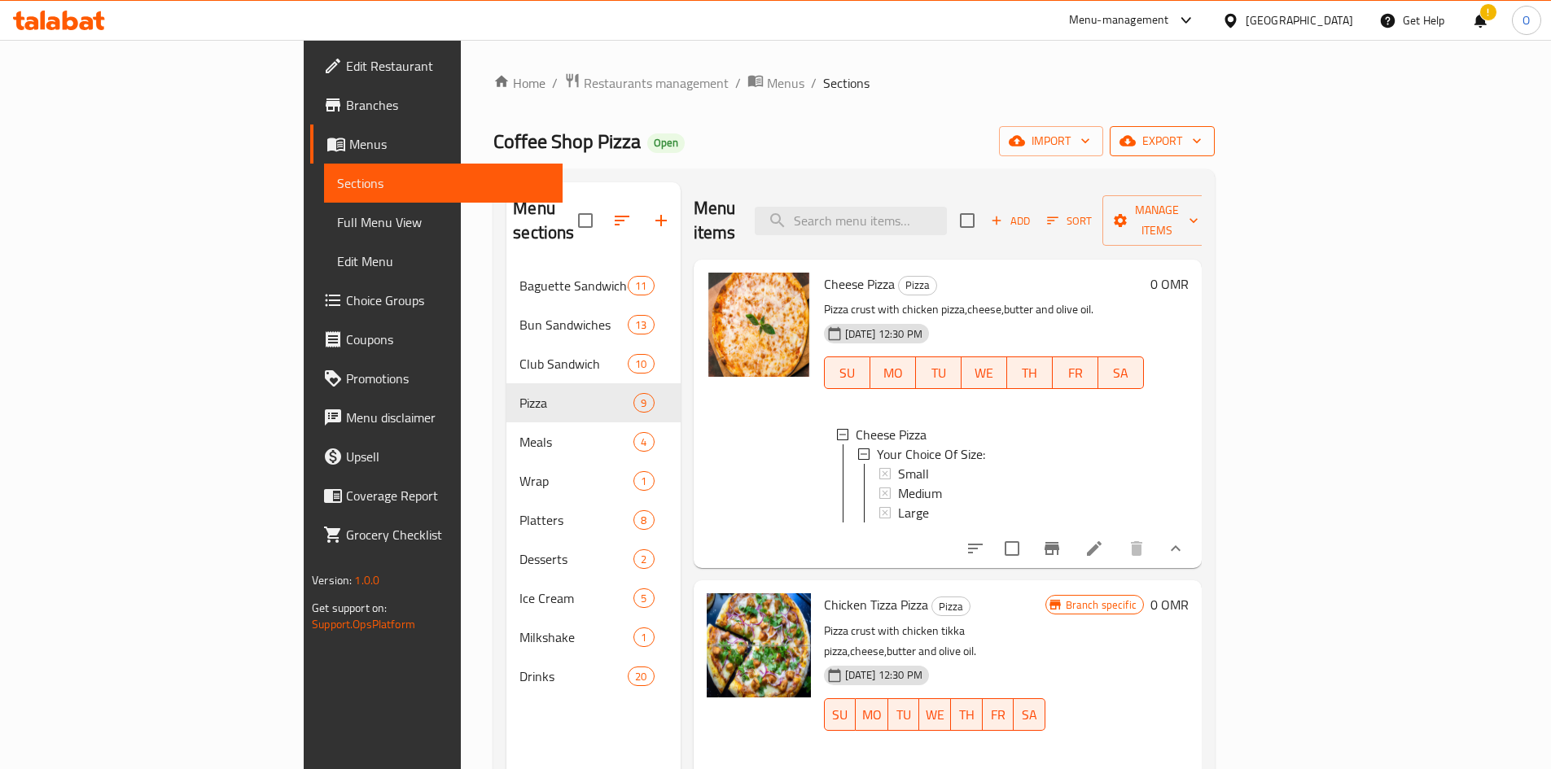
click at [1202, 150] on span "export" at bounding box center [1162, 141] width 79 height 20
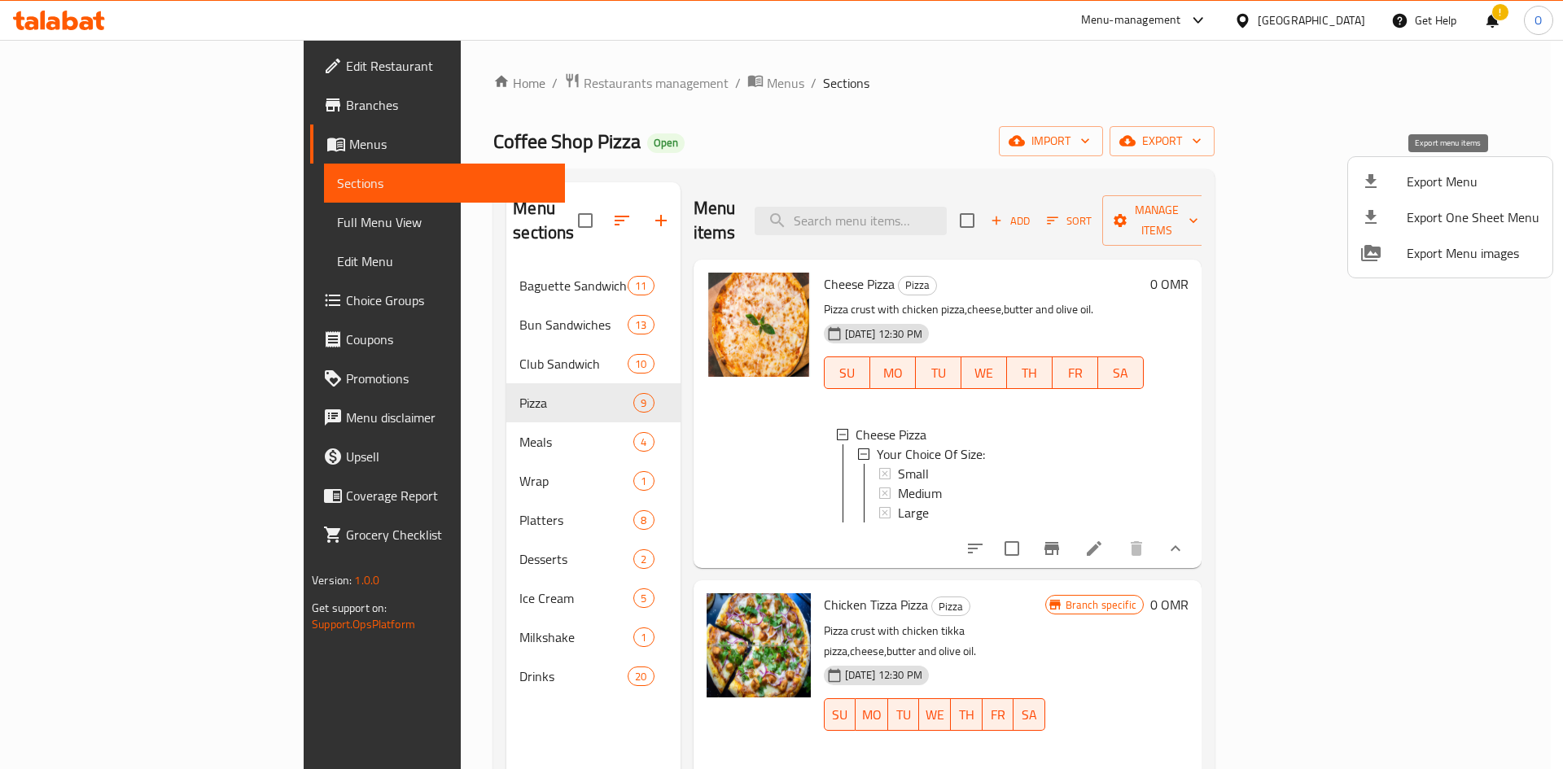
click at [1438, 182] on span "Export Menu" at bounding box center [1473, 182] width 133 height 20
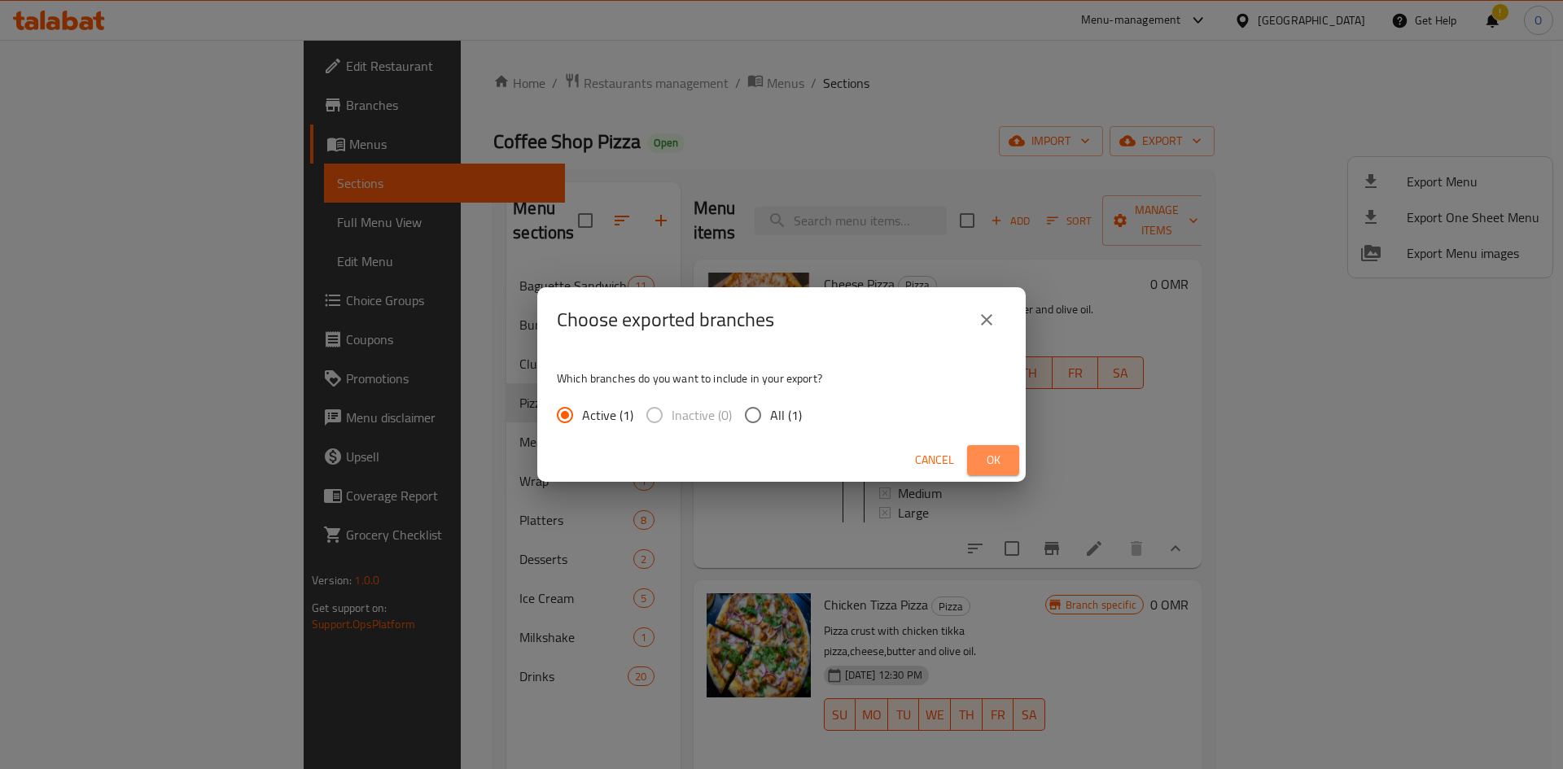
click at [987, 469] on span "Ok" at bounding box center [993, 460] width 26 height 20
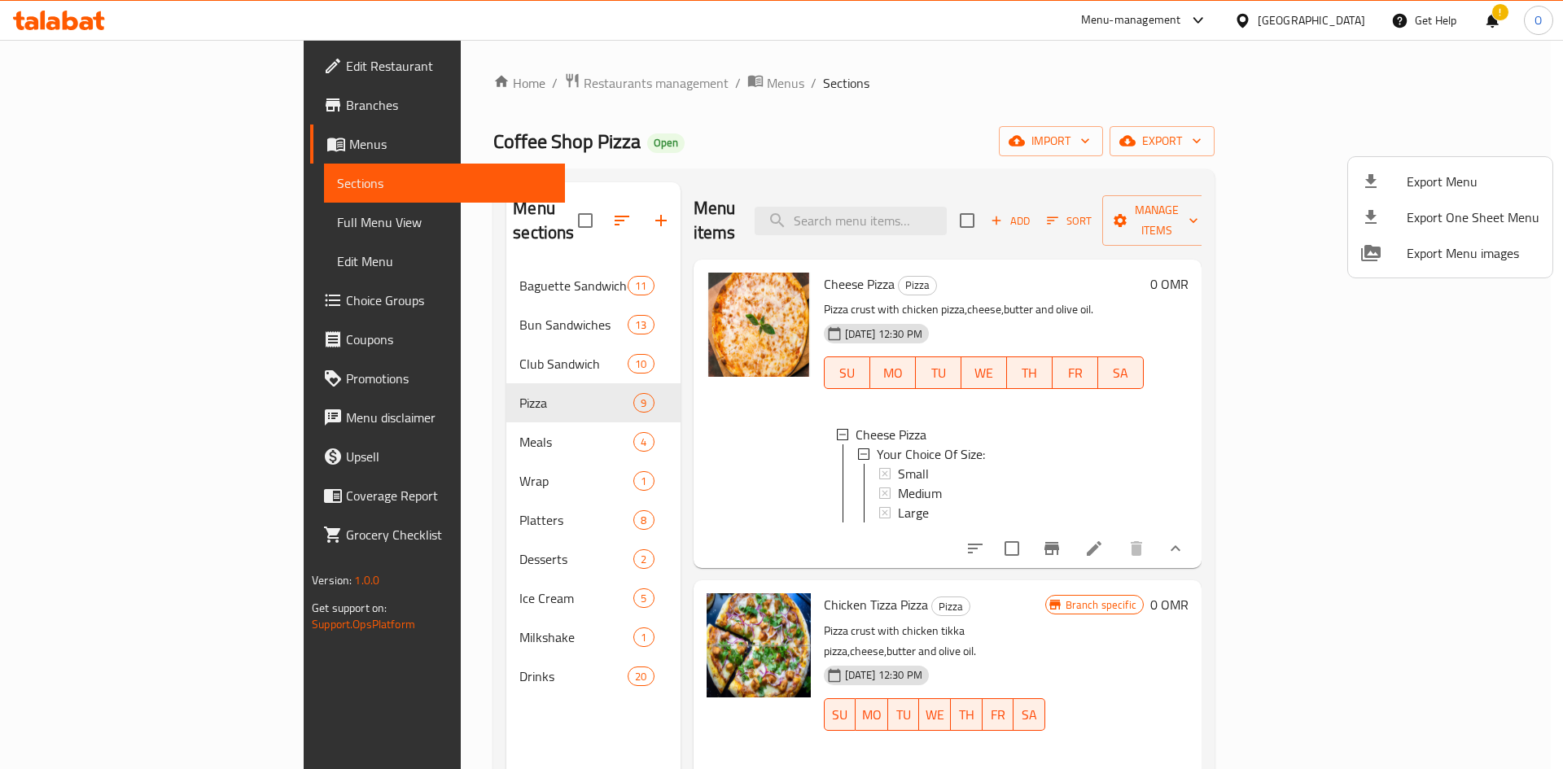
click at [420, 304] on div at bounding box center [781, 384] width 1563 height 769
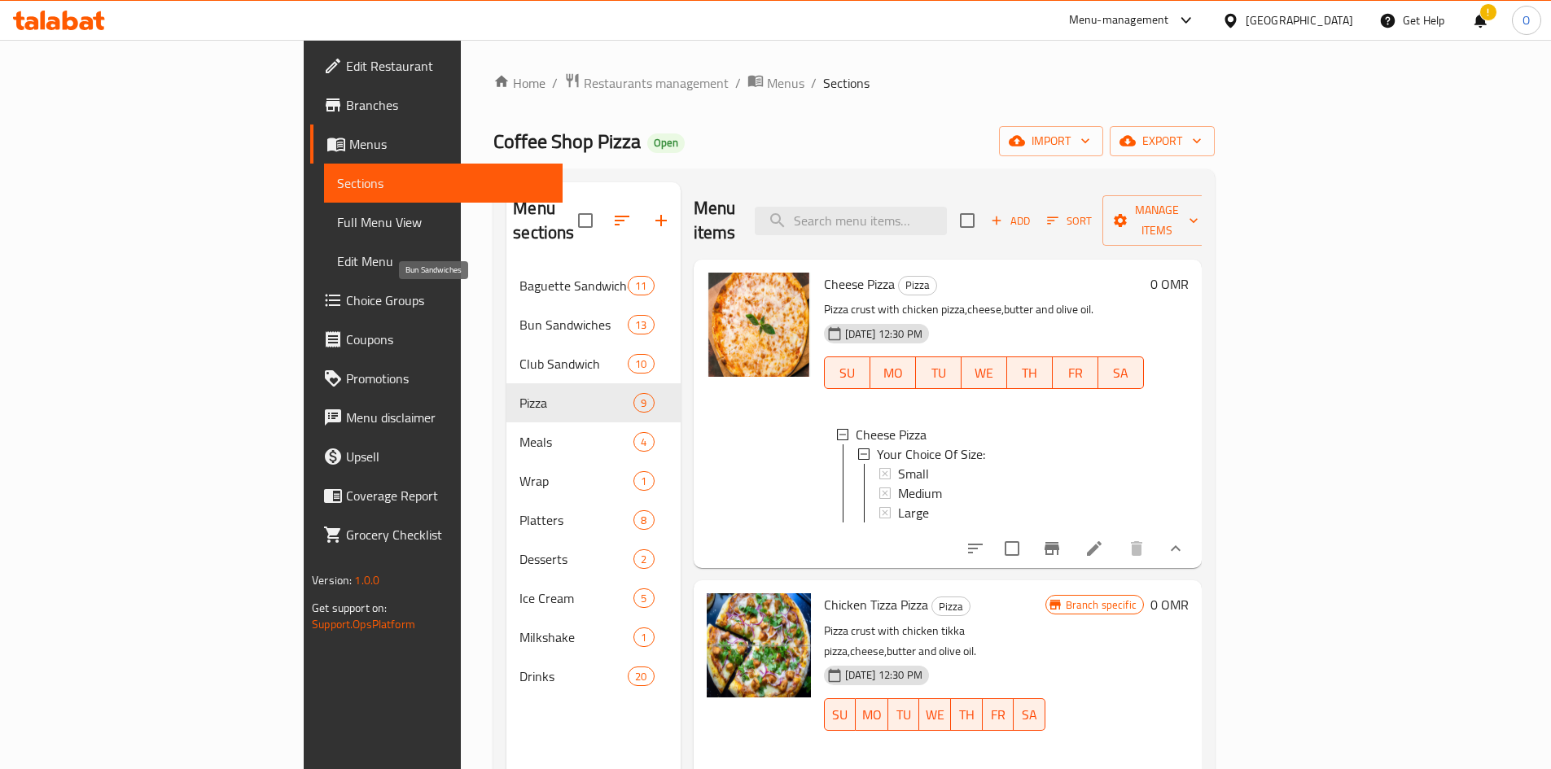
click at [519, 315] on span "Bun Sandwiches" at bounding box center [573, 325] width 108 height 20
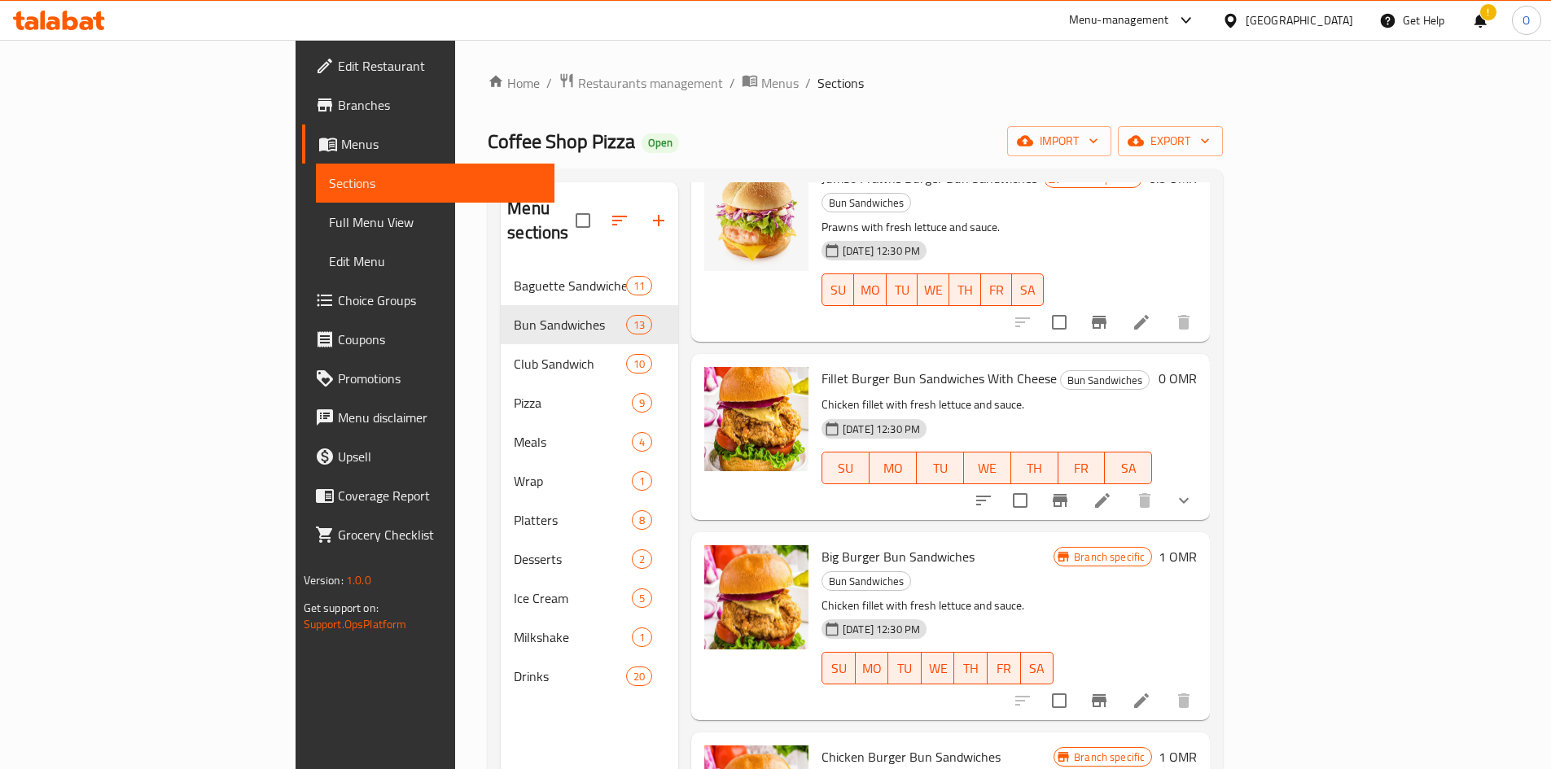
scroll to position [733, 0]
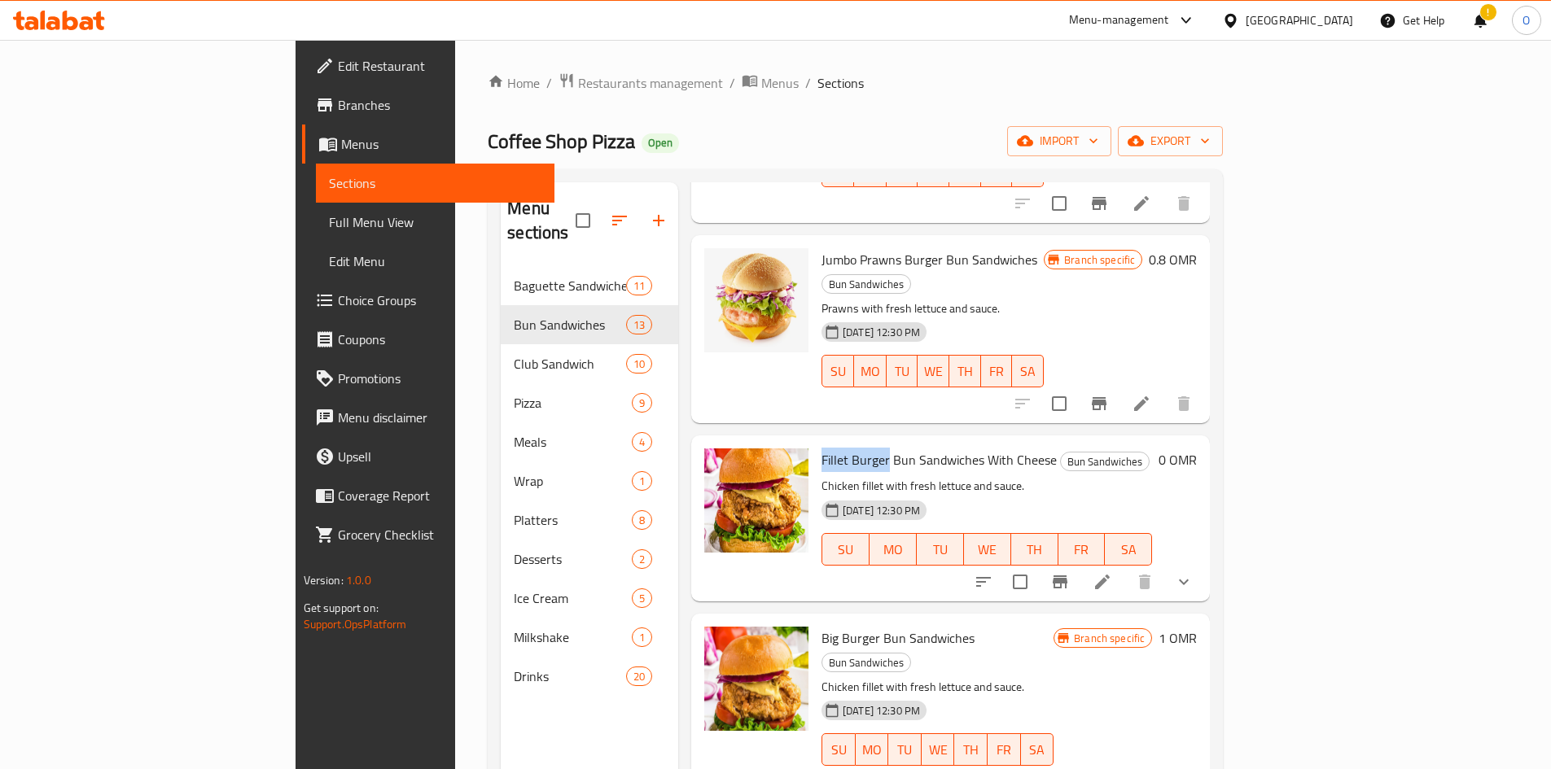
drag, startPoint x: 751, startPoint y: 368, endPoint x: 815, endPoint y: 363, distance: 64.5
click at [821, 448] on span "Fillet Burger Bun Sandwiches With Cheese" at bounding box center [938, 460] width 235 height 24
copy span "Fillet Burger"
click at [1245, 24] on div at bounding box center [1234, 20] width 24 height 18
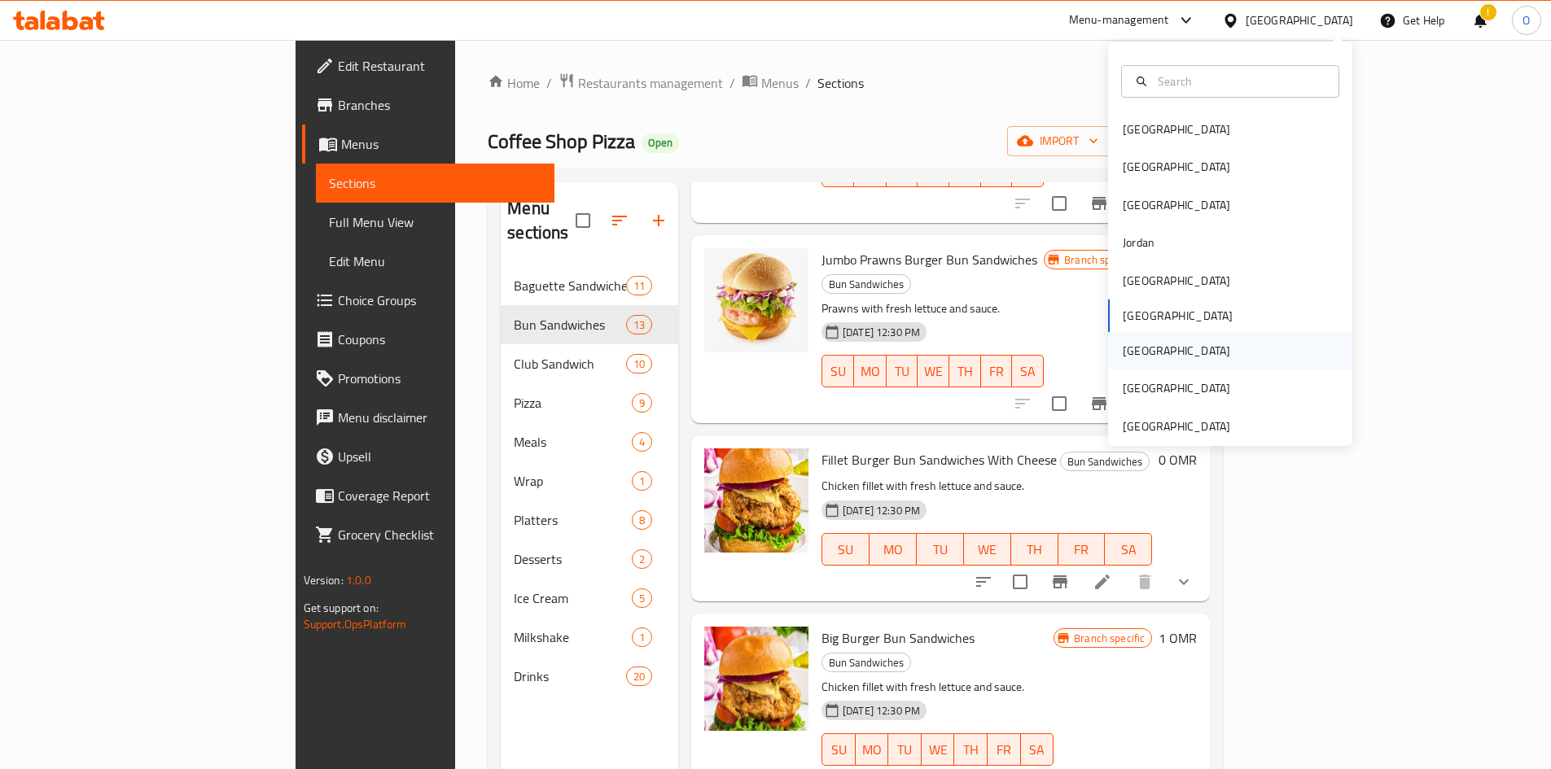
click at [1136, 358] on div "[GEOGRAPHIC_DATA]" at bounding box center [1176, 351] width 107 height 18
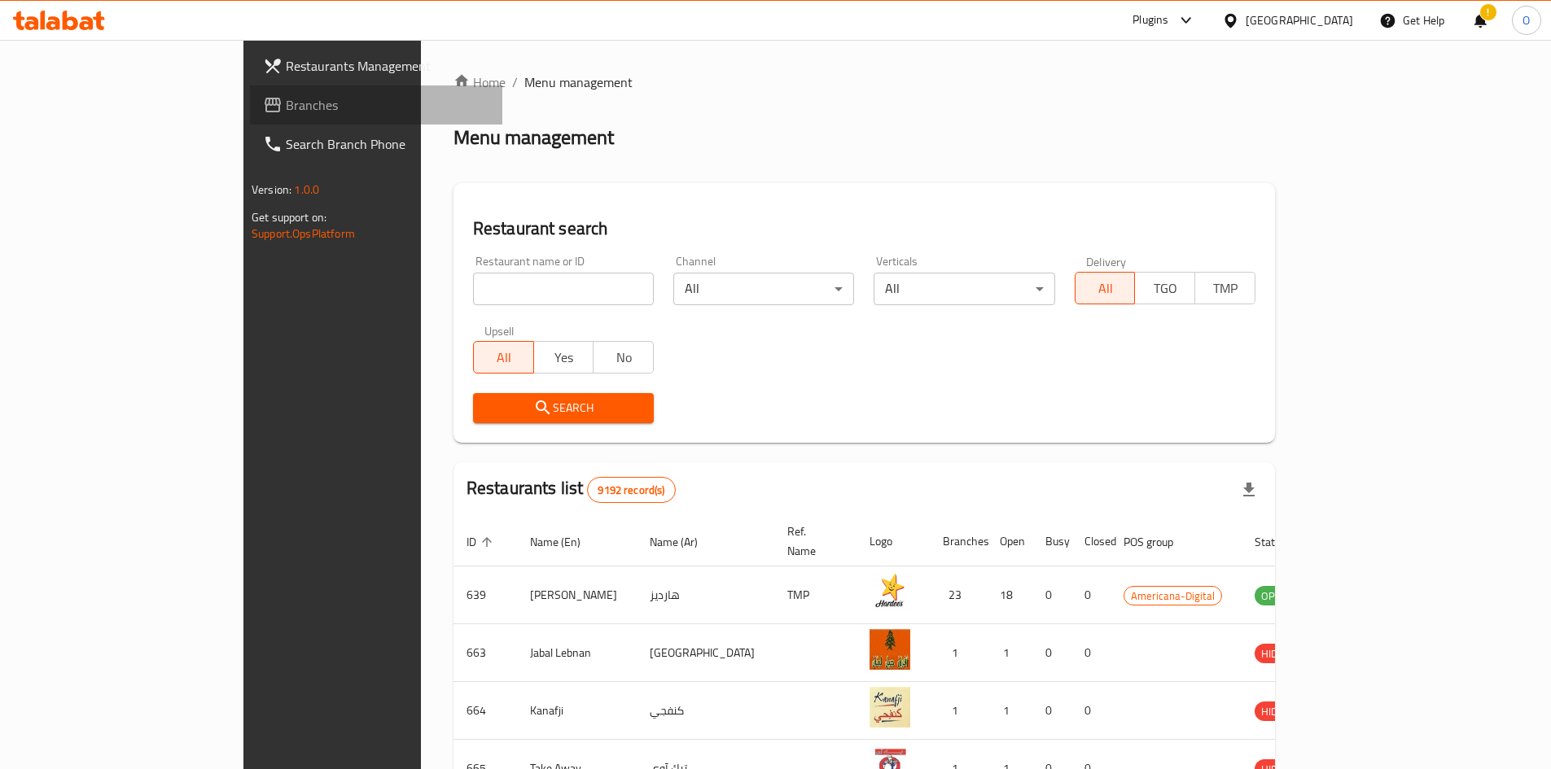
click at [286, 107] on span "Branches" at bounding box center [388, 105] width 204 height 20
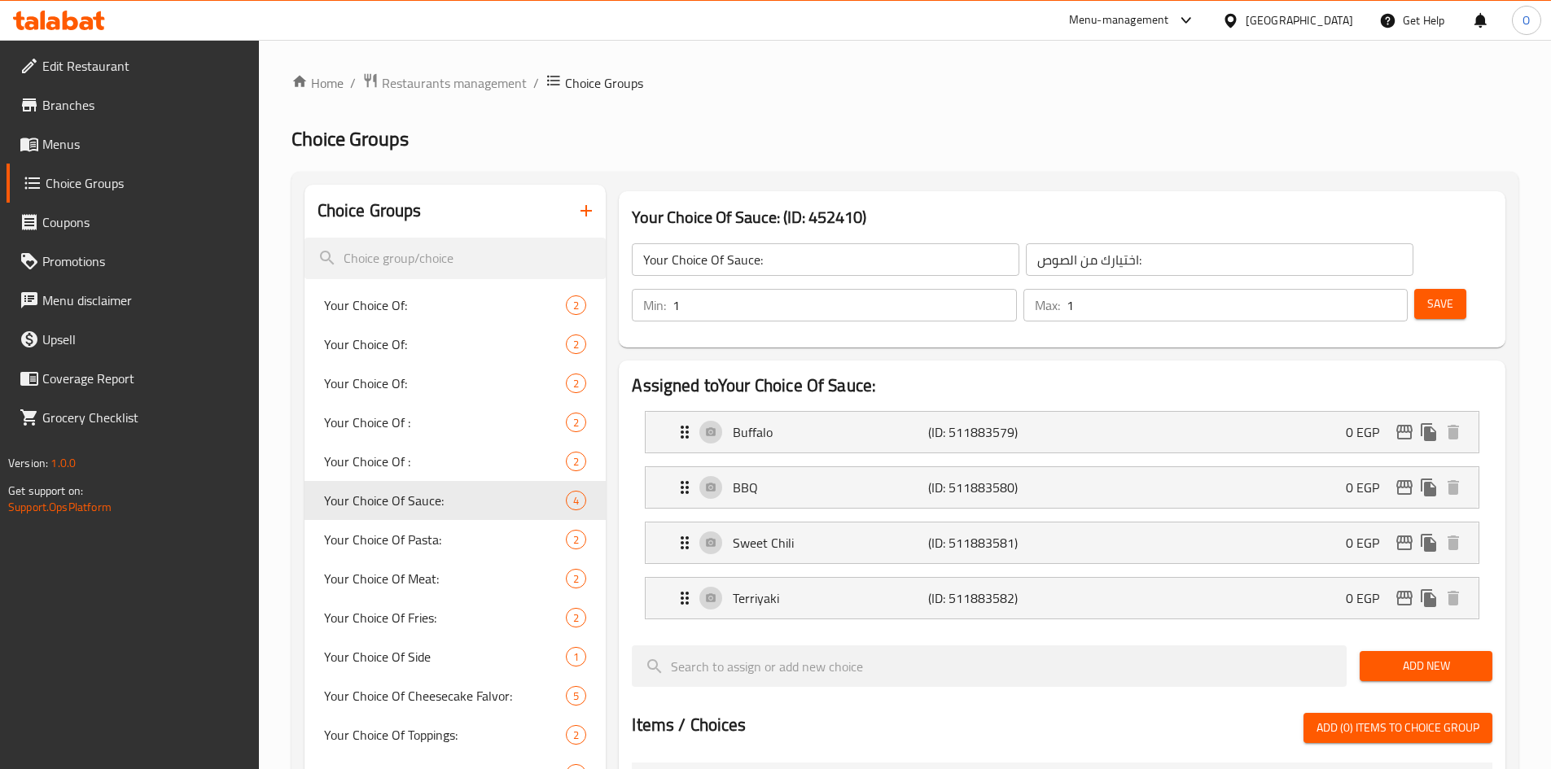
scroll to position [54, 0]
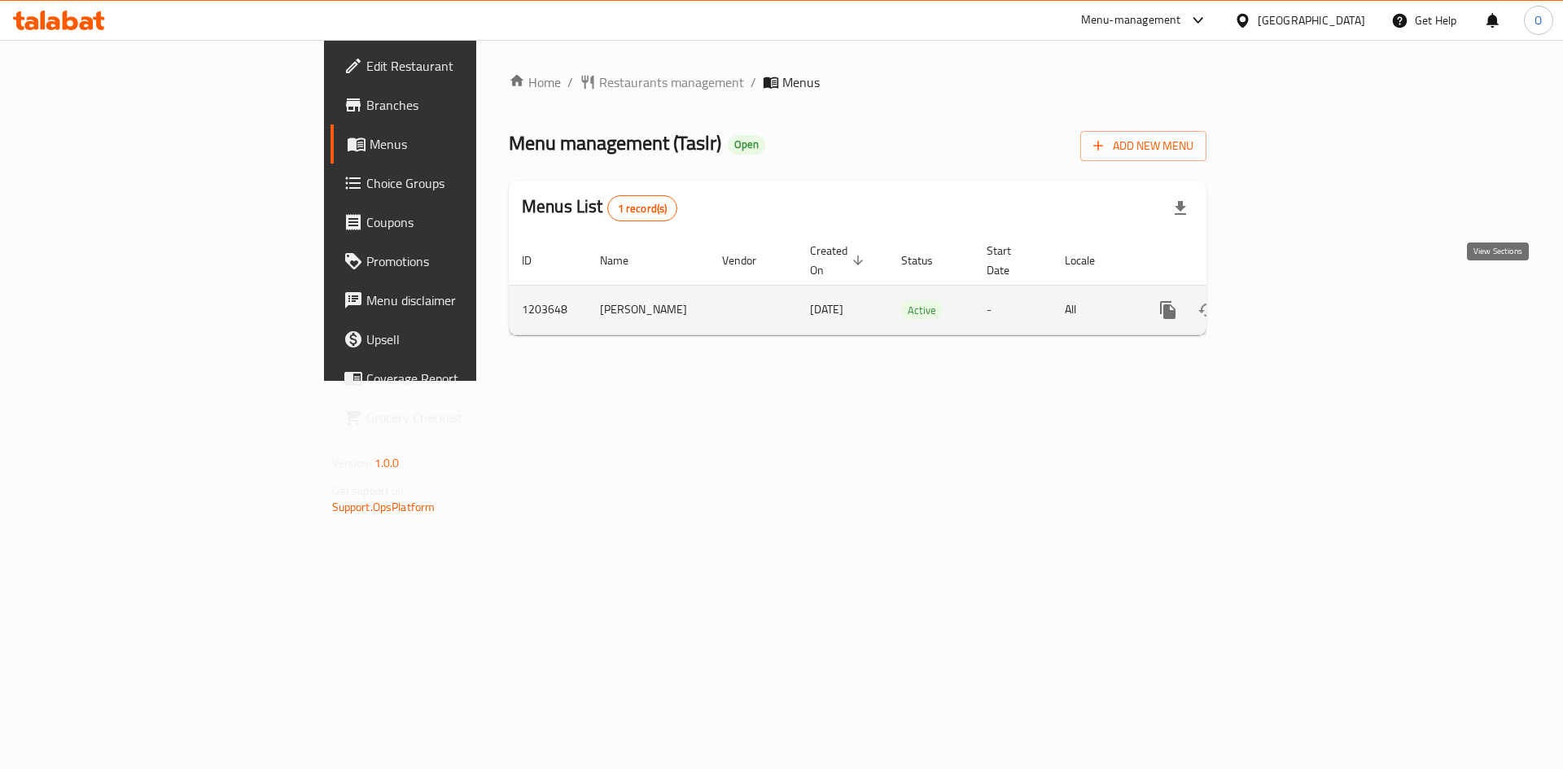
click at [1295, 301] on icon "enhanced table" at bounding box center [1286, 310] width 20 height 20
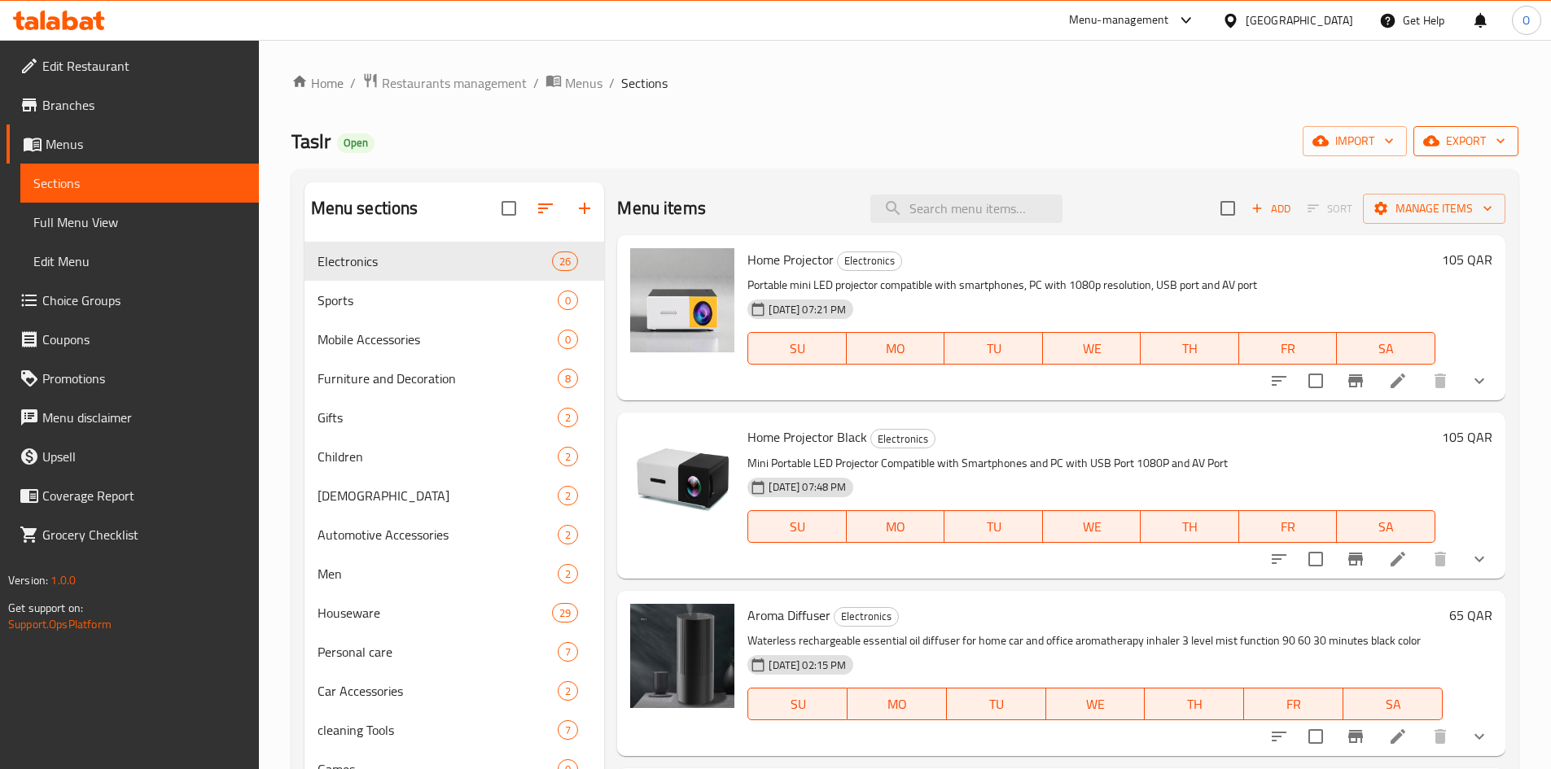
click at [1451, 137] on span "export" at bounding box center [1465, 141] width 79 height 20
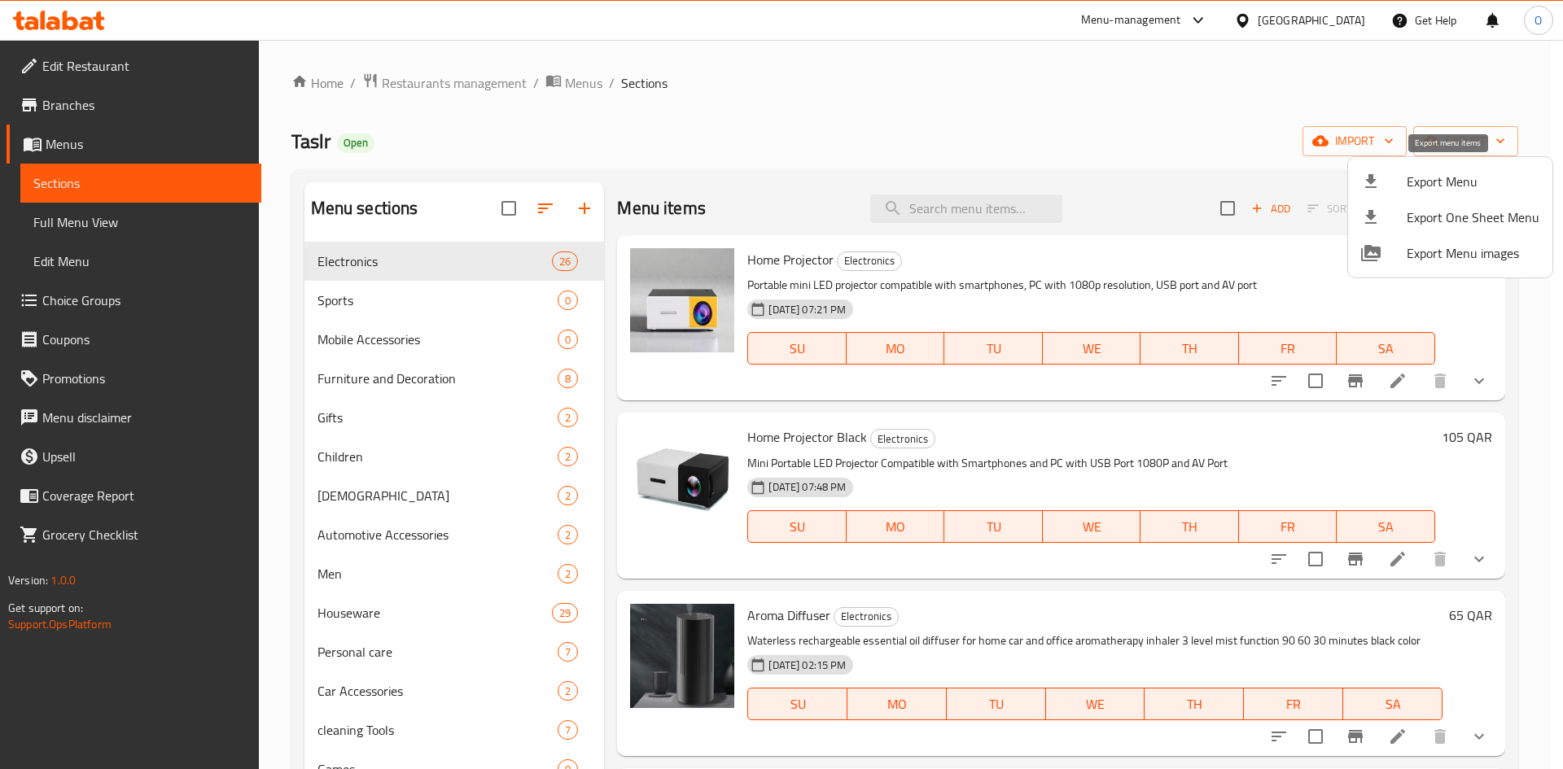
click at [1431, 187] on span "Export Menu" at bounding box center [1473, 182] width 133 height 20
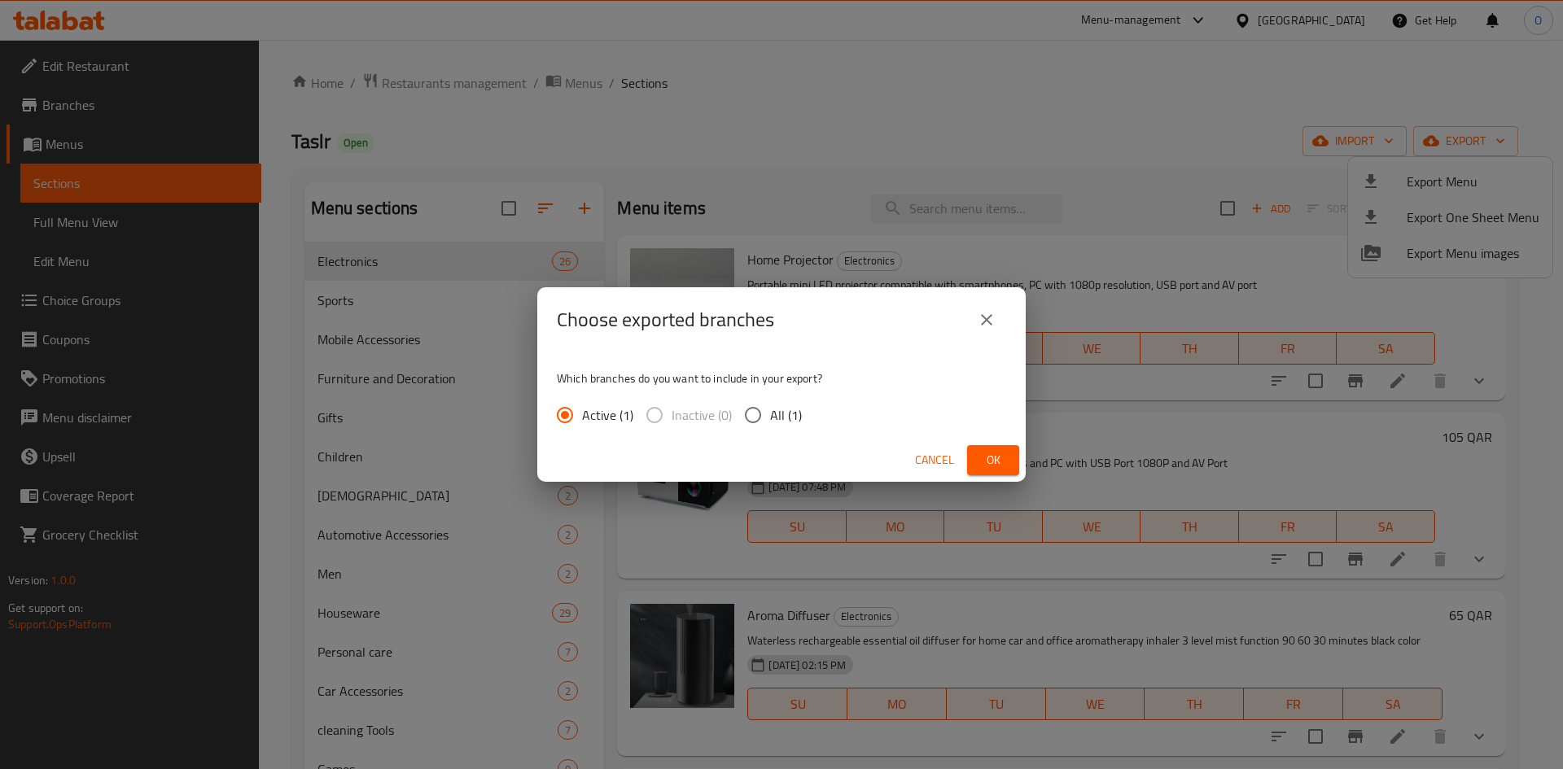
click at [974, 463] on button "Ok" at bounding box center [993, 460] width 52 height 30
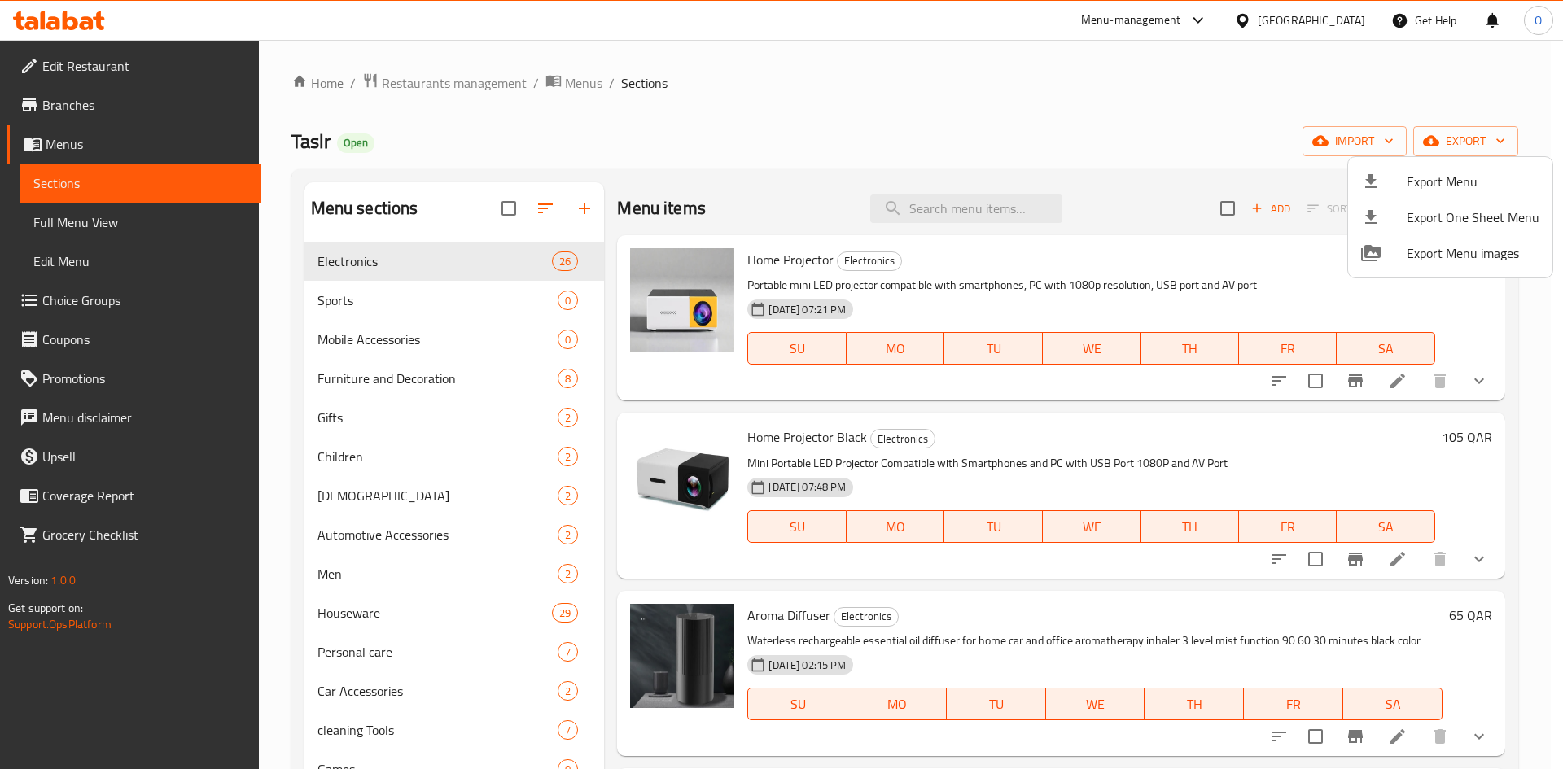
click at [956, 208] on div at bounding box center [781, 384] width 1563 height 769
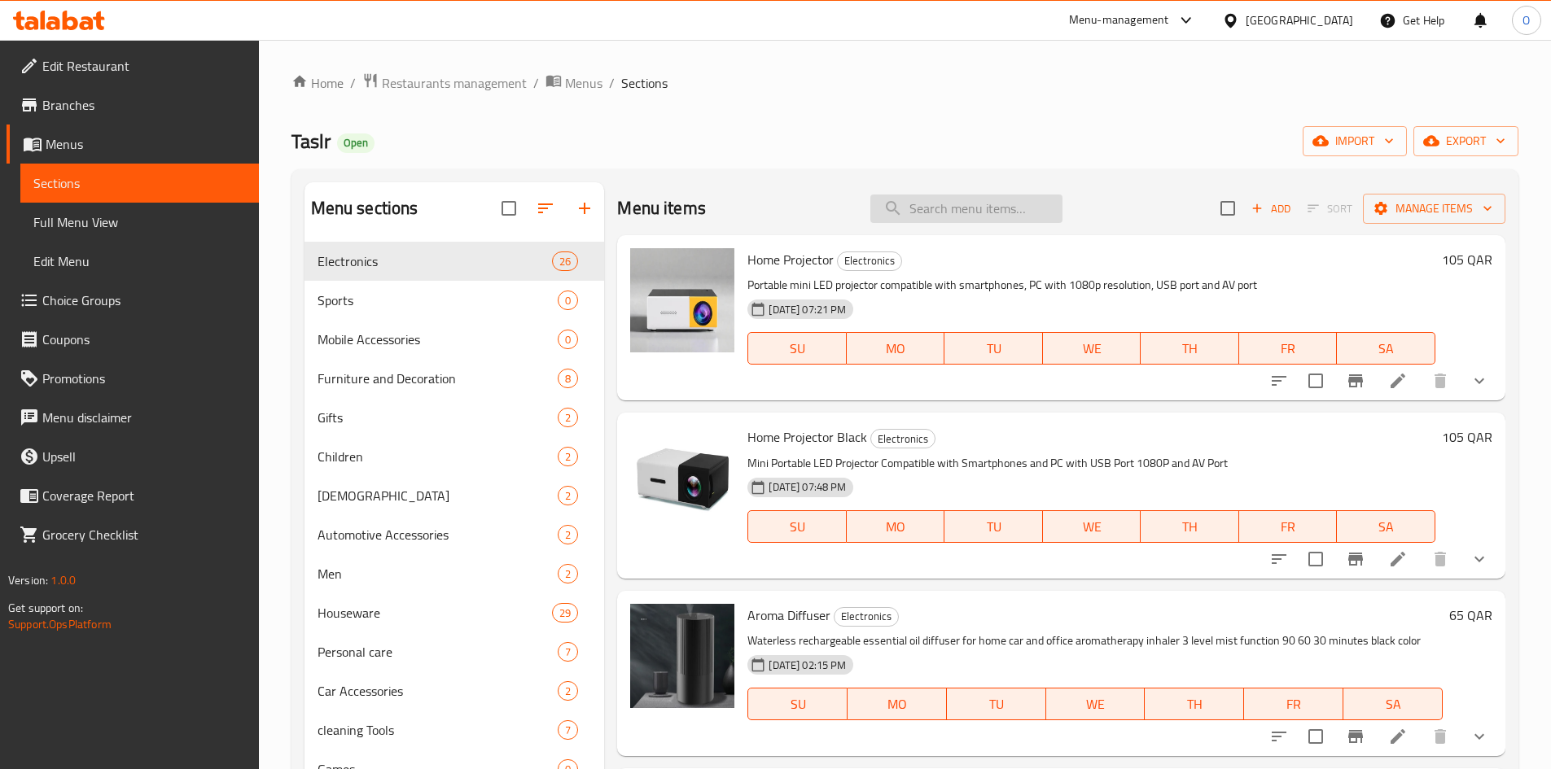
paste input "Home projector - yellow"
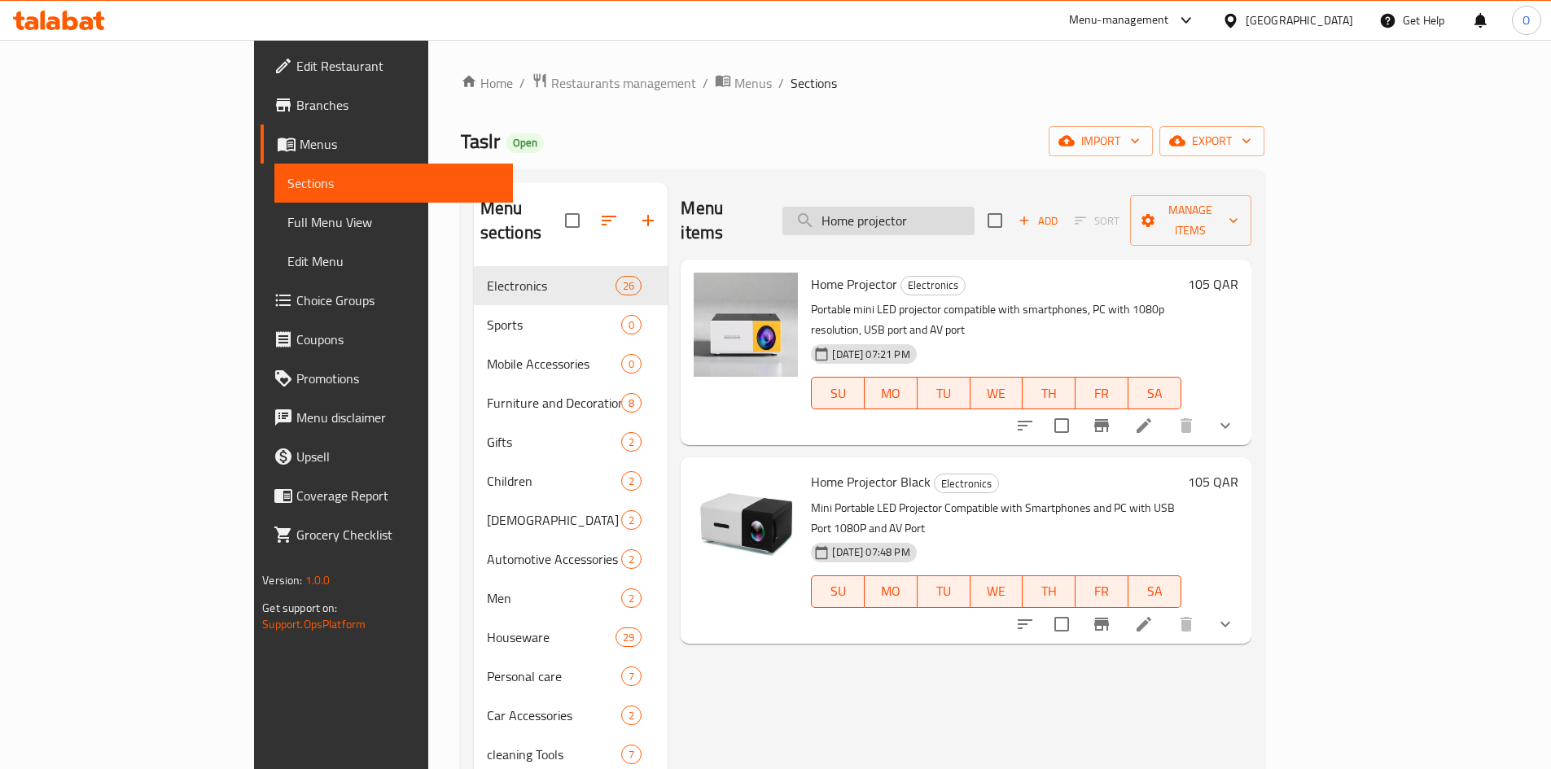
click at [974, 207] on input "Home projector" at bounding box center [878, 221] width 192 height 28
paste input "Popcorn making machine"
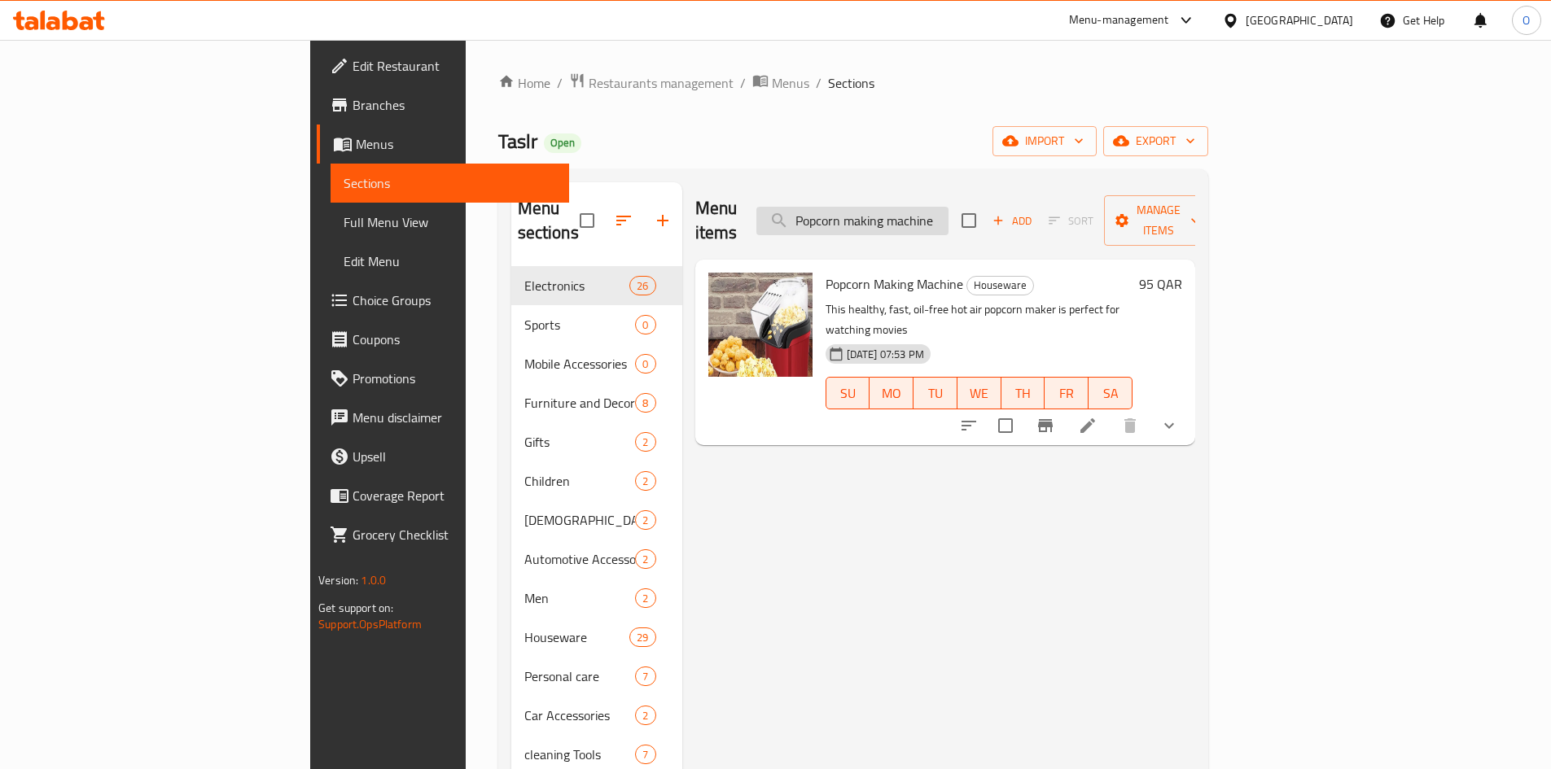
click at [948, 207] on input "Popcorn making machine" at bounding box center [852, 221] width 192 height 28
paste input "Sports juice blender - Green"
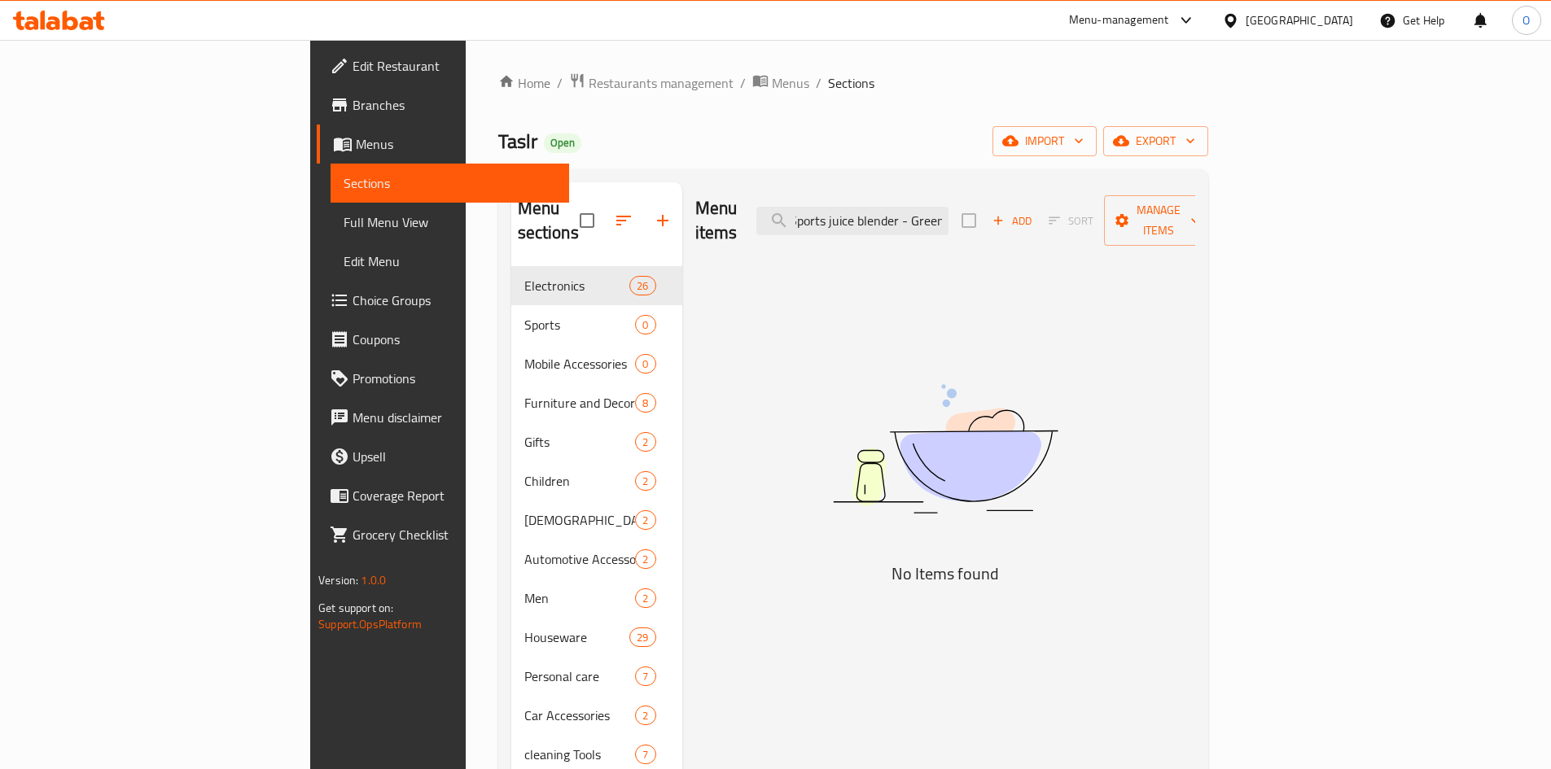
drag, startPoint x: 1011, startPoint y: 213, endPoint x: 1070, endPoint y: 218, distance: 58.8
click at [1070, 218] on div "Menu items Sports juice blender - Green Add Sort Manage items" at bounding box center [945, 220] width 500 height 77
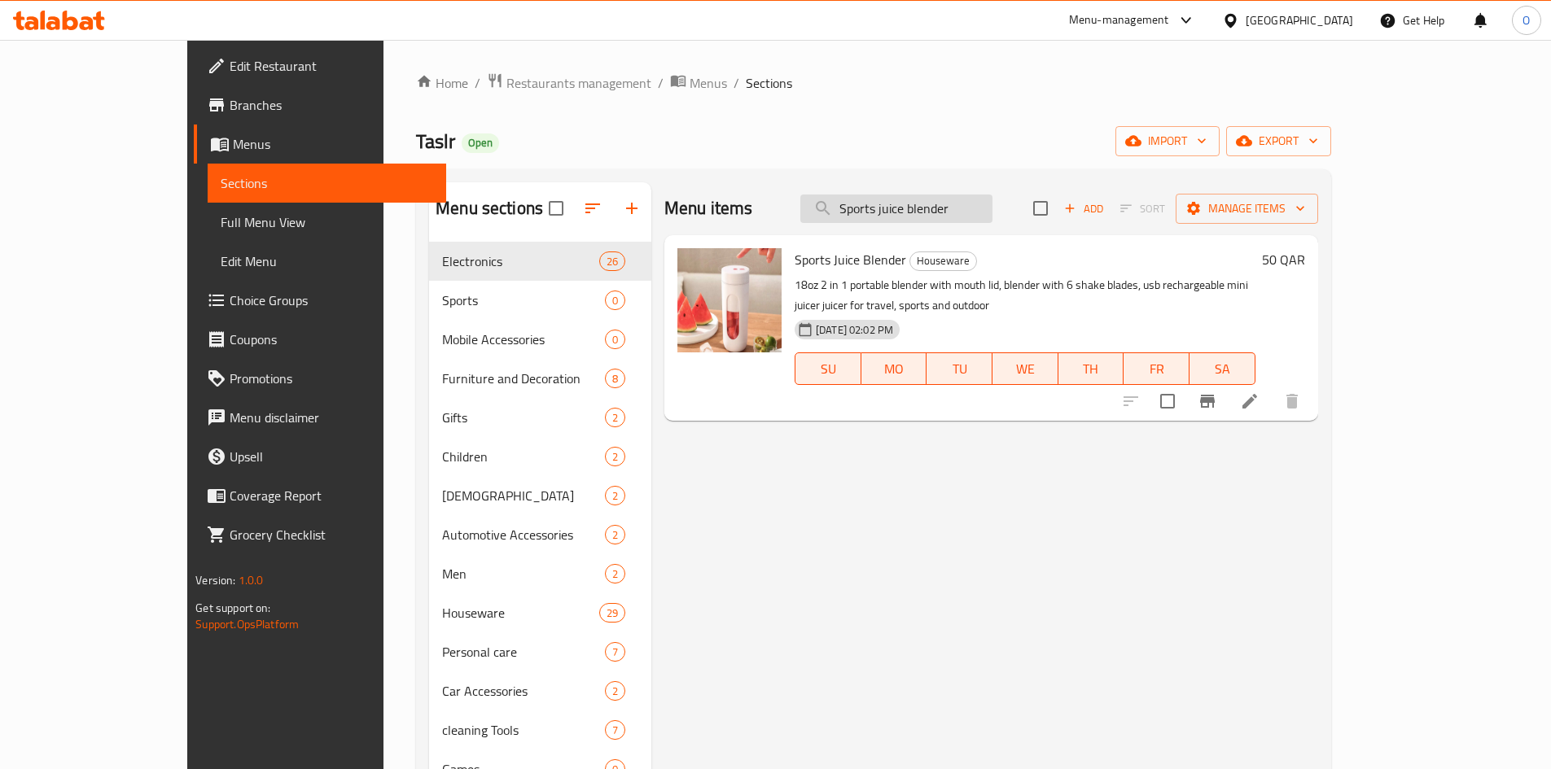
click at [992, 213] on input "Sports juice blender" at bounding box center [896, 209] width 192 height 28
paste input "Edible oil spray bottle"
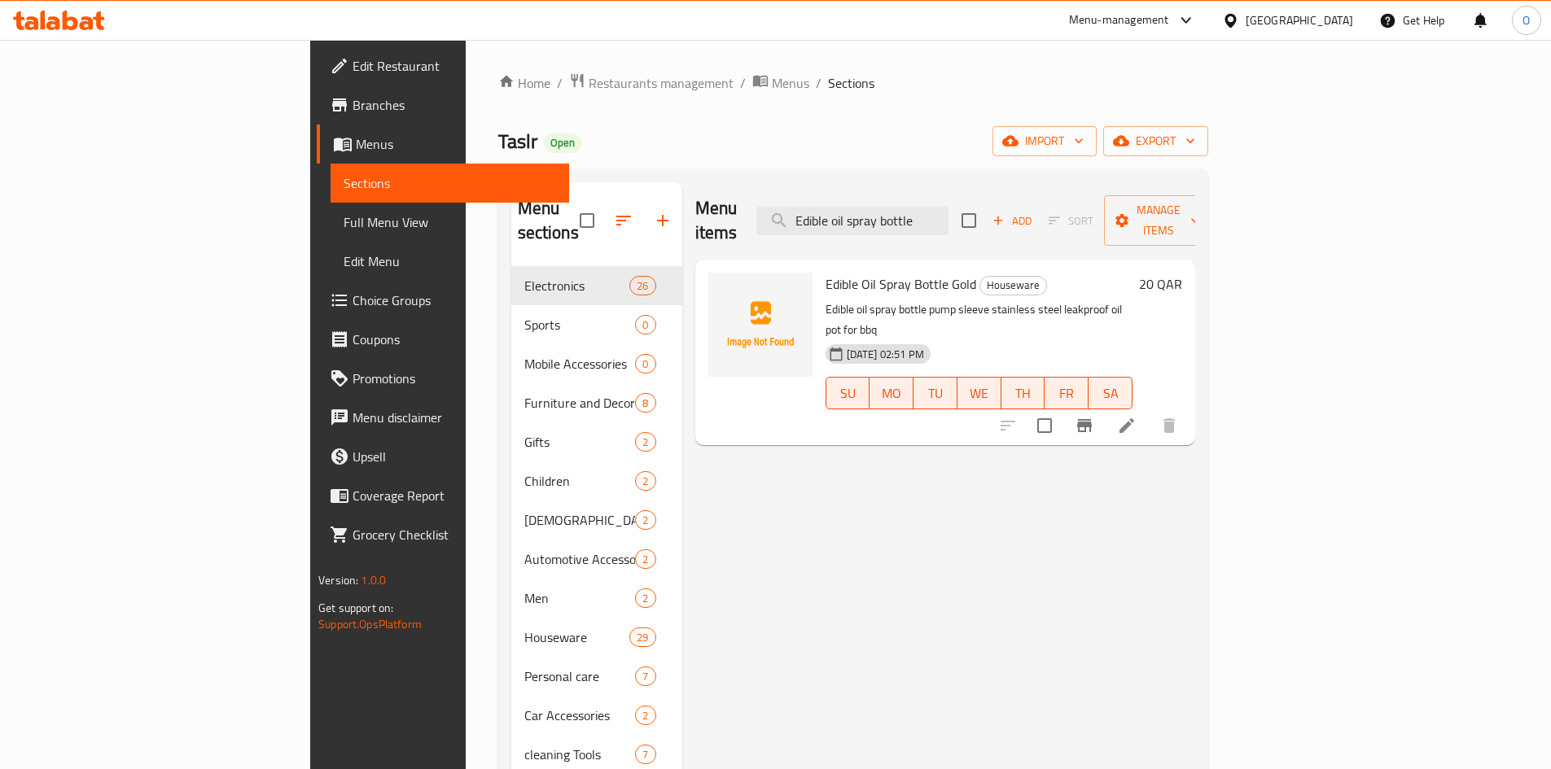
click at [1104, 406] on button "Branch-specific-item" at bounding box center [1084, 425] width 39 height 39
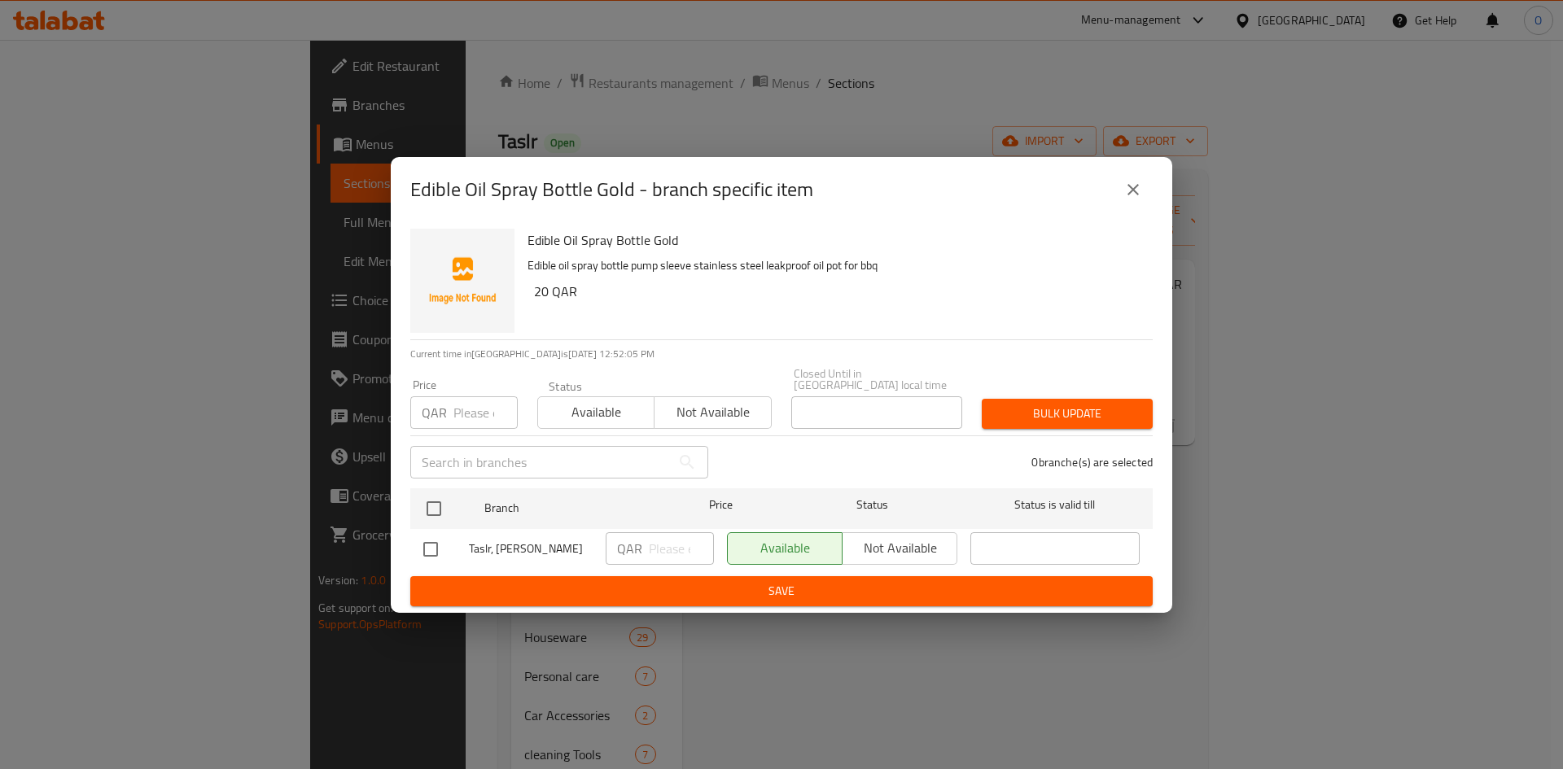
click at [1139, 200] on button "close" at bounding box center [1133, 189] width 39 height 39
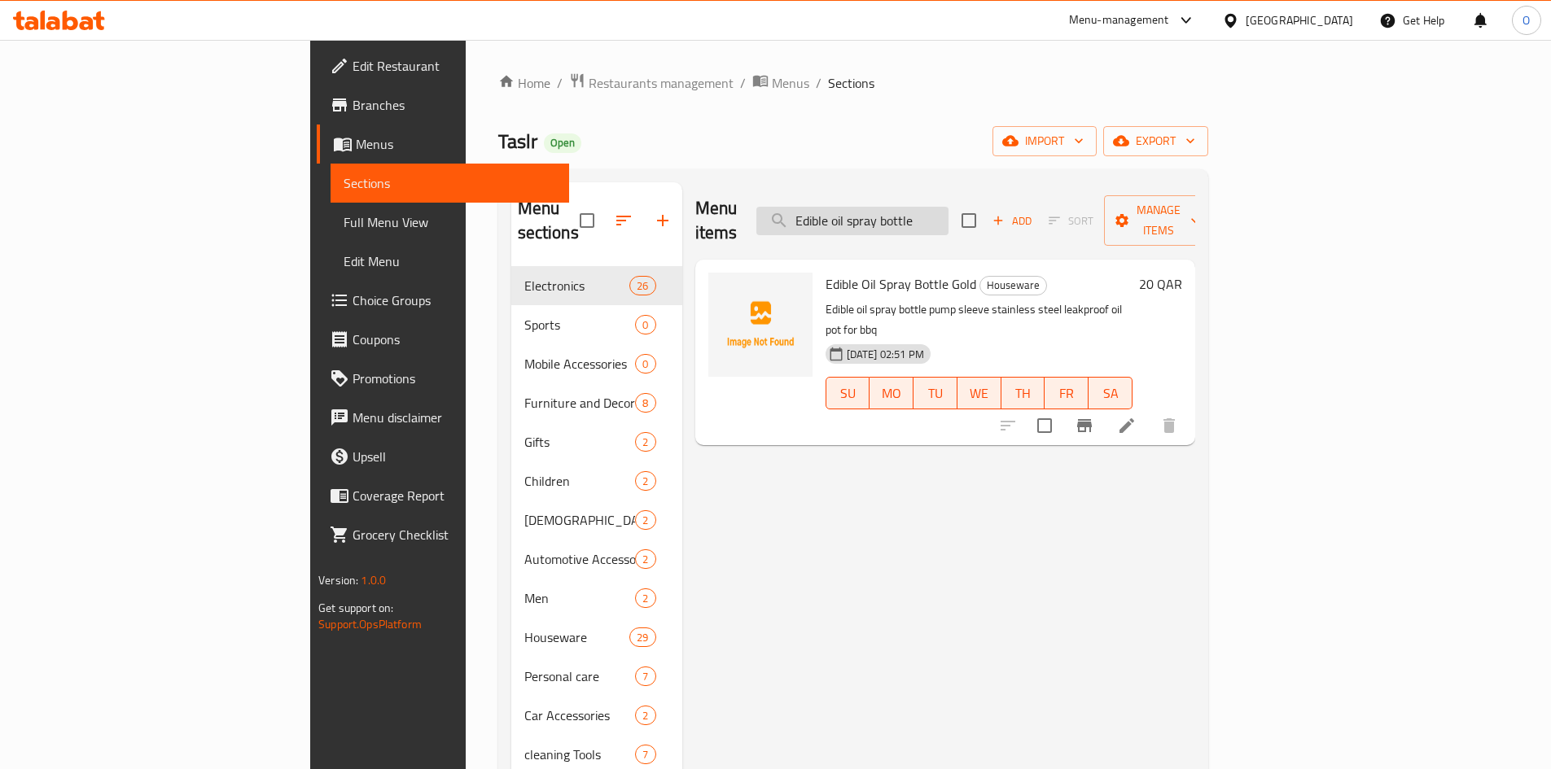
click at [948, 207] on input "Edible oil spray bottle" at bounding box center [852, 221] width 192 height 28
drag, startPoint x: 972, startPoint y: 205, endPoint x: 949, endPoint y: 217, distance: 25.9
click at [948, 217] on input "Edible oil spray bottle" at bounding box center [852, 221] width 192 height 28
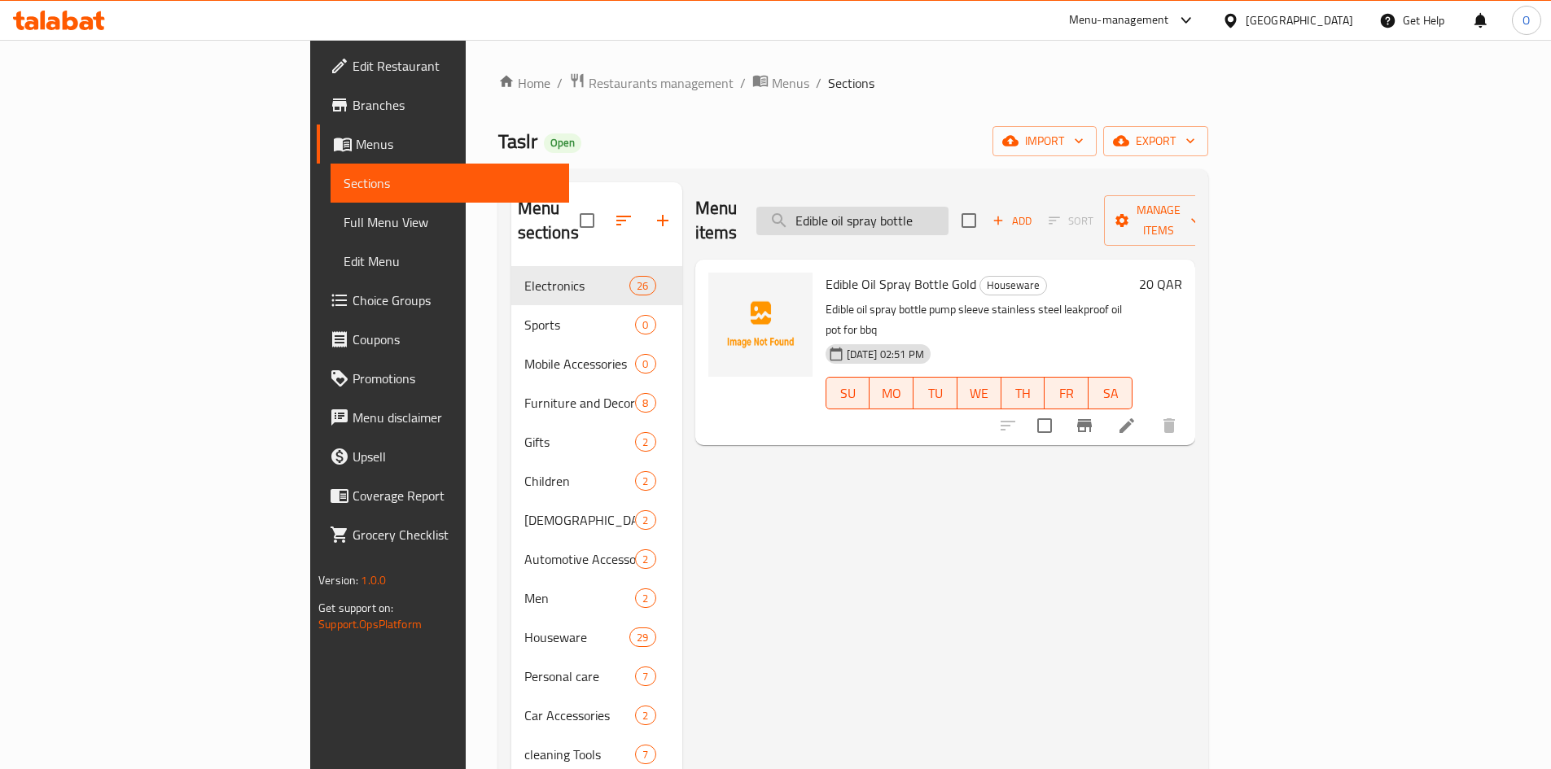
click at [948, 217] on input "Edible oil spray bottle" at bounding box center [852, 221] width 192 height 28
drag, startPoint x: 949, startPoint y: 217, endPoint x: 934, endPoint y: 215, distance: 15.6
click at [934, 215] on input "Edible oil spray bottle" at bounding box center [852, 221] width 192 height 28
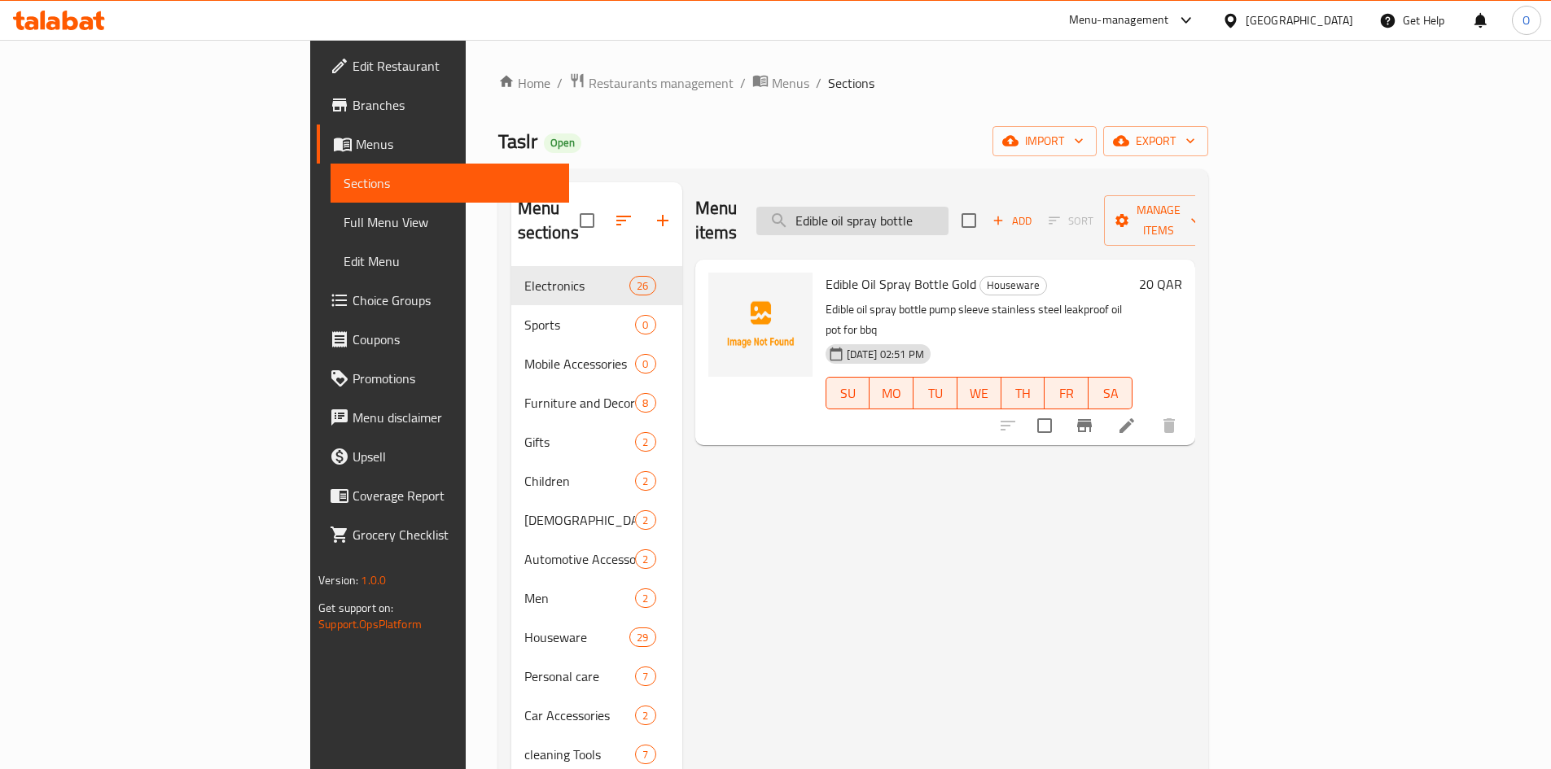
paste input "lectric nail file for children"
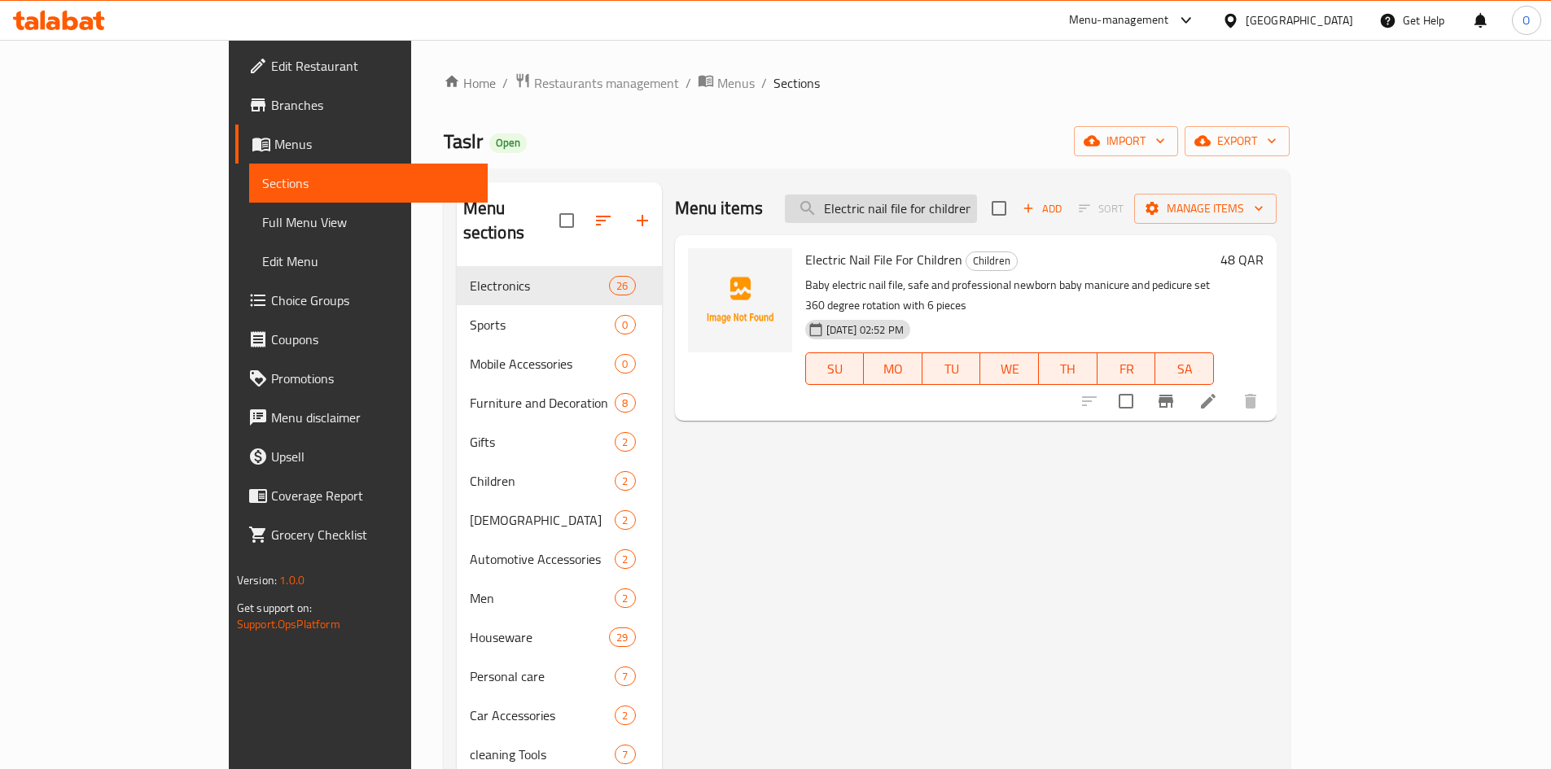
click at [977, 209] on input "Electric nail file for children" at bounding box center [881, 209] width 192 height 28
paste input "A painting of [DEMOGRAPHIC_DATA] art - orang"
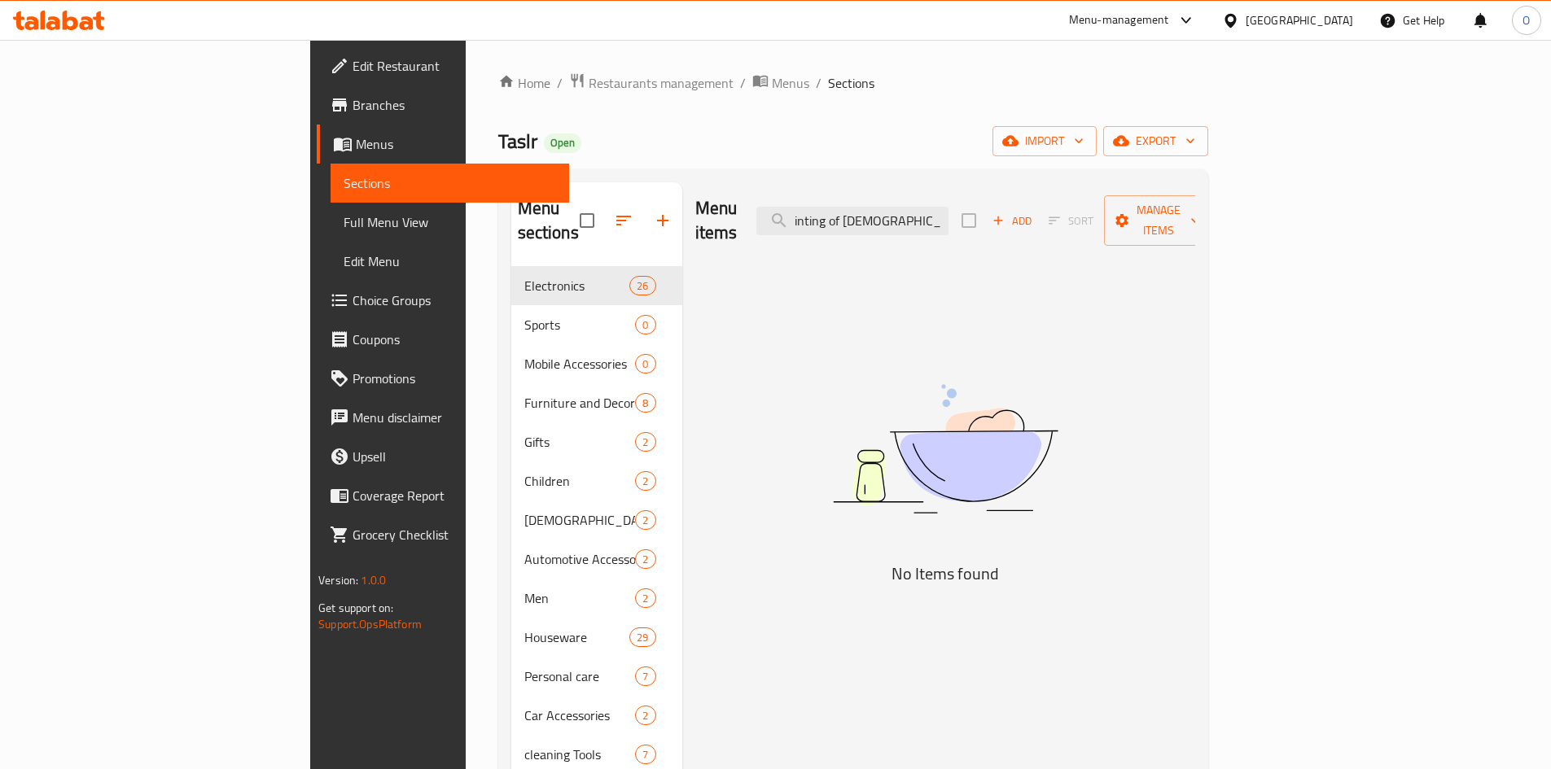
scroll to position [0, 26]
drag, startPoint x: 1013, startPoint y: 207, endPoint x: 1124, endPoint y: 224, distance: 112.0
click at [1124, 224] on div "Menu items A painting of [DEMOGRAPHIC_DATA] art - orang Add Sort Manage items" at bounding box center [945, 220] width 500 height 77
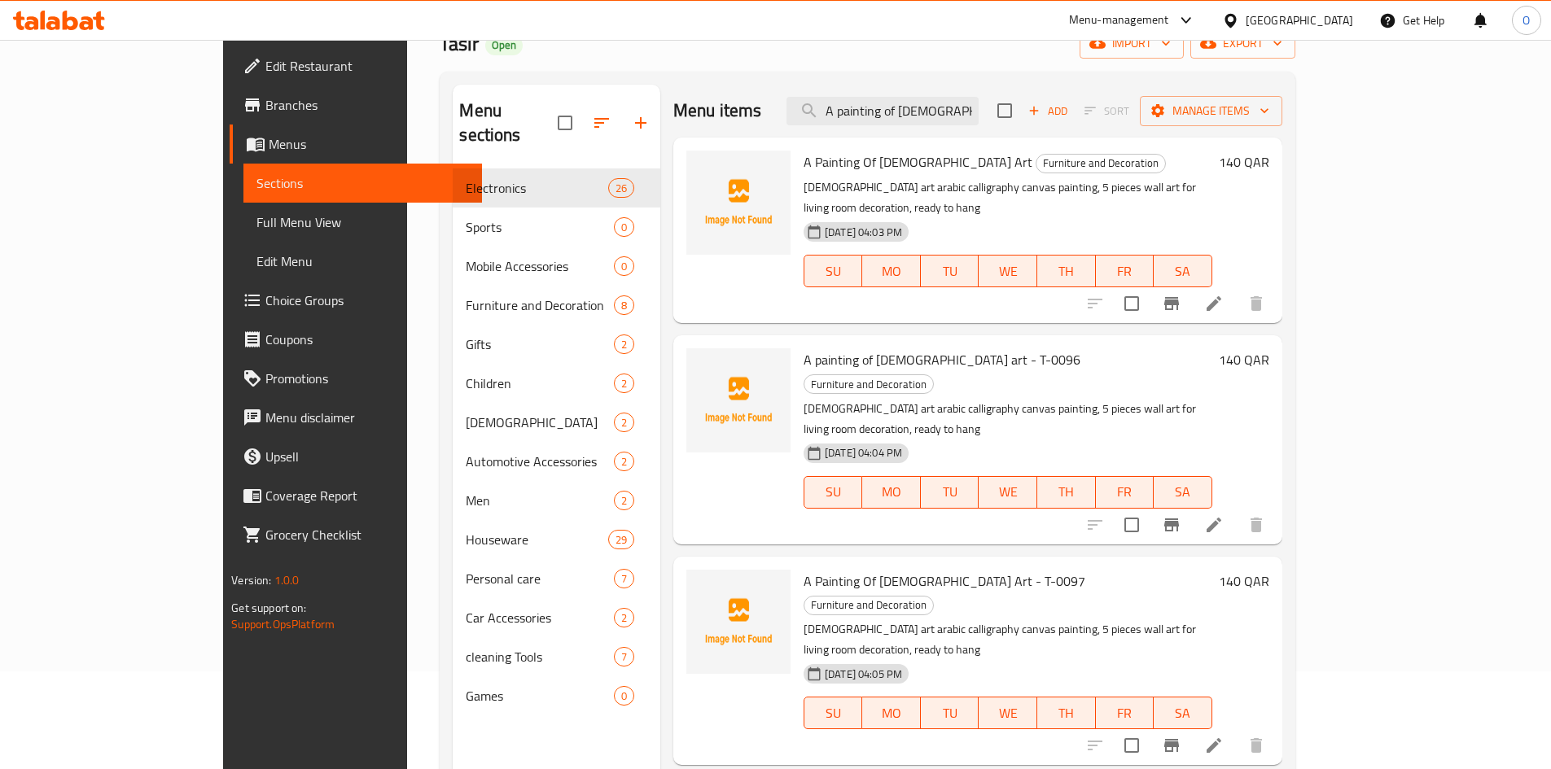
scroll to position [0, 0]
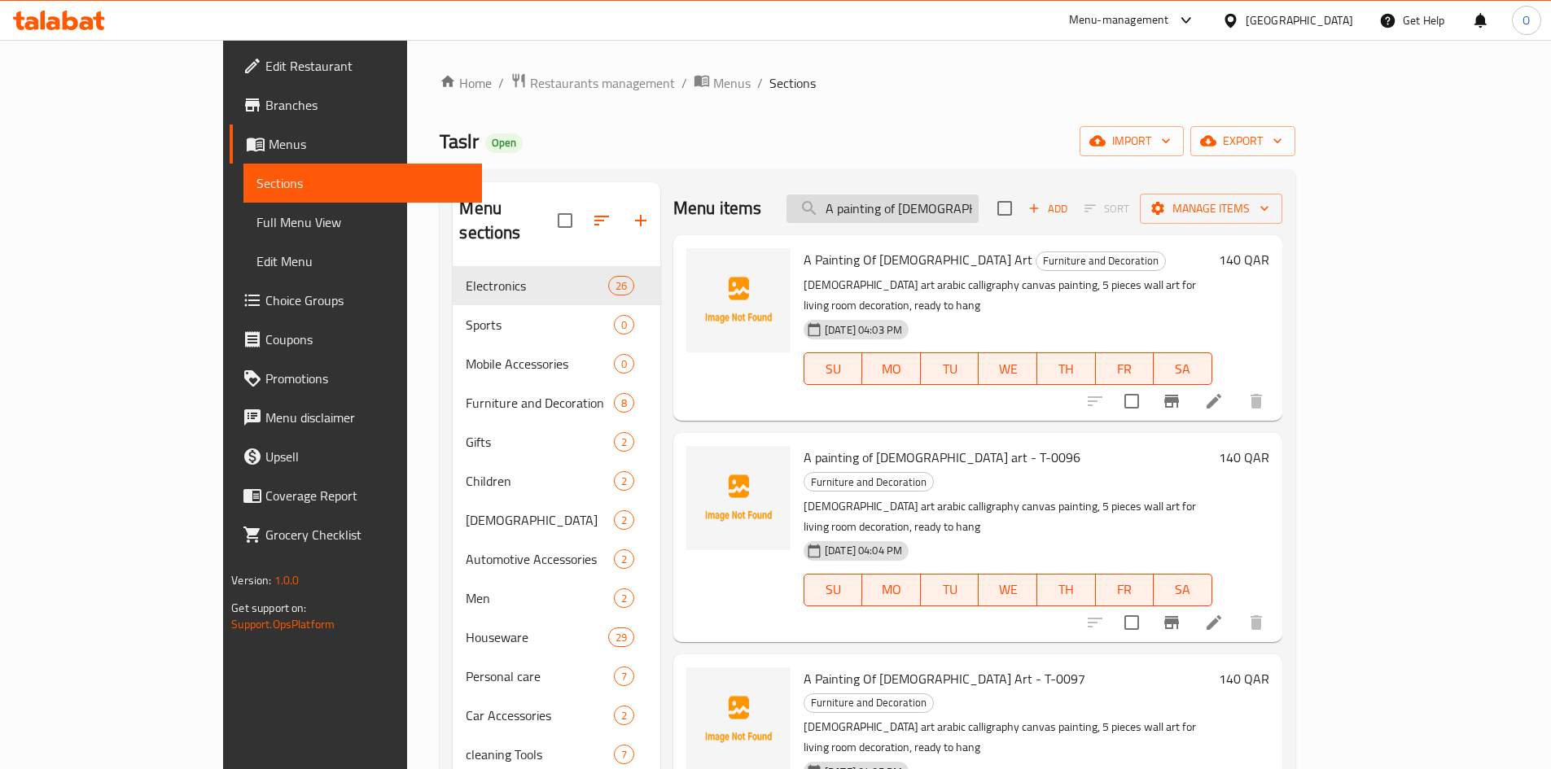
click at [971, 208] on input "A painting of [DEMOGRAPHIC_DATA] art" at bounding box center [882, 209] width 192 height 28
click at [970, 208] on input "A painting of [DEMOGRAPHIC_DATA] art" at bounding box center [882, 209] width 192 height 28
paste input "Ultrasonic sterilizer for fruits and vegetables - white"
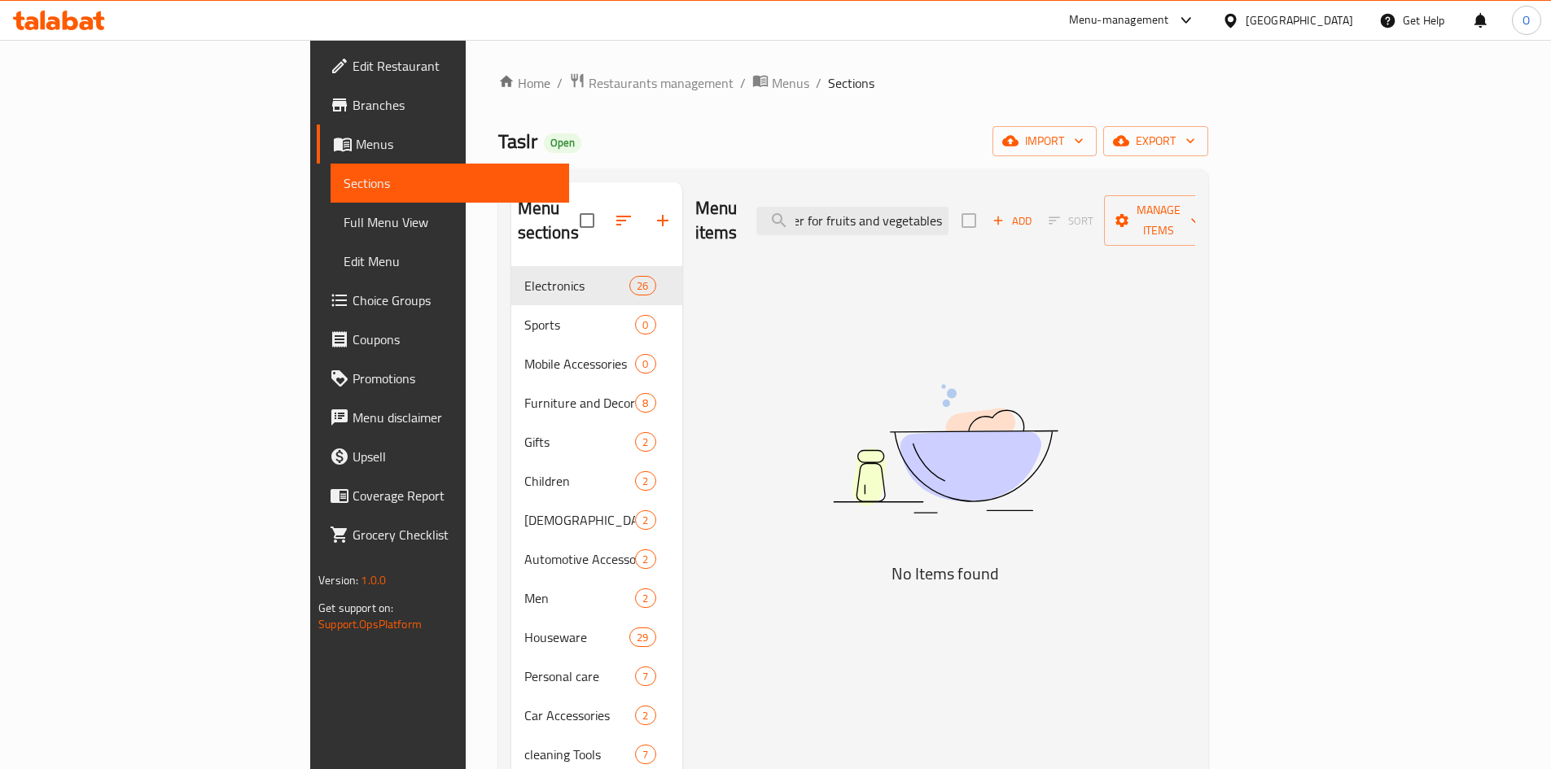
scroll to position [0, 98]
drag, startPoint x: 1017, startPoint y: 210, endPoint x: 1068, endPoint y: 222, distance: 52.7
click at [1068, 222] on div "Menu items Ultrasonic sterilizer for fruits and vegetables Add Sort Manage items" at bounding box center [945, 220] width 500 height 77
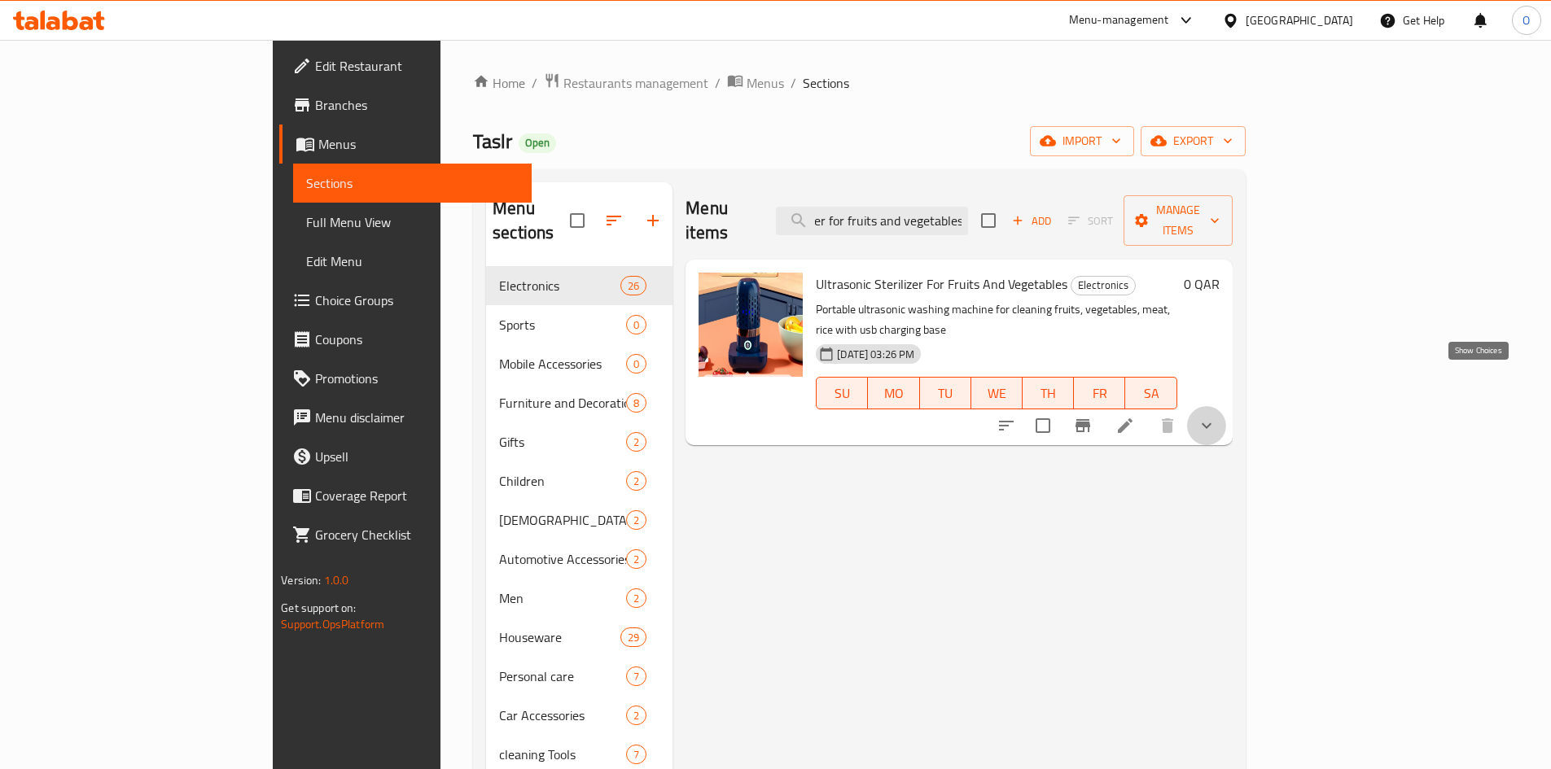
click at [1216, 416] on icon "show more" at bounding box center [1207, 426] width 20 height 20
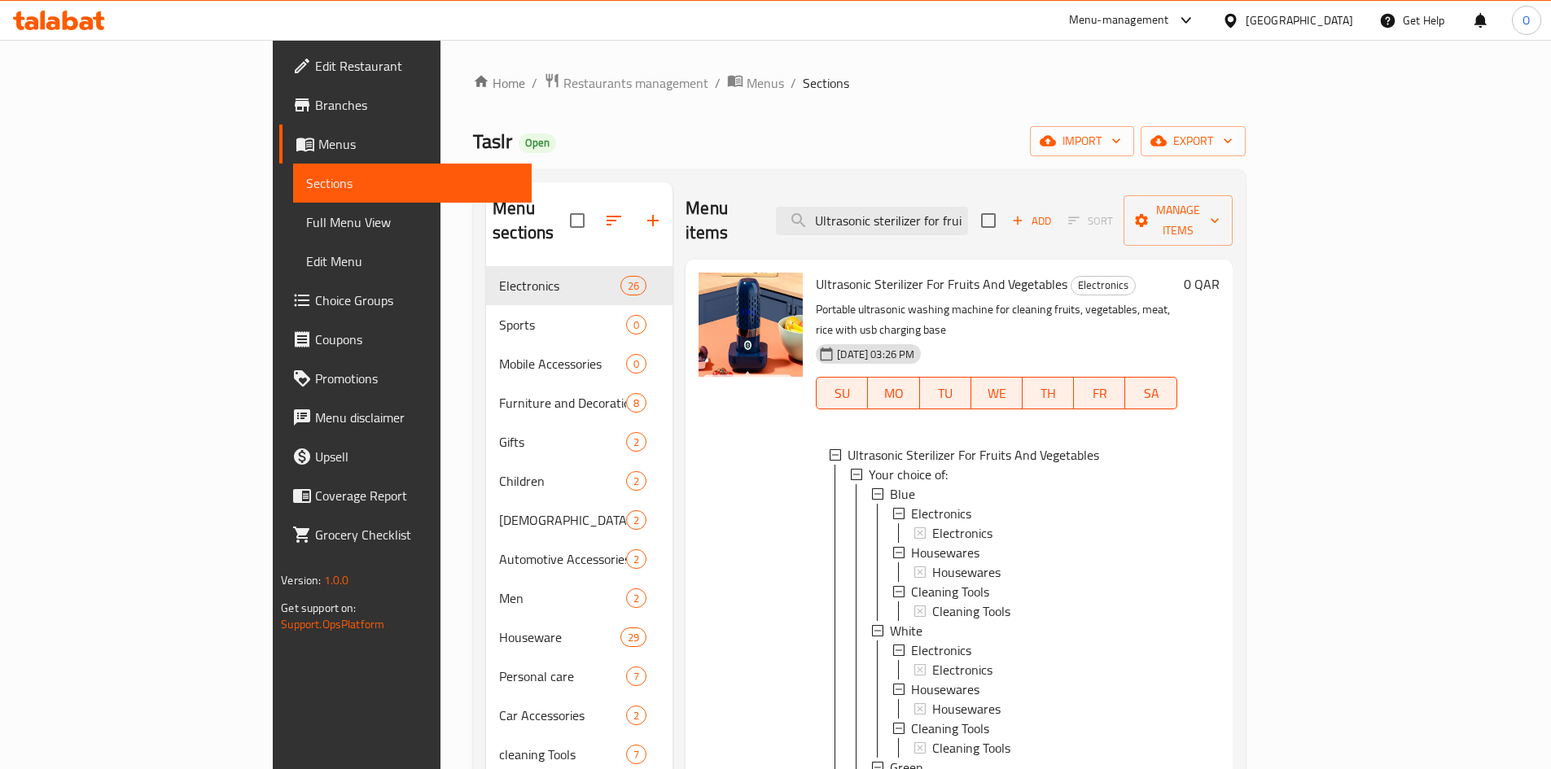
scroll to position [2, 0]
click at [698, 467] on div at bounding box center [750, 600] width 117 height 668
click at [958, 212] on input "Ultrasonic sterilizer for fruits and vegetables" at bounding box center [872, 221] width 192 height 28
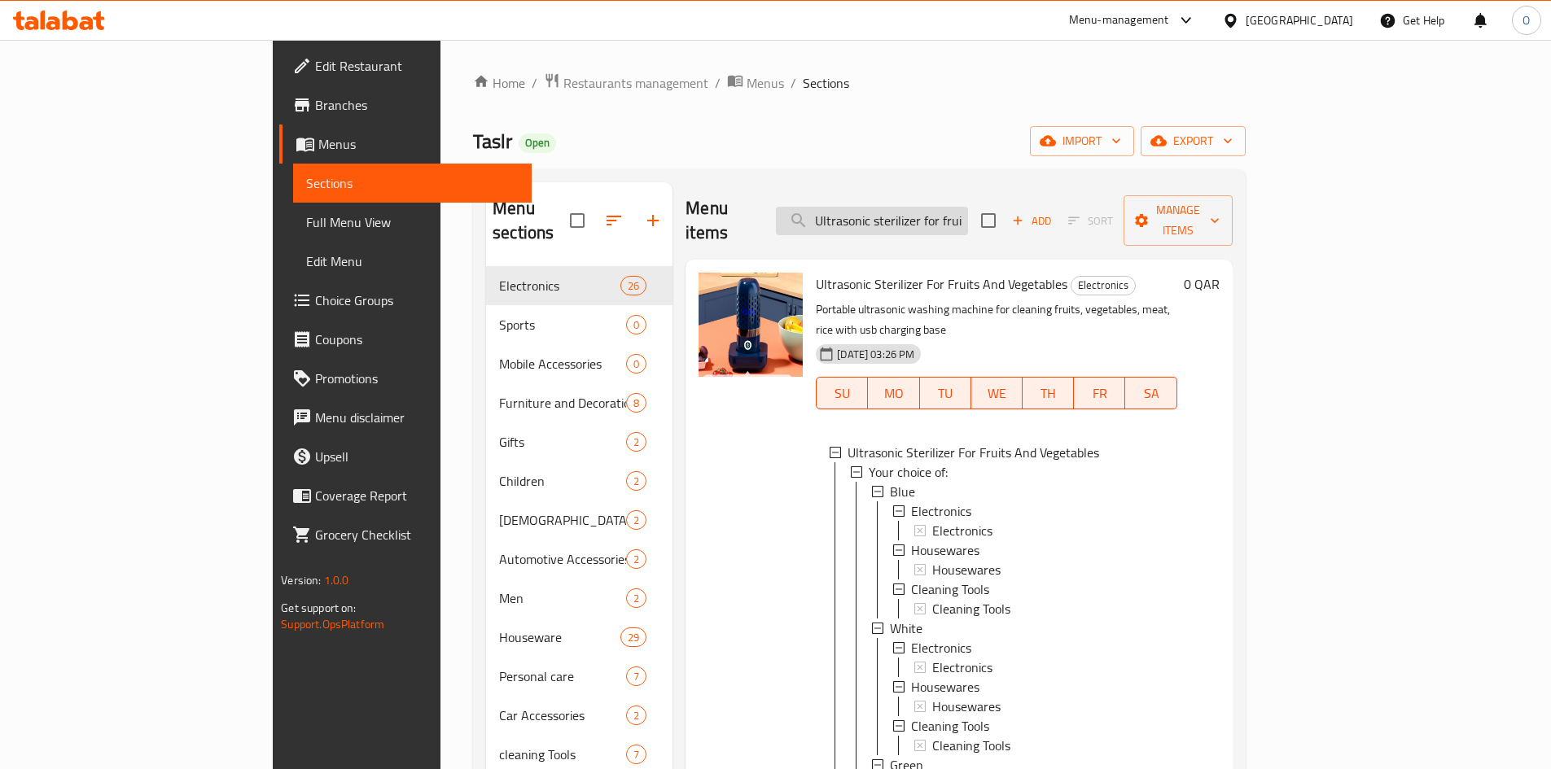
paste input "- blue"
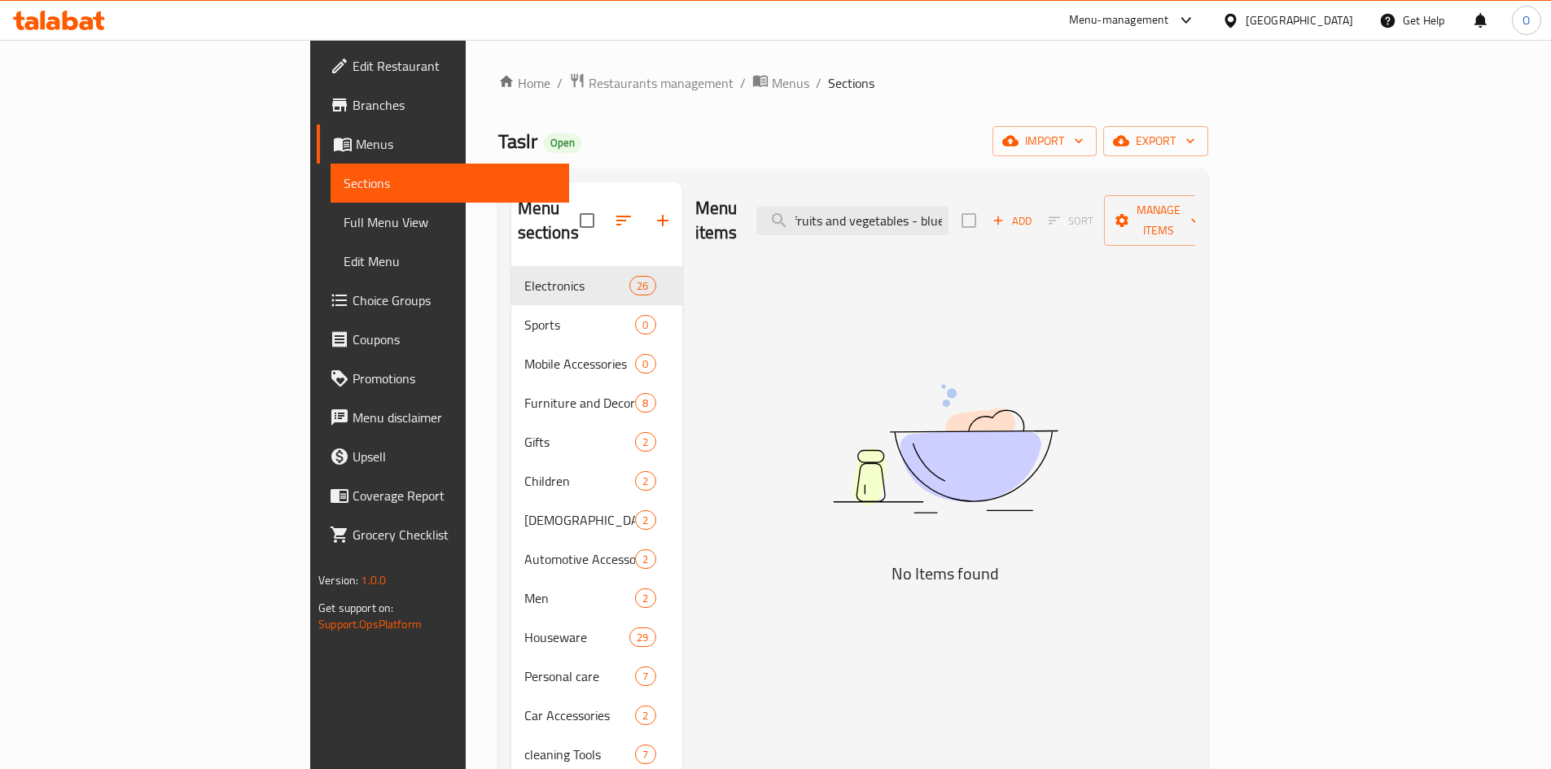
drag, startPoint x: 1024, startPoint y: 210, endPoint x: 1096, endPoint y: 213, distance: 71.7
click at [1096, 213] on div "Menu items Ultrasonic sterilizer for fruits and vegetables - blue Add Sort Mana…" at bounding box center [945, 220] width 500 height 77
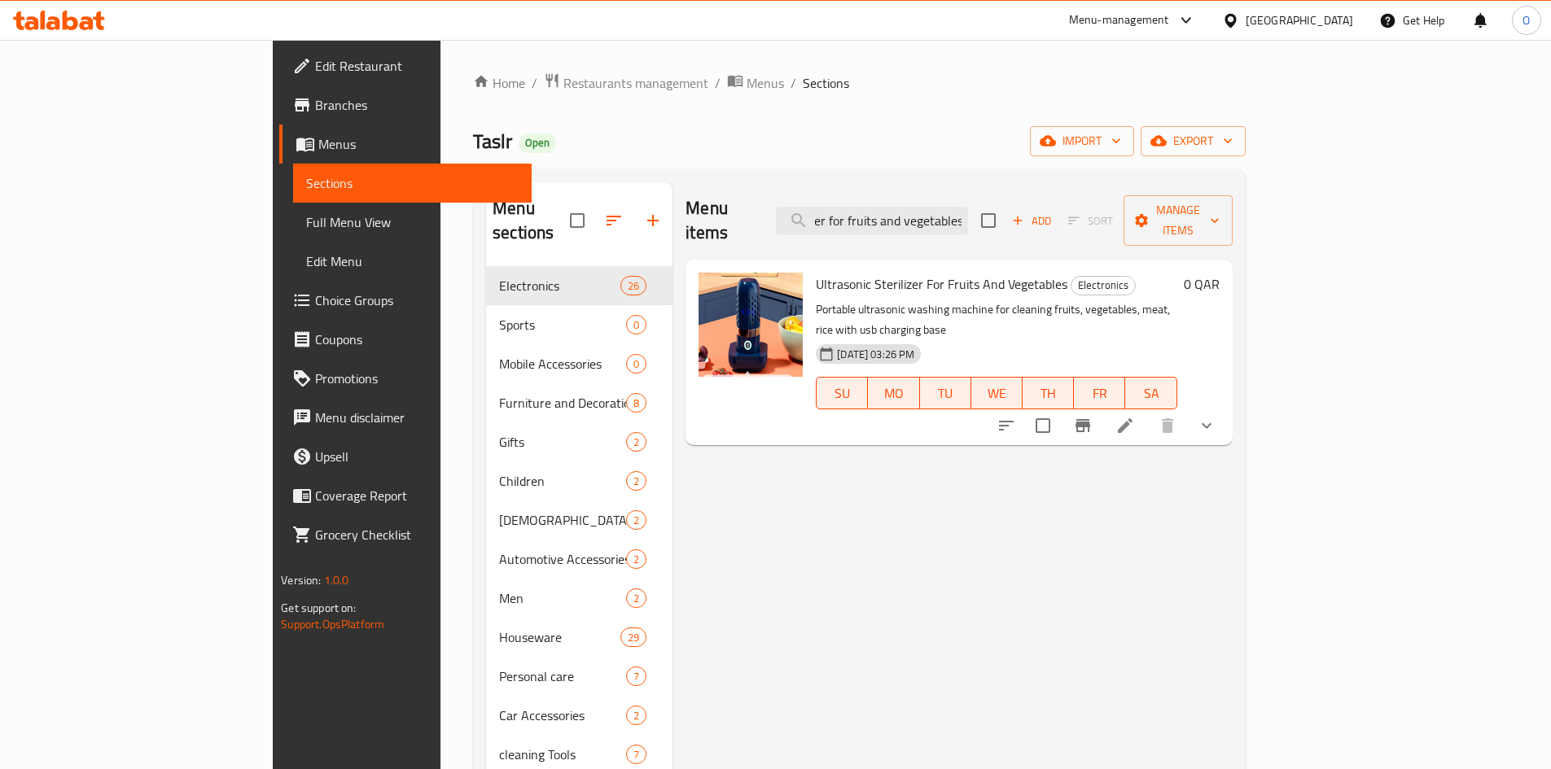
scroll to position [0, 0]
click at [981, 182] on div "Menu items Ultrasonic sterilizer for fruits and vegetables Add Sort Manage items" at bounding box center [958, 220] width 546 height 77
click at [968, 220] on input "Ultrasonic sterilizer for fruits and vegetables" at bounding box center [872, 221] width 192 height 28
click at [968, 218] on input "Ultrasonic sterilizer for fruits and vegetables" at bounding box center [872, 221] width 192 height 28
click at [968, 217] on input "Ultrasonic sterilizer for fruits and vegetables" at bounding box center [872, 221] width 192 height 28
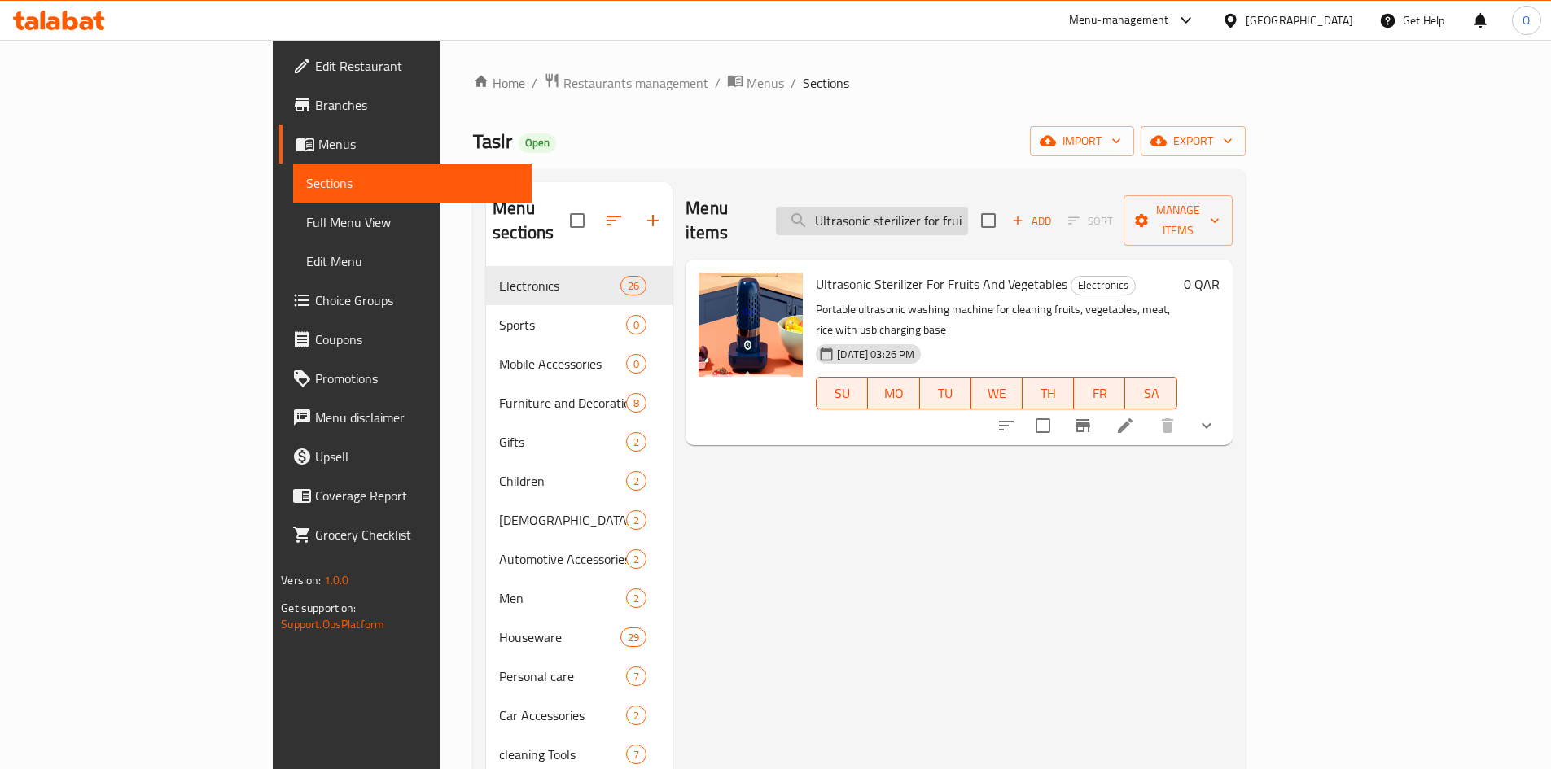
drag, startPoint x: 972, startPoint y: 216, endPoint x: 947, endPoint y: 221, distance: 25.7
click at [947, 221] on input "Ultrasonic sterilizer for fruits and vegetables" at bounding box center [872, 221] width 192 height 28
drag, startPoint x: 947, startPoint y: 221, endPoint x: 943, endPoint y: 212, distance: 9.8
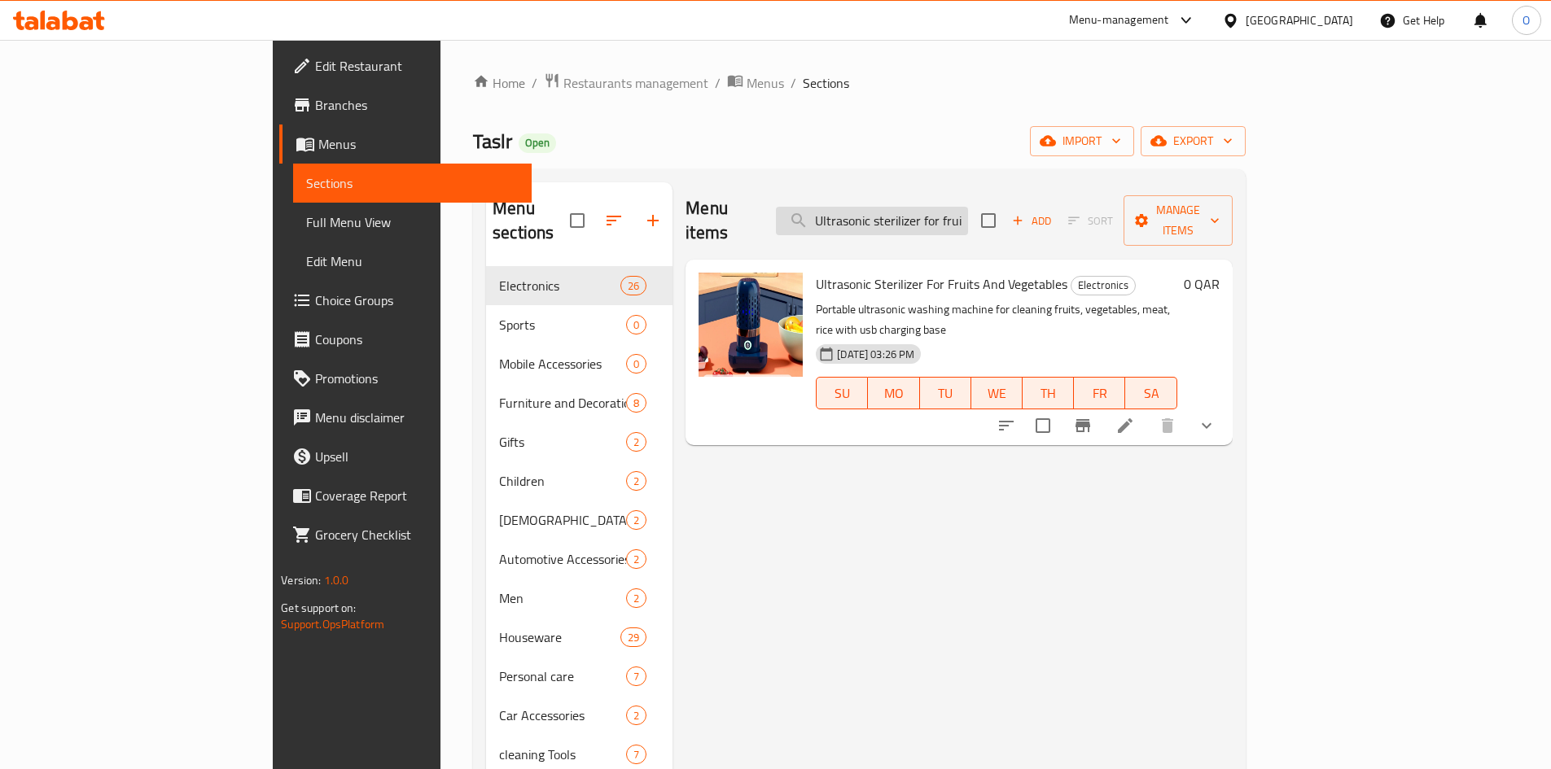
click at [943, 212] on input "Ultrasonic sterilizer for fruits and vegetables" at bounding box center [872, 221] width 192 height 28
paste input "Smart earphone - White"
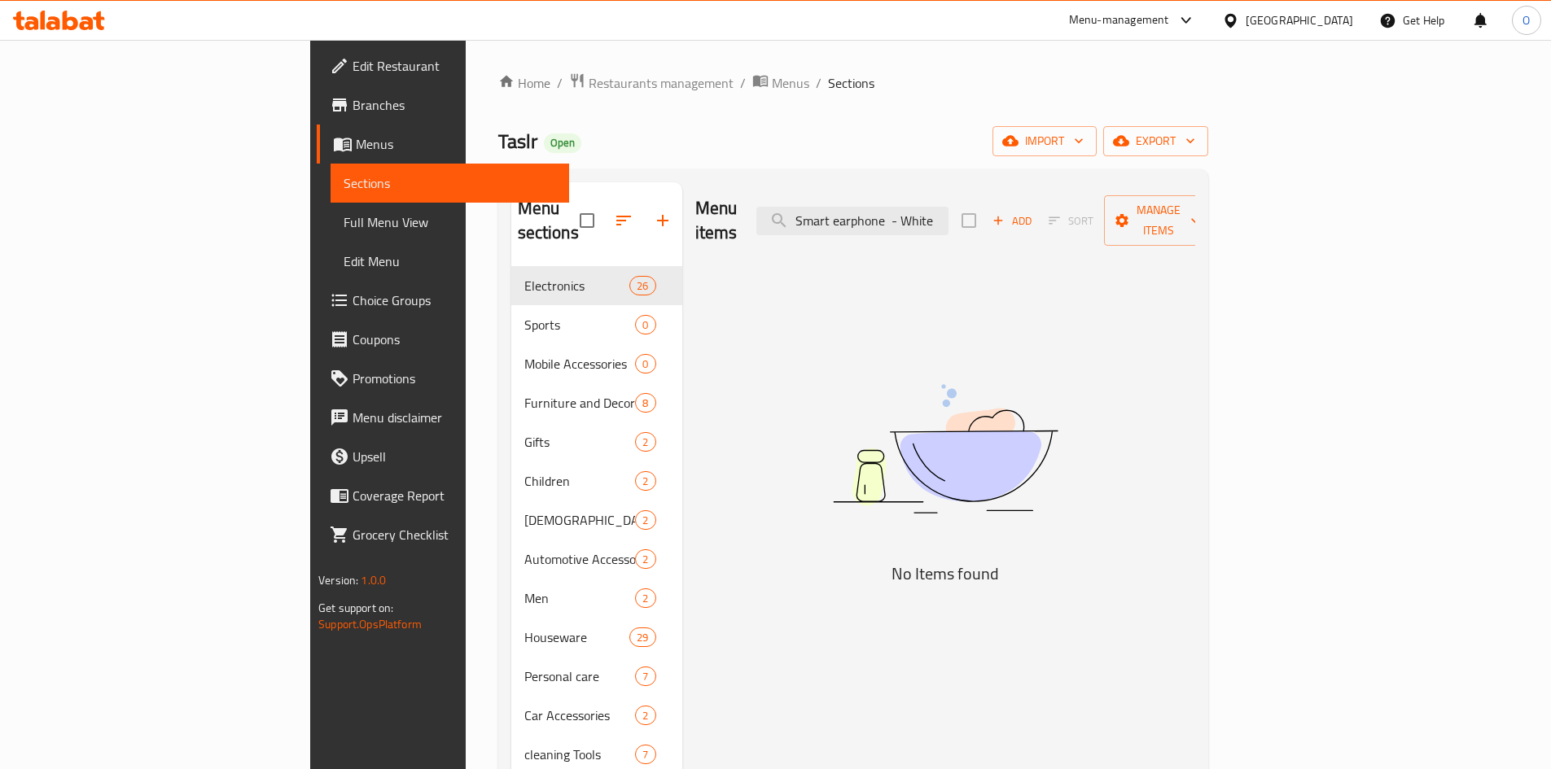
drag, startPoint x: 1000, startPoint y: 210, endPoint x: 1099, endPoint y: 208, distance: 98.5
click at [1099, 208] on div "Menu items Smart earphone - White Add Sort Manage items" at bounding box center [945, 220] width 500 height 77
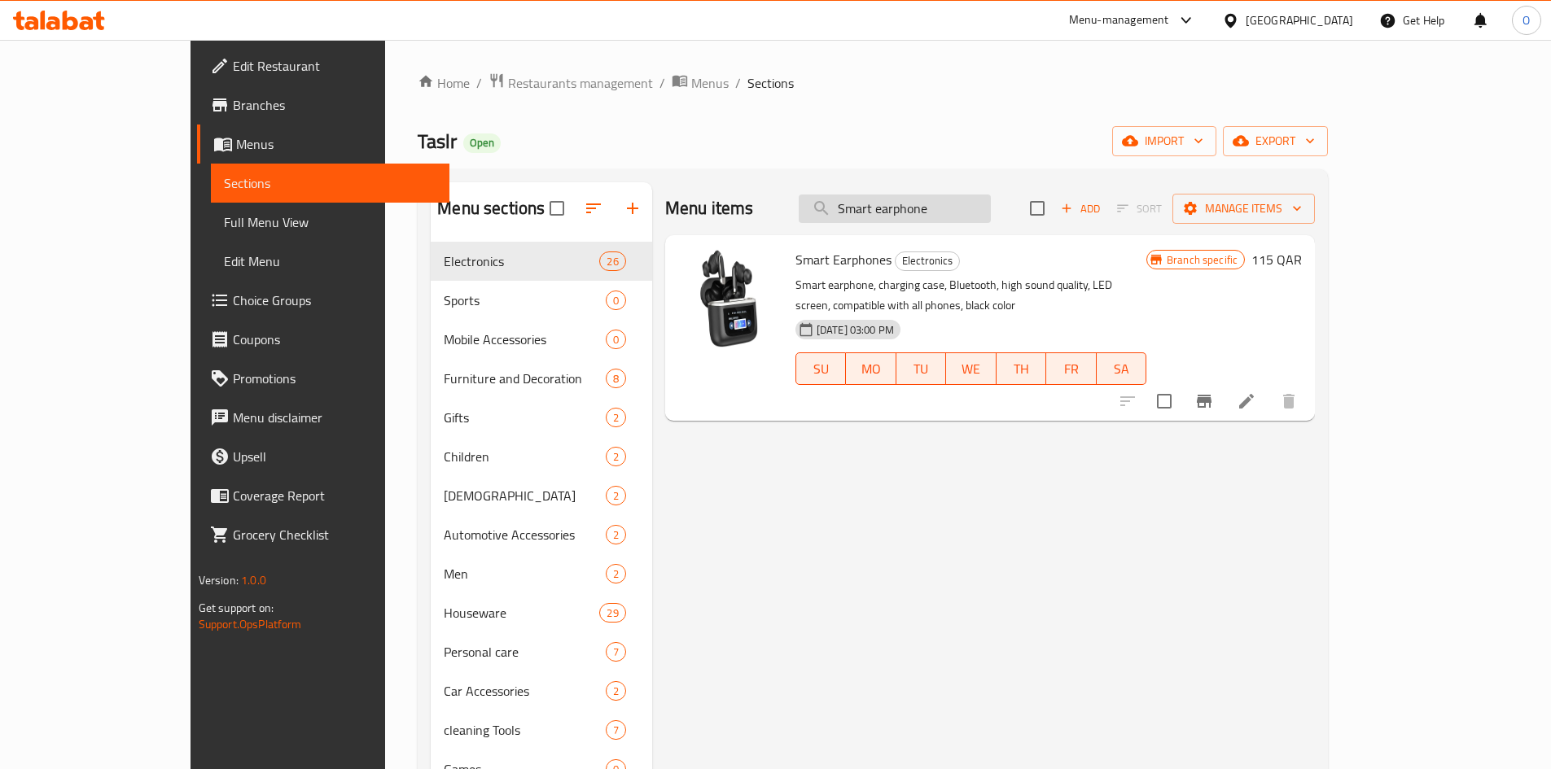
click at [926, 201] on input "Smart earphone" at bounding box center [895, 209] width 192 height 28
paste input "Neck-mounted cooling fan - black"
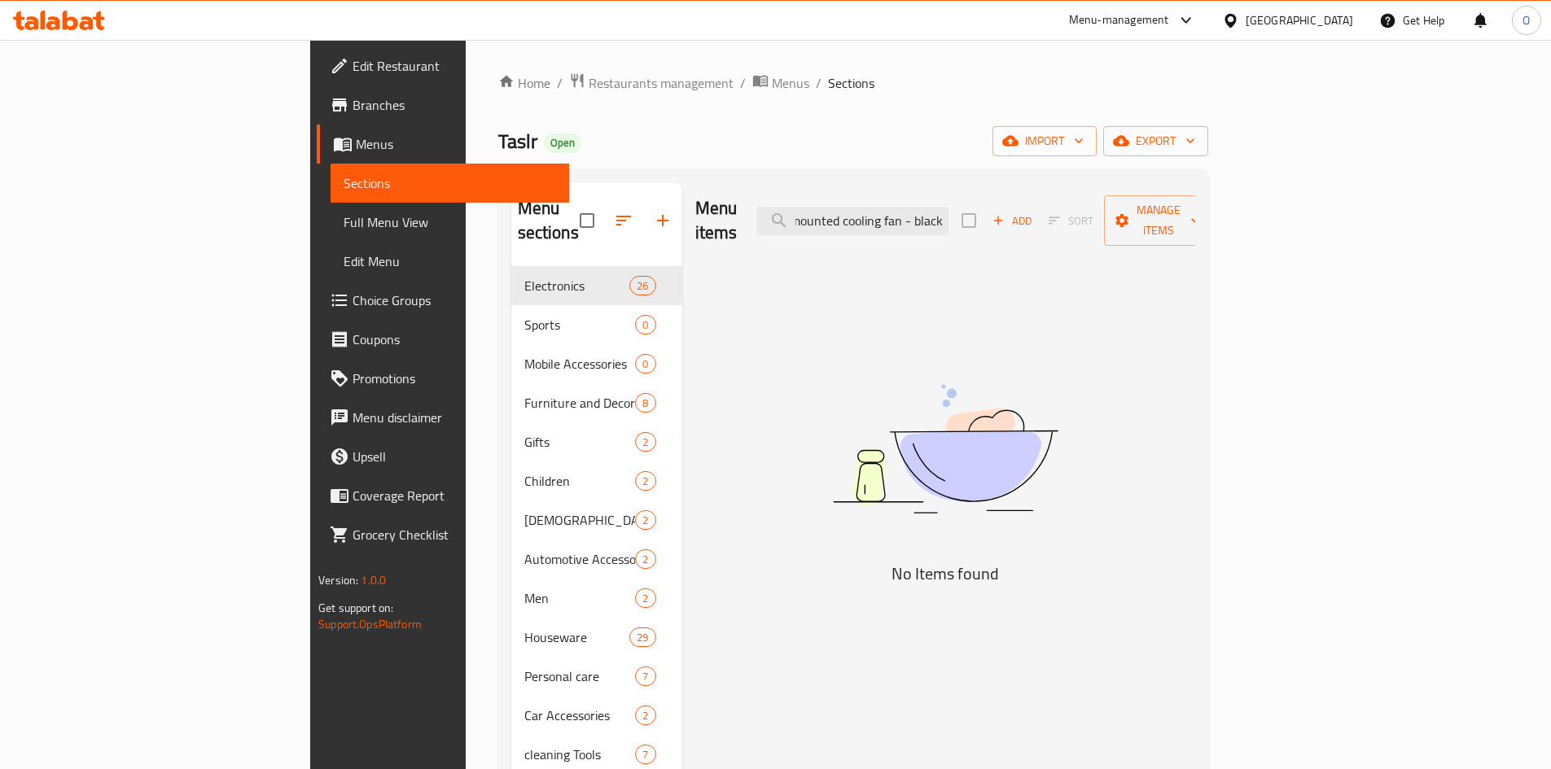
drag, startPoint x: 1016, startPoint y: 206, endPoint x: 1092, endPoint y: 211, distance: 76.7
click at [1092, 211] on div "Menu items Neck-mounted cooling fan - black Add Sort Manage items" at bounding box center [945, 220] width 500 height 77
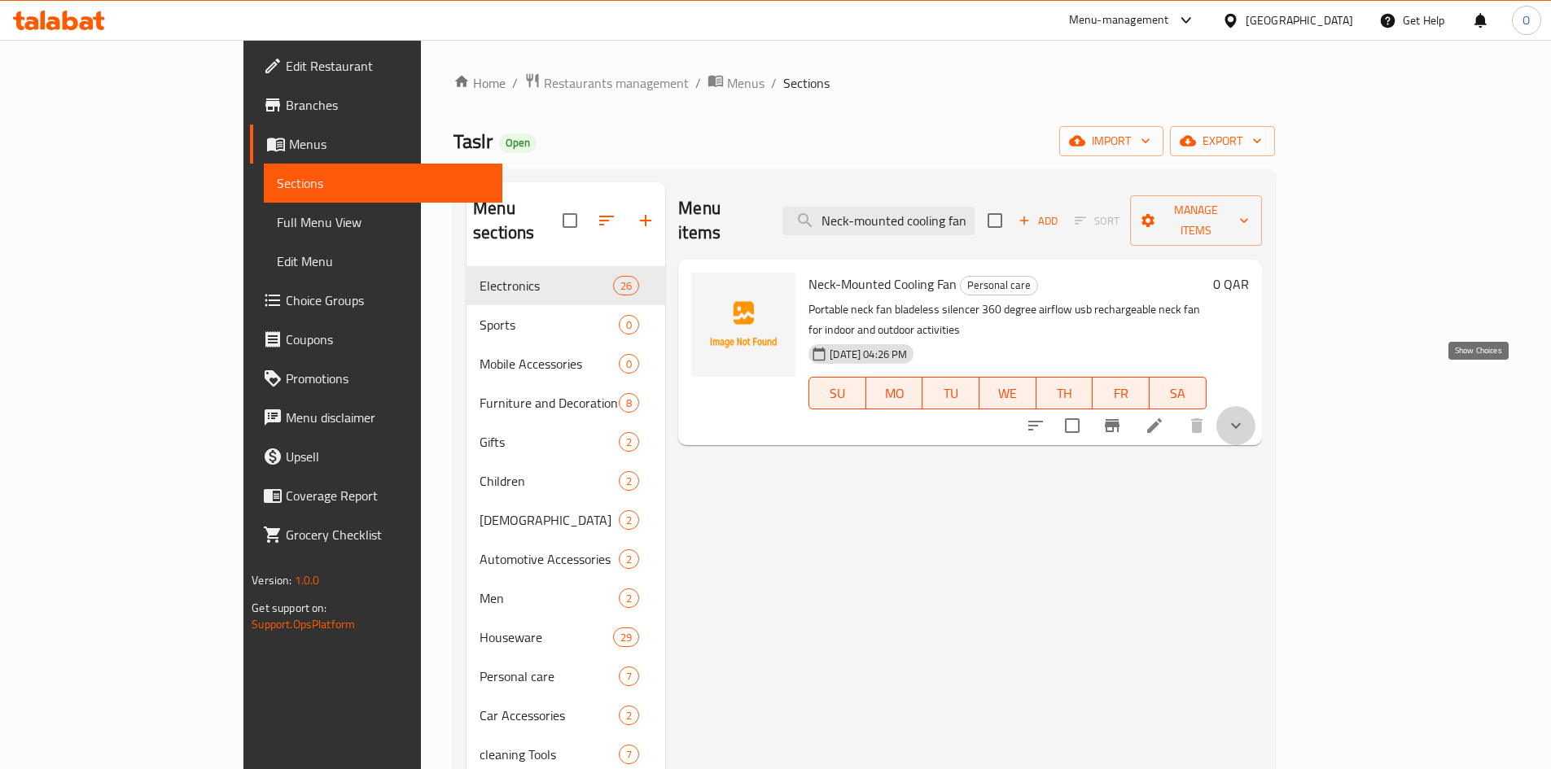
click at [1241, 423] on icon "show more" at bounding box center [1236, 426] width 10 height 6
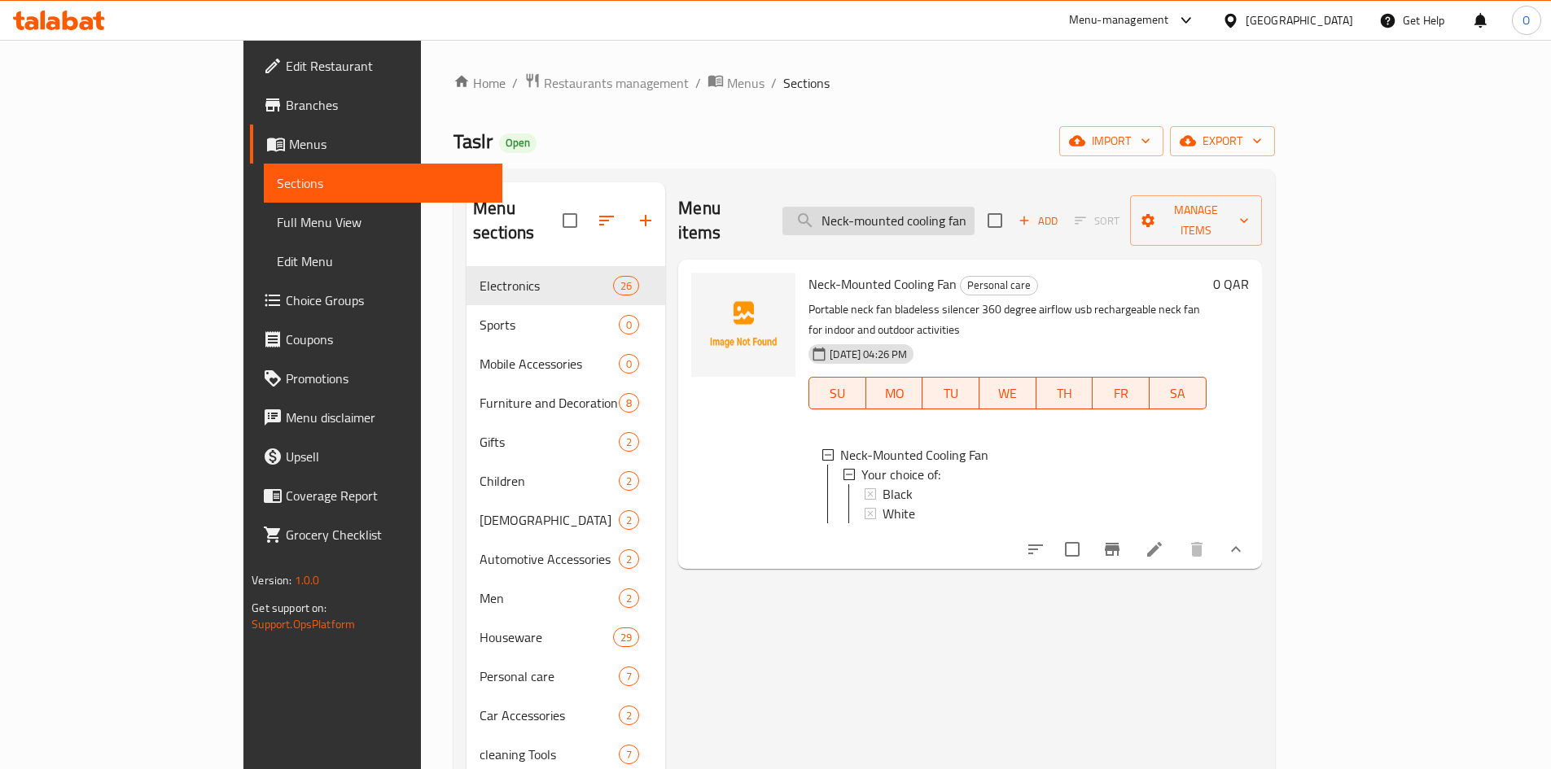
click at [948, 212] on input "Neck-mounted cooling fan" at bounding box center [878, 221] width 192 height 28
drag, startPoint x: 948, startPoint y: 212, endPoint x: 851, endPoint y: 451, distance: 258.2
click at [882, 484] on span "Black" at bounding box center [897, 494] width 30 height 20
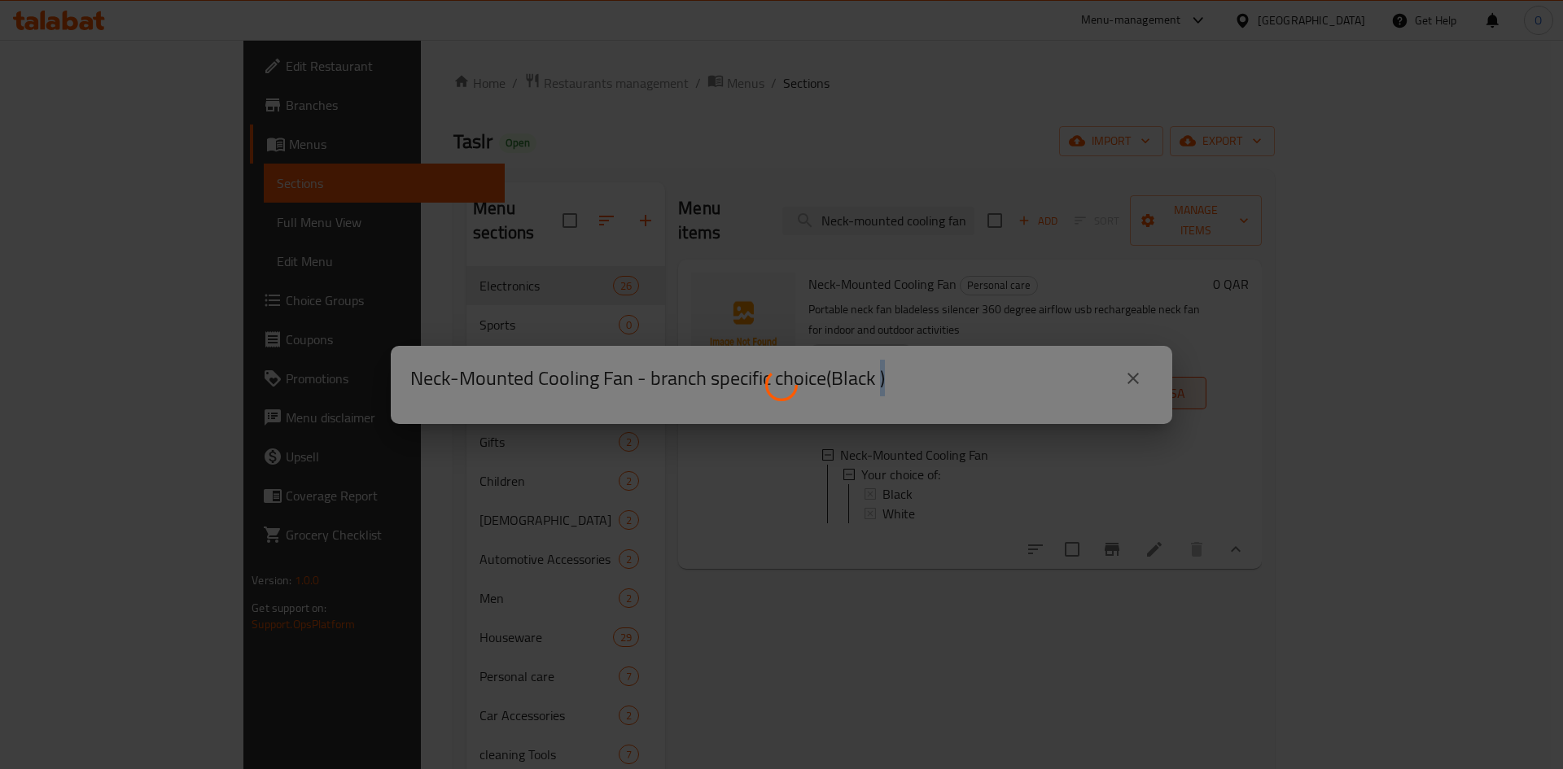
click at [851, 451] on div at bounding box center [781, 384] width 1563 height 769
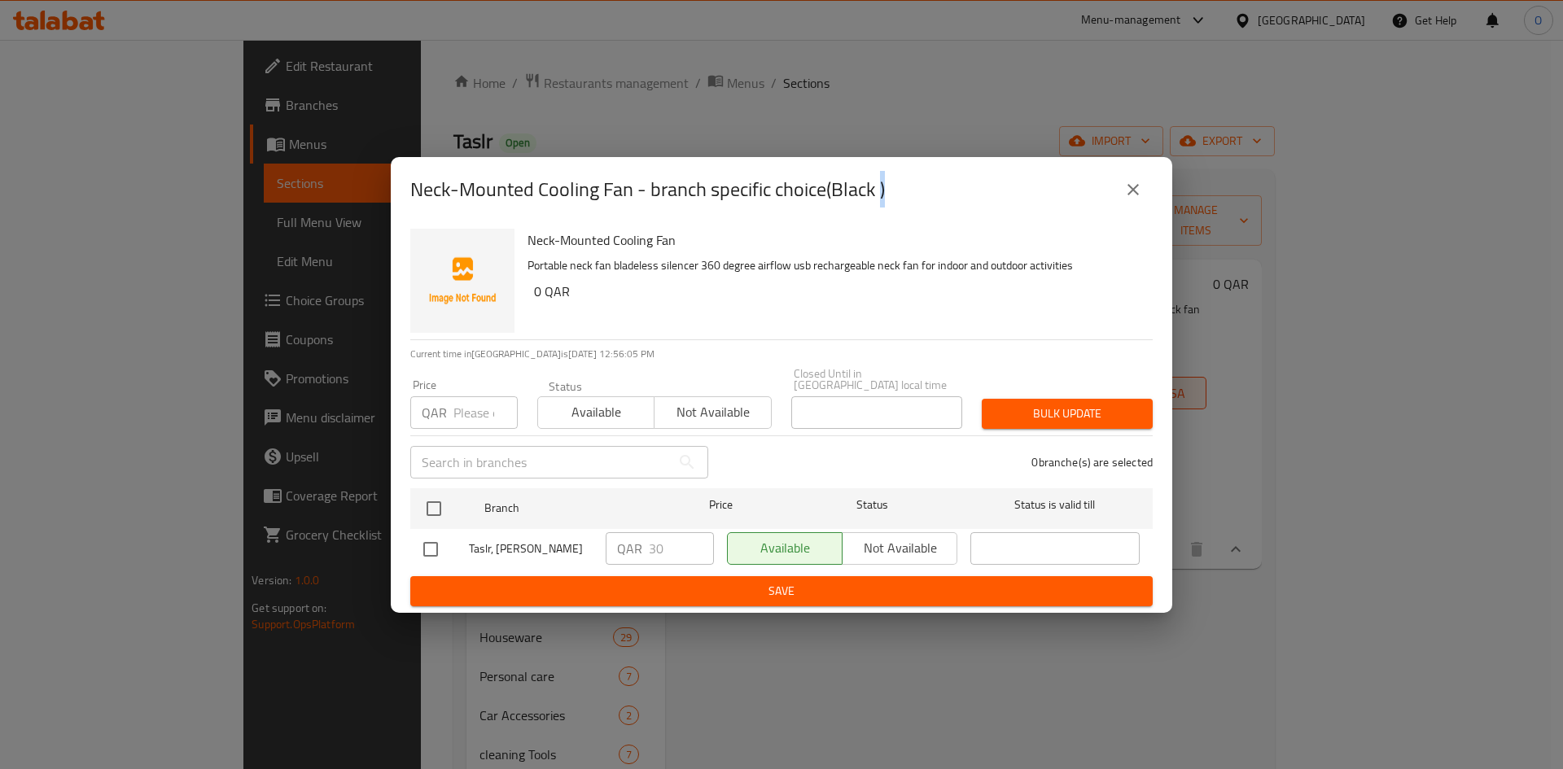
click at [1131, 184] on icon "close" at bounding box center [1133, 190] width 20 height 20
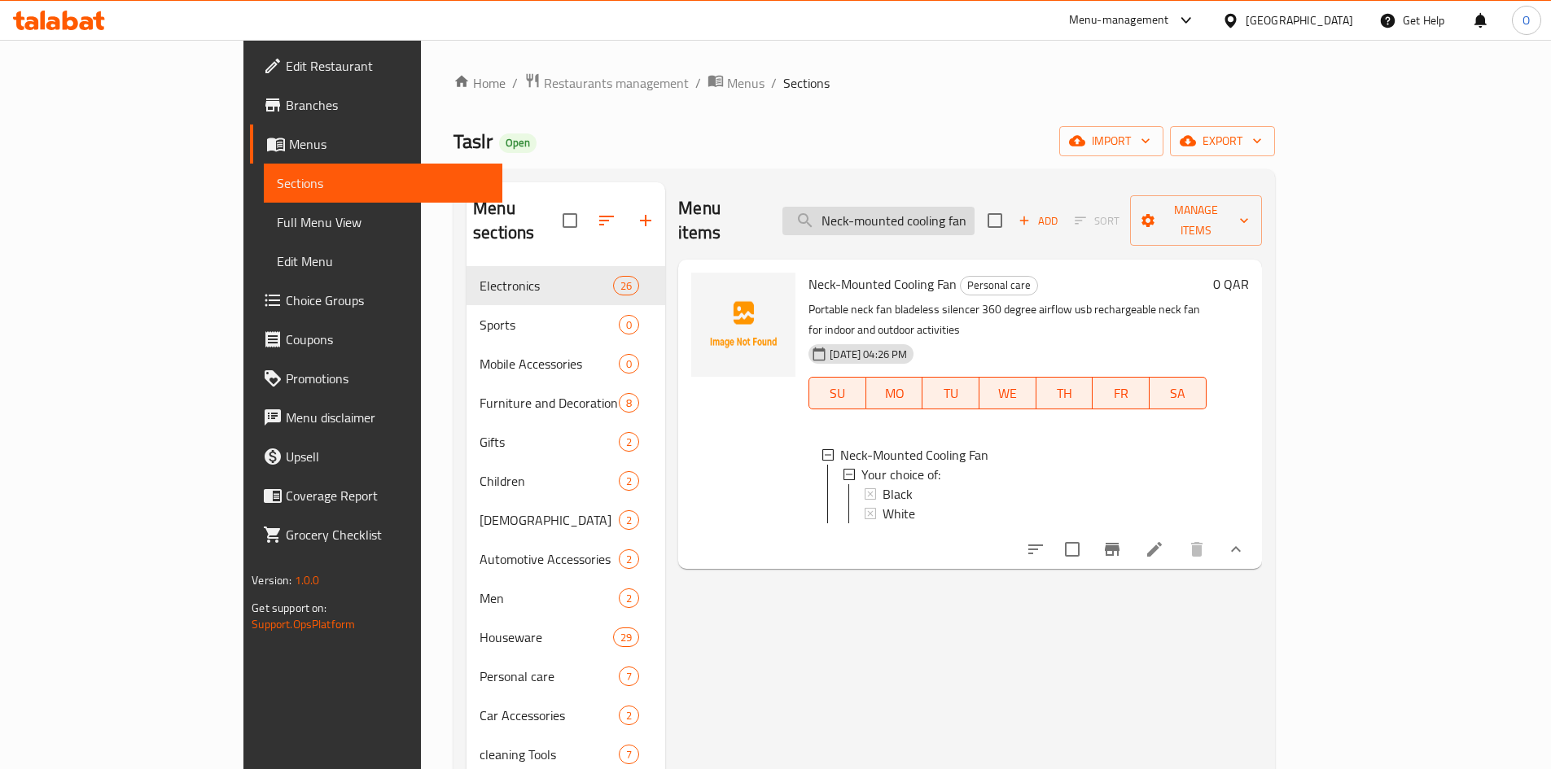
click at [963, 215] on input "Neck-mounted cooling fan" at bounding box center [878, 221] width 192 height 28
paste input "Metal plate showing the location monitored by cameras"
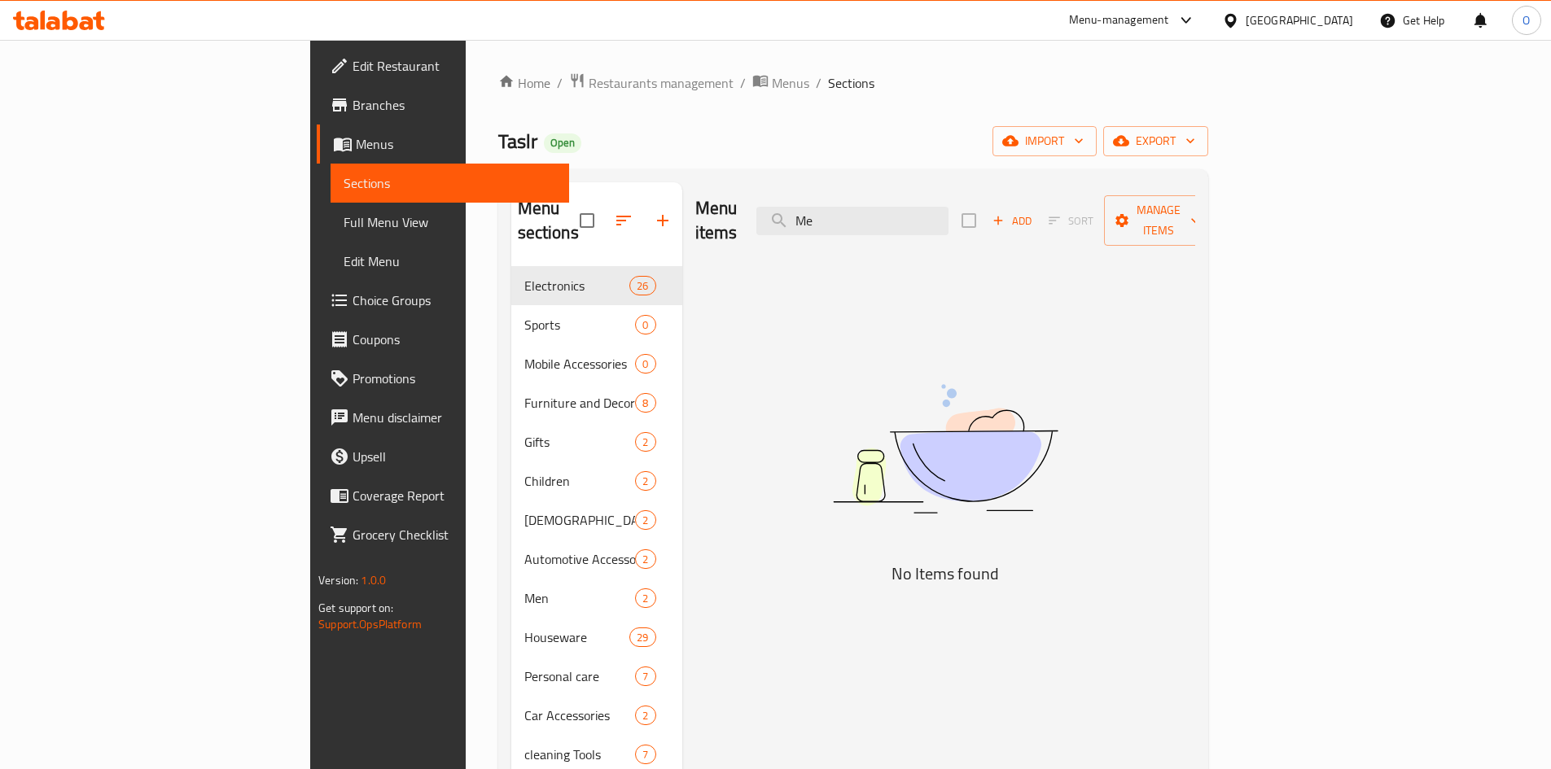
type input "M"
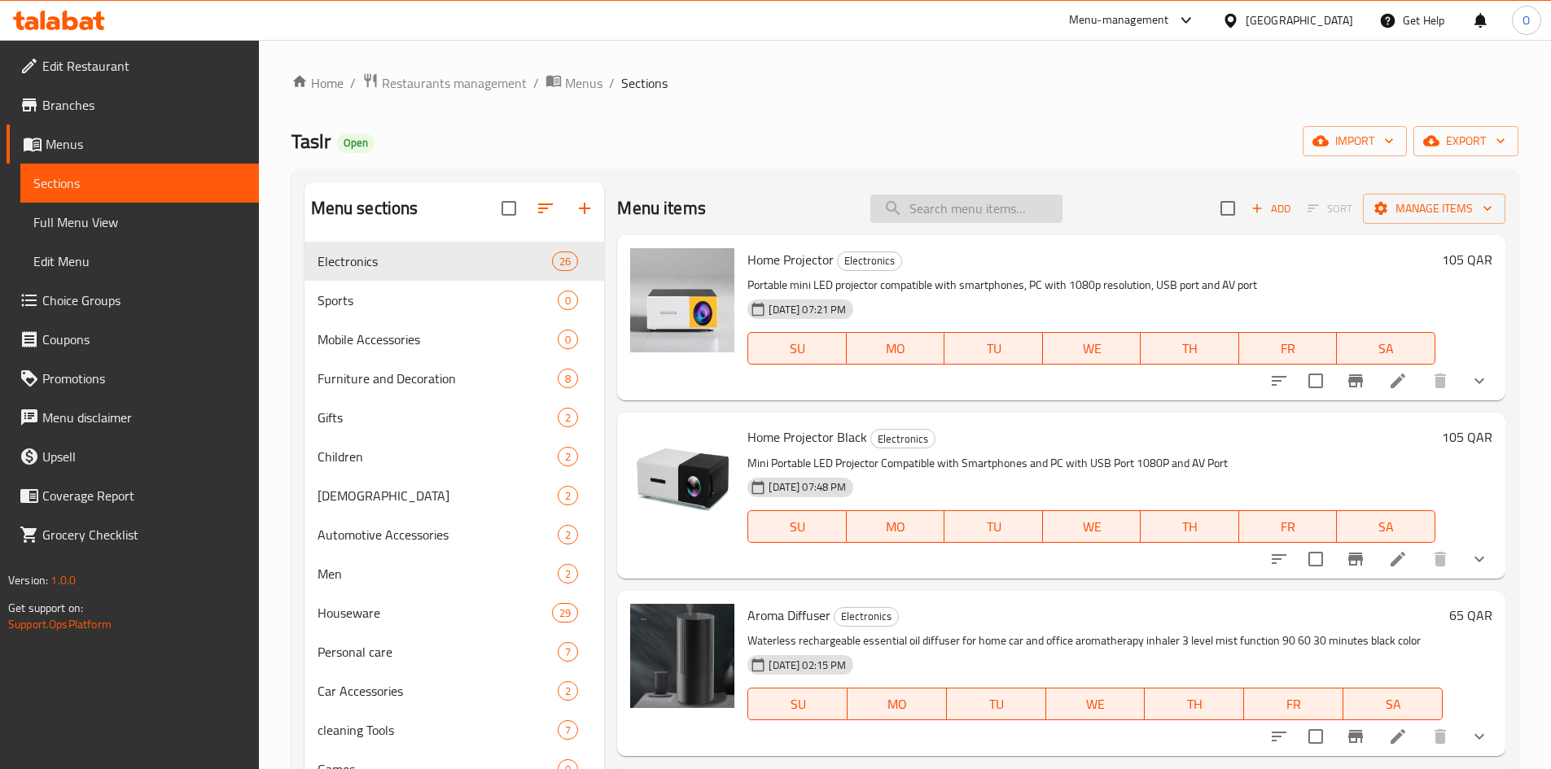
paste input "Thank God sticker"
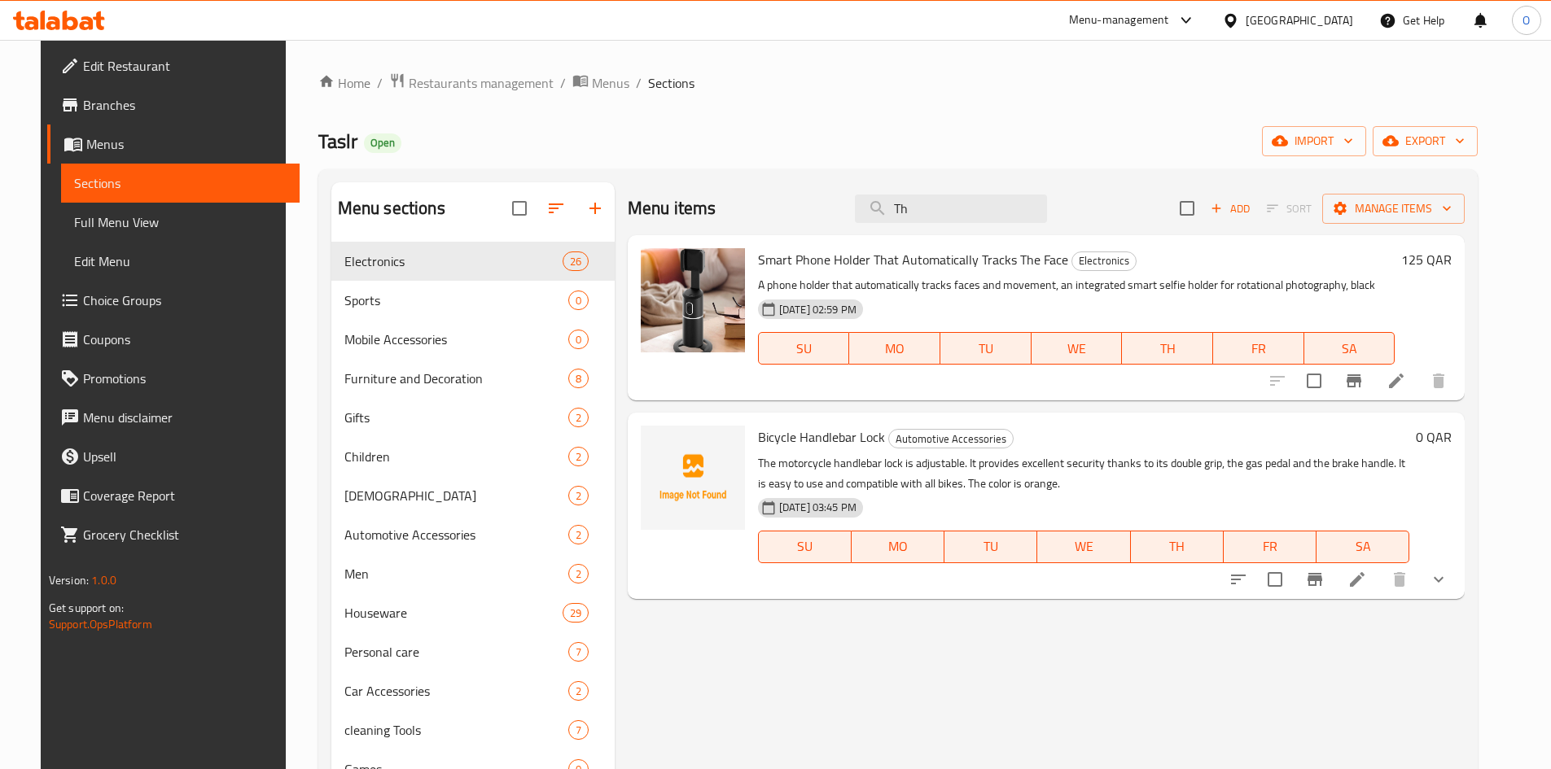
type input "T"
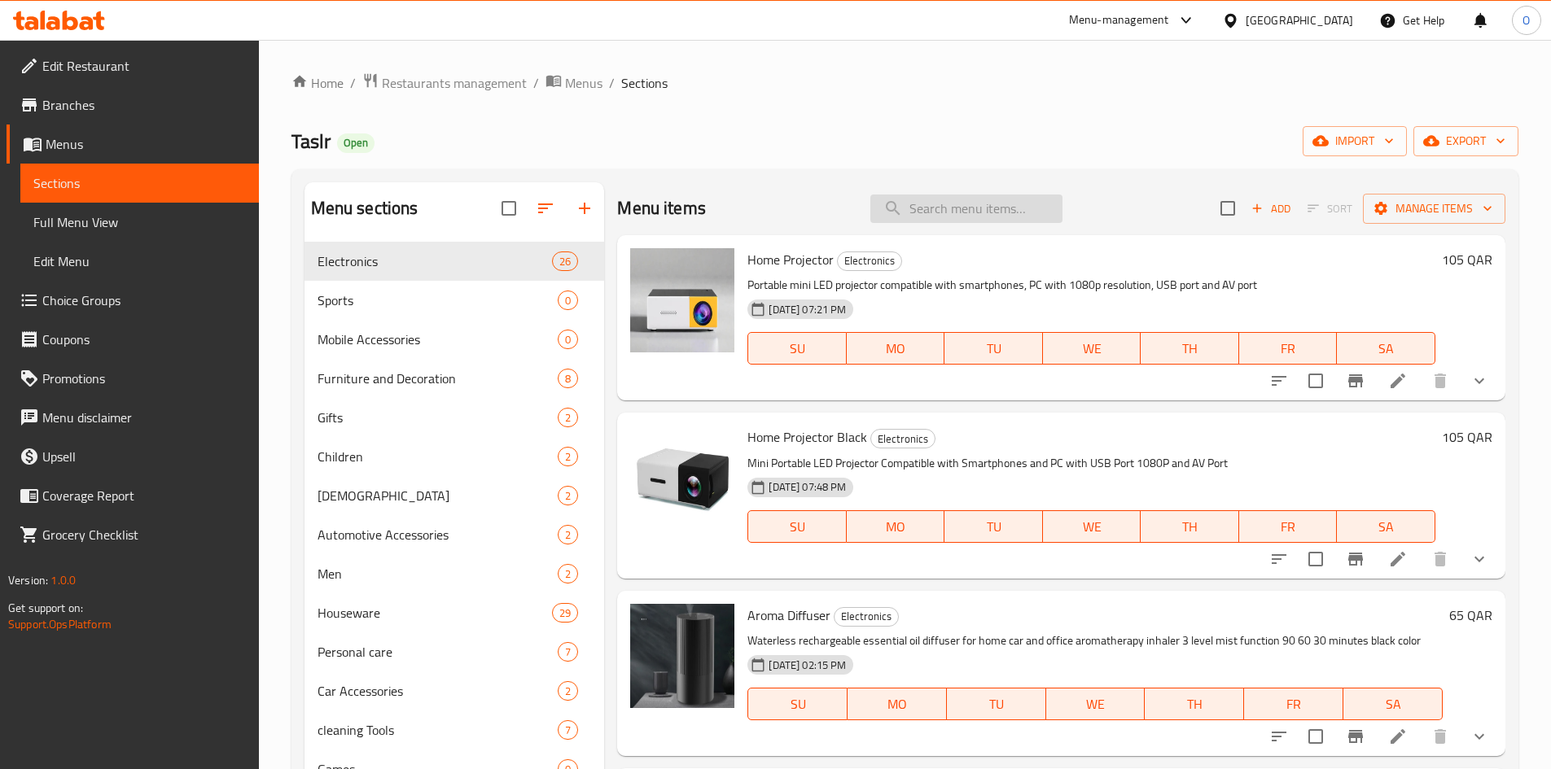
paste input "Wooden plaque that says - Peace be upon you"
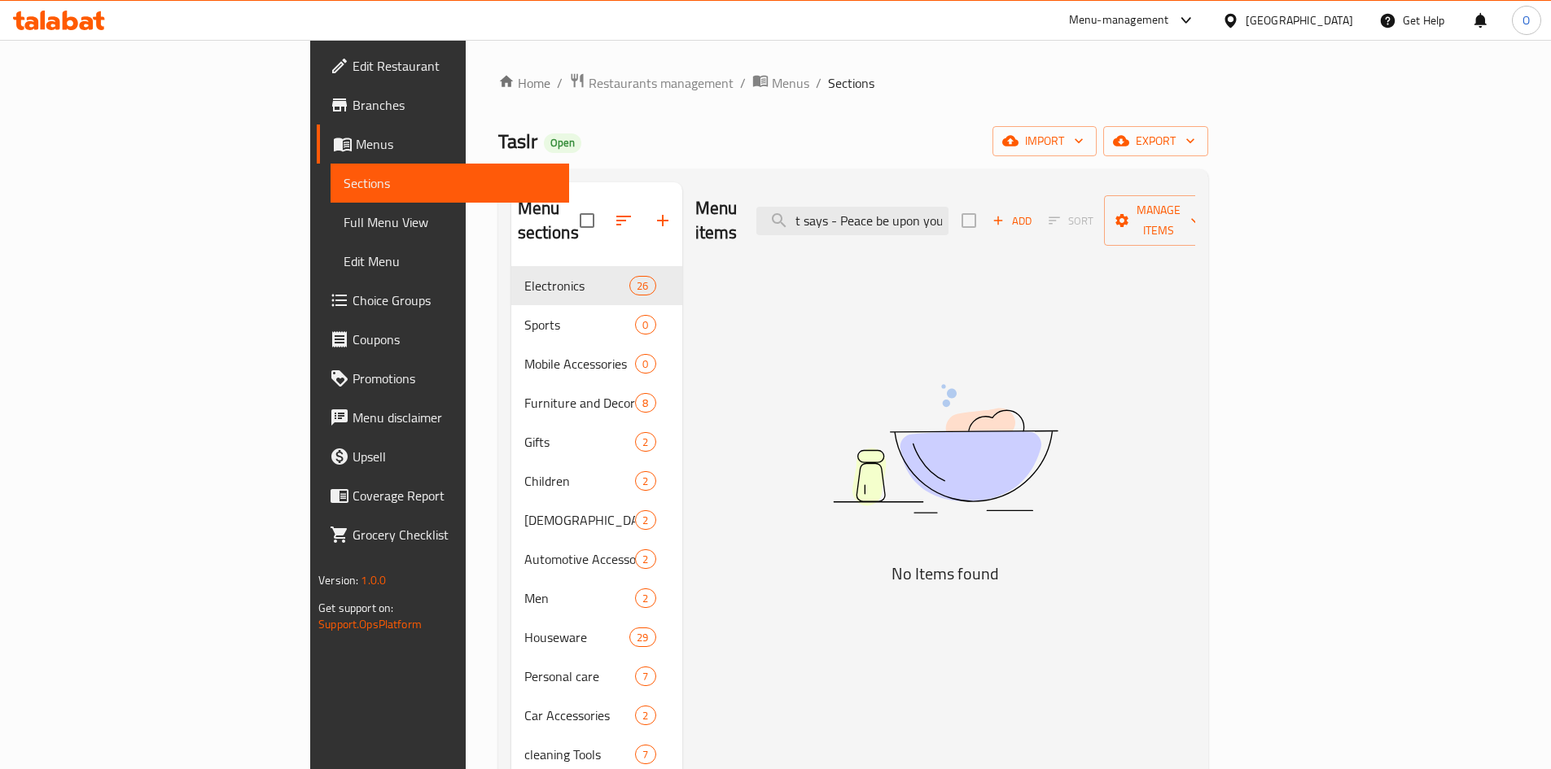
drag, startPoint x: 949, startPoint y: 214, endPoint x: 1110, endPoint y: 225, distance: 161.5
click at [1110, 225] on div "Menu items Wooden plaque that says - Peace be upon you Add Sort Manage items" at bounding box center [945, 220] width 500 height 77
drag, startPoint x: 1044, startPoint y: 211, endPoint x: 1177, endPoint y: 202, distance: 133.0
click at [1183, 199] on div "Menu items Wooden plaque that says - Add Sort Manage items" at bounding box center [945, 220] width 500 height 77
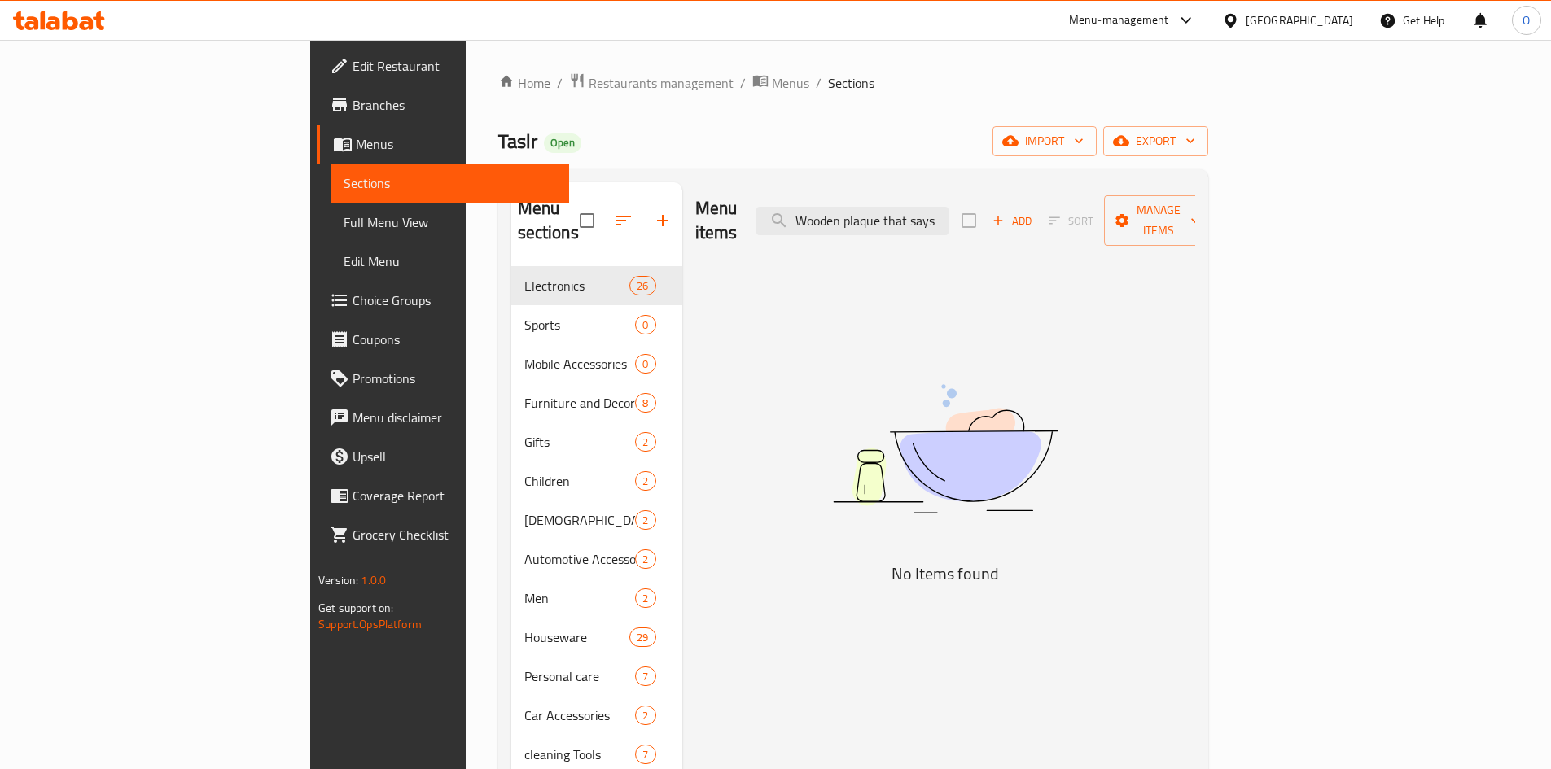
scroll to position [0, 0]
click at [917, 208] on input "Wooden plaque that says" at bounding box center [852, 221] width 192 height 28
paste input "Toilet sticker"
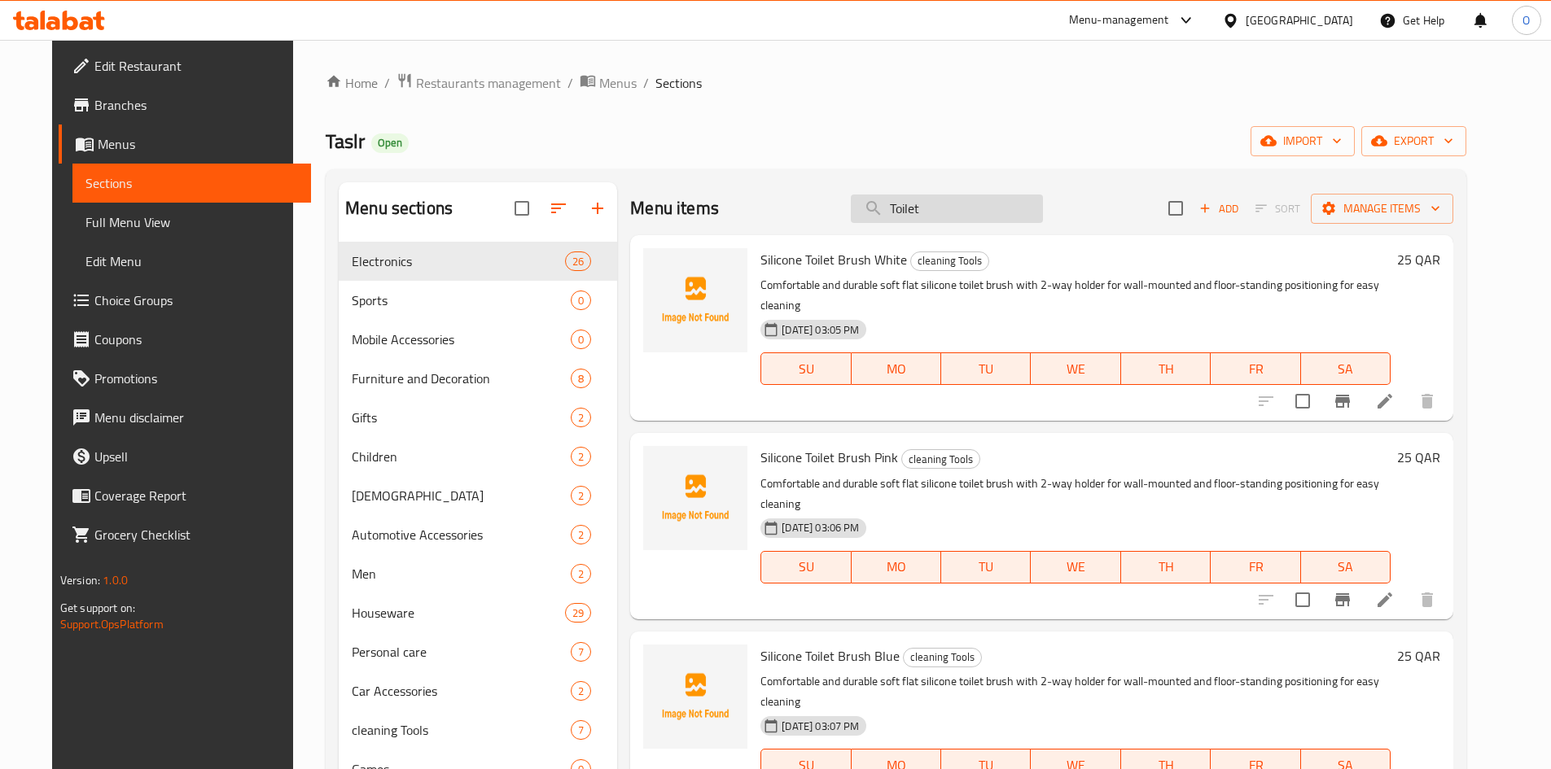
drag, startPoint x: 904, startPoint y: 208, endPoint x: 872, endPoint y: 212, distance: 32.0
click at [872, 212] on input "Toilet" at bounding box center [947, 209] width 192 height 28
click at [920, 210] on input "Toilet" at bounding box center [947, 209] width 192 height 28
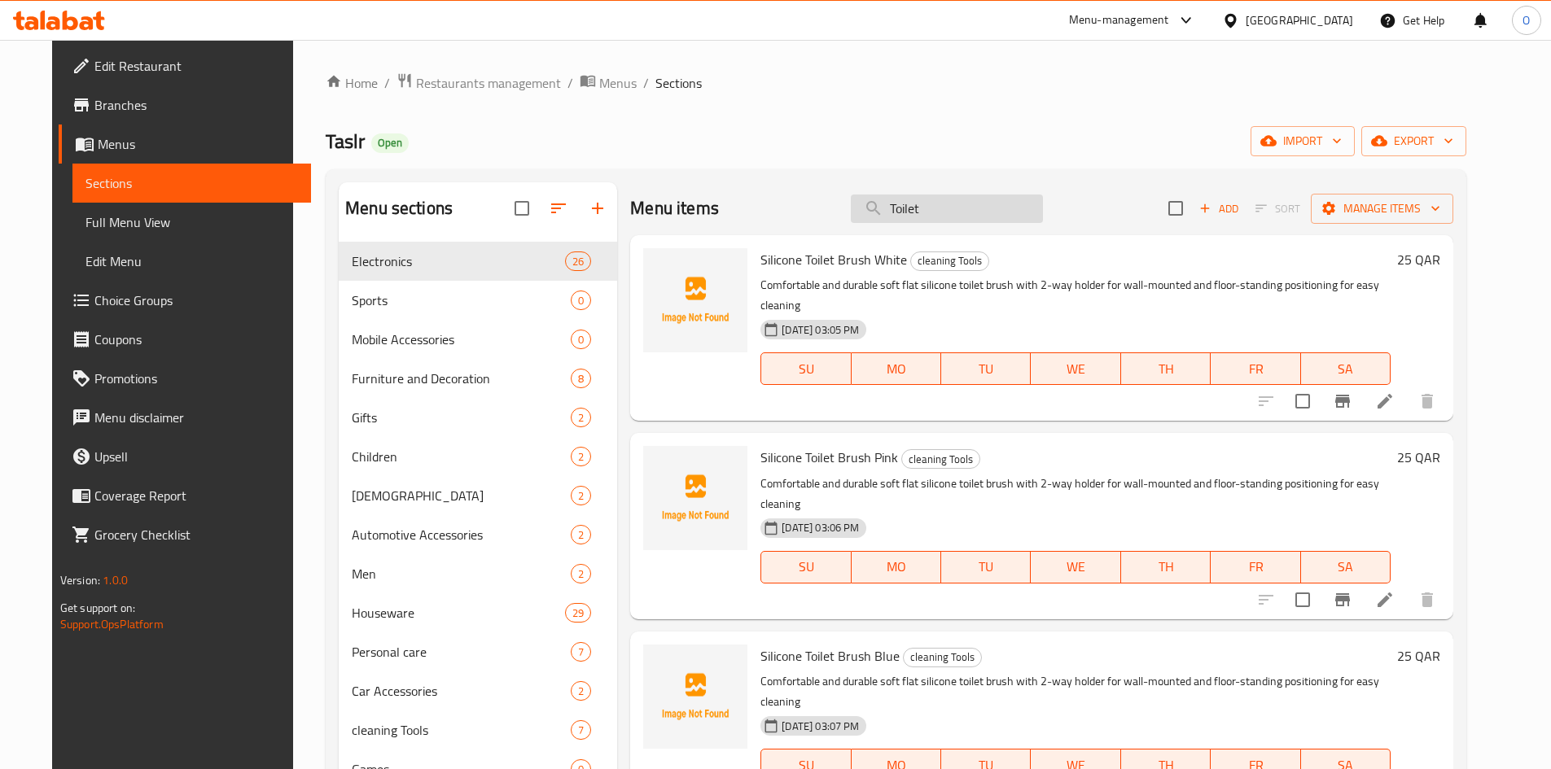
paste input "Sakura Shampoo"
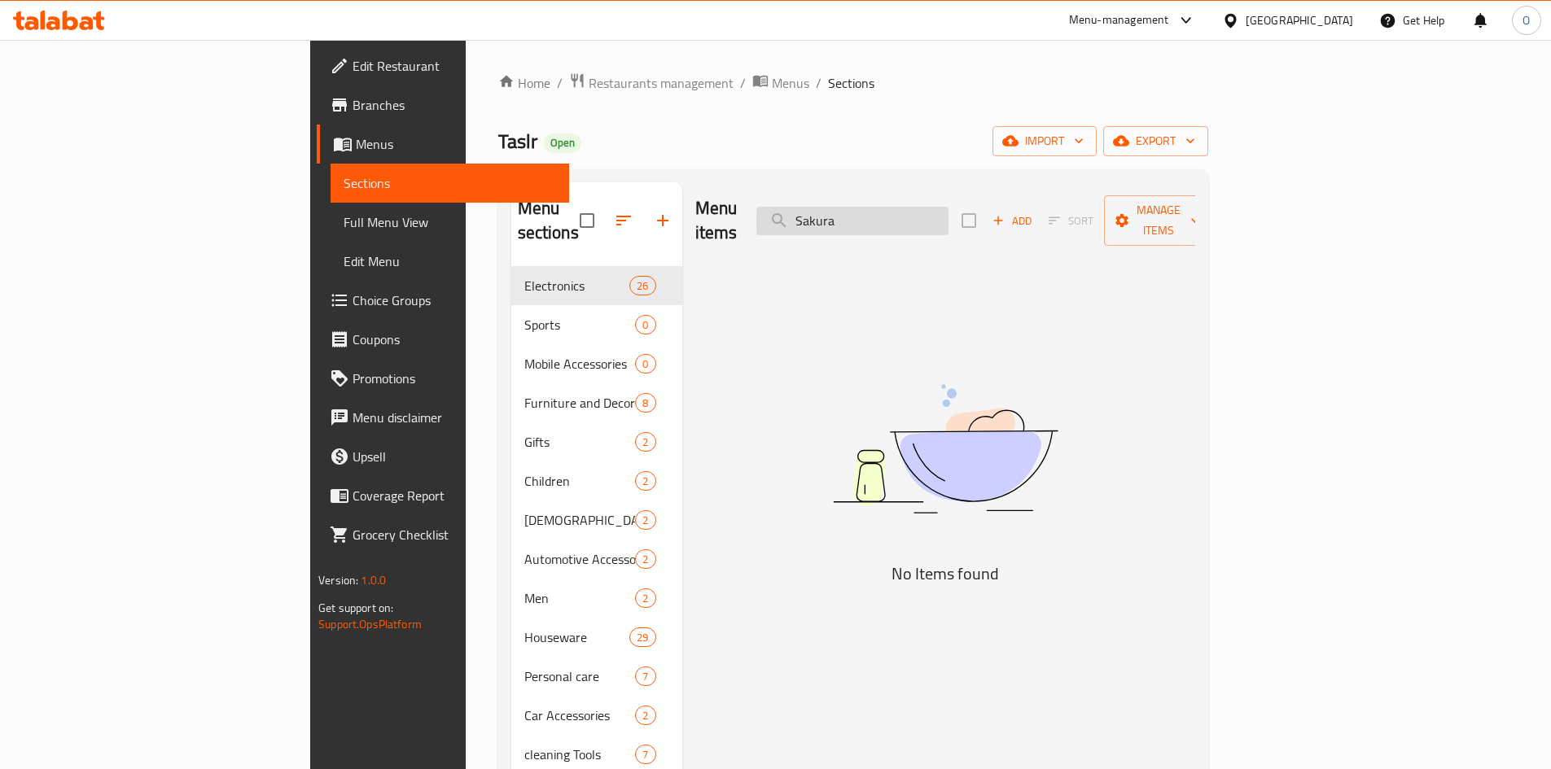
click at [948, 207] on input "Sakura" at bounding box center [852, 221] width 192 height 28
drag, startPoint x: 960, startPoint y: 205, endPoint x: 939, endPoint y: 207, distance: 21.2
click at [939, 207] on input "Sakura" at bounding box center [852, 221] width 192 height 28
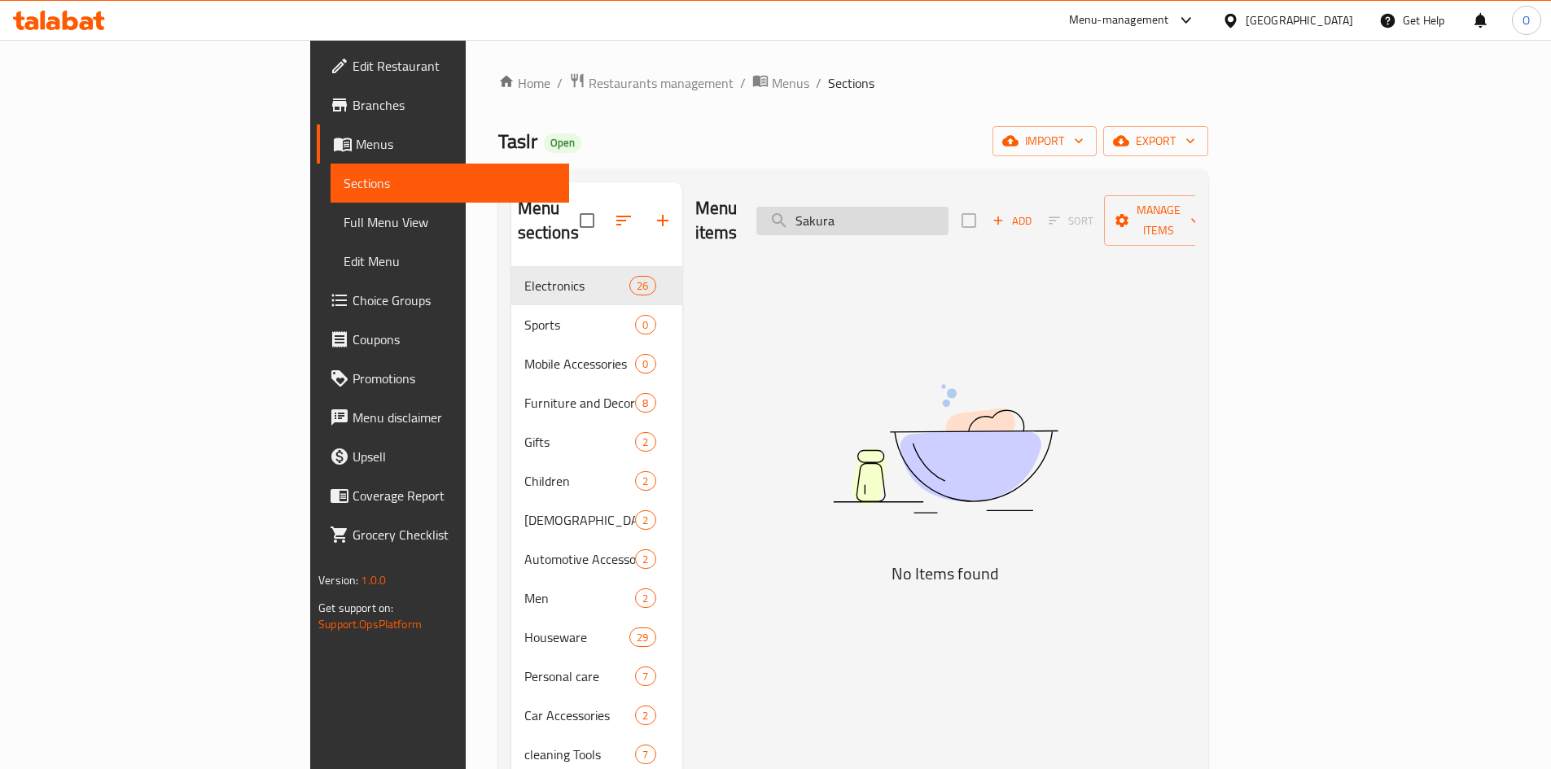
click at [939, 207] on input "Sakura" at bounding box center [852, 221] width 192 height 28
paste input "Wooden plaque that says - Peace be upon you"
drag, startPoint x: 943, startPoint y: 209, endPoint x: 1154, endPoint y: 212, distance: 211.7
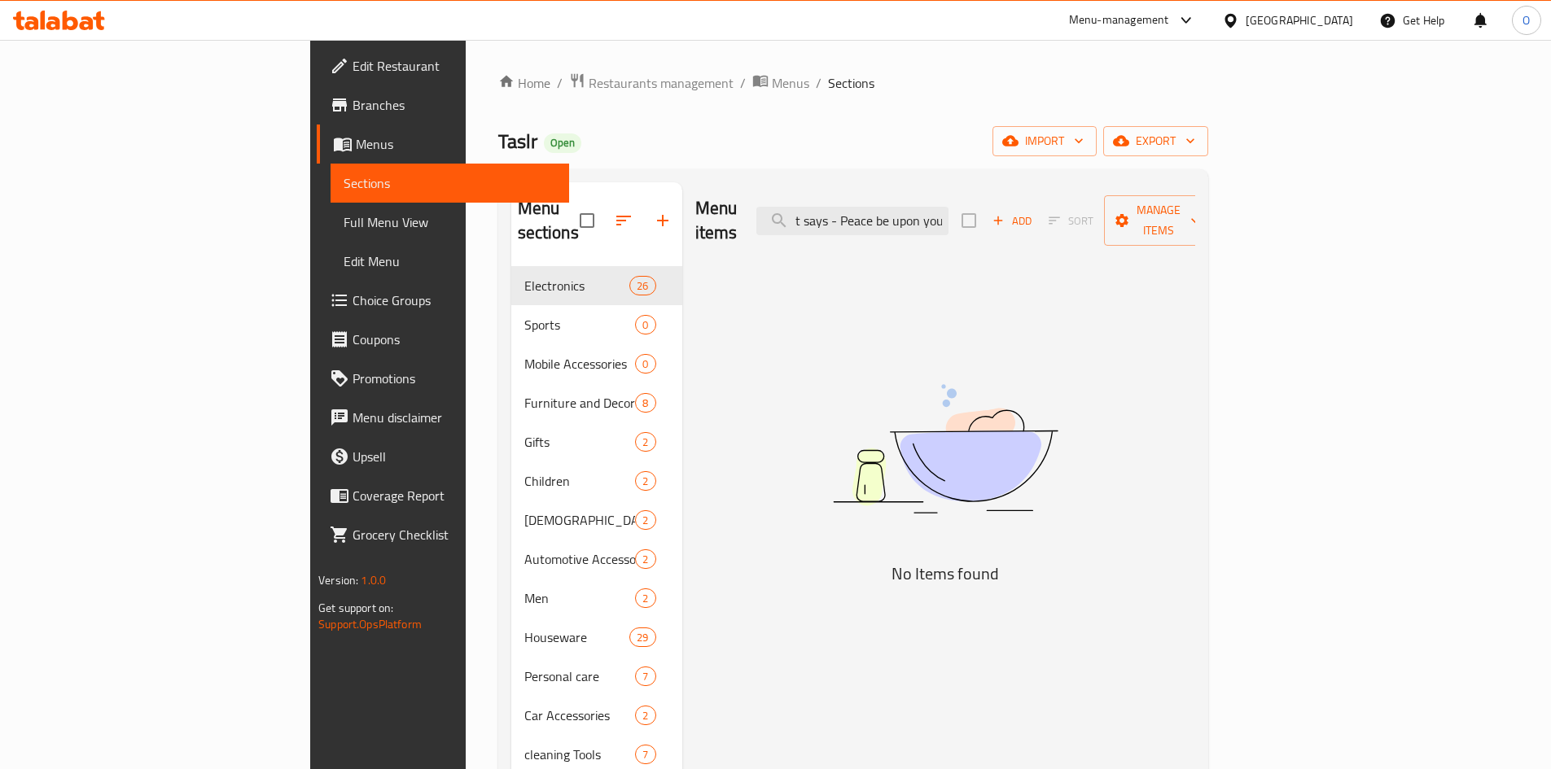
click at [1154, 212] on div "Menu items Wooden plaque that says - Peace be upon you Add Sort Manage items" at bounding box center [945, 220] width 500 height 77
type input "W"
